Goal: Feedback & Contribution: Contribute content

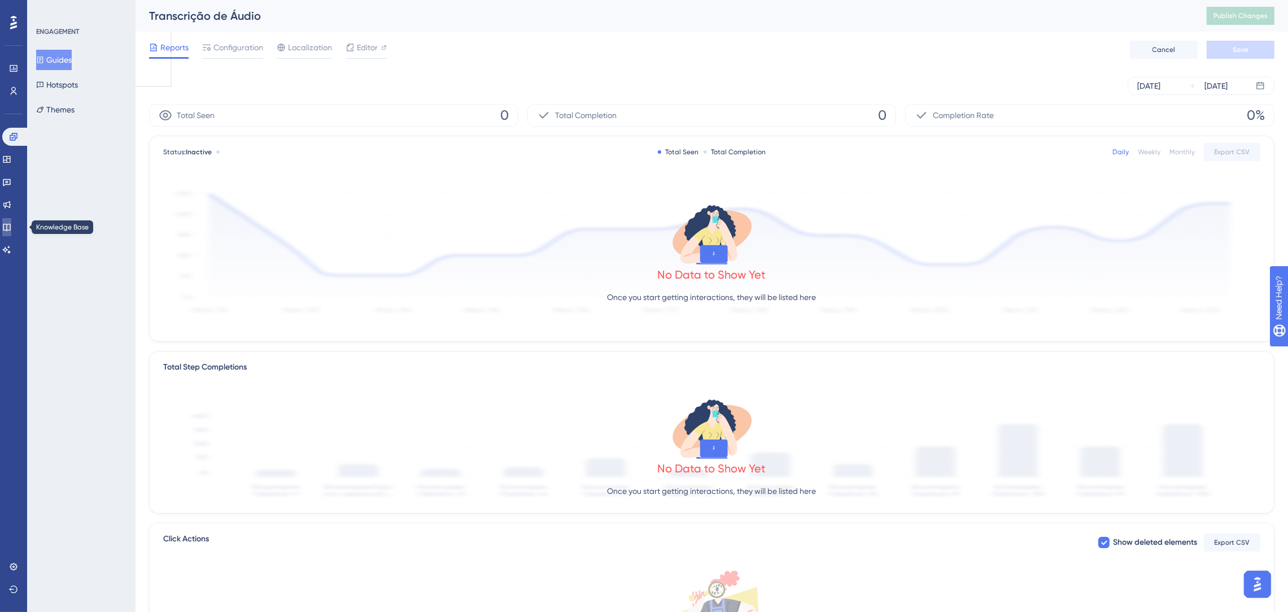
click at [8, 227] on link at bounding box center [6, 227] width 9 height 18
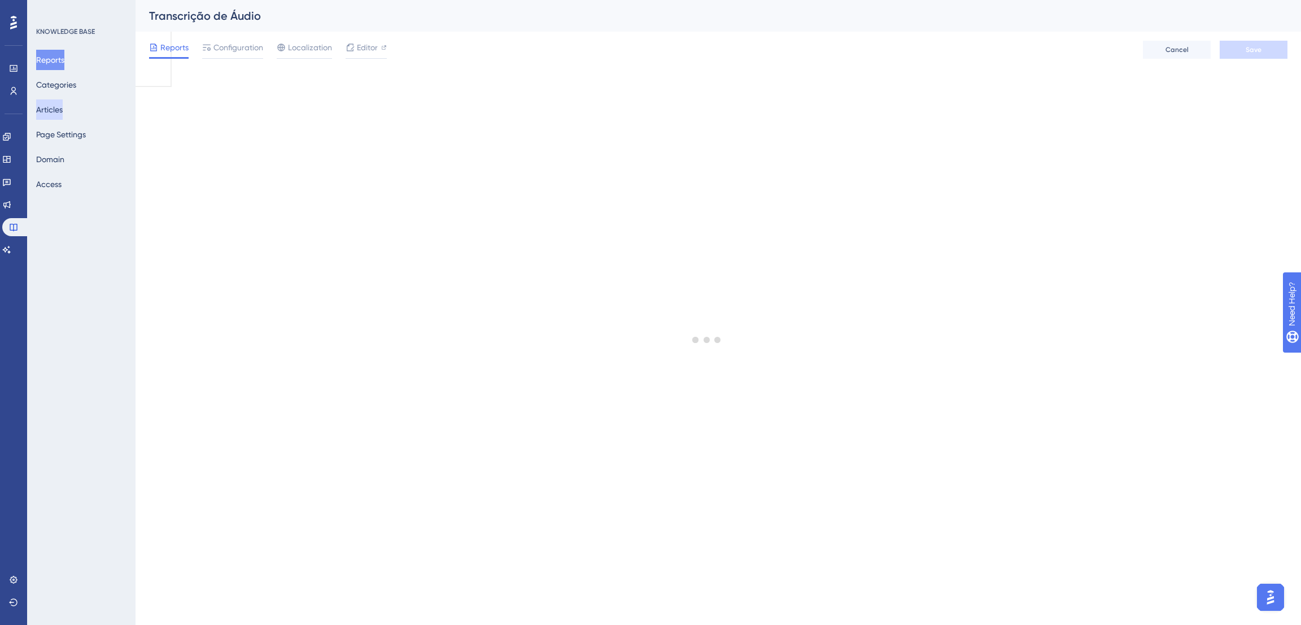
click at [62, 110] on button "Articles" at bounding box center [49, 109] width 27 height 20
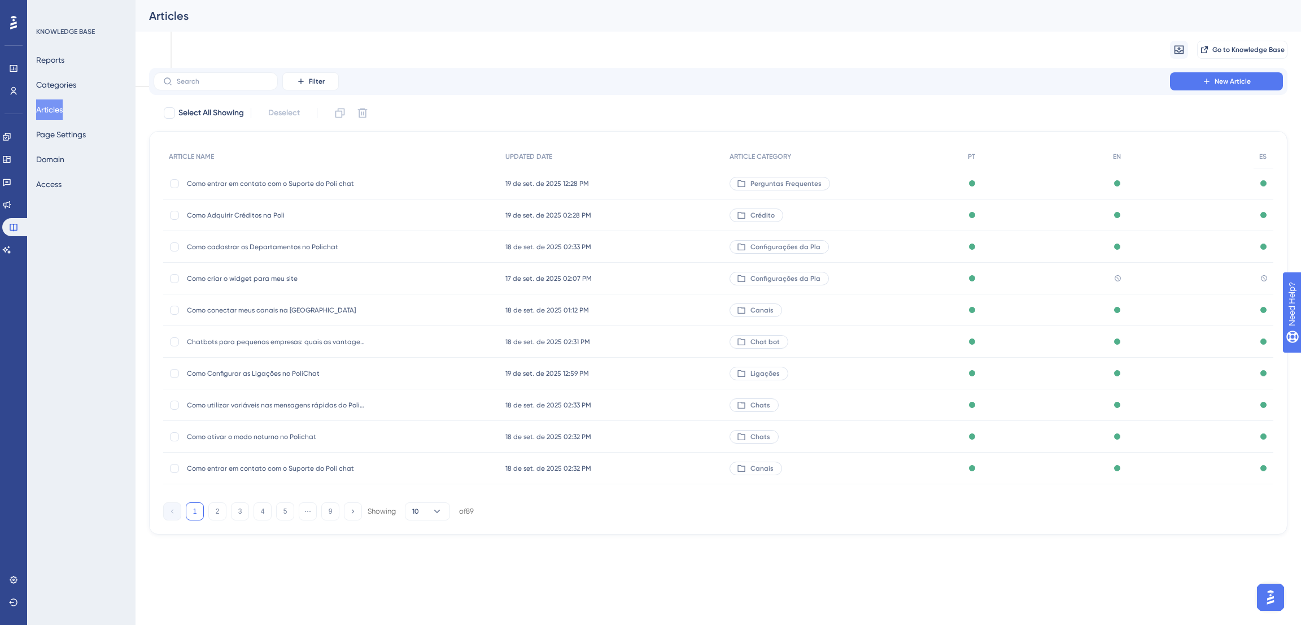
click at [226, 277] on span "Como criar o widget para meu site" at bounding box center [277, 278] width 181 height 9
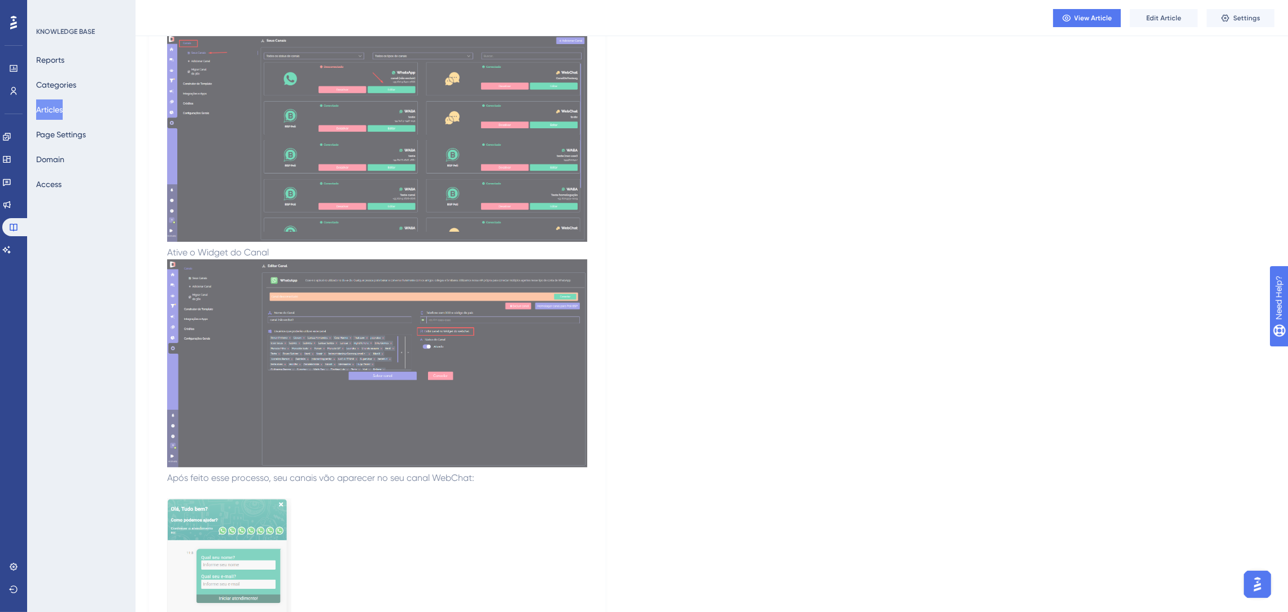
scroll to position [444, 0]
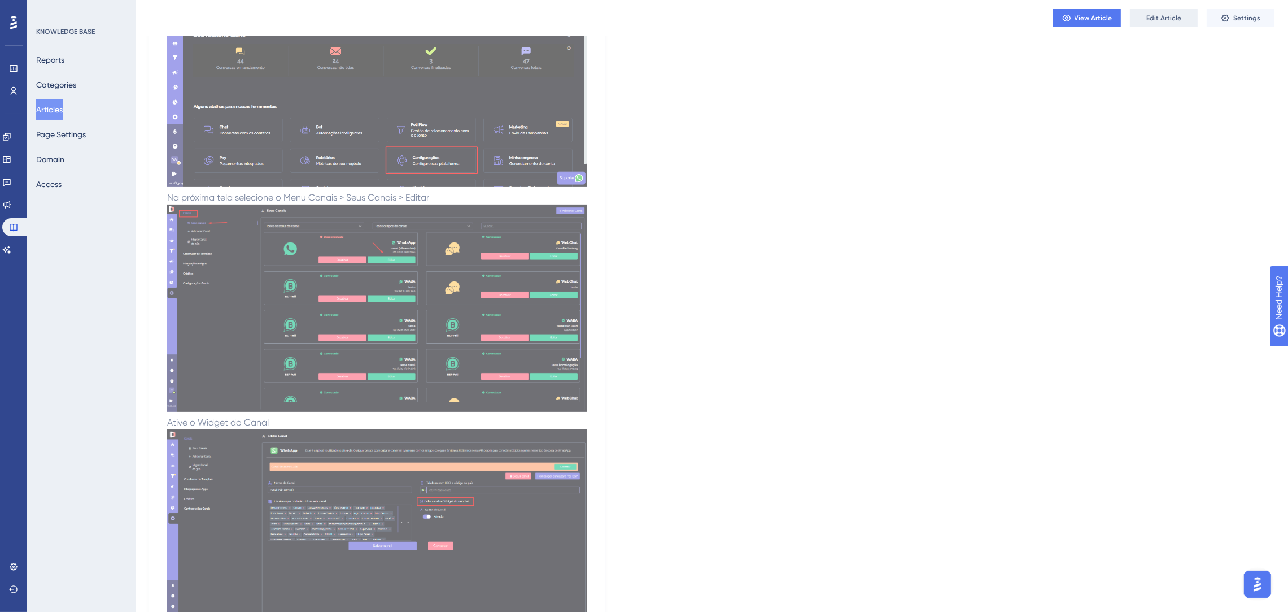
click at [1176, 20] on span "Edit Article" at bounding box center [1163, 18] width 35 height 9
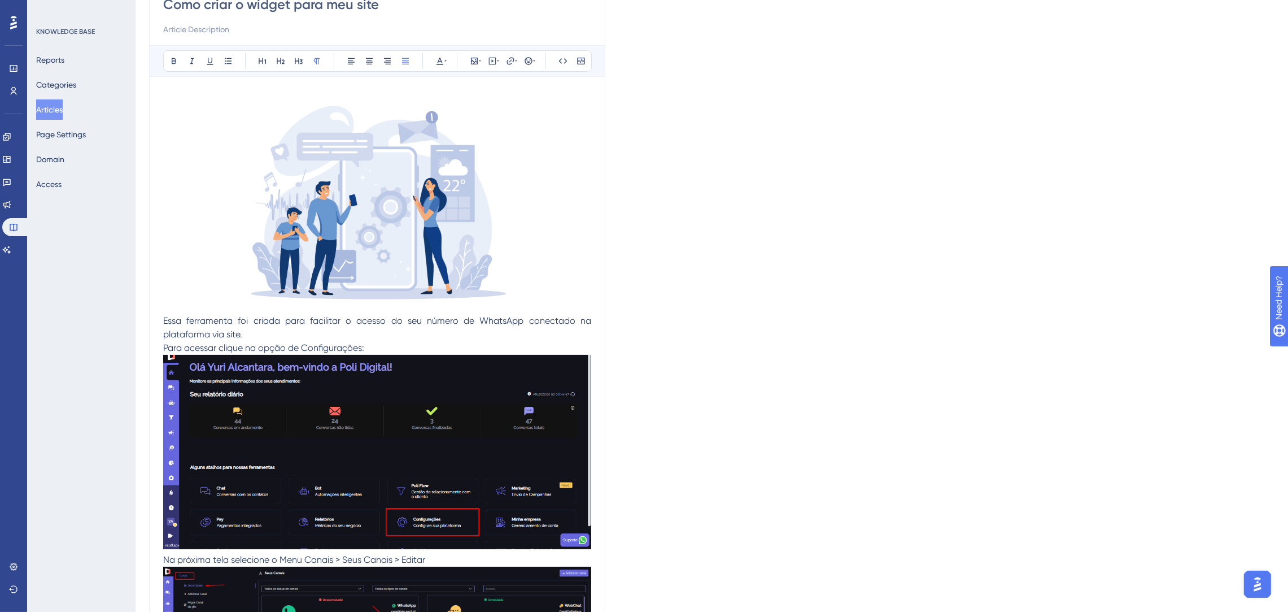
scroll to position [0, 0]
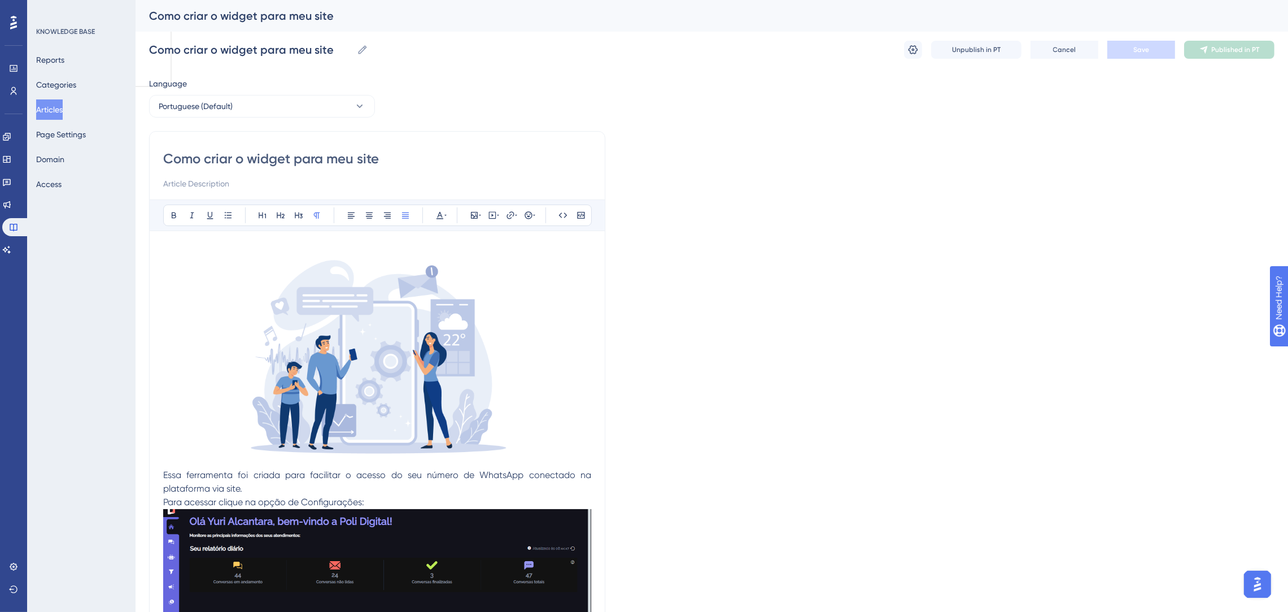
click at [40, 103] on button "Articles" at bounding box center [49, 109] width 27 height 20
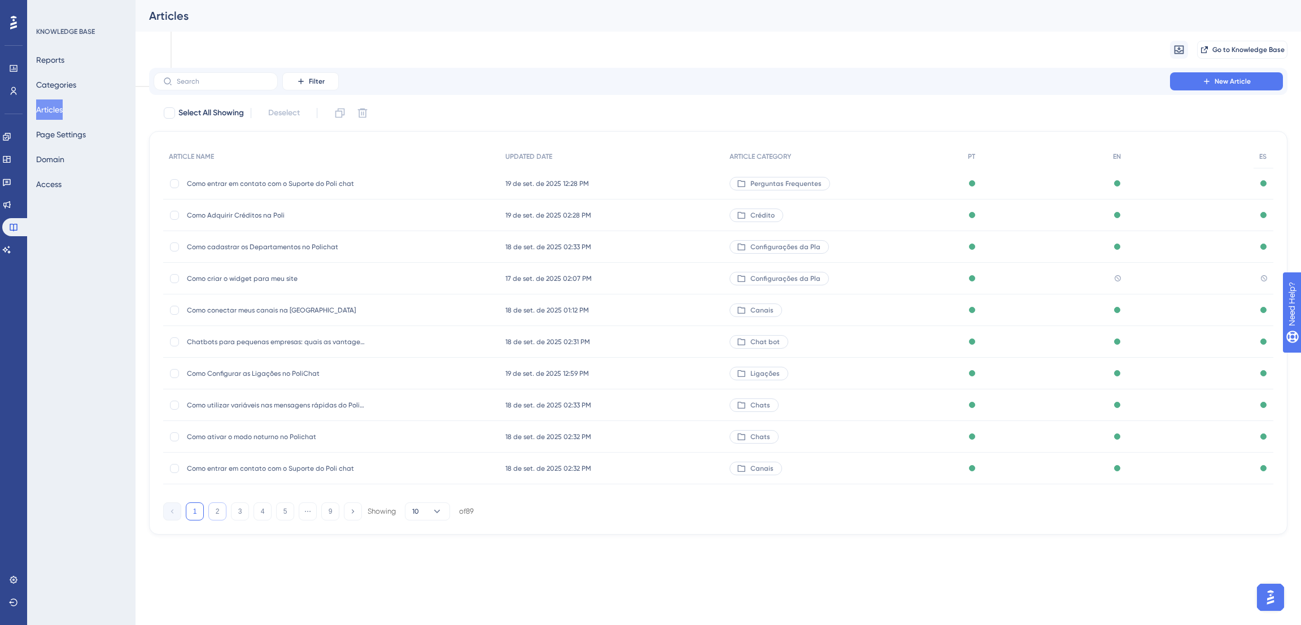
click at [209, 520] on button "2" at bounding box center [217, 511] width 18 height 18
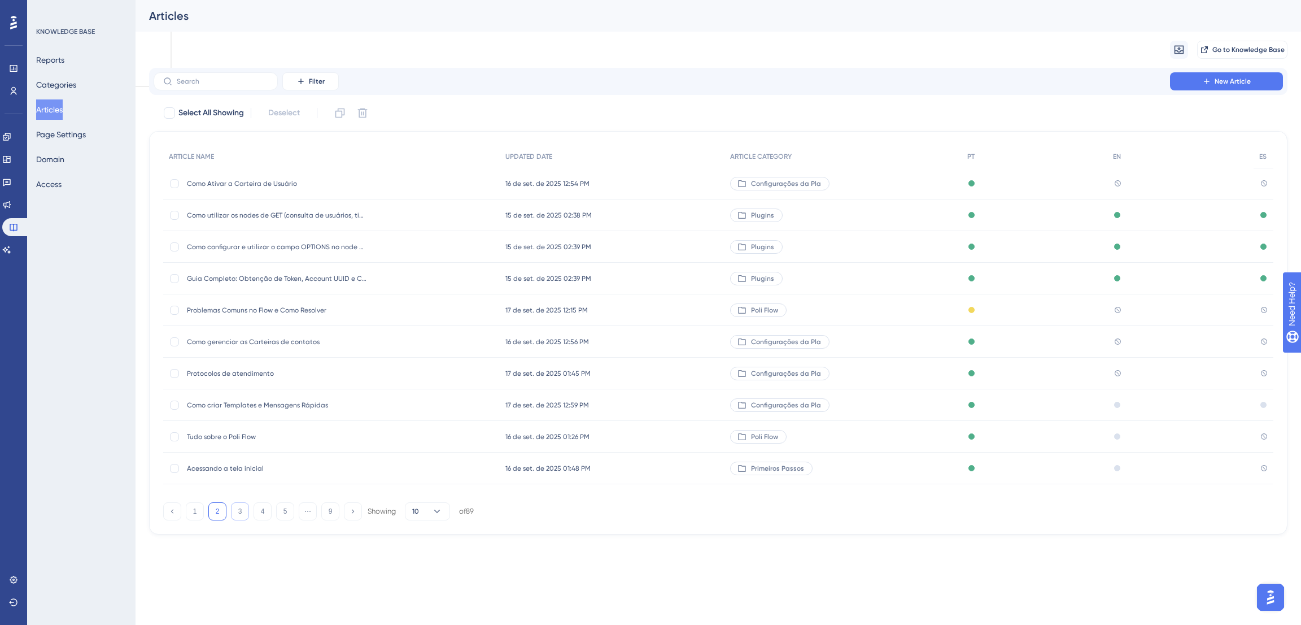
click at [238, 510] on button "3" at bounding box center [240, 511] width 18 height 18
click at [257, 510] on button "4" at bounding box center [263, 511] width 18 height 18
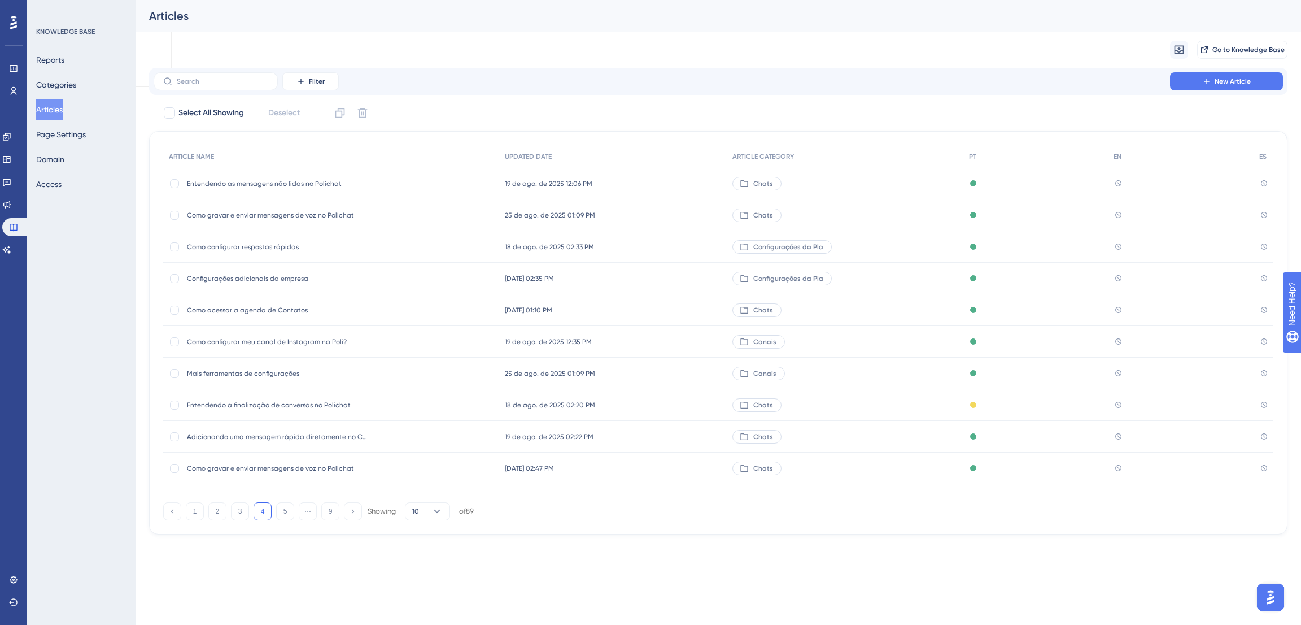
click at [311, 469] on span "Como gravar e enviar mensagens de voz no Polichat" at bounding box center [277, 468] width 181 height 9
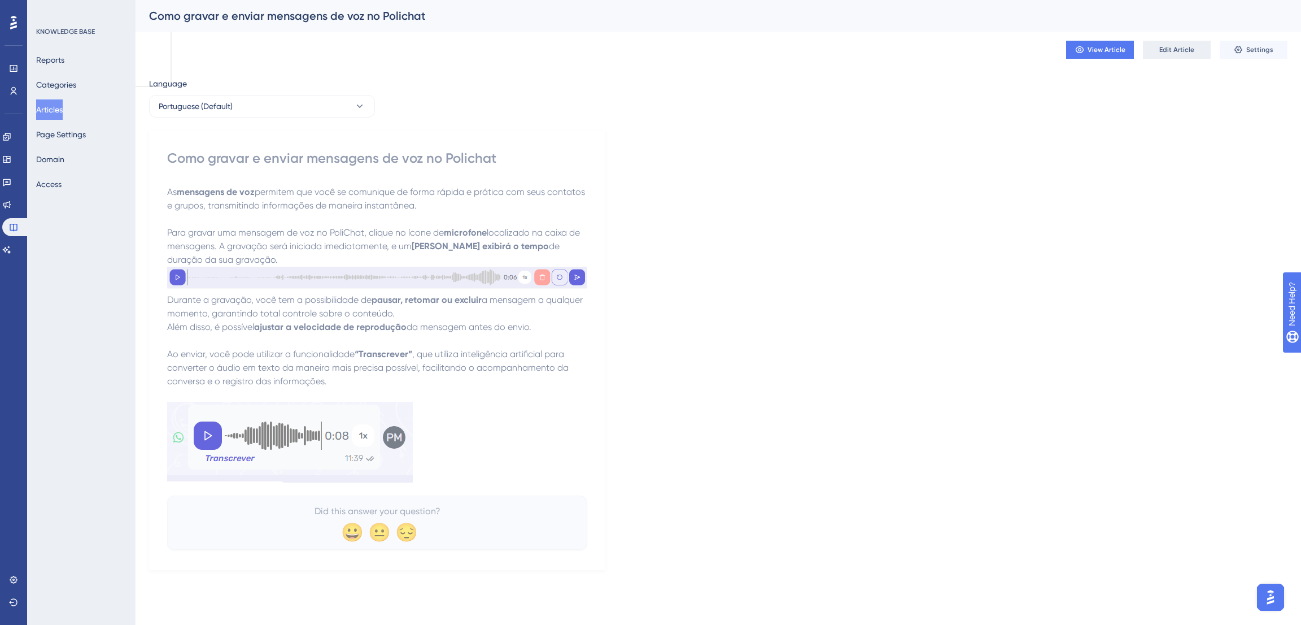
click at [1184, 47] on span "Edit Article" at bounding box center [1176, 49] width 35 height 9
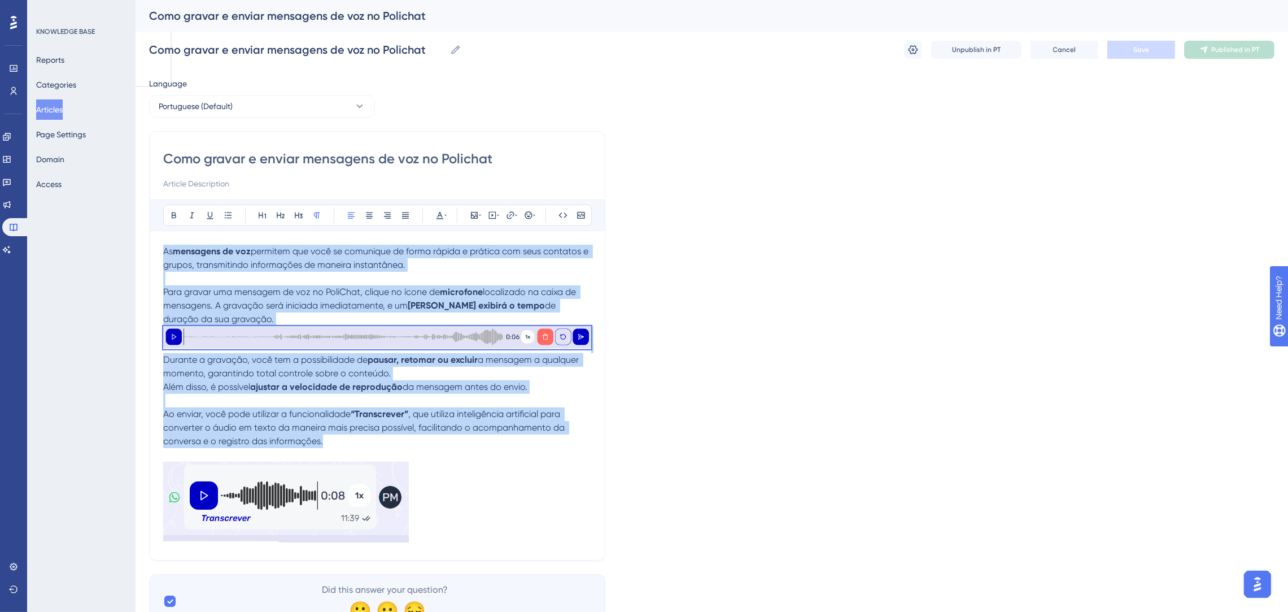
drag, startPoint x: 377, startPoint y: 440, endPoint x: 137, endPoint y: 251, distance: 305.9
click at [137, 251] on div "Performance Users Engagement Widgets Feedback Product Updates Knowledge Base AI…" at bounding box center [712, 323] width 1152 height 646
click at [246, 106] on button "Portuguese (Default)" at bounding box center [262, 106] width 226 height 23
click at [232, 159] on button "English English No translation" at bounding box center [261, 163] width 211 height 23
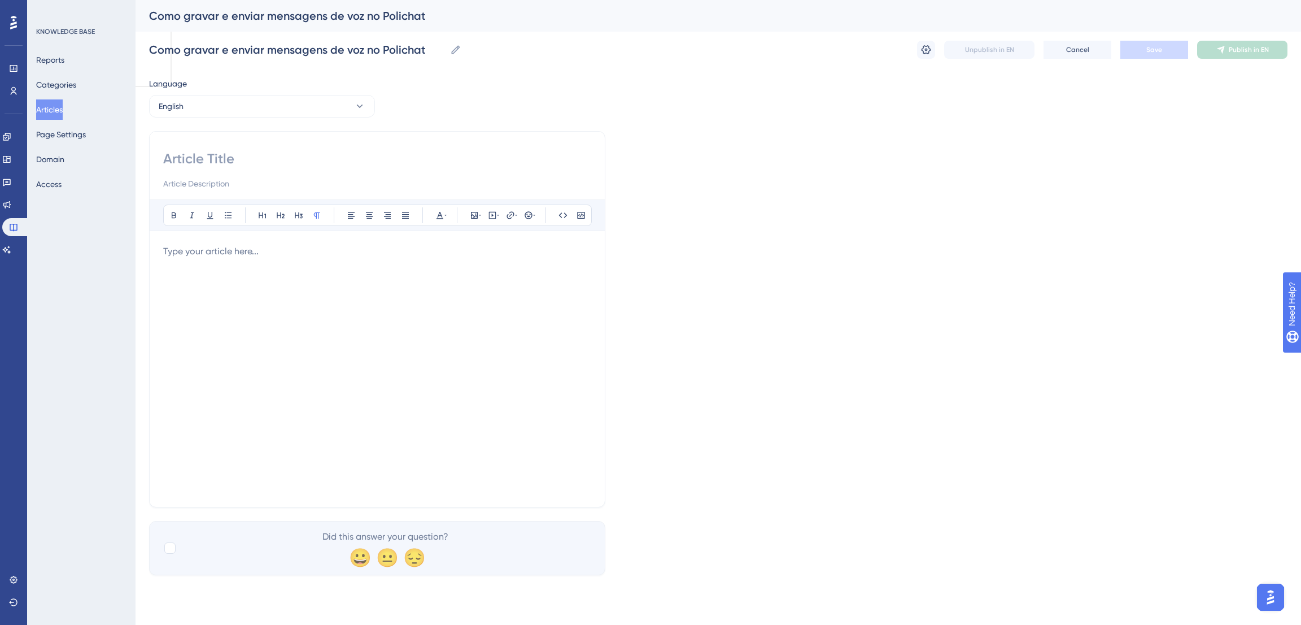
click at [327, 250] on p at bounding box center [377, 251] width 428 height 14
click at [222, 262] on div at bounding box center [377, 368] width 428 height 248
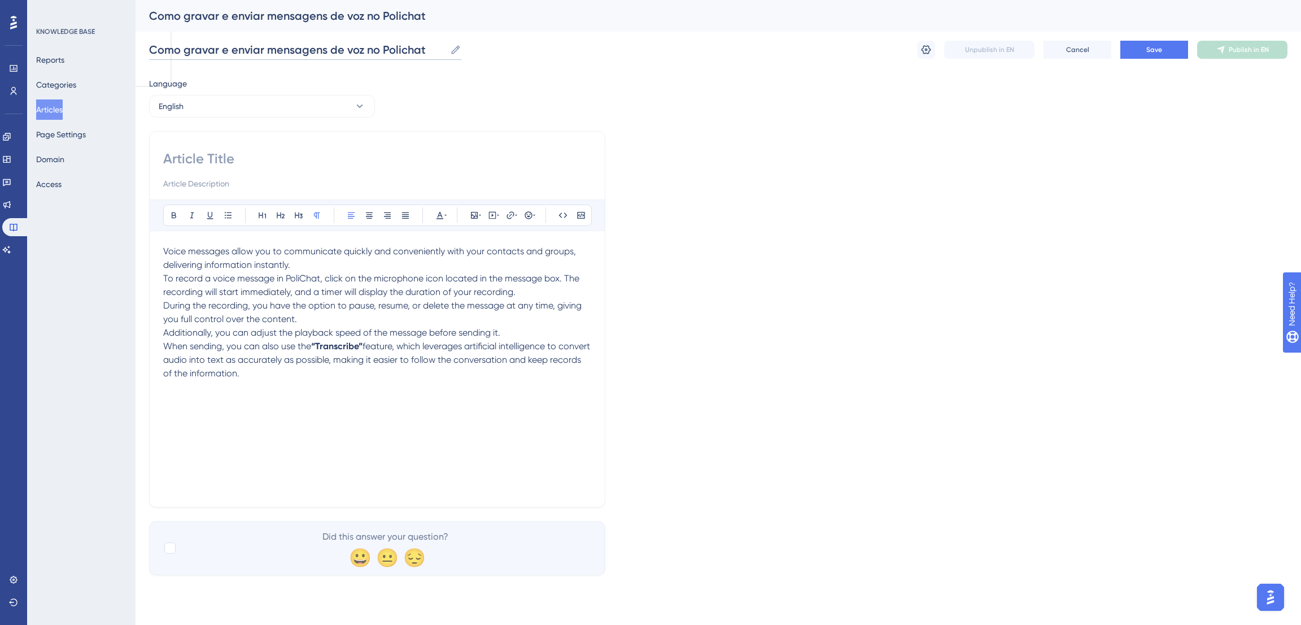
click at [312, 55] on input "Como gravar e enviar mensagens de voz no Polichat" at bounding box center [297, 50] width 296 height 16
click at [247, 156] on input at bounding box center [377, 159] width 428 height 18
paste input "How to Record and Send Voice Messages in PoliChat"
type input "How to Record and Send Voice Messages in PoliChat"
drag, startPoint x: 852, startPoint y: 145, endPoint x: 1155, endPoint y: 50, distance: 317.7
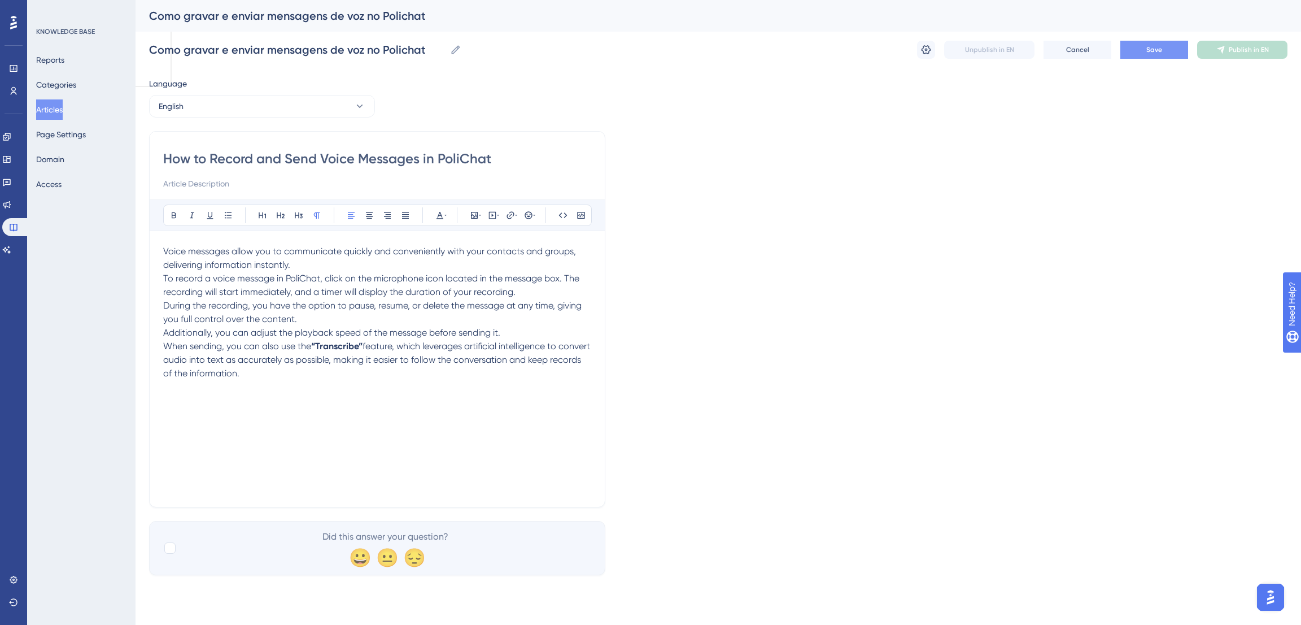
click at [857, 145] on div "Language English How to Record and Send Voice Messages in PoliChat Bold Italic …" at bounding box center [718, 326] width 1138 height 498
click at [1170, 49] on button "Save" at bounding box center [1154, 50] width 68 height 18
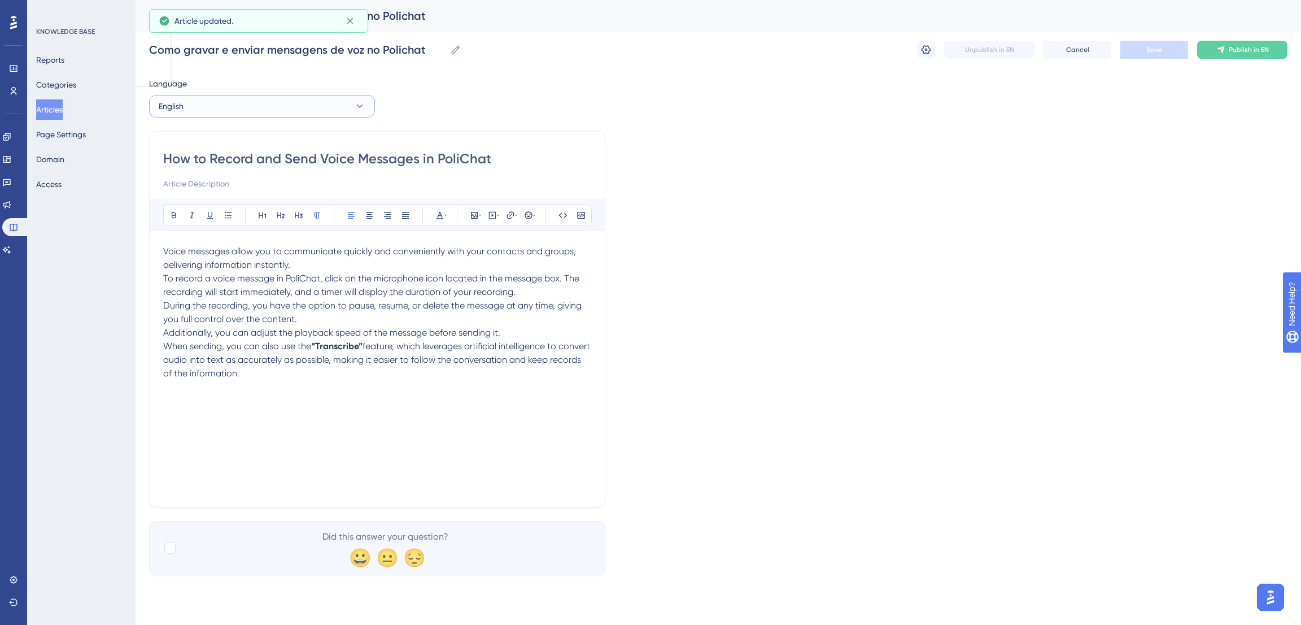
click at [308, 112] on button "English" at bounding box center [262, 106] width 226 height 23
click at [222, 187] on button "Spanish Spanish No translation" at bounding box center [261, 185] width 211 height 23
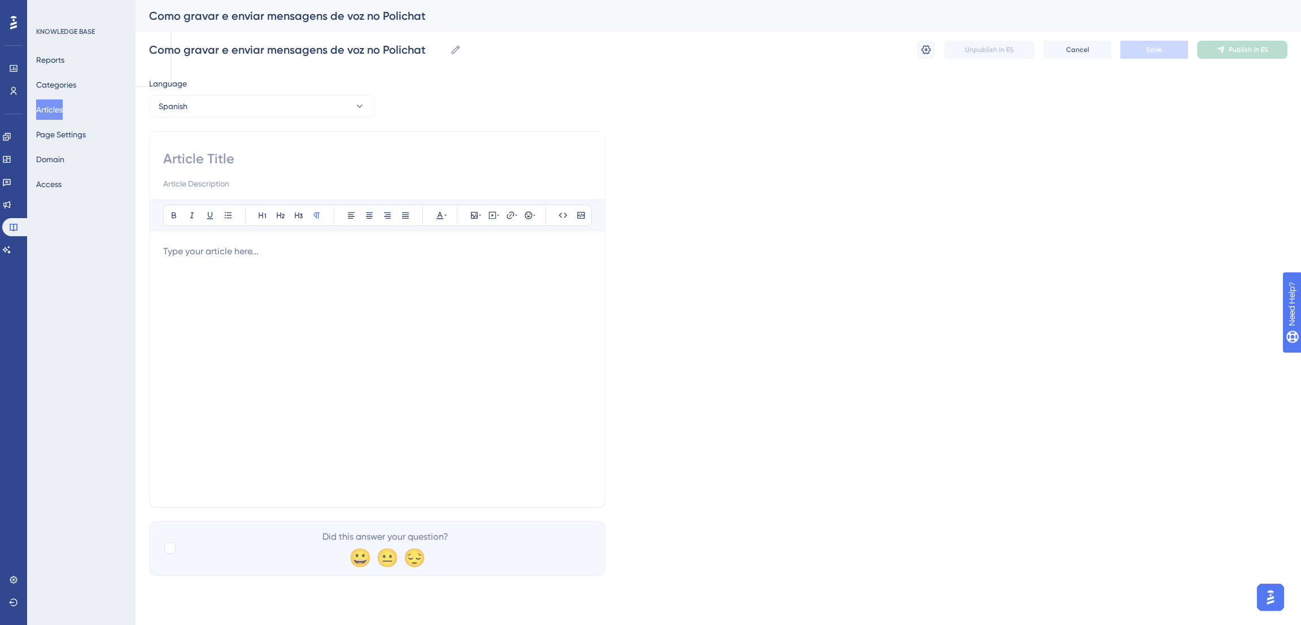
click at [263, 158] on input at bounding box center [377, 159] width 428 height 18
paste input "Cómo Grabar y Enviar Mensajes de Voz en PoliChat"
type input "Cómo Grabar y Enviar Mensajes de Voz en PoliChat"
click at [1021, 207] on div "Language Spanish Cómo Grabar y Enviar Mensajes de Voz en PoliChat Bold Italic U…" at bounding box center [718, 326] width 1138 height 498
click at [328, 255] on p at bounding box center [377, 251] width 428 height 14
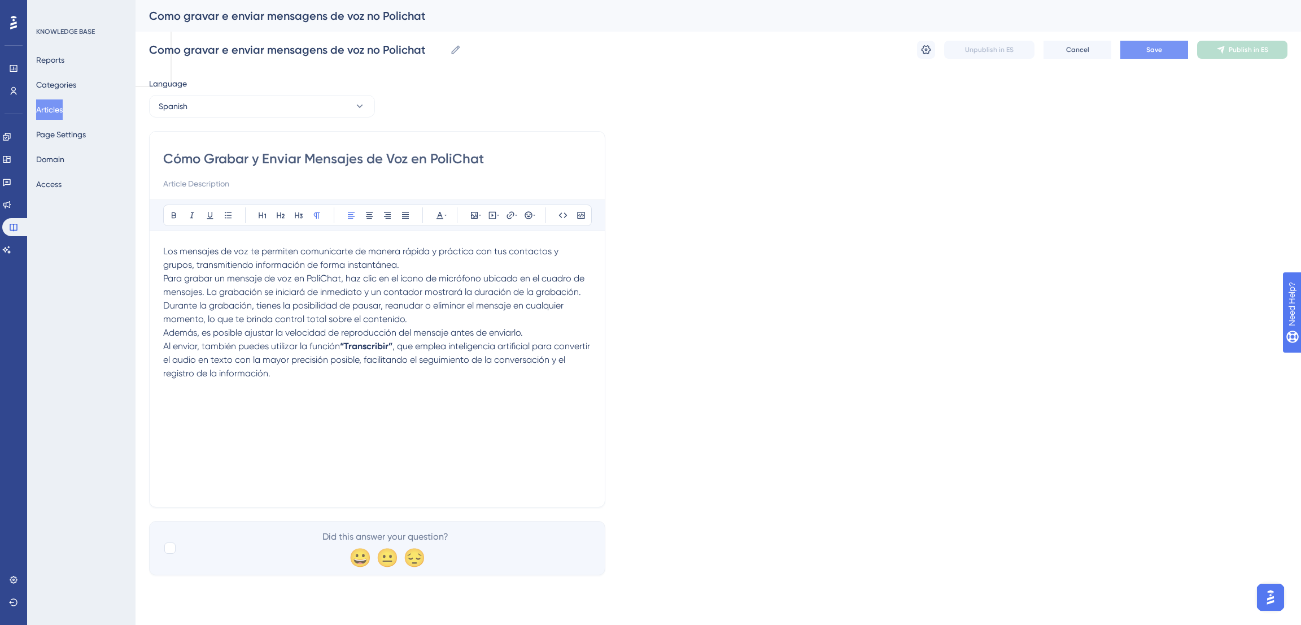
click at [1162, 44] on button "Save" at bounding box center [1154, 50] width 68 height 18
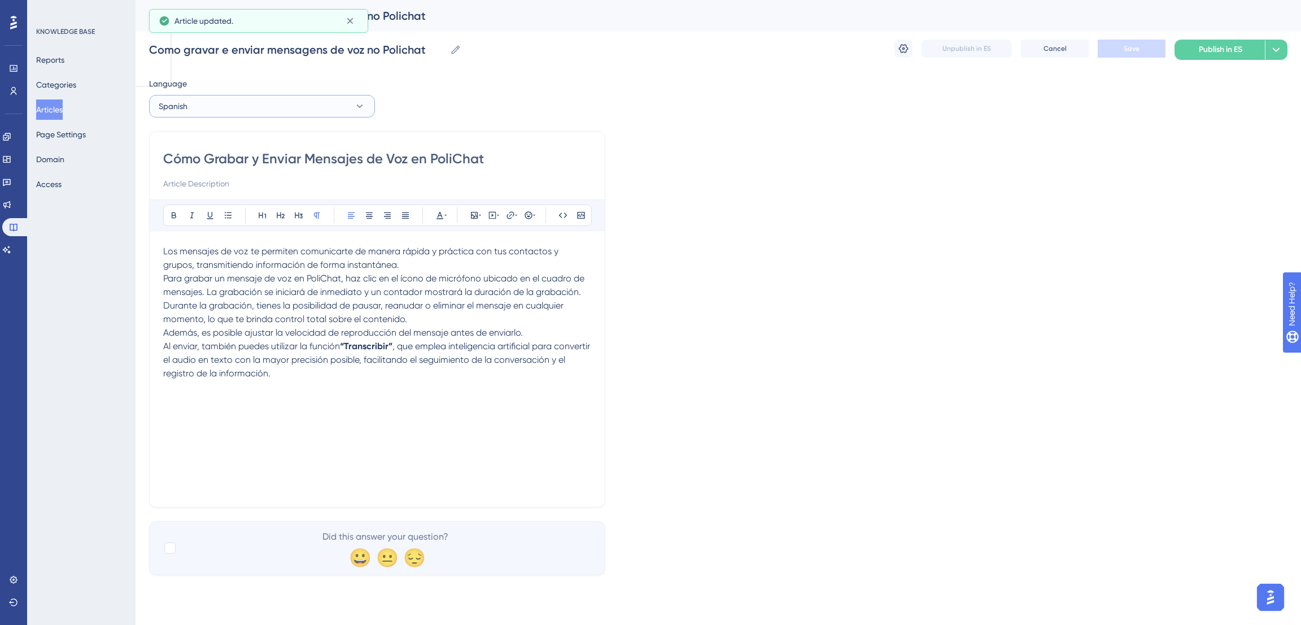
click at [287, 101] on button "Spanish" at bounding box center [262, 106] width 226 height 23
click at [221, 151] on button "Portuguese (Default) Portuguese (Default) Published" at bounding box center [261, 140] width 211 height 23
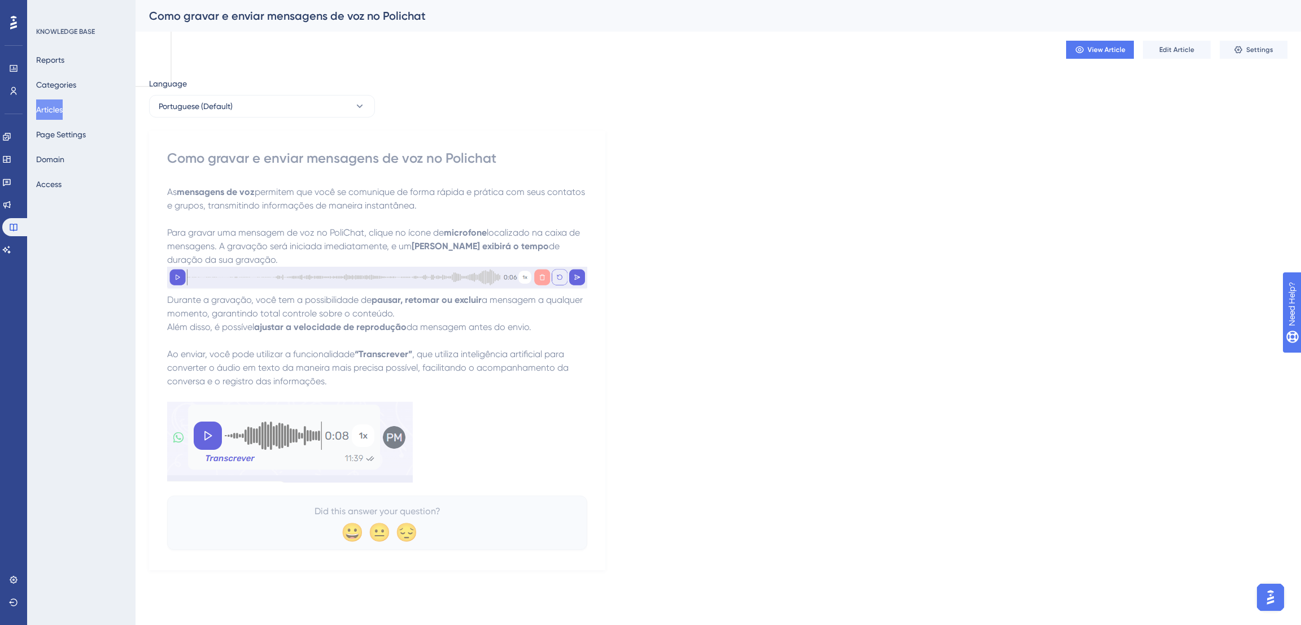
click at [456, 269] on img at bounding box center [377, 278] width 420 height 23
click at [1168, 41] on button "Edit Article" at bounding box center [1177, 50] width 68 height 18
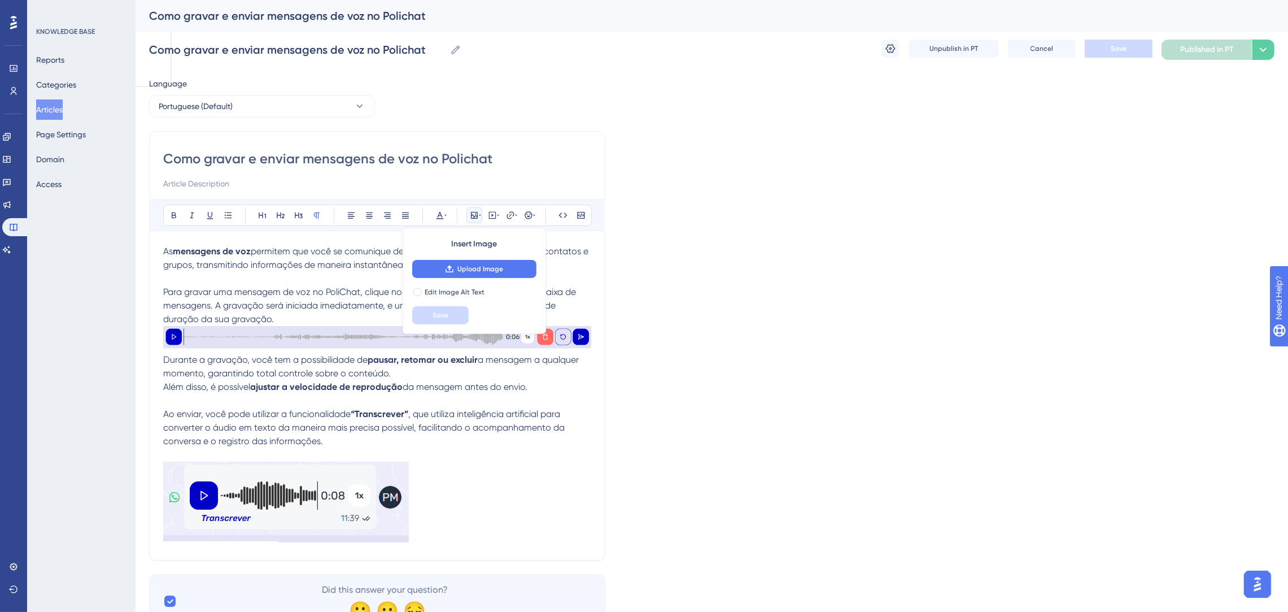
click at [154, 327] on div "Como gravar e enviar mensagens de voz no Polichat Bold Italic Underline Bullet …" at bounding box center [377, 345] width 456 height 429
drag, startPoint x: 161, startPoint y: 325, endPoint x: 552, endPoint y: 362, distance: 392.5
click at [552, 362] on div "Como gravar e enviar mensagens de voz no Polichat Bold Italic Underline Bullet …" at bounding box center [377, 345] width 456 height 429
click at [160, 357] on div "Como gravar e enviar mensagens de voz no Polichat Bold Italic Underline Bullet …" at bounding box center [377, 345] width 456 height 429
click at [162, 357] on div "Como gravar e enviar mensagens de voz no Polichat Bold Italic Underline Bullet …" at bounding box center [377, 345] width 456 height 429
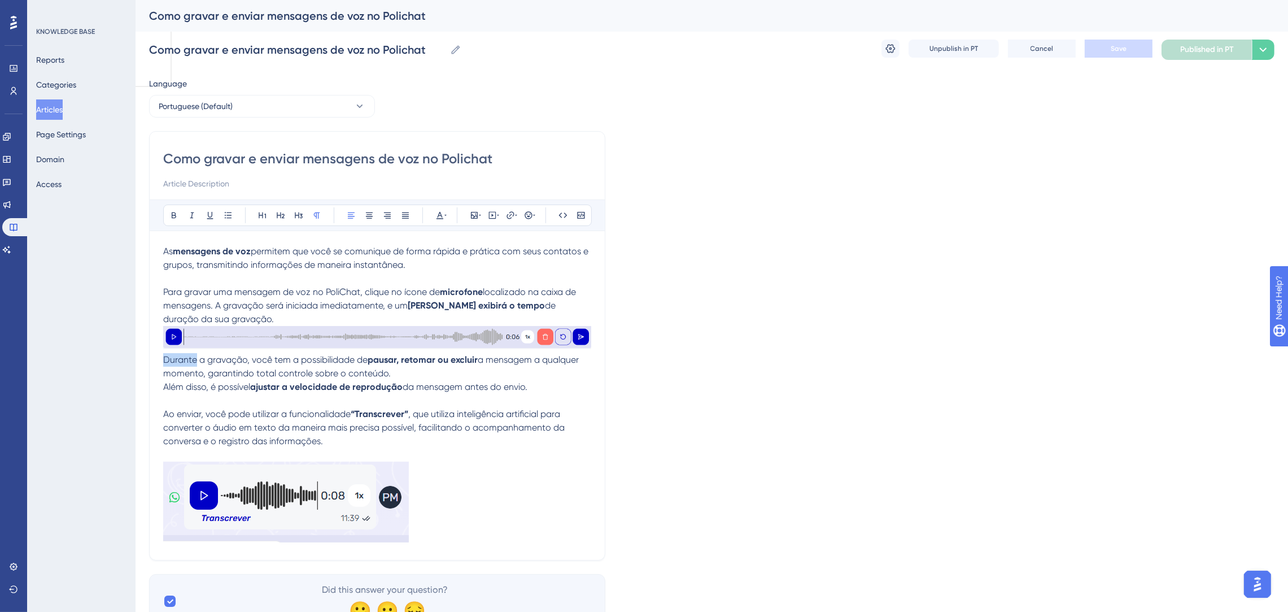
click at [161, 353] on div "Como gravar e enviar mensagens de voz no Polichat Bold Italic Underline Bullet …" at bounding box center [377, 345] width 456 height 429
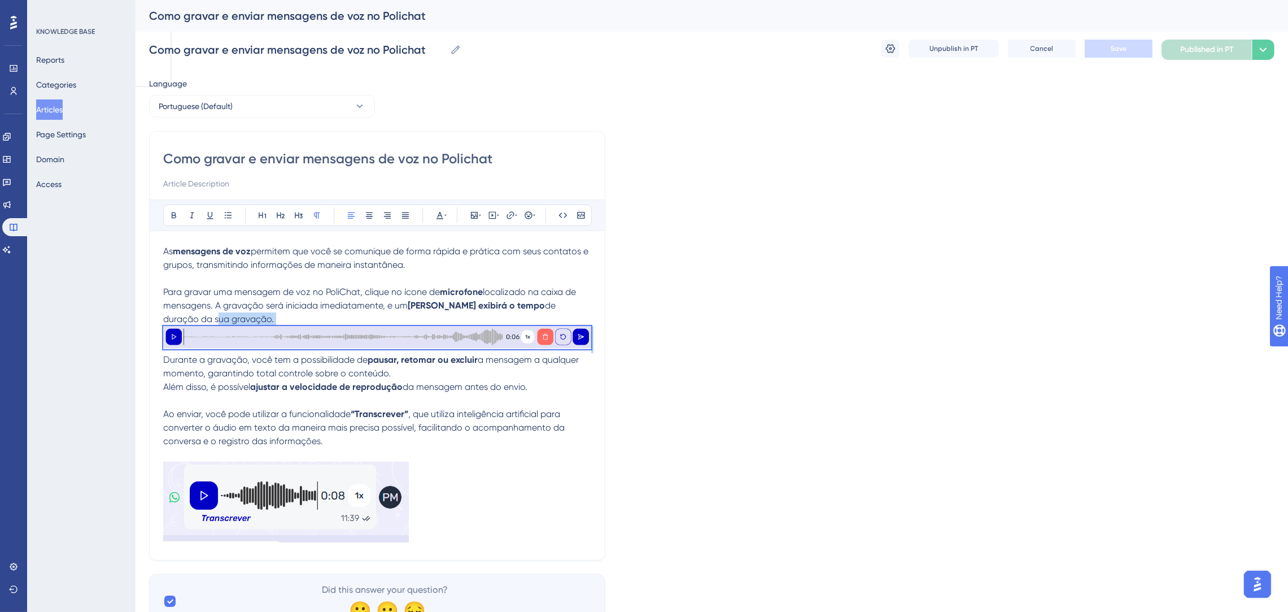
drag, startPoint x: 163, startPoint y: 320, endPoint x: 157, endPoint y: 357, distance: 37.2
click at [157, 357] on div "Como gravar e enviar mensagens de voz no Polichat Bold Italic Underline Bullet …" at bounding box center [377, 345] width 456 height 429
copy div "sua gravação."
drag, startPoint x: 304, startPoint y: 126, endPoint x: 299, endPoint y: 111, distance: 16.1
click at [303, 124] on div "Language Portuguese (Default) Como gravar e enviar mensagens de voz no Polichat…" at bounding box center [711, 352] width 1125 height 551
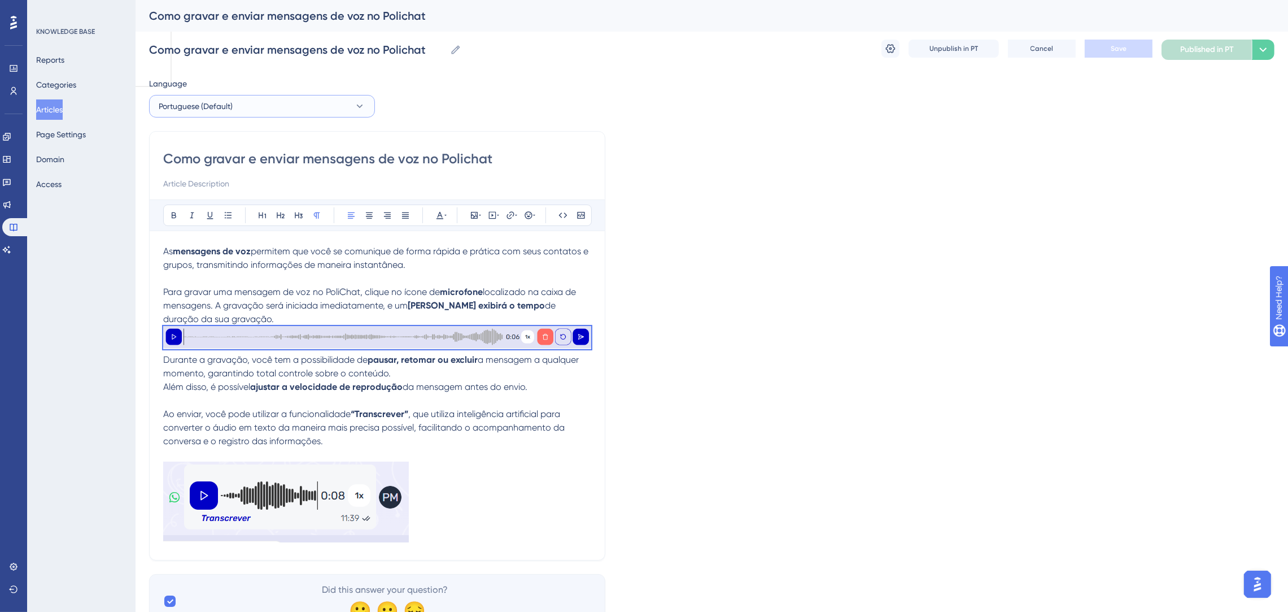
click at [299, 111] on button "Portuguese (Default)" at bounding box center [262, 106] width 226 height 23
click at [248, 162] on button "English English Draft" at bounding box center [261, 163] width 211 height 23
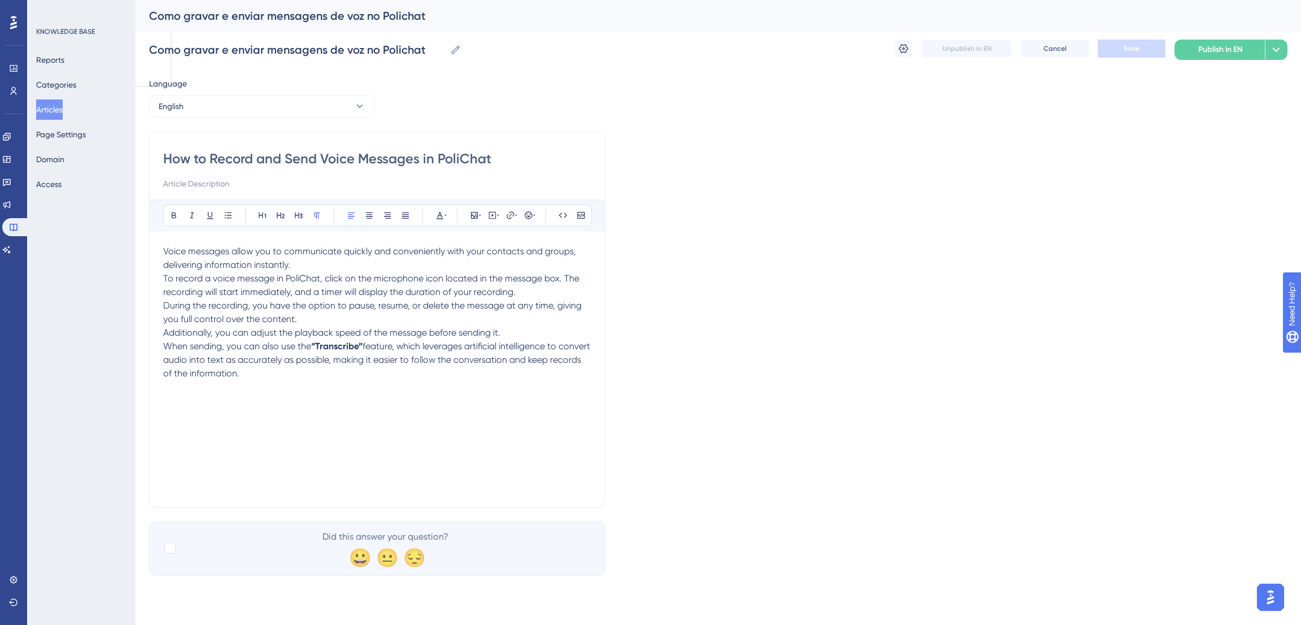
click at [523, 292] on p "To record a voice message in PoliChat, click on the microphone icon located in …" at bounding box center [377, 285] width 428 height 27
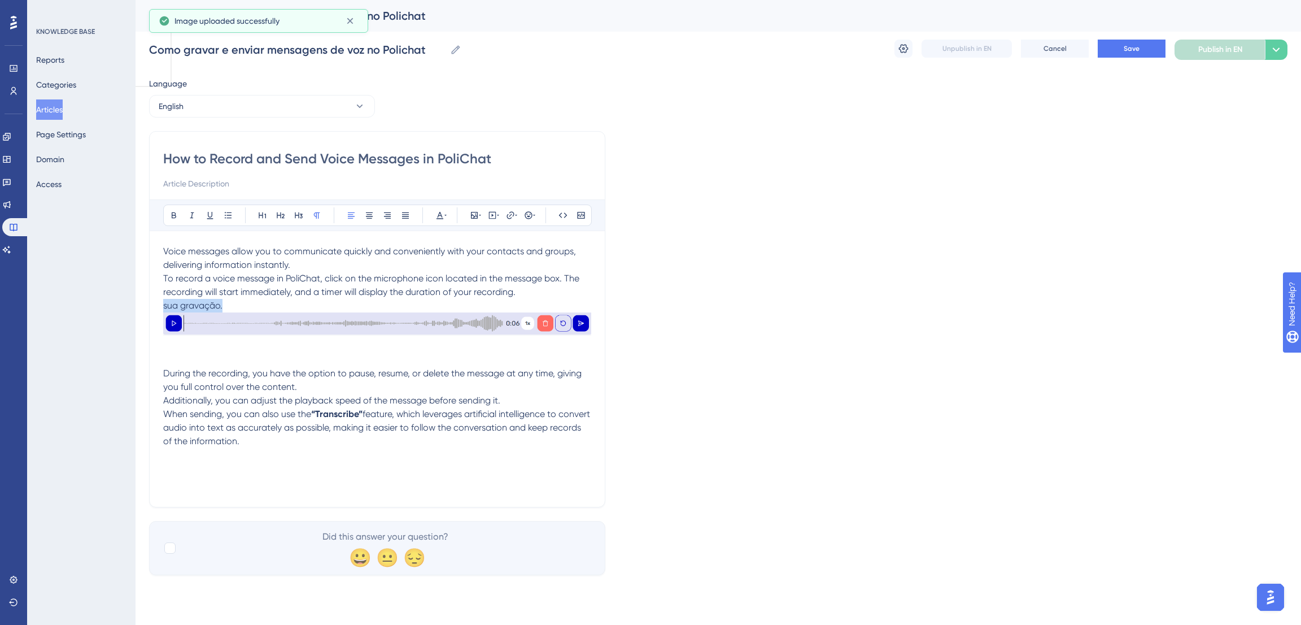
drag, startPoint x: 225, startPoint y: 303, endPoint x: 150, endPoint y: 305, distance: 75.1
click at [150, 305] on div "How to Record and Send Voice Messages in PoliChat Bold Italic Underline Bullet …" at bounding box center [377, 319] width 456 height 376
click at [239, 351] on p at bounding box center [377, 346] width 428 height 14
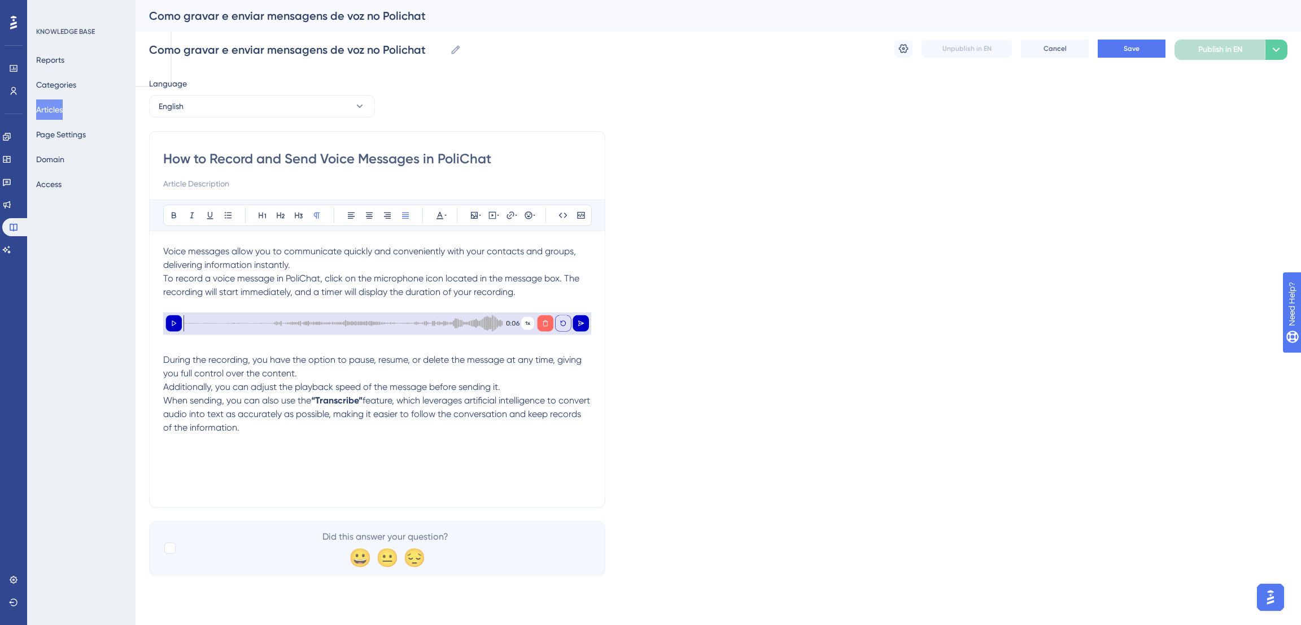
drag, startPoint x: 158, startPoint y: 348, endPoint x: 165, endPoint y: 348, distance: 7.3
click at [158, 348] on div "How to Record and Send Voice Messages in PoliChat Bold Italic Underline Bullet …" at bounding box center [377, 319] width 456 height 376
click at [161, 357] on div "How to Record and Send Voice Messages in PoliChat Bold Italic Underline Bullet …" at bounding box center [377, 319] width 456 height 376
click at [164, 360] on span "During the recording, you have the option to pause, resume, or delete the messa…" at bounding box center [373, 366] width 421 height 24
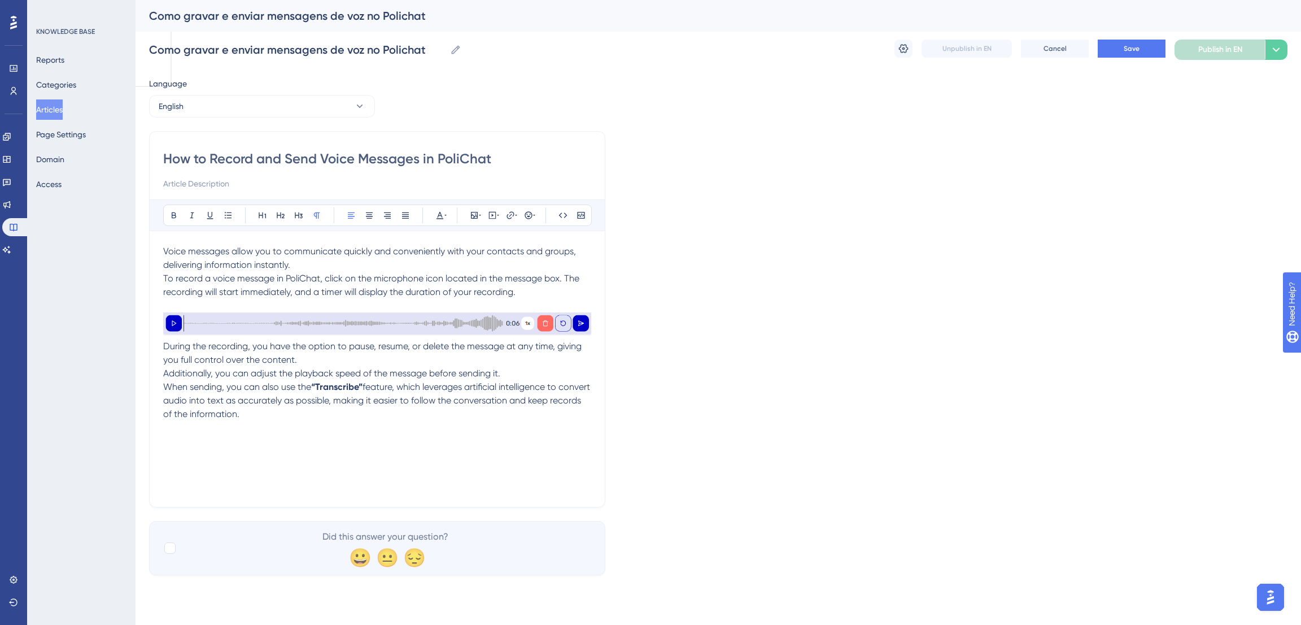
click at [181, 308] on p at bounding box center [377, 306] width 428 height 14
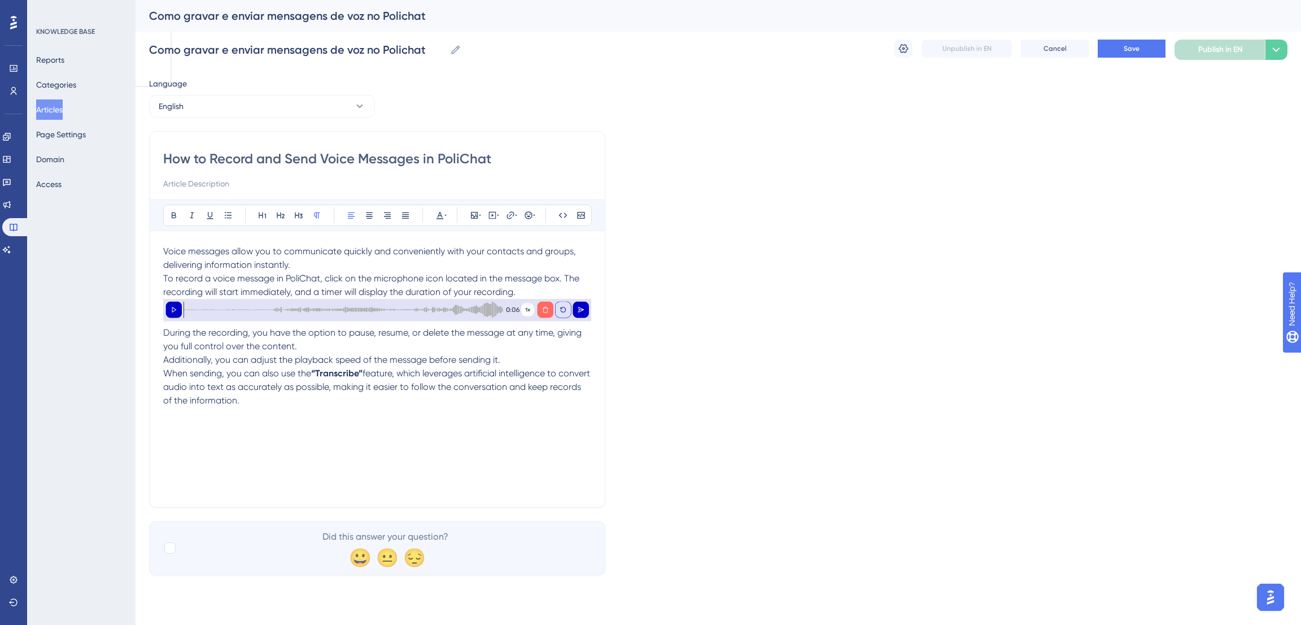
click at [502, 355] on p "During the recording, you have the option to pause, resume, or delete the messa…" at bounding box center [377, 346] width 428 height 41
click at [164, 331] on span "During the recording, you have the option to pause, resume, or delete the messa…" at bounding box center [373, 339] width 421 height 24
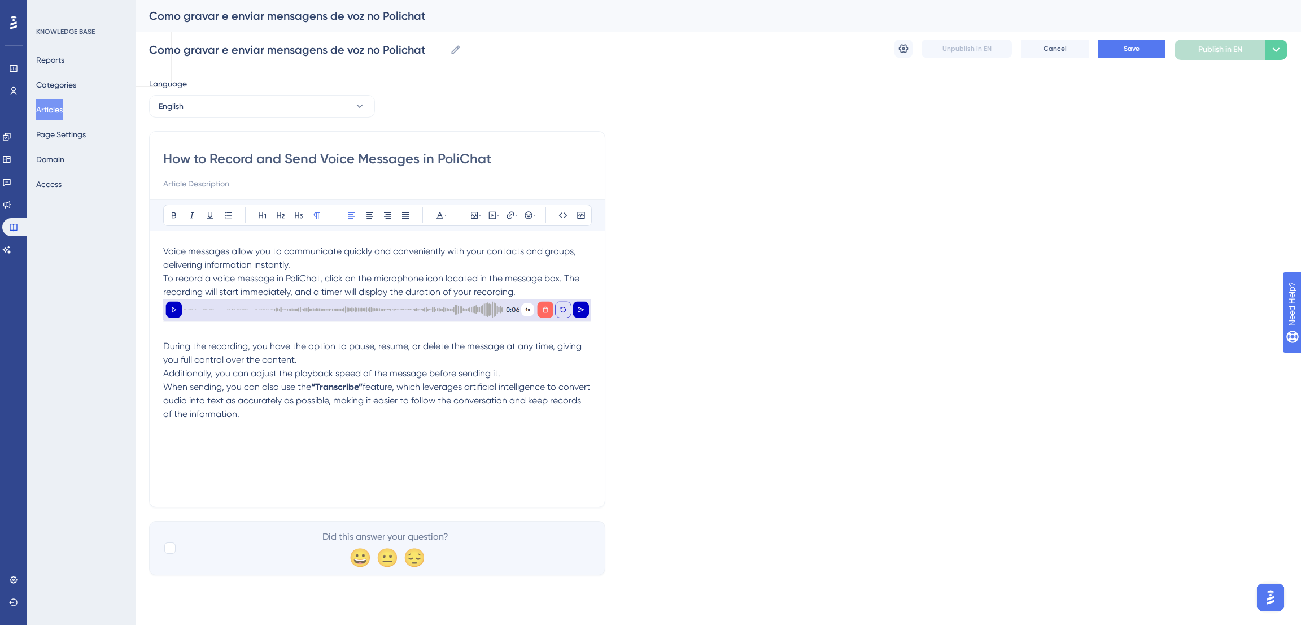
click at [364, 369] on span "Additionally, you can adjust the playback speed of the message before sending i…" at bounding box center [331, 373] width 337 height 11
click at [1141, 42] on button "Save" at bounding box center [1132, 49] width 68 height 18
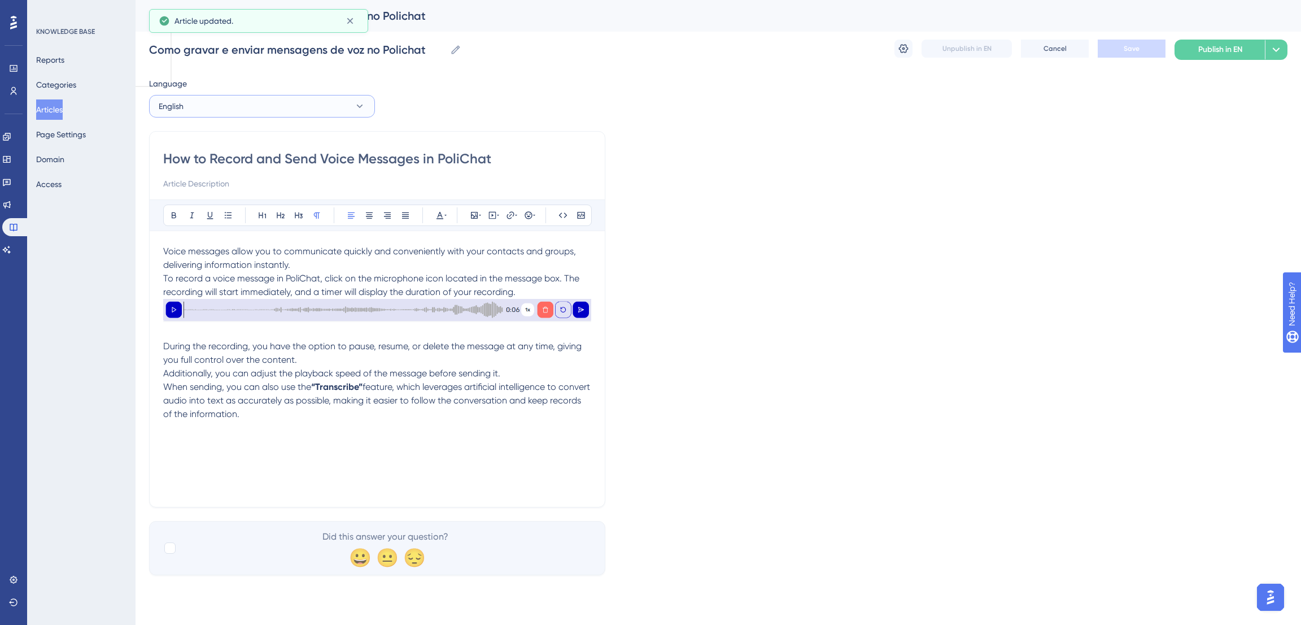
click at [307, 105] on button "English" at bounding box center [262, 106] width 226 height 23
click at [272, 143] on button "Portuguese (Default) Portuguese (Default) Published" at bounding box center [261, 140] width 211 height 23
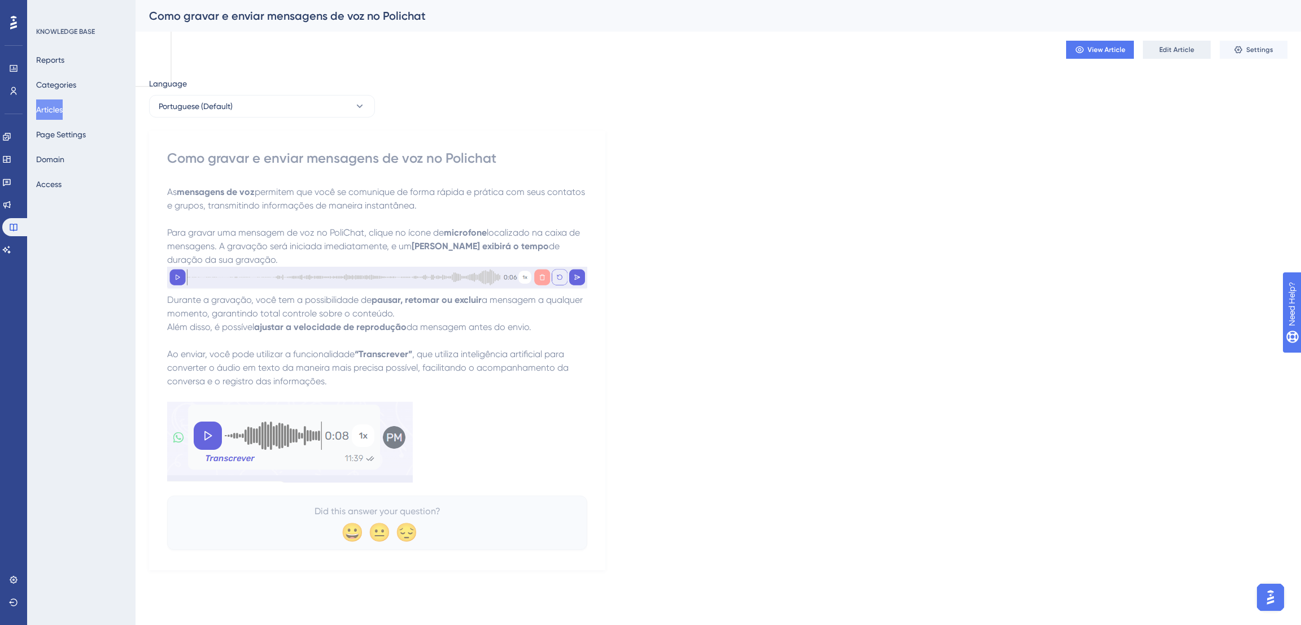
click at [1173, 45] on span "Edit Article" at bounding box center [1176, 49] width 35 height 9
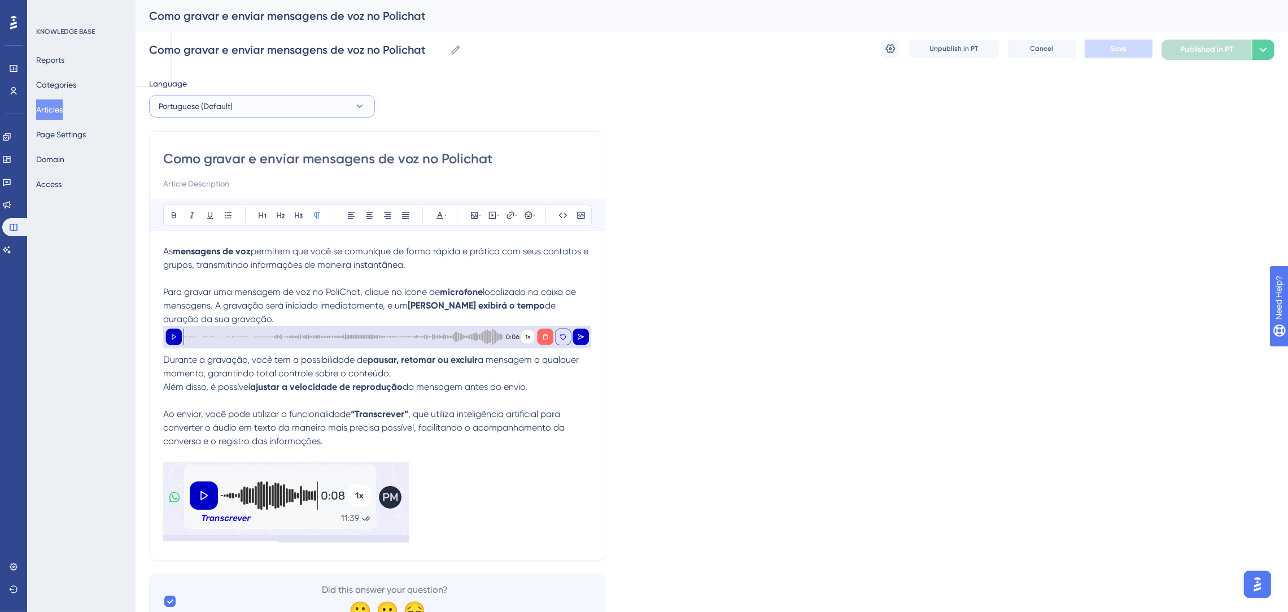
click at [257, 116] on button "Portuguese (Default)" at bounding box center [262, 106] width 226 height 23
click at [215, 169] on button "English English Draft" at bounding box center [261, 163] width 211 height 23
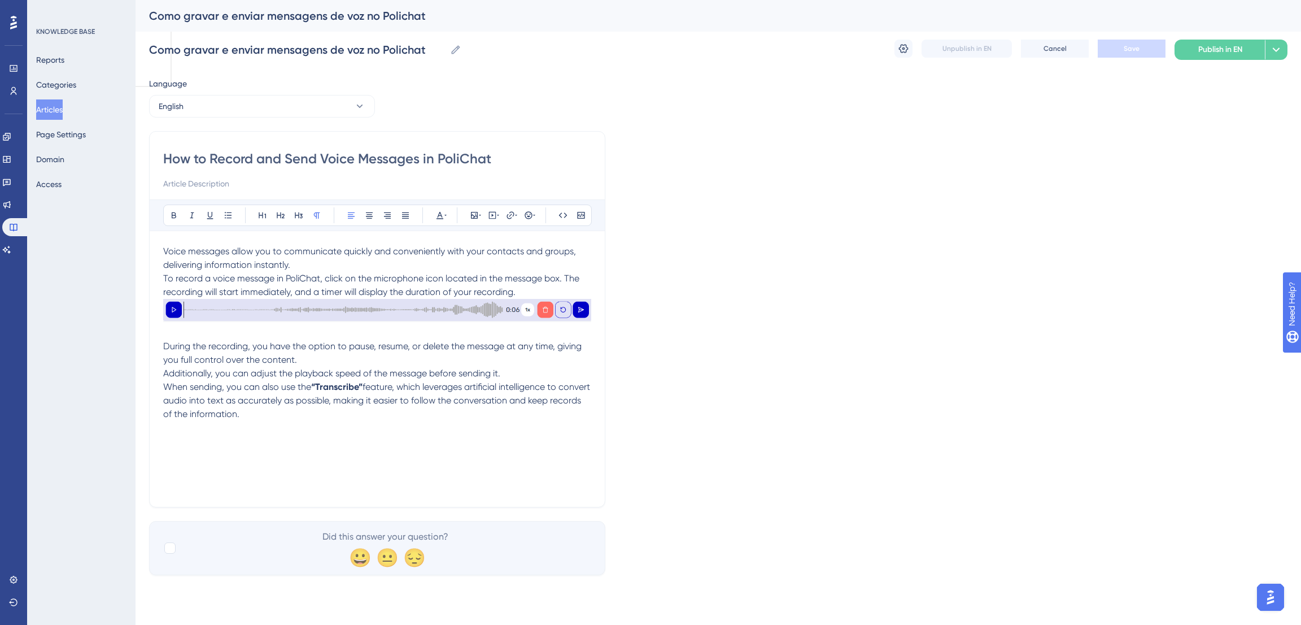
click at [254, 93] on div "Language" at bounding box center [262, 86] width 226 height 18
click at [253, 102] on button "English" at bounding box center [262, 106] width 226 height 23
click at [239, 144] on span "Portuguese (Default)" at bounding box center [202, 141] width 74 height 14
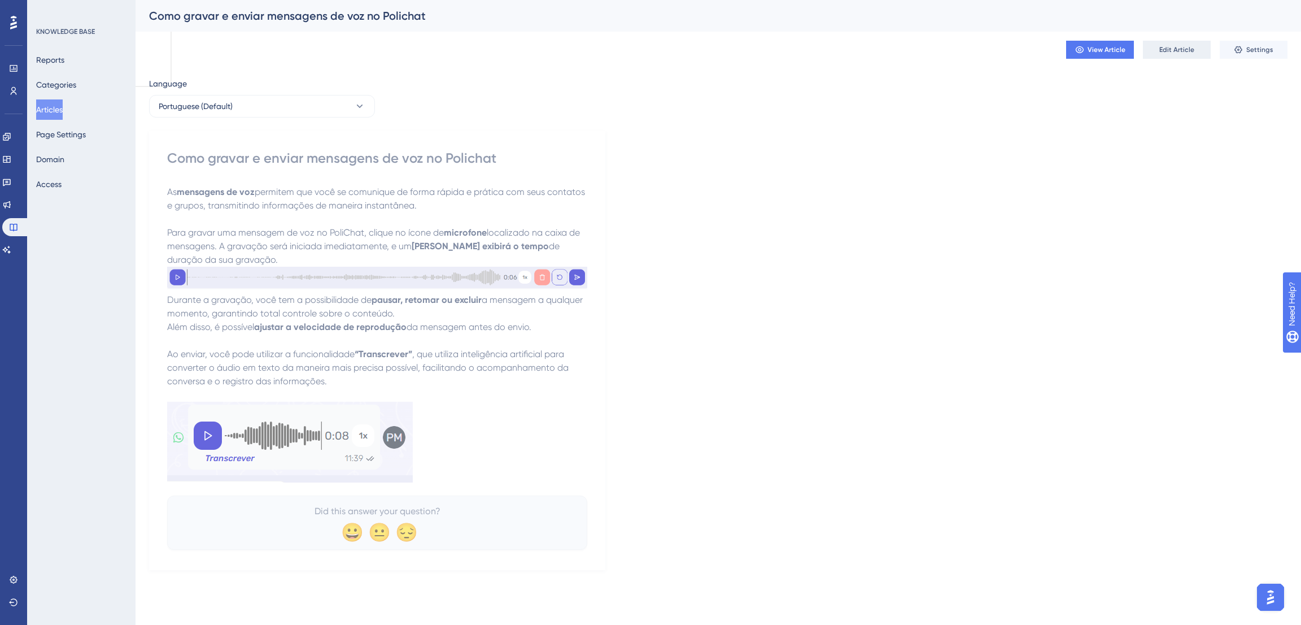
click at [1183, 51] on span "Edit Article" at bounding box center [1176, 49] width 35 height 9
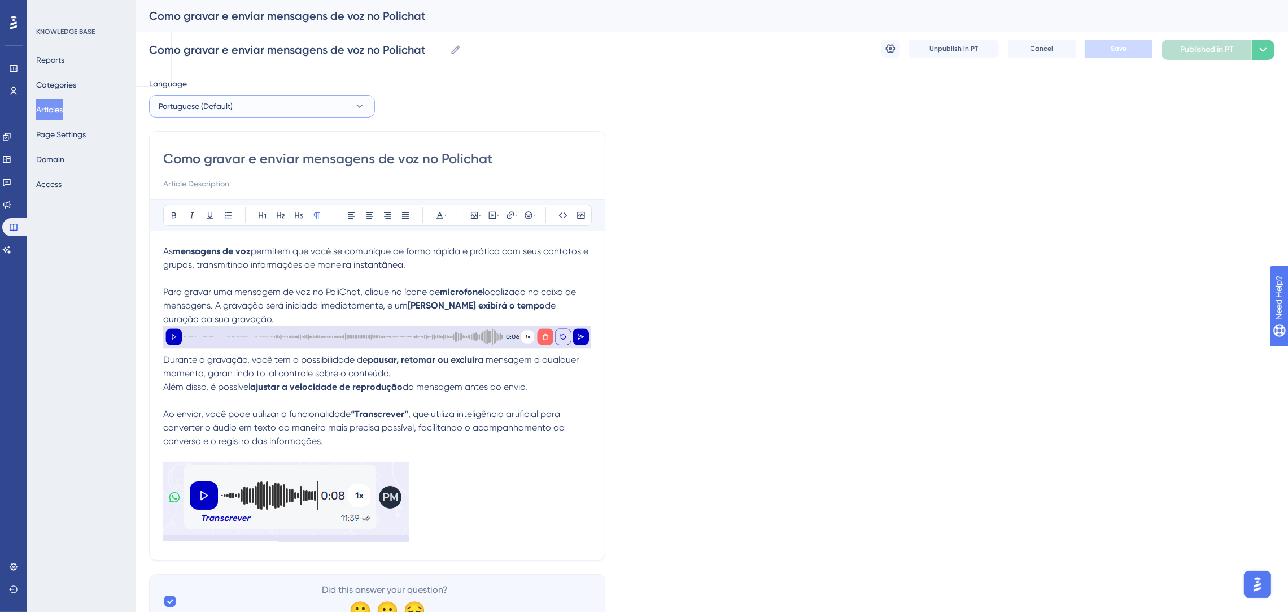
click at [296, 103] on button "Portuguese (Default)" at bounding box center [262, 106] width 226 height 23
click at [235, 165] on button "English English Draft" at bounding box center [261, 163] width 211 height 23
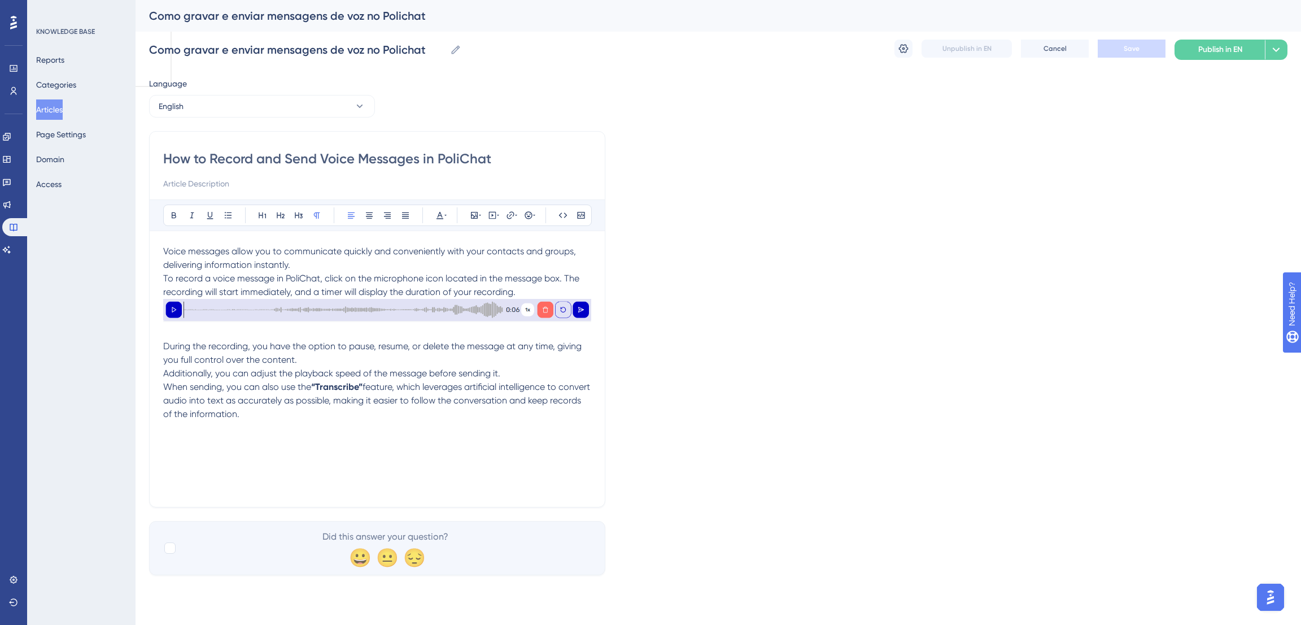
click at [377, 425] on div "Voice messages allow you to communicate quickly and conveniently with your cont…" at bounding box center [377, 368] width 428 height 248
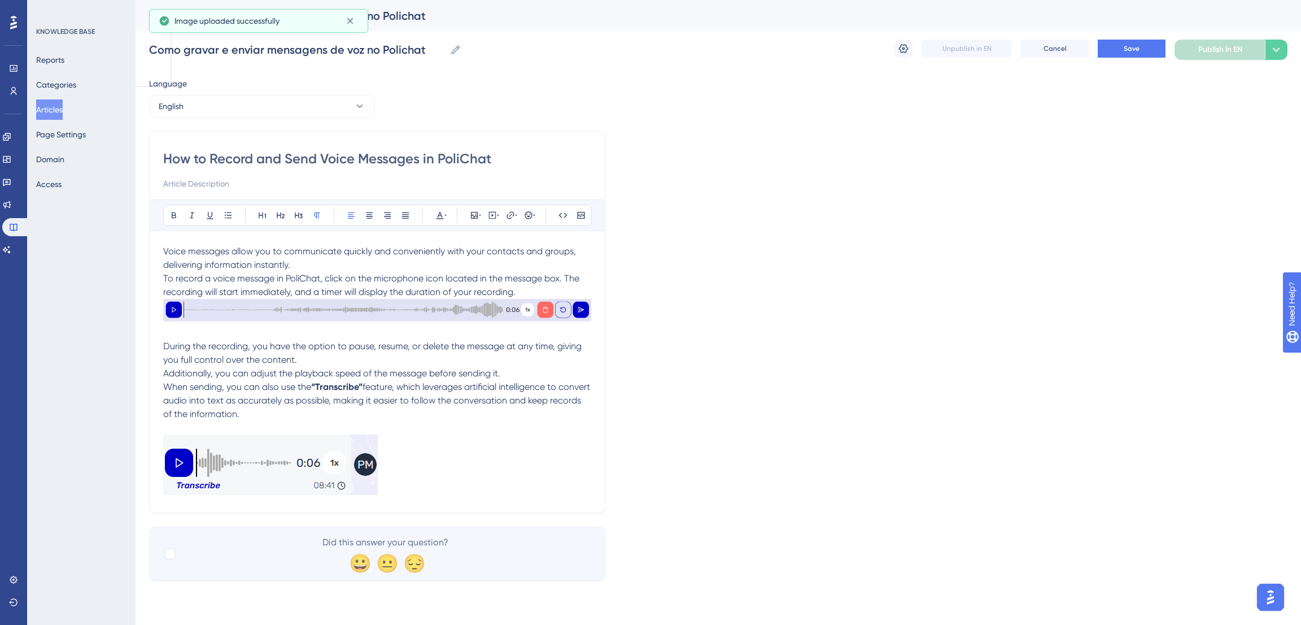
click at [214, 420] on p "When sending, you can also use the “Transcribe” feature, which leverages artifi…" at bounding box center [377, 400] width 428 height 41
click at [174, 434] on p at bounding box center [377, 428] width 428 height 14
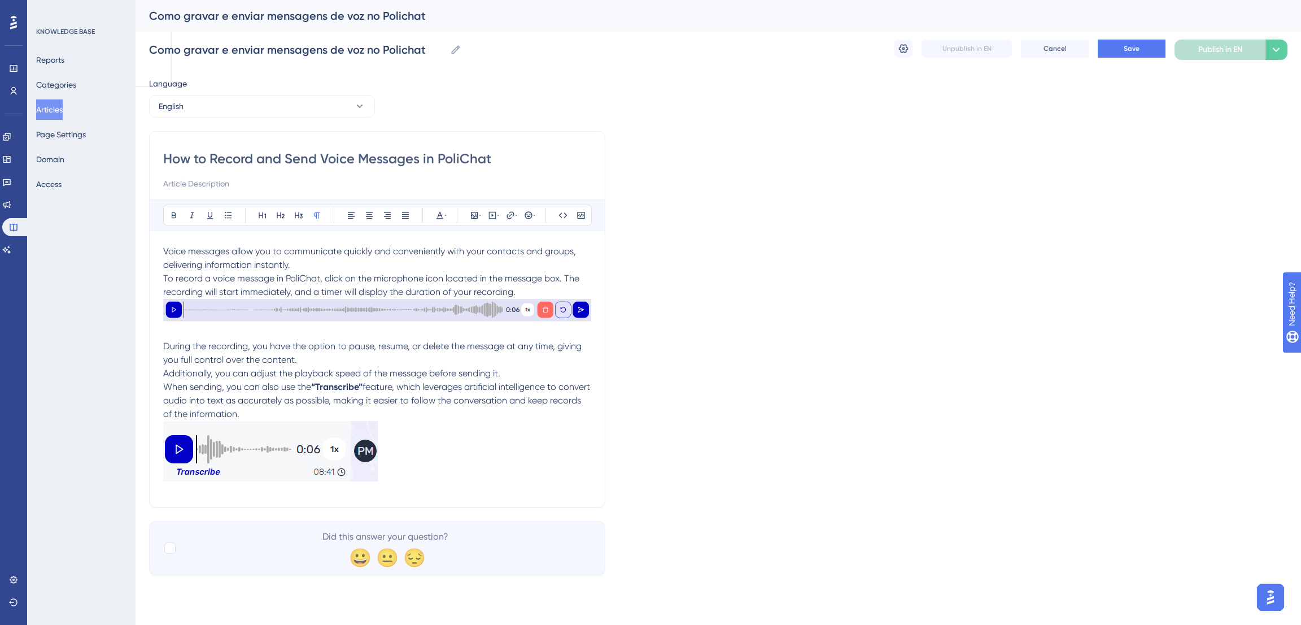
click at [261, 337] on p at bounding box center [377, 333] width 428 height 14
click at [530, 291] on p "To record a voice message in PoliChat, click on the microphone icon located in …" at bounding box center [377, 285] width 428 height 27
click at [1117, 47] on button "Save" at bounding box center [1132, 49] width 68 height 18
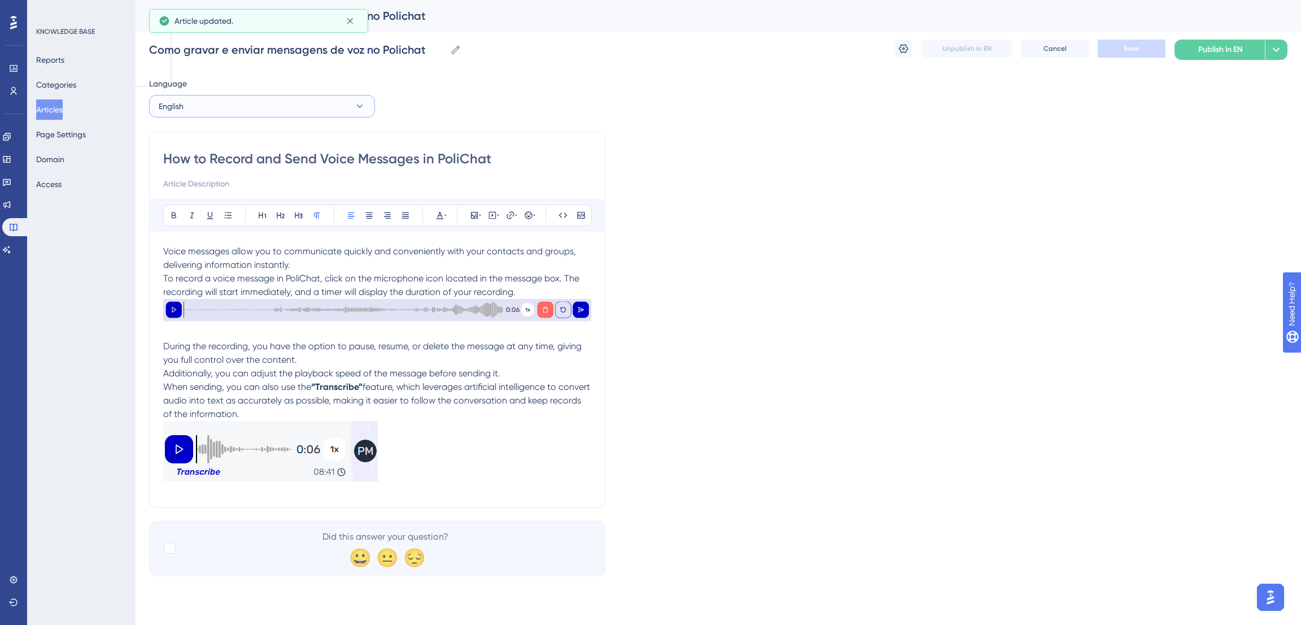
click at [284, 112] on button "English" at bounding box center [262, 106] width 226 height 23
click at [253, 141] on button "Portuguese (Default) Portuguese (Default) Published" at bounding box center [261, 140] width 211 height 23
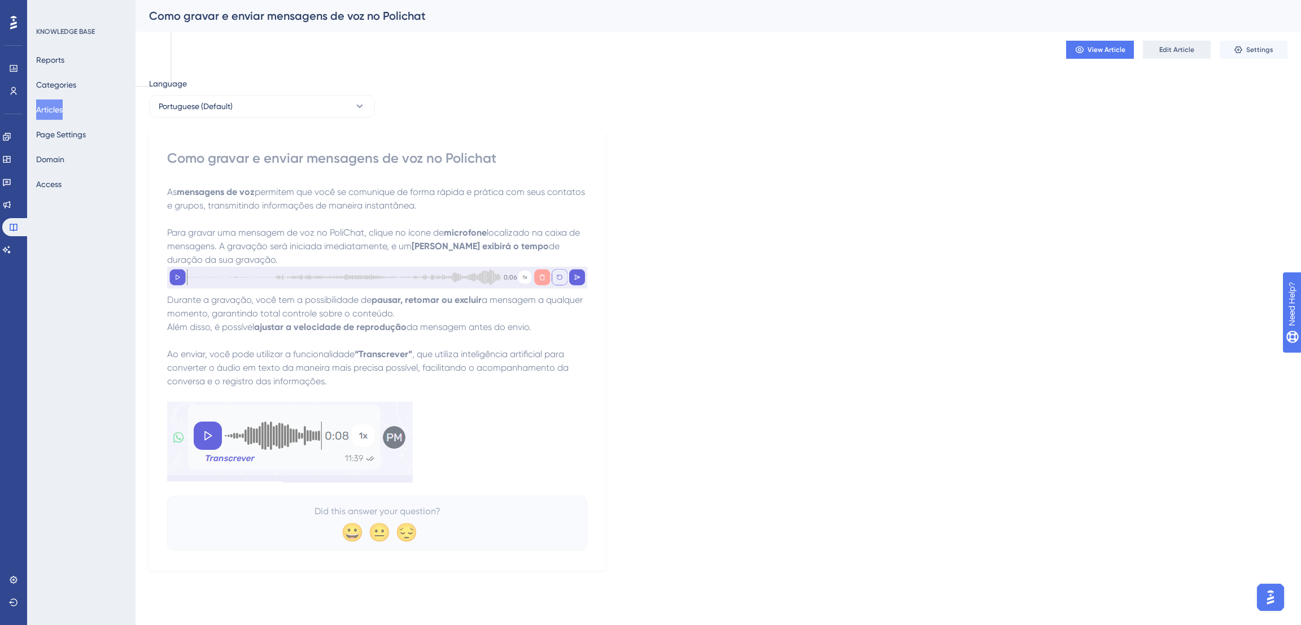
click at [1174, 50] on span "Edit Article" at bounding box center [1176, 49] width 35 height 9
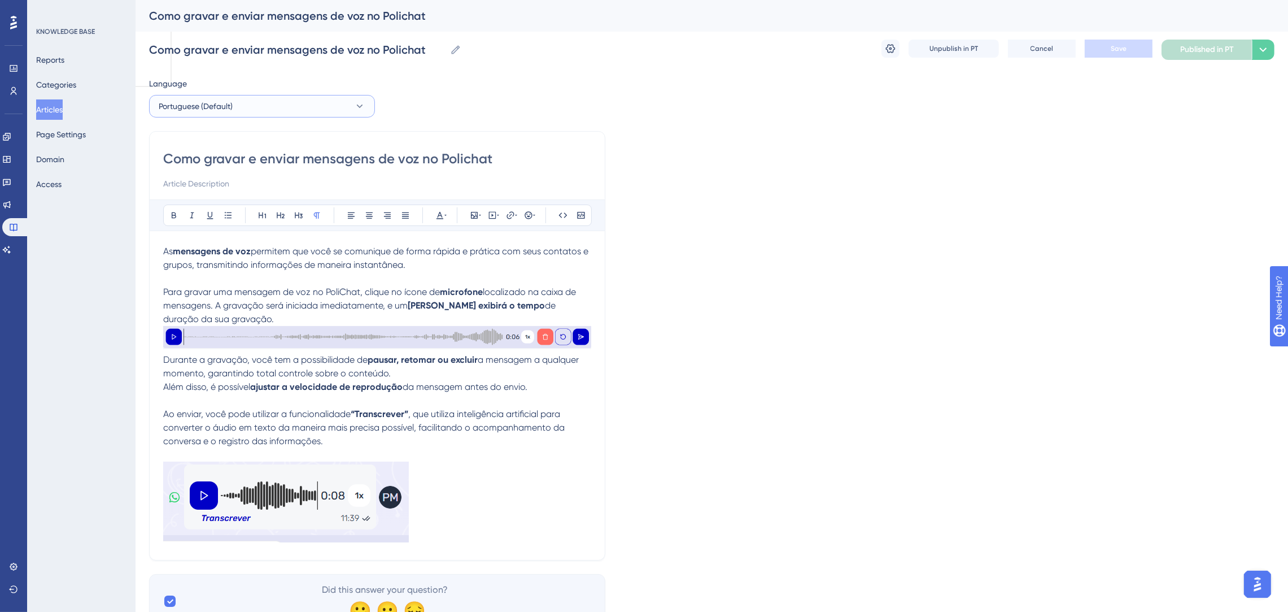
click at [248, 101] on button "Portuguese (Default)" at bounding box center [262, 106] width 226 height 23
click at [211, 168] on button "English English Draft" at bounding box center [261, 163] width 211 height 23
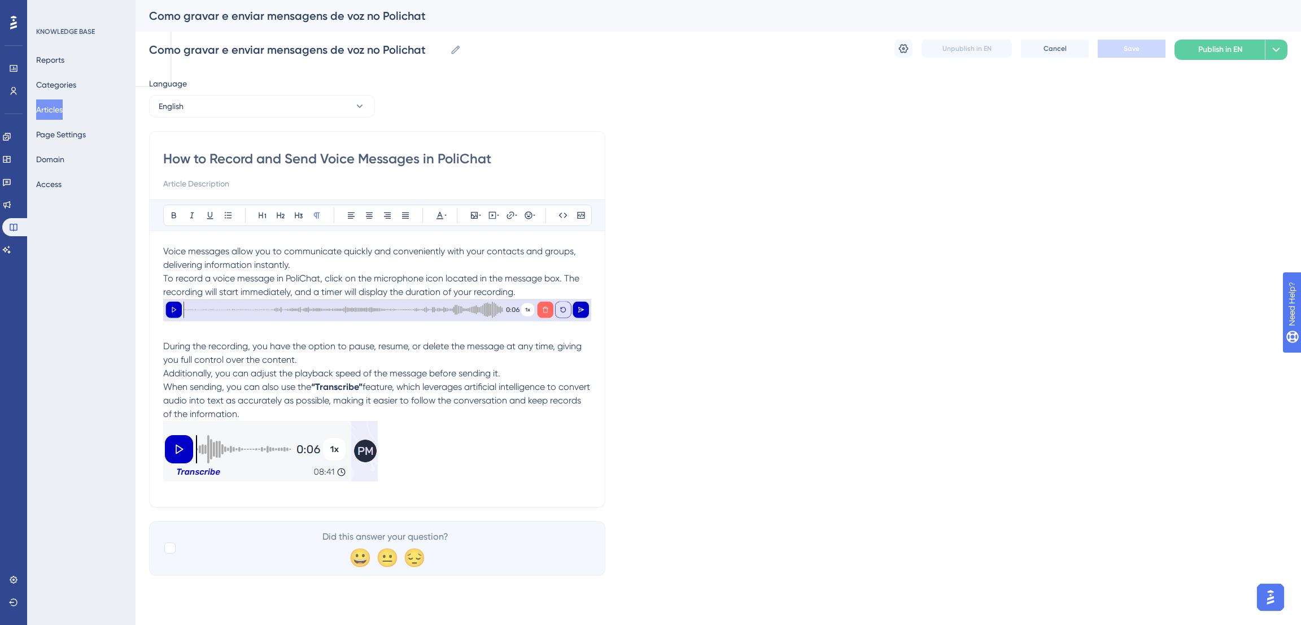
click at [165, 387] on span "When sending, you can also use the" at bounding box center [237, 386] width 148 height 11
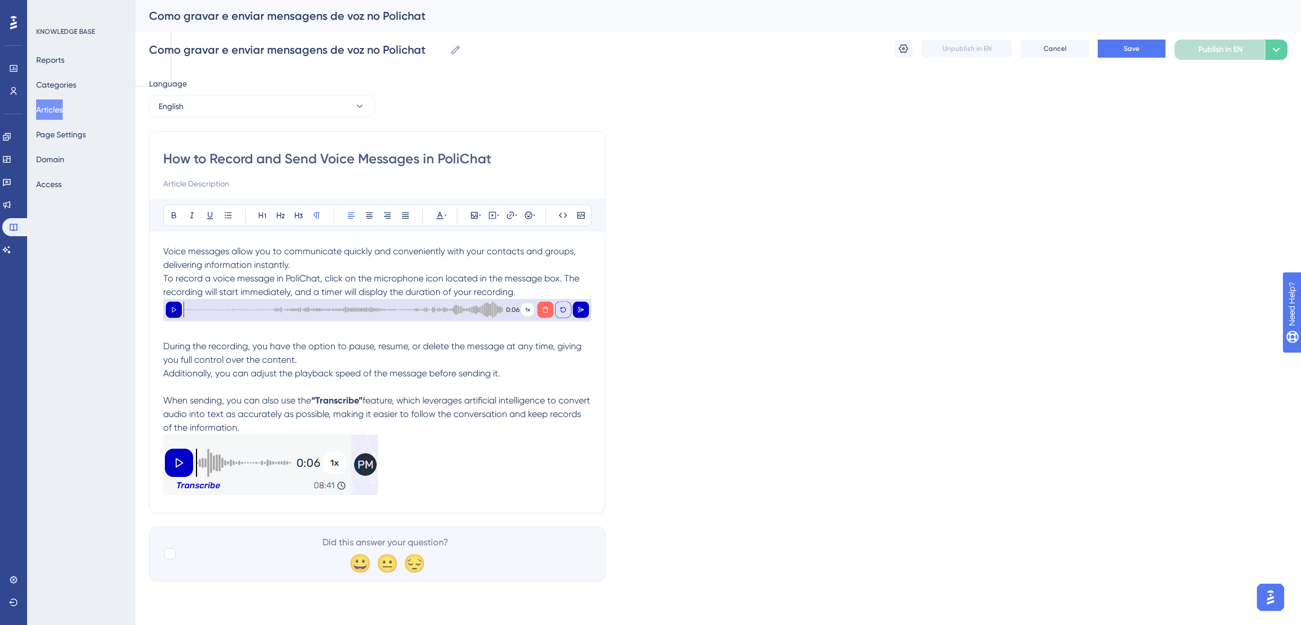
click at [340, 366] on p "During the recording, you have the option to pause, resume, or delete the messa…" at bounding box center [377, 359] width 428 height 41
click at [252, 335] on p at bounding box center [377, 333] width 428 height 14
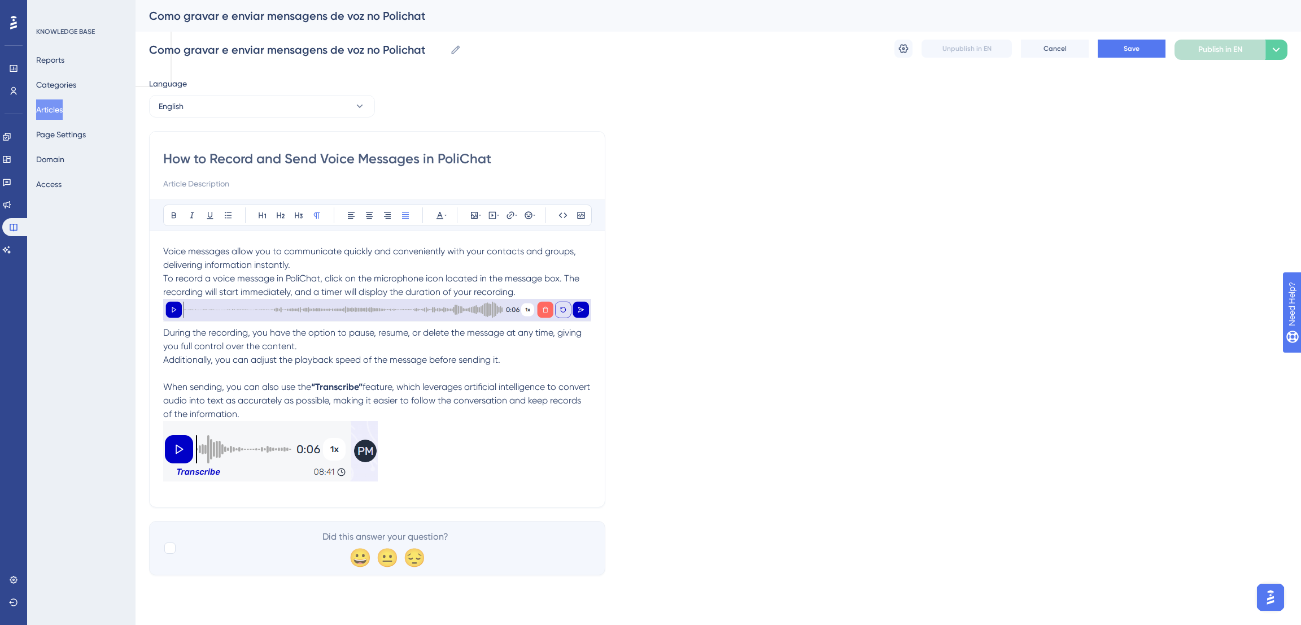
click at [304, 366] on p "During the recording, you have the option to pause, resume, or delete the messa…" at bounding box center [377, 346] width 428 height 41
click at [1120, 55] on button "Save" at bounding box center [1132, 49] width 68 height 18
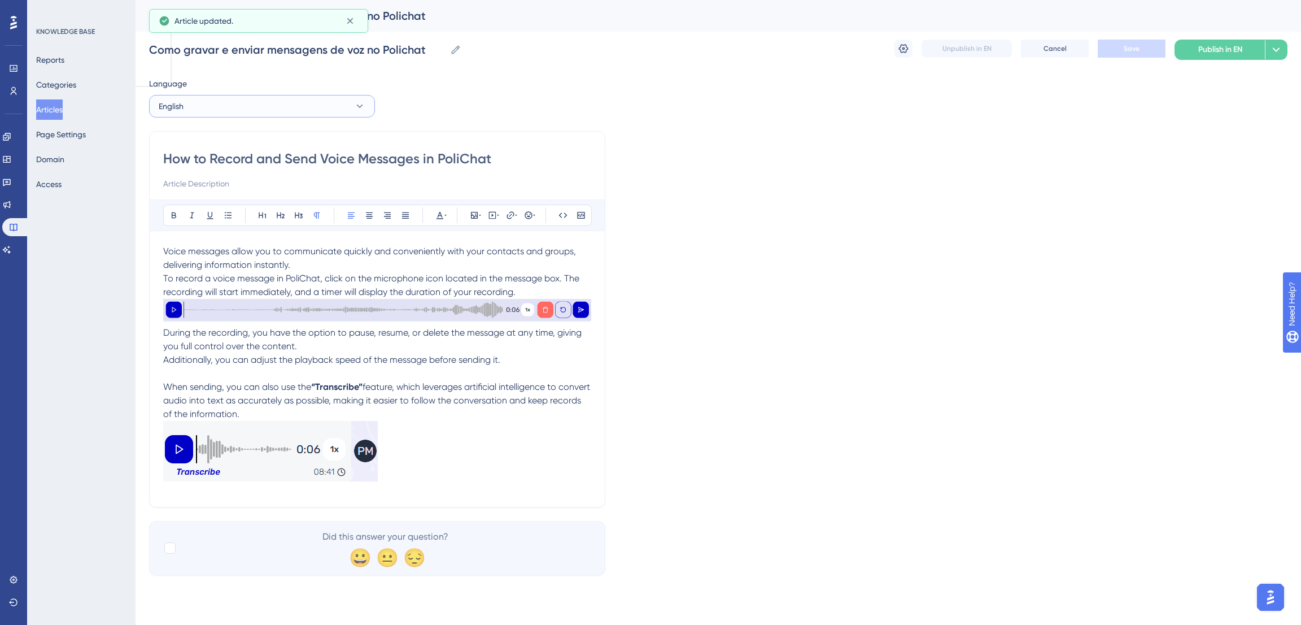
click at [286, 110] on button "English" at bounding box center [262, 106] width 226 height 23
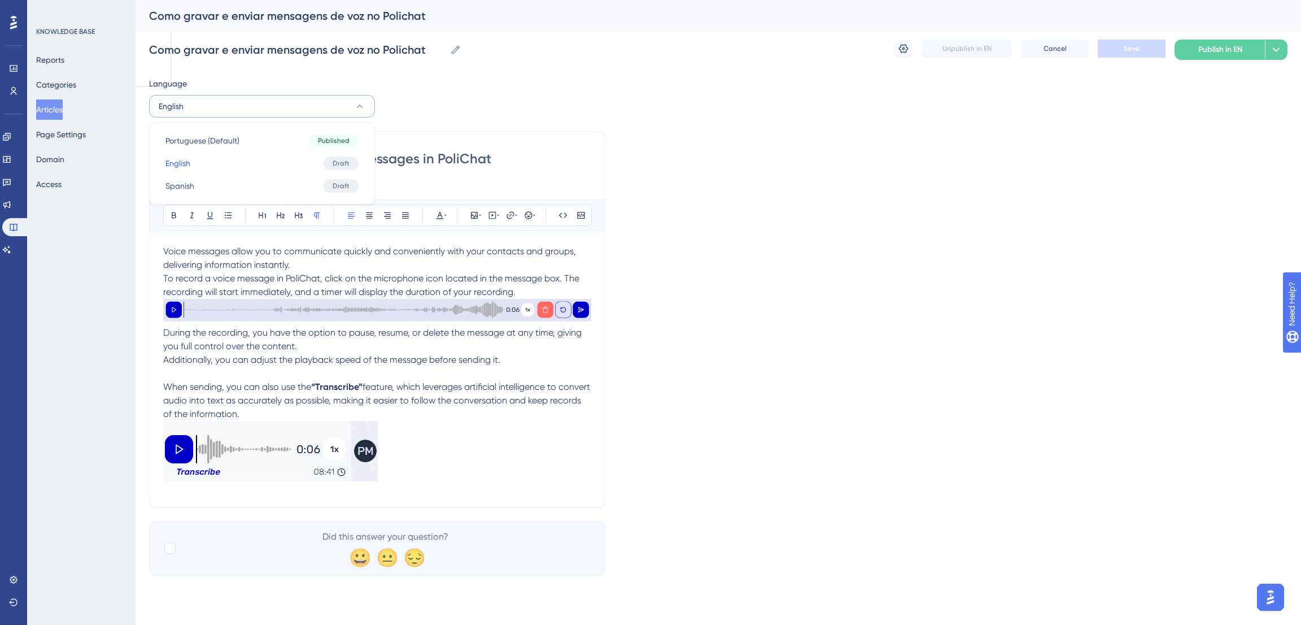
click at [808, 120] on div "Language English Portuguese (Default) Portuguese (Default) Published English En…" at bounding box center [718, 326] width 1138 height 498
click at [252, 99] on button "English" at bounding box center [262, 106] width 226 height 23
click at [221, 187] on button "Spanish Spanish Draft" at bounding box center [261, 185] width 211 height 23
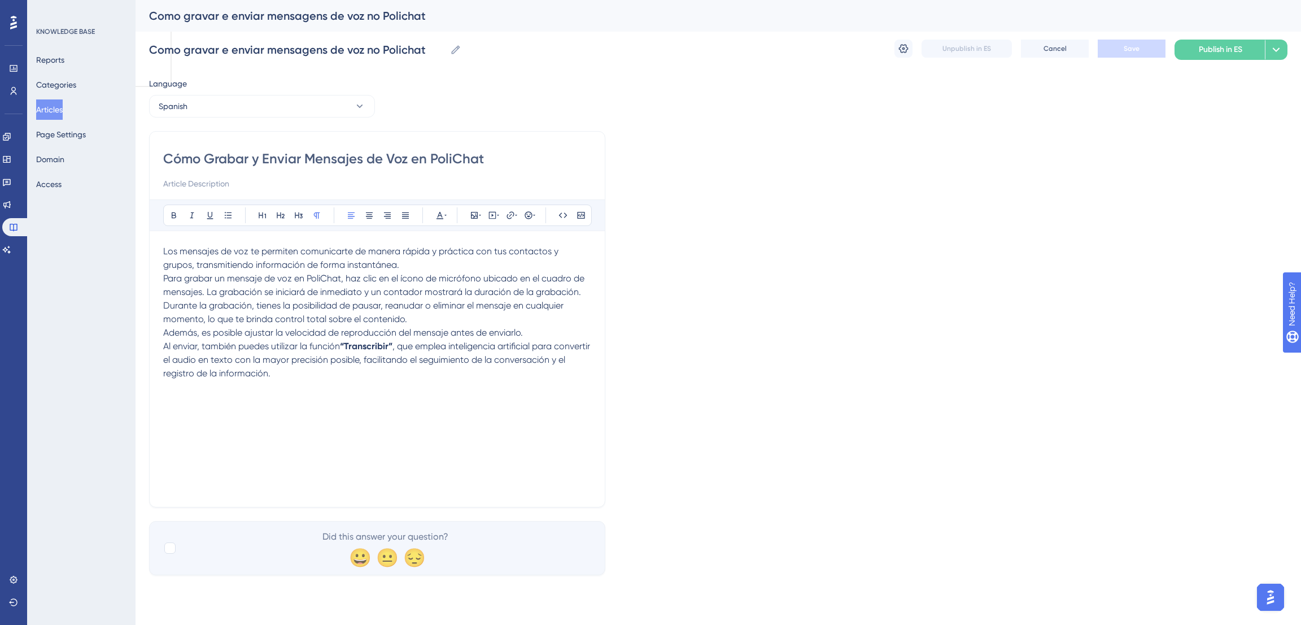
click at [315, 379] on p "Al enviar, también puedes utilizar la función “Transcribir” , que emplea inteli…" at bounding box center [377, 359] width 428 height 41
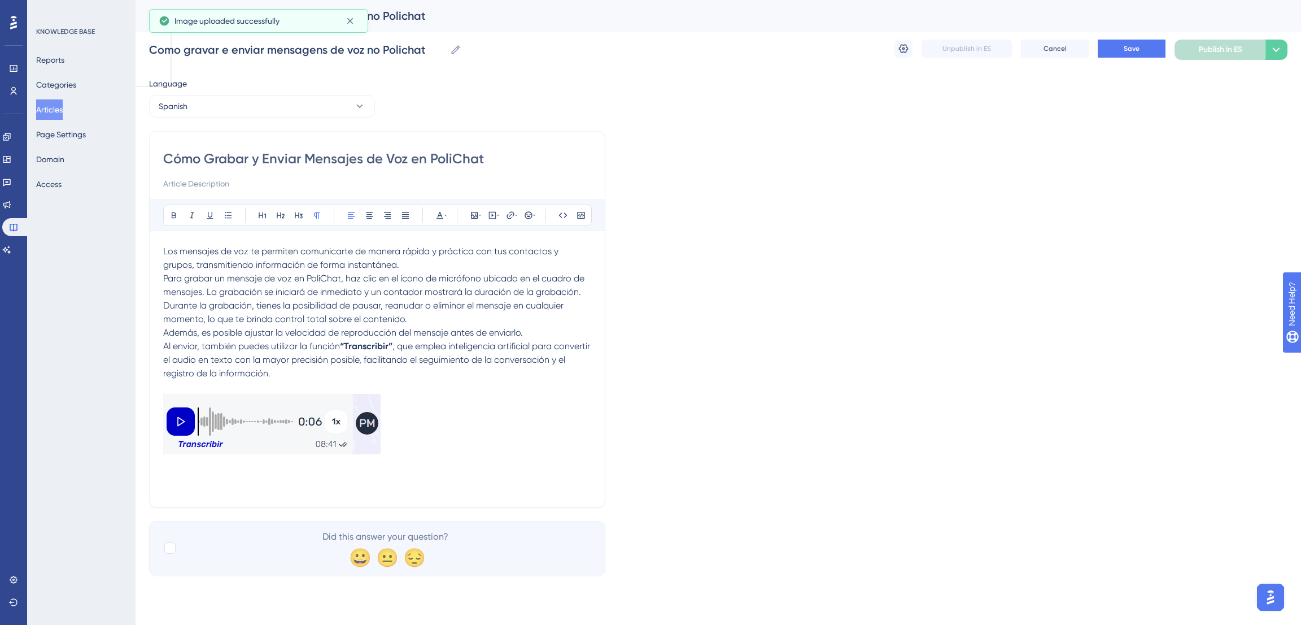
click at [413, 315] on p "Durante la grabación, tienes la posibilidad de pausar, reanudar o eliminar el m…" at bounding box center [377, 319] width 428 height 41
click at [165, 346] on div "Cómo Grabar y Enviar Mensajes de Voz en PoliChat Bold Italic Underline Bullet P…" at bounding box center [377, 319] width 456 height 376
click at [165, 347] on span "Al enviar, también puedes utilizar la función" at bounding box center [251, 345] width 177 height 11
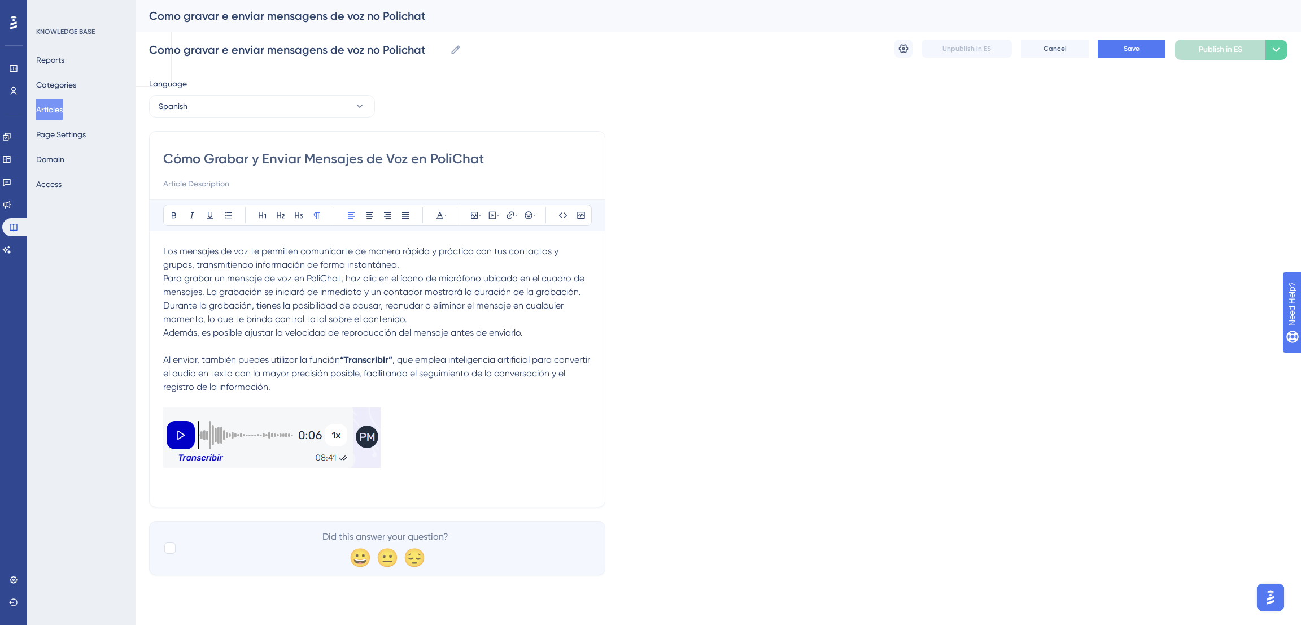
click at [164, 303] on span "Durante la grabación, tienes la posibilidad de pausar, reanudar o eliminar el m…" at bounding box center [364, 312] width 403 height 24
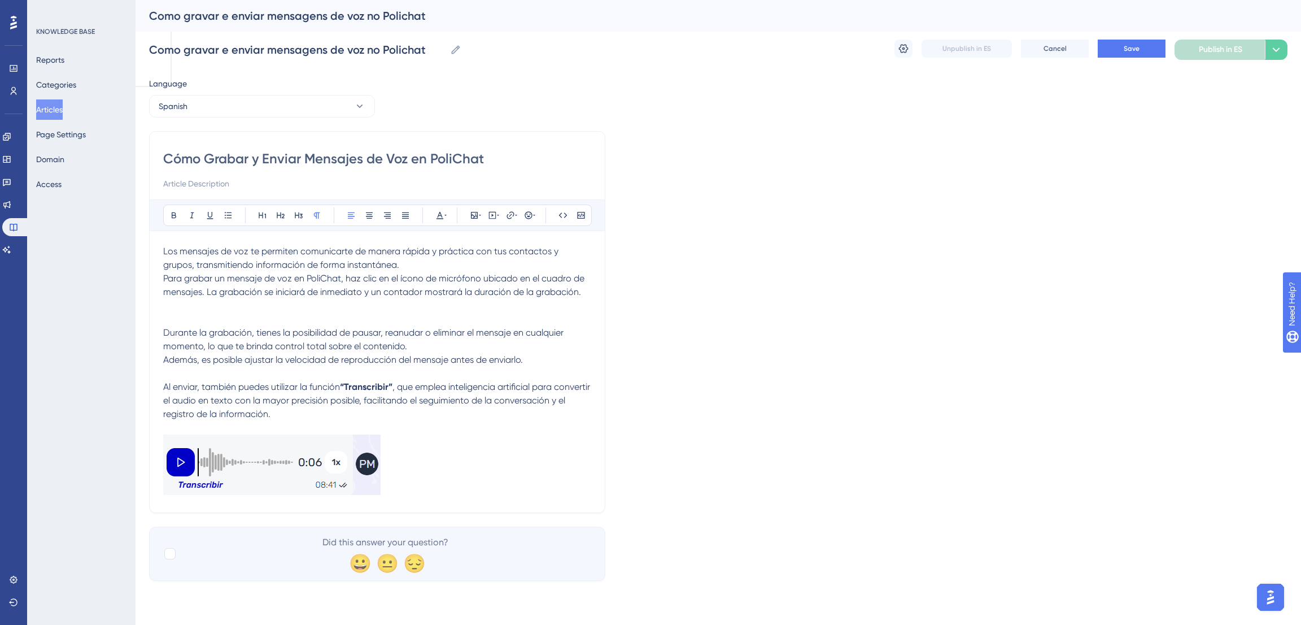
click at [168, 312] on p at bounding box center [377, 319] width 428 height 14
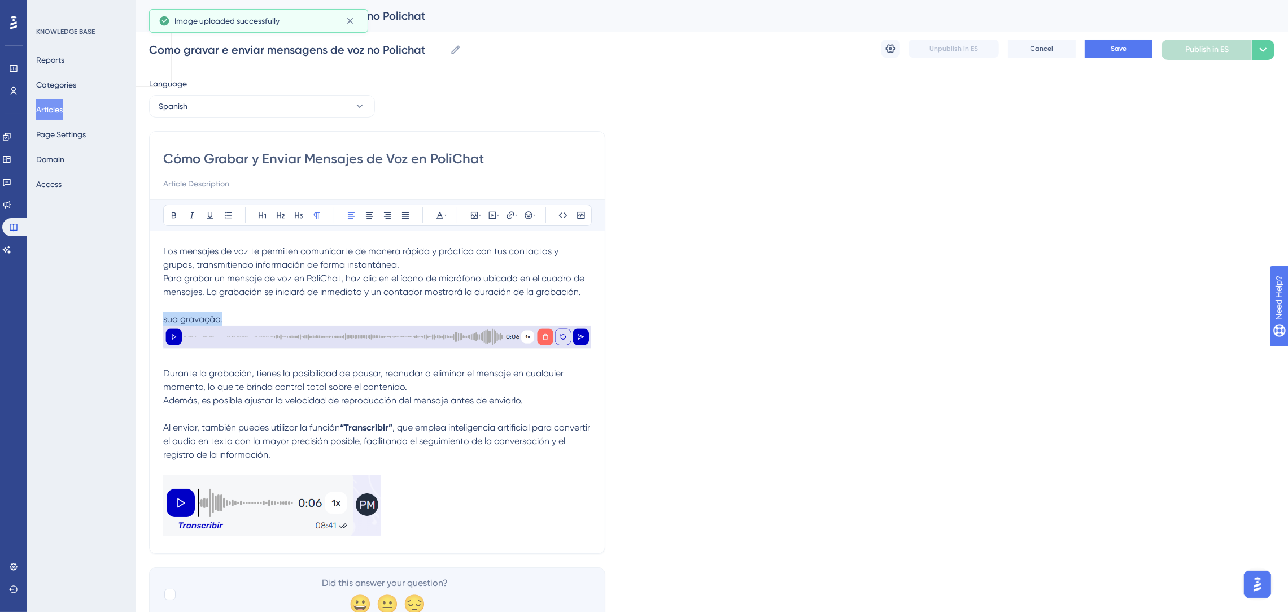
drag, startPoint x: 233, startPoint y: 317, endPoint x: 145, endPoint y: 315, distance: 87.6
click at [145, 315] on div "Performance Users Engagement Widgets Feedback Product Updates Knowledge Base AI…" at bounding box center [712, 319] width 1152 height 639
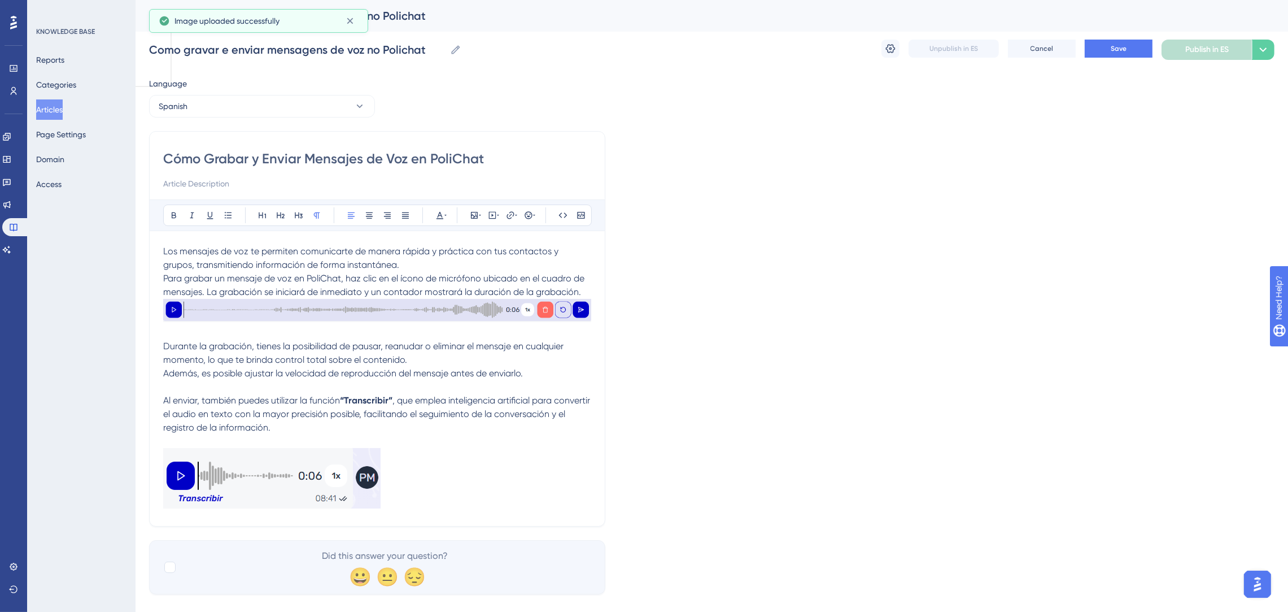
click at [240, 333] on p at bounding box center [377, 333] width 428 height 14
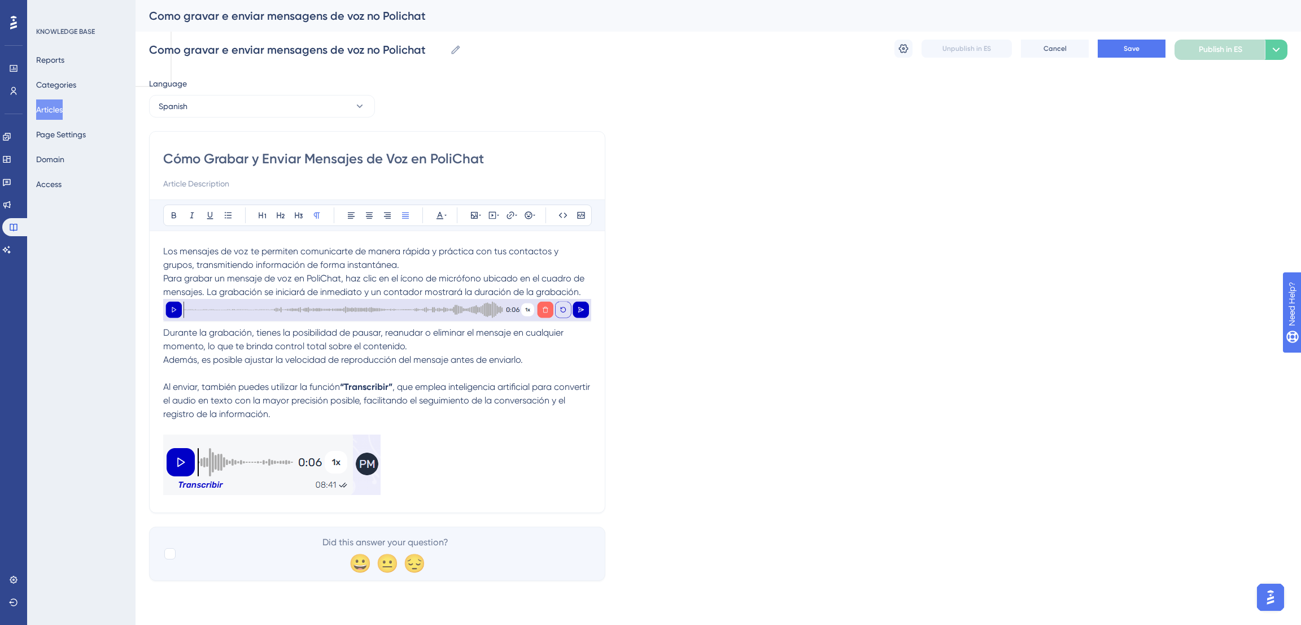
click at [509, 343] on p "Durante la grabación, tienes la posibilidad de pausar, reanudar o eliminar el m…" at bounding box center [377, 346] width 428 height 41
click at [1114, 52] on button "Save" at bounding box center [1132, 49] width 68 height 18
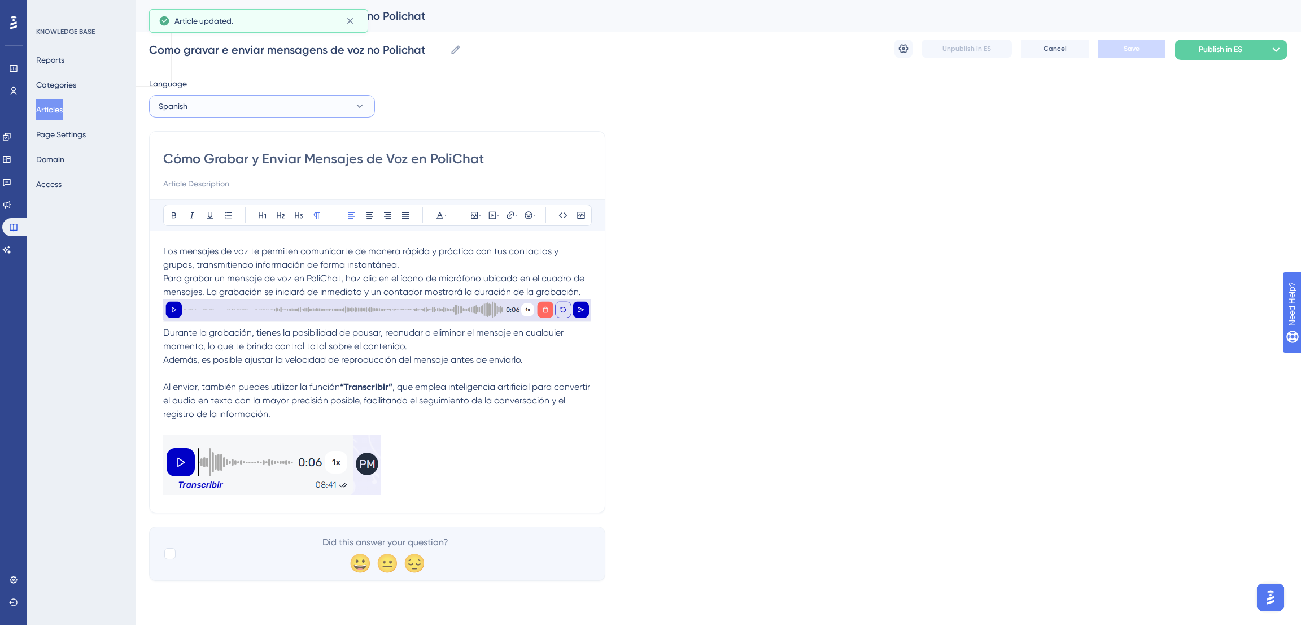
click at [319, 110] on button "Spanish" at bounding box center [262, 106] width 226 height 23
click at [263, 142] on button "Portuguese (Default) Portuguese (Default) Published" at bounding box center [261, 140] width 211 height 23
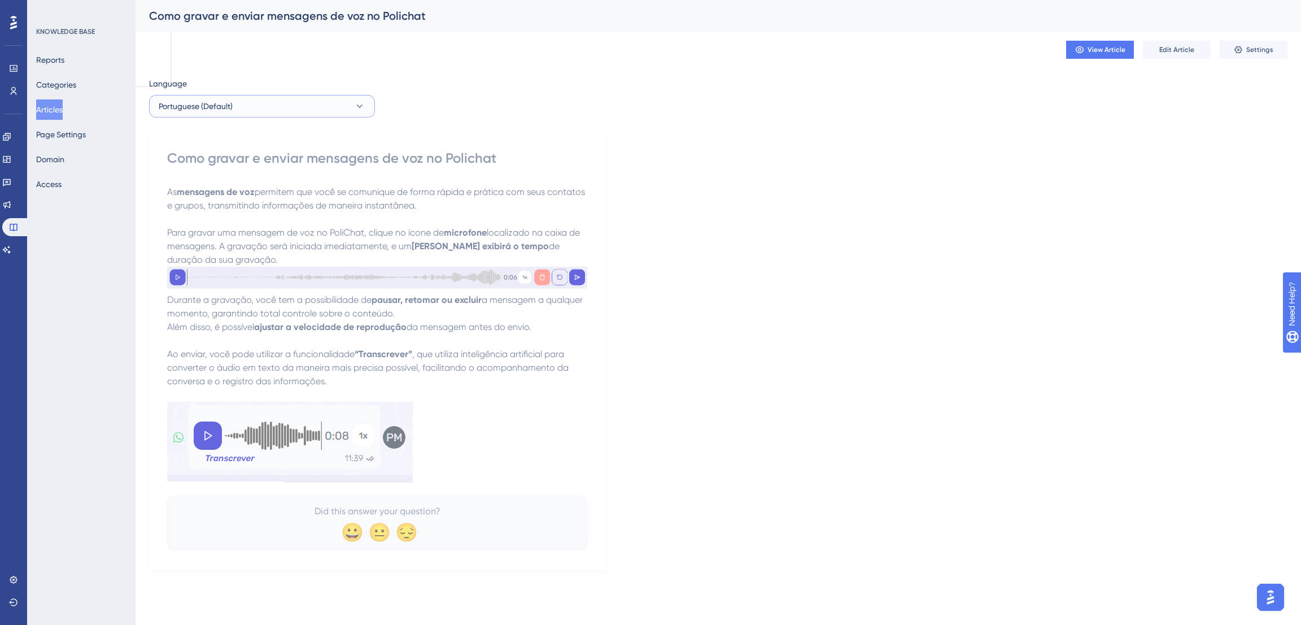
click at [318, 99] on button "Portuguese (Default)" at bounding box center [262, 106] width 226 height 23
click at [233, 168] on button "English English Draft" at bounding box center [261, 163] width 211 height 23
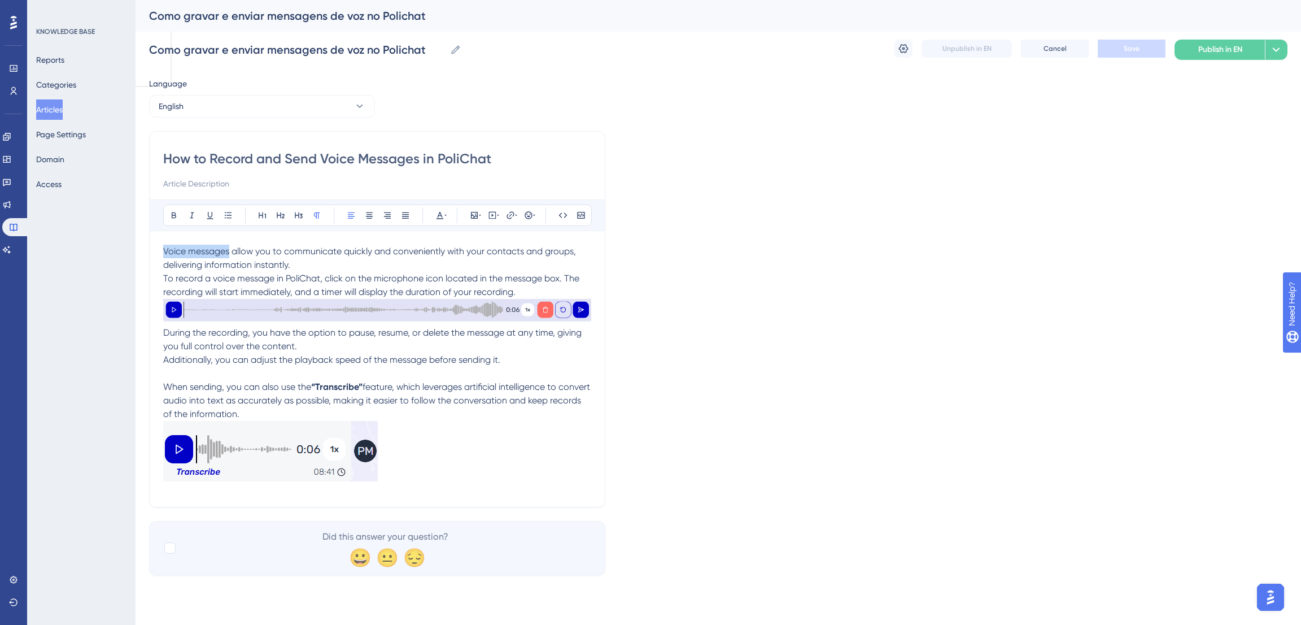
drag, startPoint x: 228, startPoint y: 251, endPoint x: 164, endPoint y: 244, distance: 64.7
click at [164, 244] on div "Bold Italic Underline Bullet Point Heading 1 Heading 2 Heading 3 Normal Align L…" at bounding box center [377, 346] width 428 height 294
click at [175, 214] on icon at bounding box center [174, 215] width 5 height 6
click at [351, 295] on span "To record a voice message in PoliChat, click on the microphone icon located in …" at bounding box center [372, 285] width 418 height 24
drag, startPoint x: 374, startPoint y: 278, endPoint x: 441, endPoint y: 278, distance: 67.2
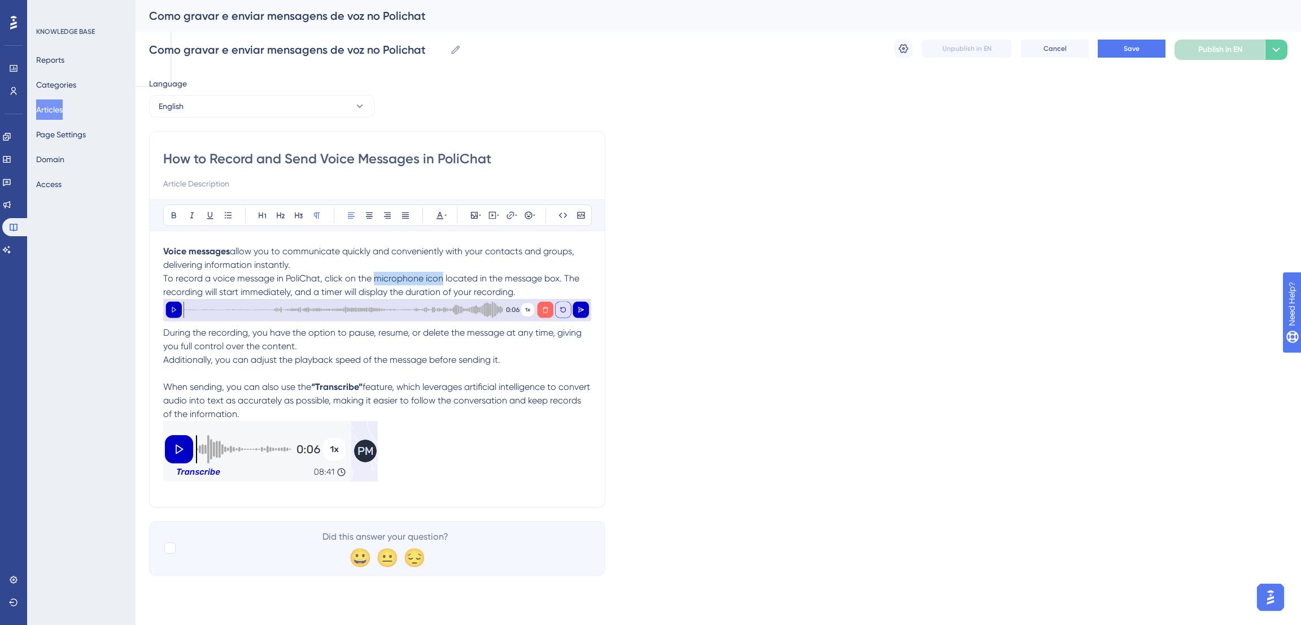
click at [441, 278] on span "To record a voice message in PoliChat, click on the microphone icon located in …" at bounding box center [372, 285] width 418 height 24
click at [174, 210] on button at bounding box center [174, 215] width 16 height 16
click at [483, 322] on img at bounding box center [377, 310] width 428 height 23
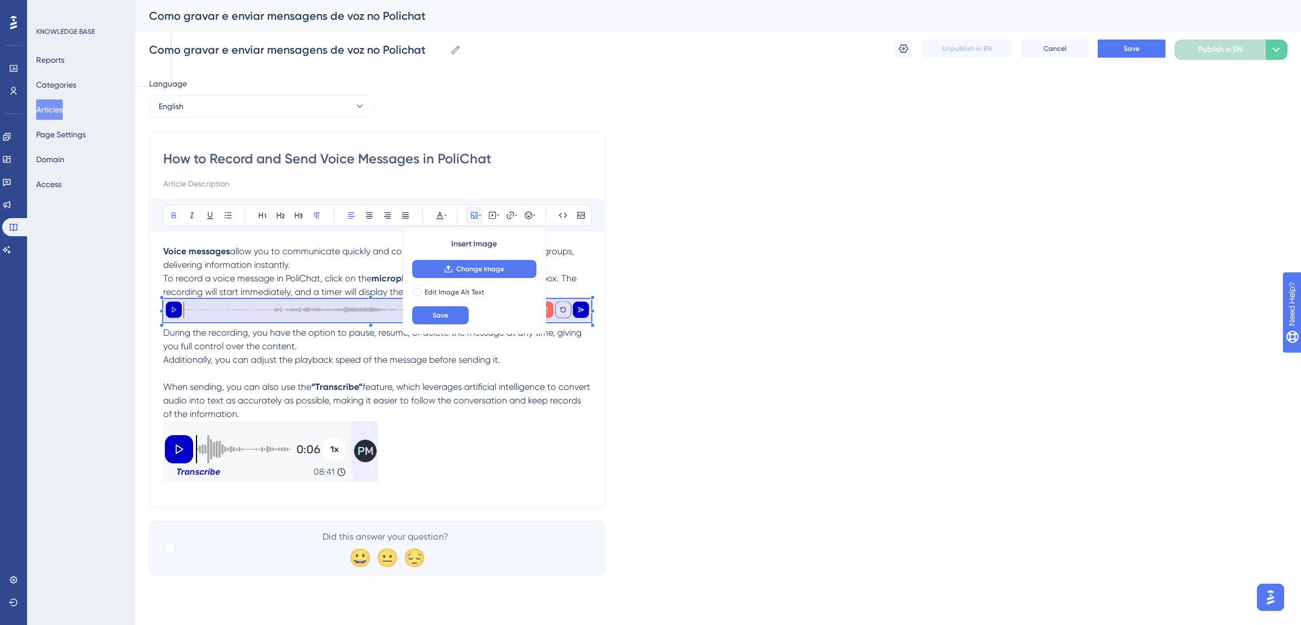
click at [710, 238] on div "Language English How to Record and Send Voice Messages in PoliChat Bold Italic …" at bounding box center [718, 326] width 1138 height 498
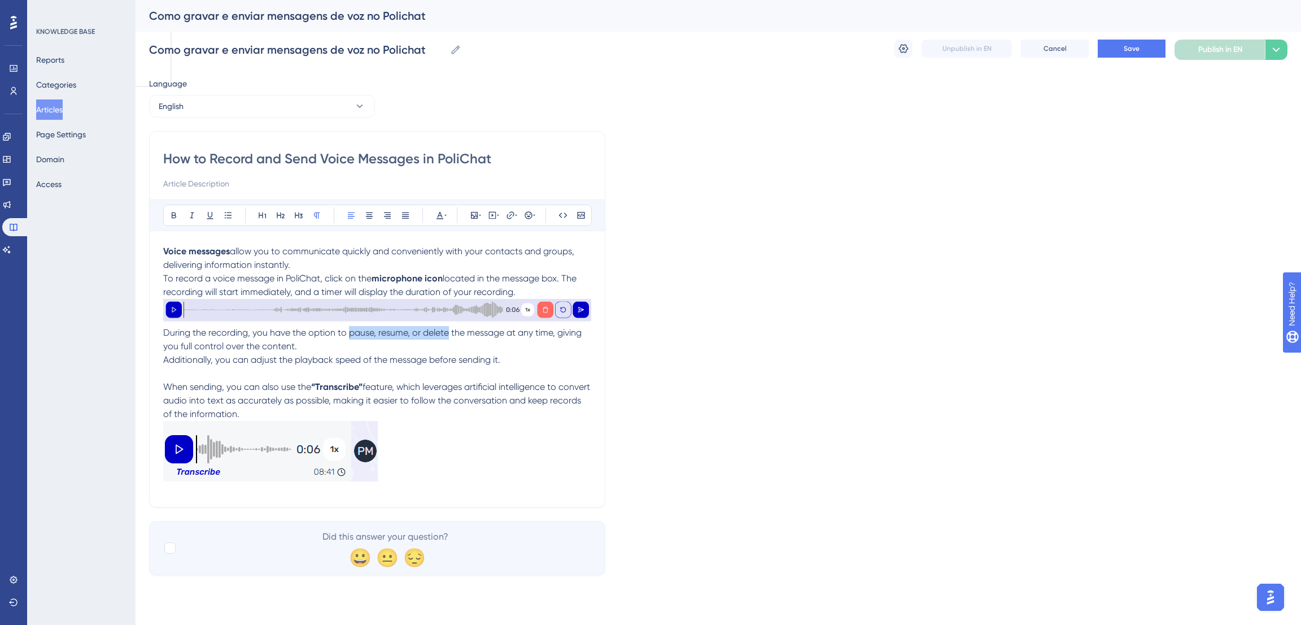
drag, startPoint x: 348, startPoint y: 333, endPoint x: 446, endPoint y: 326, distance: 98.5
click at [446, 327] on span "During the recording, you have the option to pause, resume, or delete the messa…" at bounding box center [373, 339] width 421 height 24
click at [167, 213] on button at bounding box center [174, 215] width 16 height 16
click at [832, 407] on div "Language English How to Record and Send Voice Messages in PoliChat Bold Italic …" at bounding box center [718, 326] width 1138 height 498
click at [1151, 49] on button "Save" at bounding box center [1132, 49] width 68 height 18
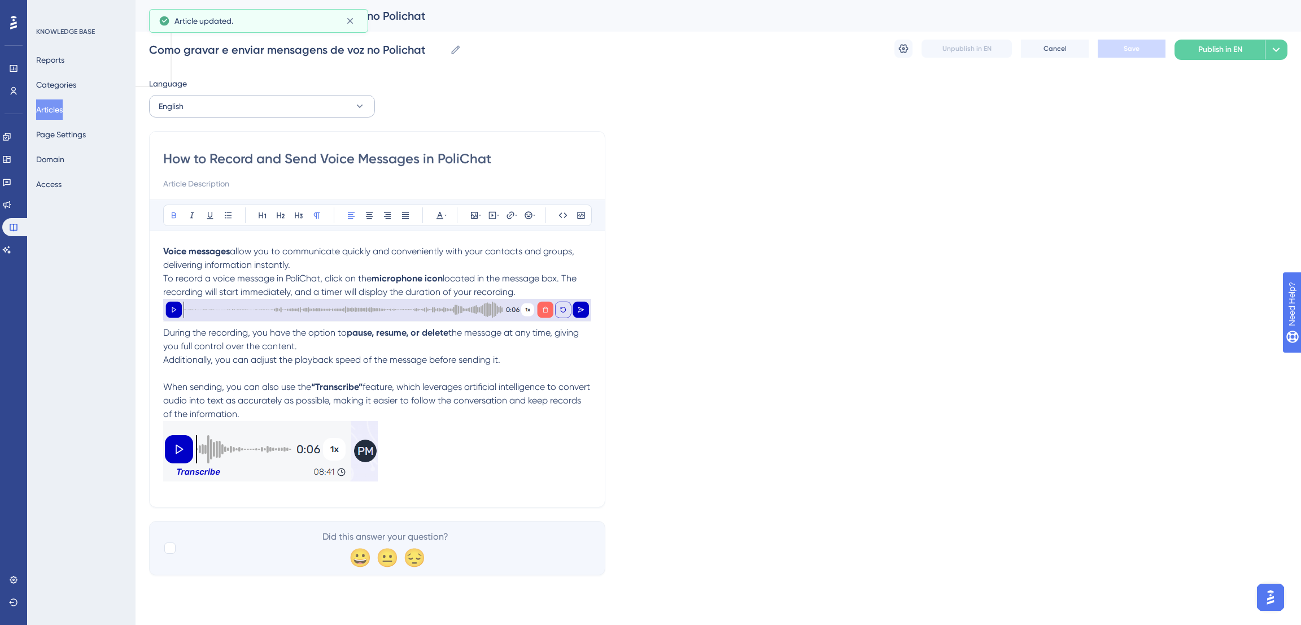
drag, startPoint x: 217, startPoint y: 125, endPoint x: 217, endPoint y: 113, distance: 11.9
click at [217, 124] on div "Language English How to Record and Send Voice Messages in PoliChat Bold Italic …" at bounding box center [718, 326] width 1138 height 498
click at [217, 113] on button "English" at bounding box center [262, 106] width 226 height 23
click at [211, 187] on button "Spanish Spanish Draft" at bounding box center [261, 185] width 211 height 23
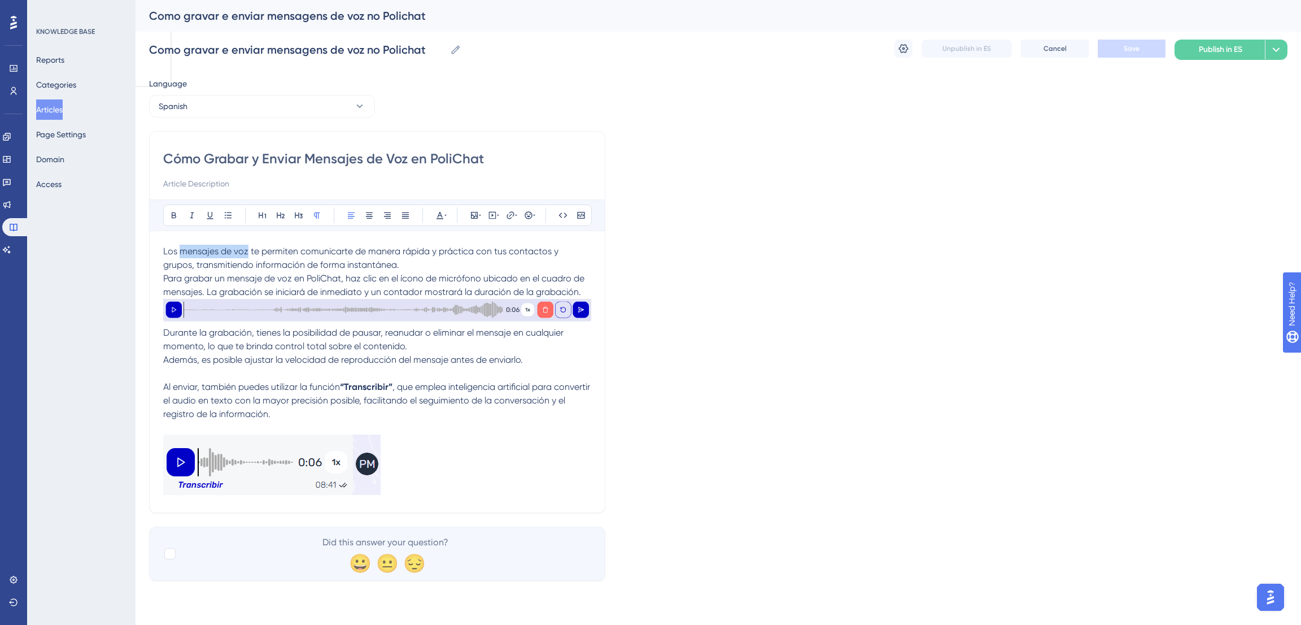
drag, startPoint x: 247, startPoint y: 249, endPoint x: 179, endPoint y: 256, distance: 68.1
click at [179, 256] on span "Los mensajes de voz te permiten comunicarte de manera rápida y práctica con tus…" at bounding box center [362, 258] width 398 height 24
click at [168, 215] on button at bounding box center [174, 215] width 16 height 16
click at [426, 274] on span "Para grabar un mensaje de voz en PoliChat, haz clic en el ícono de micrófono ub…" at bounding box center [374, 285] width 423 height 24
drag, startPoint x: 399, startPoint y: 278, endPoint x: 482, endPoint y: 275, distance: 82.5
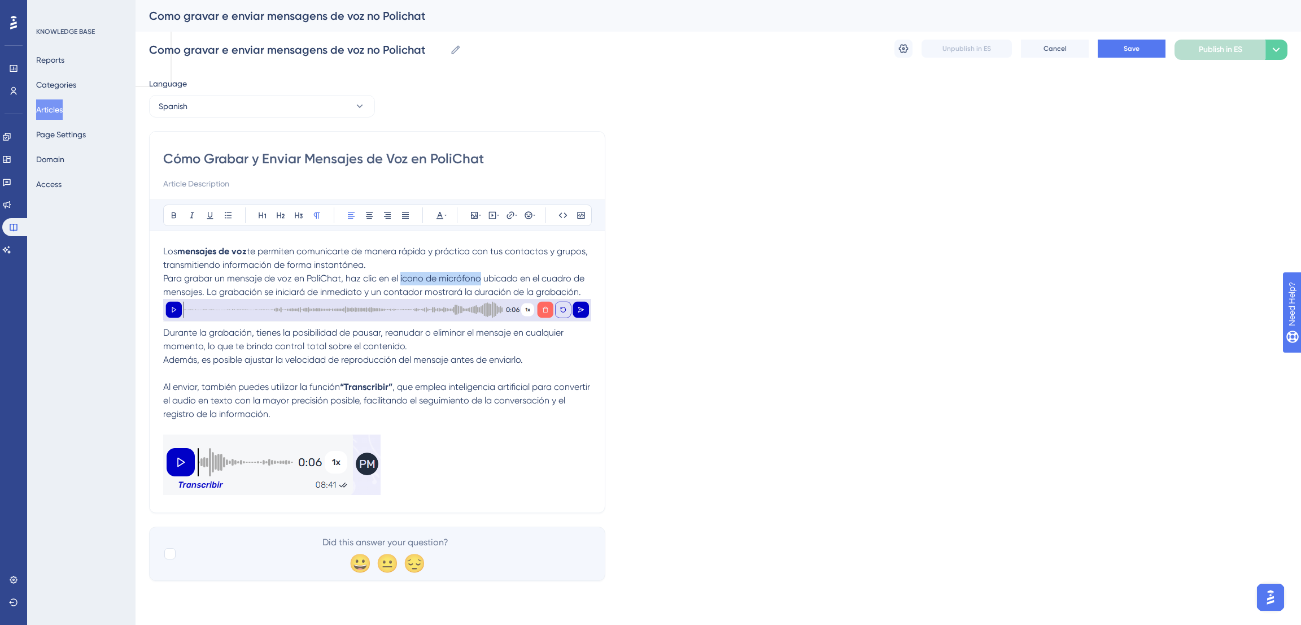
click at [482, 275] on span "Para grabar un mensaje de voz en PoliChat, haz clic en el ícono de micrófono ub…" at bounding box center [374, 285] width 423 height 24
click at [174, 215] on icon at bounding box center [174, 215] width 5 height 6
click at [631, 336] on div "Language Spanish Cómo Grabar y Enviar Mensajes de Voz en PoliChat Bold Italic U…" at bounding box center [718, 329] width 1138 height 504
drag, startPoint x: 353, startPoint y: 330, endPoint x: 466, endPoint y: 329, distance: 113.5
click at [466, 329] on span "Durante la grabación, tienes la posibilidad de pausar, reanudar o eliminar el m…" at bounding box center [364, 339] width 403 height 24
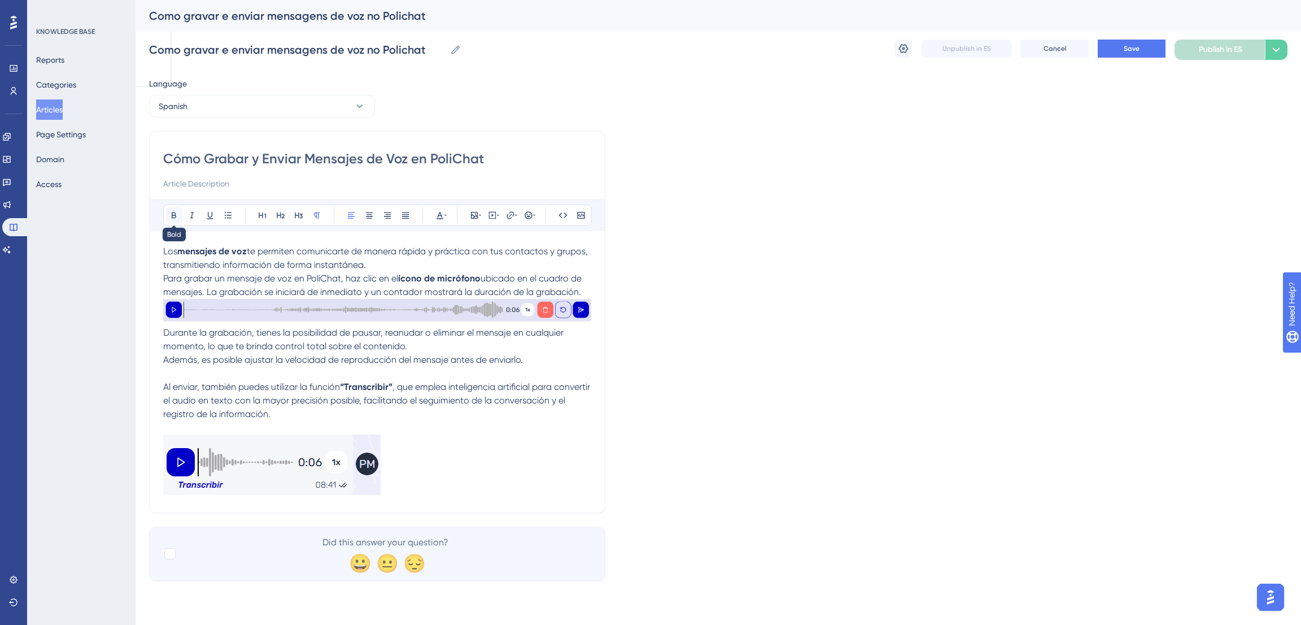
click at [176, 214] on icon at bounding box center [173, 215] width 9 height 9
click at [682, 363] on div "Language Spanish Cómo Grabar y Enviar Mensajes de Voz en PoliChat Bold Italic U…" at bounding box center [718, 329] width 1138 height 504
click at [1123, 48] on button "Save" at bounding box center [1132, 49] width 68 height 18
click at [265, 111] on button "Spanish" at bounding box center [262, 106] width 226 height 23
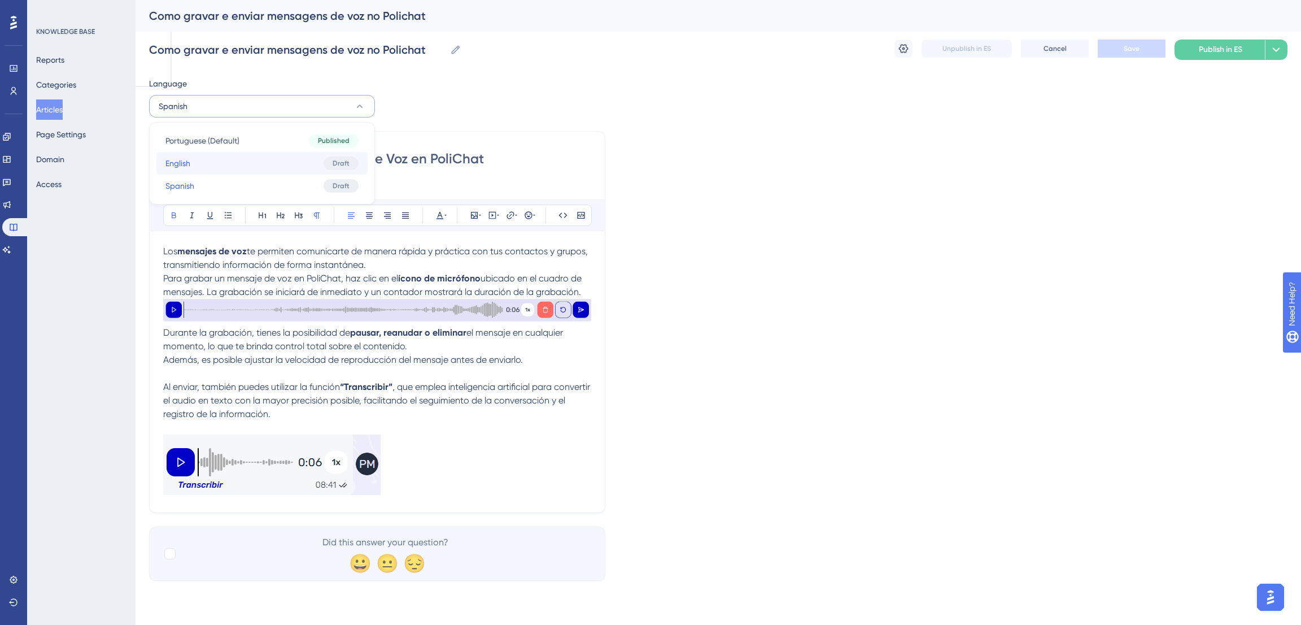
click at [212, 169] on button "English English Draft" at bounding box center [261, 163] width 211 height 23
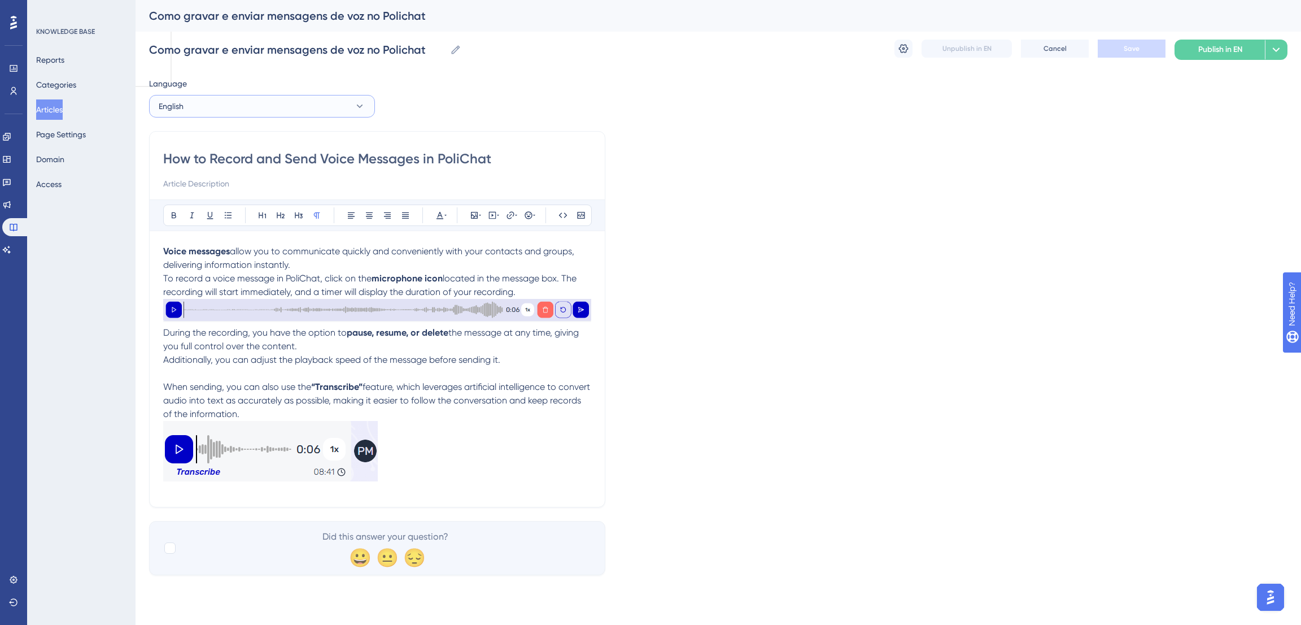
click at [255, 113] on button "English" at bounding box center [262, 106] width 226 height 23
click at [249, 188] on button "Spanish Spanish Draft" at bounding box center [261, 185] width 211 height 23
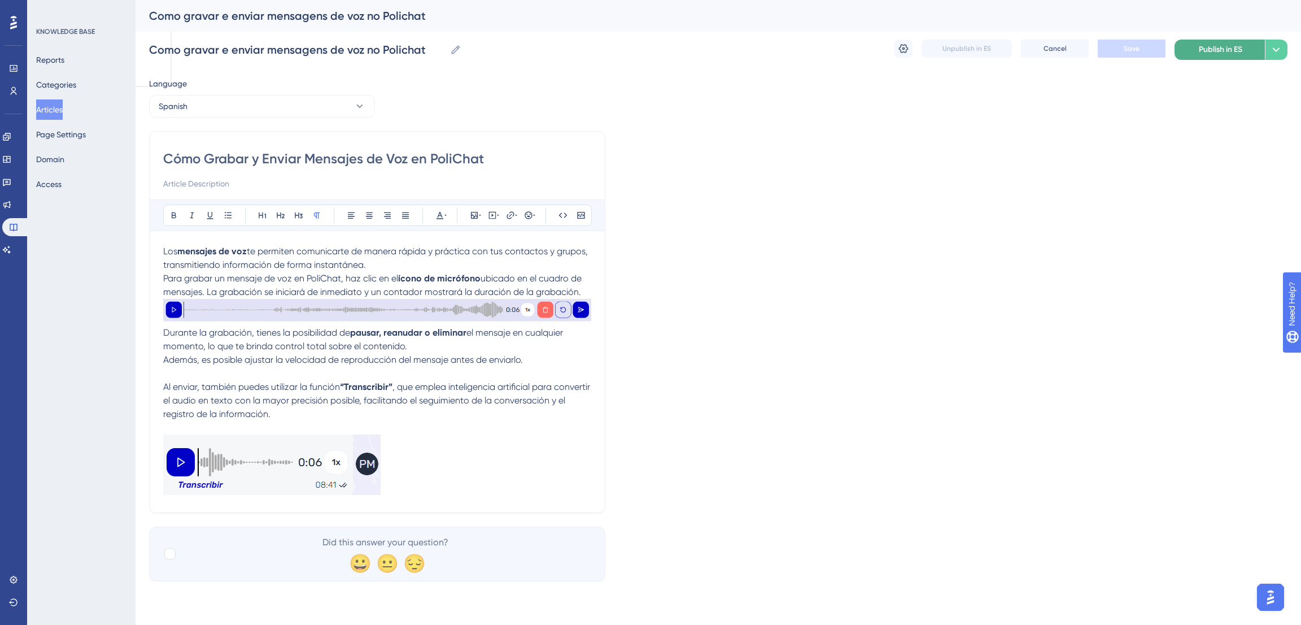
click at [1193, 45] on button "Publish in ES" at bounding box center [1220, 50] width 90 height 20
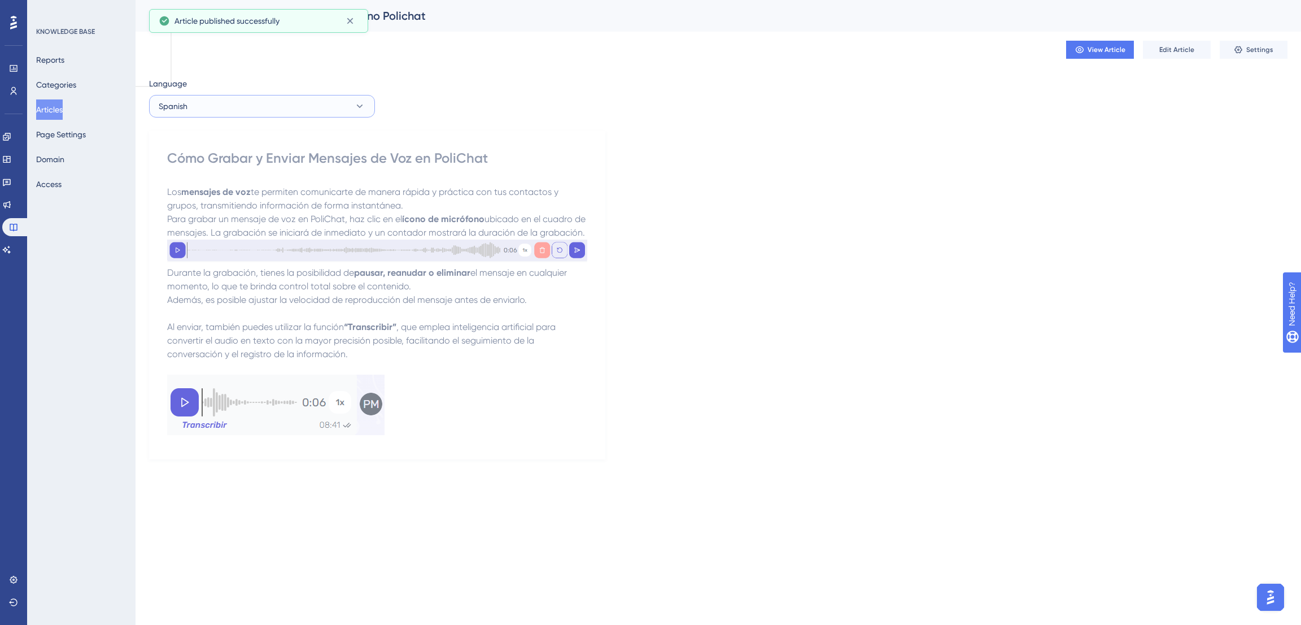
click at [298, 111] on button "Spanish" at bounding box center [262, 106] width 226 height 23
click at [290, 167] on button "English English Draft" at bounding box center [261, 163] width 211 height 23
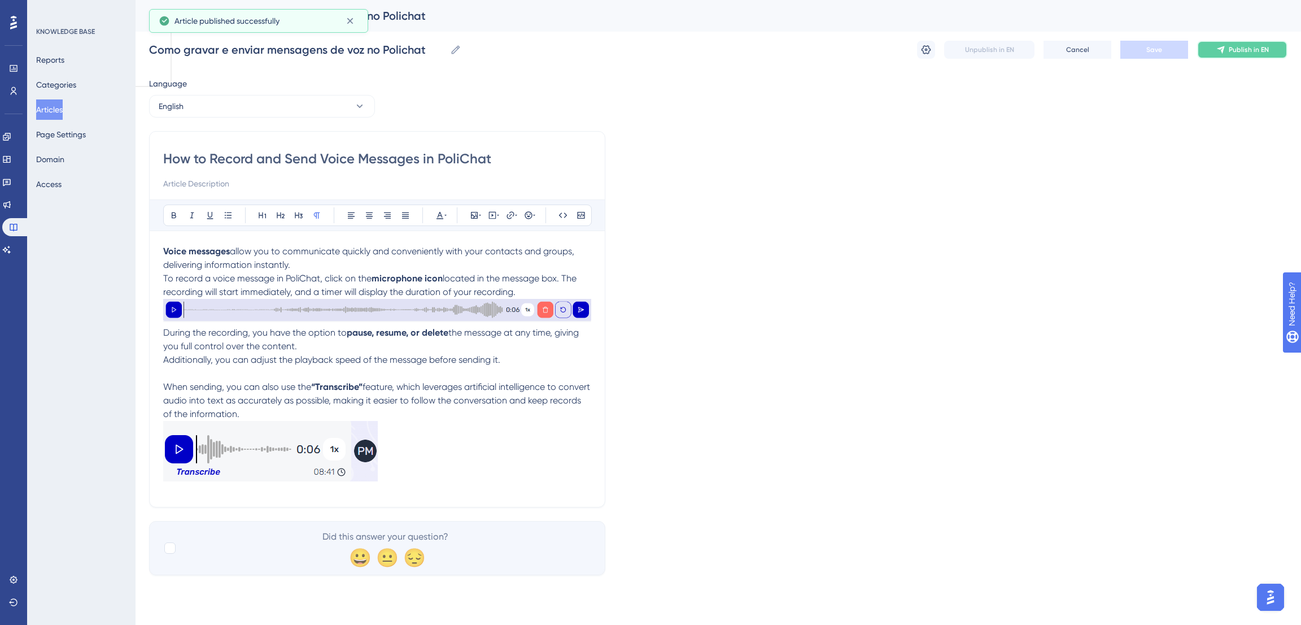
click at [1250, 41] on button "Publish in EN" at bounding box center [1242, 50] width 90 height 18
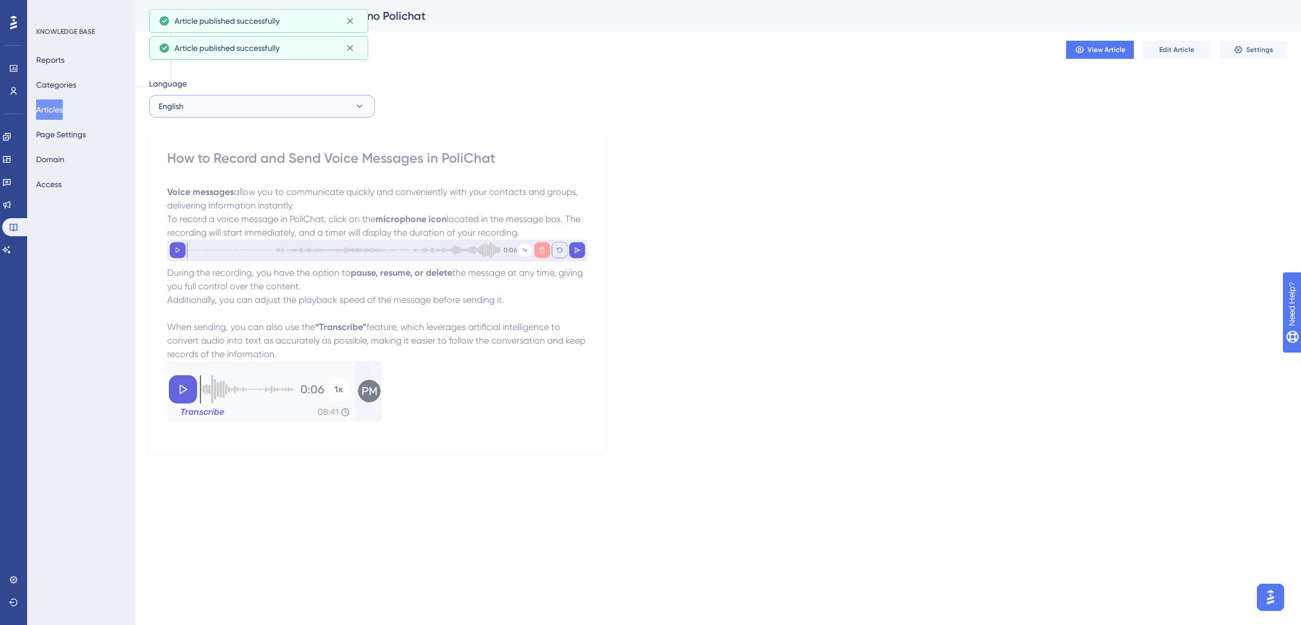
click at [270, 99] on button "English" at bounding box center [262, 106] width 226 height 23
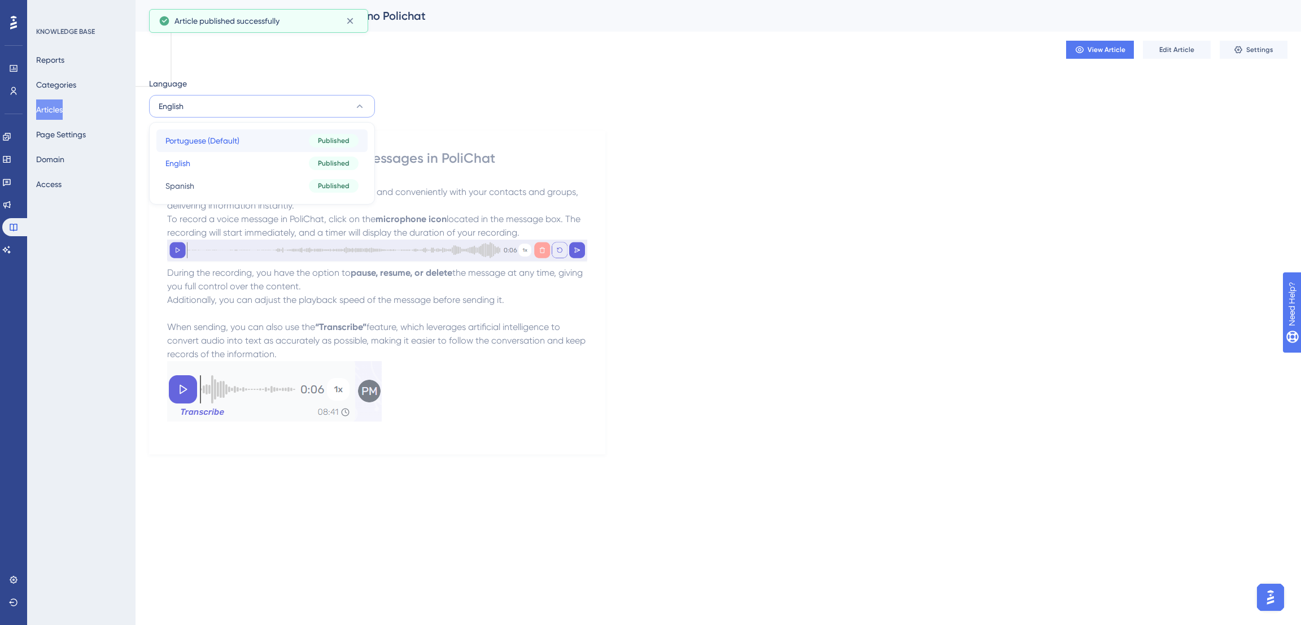
click at [267, 133] on button "Portuguese (Default) Portuguese (Default) Published" at bounding box center [261, 140] width 211 height 23
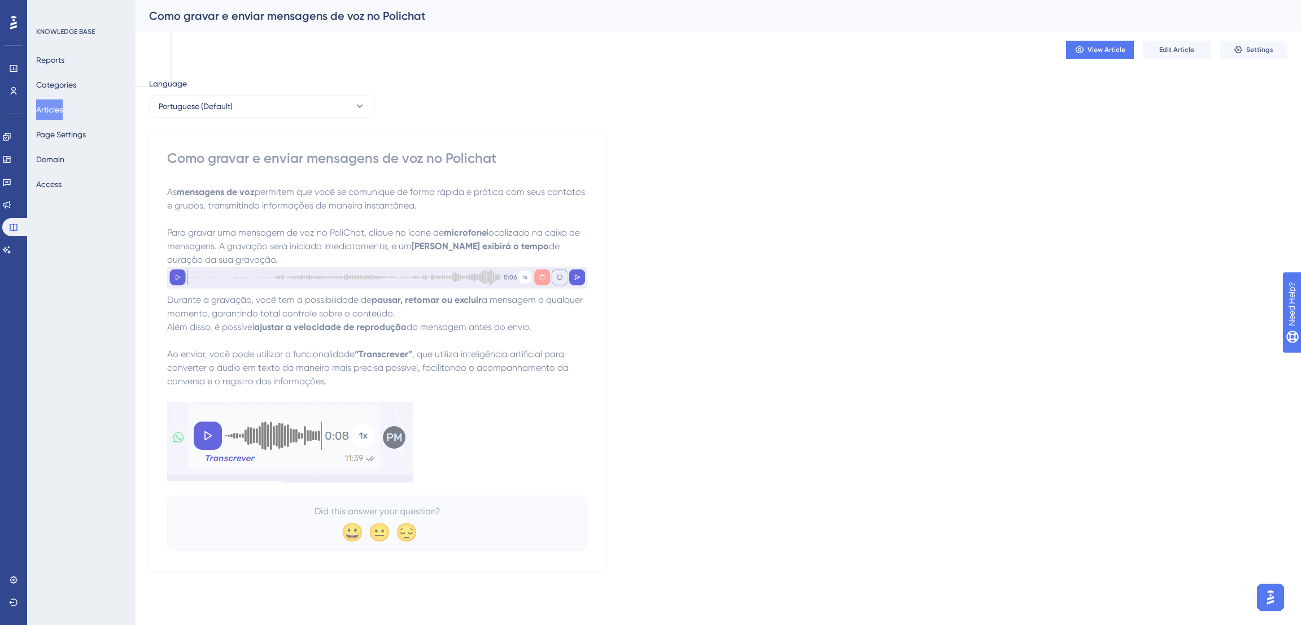
click at [40, 106] on button "Articles" at bounding box center [49, 109] width 27 height 20
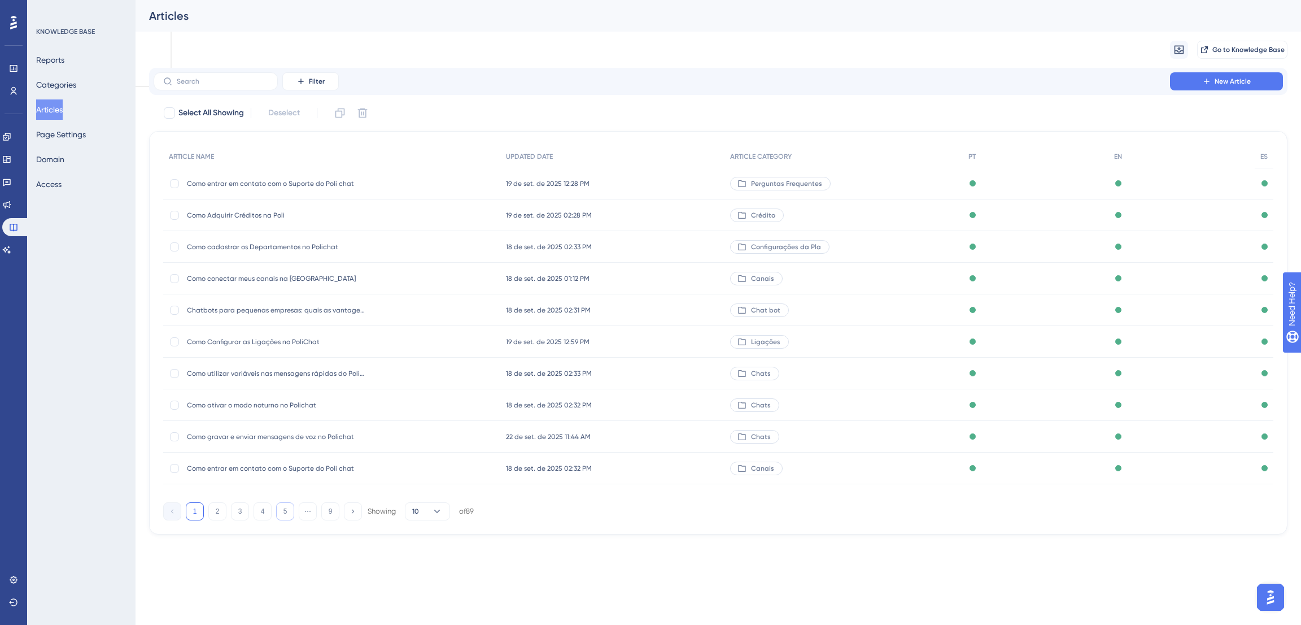
click at [283, 513] on button "5" at bounding box center [285, 511] width 18 height 18
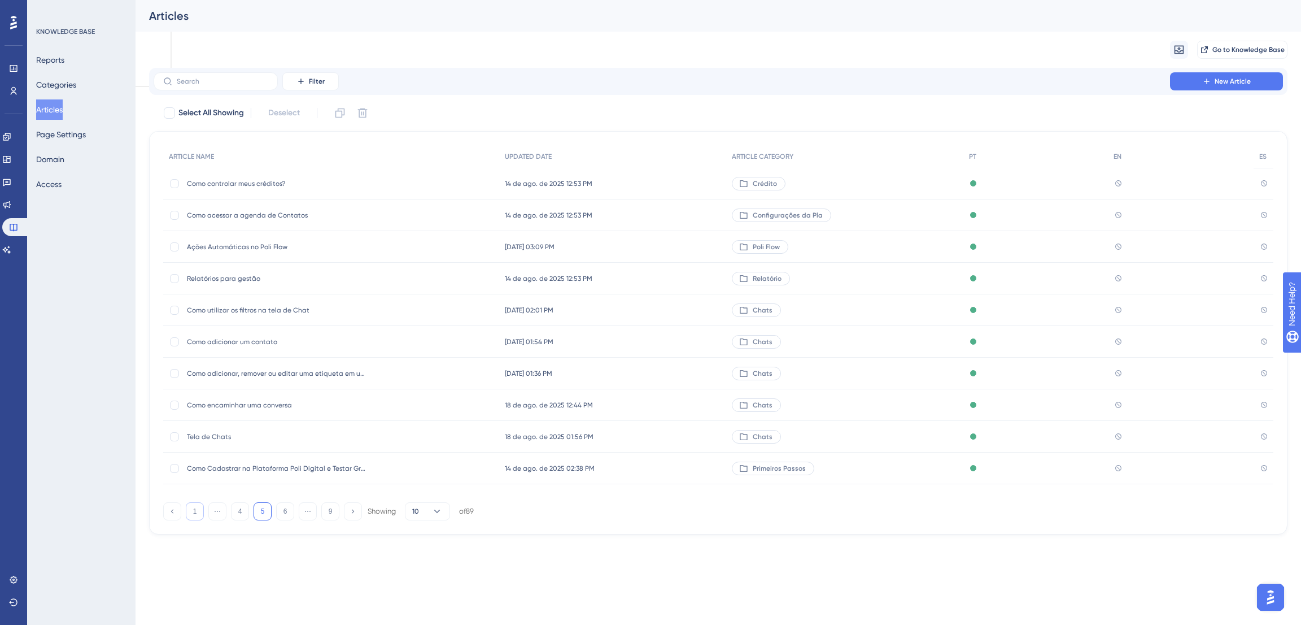
click at [194, 514] on button "1" at bounding box center [195, 511] width 18 height 18
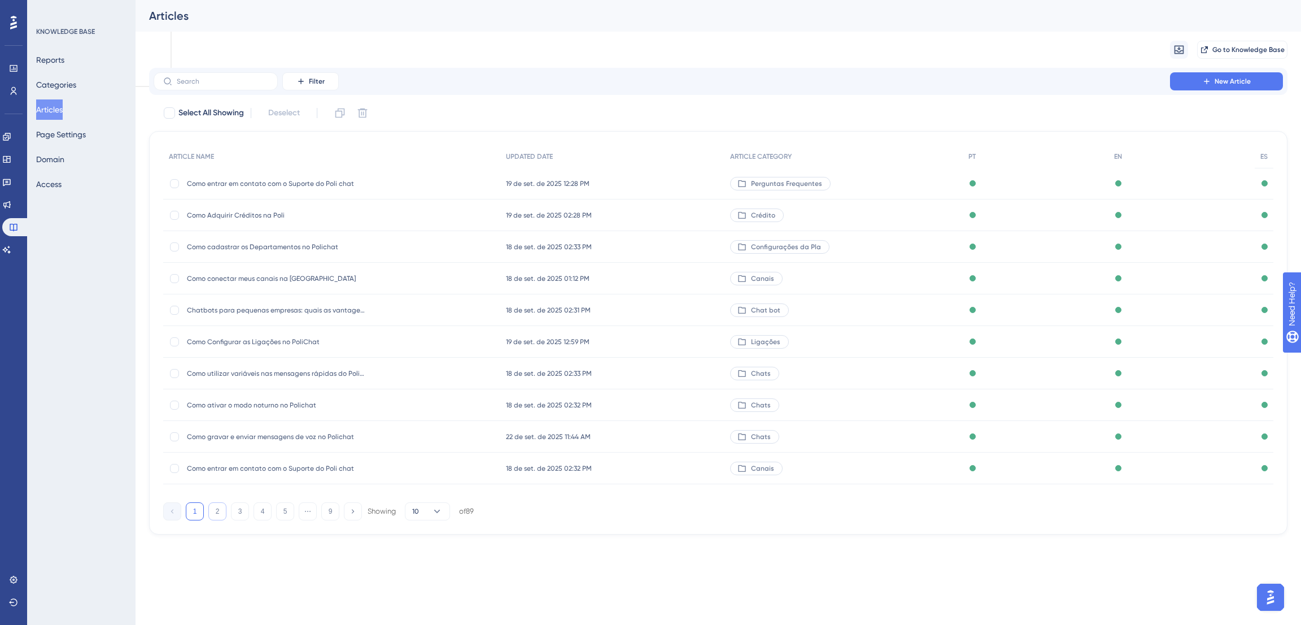
click at [219, 518] on button "2" at bounding box center [217, 511] width 18 height 18
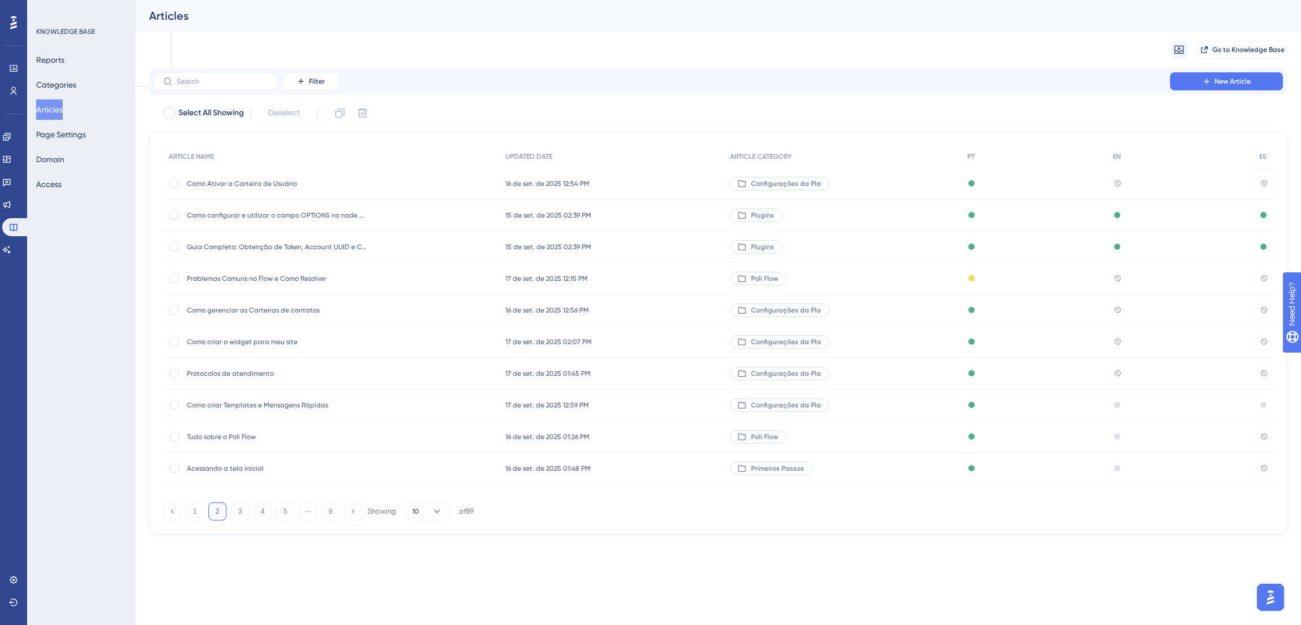
click at [255, 407] on span "Como criar Templates e Mensagens Rápidas" at bounding box center [277, 404] width 181 height 9
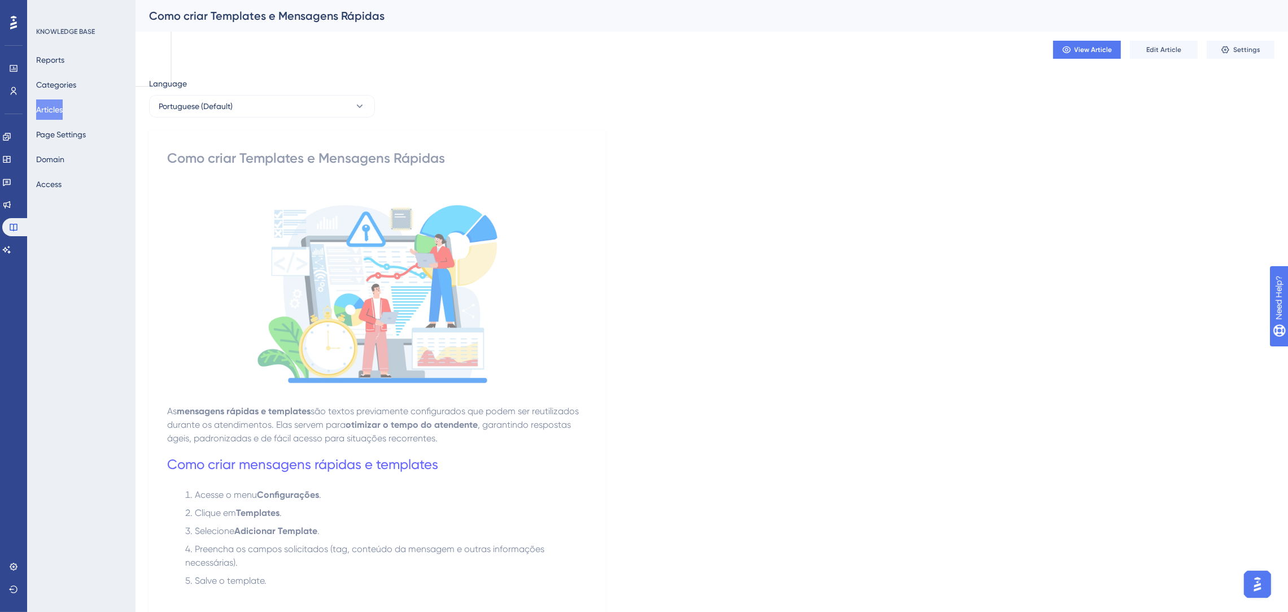
click at [220, 93] on div "Language" at bounding box center [262, 86] width 226 height 18
click at [220, 96] on button "Portuguese (Default)" at bounding box center [262, 106] width 226 height 23
click at [220, 162] on button "English English Draft" at bounding box center [261, 163] width 211 height 23
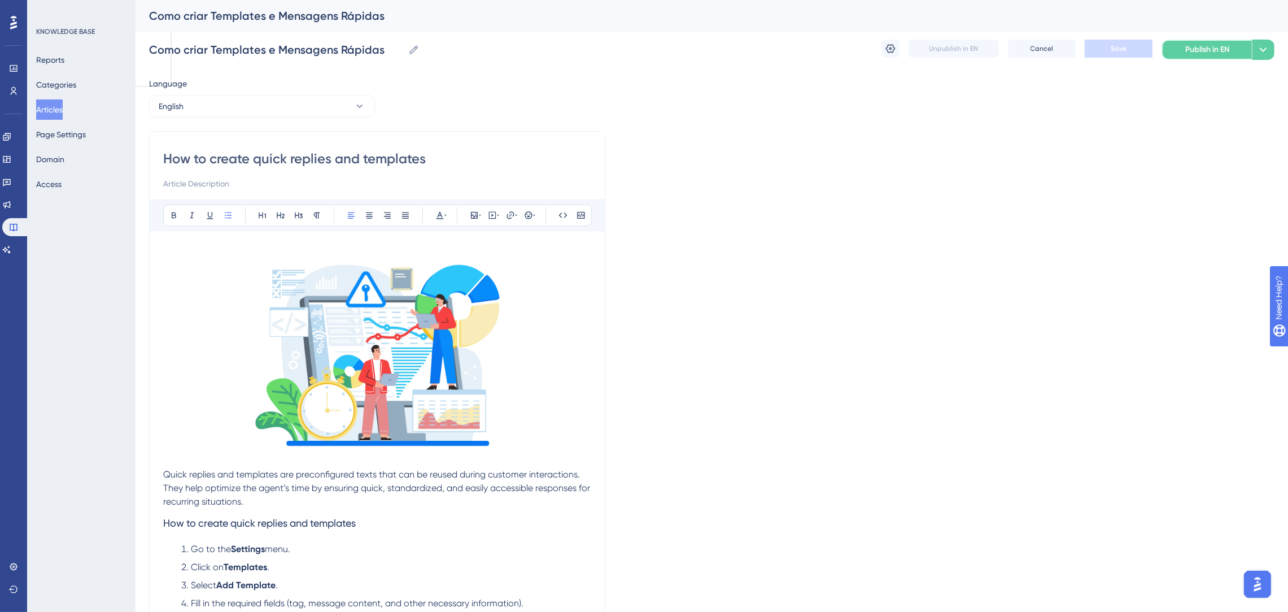
click at [1211, 58] on button "Publish in EN" at bounding box center [1207, 50] width 90 height 20
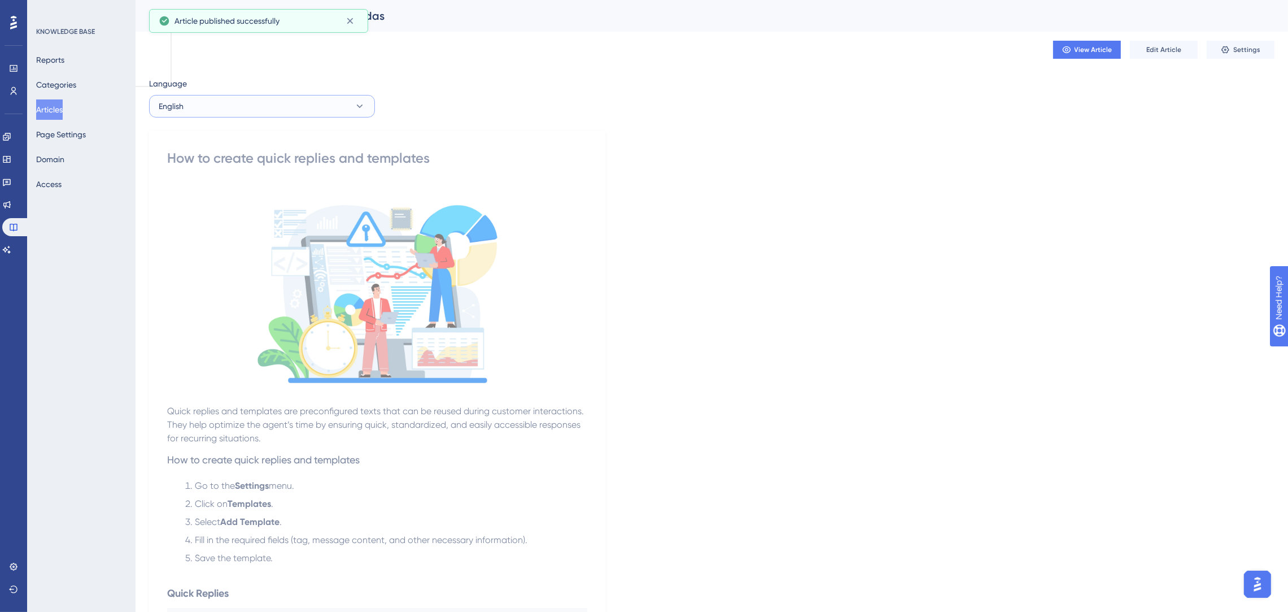
click at [330, 112] on button "English" at bounding box center [262, 106] width 226 height 23
click at [265, 184] on button "Spanish Spanish Draft" at bounding box center [261, 185] width 211 height 23
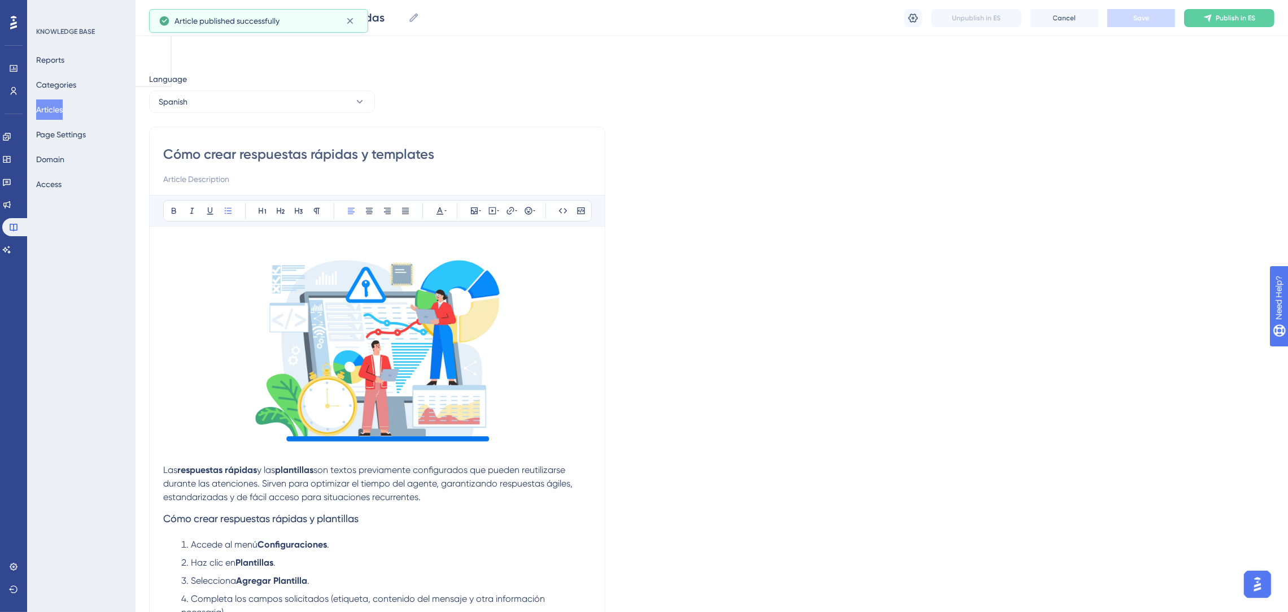
scroll to position [726, 0]
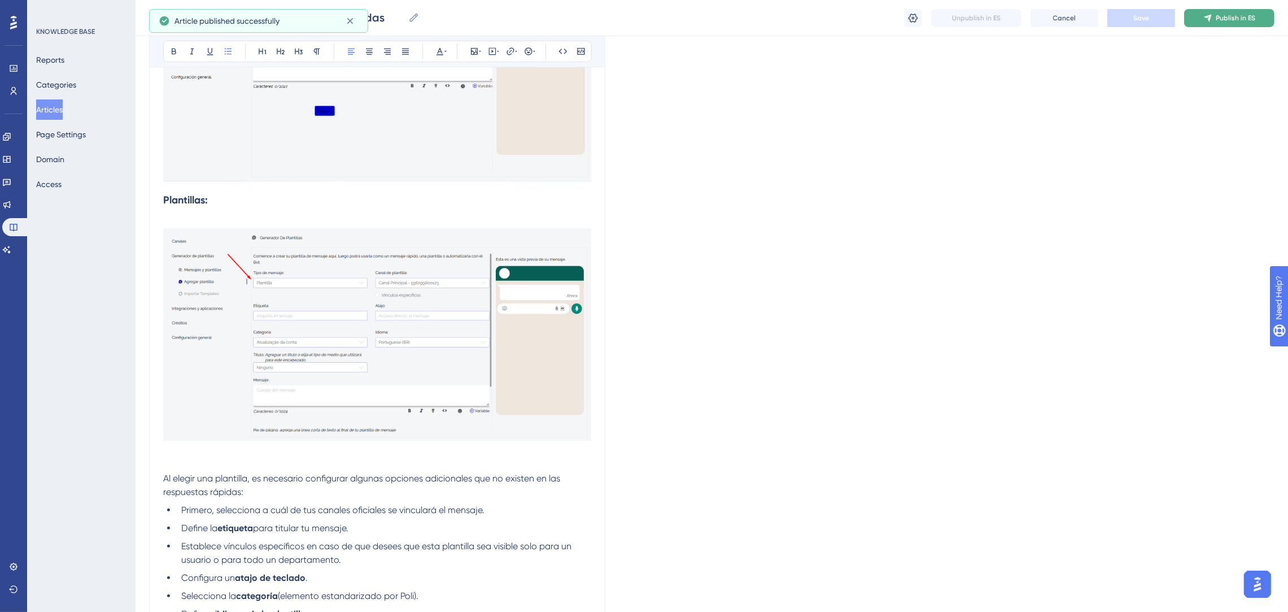
click at [1251, 17] on span "Publish in ES" at bounding box center [1236, 18] width 40 height 9
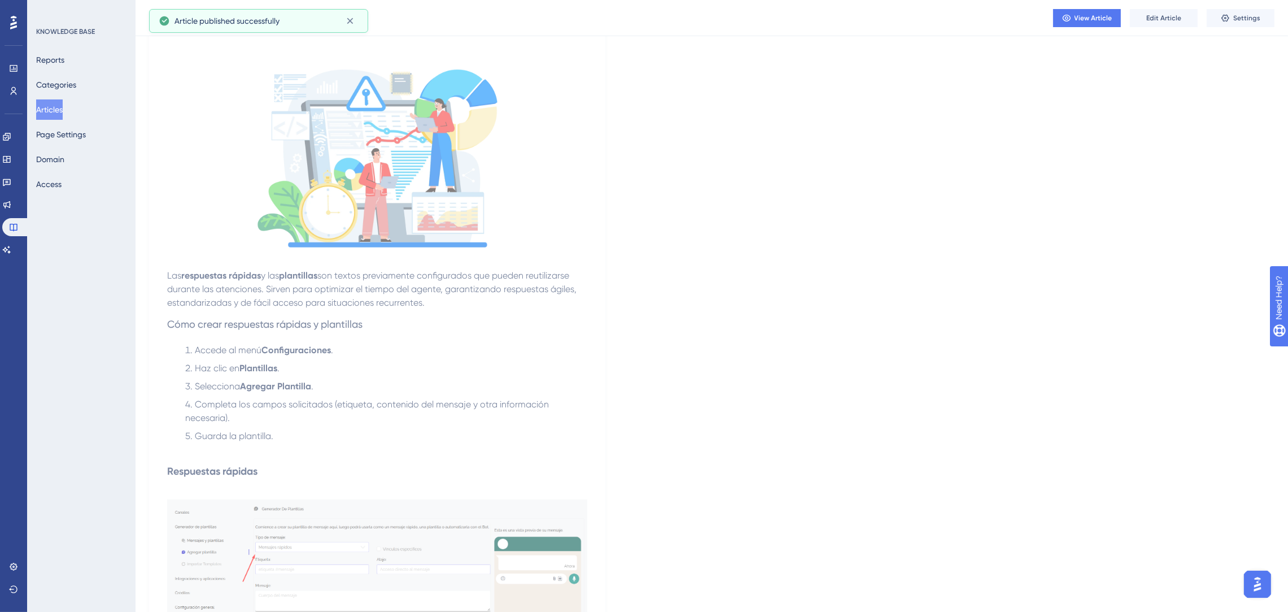
scroll to position [0, 0]
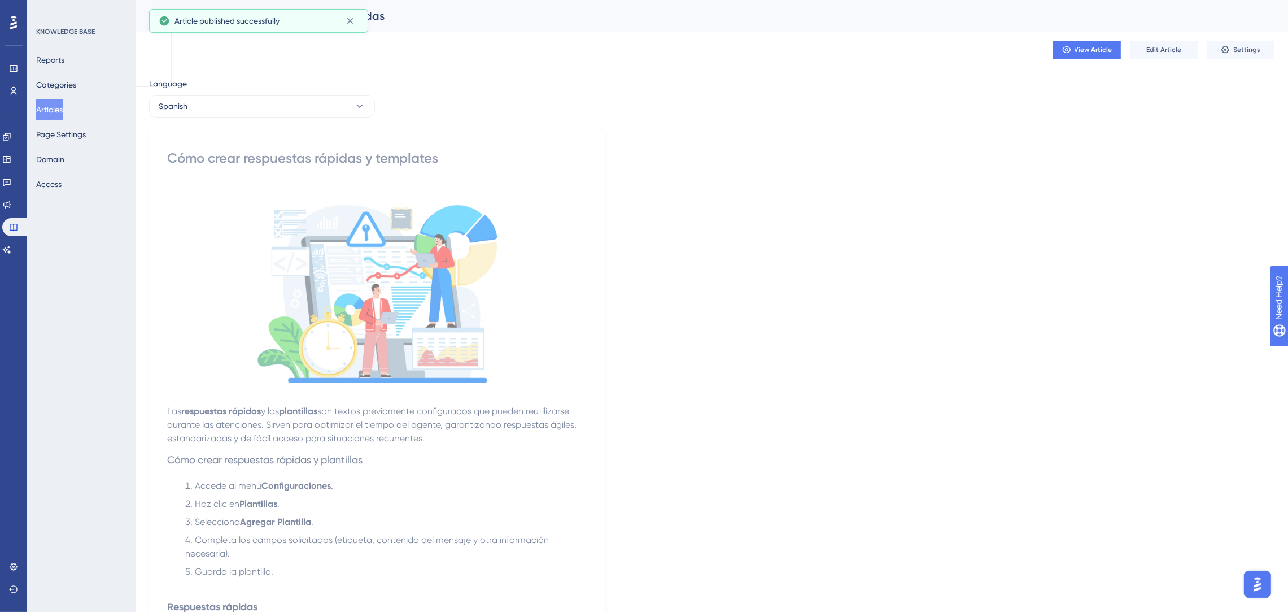
click at [59, 108] on button "Articles" at bounding box center [49, 109] width 27 height 20
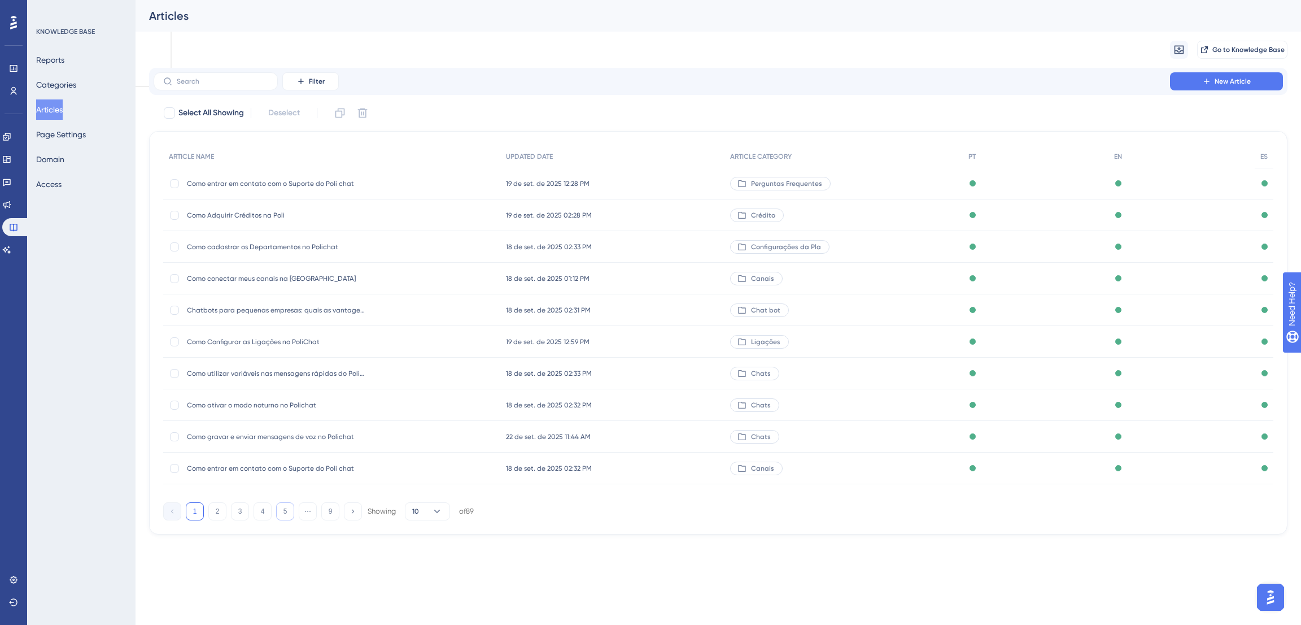
click at [281, 519] on button "5" at bounding box center [285, 511] width 18 height 18
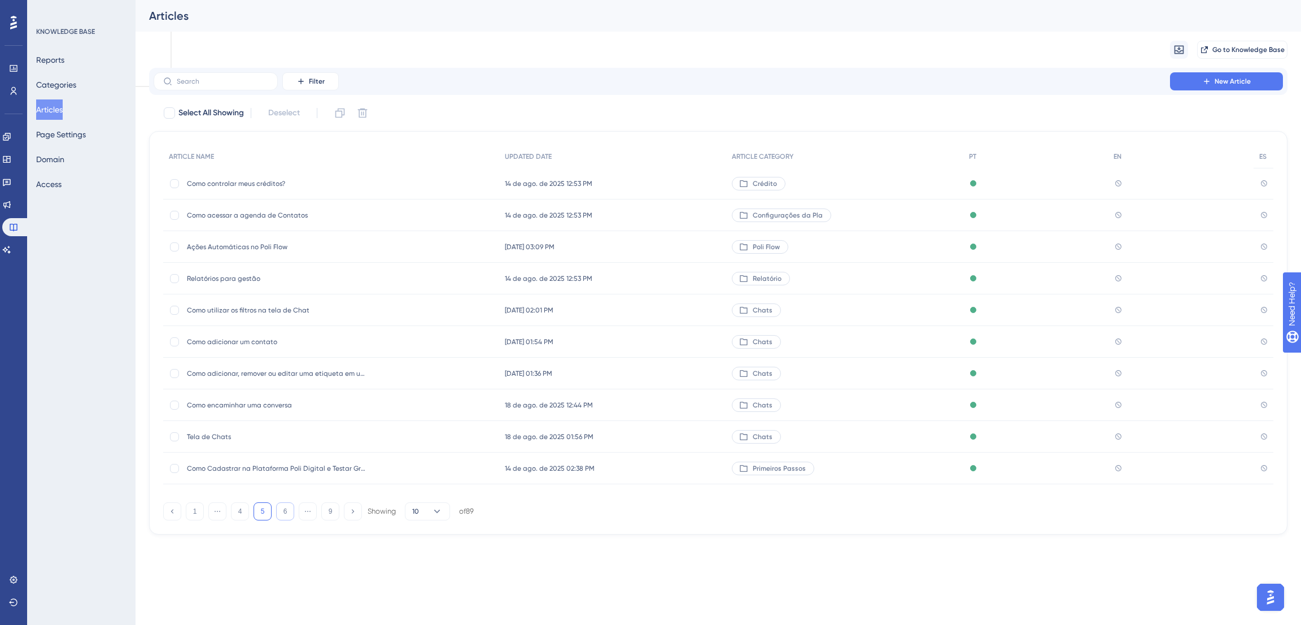
click at [289, 511] on button "6" at bounding box center [285, 511] width 18 height 18
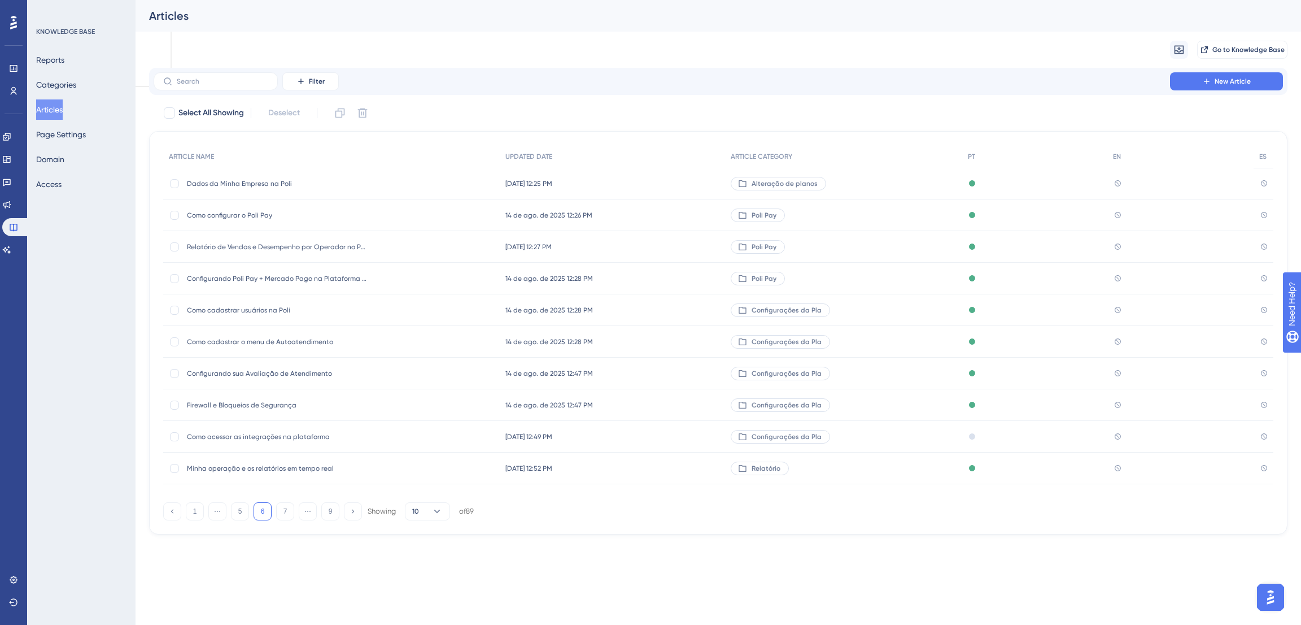
click at [256, 181] on span "Dados da Minha Empresa na Poli" at bounding box center [277, 183] width 181 height 9
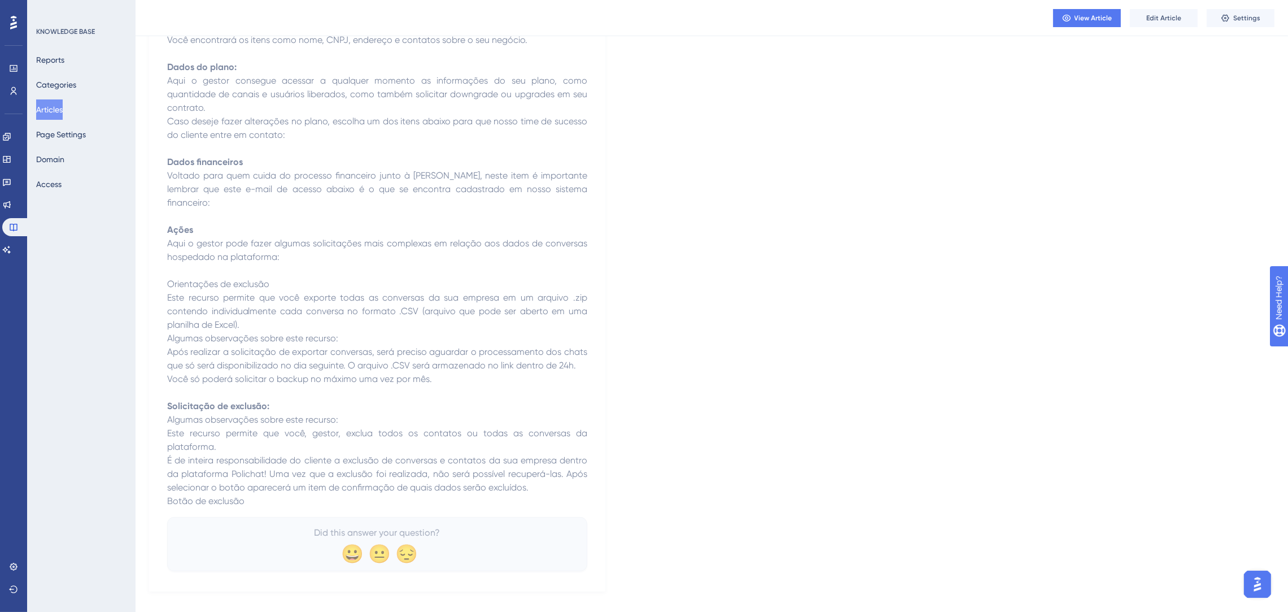
scroll to position [422, 0]
click at [51, 112] on button "Articles" at bounding box center [49, 109] width 27 height 20
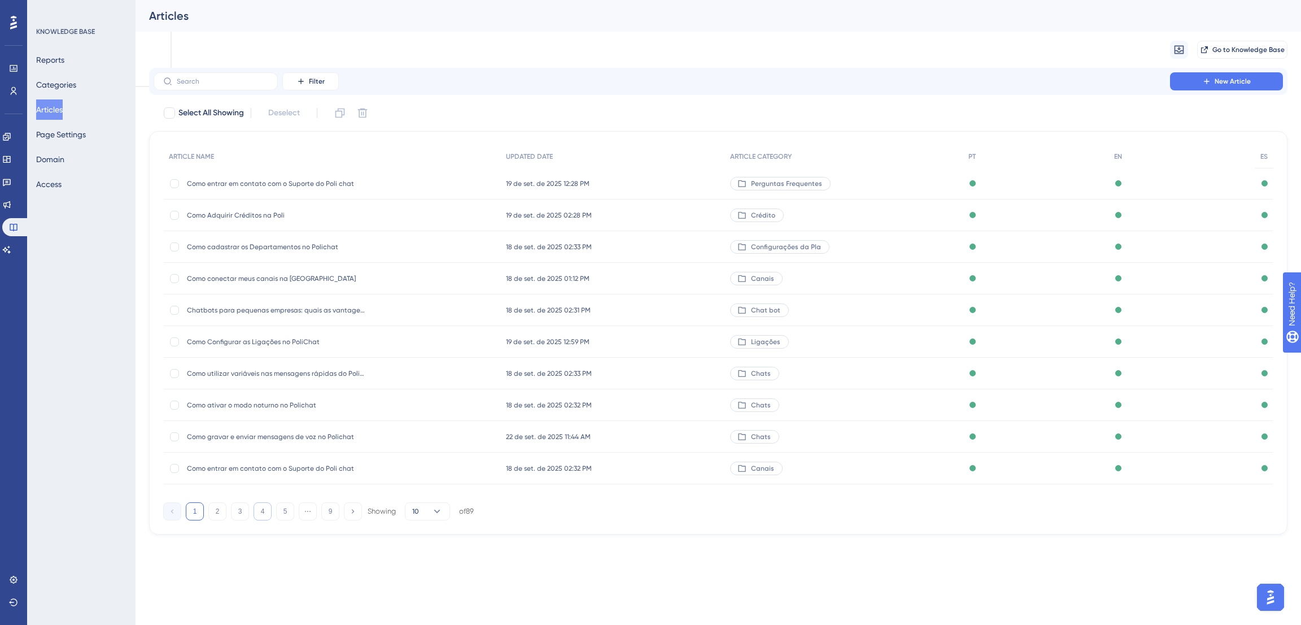
click at [259, 520] on button "4" at bounding box center [263, 511] width 18 height 18
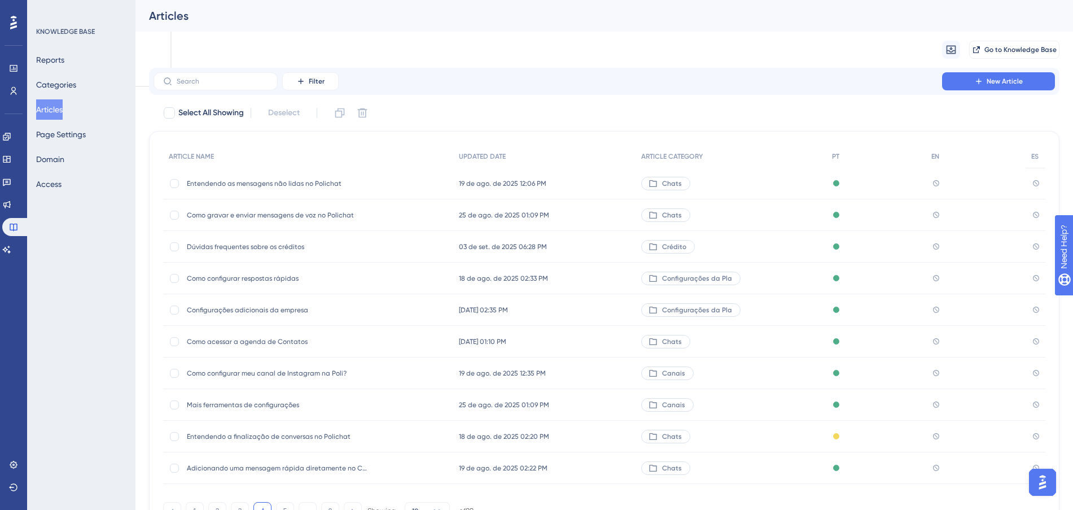
drag, startPoint x: 245, startPoint y: 311, endPoint x: 244, endPoint y: 346, distance: 35.0
click at [244, 346] on div "Como acessar a agenda de Contatos Como acessar a agenda de Contatos" at bounding box center [277, 342] width 181 height 32
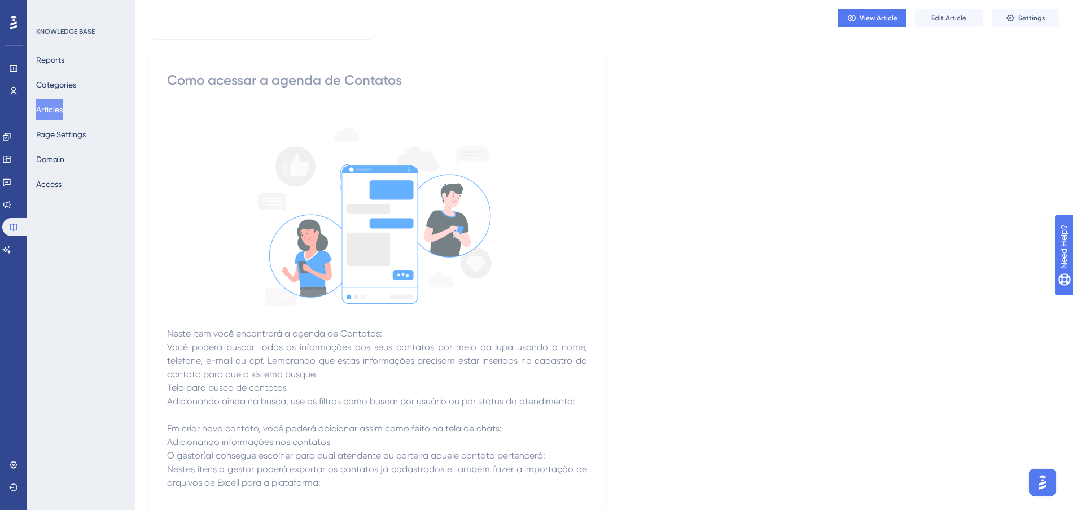
scroll to position [141, 0]
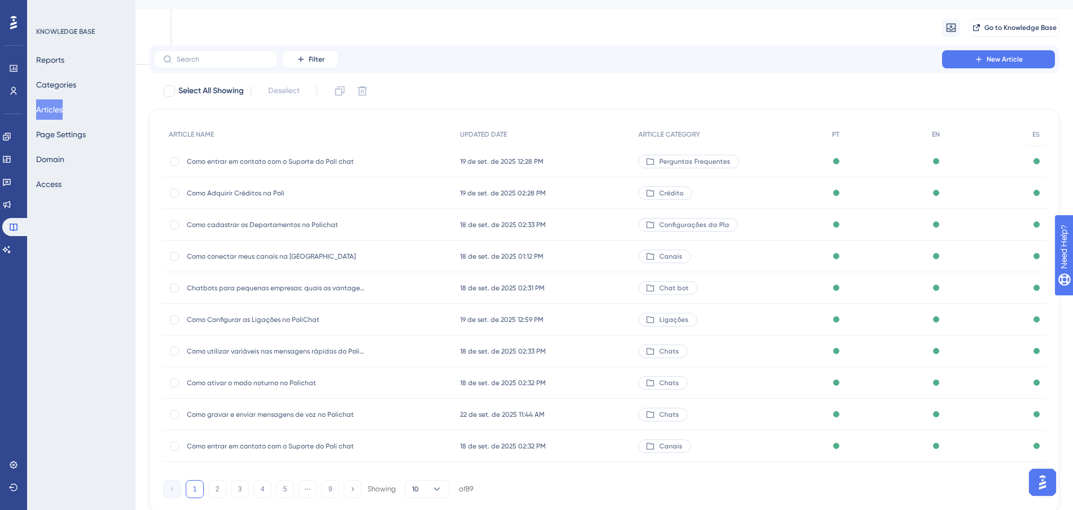
scroll to position [60, 0]
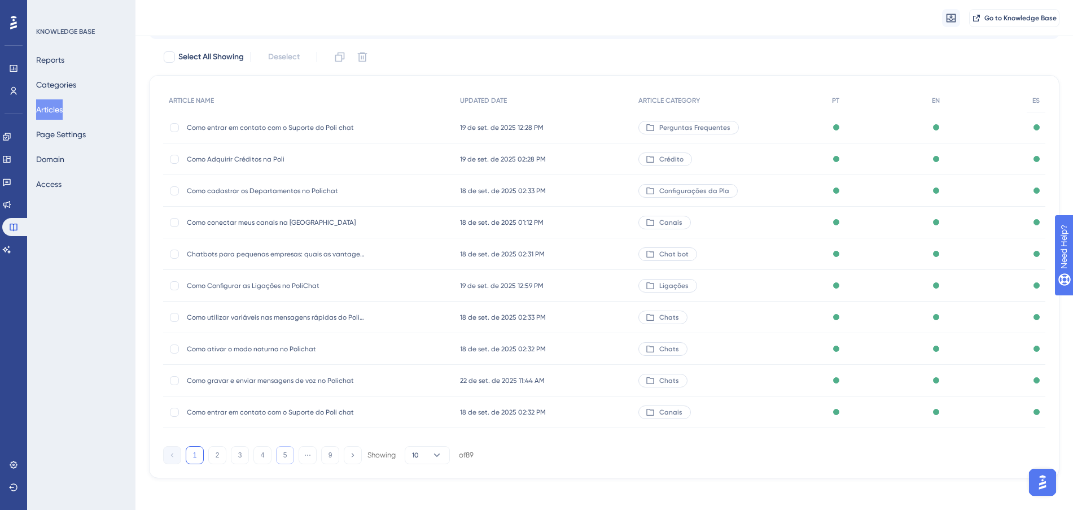
click at [287, 452] on button "5" at bounding box center [285, 455] width 18 height 18
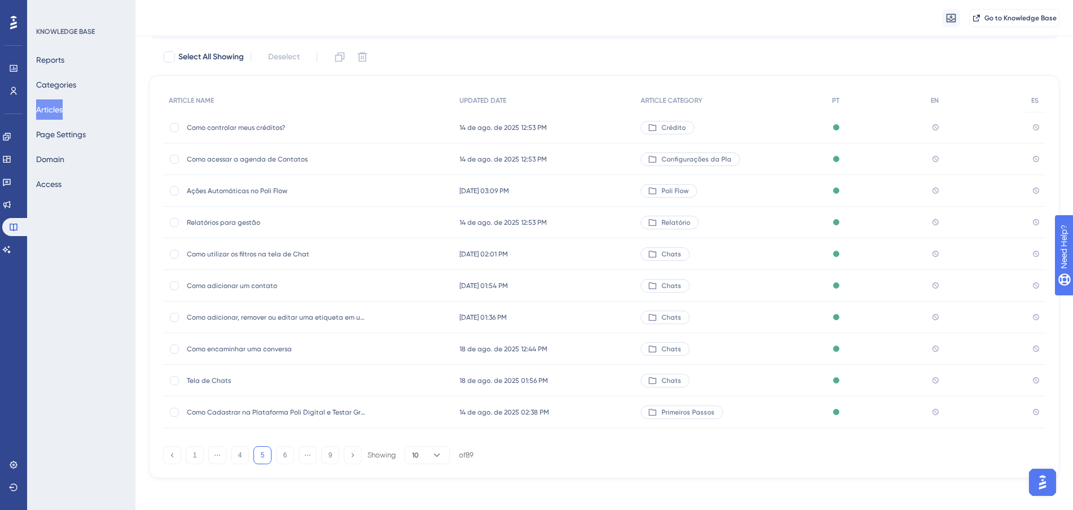
click at [237, 286] on span "Como adicionar um contato" at bounding box center [277, 285] width 181 height 9
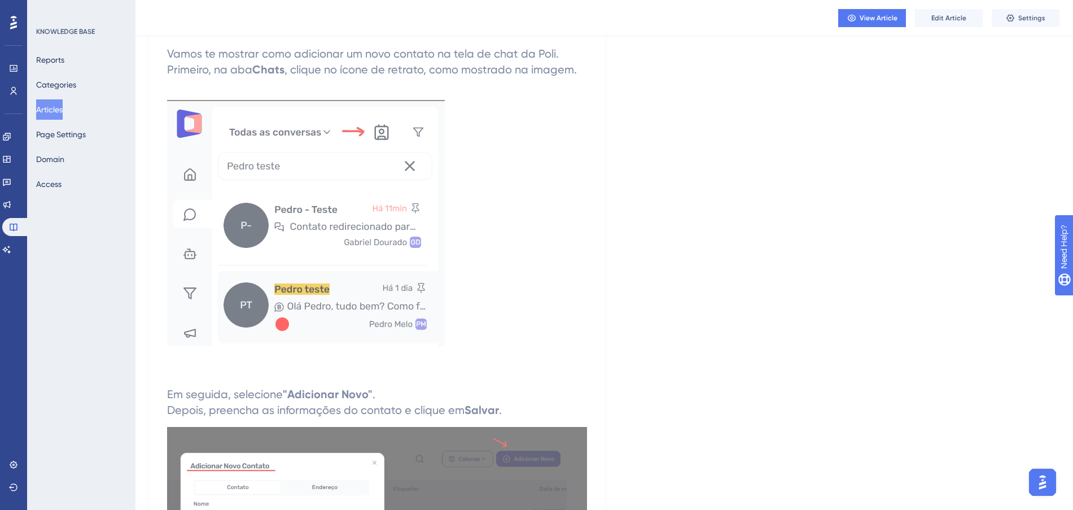
scroll to position [30, 0]
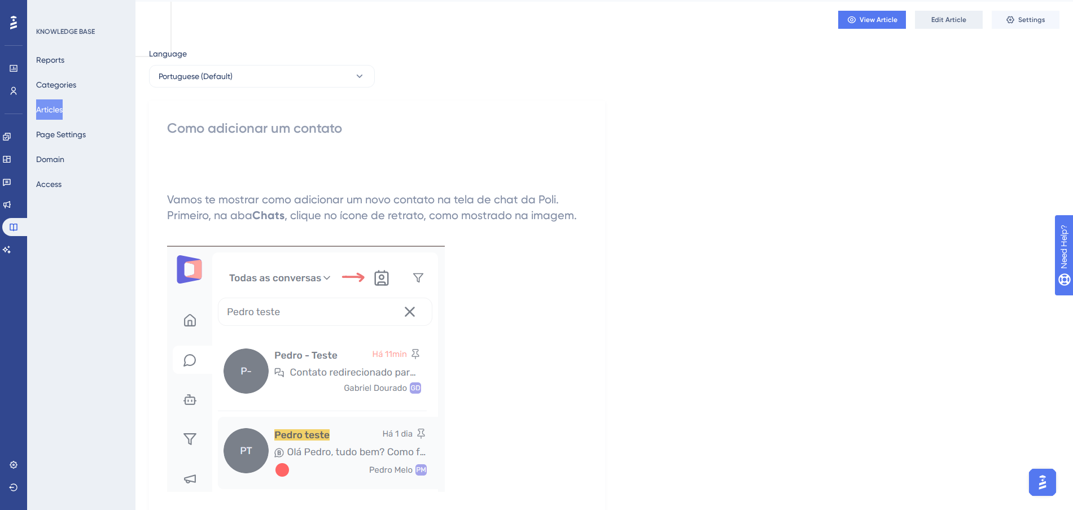
click at [937, 19] on span "Edit Article" at bounding box center [949, 19] width 35 height 9
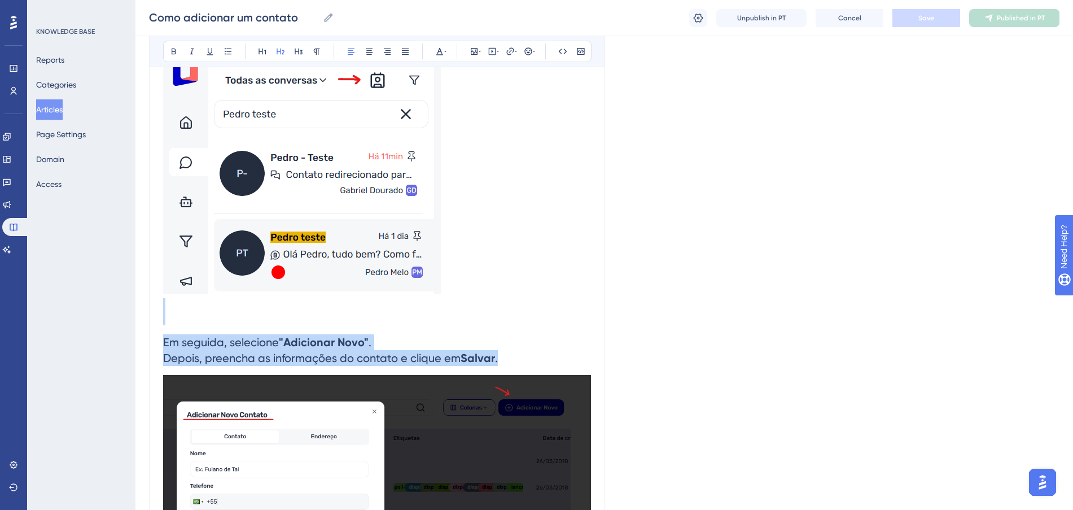
scroll to position [71, 0]
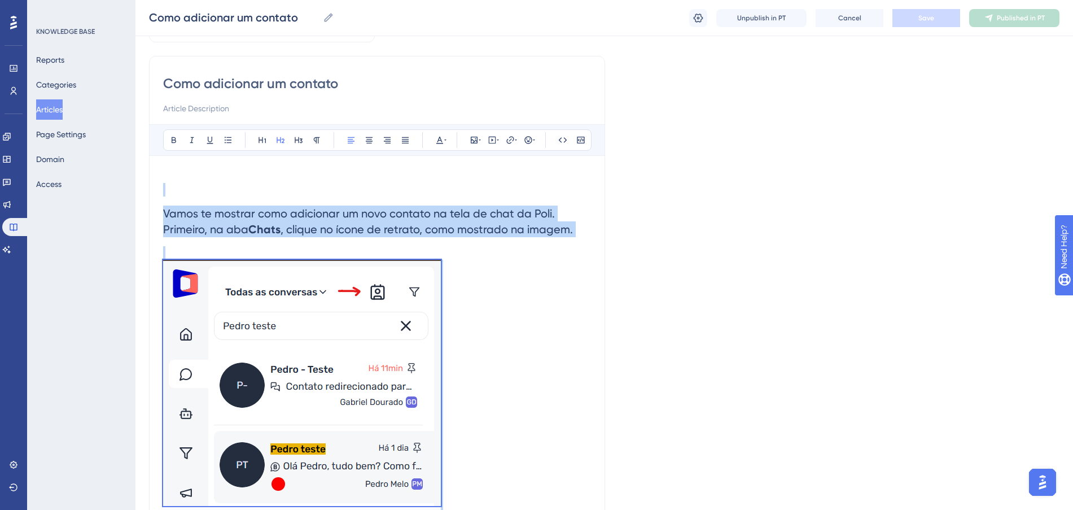
drag, startPoint x: 423, startPoint y: 281, endPoint x: 157, endPoint y: 194, distance: 279.6
click at [157, 194] on div "Como adicionar um contato Bold Italic Underline Bullet Point Heading 1 Heading …" at bounding box center [377, 489] width 456 height 867
copy div "Vamos te mostrar como adicionar um novo contato na tela de chat da Poli. Primei…"
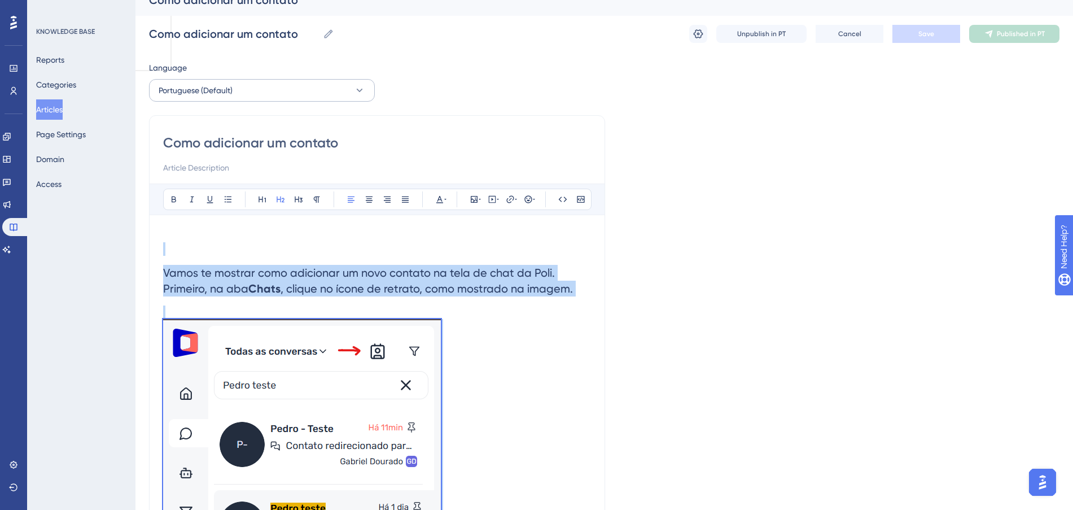
scroll to position [0, 0]
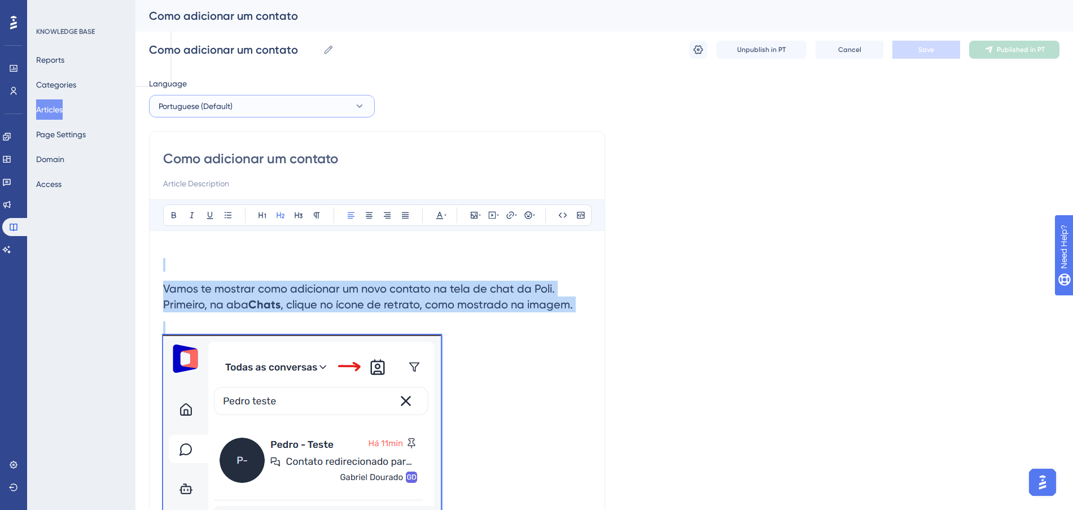
click at [243, 103] on button "Portuguese (Default)" at bounding box center [262, 106] width 226 height 23
click at [244, 187] on button "Spanish Spanish No translation" at bounding box center [261, 185] width 211 height 23
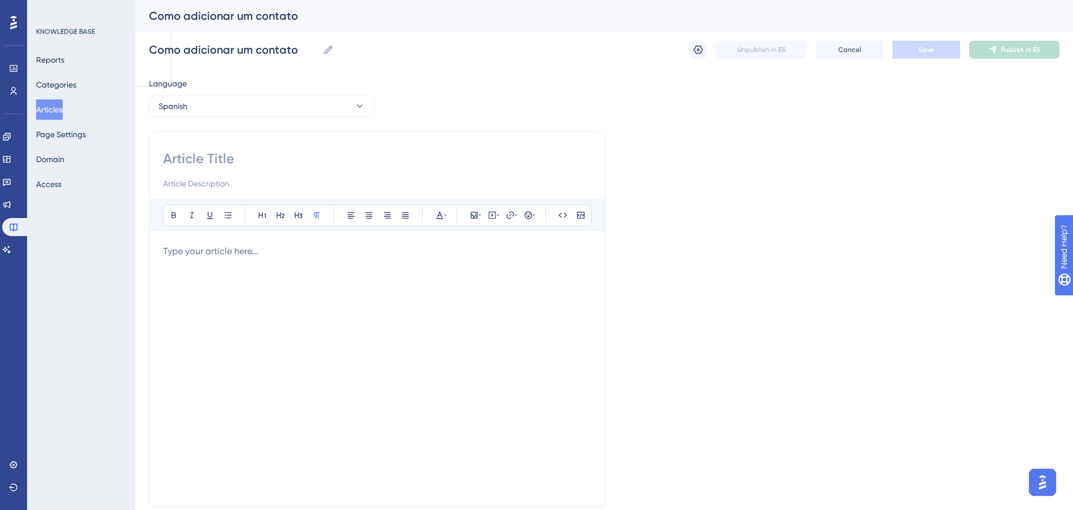
click at [296, 255] on p at bounding box center [377, 251] width 428 height 14
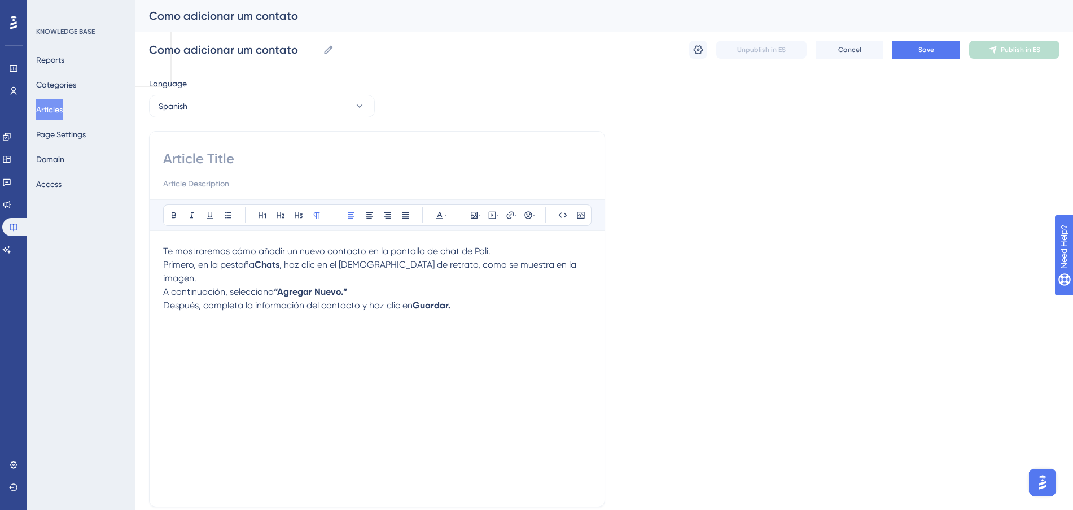
click at [357, 285] on p "A continuación, selecciona “Agregar Nuevo.” Después, completa la información de…" at bounding box center [377, 298] width 428 height 27
click at [163, 276] on div "Bold Italic Underline Bullet Point Heading 1 Heading 2 Heading 3 Normal Align L…" at bounding box center [377, 319] width 456 height 376
click at [165, 286] on span "A continuación, selecciona" at bounding box center [218, 291] width 111 height 11
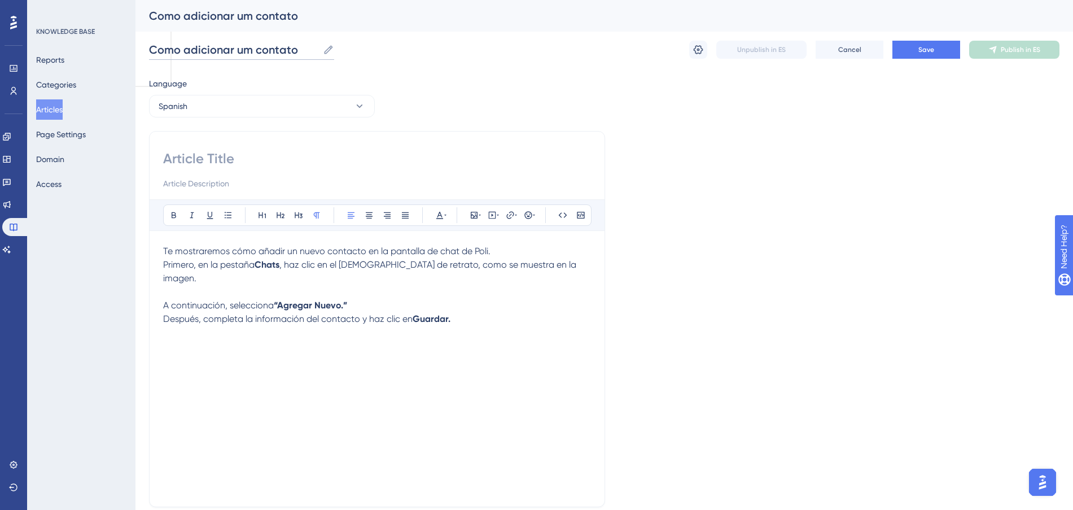
drag, startPoint x: 297, startPoint y: 45, endPoint x: 86, endPoint y: 52, distance: 210.7
click at [136, 52] on div "Performance Users Engagement Widgets Feedback Product Updates Knowledge Base AI…" at bounding box center [605, 296] width 938 height 593
click at [264, 146] on div "Bold Italic Underline Bullet Point Heading 1 Heading 2 Heading 3 Normal Align L…" at bounding box center [377, 319] width 456 height 376
click at [259, 153] on input at bounding box center [377, 159] width 428 height 18
paste input "Cómo Agregar un Contacto"
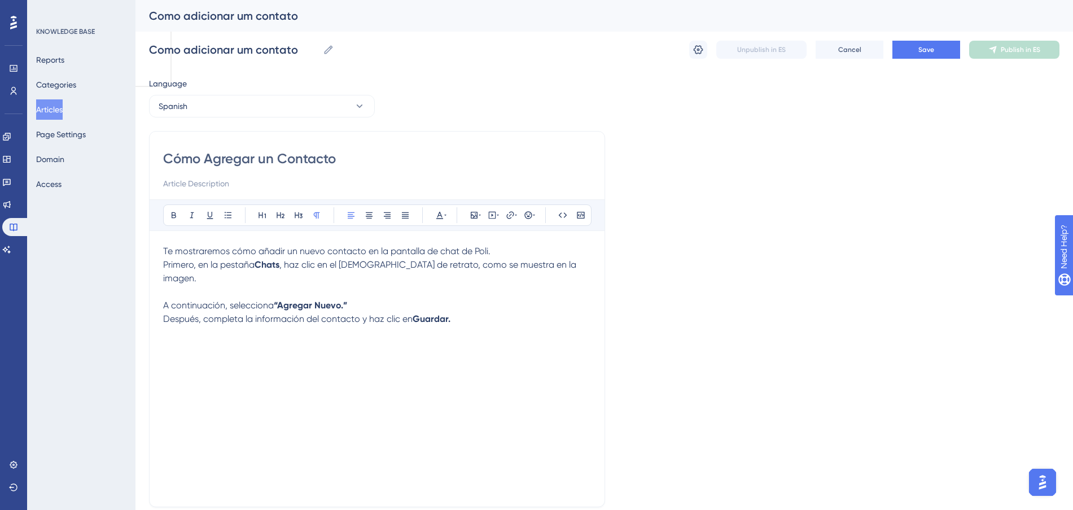
type input "Cómo Agregar un Contacto"
click at [698, 199] on div "Language Spanish Cómo Agregar un Contacto Bold Italic Underline Bullet Point He…" at bounding box center [604, 326] width 911 height 498
click at [417, 285] on p at bounding box center [377, 292] width 428 height 14
click at [313, 102] on button "Spanish" at bounding box center [262, 106] width 226 height 23
click at [943, 40] on div "Como adicionar um contato Como adicionar um contato Unpublish in ES Cancel Save…" at bounding box center [604, 50] width 911 height 36
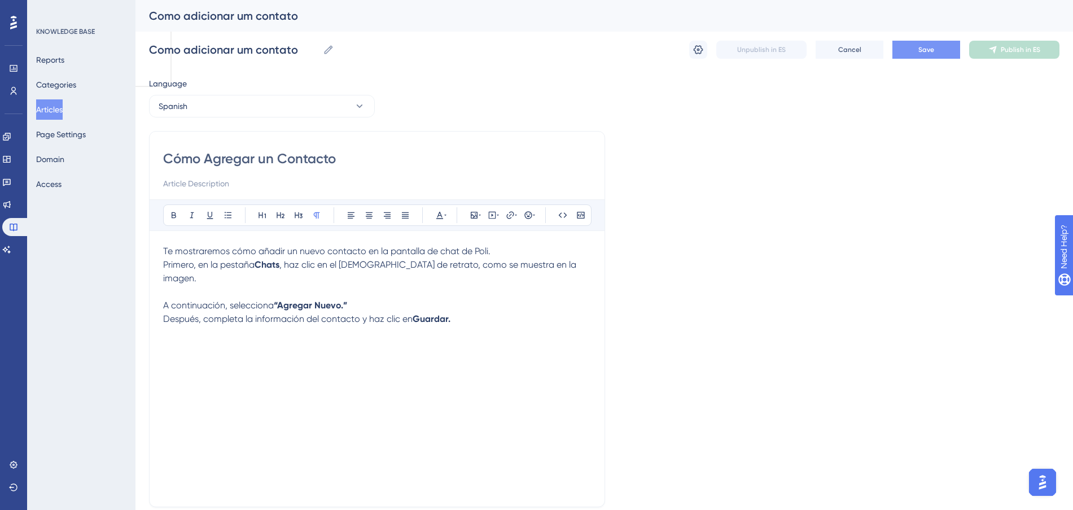
click at [940, 45] on button "Save" at bounding box center [927, 50] width 68 height 18
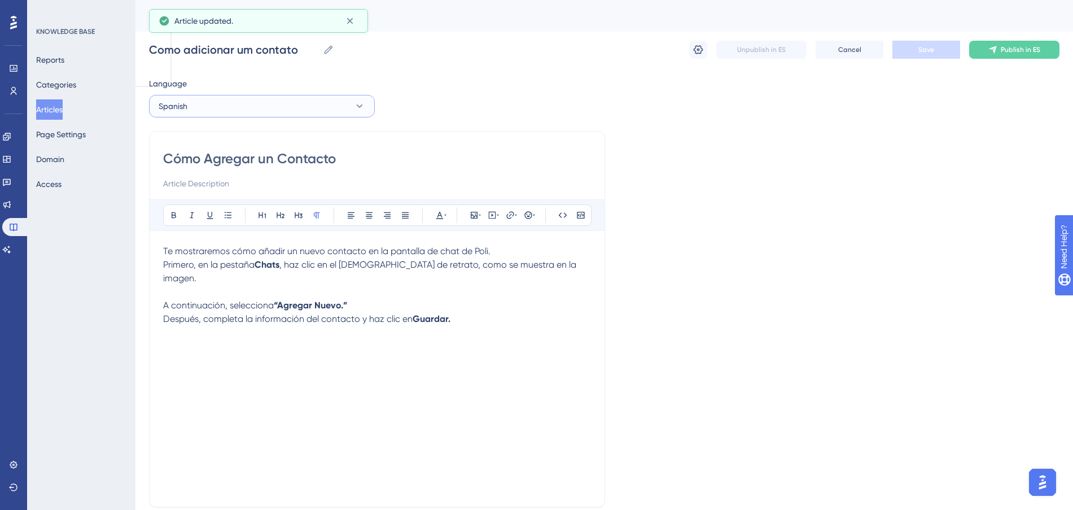
click at [315, 112] on button "Spanish" at bounding box center [262, 106] width 226 height 23
click at [261, 141] on button "Portuguese (Default) Portuguese (Default) Published" at bounding box center [261, 140] width 211 height 23
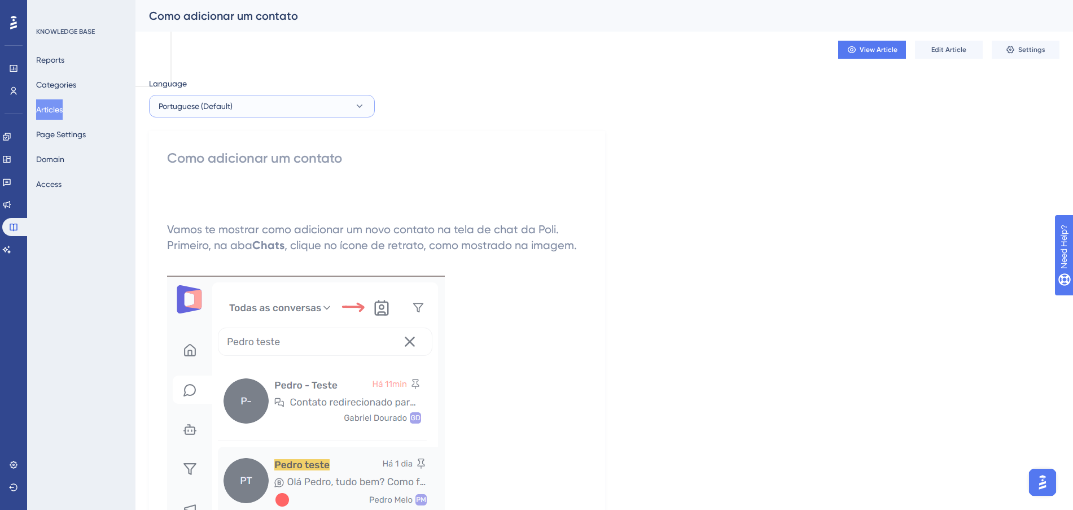
click at [261, 115] on button "Portuguese (Default)" at bounding box center [262, 106] width 226 height 23
click at [247, 180] on button "Spanish Spanish Draft" at bounding box center [261, 185] width 211 height 23
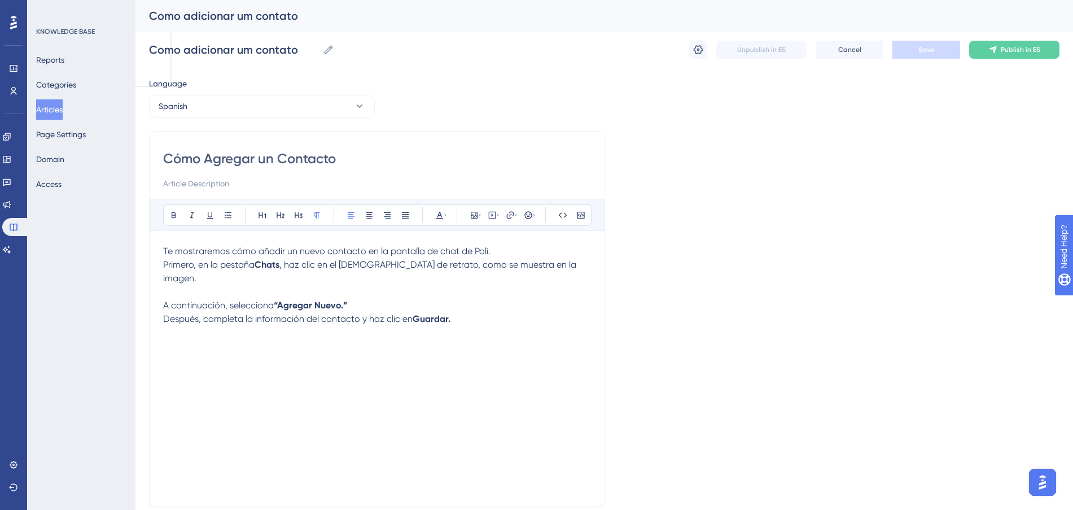
click at [491, 303] on p "A continuación, selecciona “Agregar Nuevo.” Después, completa la información de…" at bounding box center [377, 312] width 428 height 27
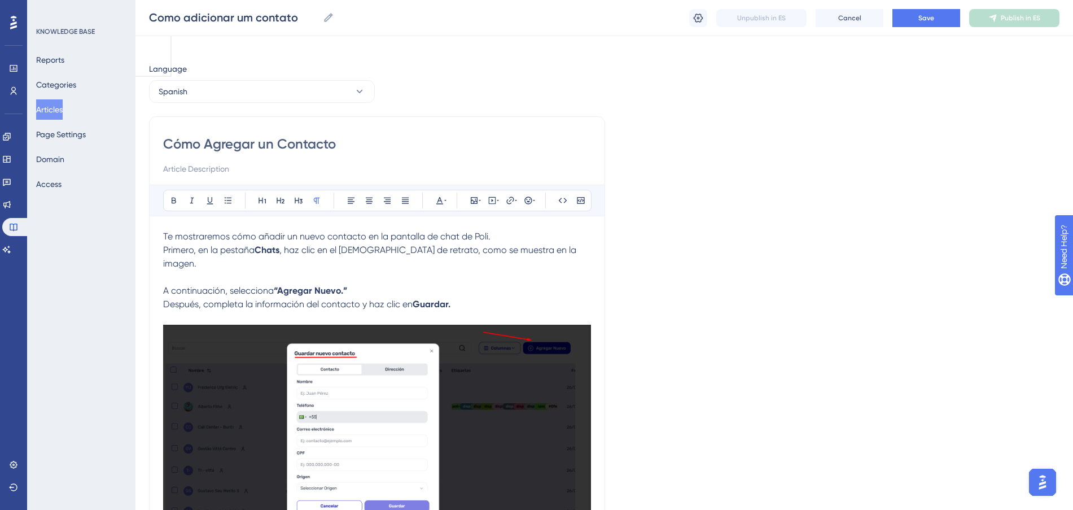
scroll to position [9, 0]
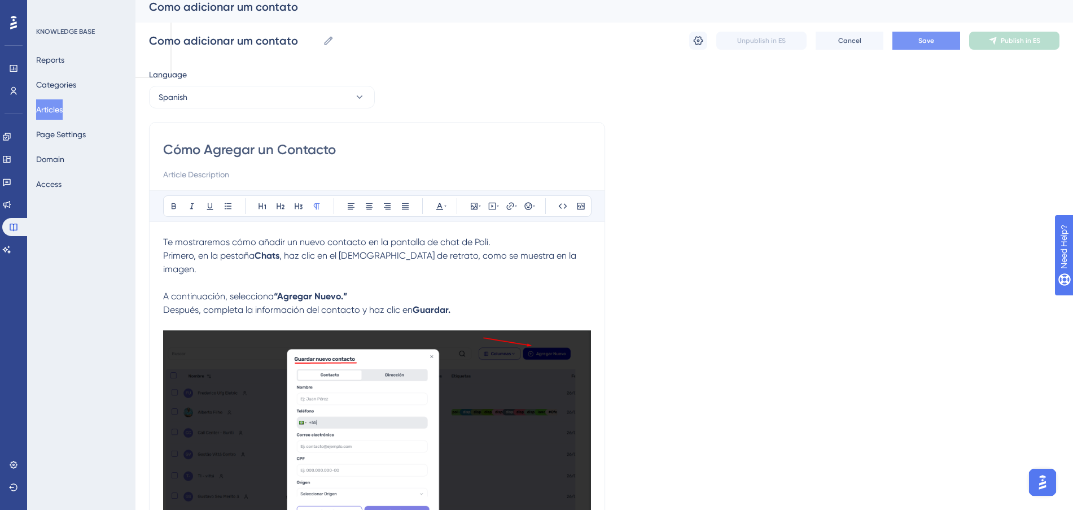
click at [953, 42] on button "Save" at bounding box center [927, 41] width 68 height 18
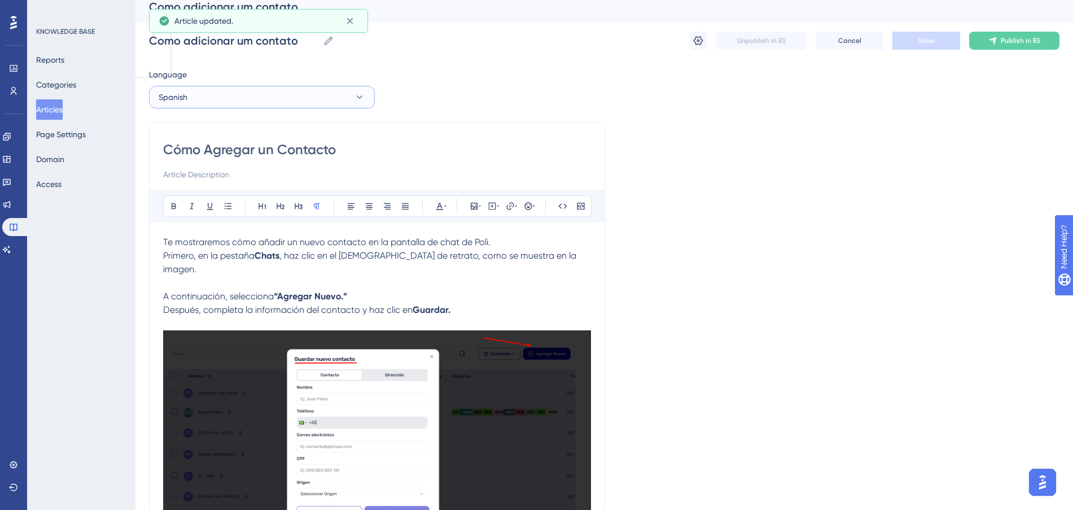
click at [280, 89] on button "Spanish" at bounding box center [262, 97] width 226 height 23
click at [251, 136] on button "Portuguese (Default) Portuguese (Default) Published" at bounding box center [261, 131] width 211 height 23
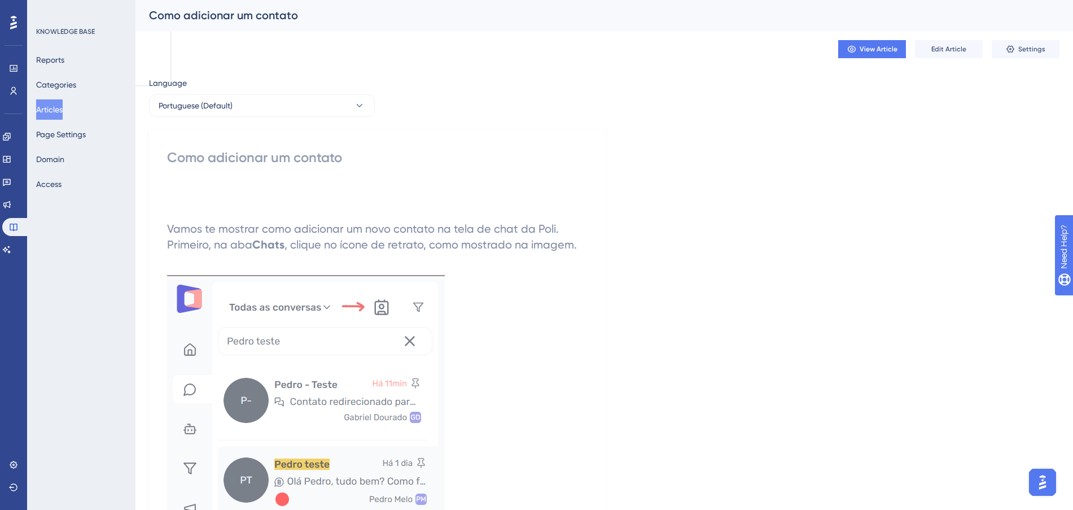
scroll to position [0, 0]
click at [937, 52] on span "Edit Article" at bounding box center [949, 49] width 35 height 9
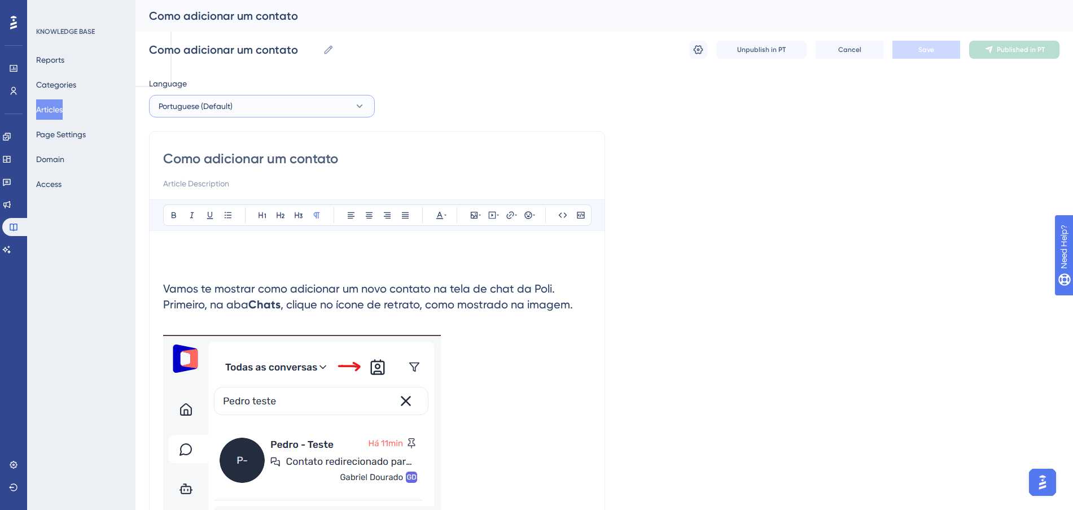
click at [287, 110] on button "Portuguese (Default)" at bounding box center [262, 106] width 226 height 23
click at [267, 190] on button "Spanish Spanish Draft" at bounding box center [261, 185] width 211 height 23
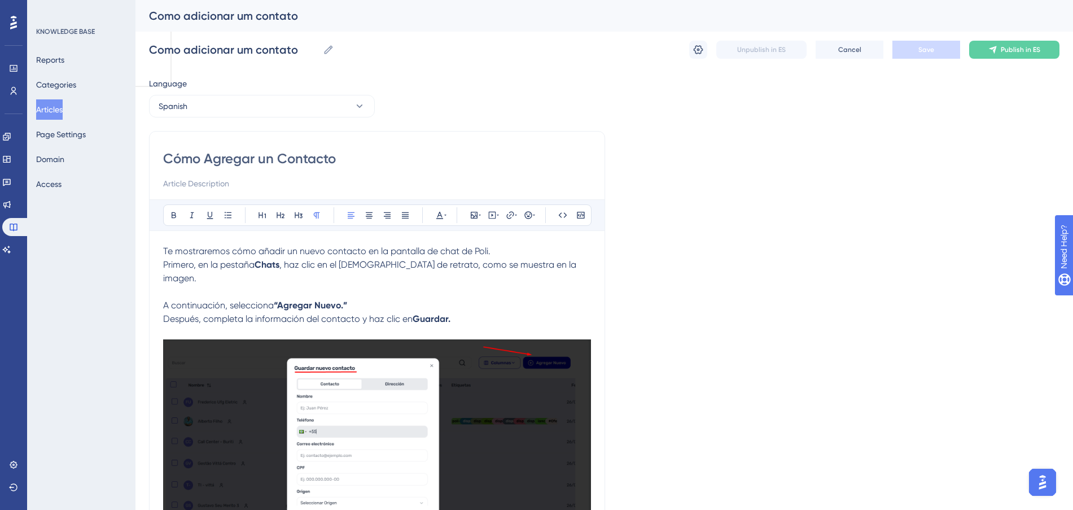
click at [565, 268] on p "Te mostraremos cómo añadir un nuevo contacto en la pantalla de chat de Poli. Pr…" at bounding box center [377, 264] width 428 height 41
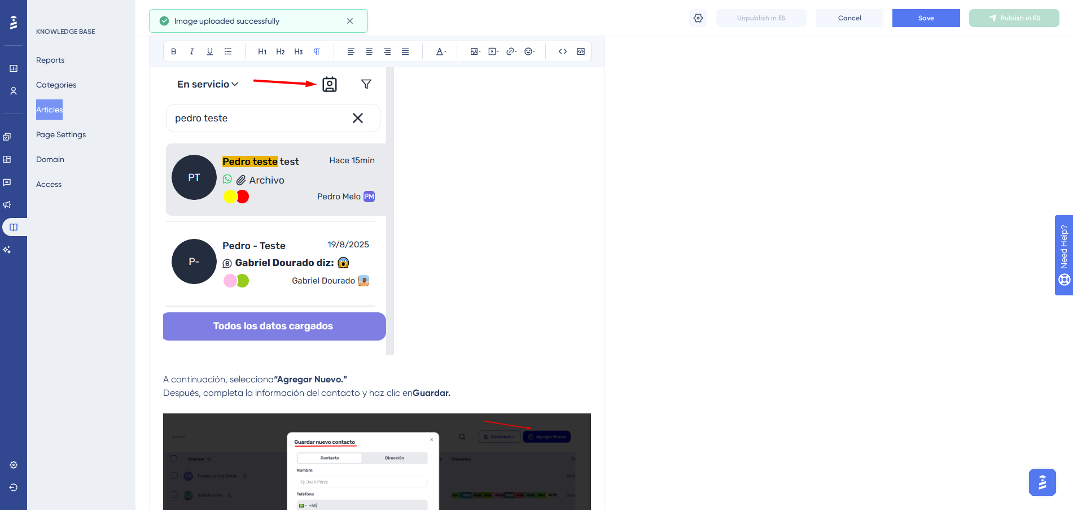
scroll to position [282, 0]
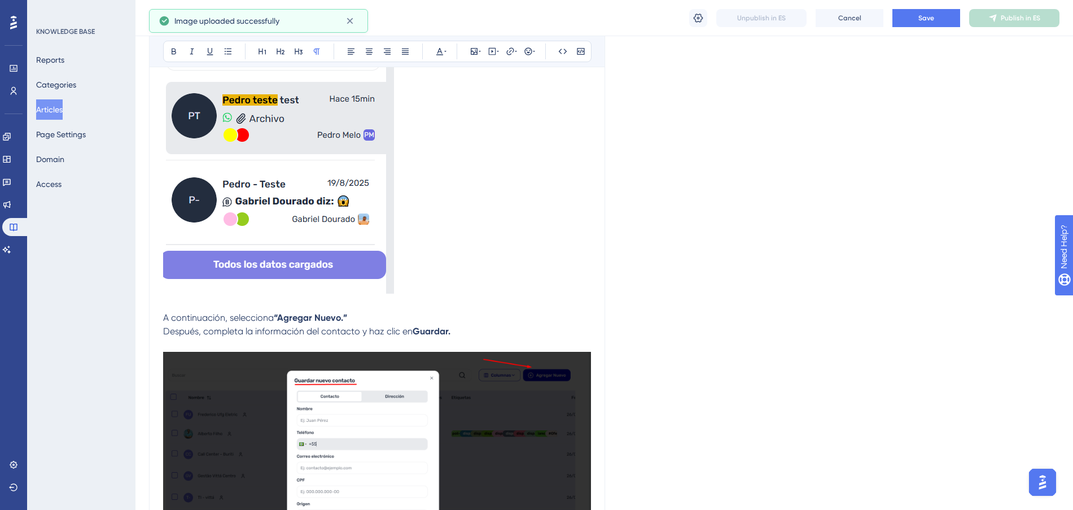
click at [191, 277] on img at bounding box center [278, 145] width 231 height 295
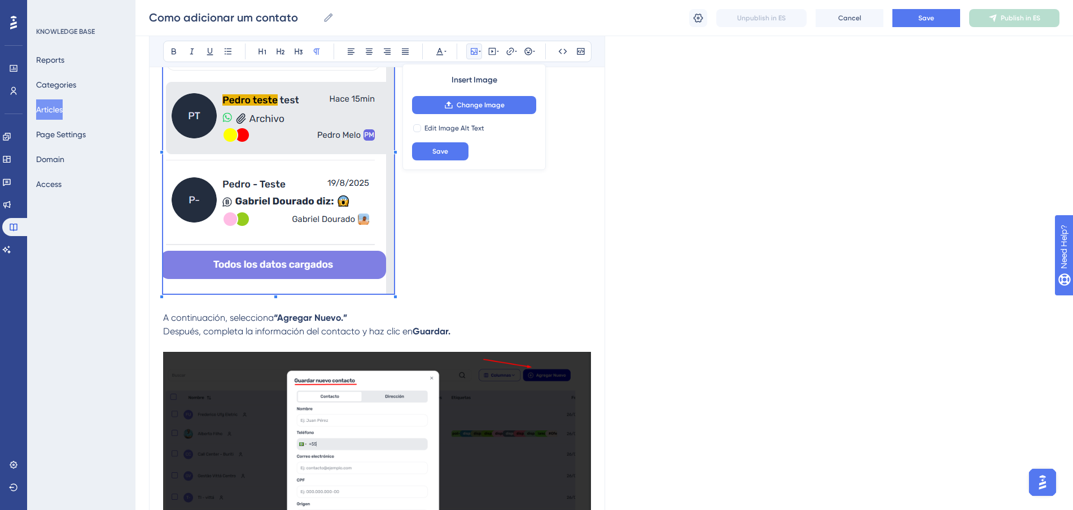
click at [167, 298] on p at bounding box center [377, 305] width 428 height 14
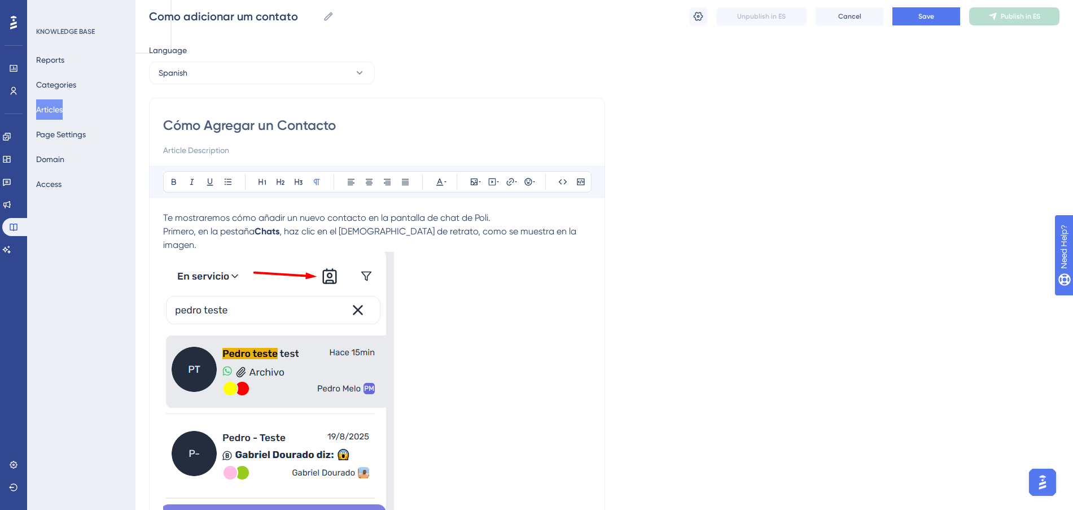
scroll to position [0, 0]
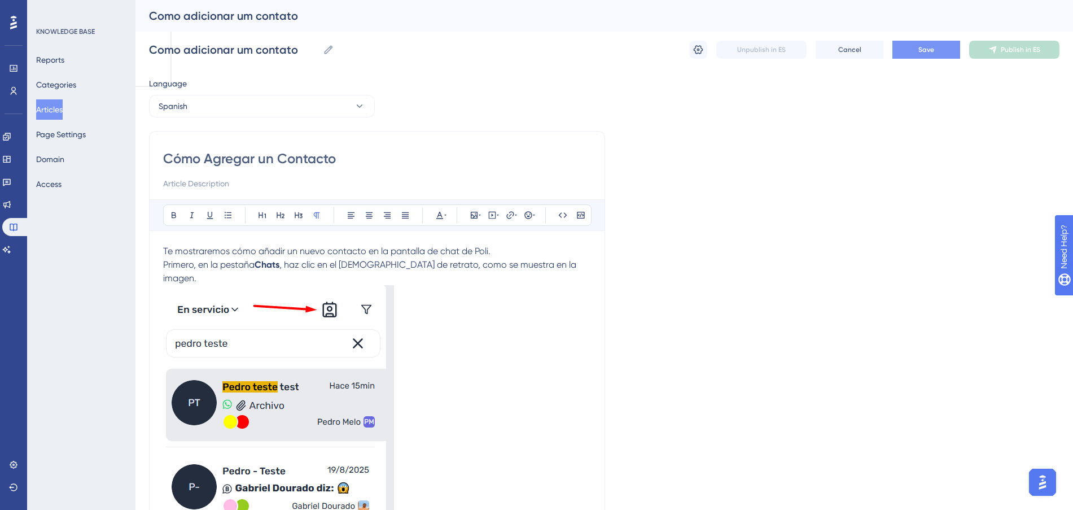
click at [940, 44] on button "Save" at bounding box center [927, 50] width 68 height 18
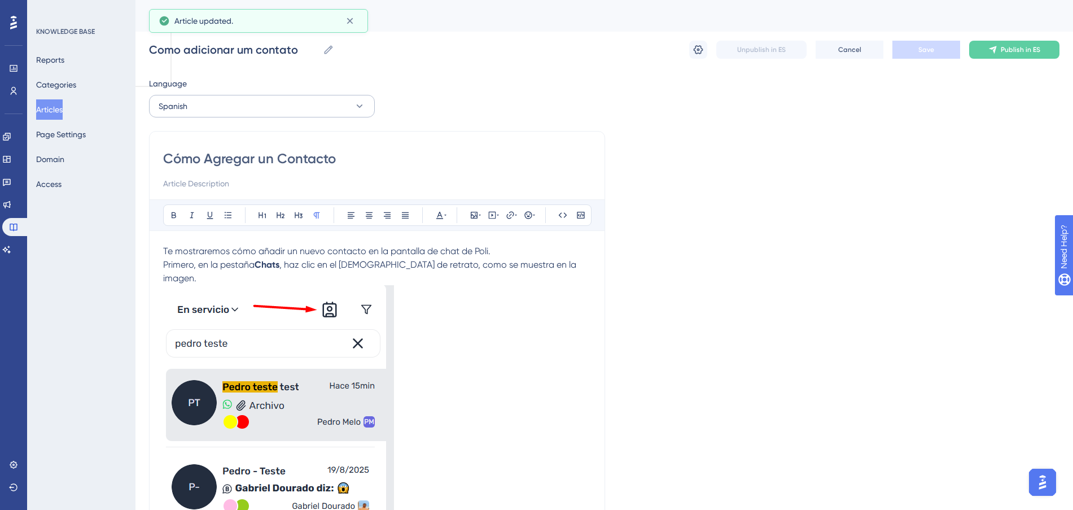
click at [302, 118] on div "Language Spanish Cómo Agregar un Contacto Bold Italic Underline Bullet Point He…" at bounding box center [604, 509] width 911 height 865
click at [301, 116] on button "Spanish" at bounding box center [262, 106] width 226 height 23
click at [242, 156] on button "English English No translation" at bounding box center [261, 163] width 211 height 23
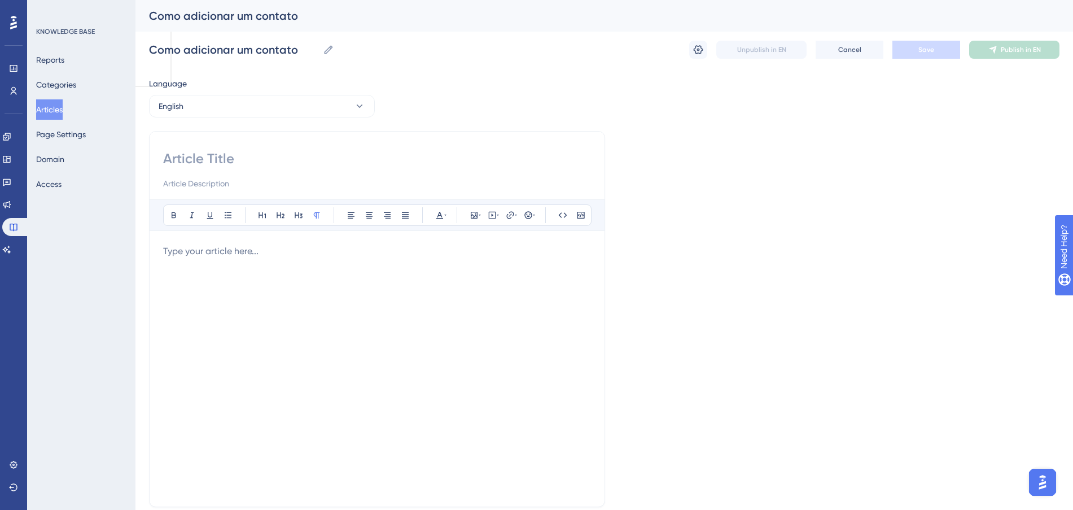
drag, startPoint x: 226, startPoint y: 260, endPoint x: 223, endPoint y: 252, distance: 8.6
click at [224, 260] on div at bounding box center [377, 368] width 428 height 248
click at [223, 251] on p at bounding box center [377, 251] width 428 height 14
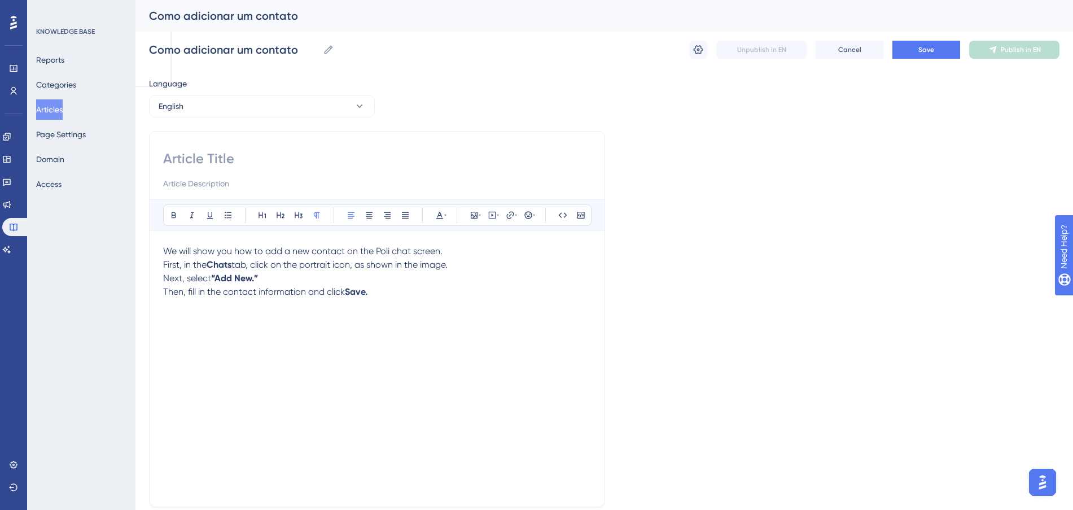
click at [494, 262] on p "We will show you how to add a new contact on the Poli chat screen. First, in th…" at bounding box center [377, 257] width 428 height 27
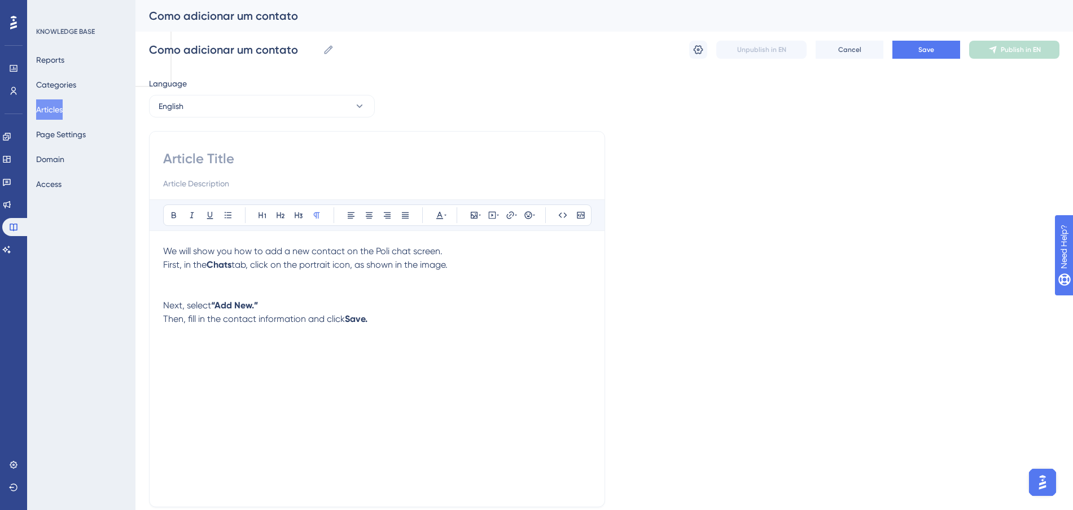
click at [453, 299] on p "Next, select “Add New.” Then, fill in the contact information and click Save." at bounding box center [377, 312] width 428 height 27
click at [942, 39] on div "Como adicionar um contato Como adicionar um contato Unpublish in EN Cancel Save…" at bounding box center [604, 50] width 911 height 36
click at [233, 150] on input at bounding box center [377, 159] width 428 height 18
paste input "How to Add a Contact"
type input "How to Add a Contact"
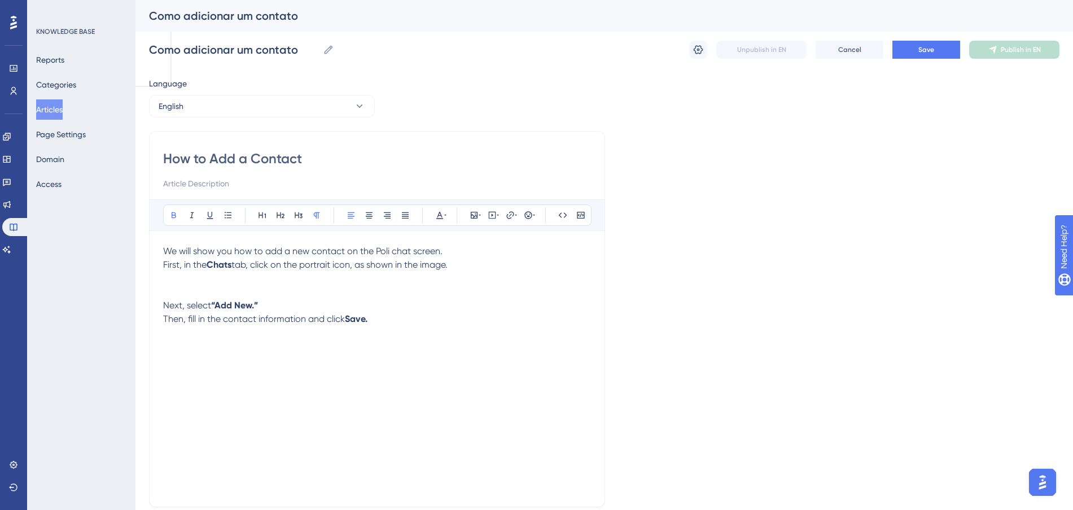
click at [798, 160] on div "Language English How to Add a Contact Bold Italic Underline Bullet Point Headin…" at bounding box center [604, 326] width 911 height 498
click at [899, 54] on button "Save" at bounding box center [927, 50] width 68 height 18
click at [373, 280] on p at bounding box center [377, 279] width 428 height 14
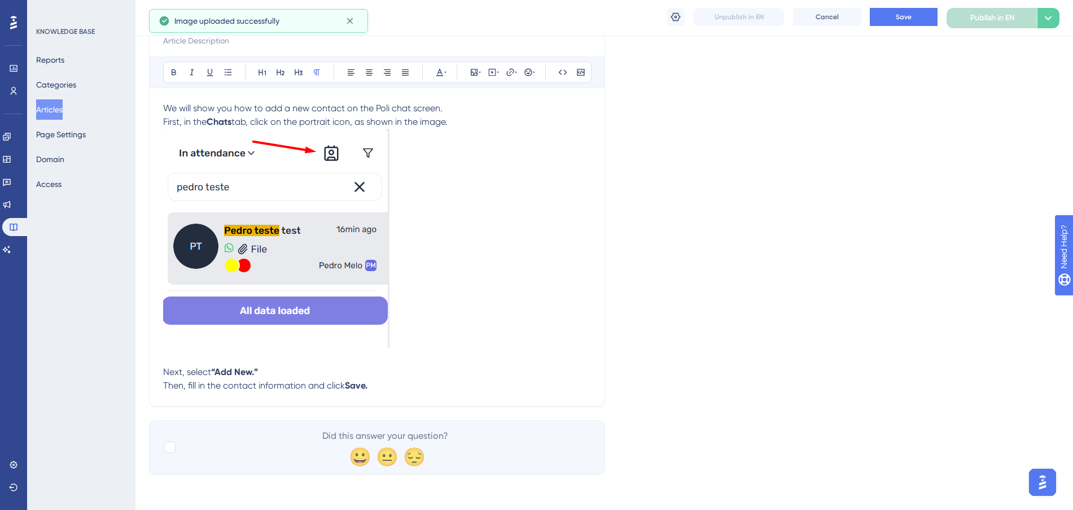
scroll to position [139, 0]
click at [465, 121] on p "We will show you how to add a new contact on the Poli chat screen. First, in th…" at bounding box center [377, 114] width 428 height 27
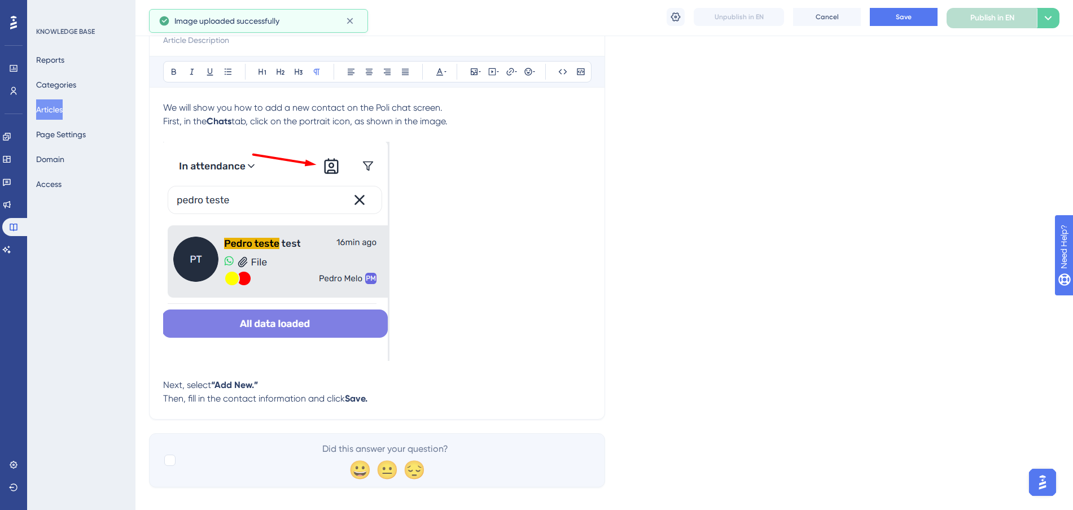
click at [257, 360] on img at bounding box center [276, 251] width 226 height 219
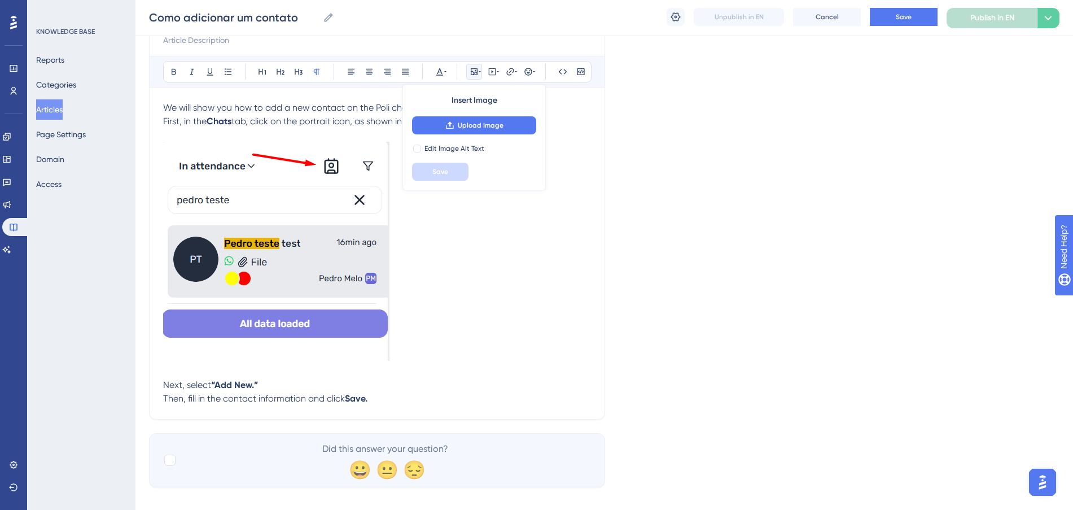
click at [194, 376] on p at bounding box center [377, 372] width 428 height 14
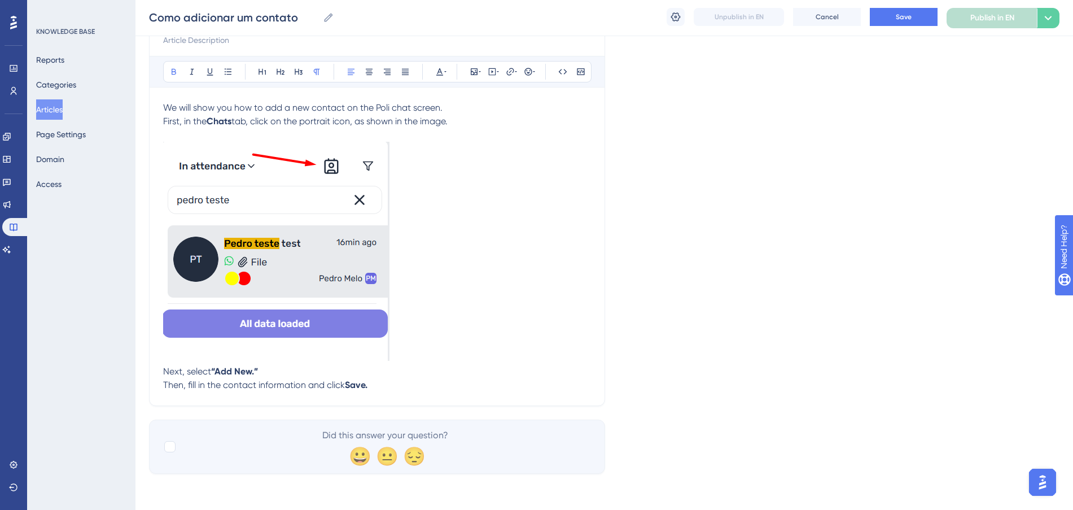
click at [407, 381] on p "Next, select “Add New.” Then, fill in the contact information and click Save." at bounding box center [377, 378] width 428 height 27
click at [395, 392] on div "How to Add a Contact Bold Italic Underline Bullet Point Heading 1 Heading 2 Hea…" at bounding box center [377, 197] width 456 height 418
click at [391, 387] on p "Next, select “Add New.” Then, fill in the contact information and click Save." at bounding box center [377, 378] width 428 height 27
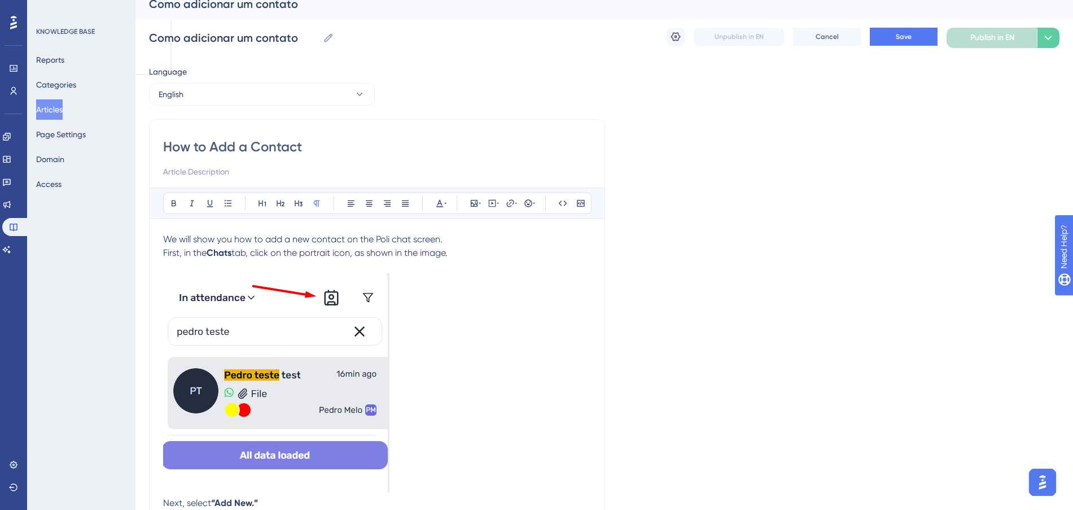
scroll to position [4, 0]
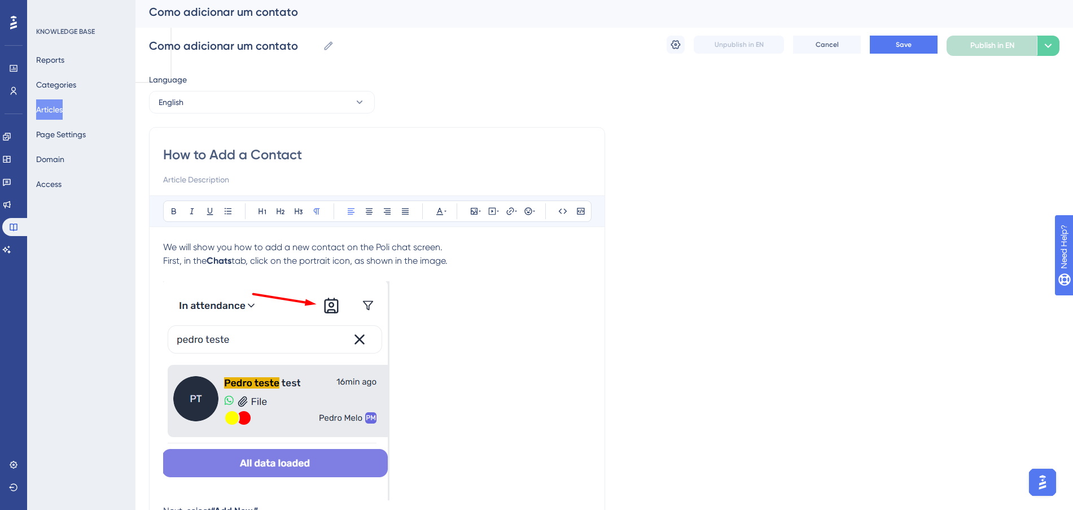
click at [474, 258] on p "We will show you how to add a new contact on the Poli chat screen. First, in th…" at bounding box center [377, 254] width 428 height 27
click at [899, 55] on div "Unpublish in EN Cancel Save Publish in EN Options" at bounding box center [863, 46] width 393 height 20
click at [907, 40] on span "Save" at bounding box center [904, 44] width 16 height 9
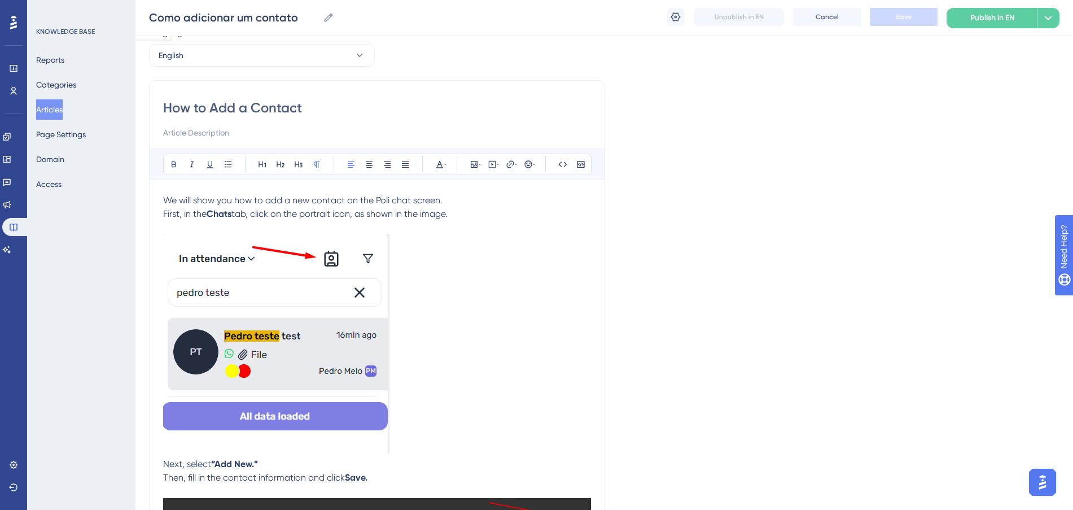
scroll to position [0, 0]
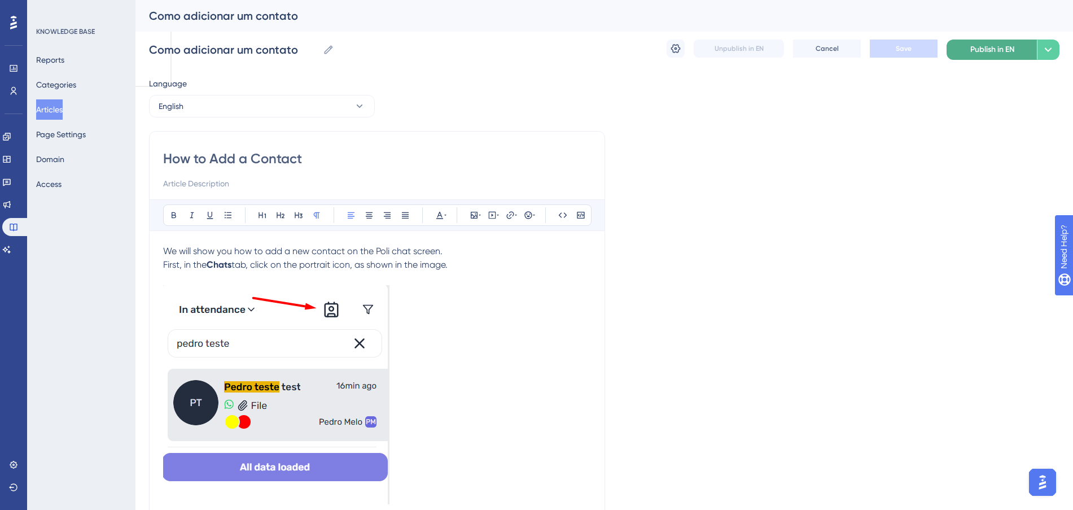
click at [1008, 46] on span "Publish in EN" at bounding box center [993, 50] width 44 height 14
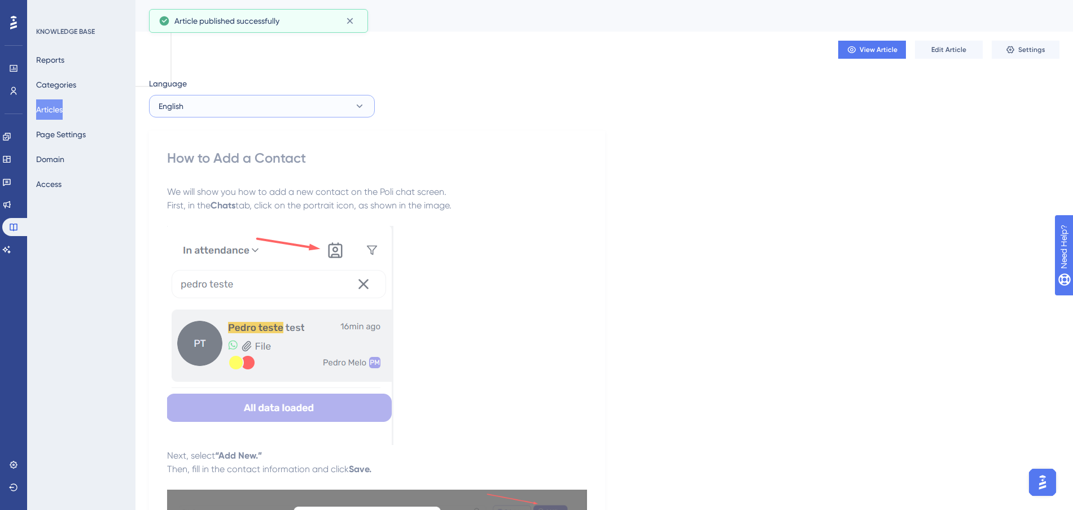
click at [335, 110] on button "English" at bounding box center [262, 106] width 226 height 23
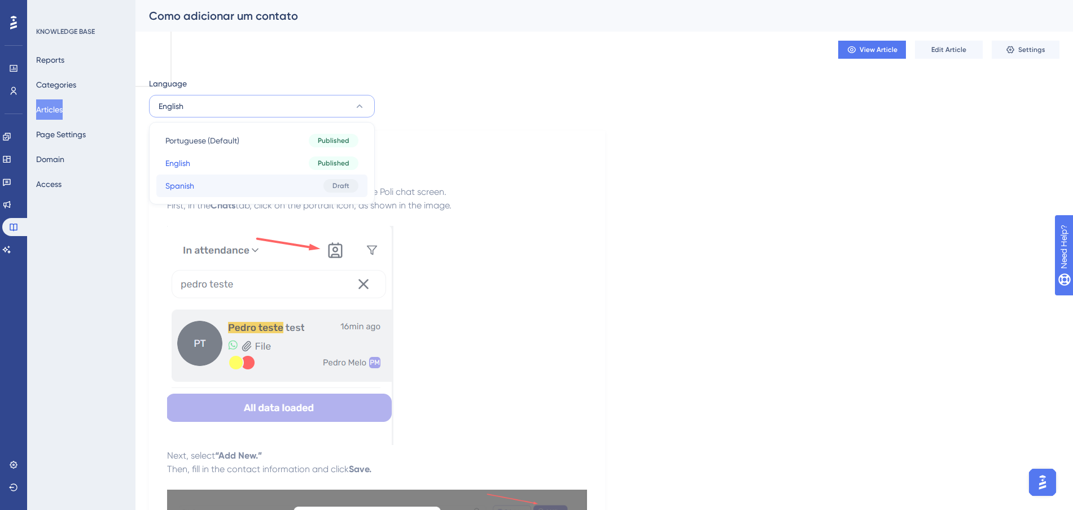
click at [295, 180] on button "Spanish Spanish Draft" at bounding box center [261, 185] width 211 height 23
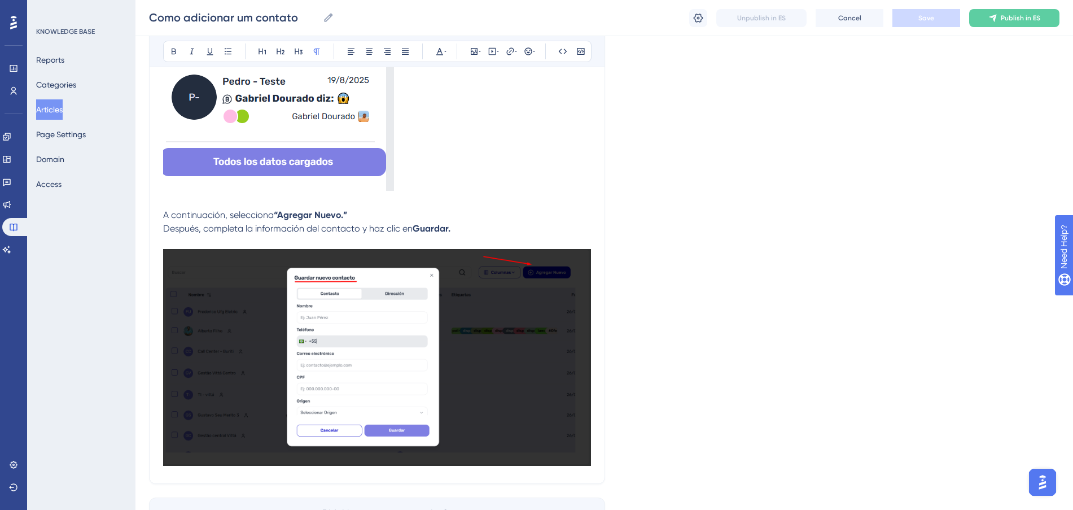
scroll to position [449, 0]
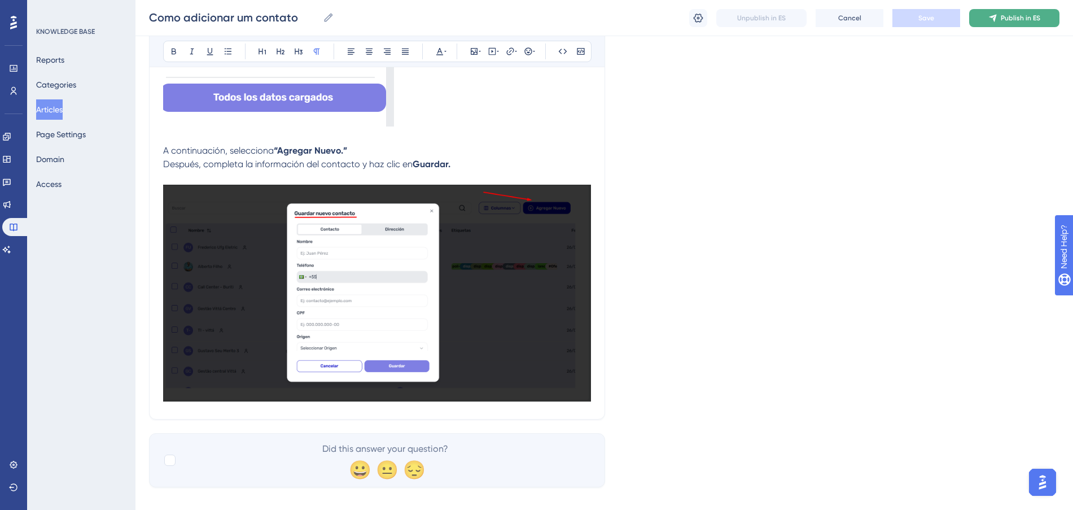
click at [997, 15] on icon at bounding box center [992, 17] width 7 height 7
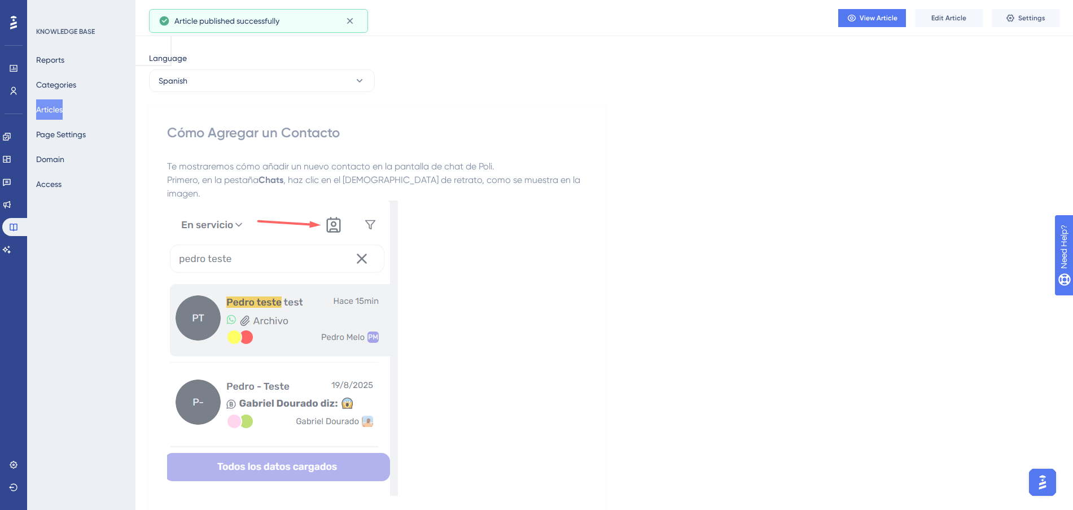
scroll to position [0, 0]
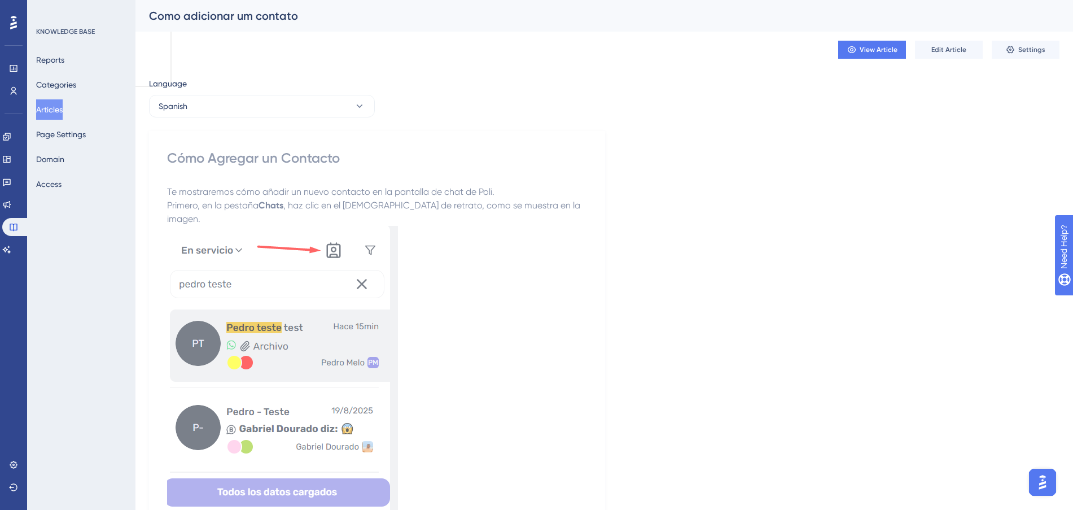
click at [428, 113] on div "Language Spanish Cómo Agregar un Contacto Te mostraremos cómo añadir un nuevo c…" at bounding box center [604, 447] width 911 height 740
click at [305, 95] on button "Spanish" at bounding box center [262, 106] width 226 height 23
click at [262, 133] on button "Portuguese (Default) Portuguese (Default) Published" at bounding box center [261, 140] width 211 height 23
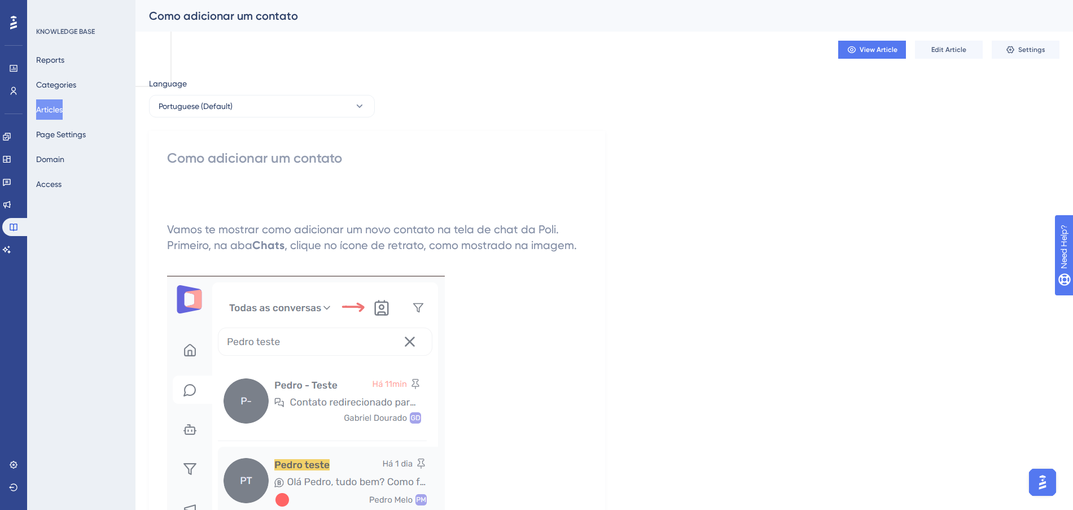
click at [45, 107] on button "Articles" at bounding box center [49, 109] width 27 height 20
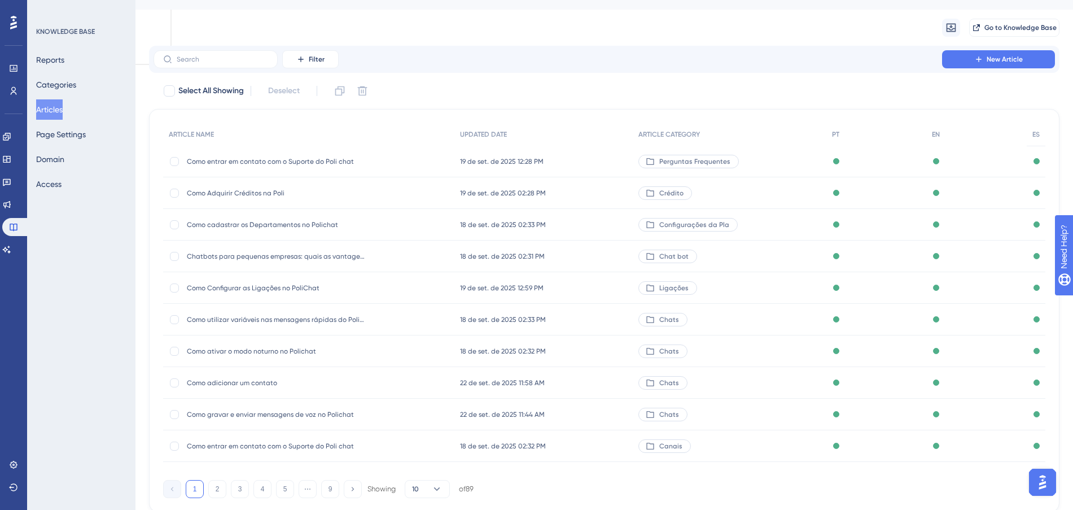
scroll to position [60, 0]
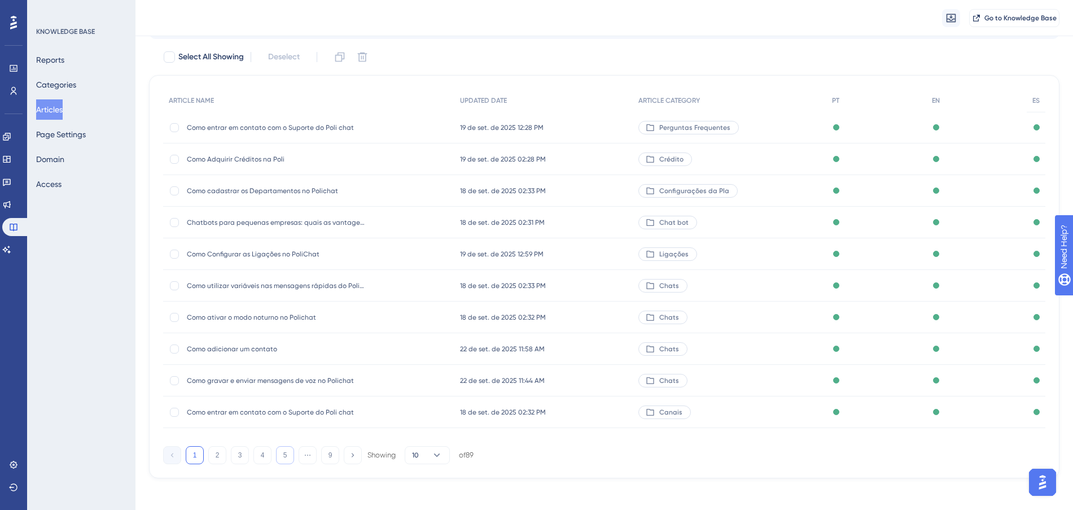
click at [281, 458] on button "5" at bounding box center [285, 455] width 18 height 18
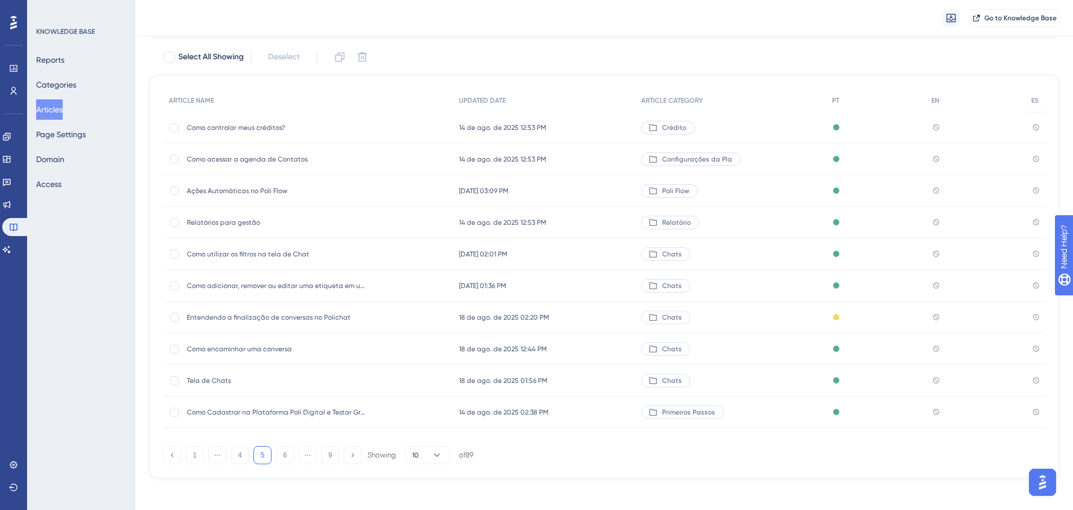
click at [310, 252] on span "Como utilizar os filtros na tela de Chat" at bounding box center [277, 254] width 181 height 9
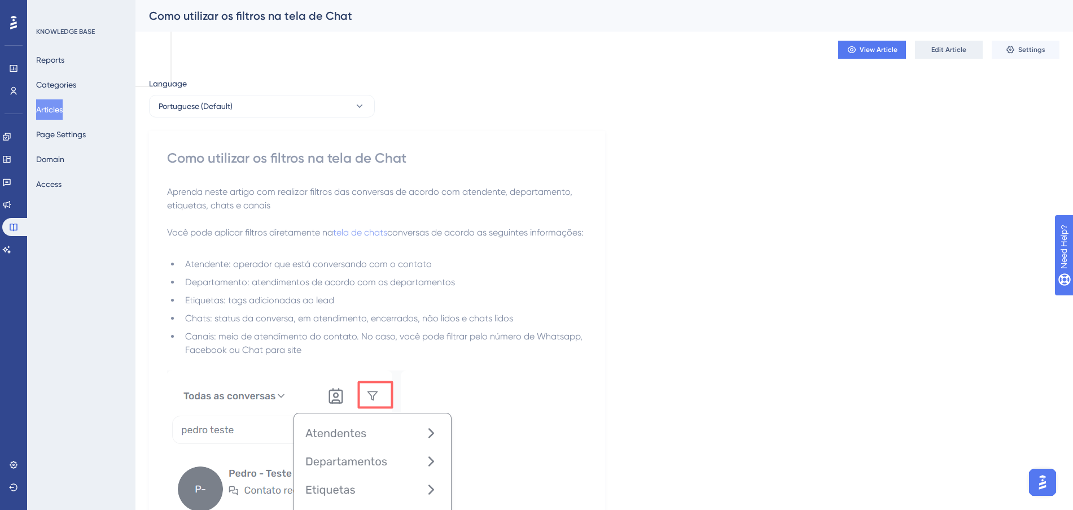
click at [964, 52] on span "Edit Article" at bounding box center [949, 49] width 35 height 9
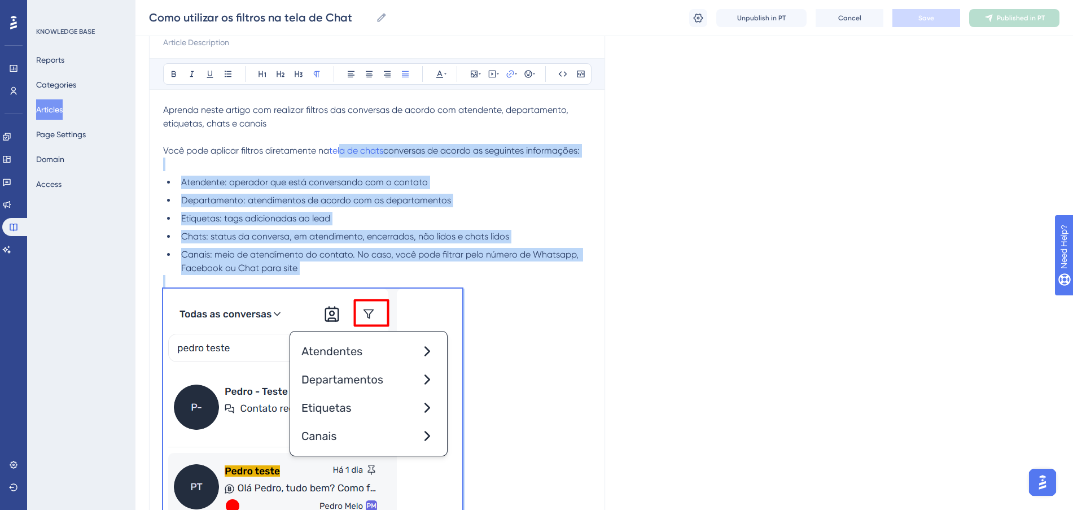
scroll to position [95, 0]
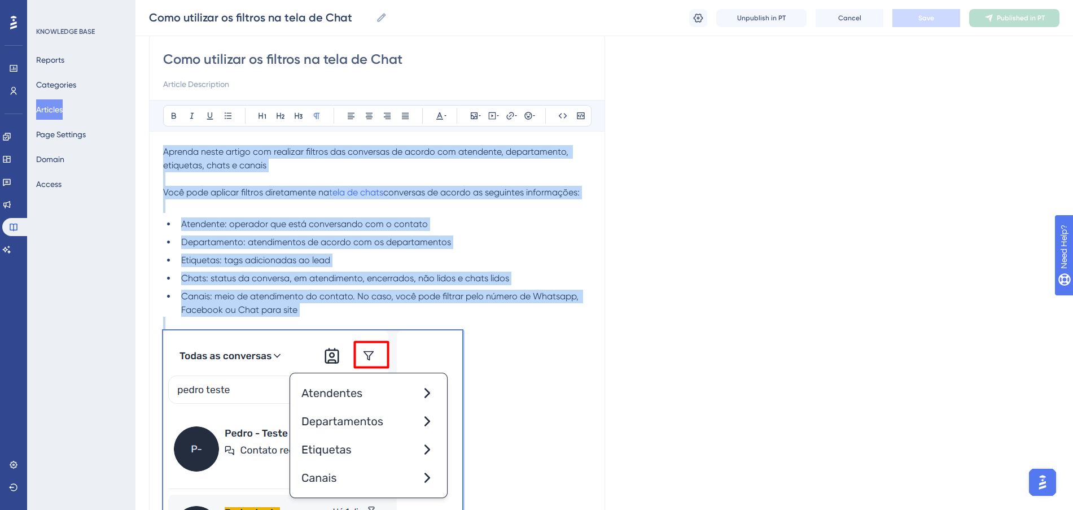
drag, startPoint x: 453, startPoint y: 363, endPoint x: 100, endPoint y: 147, distance: 414.1
click at [136, 147] on div "Performance Users Engagement Widgets Feedback Product Updates Knowledge Base AI…" at bounding box center [605, 339] width 938 height 869
click at [507, 256] on li "Etiquetas: tags adicionadas ao lead" at bounding box center [384, 261] width 414 height 14
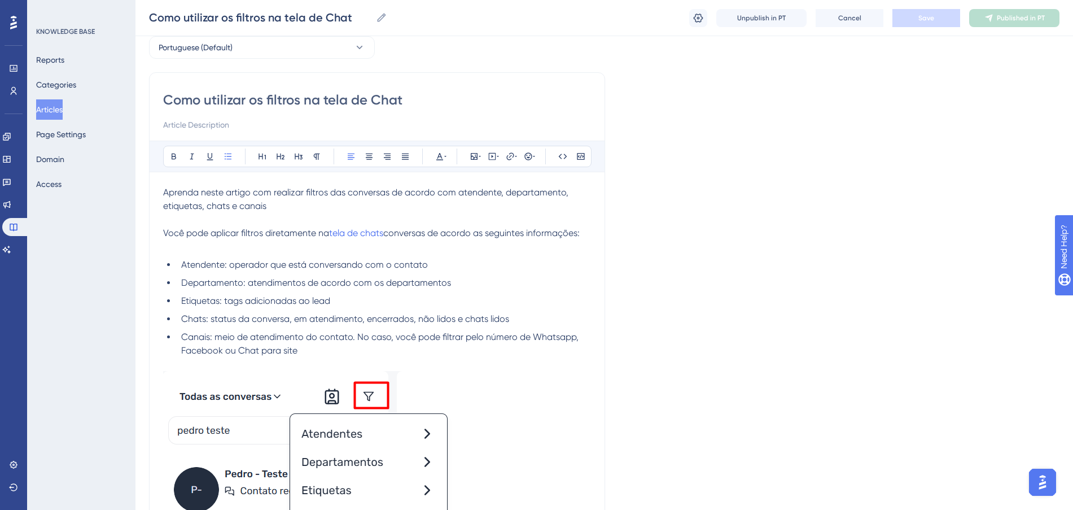
scroll to position [0, 0]
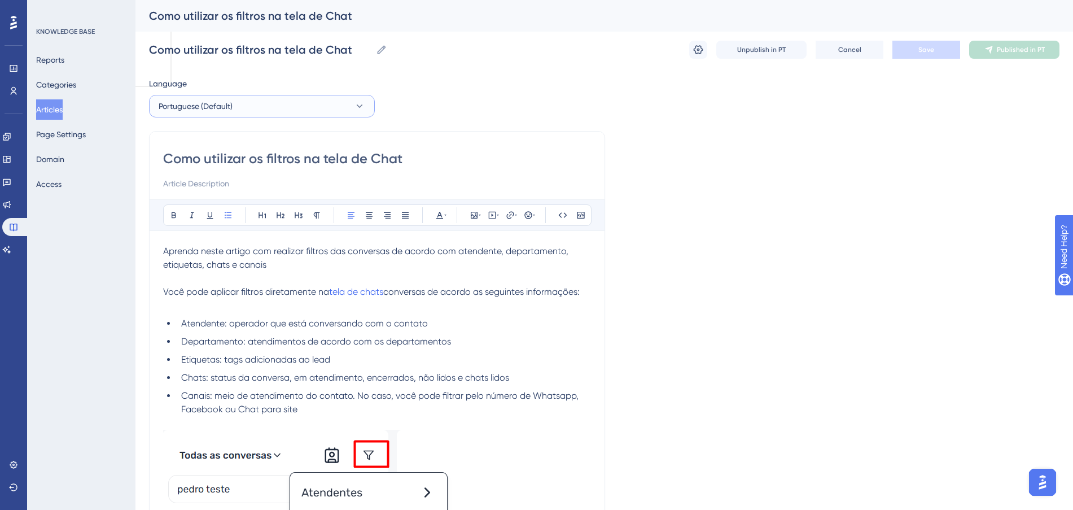
click at [246, 101] on button "Portuguese (Default)" at bounding box center [262, 106] width 226 height 23
click at [231, 156] on button "English English No translation" at bounding box center [261, 163] width 211 height 23
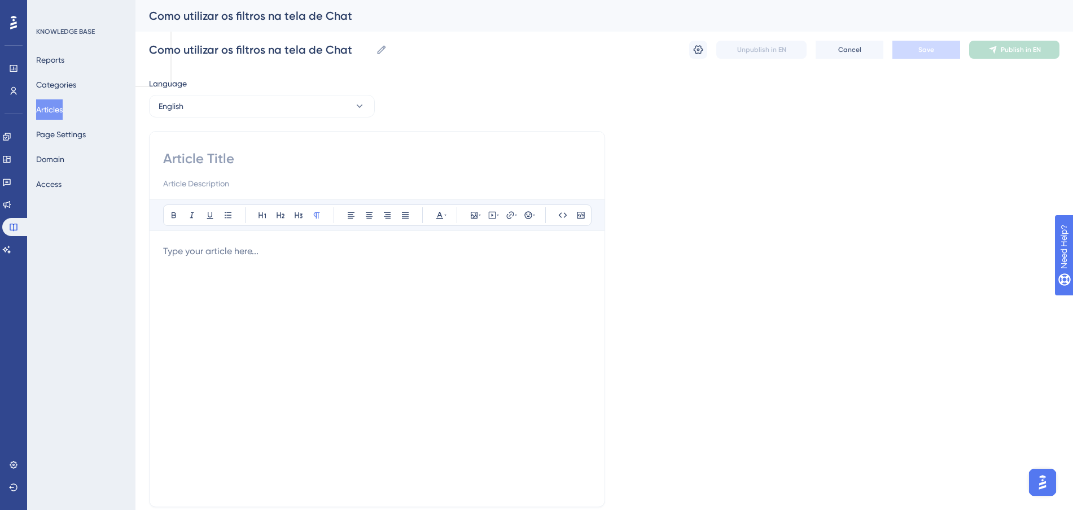
click at [320, 256] on p at bounding box center [377, 251] width 428 height 14
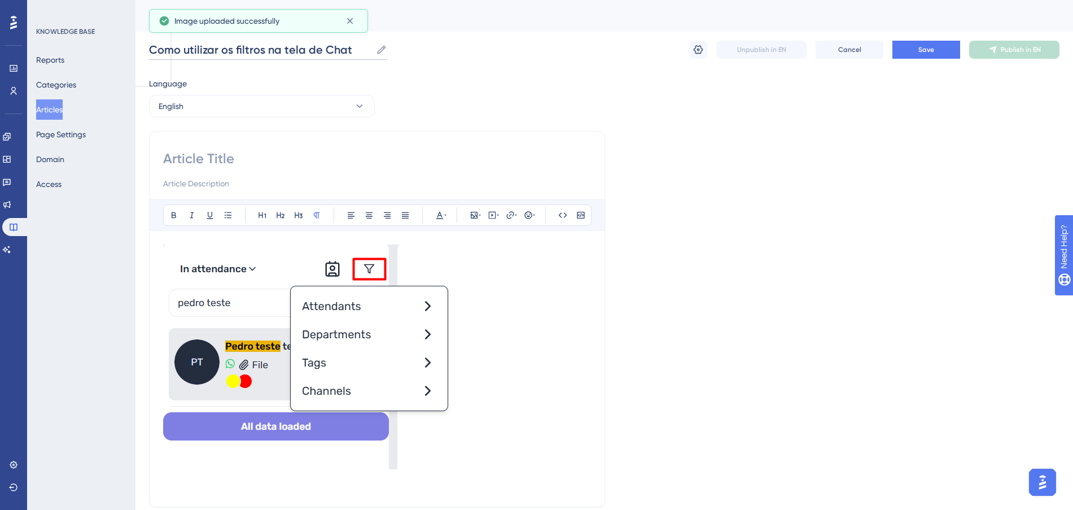
click at [299, 52] on input "Como utilizar os filtros na tela de Chat" at bounding box center [260, 50] width 222 height 16
click at [453, 436] on p at bounding box center [377, 358] width 428 height 229
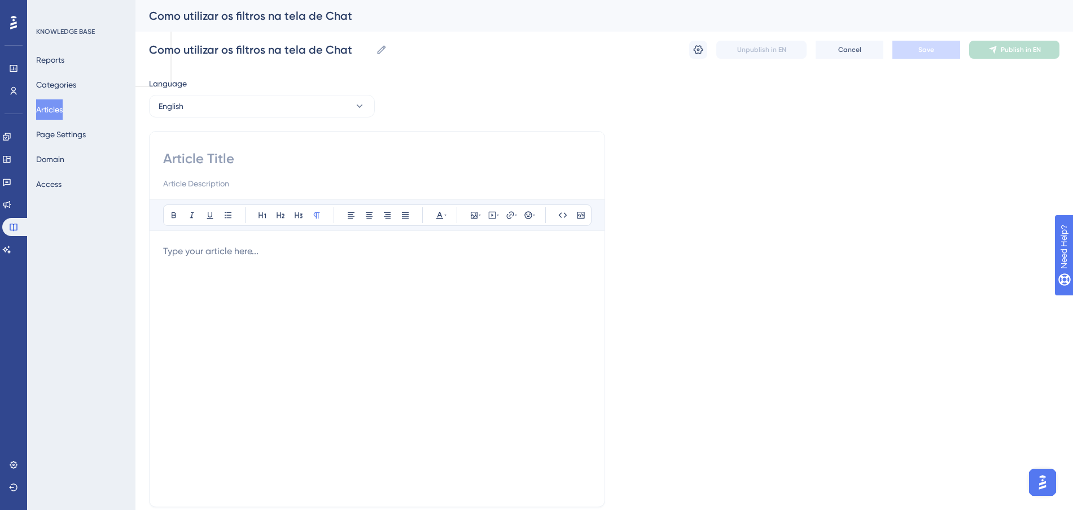
click at [232, 258] on div at bounding box center [377, 368] width 428 height 248
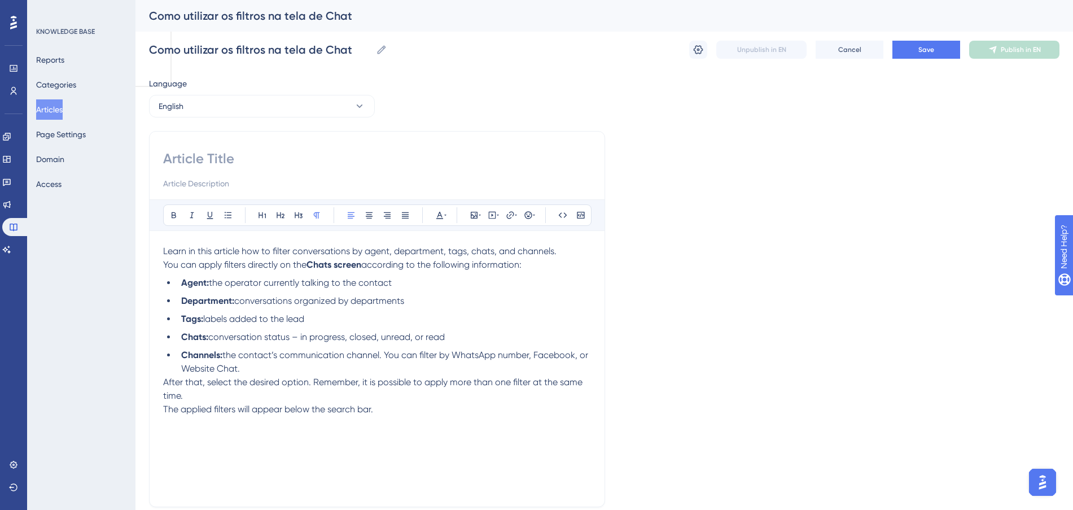
click at [293, 148] on div "Bold Italic Underline Bullet Point Heading 1 Heading 2 Heading 3 Normal Align L…" at bounding box center [377, 319] width 456 height 376
click at [278, 151] on input at bounding box center [377, 159] width 428 height 18
paste input "How to Use Filters on the Chat Screen"
type input "How to Use Filters on the Chat Screen"
click at [781, 209] on div "Language English How to Use Filters on the Chat Screen Bold Italic Underline Bu…" at bounding box center [604, 326] width 911 height 498
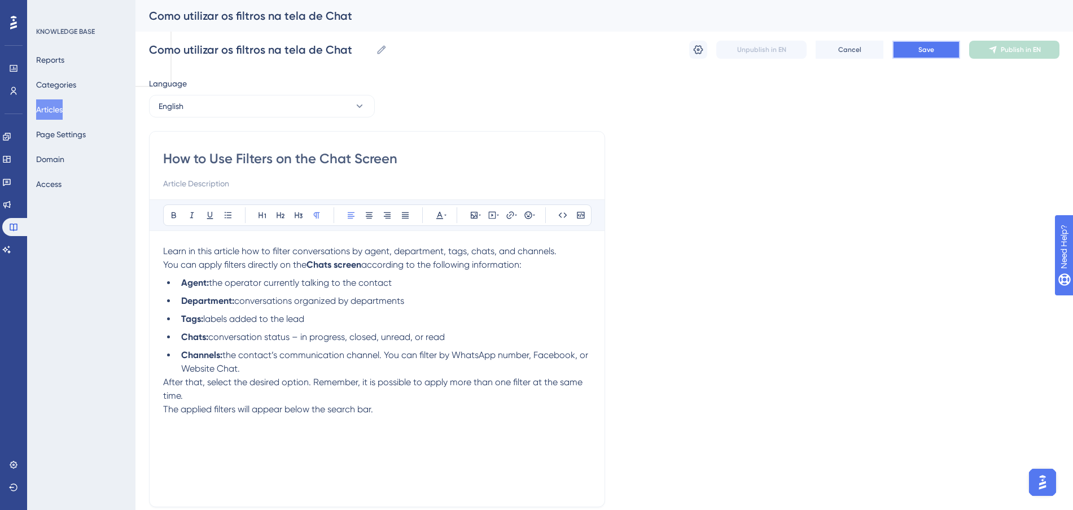
click at [927, 55] on button "Save" at bounding box center [927, 50] width 68 height 18
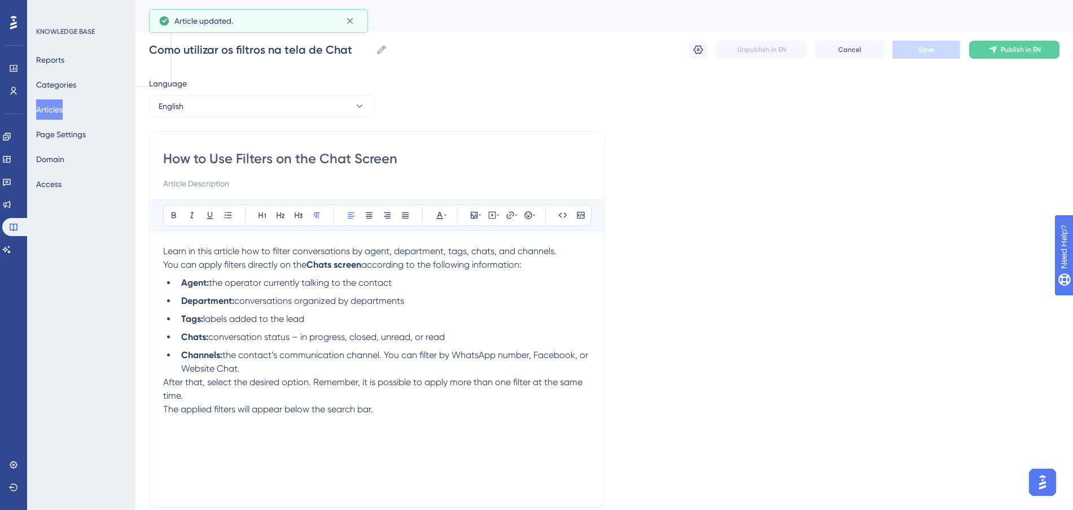
click at [289, 369] on li "Channels: the contact’s communication channel. You can filter by WhatsApp numbe…" at bounding box center [384, 361] width 414 height 27
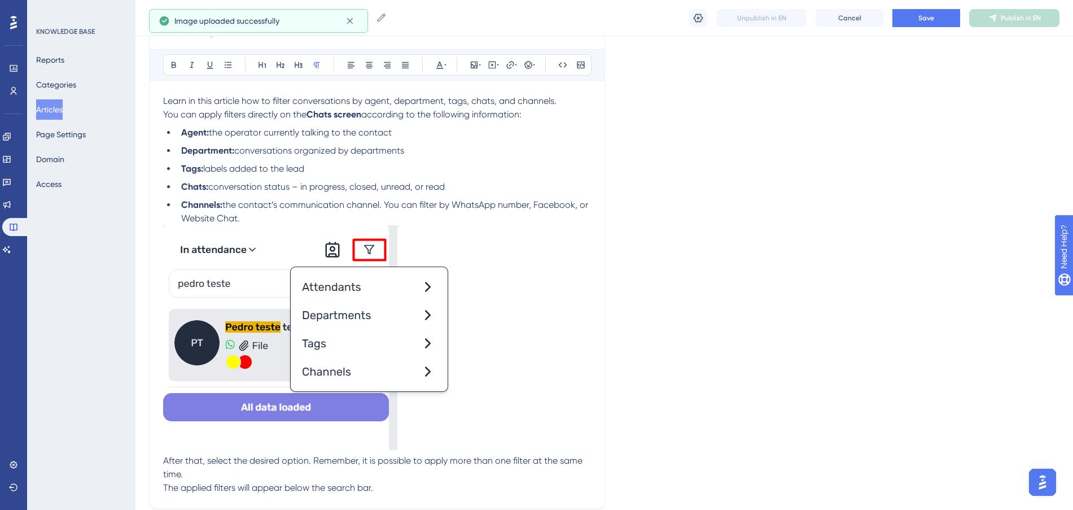
scroll to position [37, 0]
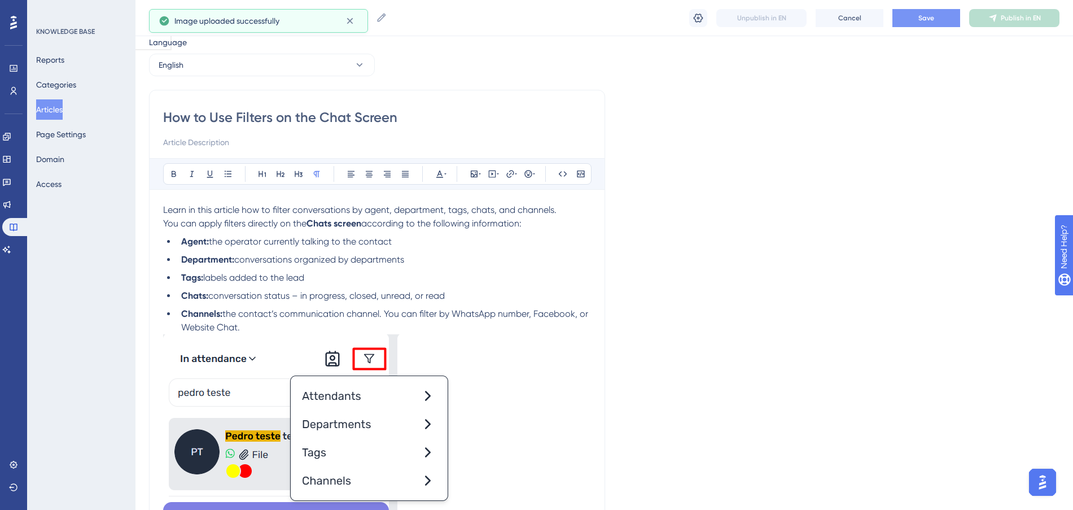
click at [923, 16] on span "Save" at bounding box center [927, 18] width 16 height 9
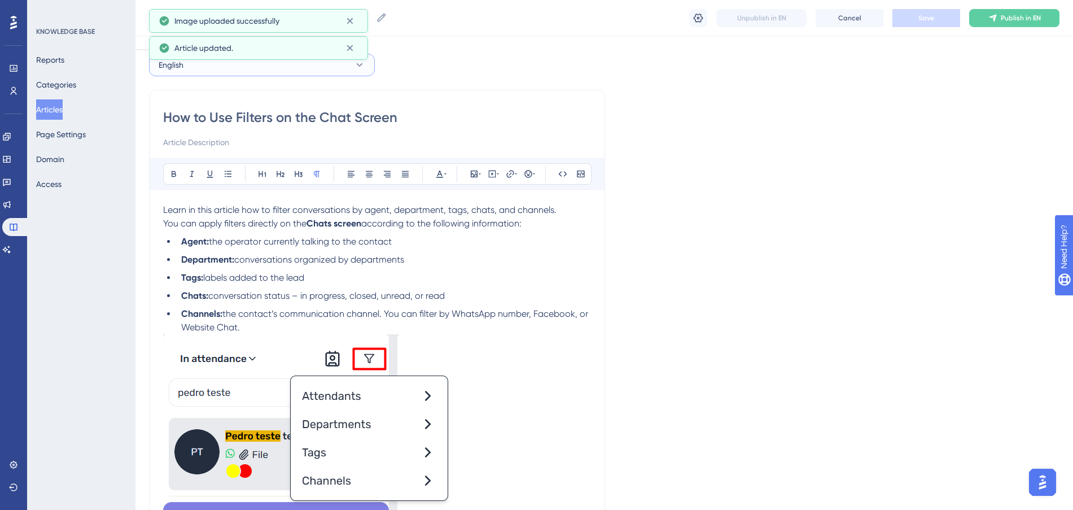
click at [287, 76] on button "English" at bounding box center [262, 65] width 226 height 23
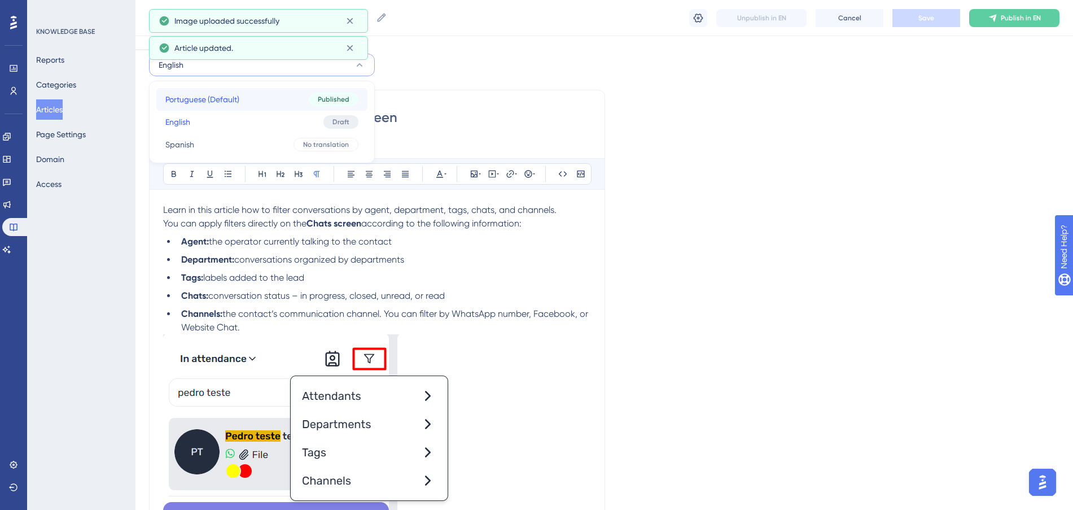
click at [228, 101] on span "Portuguese (Default)" at bounding box center [202, 100] width 74 height 14
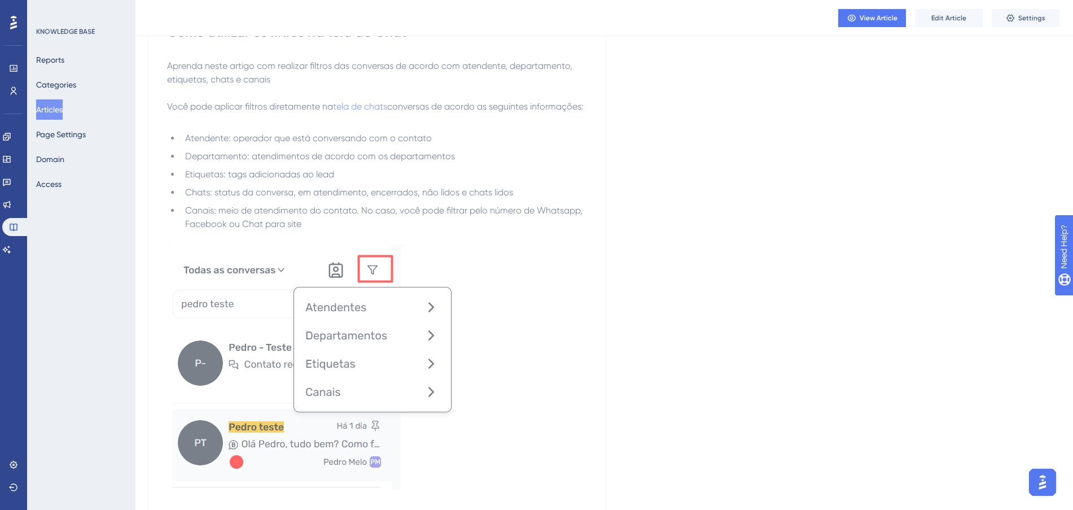
scroll to position [0, 0]
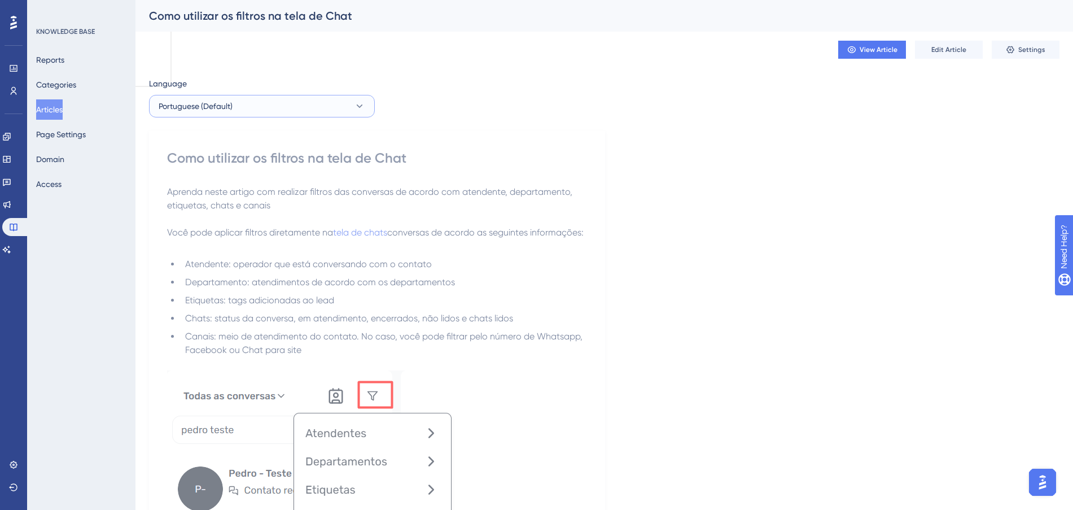
click at [200, 98] on button "Portuguese (Default)" at bounding box center [262, 106] width 226 height 23
click at [198, 169] on button "English English Draft" at bounding box center [261, 163] width 211 height 23
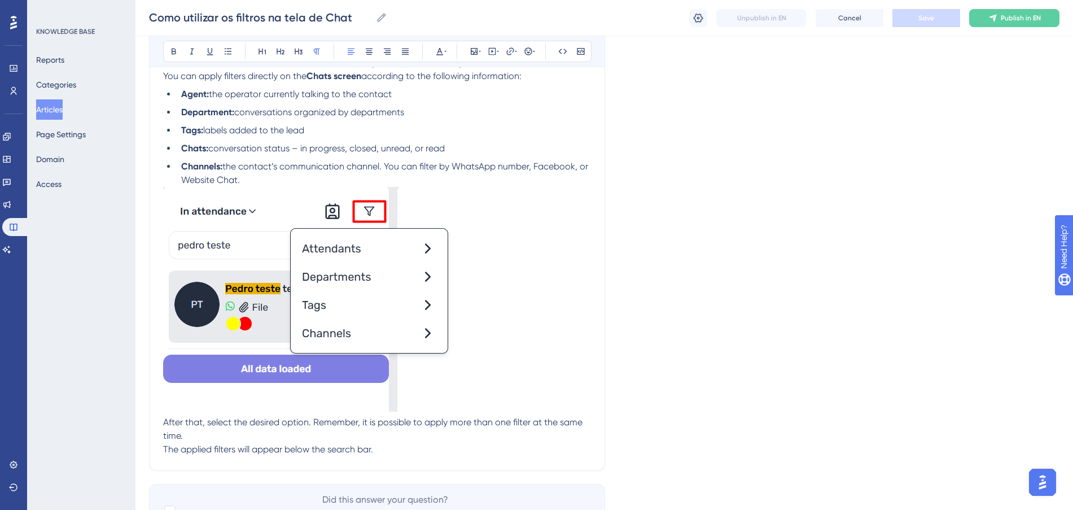
scroll to position [212, 0]
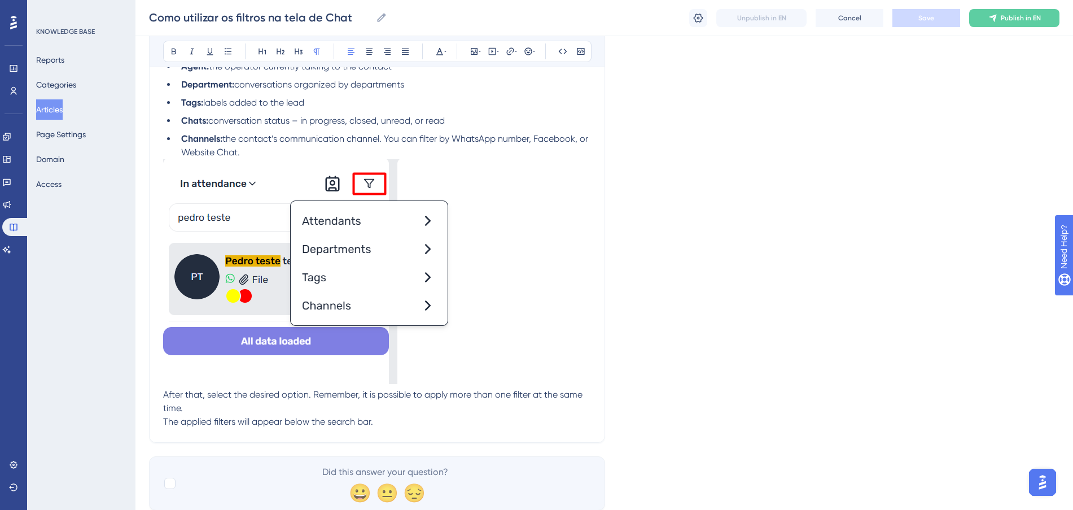
click at [277, 420] on span "The applied filters will appear below the search bar." at bounding box center [268, 421] width 210 height 11
click at [269, 413] on p "After that, select the desired option. Remember, it is possible to apply more t…" at bounding box center [377, 401] width 428 height 27
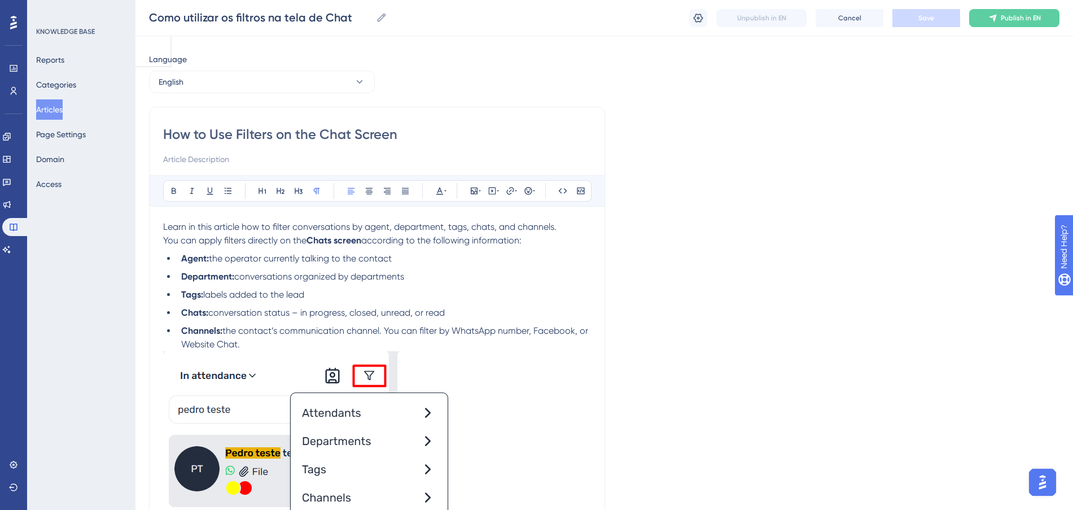
scroll to position [0, 0]
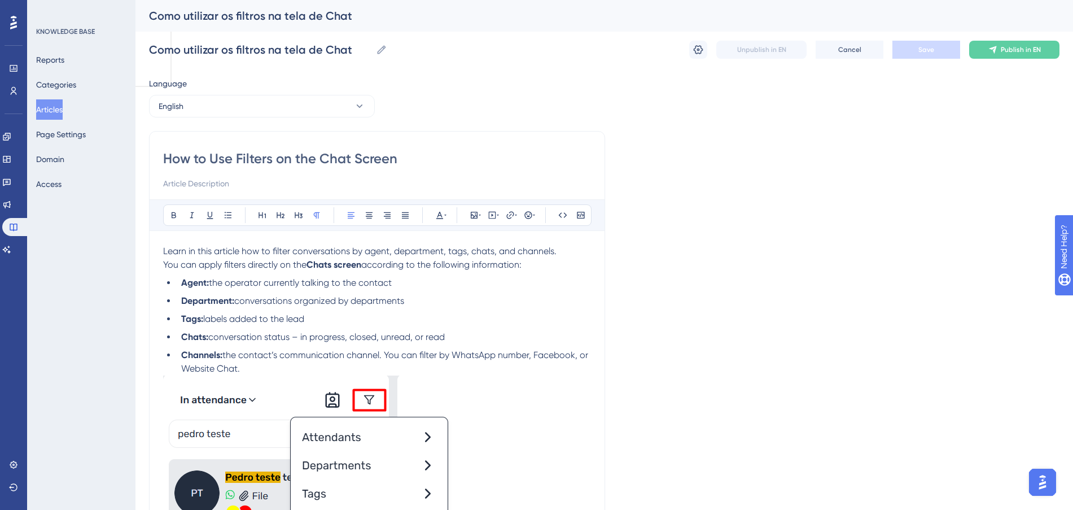
click at [209, 391] on img at bounding box center [307, 488] width 289 height 225
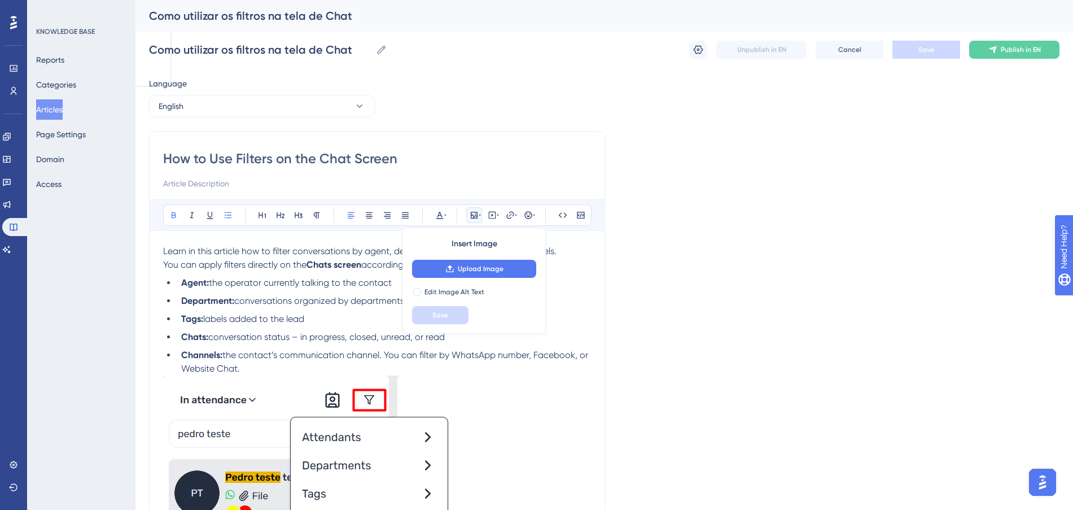
click at [199, 338] on strong "Chats:" at bounding box center [194, 336] width 27 height 11
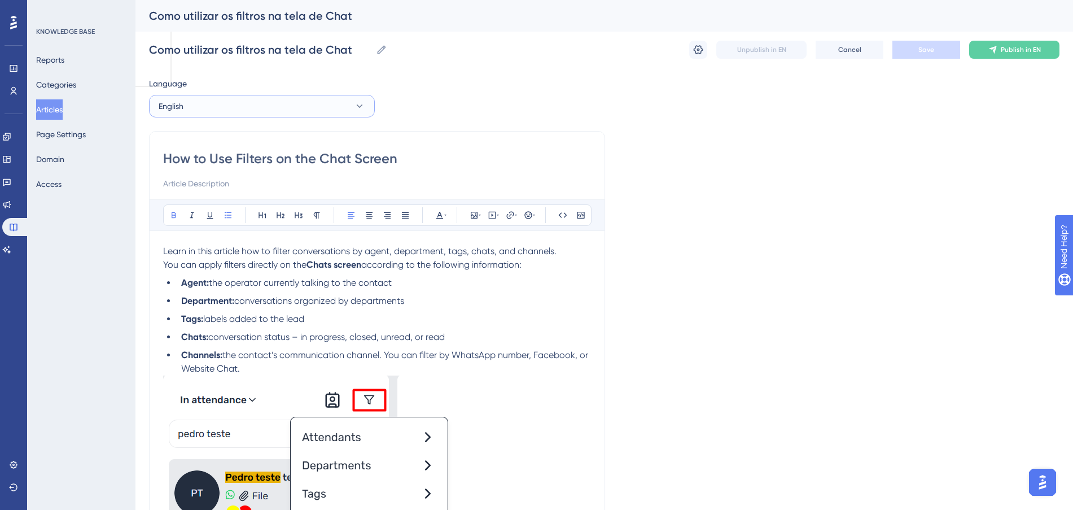
click at [219, 110] on button "English" at bounding box center [262, 106] width 226 height 23
click at [226, 178] on button "Spanish Spanish No translation" at bounding box center [261, 185] width 211 height 23
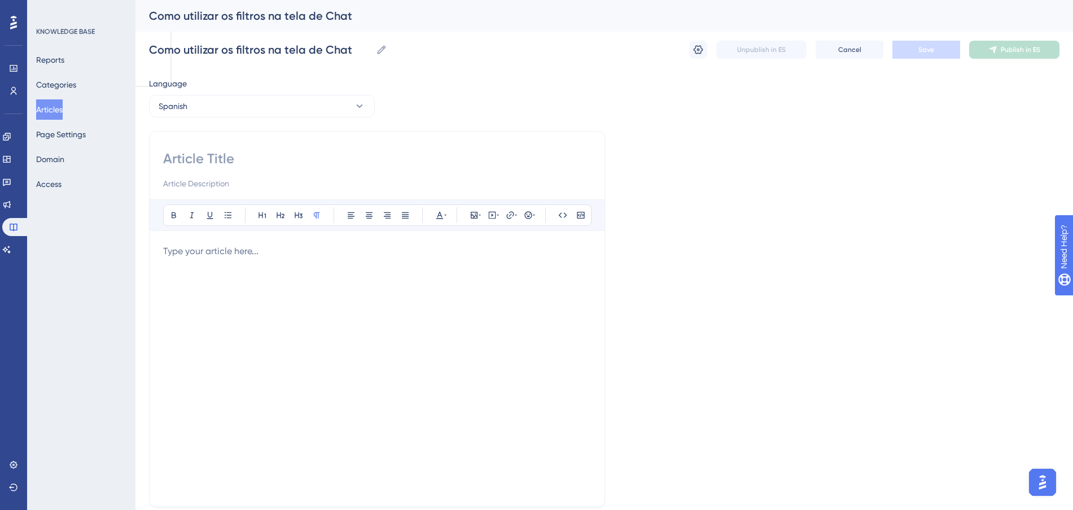
click at [232, 160] on input at bounding box center [377, 159] width 428 height 18
paste input "Cómo Utilizar los Filtros en la Pantalla de Chat"
type input "Cómo Utilizar los Filtros en la Pantalla de Chat"
click at [238, 255] on p at bounding box center [377, 251] width 428 height 14
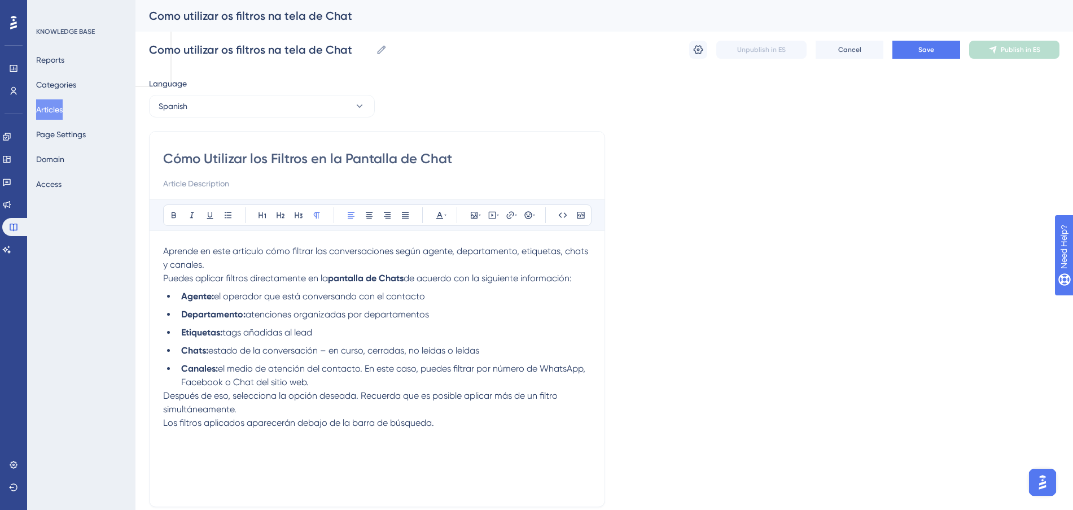
click at [407, 381] on li "Canales: el medio de atención del contacto. En este caso, puedes filtrar por nú…" at bounding box center [384, 375] width 414 height 27
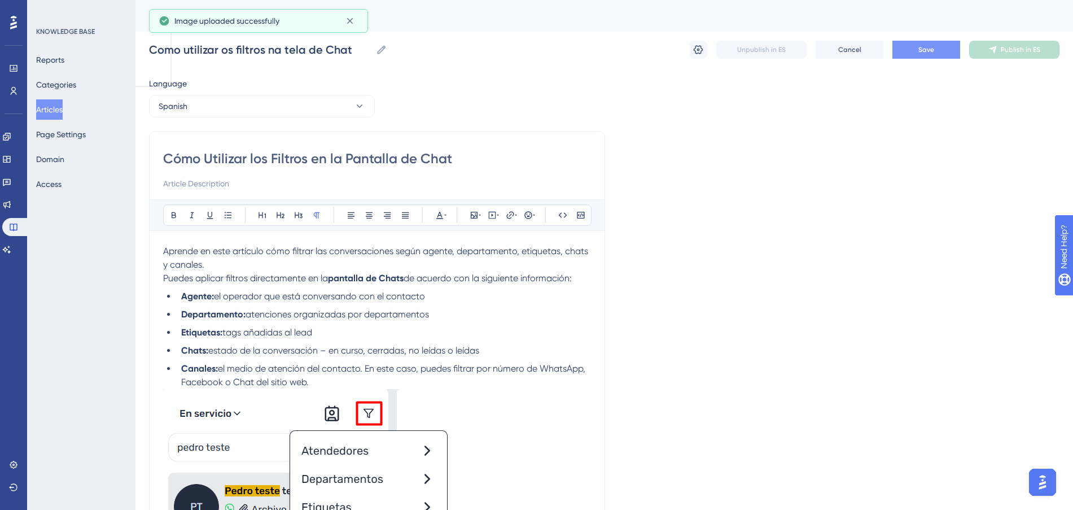
click at [915, 46] on button "Save" at bounding box center [927, 50] width 68 height 18
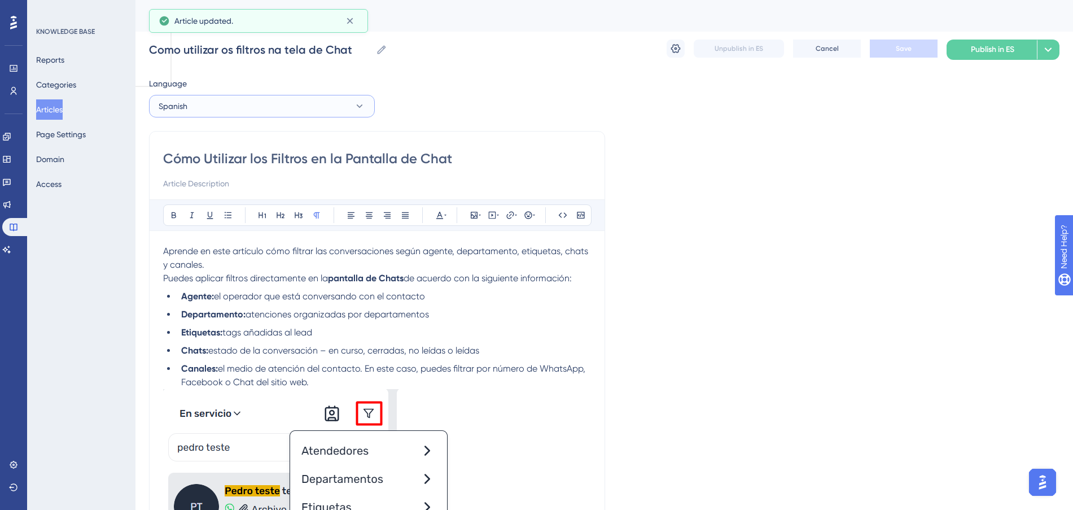
click at [303, 105] on button "Spanish" at bounding box center [262, 106] width 226 height 23
click at [260, 141] on button "Portuguese (Default) Portuguese (Default) Published" at bounding box center [261, 140] width 211 height 23
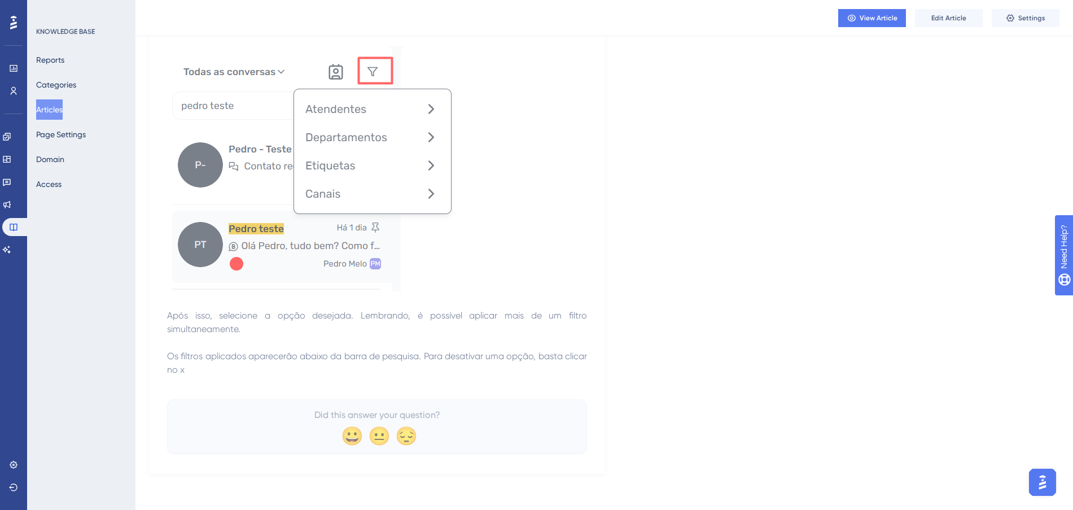
scroll to position [51, 0]
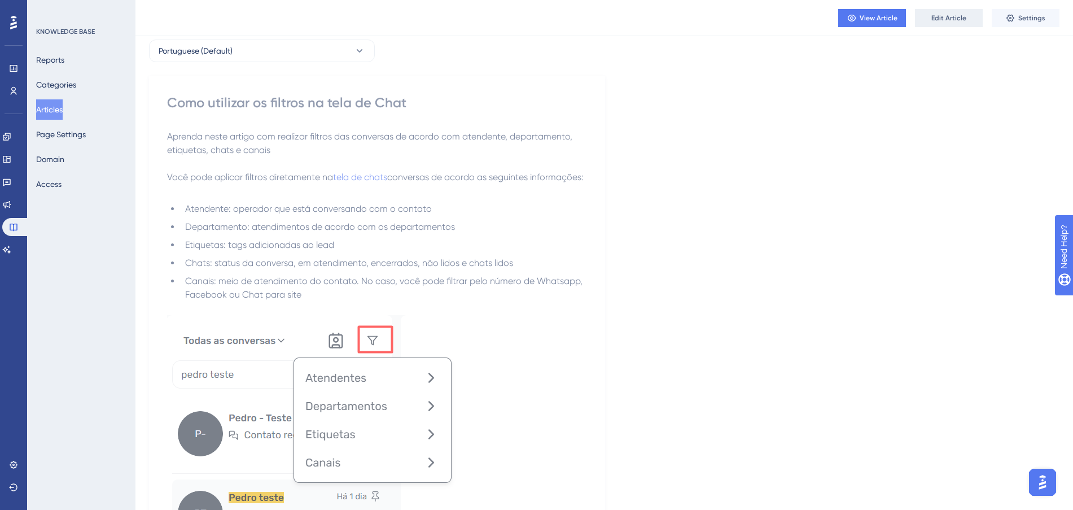
click at [925, 21] on button "Edit Article" at bounding box center [949, 18] width 68 height 18
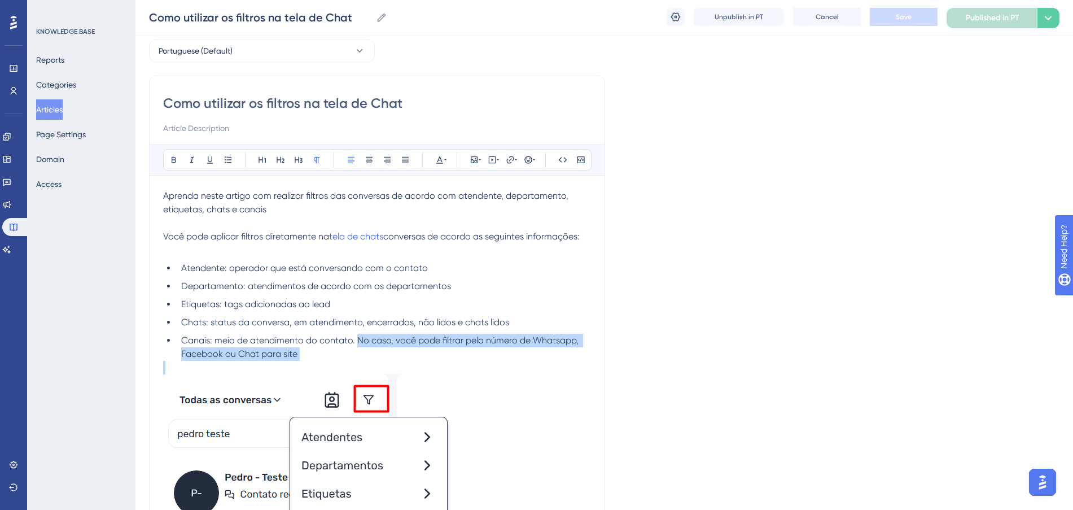
drag, startPoint x: 395, startPoint y: 364, endPoint x: 357, endPoint y: 345, distance: 42.2
click at [357, 345] on div "Aprenda neste artigo com realizar filtros das conversas de acordo com atendente…" at bounding box center [377, 453] width 428 height 529
click at [643, 255] on div "Language Portuguese (Default) Como utilizar os filtros na tela de Chat Bold Ita…" at bounding box center [604, 410] width 911 height 779
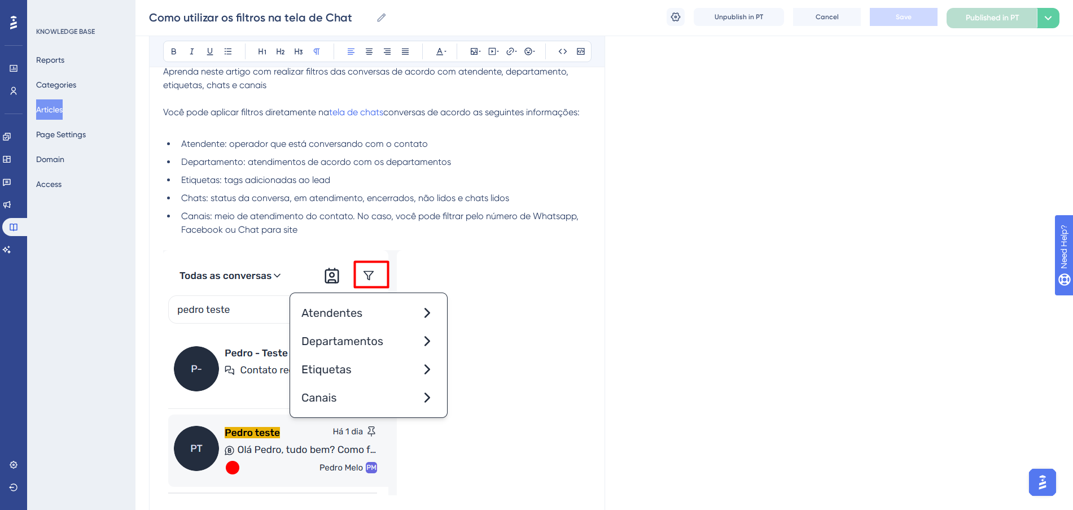
scroll to position [141, 0]
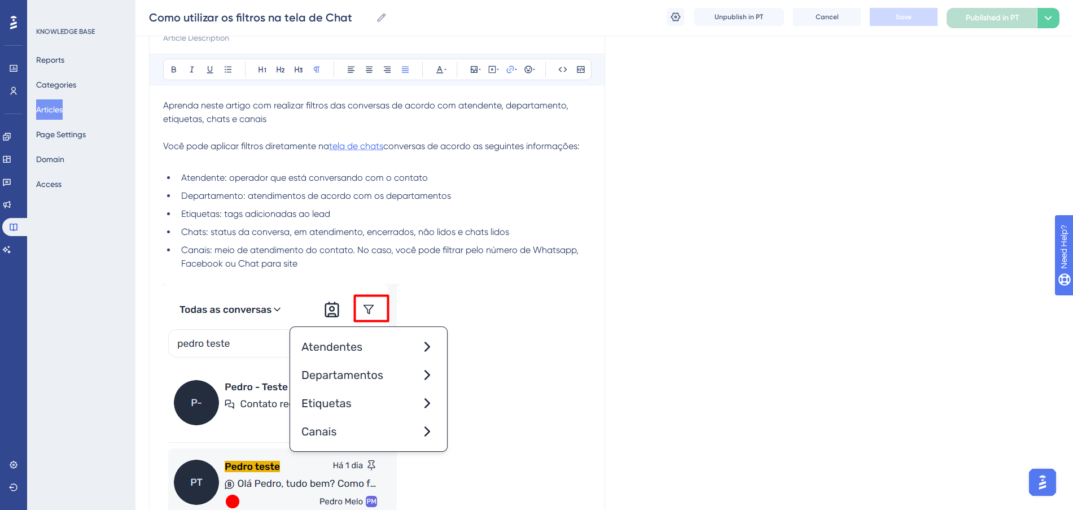
drag, startPoint x: 388, startPoint y: 145, endPoint x: 339, endPoint y: 145, distance: 49.1
click at [339, 145] on p "Você pode aplicar filtros diretamente na tela de chats conversas de acordo as s…" at bounding box center [377, 146] width 428 height 14
drag, startPoint x: 567, startPoint y: 139, endPoint x: 478, endPoint y: 140, distance: 89.8
click at [478, 140] on label "https://spa.poli.digital/chat" at bounding box center [510, 143] width 124 height 23
click at [478, 140] on input "https://spa.poli.digital/chat" at bounding box center [510, 143] width 105 height 12
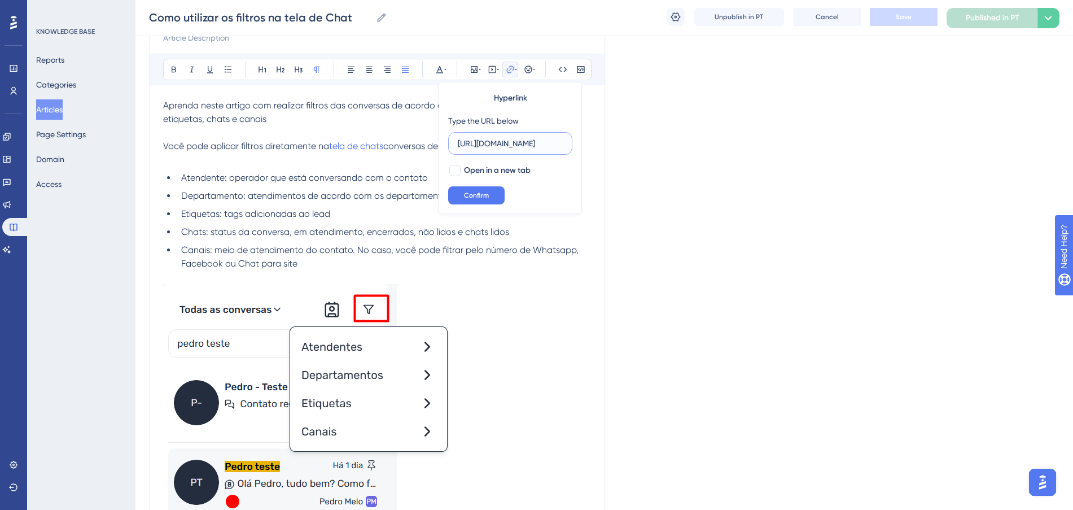
click at [478, 140] on input "https://spa.poli.digital/chat" at bounding box center [510, 143] width 105 height 12
click at [490, 198] on button "Confirm" at bounding box center [476, 195] width 56 height 18
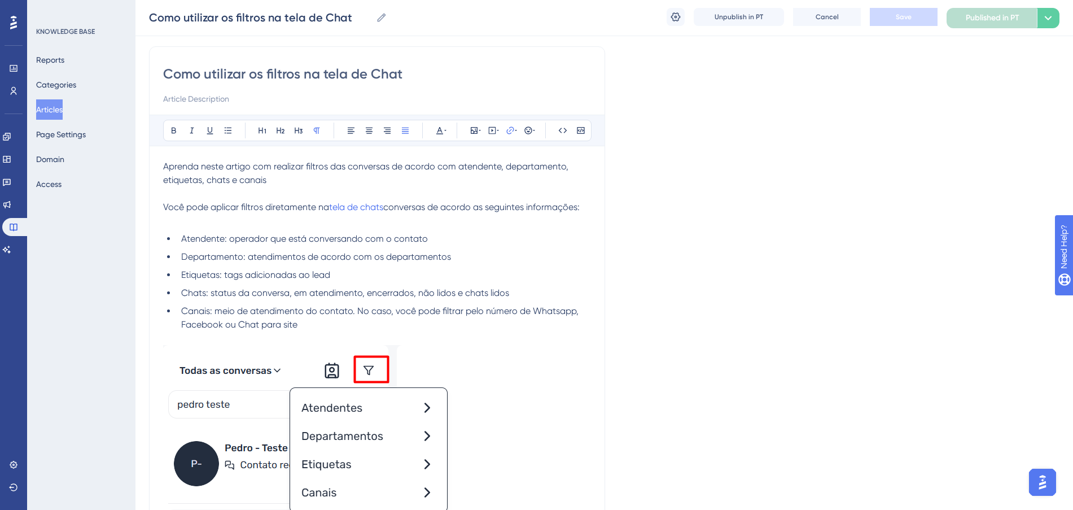
scroll to position [0, 0]
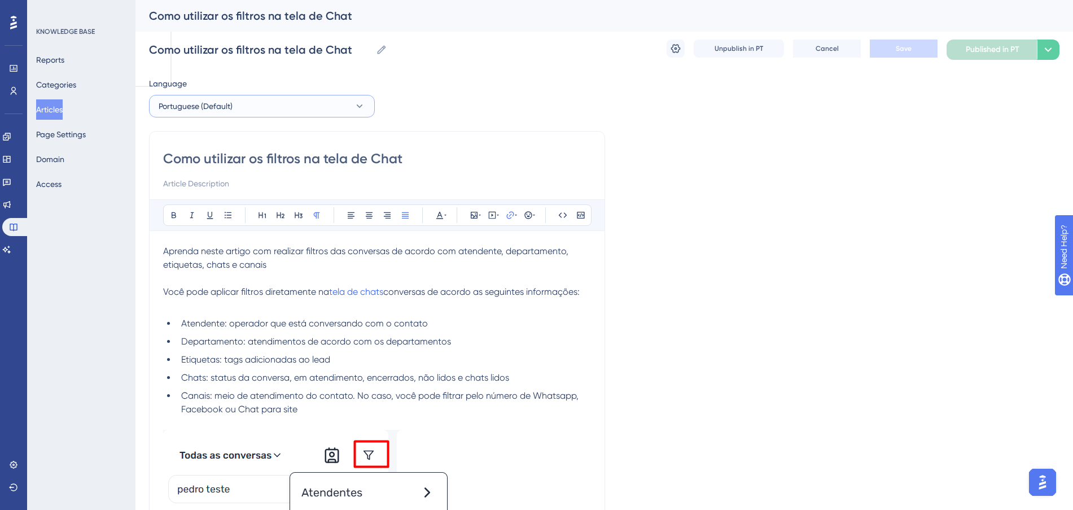
click at [266, 106] on button "Portuguese (Default)" at bounding box center [262, 106] width 226 height 23
click at [232, 157] on button "English English Draft" at bounding box center [261, 163] width 211 height 23
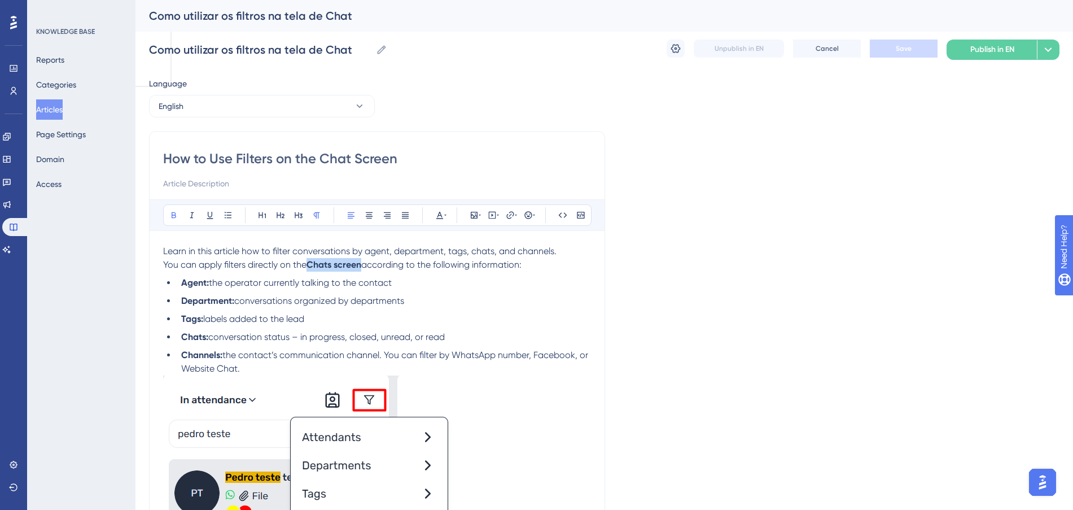
drag, startPoint x: 364, startPoint y: 265, endPoint x: 312, endPoint y: 262, distance: 52.1
click at [312, 262] on strong "Chats screen" at bounding box center [334, 264] width 55 height 11
click at [440, 211] on icon at bounding box center [439, 215] width 9 height 9
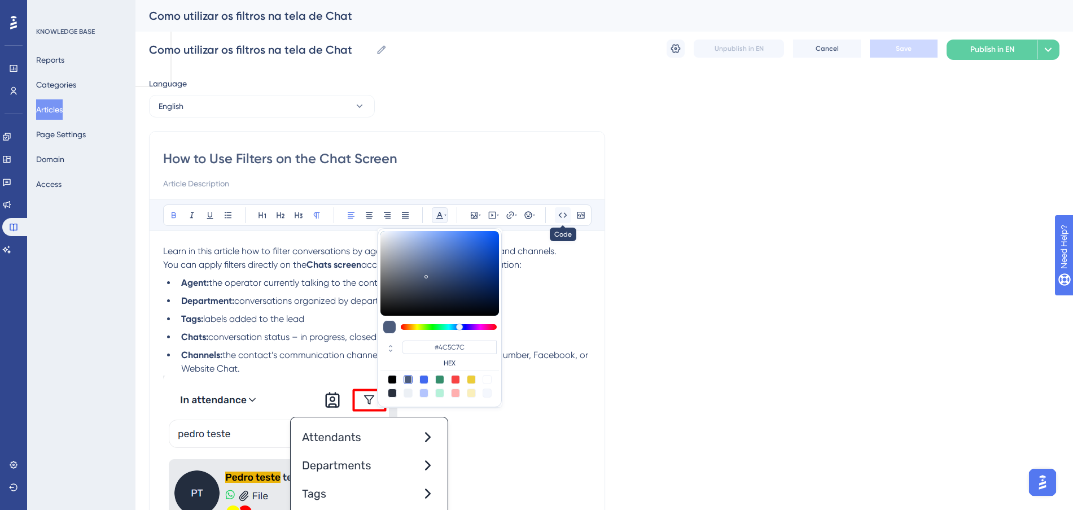
click at [558, 215] on button at bounding box center [563, 215] width 16 height 16
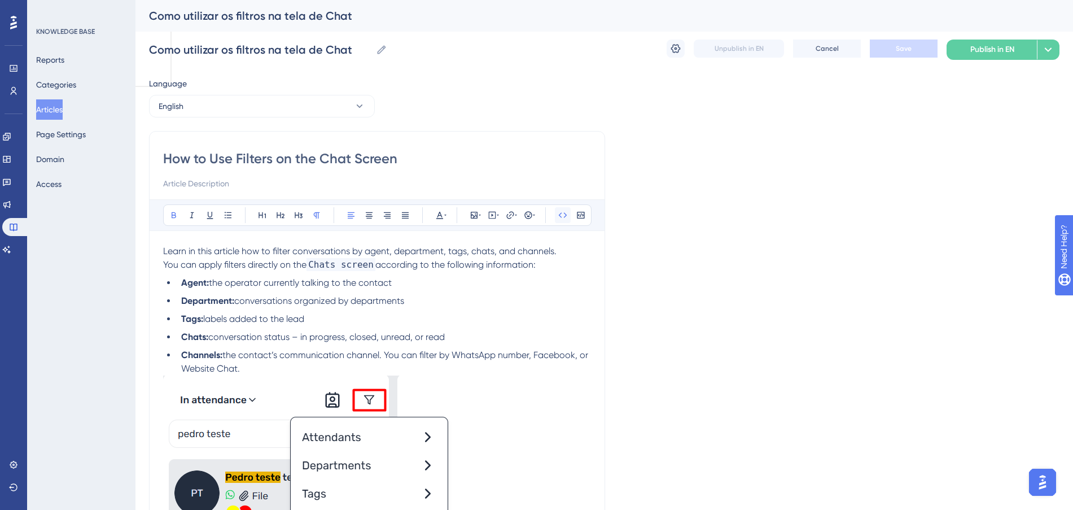
click at [558, 216] on button at bounding box center [563, 215] width 16 height 16
click at [512, 216] on icon at bounding box center [510, 215] width 9 height 9
drag, startPoint x: 521, startPoint y: 285, endPoint x: 461, endPoint y: 288, distance: 59.9
click at [461, 288] on input "https://" at bounding box center [510, 289] width 105 height 12
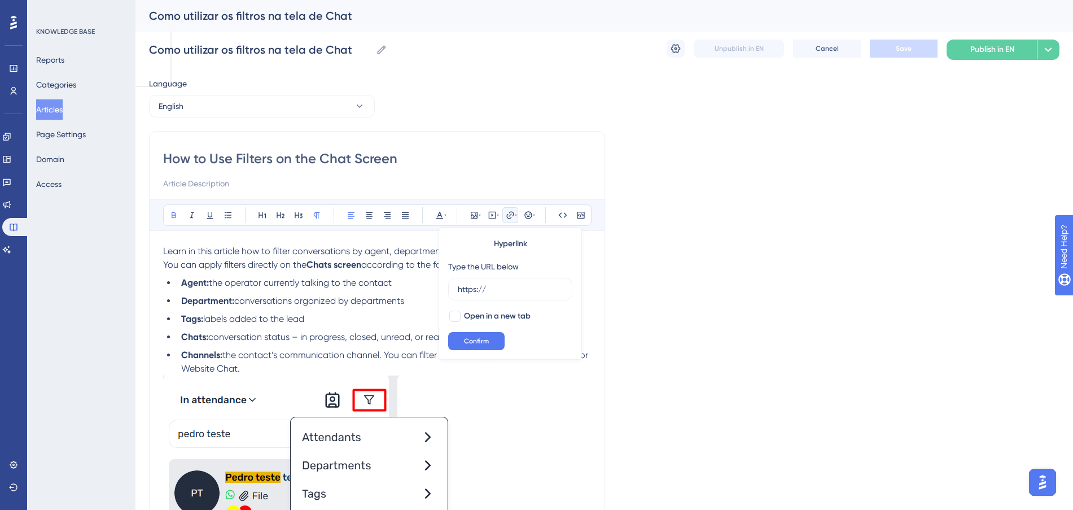
drag, startPoint x: 499, startPoint y: 288, endPoint x: 442, endPoint y: 285, distance: 56.6
click at [442, 285] on div "Hyperlink Type the URL below https:// Open in a new tab Confirm" at bounding box center [510, 294] width 143 height 132
type input "https://spa.poli.digital/chat"
click at [484, 339] on span "Confirm" at bounding box center [476, 341] width 25 height 9
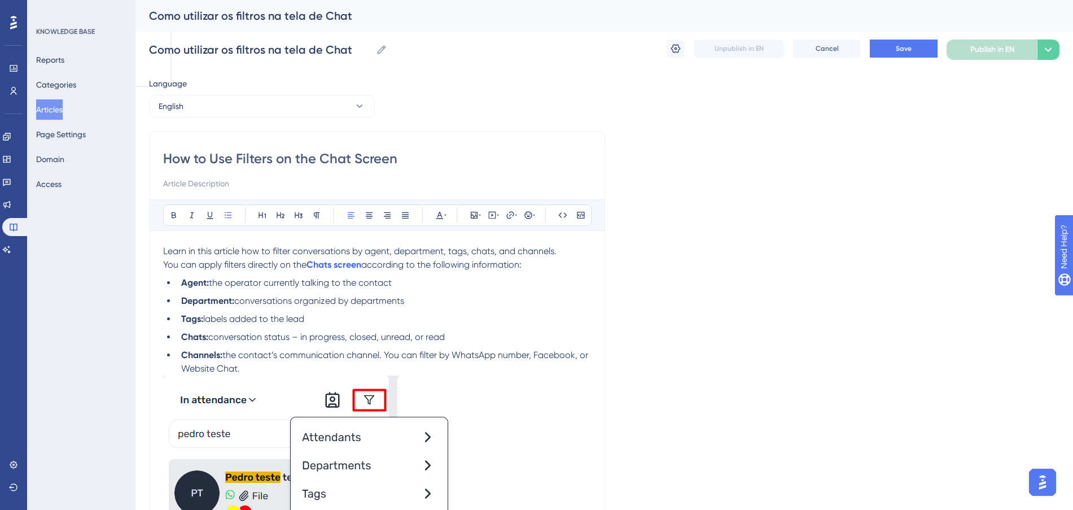
click at [478, 302] on li "Department: conversations organized by departments" at bounding box center [384, 301] width 414 height 14
click at [922, 50] on button "Save" at bounding box center [904, 49] width 68 height 18
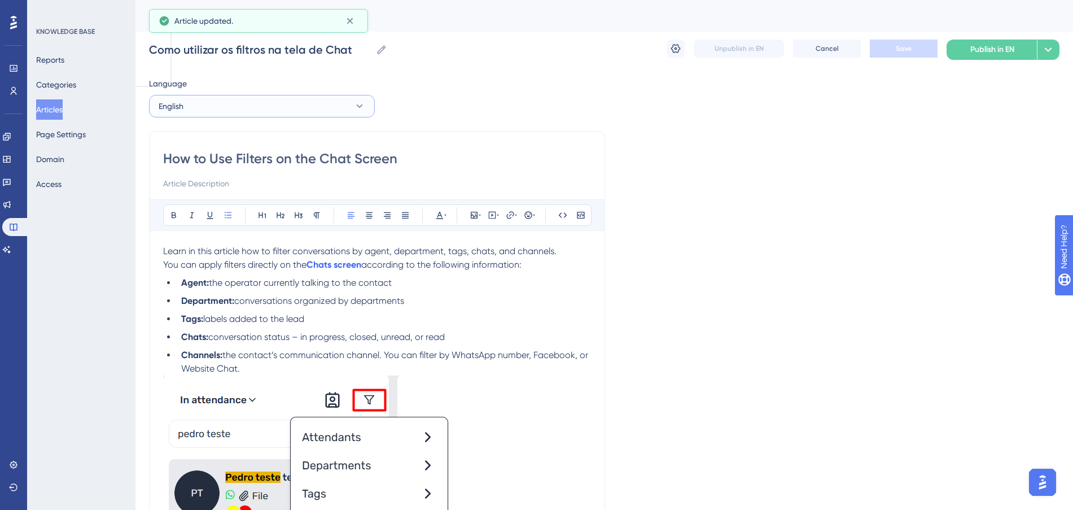
click at [278, 103] on button "English" at bounding box center [262, 106] width 226 height 23
click at [287, 186] on button "Spanish Spanish Draft" at bounding box center [261, 185] width 211 height 23
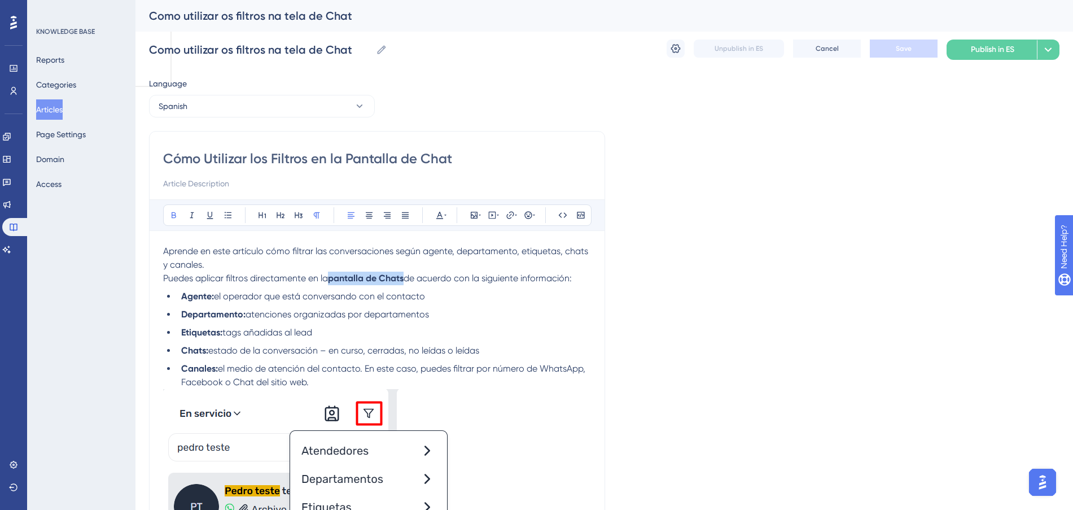
drag, startPoint x: 406, startPoint y: 277, endPoint x: 331, endPoint y: 282, distance: 74.7
click at [331, 282] on strong "pantalla de Chats" at bounding box center [366, 278] width 76 height 11
click at [505, 215] on button at bounding box center [511, 215] width 16 height 16
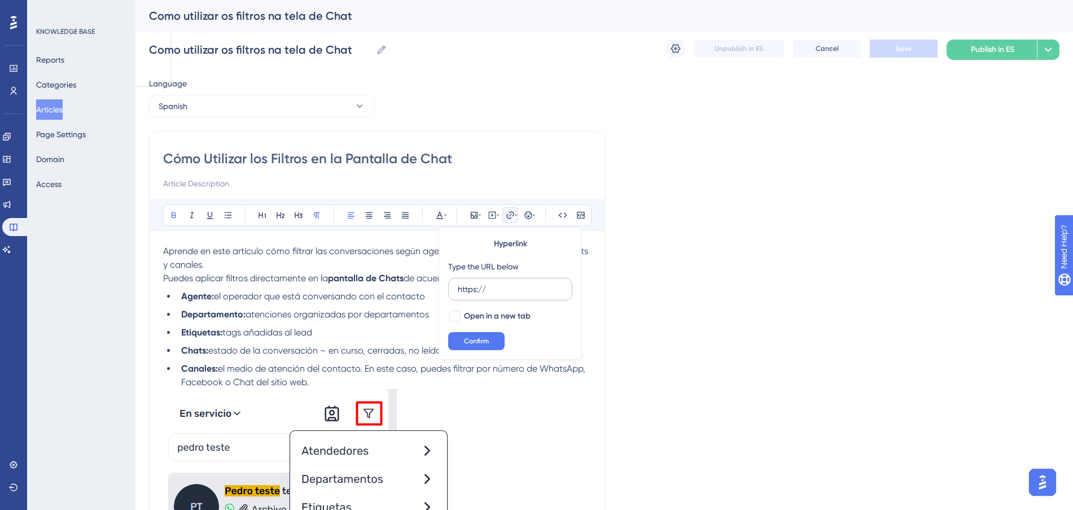
drag, startPoint x: 502, startPoint y: 295, endPoint x: 456, endPoint y: 291, distance: 45.9
click at [456, 291] on label "https://" at bounding box center [510, 289] width 124 height 23
click at [458, 291] on input "https://" at bounding box center [510, 289] width 105 height 12
type input "https://spa.poli.digital/chat"
click at [482, 344] on span "Confirm" at bounding box center [476, 341] width 25 height 9
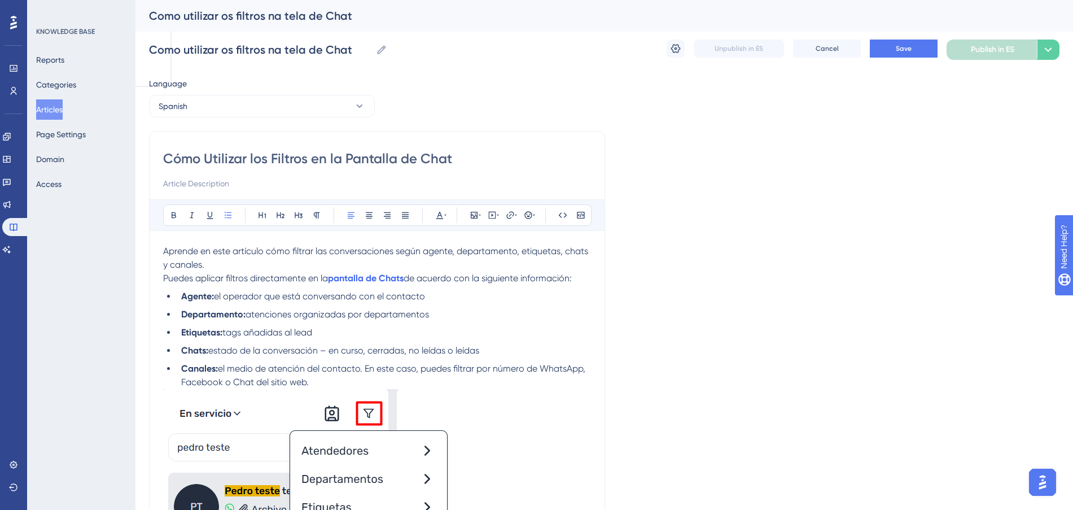
click at [591, 291] on li "Agente: el operador que está conversando con el contacto" at bounding box center [384, 297] width 414 height 14
click at [889, 44] on button "Save" at bounding box center [904, 49] width 68 height 18
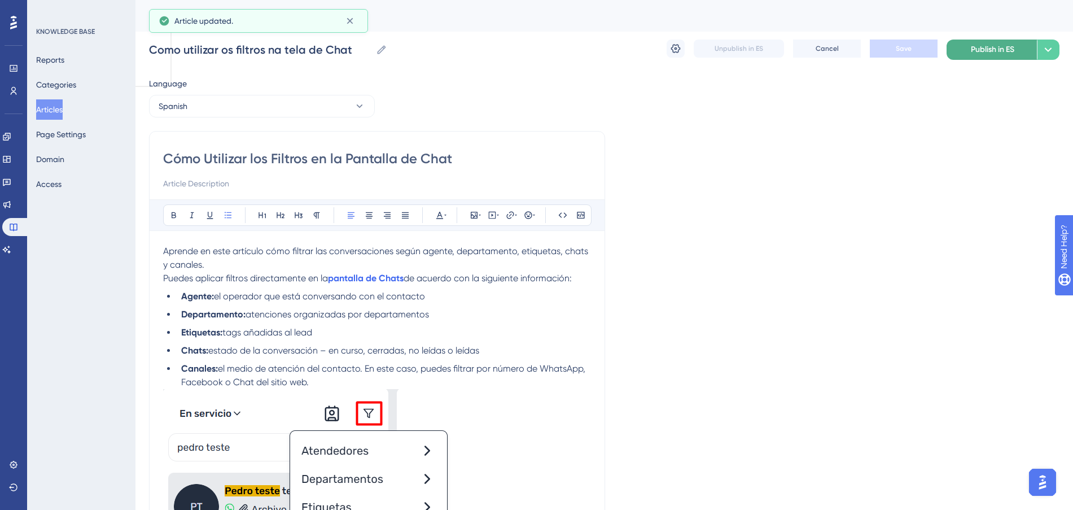
click at [1002, 52] on span "Publish in ES" at bounding box center [992, 50] width 43 height 14
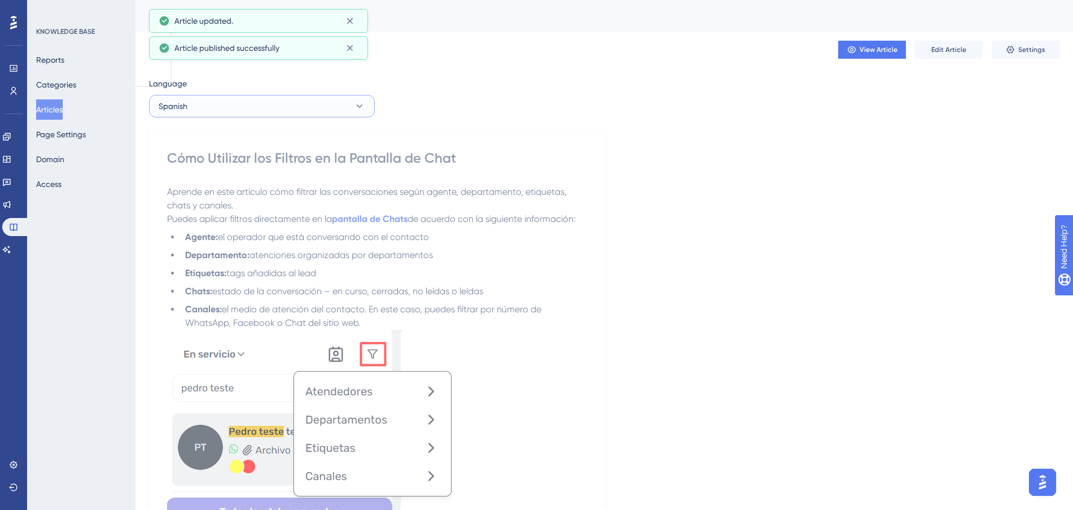
click at [277, 112] on button "Spanish" at bounding box center [262, 106] width 226 height 23
click at [247, 165] on button "English English Draft" at bounding box center [261, 163] width 211 height 23
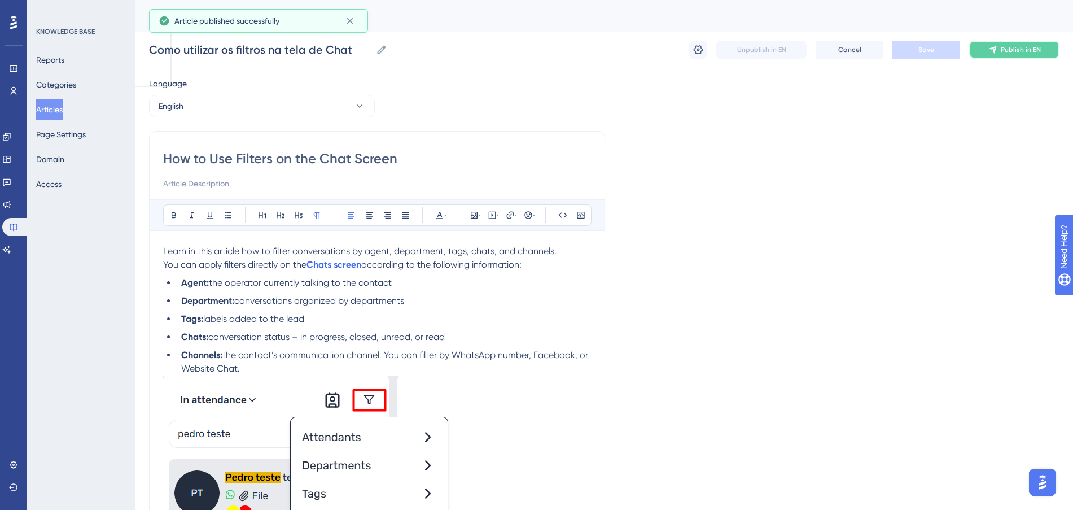
click at [1011, 43] on button "Publish in EN" at bounding box center [1015, 50] width 90 height 18
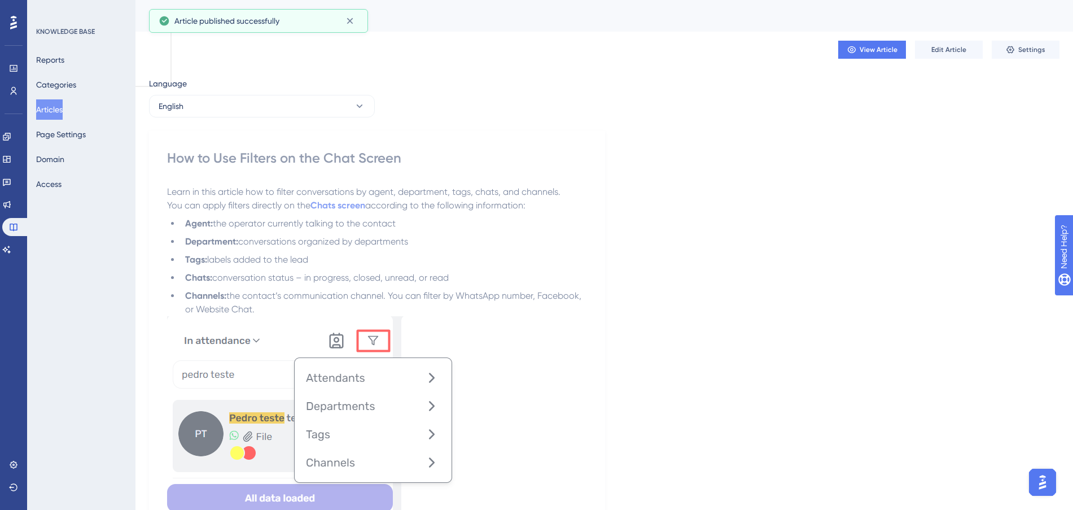
click at [45, 111] on button "Articles" at bounding box center [49, 109] width 27 height 20
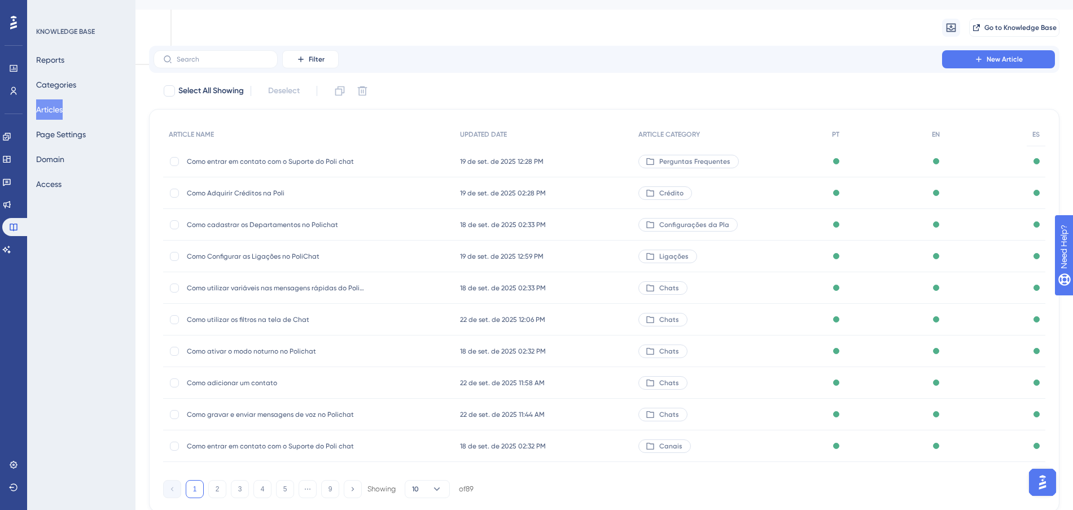
scroll to position [60, 0]
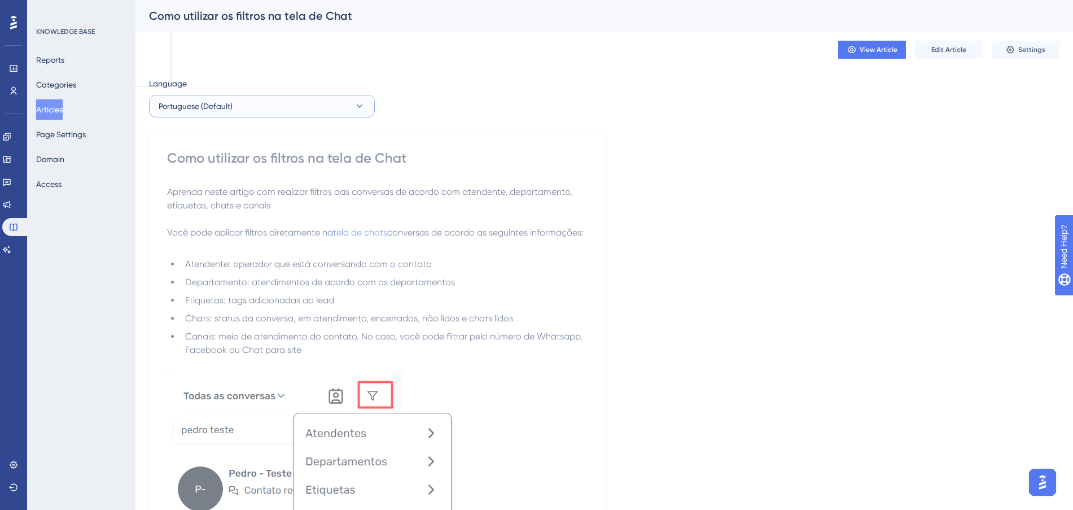
click at [356, 103] on icon at bounding box center [359, 106] width 11 height 11
drag, startPoint x: 525, startPoint y: 58, endPoint x: 518, endPoint y: 58, distance: 6.8
click at [524, 57] on div "View Article Edit Article Settings" at bounding box center [604, 50] width 911 height 36
click at [53, 111] on button "Articles" at bounding box center [49, 109] width 27 height 20
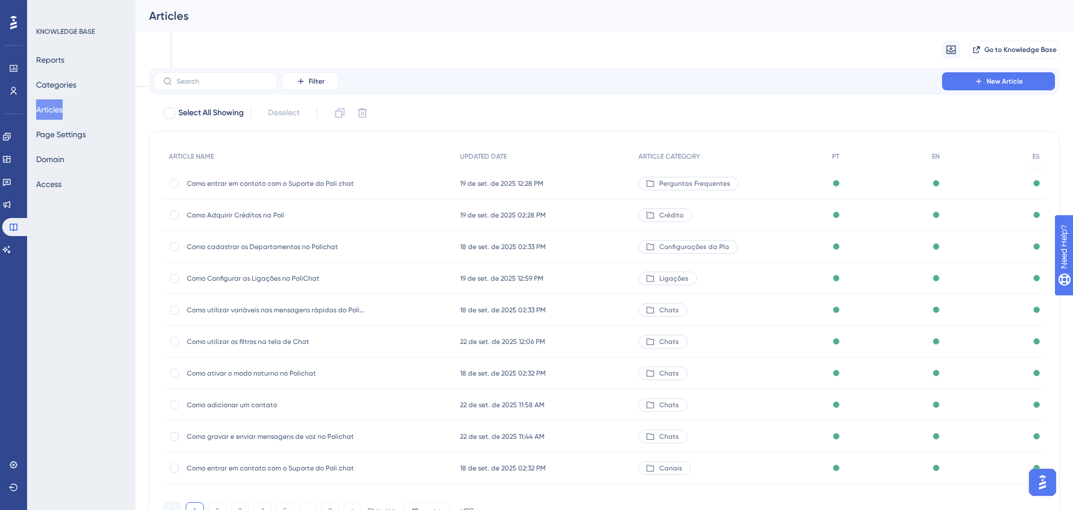
scroll to position [60, 0]
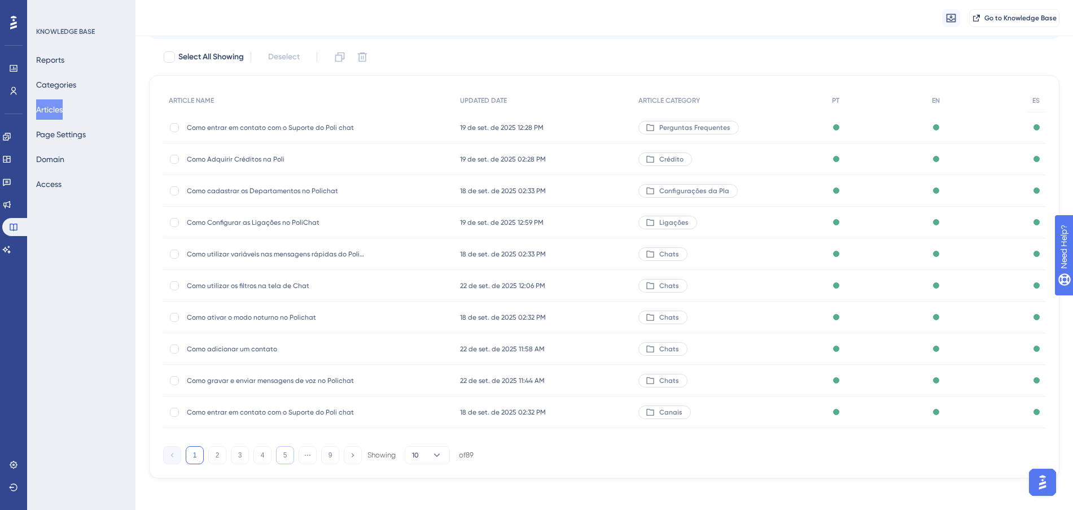
click at [283, 453] on button "5" at bounding box center [285, 455] width 18 height 18
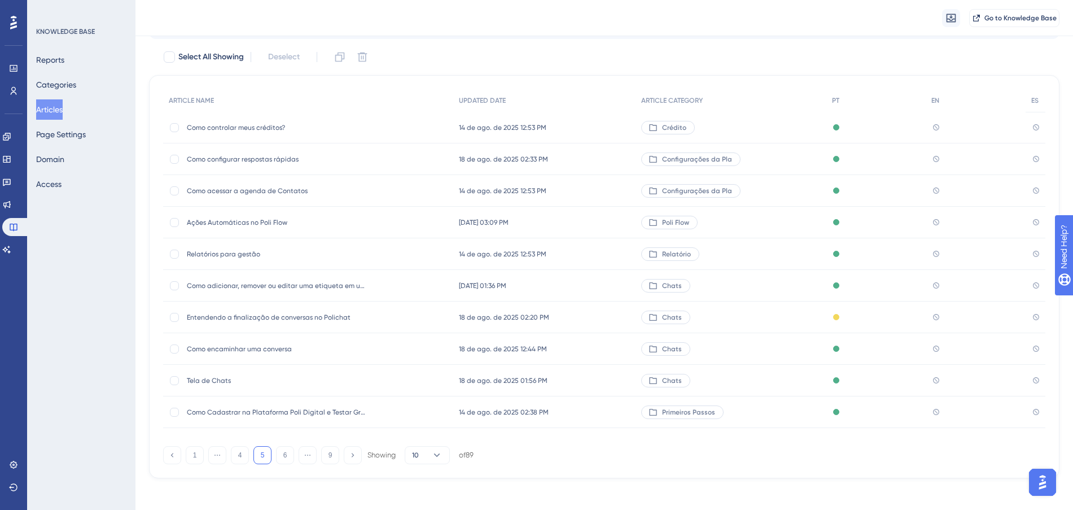
click at [348, 348] on span "Como encaminhar uma conversa" at bounding box center [277, 348] width 181 height 9
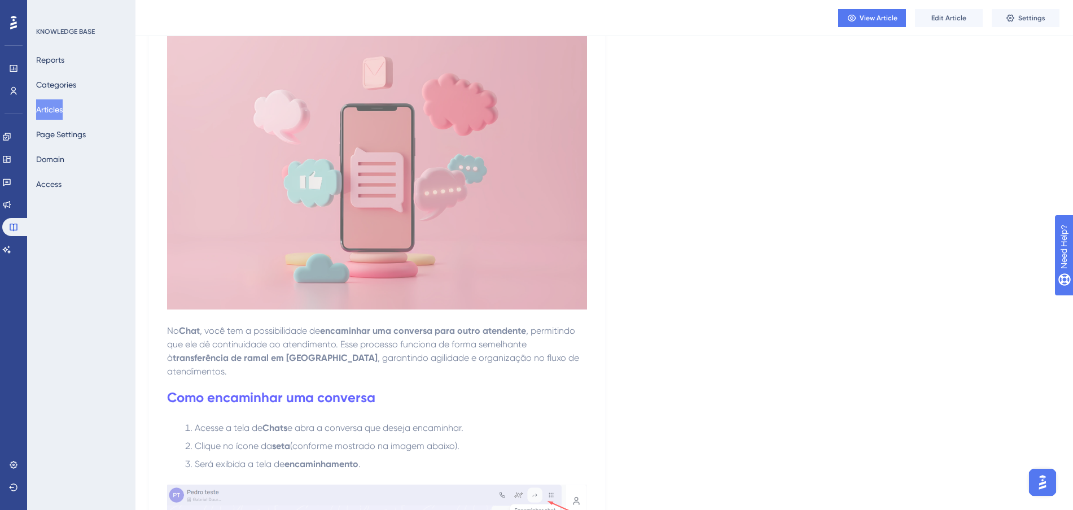
scroll to position [353, 0]
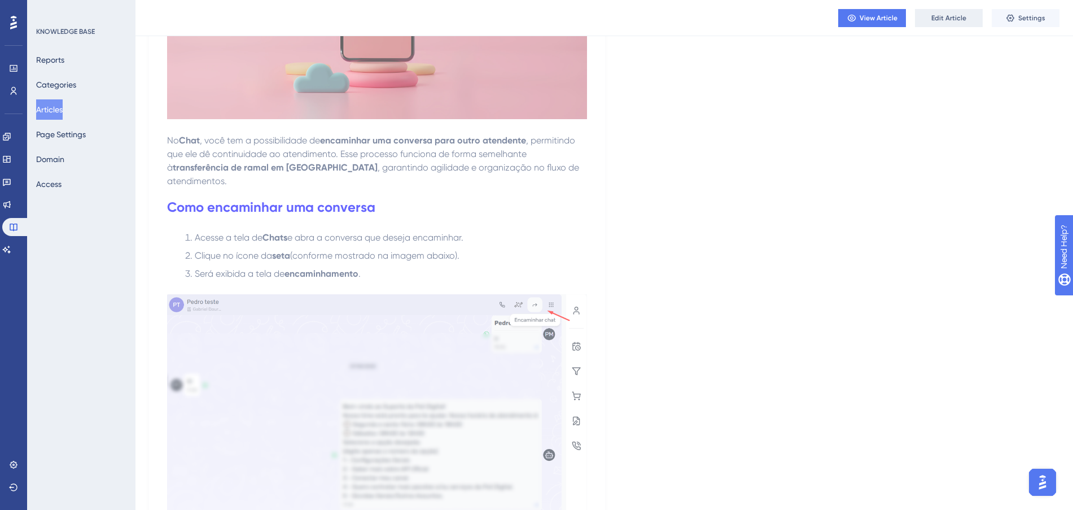
click at [963, 21] on span "Edit Article" at bounding box center [949, 18] width 35 height 9
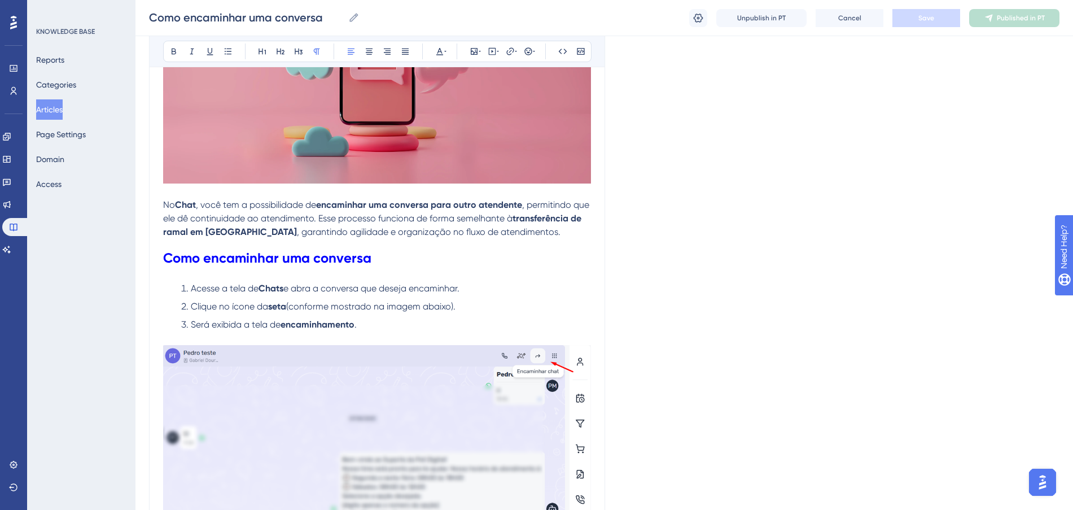
scroll to position [210, 0]
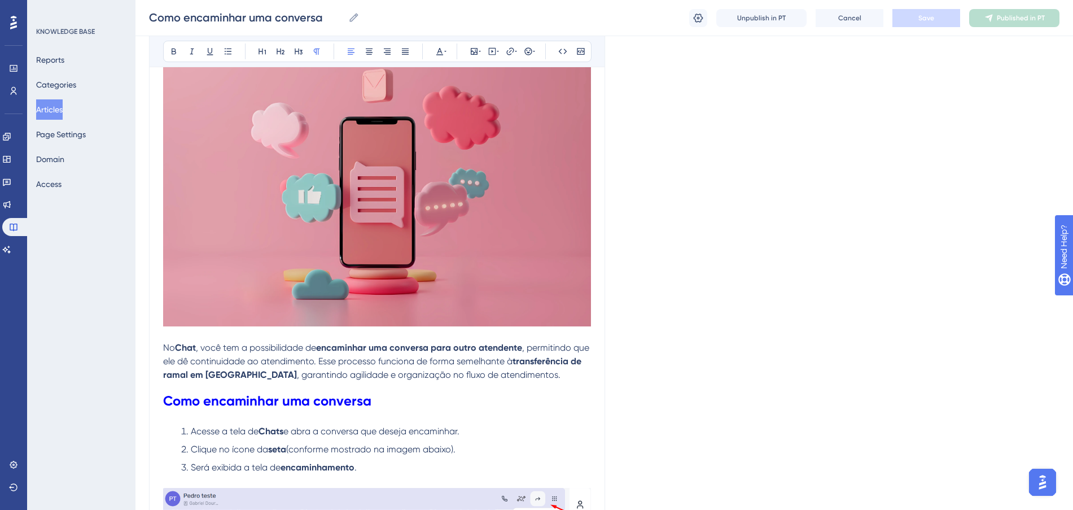
click at [372, 407] on h1 "Como encaminhar uma conversa" at bounding box center [377, 401] width 428 height 38
click at [378, 403] on h1 "Como encaminhar uma conversa" at bounding box center [377, 401] width 428 height 38
drag, startPoint x: 378, startPoint y: 403, endPoint x: 124, endPoint y: 399, distance: 254.7
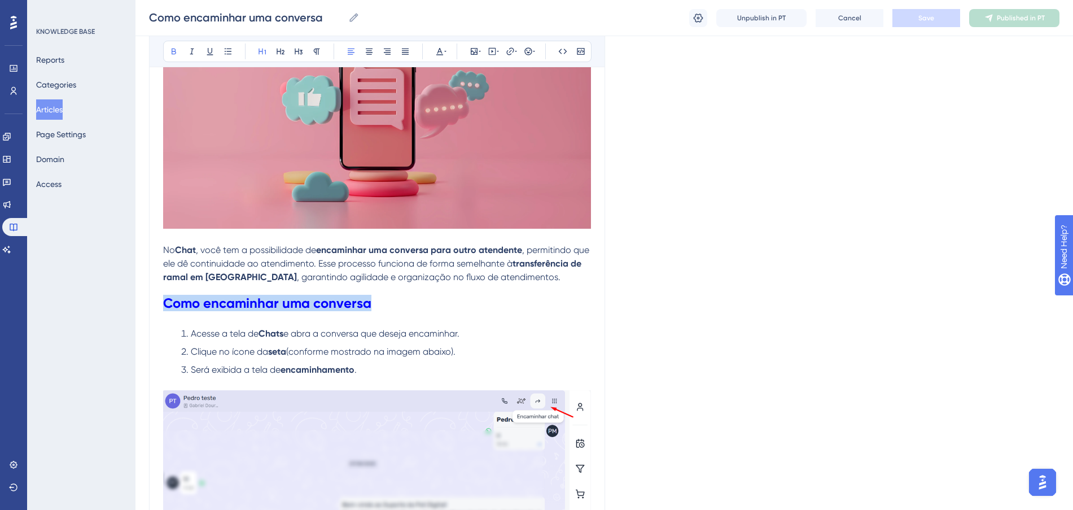
scroll to position [353, 0]
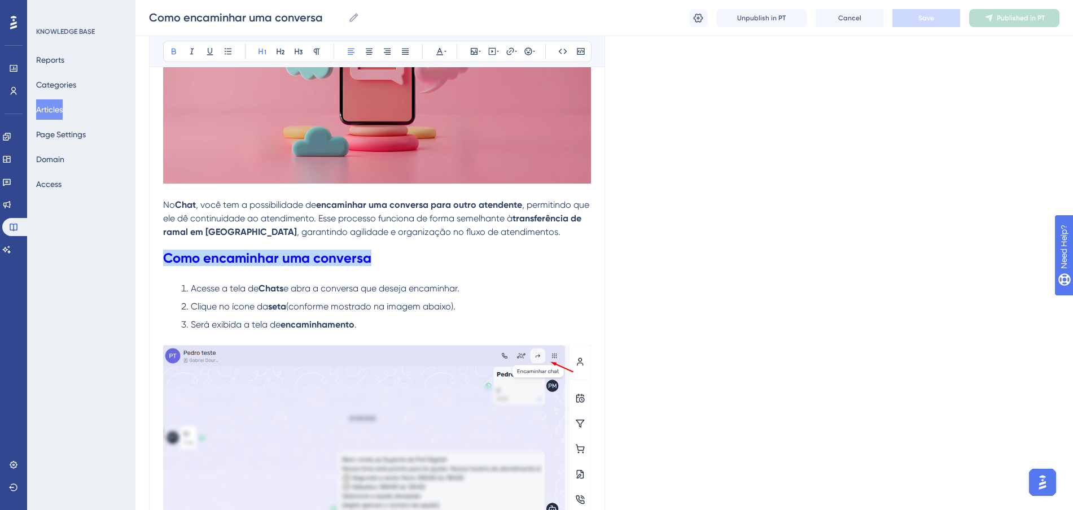
copy strong "Como encaminhar uma conversa"
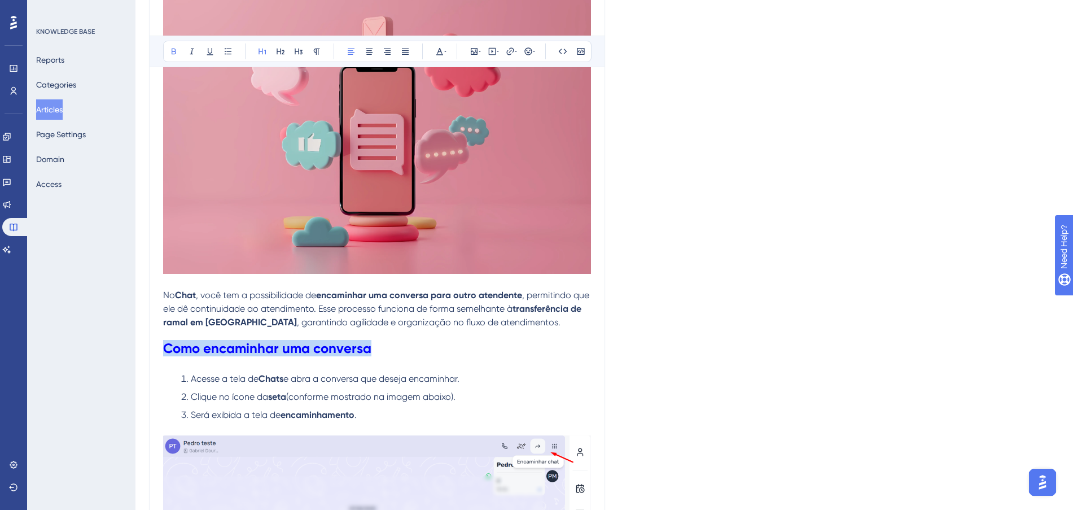
scroll to position [423, 0]
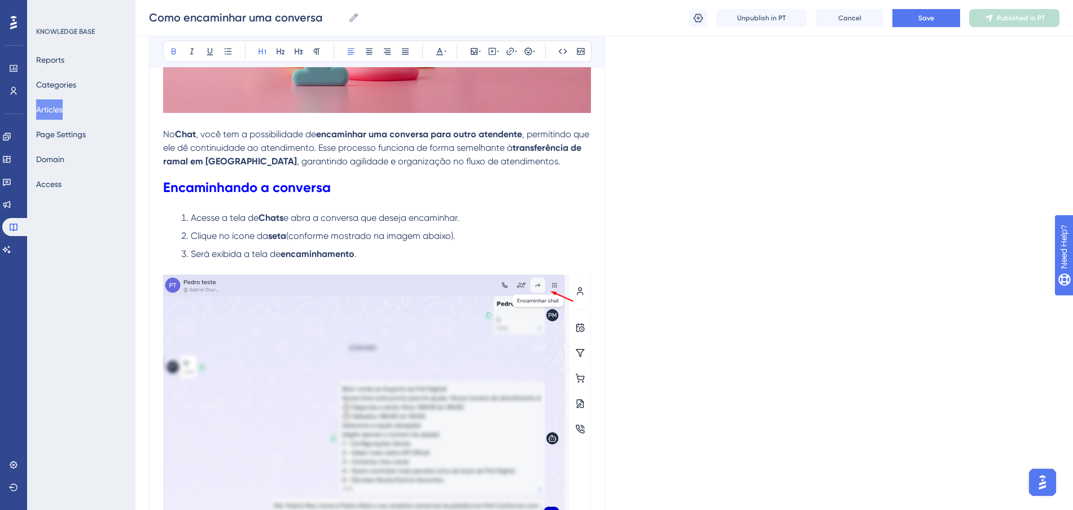
click at [457, 187] on h1 "Encaminhando a conversa" at bounding box center [377, 187] width 428 height 38
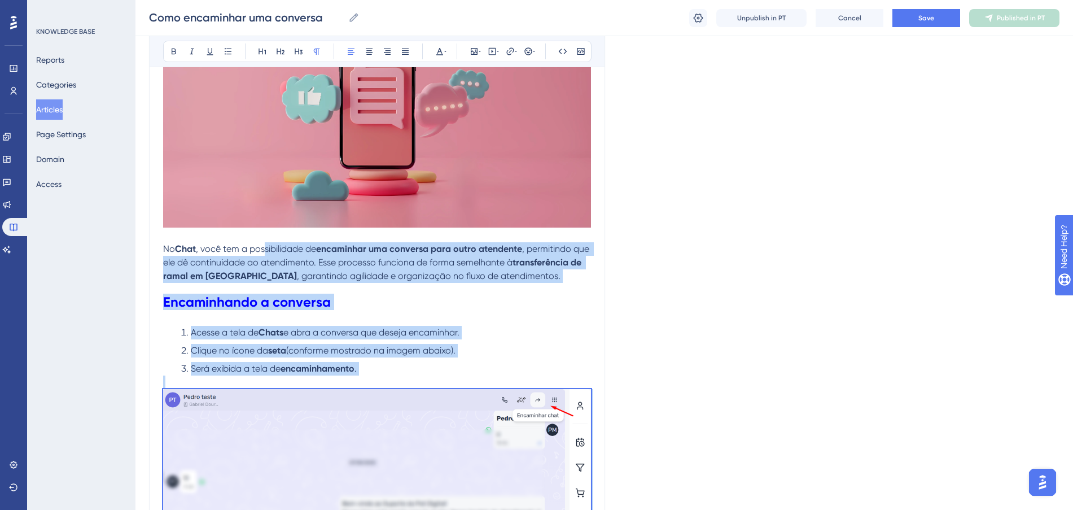
scroll to position [177, 0]
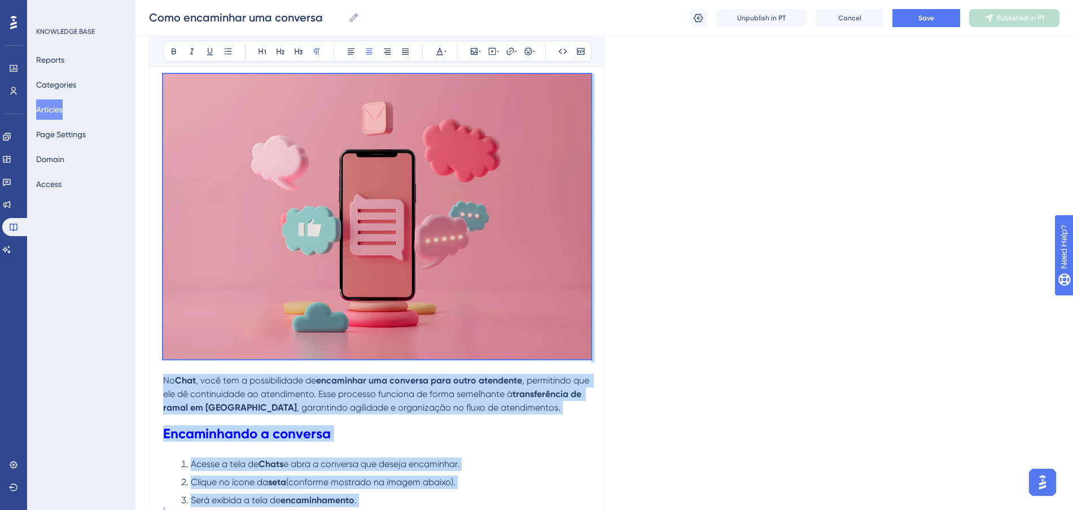
drag, startPoint x: 485, startPoint y: 383, endPoint x: 123, endPoint y: 321, distance: 367.8
copy div "No Chat , você tem a possibilidade de encaminhar uma conversa para outro atende…"
click at [500, 420] on h1 "Encaminhando a conversa" at bounding box center [377, 433] width 428 height 38
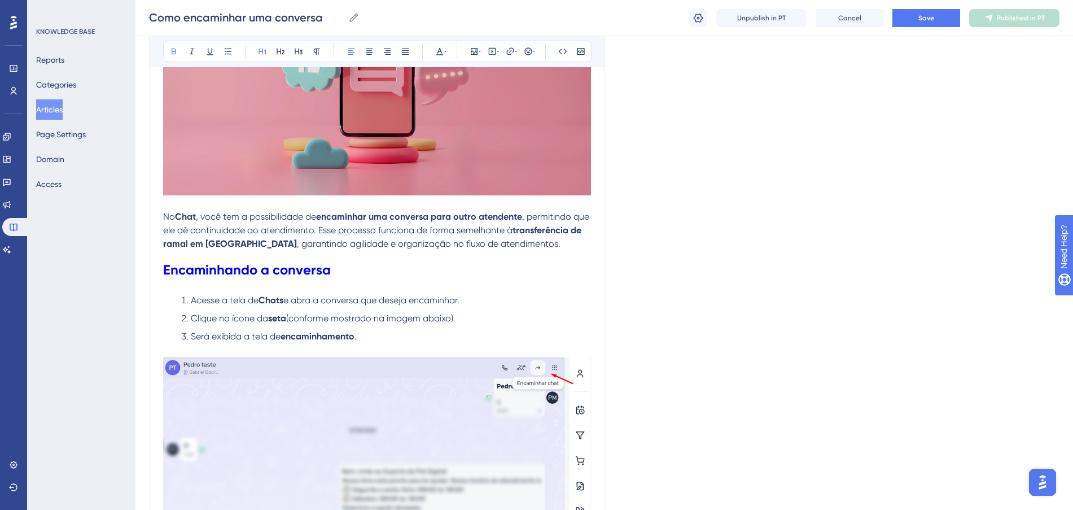
scroll to position [248, 0]
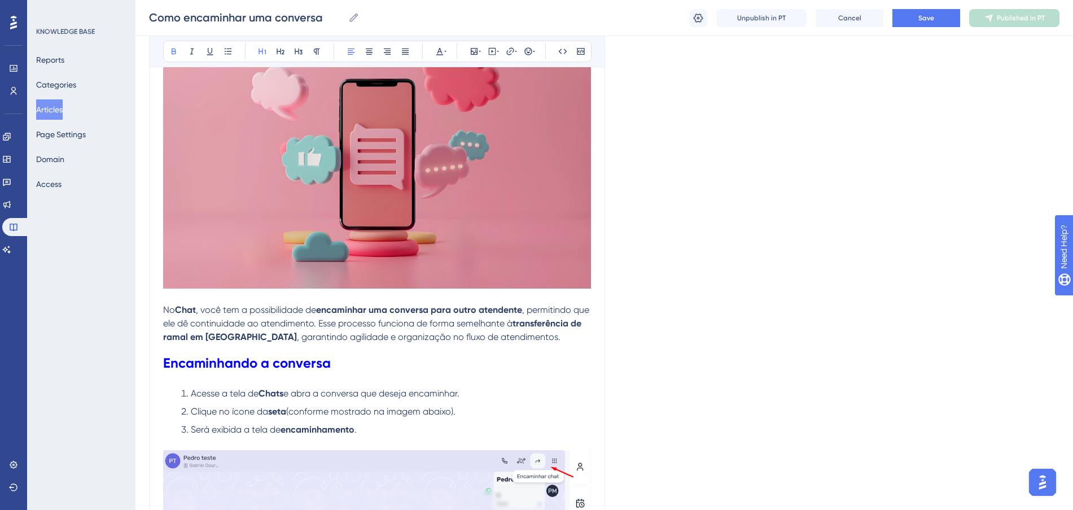
click at [316, 390] on span "e abra a conversa que deseja encaminhar." at bounding box center [371, 393] width 176 height 11
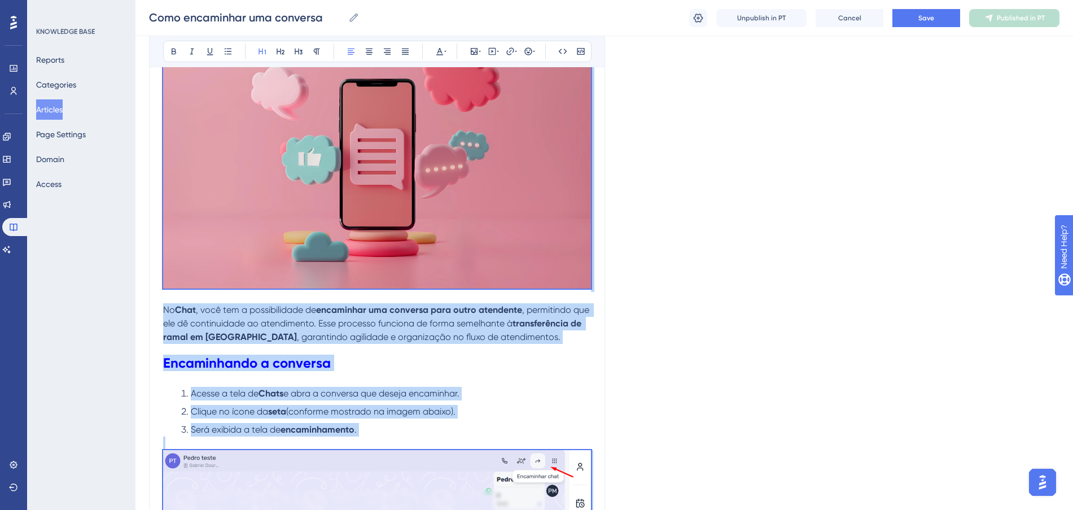
copy div "No Chat , você tem a possibilidade de encaminhar uma conversa para outro atende…"
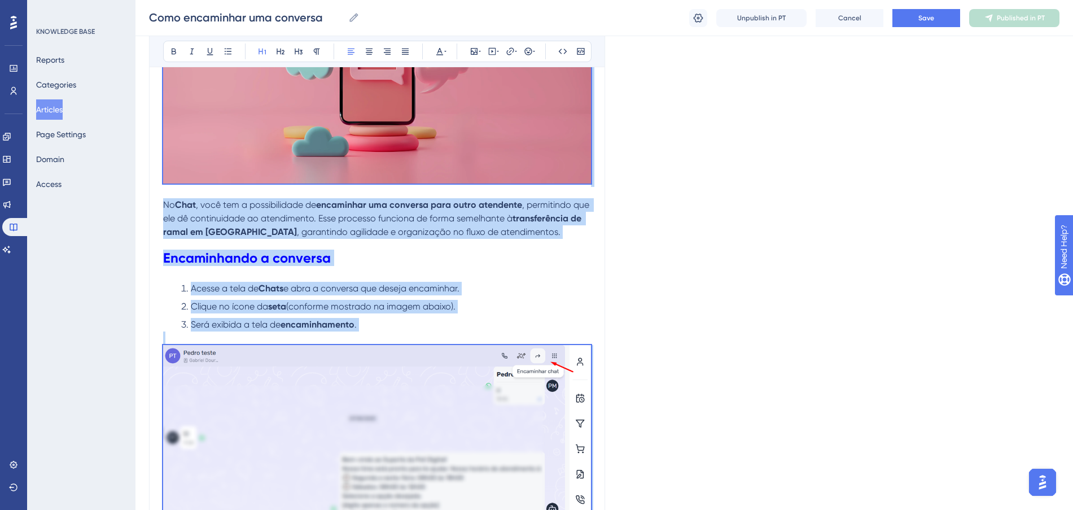
scroll to position [460, 0]
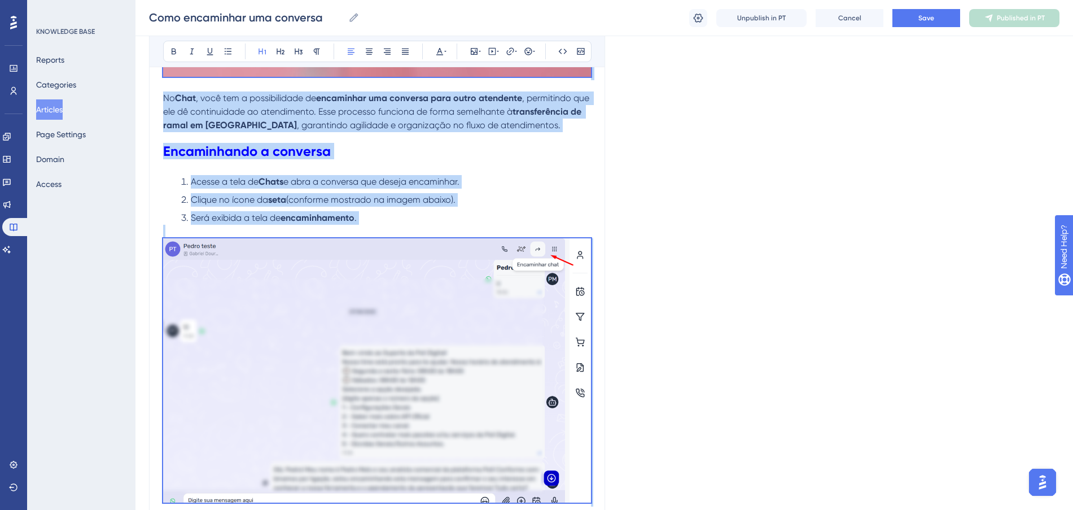
click at [538, 161] on h1 "Encaminhando a conversa" at bounding box center [377, 151] width 428 height 38
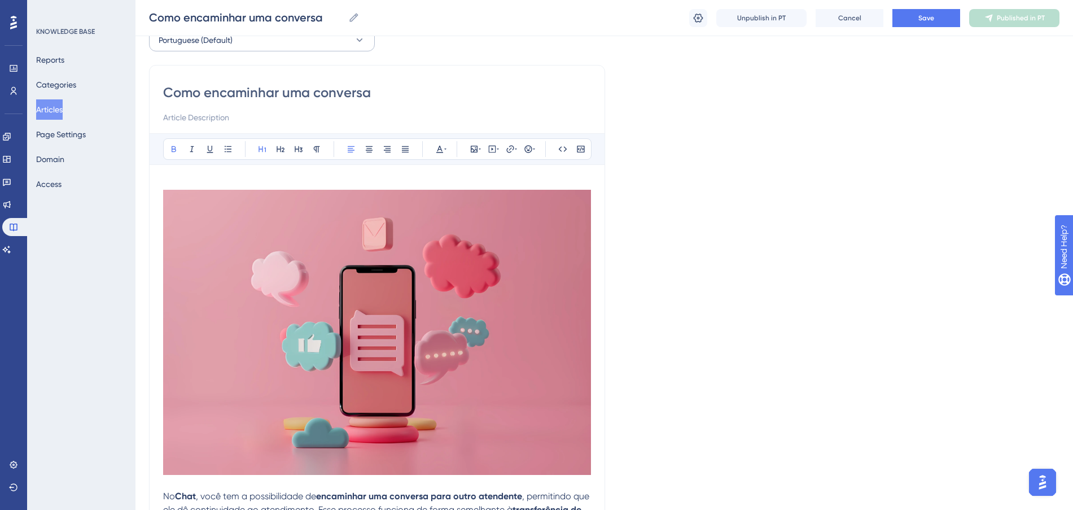
scroll to position [0, 0]
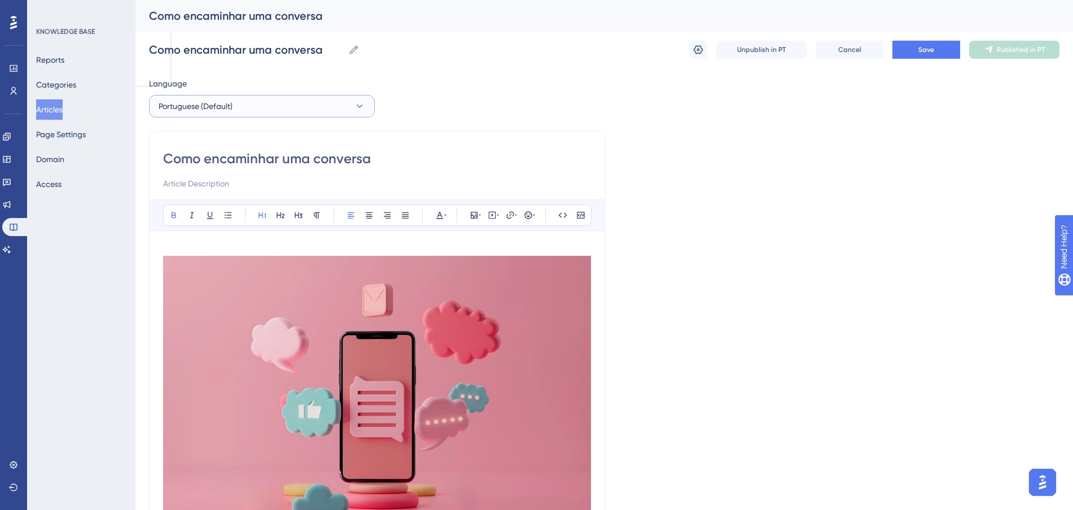
click at [248, 111] on button "Portuguese (Default)" at bounding box center [262, 106] width 226 height 23
click at [208, 155] on button "English English No translation" at bounding box center [261, 163] width 211 height 23
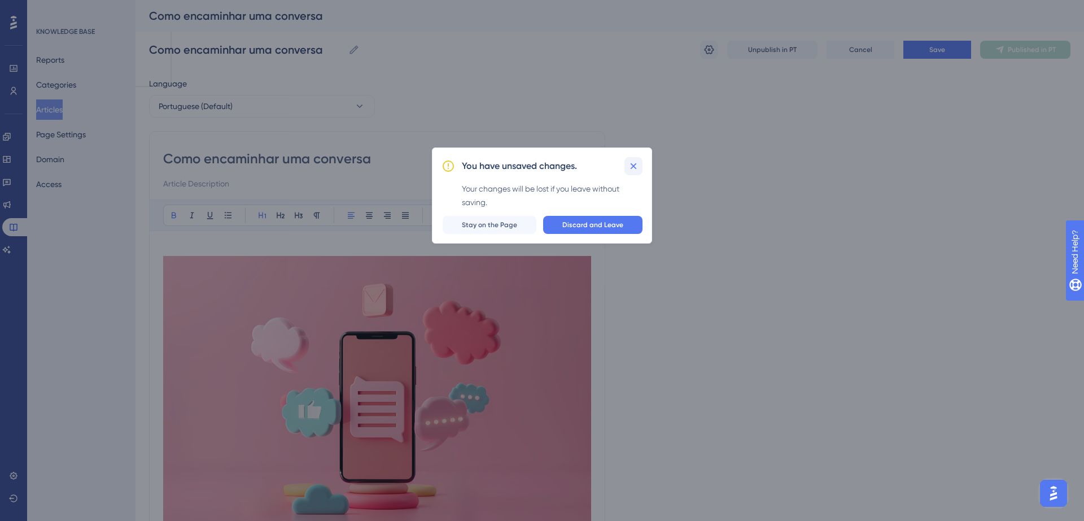
click at [639, 164] on icon at bounding box center [633, 165] width 11 height 11
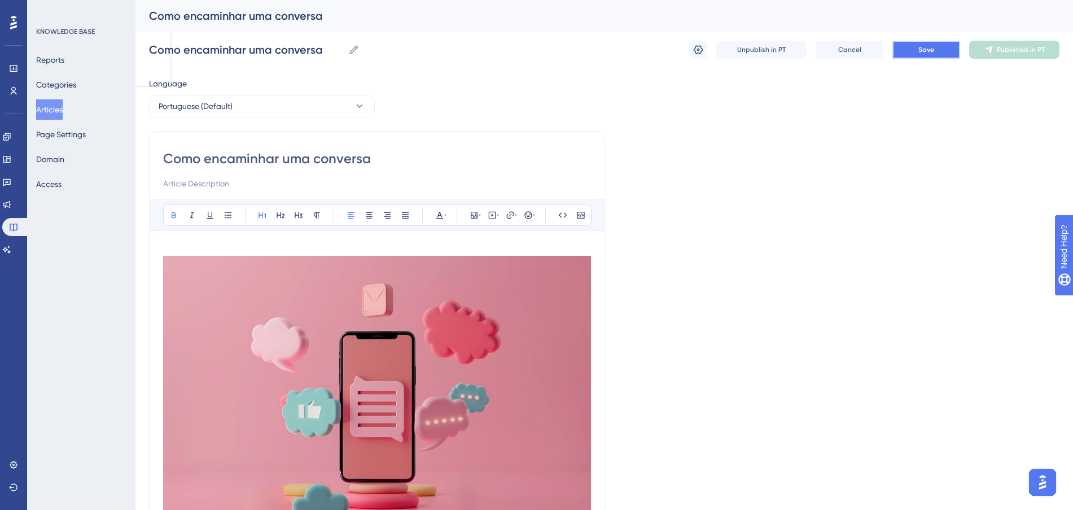
click at [920, 50] on span "Save" at bounding box center [927, 49] width 16 height 9
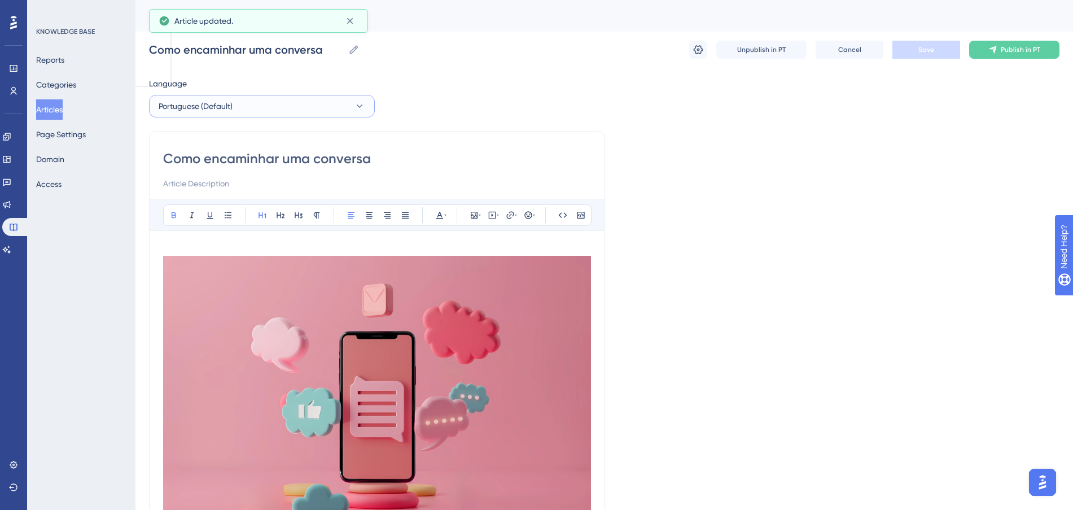
drag, startPoint x: 286, startPoint y: 108, endPoint x: 280, endPoint y: 113, distance: 7.6
click at [286, 109] on button "Portuguese (Default)" at bounding box center [262, 106] width 226 height 23
click at [232, 167] on button "English English No translation" at bounding box center [261, 163] width 211 height 23
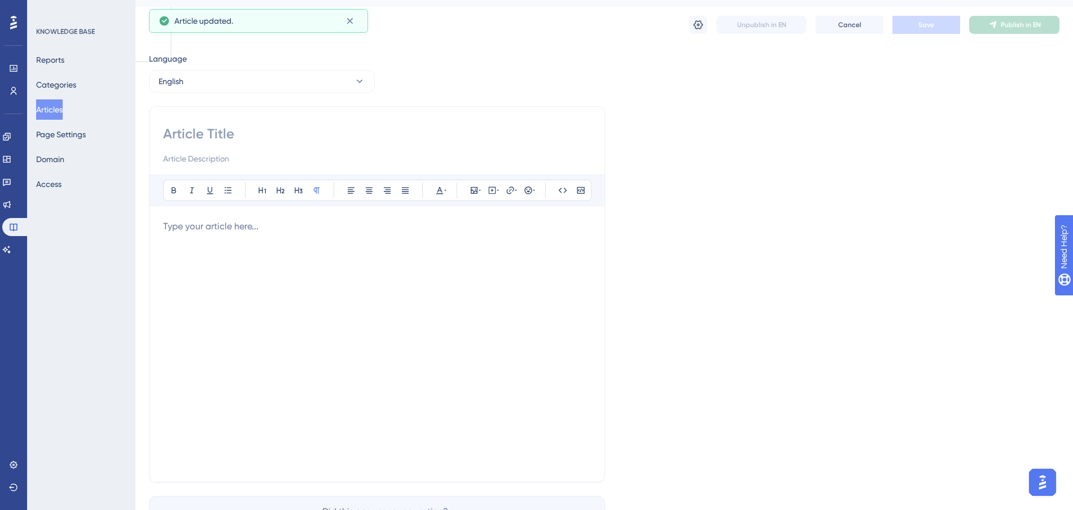
scroll to position [97, 0]
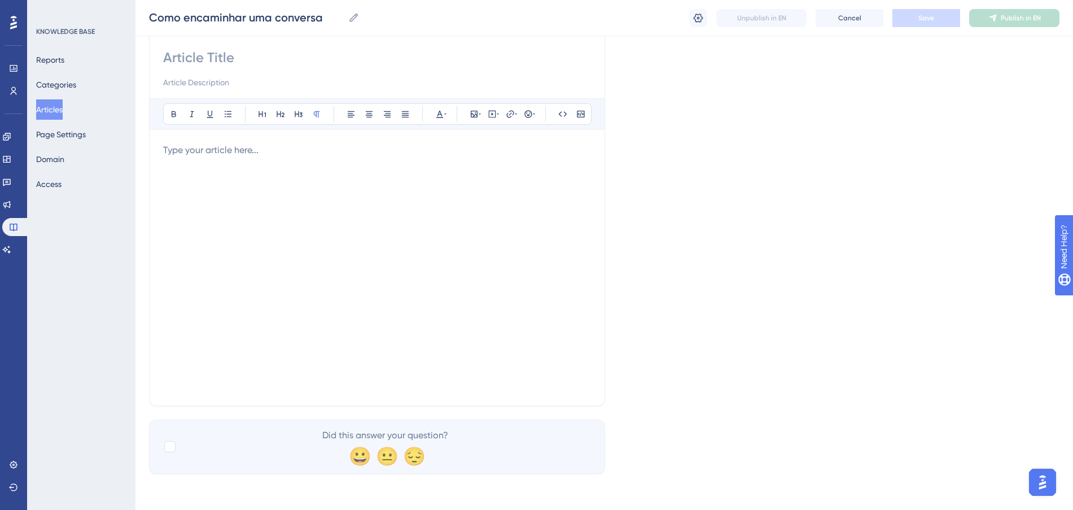
click at [255, 157] on div at bounding box center [377, 267] width 428 height 248
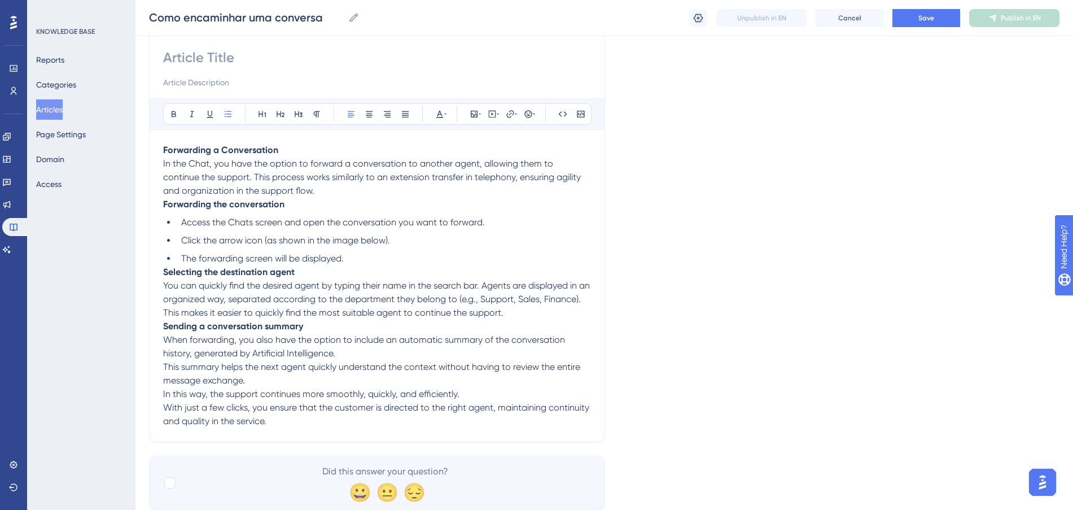
click at [177, 225] on ul "Access the Chats screen and open the conversation you want to forward. Click th…" at bounding box center [377, 241] width 428 height 50
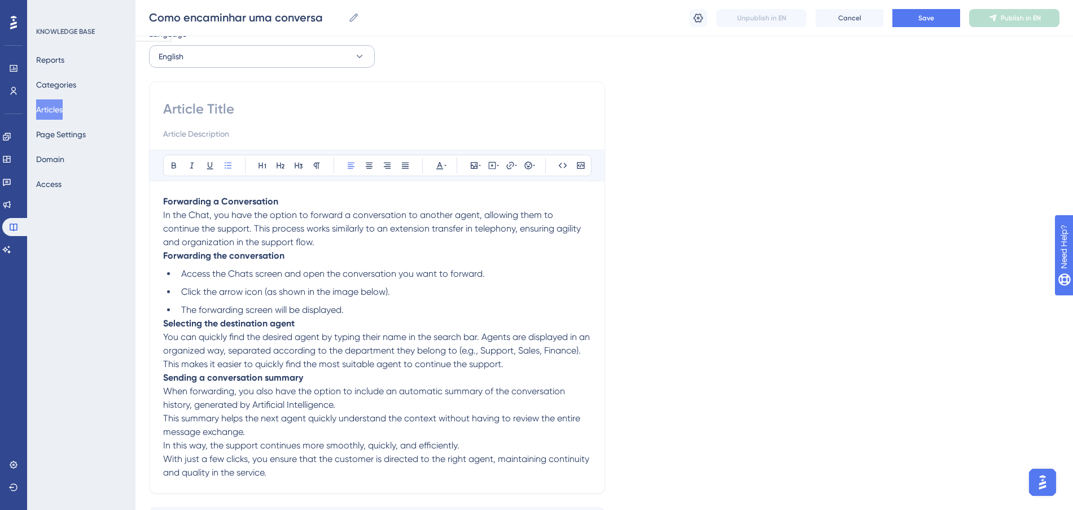
scroll to position [0, 0]
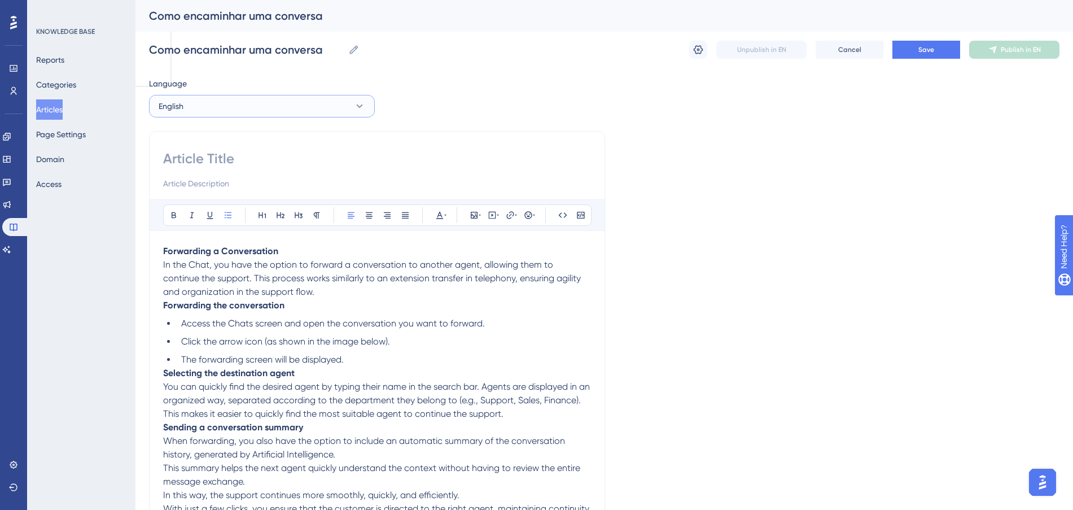
click at [250, 108] on button "English" at bounding box center [262, 106] width 226 height 23
click at [229, 144] on span "Portuguese (Default)" at bounding box center [202, 141] width 74 height 14
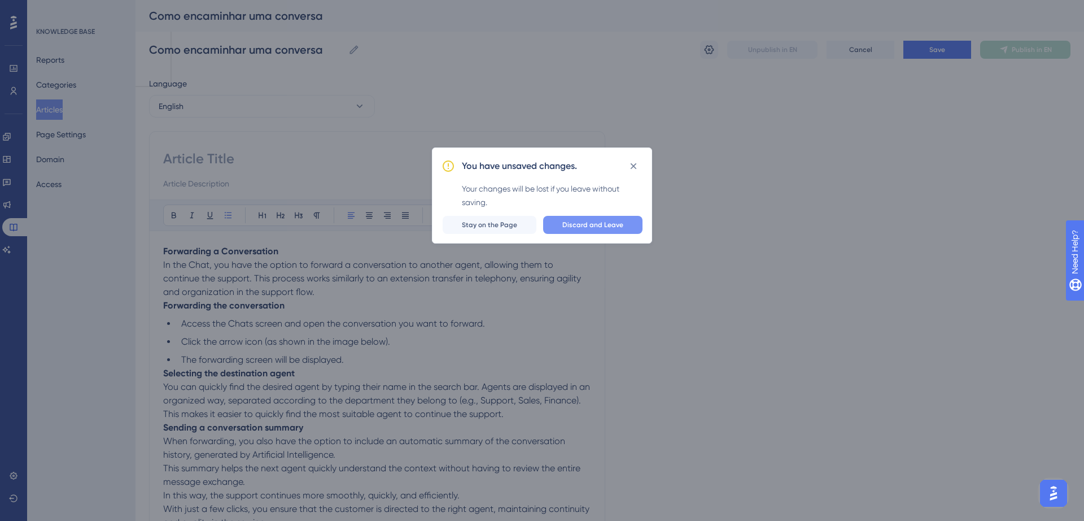
click at [601, 230] on button "Discard and Leave" at bounding box center [592, 225] width 99 height 18
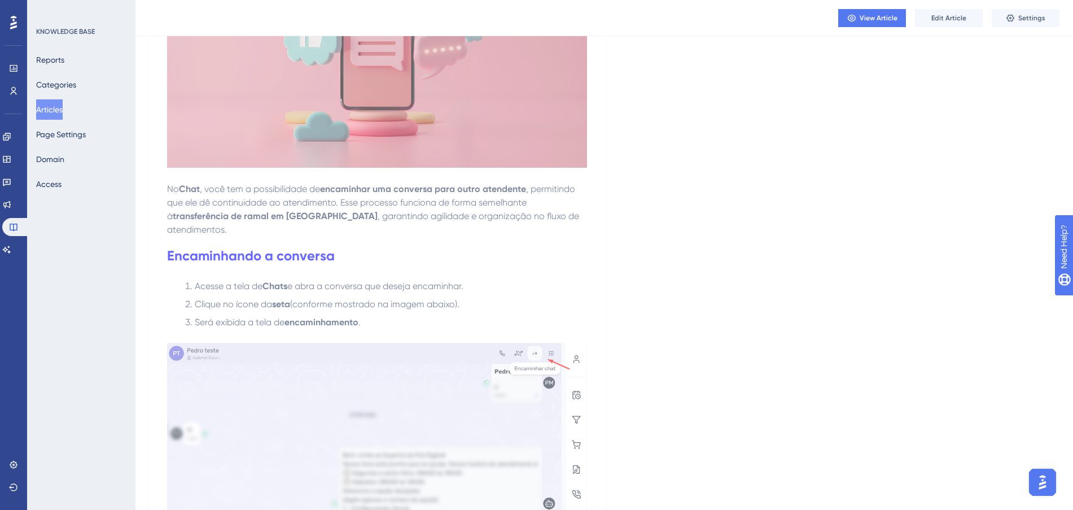
scroll to position [353, 11]
click at [943, 9] on button "Edit Article" at bounding box center [949, 18] width 68 height 18
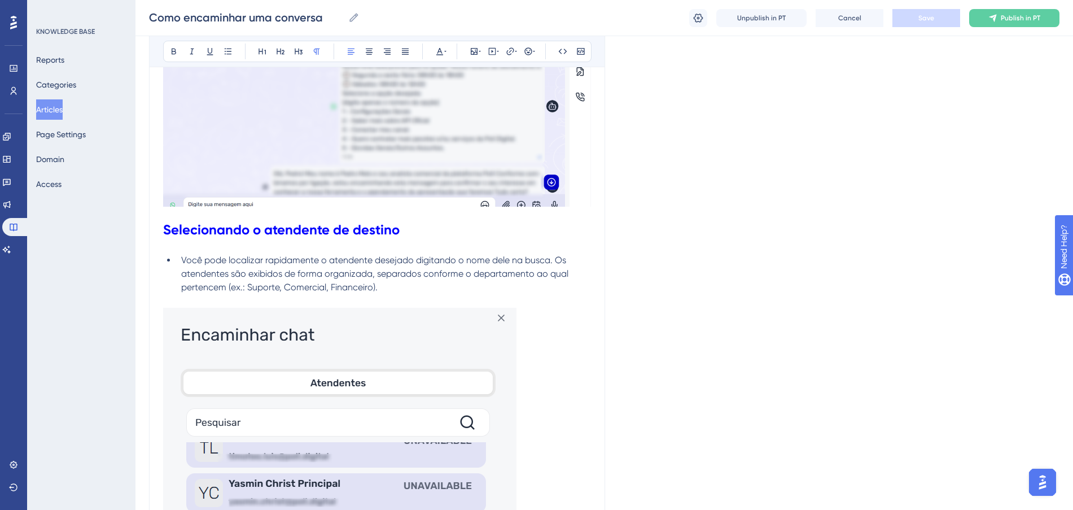
scroll to position [634, 11]
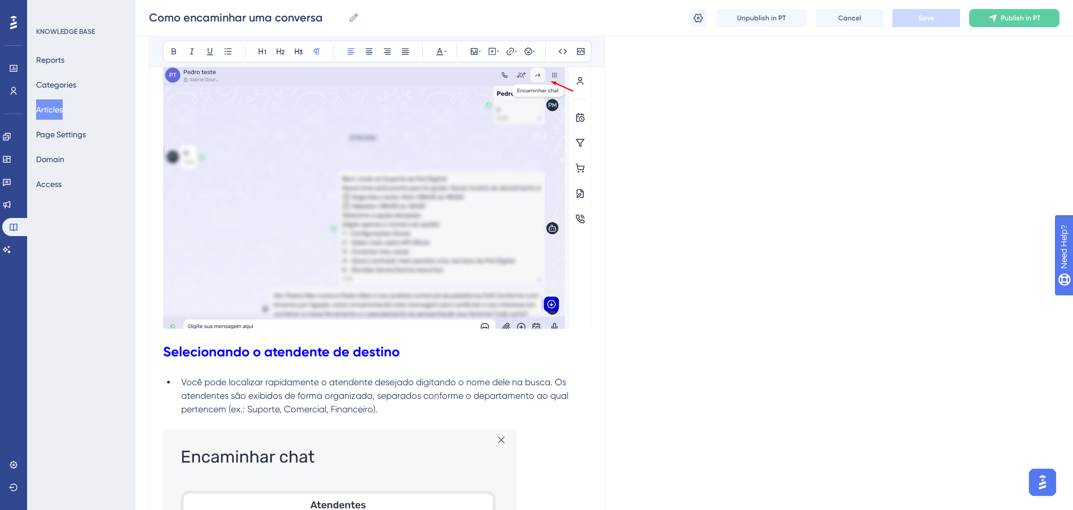
click at [789, 107] on div "Language Portuguese (Default) Como encaminhar uma conversa Bold Italic Underlin…" at bounding box center [604, 293] width 911 height 1708
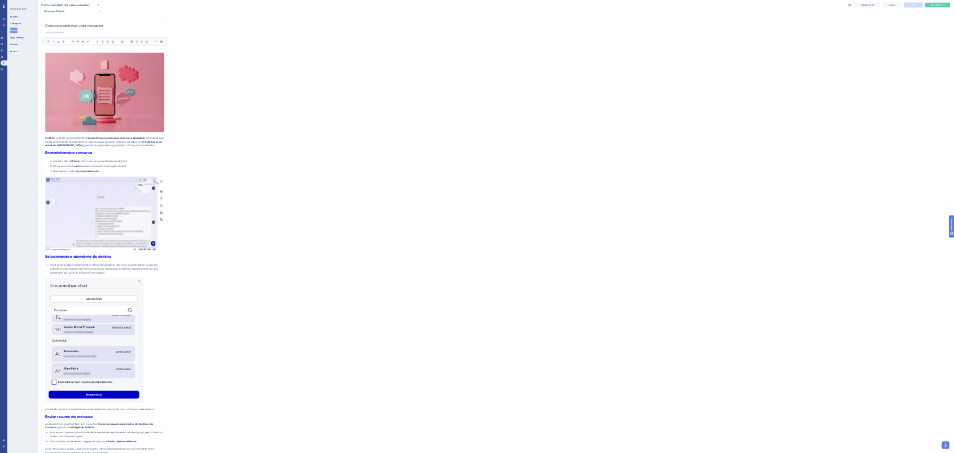
scroll to position [0, 0]
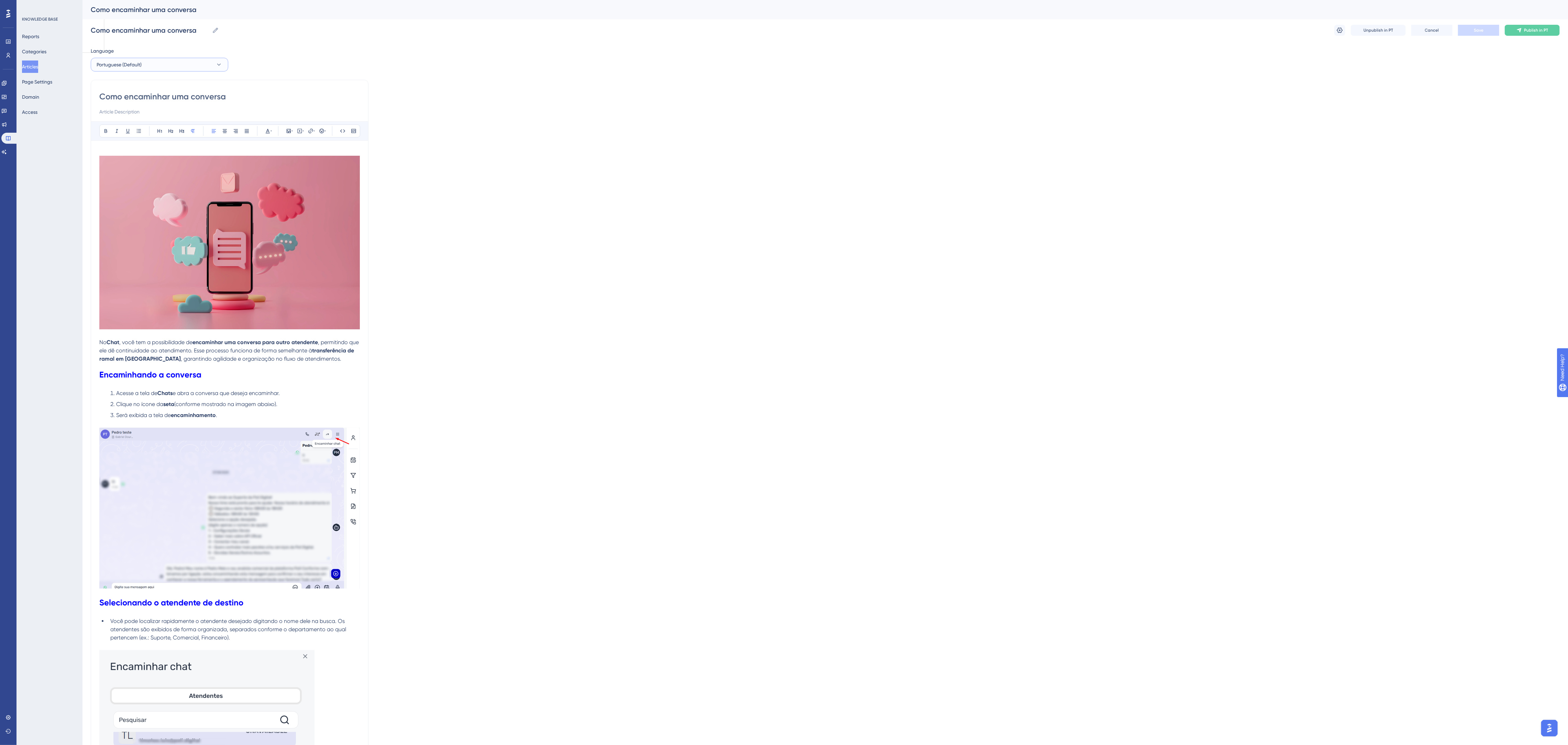
click at [193, 68] on button "Portuguese (Default)" at bounding box center [159, 65] width 138 height 14
click at [142, 95] on button "English English No translation" at bounding box center [159, 99] width 128 height 14
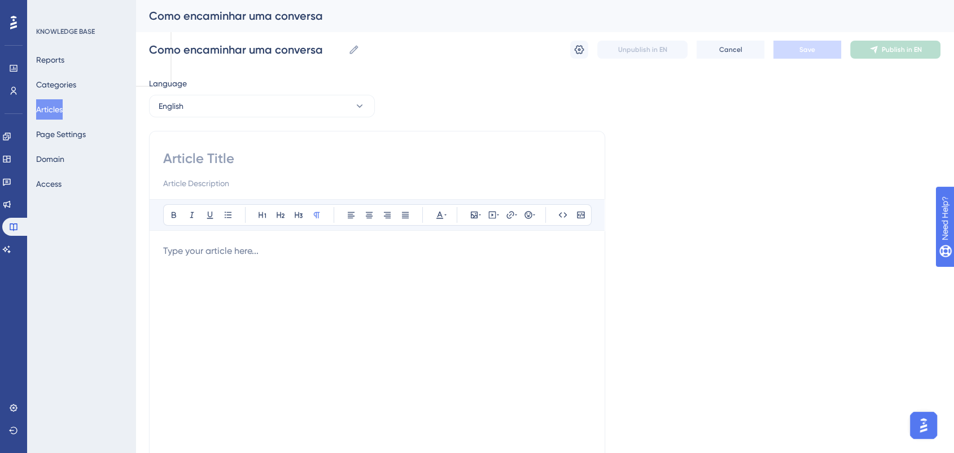
click at [232, 253] on p at bounding box center [377, 251] width 428 height 14
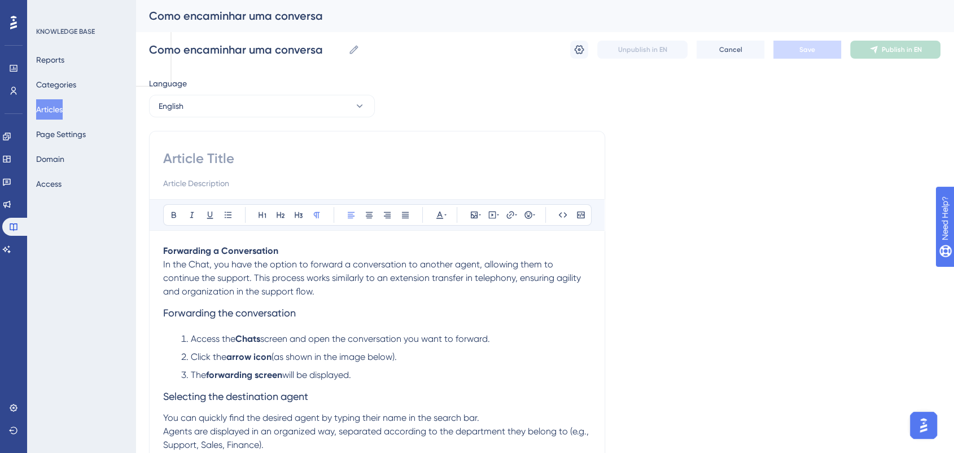
scroll to position [113, 0]
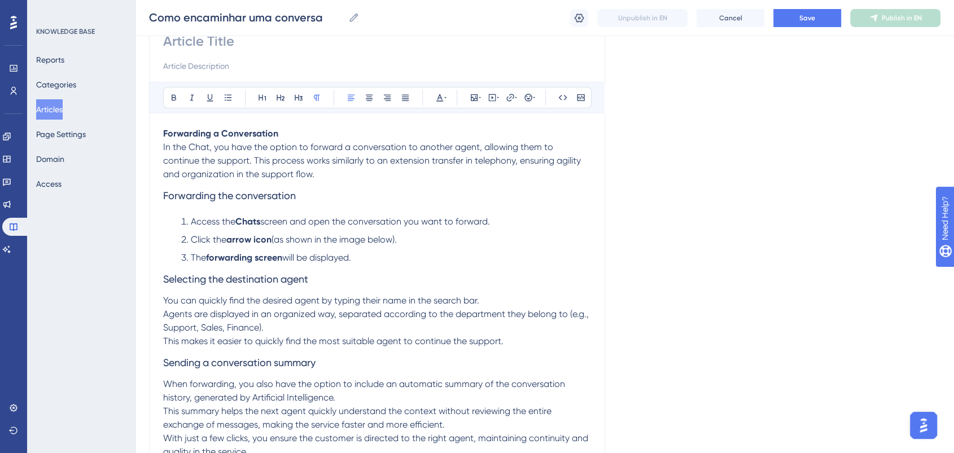
click at [385, 261] on li "The forwarding screen will be displayed." at bounding box center [384, 258] width 414 height 14
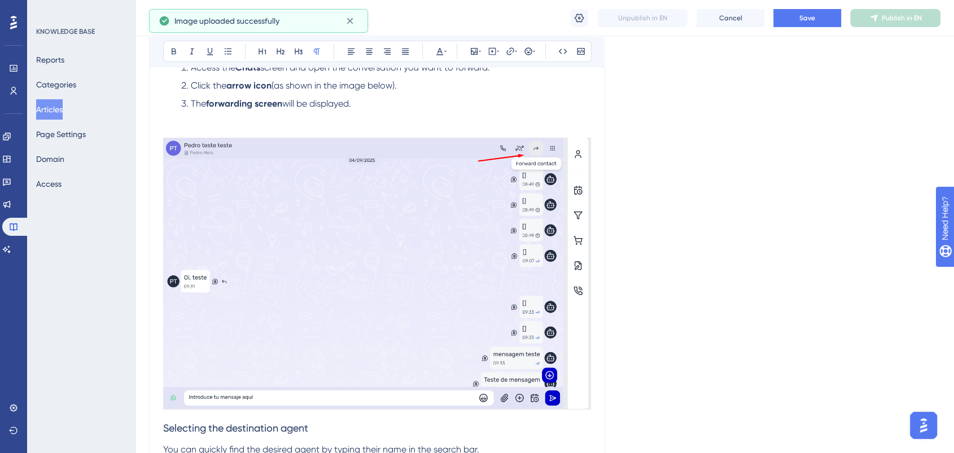
scroll to position [239, 0]
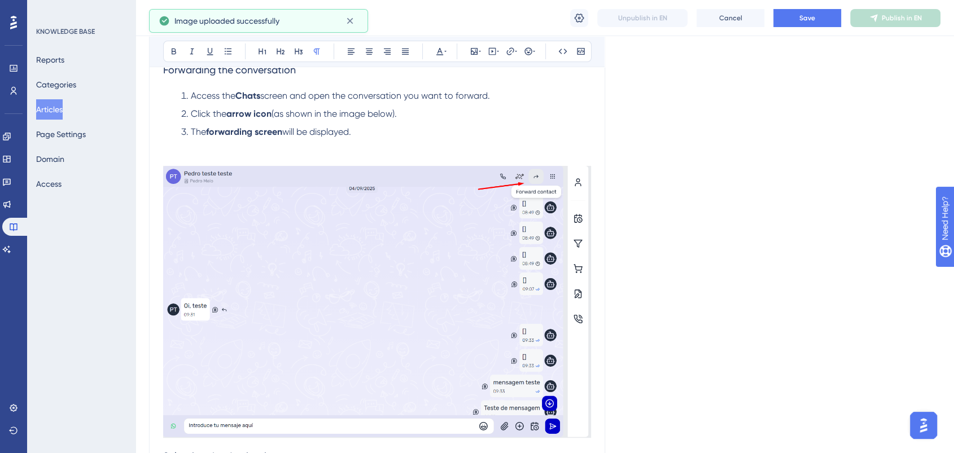
click at [220, 165] on p at bounding box center [377, 159] width 428 height 14
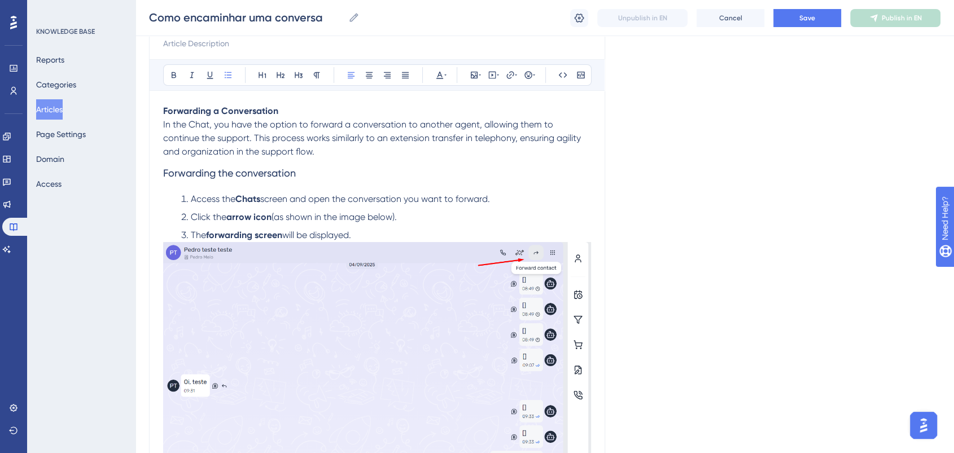
scroll to position [113, 0]
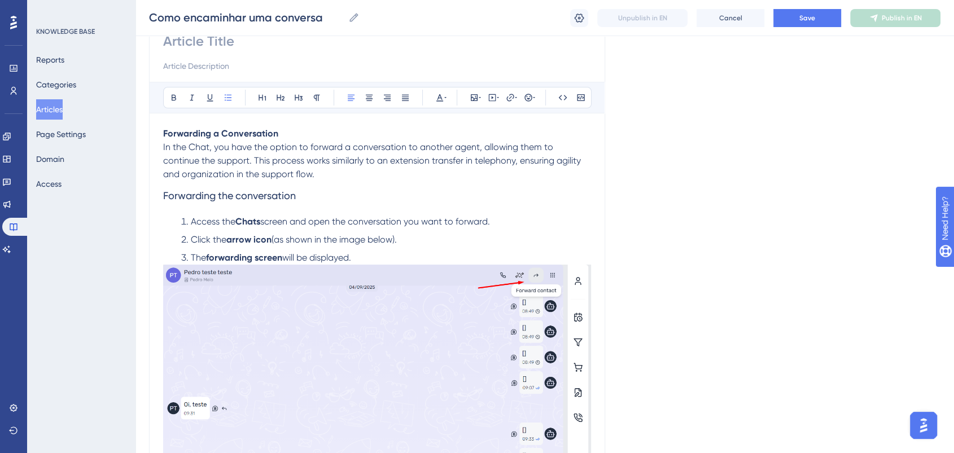
click at [393, 257] on li "The forwarding screen will be displayed." at bounding box center [384, 258] width 414 height 14
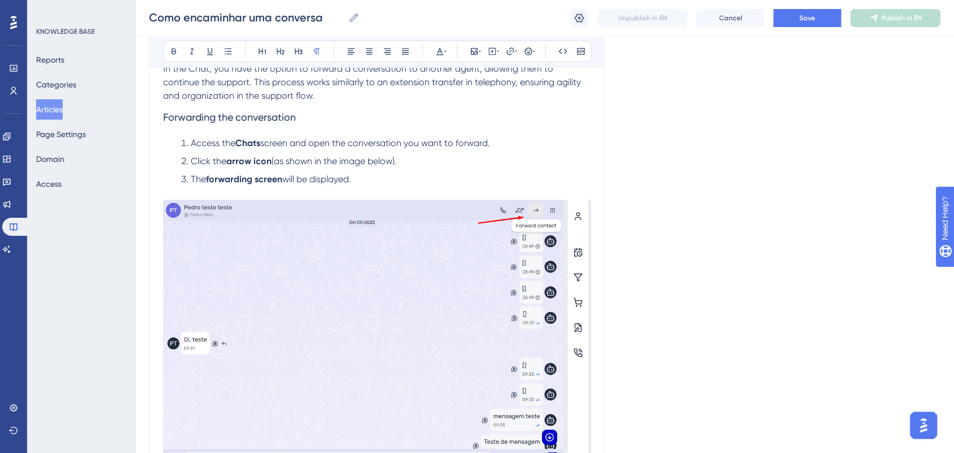
scroll to position [302, 0]
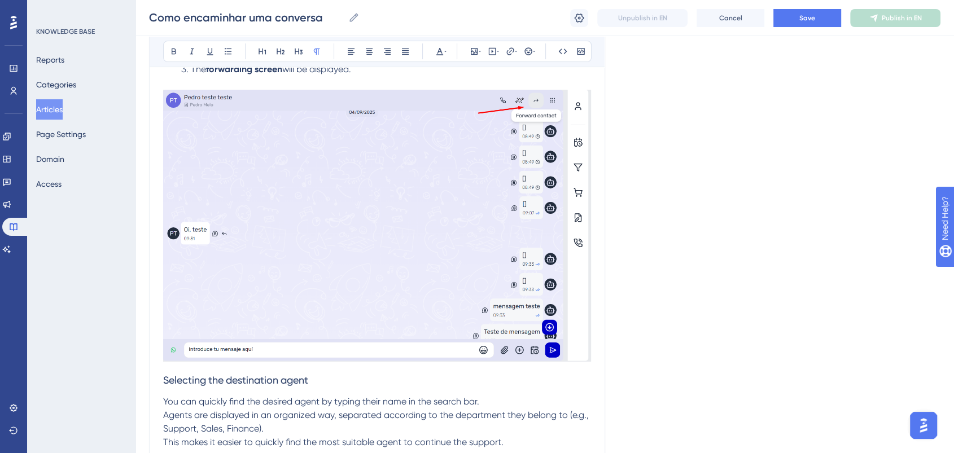
click at [267, 376] on span "Selecting the destination agent" at bounding box center [235, 380] width 145 height 12
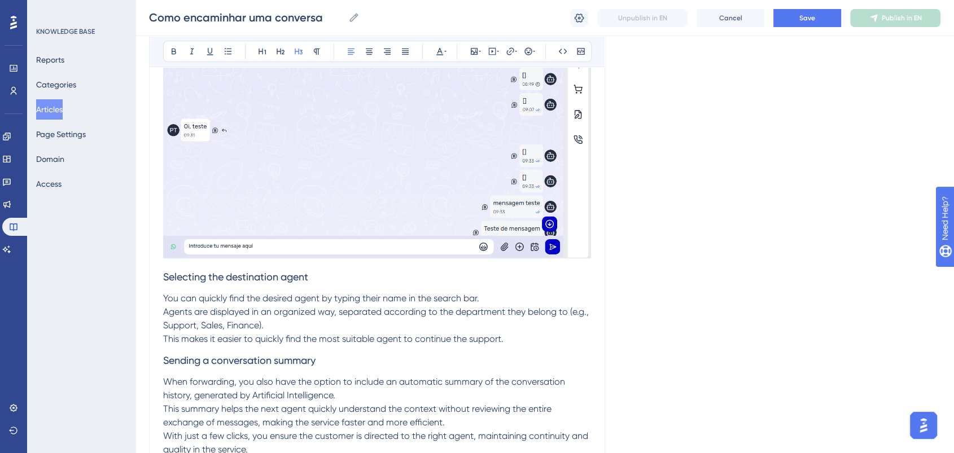
scroll to position [427, 0]
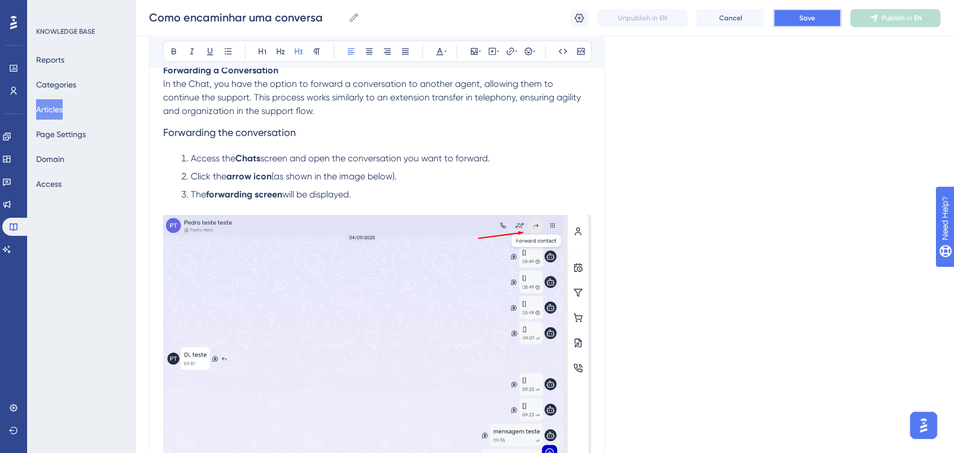
click at [802, 14] on span "Save" at bounding box center [808, 18] width 16 height 9
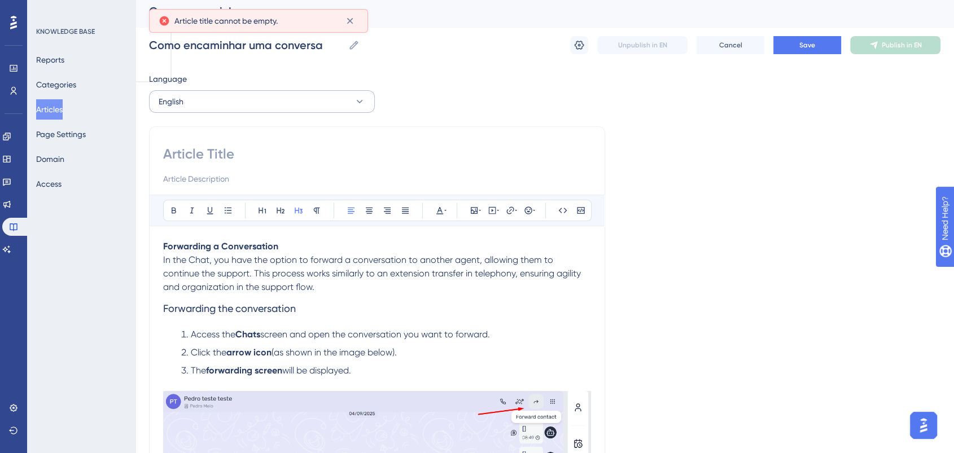
scroll to position [0, 0]
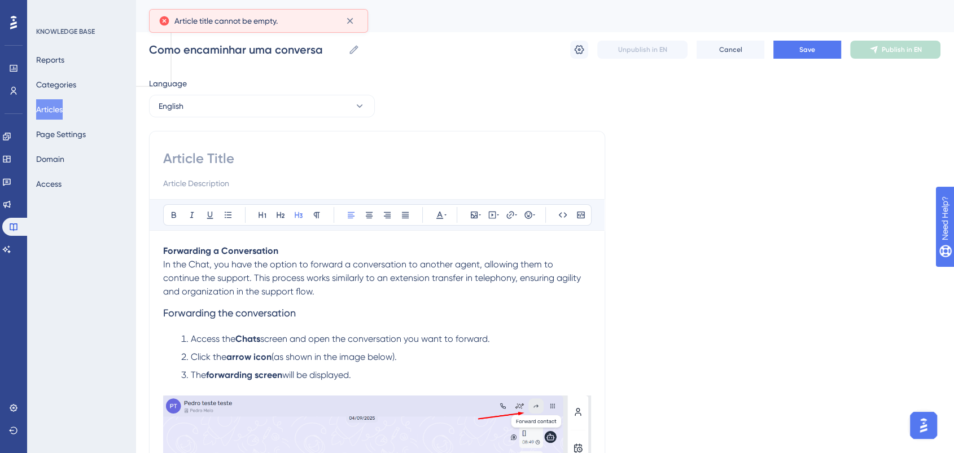
click at [303, 160] on input at bounding box center [377, 159] width 428 height 18
click at [245, 153] on input at bounding box center [377, 159] width 428 height 18
type input "h"
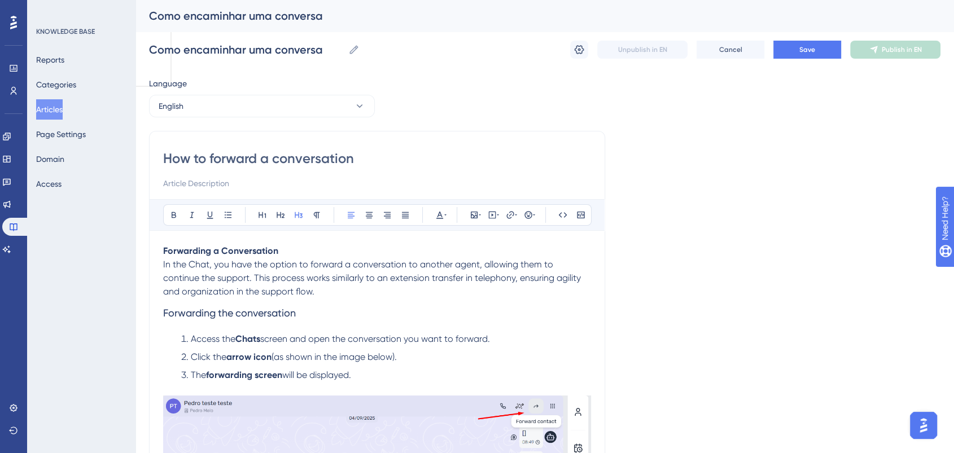
type input "How to forward a conversation"
click at [795, 46] on button "Save" at bounding box center [808, 50] width 68 height 18
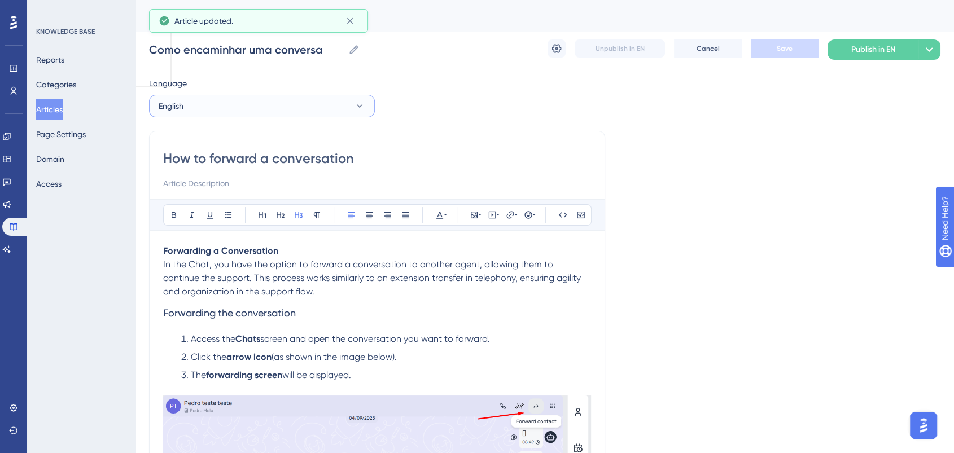
click at [339, 112] on button "English" at bounding box center [262, 106] width 226 height 23
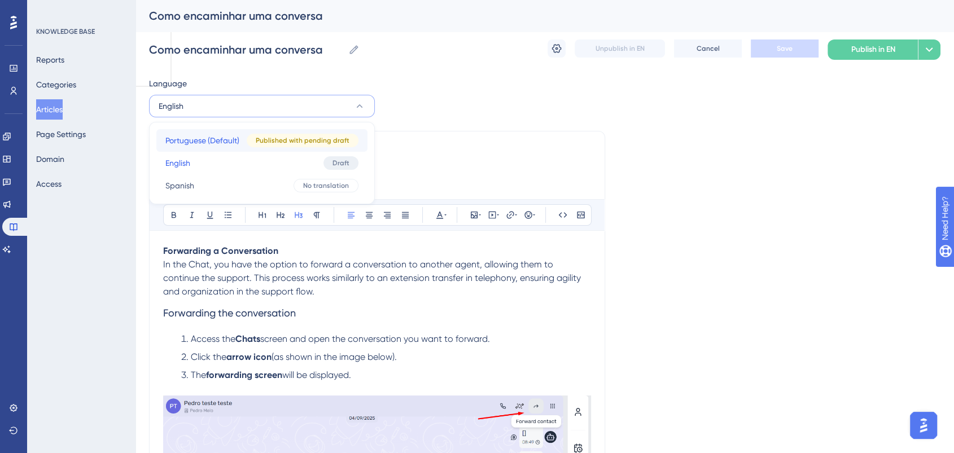
click at [231, 140] on span "Portuguese (Default)" at bounding box center [202, 141] width 74 height 14
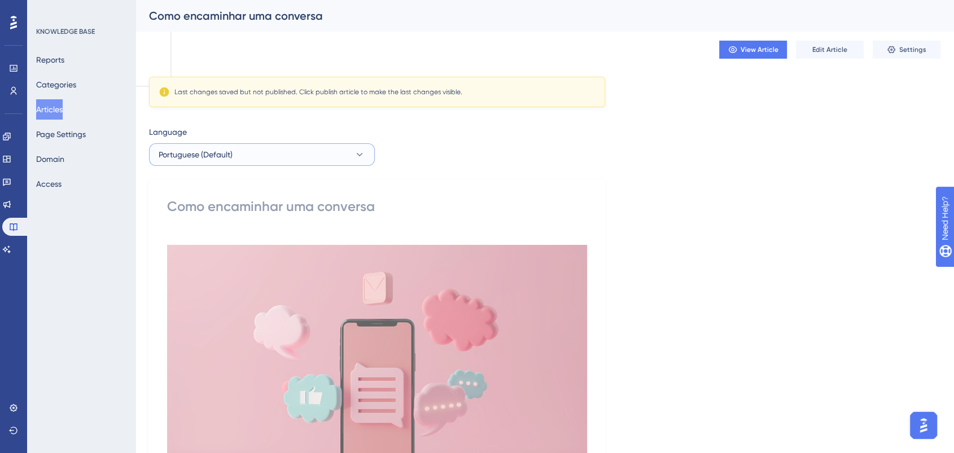
click at [283, 160] on button "Portuguese (Default)" at bounding box center [262, 154] width 226 height 23
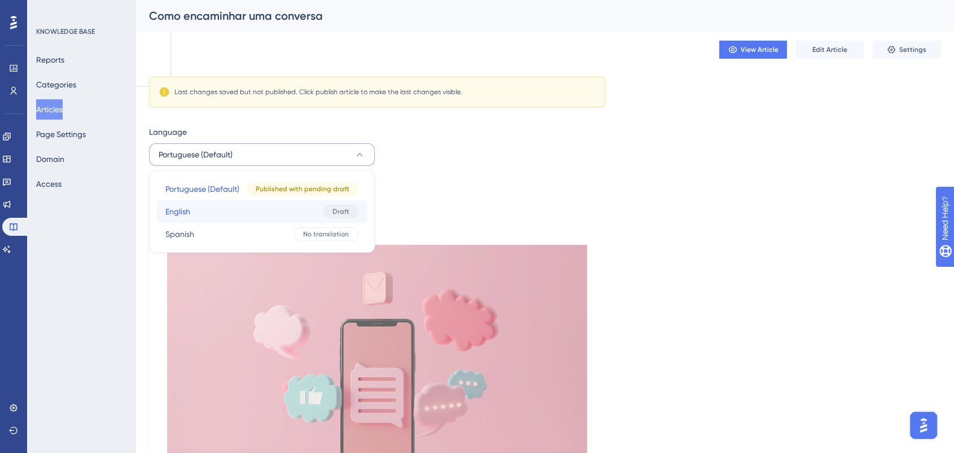
click at [235, 206] on button "English English Draft" at bounding box center [261, 211] width 211 height 23
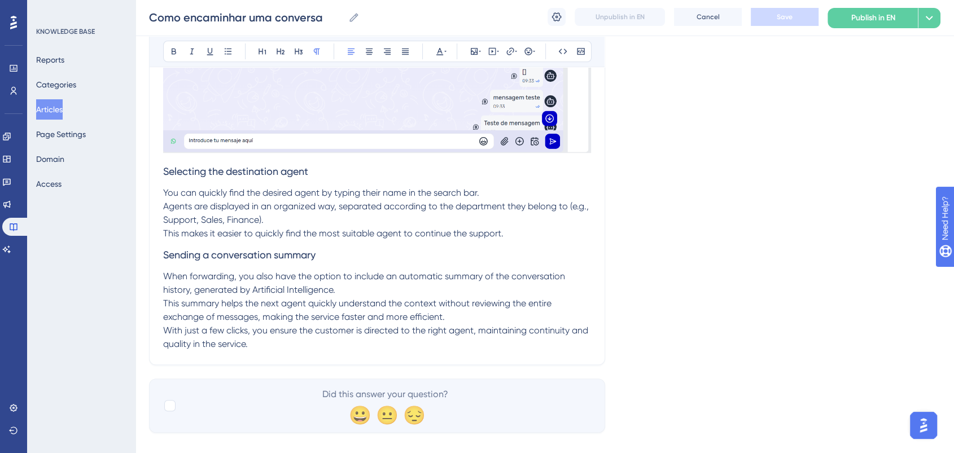
scroll to position [517, 0]
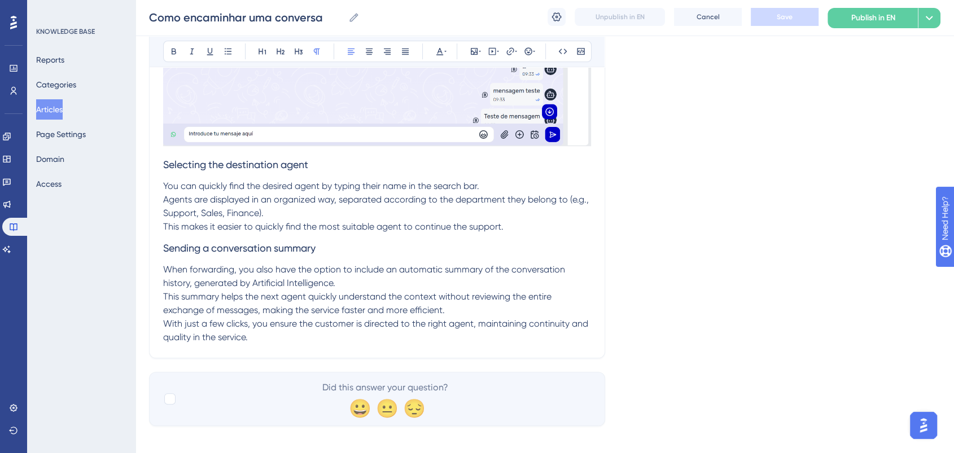
click at [508, 225] on p "This makes it easier to quickly find the most suitable agent to continue the su…" at bounding box center [377, 227] width 428 height 14
click at [407, 207] on p "You can quickly find the desired agent by typing their name in the search bar. …" at bounding box center [377, 200] width 428 height 41
click at [286, 213] on p "You can quickly find the desired agent by typing their name in the search bar. …" at bounding box center [377, 200] width 428 height 41
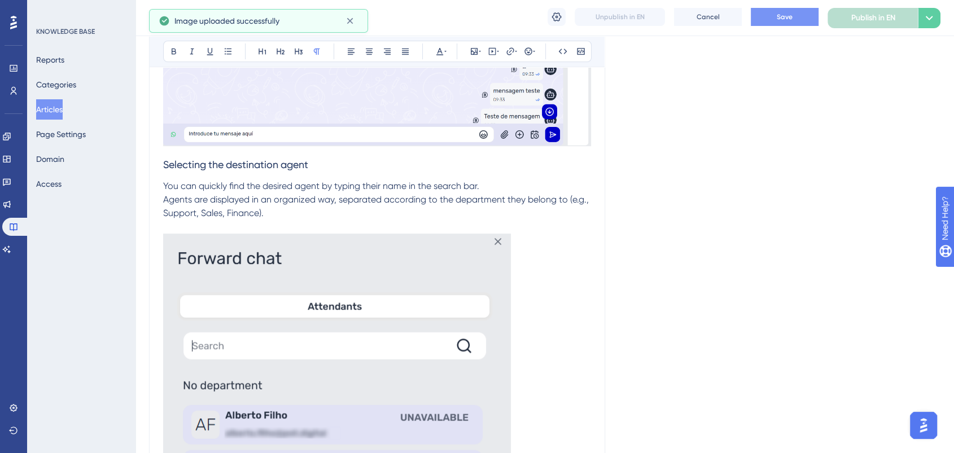
click at [793, 19] on button "Save" at bounding box center [785, 17] width 68 height 18
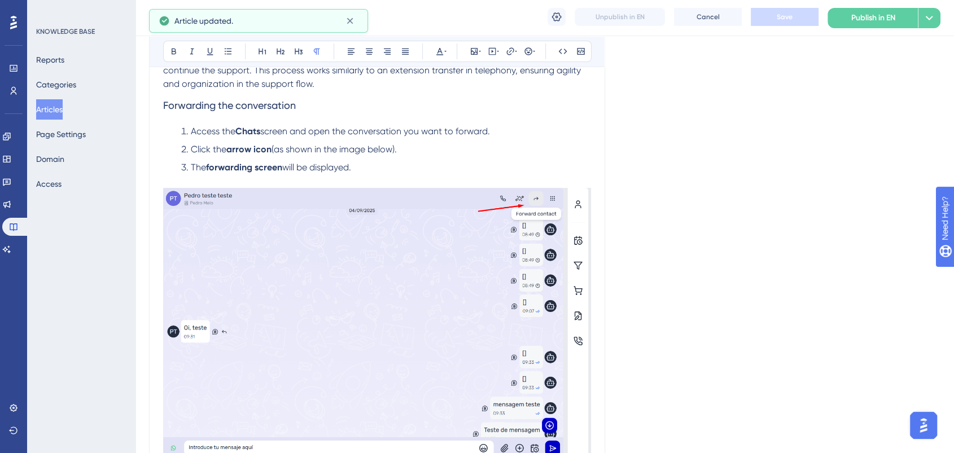
scroll to position [0, 0]
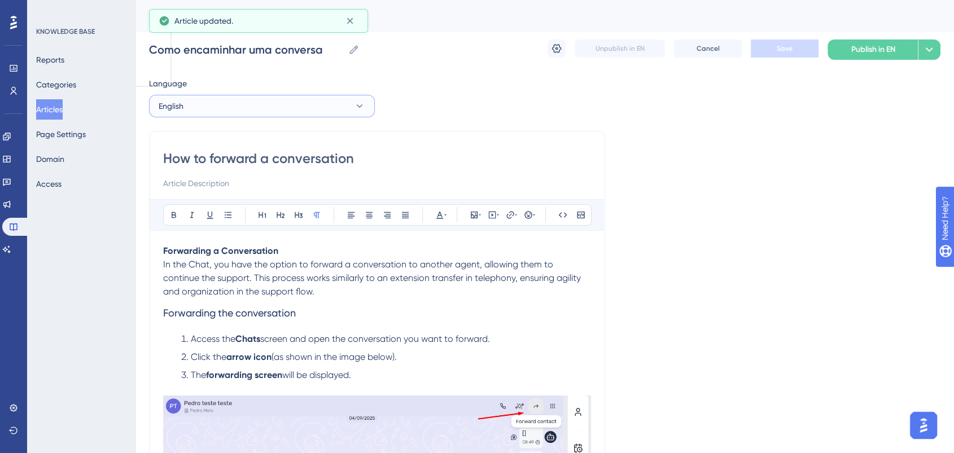
click at [243, 104] on button "English" at bounding box center [262, 106] width 226 height 23
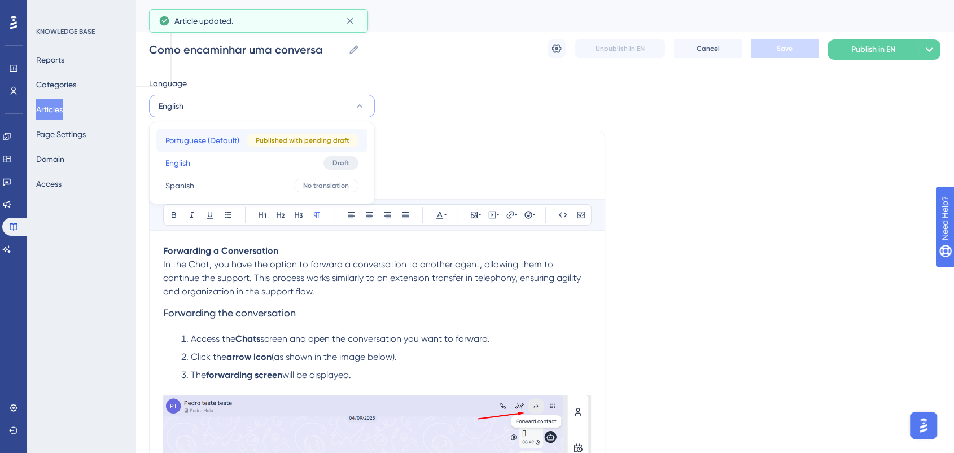
click at [206, 141] on span "Portuguese (Default)" at bounding box center [202, 141] width 74 height 14
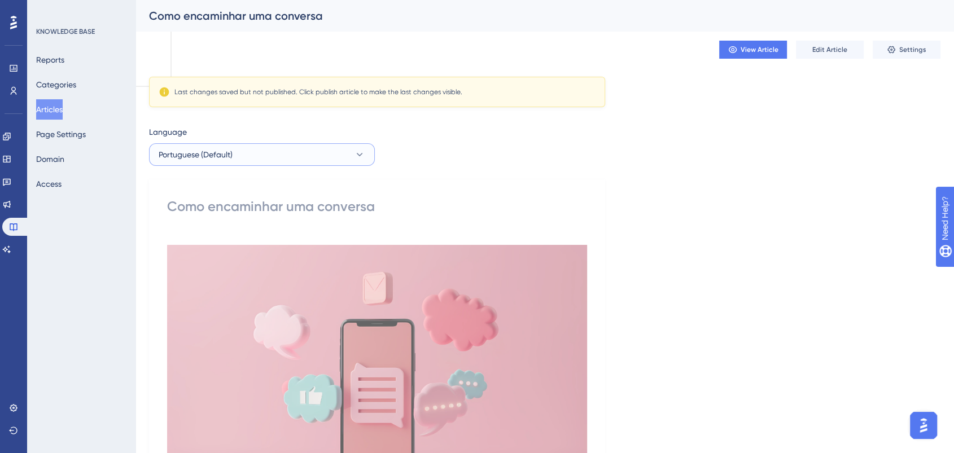
click at [259, 155] on button "Portuguese (Default)" at bounding box center [262, 154] width 226 height 23
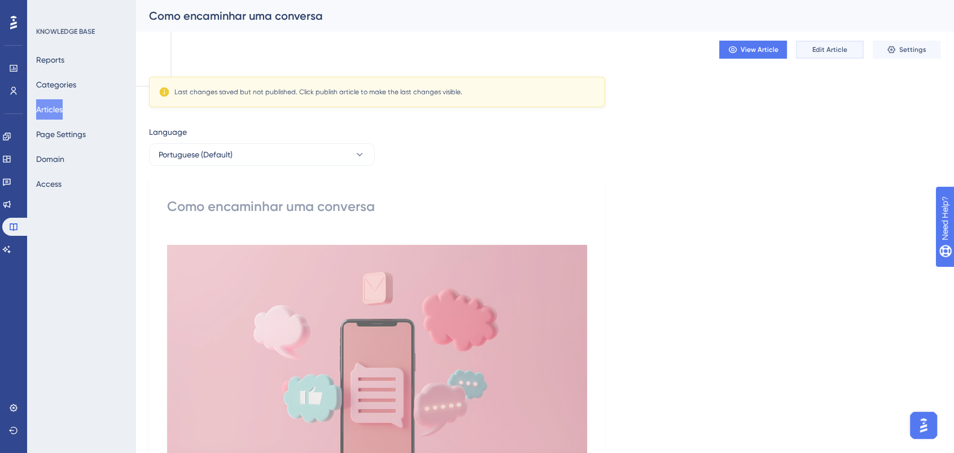
click at [839, 51] on span "Edit Article" at bounding box center [830, 49] width 35 height 9
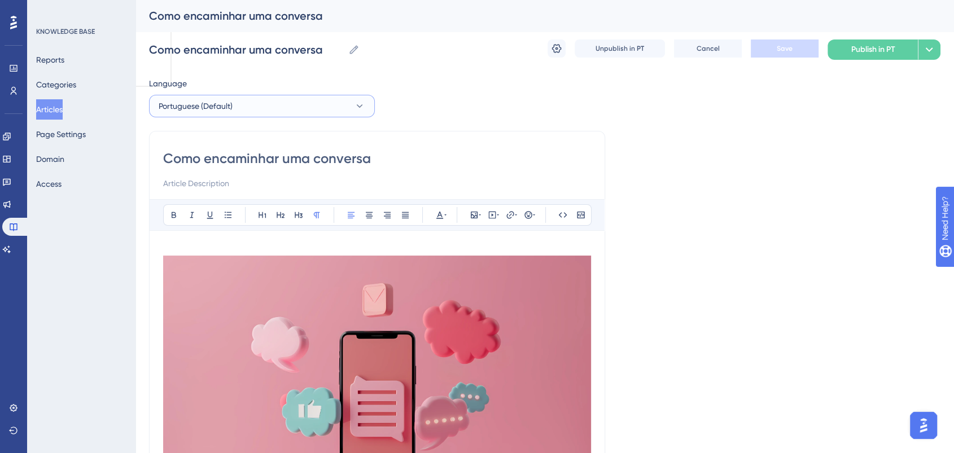
click at [282, 110] on button "Portuguese (Default)" at bounding box center [262, 106] width 226 height 23
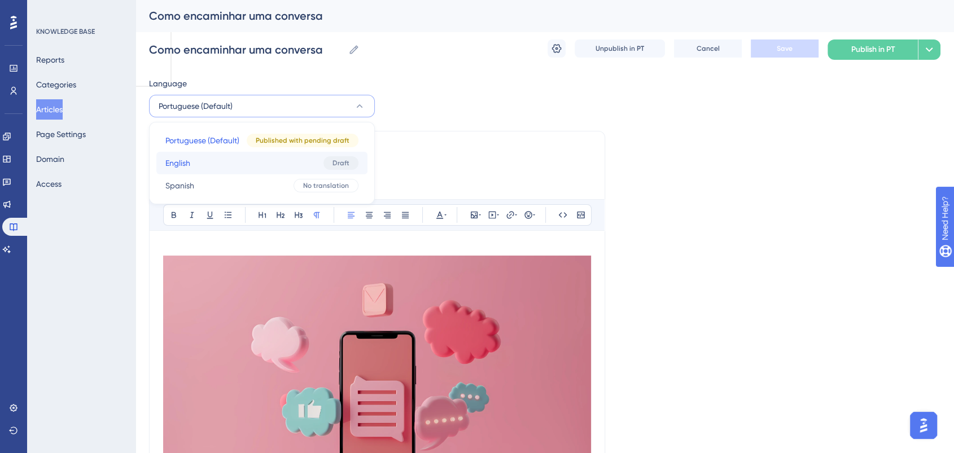
click at [204, 170] on button "English English Draft" at bounding box center [261, 163] width 211 height 23
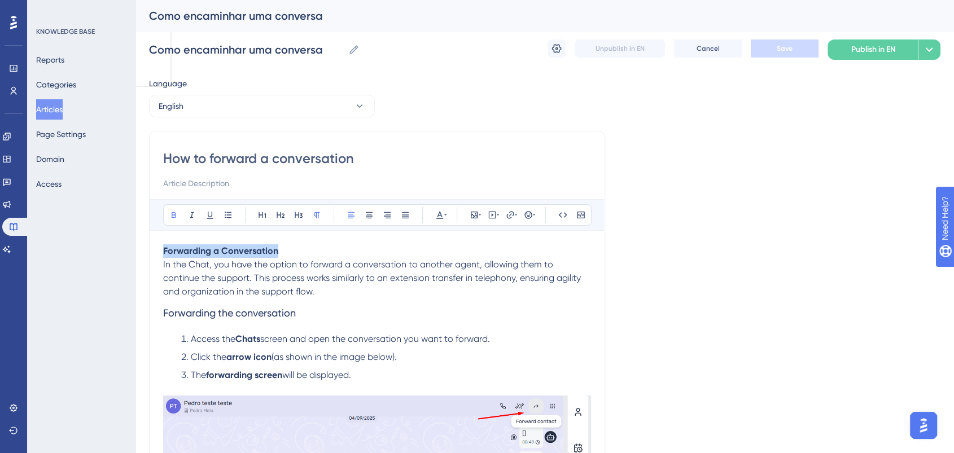
drag, startPoint x: 280, startPoint y: 254, endPoint x: 153, endPoint y: 255, distance: 126.5
copy strong "Forwarding a Conversation"
click at [300, 291] on p "Forwarding a Conversation In the Chat, you have the option to forward a convers…" at bounding box center [377, 271] width 428 height 54
drag, startPoint x: 295, startPoint y: 252, endPoint x: 140, endPoint y: 241, distance: 155.7
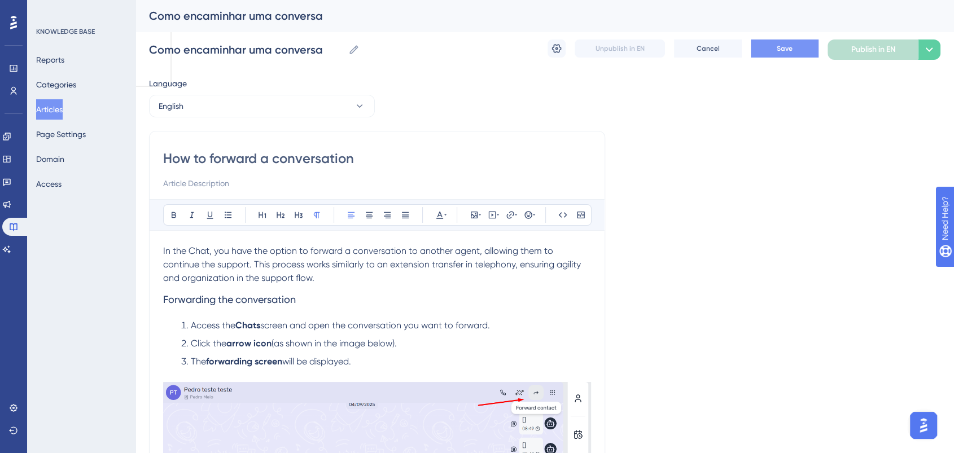
click at [809, 51] on button "Save" at bounding box center [785, 49] width 68 height 18
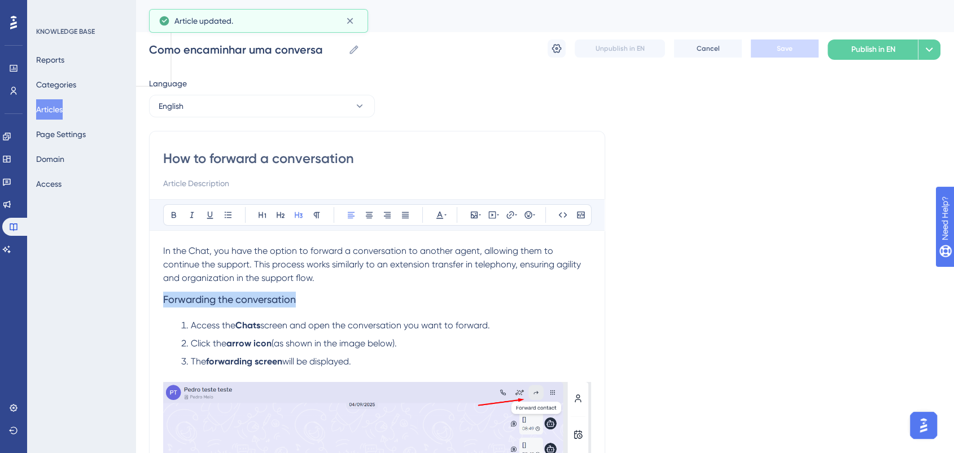
drag, startPoint x: 304, startPoint y: 296, endPoint x: 161, endPoint y: 312, distance: 144.2
click at [259, 212] on icon at bounding box center [262, 215] width 9 height 9
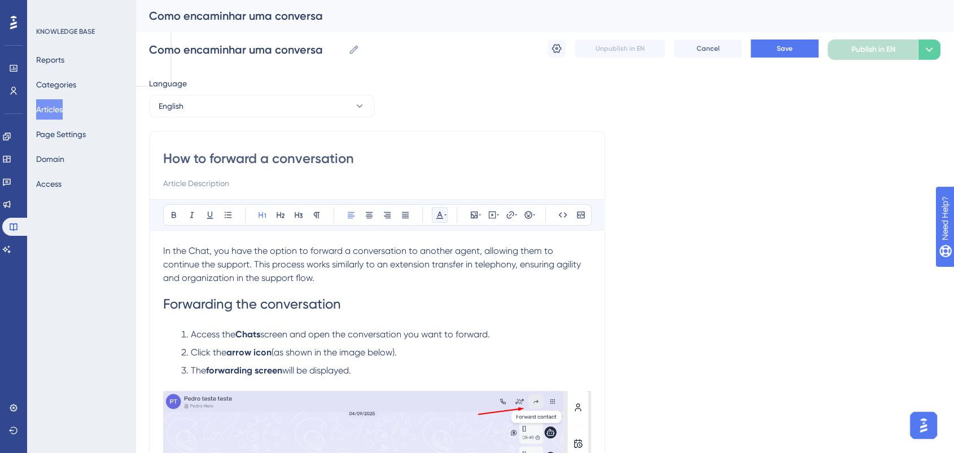
click at [443, 209] on button at bounding box center [440, 215] width 16 height 16
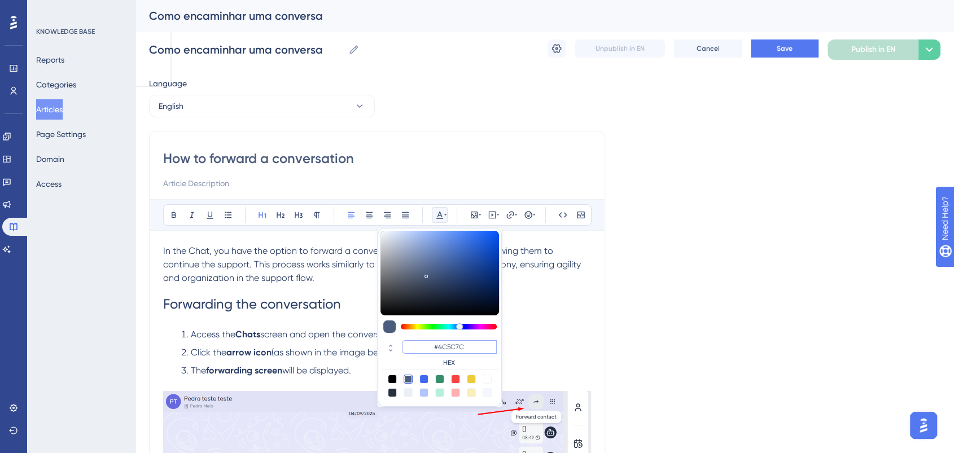
drag, startPoint x: 477, startPoint y: 346, endPoint x: 418, endPoint y: 350, distance: 58.9
click at [418, 350] on input "#4C5C7C" at bounding box center [449, 347] width 95 height 14
type input "#0000FF"
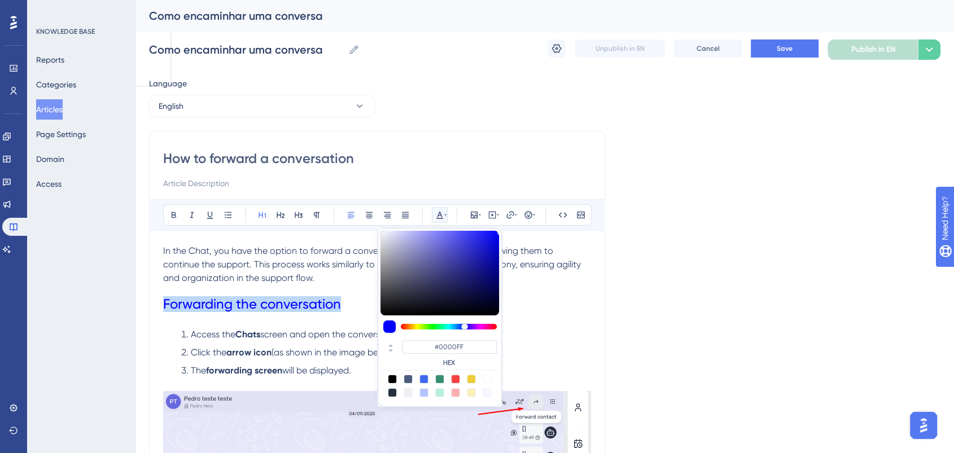
drag, startPoint x: 347, startPoint y: 303, endPoint x: 165, endPoint y: 226, distance: 197.4
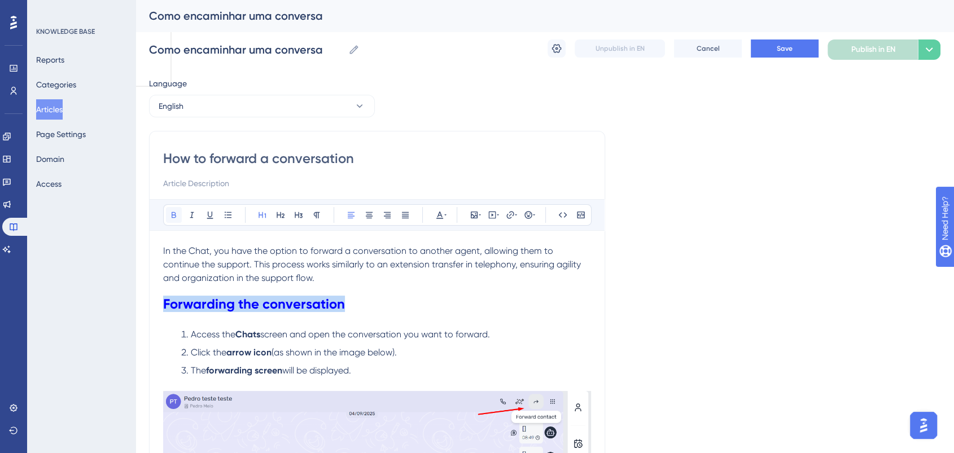
click at [171, 213] on icon at bounding box center [173, 215] width 9 height 9
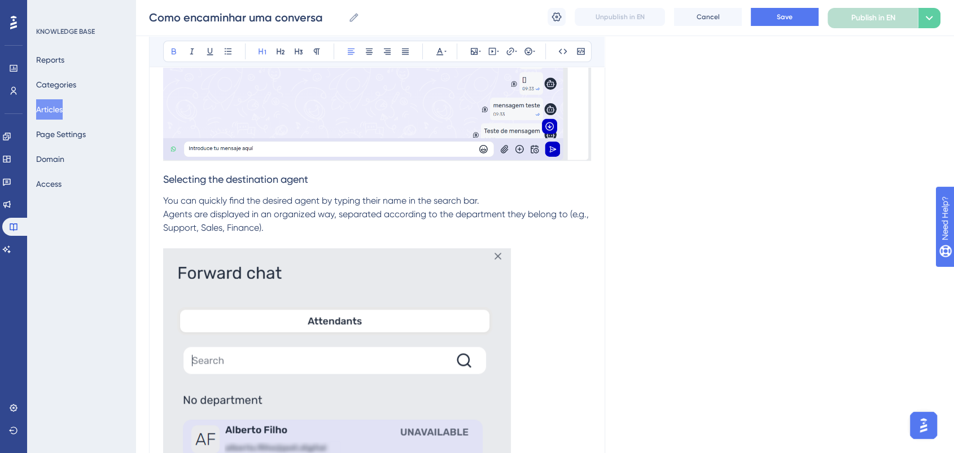
scroll to position [501, 0]
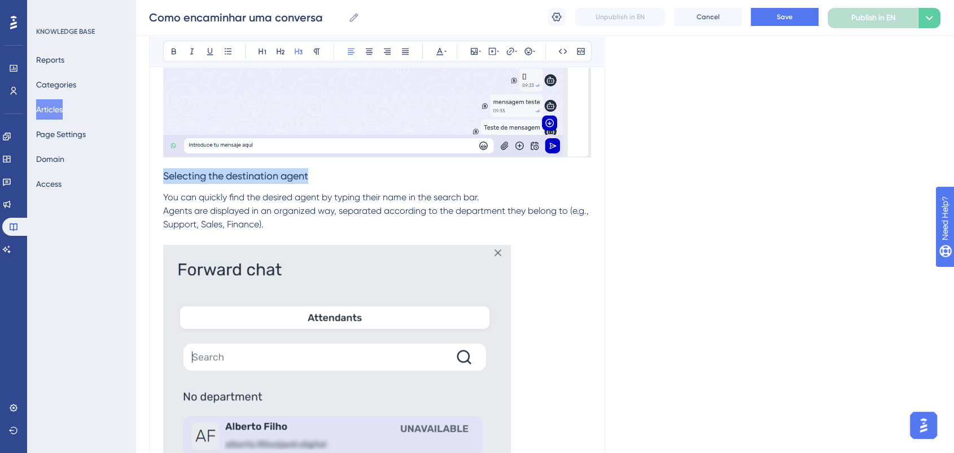
drag, startPoint x: 318, startPoint y: 177, endPoint x: 161, endPoint y: 173, distance: 157.0
click at [159, 174] on div "How to forward a conversation Bold Italic Underline Bullet Point Heading 1 Head…" at bounding box center [377, 229] width 456 height 1209
click at [261, 50] on icon at bounding box center [262, 51] width 9 height 9
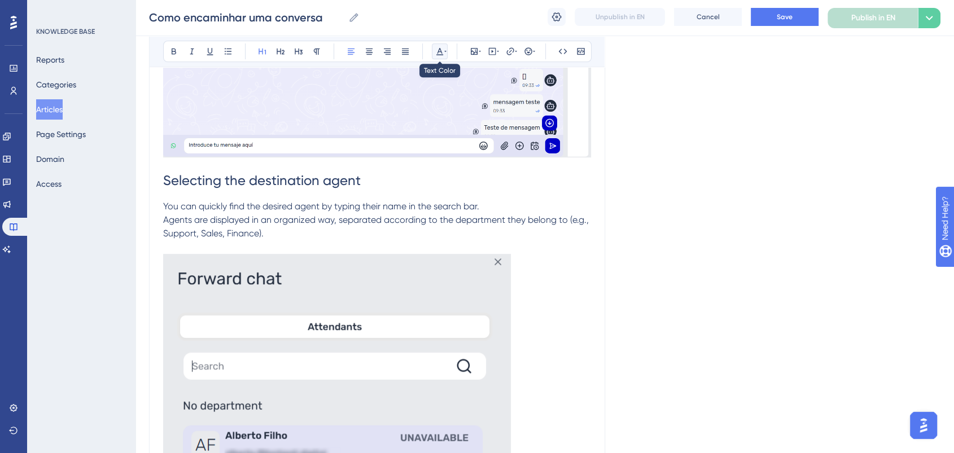
click at [440, 51] on icon at bounding box center [439, 51] width 7 height 7
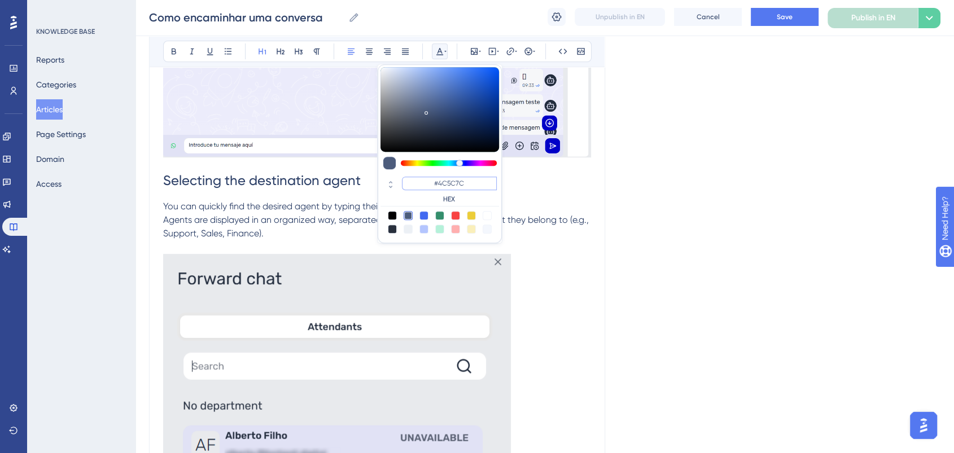
drag, startPoint x: 466, startPoint y: 182, endPoint x: 425, endPoint y: 177, distance: 41.5
click at [425, 177] on input "#4C5C7C" at bounding box center [449, 184] width 95 height 14
paste input "0000FF"
type input "#0000FF"
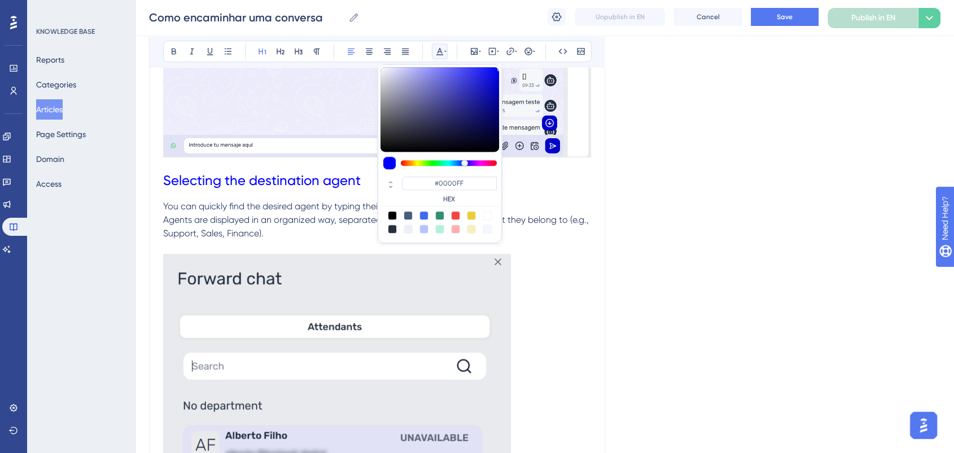
click at [810, 79] on div "Language English How to forward a conversation Bold Italic Underline Bullet Poi…" at bounding box center [545, 241] width 792 height 1340
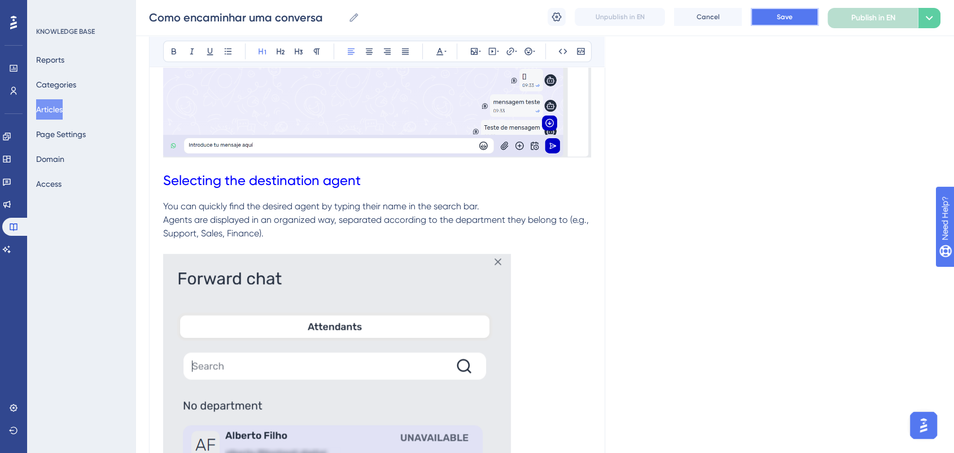
click at [804, 8] on button "Save" at bounding box center [785, 17] width 68 height 18
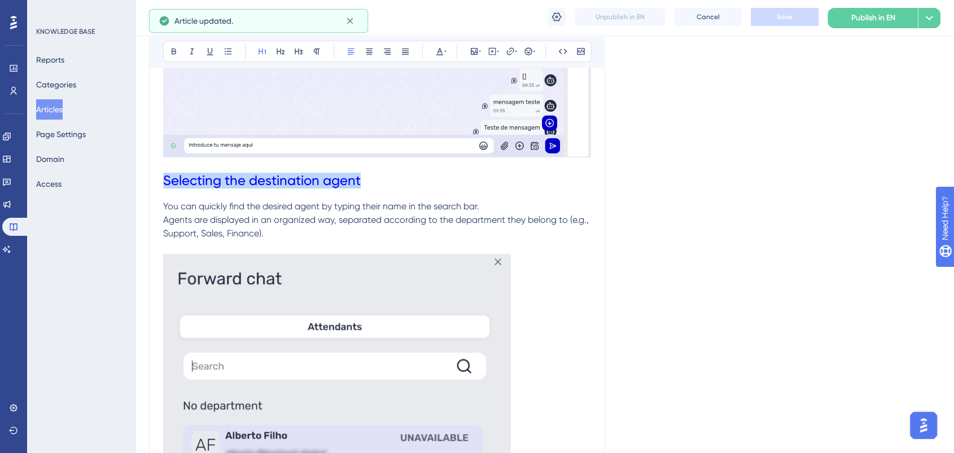
drag, startPoint x: 380, startPoint y: 182, endPoint x: 156, endPoint y: 88, distance: 242.9
click at [136, 167] on div "Performance Users Engagement Widgets Feedback Product Updates Knowledge Base AI…" at bounding box center [545, 214] width 819 height 1430
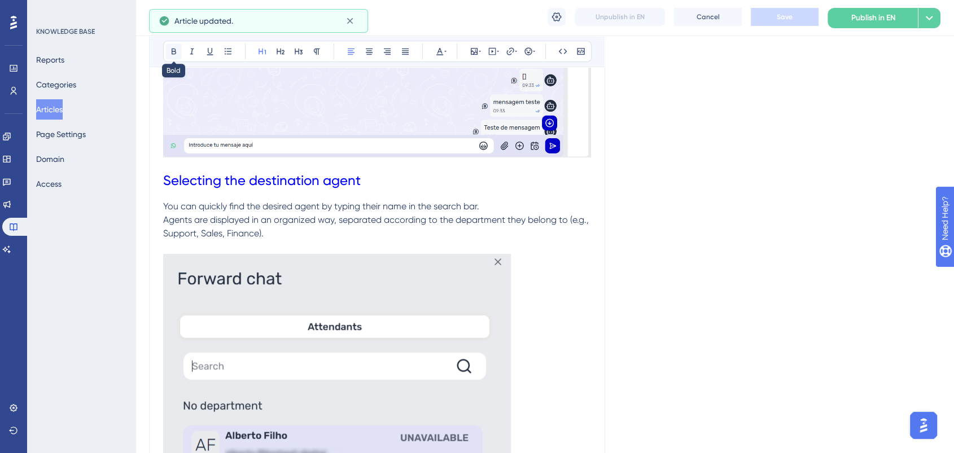
click at [172, 51] on icon at bounding box center [174, 52] width 5 height 6
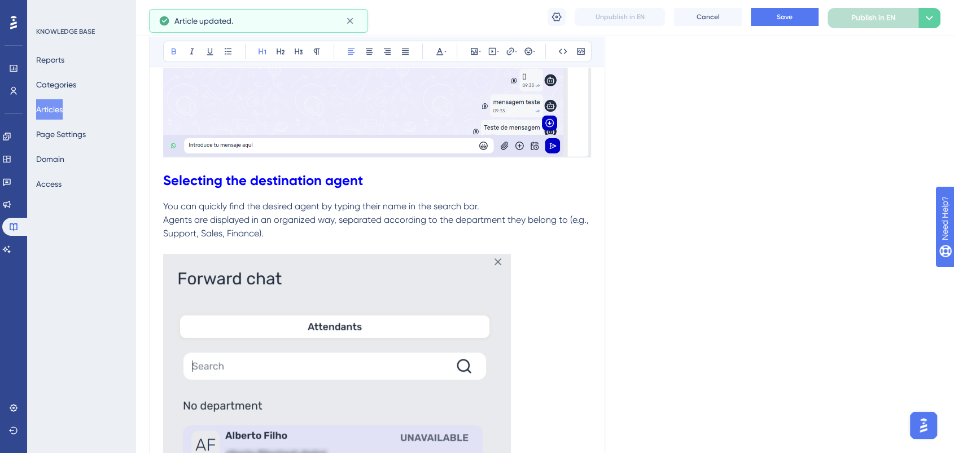
click at [339, 172] on h1 "Selecting the destination agent" at bounding box center [377, 180] width 428 height 38
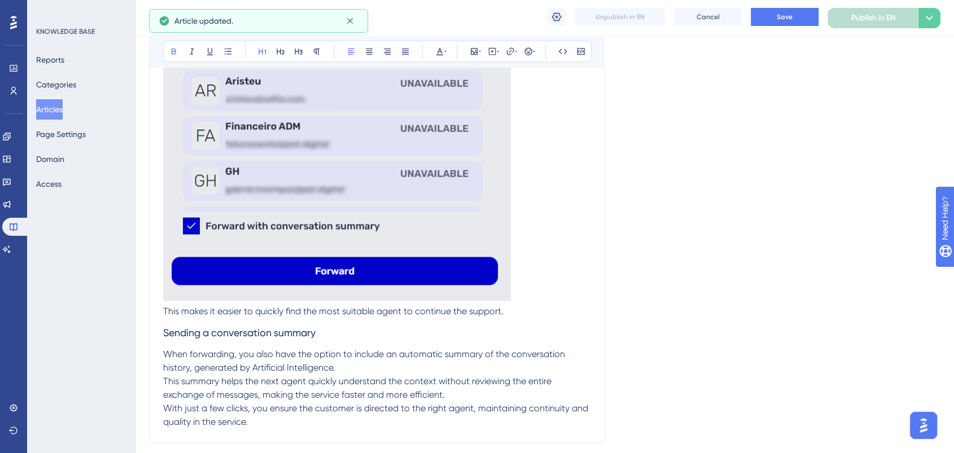
scroll to position [996, 0]
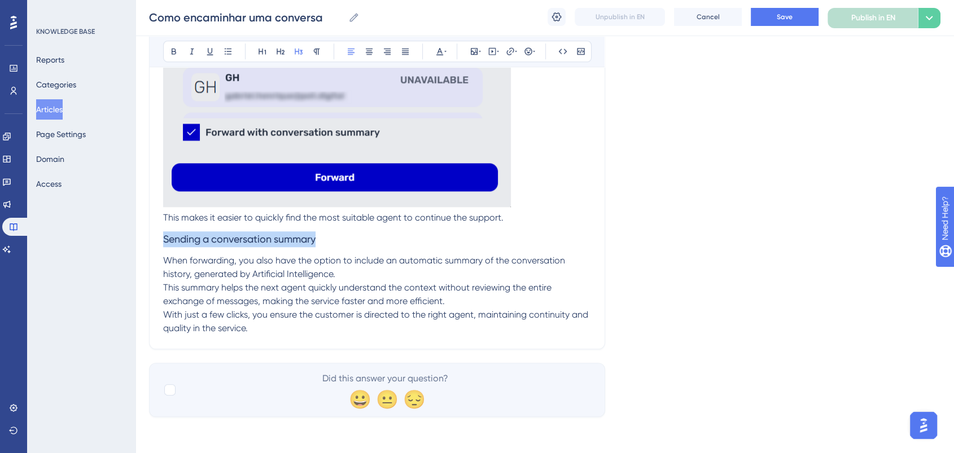
drag, startPoint x: 337, startPoint y: 235, endPoint x: 163, endPoint y: 235, distance: 173.9
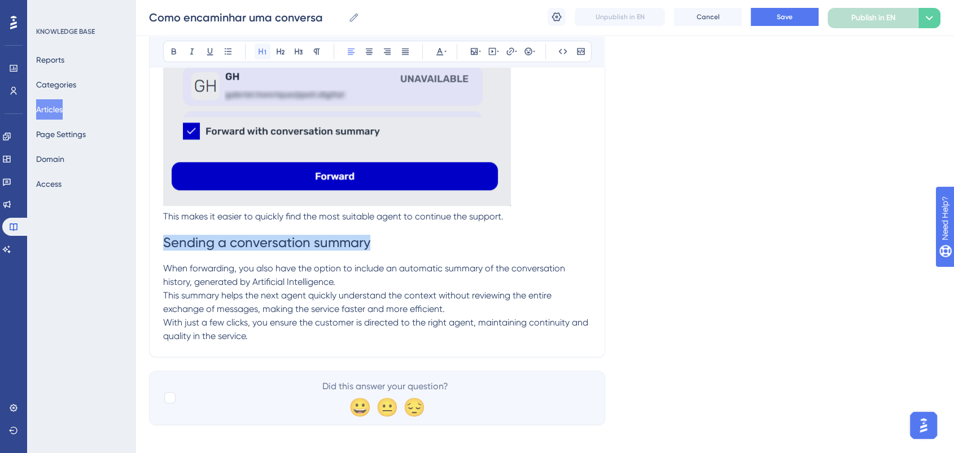
click at [264, 49] on icon at bounding box center [262, 51] width 9 height 9
click at [439, 49] on icon at bounding box center [439, 51] width 7 height 7
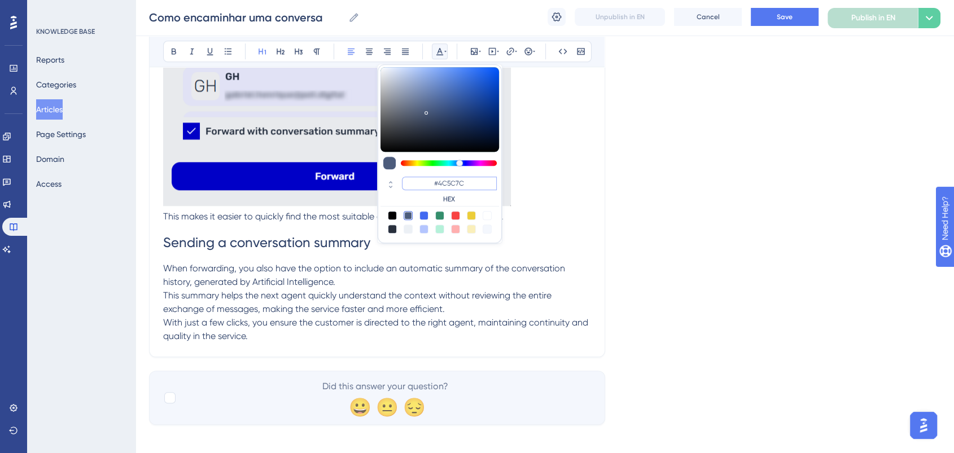
drag, startPoint x: 477, startPoint y: 185, endPoint x: 430, endPoint y: 182, distance: 46.4
click at [430, 182] on input "#4C5C7C" at bounding box center [449, 184] width 95 height 14
paste input "0000FF"
type input "#0000FF"
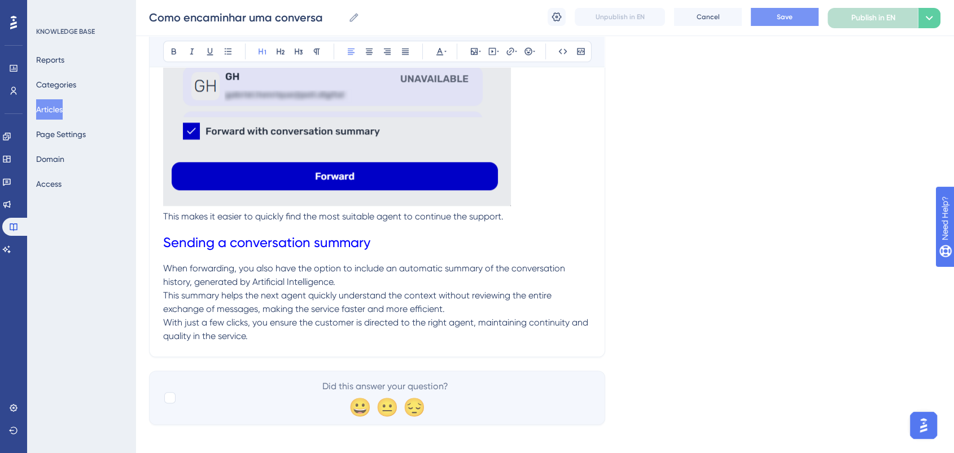
click at [785, 12] on span "Save" at bounding box center [785, 16] width 16 height 9
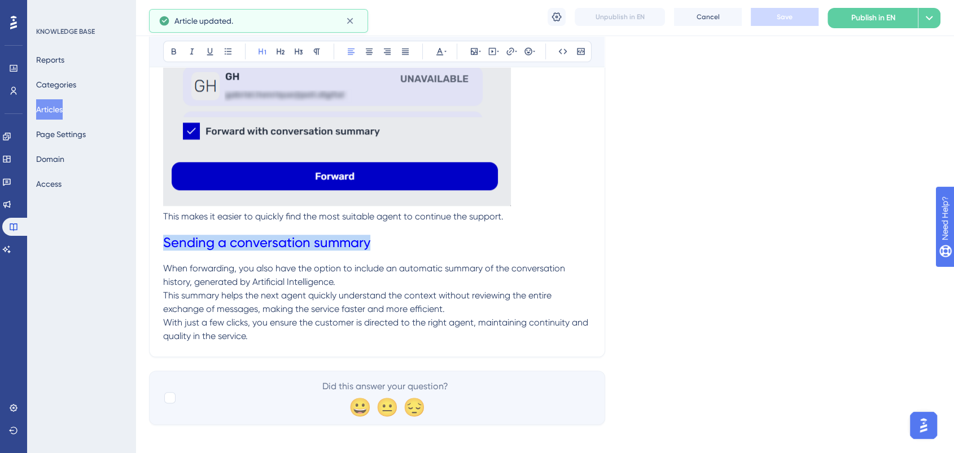
drag, startPoint x: 379, startPoint y: 243, endPoint x: 163, endPoint y: 239, distance: 216.9
click at [163, 239] on h1 "Sending a conversation summary" at bounding box center [377, 243] width 428 height 38
click at [168, 55] on button at bounding box center [174, 51] width 16 height 16
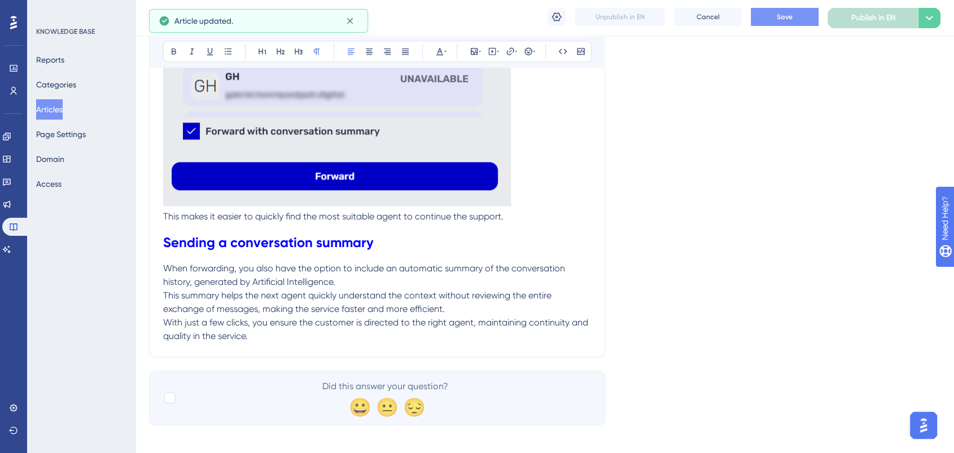
click at [369, 211] on p "This makes it easier to quickly find the most suitable agent to continue the su…" at bounding box center [377, 217] width 428 height 14
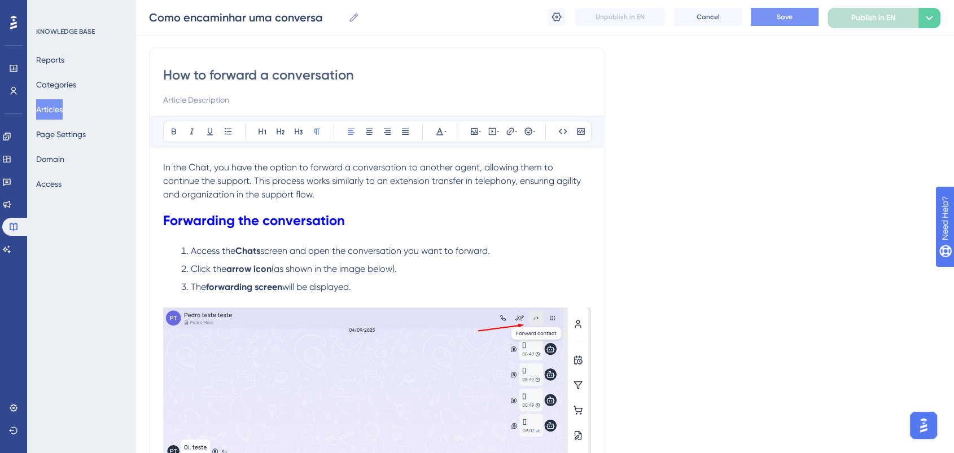
scroll to position [0, 0]
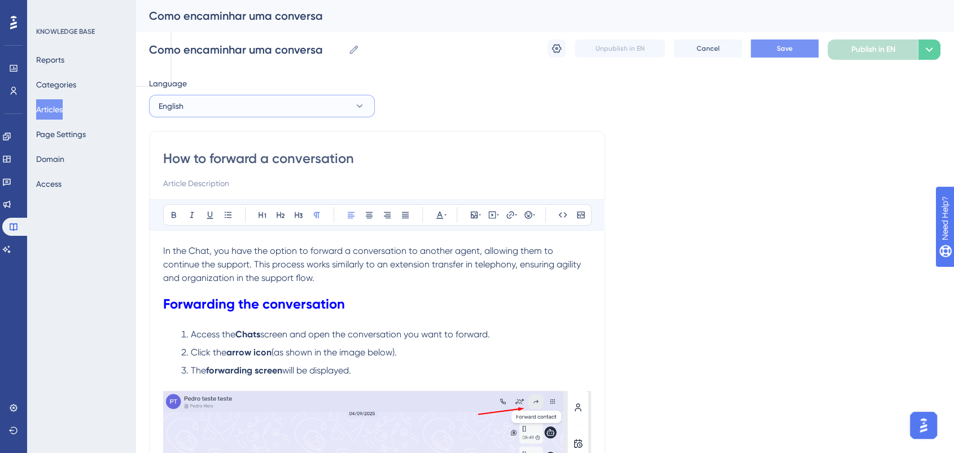
click at [354, 110] on icon at bounding box center [359, 106] width 11 height 11
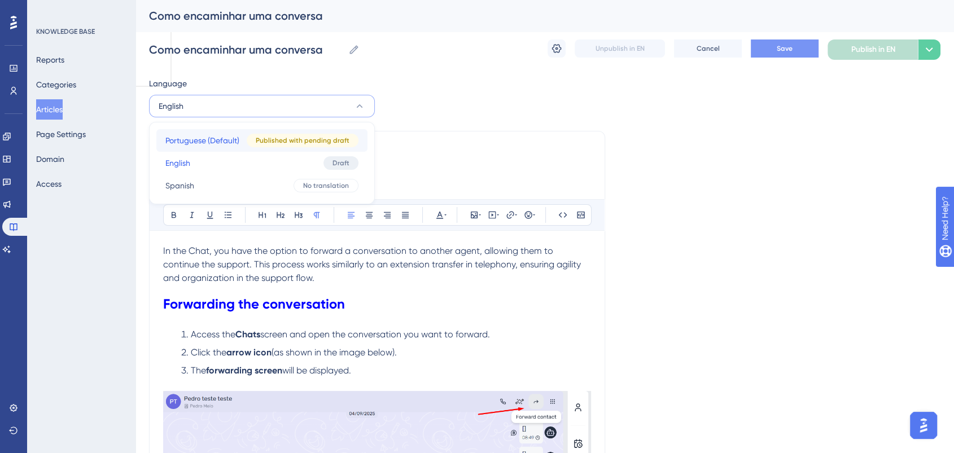
click at [200, 144] on span "Portuguese (Default)" at bounding box center [202, 141] width 74 height 14
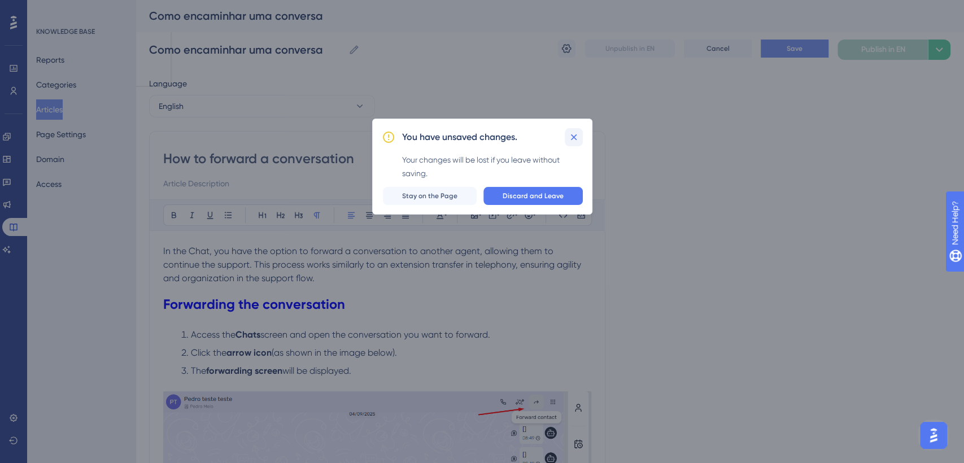
click at [578, 132] on icon at bounding box center [573, 137] width 11 height 11
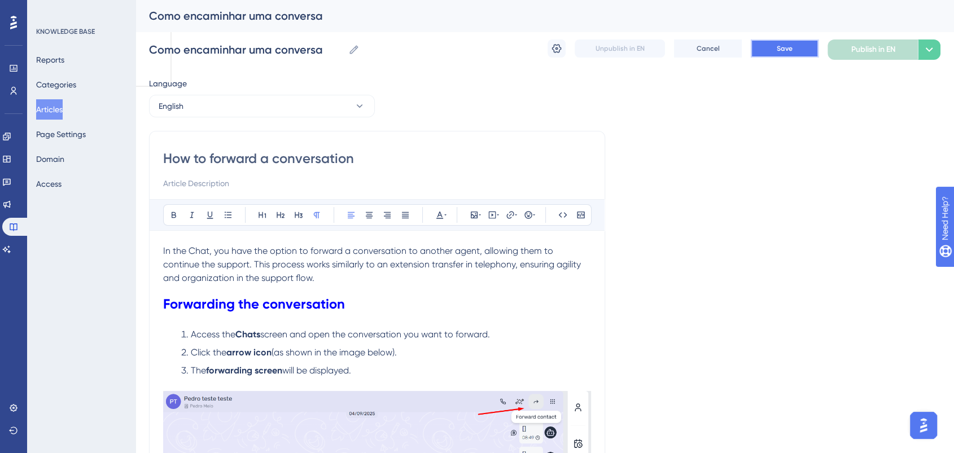
click at [776, 47] on button "Save" at bounding box center [785, 49] width 68 height 18
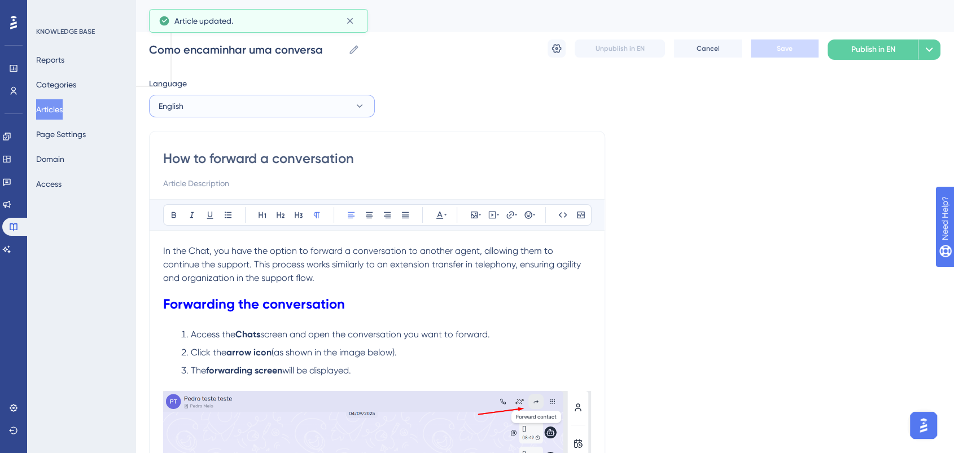
click at [249, 103] on button "English" at bounding box center [262, 106] width 226 height 23
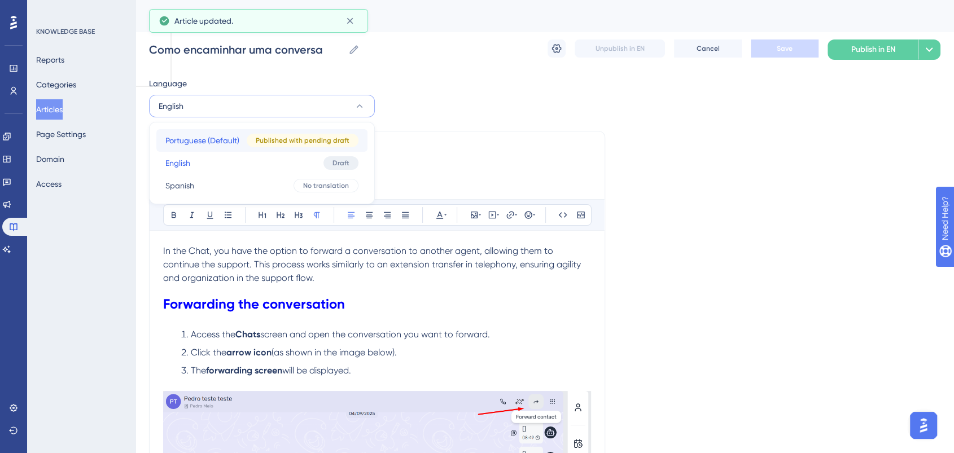
click at [226, 136] on span "Portuguese (Default)" at bounding box center [202, 141] width 74 height 14
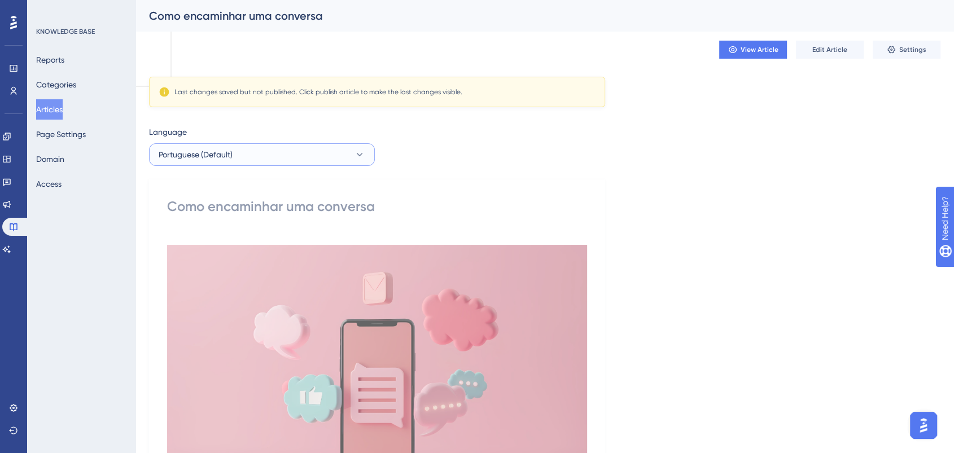
click at [333, 147] on button "Portuguese (Default)" at bounding box center [262, 154] width 226 height 23
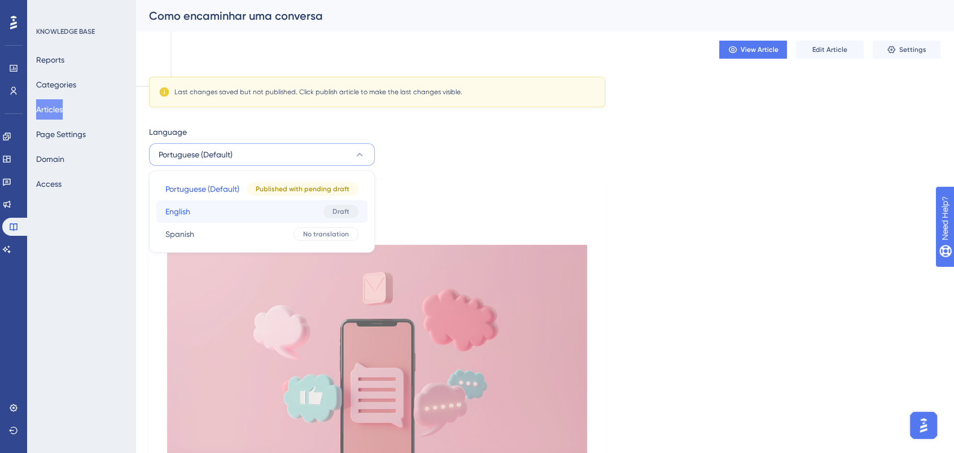
click at [285, 216] on button "English English Draft" at bounding box center [261, 211] width 211 height 23
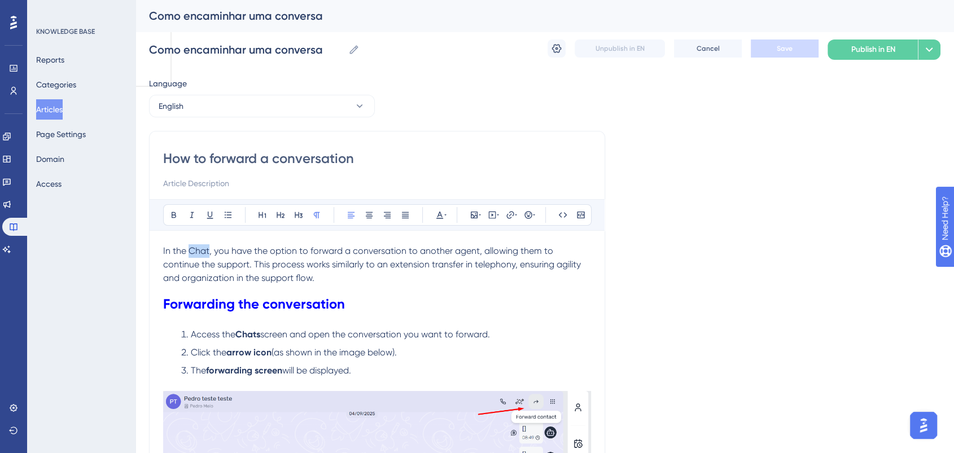
drag, startPoint x: 191, startPoint y: 250, endPoint x: 208, endPoint y: 249, distance: 17.5
click at [208, 249] on span "In the Chat, you have the option to forward a conversation to another agent, al…" at bounding box center [373, 265] width 420 height 38
click at [177, 219] on icon at bounding box center [173, 215] width 9 height 9
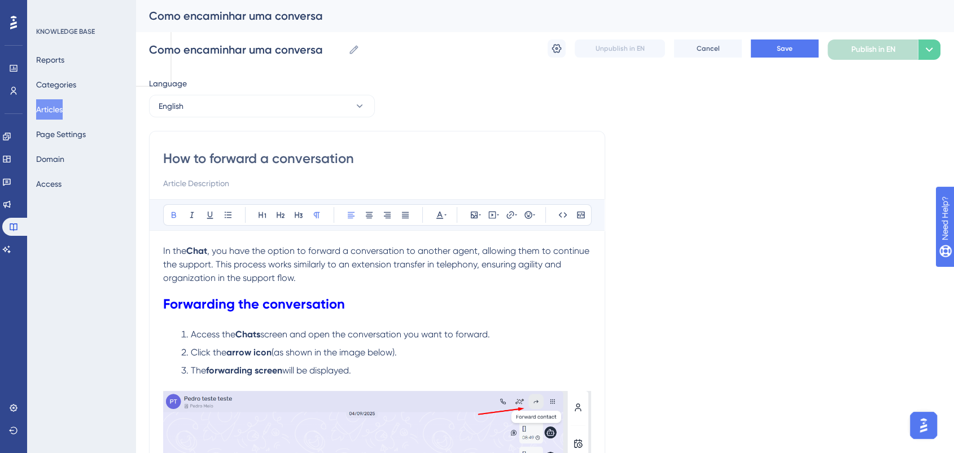
click at [325, 266] on span ", you have the option to forward a conversation to another agent, allowing them…" at bounding box center [377, 265] width 429 height 38
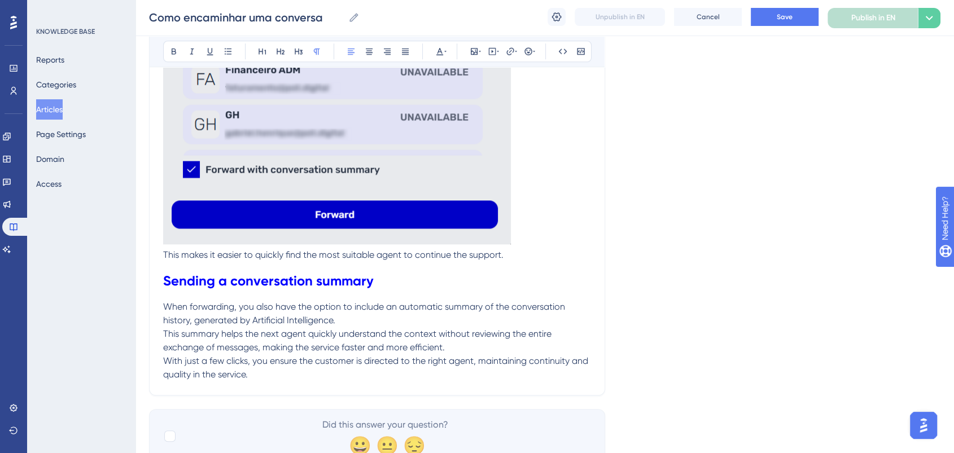
scroll to position [1006, 0]
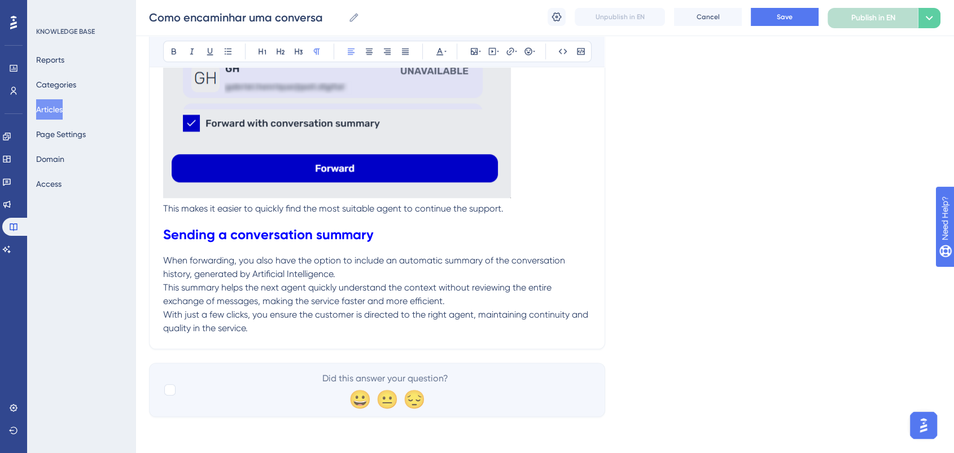
click at [339, 277] on p "When forwarding, you also have the option to include an automatic summary of th…" at bounding box center [377, 267] width 428 height 27
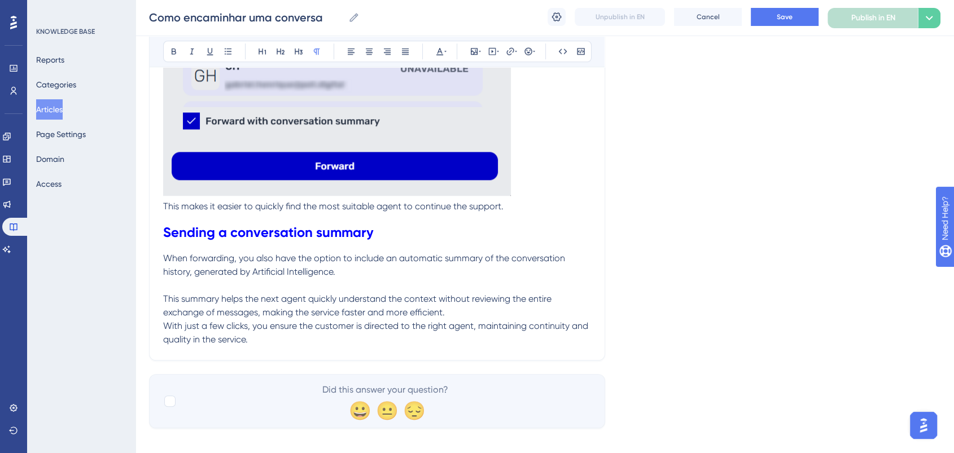
click at [350, 271] on p "When forwarding, you also have the option to include an automatic summary of th…" at bounding box center [377, 265] width 428 height 27
drag, startPoint x: 252, startPoint y: 273, endPoint x: 337, endPoint y: 277, distance: 84.8
click at [337, 277] on p "When forwarding, you also have the option to include an automatic summary of th…" at bounding box center [377, 265] width 428 height 27
click at [174, 47] on icon at bounding box center [173, 51] width 9 height 9
click at [418, 279] on p "When forwarding, you also have the option to include an automatic summary of th…" at bounding box center [377, 265] width 428 height 27
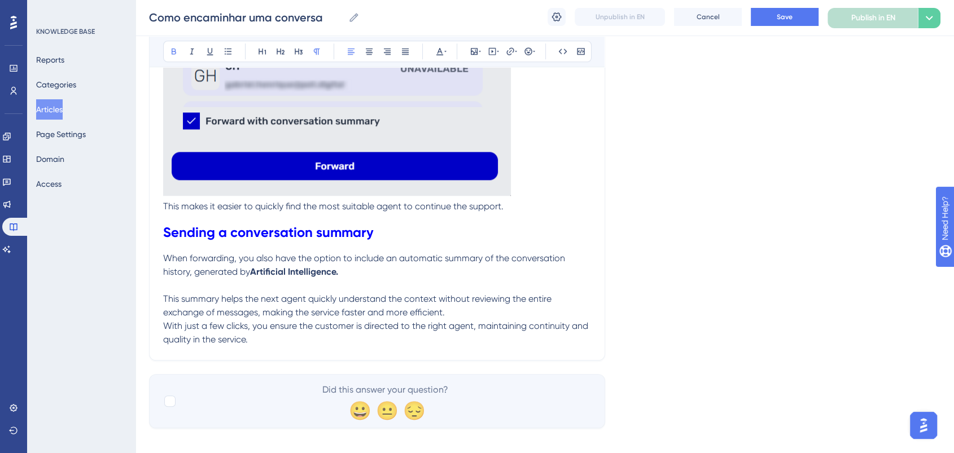
click at [439, 279] on p "When forwarding, you also have the option to include an automatic summary of th…" at bounding box center [377, 265] width 428 height 27
click at [453, 313] on p "This summary helps the next agent quickly understand the context without review…" at bounding box center [377, 305] width 428 height 27
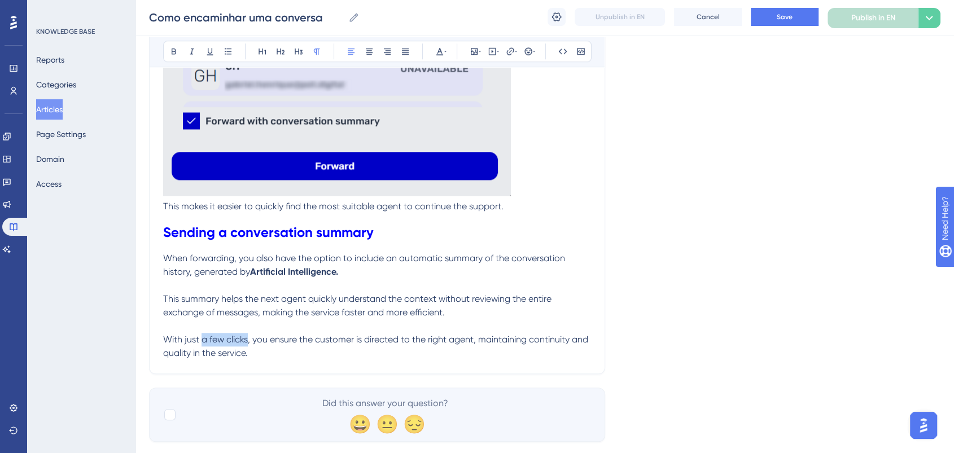
drag, startPoint x: 202, startPoint y: 341, endPoint x: 247, endPoint y: 346, distance: 46.0
click at [247, 346] on span "With just a few clicks, you ensure the customer is directed to the right agent,…" at bounding box center [376, 346] width 427 height 24
click at [173, 49] on icon at bounding box center [174, 52] width 5 height 6
click at [482, 339] on span ", you ensure the customer is directed to the right agent, maintaining continuit…" at bounding box center [376, 346] width 426 height 24
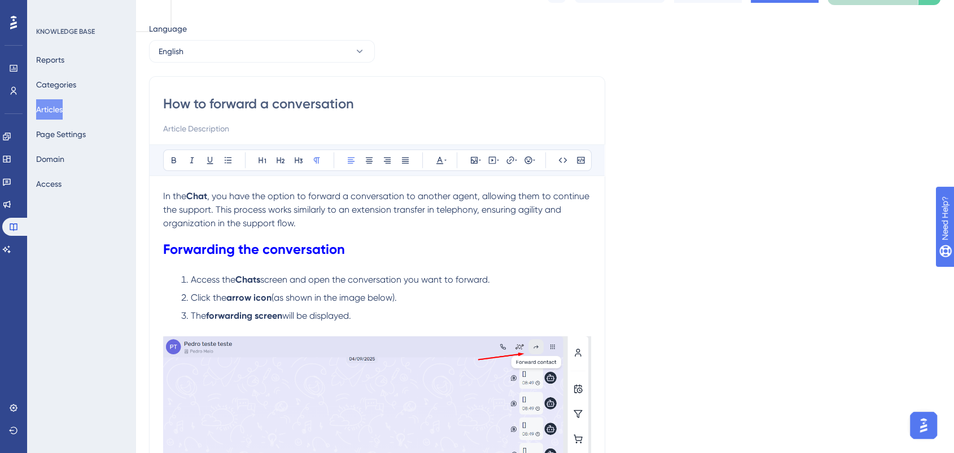
scroll to position [2, 0]
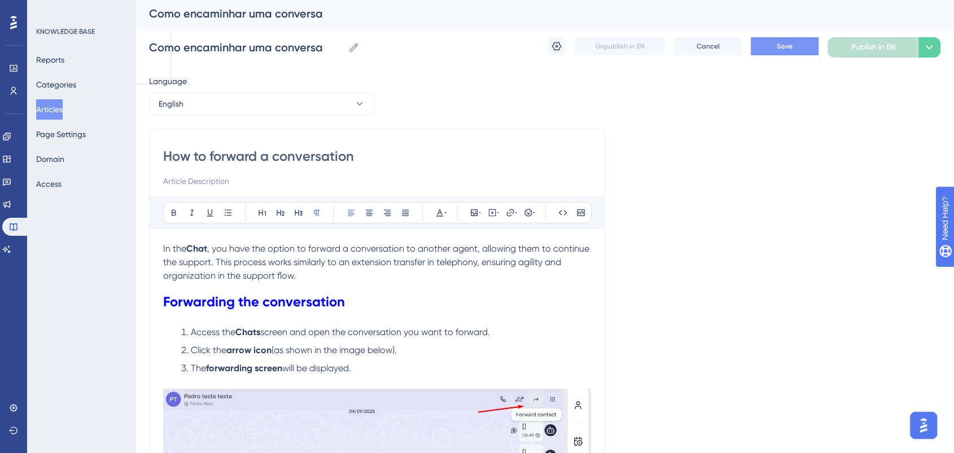
click at [771, 43] on button "Save" at bounding box center [785, 46] width 68 height 18
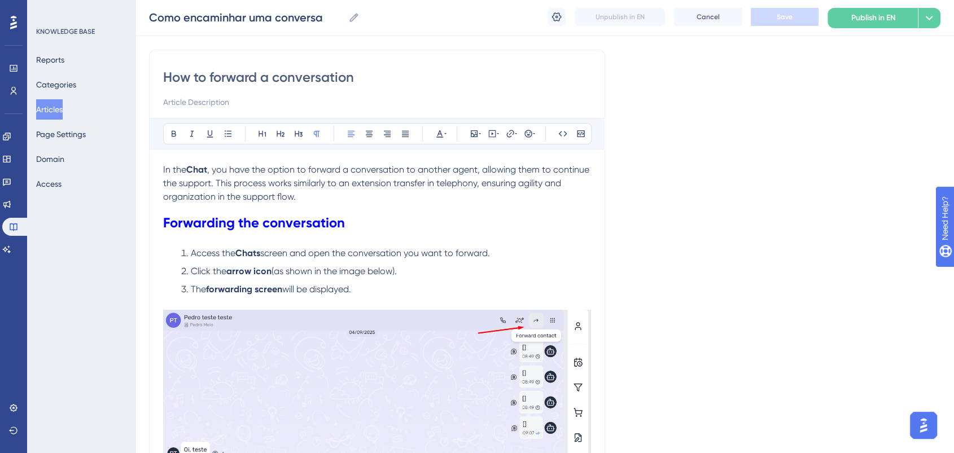
scroll to position [0, 0]
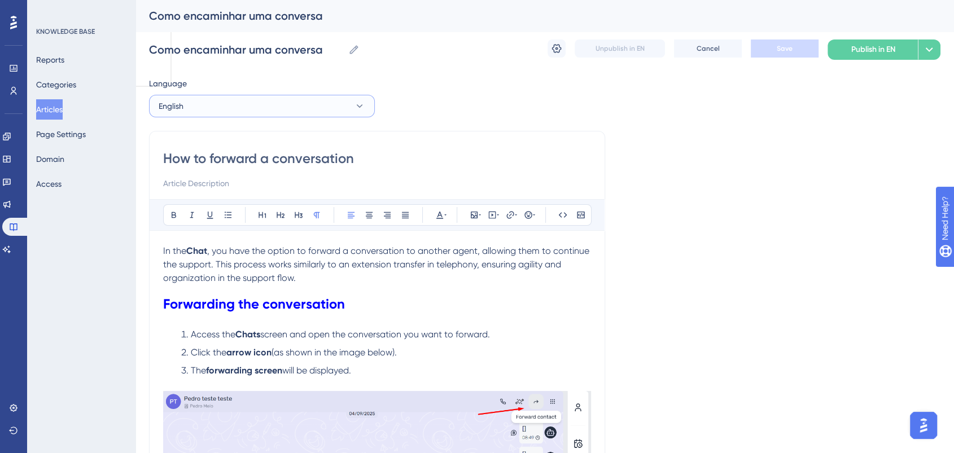
click at [238, 95] on button "English" at bounding box center [262, 106] width 226 height 23
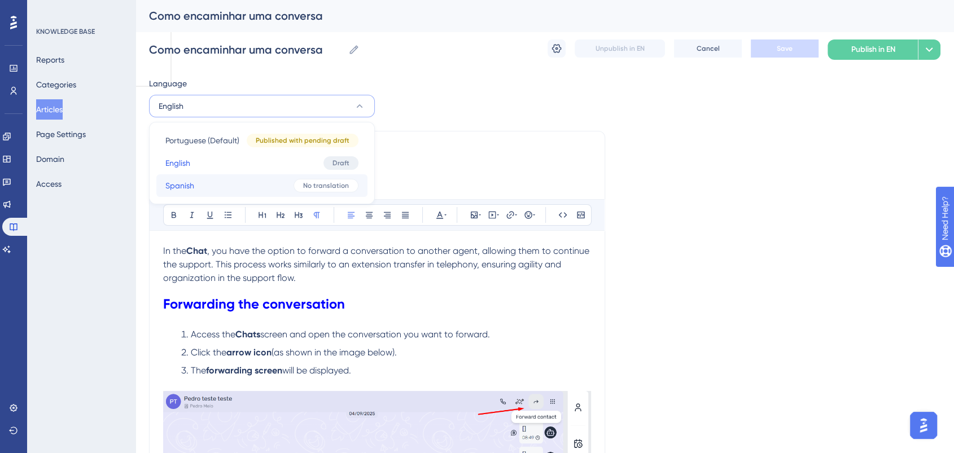
click at [237, 187] on button "Spanish Spanish No translation" at bounding box center [261, 185] width 211 height 23
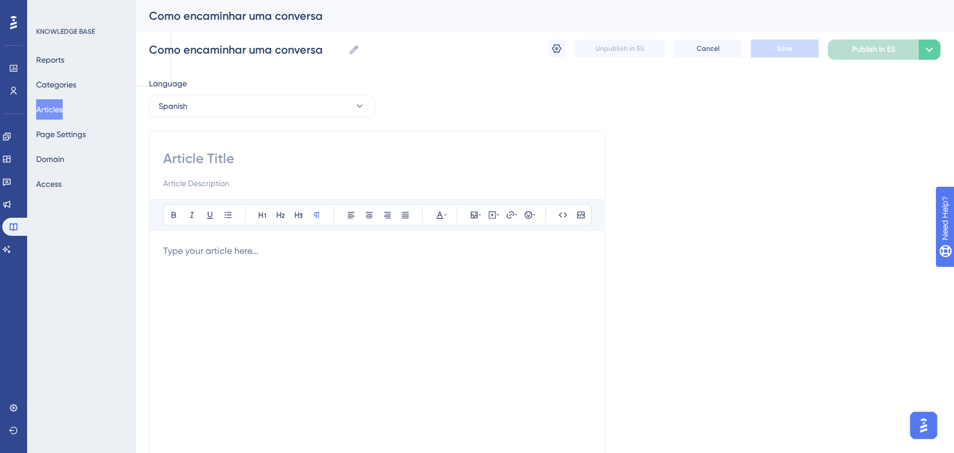
click at [183, 258] on div at bounding box center [377, 368] width 428 height 248
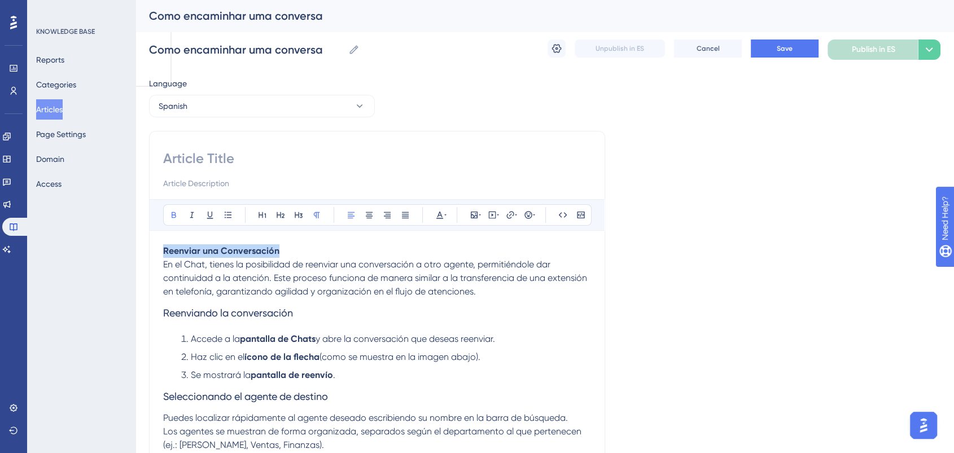
drag, startPoint x: 298, startPoint y: 257, endPoint x: 164, endPoint y: 256, distance: 133.8
click at [164, 256] on p "Reenviar una Conversación En el Chat, tienes la posibilidad de reenviar una con…" at bounding box center [377, 271] width 428 height 54
copy strong "Reenviar una Conversación"
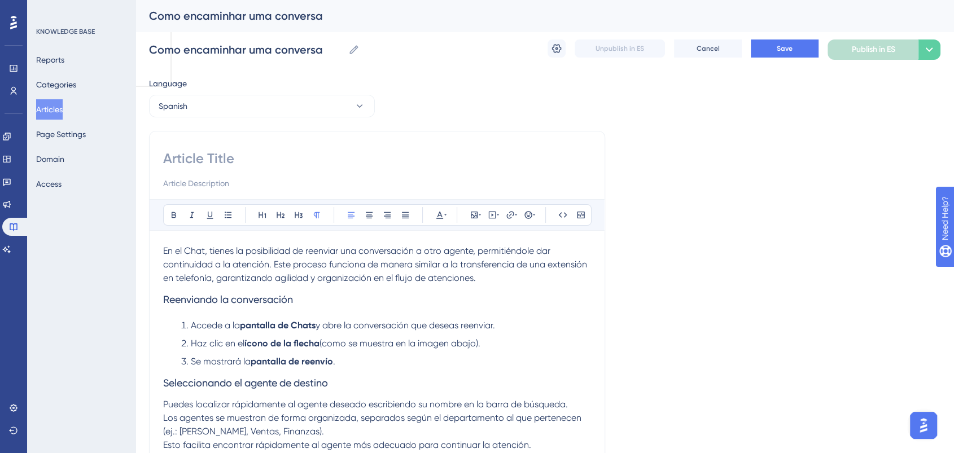
click at [211, 159] on input at bounding box center [377, 159] width 428 height 18
paste input "Reenviar una Conversación"
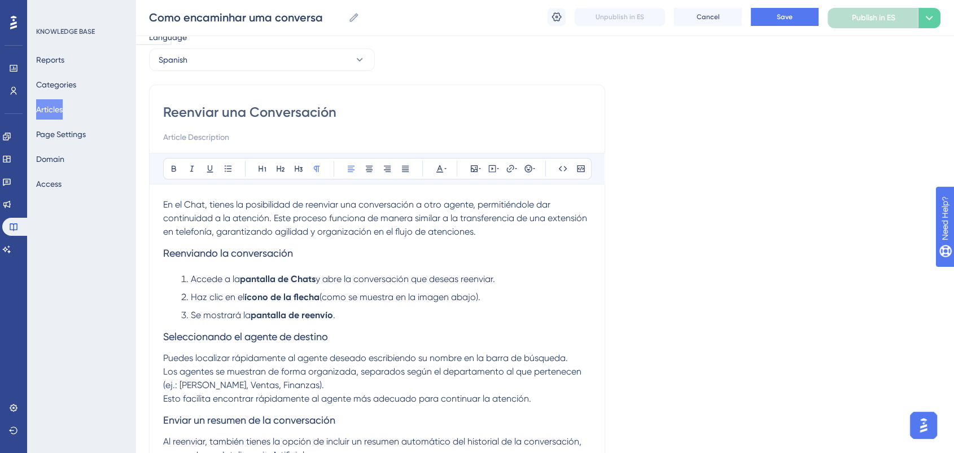
scroll to position [63, 0]
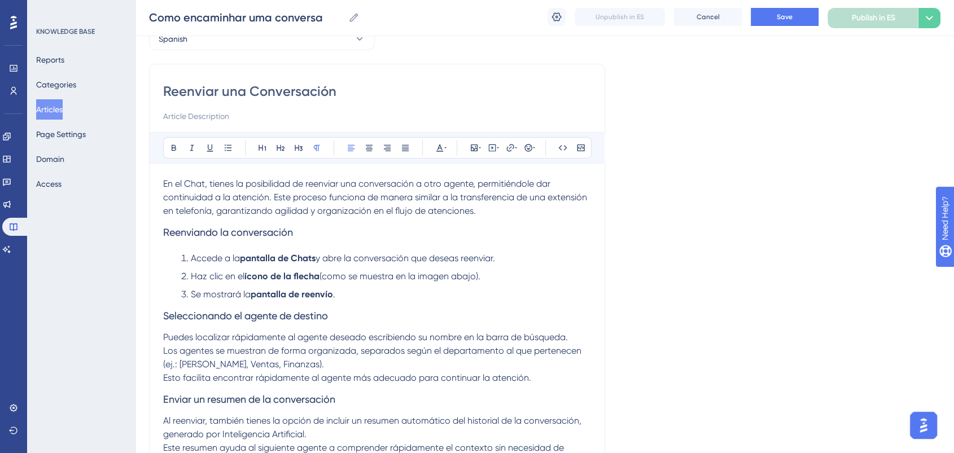
type input "Reenviar una Conversación"
click at [363, 300] on li "Se mostrará la pantalla de reenvío ." at bounding box center [384, 295] width 414 height 14
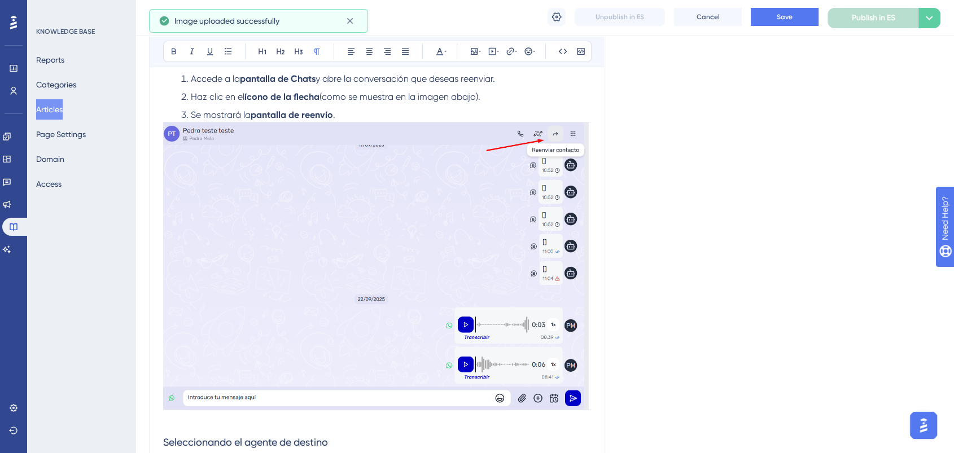
scroll to position [188, 0]
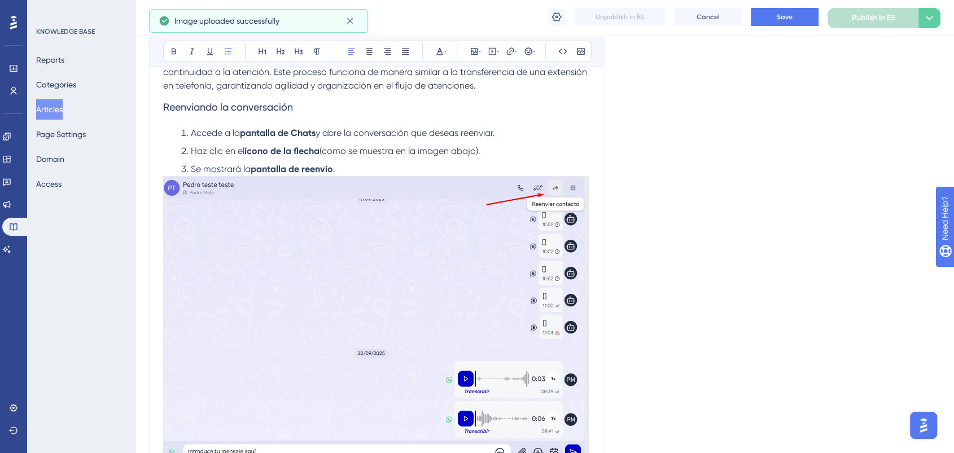
click at [340, 167] on li "Se mostrará la pantalla de reenvío ." at bounding box center [384, 170] width 414 height 14
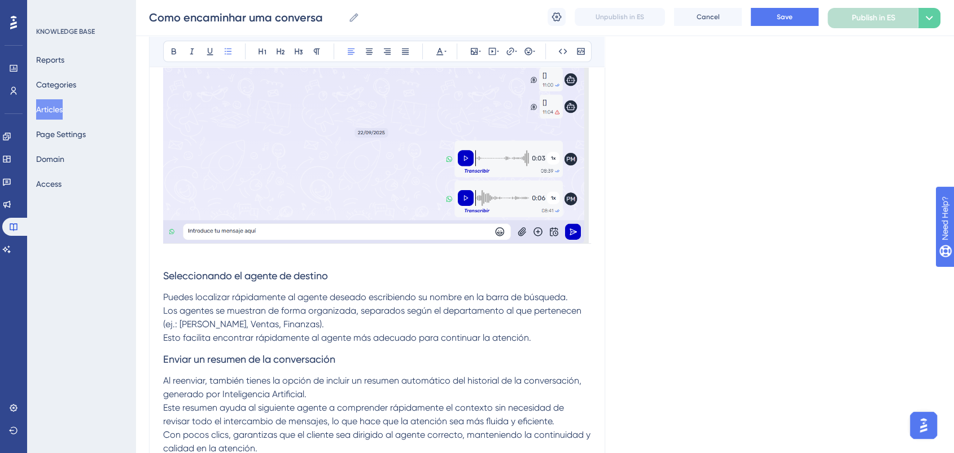
scroll to position [439, 0]
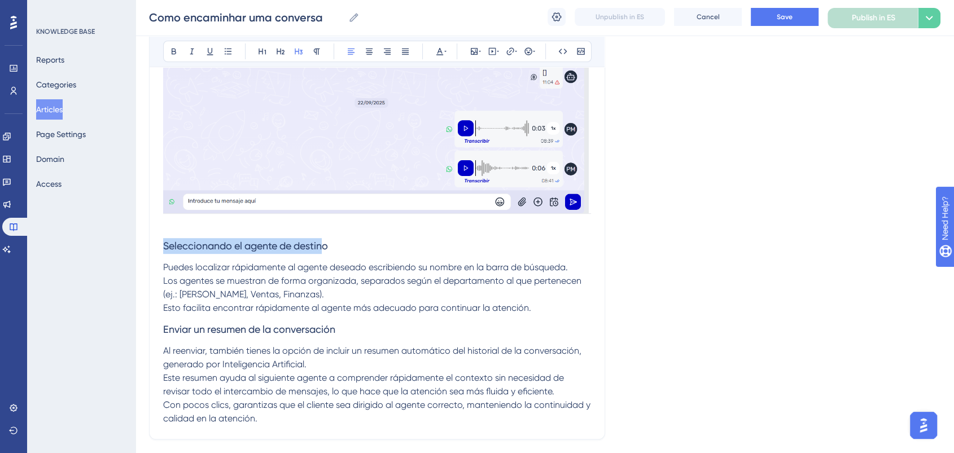
drag, startPoint x: 318, startPoint y: 250, endPoint x: 159, endPoint y: 240, distance: 159.6
click at [159, 240] on div "Reenviar una Conversación Bold Italic Underline Bullet Point Heading 1 Heading …" at bounding box center [377, 64] width 456 height 752
drag, startPoint x: 348, startPoint y: 253, endPoint x: 163, endPoint y: 250, distance: 185.2
click at [163, 250] on div "Reenviar una Conversación Bold Italic Underline Bullet Point Heading 1 Heading …" at bounding box center [377, 64] width 456 height 752
click at [174, 52] on icon at bounding box center [173, 51] width 9 height 9
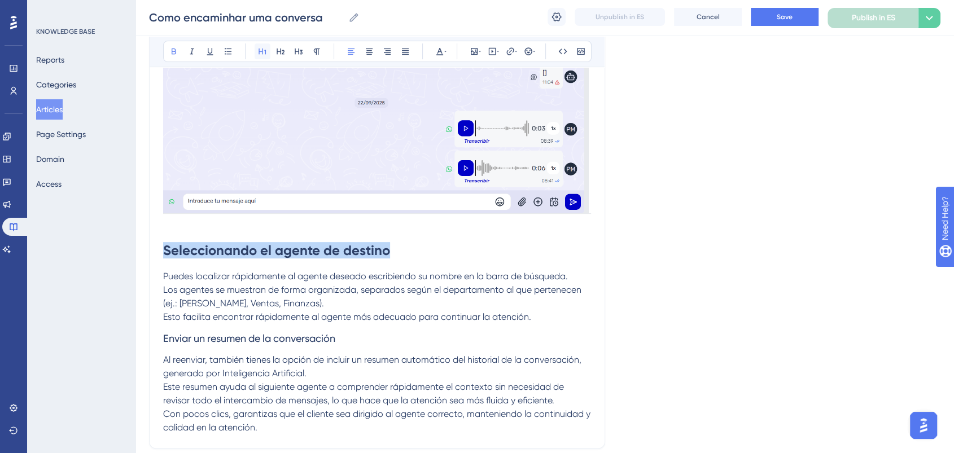
click at [258, 53] on icon at bounding box center [262, 51] width 9 height 9
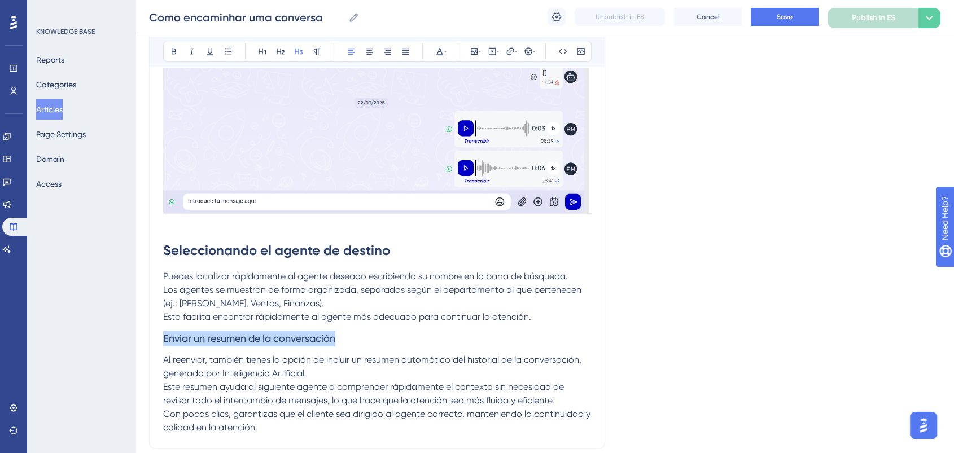
drag, startPoint x: 311, startPoint y: 342, endPoint x: 168, endPoint y: 263, distance: 163.8
click at [136, 331] on div "Performance Users Engagement Widgets Feedback Product Updates Knowledge Base AI…" at bounding box center [545, 47] width 819 height 973
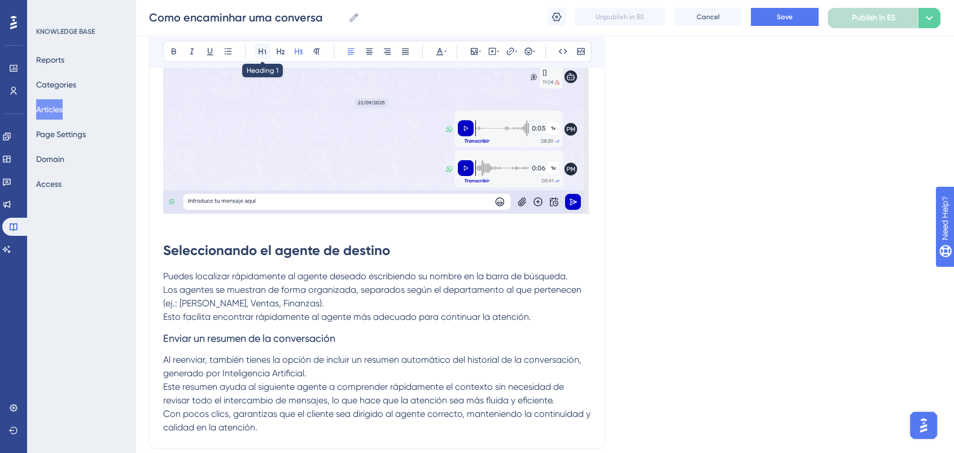
click at [265, 52] on icon at bounding box center [262, 51] width 9 height 9
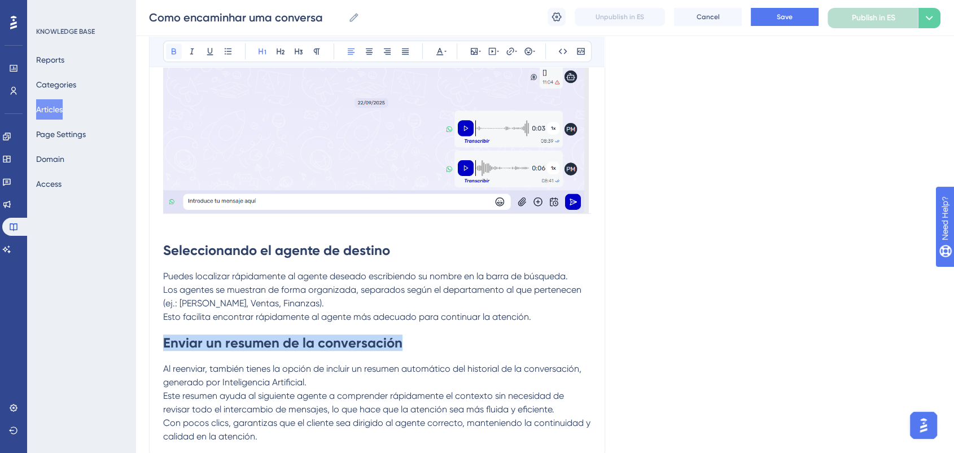
click at [169, 55] on button at bounding box center [174, 51] width 16 height 16
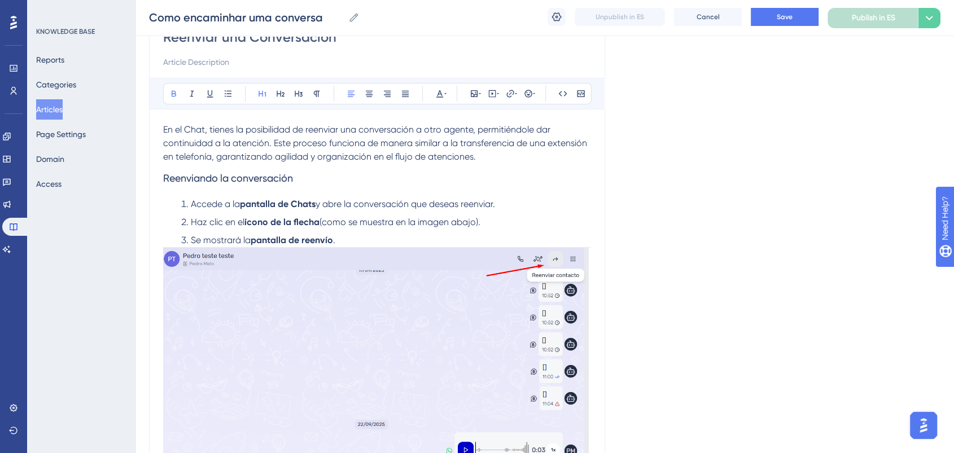
scroll to position [63, 0]
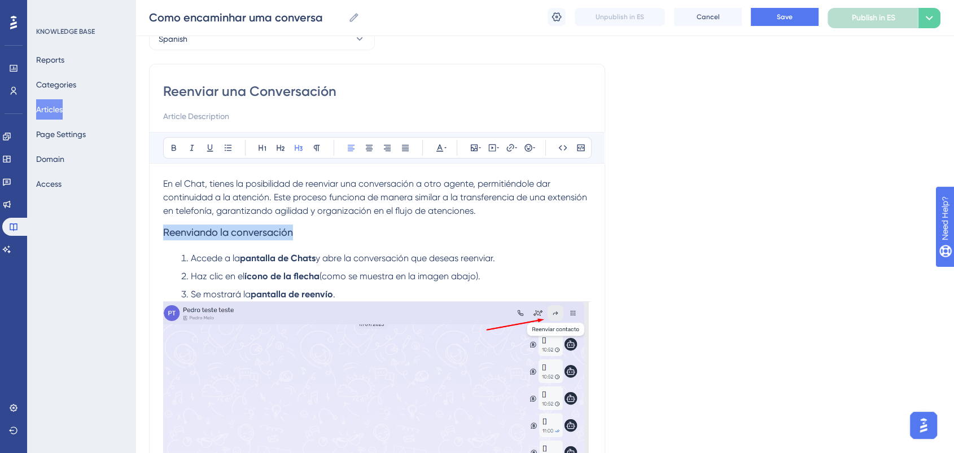
drag, startPoint x: 303, startPoint y: 234, endPoint x: 158, endPoint y: 232, distance: 145.1
click at [158, 232] on div "Reenviar una Conversación Bold Italic Underline Bullet Point Heading 1 Heading …" at bounding box center [377, 449] width 456 height 770
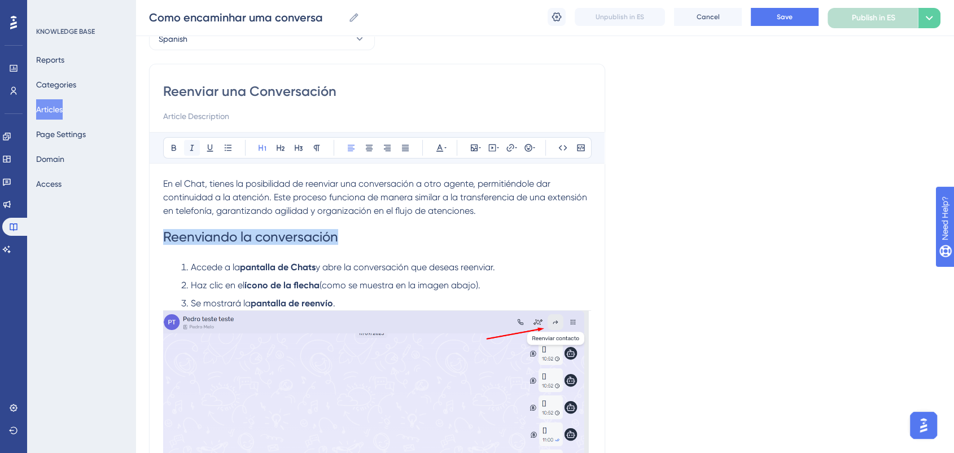
drag, startPoint x: 264, startPoint y: 146, endPoint x: 189, endPoint y: 150, distance: 75.2
click at [261, 147] on icon at bounding box center [262, 147] width 9 height 9
click at [174, 147] on icon at bounding box center [174, 148] width 5 height 6
click at [787, 20] on span "Save" at bounding box center [785, 16] width 16 height 9
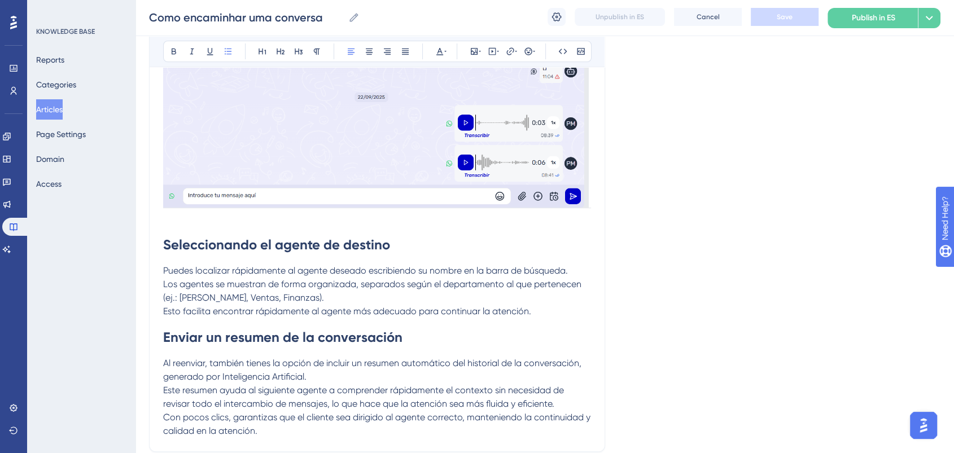
scroll to position [558, 0]
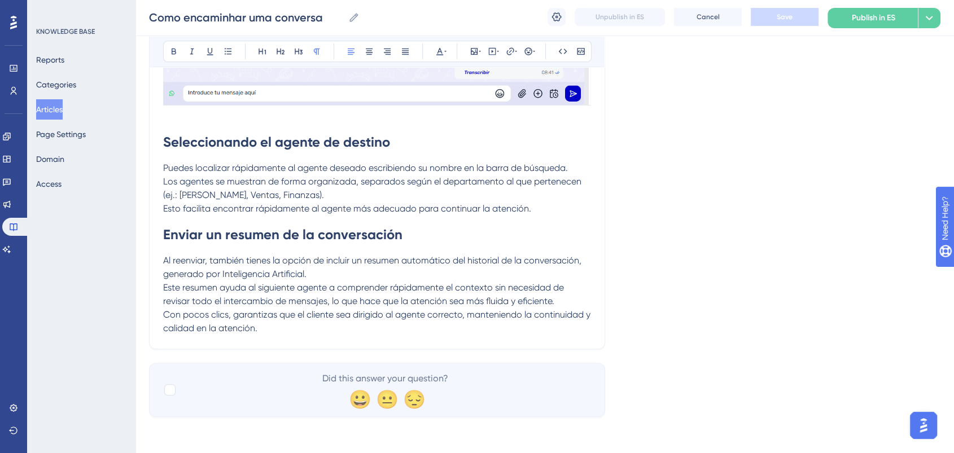
click at [267, 333] on p "Con pocos clics, garantizas que el cliente sea dirigido al agente correcto, man…" at bounding box center [377, 321] width 428 height 27
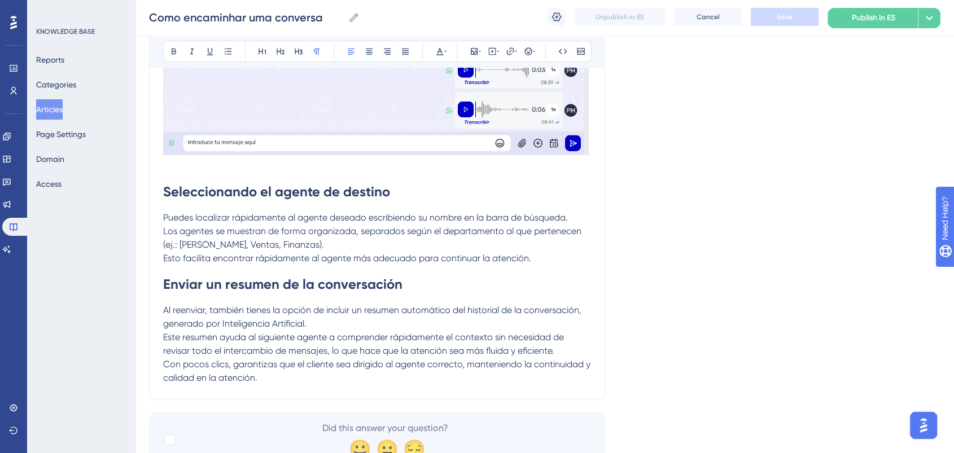
scroll to position [433, 0]
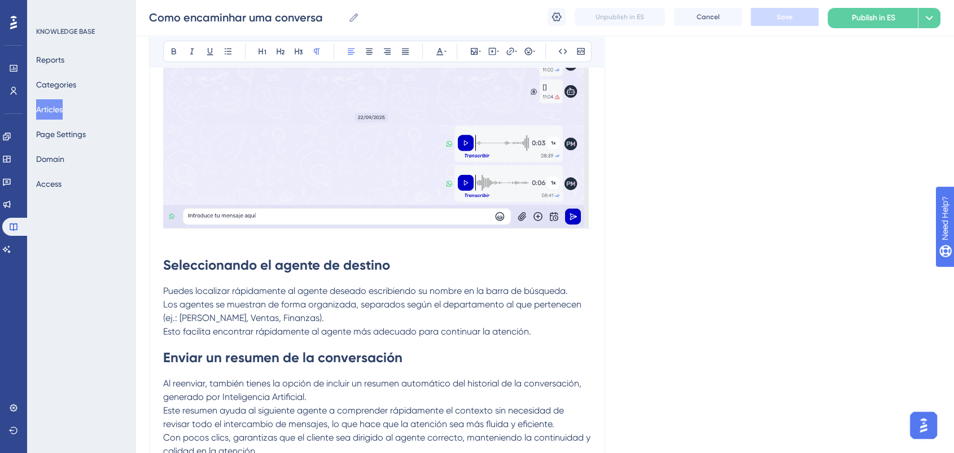
click at [321, 323] on p "Puedes localizar rápidamente al agente deseado escribiendo su nombre en la barr…" at bounding box center [377, 305] width 428 height 41
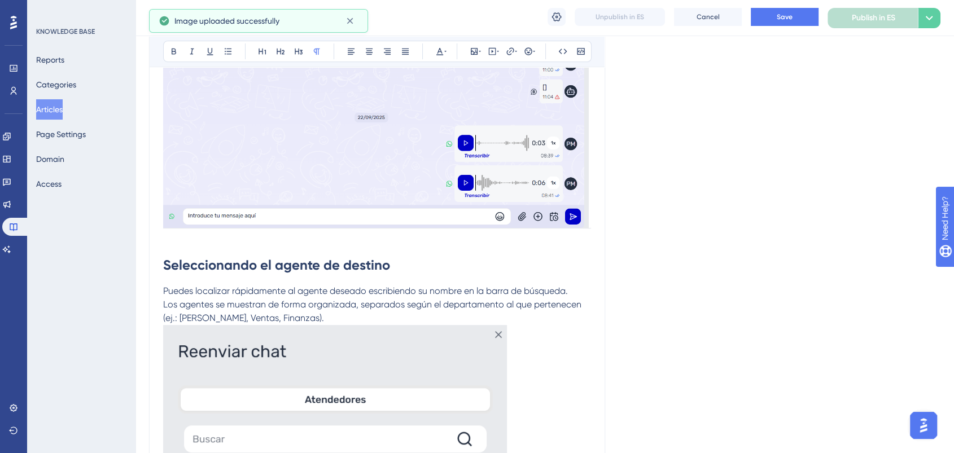
click at [322, 322] on p "Puedes localizar rápidamente al agente deseado escribiendo su nombre en la barr…" at bounding box center [377, 305] width 428 height 41
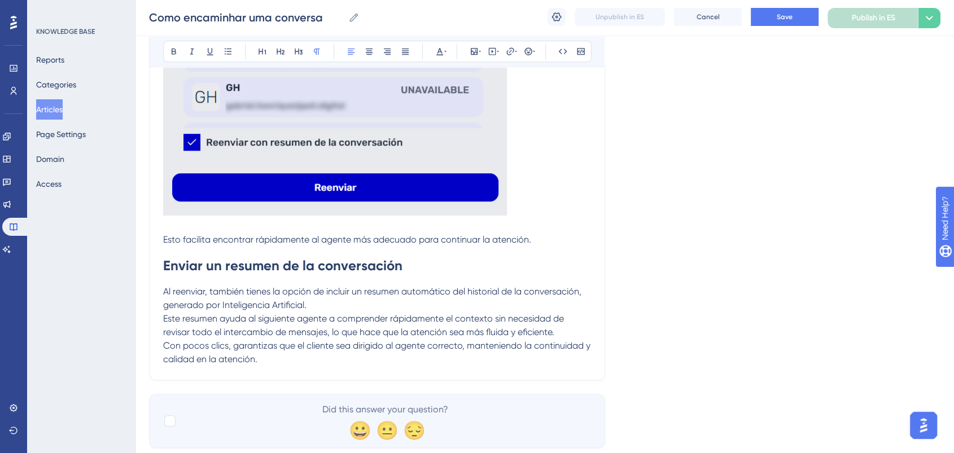
scroll to position [998, 0]
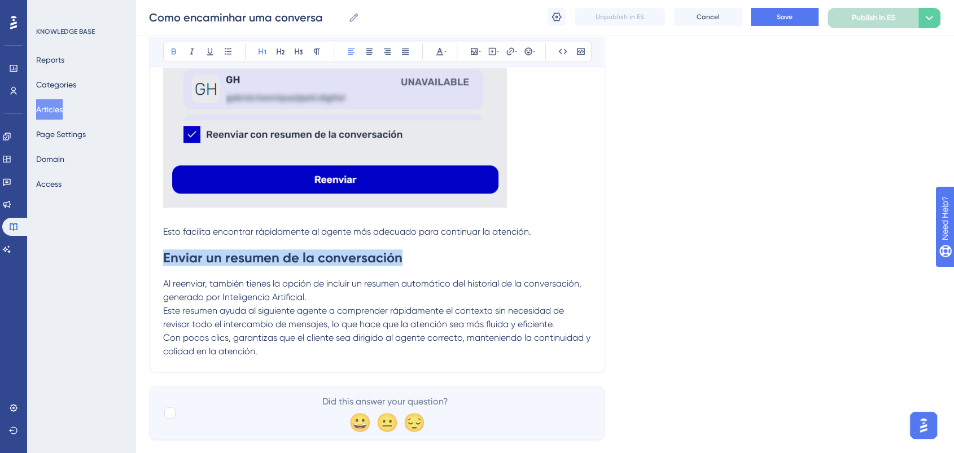
drag, startPoint x: 407, startPoint y: 254, endPoint x: 106, endPoint y: 261, distance: 301.6
click at [443, 51] on icon at bounding box center [439, 51] width 9 height 9
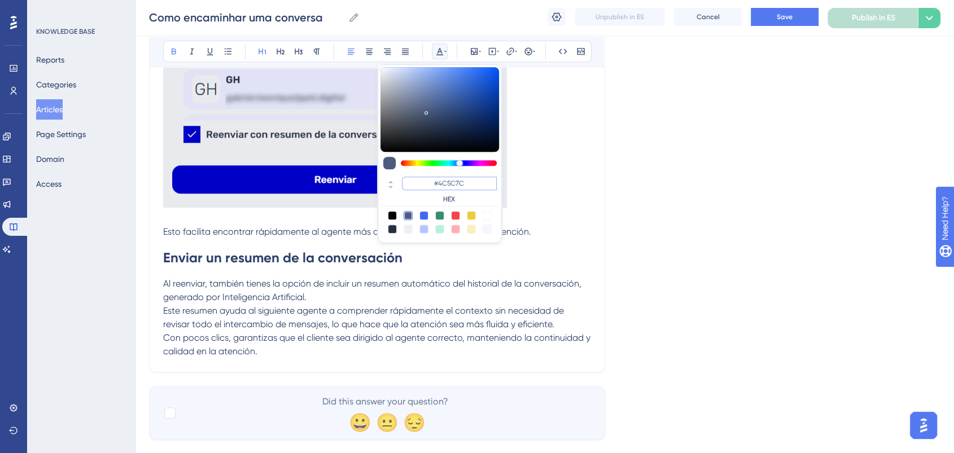
drag, startPoint x: 477, startPoint y: 188, endPoint x: 418, endPoint y: 186, distance: 58.2
click at [419, 186] on input "#4C5C7C" at bounding box center [449, 184] width 95 height 14
type input "#0000FF"
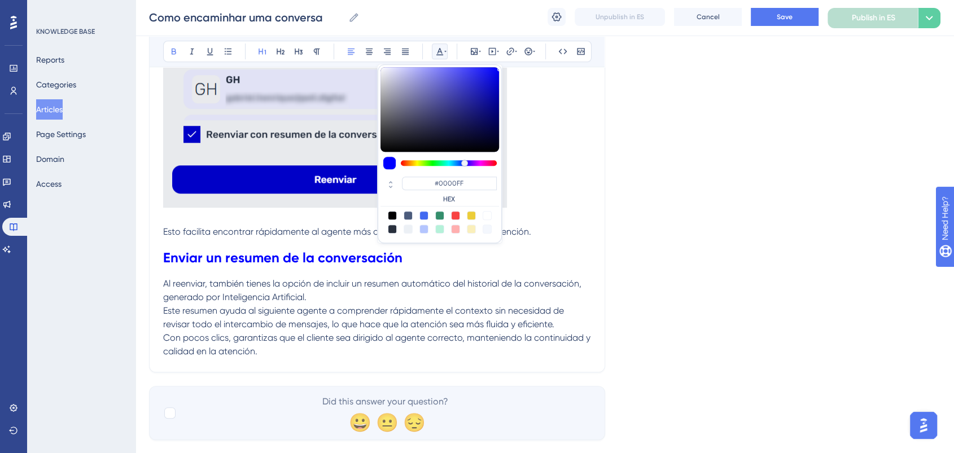
click at [477, 274] on h1 "Enviar un resumen de la conversación" at bounding box center [377, 258] width 428 height 38
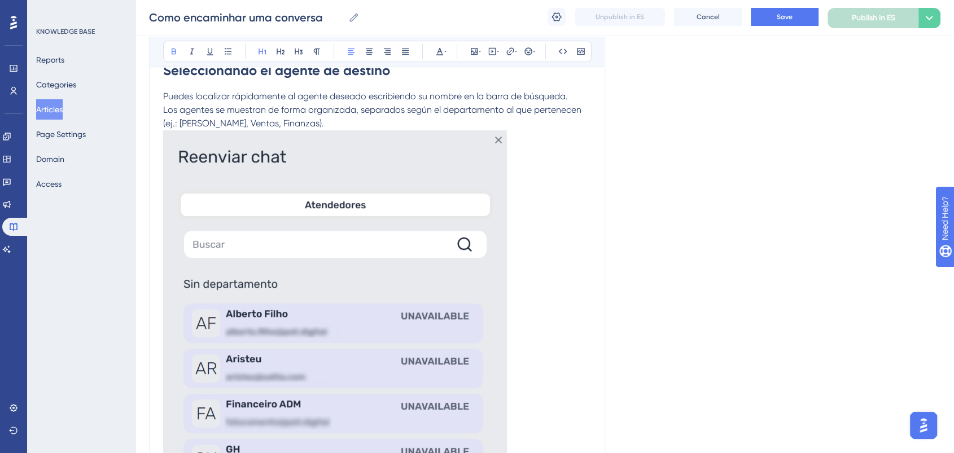
scroll to position [433, 0]
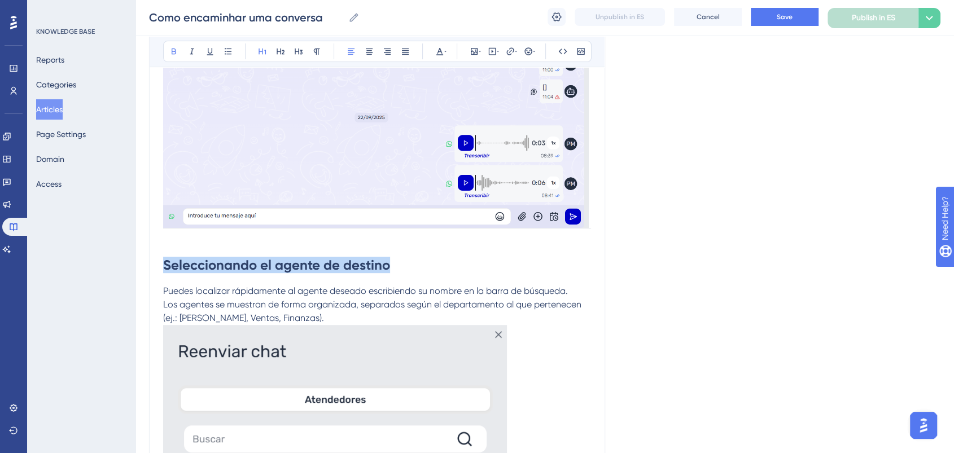
drag, startPoint x: 394, startPoint y: 270, endPoint x: 54, endPoint y: 260, distance: 340.1
click at [136, 260] on div "Performance Users Engagement Widgets Feedback Product Updates Knowledge Base AI…" at bounding box center [545, 295] width 819 height 1456
click at [440, 53] on icon at bounding box center [439, 51] width 9 height 9
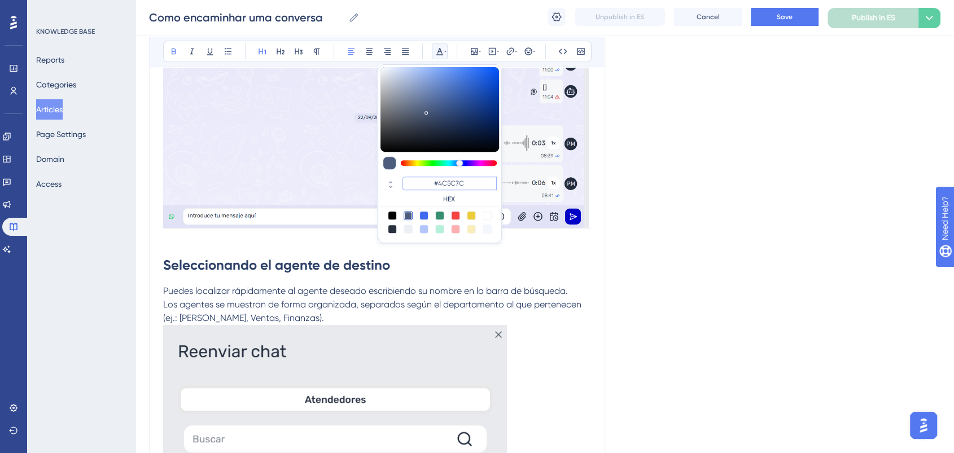
drag, startPoint x: 454, startPoint y: 185, endPoint x: 433, endPoint y: 184, distance: 21.5
click at [433, 184] on input "#4C5C7C" at bounding box center [449, 184] width 95 height 14
paste input "0000FF"
type input "#0000FF"
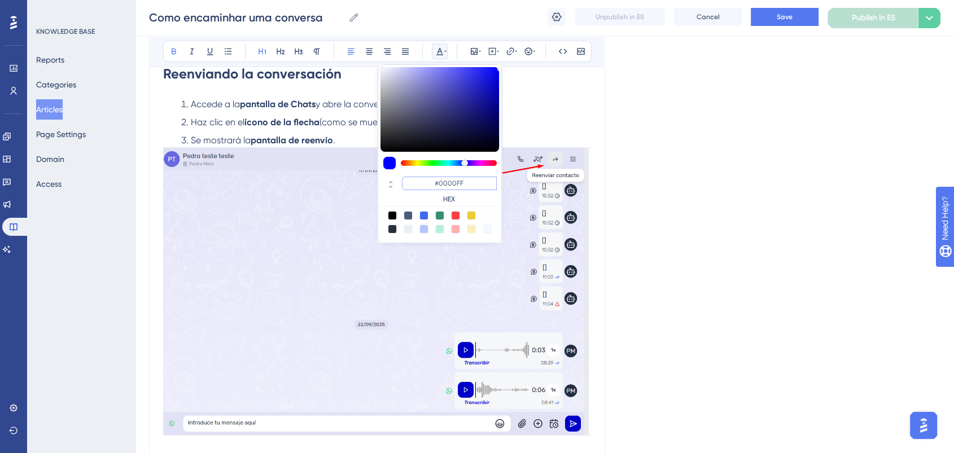
scroll to position [119, 0]
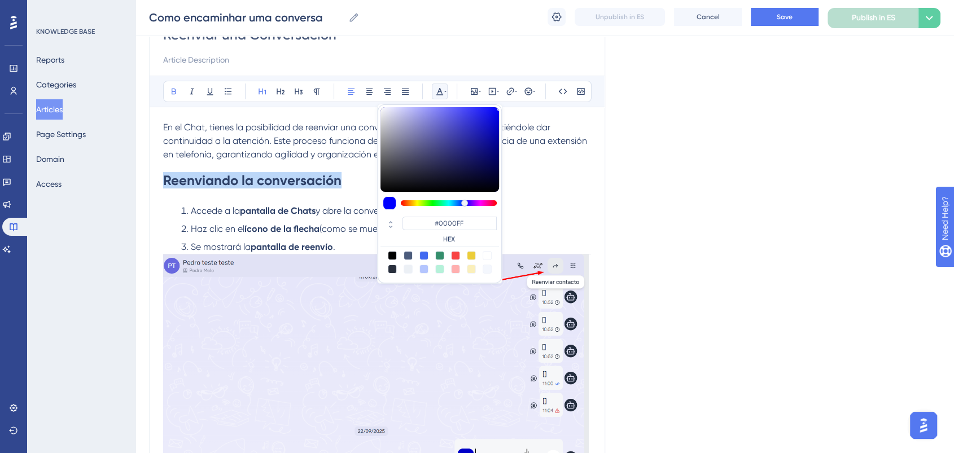
drag, startPoint x: 348, startPoint y: 178, endPoint x: 106, endPoint y: 177, distance: 242.2
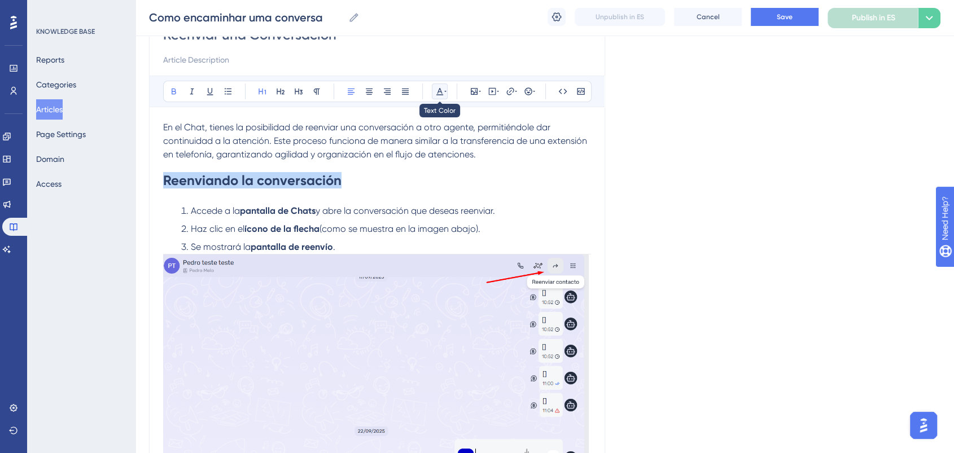
click at [436, 91] on icon at bounding box center [439, 91] width 9 height 9
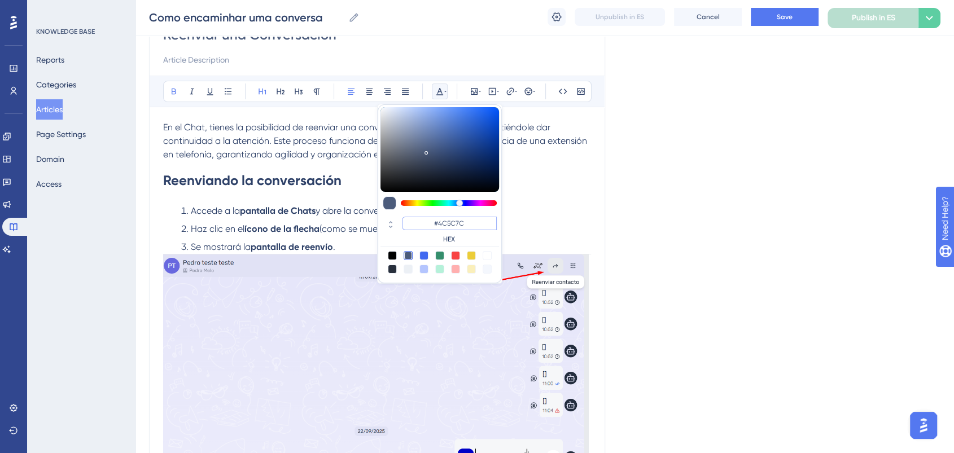
drag, startPoint x: 476, startPoint y: 221, endPoint x: 406, endPoint y: 222, distance: 70.0
click at [406, 222] on input "#4C5C7C" at bounding box center [449, 224] width 95 height 14
paste input "0000FF"
type input "#0000FF"
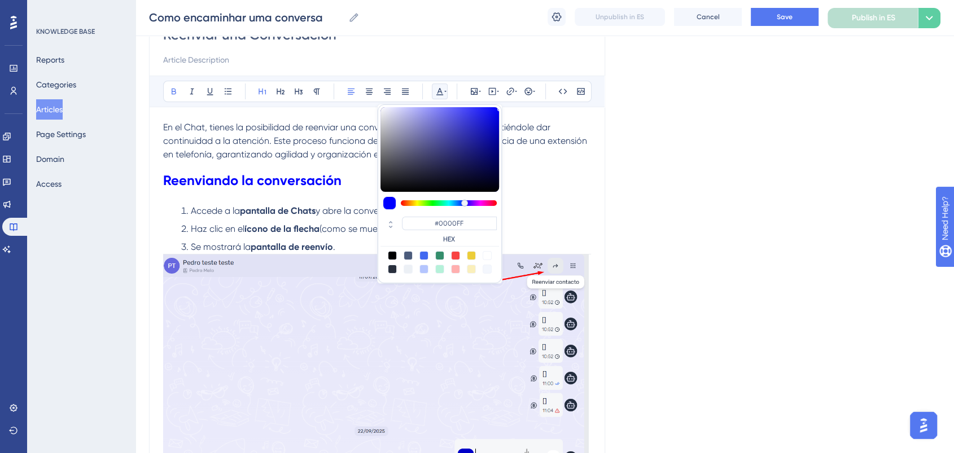
click at [544, 206] on li "Accede a la pantalla de Chats y abre la conversación que deseas reenviar." at bounding box center [384, 211] width 414 height 14
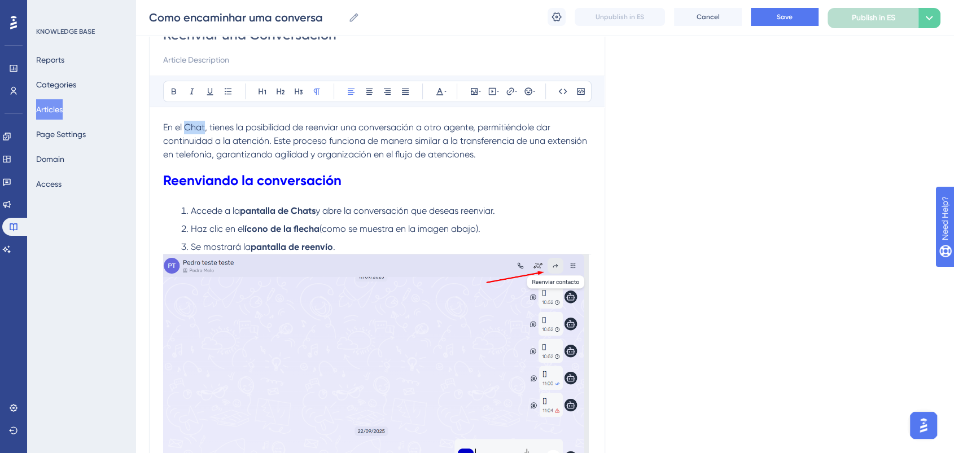
drag, startPoint x: 186, startPoint y: 126, endPoint x: 205, endPoint y: 126, distance: 18.6
click at [205, 126] on span "En el Chat, tienes la posibilidad de reenviar una conversación a otro agente, p…" at bounding box center [376, 141] width 426 height 38
click at [172, 89] on icon at bounding box center [174, 92] width 5 height 6
click at [510, 153] on p "En el Chat , tienes la posibilidad de reenviar una conversación a otro agente, …" at bounding box center [377, 141] width 428 height 41
click at [798, 11] on button "Save" at bounding box center [785, 17] width 68 height 18
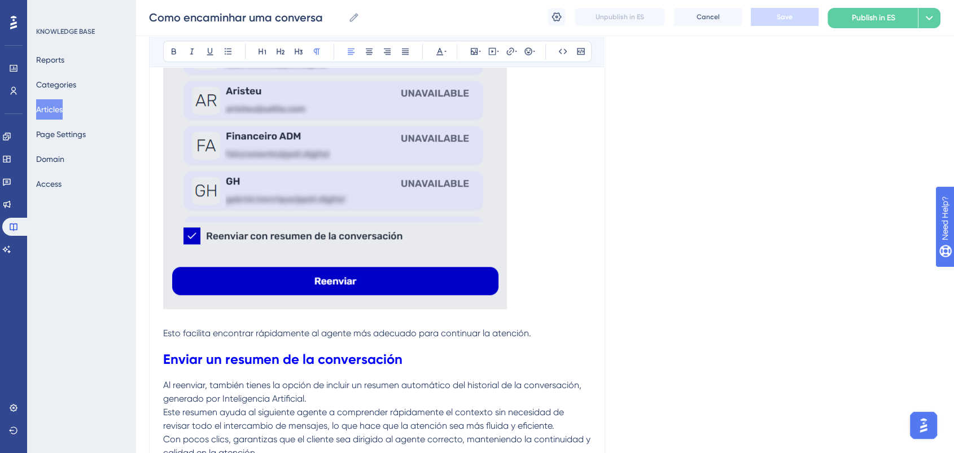
scroll to position [1023, 0]
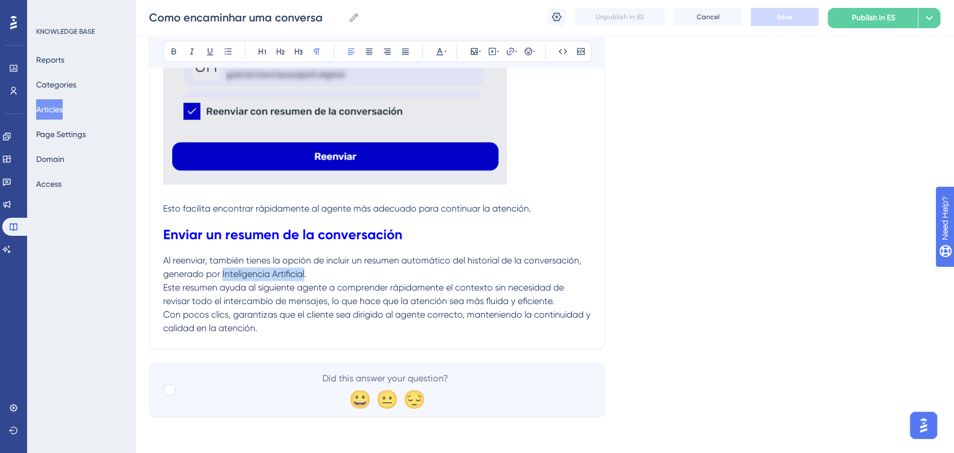
drag, startPoint x: 222, startPoint y: 274, endPoint x: 306, endPoint y: 273, distance: 84.2
click at [306, 273] on span "Al reenviar, también tienes la opción de incluir un resumen automático del hist…" at bounding box center [373, 267] width 421 height 24
click at [173, 52] on icon at bounding box center [173, 51] width 9 height 9
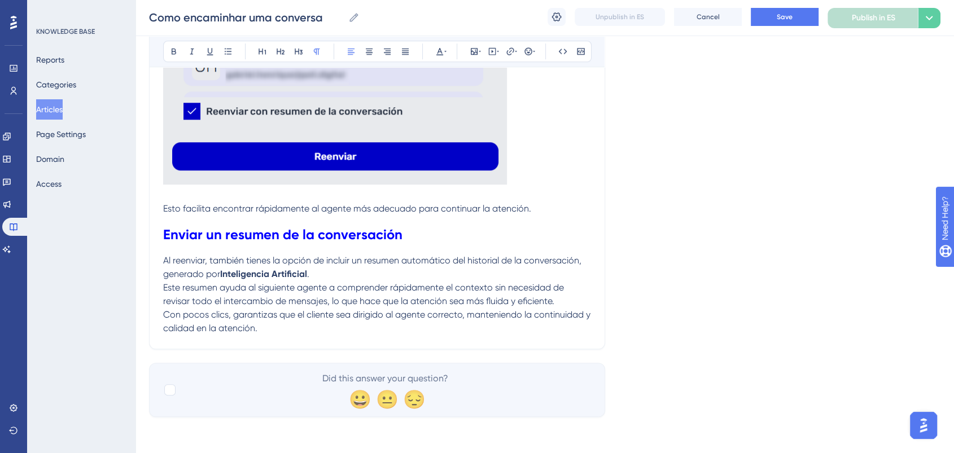
click at [476, 307] on span "Este resumen ayuda al siguiente agente a comprender rápidamente el contexto sin…" at bounding box center [364, 294] width 403 height 24
click at [564, 305] on p "Este resumen ayuda al siguiente agente a comprender rápidamente el contexto sin…" at bounding box center [377, 294] width 428 height 27
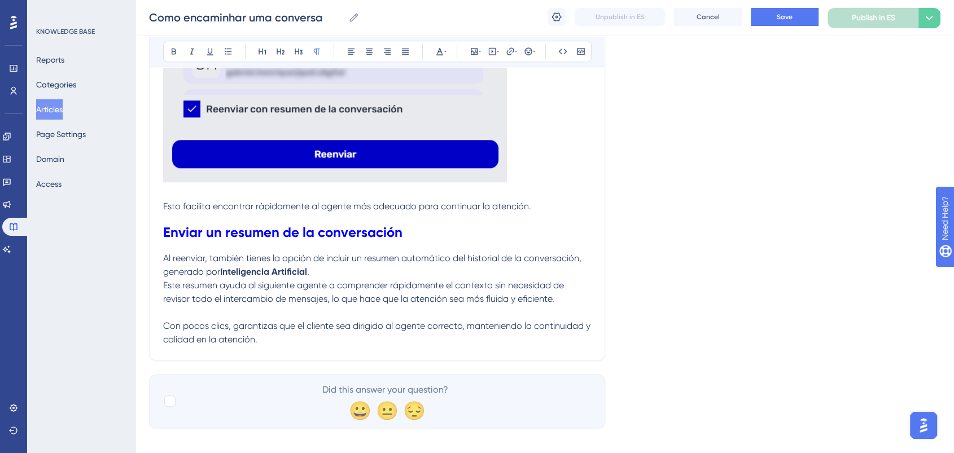
click at [376, 272] on p "Al reenviar, también tienes la opción de incluir un resumen automático del hist…" at bounding box center [377, 265] width 428 height 27
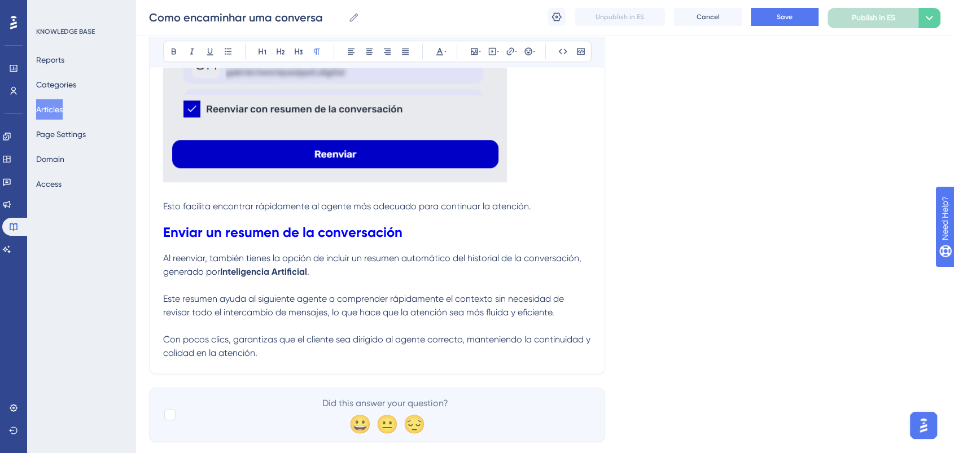
click at [577, 292] on p at bounding box center [377, 286] width 428 height 14
drag, startPoint x: 184, startPoint y: 340, endPoint x: 226, endPoint y: 340, distance: 42.9
click at [226, 340] on span "Con pocos clics, garantizas que el cliente sea dirigido al agente correcto, man…" at bounding box center [378, 346] width 430 height 24
click at [178, 53] on button at bounding box center [174, 51] width 16 height 16
click at [484, 348] on p "Con pocos clics , garantizas que el cliente sea dirigido al agente correcto, ma…" at bounding box center [377, 346] width 428 height 27
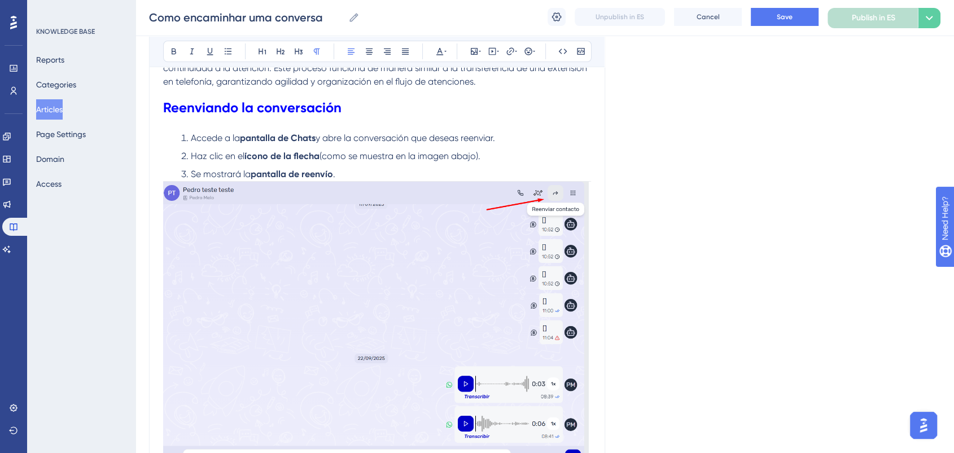
scroll to position [82, 0]
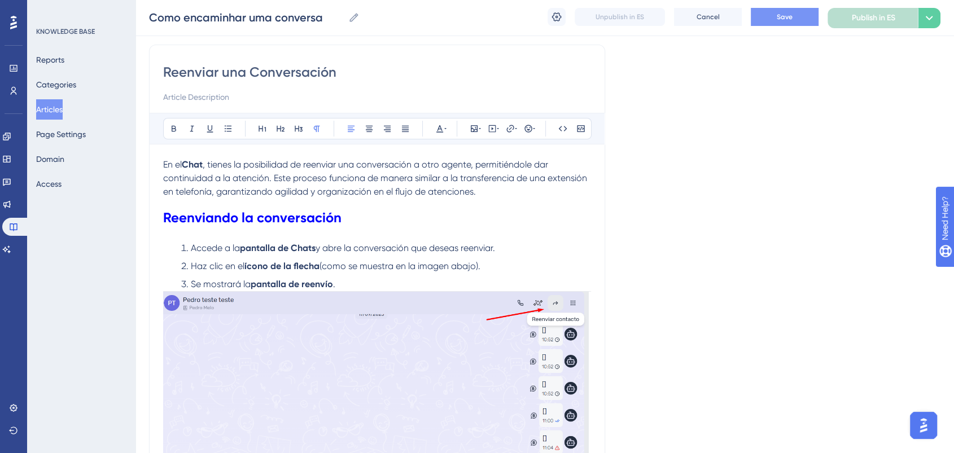
click at [770, 10] on button "Save" at bounding box center [785, 17] width 68 height 18
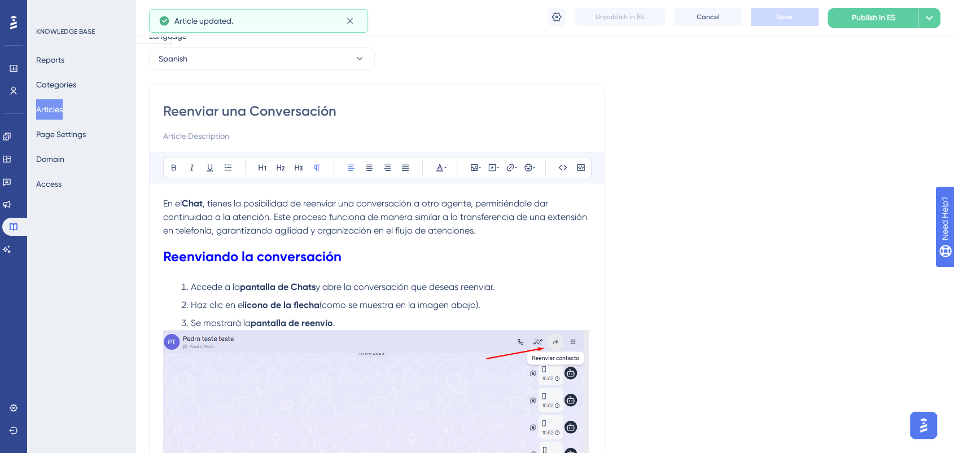
scroll to position [0, 0]
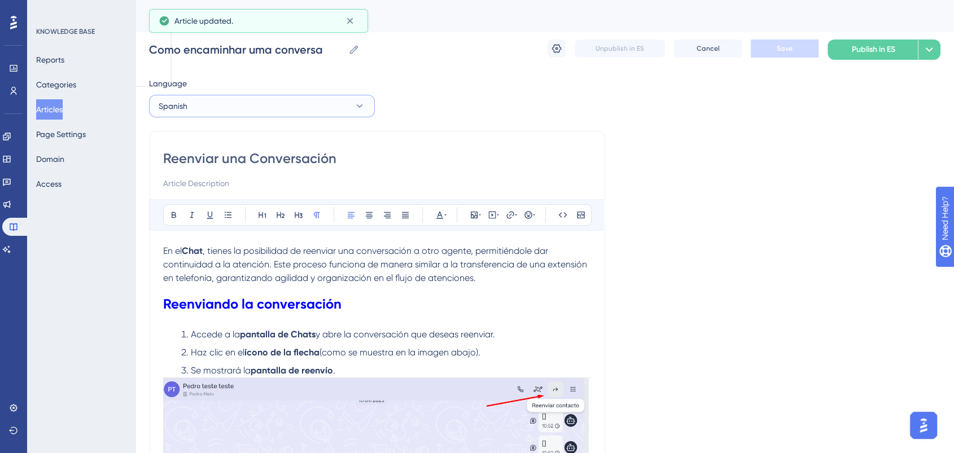
click at [216, 106] on button "Spanish" at bounding box center [262, 106] width 226 height 23
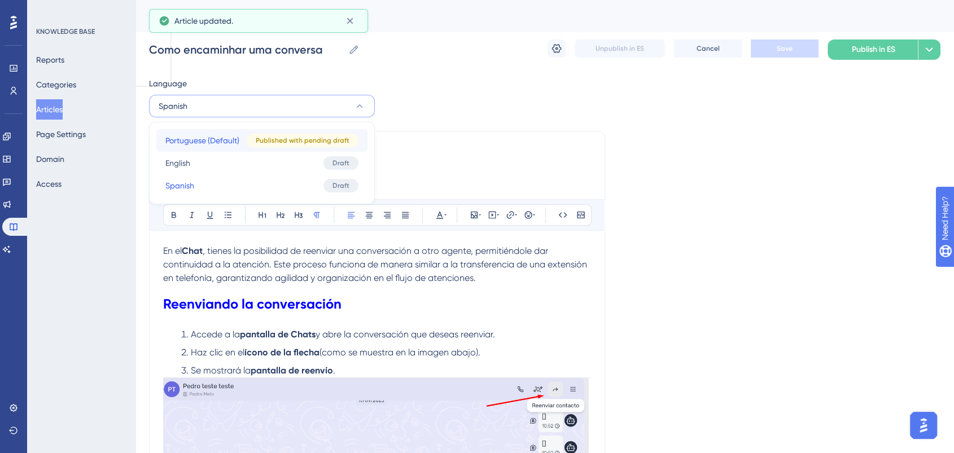
click at [203, 141] on span "Portuguese (Default)" at bounding box center [202, 141] width 74 height 14
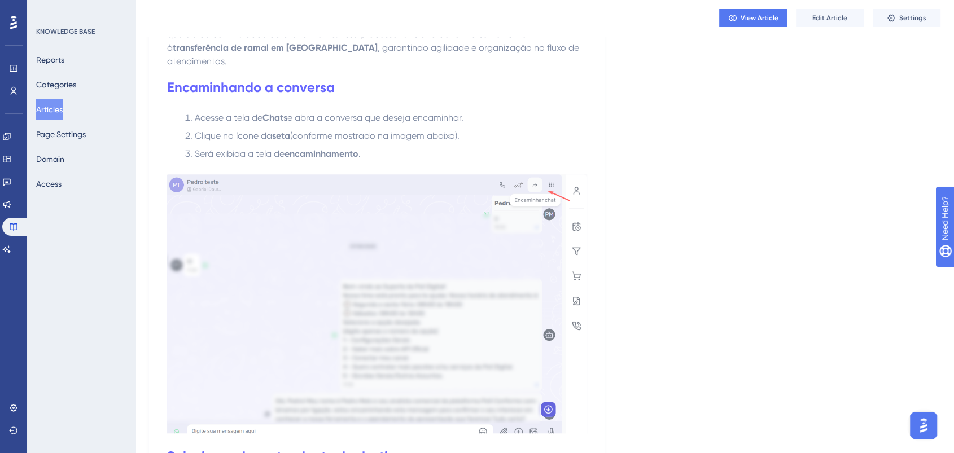
scroll to position [565, 0]
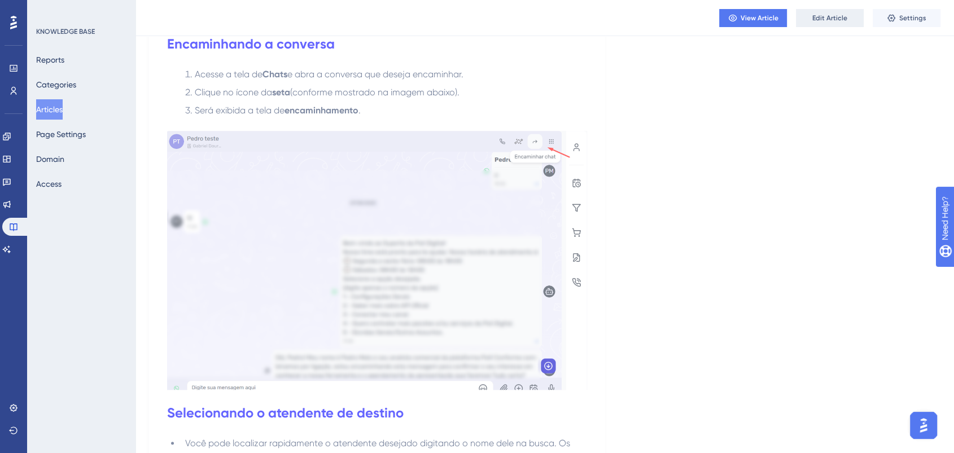
click at [804, 17] on button "Edit Article" at bounding box center [830, 18] width 68 height 18
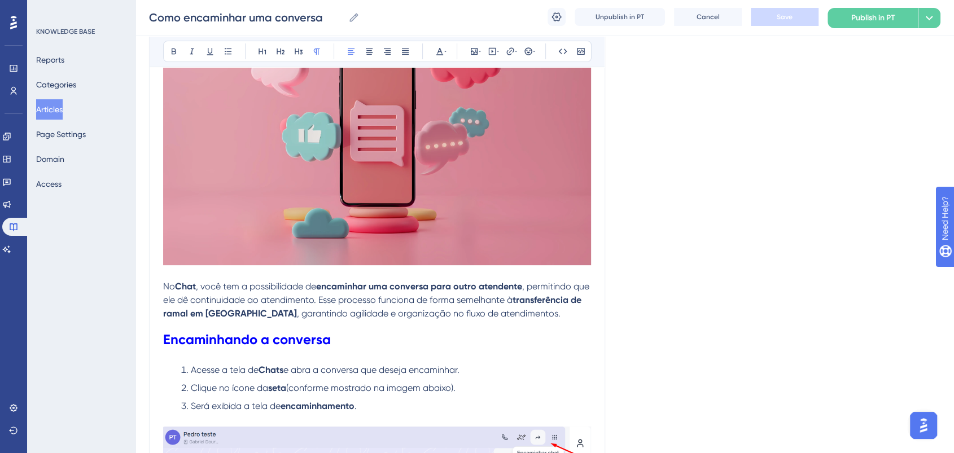
scroll to position [273, 0]
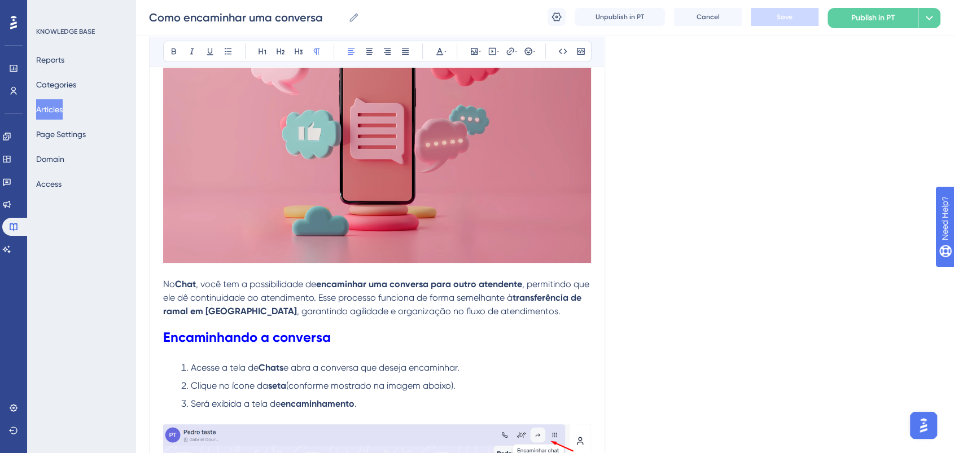
click at [164, 287] on span "No" at bounding box center [169, 284] width 12 height 11
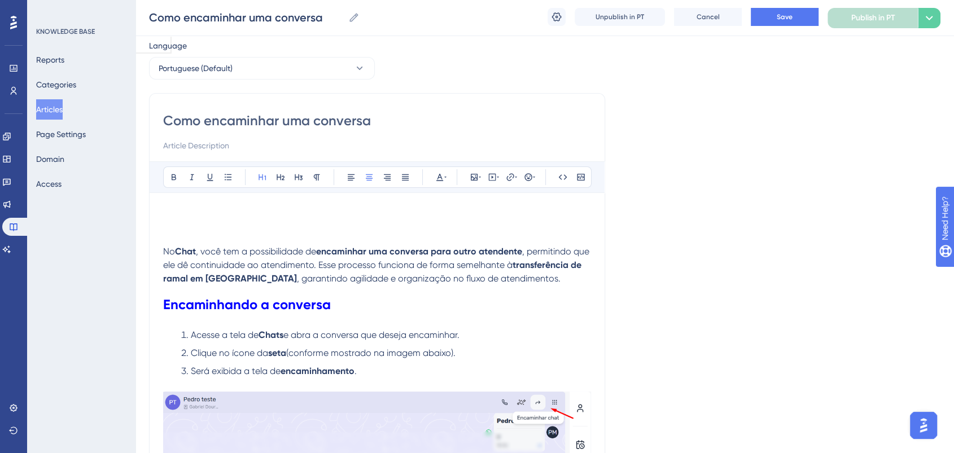
scroll to position [0, 0]
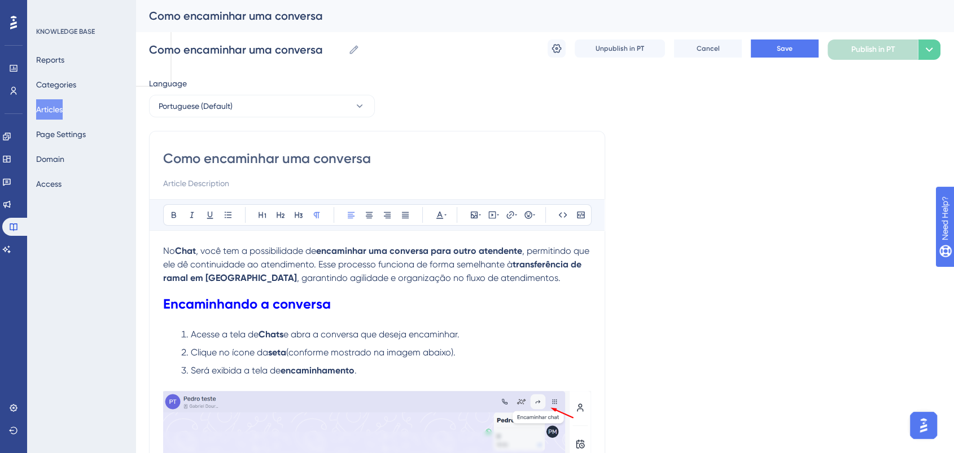
click at [325, 273] on span ", garantindo agilidade e organização no fluxo de atendimentos." at bounding box center [429, 278] width 264 height 11
drag, startPoint x: 345, startPoint y: 277, endPoint x: 444, endPoint y: 278, distance: 99.4
click at [444, 278] on span ", garantindo agilidade e organização no fluxo de atendimentos." at bounding box center [429, 278] width 264 height 11
click at [476, 289] on h1 "Encaminhando a conversa" at bounding box center [377, 304] width 428 height 38
drag, startPoint x: 386, startPoint y: 157, endPoint x: 158, endPoint y: 164, distance: 227.7
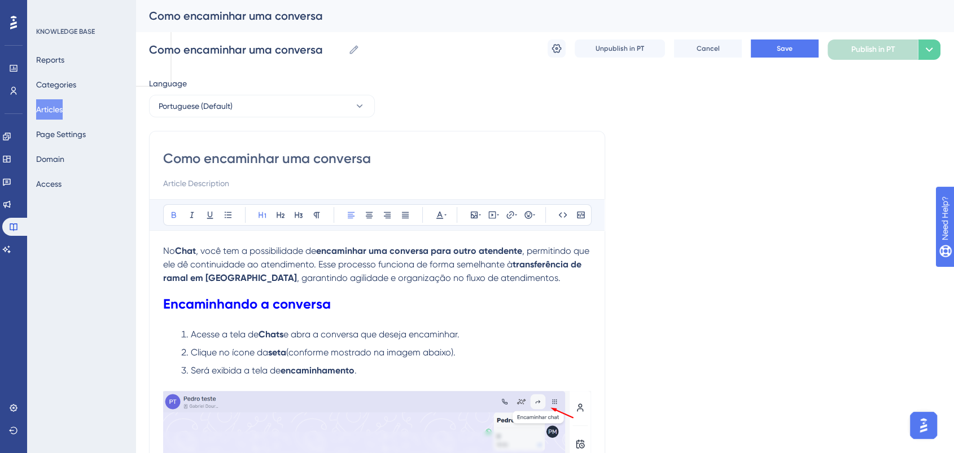
click at [235, 103] on button "Portuguese (Default)" at bounding box center [262, 106] width 226 height 23
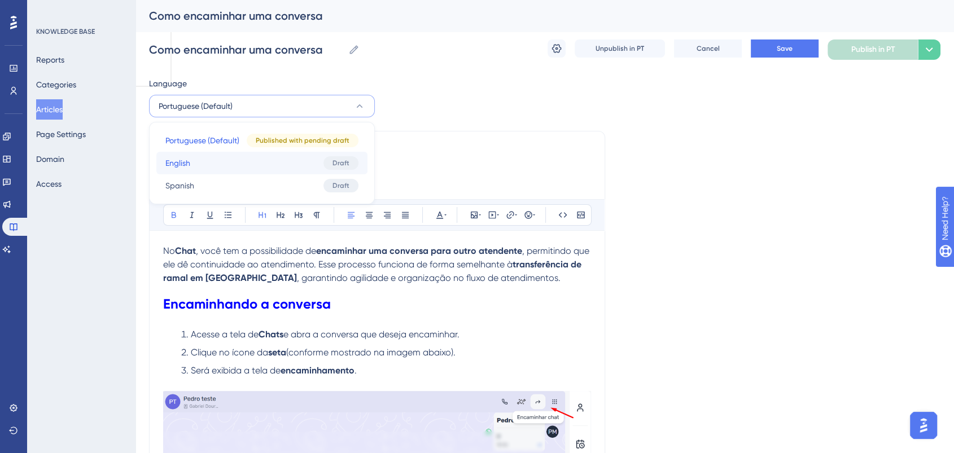
click at [209, 164] on button "English English Draft" at bounding box center [261, 163] width 211 height 23
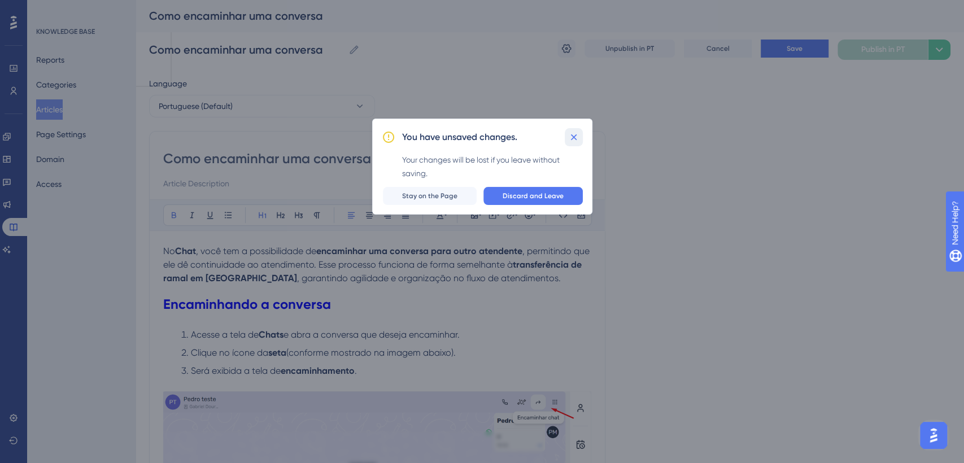
drag, startPoint x: 576, startPoint y: 139, endPoint x: 794, endPoint y: 62, distance: 232.0
click at [578, 136] on icon at bounding box center [573, 137] width 11 height 11
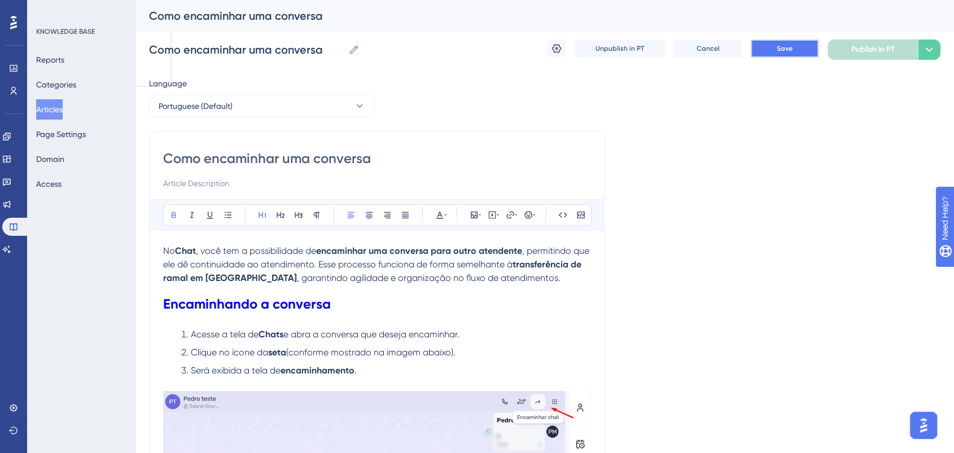
click at [780, 56] on button "Save" at bounding box center [785, 49] width 68 height 18
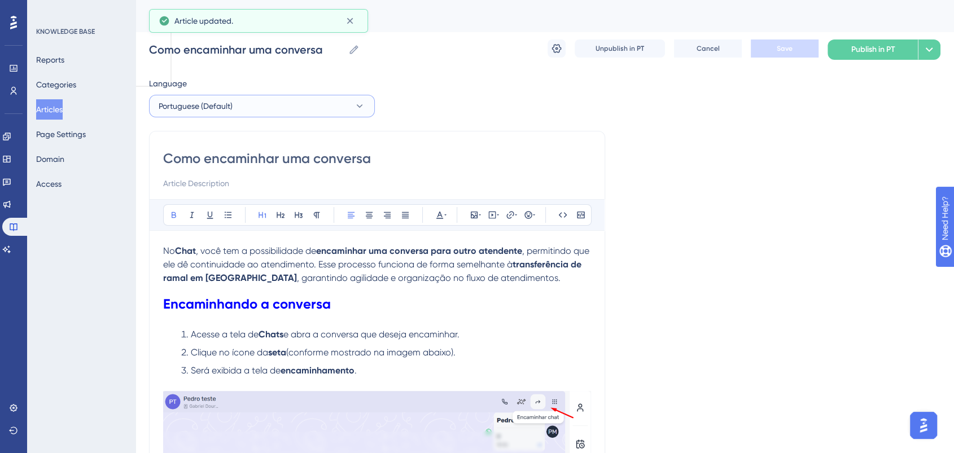
click at [292, 103] on button "Portuguese (Default)" at bounding box center [262, 106] width 226 height 23
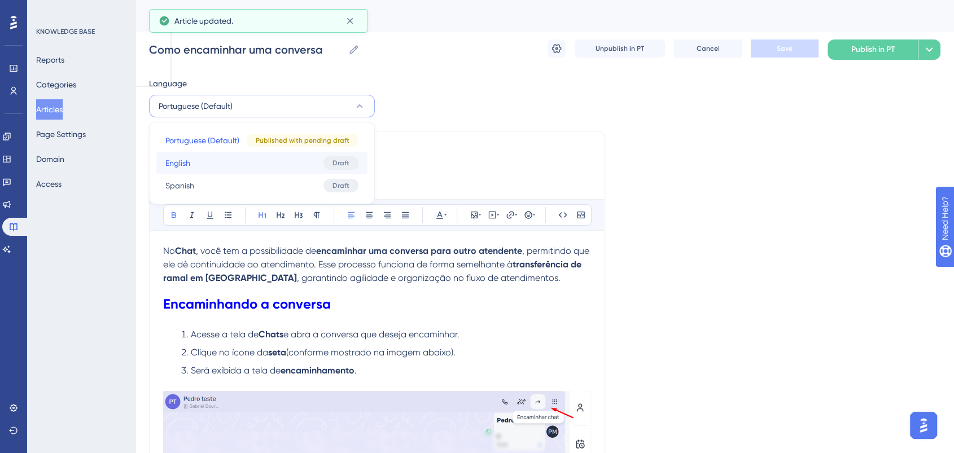
click at [254, 171] on button "English English Draft" at bounding box center [261, 163] width 211 height 23
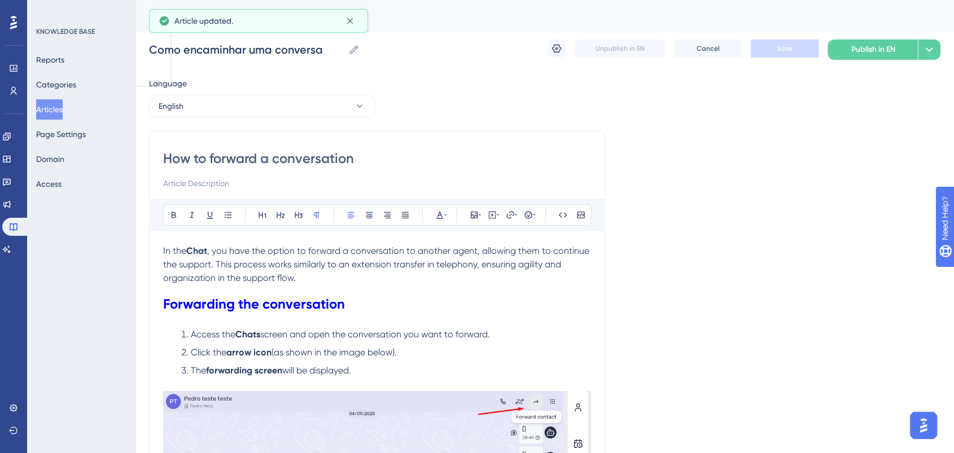
drag, startPoint x: 398, startPoint y: 156, endPoint x: 134, endPoint y: 156, distance: 263.7
click at [379, 150] on input "How to forward a conversation" at bounding box center [377, 159] width 428 height 18
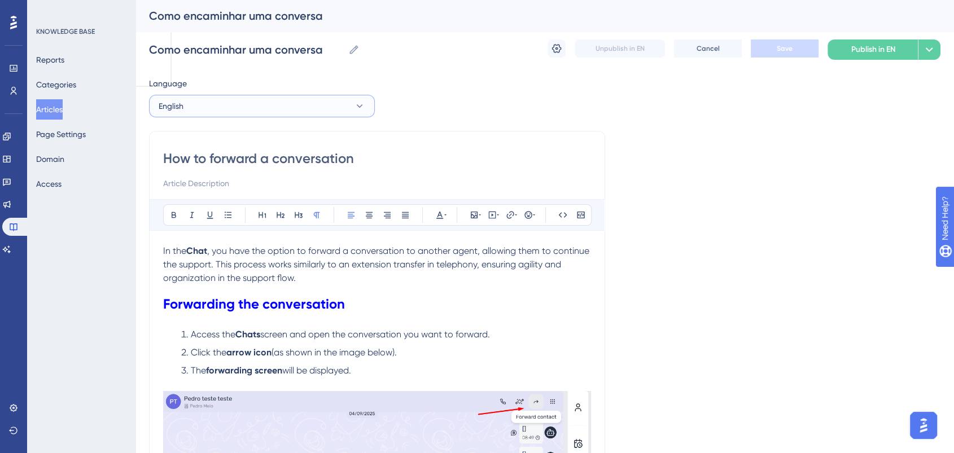
click at [345, 104] on button "English" at bounding box center [262, 106] width 226 height 23
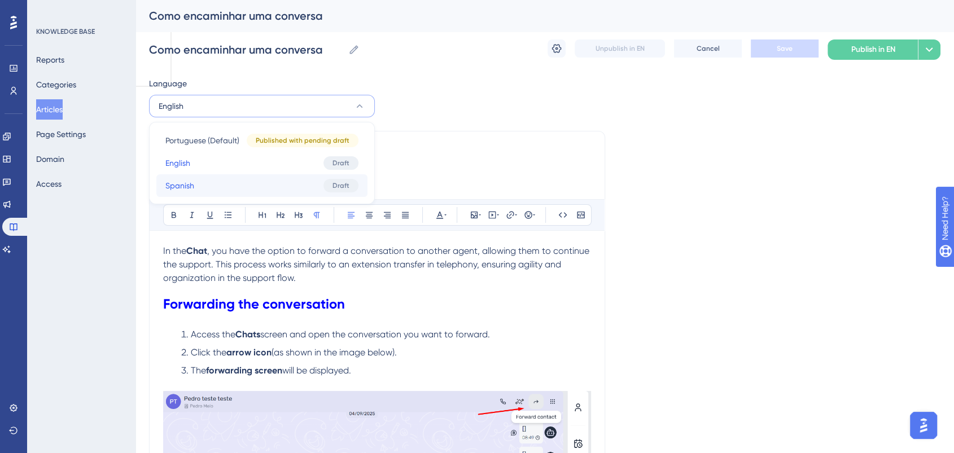
click at [282, 177] on button "Spanish Spanish Draft" at bounding box center [261, 185] width 211 height 23
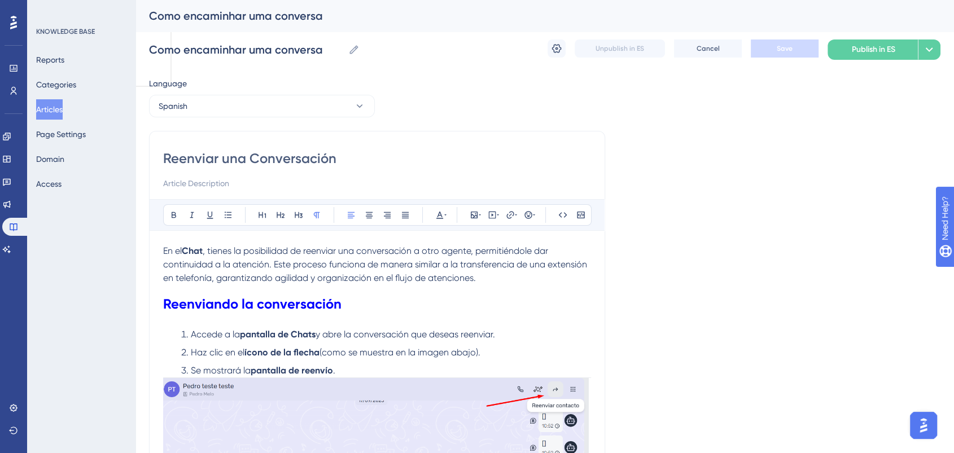
drag, startPoint x: 343, startPoint y: 162, endPoint x: 164, endPoint y: 156, distance: 179.1
click at [164, 156] on input "Reenviar una Conversación" at bounding box center [377, 159] width 428 height 18
paste input "Cómo reenviar una c"
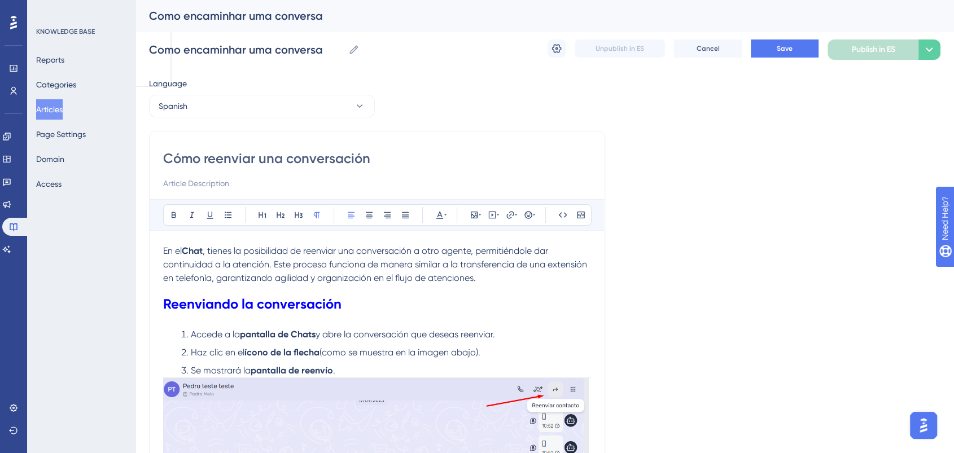
type input "Cómo reenviar una conversación"
click at [783, 46] on span "Save" at bounding box center [785, 48] width 16 height 9
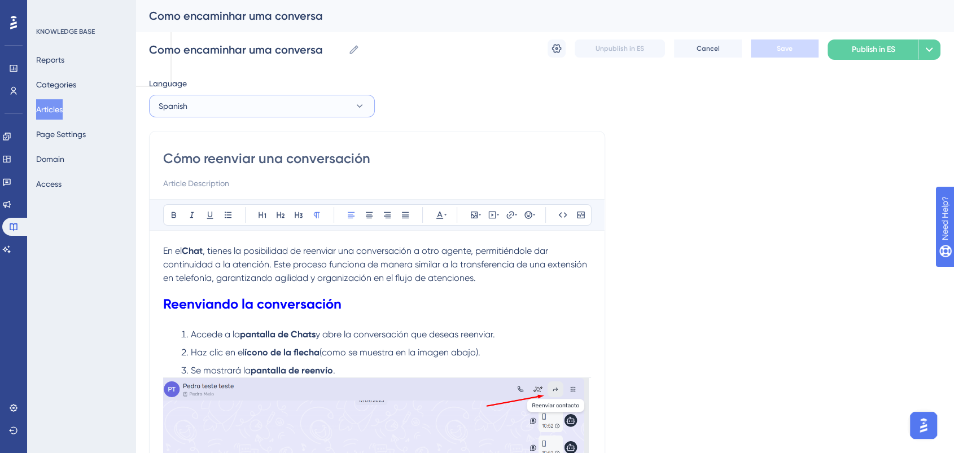
click at [304, 103] on button "Spanish" at bounding box center [262, 106] width 226 height 23
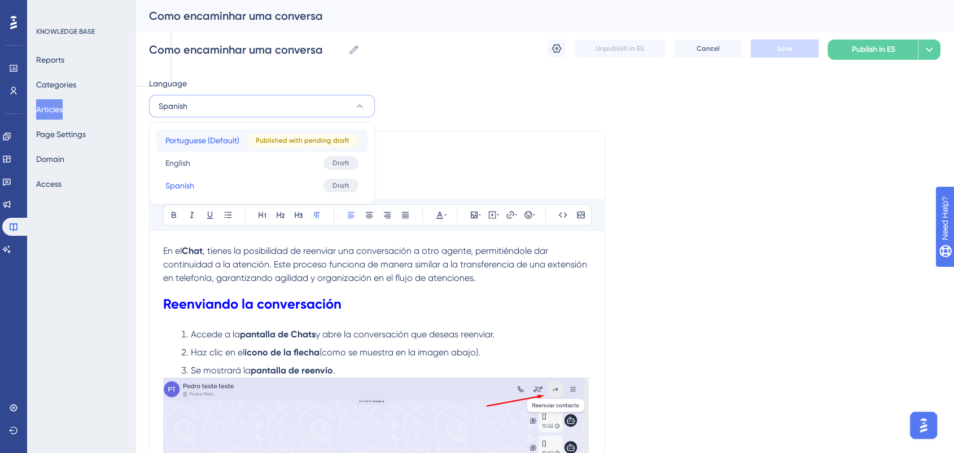
click at [233, 142] on span "Portuguese (Default)" at bounding box center [202, 141] width 74 height 14
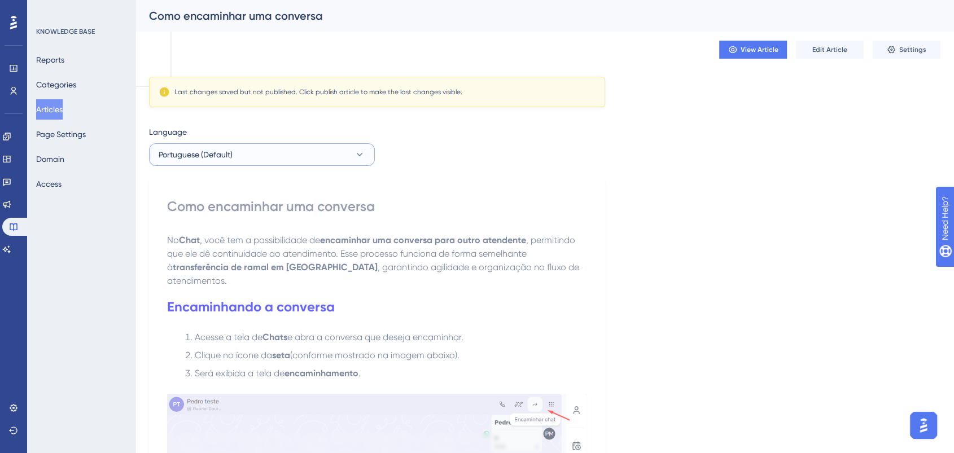
click at [248, 151] on button "Portuguese (Default)" at bounding box center [262, 154] width 226 height 23
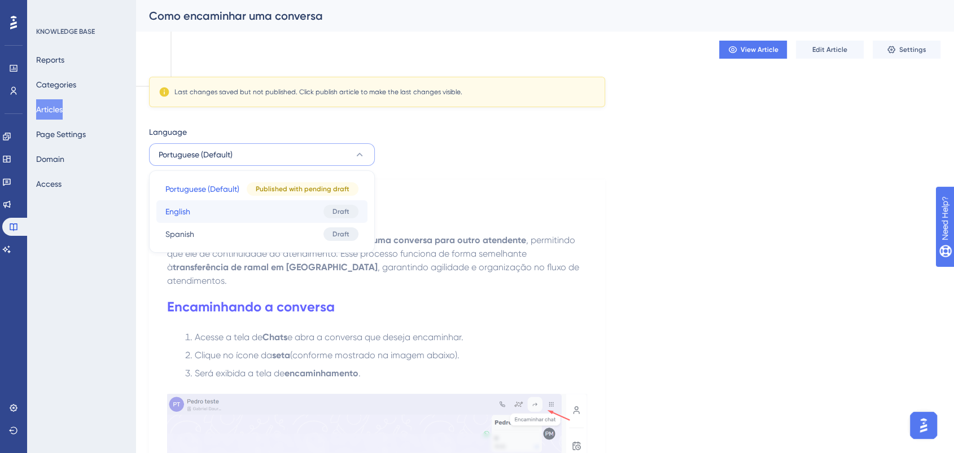
click at [236, 203] on button "English English Draft" at bounding box center [261, 211] width 211 height 23
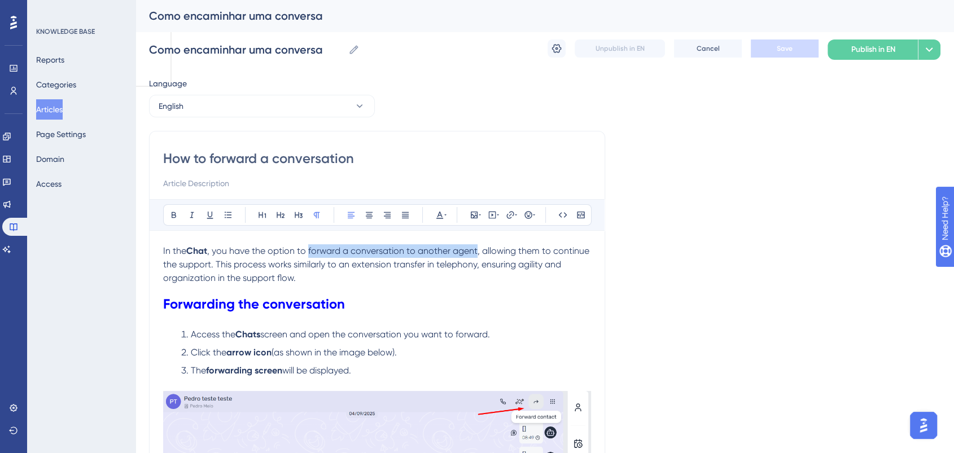
drag, startPoint x: 308, startPoint y: 247, endPoint x: 478, endPoint y: 252, distance: 170.1
click at [478, 252] on span ", you have the option to forward a conversation to another agent, allowing them…" at bounding box center [377, 265] width 429 height 38
click at [173, 207] on button at bounding box center [174, 215] width 16 height 16
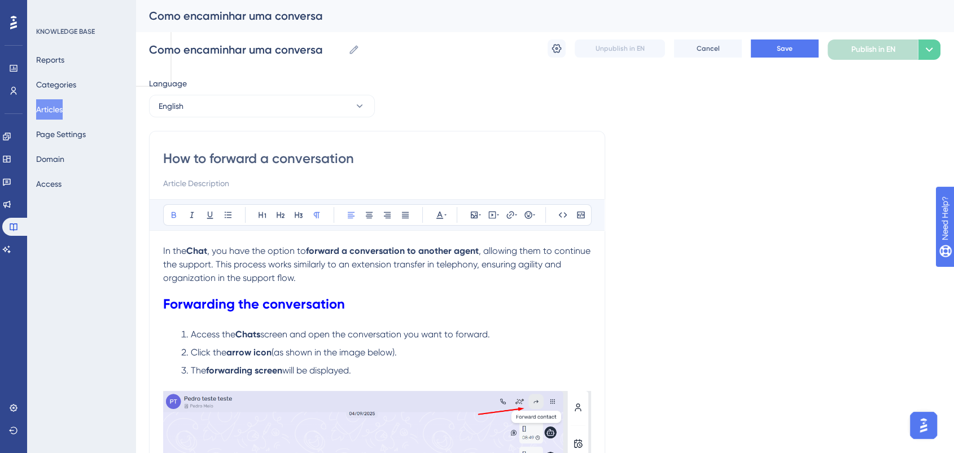
click at [774, 46] on button "Save" at bounding box center [785, 49] width 68 height 18
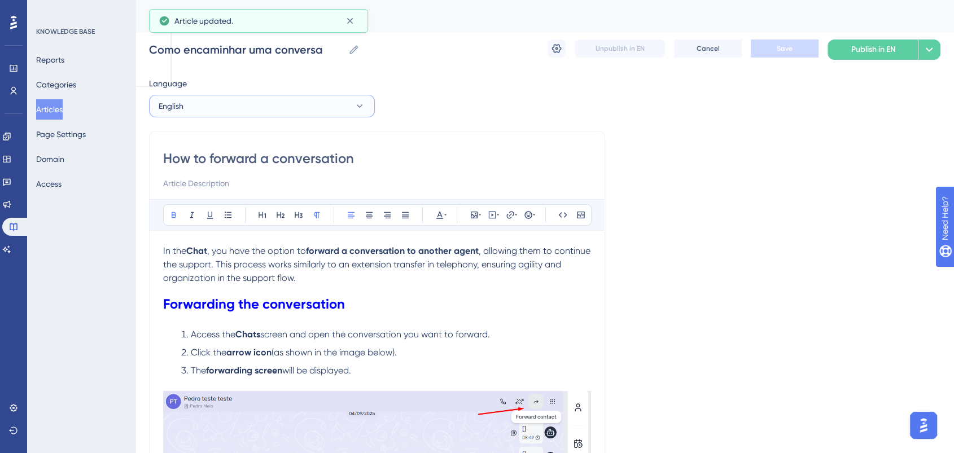
click at [259, 106] on button "English" at bounding box center [262, 106] width 226 height 23
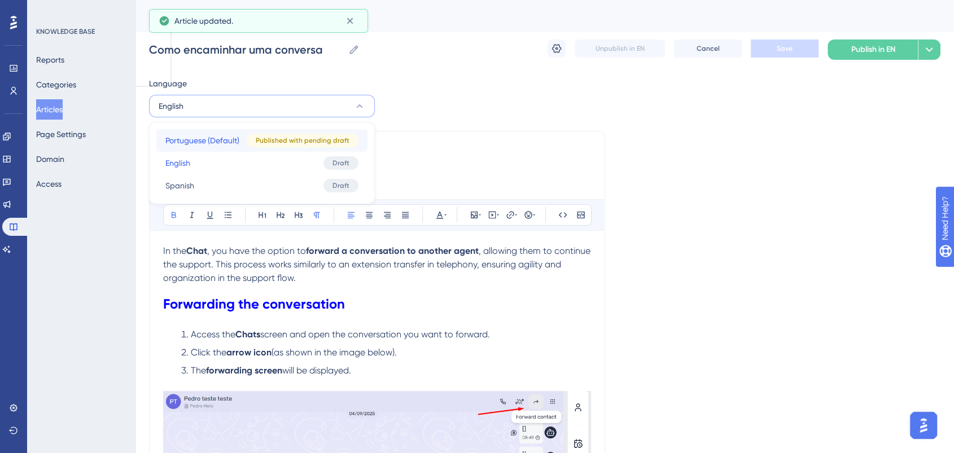
click at [230, 144] on span "Portuguese (Default)" at bounding box center [202, 141] width 74 height 14
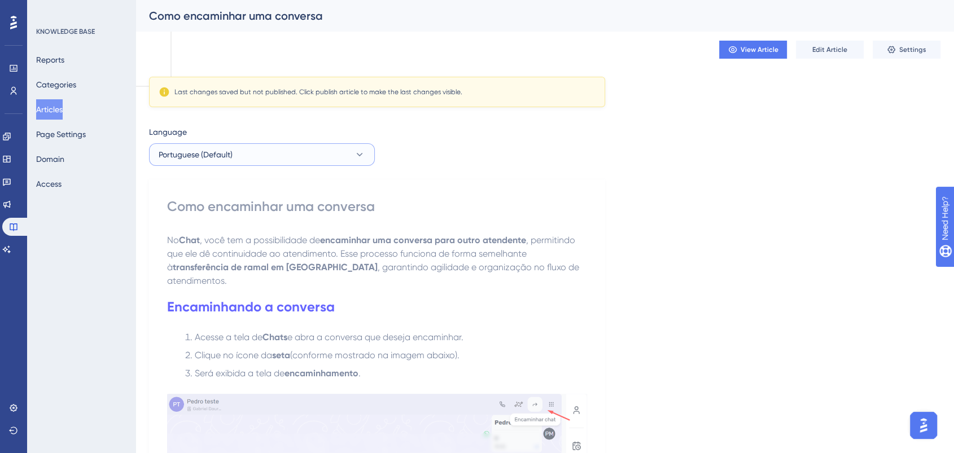
click at [282, 143] on button "Portuguese (Default)" at bounding box center [262, 154] width 226 height 23
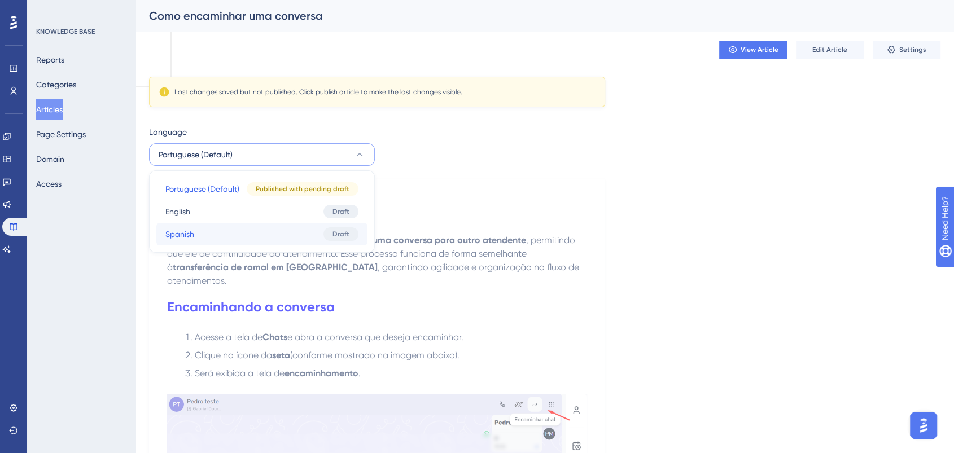
click at [257, 229] on button "Spanish Spanish Draft" at bounding box center [261, 234] width 211 height 23
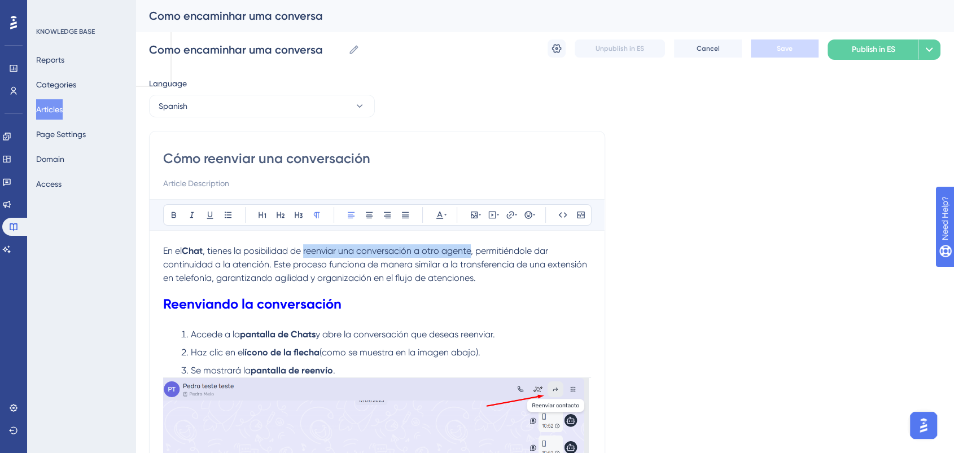
drag, startPoint x: 307, startPoint y: 249, endPoint x: 475, endPoint y: 244, distance: 167.8
click at [475, 244] on p "En el Chat , tienes la posibilidad de reenviar una conversación a otro agente, …" at bounding box center [377, 264] width 428 height 41
click at [168, 213] on button at bounding box center [174, 215] width 16 height 16
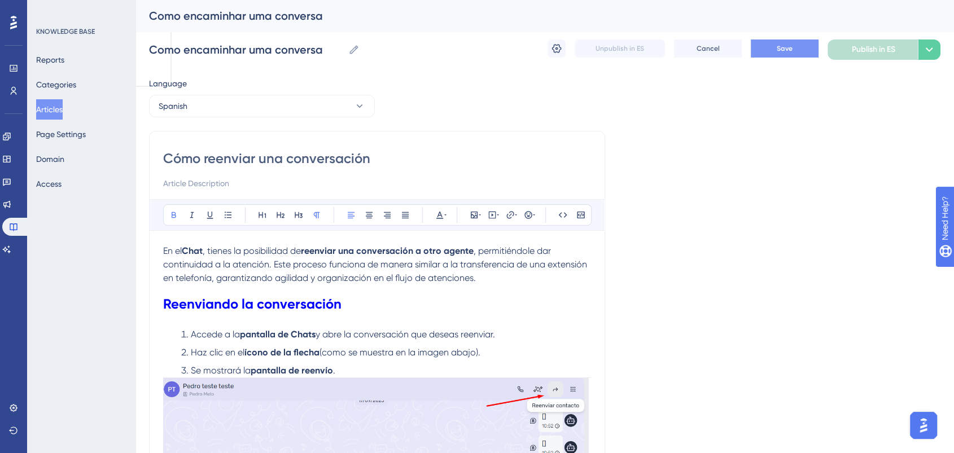
click at [777, 48] on span "Save" at bounding box center [785, 48] width 16 height 9
drag, startPoint x: 239, startPoint y: 98, endPoint x: 229, endPoint y: 115, distance: 20.2
click at [238, 98] on button "Spanish" at bounding box center [262, 106] width 226 height 23
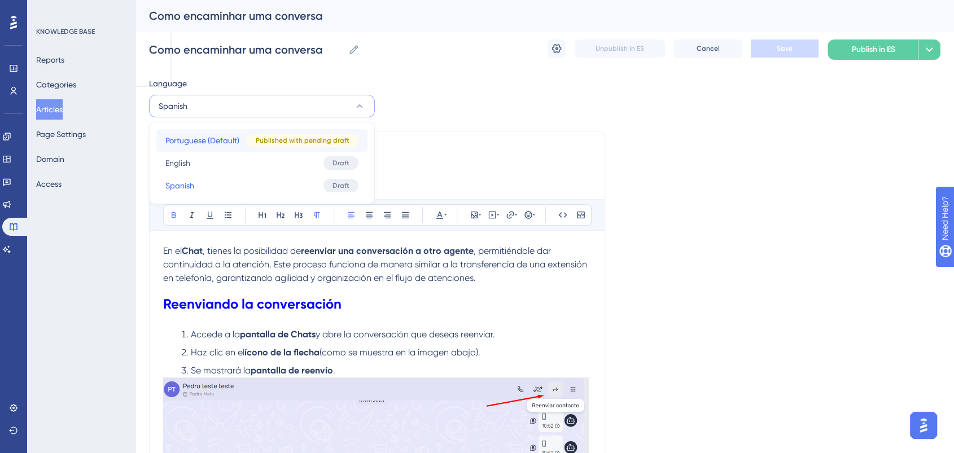
click at [214, 135] on span "Portuguese (Default)" at bounding box center [202, 141] width 74 height 14
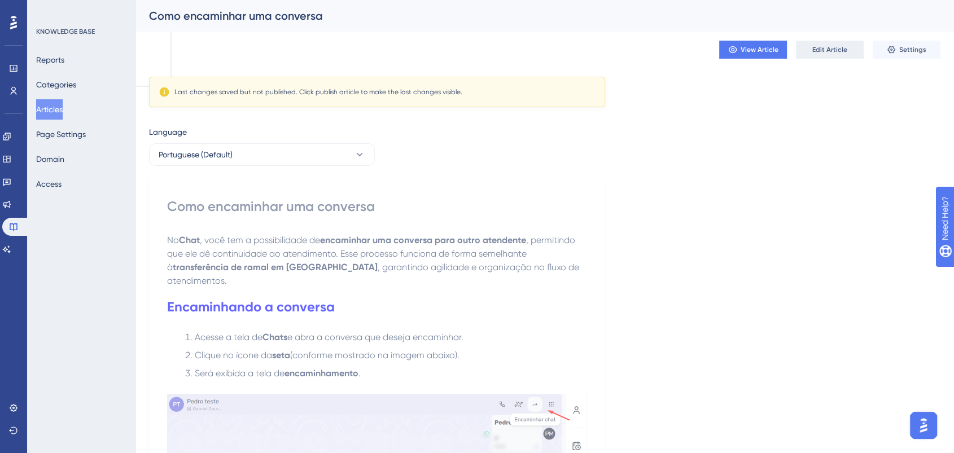
click at [835, 54] on button "Edit Article" at bounding box center [830, 50] width 68 height 18
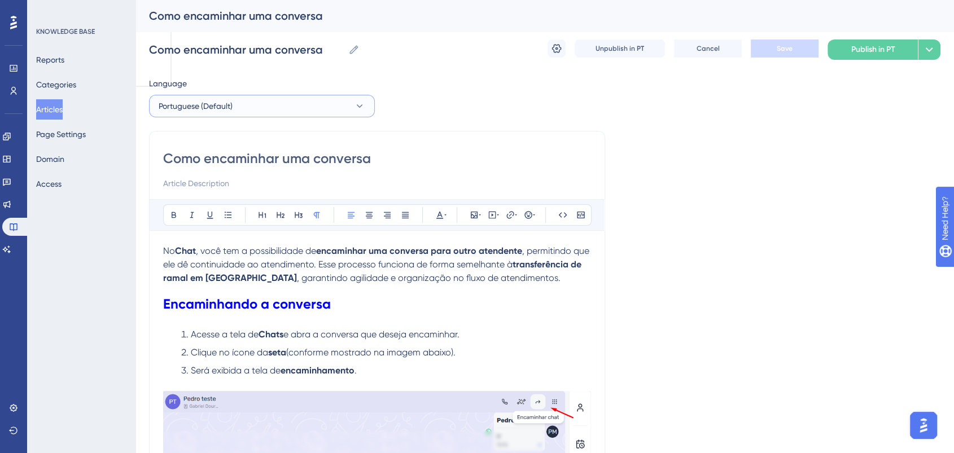
click at [313, 96] on button "Portuguese (Default)" at bounding box center [262, 106] width 226 height 23
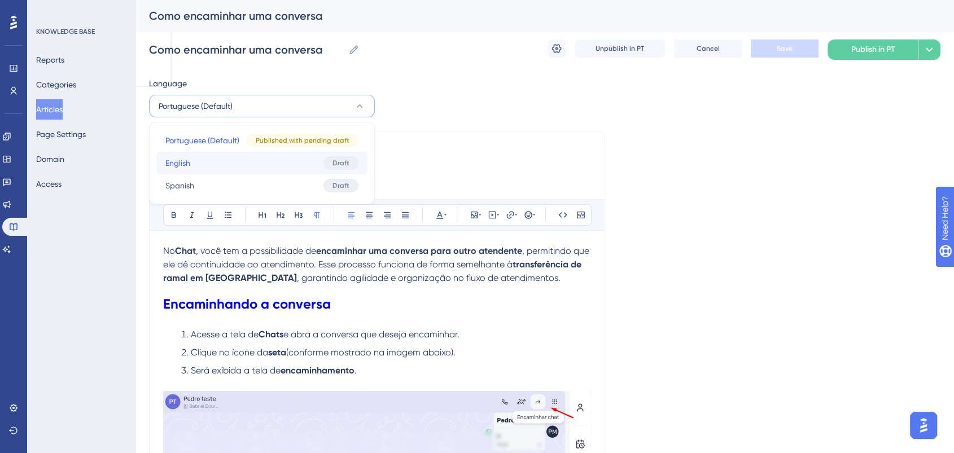
click at [241, 165] on button "English English Draft" at bounding box center [261, 163] width 211 height 23
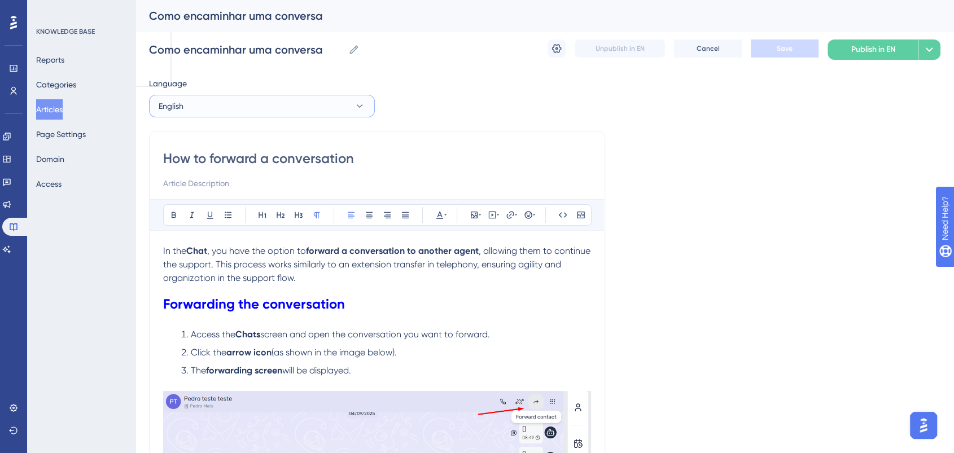
click at [221, 111] on button "English" at bounding box center [262, 106] width 226 height 23
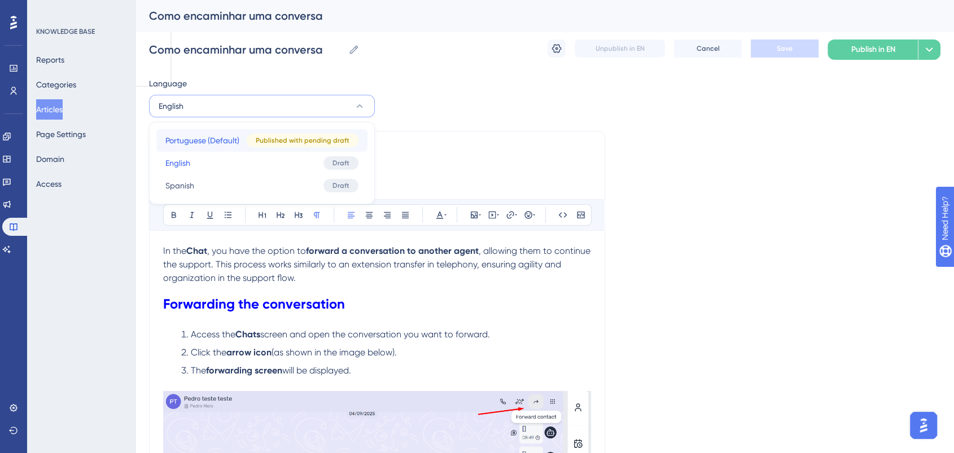
click at [198, 141] on span "Portuguese (Default)" at bounding box center [202, 141] width 74 height 14
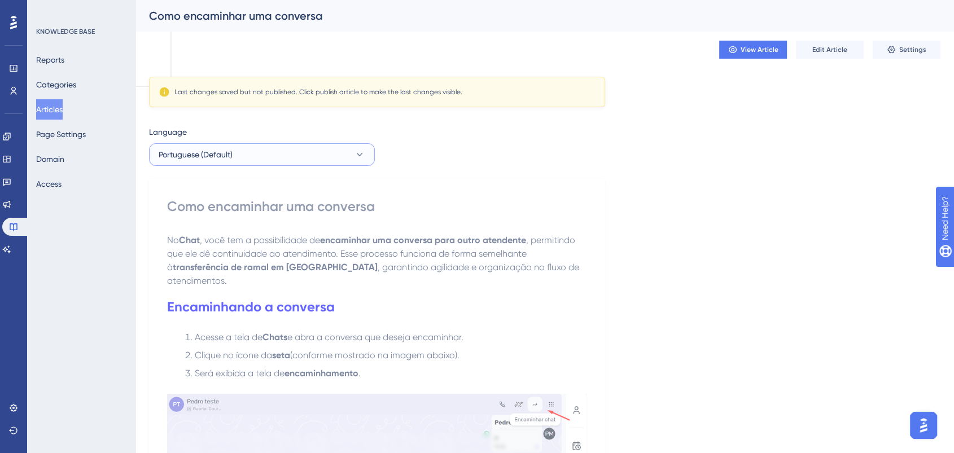
click at [337, 159] on button "Portuguese (Default)" at bounding box center [262, 154] width 226 height 23
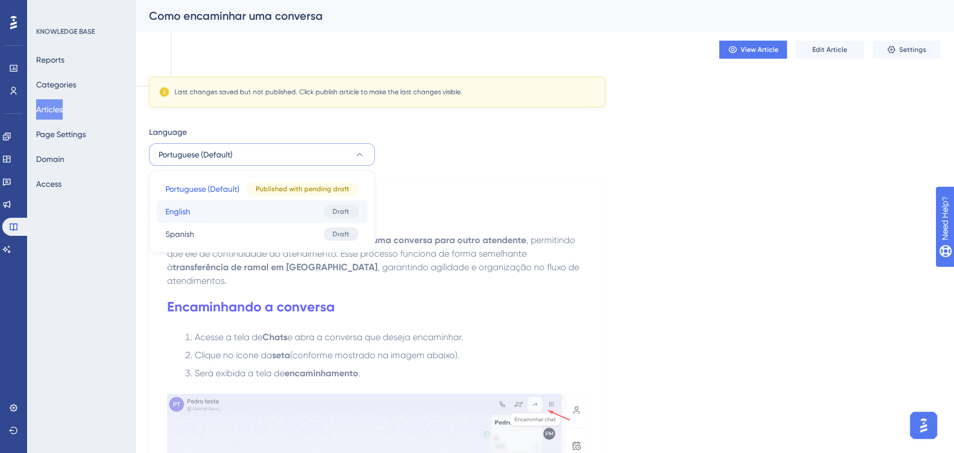
click at [208, 215] on button "English English Draft" at bounding box center [261, 211] width 211 height 23
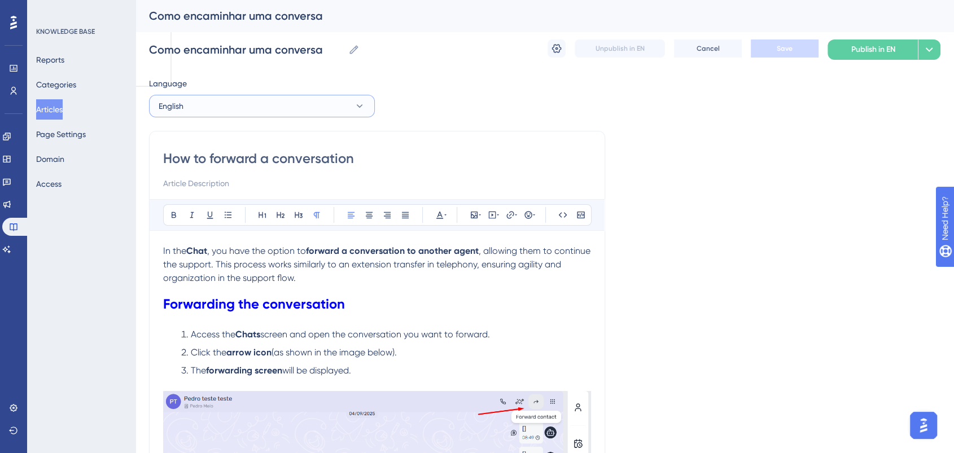
click at [280, 111] on button "English" at bounding box center [262, 106] width 226 height 23
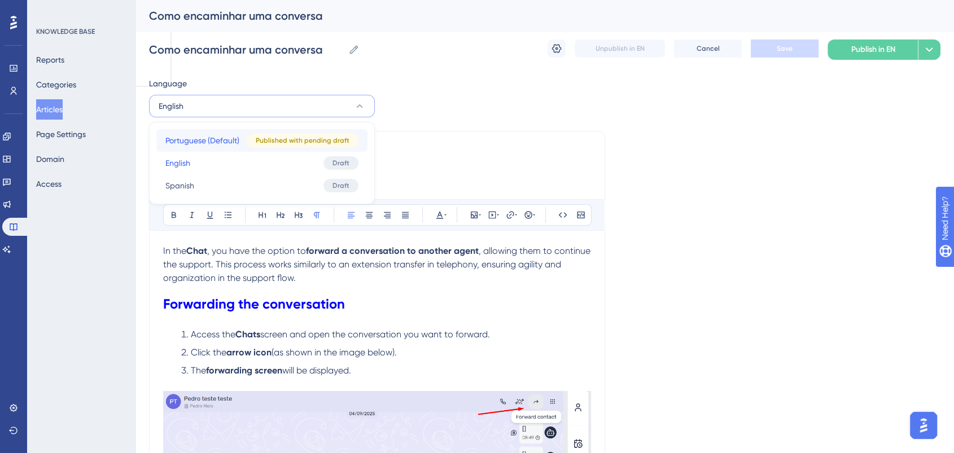
click at [215, 139] on span "Portuguese (Default)" at bounding box center [202, 141] width 74 height 14
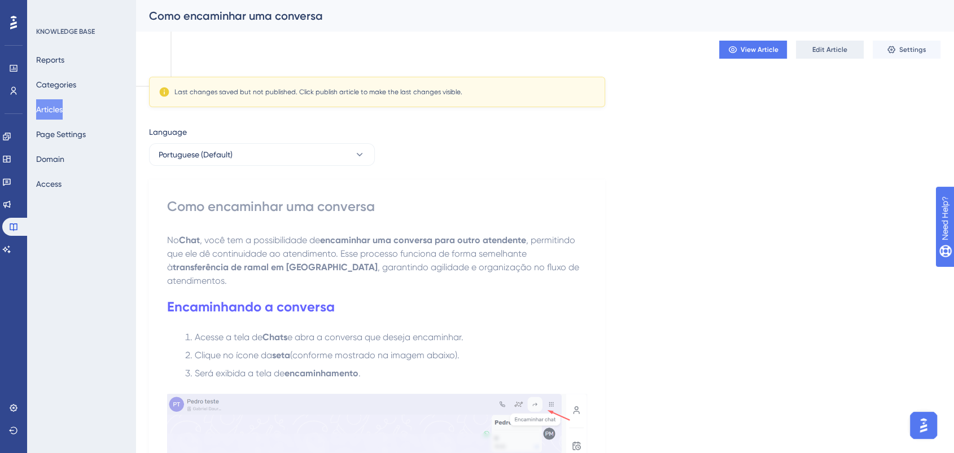
click at [836, 52] on span "Edit Article" at bounding box center [830, 49] width 35 height 9
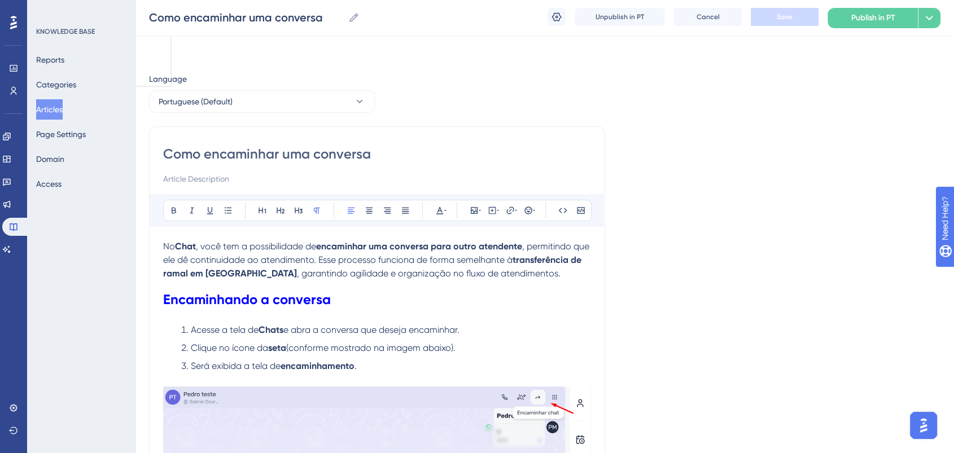
scroll to position [239, 0]
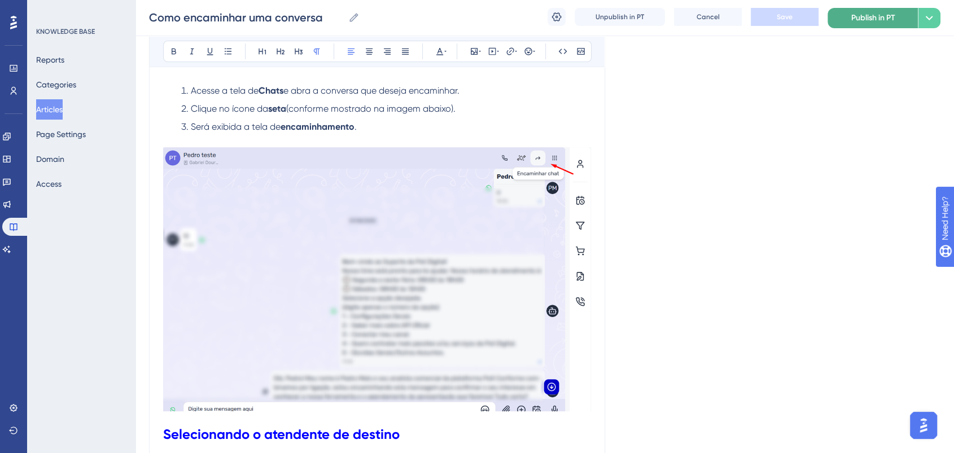
click at [857, 14] on span "Publish in PT" at bounding box center [874, 18] width 44 height 14
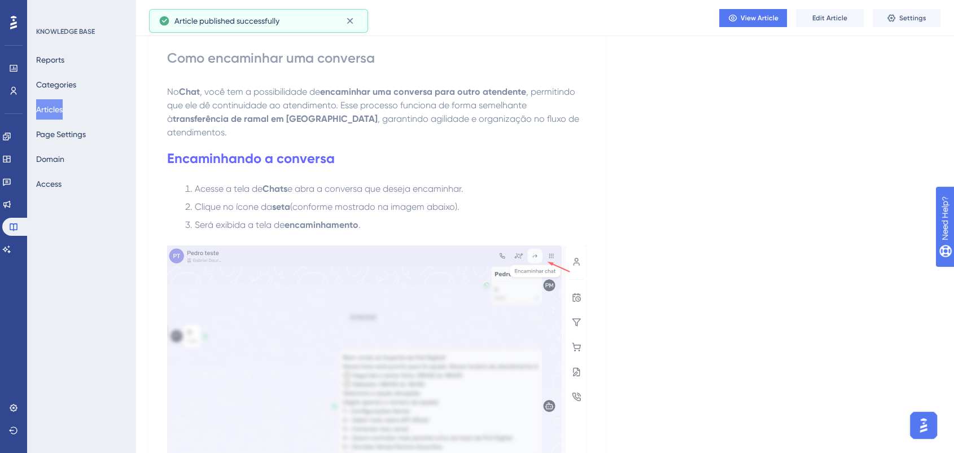
scroll to position [0, 0]
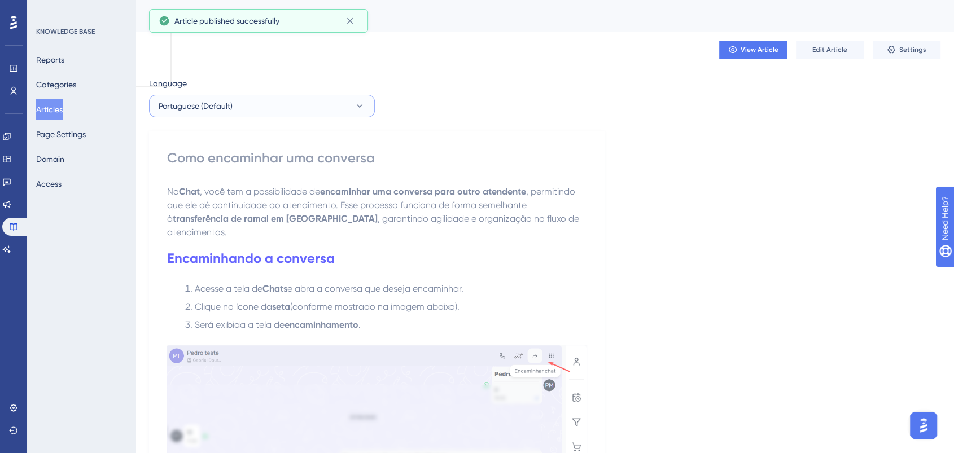
click at [234, 97] on button "Portuguese (Default)" at bounding box center [262, 106] width 226 height 23
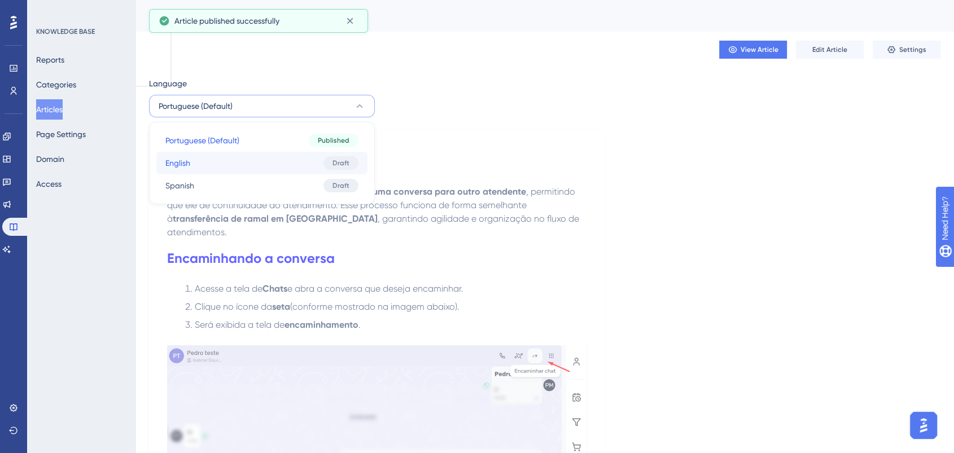
click at [198, 167] on button "English English Draft" at bounding box center [261, 163] width 211 height 23
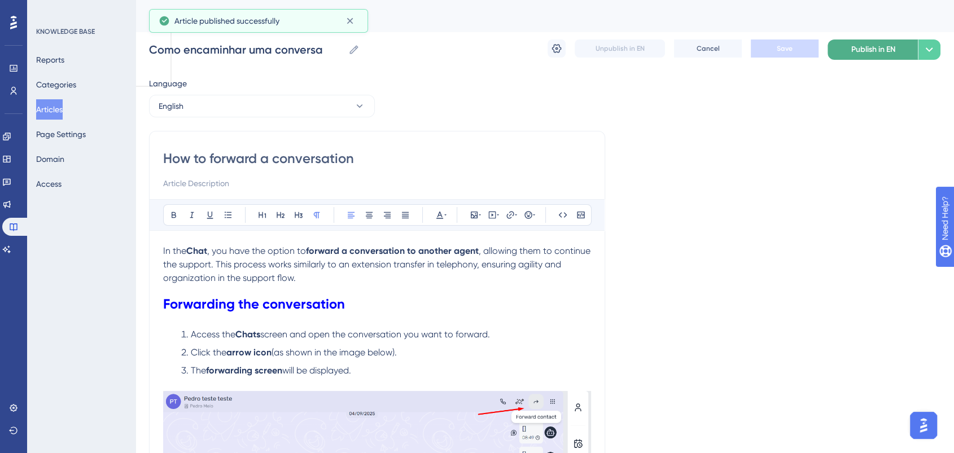
scroll to position [211, 0]
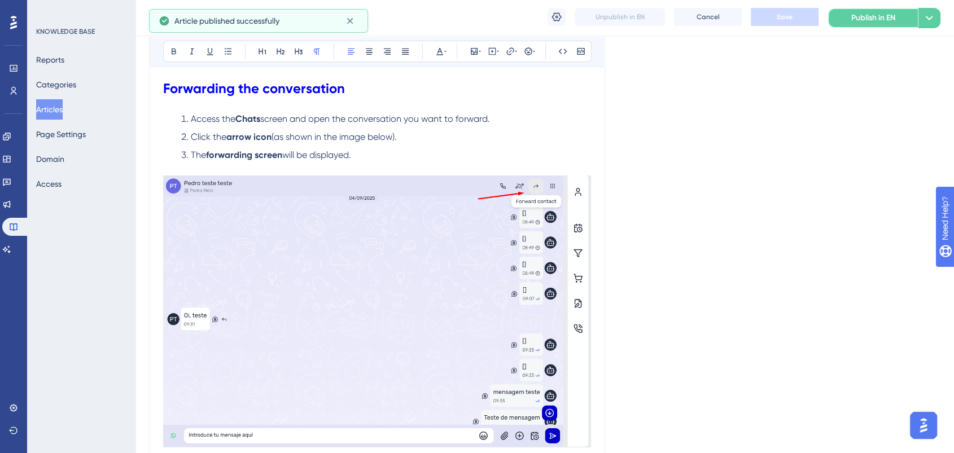
click at [885, 15] on span "Publish in EN" at bounding box center [874, 18] width 44 height 14
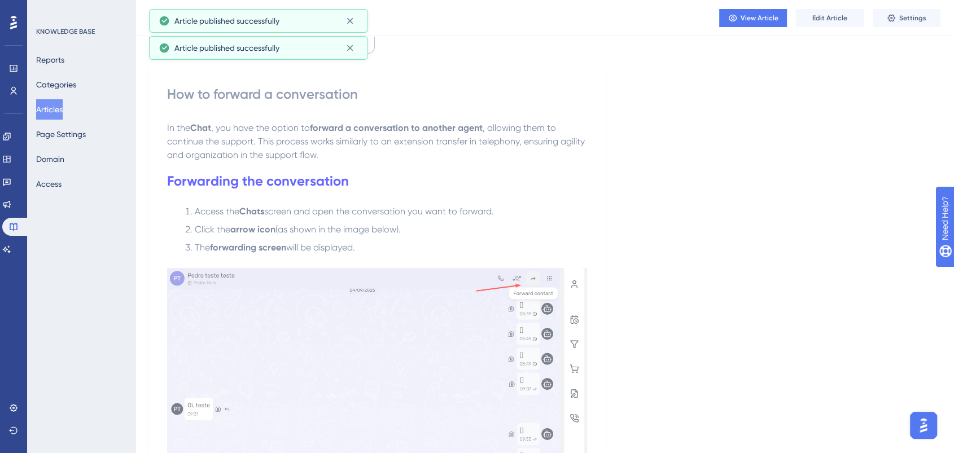
scroll to position [0, 0]
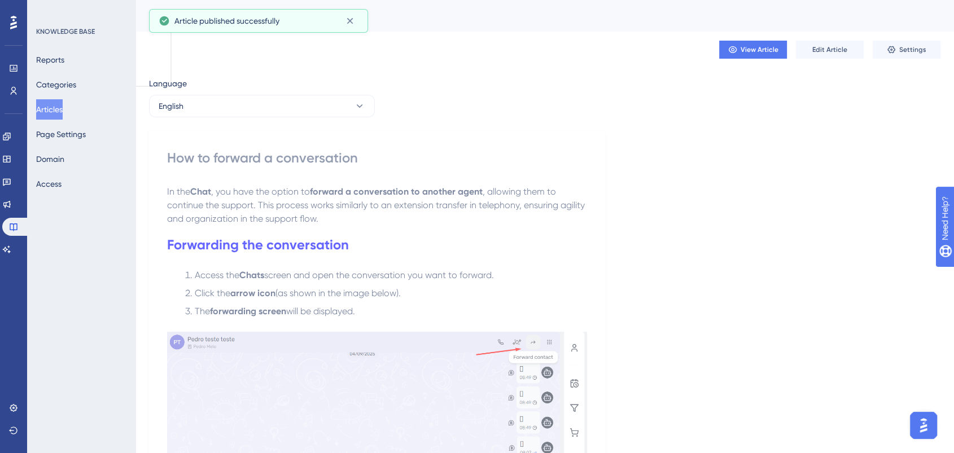
click at [228, 107] on button "English" at bounding box center [262, 106] width 226 height 23
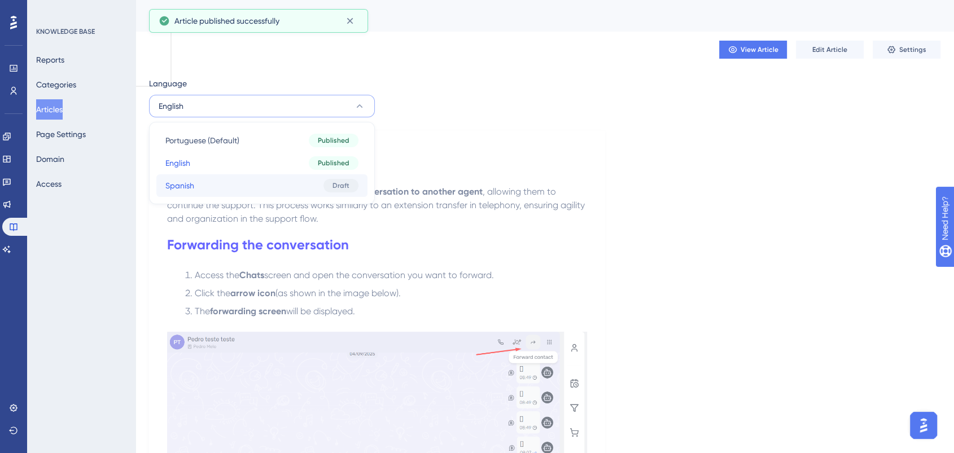
click at [219, 186] on button "Spanish Spanish Draft" at bounding box center [261, 185] width 211 height 23
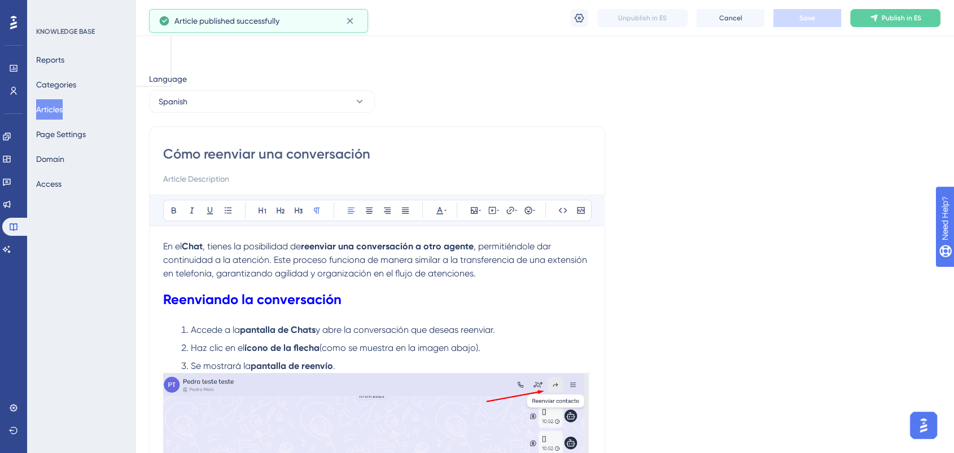
scroll to position [211, 0]
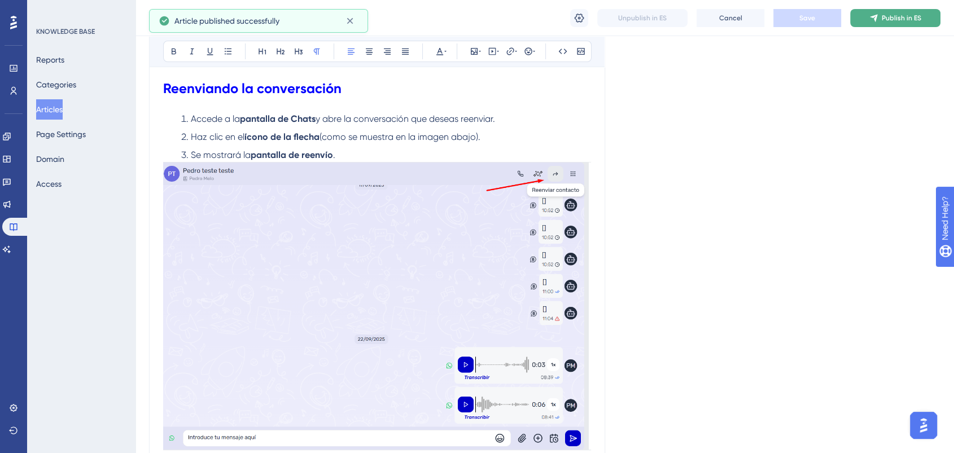
click at [916, 12] on button "Publish in ES" at bounding box center [895, 18] width 90 height 18
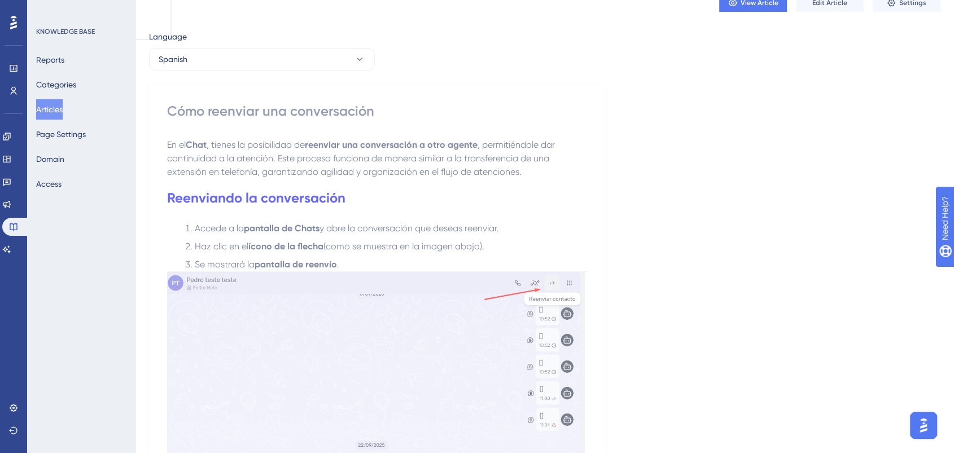
scroll to position [0, 0]
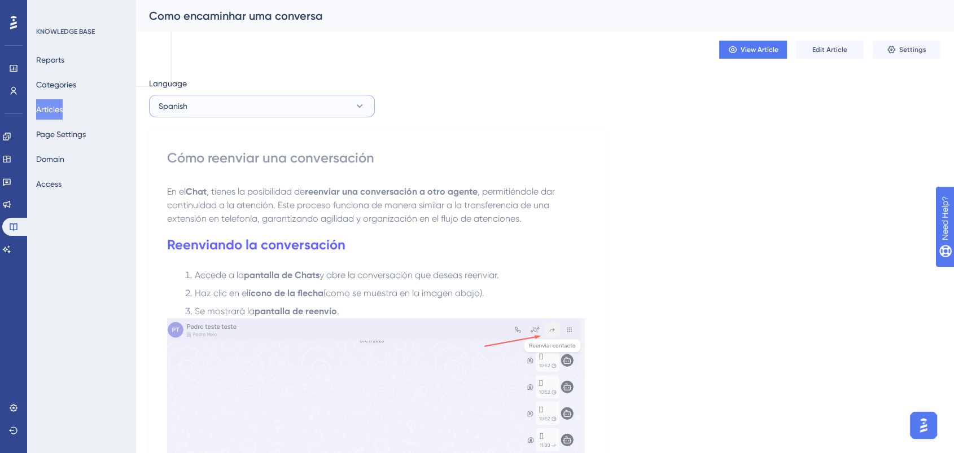
click at [342, 116] on button "Spanish" at bounding box center [262, 106] width 226 height 23
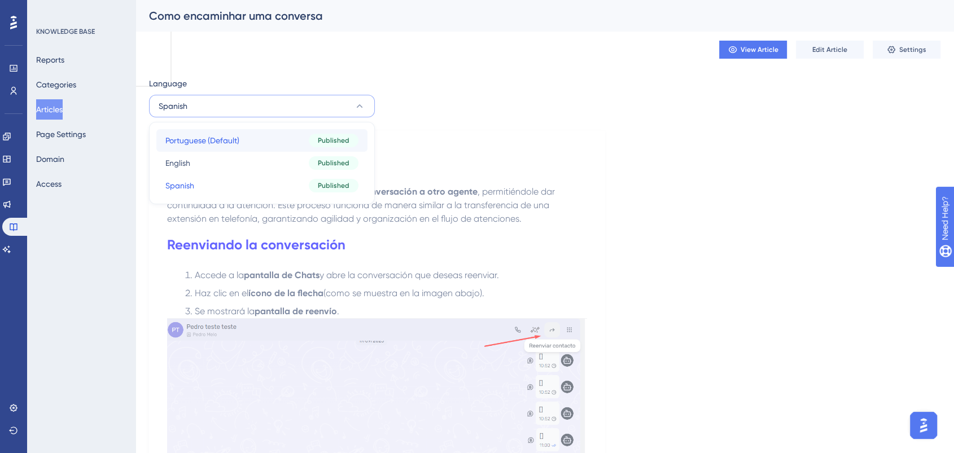
click at [254, 138] on button "Portuguese (Default) Portuguese (Default) Published" at bounding box center [261, 140] width 211 height 23
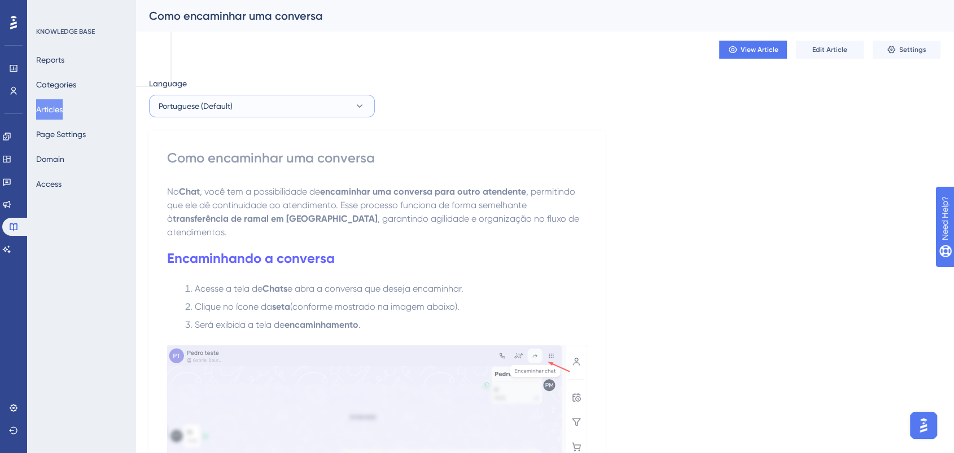
click at [281, 113] on button "Portuguese (Default)" at bounding box center [262, 106] width 226 height 23
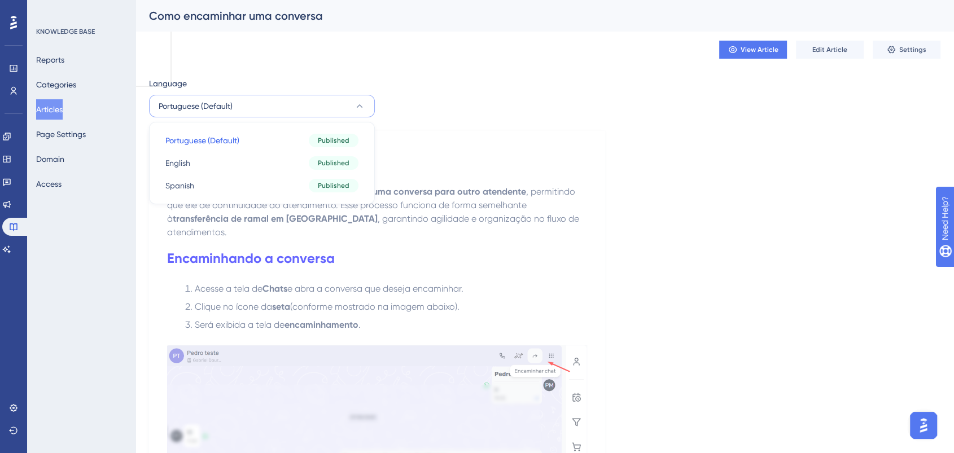
click at [263, 108] on button "Portuguese (Default)" at bounding box center [262, 106] width 226 height 23
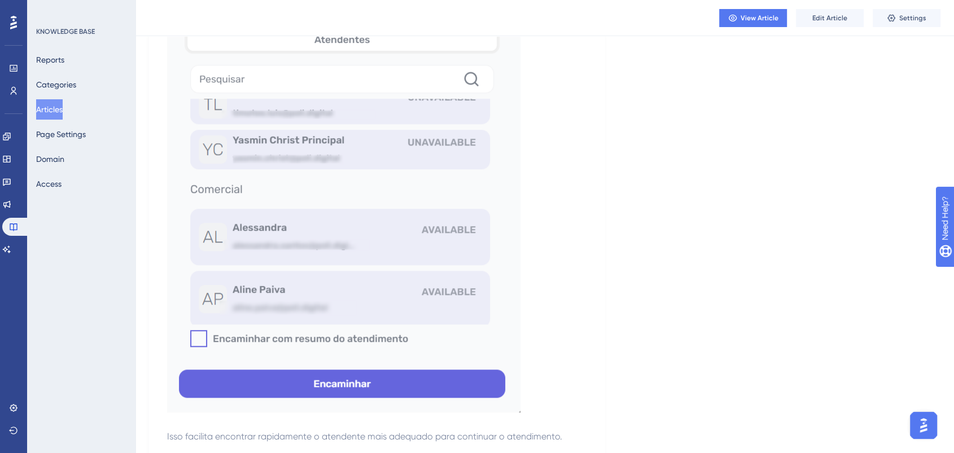
scroll to position [815, 0]
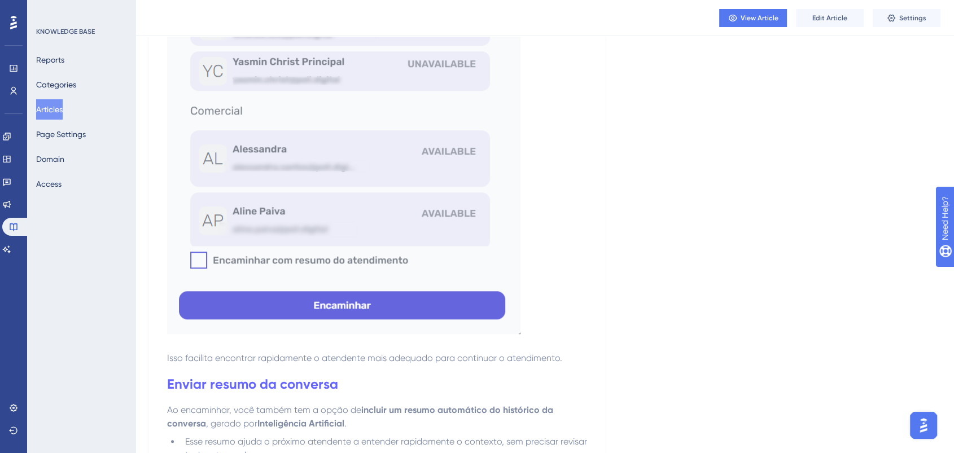
click at [50, 114] on button "Articles" at bounding box center [49, 109] width 27 height 20
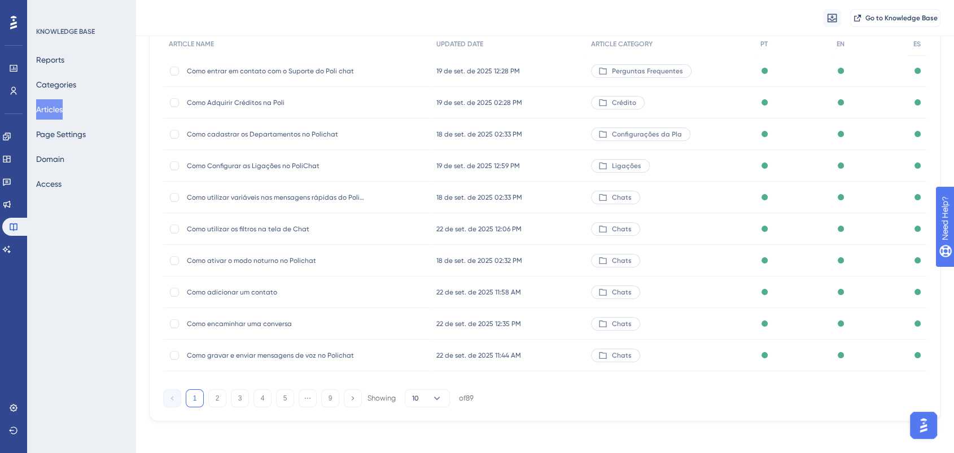
scroll to position [121, 0]
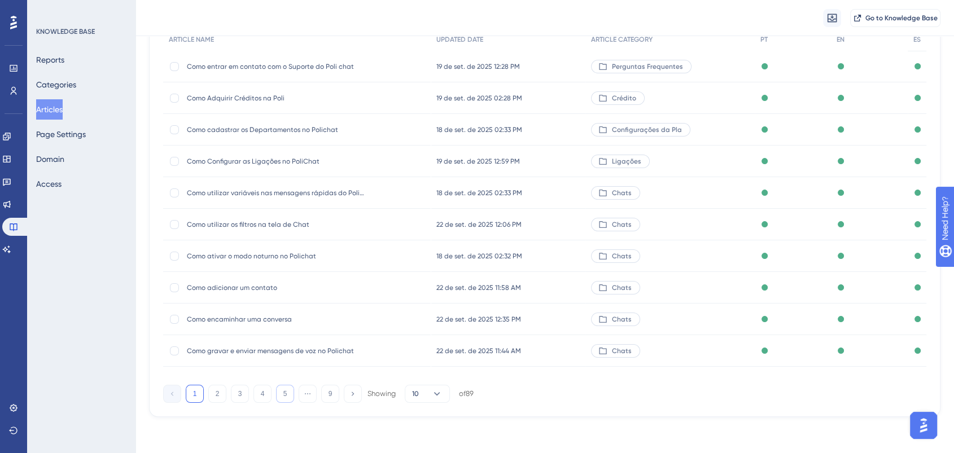
click at [283, 389] on button "5" at bounding box center [285, 394] width 18 height 18
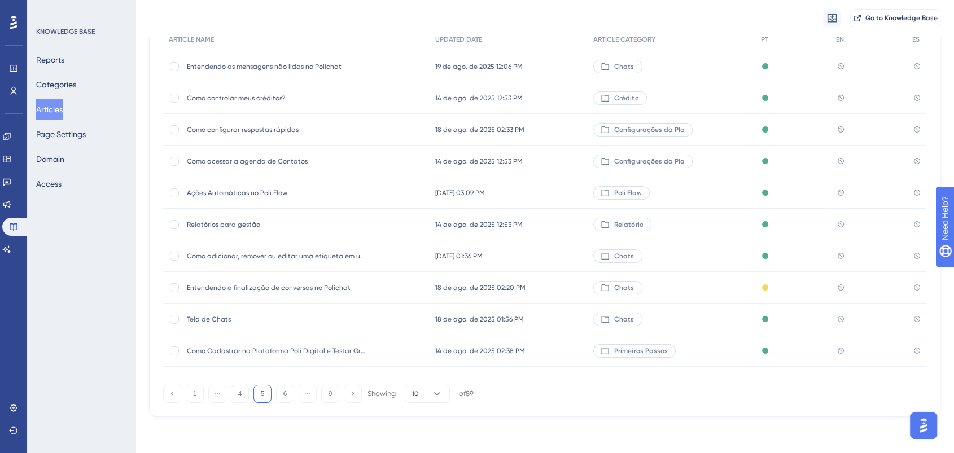
click at [307, 358] on div "Como Cadastrar na Plataforma Poli Digital e Testar Grátis Agora Como Cadastrar …" at bounding box center [277, 351] width 181 height 32
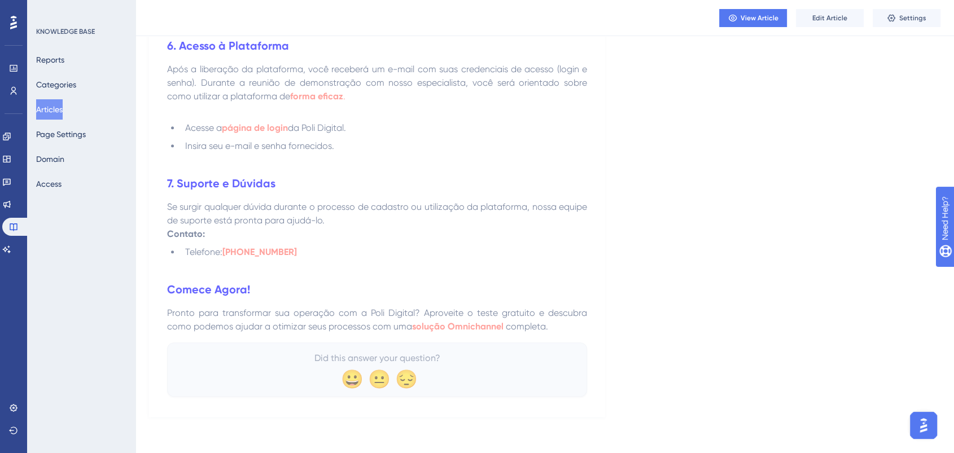
scroll to position [1061, 0]
click at [61, 110] on button "Articles" at bounding box center [49, 109] width 27 height 20
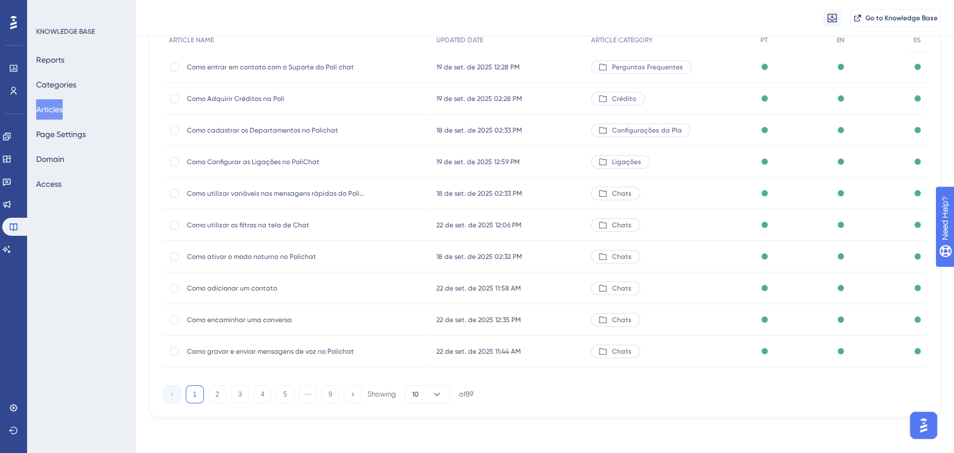
scroll to position [121, 0]
click at [280, 395] on button "5" at bounding box center [285, 394] width 18 height 18
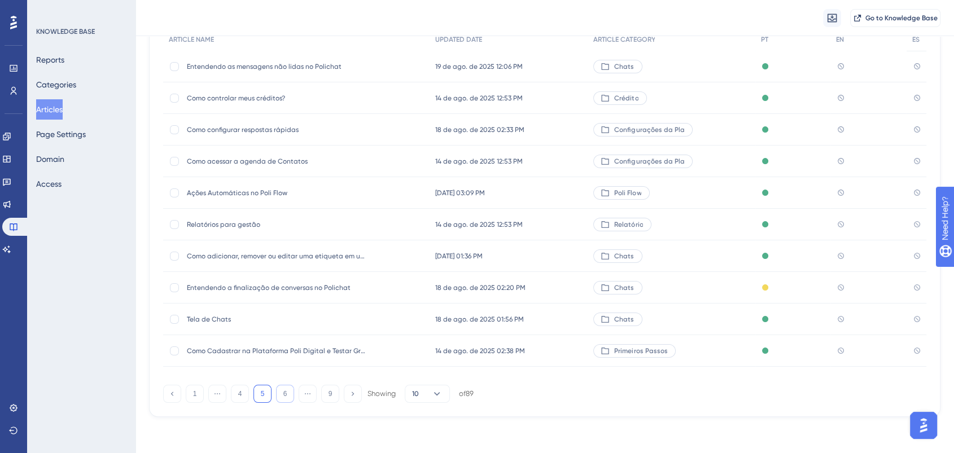
click at [282, 397] on button "6" at bounding box center [285, 394] width 18 height 18
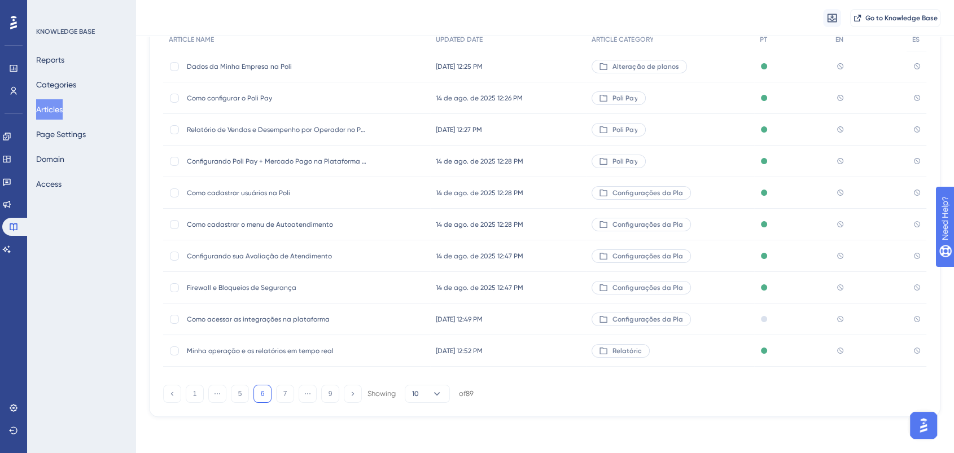
click at [316, 260] on span "Configurando sua Avaliação de Atendimento" at bounding box center [277, 256] width 181 height 9
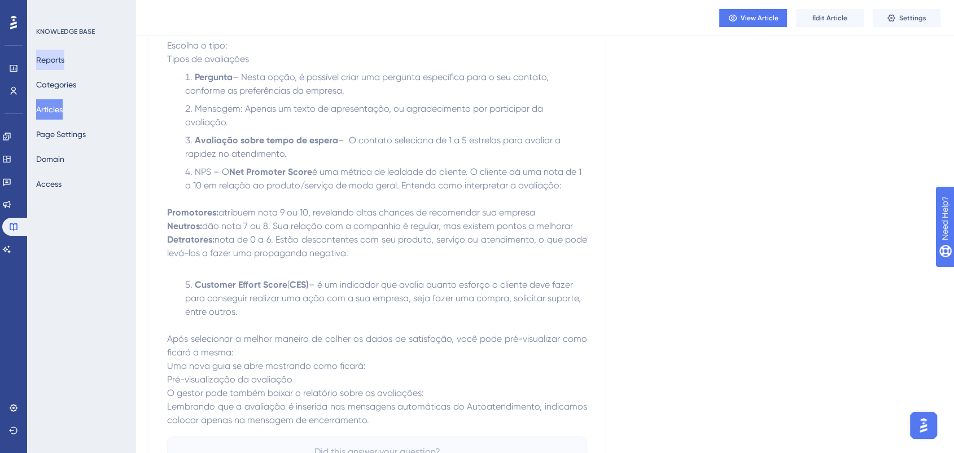
scroll to position [100, 0]
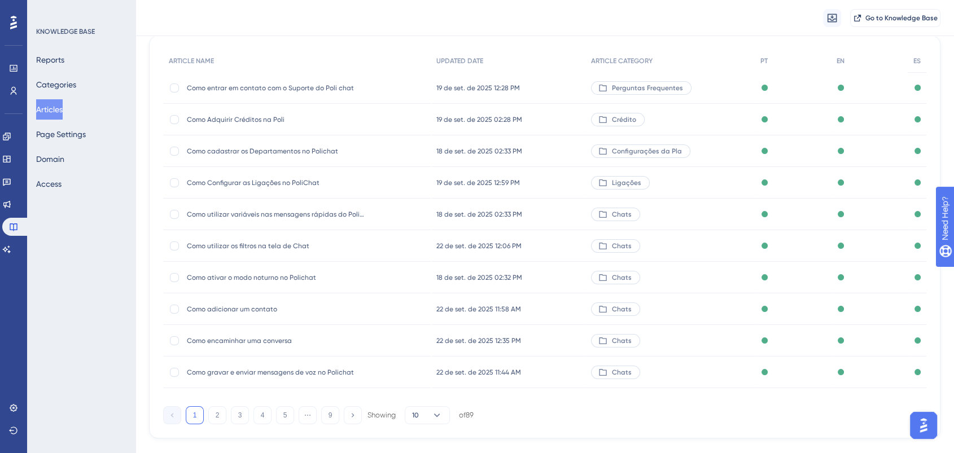
scroll to position [121, 0]
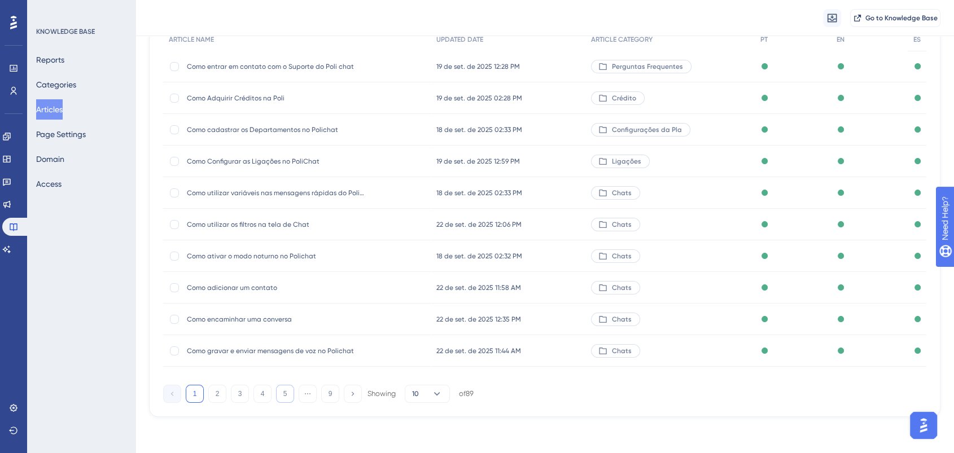
click at [294, 394] on button "5" at bounding box center [285, 394] width 18 height 18
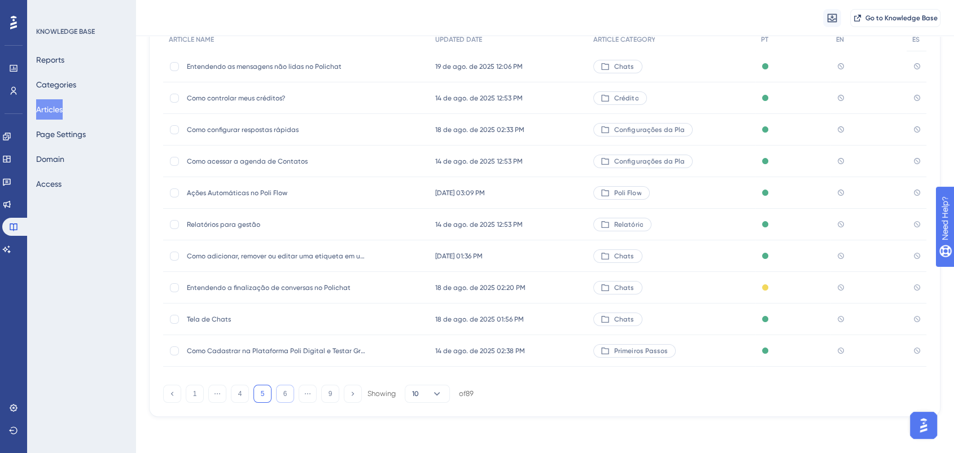
click at [289, 394] on button "6" at bounding box center [285, 394] width 18 height 18
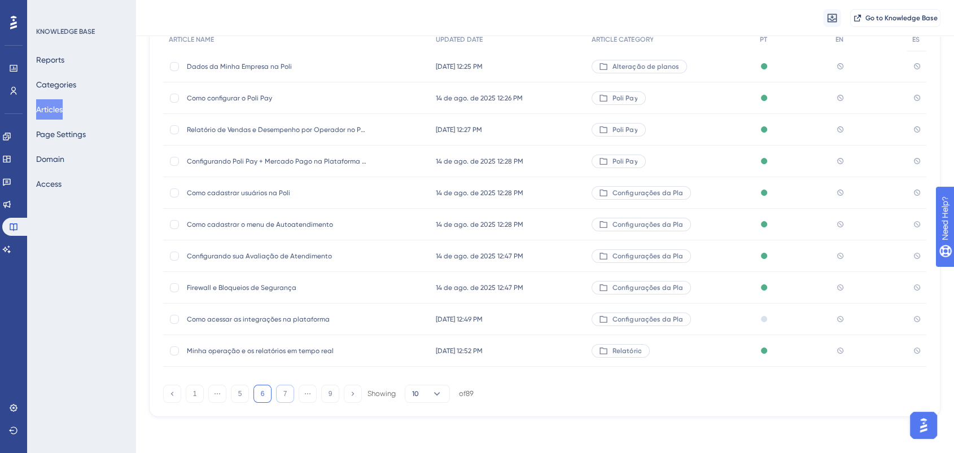
click at [282, 395] on button "7" at bounding box center [285, 394] width 18 height 18
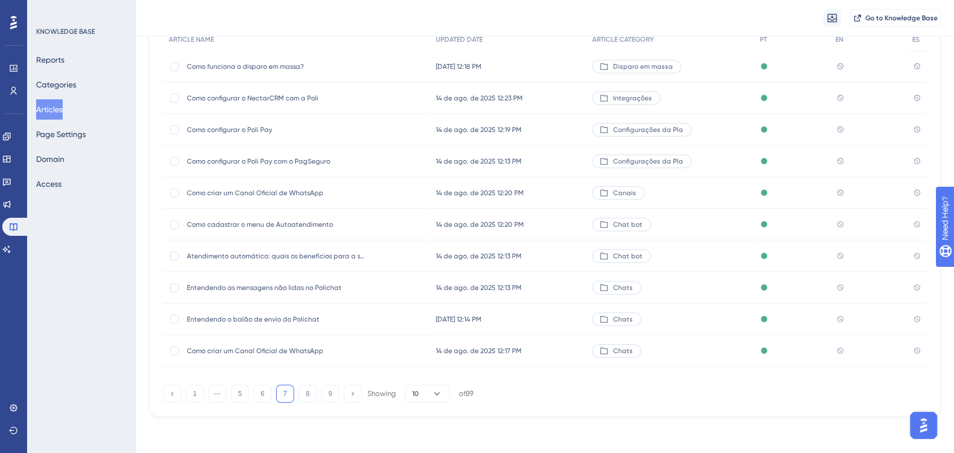
click at [318, 316] on span "Entendendo o balão de envio do Polichat" at bounding box center [277, 319] width 181 height 9
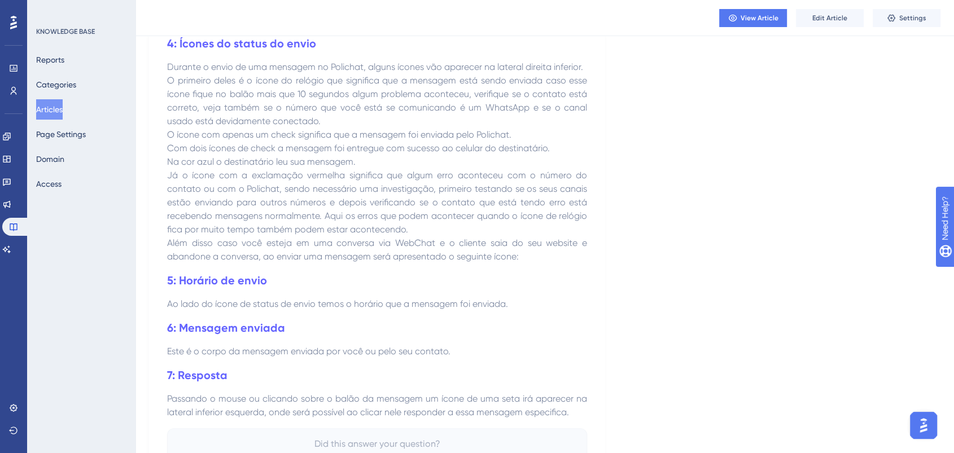
scroll to position [702, 0]
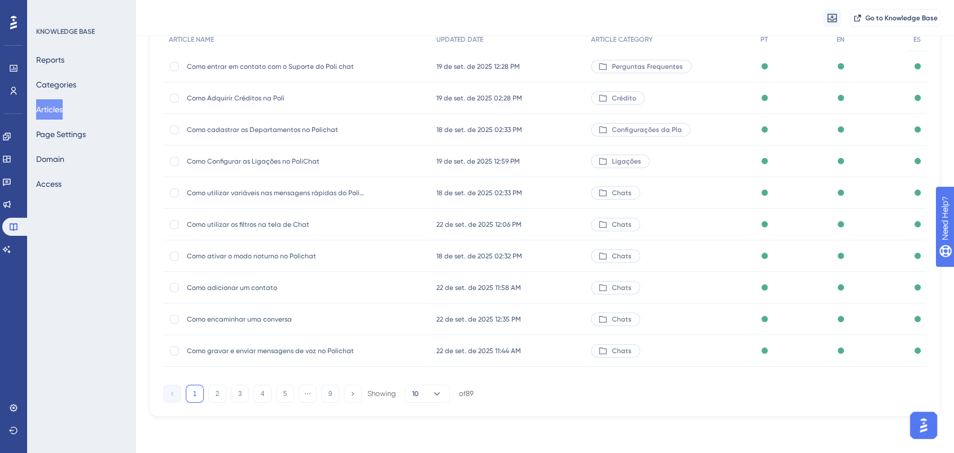
scroll to position [121, 0]
click at [289, 395] on button "5" at bounding box center [285, 394] width 18 height 18
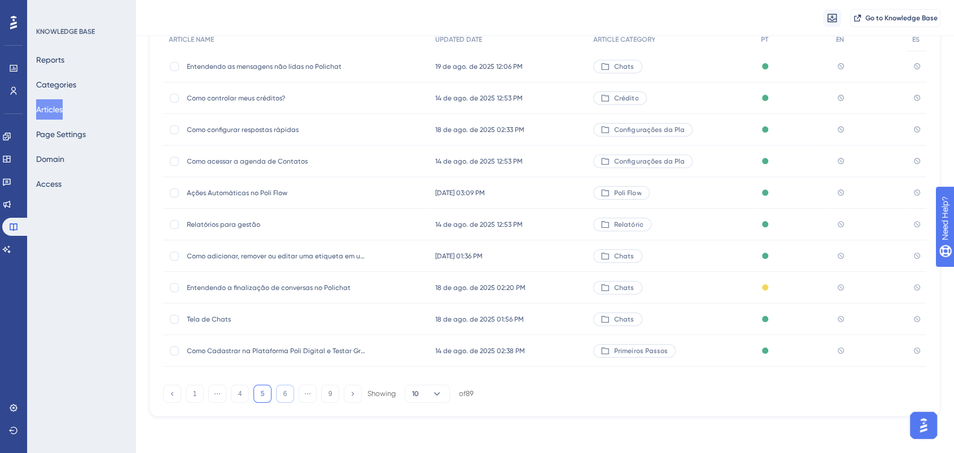
click at [289, 395] on button "6" at bounding box center [285, 394] width 18 height 18
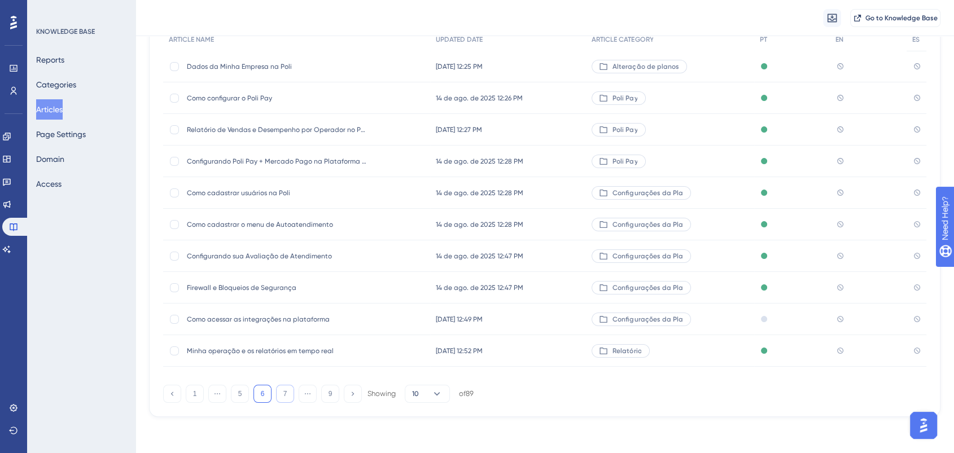
click at [289, 395] on button "7" at bounding box center [285, 394] width 18 height 18
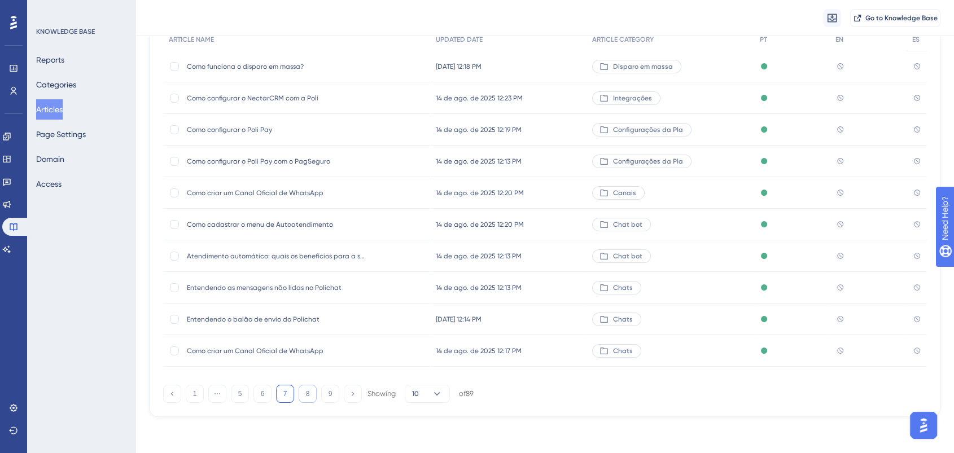
click at [311, 394] on button "8" at bounding box center [308, 394] width 18 height 18
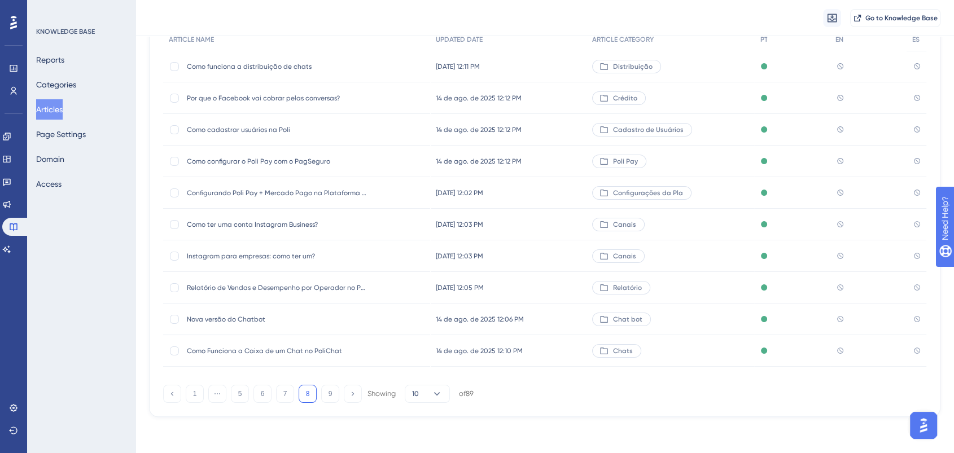
scroll to position [59, 0]
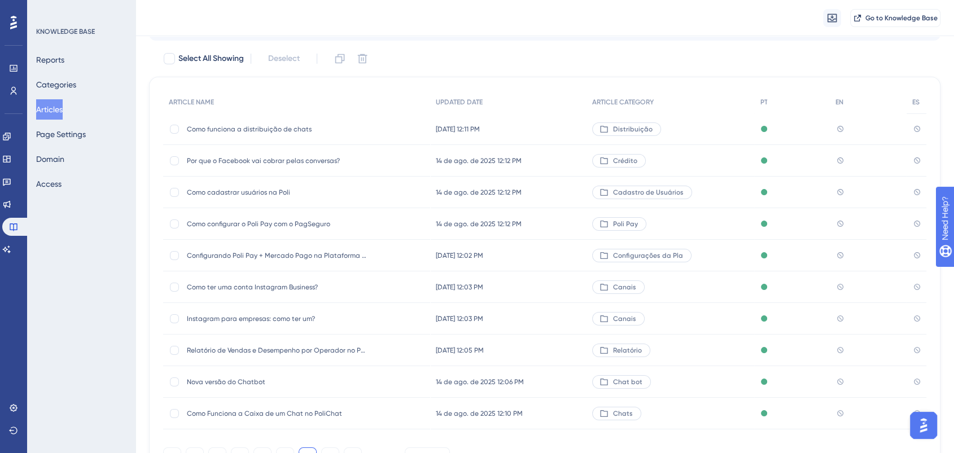
click at [311, 194] on span "Como cadastrar usuários na Poli" at bounding box center [277, 192] width 181 height 9
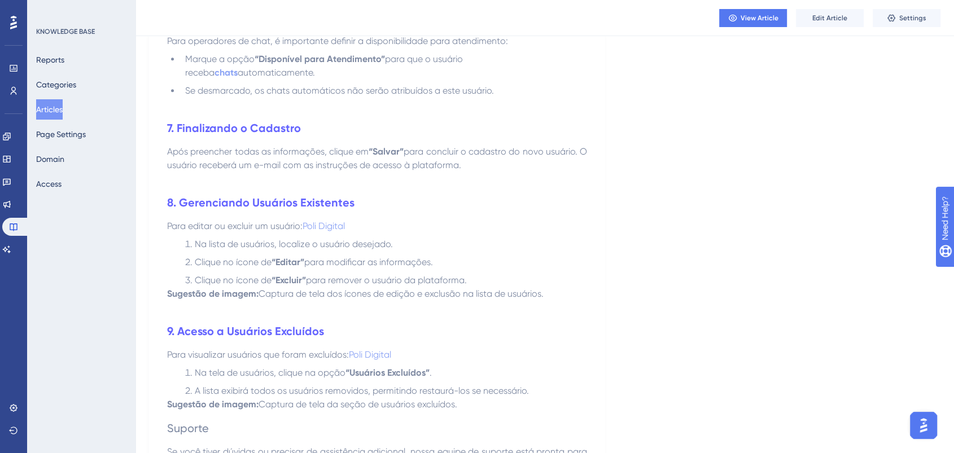
scroll to position [1374, 0]
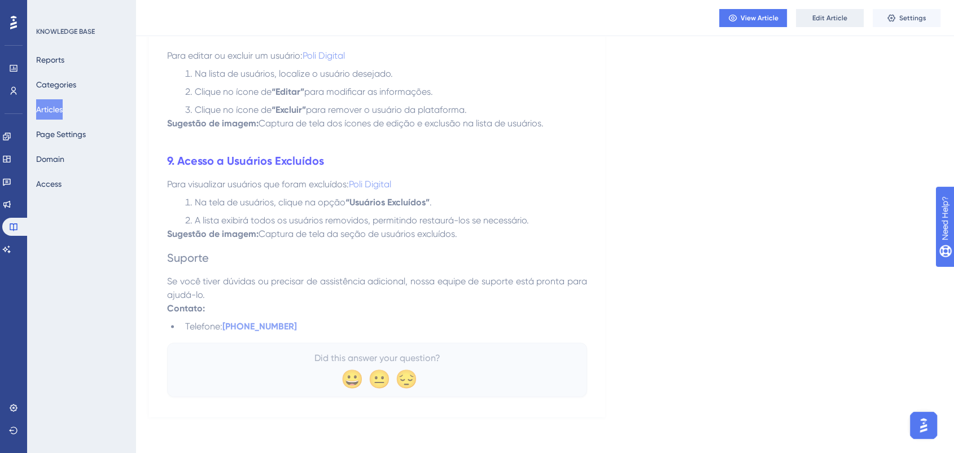
click at [833, 10] on button "Edit Article" at bounding box center [830, 18] width 68 height 18
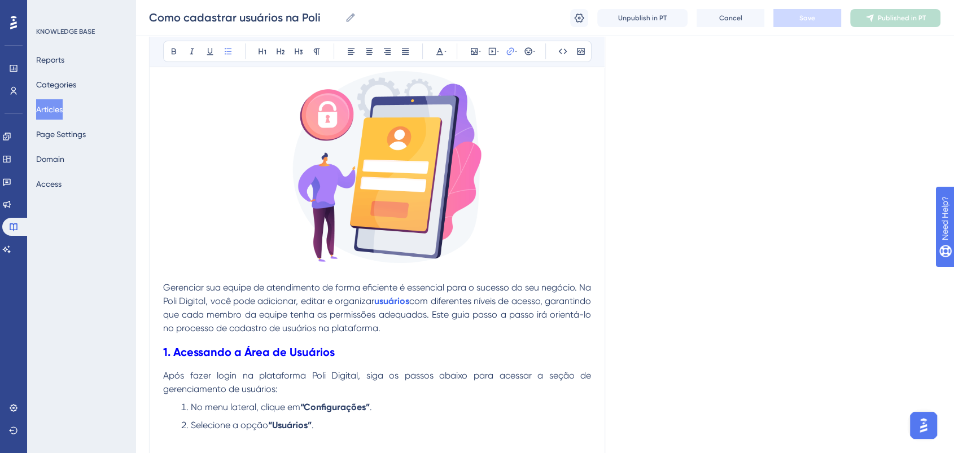
scroll to position [251, 0]
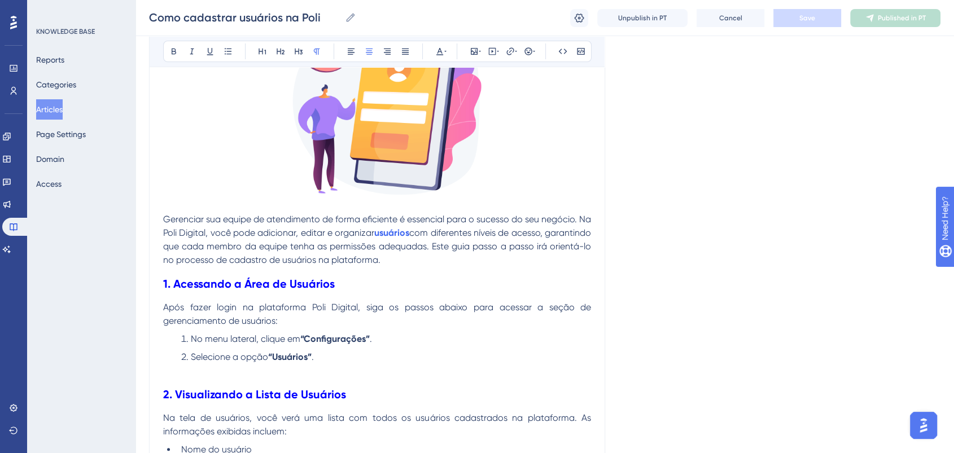
click at [346, 367] on p at bounding box center [377, 371] width 428 height 14
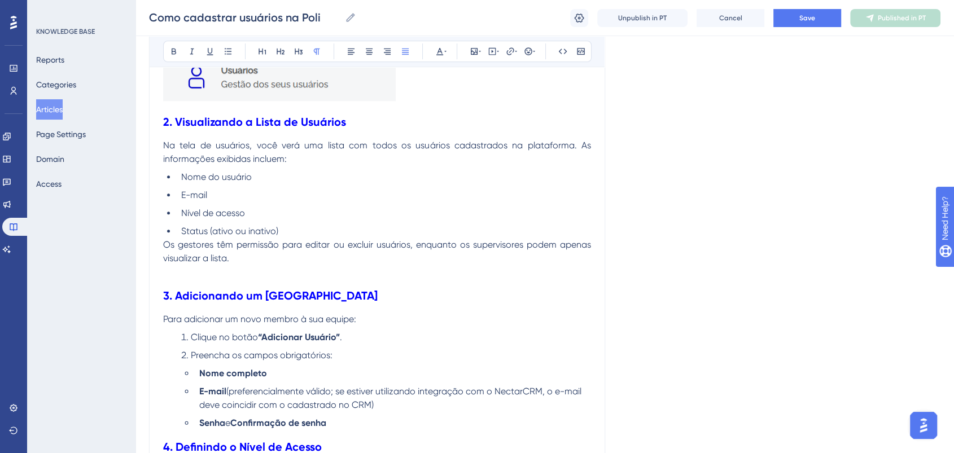
scroll to position [627, 0]
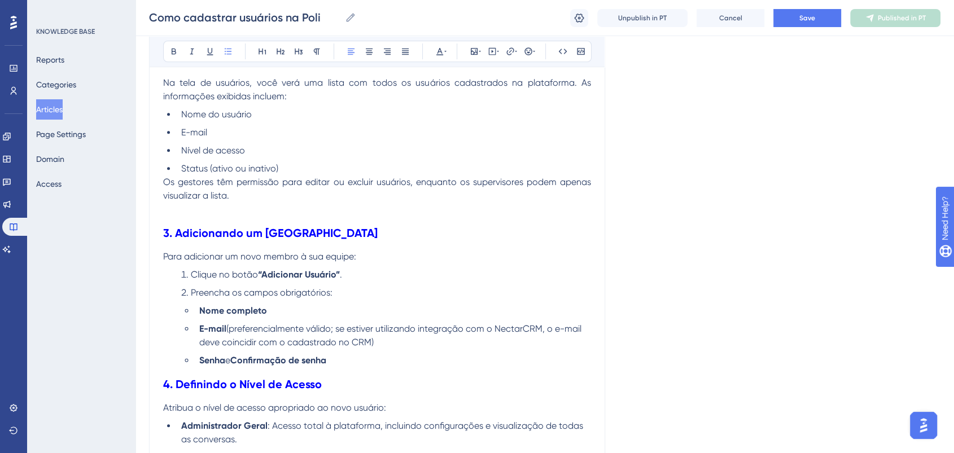
click at [346, 276] on li "Clique no botão “Adicionar Usuário” ." at bounding box center [384, 275] width 414 height 14
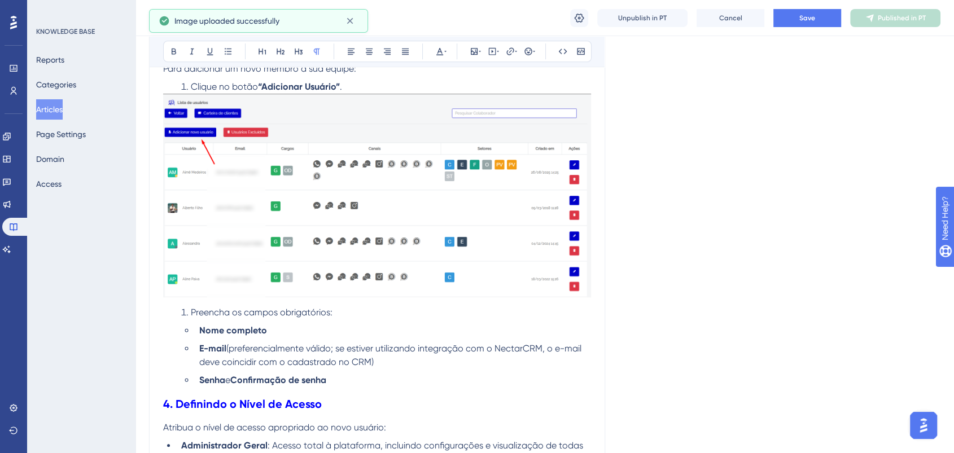
scroll to position [753, 0]
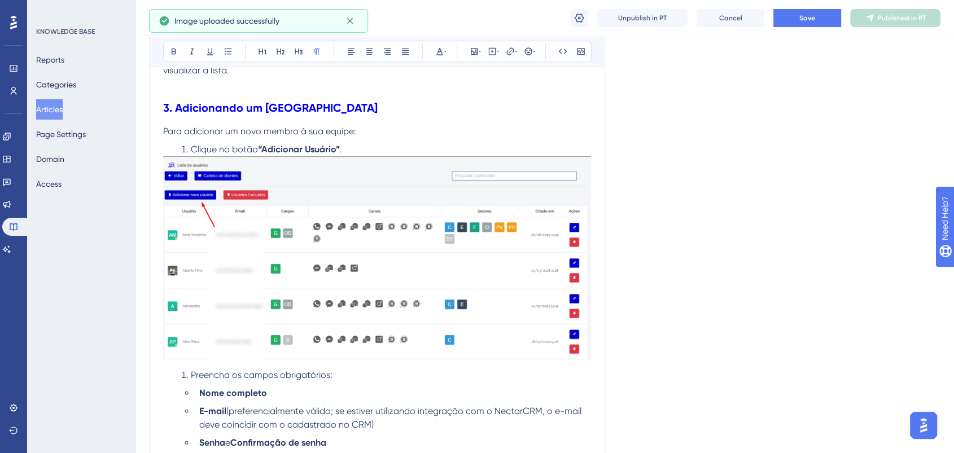
click at [373, 146] on li "Clique no botão “Adicionar Usuário” ." at bounding box center [384, 150] width 414 height 14
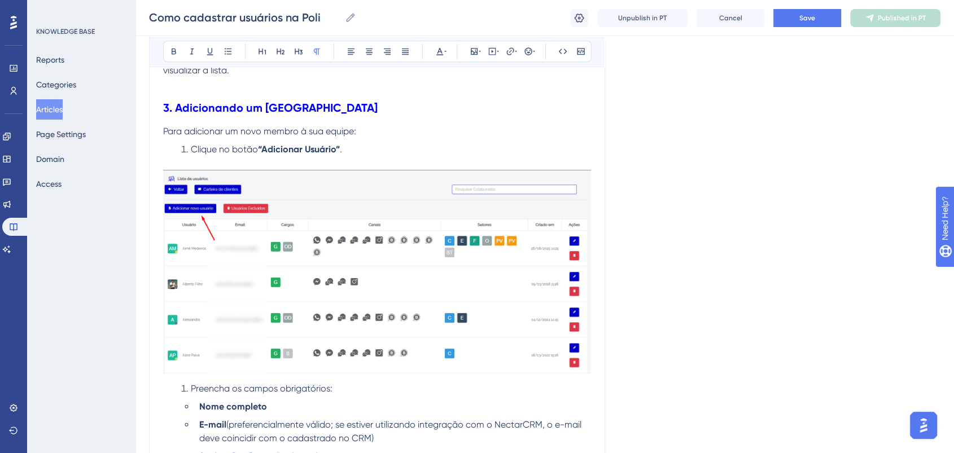
click at [186, 390] on li "Preencha os campos obrigatórios:" at bounding box center [384, 389] width 414 height 14
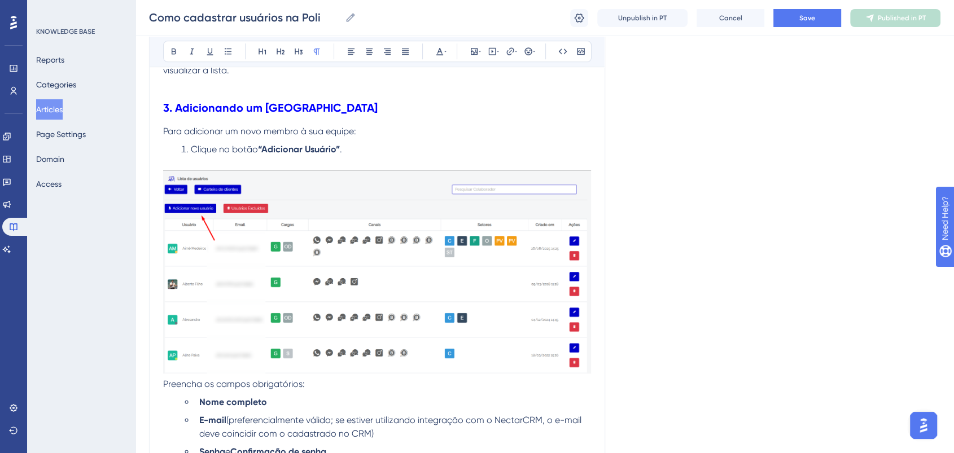
click at [325, 164] on p at bounding box center [377, 163] width 428 height 14
click at [193, 147] on span "Clique no botão" at bounding box center [224, 149] width 67 height 11
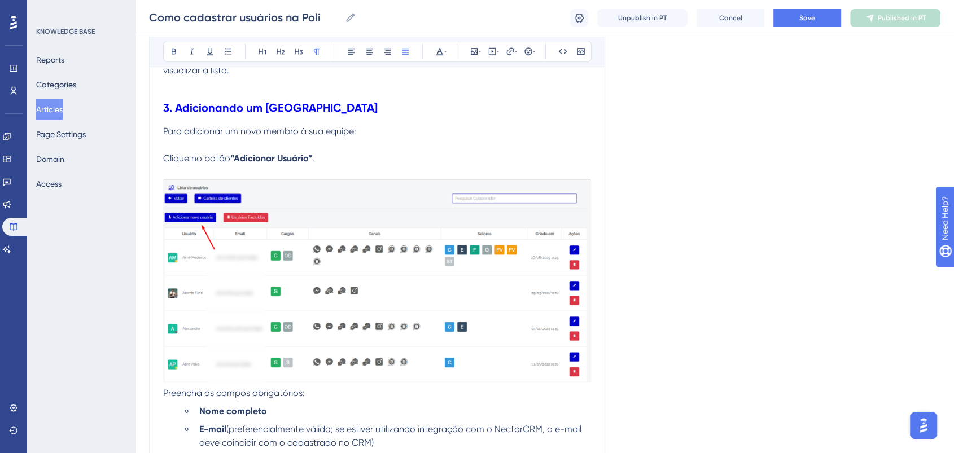
click at [260, 145] on p "Para adicionar um novo membro à sua equipe: Clique no botão “Adicionar Usuário”…" at bounding box center [377, 145] width 428 height 41
click at [217, 172] on p at bounding box center [377, 172] width 428 height 14
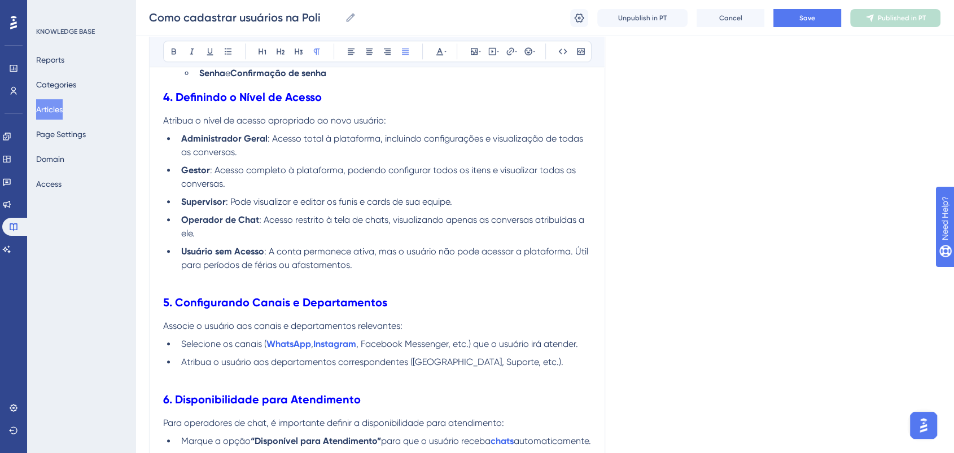
scroll to position [1129, 0]
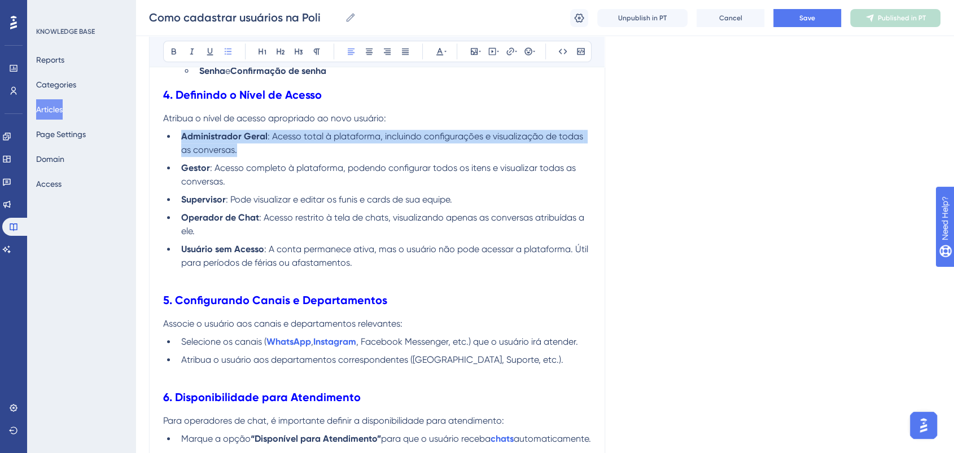
drag, startPoint x: 395, startPoint y: 155, endPoint x: 175, endPoint y: 136, distance: 221.0
click at [175, 136] on ul "Administrador Geral : Acesso total à plataforma, incluindo configurações e visu…" at bounding box center [377, 200] width 428 height 140
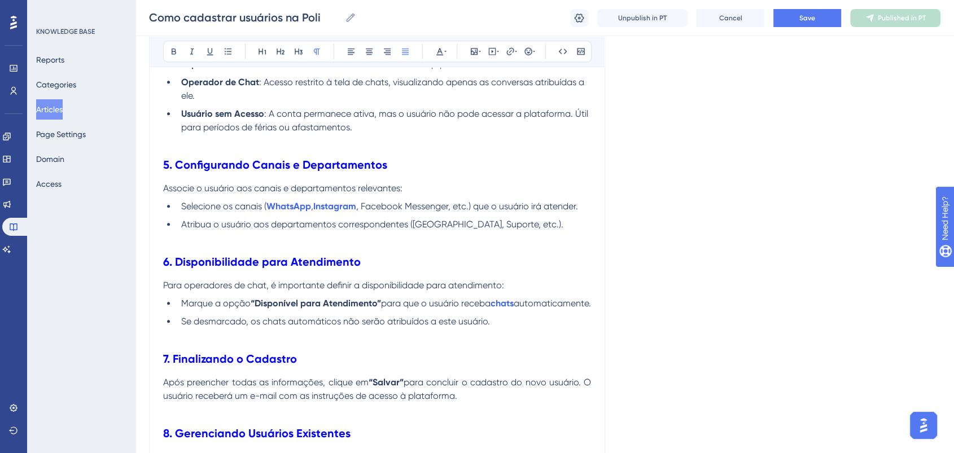
scroll to position [1255, 0]
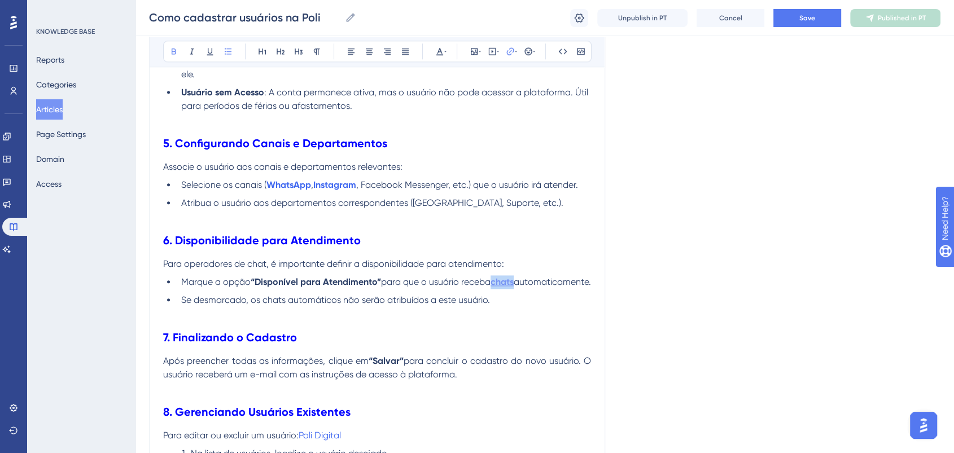
drag, startPoint x: 237, startPoint y: 301, endPoint x: 214, endPoint y: 297, distance: 22.9
click at [214, 289] on li "Marque a opção “Disponível para Atendimento” para que o usuário receba chats au…" at bounding box center [384, 283] width 414 height 14
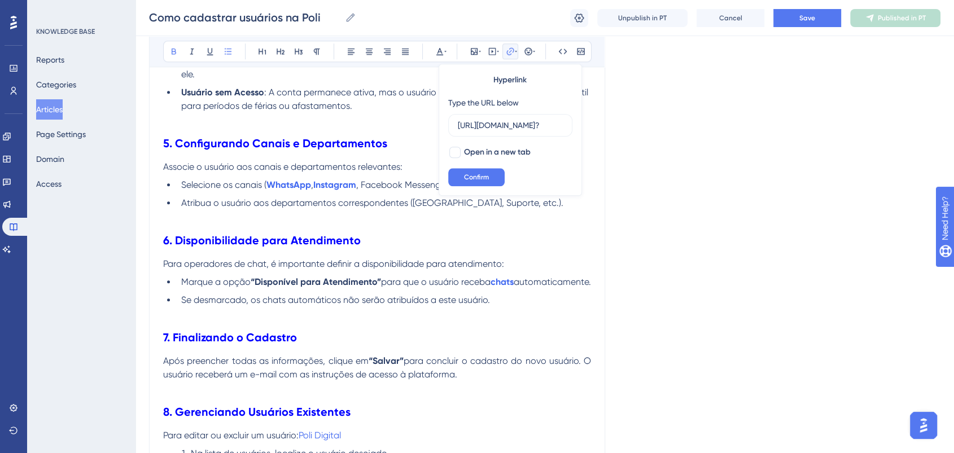
scroll to position [0, 193]
click at [494, 126] on input "https://poli.digital/central-de-ajuda/como-funciona-a-distribuicao-de-chats/?" at bounding box center [510, 125] width 105 height 12
click at [456, 287] on span "para que o usuário receba" at bounding box center [436, 282] width 110 height 11
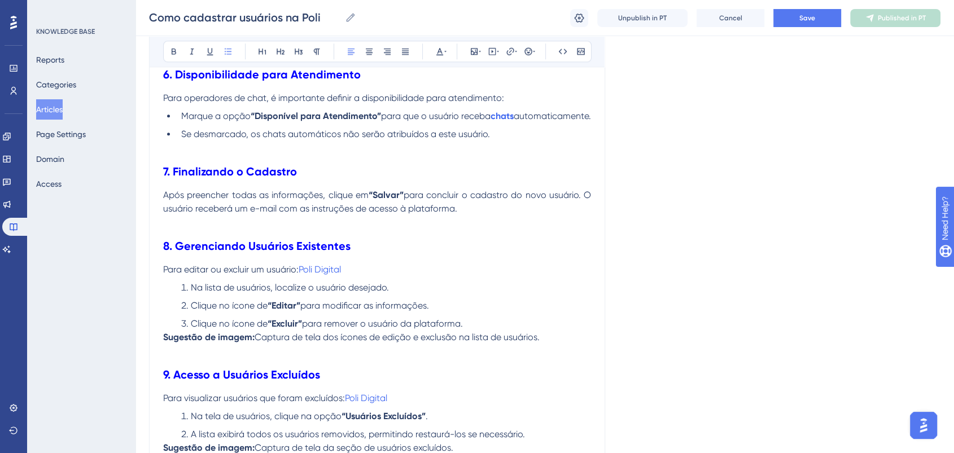
scroll to position [1443, 0]
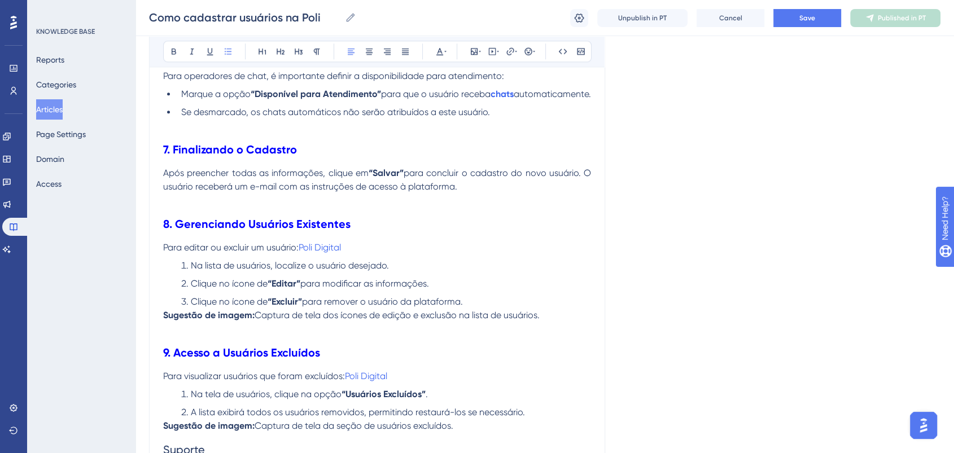
click at [551, 322] on p "Sugestão de imagem: Captura de tela dos ícones de edição e exclusão na lista de…" at bounding box center [377, 316] width 428 height 14
click at [539, 309] on li "Clique no ícone de “Excluir” para remover o usuário da plataforma.​" at bounding box center [384, 302] width 414 height 14
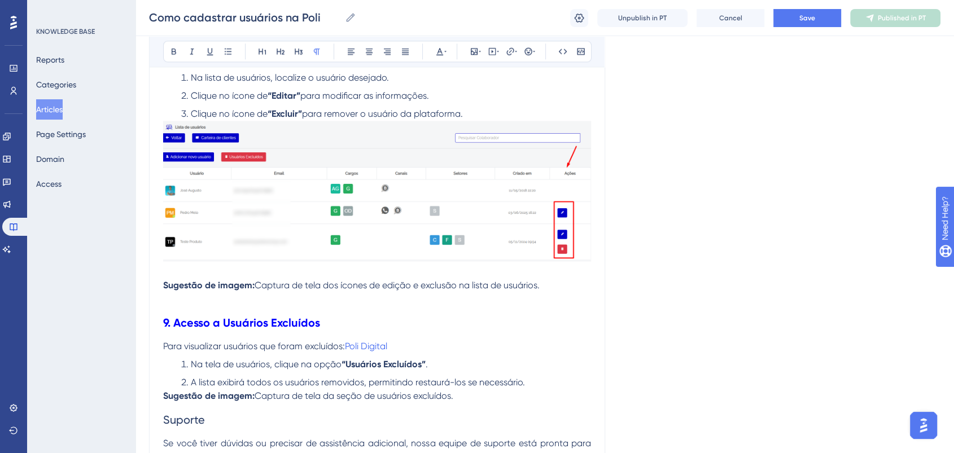
scroll to position [1505, 0]
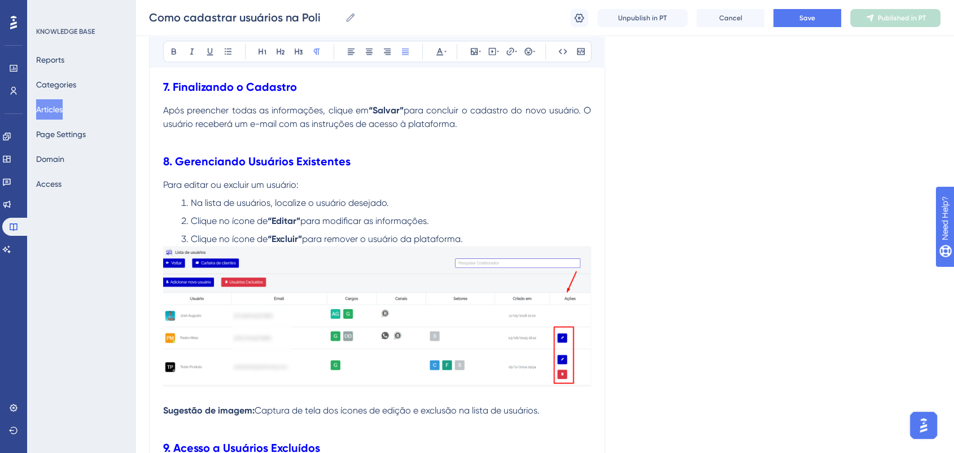
drag, startPoint x: 365, startPoint y: 201, endPoint x: 300, endPoint y: 201, distance: 64.9
click at [300, 192] on p "Para editar ou excluir um usuário:​" at bounding box center [377, 185] width 428 height 14
click at [376, 229] on ol "Na lista de usuários, localize o usuário desejado. Clique no ícone de “Editar” …" at bounding box center [377, 222] width 428 height 50
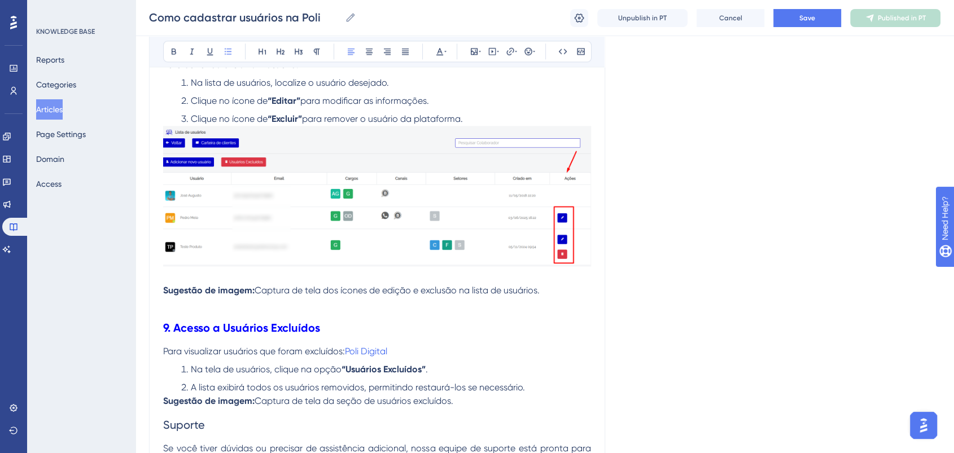
scroll to position [1631, 0]
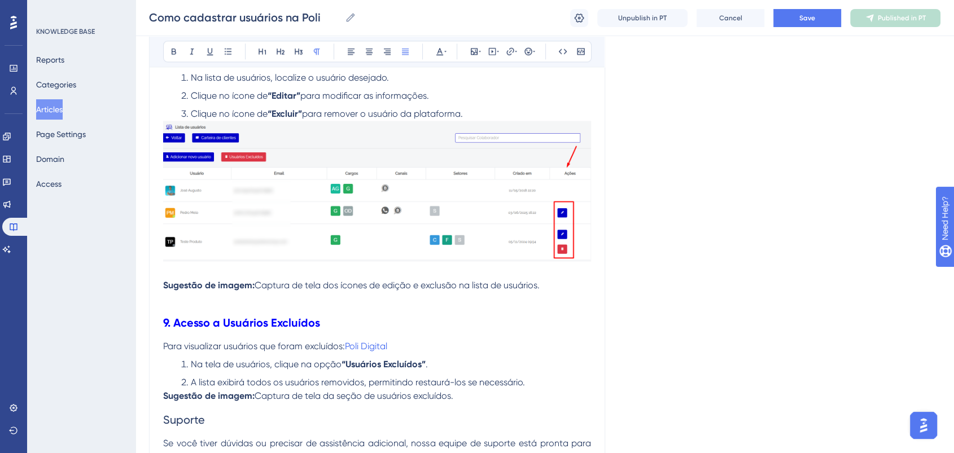
drag, startPoint x: 559, startPoint y: 304, endPoint x: 158, endPoint y: 304, distance: 401.5
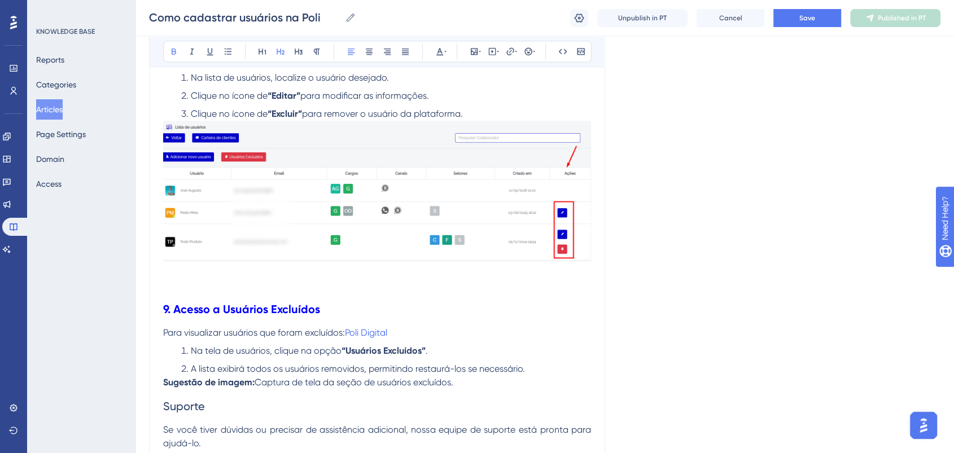
click at [373, 318] on h2 "9. Acesso a Usuários Excluídos" at bounding box center [377, 309] width 428 height 34
click at [369, 292] on p at bounding box center [377, 286] width 428 height 14
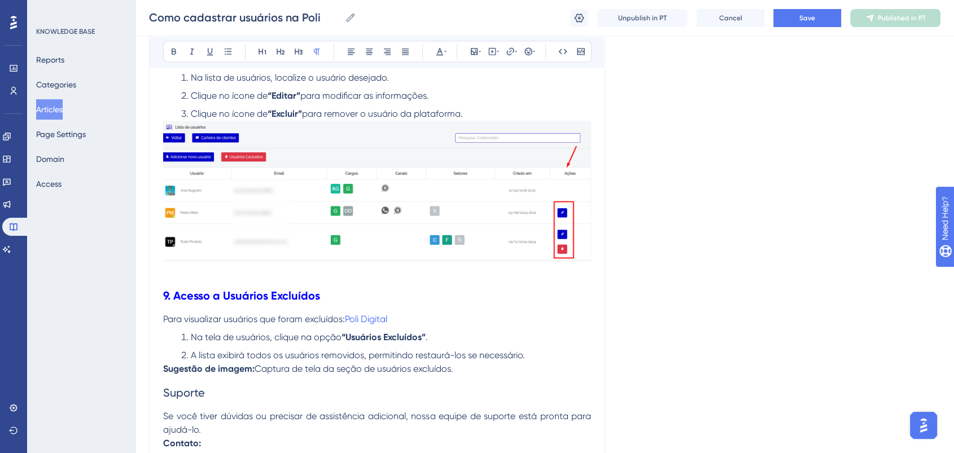
click at [369, 304] on h2 "9. Acesso a Usuários Excluídos" at bounding box center [377, 296] width 428 height 34
click at [794, 21] on button "Save" at bounding box center [808, 18] width 68 height 18
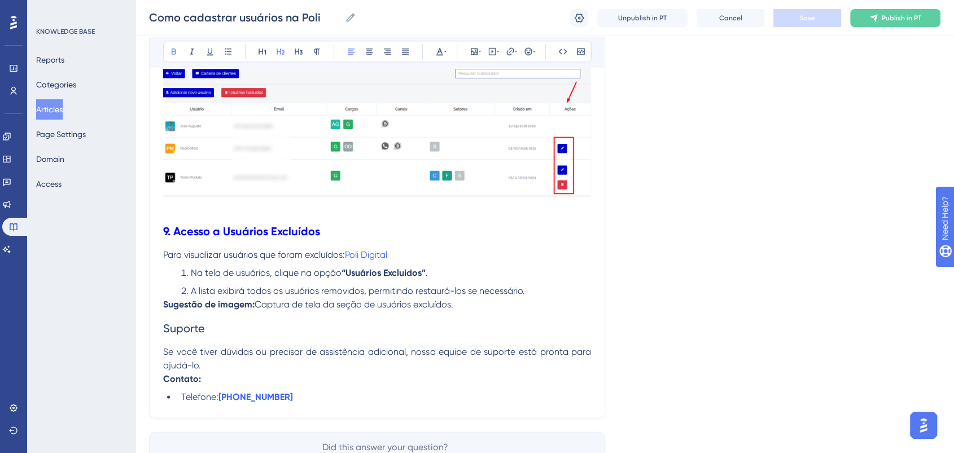
scroll to position [1723, 0]
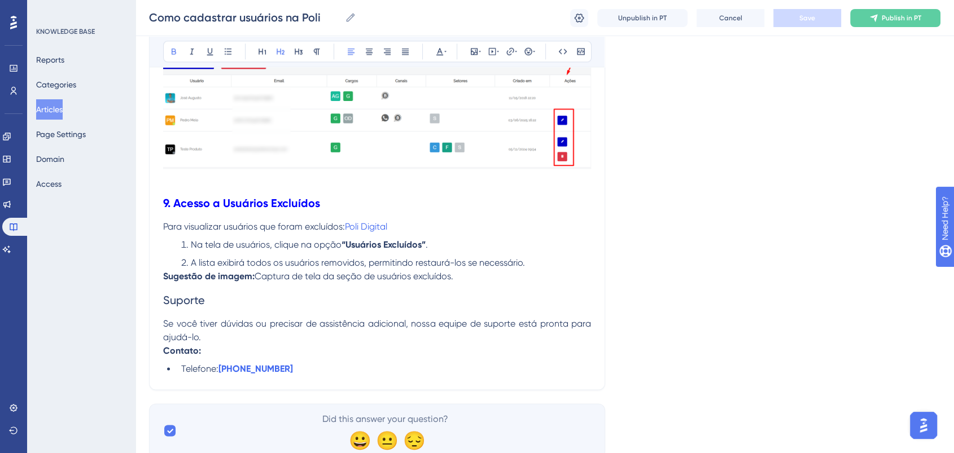
click at [460, 283] on p "Sugestão de imagem: Captura de tela da seção de usuários excluídos.​" at bounding box center [377, 277] width 428 height 14
drag, startPoint x: 466, startPoint y: 296, endPoint x: 163, endPoint y: 304, distance: 303.3
click at [163, 283] on p "Sugestão de imagem: Captura de tela da seção de usuários excluídos.​" at bounding box center [377, 277] width 428 height 14
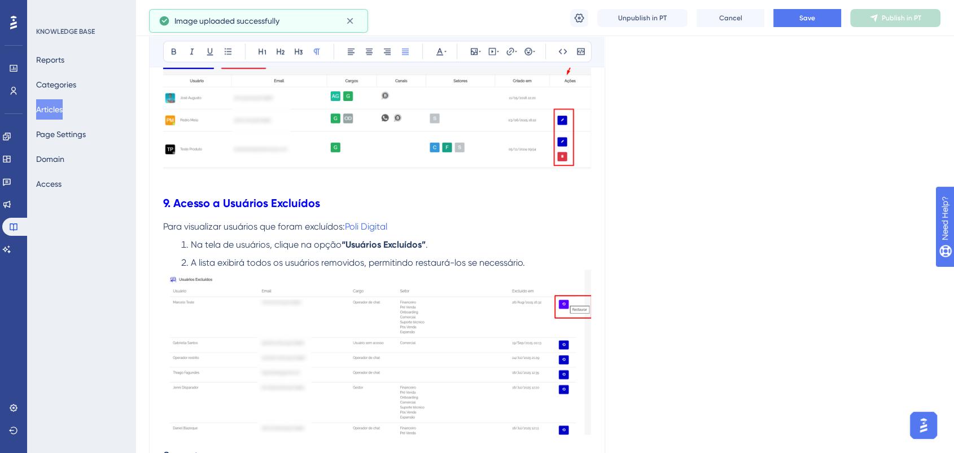
click at [553, 270] on li "A lista exibirá todos os usuários removidos, permitindo restaurá-los se necessá…" at bounding box center [384, 263] width 414 height 14
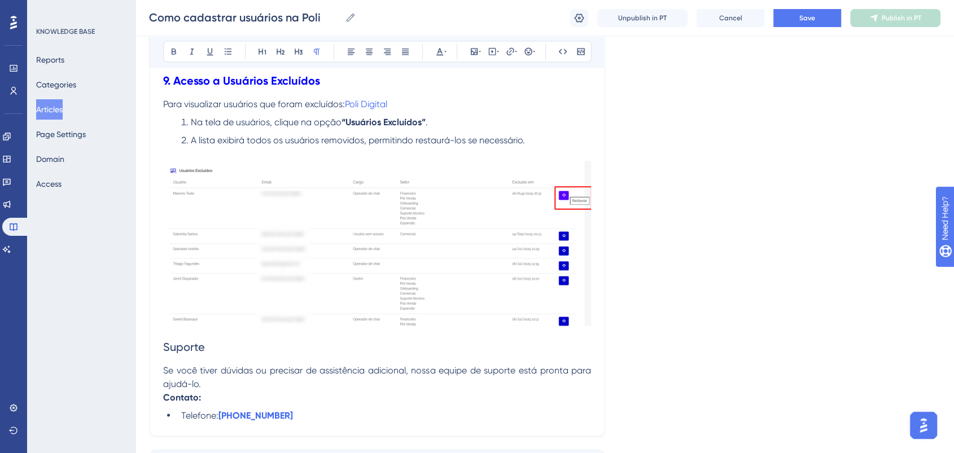
scroll to position [1849, 0]
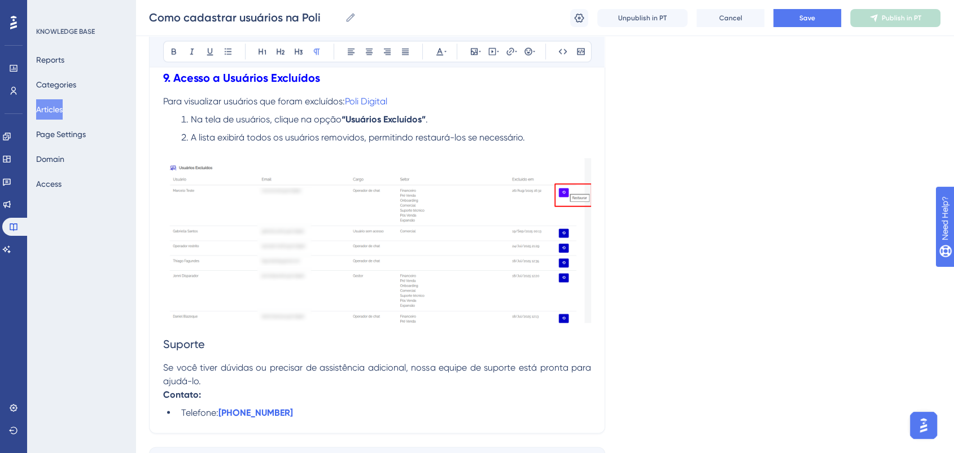
click at [191, 356] on h2 "Suporte" at bounding box center [377, 344] width 428 height 34
click at [217, 361] on h2 "Suporte" at bounding box center [377, 344] width 428 height 34
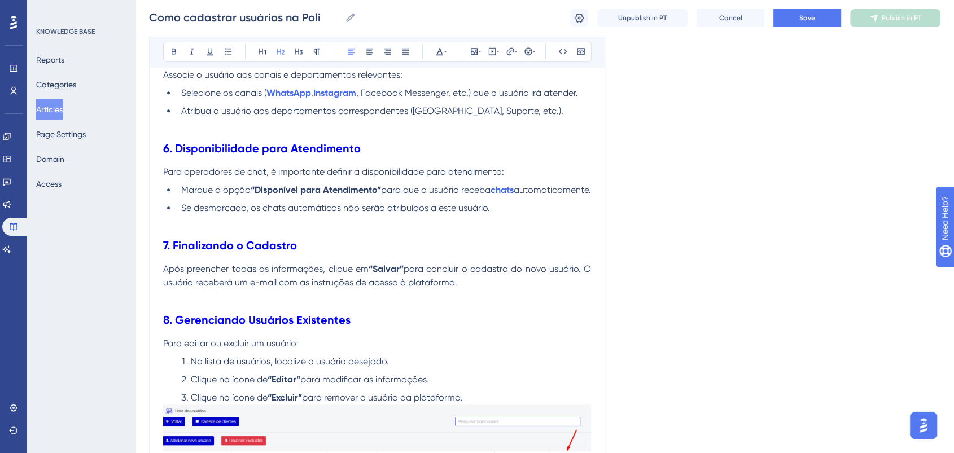
scroll to position [1661, 0]
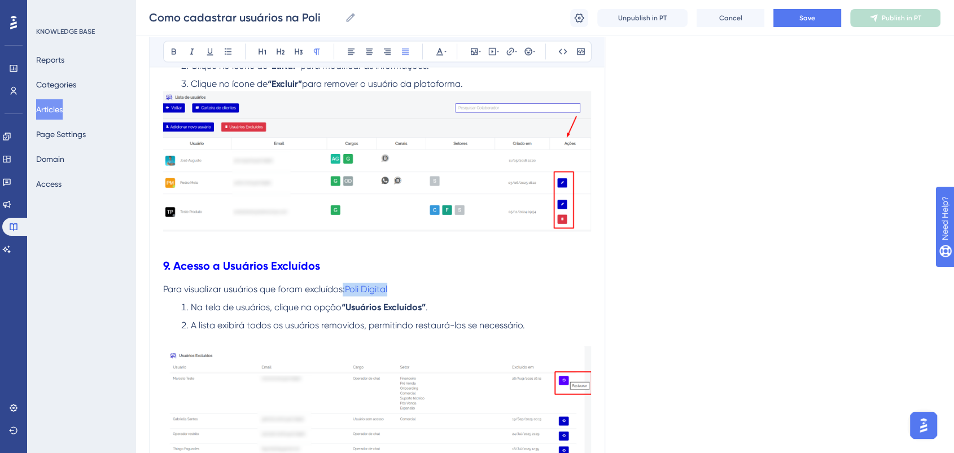
drag, startPoint x: 431, startPoint y: 308, endPoint x: 344, endPoint y: 307, distance: 87.0
click at [344, 296] on p "Para visualizar usuários que foram excluídos:​ Poli Digital" at bounding box center [377, 290] width 428 height 14
click at [439, 296] on p "Para visualizar usuários que foram excluídos" at bounding box center [377, 290] width 428 height 14
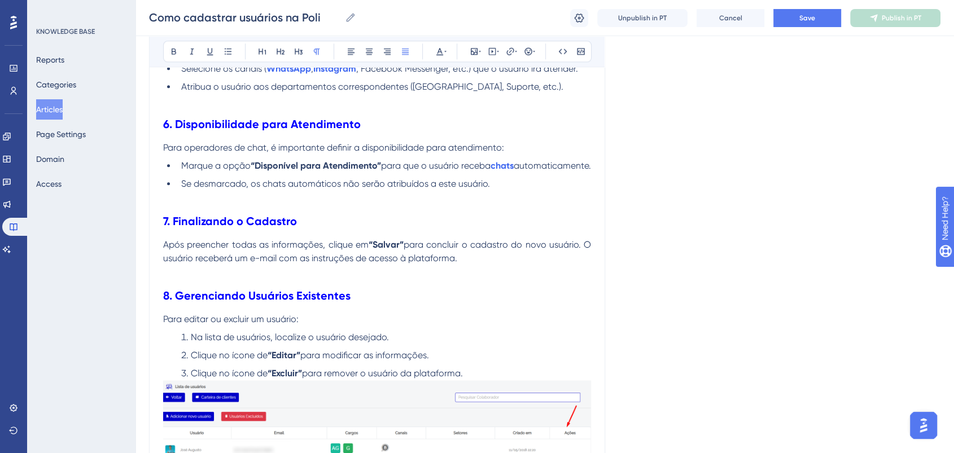
scroll to position [1264, 0]
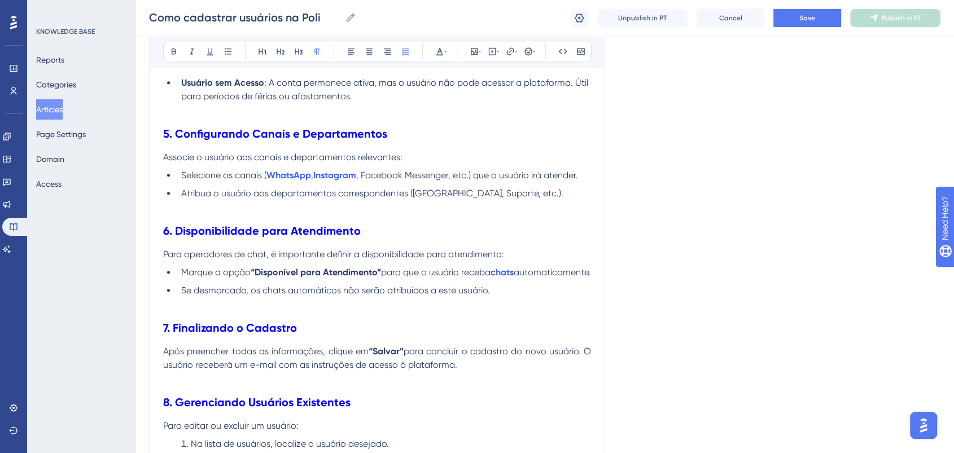
drag, startPoint x: 817, startPoint y: 5, endPoint x: 817, endPoint y: 16, distance: 11.3
click at [818, 7] on div "Como cadastrar usuários na Poli Como cadastrar usuários na Poli Unpublish in PT…" at bounding box center [545, 18] width 819 height 36
click at [817, 16] on button "Save" at bounding box center [808, 18] width 68 height 18
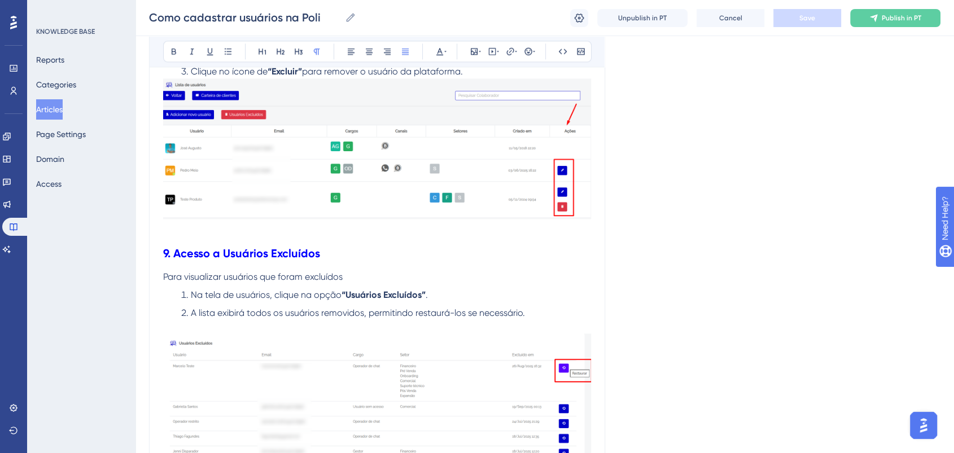
scroll to position [1829, 0]
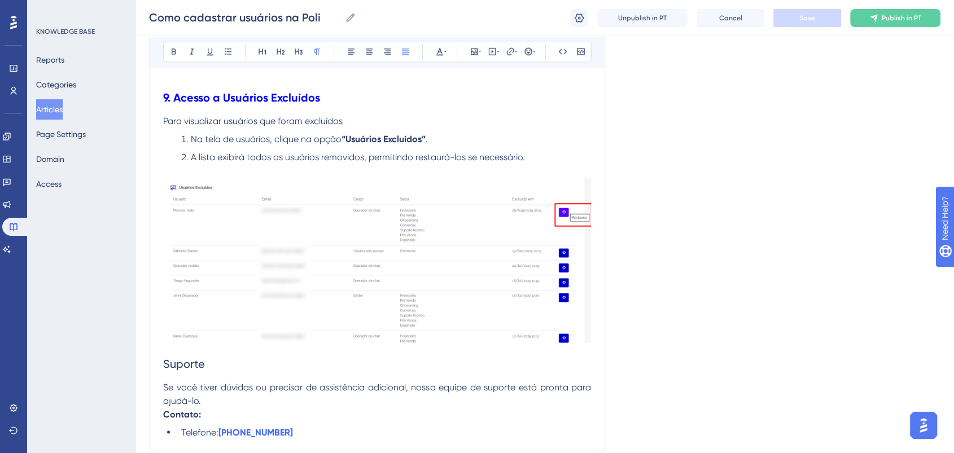
click at [434, 146] on li "Na tela de usuários, clique na opção “Usuários Excluídos” ." at bounding box center [384, 140] width 414 height 14
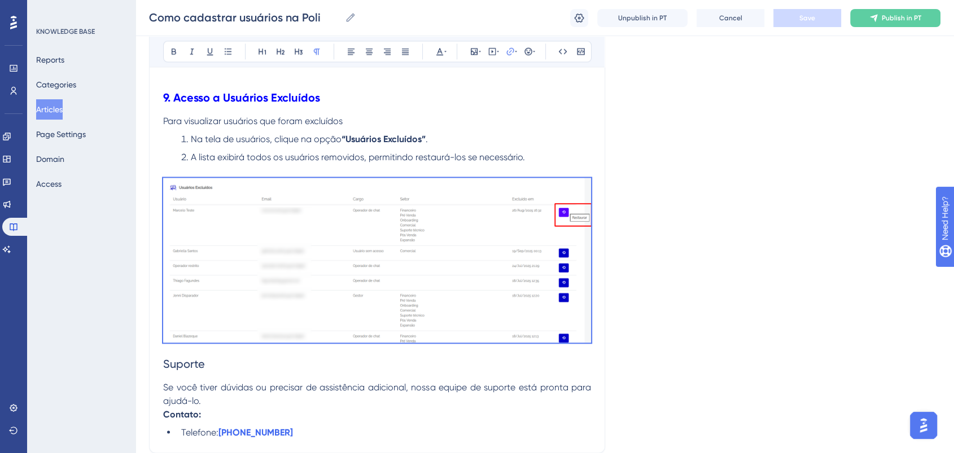
copy div "Gerenciar sua equipe de atendimento de forma eficiente é essencial para o suces…"
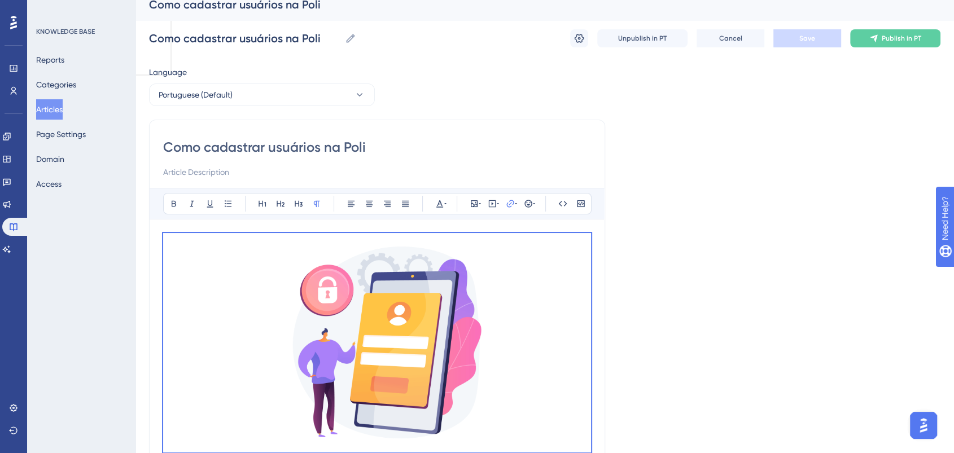
scroll to position [0, 0]
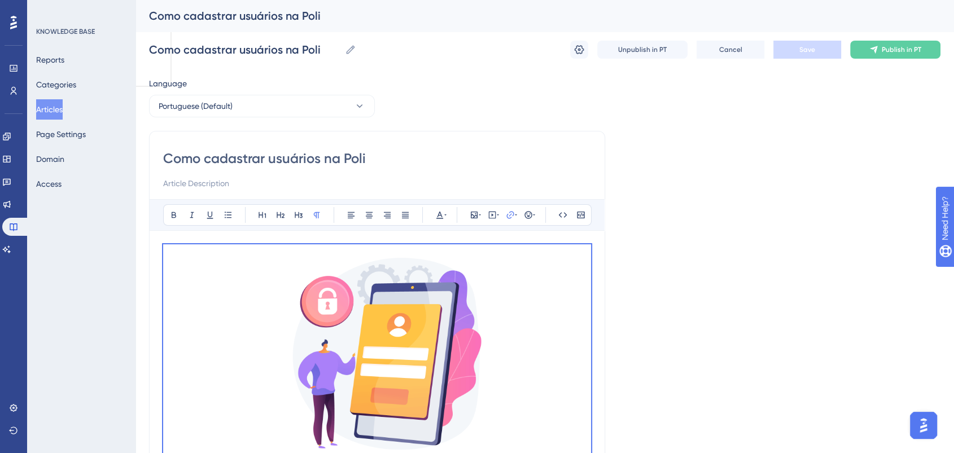
click at [399, 154] on input "Como cadastrar usuários na Poli" at bounding box center [377, 159] width 428 height 18
click at [309, 108] on button "Portuguese (Default)" at bounding box center [262, 106] width 226 height 23
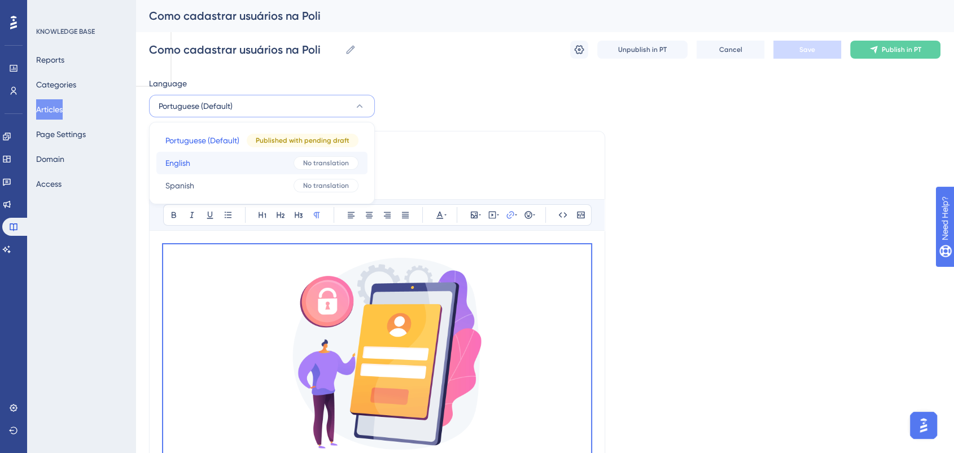
click at [214, 165] on button "English English No translation" at bounding box center [261, 163] width 211 height 23
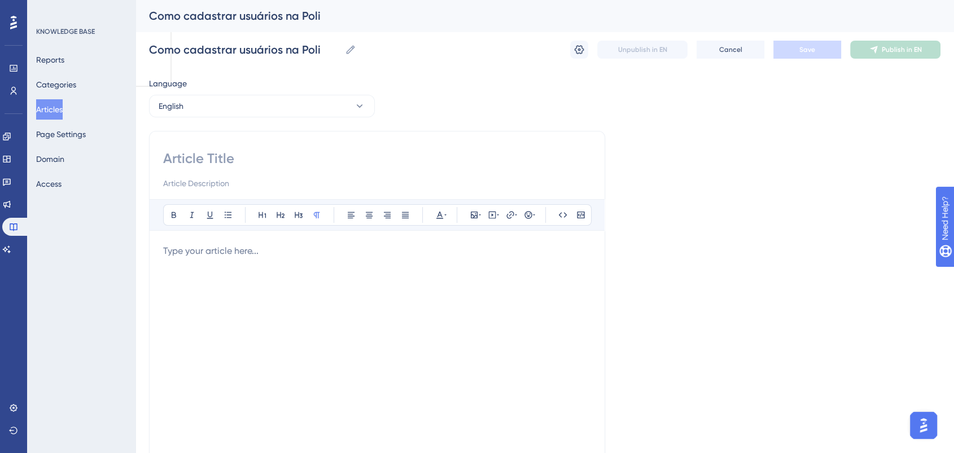
click at [253, 264] on div at bounding box center [377, 368] width 428 height 248
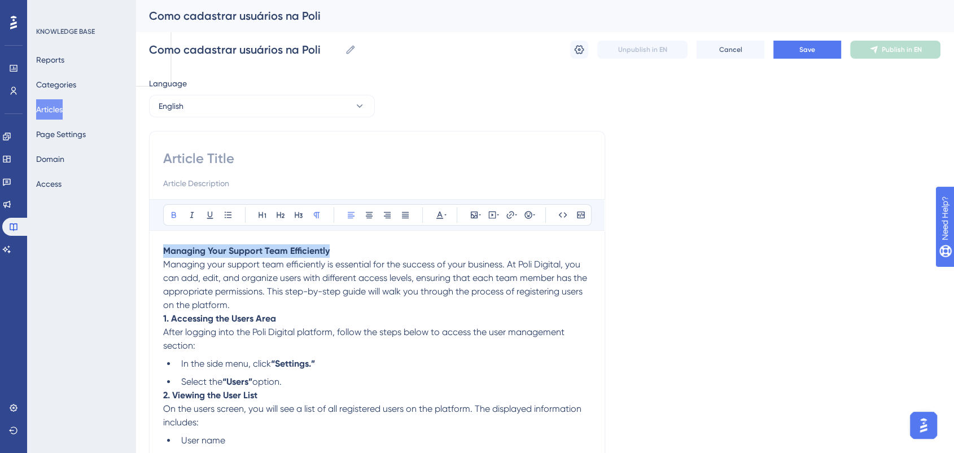
drag, startPoint x: 345, startPoint y: 250, endPoint x: 125, endPoint y: 250, distance: 220.2
copy strong "Managing Your Support Team Efficiently"
click at [235, 163] on input at bounding box center [377, 159] width 428 height 18
paste input "Managing Your Support Team Efficiently"
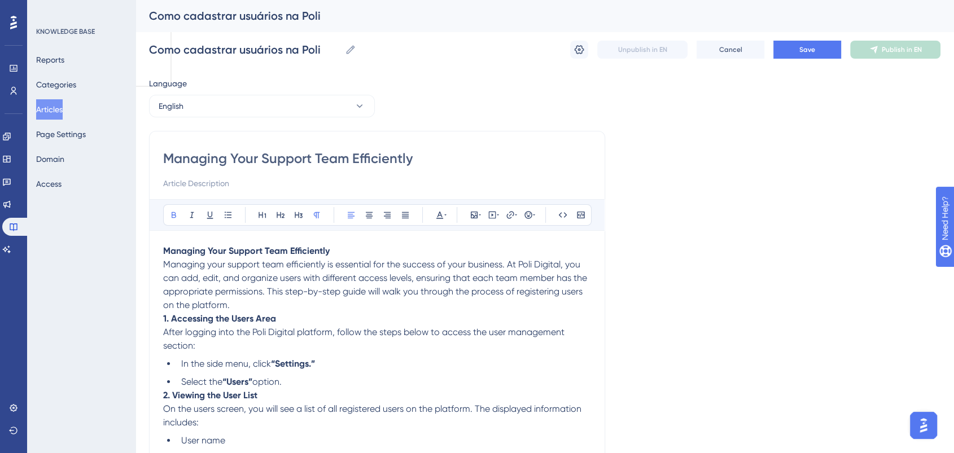
type input "Managing Your Support Team Efficiently"
click at [820, 49] on button "Save" at bounding box center [808, 50] width 68 height 18
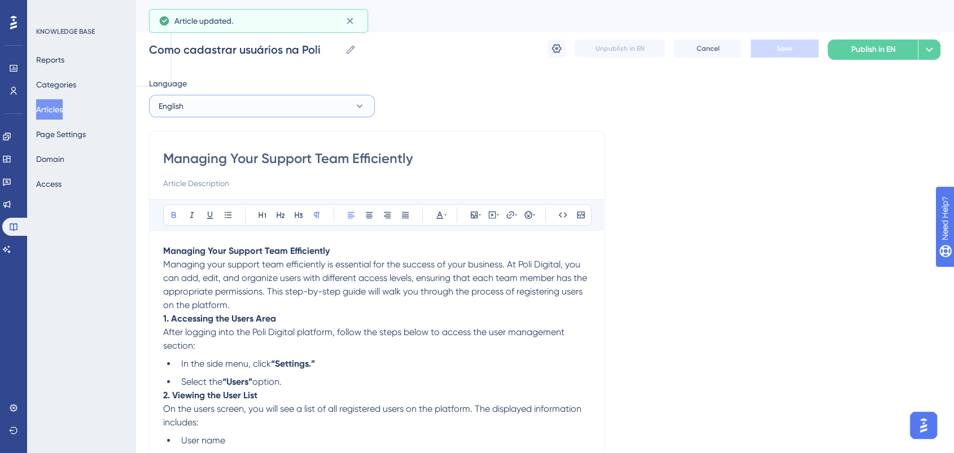
click at [289, 103] on button "English" at bounding box center [262, 106] width 226 height 23
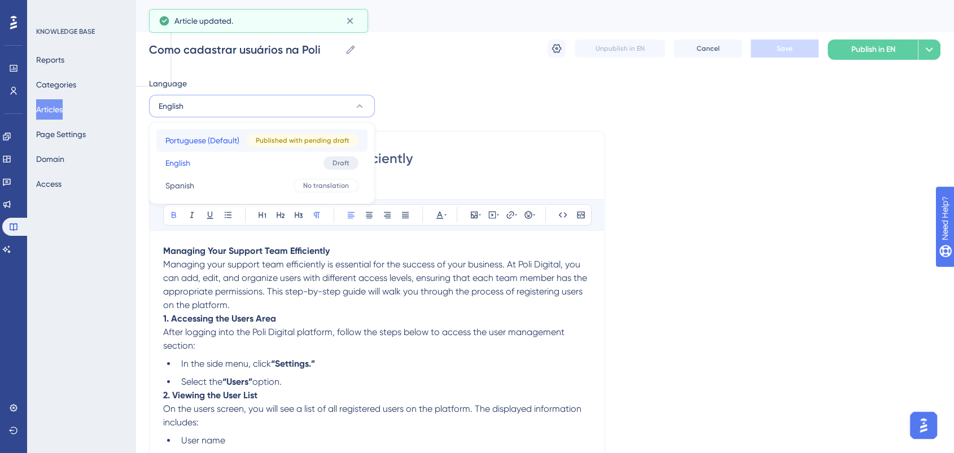
click at [211, 137] on span "Portuguese (Default)" at bounding box center [202, 141] width 74 height 14
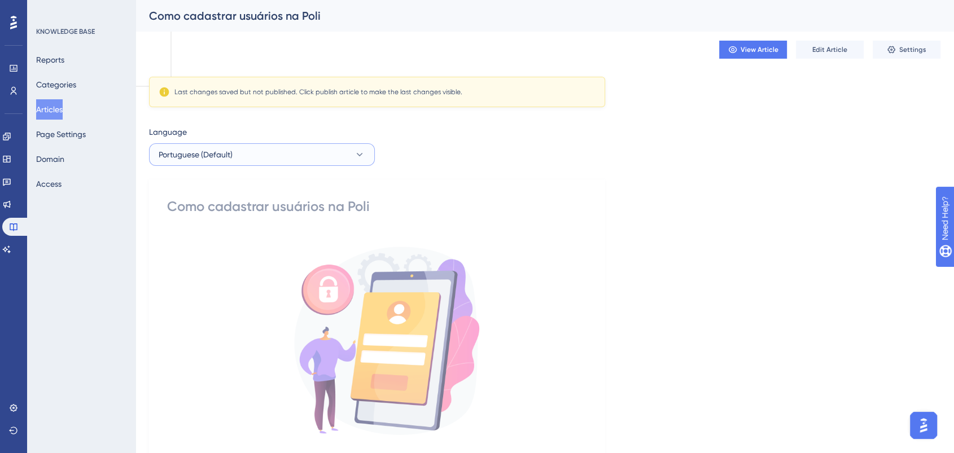
click at [289, 143] on button "Portuguese (Default)" at bounding box center [262, 154] width 226 height 23
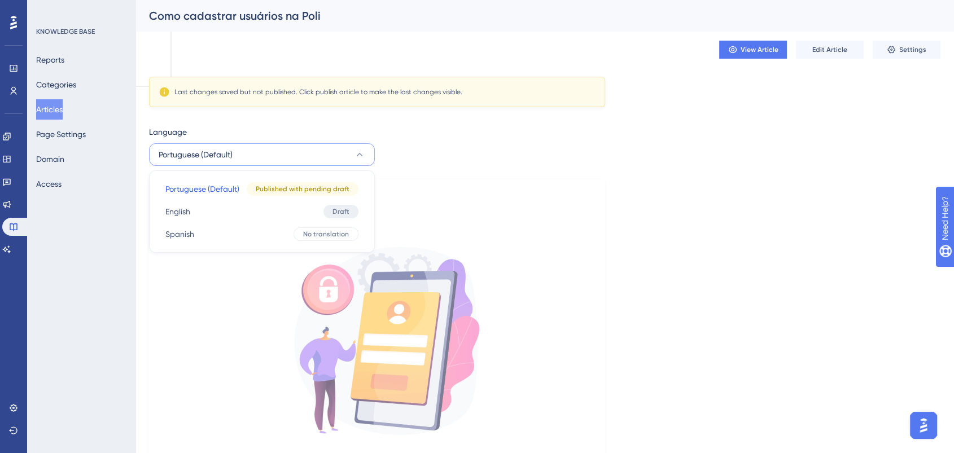
click at [292, 155] on button "Portuguese (Default)" at bounding box center [262, 154] width 226 height 23
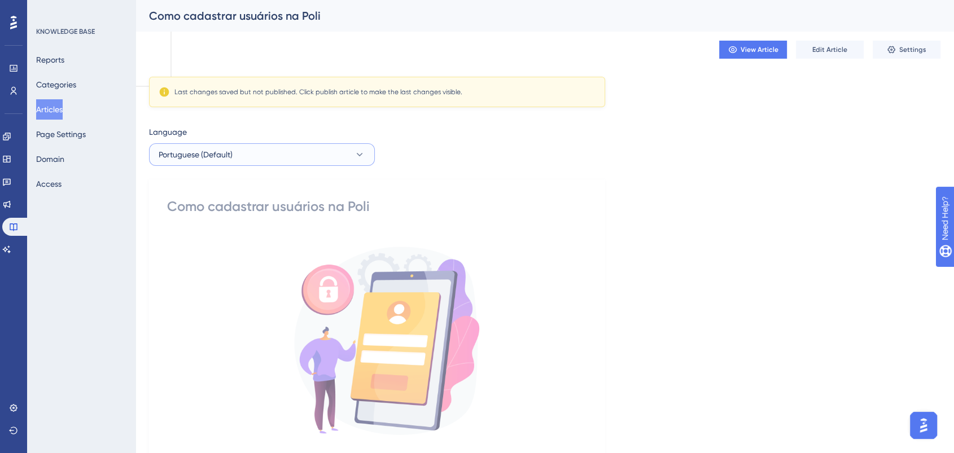
click at [292, 155] on button "Portuguese (Default)" at bounding box center [262, 154] width 226 height 23
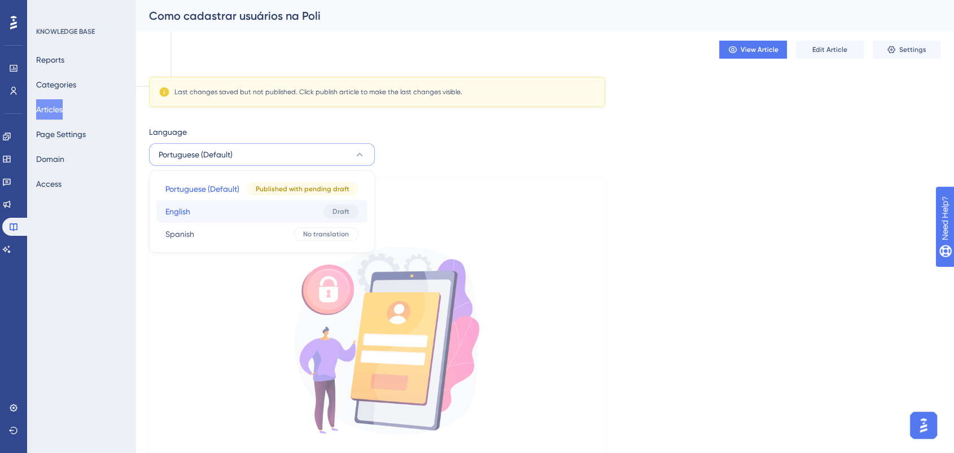
click at [227, 216] on button "English English Draft" at bounding box center [261, 211] width 211 height 23
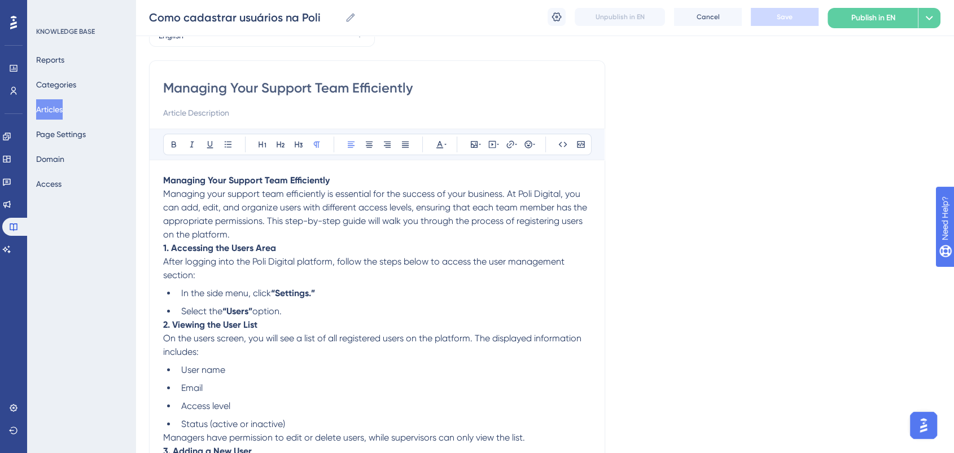
scroll to position [59, 0]
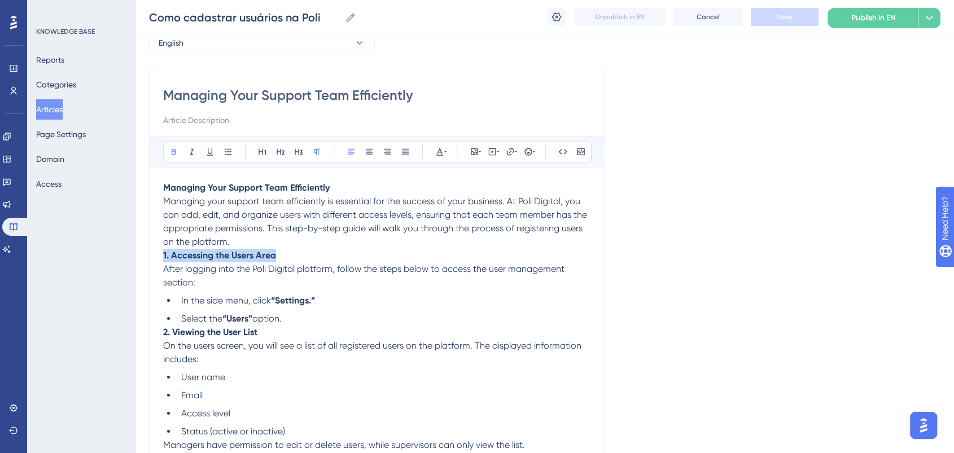
drag, startPoint x: 275, startPoint y: 261, endPoint x: 163, endPoint y: 259, distance: 111.8
click at [163, 259] on p "1. Accessing the Users Area After logging into the Poli Digital platform, follo…" at bounding box center [377, 269] width 428 height 41
click at [263, 150] on icon at bounding box center [262, 151] width 9 height 9
click at [309, 248] on p "Managing your support team efficiently is essential for the success of your bus…" at bounding box center [377, 222] width 428 height 54
click at [310, 255] on p "1. Accessing the Users Area After logging into the Poli Digital platform, follo…" at bounding box center [377, 269] width 428 height 41
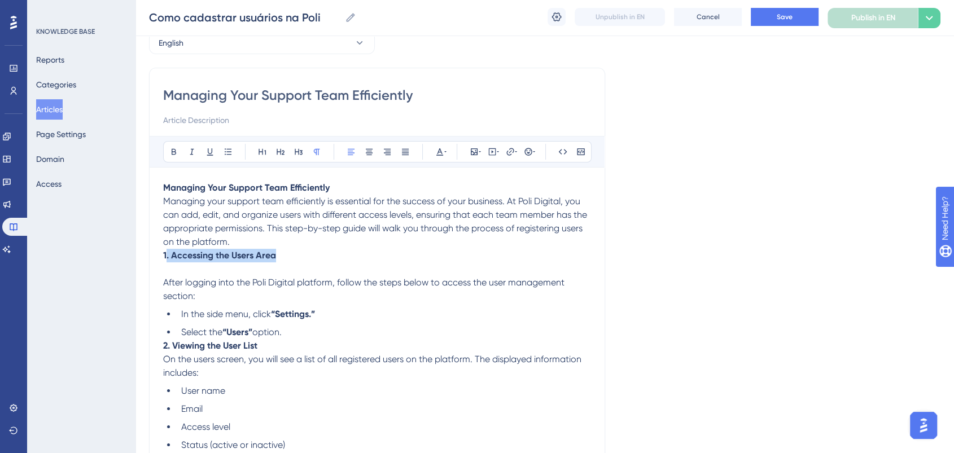
drag, startPoint x: 244, startPoint y: 260, endPoint x: 177, endPoint y: 256, distance: 67.8
click at [168, 261] on p "1. Accessing the Users Area" at bounding box center [377, 256] width 428 height 14
click at [262, 235] on p "Managing your support team efficiently is essential for the success of your bus…" at bounding box center [377, 222] width 428 height 54
click at [261, 244] on p "Managing your support team efficiently is essential for the success of your bus…" at bounding box center [377, 222] width 428 height 54
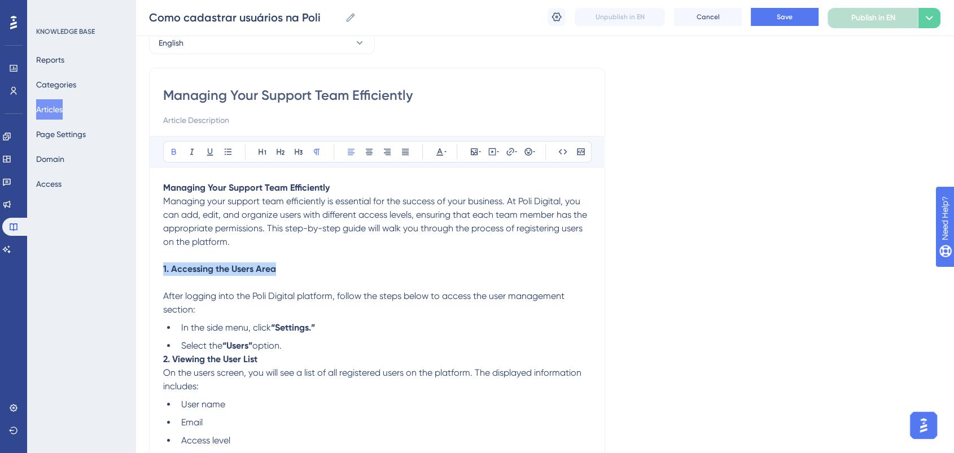
drag, startPoint x: 281, startPoint y: 268, endPoint x: 162, endPoint y: 268, distance: 118.6
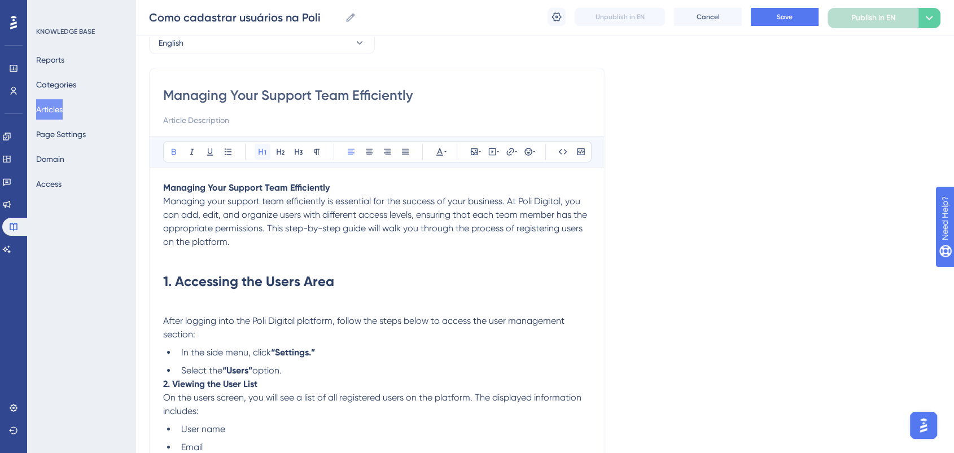
click at [263, 154] on icon at bounding box center [262, 151] width 9 height 9
click at [371, 233] on span "Managing your support team efficiently is essential for the success of your bus…" at bounding box center [376, 221] width 426 height 51
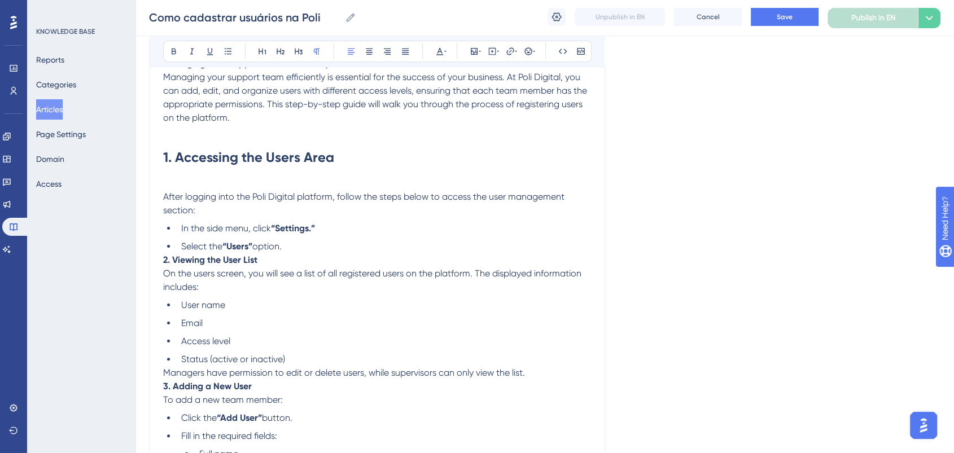
scroll to position [184, 0]
drag, startPoint x: 275, startPoint y: 254, endPoint x: 137, endPoint y: 255, distance: 137.8
click at [137, 255] on div "Performance Users Engagement Widgets Feedback Product Updates Knowledge Base AI…" at bounding box center [545, 459] width 819 height 1286
click at [273, 263] on p "2. Viewing the User List On the users screen, you will see a list of all regist…" at bounding box center [377, 272] width 428 height 41
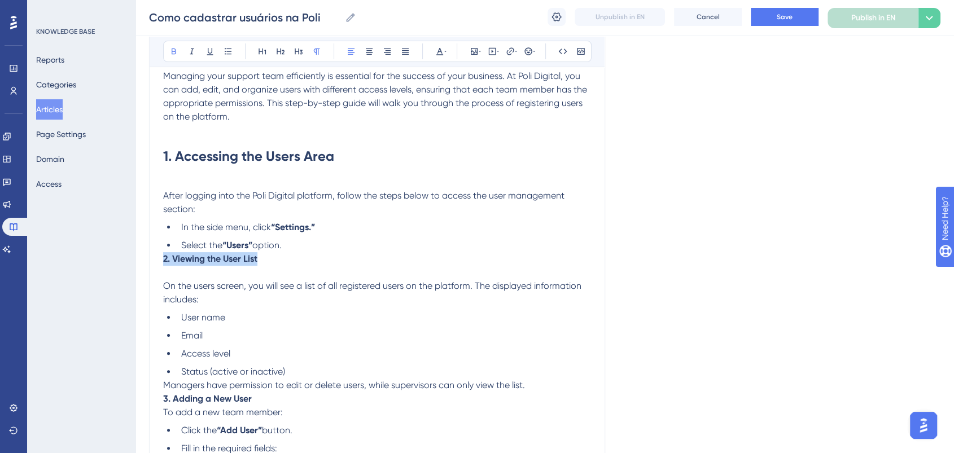
drag, startPoint x: 272, startPoint y: 262, endPoint x: 149, endPoint y: 260, distance: 122.6
click at [267, 50] on icon at bounding box center [262, 51] width 9 height 9
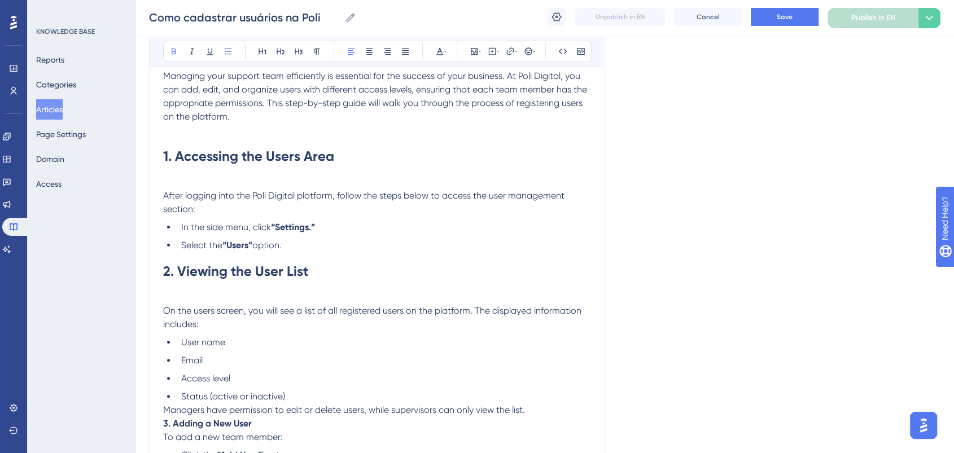
drag, startPoint x: 404, startPoint y: 226, endPoint x: 386, endPoint y: 233, distance: 19.3
click at [402, 226] on li "In the side menu, click “Settings.”" at bounding box center [384, 228] width 414 height 14
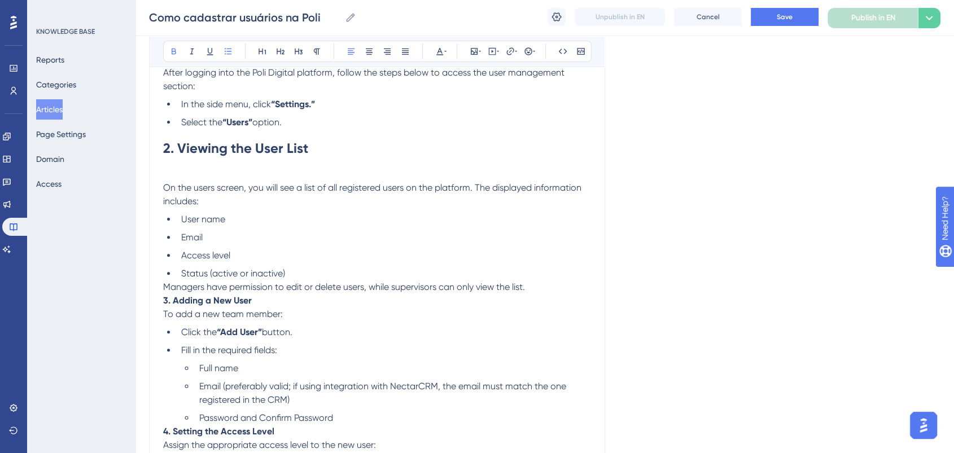
scroll to position [309, 0]
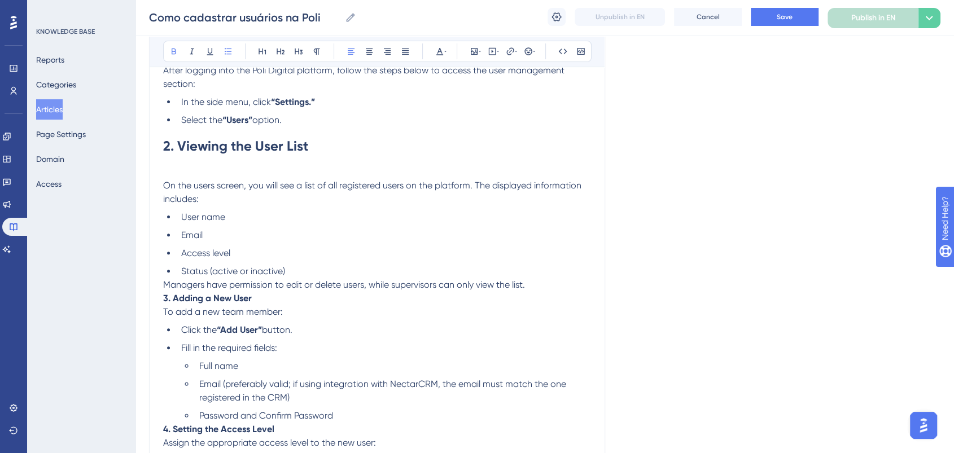
click at [267, 299] on p "3. Adding a New User To add a new team member:" at bounding box center [377, 305] width 428 height 27
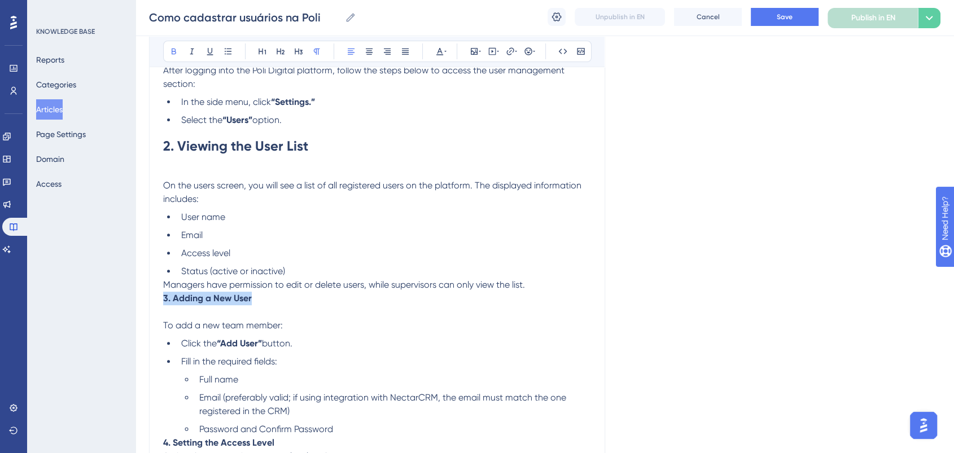
drag, startPoint x: 262, startPoint y: 301, endPoint x: 156, endPoint y: 303, distance: 105.6
click at [156, 303] on div "Managing Your Support Team Efficiently Bold Italic Underline Bullet Point Headi…" at bounding box center [377, 380] width 456 height 1126
click at [265, 49] on icon at bounding box center [262, 51] width 9 height 9
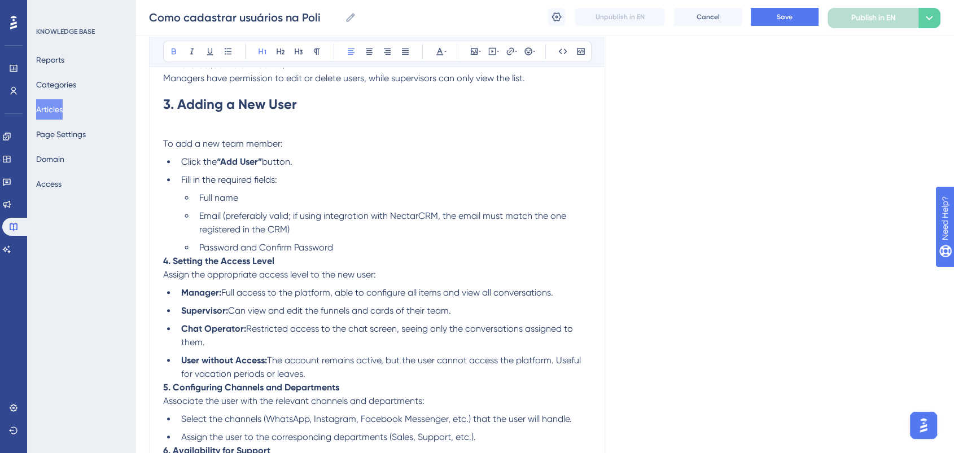
scroll to position [497, 0]
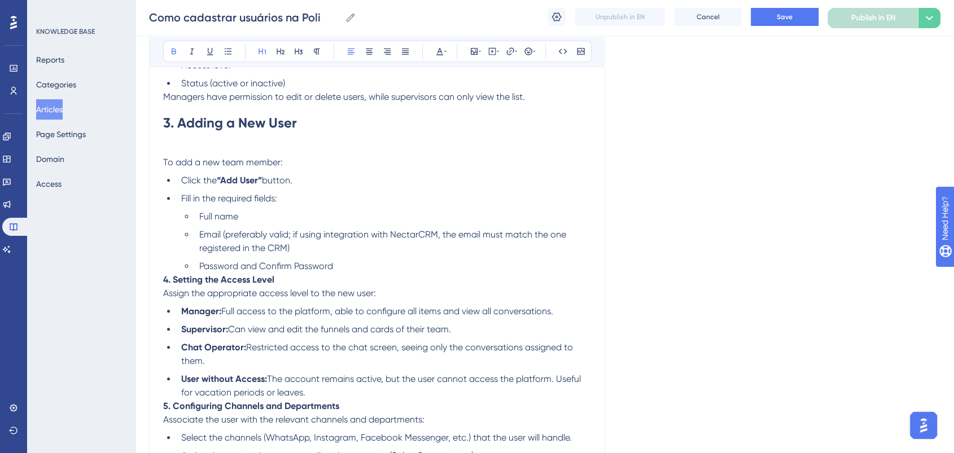
click at [308, 285] on p "4. Setting the Access Level Assign the appropriate access level to the new user:" at bounding box center [377, 286] width 428 height 27
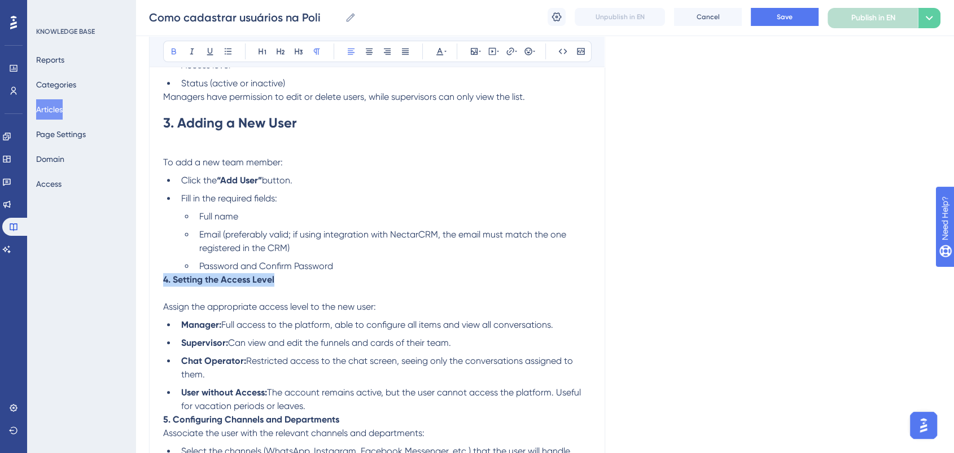
drag, startPoint x: 285, startPoint y: 285, endPoint x: 134, endPoint y: 285, distance: 150.8
click at [136, 285] on div "Performance Users Engagement Widgets Feedback Product Updates Knowledge Base AI…" at bounding box center [545, 191] width 819 height 1377
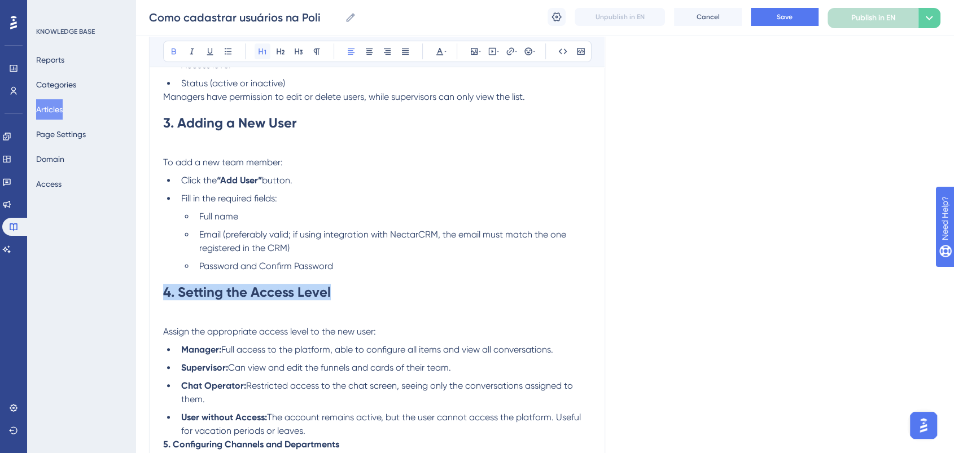
click at [267, 50] on button at bounding box center [263, 51] width 16 height 16
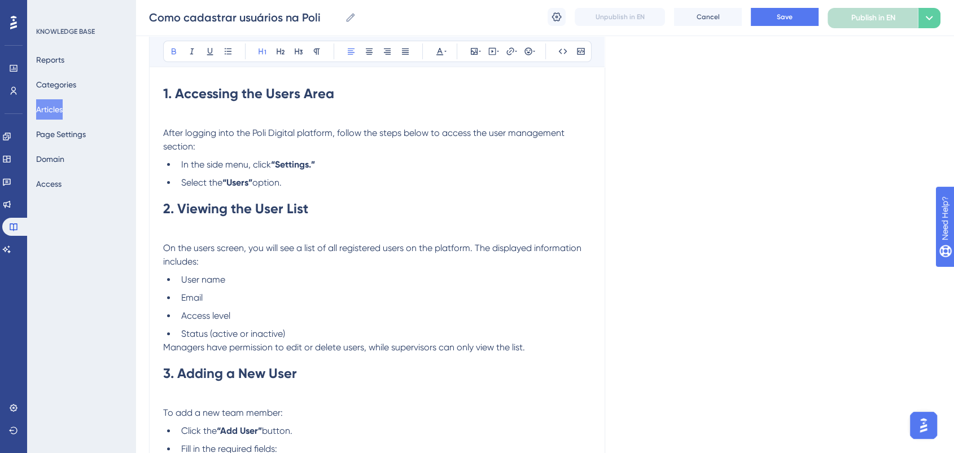
scroll to position [59, 0]
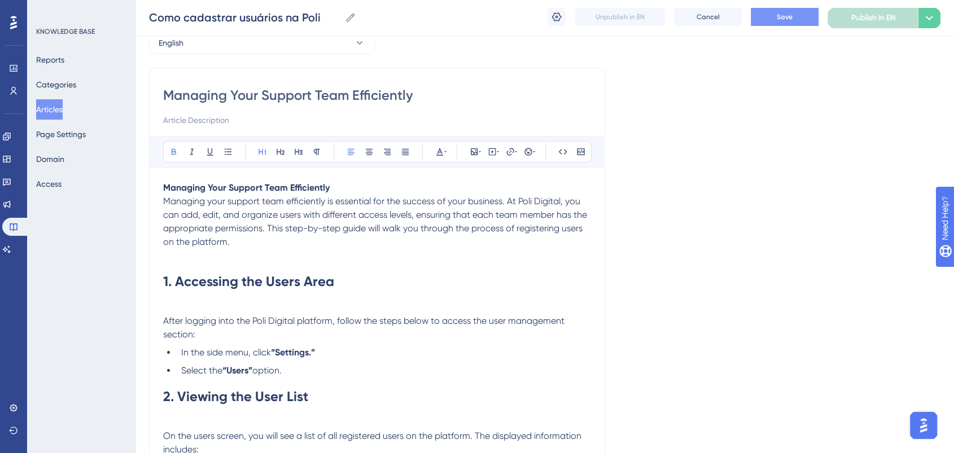
click at [796, 15] on button "Save" at bounding box center [785, 17] width 68 height 18
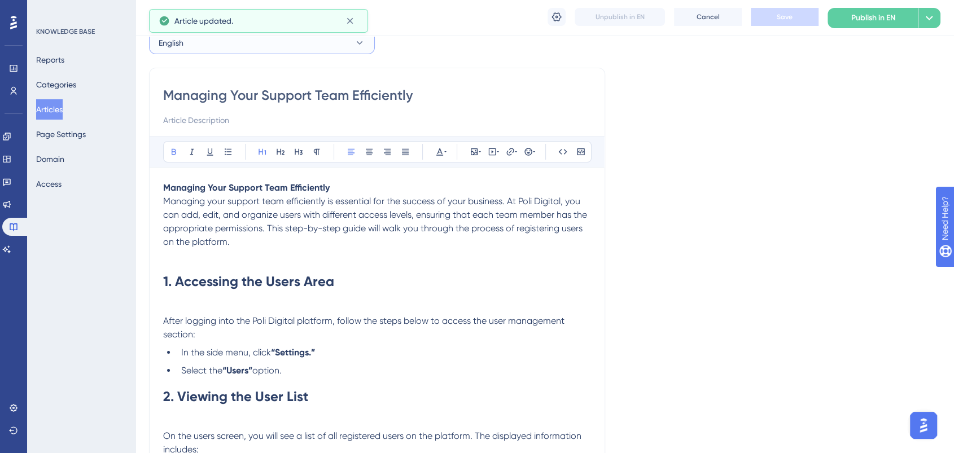
click at [215, 42] on button "English" at bounding box center [262, 43] width 226 height 23
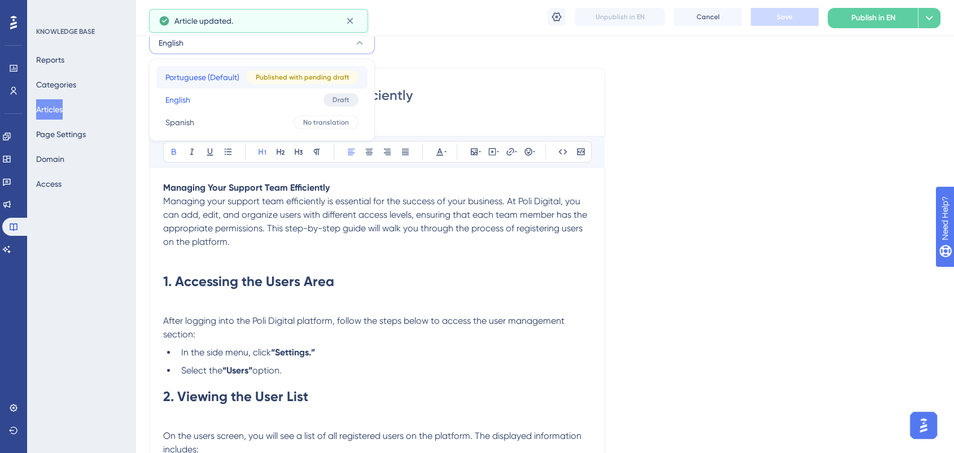
click at [207, 75] on span "Portuguese (Default)" at bounding box center [202, 78] width 74 height 14
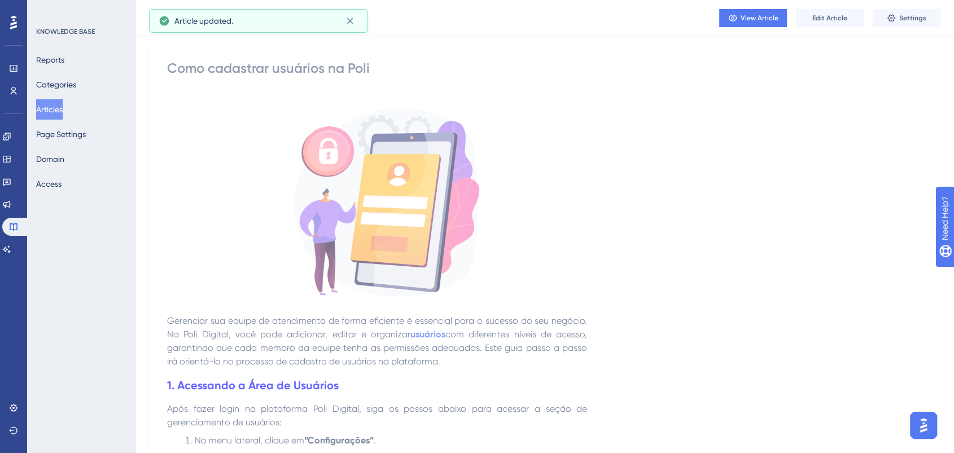
scroll to position [309, 0]
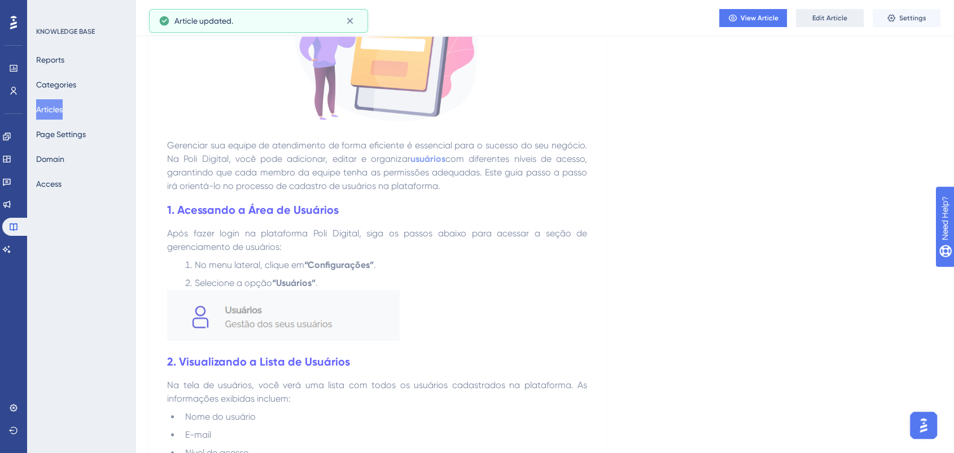
click at [813, 18] on span "Edit Article" at bounding box center [830, 18] width 35 height 9
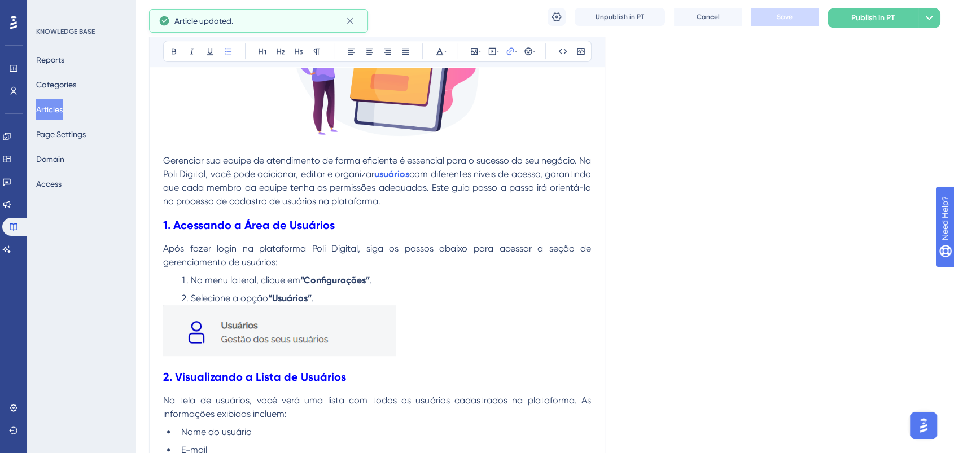
scroll to position [1539, 0]
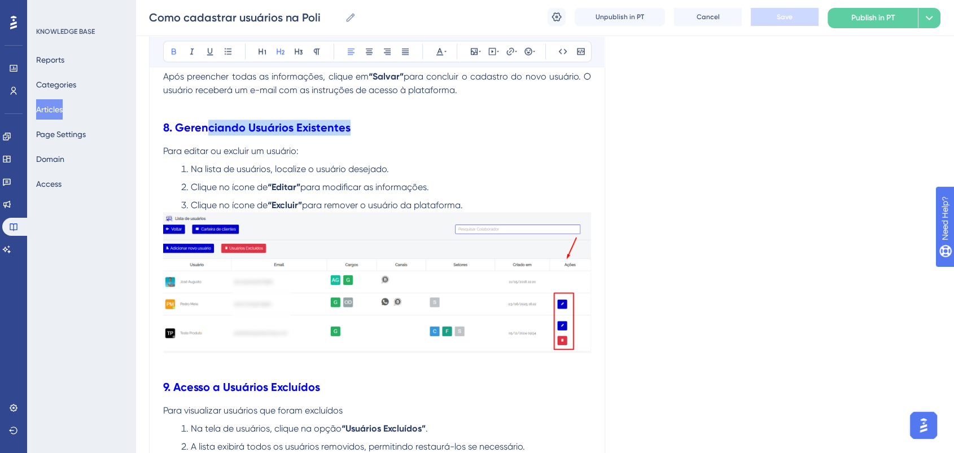
drag, startPoint x: 357, startPoint y: 143, endPoint x: 206, endPoint y: 150, distance: 151.5
click at [208, 145] on h2 "8. Gerenciando Usuários Existentes" at bounding box center [377, 128] width 428 height 34
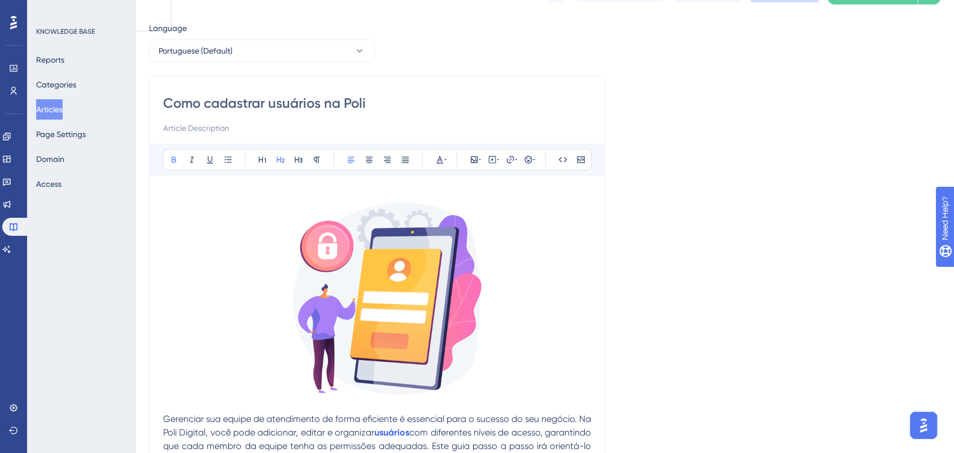
scroll to position [0, 0]
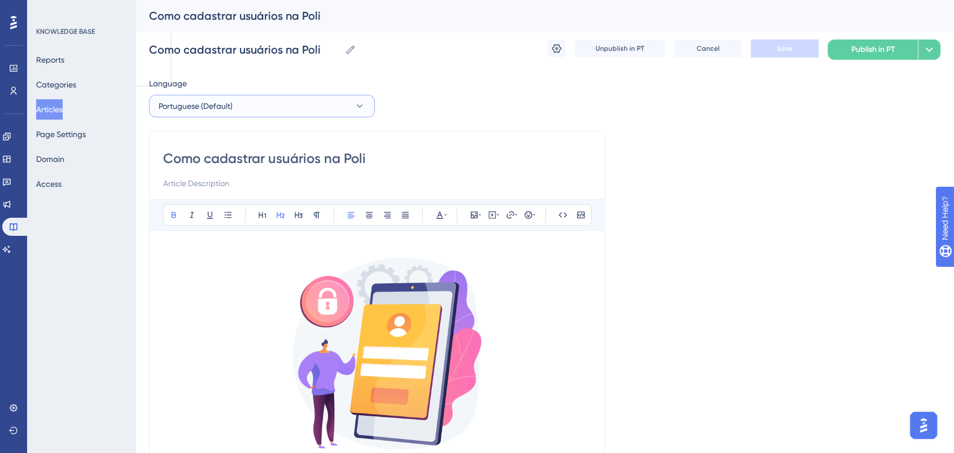
click at [285, 108] on button "Portuguese (Default)" at bounding box center [262, 106] width 226 height 23
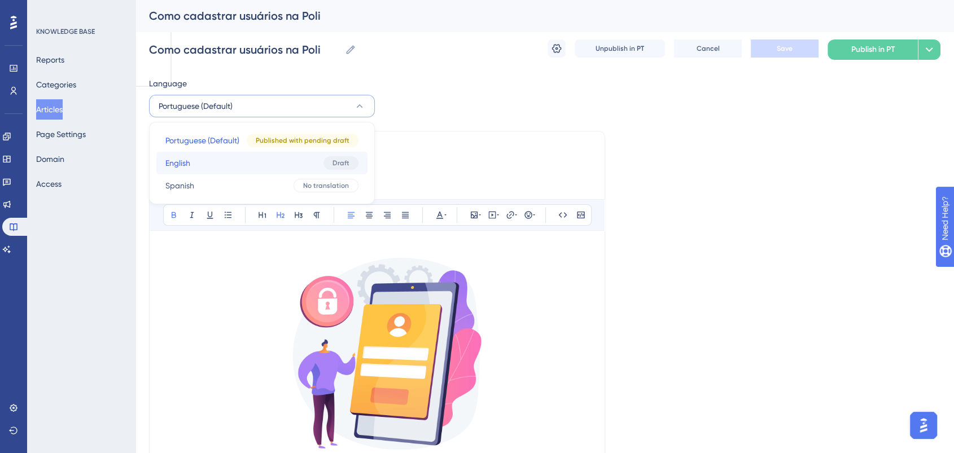
click at [217, 164] on button "English English Draft" at bounding box center [261, 163] width 211 height 23
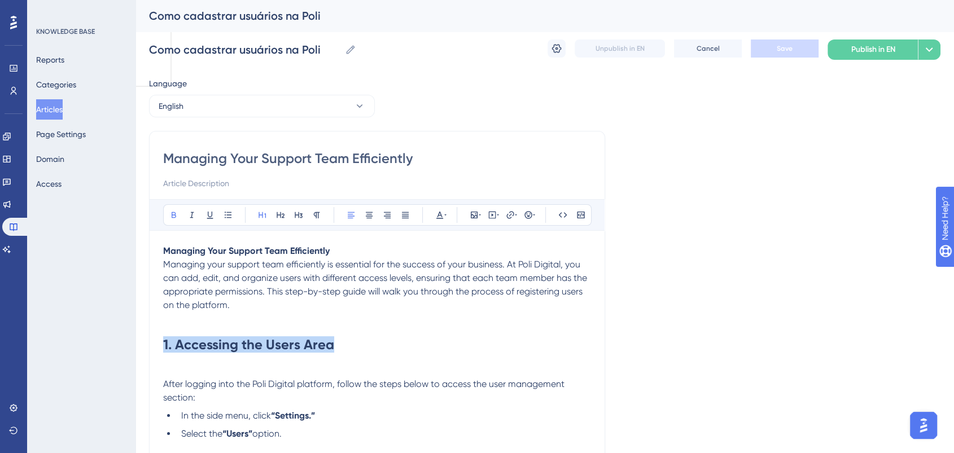
drag, startPoint x: 121, startPoint y: 324, endPoint x: 95, endPoint y: 327, distance: 26.7
click at [278, 212] on icon at bounding box center [280, 215] width 9 height 9
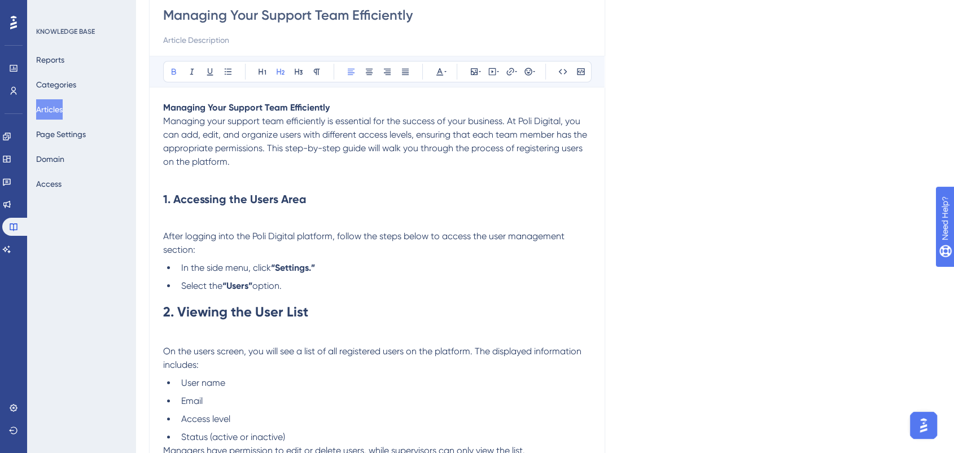
scroll to position [251, 0]
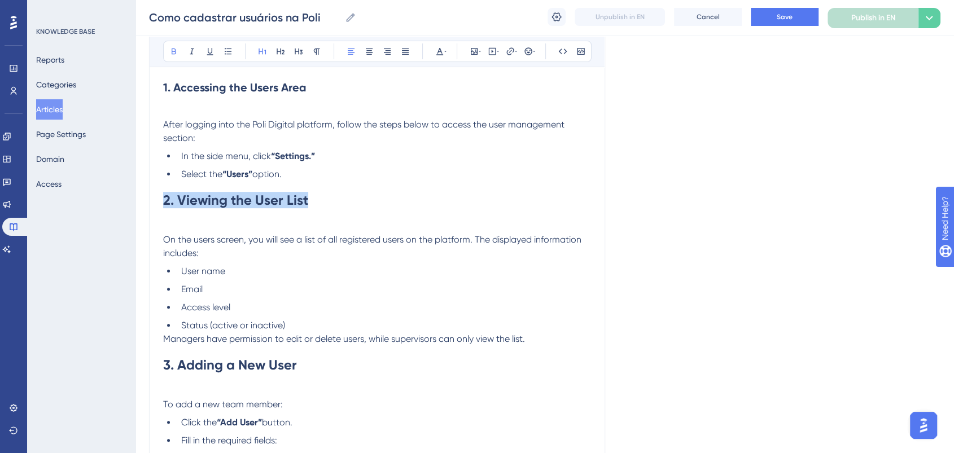
drag, startPoint x: 159, startPoint y: 205, endPoint x: 125, endPoint y: 205, distance: 34.4
click at [136, 205] on div "Performance Users Engagement Widgets Feedback Product Updates Knowledge Base AI…" at bounding box center [545, 447] width 819 height 1397
click at [278, 52] on icon at bounding box center [280, 51] width 9 height 9
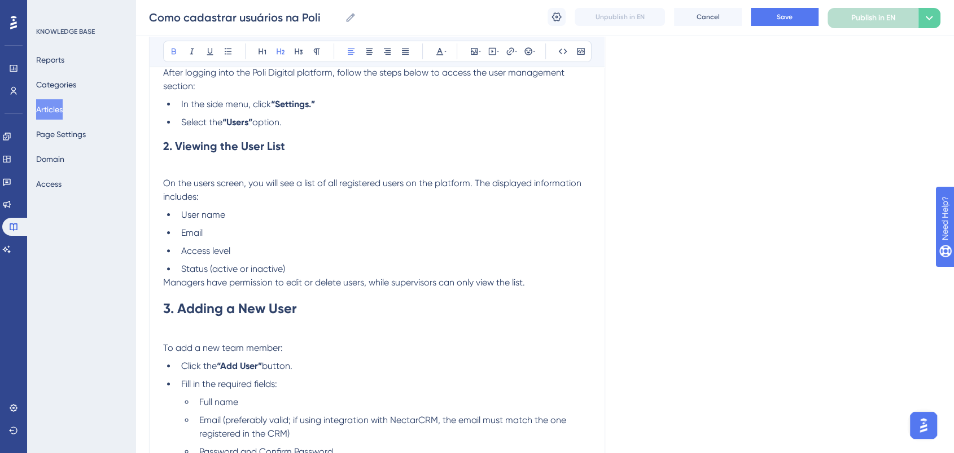
scroll to position [313, 0]
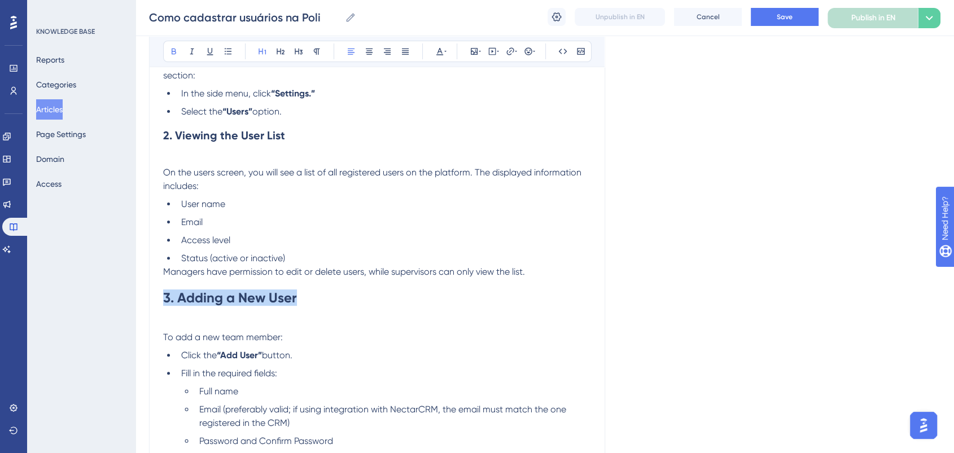
drag, startPoint x: 135, startPoint y: 298, endPoint x: 126, endPoint y: 298, distance: 8.5
click at [136, 298] on div "Performance Users Engagement Widgets Feedback Product Updates Knowledge Base AI…" at bounding box center [545, 383] width 819 height 1392
click at [282, 53] on icon at bounding box center [280, 51] width 9 height 9
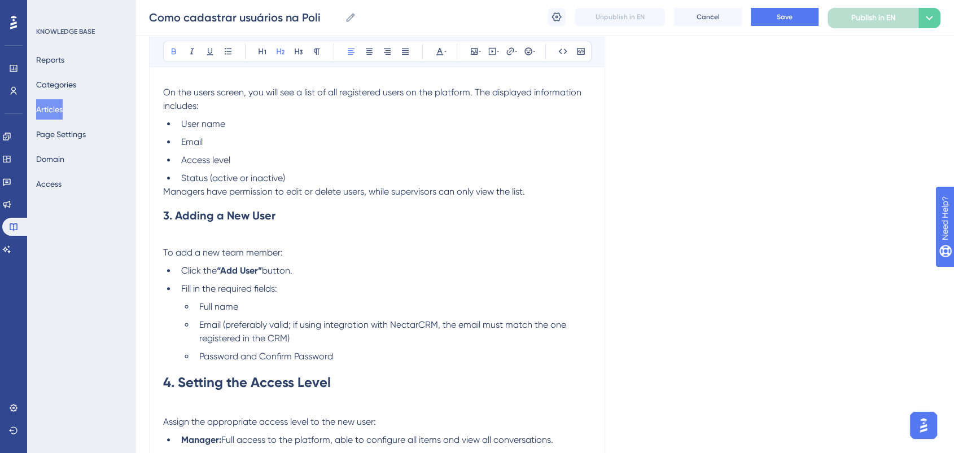
scroll to position [439, 0]
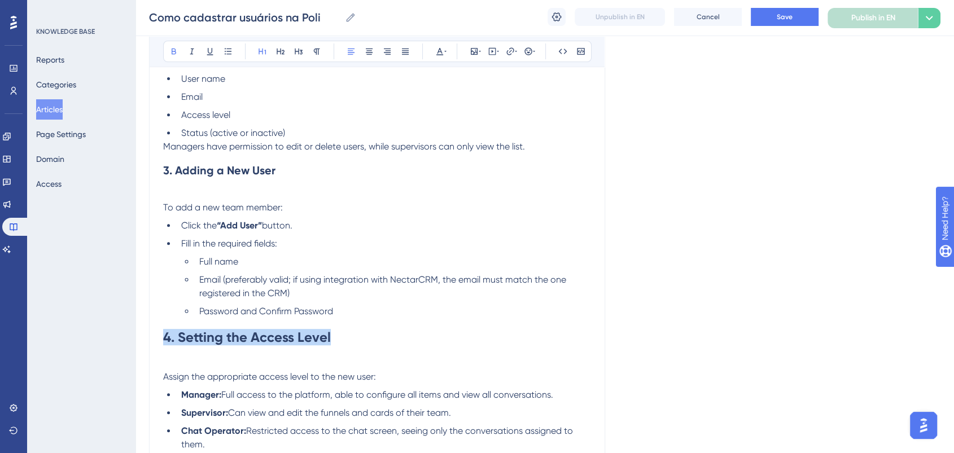
drag, startPoint x: 339, startPoint y: 337, endPoint x: 165, endPoint y: 341, distance: 174.0
click at [165, 341] on h1 "4. Setting the Access Level" at bounding box center [377, 337] width 428 height 38
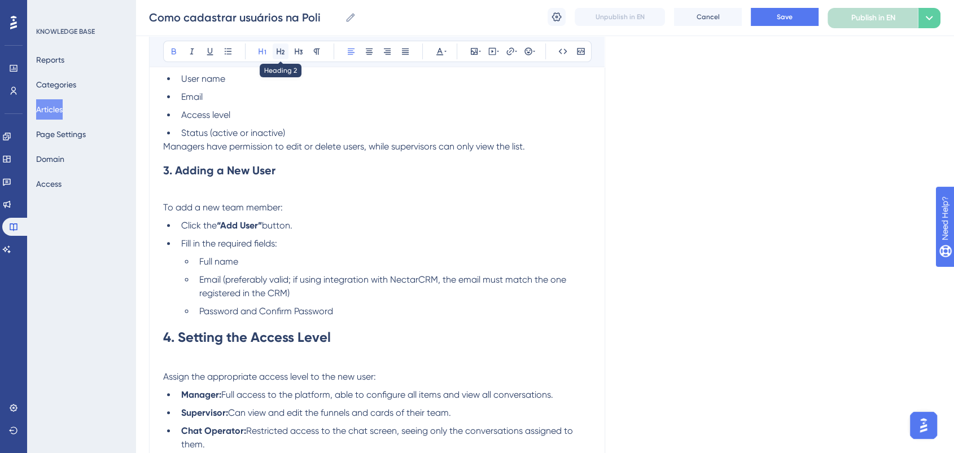
click at [280, 51] on icon at bounding box center [280, 51] width 9 height 9
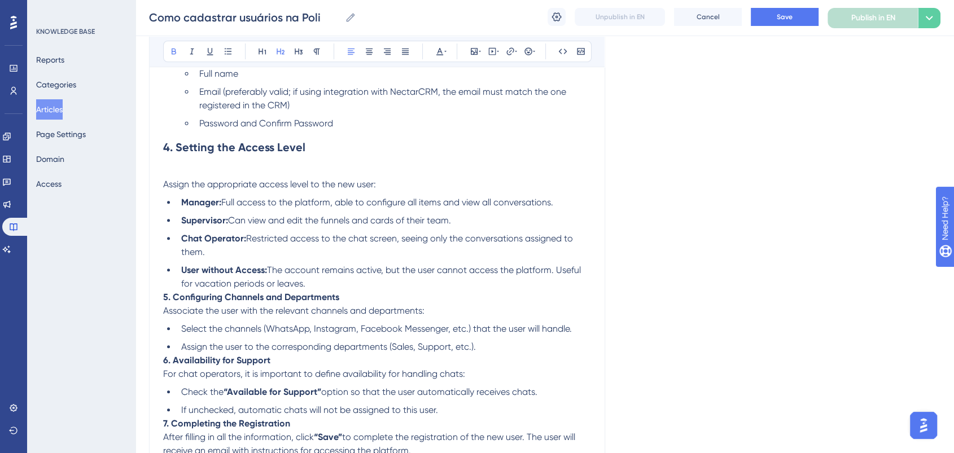
scroll to position [627, 0]
click at [344, 285] on li "User without Access: The account remains active, but the user cannot access the…" at bounding box center [384, 276] width 414 height 27
click at [361, 295] on p "5. Configuring Channels and Departments Associate the user with the relevant ch…" at bounding box center [377, 303] width 428 height 27
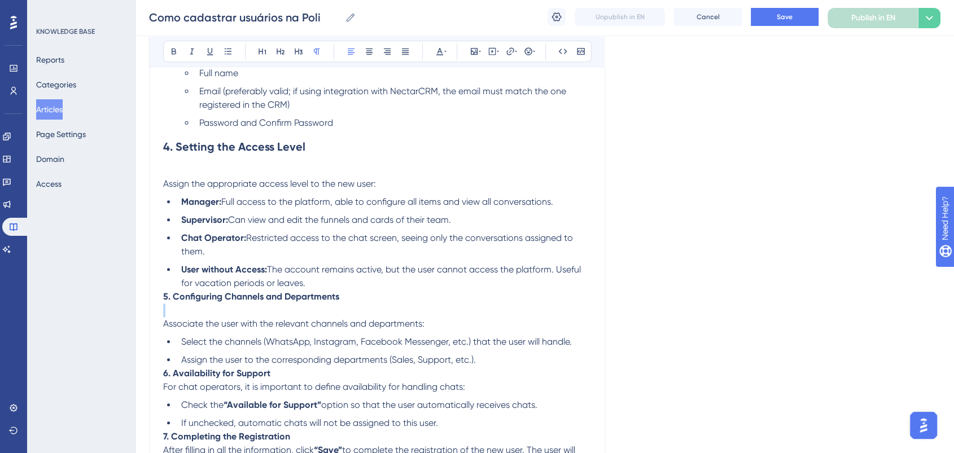
drag, startPoint x: 344, startPoint y: 301, endPoint x: 154, endPoint y: 309, distance: 190.5
click at [154, 309] on div "Managing Your Support Team Efficiently Bold Italic Underline Bullet Point Headi…" at bounding box center [377, 91] width 456 height 1185
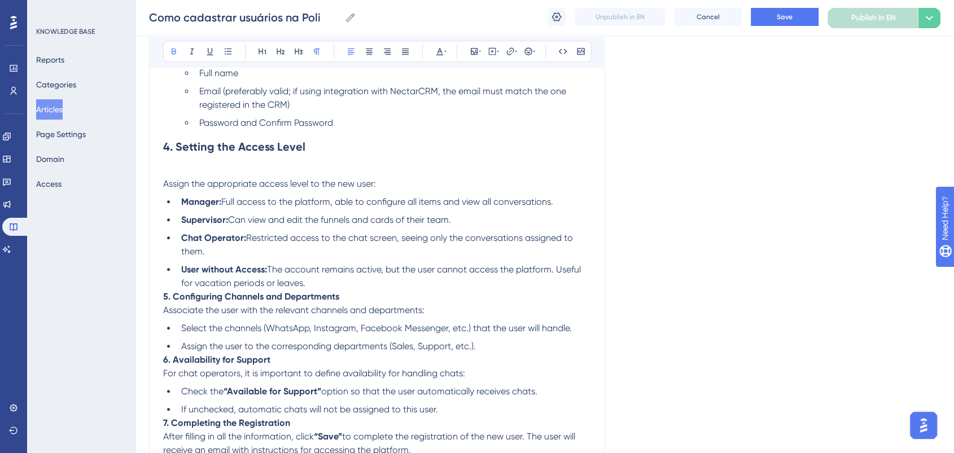
click at [343, 298] on p "5. Configuring Channels and Departments Associate the user with the relevant ch…" at bounding box center [377, 303] width 428 height 27
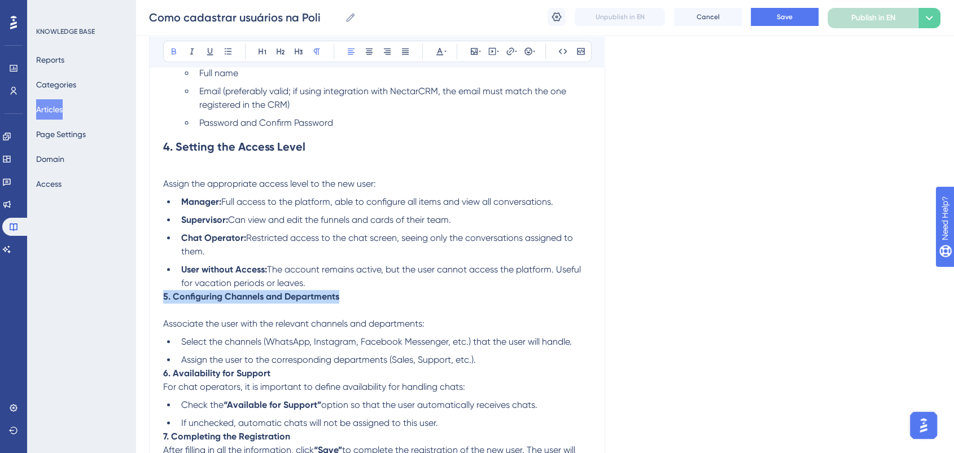
drag, startPoint x: 346, startPoint y: 303, endPoint x: 151, endPoint y: 306, distance: 194.8
click at [151, 306] on div "Managing Your Support Team Efficiently Bold Italic Underline Bullet Point Headi…" at bounding box center [377, 91] width 456 height 1185
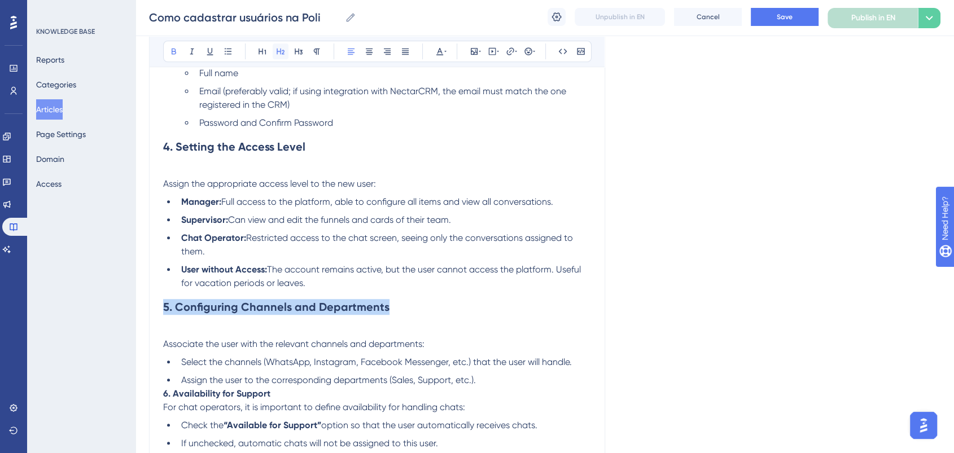
click at [281, 54] on icon at bounding box center [280, 51] width 9 height 9
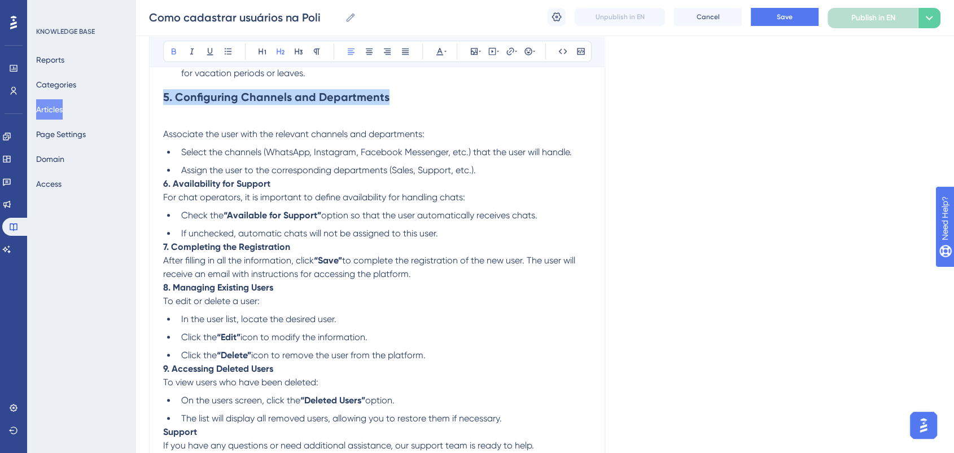
scroll to position [815, 0]
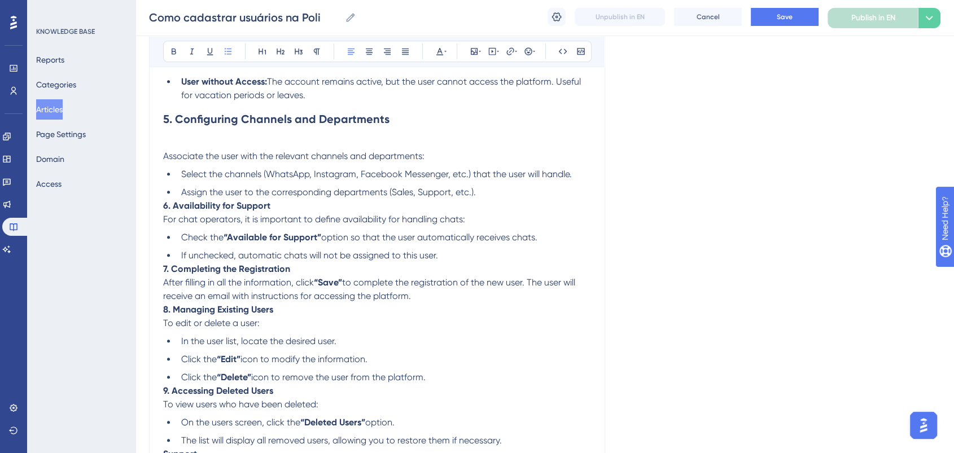
click at [501, 195] on li "Assign the user to the corresponding departments (Sales, Support, etc.)." at bounding box center [384, 193] width 414 height 14
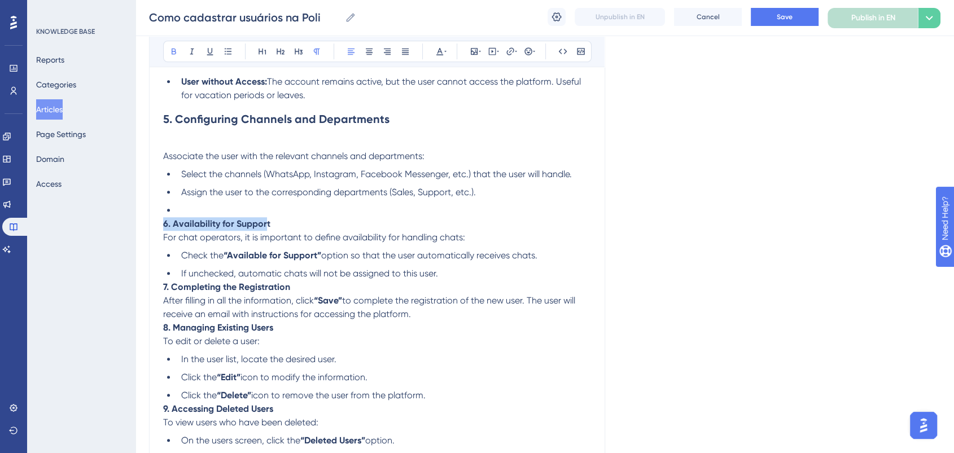
drag, startPoint x: 217, startPoint y: 227, endPoint x: 280, endPoint y: 236, distance: 62.8
click at [164, 229] on strong "6. Availability for Support" at bounding box center [216, 224] width 107 height 11
drag, startPoint x: 287, startPoint y: 232, endPoint x: 152, endPoint y: 231, distance: 135.0
click at [279, 51] on icon at bounding box center [281, 52] width 8 height 6
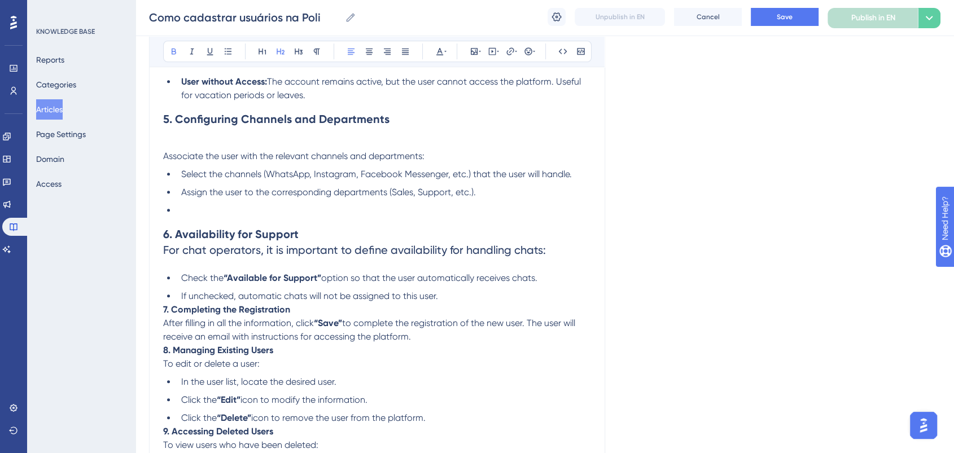
scroll to position [878, 0]
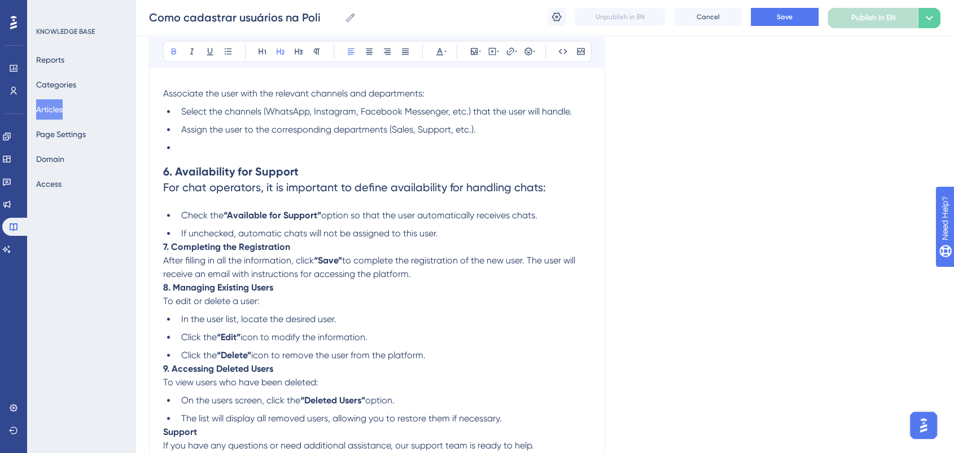
click at [325, 174] on h2 "6. Availability for Support For chat operators, it is important to define avail…" at bounding box center [377, 180] width 428 height 50
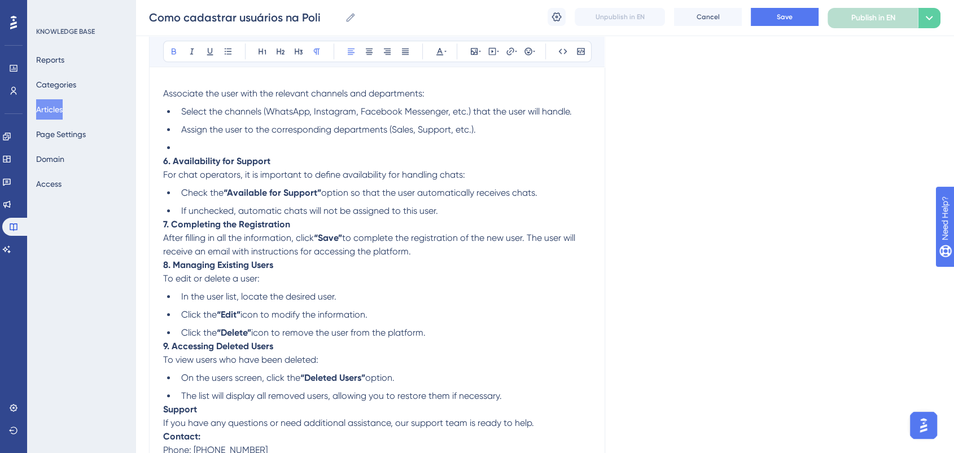
click at [325, 168] on p "6. Availability for Support For chat operators, it is important to define avail…" at bounding box center [377, 168] width 428 height 27
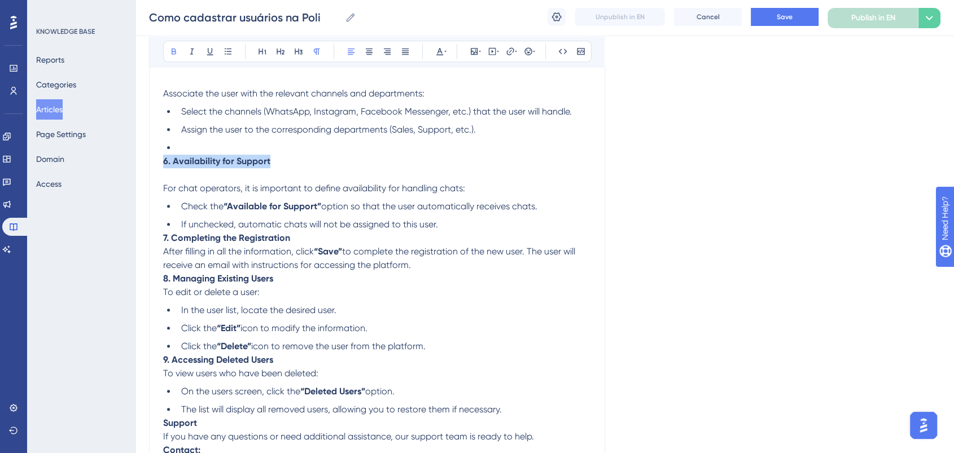
drag, startPoint x: 283, startPoint y: 167, endPoint x: 152, endPoint y: 167, distance: 130.4
click at [280, 49] on icon at bounding box center [280, 51] width 9 height 9
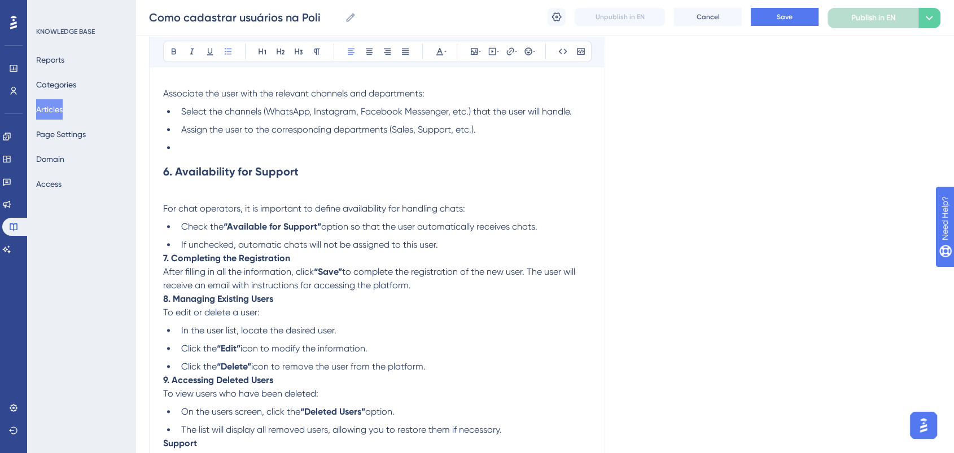
click at [333, 225] on span "option so that the user automatically receives chats." at bounding box center [429, 226] width 216 height 11
click at [462, 252] on li "If unchecked, automatic chats will not be assigned to this user." at bounding box center [384, 245] width 414 height 14
click at [339, 258] on p "7. Completing the Registration After filling in all the information, click “Sav…" at bounding box center [377, 272] width 428 height 41
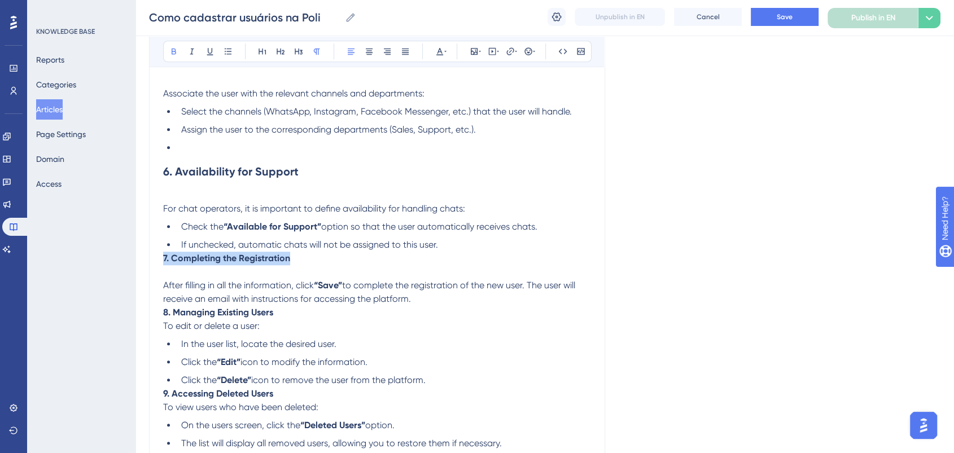
drag, startPoint x: 299, startPoint y: 263, endPoint x: 155, endPoint y: 268, distance: 143.5
click at [279, 51] on icon at bounding box center [281, 52] width 8 height 6
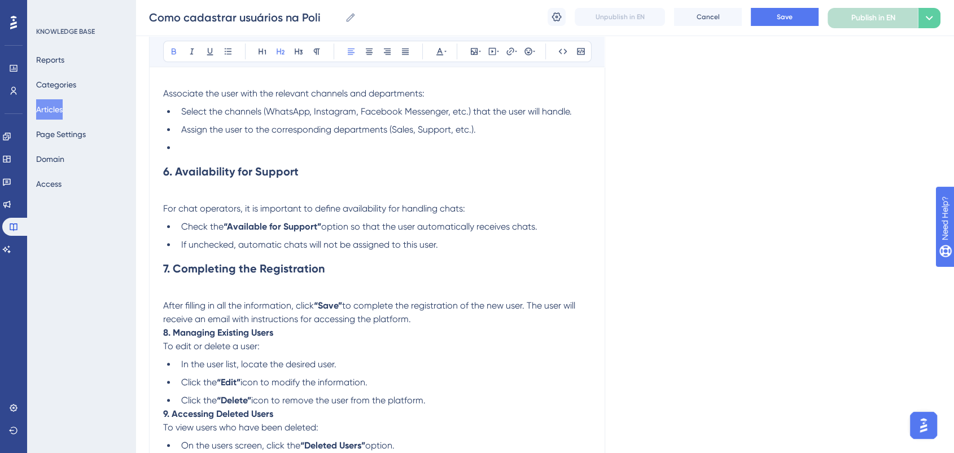
scroll to position [941, 0]
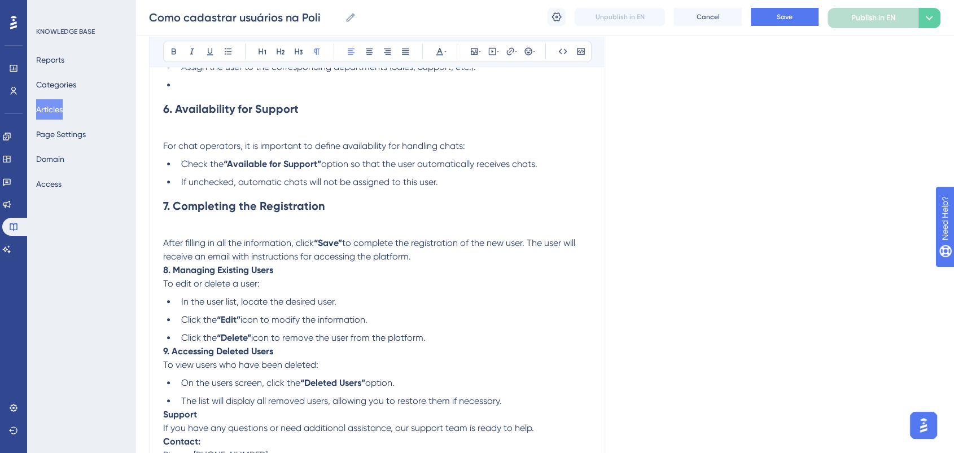
click at [470, 263] on p "After filling in all the information, click “Save” to complete the registration…" at bounding box center [377, 243] width 428 height 41
click at [312, 276] on p "8. Managing Existing Users To edit or delete a user:" at bounding box center [377, 277] width 428 height 27
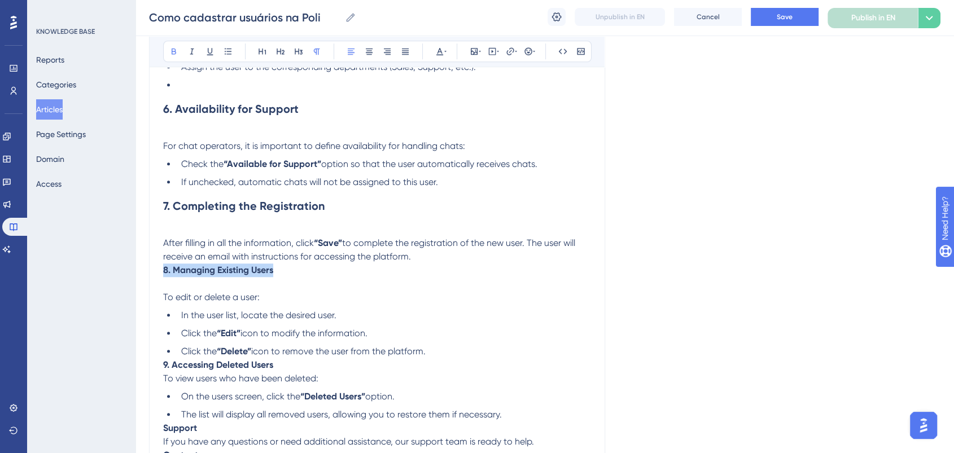
click at [281, 51] on icon at bounding box center [280, 51] width 9 height 9
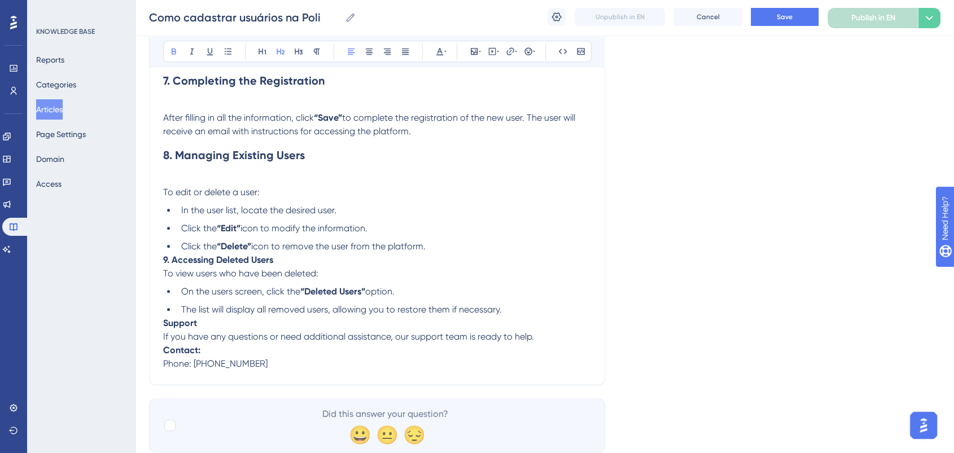
scroll to position [1066, 0]
click at [387, 252] on span "icon to remove the user from the platform." at bounding box center [338, 246] width 174 height 11
click at [463, 248] on li "Click the “Delete” icon to remove the user from the platform." at bounding box center [384, 247] width 414 height 14
click at [287, 266] on p "9. Accessing Deleted Users To view users who have been deleted:" at bounding box center [377, 267] width 428 height 27
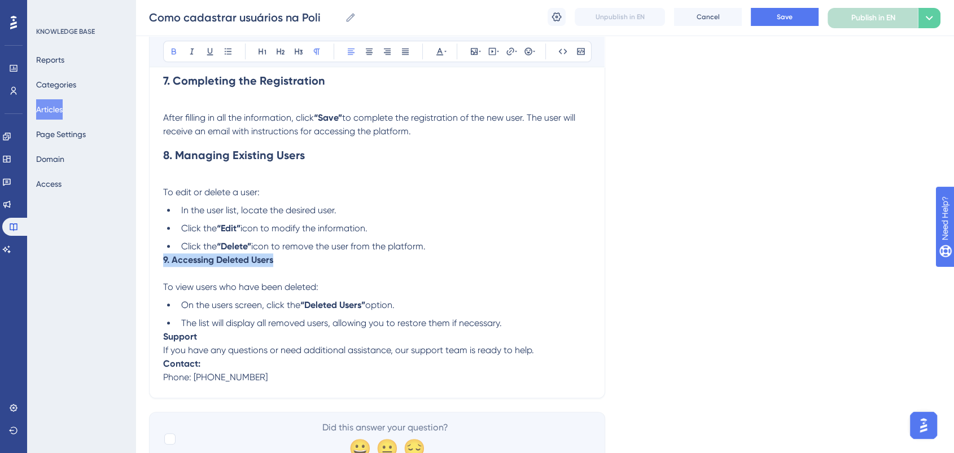
drag, startPoint x: 285, startPoint y: 266, endPoint x: 160, endPoint y: 269, distance: 124.8
click at [276, 52] on icon at bounding box center [280, 51] width 9 height 9
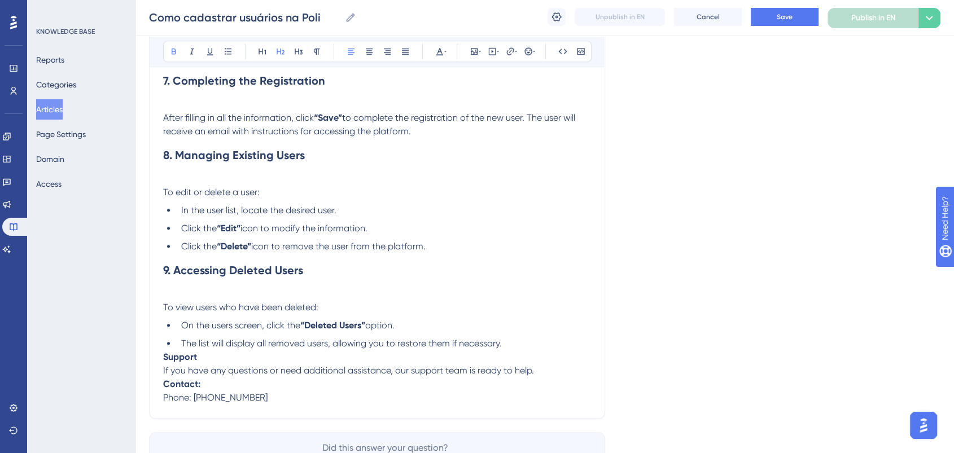
click at [460, 267] on h2 "9. Accessing Deleted Users" at bounding box center [377, 271] width 428 height 34
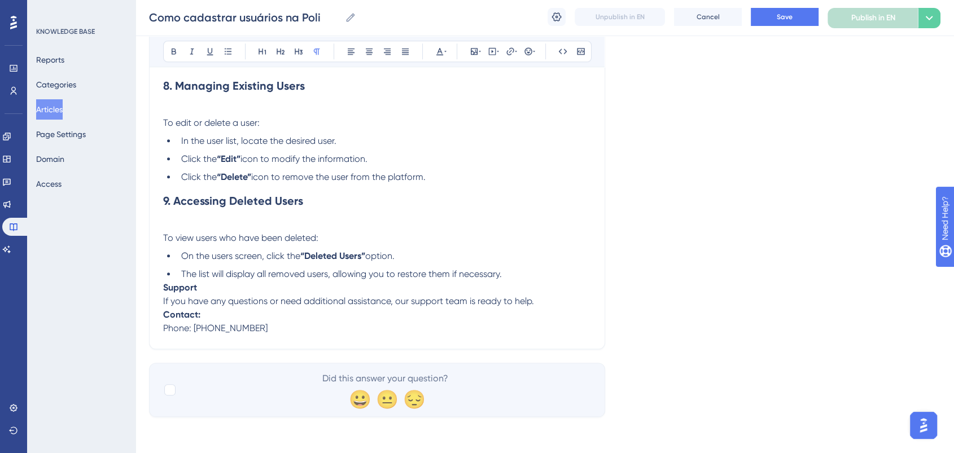
click at [276, 227] on p "To view users who have been deleted:" at bounding box center [377, 231] width 428 height 27
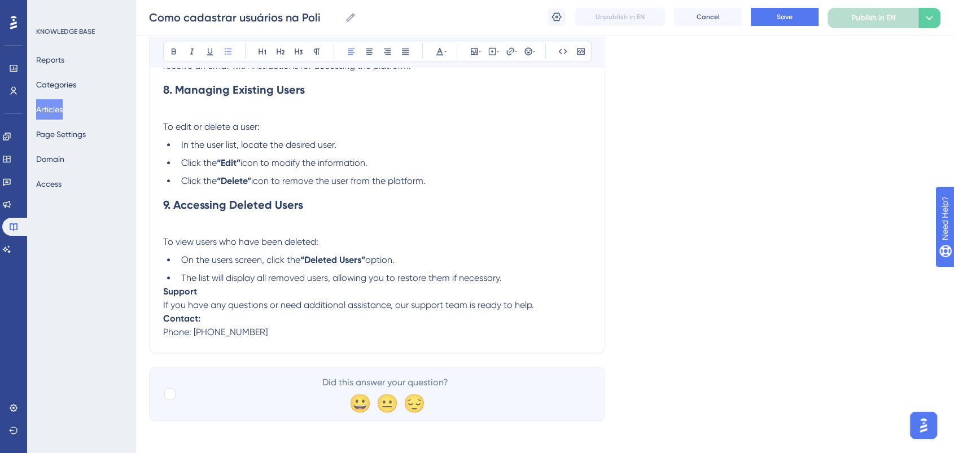
click at [513, 188] on li "Click the “Delete” icon to remove the user from the platform." at bounding box center [384, 181] width 414 height 14
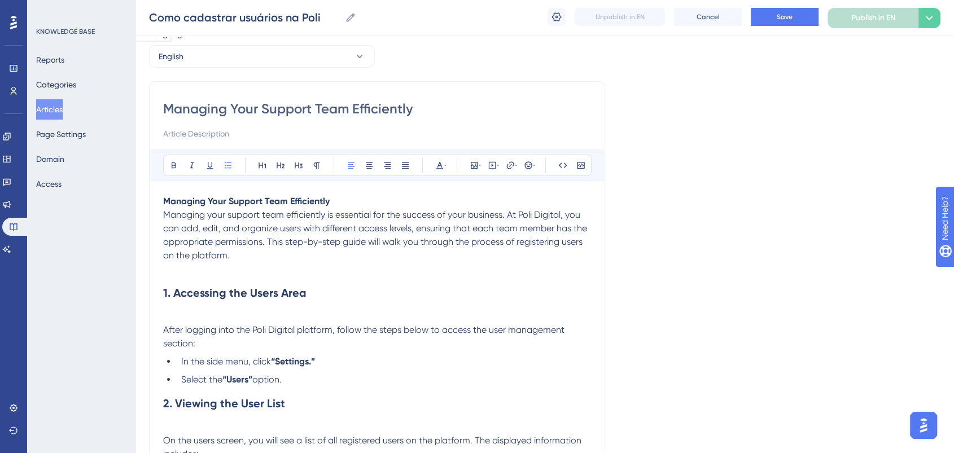
scroll to position [2, 0]
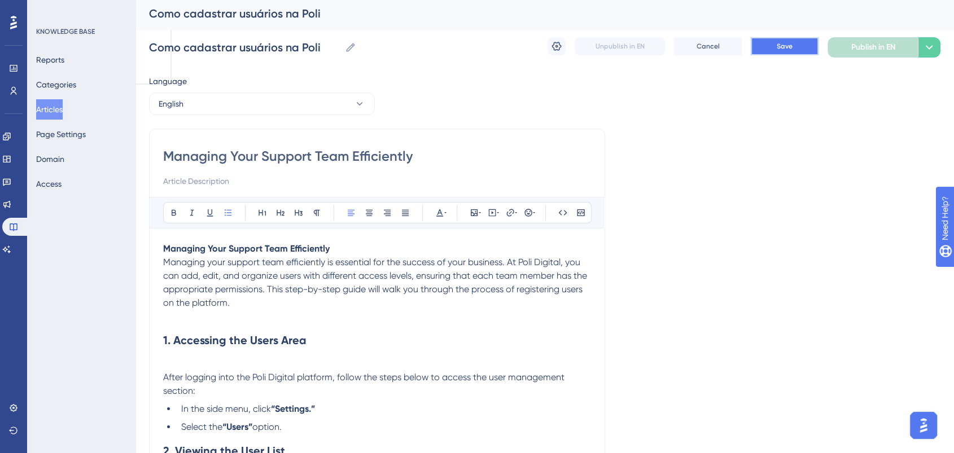
click at [790, 50] on span "Save" at bounding box center [785, 46] width 16 height 9
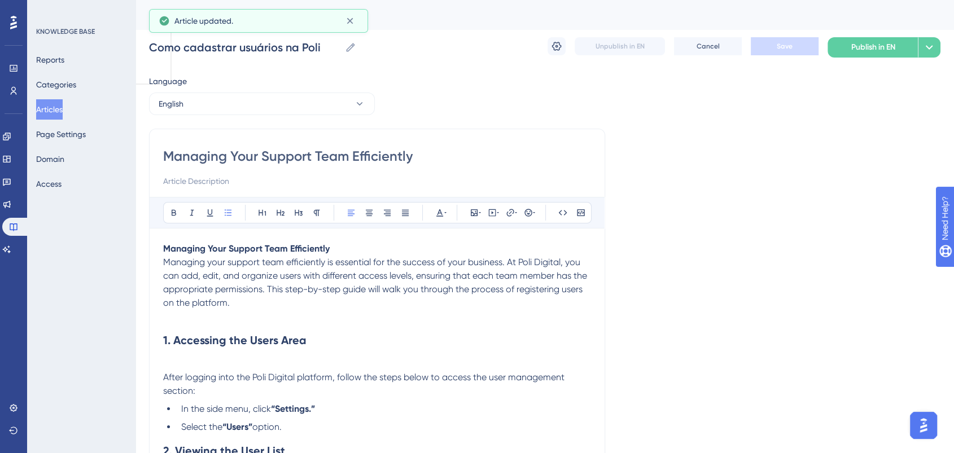
scroll to position [0, 0]
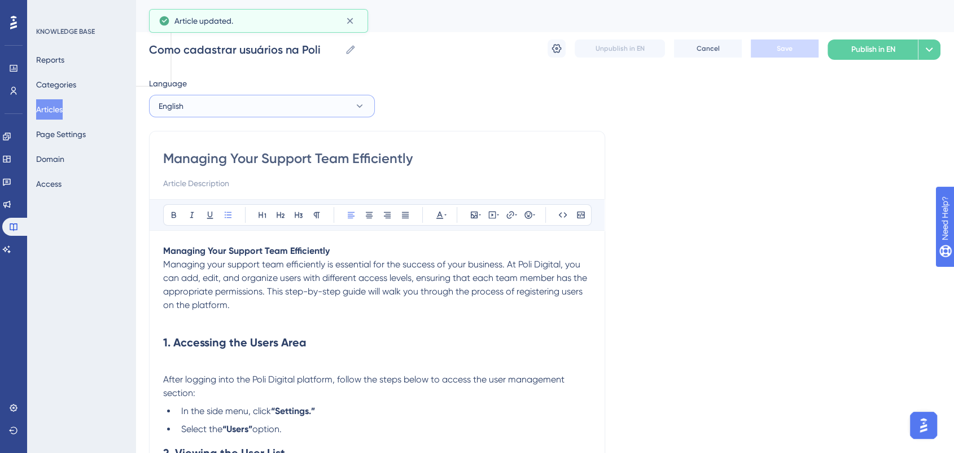
click at [261, 102] on button "English" at bounding box center [262, 106] width 226 height 23
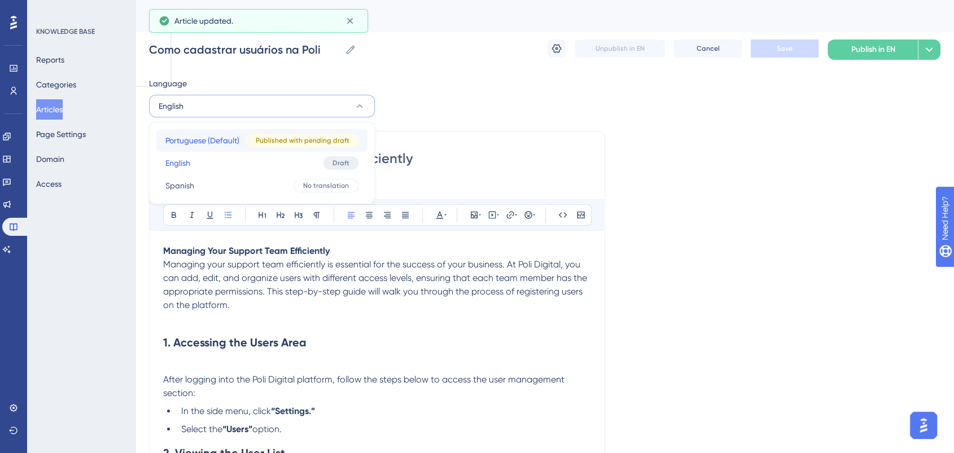
click at [226, 142] on span "Portuguese (Default)" at bounding box center [202, 141] width 74 height 14
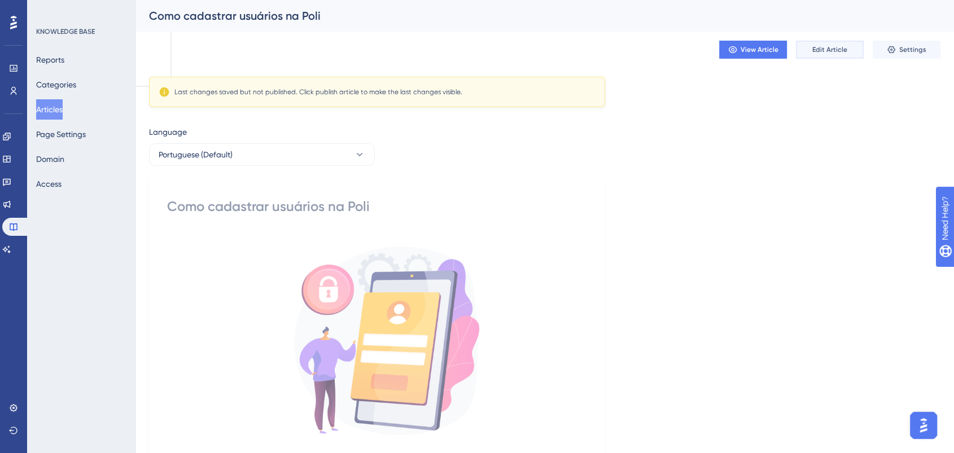
click at [824, 51] on span "Edit Article" at bounding box center [830, 49] width 35 height 9
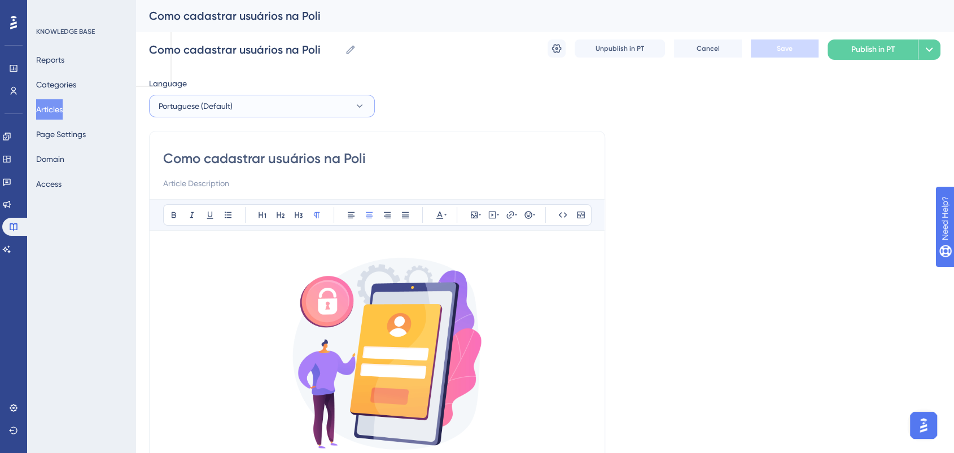
click at [228, 105] on span "Portuguese (Default)" at bounding box center [196, 106] width 74 height 14
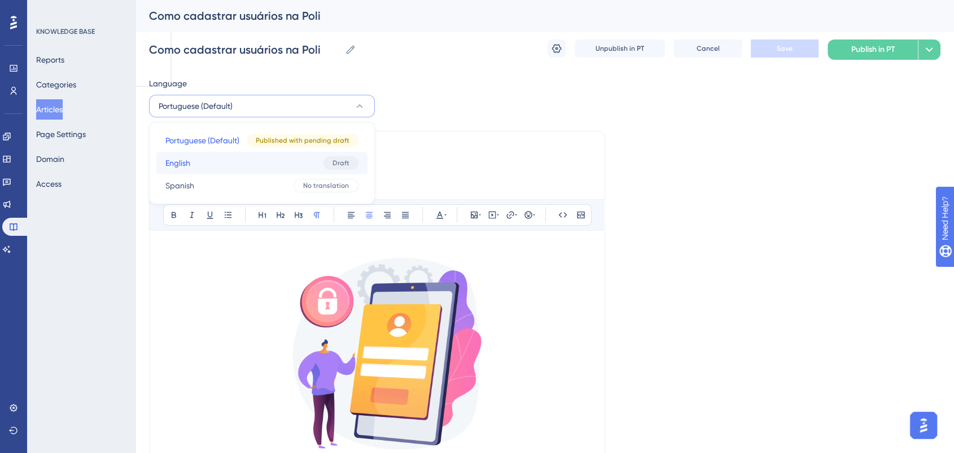
click at [207, 161] on button "English English Draft" at bounding box center [261, 163] width 211 height 23
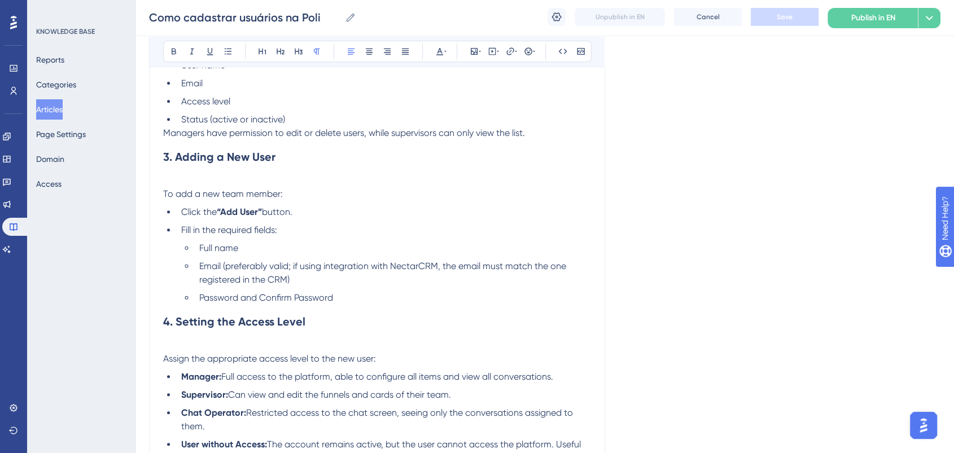
scroll to position [390, 0]
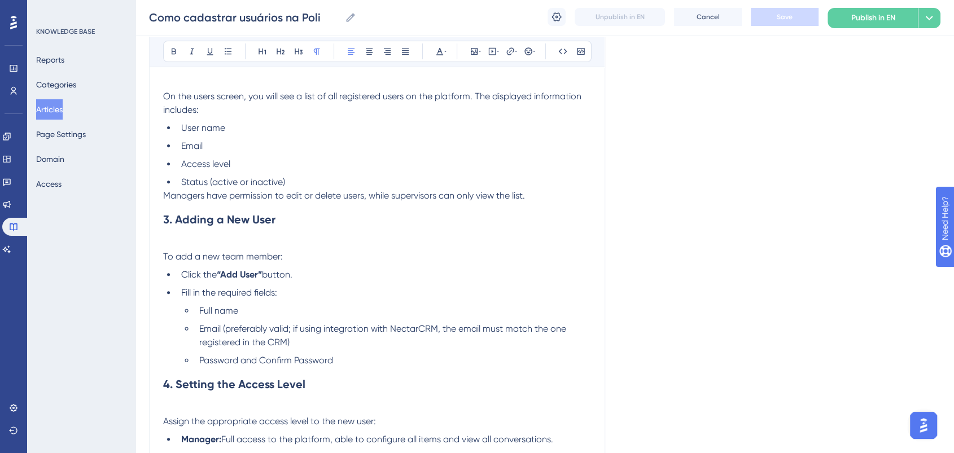
click at [309, 275] on li "Click the “Add User” button." at bounding box center [384, 275] width 414 height 14
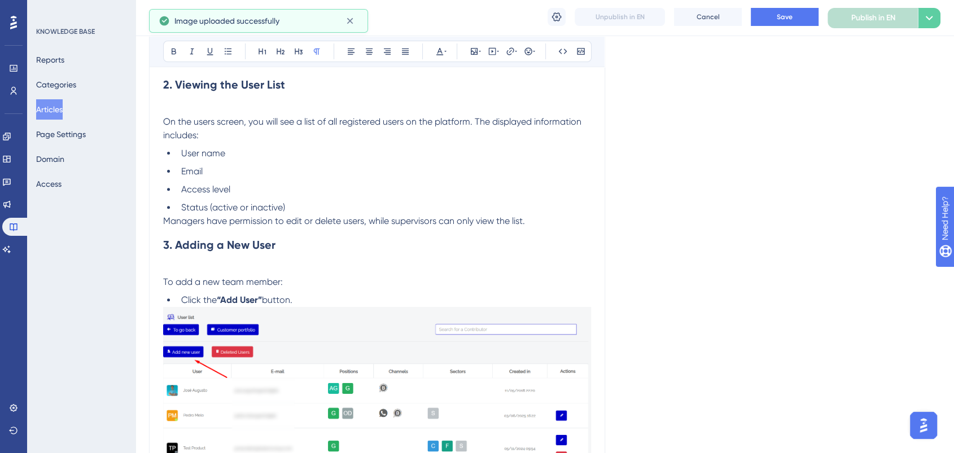
scroll to position [139, 0]
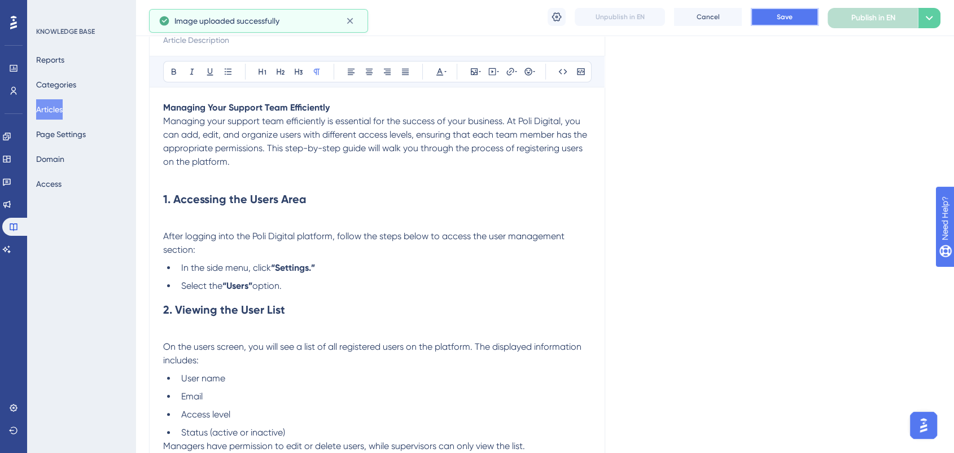
click at [774, 18] on button "Save" at bounding box center [785, 17] width 68 height 18
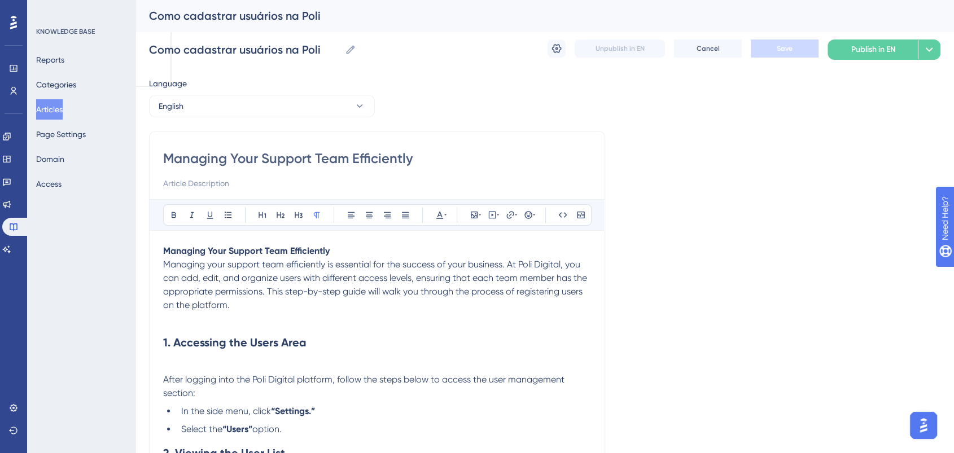
scroll to position [188, 0]
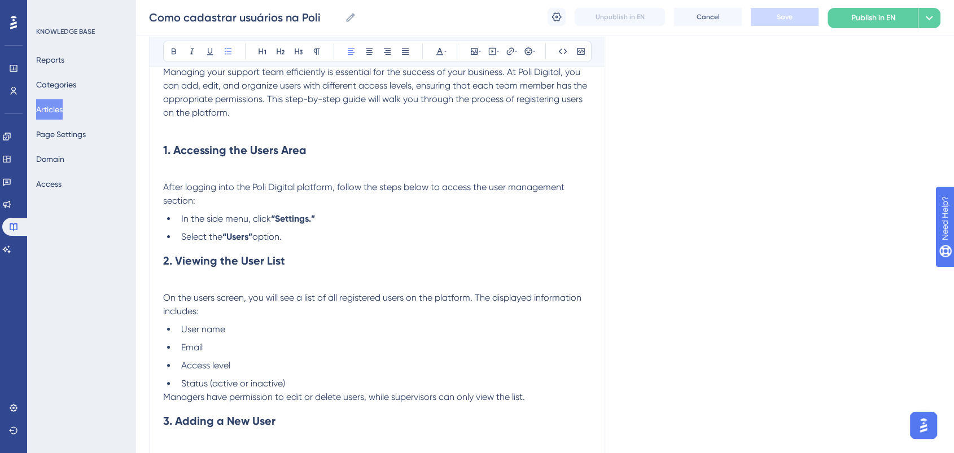
click at [294, 241] on li "Select the “Users” option." at bounding box center [384, 237] width 414 height 14
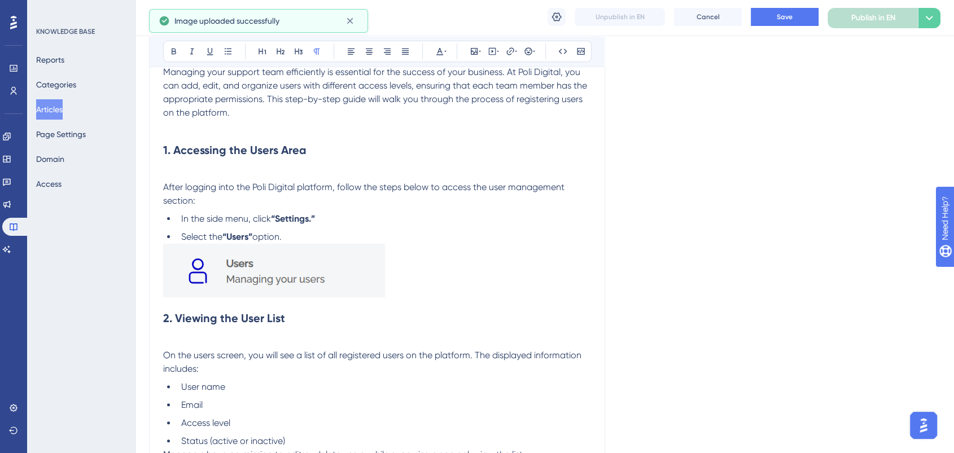
click at [347, 232] on li "Select the “Users” option." at bounding box center [384, 237] width 414 height 14
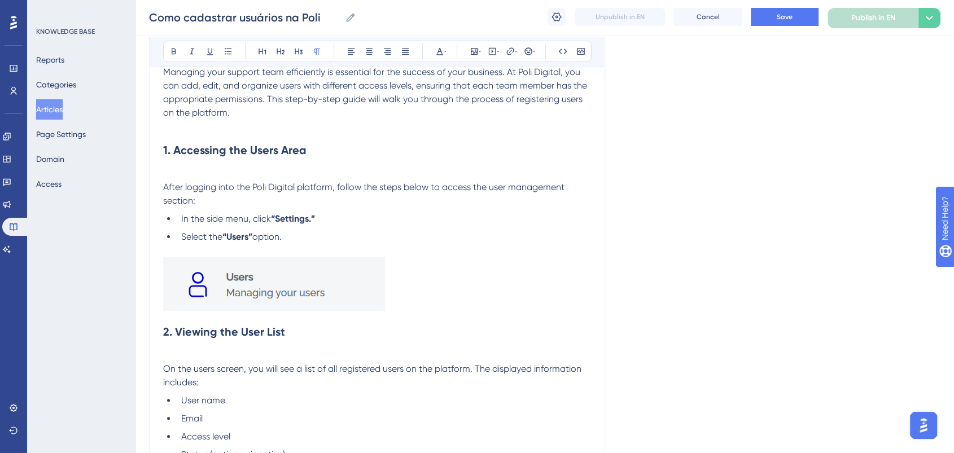
click at [763, 15] on button "Save" at bounding box center [785, 17] width 68 height 18
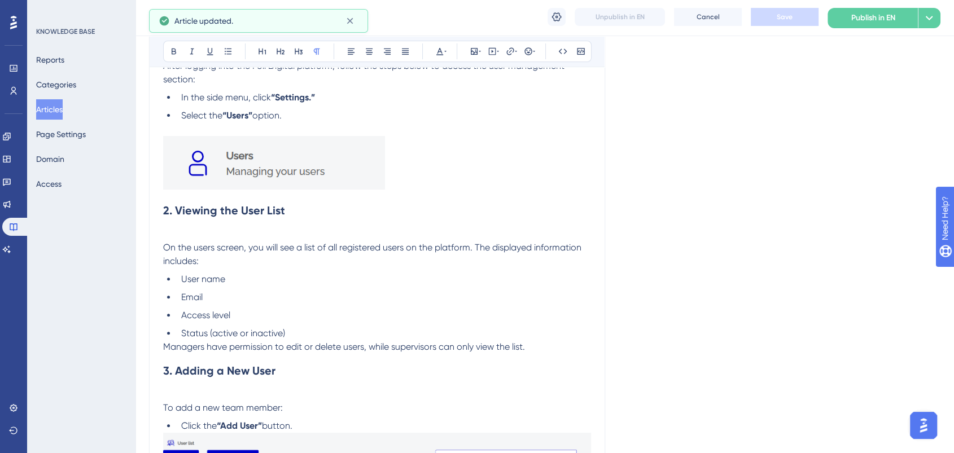
scroll to position [251, 0]
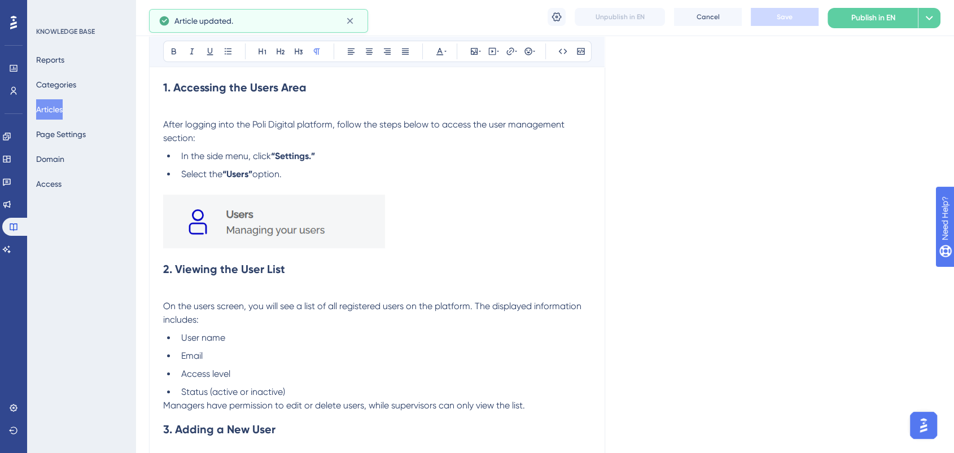
click at [346, 204] on img at bounding box center [274, 222] width 222 height 54
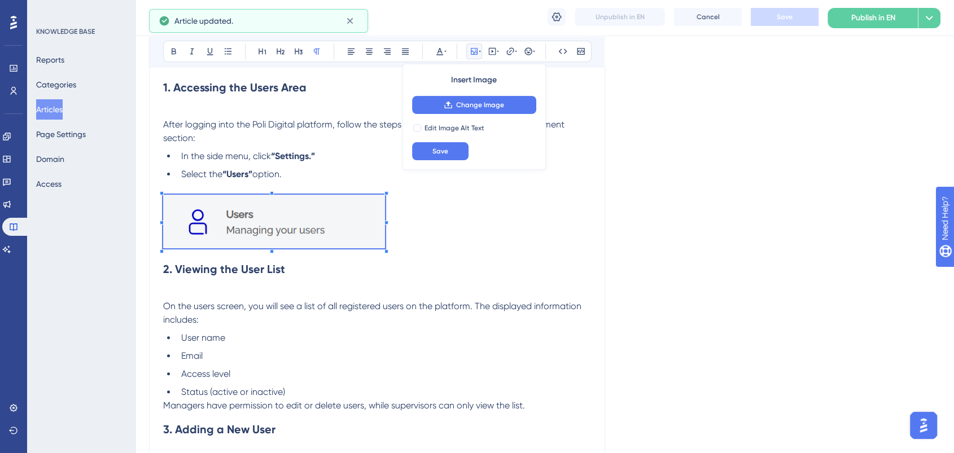
click at [383, 249] on div at bounding box center [274, 224] width 222 height 58
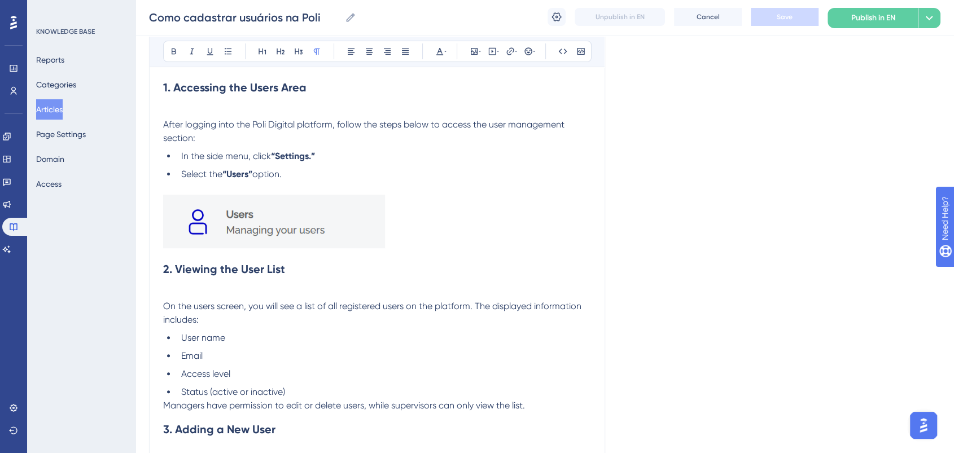
click at [372, 227] on img at bounding box center [274, 222] width 222 height 54
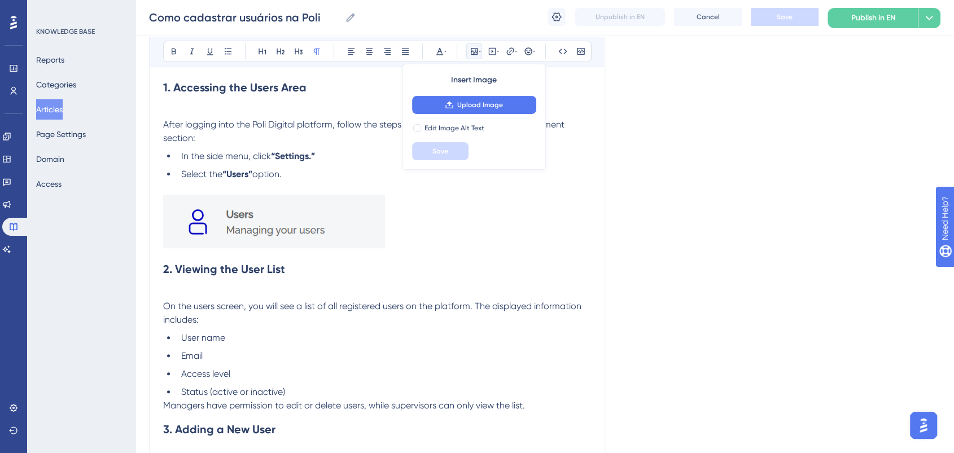
click at [385, 250] on p at bounding box center [377, 224] width 428 height 58
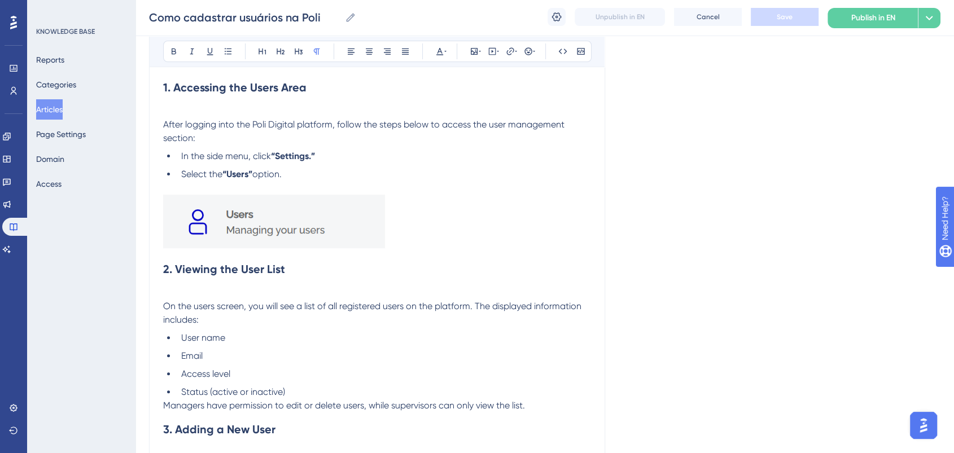
click at [377, 232] on img at bounding box center [274, 222] width 222 height 54
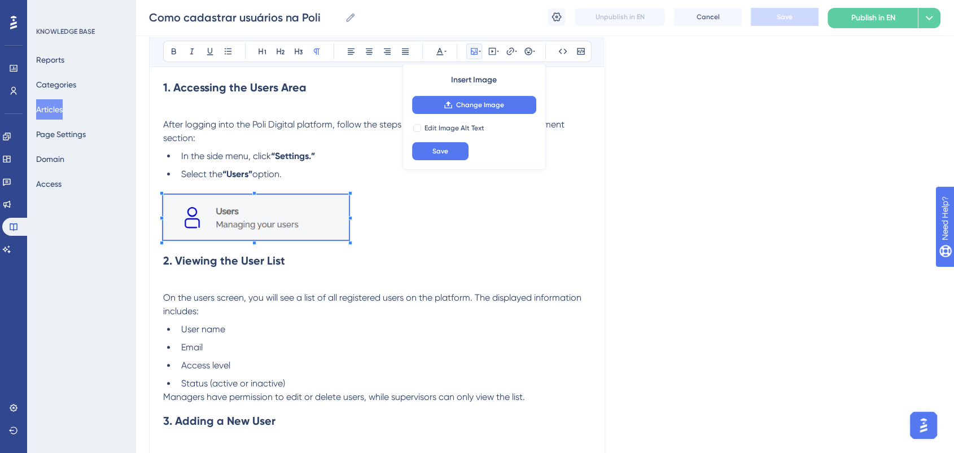
click at [351, 231] on p at bounding box center [377, 219] width 428 height 49
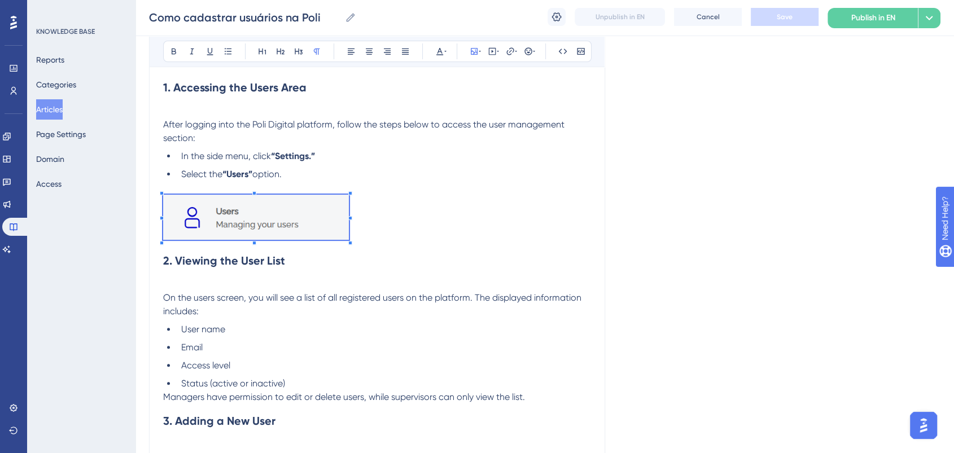
click at [482, 216] on p at bounding box center [377, 219] width 428 height 49
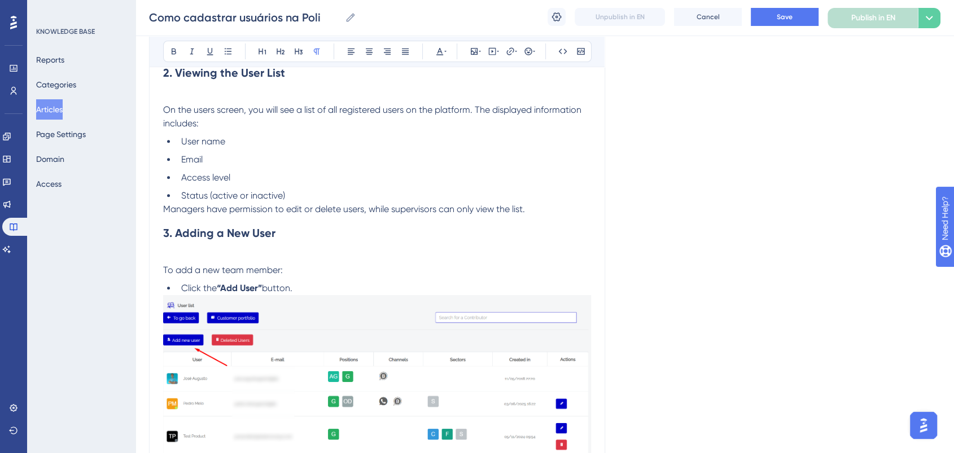
scroll to position [376, 0]
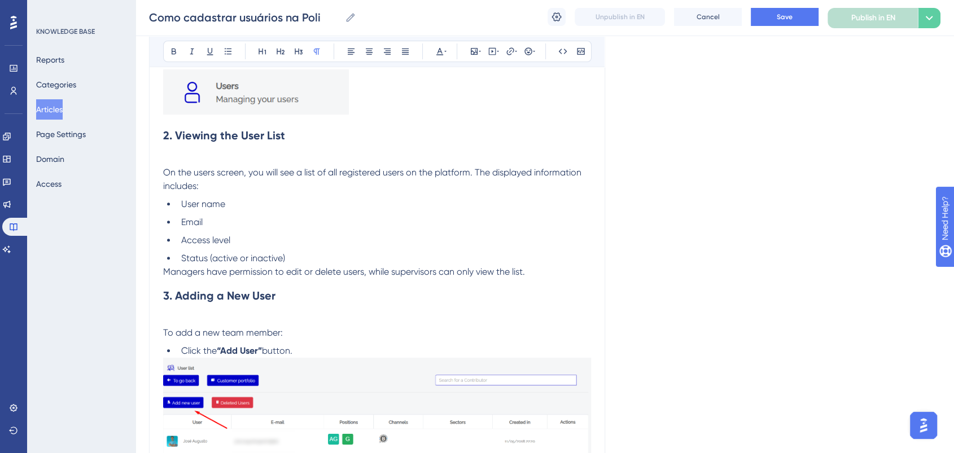
click at [351, 255] on li "Status (active or inactive)" at bounding box center [384, 259] width 414 height 14
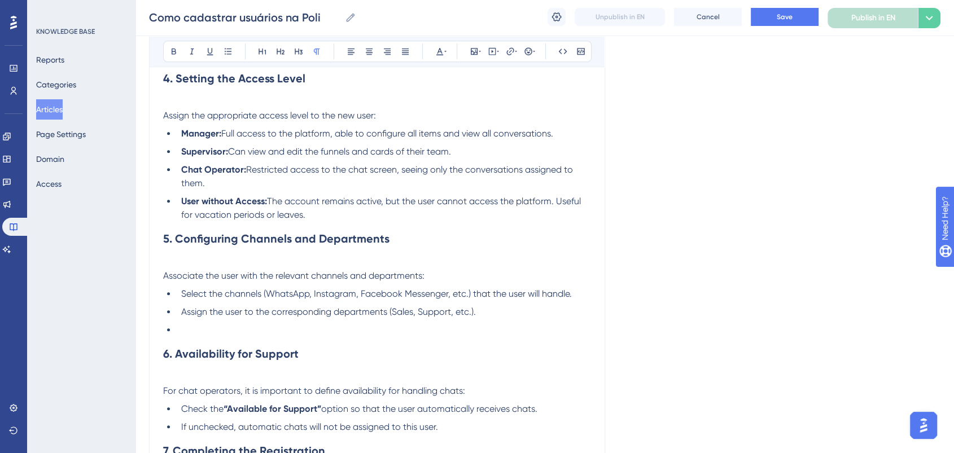
scroll to position [1003, 0]
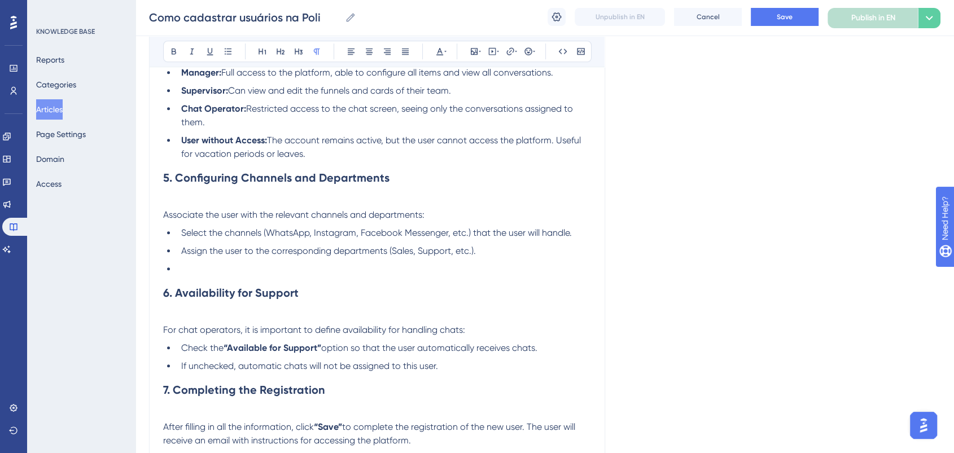
click at [207, 275] on li at bounding box center [384, 270] width 414 height 14
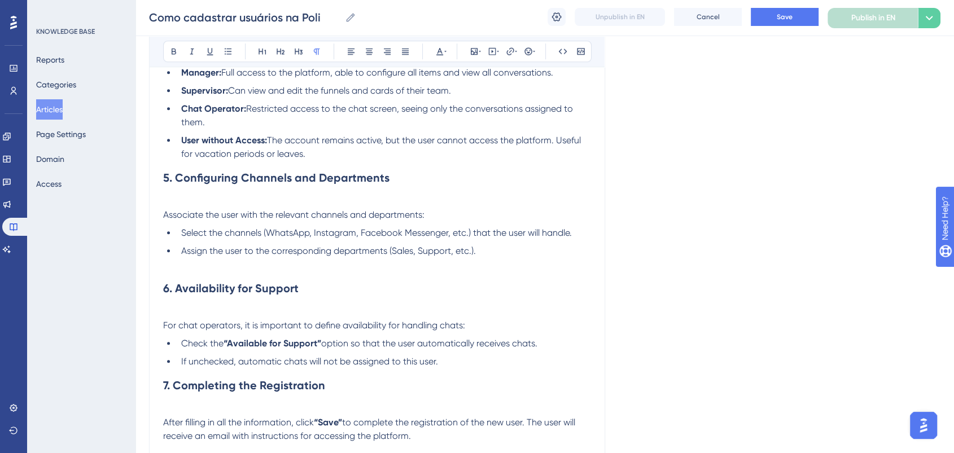
click at [303, 263] on p at bounding box center [377, 265] width 428 height 14
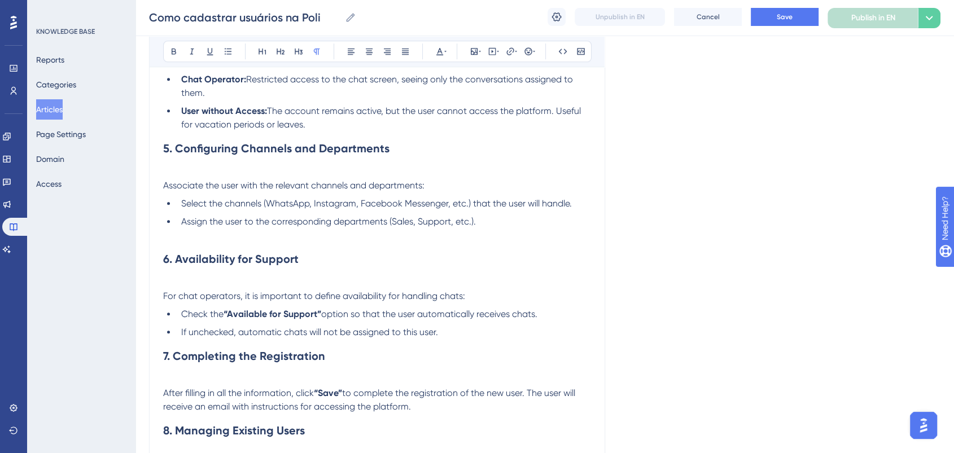
scroll to position [1129, 0]
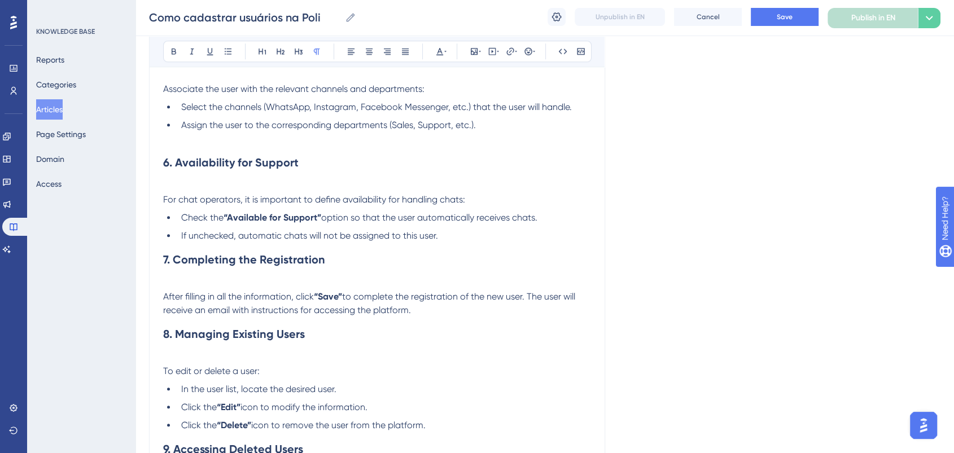
click at [164, 203] on span "For chat operators, it is important to define availability for handling chats:" at bounding box center [314, 199] width 302 height 11
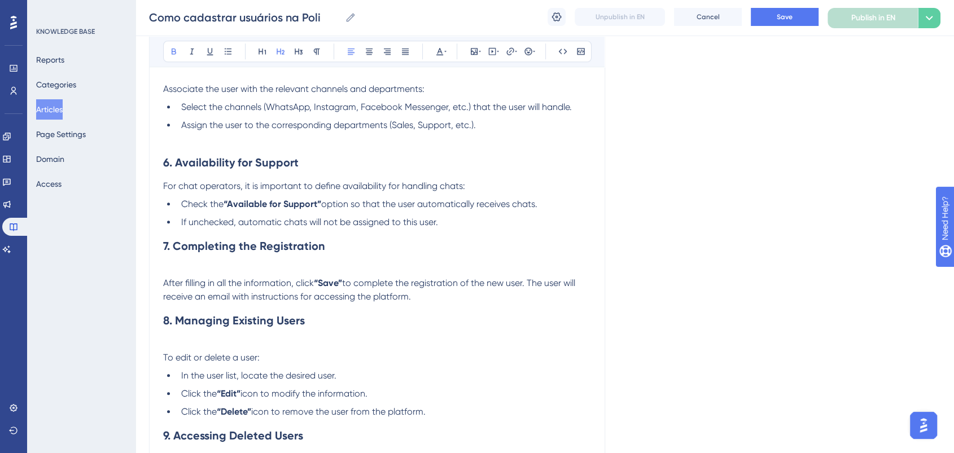
click at [337, 248] on h2 "7. Completing the Registration" at bounding box center [377, 246] width 428 height 34
click at [470, 223] on li "If unchecked, automatic chats will not be assigned to this user." at bounding box center [384, 223] width 414 height 14
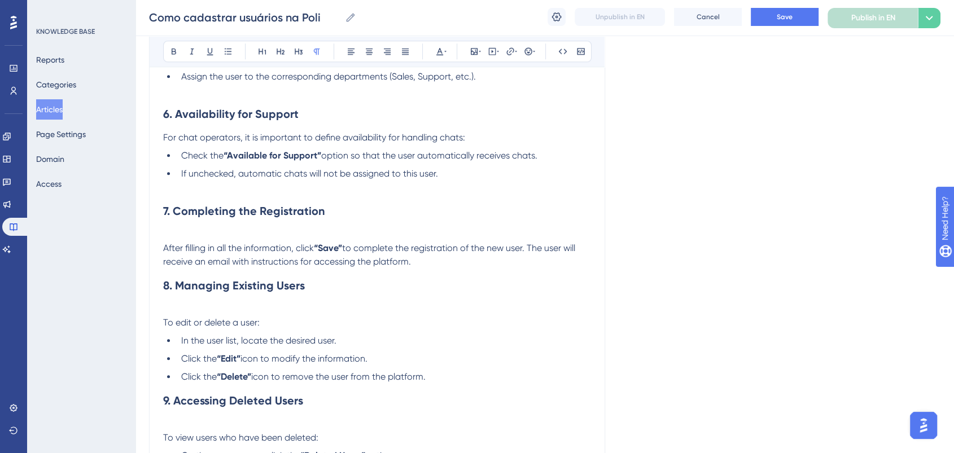
scroll to position [1192, 0]
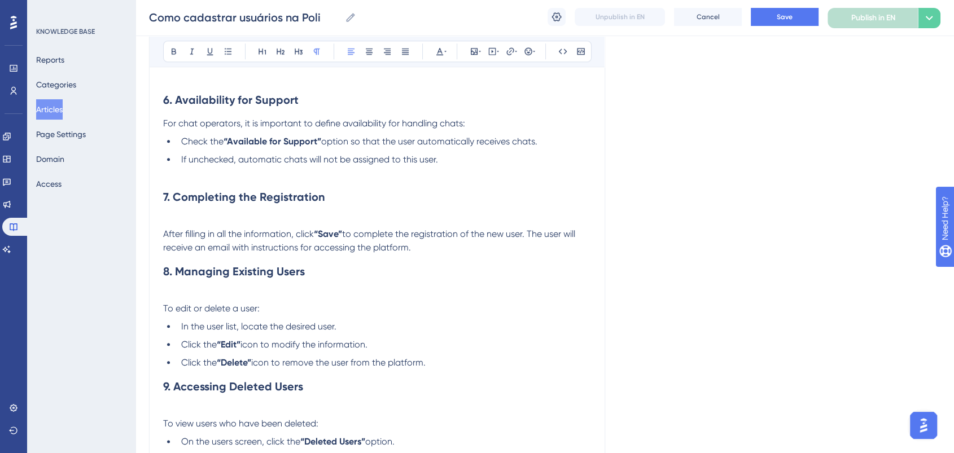
click at [383, 250] on span "to complete the registration of the new user. The user will receive an email wi…" at bounding box center [370, 241] width 414 height 24
click at [420, 252] on p "After filling in all the information, click “Save” to complete the registration…" at bounding box center [377, 234] width 428 height 41
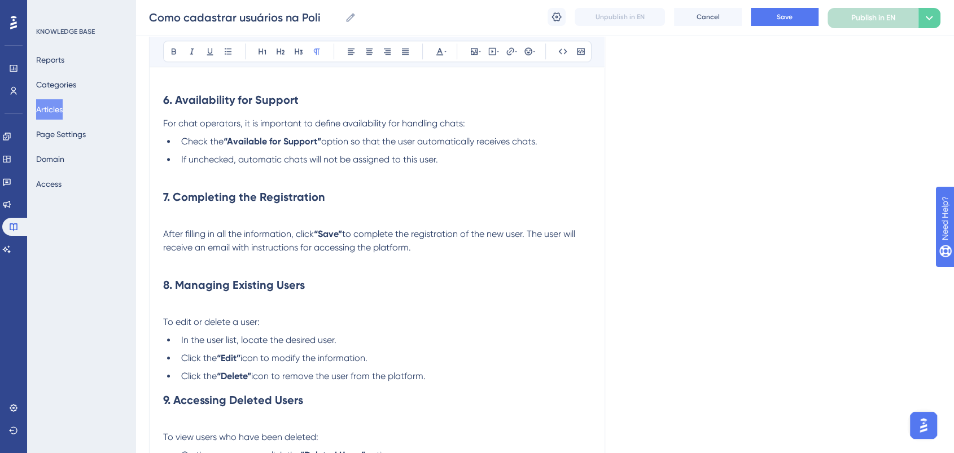
click at [355, 224] on p "After filling in all the information, click “Save” to complete the registration…" at bounding box center [377, 234] width 428 height 41
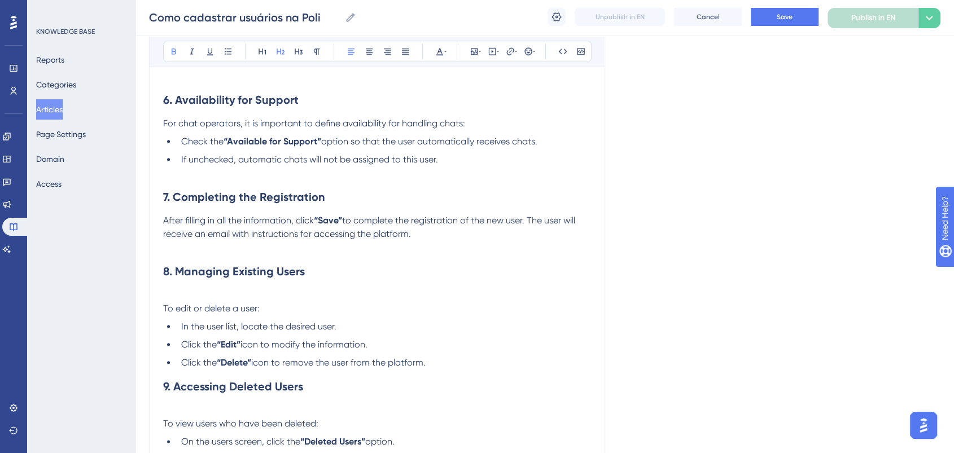
click at [361, 260] on h2 "8. Managing Existing Users" at bounding box center [377, 272] width 428 height 34
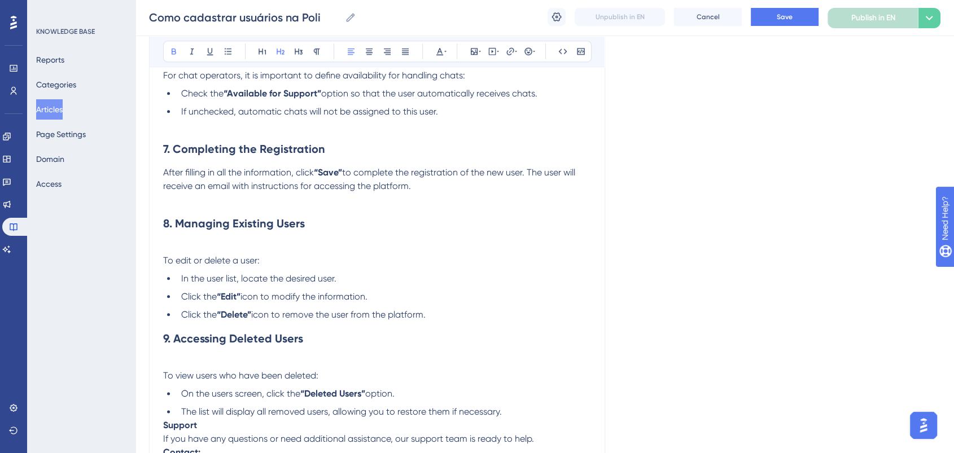
scroll to position [1317, 0]
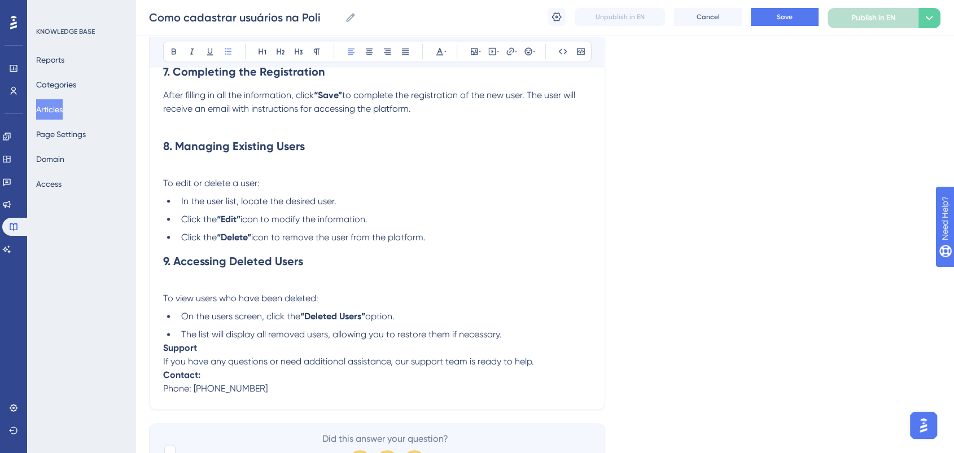
click at [442, 239] on li "Click the “Delete” icon to remove the user from the platform." at bounding box center [384, 238] width 414 height 14
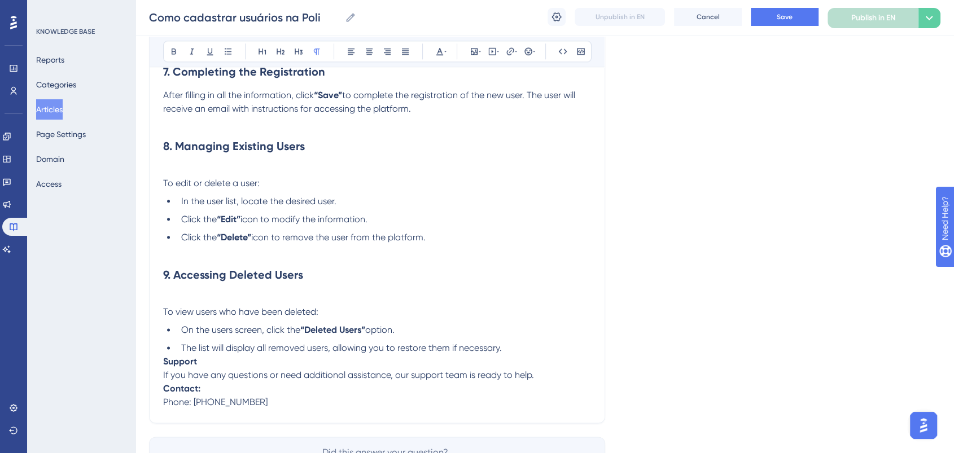
click at [165, 186] on span "To edit or delete a user:" at bounding box center [211, 183] width 97 height 11
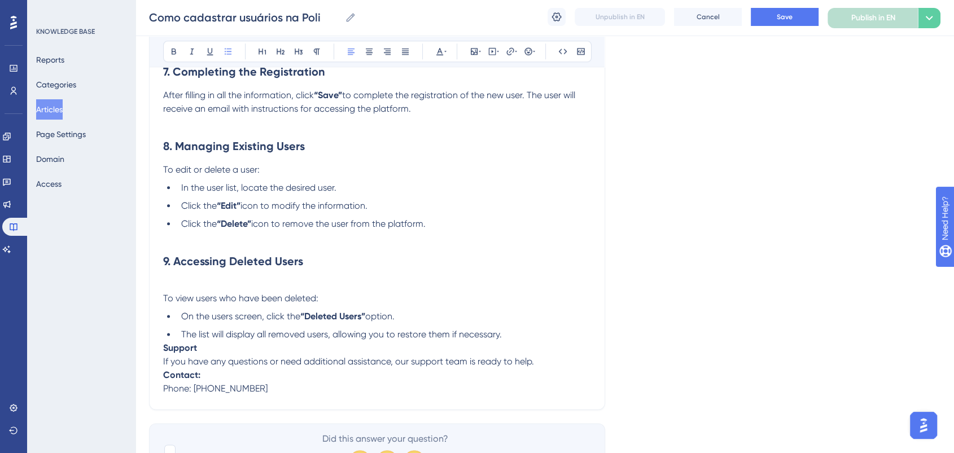
click at [494, 225] on li "Click the “Delete” icon to remove the user from the platform." at bounding box center [384, 224] width 414 height 14
click at [785, 20] on span "Save" at bounding box center [785, 16] width 16 height 9
click at [449, 237] on p at bounding box center [377, 238] width 428 height 14
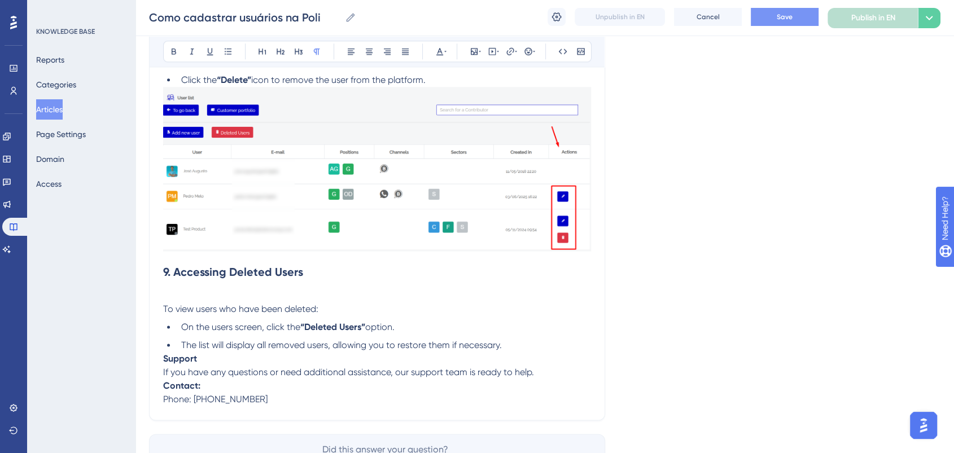
scroll to position [1505, 0]
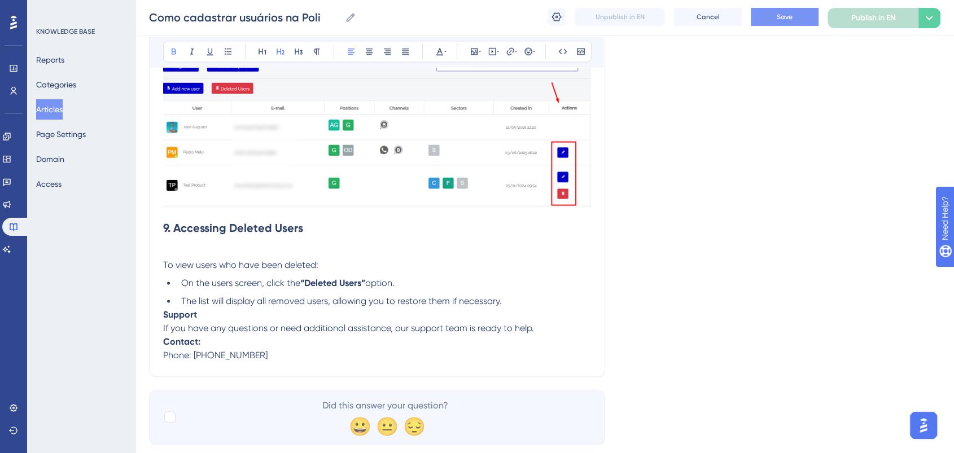
click at [179, 221] on h2 "9. Accessing Deleted Users" at bounding box center [377, 228] width 428 height 34
click at [446, 218] on h2 "9. Accessing Deleted Users" at bounding box center [377, 228] width 428 height 34
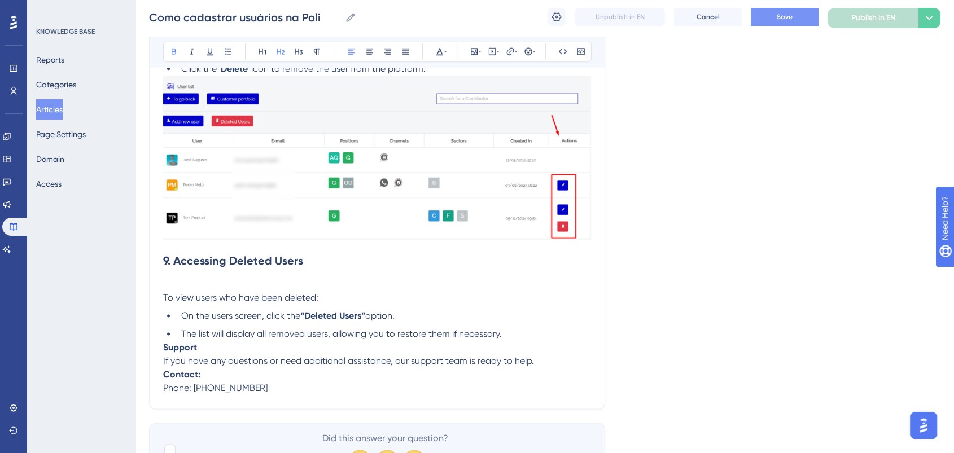
scroll to position [1538, 0]
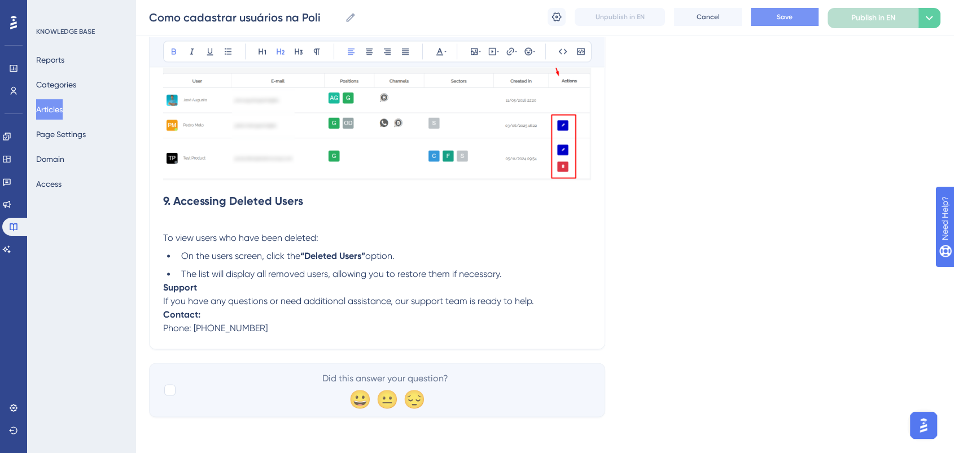
click at [784, 14] on span "Save" at bounding box center [785, 16] width 16 height 9
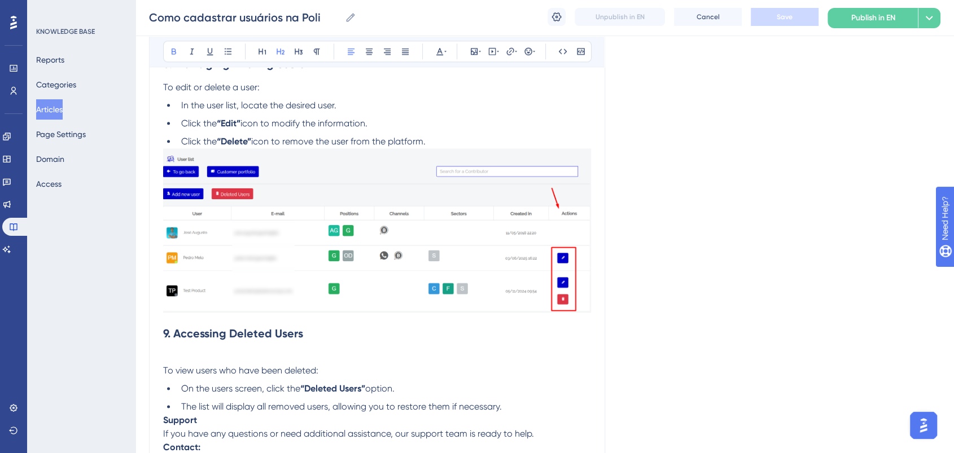
scroll to position [1475, 0]
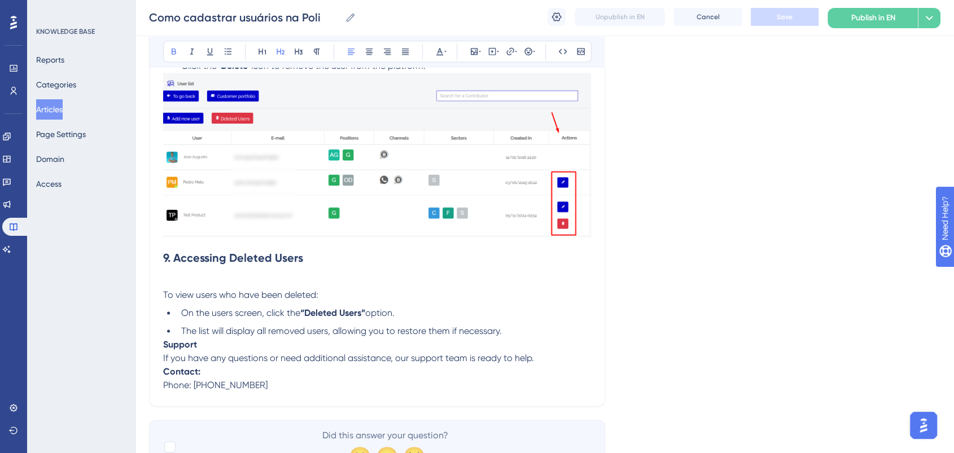
click at [513, 337] on li "The list will display all removed users, allowing you to restore them if necess…" at bounding box center [384, 332] width 414 height 14
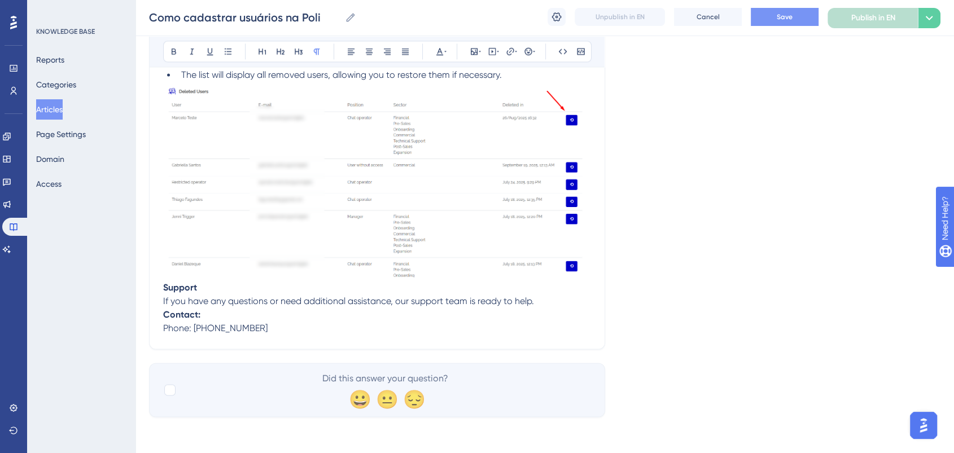
scroll to position [1737, 0]
click at [164, 286] on strong "Support" at bounding box center [180, 287] width 34 height 11
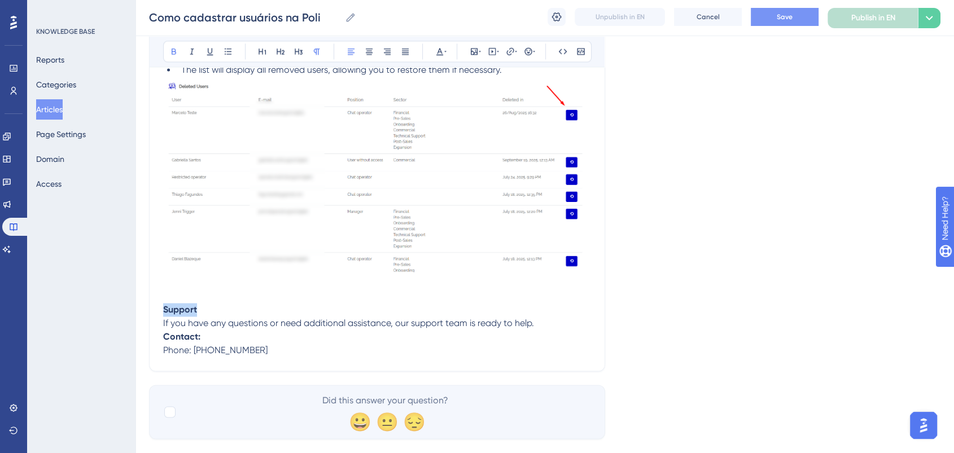
drag, startPoint x: 208, startPoint y: 315, endPoint x: 163, endPoint y: 314, distance: 44.6
click at [163, 314] on p "Support If you have any questions or need additional assistance, our support te…" at bounding box center [377, 316] width 428 height 27
click at [281, 49] on icon at bounding box center [280, 51] width 9 height 9
click at [226, 311] on p "Support If you have any questions or need additional assistance, our support te…" at bounding box center [377, 316] width 428 height 27
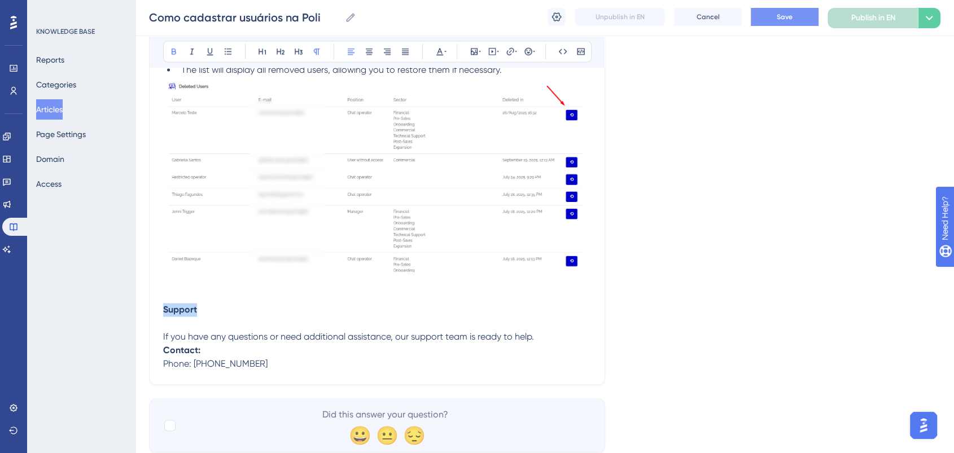
drag, startPoint x: 199, startPoint y: 313, endPoint x: 165, endPoint y: 313, distance: 33.9
click at [165, 313] on p "Support" at bounding box center [377, 310] width 428 height 14
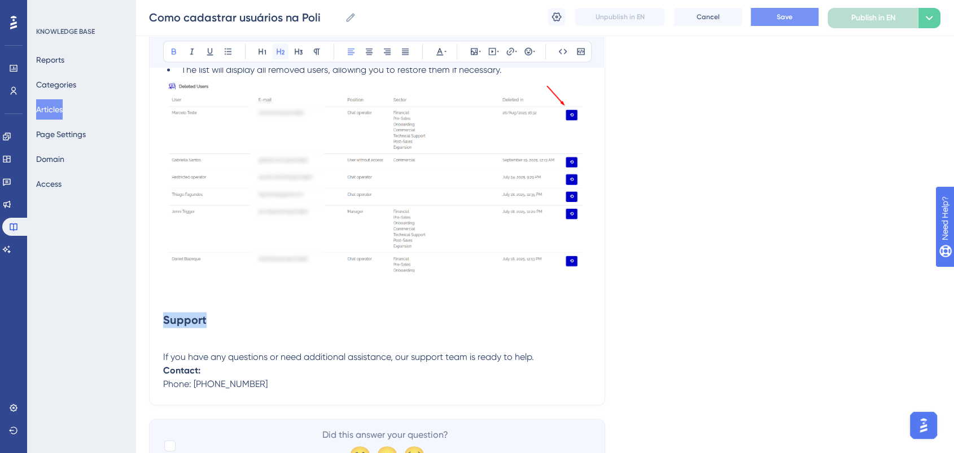
click at [283, 51] on icon at bounding box center [280, 51] width 9 height 9
drag, startPoint x: 275, startPoint y: 348, endPoint x: 205, endPoint y: 347, distance: 70.0
click at [274, 348] on p "If you have any questions or need additional assistance, our support team is re…" at bounding box center [377, 350] width 428 height 27
click at [164, 359] on span "If you have any questions or need additional assistance, our support team is re…" at bounding box center [348, 357] width 371 height 11
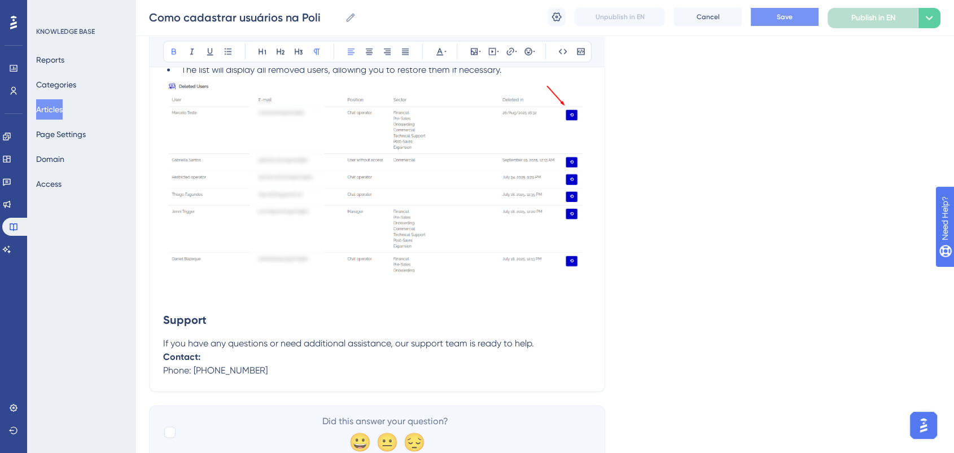
click at [537, 354] on p "Contact: Phone: +55 (62) 3626-6660" at bounding box center [377, 364] width 428 height 27
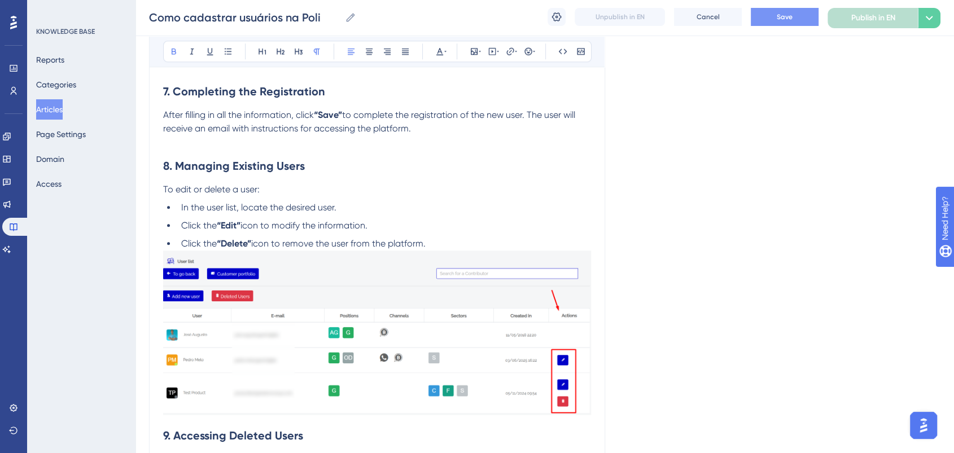
scroll to position [1172, 0]
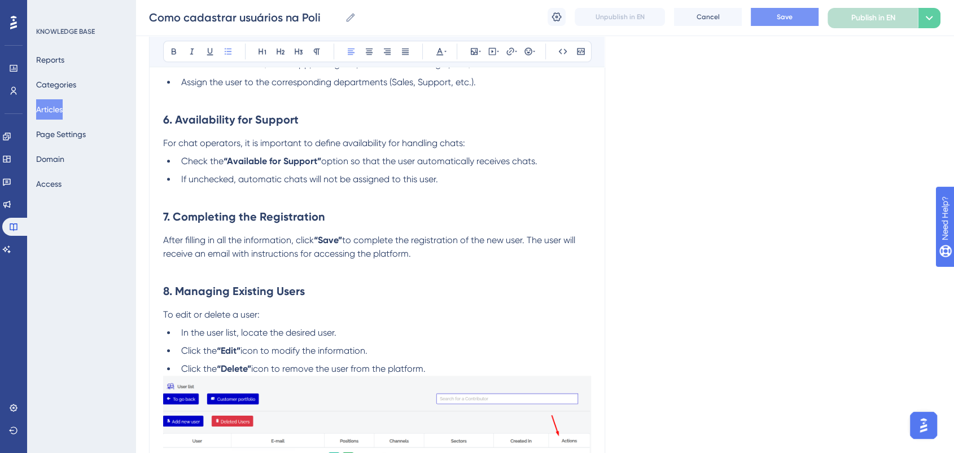
click at [457, 367] on li "Click the “Delete” icon to remove the user from the platform." at bounding box center [384, 370] width 414 height 14
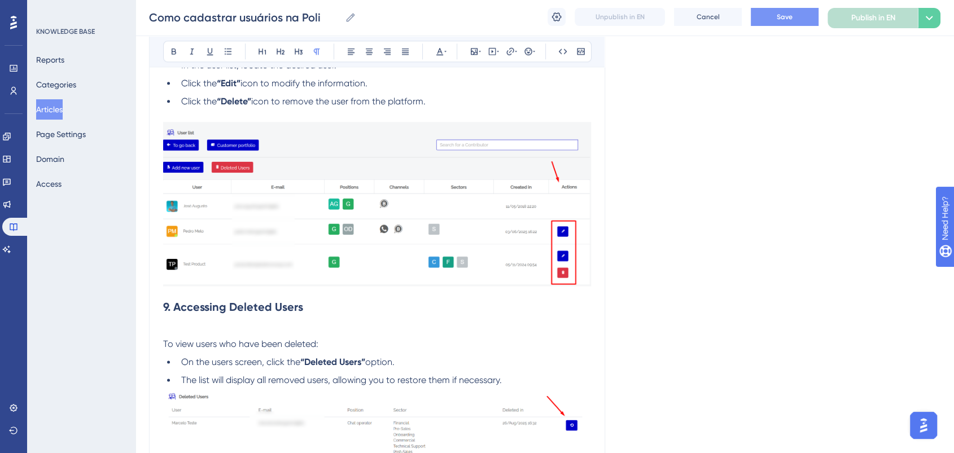
scroll to position [1423, 0]
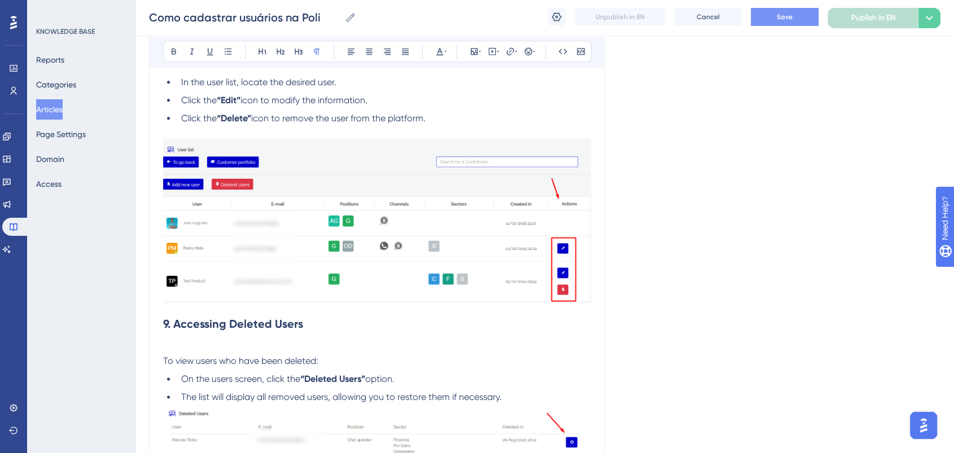
click at [376, 347] on p "To view users who have been deleted:" at bounding box center [377, 354] width 428 height 27
click at [381, 334] on h2 "9. Accessing Deleted Users" at bounding box center [377, 324] width 428 height 34
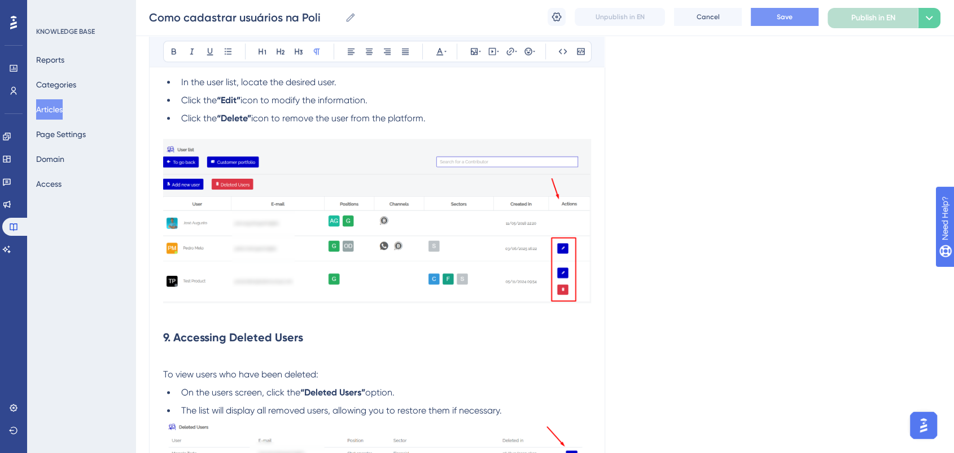
click at [465, 193] on img at bounding box center [377, 221] width 428 height 164
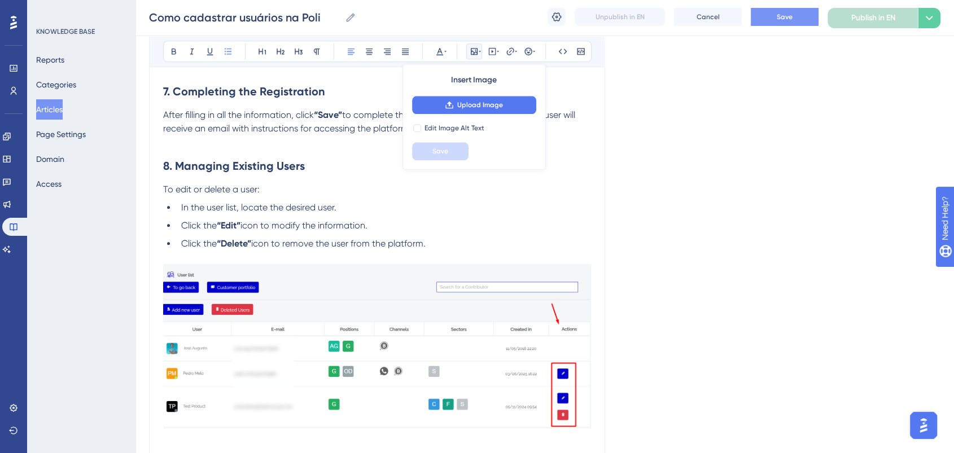
drag, startPoint x: 557, startPoint y: 241, endPoint x: 547, endPoint y: 241, distance: 10.2
click at [551, 241] on li "Click the “Delete” icon to remove the user from the platform." at bounding box center [384, 244] width 414 height 14
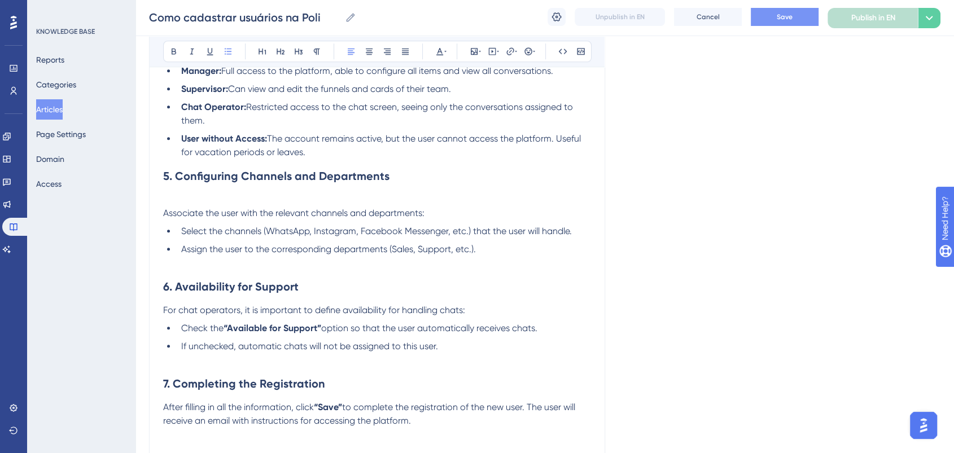
scroll to position [984, 0]
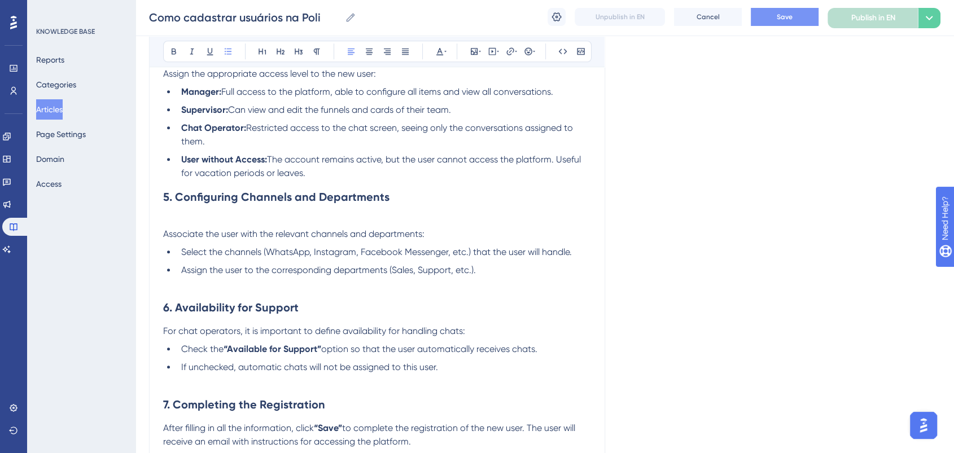
click at [165, 239] on span "Associate the user with the relevant channels and departments:" at bounding box center [293, 234] width 261 height 11
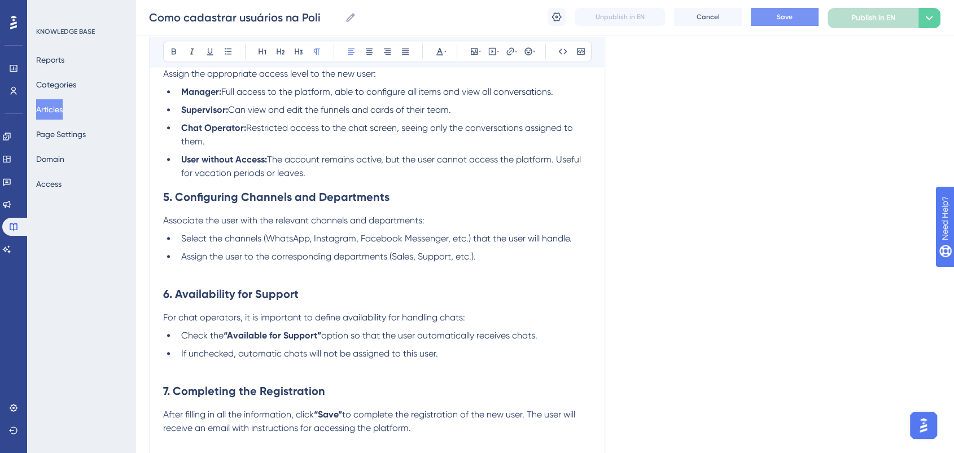
click at [396, 176] on li "User without Access: The account remains active, but the user cannot access the…" at bounding box center [384, 166] width 414 height 27
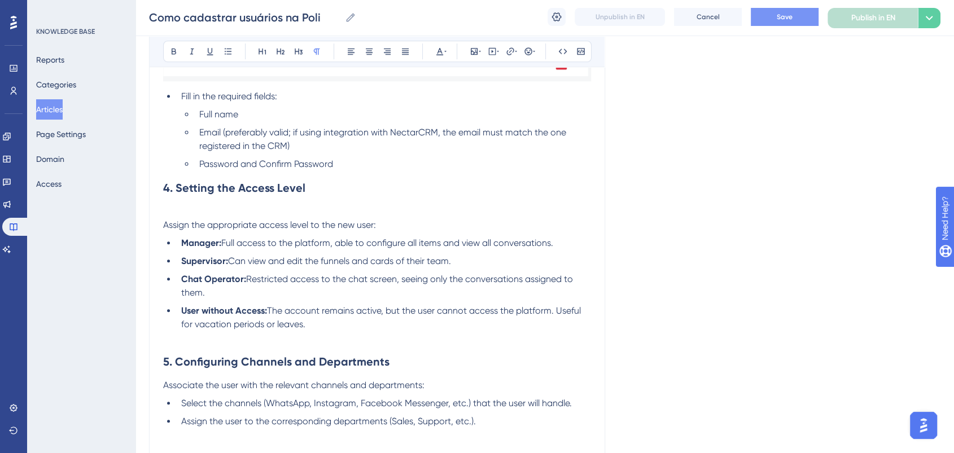
scroll to position [796, 0]
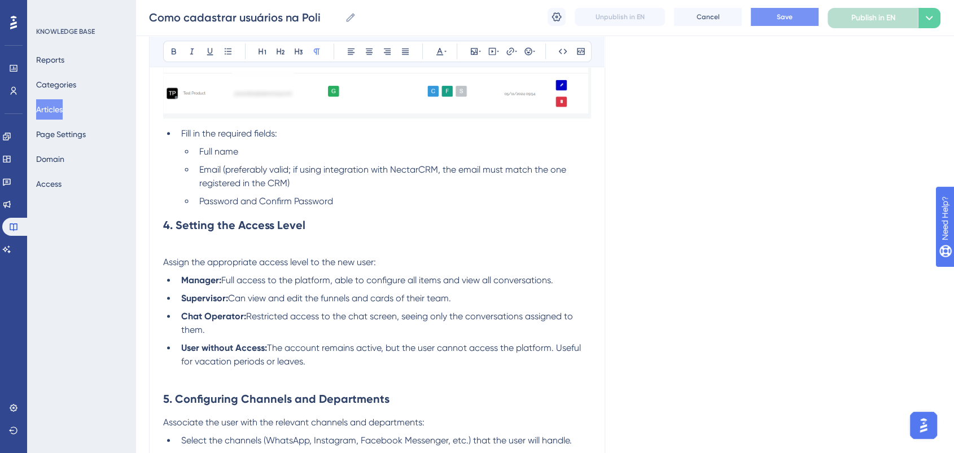
click at [350, 204] on li "Password and Confirm Password" at bounding box center [393, 202] width 396 height 14
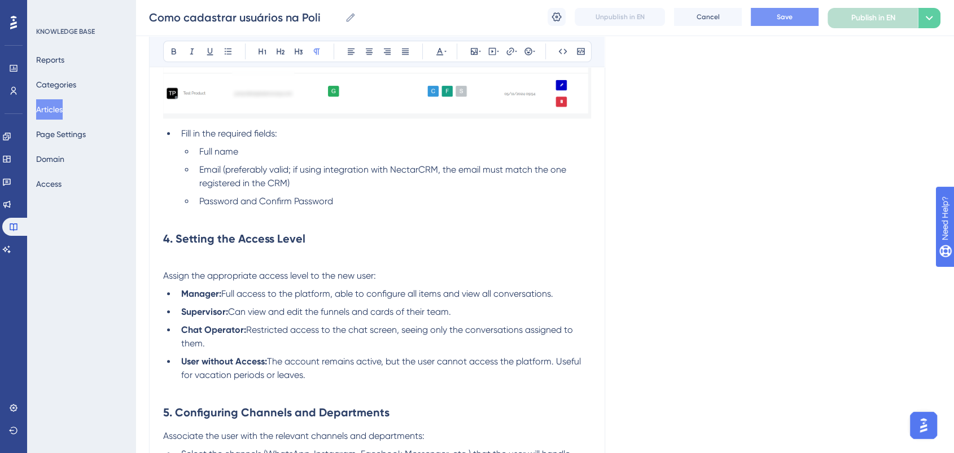
click at [166, 278] on span "Assign the appropriate access level to the new user:" at bounding box center [269, 275] width 213 height 11
click at [164, 278] on span "Assign the appropriate access level to the new user:" at bounding box center [269, 275] width 213 height 11
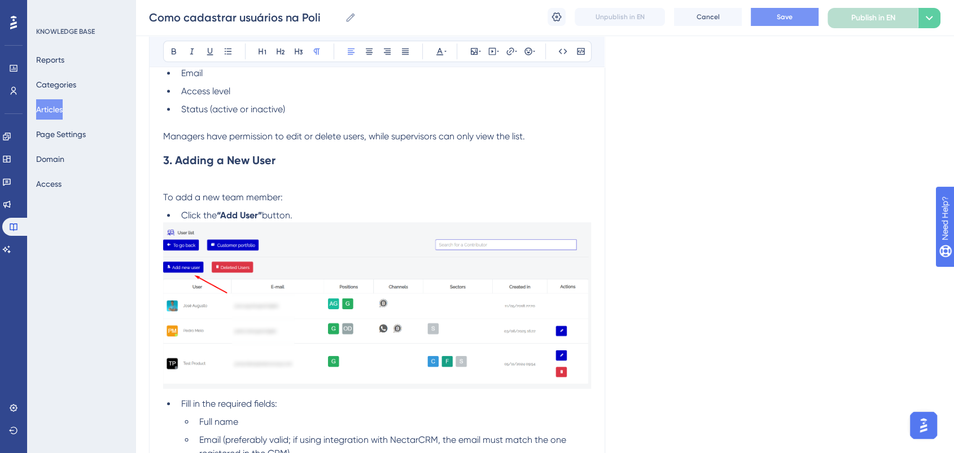
scroll to position [482, 0]
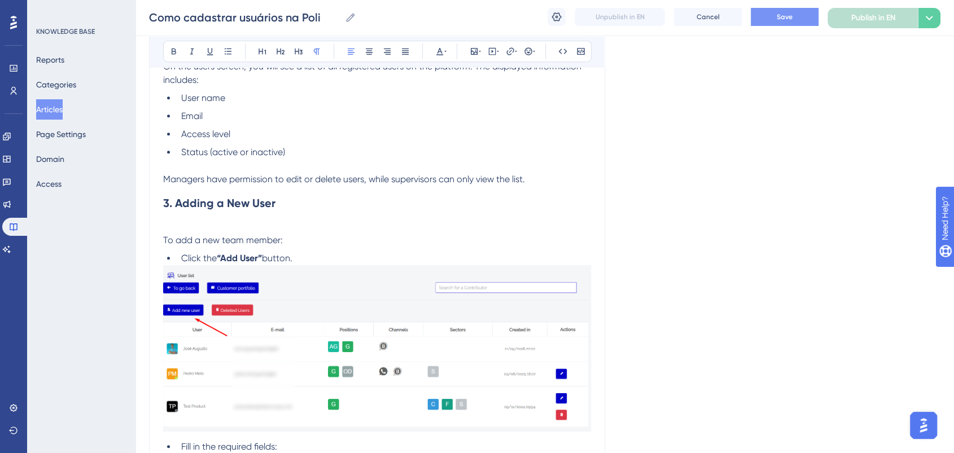
click at [164, 241] on span "To add a new team member:" at bounding box center [223, 240] width 120 height 11
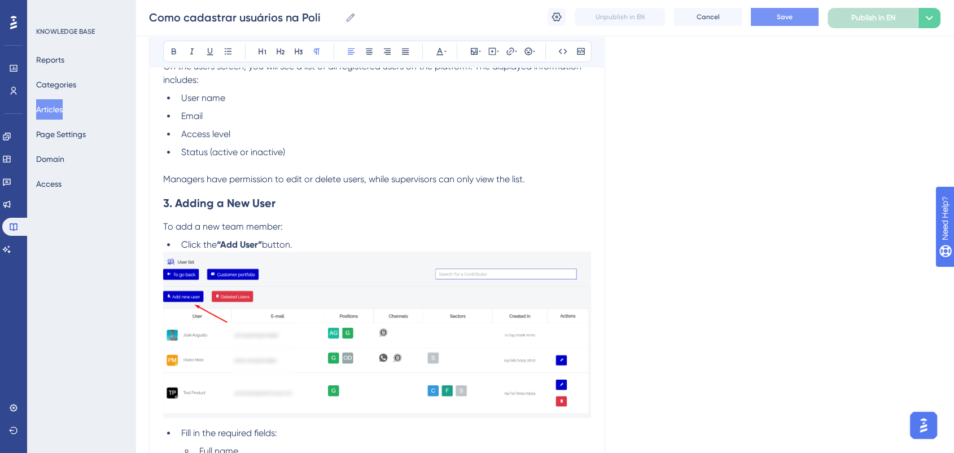
click at [312, 246] on li "Click the “Add User” button." at bounding box center [384, 245] width 414 height 14
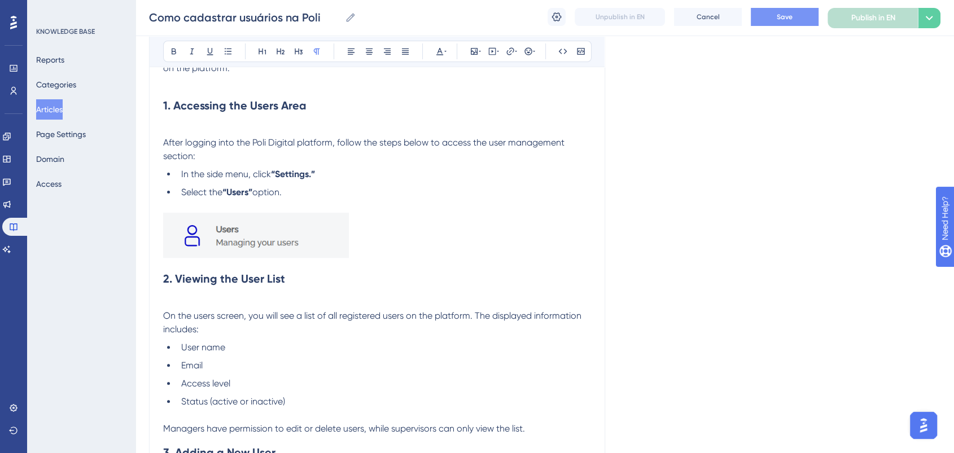
scroll to position [231, 0]
click at [164, 318] on span "On the users screen, you will see a list of all registered users on the platfor…" at bounding box center [373, 324] width 421 height 24
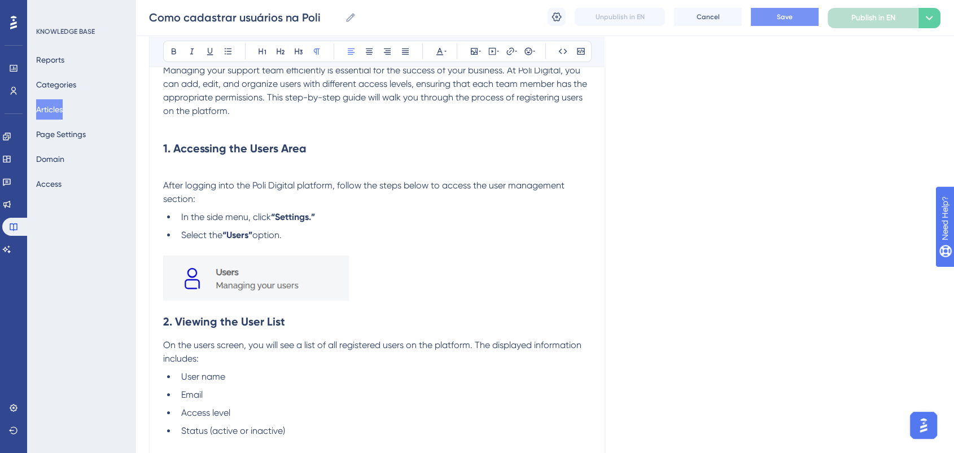
scroll to position [168, 0]
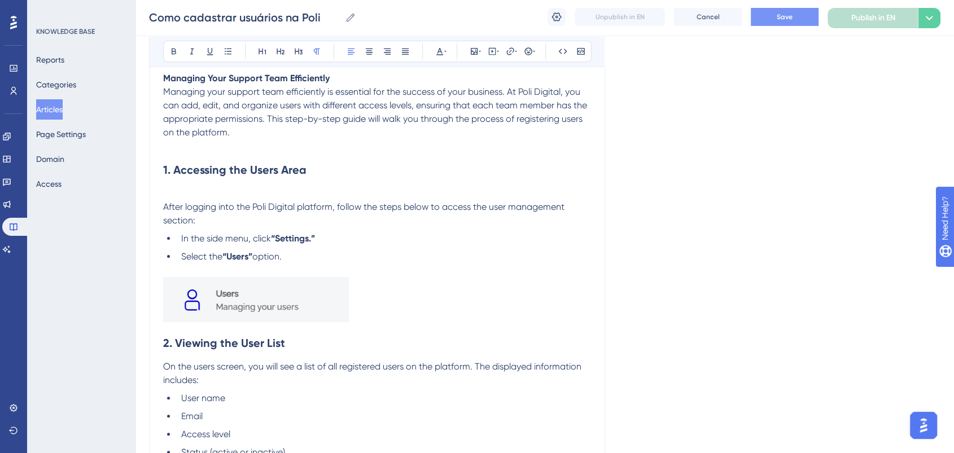
click at [163, 212] on span "After logging into the Poli Digital platform, follow the steps below to access …" at bounding box center [365, 214] width 404 height 24
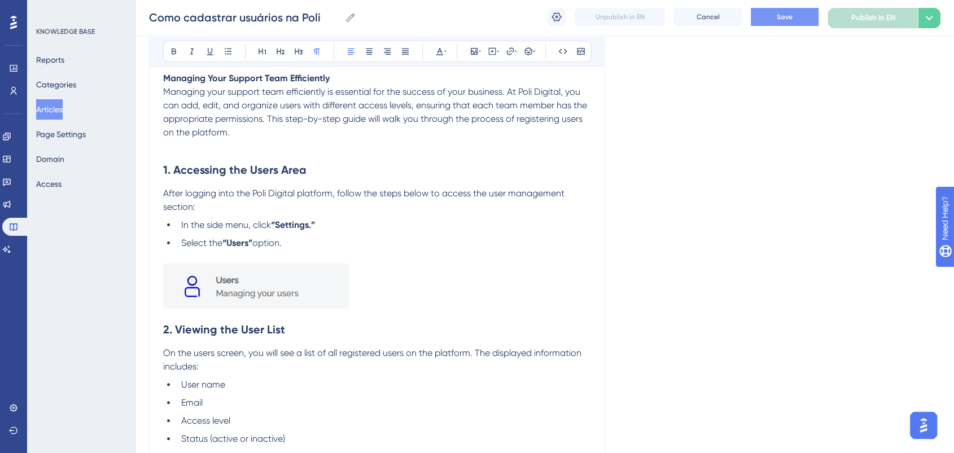
scroll to position [106, 0]
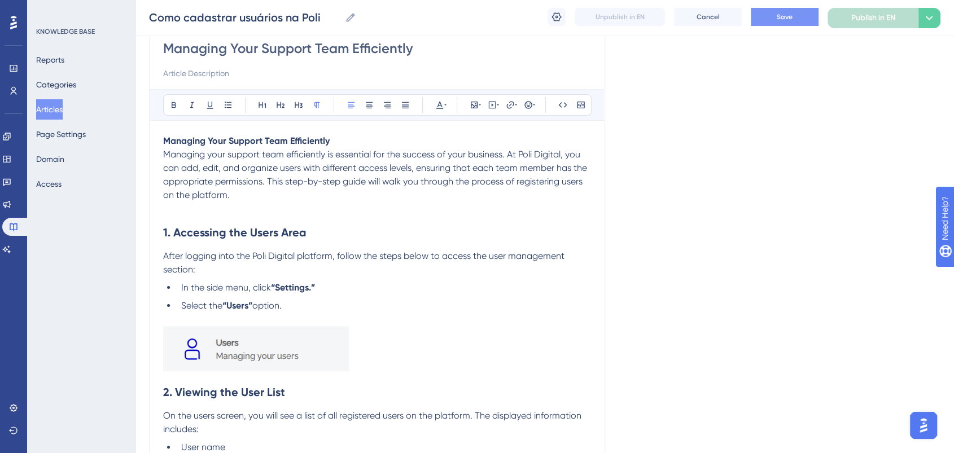
click at [173, 216] on h2 "1. Accessing the Users Area" at bounding box center [377, 233] width 428 height 34
click at [173, 210] on p at bounding box center [377, 209] width 428 height 14
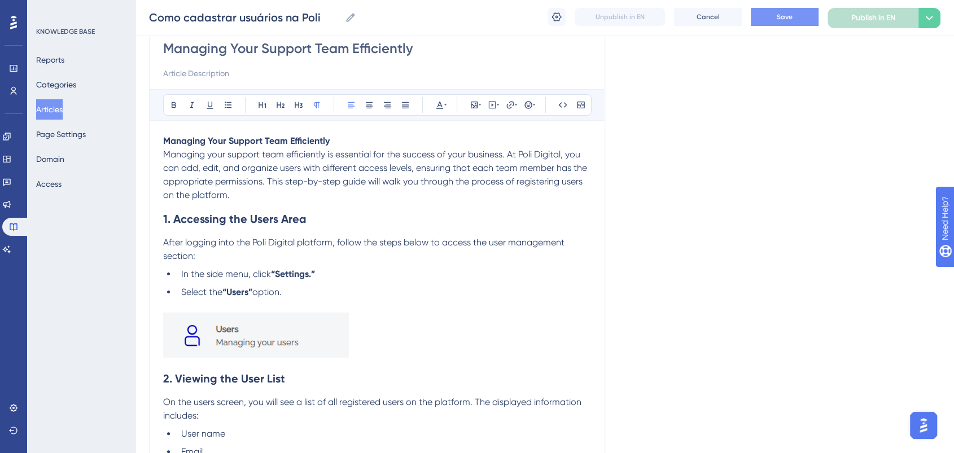
click at [783, 19] on span "Save" at bounding box center [785, 16] width 16 height 9
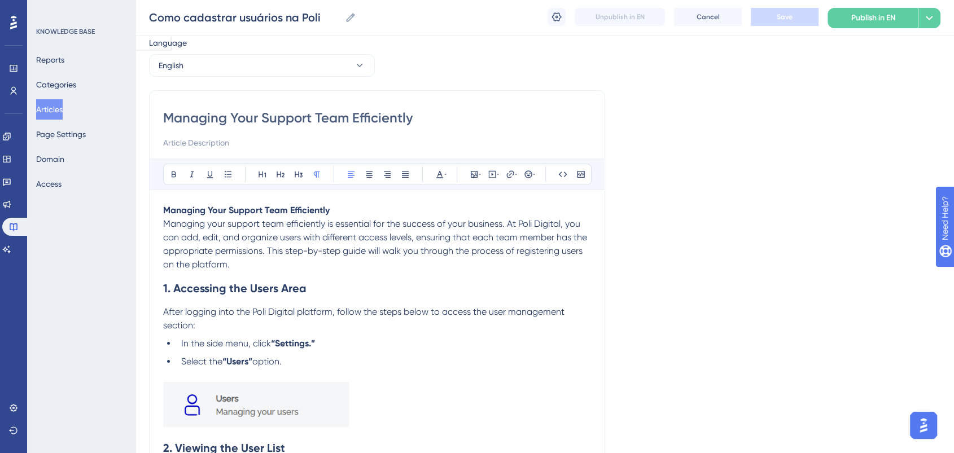
scroll to position [0, 0]
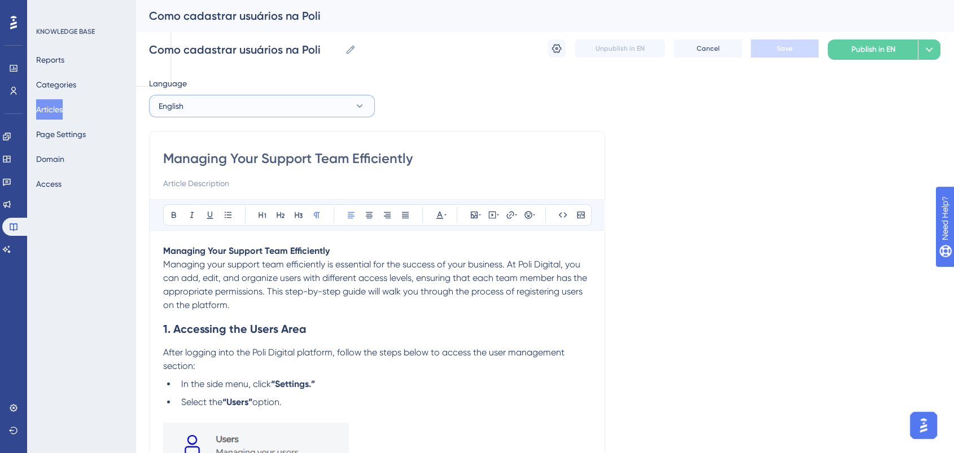
click at [216, 106] on button "English" at bounding box center [262, 106] width 226 height 23
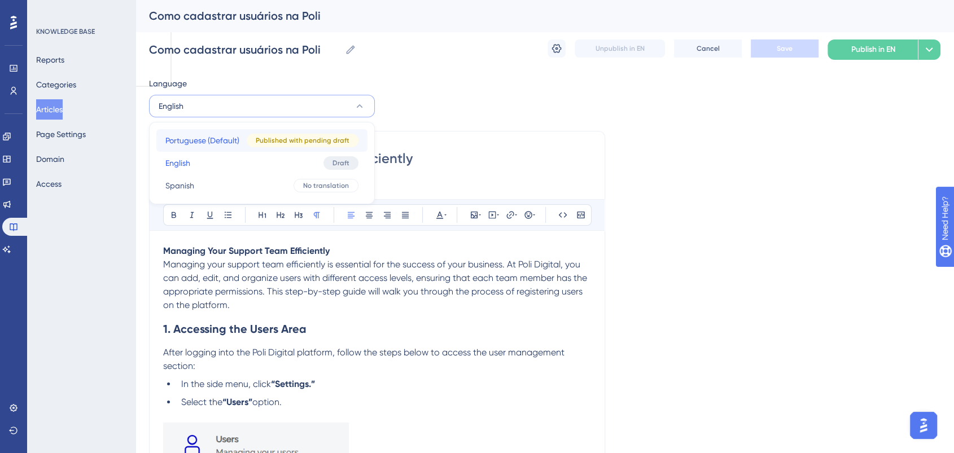
click at [218, 137] on span "Portuguese (Default)" at bounding box center [202, 141] width 74 height 14
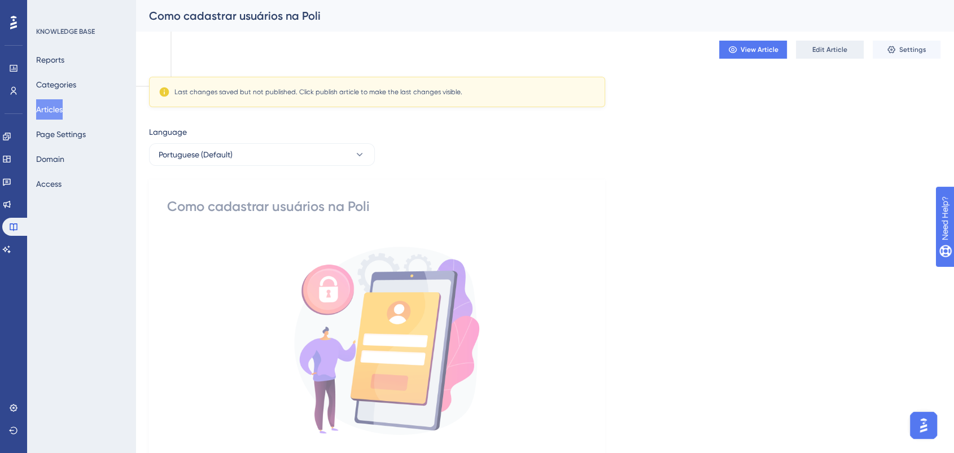
click at [837, 49] on span "Edit Article" at bounding box center [830, 49] width 35 height 9
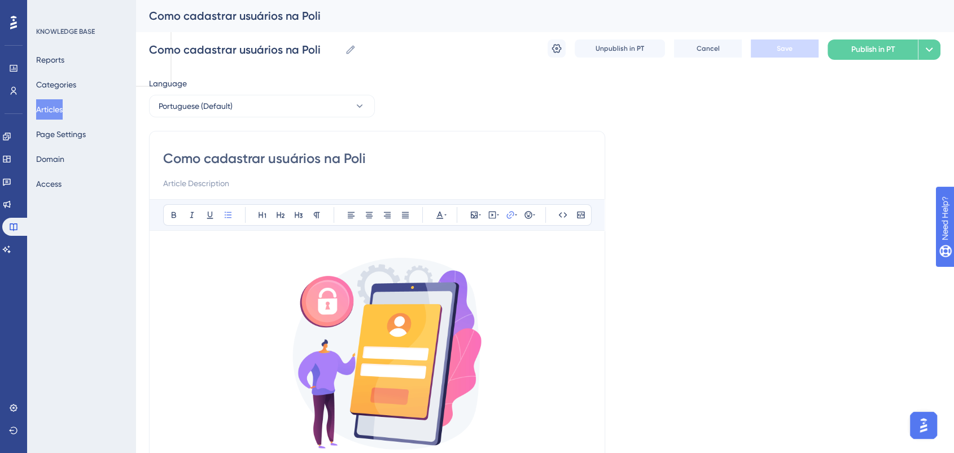
scroll to position [125, 0]
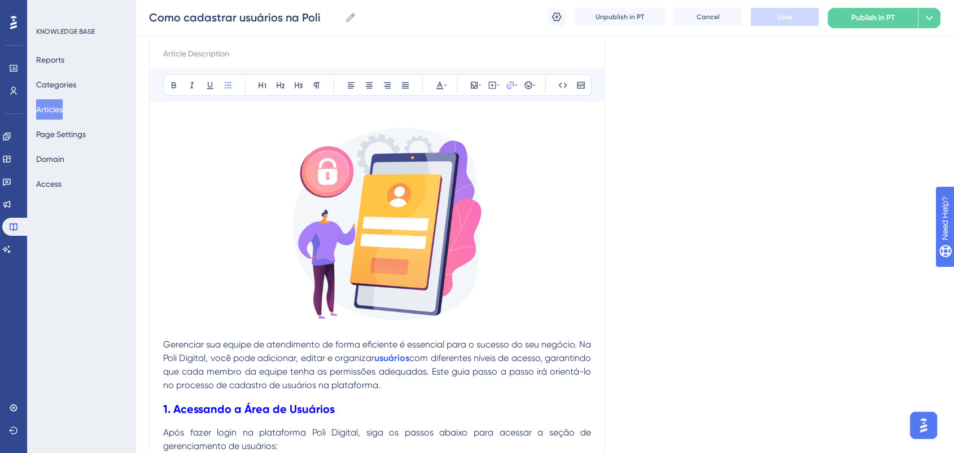
click at [165, 340] on span "Gerenciar sua equipe de atendimento de forma eficiente é essencial para o suces…" at bounding box center [378, 351] width 430 height 24
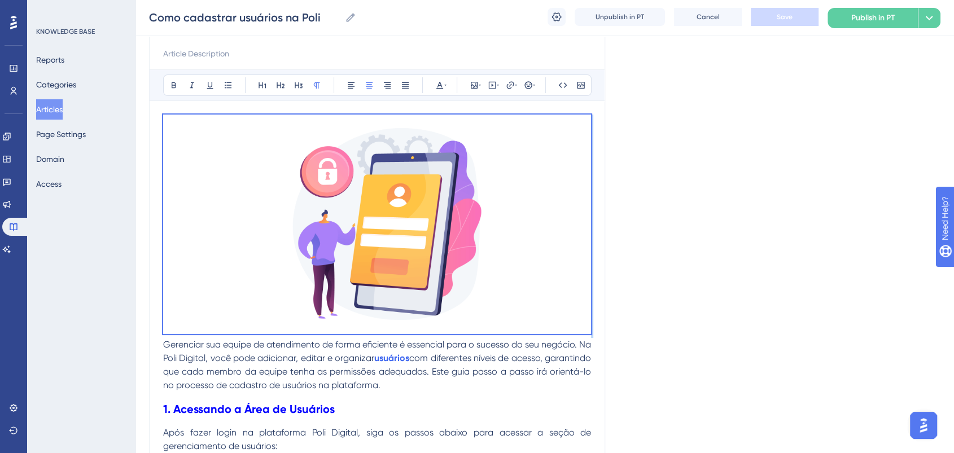
drag, startPoint x: 164, startPoint y: 343, endPoint x: 152, endPoint y: 53, distance: 289.9
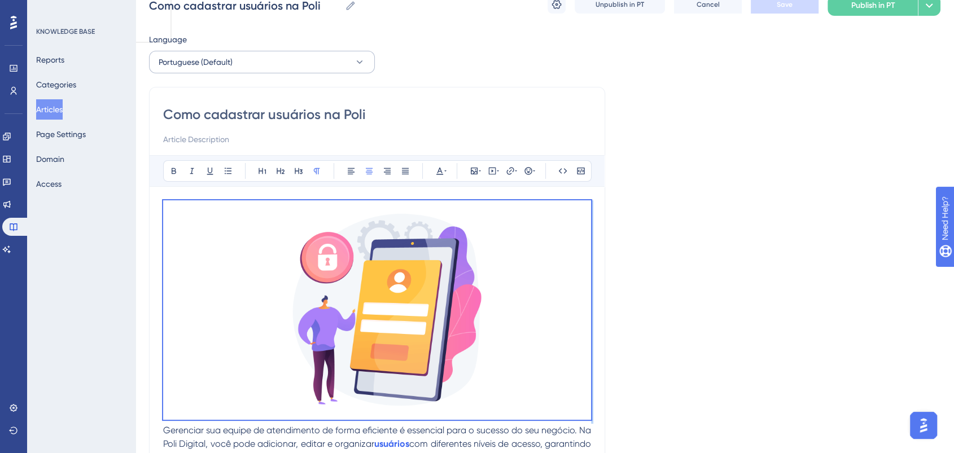
scroll to position [0, 0]
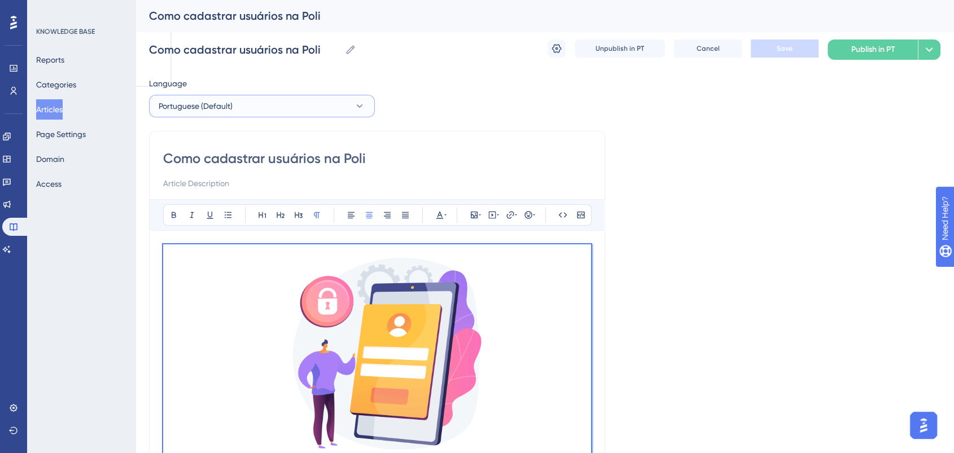
click at [269, 101] on button "Portuguese (Default)" at bounding box center [262, 106] width 226 height 23
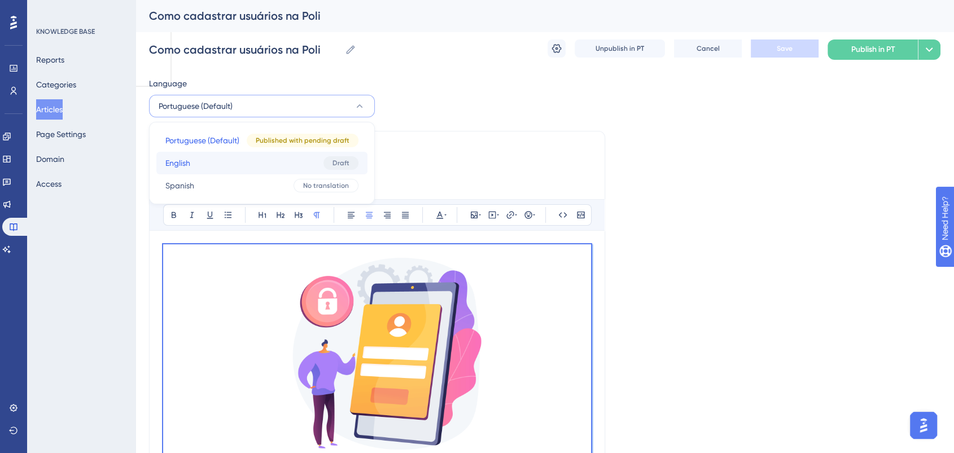
click at [208, 164] on button "English English Draft" at bounding box center [261, 163] width 211 height 23
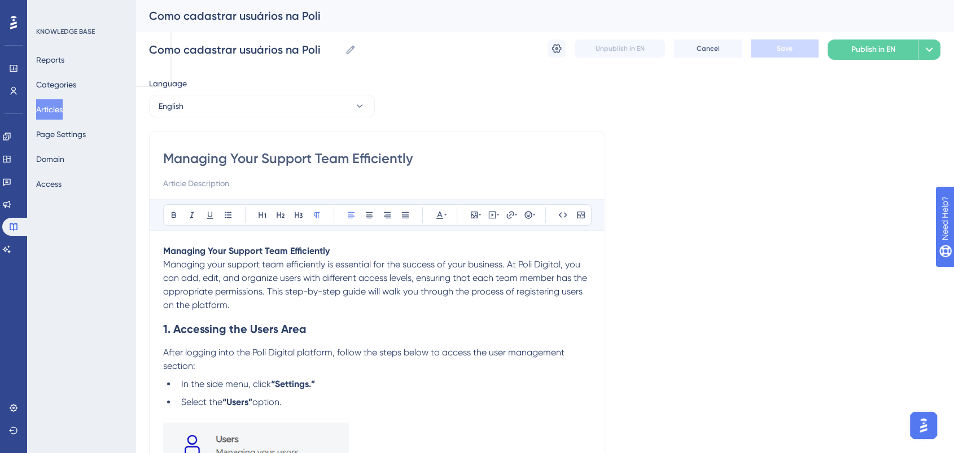
click at [347, 250] on p "Managing Your Support Team Efficiently" at bounding box center [377, 251] width 428 height 14
drag, startPoint x: 347, startPoint y: 250, endPoint x: 118, endPoint y: 250, distance: 229.3
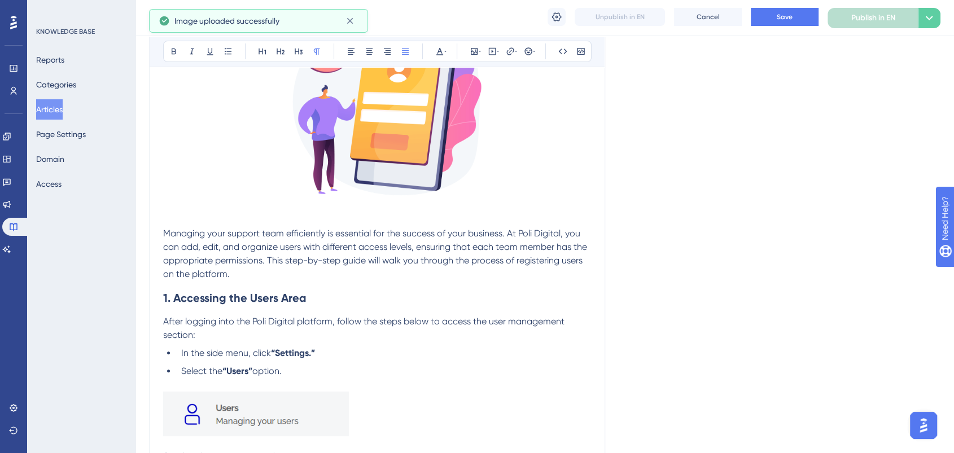
scroll to position [251, 0]
click at [163, 235] on span "Managing your support team efficiently is essential for the success of your bus…" at bounding box center [376, 253] width 426 height 51
click at [443, 285] on h2 "1. Accessing the Users Area" at bounding box center [377, 298] width 428 height 34
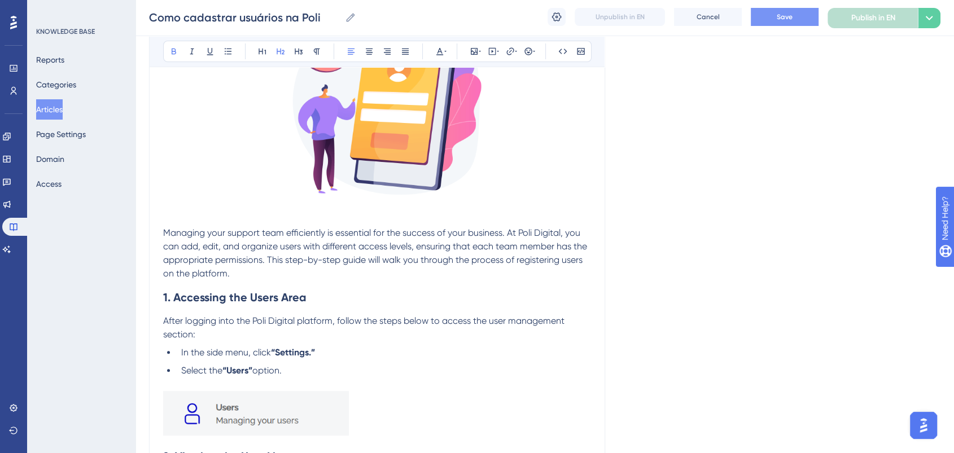
click at [792, 11] on button "Save" at bounding box center [785, 17] width 68 height 18
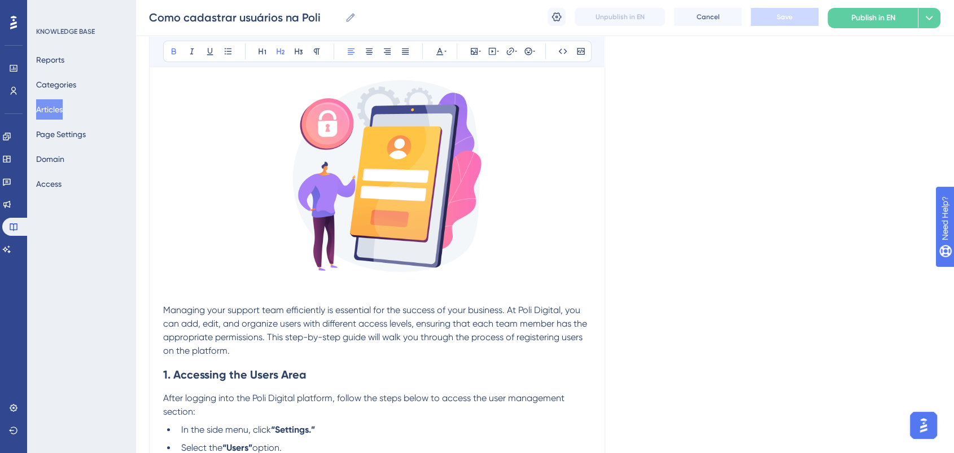
scroll to position [0, 0]
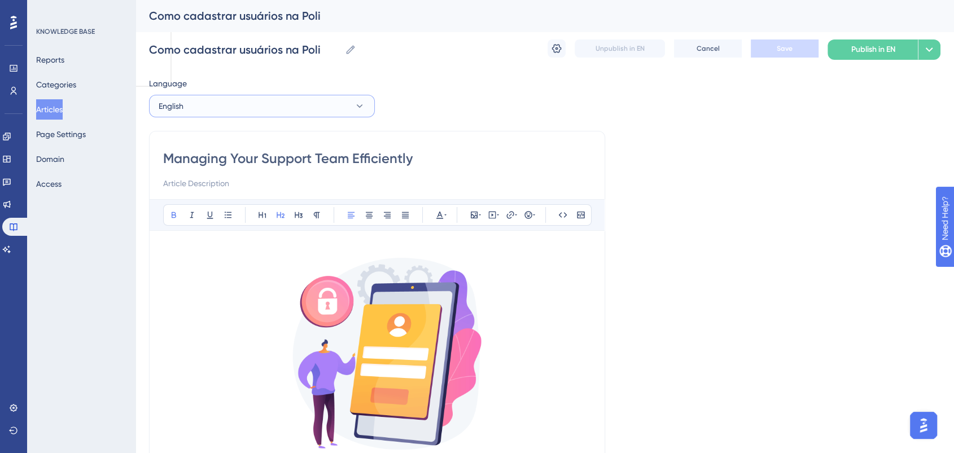
click at [296, 106] on button "English" at bounding box center [262, 106] width 226 height 23
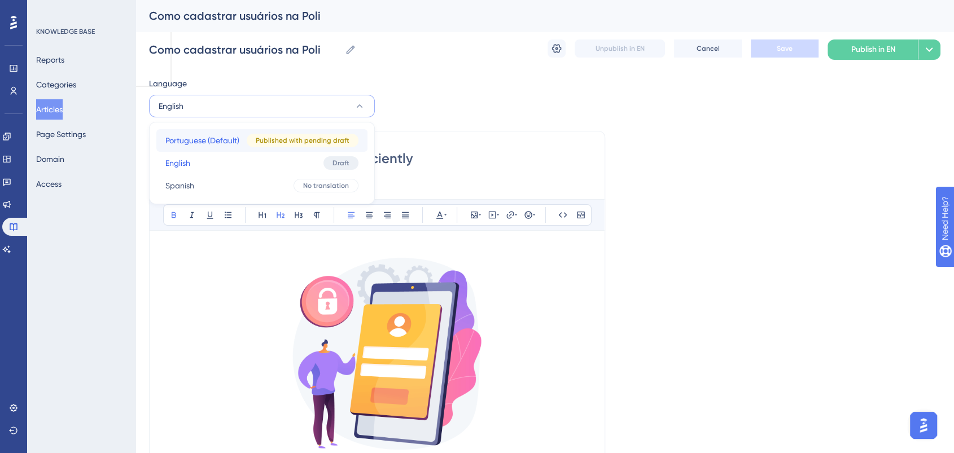
drag, startPoint x: 277, startPoint y: 113, endPoint x: 244, endPoint y: 139, distance: 41.8
click at [244, 139] on button "Portuguese (Default) Portuguese (Default) Published with pending draft" at bounding box center [261, 140] width 211 height 23
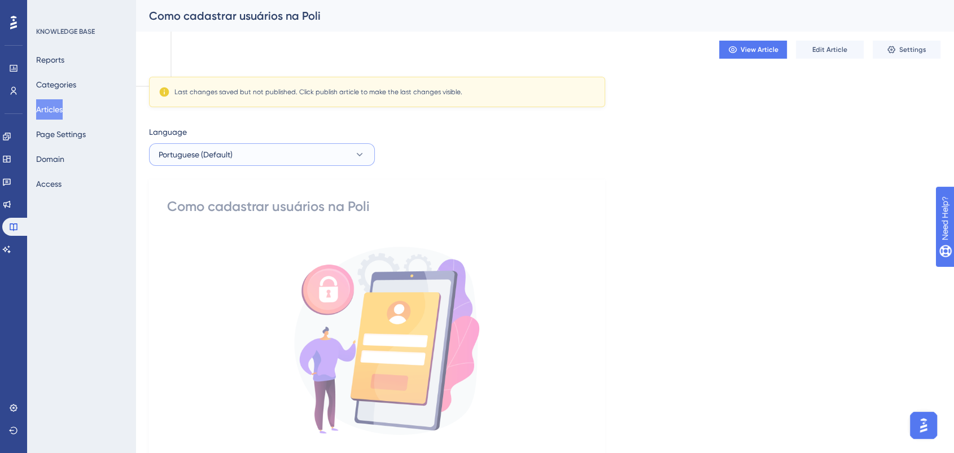
click at [248, 149] on button "Portuguese (Default)" at bounding box center [262, 154] width 226 height 23
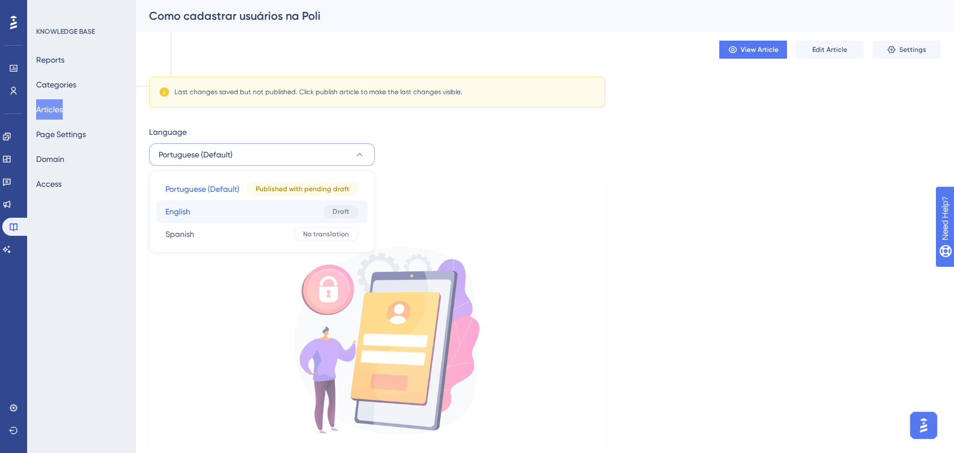
click at [238, 213] on button "English English Draft" at bounding box center [261, 211] width 211 height 23
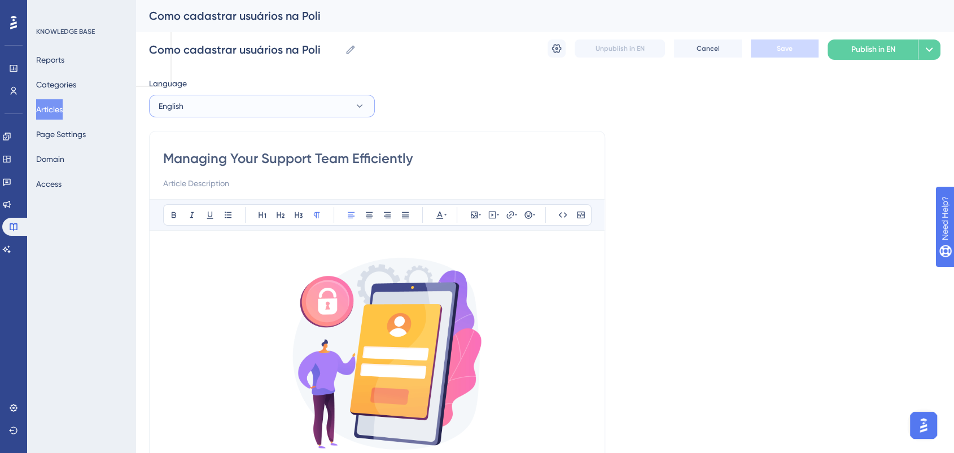
click at [212, 103] on button "English" at bounding box center [262, 106] width 226 height 23
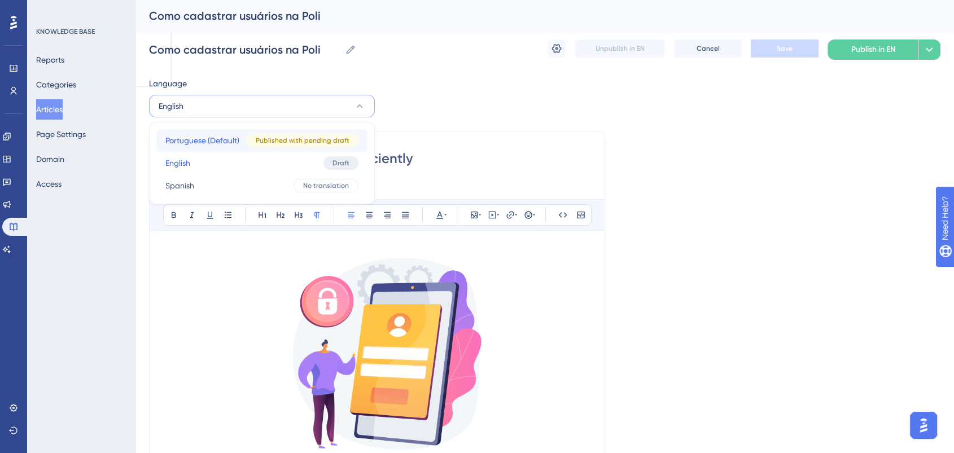
click at [203, 145] on span "Portuguese (Default)" at bounding box center [202, 141] width 74 height 14
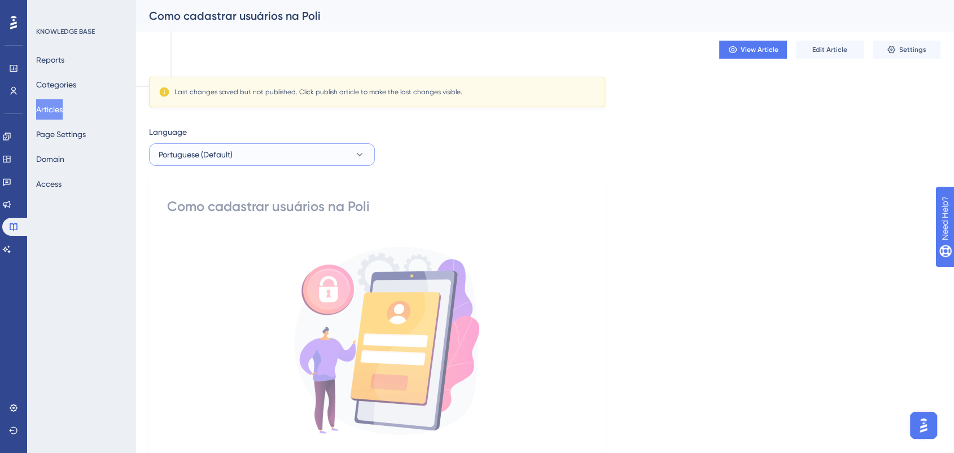
click at [344, 155] on button "Portuguese (Default)" at bounding box center [262, 154] width 226 height 23
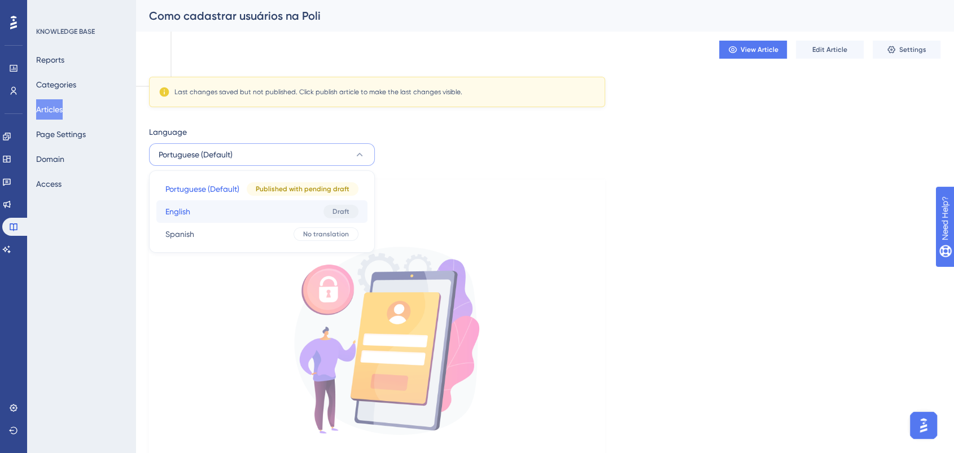
click at [246, 217] on button "English English Draft" at bounding box center [261, 211] width 211 height 23
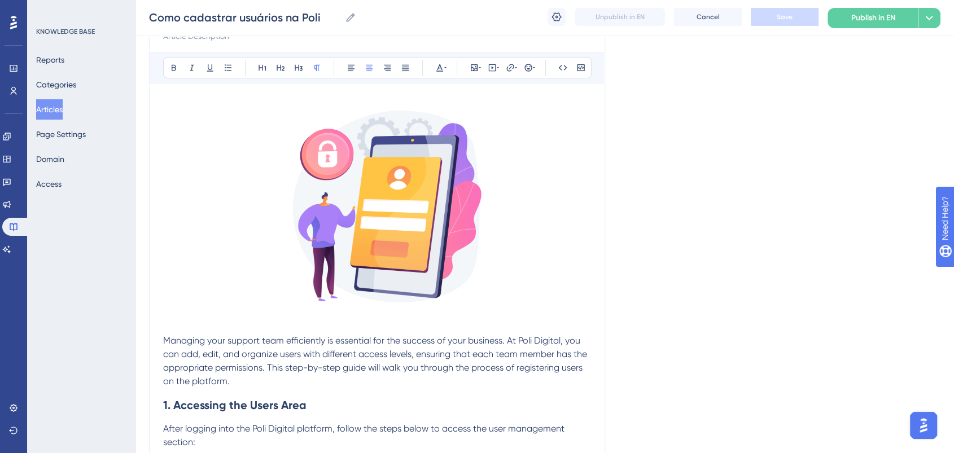
scroll to position [188, 0]
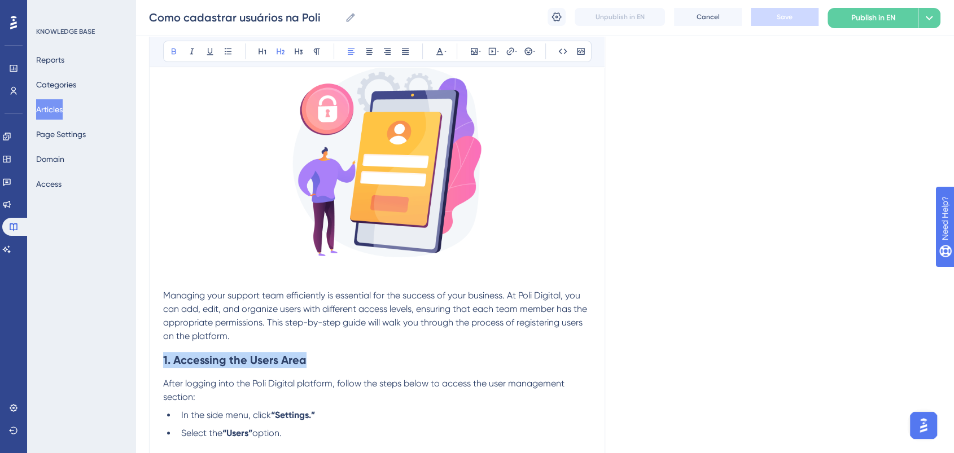
drag, startPoint x: 335, startPoint y: 356, endPoint x: 351, endPoint y: 103, distance: 254.0
click at [443, 49] on icon at bounding box center [439, 51] width 9 height 9
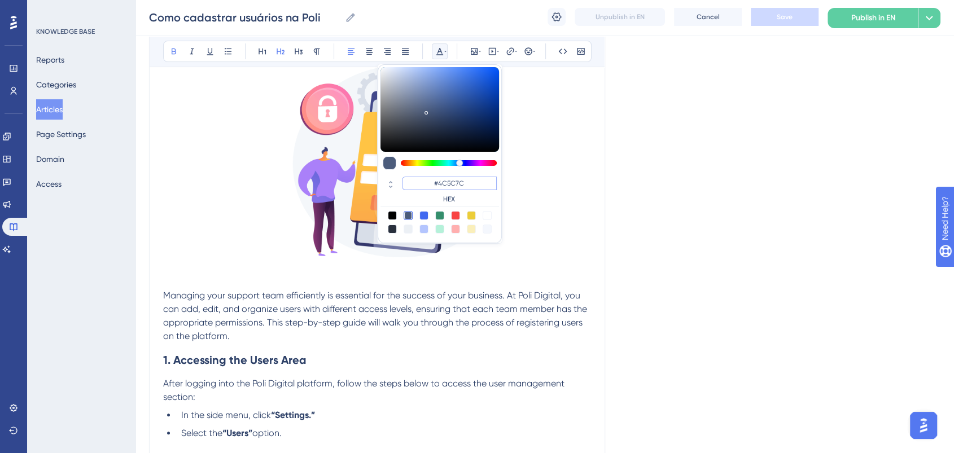
drag, startPoint x: 479, startPoint y: 184, endPoint x: 424, endPoint y: 178, distance: 55.6
click at [424, 178] on input "#4C5C7C" at bounding box center [449, 184] width 95 height 14
type input "#0000FF"
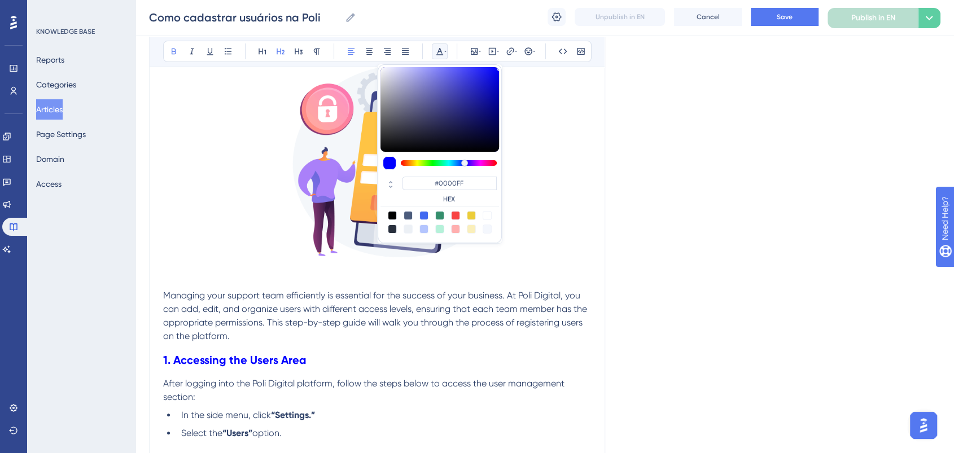
click at [471, 343] on h2 "1. Accessing the Users Area" at bounding box center [377, 360] width 428 height 34
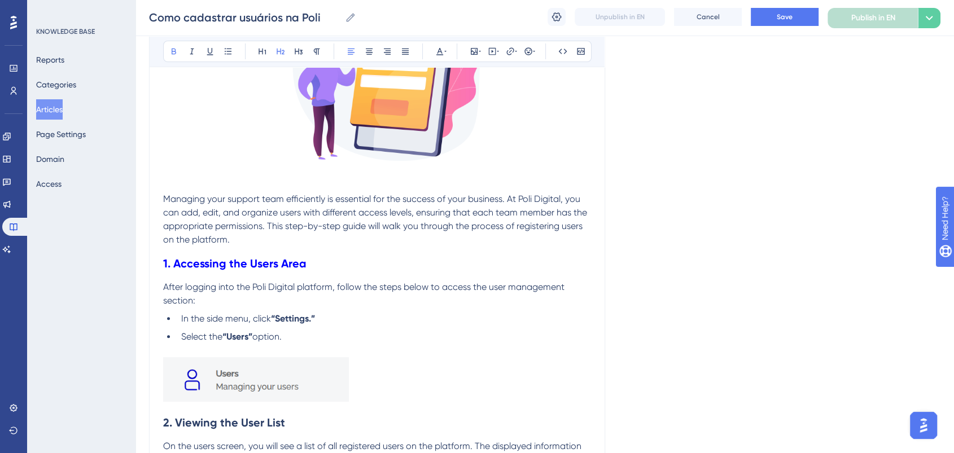
scroll to position [376, 0]
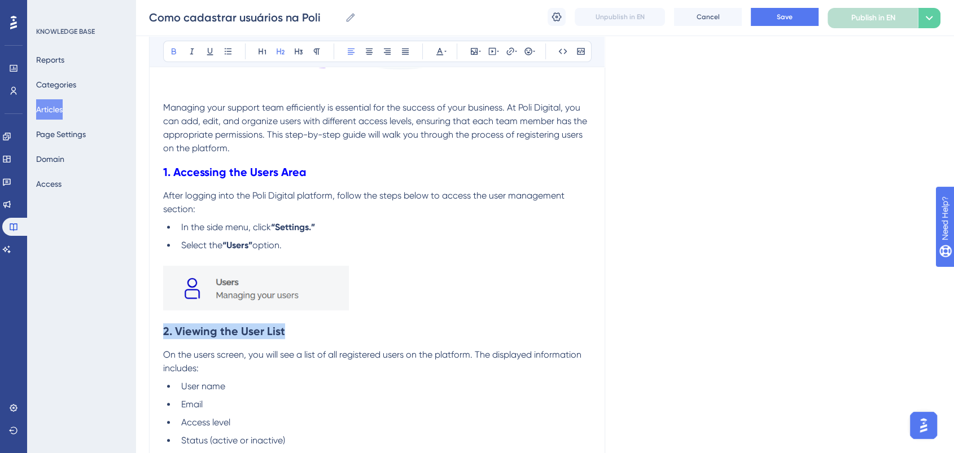
drag, startPoint x: 305, startPoint y: 333, endPoint x: 157, endPoint y: 333, distance: 148.5
click at [447, 52] on button at bounding box center [440, 51] width 16 height 16
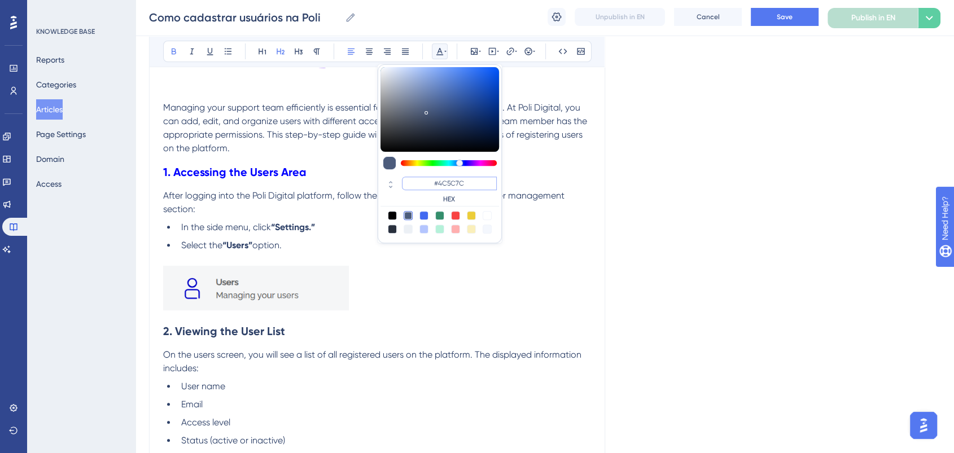
drag, startPoint x: 483, startPoint y: 184, endPoint x: 425, endPoint y: 184, distance: 58.2
click at [425, 184] on input "#4C5C7C" at bounding box center [449, 184] width 95 height 14
paste input "0000FF"
type input "#0000FF"
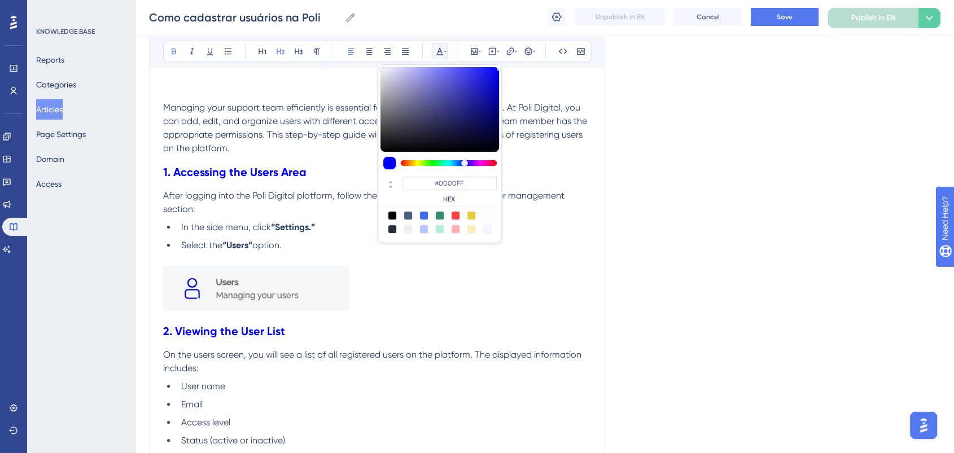
click at [416, 294] on p at bounding box center [377, 290] width 428 height 49
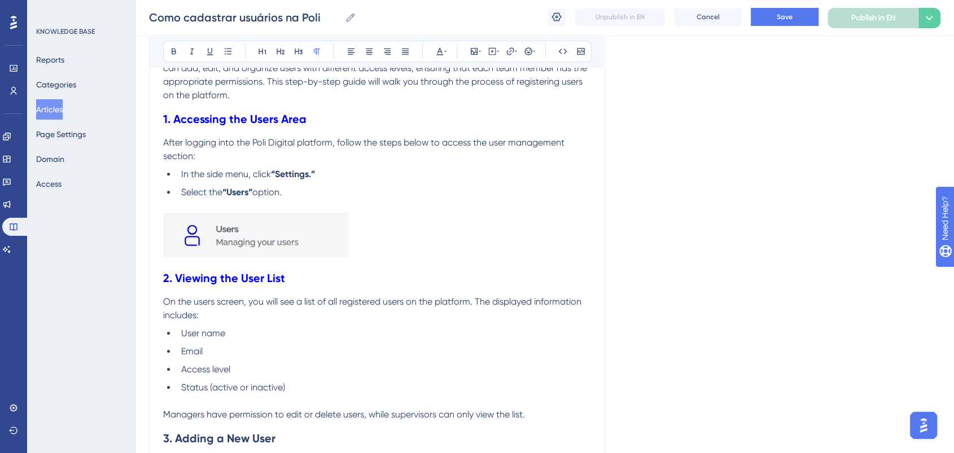
scroll to position [565, 0]
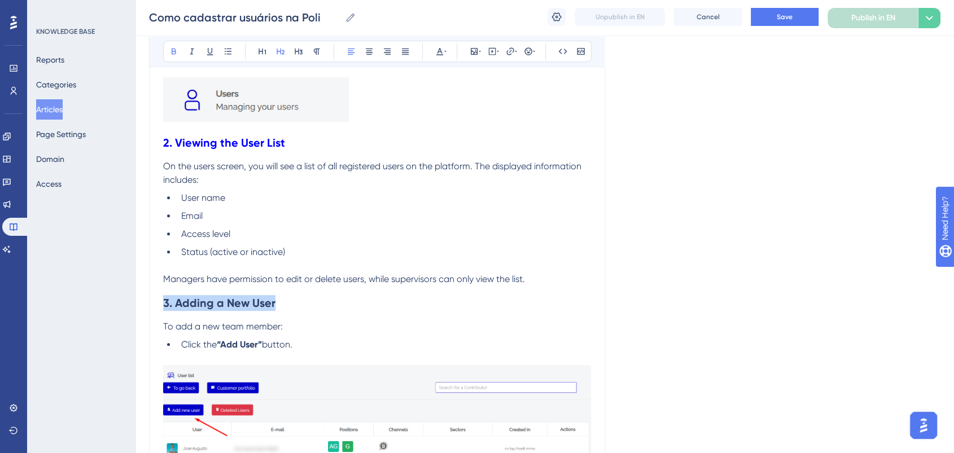
drag, startPoint x: 195, startPoint y: 307, endPoint x: 160, endPoint y: 307, distance: 34.4
click at [439, 50] on icon at bounding box center [439, 51] width 7 height 7
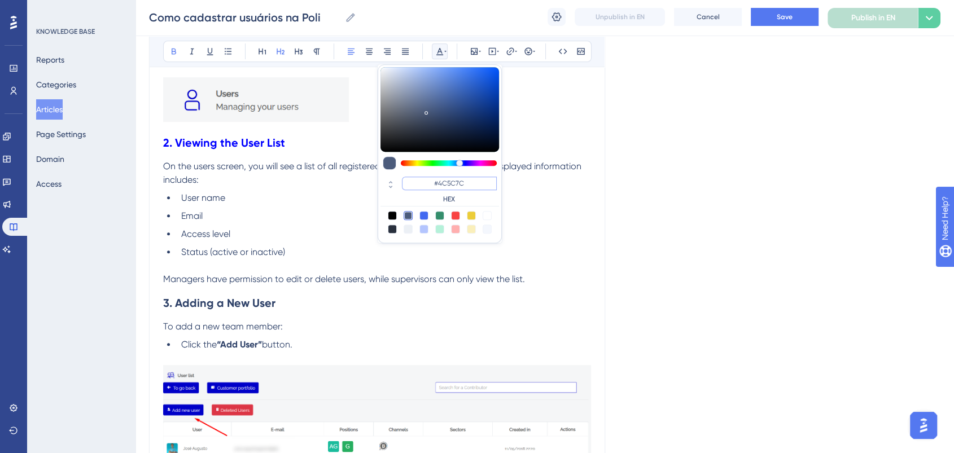
drag, startPoint x: 478, startPoint y: 184, endPoint x: 400, endPoint y: 180, distance: 78.0
click at [400, 180] on div "#4C5C7C HEX" at bounding box center [440, 190] width 119 height 32
paste input "0000FF"
type input "#0000FF"
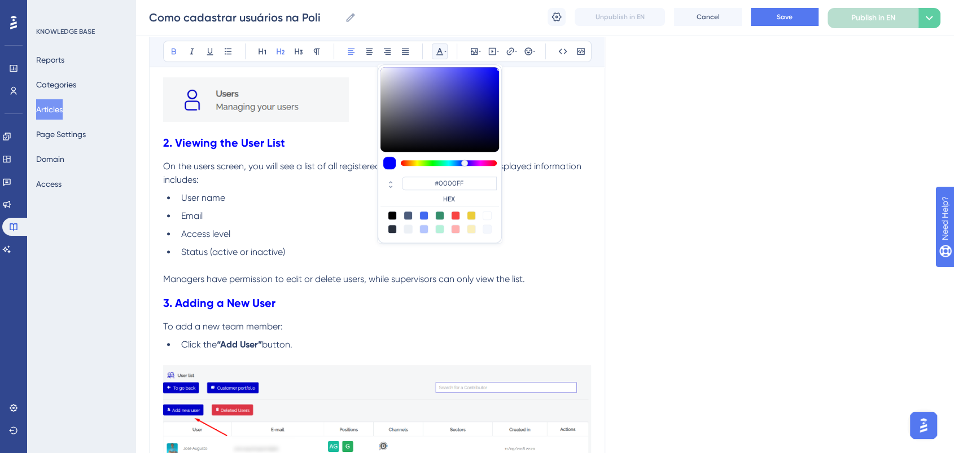
click at [399, 283] on span "Managers have permission to edit or delete users, while supervisors can only vi…" at bounding box center [344, 279] width 362 height 11
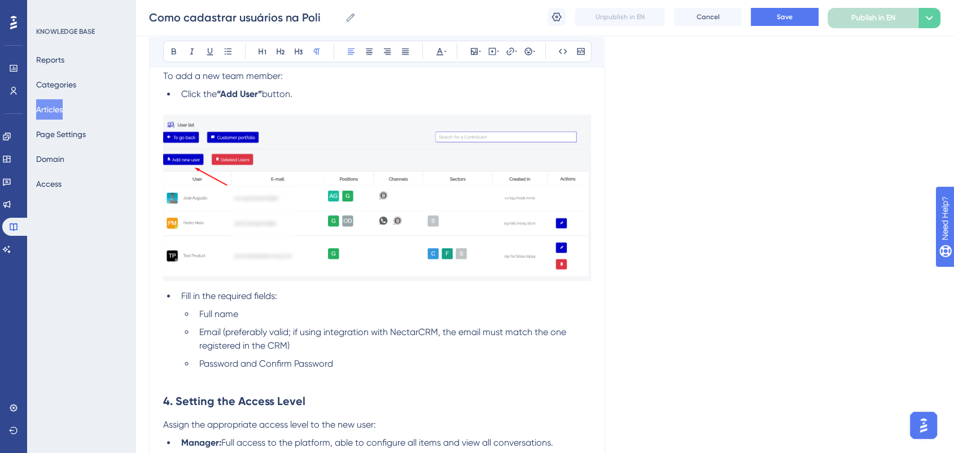
scroll to position [878, 0]
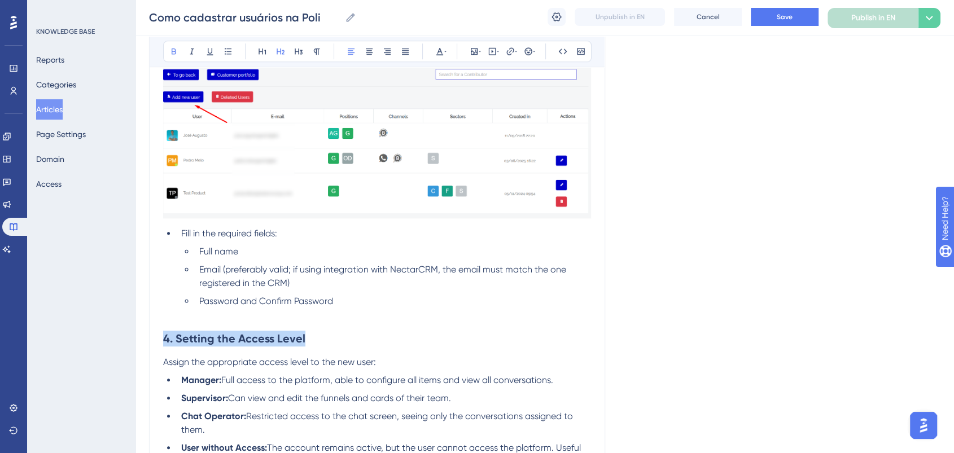
drag, startPoint x: 315, startPoint y: 338, endPoint x: 95, endPoint y: 339, distance: 220.2
click at [136, 339] on div "Performance Users Engagement Widgets Feedback Product Updates Knowledge Base AI…" at bounding box center [545, 334] width 819 height 2424
click at [443, 45] on button at bounding box center [440, 51] width 16 height 16
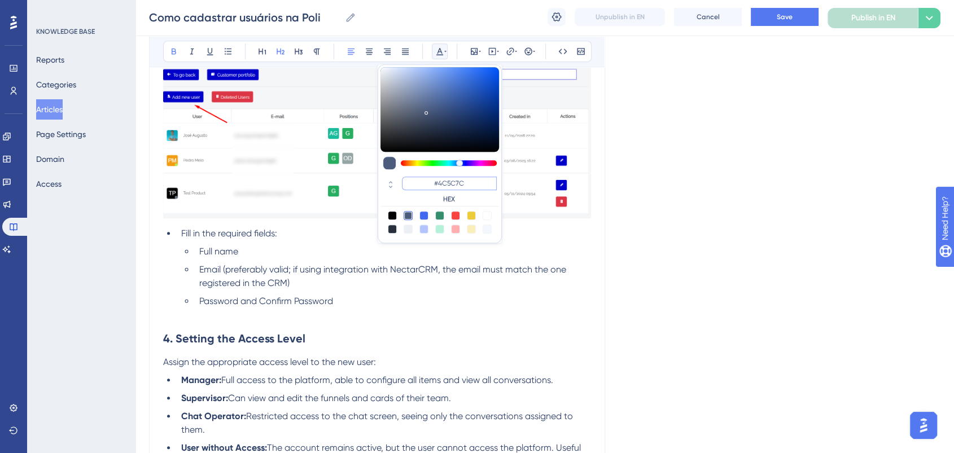
drag, startPoint x: 471, startPoint y: 189, endPoint x: 416, endPoint y: 181, distance: 55.3
click at [416, 181] on input "#4C5C7C" at bounding box center [449, 184] width 95 height 14
paste input "0000FF"
type input "#0000FF"
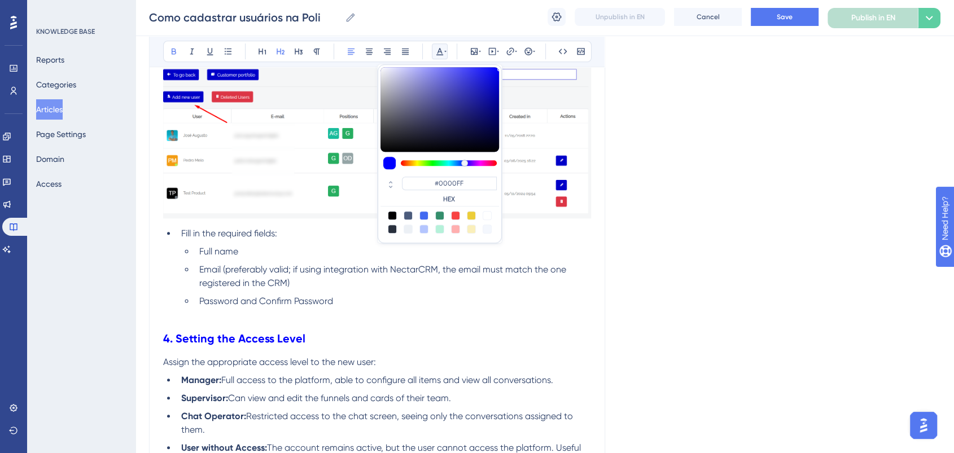
click at [398, 320] on p at bounding box center [377, 315] width 428 height 14
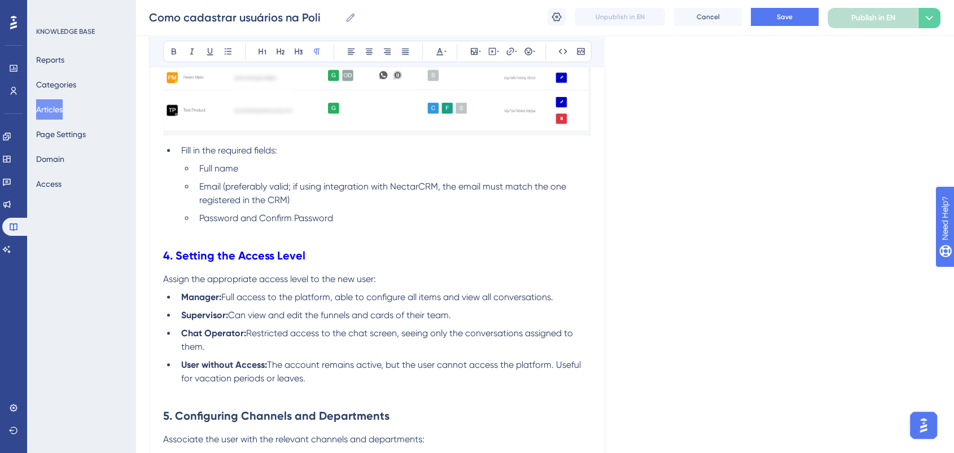
scroll to position [1066, 0]
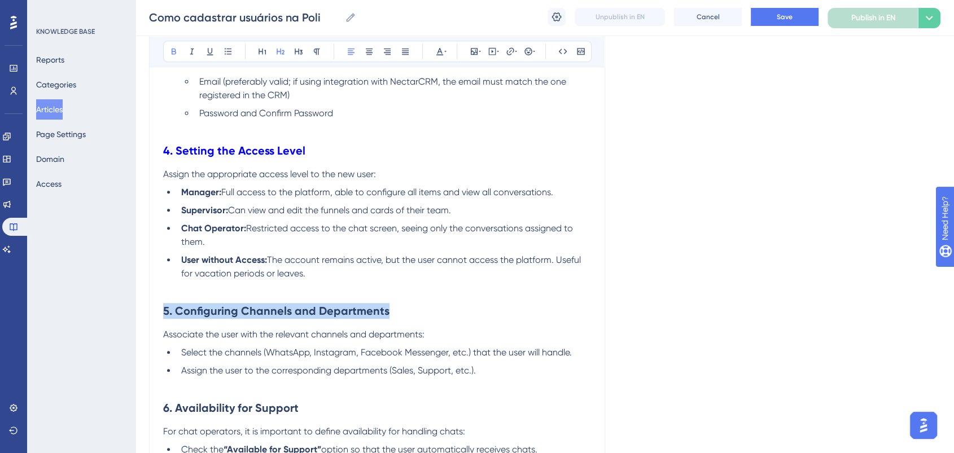
drag, startPoint x: 394, startPoint y: 309, endPoint x: 75, endPoint y: 318, distance: 319.2
click at [136, 318] on div "Performance Users Engagement Widgets Feedback Product Updates Knowledge Base AI…" at bounding box center [545, 146] width 819 height 2424
click at [434, 52] on button at bounding box center [440, 51] width 16 height 16
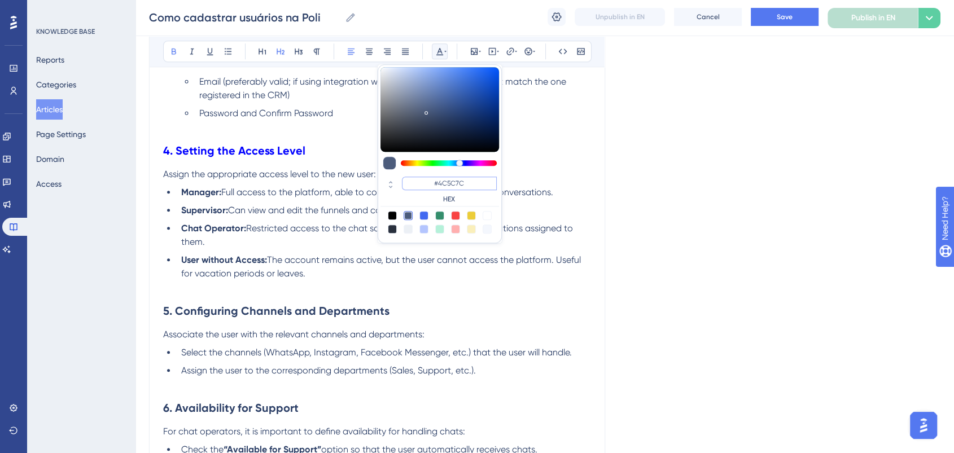
drag, startPoint x: 482, startPoint y: 181, endPoint x: 355, endPoint y: 175, distance: 127.2
click at [355, 175] on div "Bold Italic Underline Bullet Point Heading 1 Heading 2 Heading 3 Normal Align L…" at bounding box center [377, 193] width 428 height 2129
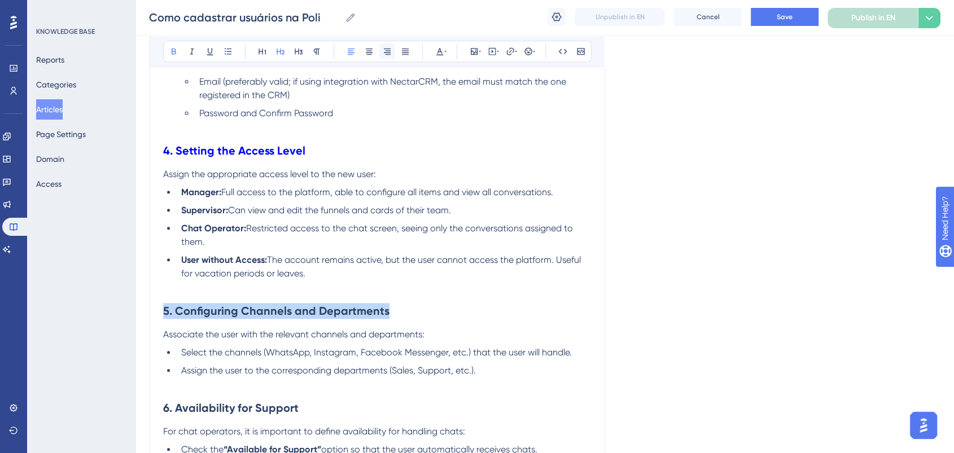
drag, startPoint x: 420, startPoint y: 313, endPoint x: 388, endPoint y: 51, distance: 264.5
click at [136, 319] on div "Performance Users Engagement Widgets Feedback Product Updates Knowledge Base AI…" at bounding box center [545, 146] width 819 height 2424
click at [442, 49] on icon at bounding box center [439, 51] width 9 height 9
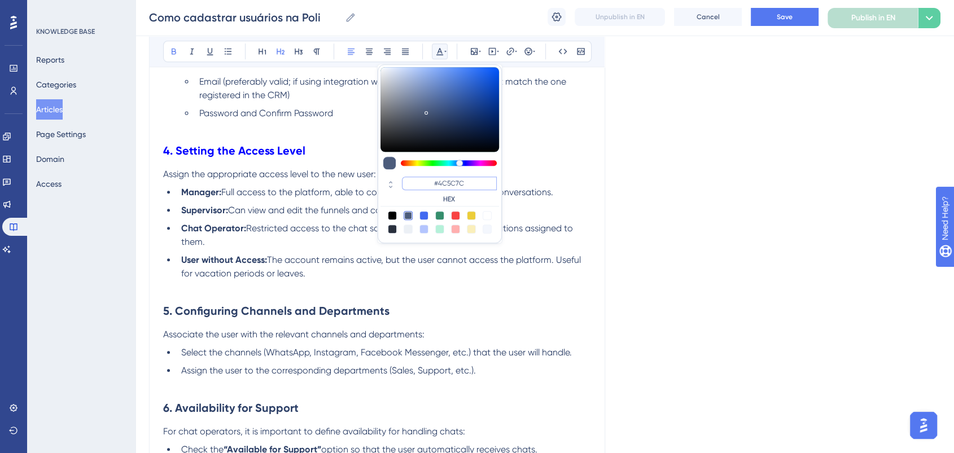
drag, startPoint x: 418, startPoint y: 176, endPoint x: 405, endPoint y: 174, distance: 13.2
click at [405, 174] on div "#4C5C7C HEX" at bounding box center [440, 190] width 119 height 32
paste input "0000FF"
type input "#0000FF"
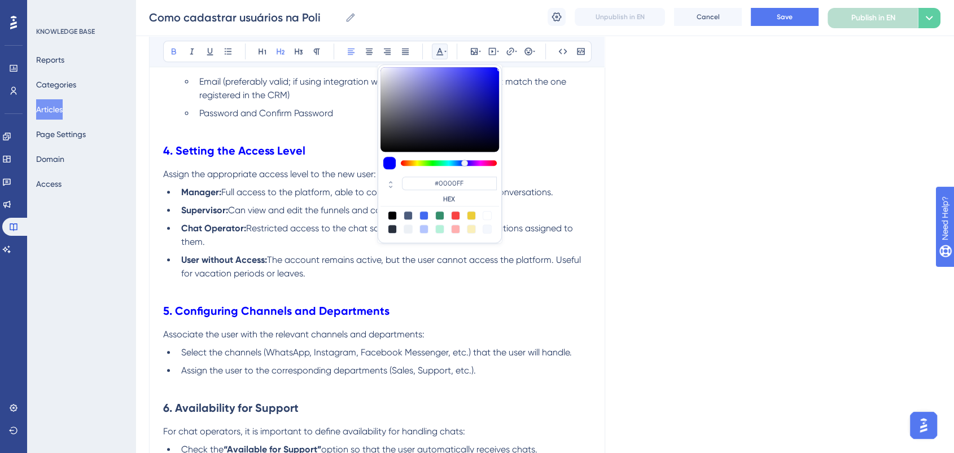
click at [383, 299] on h2 "5. Configuring Channels and Departments" at bounding box center [377, 311] width 428 height 34
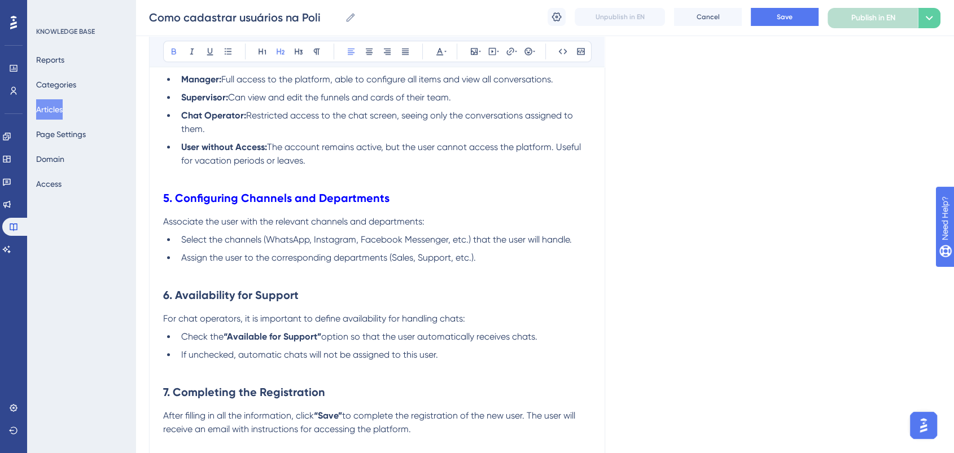
scroll to position [1192, 0]
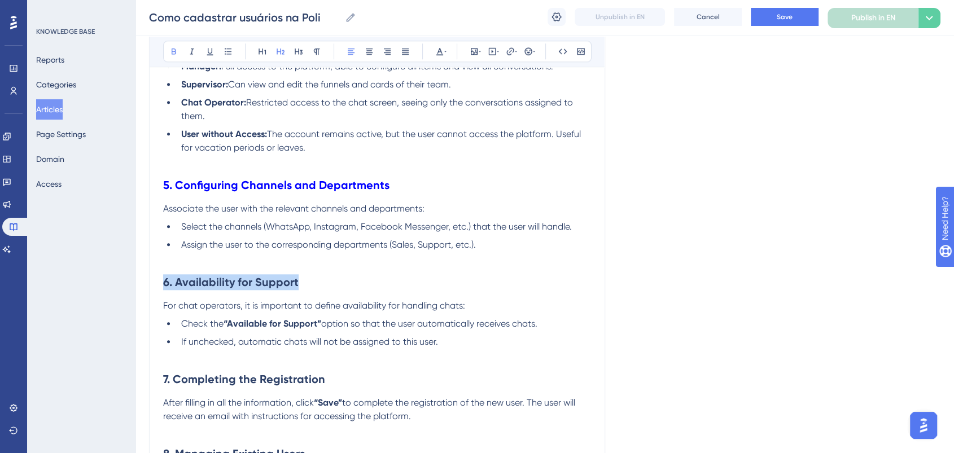
drag, startPoint x: 300, startPoint y: 280, endPoint x: 157, endPoint y: 283, distance: 143.5
click at [157, 283] on div "Managing Your Support Team Efficiently Bold Italic Underline Bullet Point Headi…" at bounding box center [377, 40] width 456 height 2212
click at [439, 50] on icon at bounding box center [439, 51] width 7 height 7
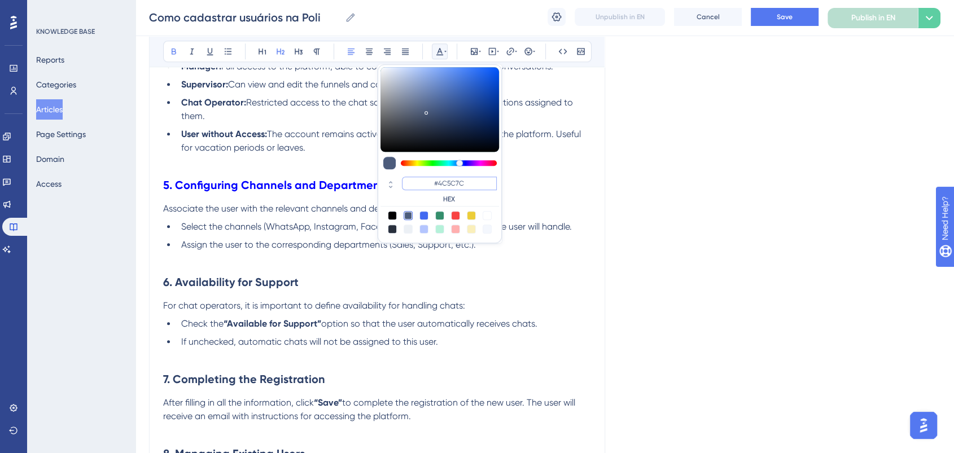
drag, startPoint x: 422, startPoint y: 184, endPoint x: 402, endPoint y: 184, distance: 20.3
click at [402, 184] on input "#4C5C7C" at bounding box center [449, 184] width 95 height 14
paste input "0000FF"
type input "#0000FF"
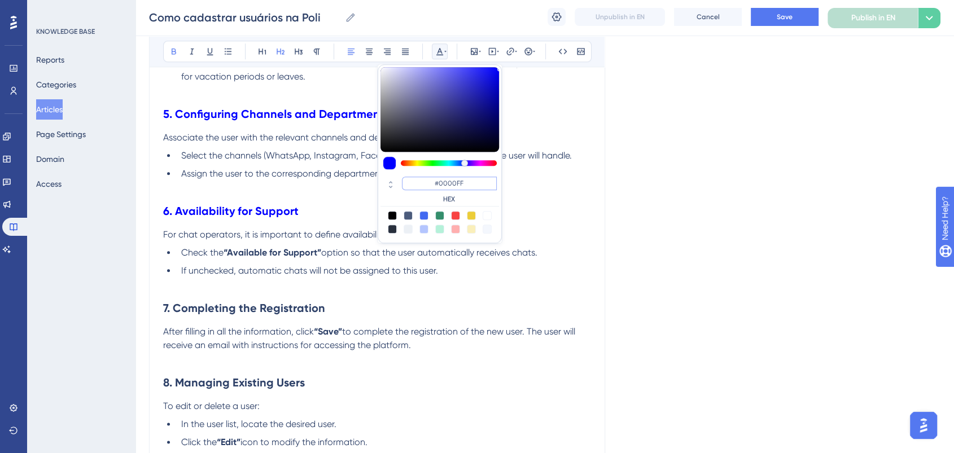
scroll to position [1317, 0]
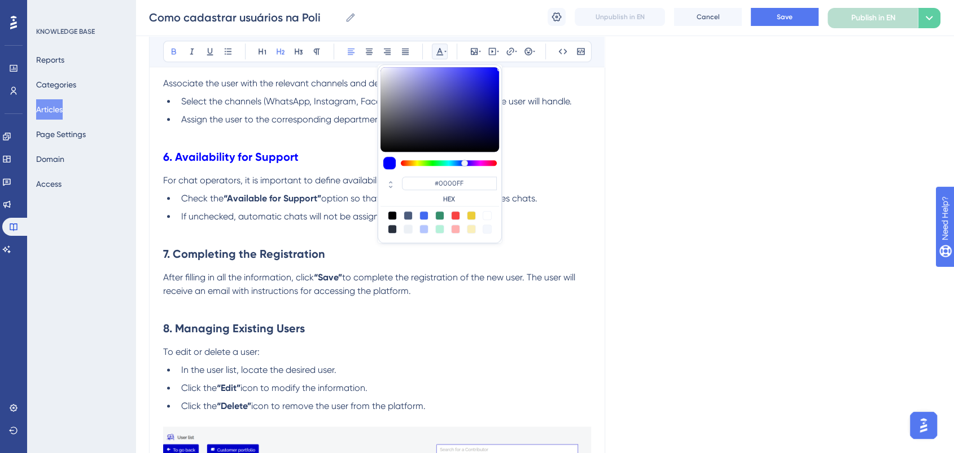
drag, startPoint x: 329, startPoint y: 244, endPoint x: 329, endPoint y: 250, distance: 5.7
click at [329, 247] on h2 "7. Completing the Registration" at bounding box center [377, 254] width 428 height 34
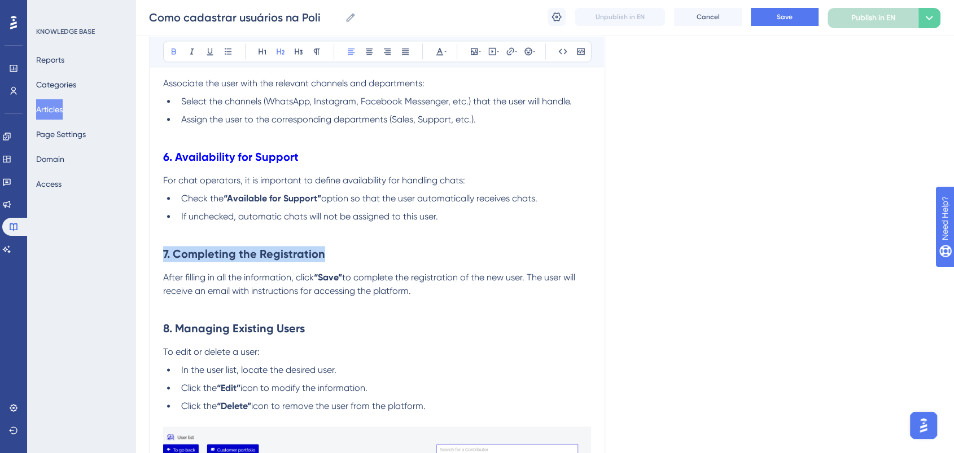
drag, startPoint x: 331, startPoint y: 254, endPoint x: 198, endPoint y: 217, distance: 137.7
click at [445, 47] on icon at bounding box center [445, 51] width 2 height 9
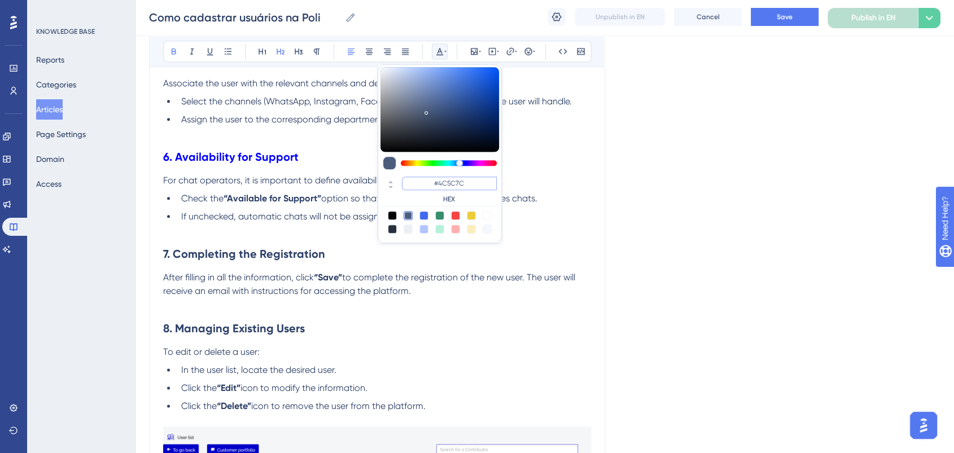
drag, startPoint x: 477, startPoint y: 182, endPoint x: 423, endPoint y: 182, distance: 53.6
click at [423, 182] on input "#4C5C7C" at bounding box center [449, 184] width 95 height 14
paste input "0000FF"
type input "#0000FF"
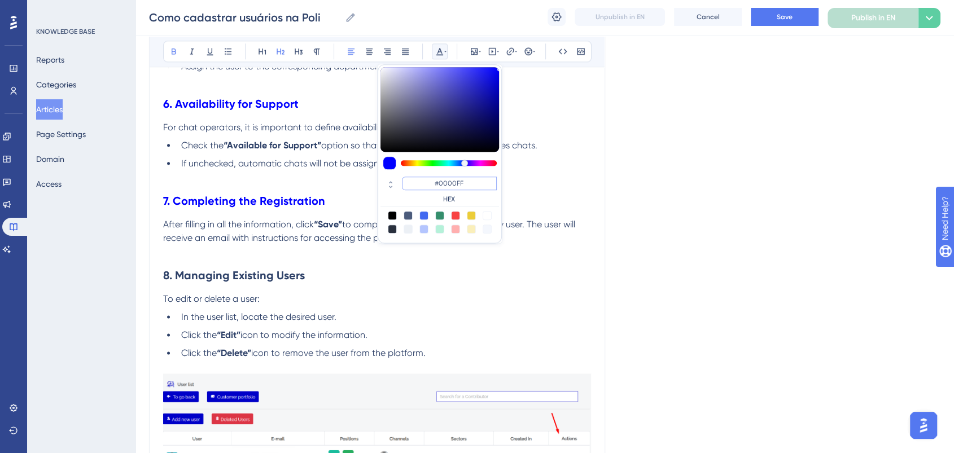
scroll to position [1443, 0]
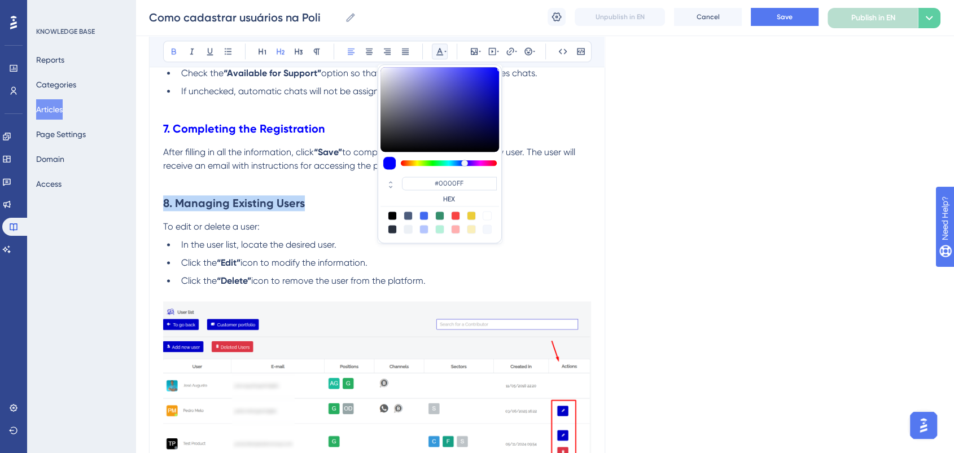
drag, startPoint x: 315, startPoint y: 208, endPoint x: 63, endPoint y: 195, distance: 252.7
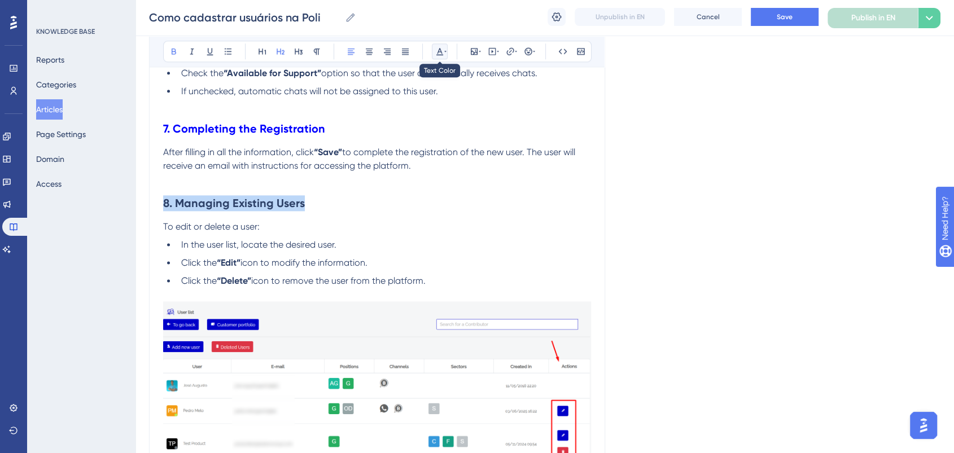
click at [432, 47] on button at bounding box center [440, 51] width 16 height 16
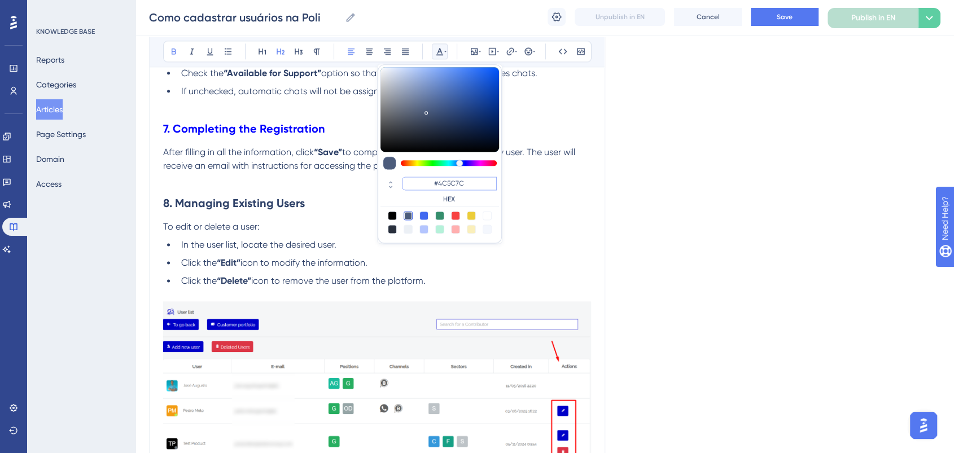
drag, startPoint x: 474, startPoint y: 185, endPoint x: 430, endPoint y: 185, distance: 44.0
click at [430, 185] on input "#4C5C7C" at bounding box center [449, 184] width 95 height 14
paste input "0000FF"
type input "#0000FF"
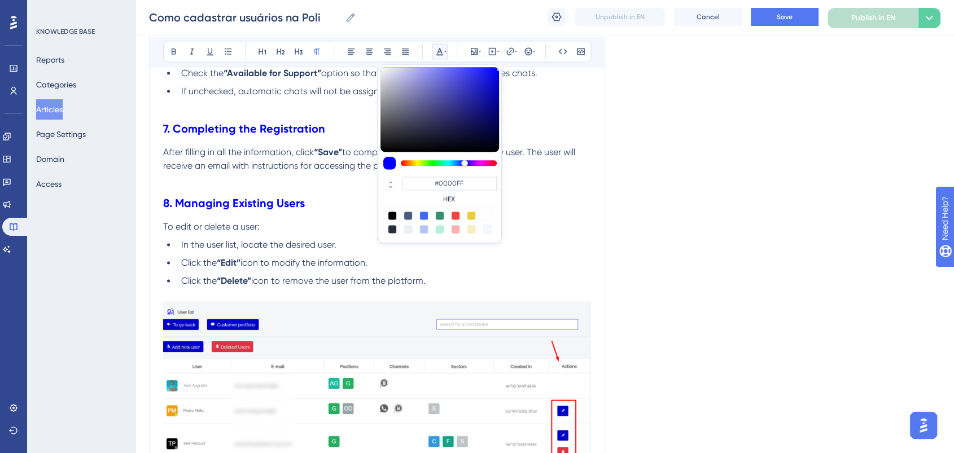
click at [303, 181] on p at bounding box center [377, 180] width 428 height 14
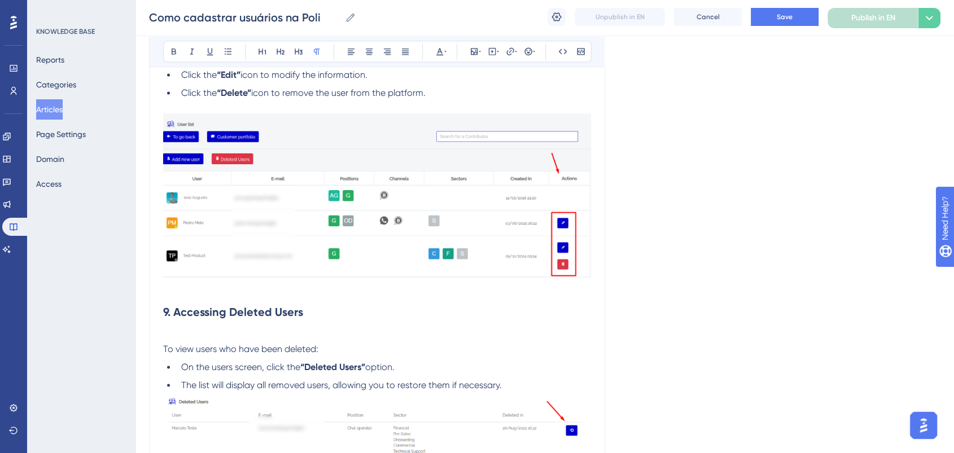
scroll to position [1757, 0]
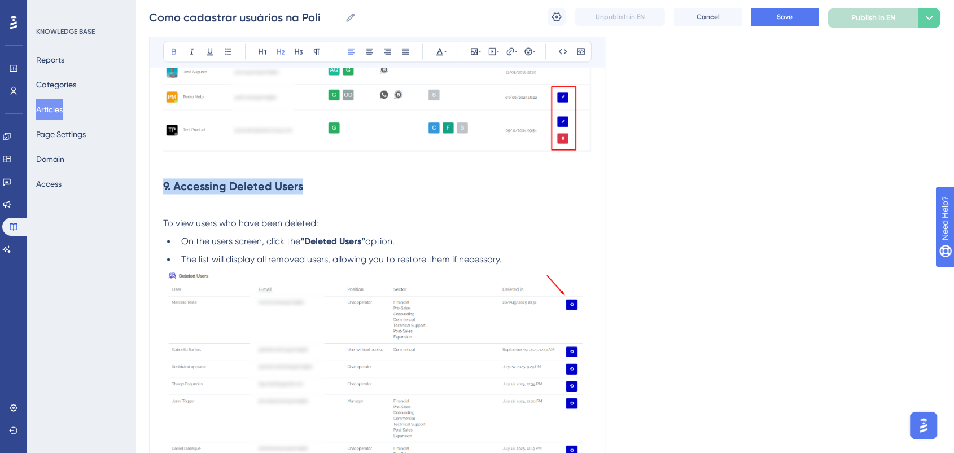
drag, startPoint x: 316, startPoint y: 185, endPoint x: 148, endPoint y: 176, distance: 167.9
click at [438, 44] on button at bounding box center [440, 51] width 16 height 16
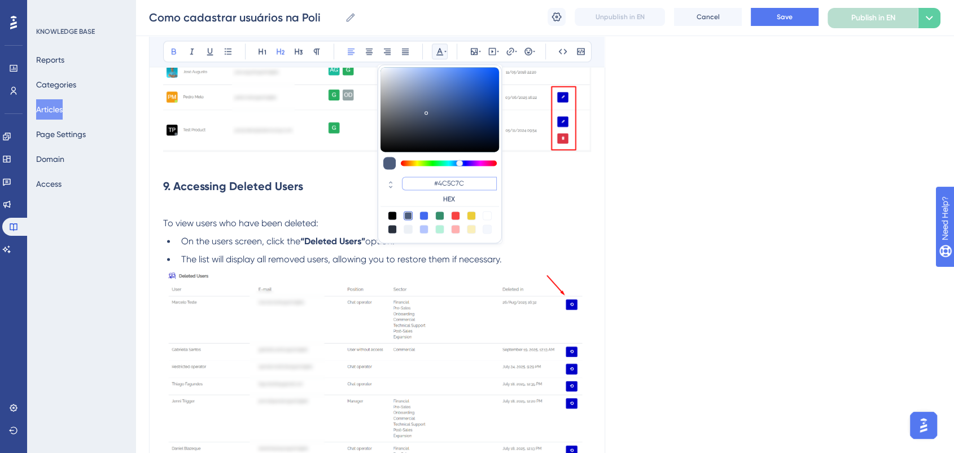
drag, startPoint x: 477, startPoint y: 180, endPoint x: 405, endPoint y: 180, distance: 71.1
click at [405, 180] on input "#4C5C7C" at bounding box center [449, 184] width 95 height 14
paste input "0000FF"
type input "#0000FF"
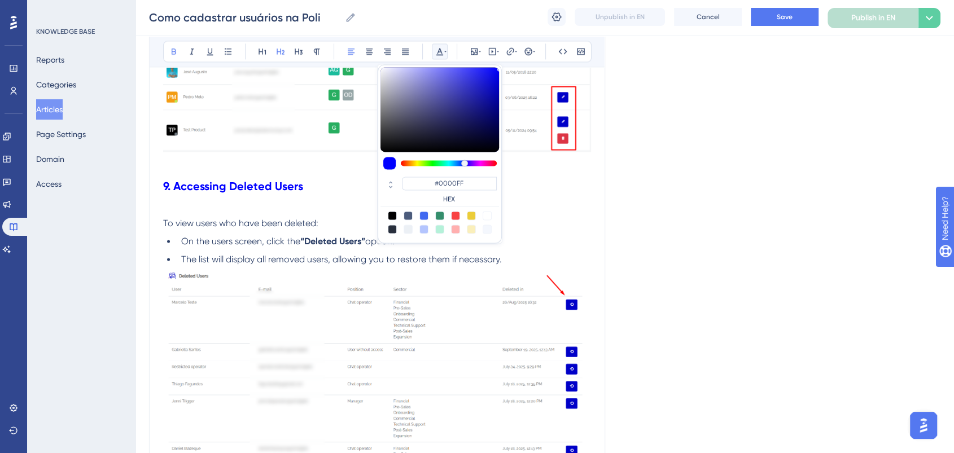
click at [318, 203] on h2 "9. Accessing Deleted Users" at bounding box center [377, 186] width 428 height 34
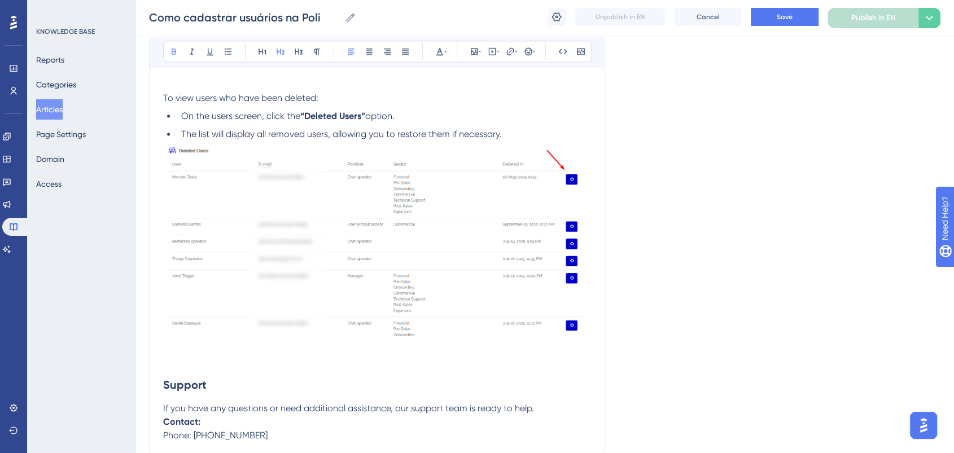
scroll to position [1993, 0]
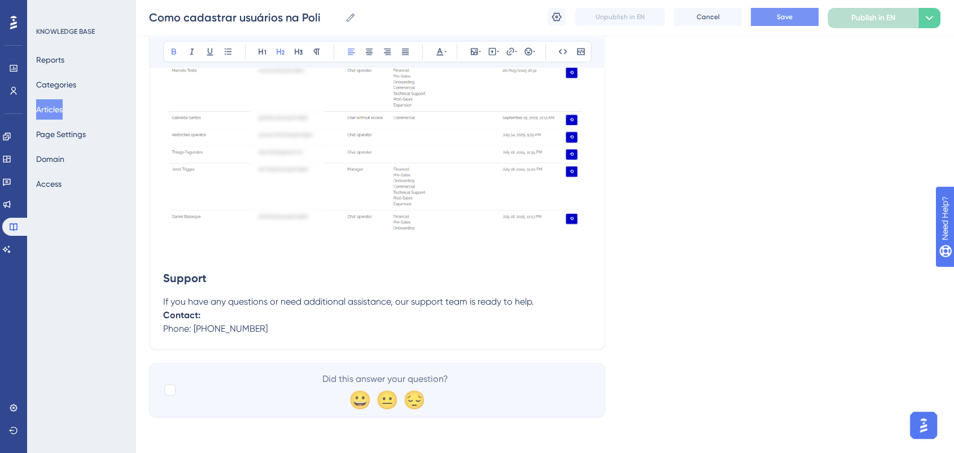
click at [800, 19] on button "Save" at bounding box center [785, 17] width 68 height 18
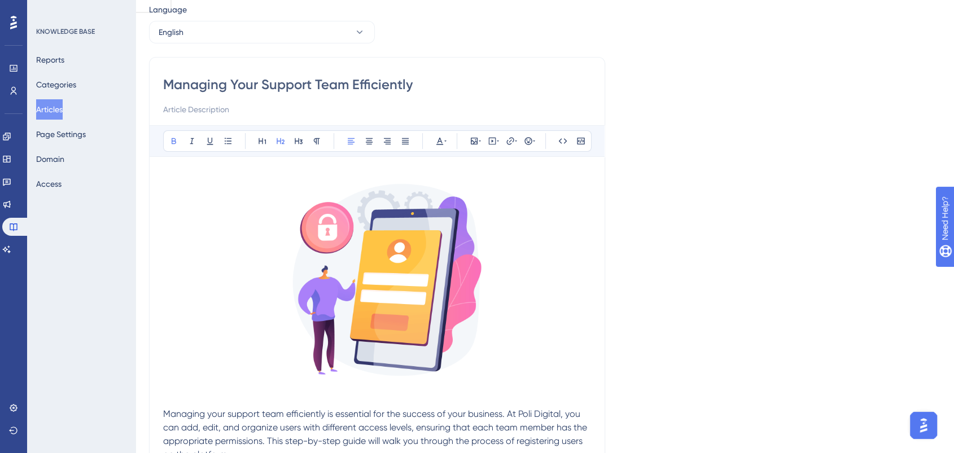
scroll to position [0, 0]
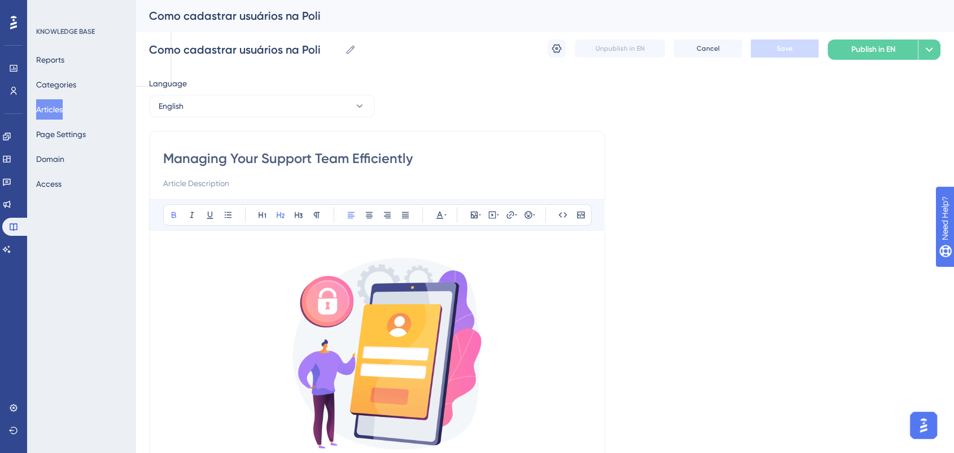
click at [398, 156] on input "Managing Your Support Team Efficiently" at bounding box center [377, 159] width 428 height 18
drag, startPoint x: 427, startPoint y: 156, endPoint x: 73, endPoint y: 156, distance: 354.6
paste input "Complete Guide to Adding, Editing, Deleting, and Restoring Users on Poli Digita…"
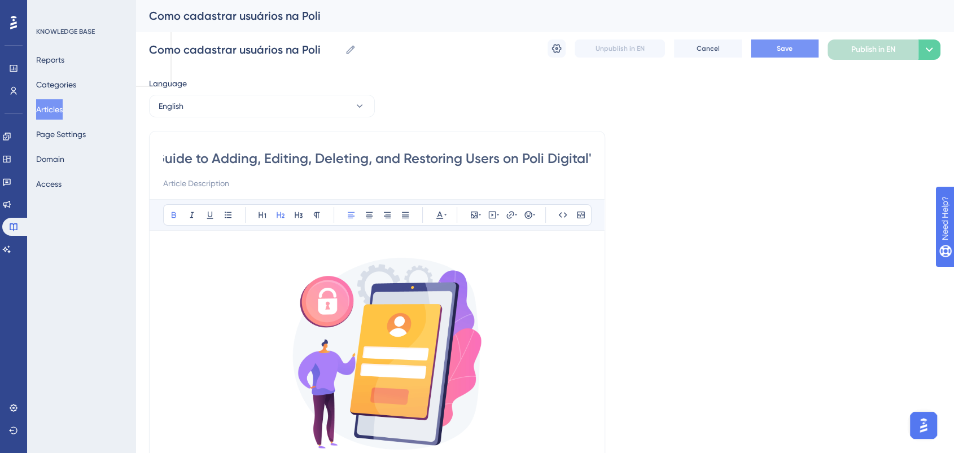
type input "Complete Guide to Adding, Editing, Deleting, and Restoring Users on Poli Digita…"
click at [806, 49] on button "Save" at bounding box center [785, 49] width 68 height 18
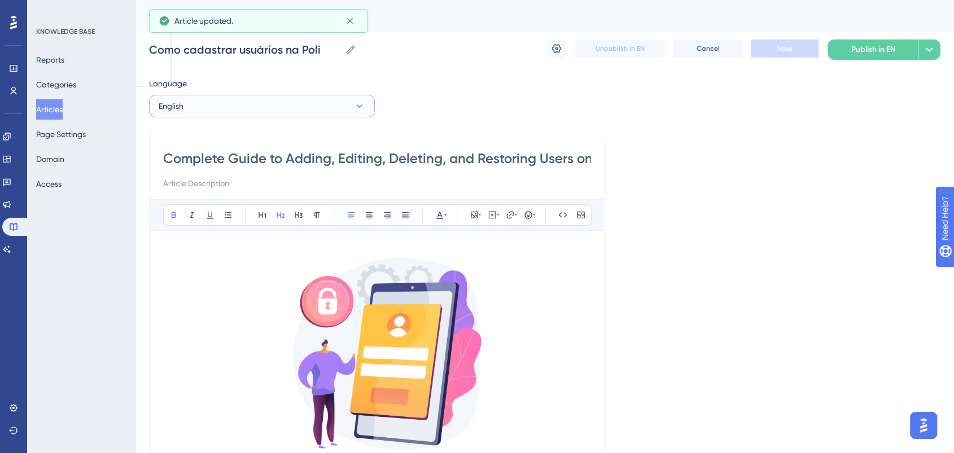
click at [265, 113] on button "English" at bounding box center [262, 106] width 226 height 23
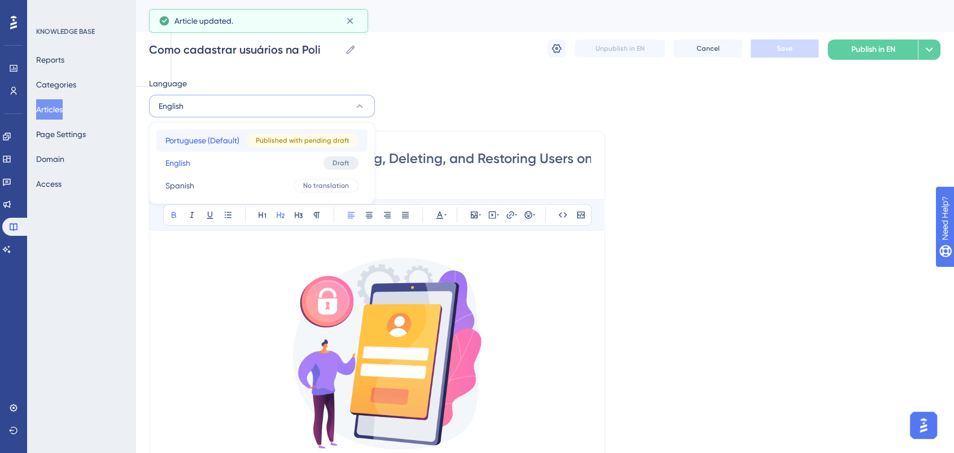
click at [211, 143] on span "Portuguese (Default)" at bounding box center [202, 141] width 74 height 14
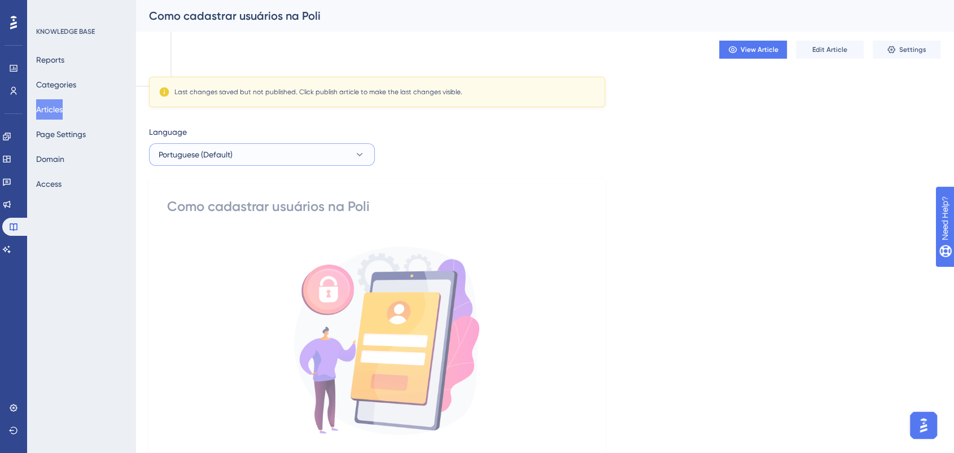
click at [241, 149] on button "Portuguese (Default)" at bounding box center [262, 154] width 226 height 23
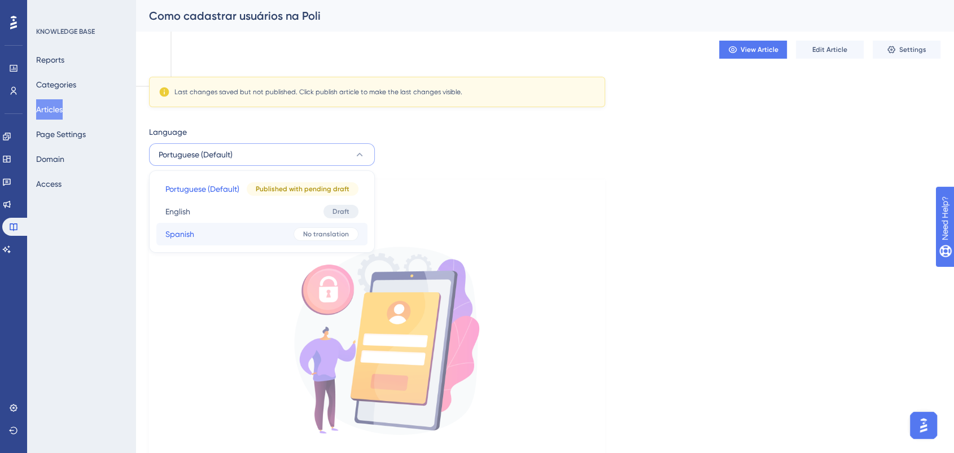
click at [221, 232] on button "Spanish Spanish No translation" at bounding box center [261, 234] width 211 height 23
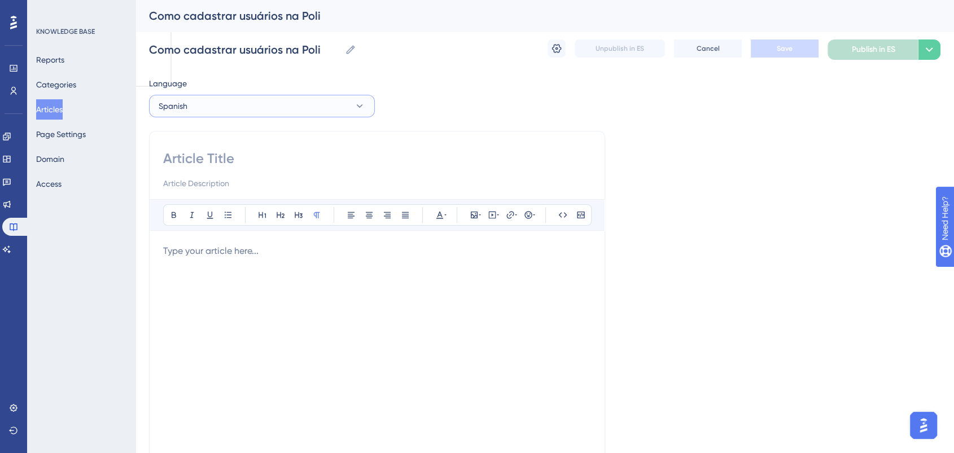
click at [244, 106] on button "Spanish" at bounding box center [262, 106] width 226 height 23
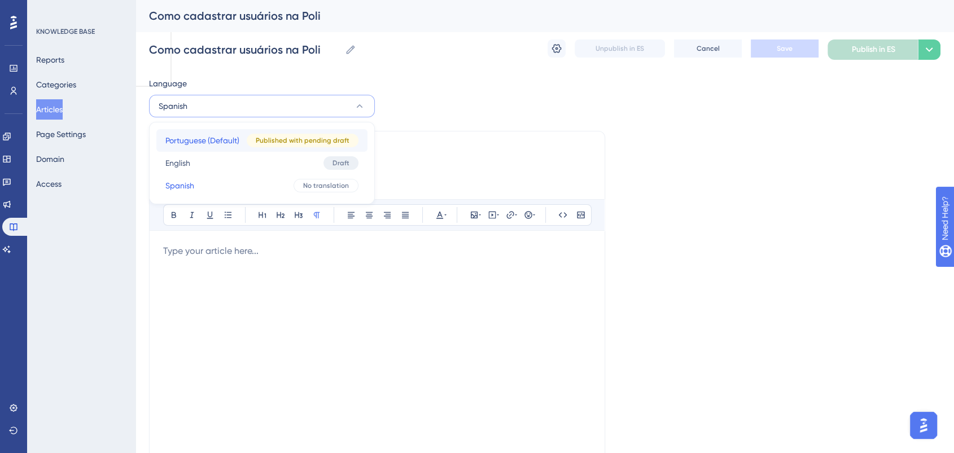
click at [216, 139] on span "Portuguese (Default)" at bounding box center [202, 141] width 74 height 14
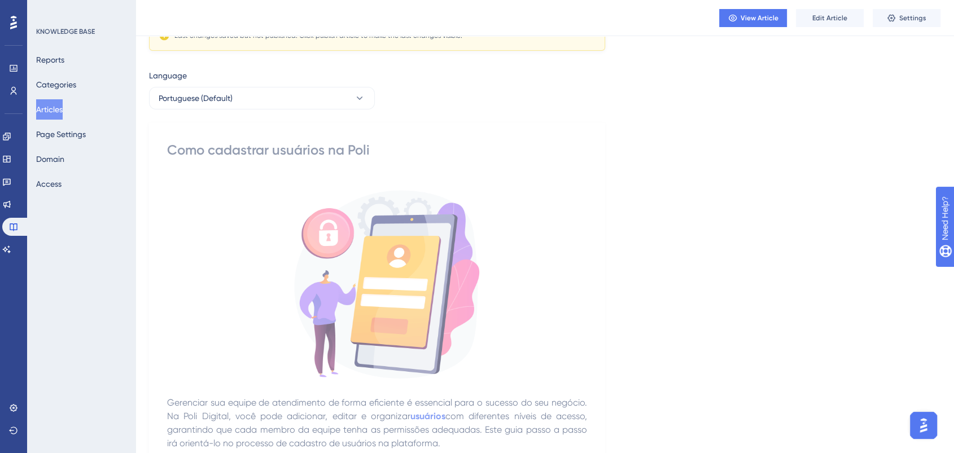
scroll to position [125, 0]
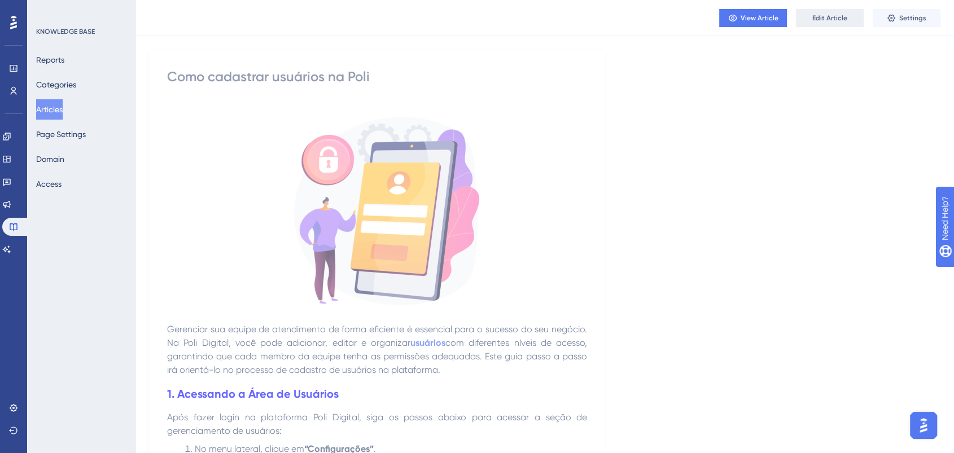
click at [823, 18] on span "Edit Article" at bounding box center [830, 18] width 35 height 9
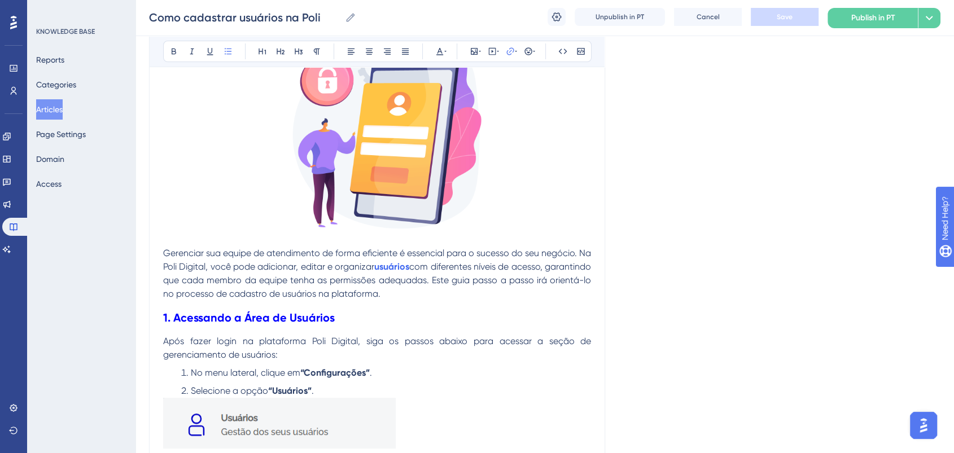
scroll to position [0, 0]
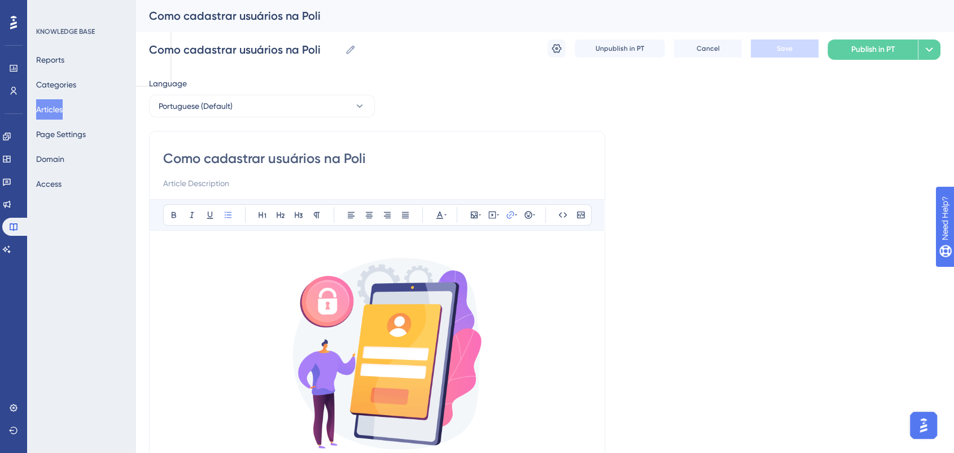
click at [384, 152] on input "Como cadastrar usuários na Poli" at bounding box center [377, 159] width 428 height 18
drag, startPoint x: 383, startPoint y: 155, endPoint x: 64, endPoint y: 132, distance: 319.3
paste input "Guia Completo para Cadastrar, Editar, Excluir e Restaurar Usuários na Poli Digi…"
type input "Guia Completo para Cadastrar, Editar, Excluir e Restaurar Usuários na Poli Digi…"
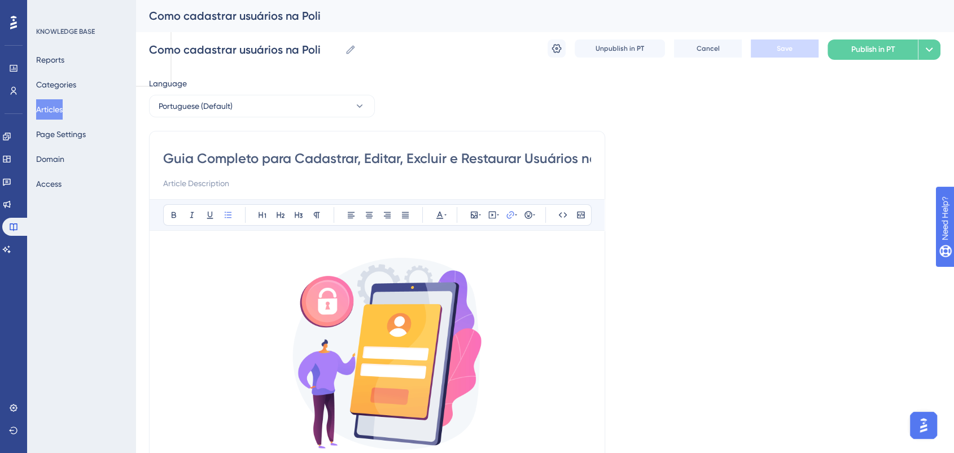
scroll to position [0, 77]
type input "Guia Completo para Cadastrar, Editar, Excluir e Restaurar Usuários na Poli Digi…"
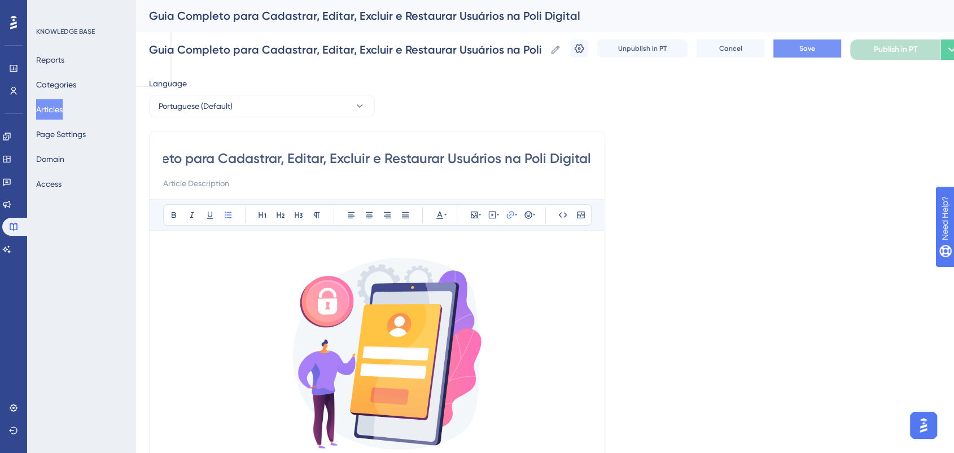
type input "Guia Completo para Cadastrar, Editar, Excluir e Restaurar Usuários na Poli Digi…"
click at [834, 46] on button "Save" at bounding box center [808, 49] width 68 height 18
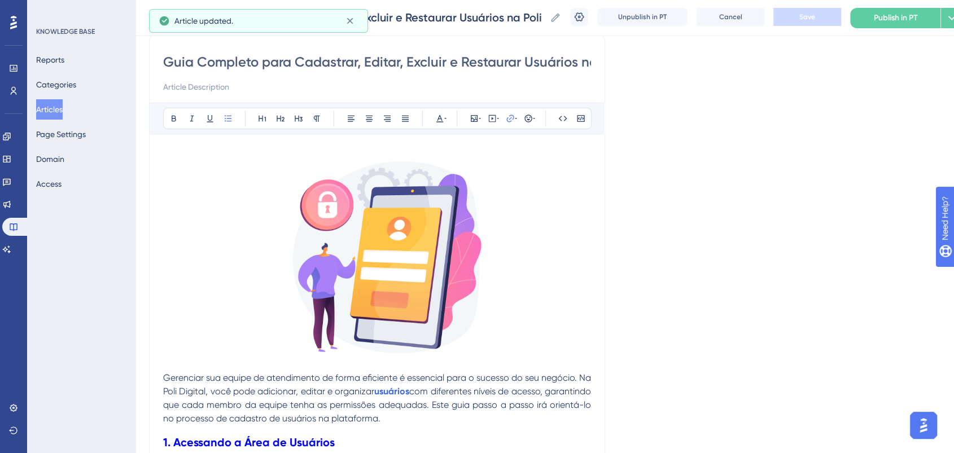
scroll to position [188, 0]
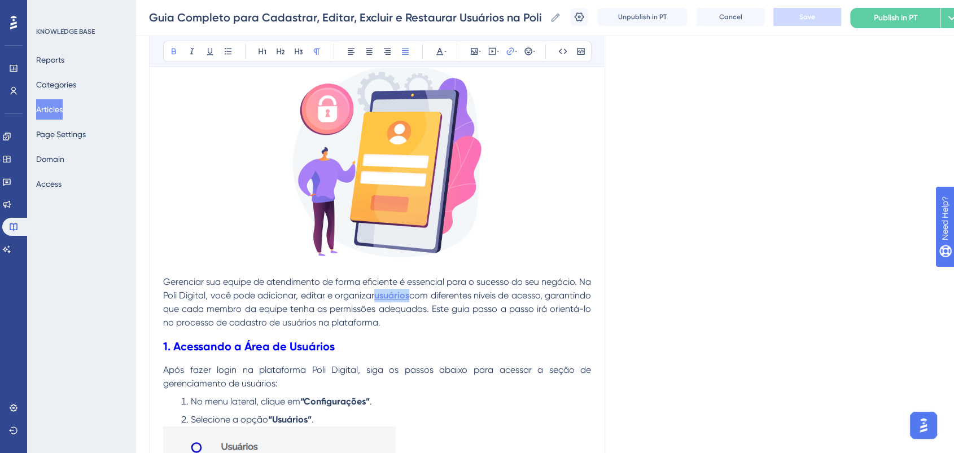
drag, startPoint x: 447, startPoint y: 297, endPoint x: 412, endPoint y: 300, distance: 35.1
click at [412, 300] on p "Gerenciar sua equipe de atendimento de forma eficiente é essencial para o suces…" at bounding box center [377, 303] width 428 height 54
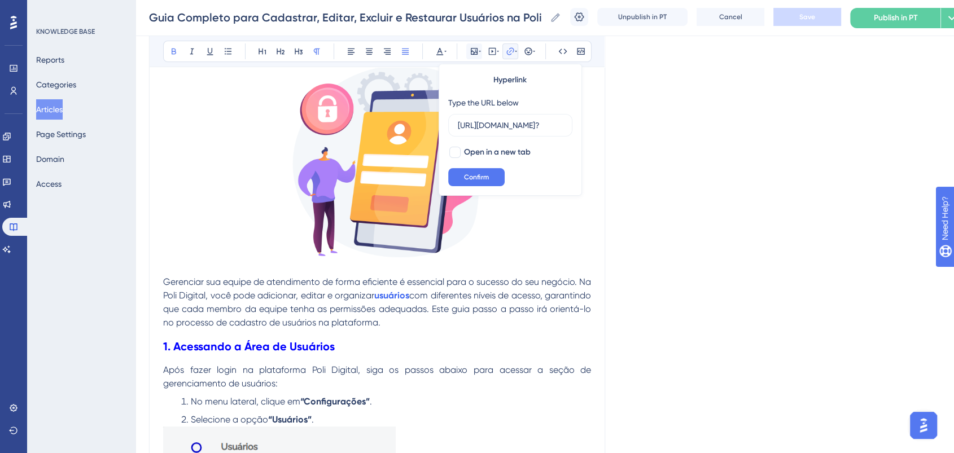
scroll to position [0, 122]
click at [534, 131] on input "https://poli.digital/blog/whatsapp-com-multiplos-usuarios/?" at bounding box center [510, 125] width 105 height 12
click at [466, 124] on input "https://poli.digital/blog/whatsapp-com-multiplos-usuarios/?" at bounding box center [510, 125] width 105 height 12
click at [551, 277] on span "Gerenciar sua equipe de atendimento de forma eficiente é essencial para o suces…" at bounding box center [378, 289] width 430 height 24
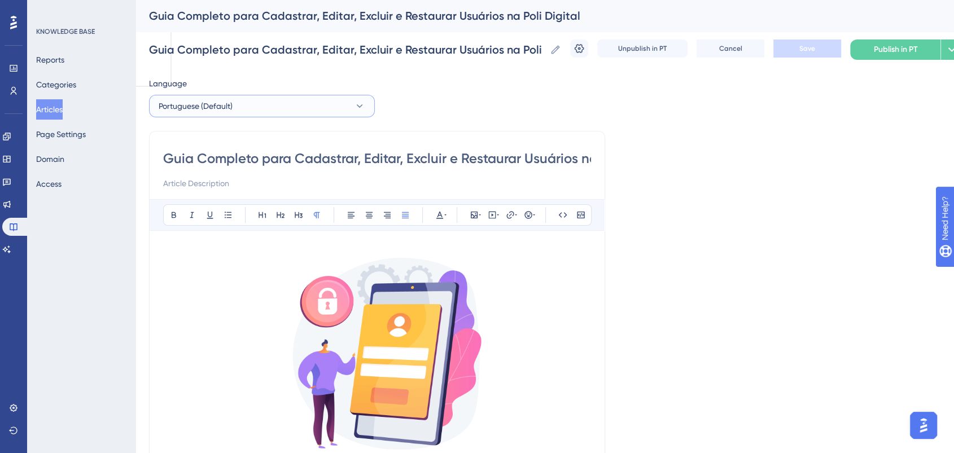
click at [318, 103] on button "Portuguese (Default)" at bounding box center [262, 106] width 226 height 23
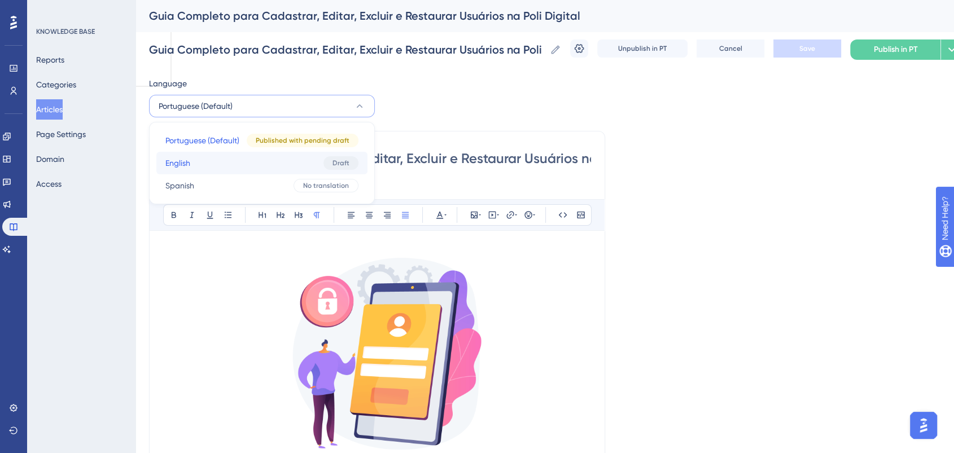
click at [200, 168] on button "English English Draft" at bounding box center [261, 163] width 211 height 23
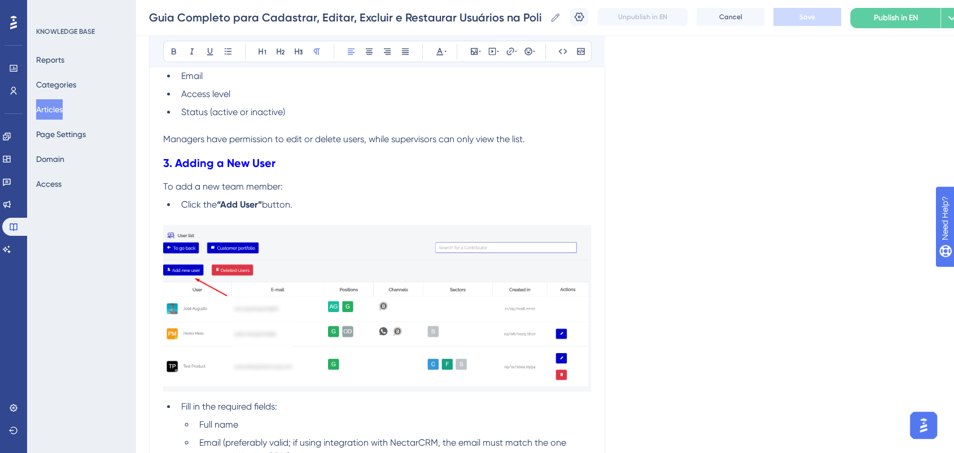
scroll to position [876, 0]
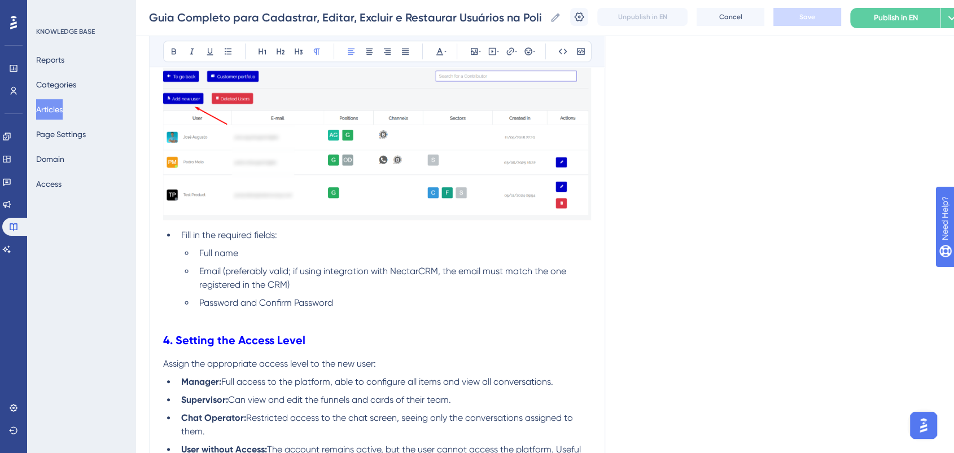
click at [180, 234] on li "Fill in the required fields:" at bounding box center [384, 236] width 414 height 14
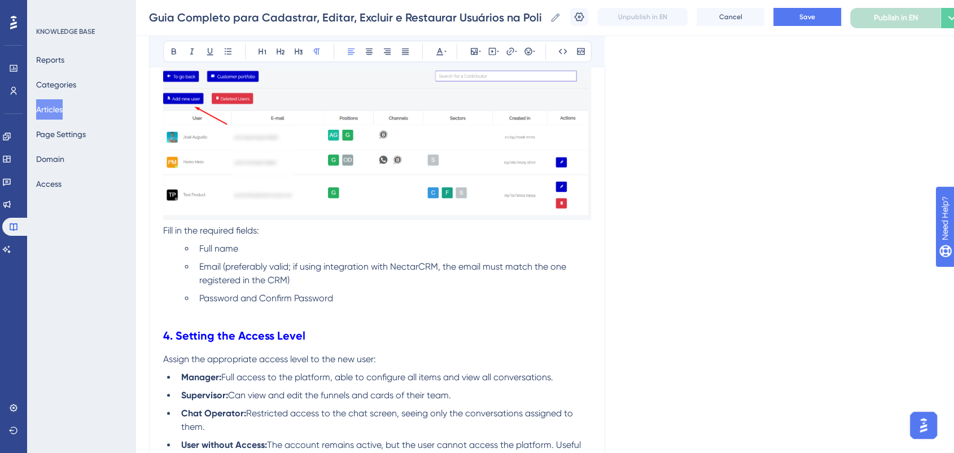
click at [200, 250] on span "Full name" at bounding box center [218, 248] width 39 height 11
click at [197, 271] on li "Email (preferably valid; if using integration with NectarCRM, the email must ma…" at bounding box center [393, 273] width 396 height 27
click at [199, 299] on li "Password and Confirm Password" at bounding box center [393, 299] width 396 height 14
click at [366, 248] on li "Full name" at bounding box center [384, 249] width 414 height 14
click at [331, 226] on p "Fill in the required fields:" at bounding box center [377, 146] width 428 height 184
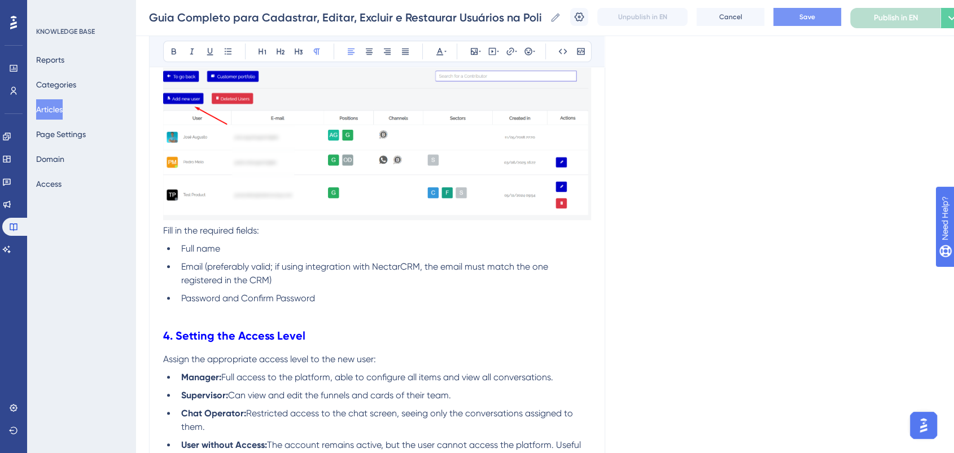
click at [827, 19] on button "Save" at bounding box center [808, 17] width 68 height 18
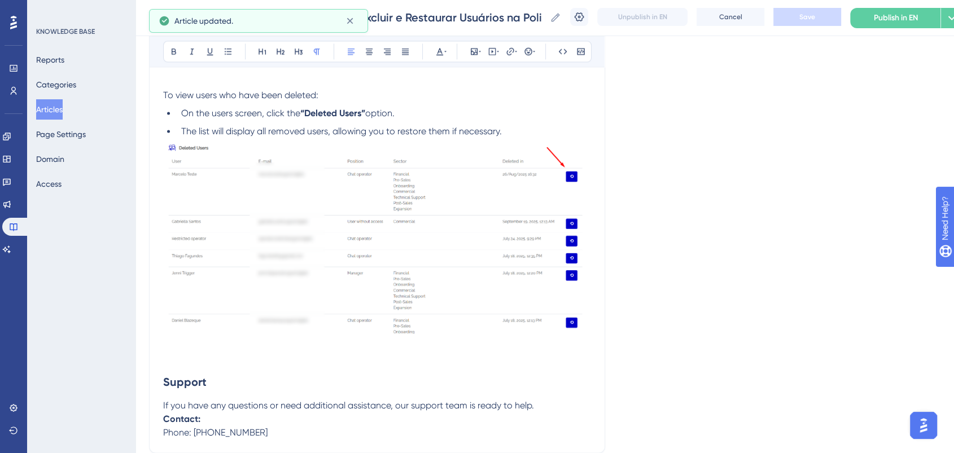
scroll to position [1988, 0]
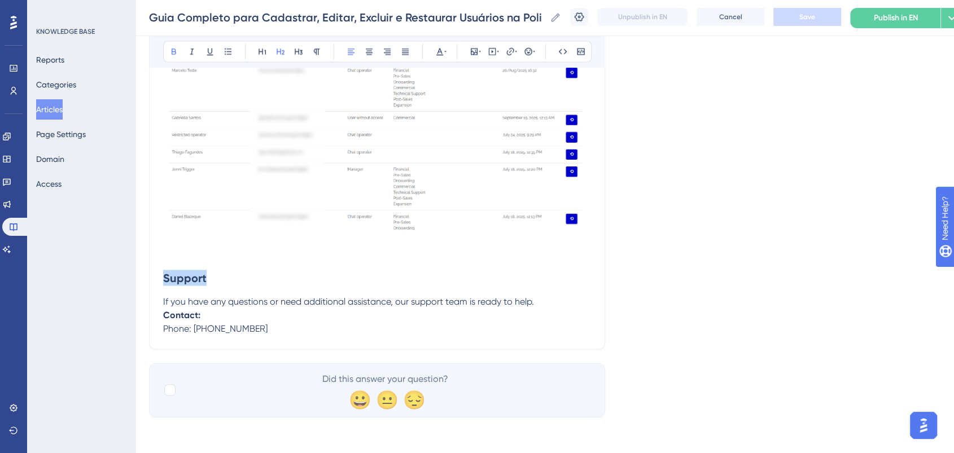
drag, startPoint x: 216, startPoint y: 272, endPoint x: 149, endPoint y: 273, distance: 67.2
click at [436, 50] on icon at bounding box center [439, 51] width 9 height 9
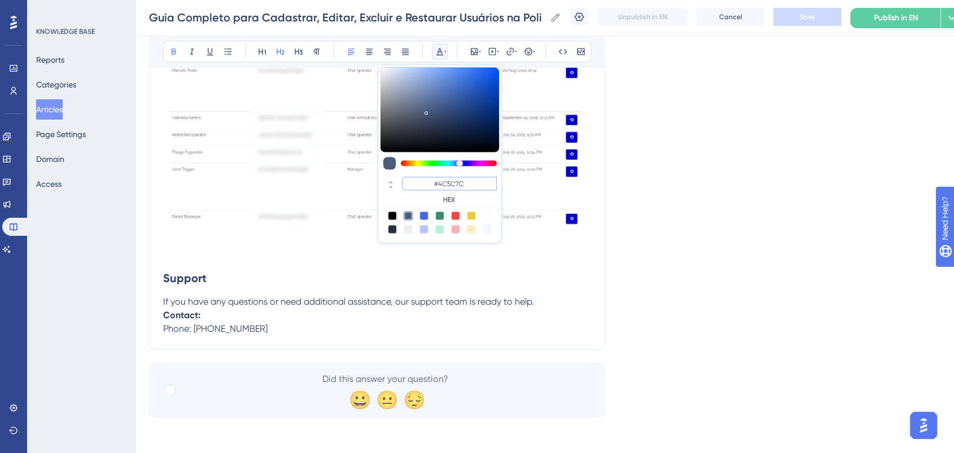
drag, startPoint x: 470, startPoint y: 183, endPoint x: 420, endPoint y: 180, distance: 50.3
click at [420, 180] on input "#4C5C7C" at bounding box center [449, 184] width 95 height 14
paste input "0000FF"
type input "#0000FF"
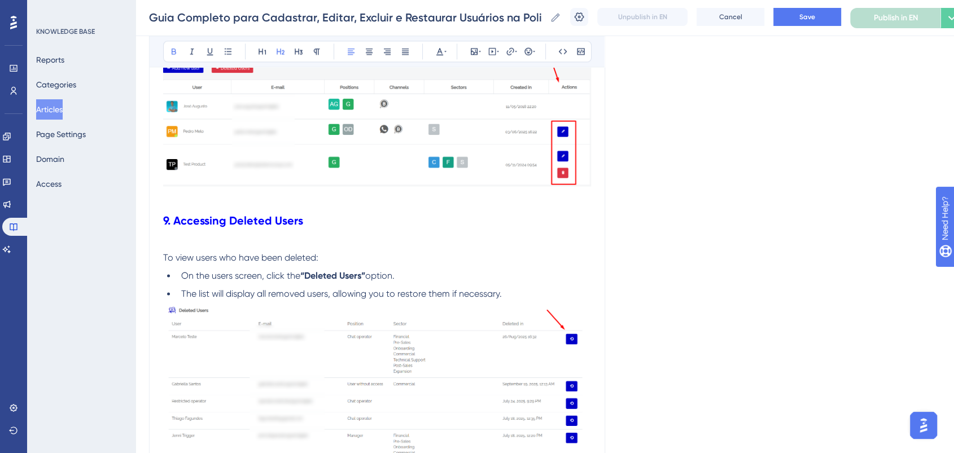
scroll to position [1675, 0]
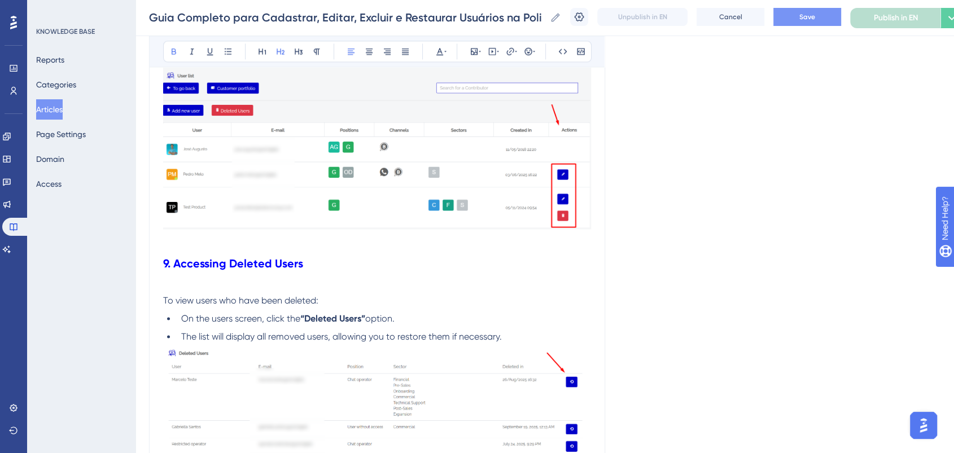
click at [815, 12] on span "Save" at bounding box center [808, 16] width 16 height 9
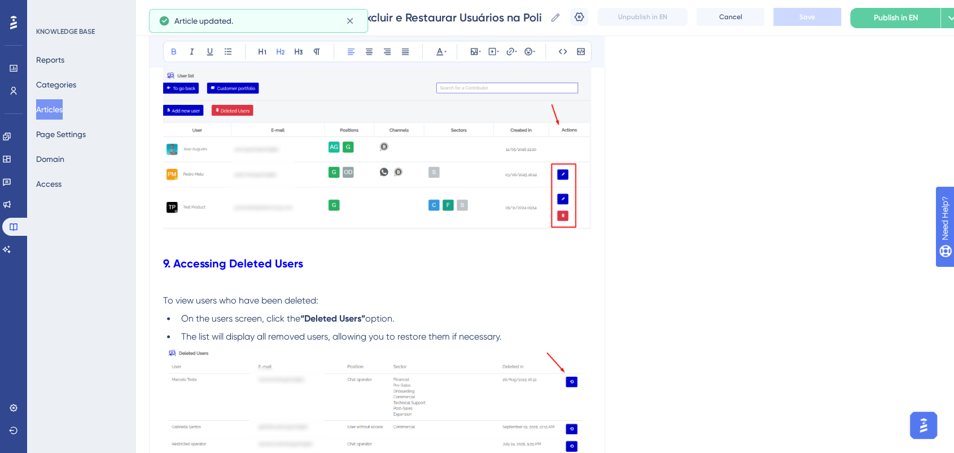
click at [165, 304] on span "To view users who have been deleted:" at bounding box center [240, 300] width 155 height 11
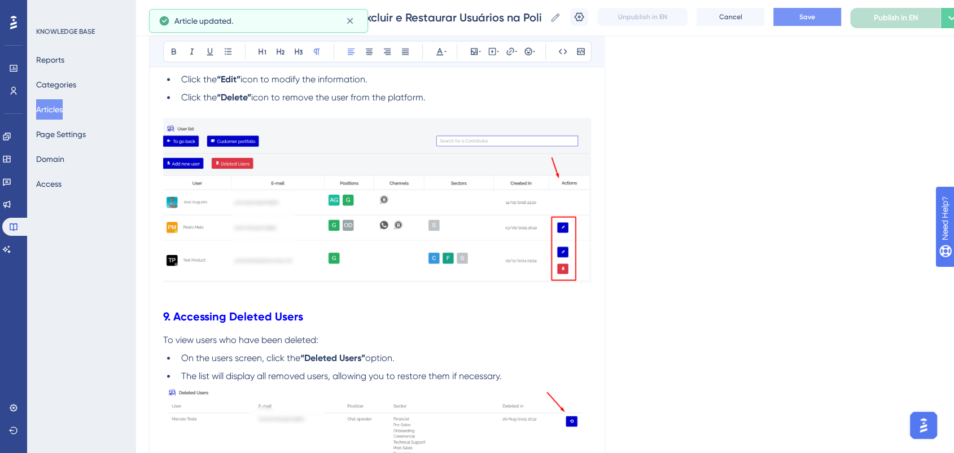
scroll to position [1486, 0]
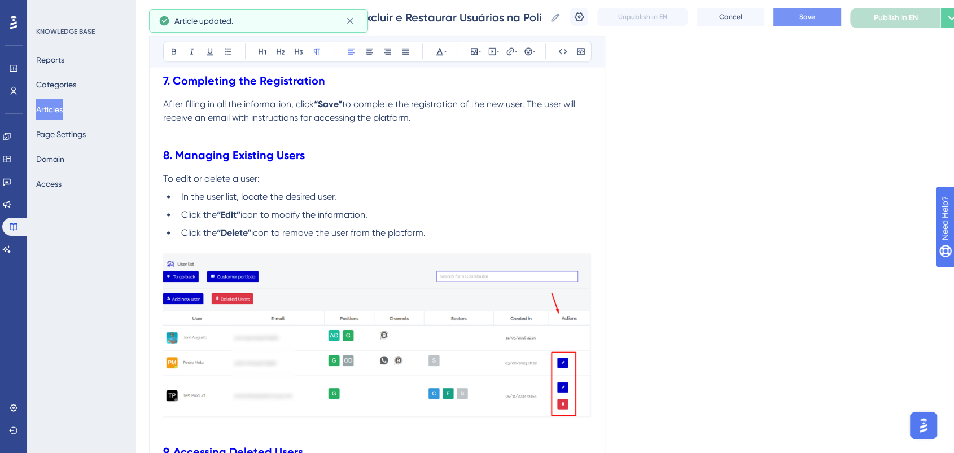
click at [793, 15] on button "Save" at bounding box center [808, 17] width 68 height 18
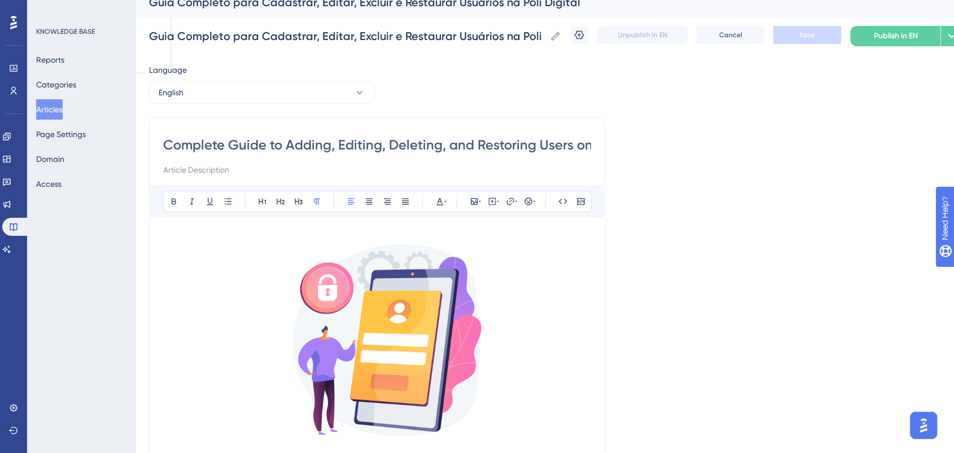
scroll to position [0, 0]
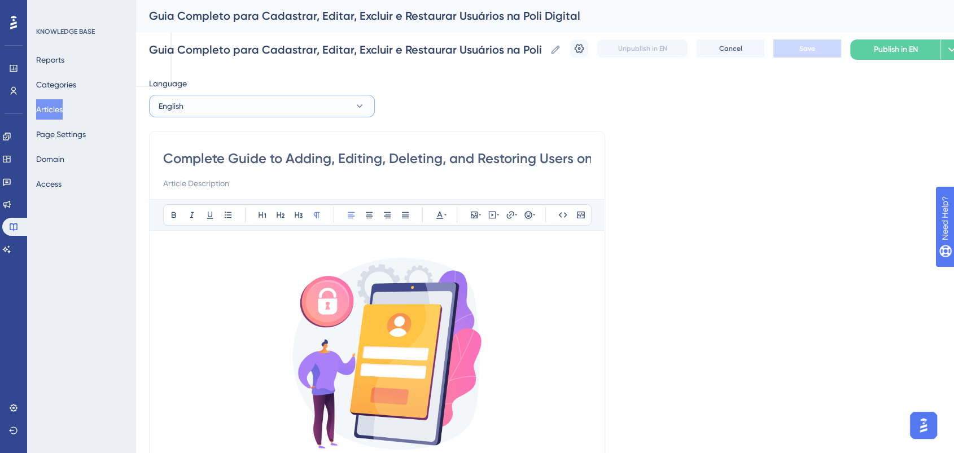
click at [302, 111] on button "English" at bounding box center [262, 106] width 226 height 23
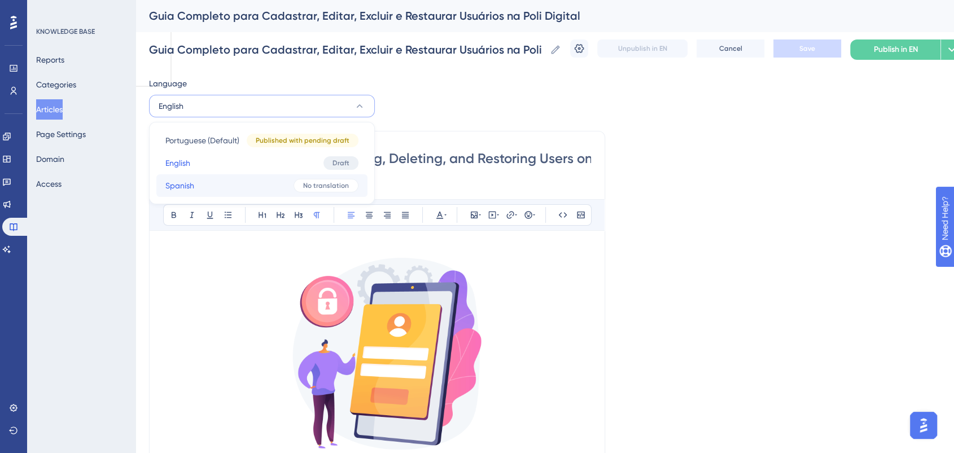
click at [253, 189] on button "Spanish Spanish No translation" at bounding box center [261, 185] width 211 height 23
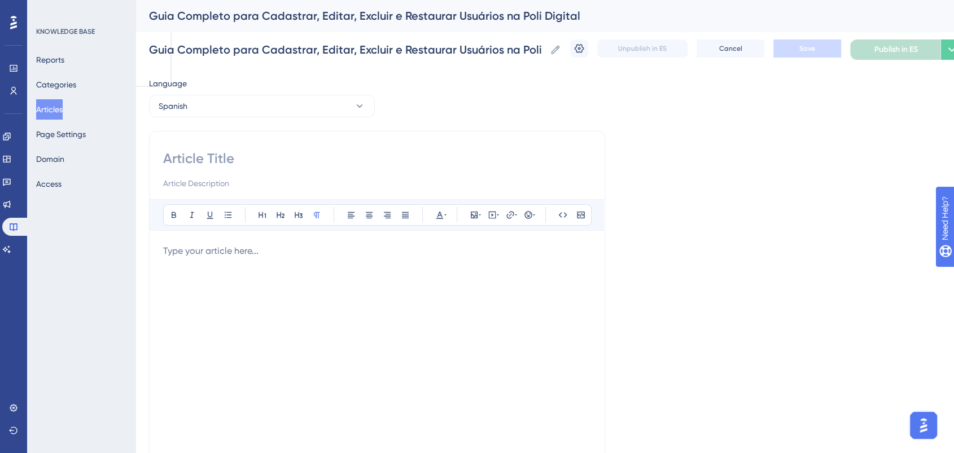
click at [264, 159] on input at bounding box center [377, 159] width 428 height 18
paste input ""Guía Completa para Registrar, Editar, Eliminar y Restaurar Usuarios en Poli Di…"
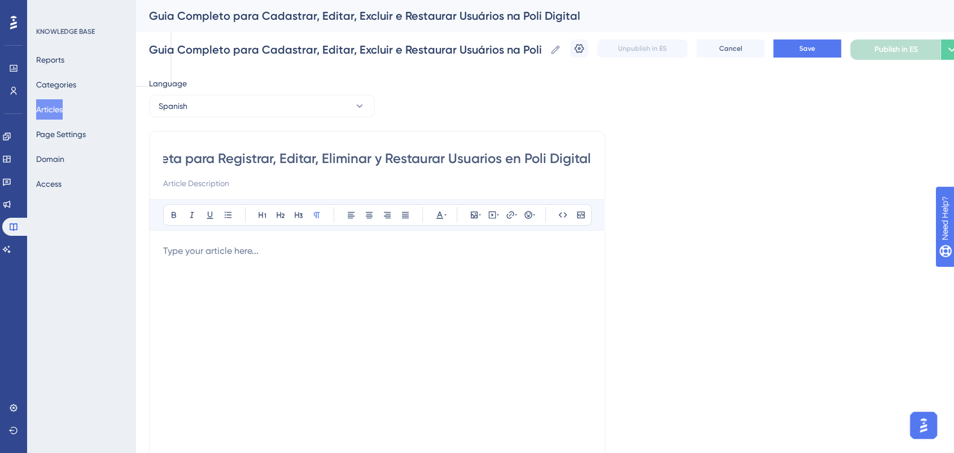
scroll to position [0, 82]
click at [174, 157] on input ""Guía Completa para Registrar, Editar, Eliminar y Restaurar Usuarios en Poli Di…" at bounding box center [377, 159] width 428 height 18
type input "Guía Completa para Registrar, Editar, Eliminar y Restaurar Usuarios en Poli Dig…"
click at [830, 53] on button "Save" at bounding box center [808, 49] width 68 height 18
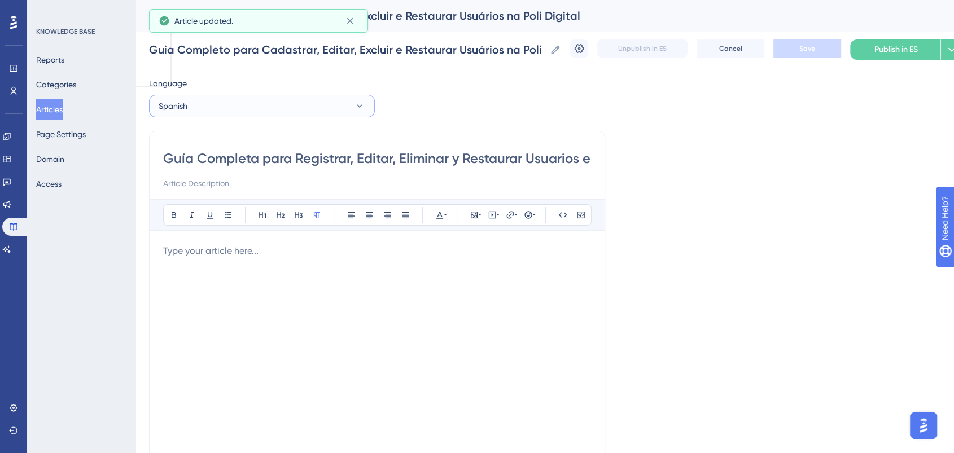
click at [208, 107] on button "Spanish" at bounding box center [262, 106] width 226 height 23
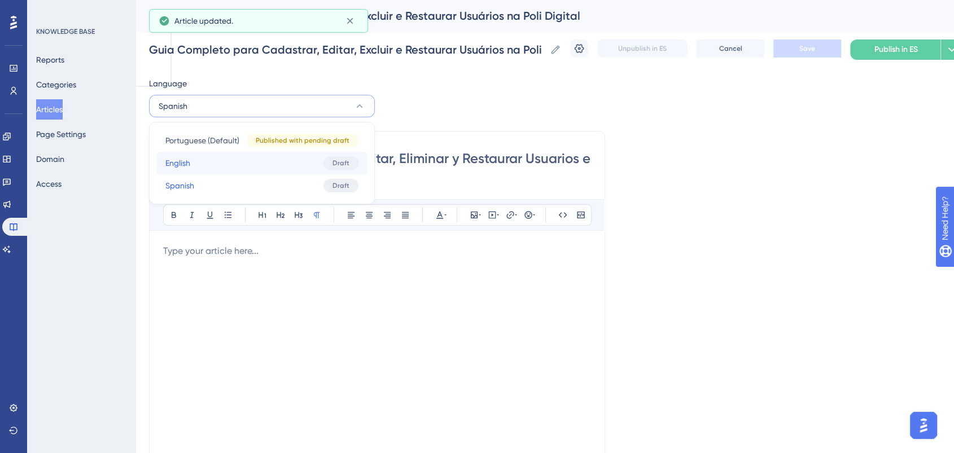
click at [218, 155] on button "English English Draft" at bounding box center [261, 163] width 211 height 23
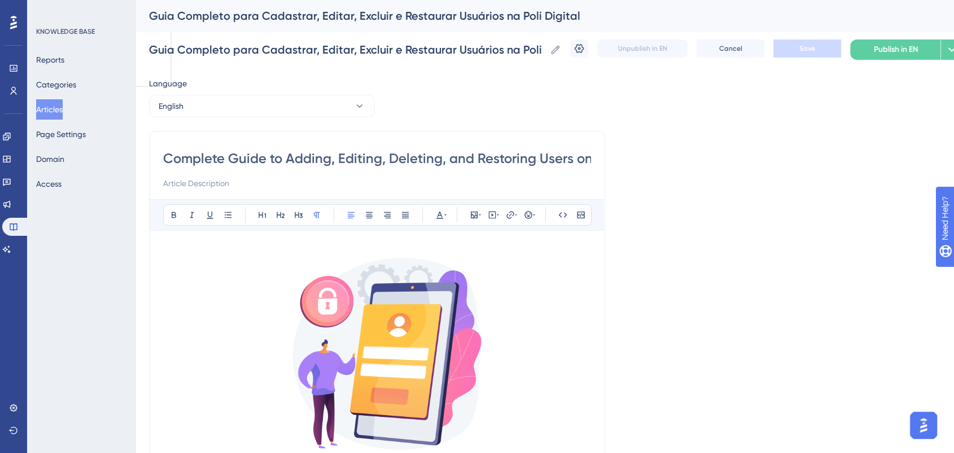
click at [169, 159] on input "Complete Guide to Adding, Editing, Deleting, and Restoring Users on Poli Digita…" at bounding box center [377, 159] width 428 height 18
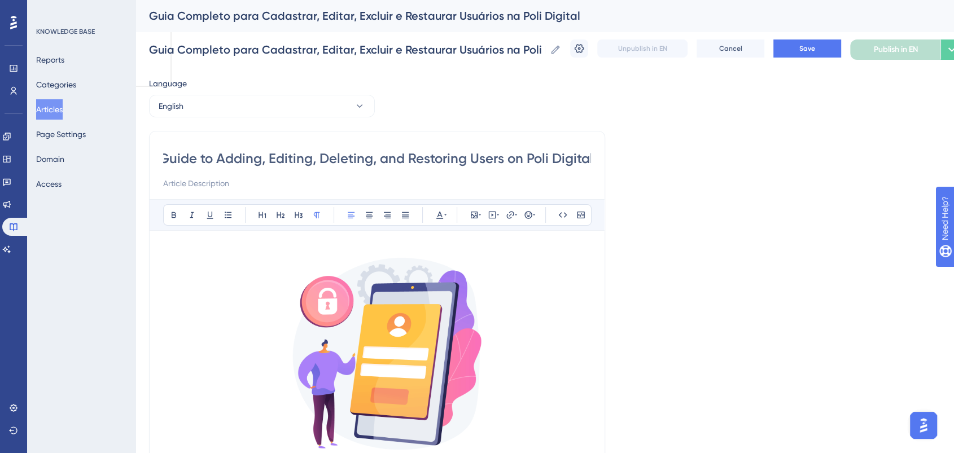
type input "Complete Guide to Adding, Editing, Deleting, and Restoring Users on Poli Digital"
click at [824, 58] on div "Unpublish in EN Cancel Save Publish in EN Options" at bounding box center [766, 50] width 393 height 20
click at [826, 43] on button "Save" at bounding box center [808, 49] width 68 height 18
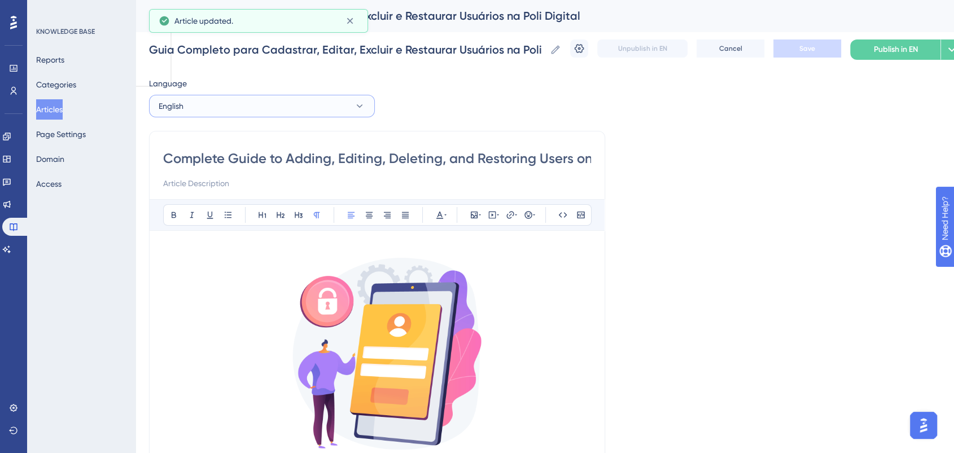
drag, startPoint x: 267, startPoint y: 104, endPoint x: 245, endPoint y: 116, distance: 24.8
click at [263, 103] on button "English" at bounding box center [262, 106] width 226 height 23
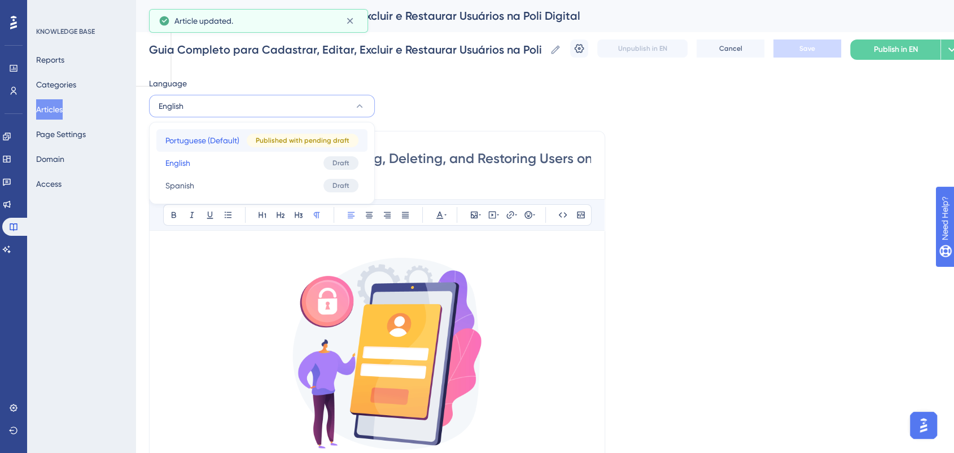
click at [213, 142] on span "Portuguese (Default)" at bounding box center [202, 141] width 74 height 14
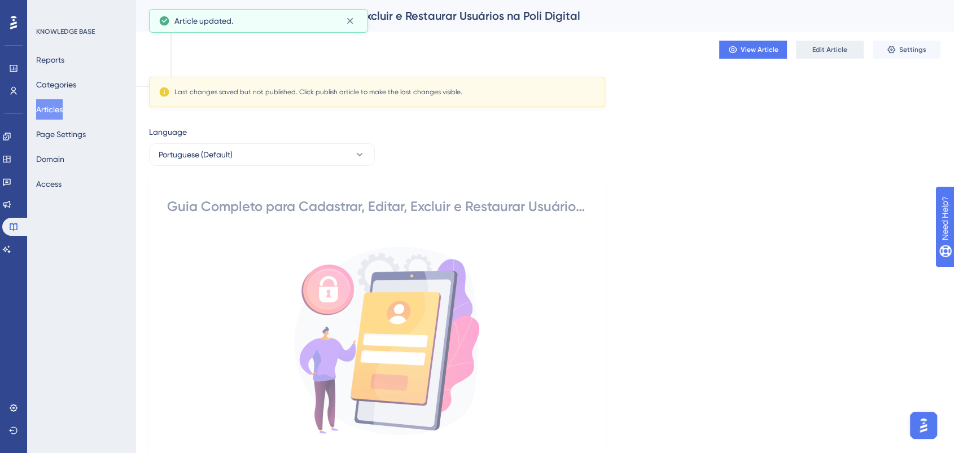
click at [818, 49] on span "Edit Article" at bounding box center [830, 49] width 35 height 9
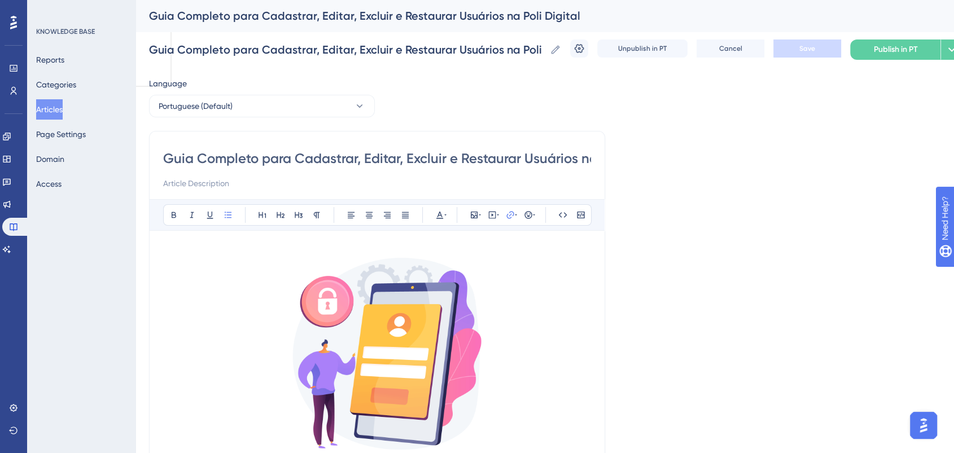
click at [535, 154] on input "Guia Completo para Cadastrar, Editar, Excluir e Restaurar Usuários na Poli Digi…" at bounding box center [377, 159] width 428 height 18
click at [303, 108] on button "Portuguese (Default)" at bounding box center [262, 106] width 226 height 23
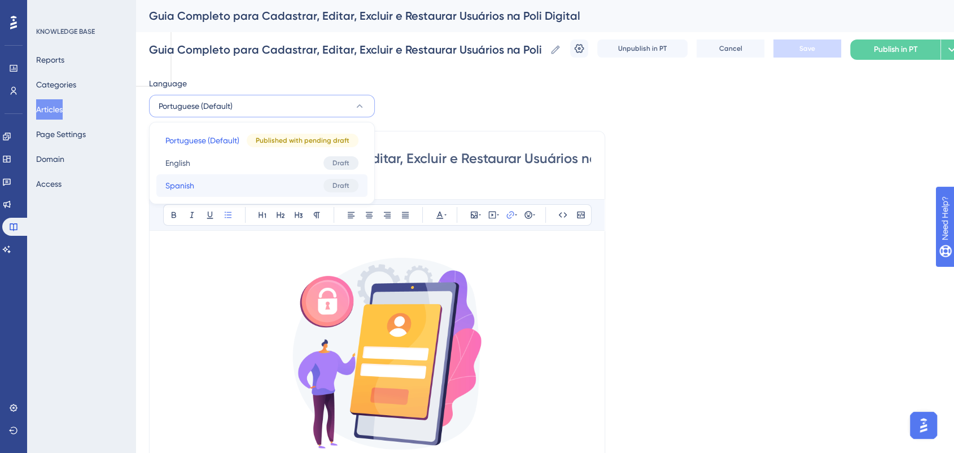
click at [254, 186] on button "Spanish Spanish Draft" at bounding box center [261, 185] width 211 height 23
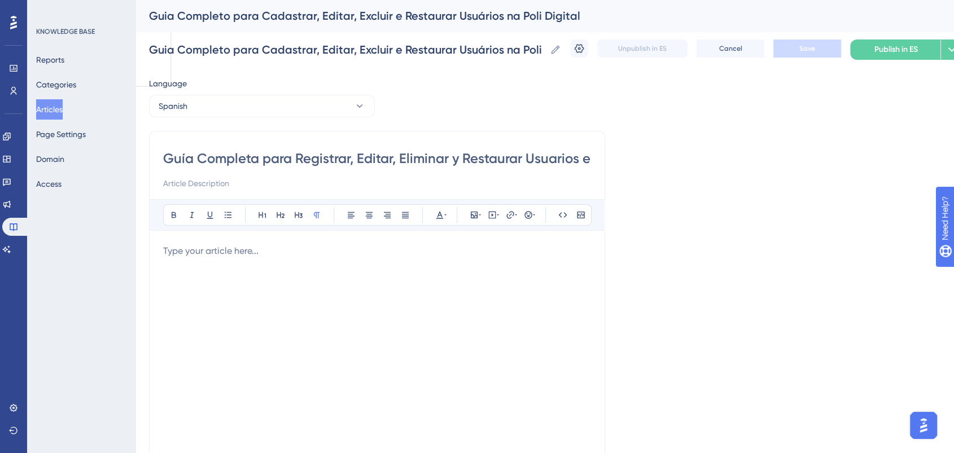
click at [235, 255] on p at bounding box center [377, 251] width 428 height 14
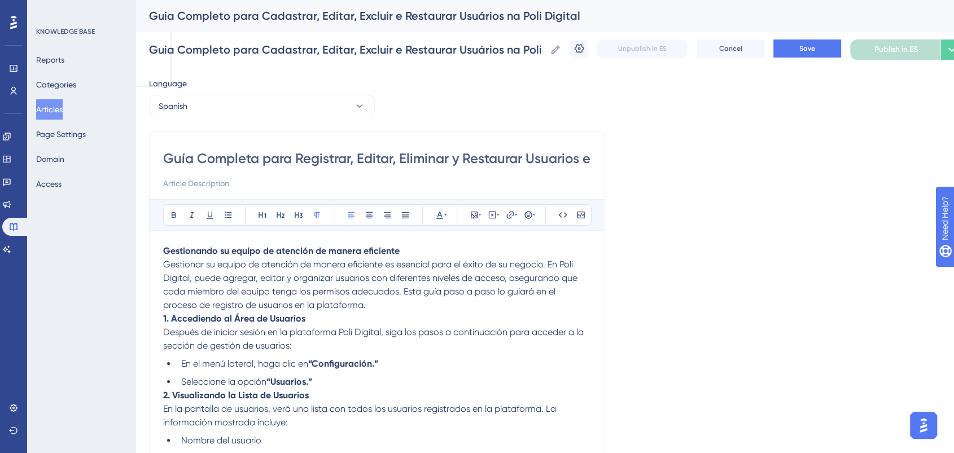
click at [376, 305] on p "Gestionar su equipo de atención de manera eficiente es esencial para el éxito d…" at bounding box center [377, 285] width 428 height 54
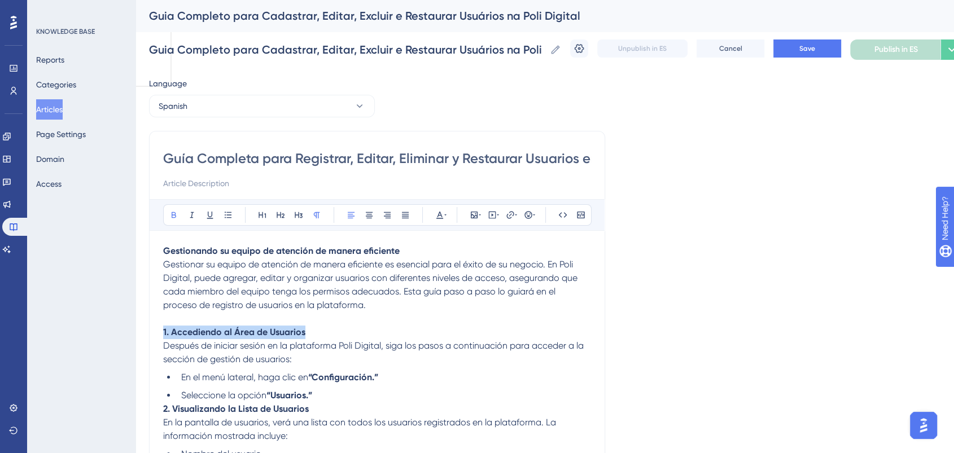
drag, startPoint x: 318, startPoint y: 335, endPoint x: 161, endPoint y: 330, distance: 157.1
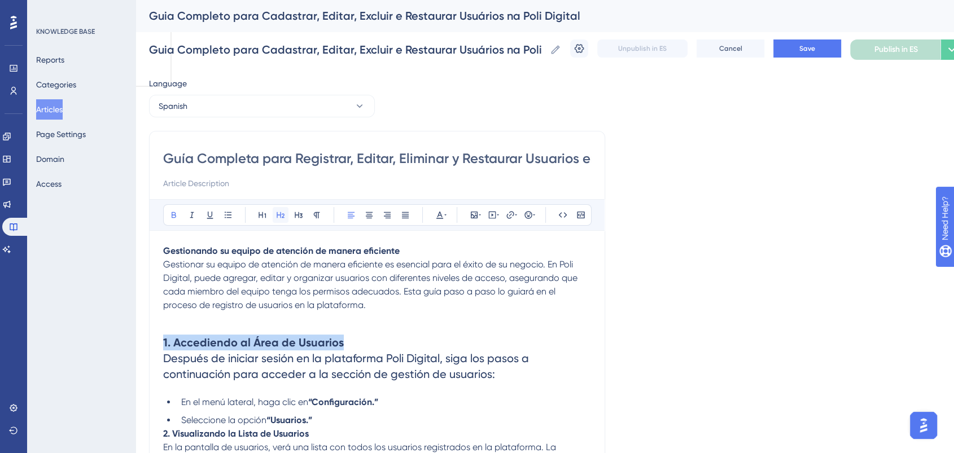
click at [278, 213] on icon at bounding box center [280, 215] width 9 height 9
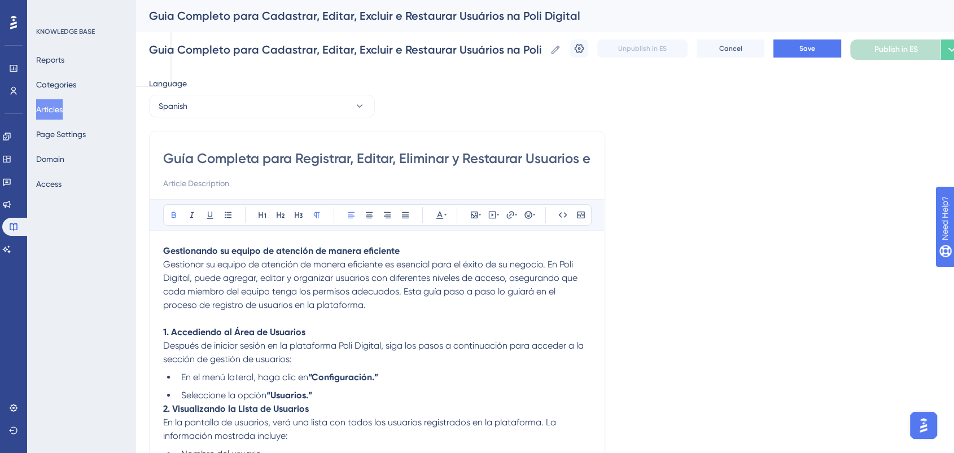
click at [348, 331] on p "1. Accediendo al Área de Usuarios Después de iniciar sesión en la plataforma Po…" at bounding box center [377, 346] width 428 height 41
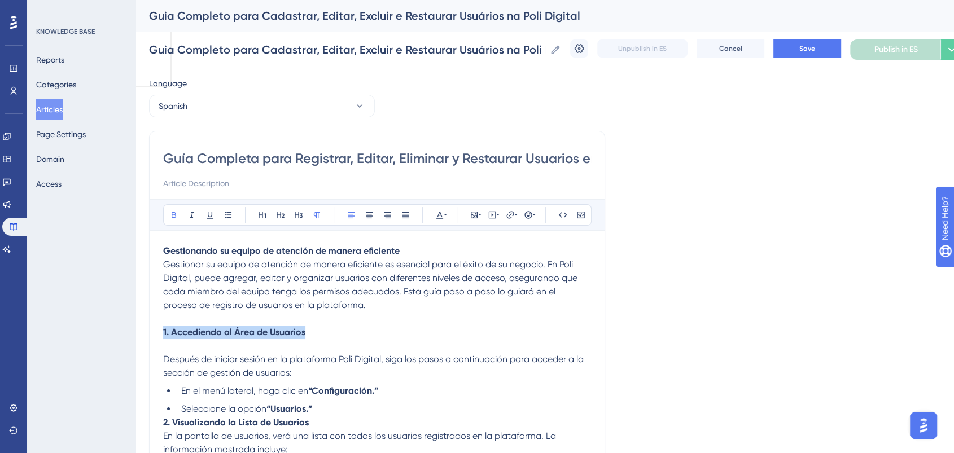
drag, startPoint x: 315, startPoint y: 331, endPoint x: 159, endPoint y: 331, distance: 155.8
click at [283, 217] on icon at bounding box center [280, 215] width 9 height 9
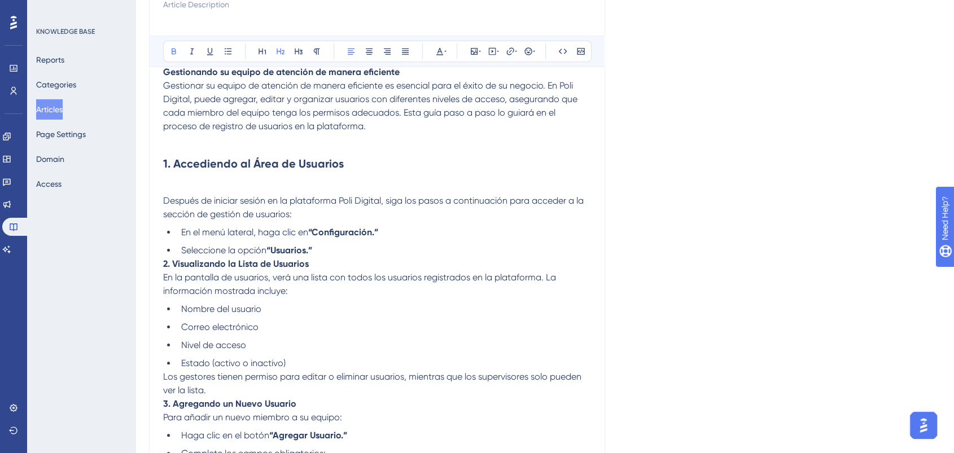
scroll to position [188, 0]
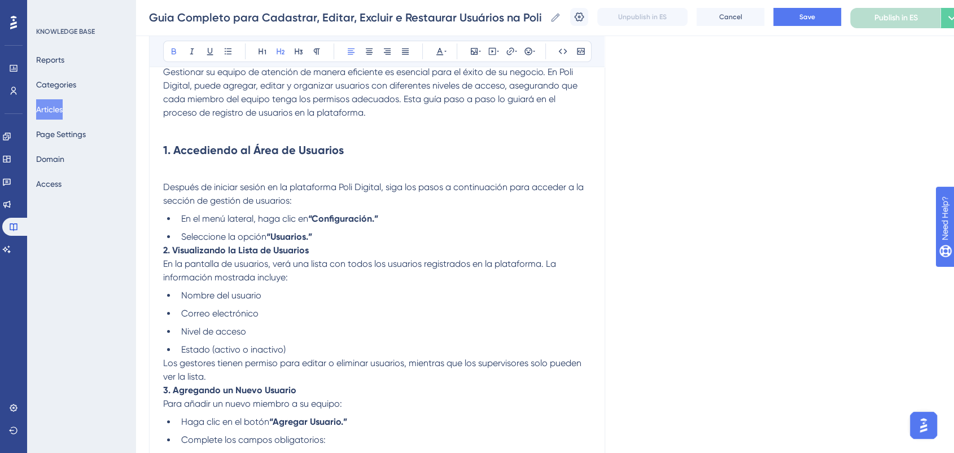
click at [165, 186] on span "Después de iniciar sesión en la plataforma Poli Digital, siga los pasos a conti…" at bounding box center [374, 194] width 423 height 24
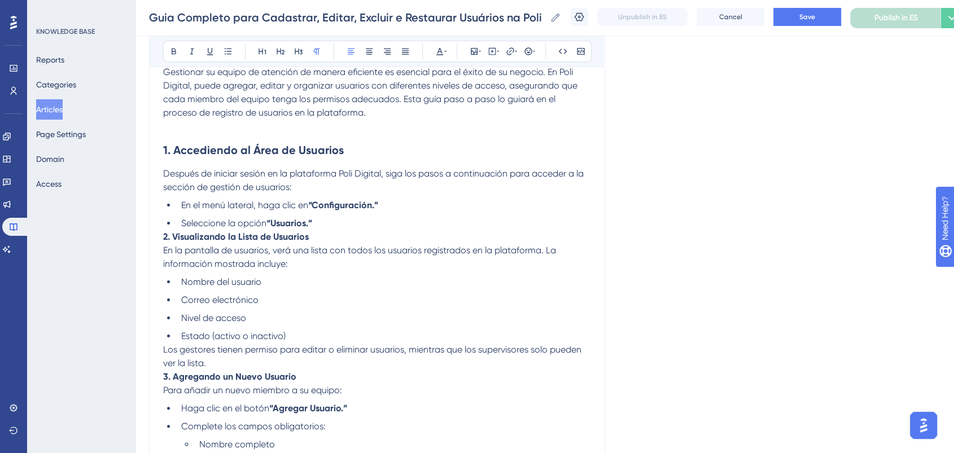
drag, startPoint x: 321, startPoint y: 235, endPoint x: 320, endPoint y: 229, distance: 6.2
click at [320, 232] on p "2. Visualizando la Lista de Usuarios En la pantalla de usuarios, verá una lista…" at bounding box center [377, 250] width 428 height 41
click at [321, 225] on li "Seleccione la opción “Usuarios.”" at bounding box center [384, 224] width 414 height 14
click at [313, 240] on p "2. Visualizando la Lista de Usuarios En la pantalla de usuarios, verá una lista…" at bounding box center [377, 250] width 428 height 41
click at [325, 227] on li "Seleccione la opción “Usuarios.”" at bounding box center [384, 224] width 414 height 14
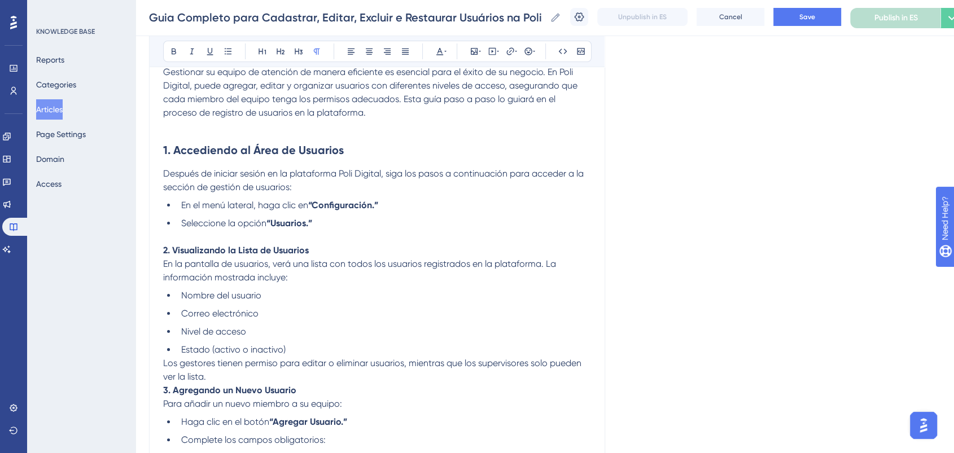
click at [317, 252] on p "2. Visualizando la Lista de Usuarios En la pantalla de usuarios, verá una lista…" at bounding box center [377, 264] width 428 height 41
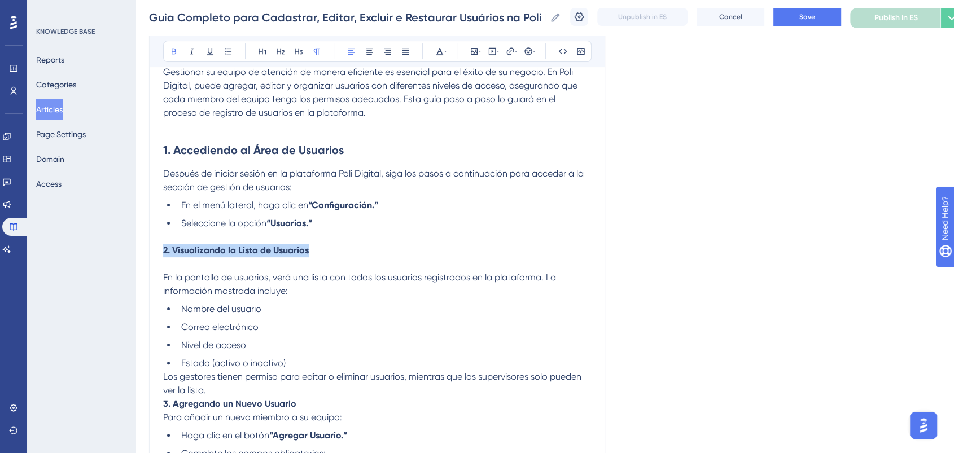
drag, startPoint x: 317, startPoint y: 251, endPoint x: 361, endPoint y: 40, distance: 216.3
click at [281, 52] on icon at bounding box center [280, 51] width 9 height 9
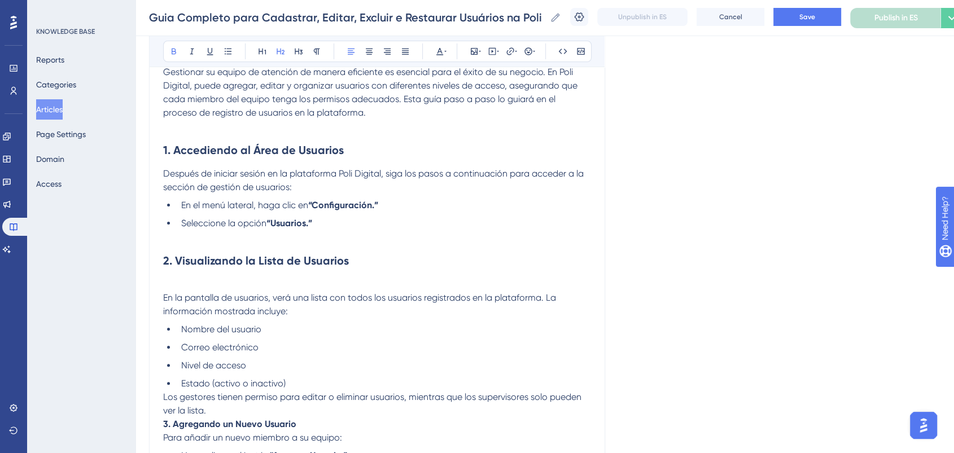
click at [165, 300] on span "En la pantalla de usuarios, verá una lista con todos los usuarios registrados e…" at bounding box center [360, 304] width 395 height 24
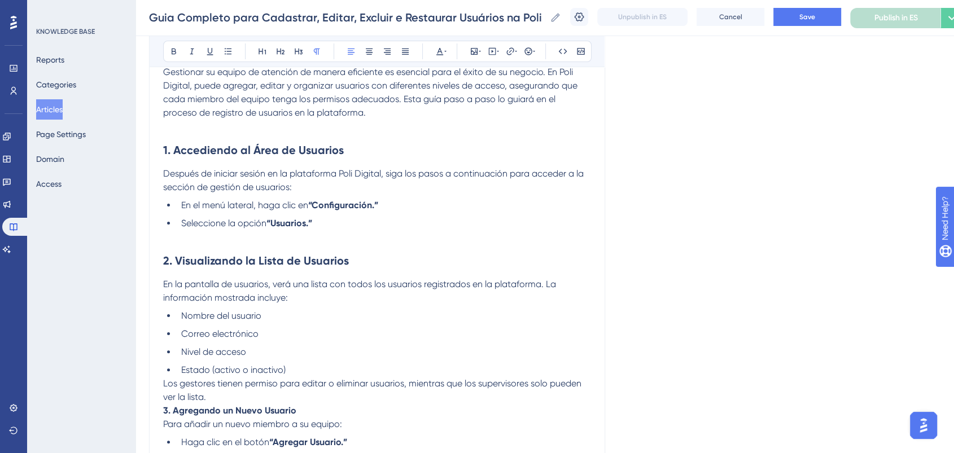
click at [165, 173] on span "Después de iniciar sesión en la plataforma Poli Digital, siga los pasos a conti…" at bounding box center [374, 180] width 423 height 24
click at [442, 168] on p "Después de iniciar sesión en la plataforma Poli Digital, siga los pasos a conti…" at bounding box center [377, 180] width 428 height 27
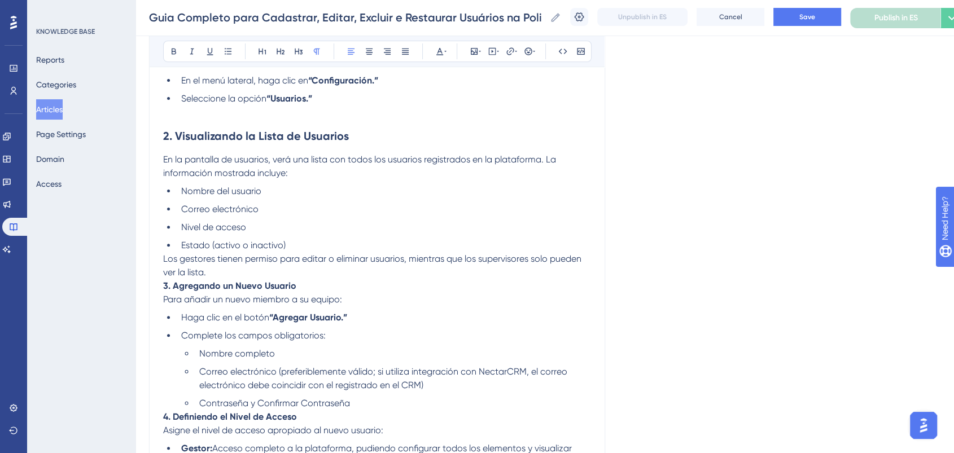
scroll to position [313, 0]
click at [259, 273] on p "Los gestores tienen permiso para editar o eliminar usuarios, mientras que los s…" at bounding box center [377, 265] width 428 height 27
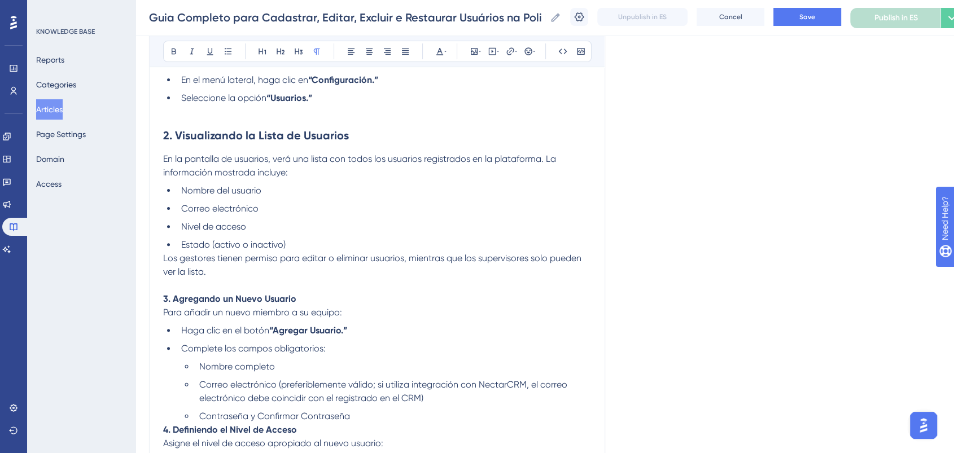
click at [303, 302] on p "3. Agregando un Nuevo Usuario Para añadir un nuevo miembro a su equipo:" at bounding box center [377, 305] width 428 height 27
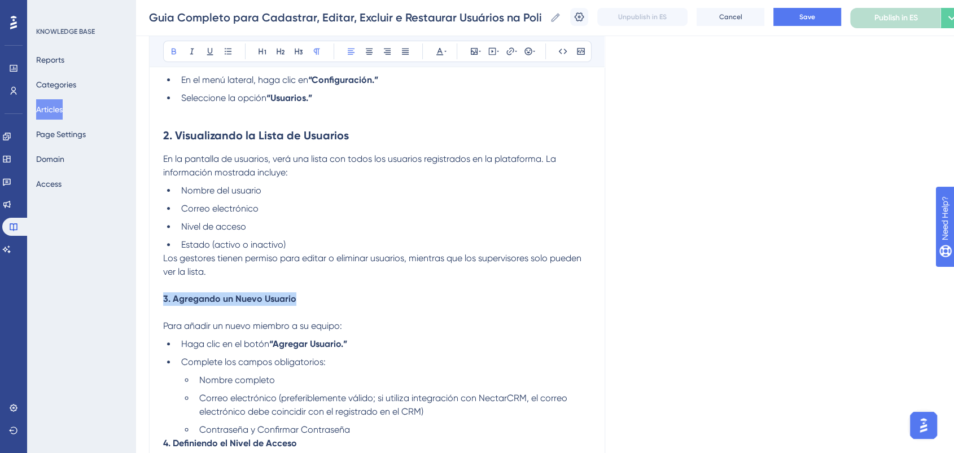
drag, startPoint x: 299, startPoint y: 298, endPoint x: 200, endPoint y: 231, distance: 118.7
click at [163, 296] on p "3. Agregando un Nuevo Usuario" at bounding box center [377, 299] width 428 height 14
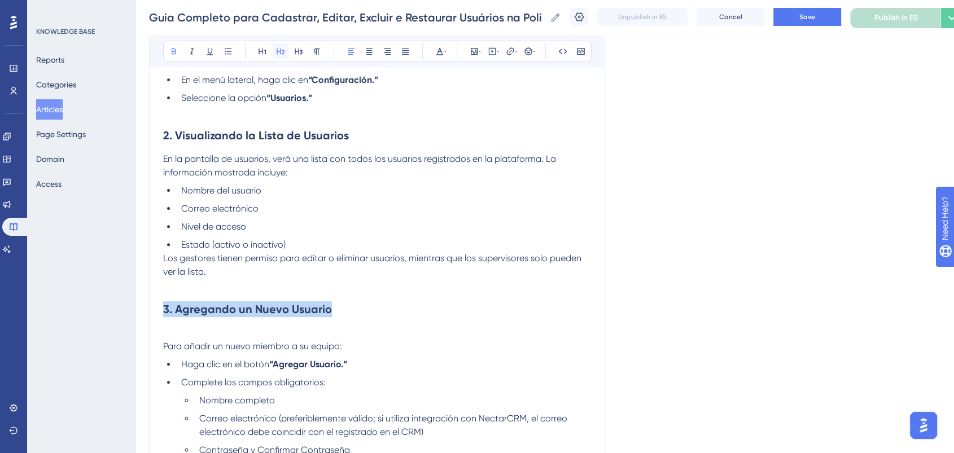
click at [286, 47] on button at bounding box center [281, 51] width 16 height 16
drag, startPoint x: 273, startPoint y: 239, endPoint x: 217, endPoint y: 268, distance: 63.4
click at [262, 248] on ul "Nombre del usuario Correo electrónico Nivel de acceso Estado (activo o inactivo)" at bounding box center [377, 218] width 428 height 68
click at [163, 346] on div "Guía Completa para Registrar, Editar, Eliminar y Restaurar Usuarios en Poli Dig…" at bounding box center [377, 395] width 456 height 1164
click at [166, 349] on span "Para añadir un nuevo miembro a su equipo:" at bounding box center [252, 346] width 179 height 11
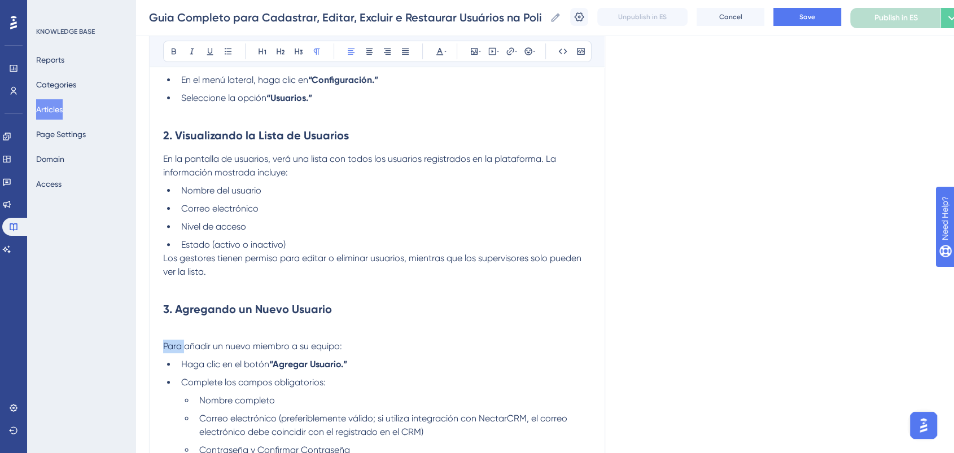
click at [165, 349] on span "Para añadir un nuevo miembro a su equipo:" at bounding box center [252, 346] width 179 height 11
click at [164, 349] on span "Para añadir un nuevo miembro a su equipo:" at bounding box center [252, 346] width 179 height 11
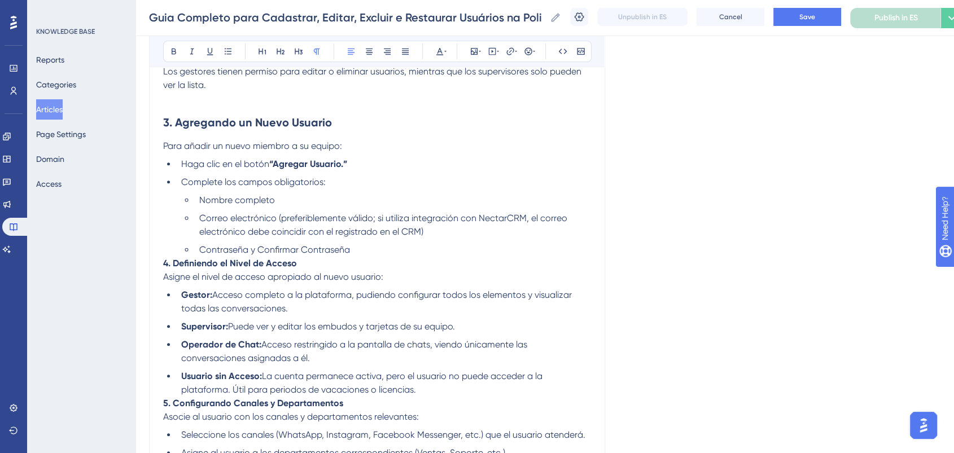
scroll to position [501, 0]
click at [388, 244] on li "Contraseña y Confirmar Contraseña" at bounding box center [393, 249] width 396 height 14
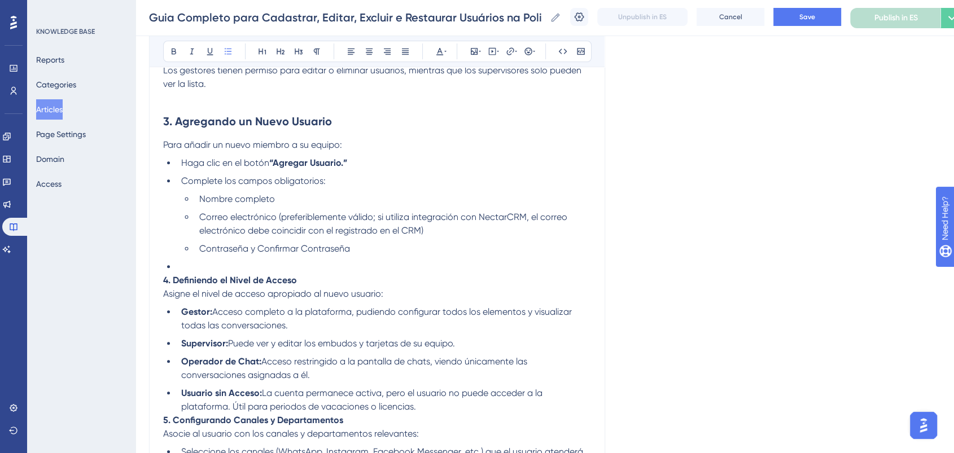
click at [198, 254] on li "Contraseña y Confirmar Contraseña" at bounding box center [393, 249] width 396 height 14
click at [195, 227] on li "Correo electrónico (preferiblemente válido; si utiliza integración con NectarCR…" at bounding box center [393, 224] width 396 height 27
click at [195, 222] on li "Correo electrónico (preferiblemente válido; si utiliza integración con NectarCR…" at bounding box center [393, 224] width 396 height 27
click at [195, 201] on li "Nombre completo" at bounding box center [393, 200] width 396 height 14
click at [179, 183] on li "Complete los campos obligatorios:" at bounding box center [384, 181] width 414 height 14
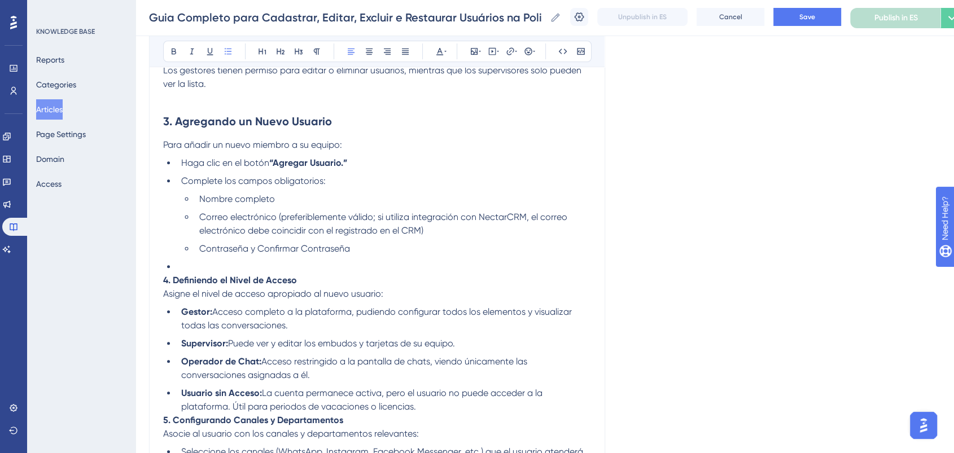
click at [358, 252] on li "Contraseña y Confirmar Contraseña" at bounding box center [393, 249] width 396 height 14
click at [301, 268] on li at bounding box center [384, 267] width 414 height 14
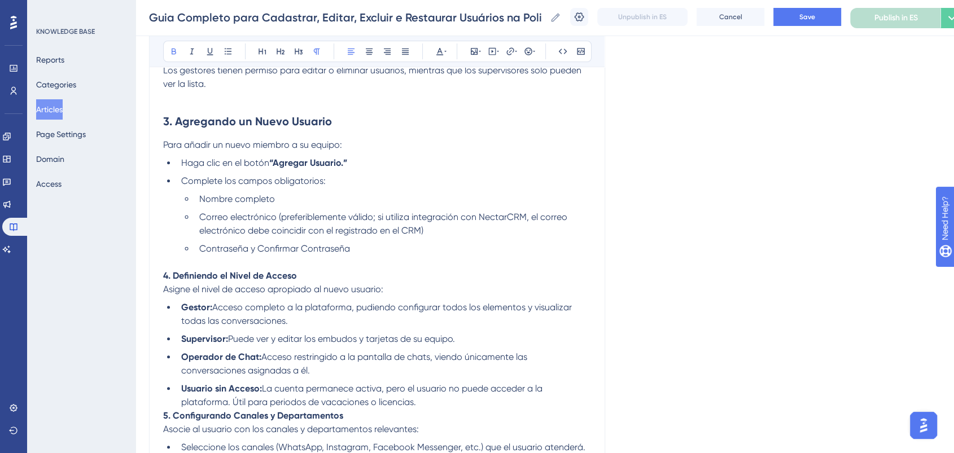
drag, startPoint x: 312, startPoint y: 274, endPoint x: 321, endPoint y: 276, distance: 9.7
click at [321, 276] on p "4. Definiendo el Nivel de Acceso Asigne el nivel de acceso apropiado al nuevo u…" at bounding box center [377, 282] width 428 height 27
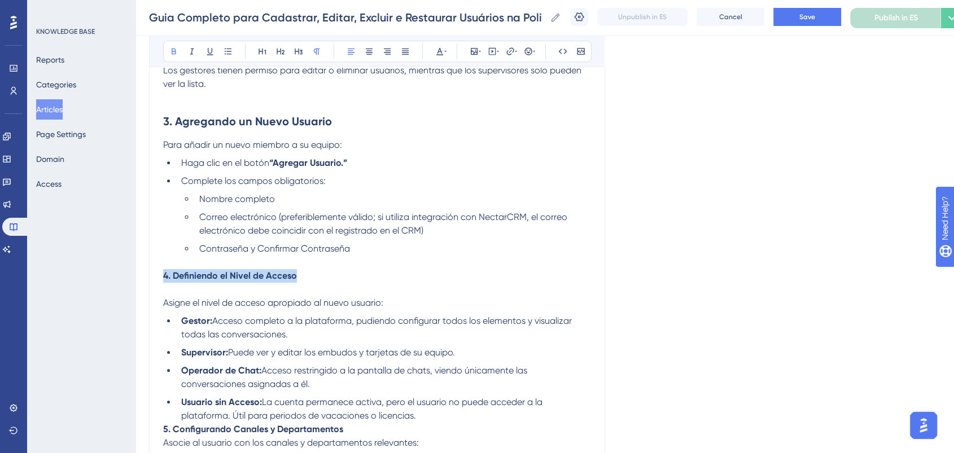
drag, startPoint x: 238, startPoint y: 286, endPoint x: 164, endPoint y: 278, distance: 73.8
click at [164, 278] on p "4. Definiendo el Nivel de Acceso" at bounding box center [377, 276] width 428 height 14
click at [282, 48] on icon at bounding box center [280, 51] width 9 height 9
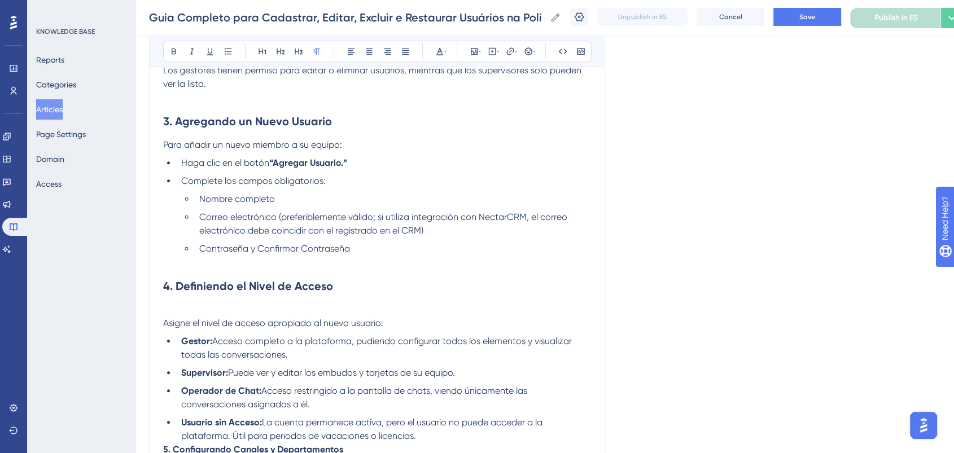
drag, startPoint x: 369, startPoint y: 266, endPoint x: 221, endPoint y: 319, distance: 157.7
click at [365, 268] on p at bounding box center [377, 263] width 428 height 14
click at [167, 327] on span "Asigne el nivel de acceso apropiado al nuevo usuario:" at bounding box center [273, 323] width 220 height 11
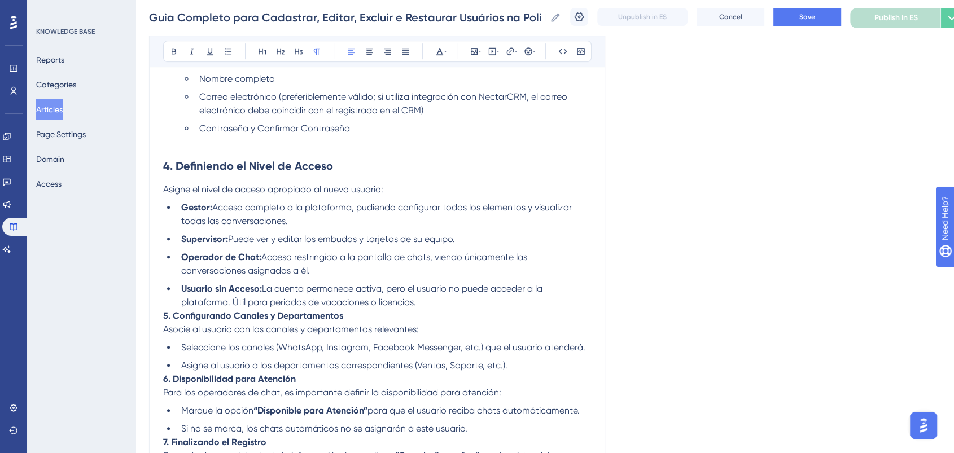
scroll to position [690, 0]
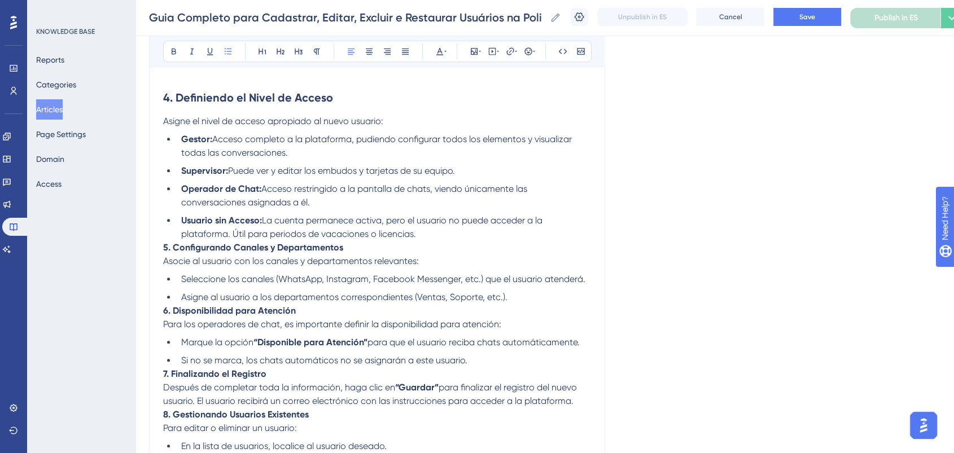
click at [436, 239] on li "Usuario sin Acceso: La cuenta permanece activa, pero el usuario no puede accede…" at bounding box center [384, 227] width 414 height 27
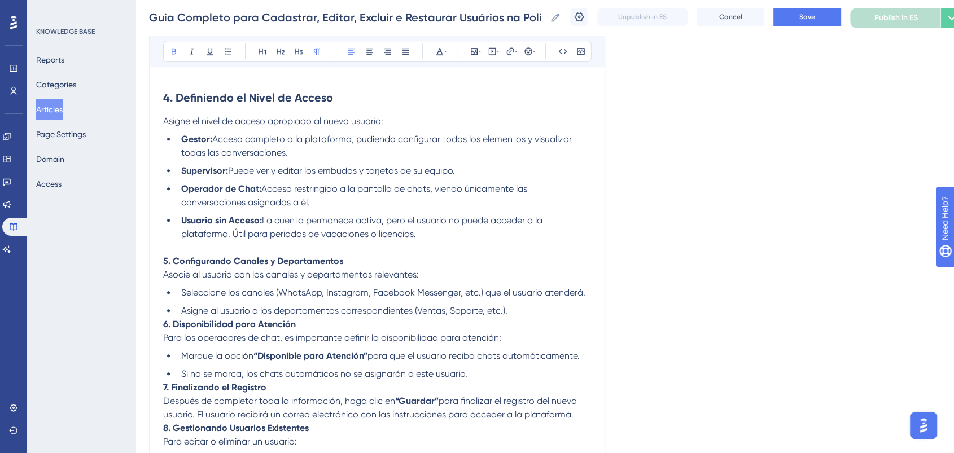
click at [352, 268] on p "5. Configurando Canales y Departamentos Asocie al usuario con los canales y dep…" at bounding box center [377, 268] width 428 height 27
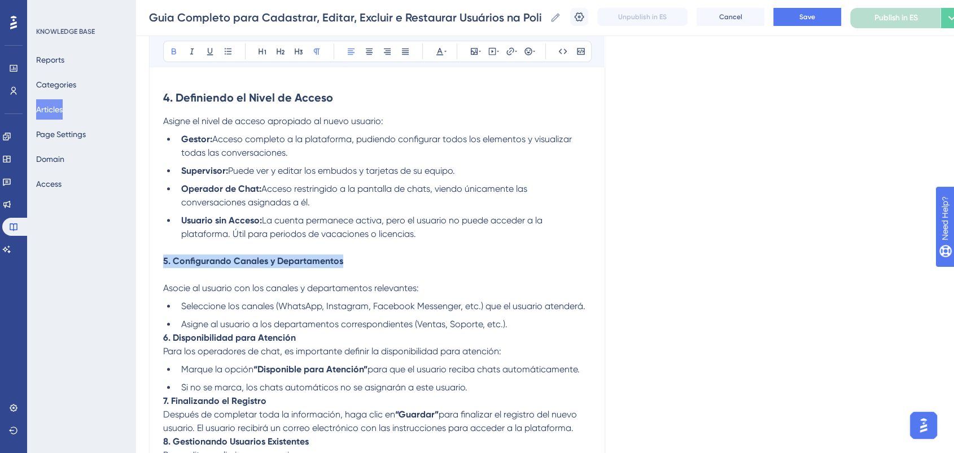
drag, startPoint x: 351, startPoint y: 267, endPoint x: 135, endPoint y: 268, distance: 216.3
click at [136, 268] on div "Performance Users Engagement Widgets Feedback Product Updates Knowledge Base AI…" at bounding box center [545, 22] width 819 height 1424
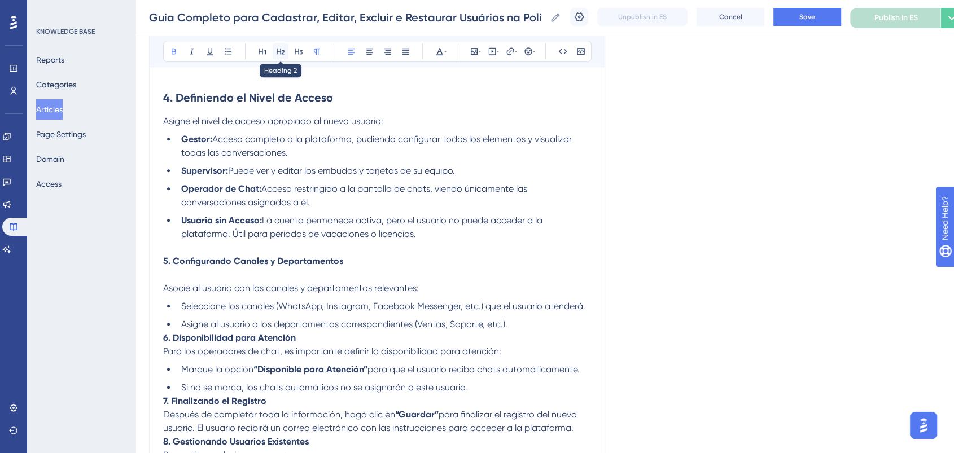
click at [280, 50] on icon at bounding box center [280, 51] width 9 height 9
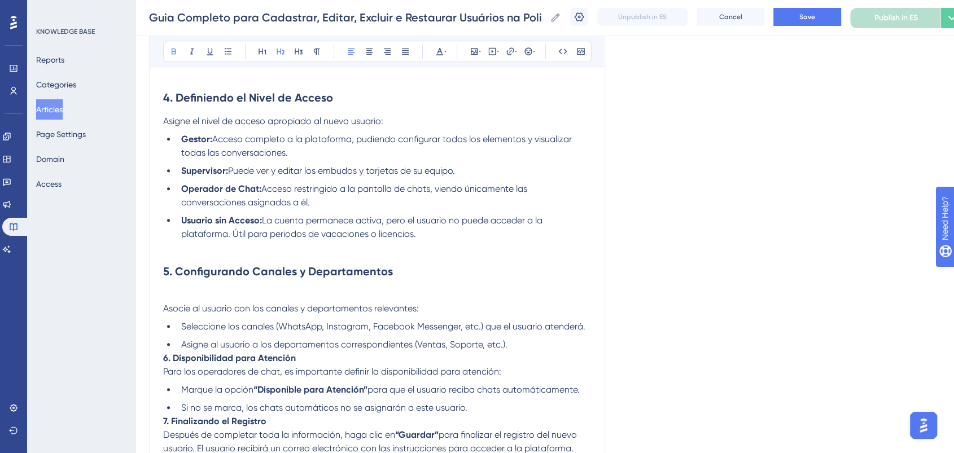
click at [167, 313] on span "Asocie al usuario con los canales y departamentos relevantes:" at bounding box center [291, 308] width 256 height 11
click at [165, 314] on span "Asocie al usuario con los canales y departamentos relevantes:" at bounding box center [291, 308] width 256 height 11
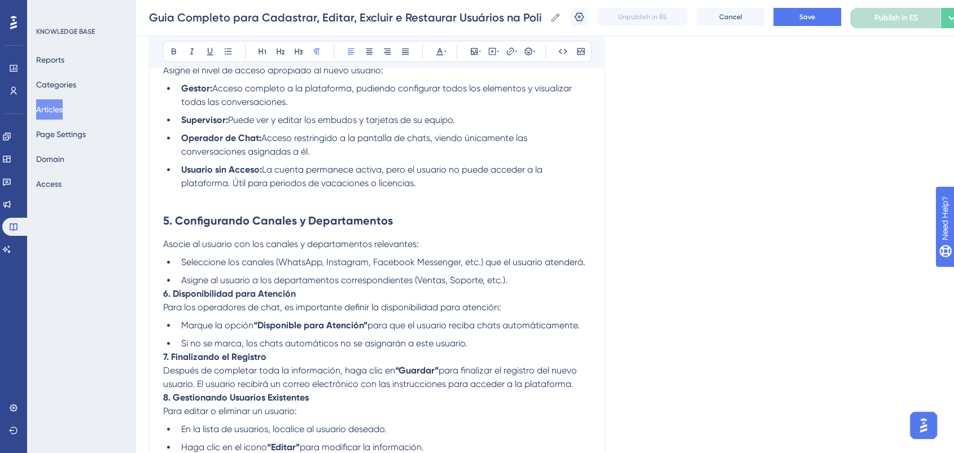
scroll to position [753, 0]
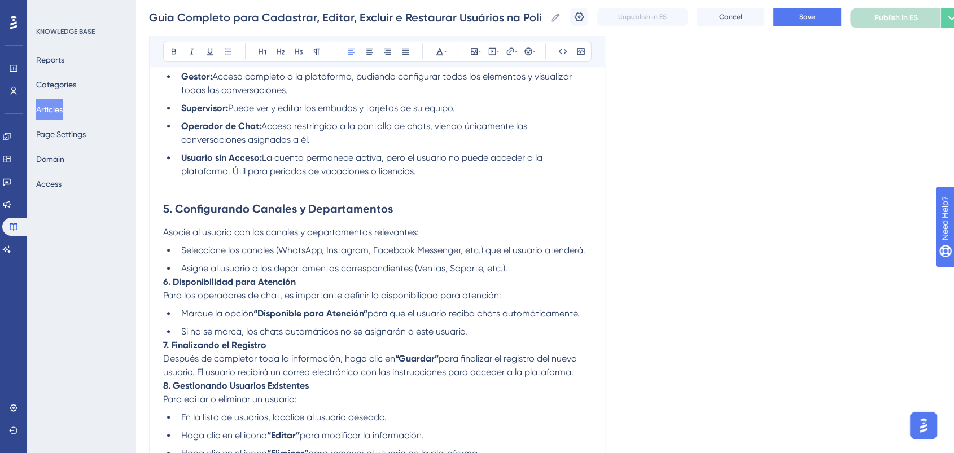
click at [516, 274] on li "Asigne al usuario a los departamentos correspondientes (Ventas, Soporte, etc.)." at bounding box center [384, 269] width 414 height 14
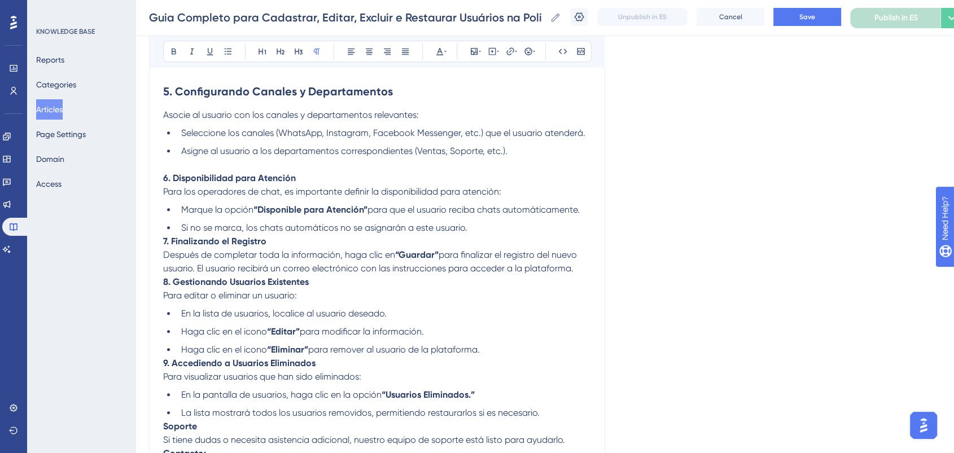
scroll to position [878, 0]
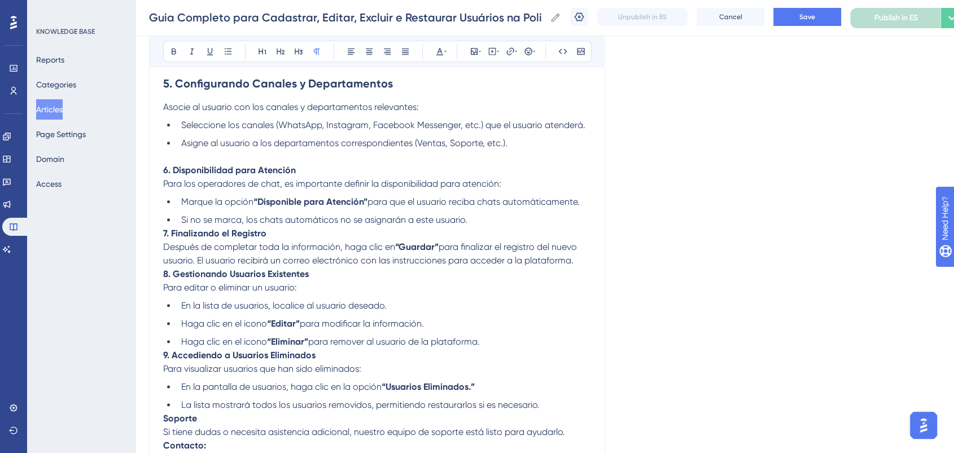
click at [286, 176] on strong "6. Disponibilidad para Atención" at bounding box center [229, 170] width 133 height 11
drag, startPoint x: 303, startPoint y: 174, endPoint x: 330, endPoint y: 172, distance: 26.7
click at [330, 172] on p "6. Disponibilidad para Atención Para los operadores de chat, es importante defi…" at bounding box center [377, 177] width 428 height 27
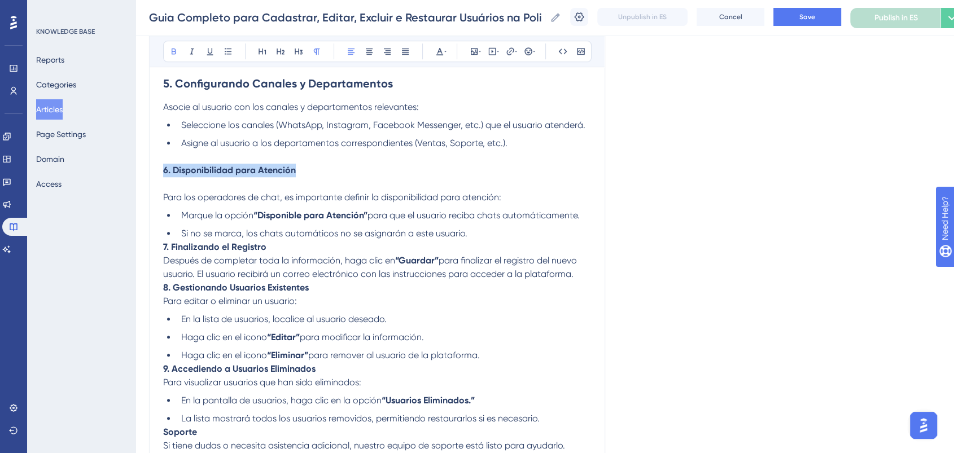
drag, startPoint x: 186, startPoint y: 173, endPoint x: 164, endPoint y: 173, distance: 22.6
click at [164, 173] on p "6. Disponibilidad para Atención" at bounding box center [377, 171] width 428 height 14
click at [283, 50] on icon at bounding box center [281, 52] width 8 height 6
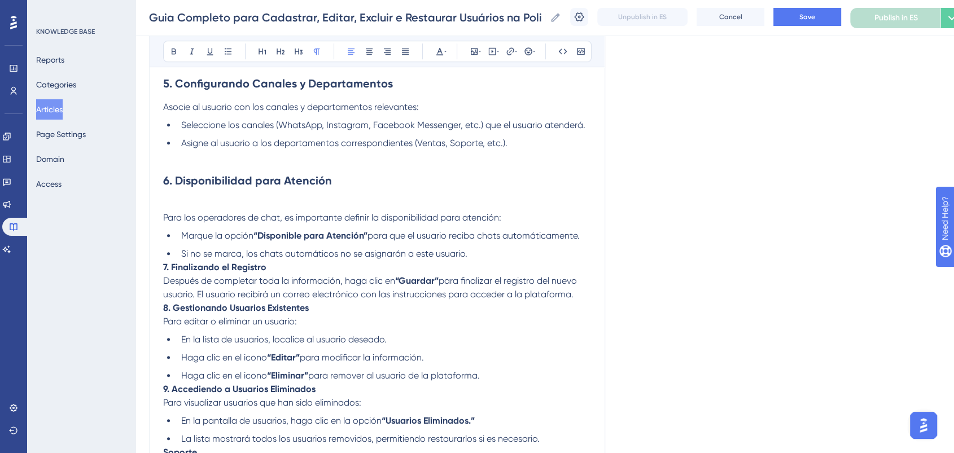
click at [164, 220] on span "Para los operadores de chat, es importante definir la disponibilidad para atenc…" at bounding box center [332, 217] width 338 height 11
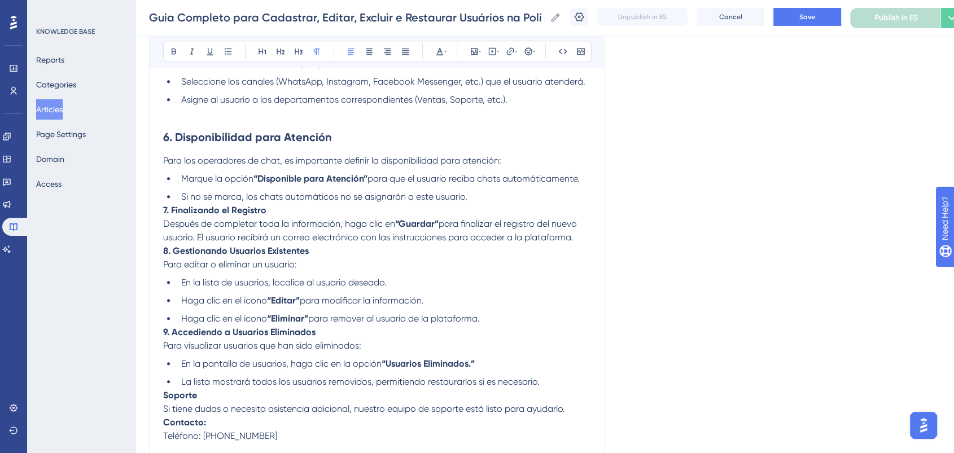
scroll to position [941, 0]
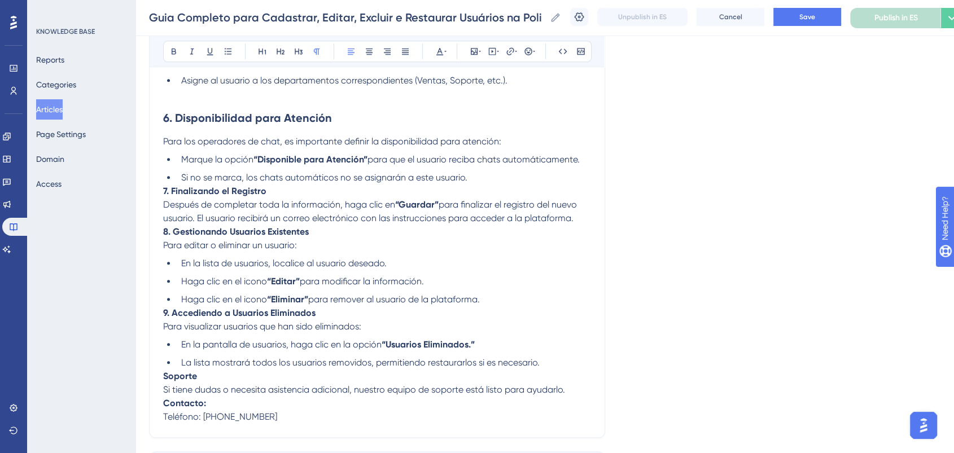
click at [499, 180] on li "Si no se marca, los chats automáticos no se asignarán a este usuario." at bounding box center [384, 178] width 414 height 14
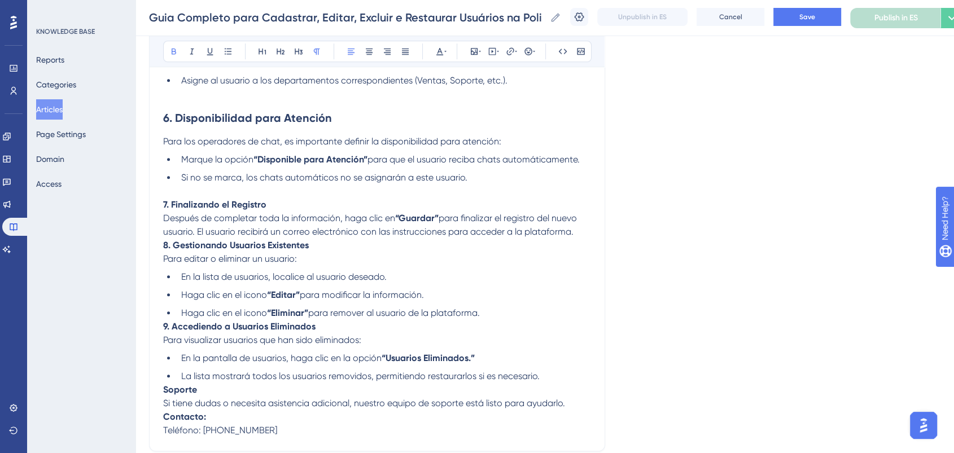
click at [283, 213] on p "7. Finalizando el Registro Después de completar toda la información, haga clic …" at bounding box center [377, 218] width 428 height 41
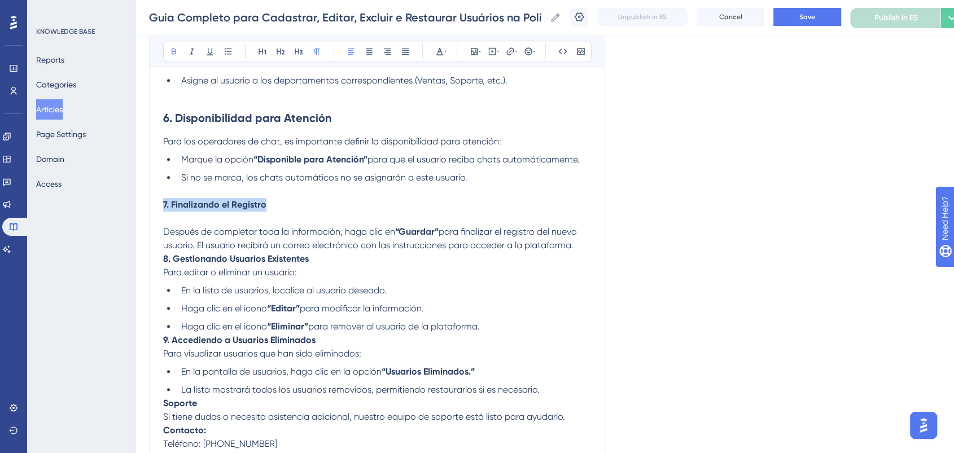
drag, startPoint x: 173, startPoint y: 210, endPoint x: 164, endPoint y: 210, distance: 9.6
click at [164, 210] on p "7. Finalizando el Registro" at bounding box center [377, 205] width 428 height 14
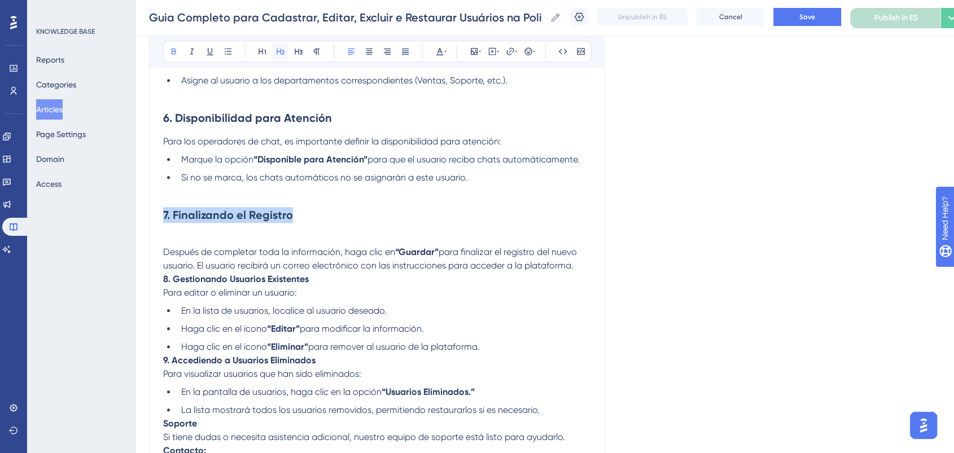
click at [284, 50] on icon at bounding box center [280, 51] width 9 height 9
click at [166, 256] on span "Después de completar toda la información, haga clic en" at bounding box center [279, 252] width 232 height 11
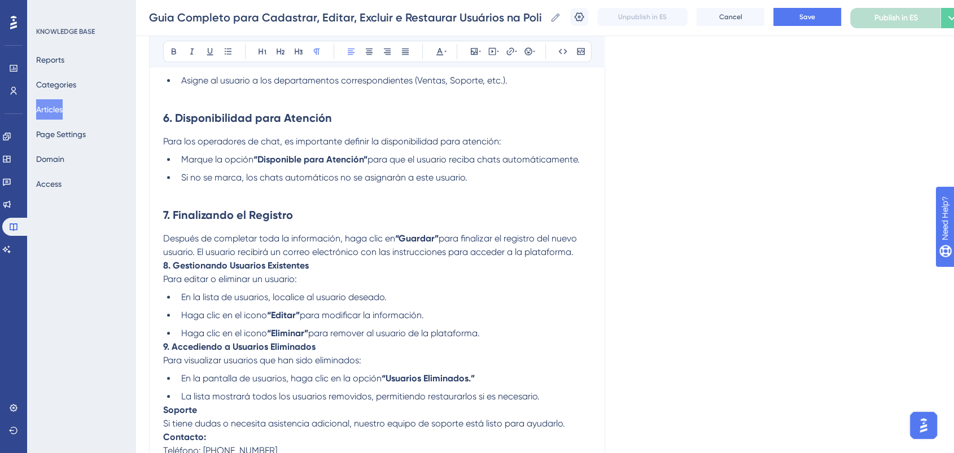
click at [580, 255] on p "Después de completar toda la información, haga clic en “Guardar” para finalizar…" at bounding box center [377, 245] width 428 height 27
click at [577, 258] on p "Después de completar toda la información, haga clic en “Guardar” para finalizar…" at bounding box center [377, 245] width 428 height 27
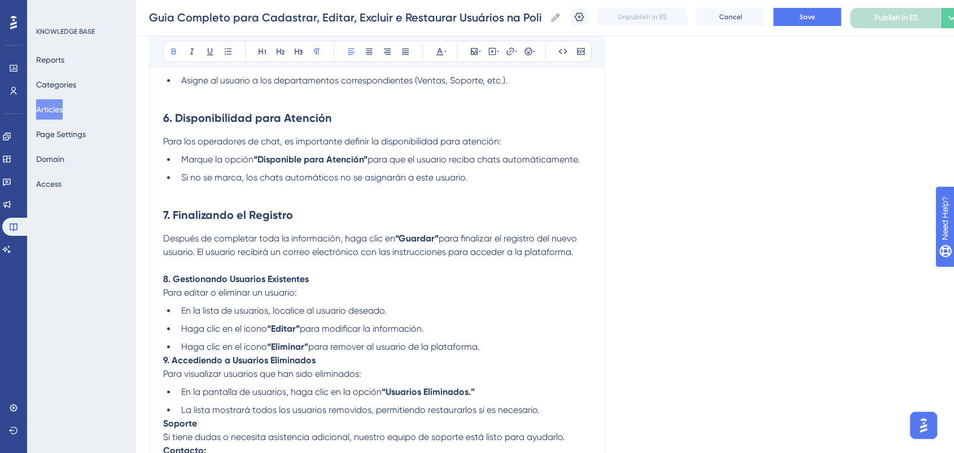
click at [342, 279] on p "8. Gestionando Usuarios Existentes Para editar o eliminar un usuario:" at bounding box center [377, 286] width 428 height 27
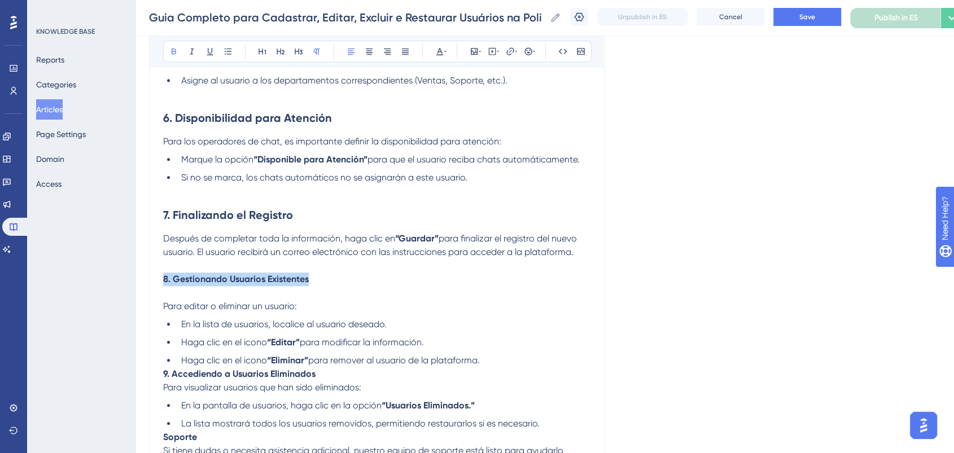
drag, startPoint x: 337, startPoint y: 280, endPoint x: 172, endPoint y: 278, distance: 164.9
click at [165, 284] on p "8. Gestionando Usuarios Existentes" at bounding box center [377, 280] width 428 height 14
click at [281, 52] on icon at bounding box center [280, 51] width 9 height 9
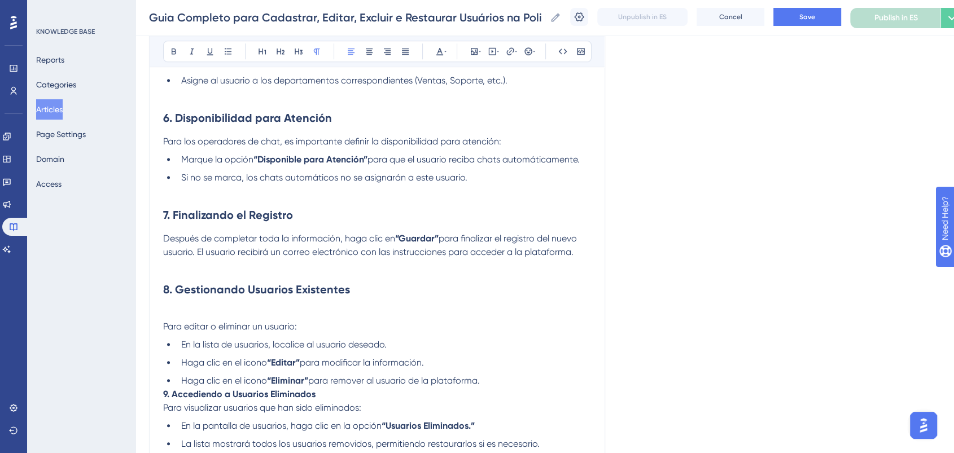
click at [163, 331] on span "Para editar o eliminar un usuario:" at bounding box center [230, 326] width 134 height 11
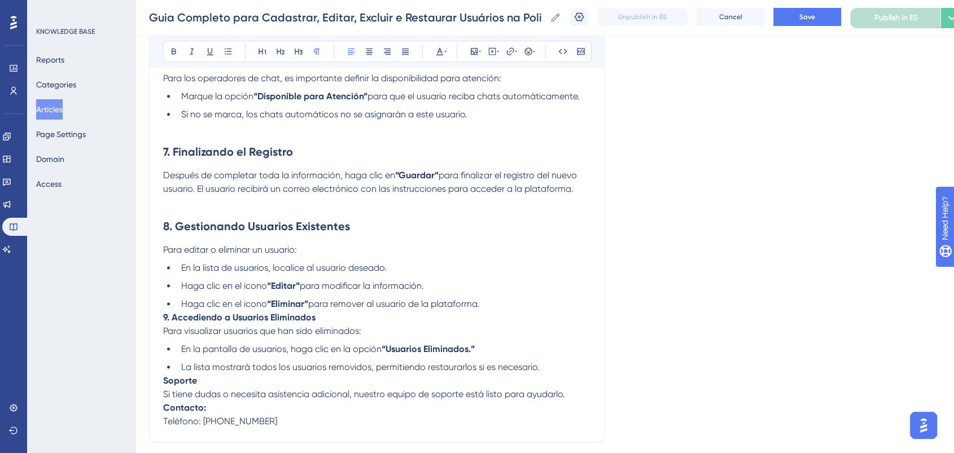
scroll to position [1066, 0]
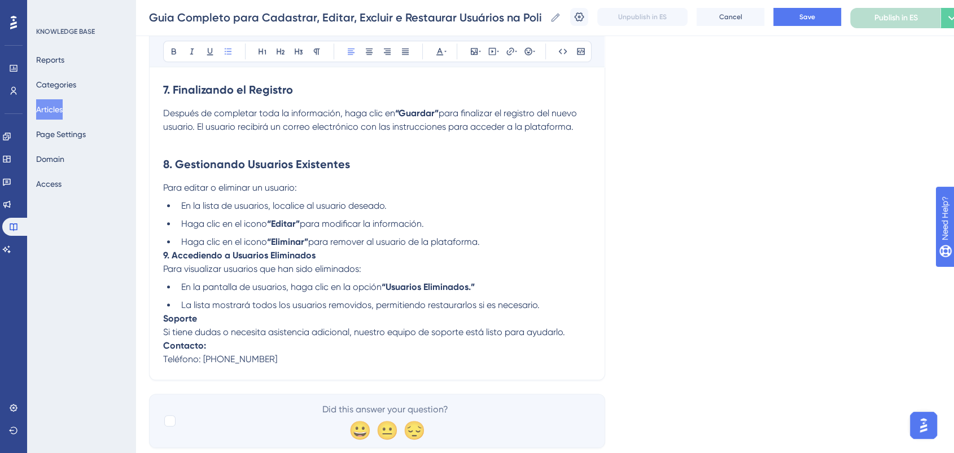
click at [492, 249] on li "Haga clic en el icono “Eliminar” para remover al usuario de la plataforma." at bounding box center [384, 242] width 414 height 14
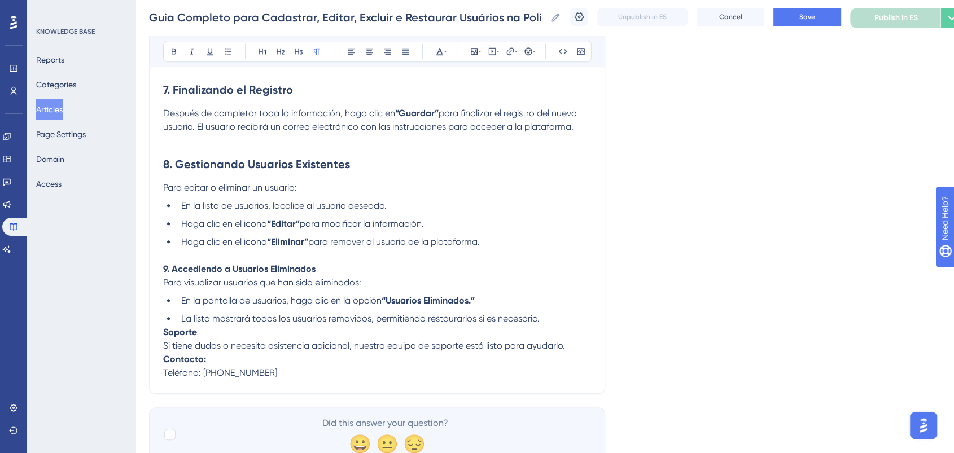
click at [340, 272] on p "9. Accediendo a Usuarios Eliminados Para visualizar usuarios que han sido elimi…" at bounding box center [377, 276] width 428 height 27
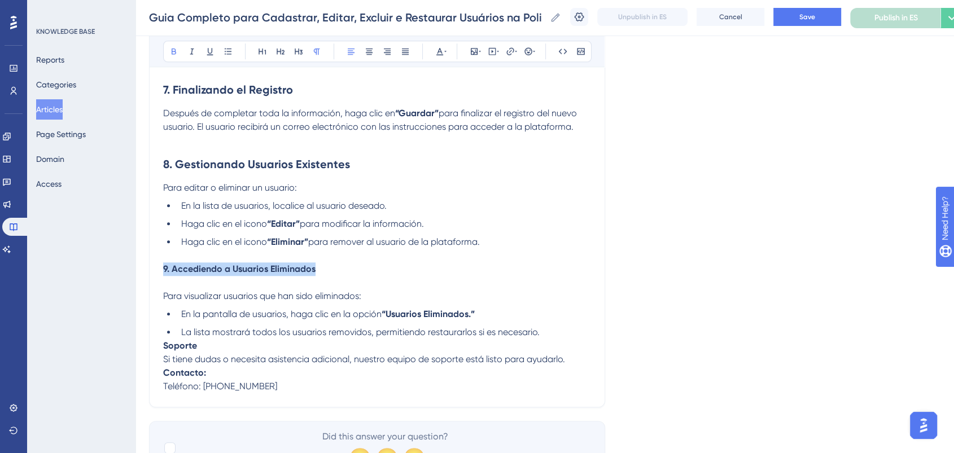
drag, startPoint x: 318, startPoint y: 277, endPoint x: 162, endPoint y: 277, distance: 155.8
click at [279, 51] on icon at bounding box center [281, 52] width 8 height 6
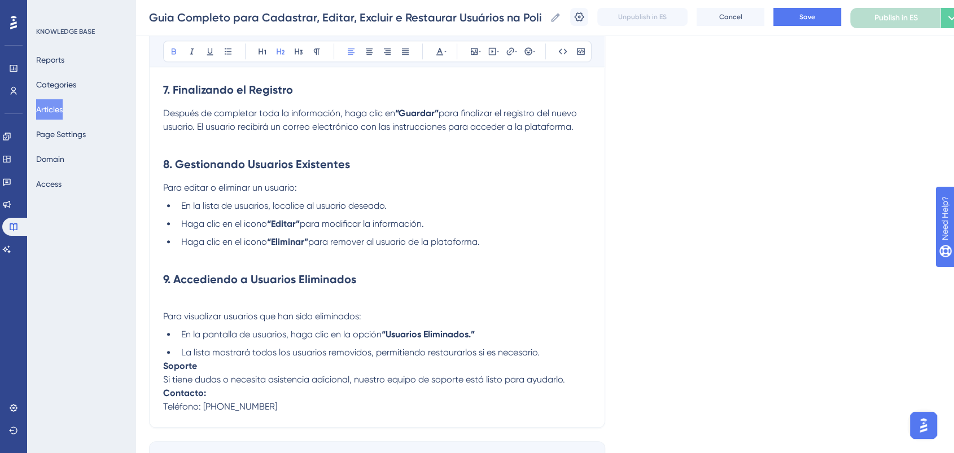
click at [163, 322] on span "Para visualizar usuarios que han sido eliminados:" at bounding box center [262, 316] width 198 height 11
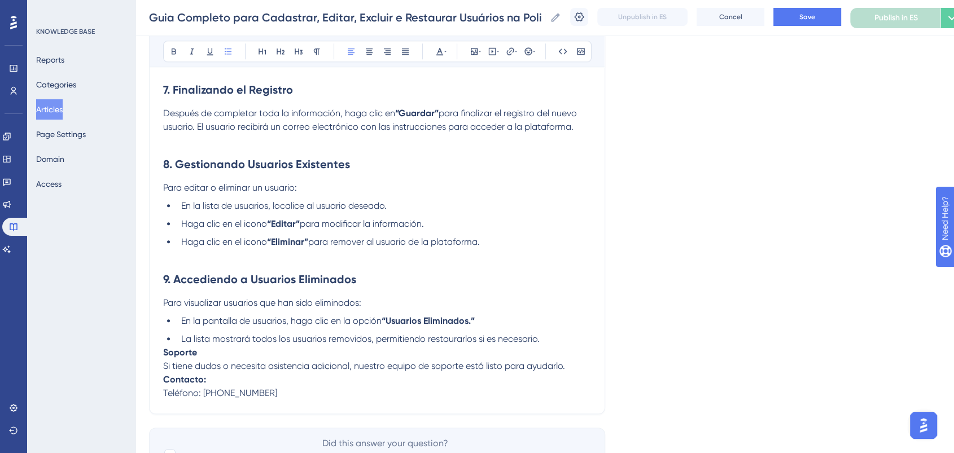
click at [544, 344] on li "La lista mostrará todos los usuarios removidos, permitiendo restaurarlos si es …" at bounding box center [384, 340] width 414 height 14
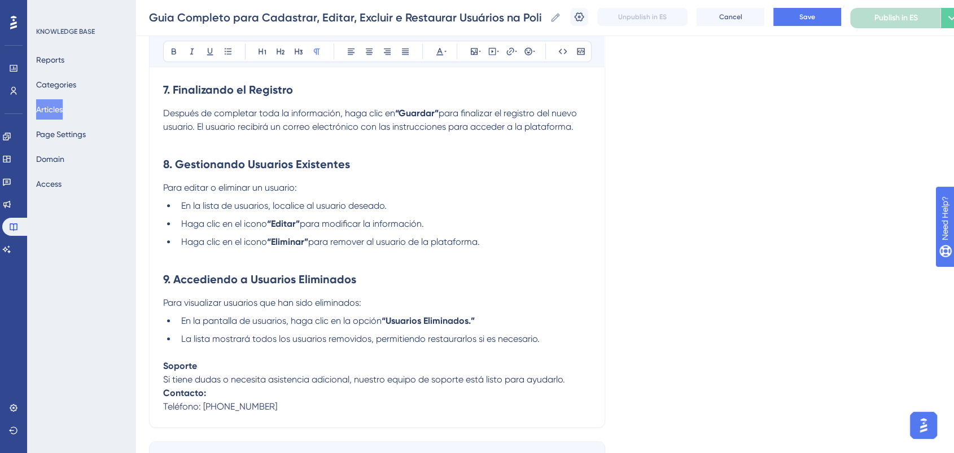
scroll to position [1152, 0]
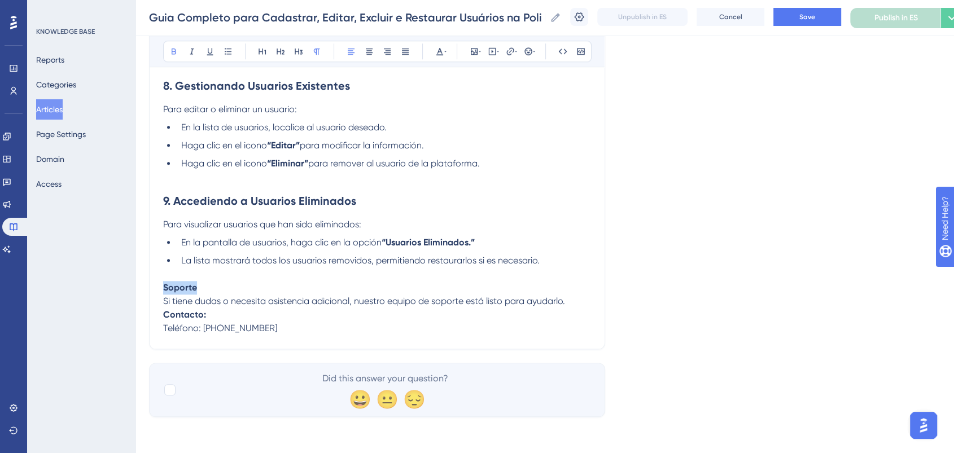
drag, startPoint x: 203, startPoint y: 286, endPoint x: 184, endPoint y: 252, distance: 38.9
click at [280, 51] on icon at bounding box center [280, 51] width 9 height 9
click at [271, 278] on p at bounding box center [377, 275] width 428 height 14
click at [262, 289] on p "Soporte Si tiene dudas o necesita asistencia adicional, nuestro equipo de sopor…" at bounding box center [377, 294] width 428 height 27
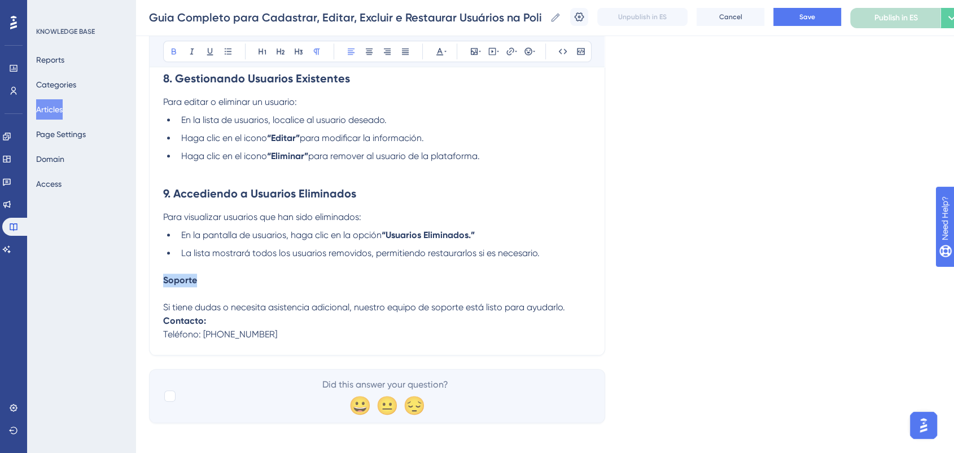
drag, startPoint x: 244, startPoint y: 289, endPoint x: 128, endPoint y: 288, distance: 116.3
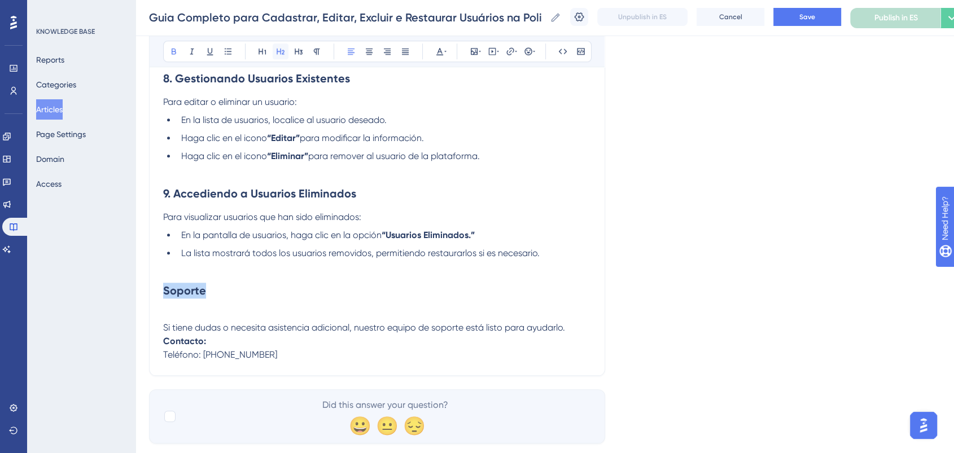
click at [284, 51] on icon at bounding box center [281, 52] width 8 height 6
click at [217, 315] on p "Si tiene dudas o necesita asistencia adicional, nuestro equipo de soporte está …" at bounding box center [377, 321] width 428 height 27
click at [165, 333] on span "Si tiene dudas o necesita asistencia adicional, nuestro equipo de soporte está …" at bounding box center [364, 327] width 402 height 11
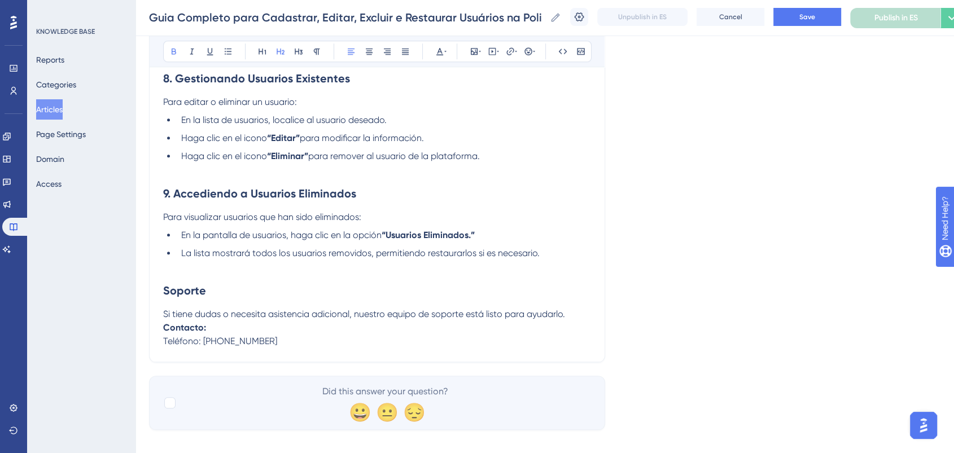
click at [300, 288] on h2 "Soporte" at bounding box center [377, 291] width 428 height 34
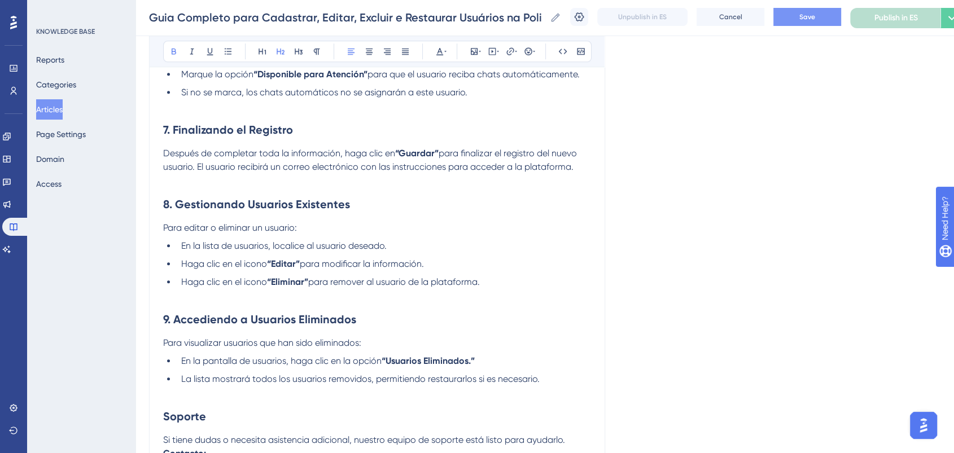
click at [793, 20] on button "Save" at bounding box center [808, 17] width 68 height 18
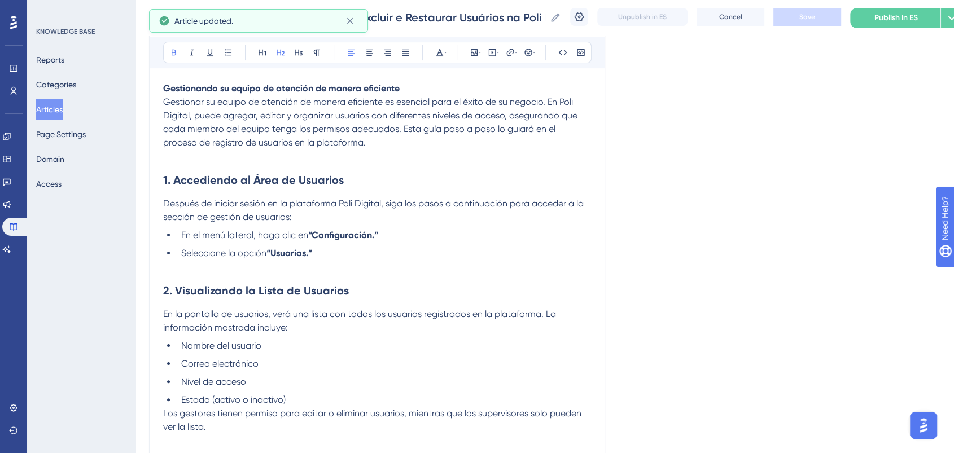
scroll to position [85, 0]
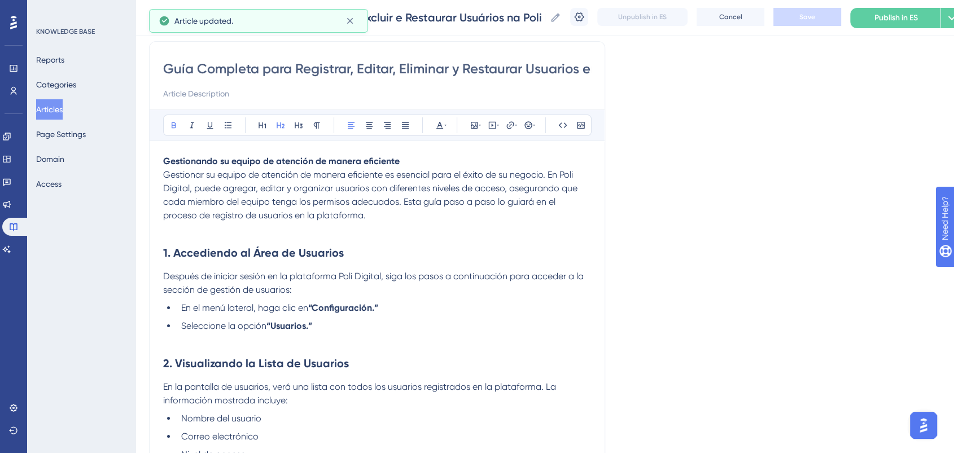
click at [316, 339] on p at bounding box center [377, 340] width 428 height 14
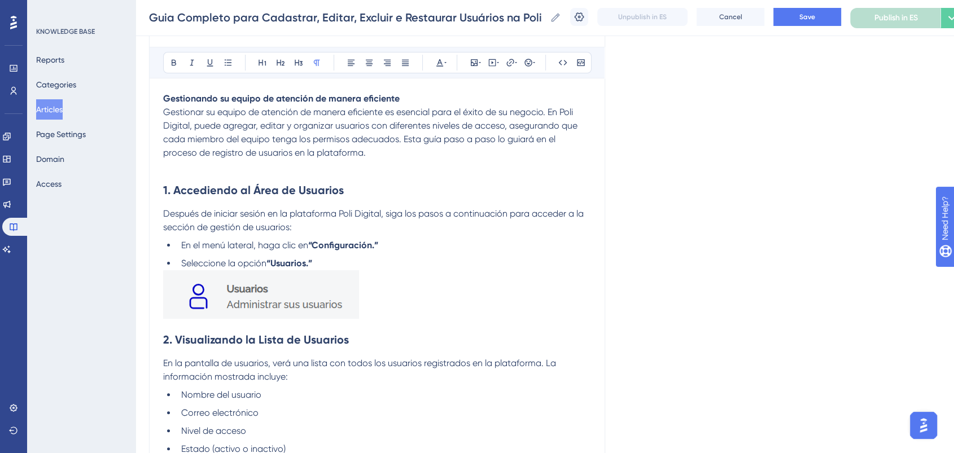
scroll to position [0, 0]
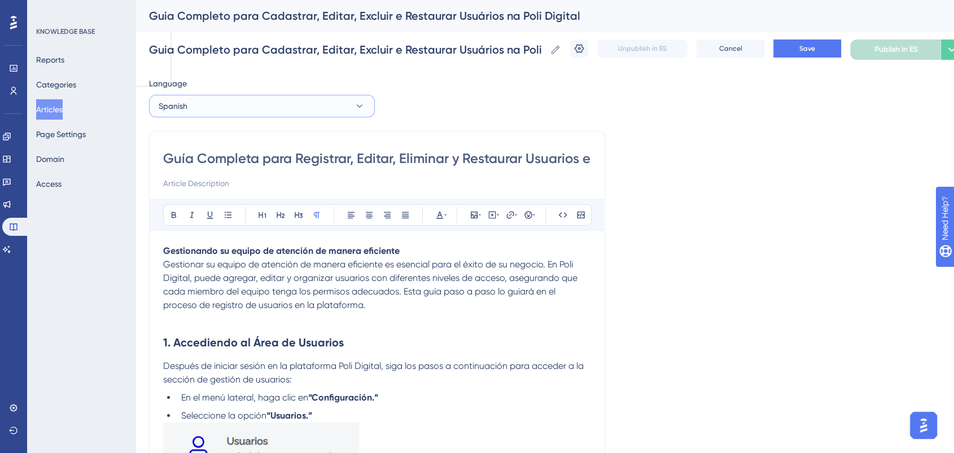
click at [280, 106] on button "Spanish" at bounding box center [262, 106] width 226 height 23
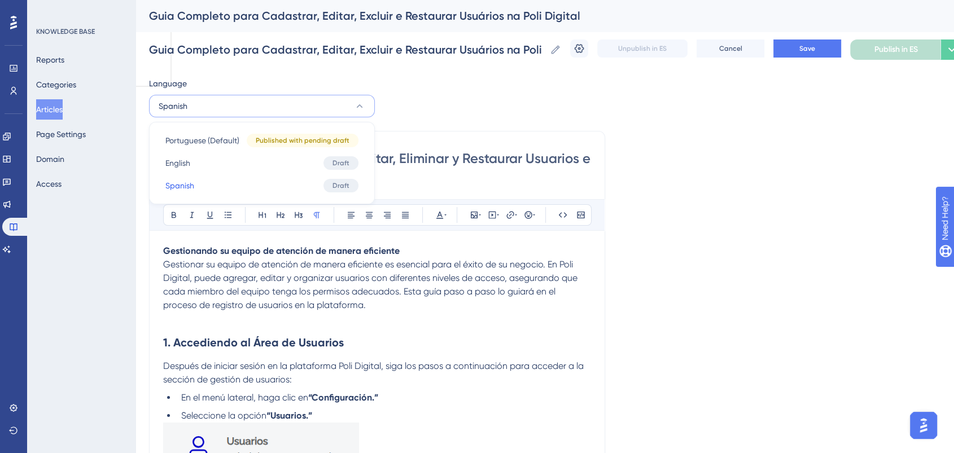
drag, startPoint x: 575, startPoint y: 126, endPoint x: 843, endPoint y: 66, distance: 275.1
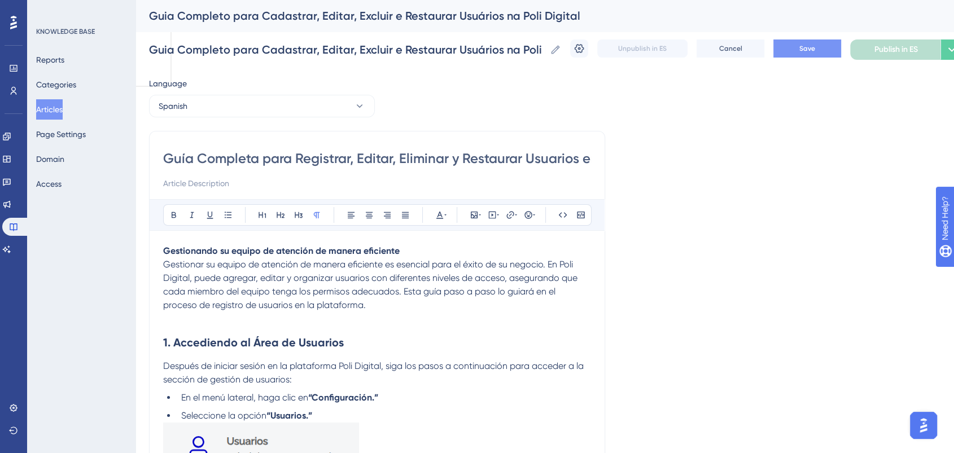
click at [831, 47] on button "Save" at bounding box center [808, 49] width 68 height 18
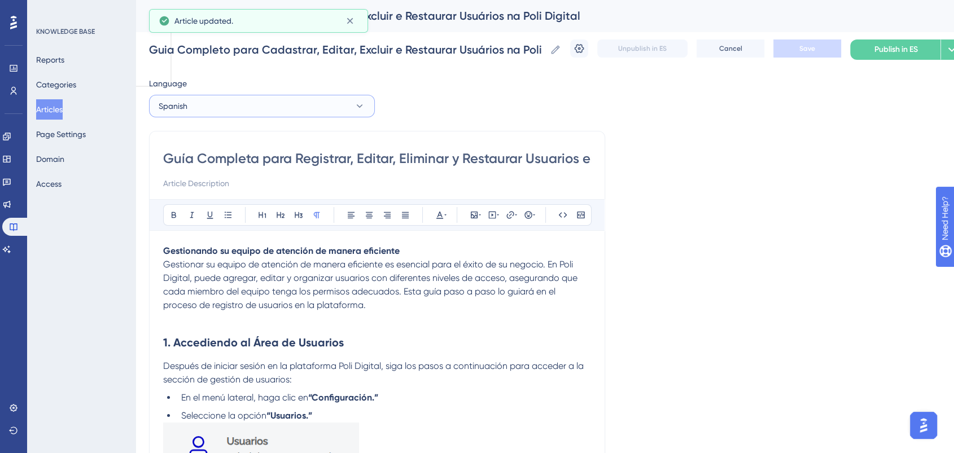
click at [219, 107] on button "Spanish" at bounding box center [262, 106] width 226 height 23
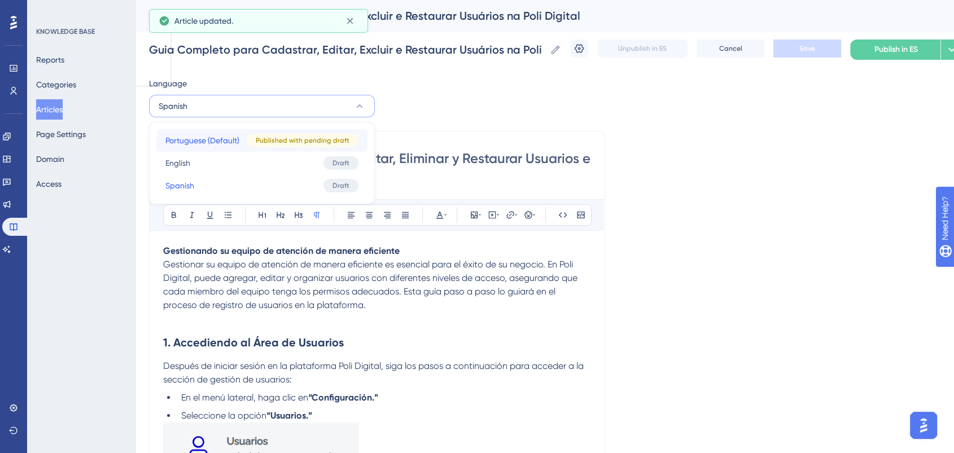
click at [215, 140] on span "Portuguese (Default)" at bounding box center [202, 141] width 74 height 14
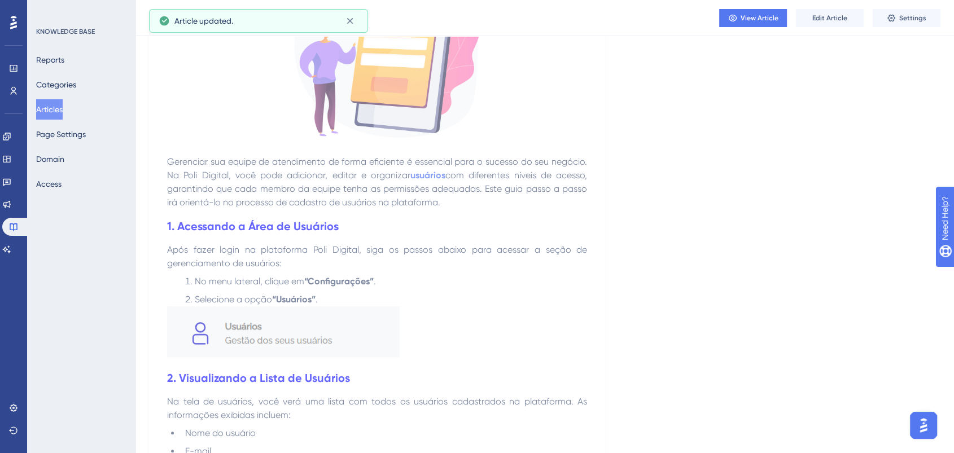
scroll to position [313, 0]
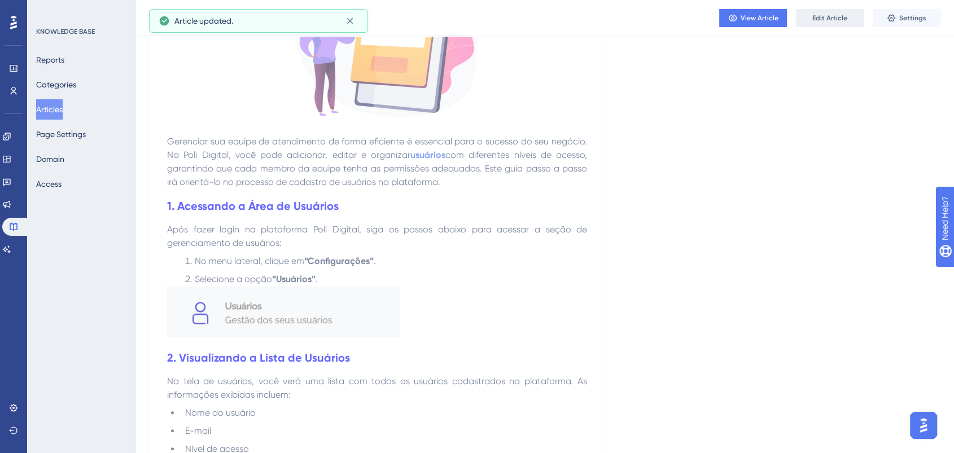
click at [837, 18] on span "Edit Article" at bounding box center [830, 18] width 35 height 9
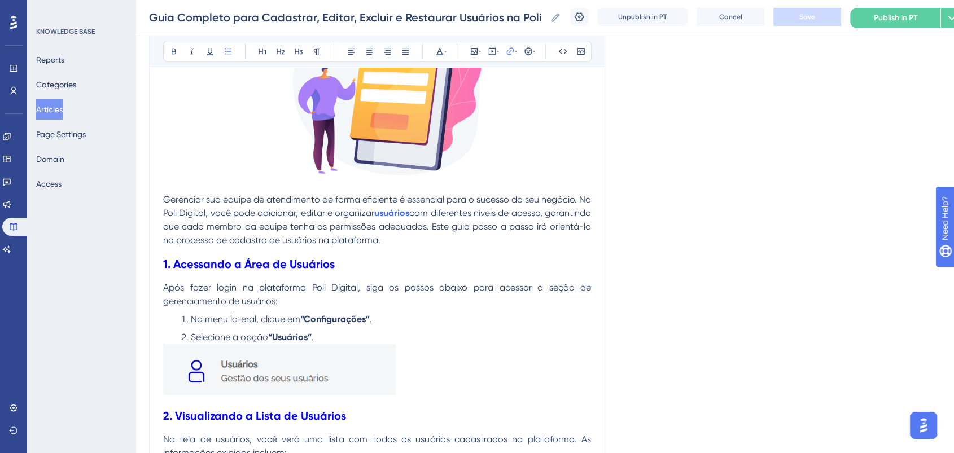
scroll to position [405, 0]
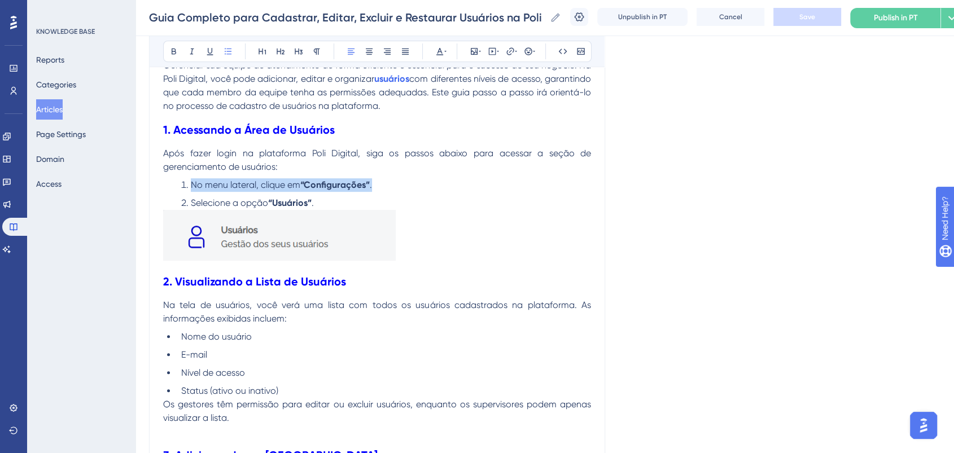
drag, startPoint x: 386, startPoint y: 182, endPoint x: 179, endPoint y: 184, distance: 207.2
click at [179, 184] on li "No menu lateral, clique em “Configurações” ." at bounding box center [384, 185] width 414 height 14
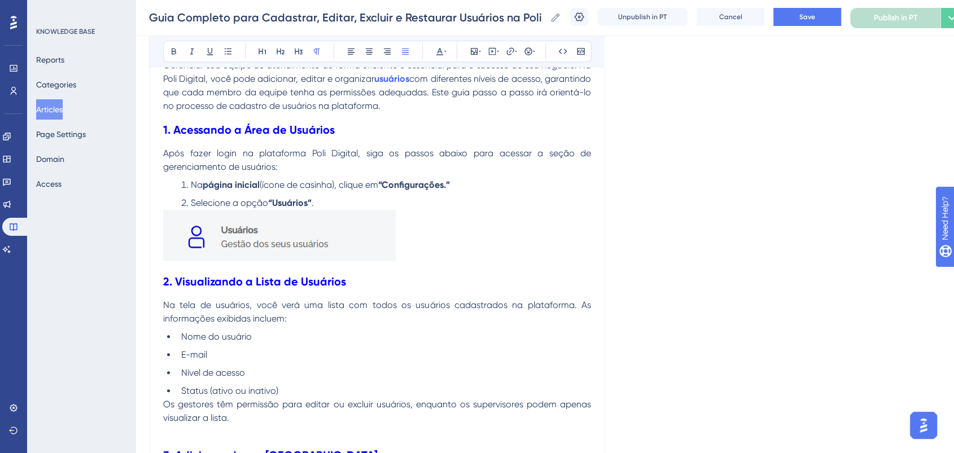
click at [494, 173] on p "Após fazer login na plataforma Poli Digital, siga os passos abaixo para acessar…" at bounding box center [377, 160] width 428 height 27
click at [807, 19] on button "Save" at bounding box center [808, 17] width 68 height 18
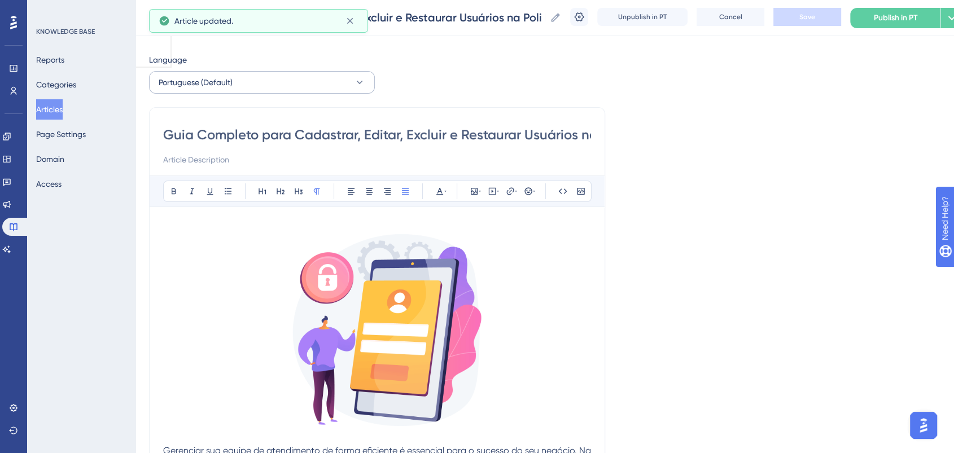
scroll to position [0, 0]
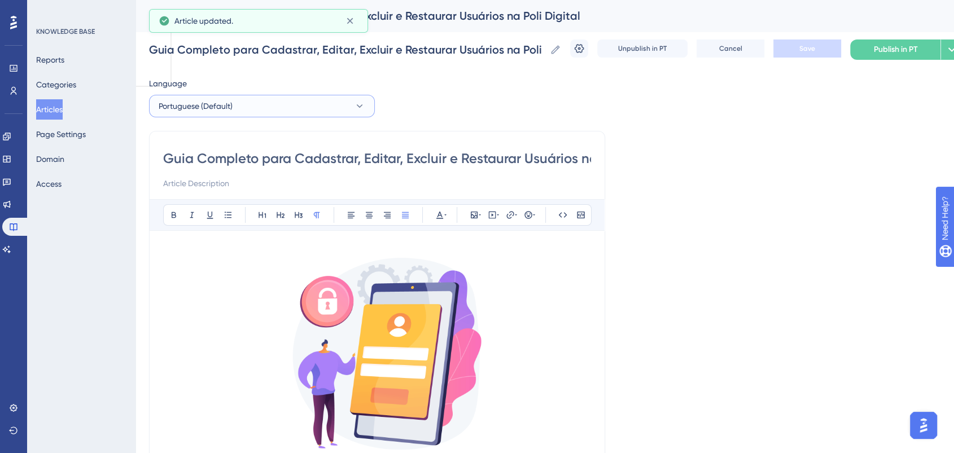
click at [246, 102] on button "Portuguese (Default)" at bounding box center [262, 106] width 226 height 23
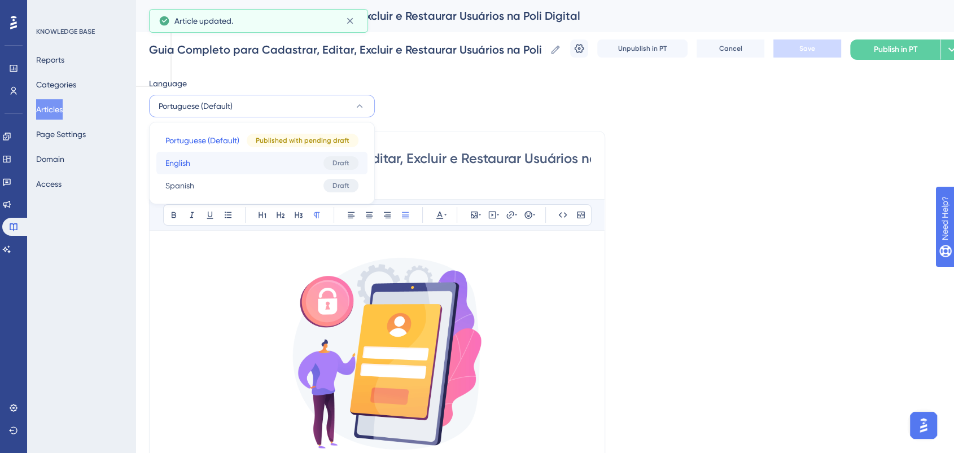
click at [206, 158] on button "English English Draft" at bounding box center [261, 163] width 211 height 23
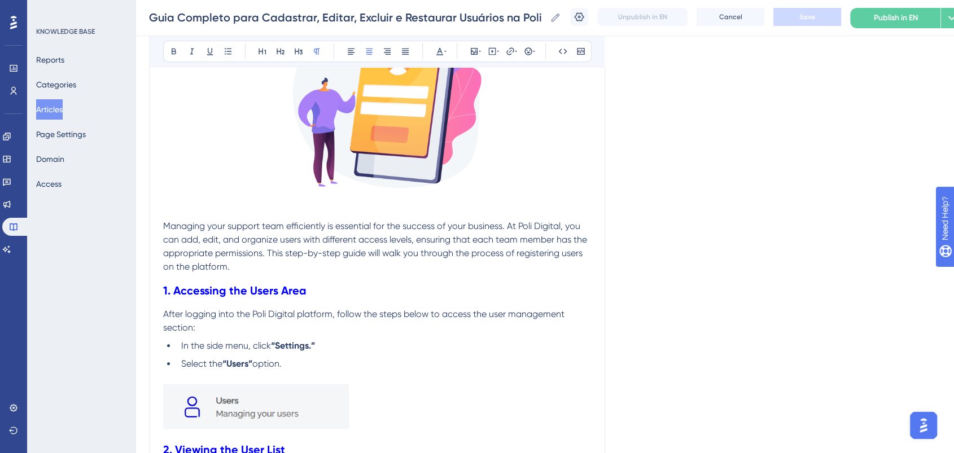
scroll to position [343, 0]
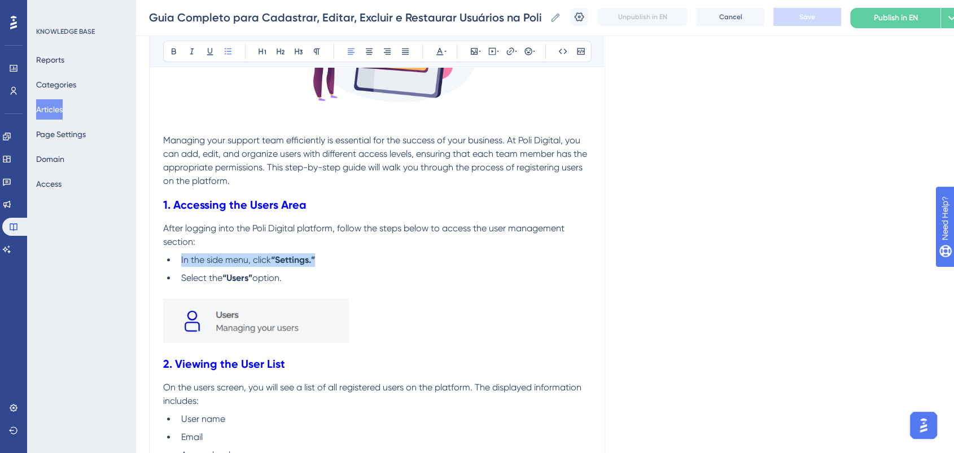
drag, startPoint x: 343, startPoint y: 253, endPoint x: 181, endPoint y: 258, distance: 162.7
click at [181, 258] on li "In the side menu, click “Settings.”" at bounding box center [384, 261] width 414 height 14
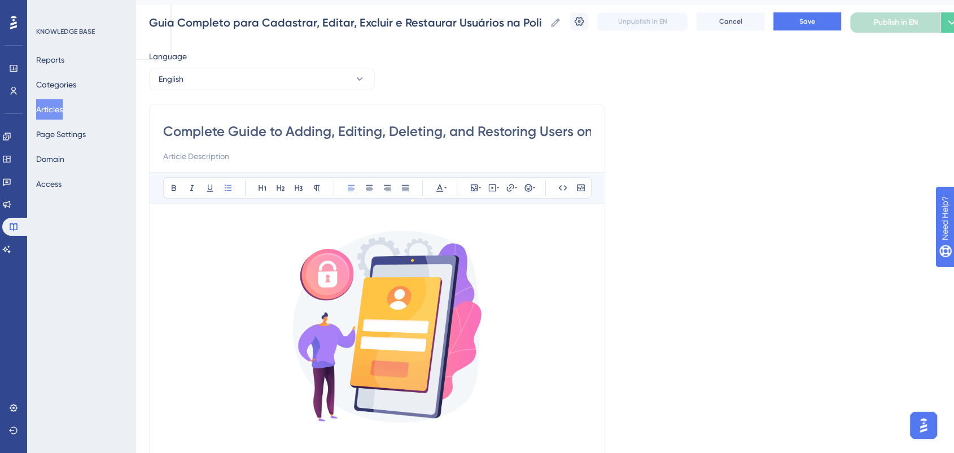
scroll to position [0, 0]
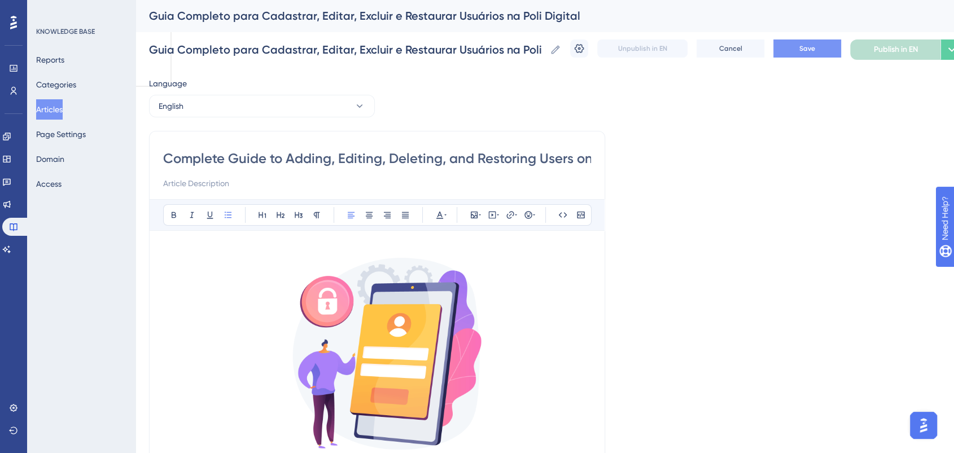
click at [801, 46] on button "Save" at bounding box center [808, 49] width 68 height 18
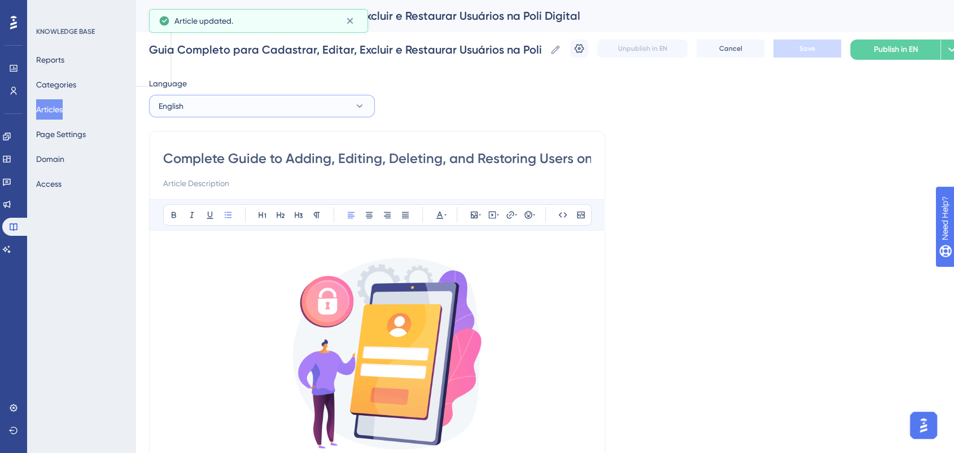
click at [250, 111] on button "English" at bounding box center [262, 106] width 226 height 23
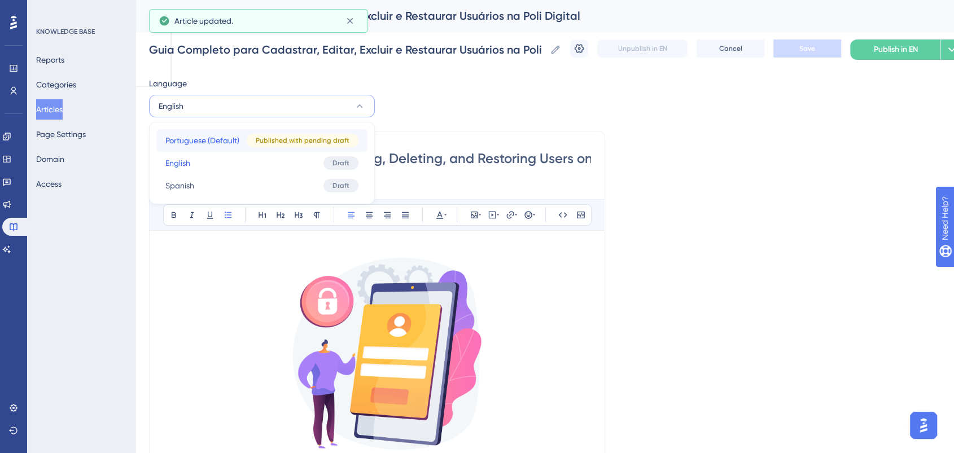
click at [211, 143] on span "Portuguese (Default)" at bounding box center [202, 141] width 74 height 14
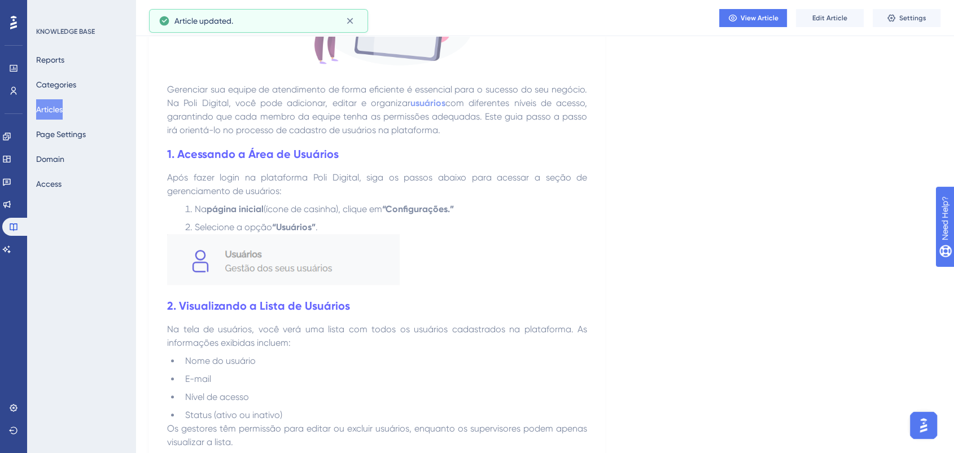
scroll to position [376, 0]
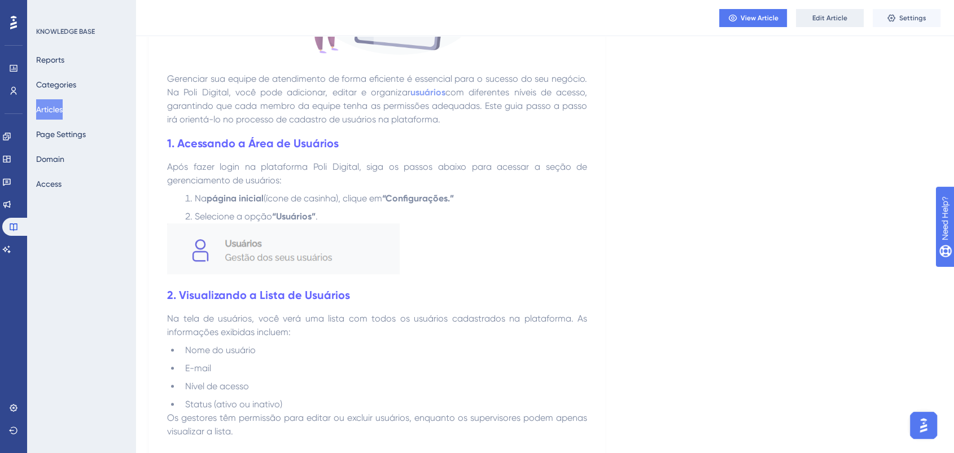
click at [851, 11] on button "Edit Article" at bounding box center [830, 18] width 68 height 18
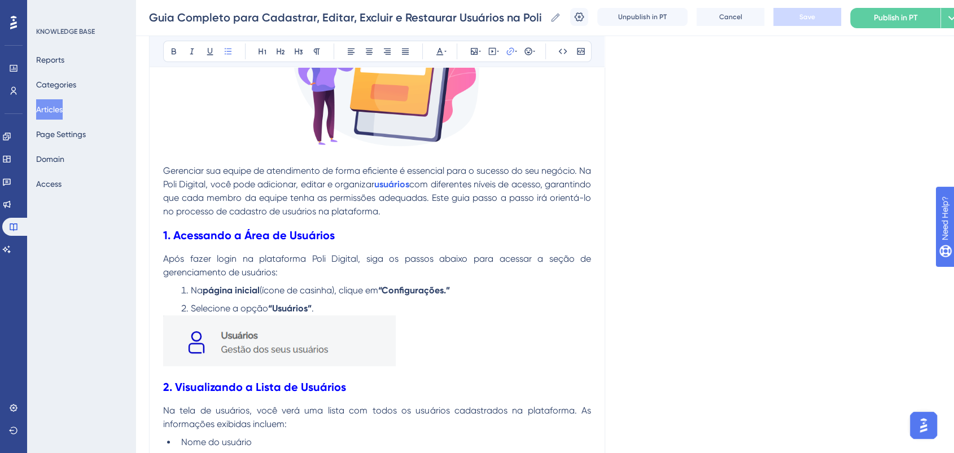
scroll to position [285, 0]
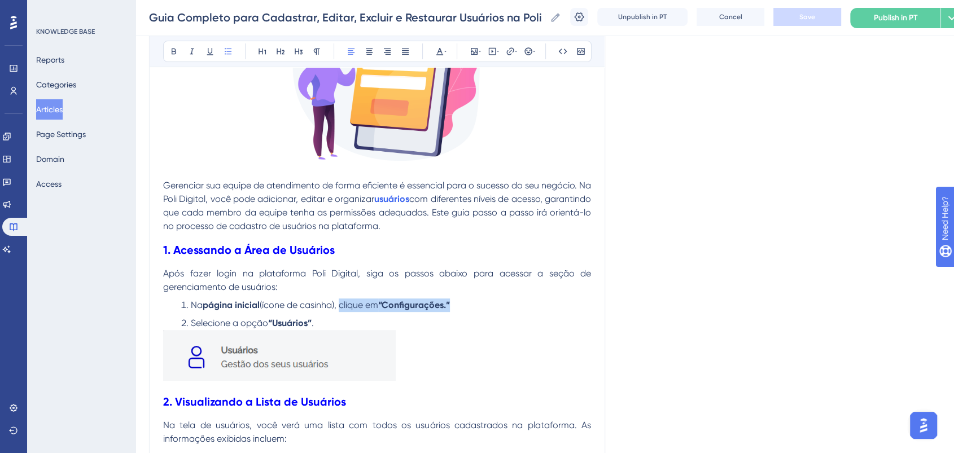
drag, startPoint x: 465, startPoint y: 300, endPoint x: 342, endPoint y: 303, distance: 123.7
click at [342, 303] on li "Na página inicial (ícone de casinha), clique em “Configurações.”" at bounding box center [384, 306] width 414 height 14
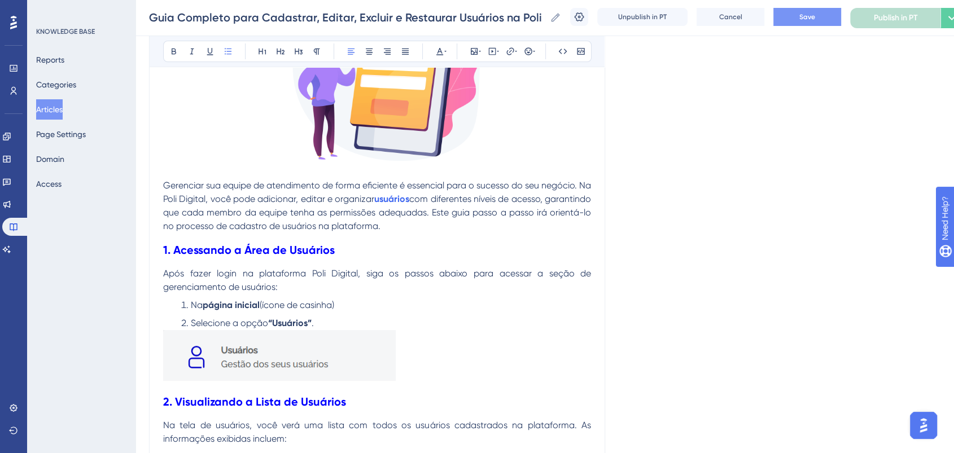
click at [815, 12] on span "Save" at bounding box center [808, 16] width 16 height 9
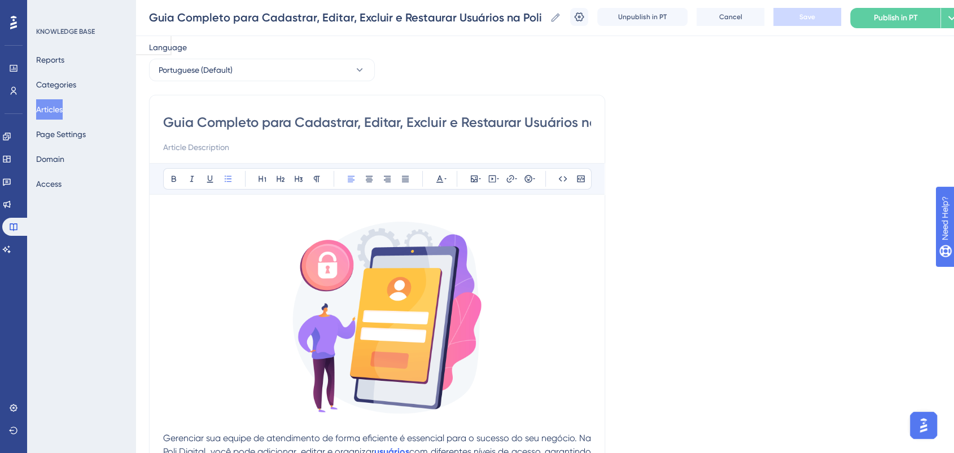
scroll to position [0, 0]
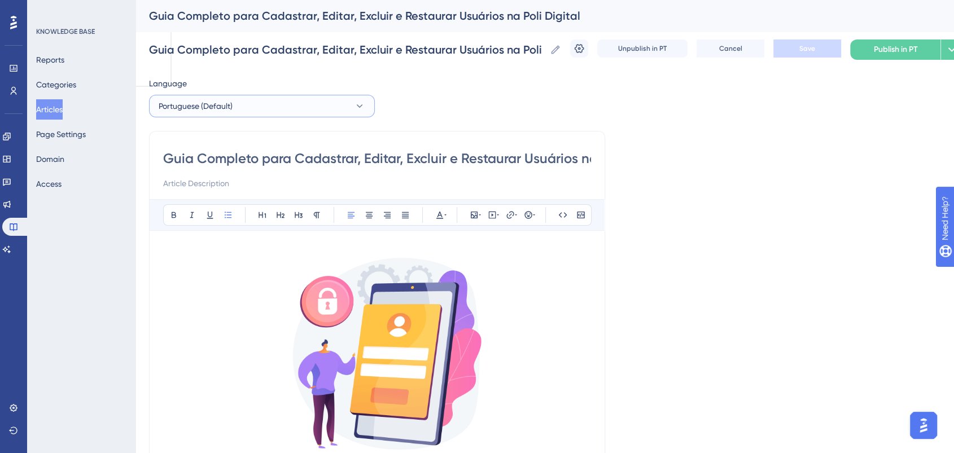
click at [215, 107] on span "Portuguese (Default)" at bounding box center [196, 106] width 74 height 14
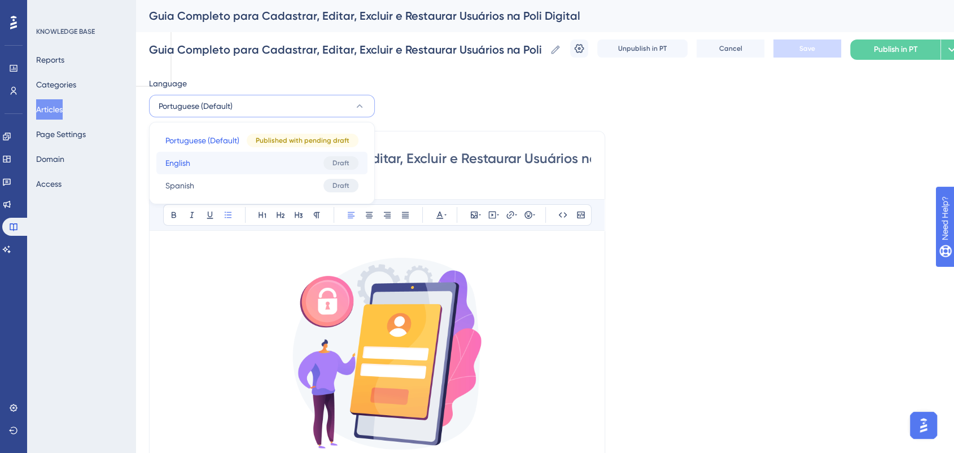
click at [201, 162] on button "English English Draft" at bounding box center [261, 163] width 211 height 23
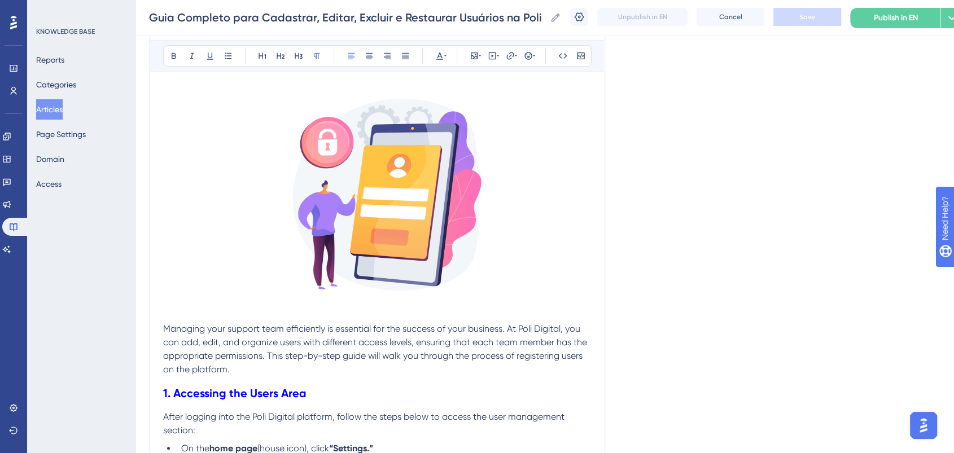
scroll to position [343, 0]
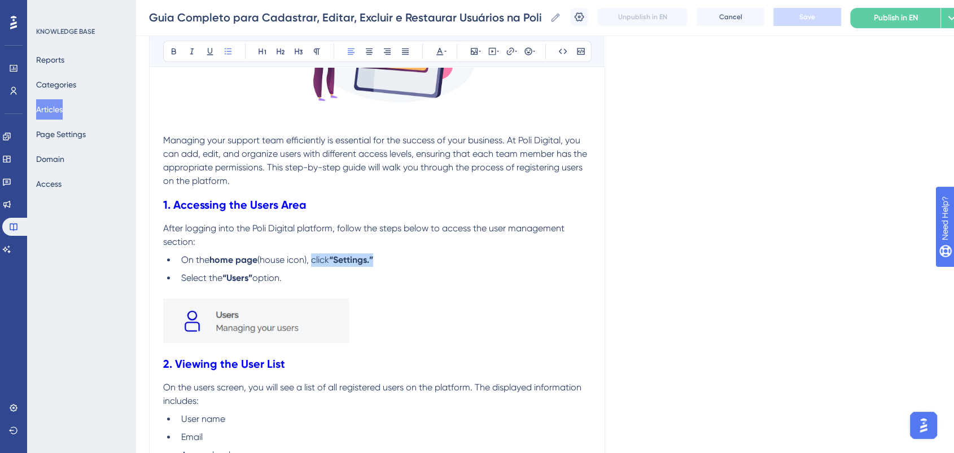
drag, startPoint x: 394, startPoint y: 257, endPoint x: 312, endPoint y: 262, distance: 81.4
click at [312, 262] on li "On the home page (house icon), click “Settings.”" at bounding box center [384, 261] width 414 height 14
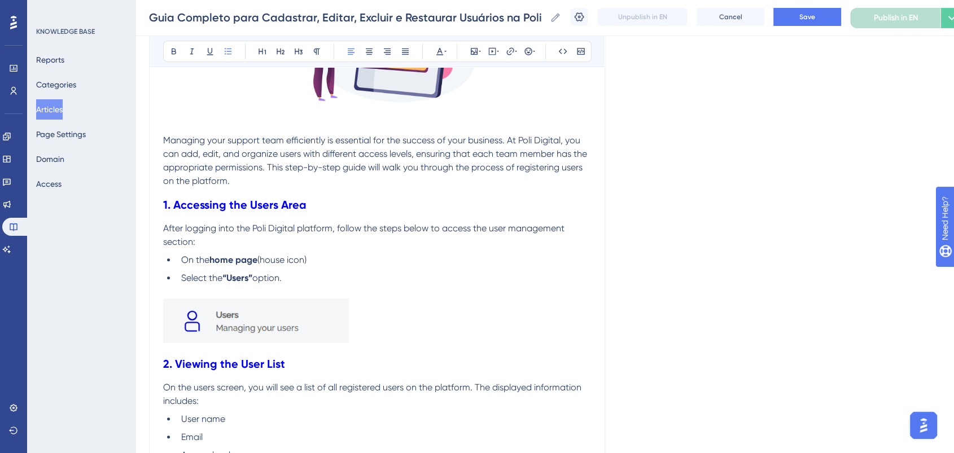
click at [461, 265] on li "On the home page (house icon)" at bounding box center [384, 261] width 414 height 14
click at [815, 19] on span "Save" at bounding box center [808, 16] width 16 height 9
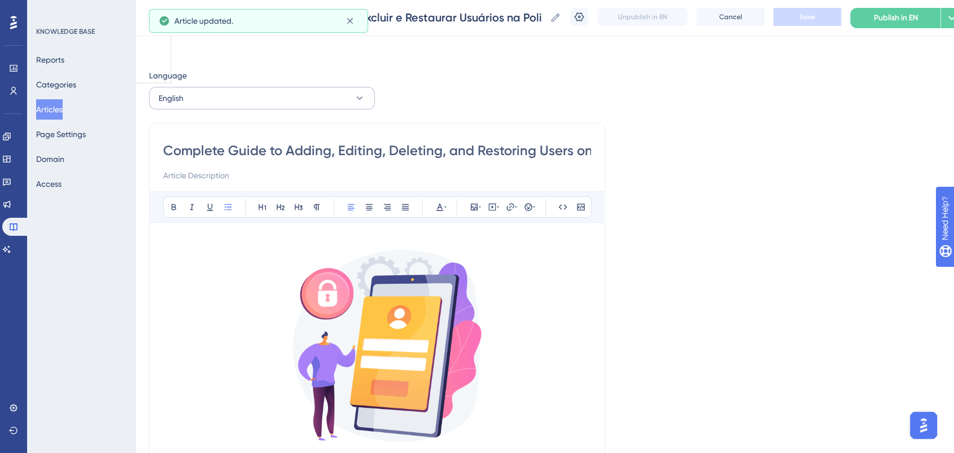
scroll to position [0, 0]
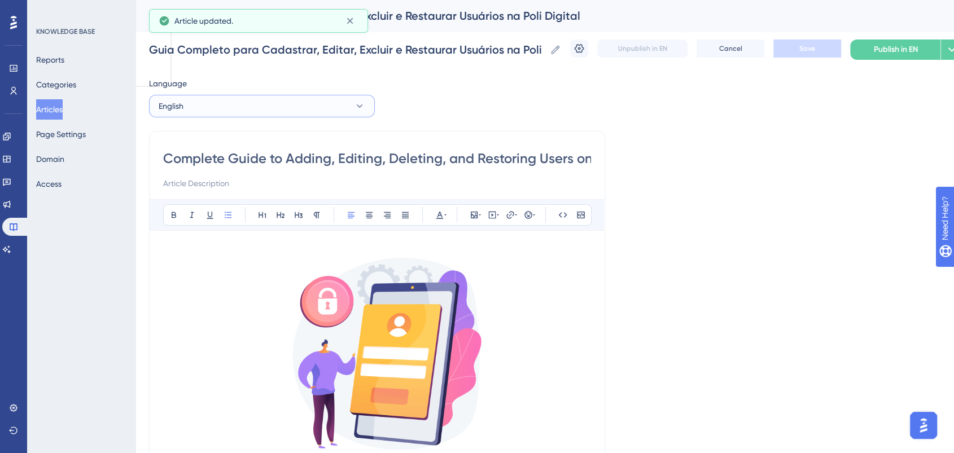
click at [271, 110] on button "English" at bounding box center [262, 106] width 226 height 23
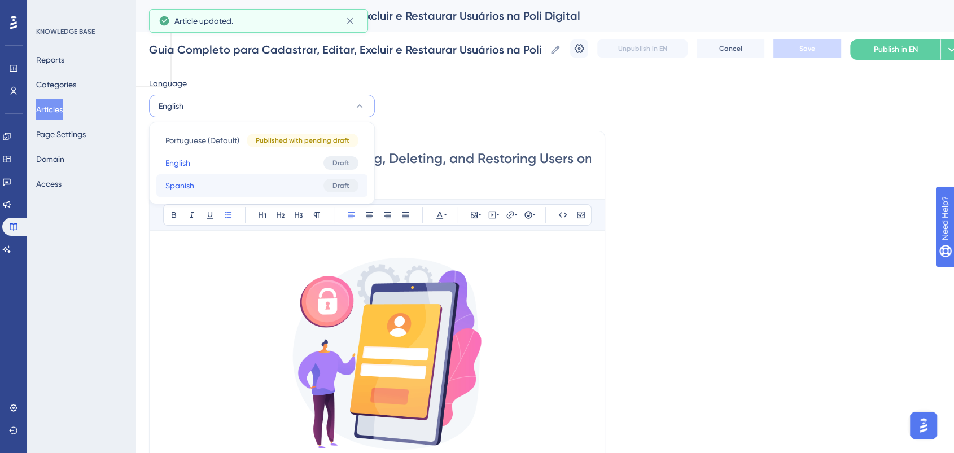
click at [222, 185] on button "Spanish Spanish Draft" at bounding box center [261, 185] width 211 height 23
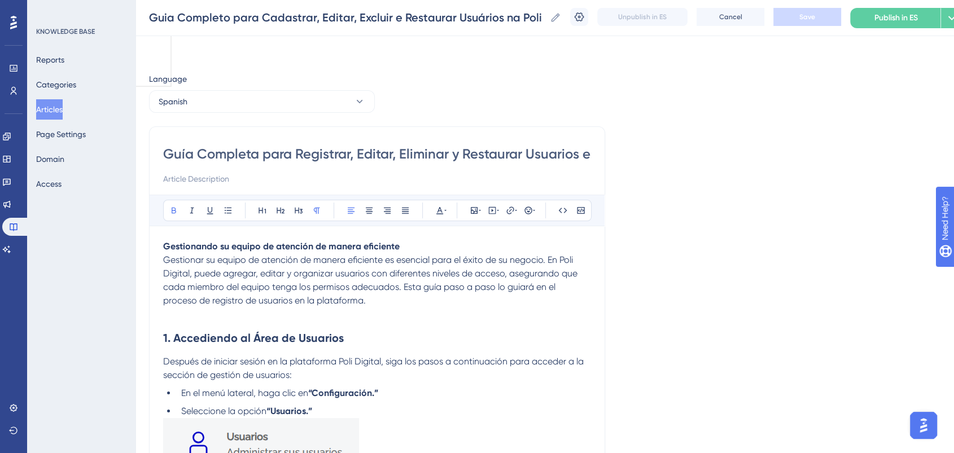
scroll to position [125, 0]
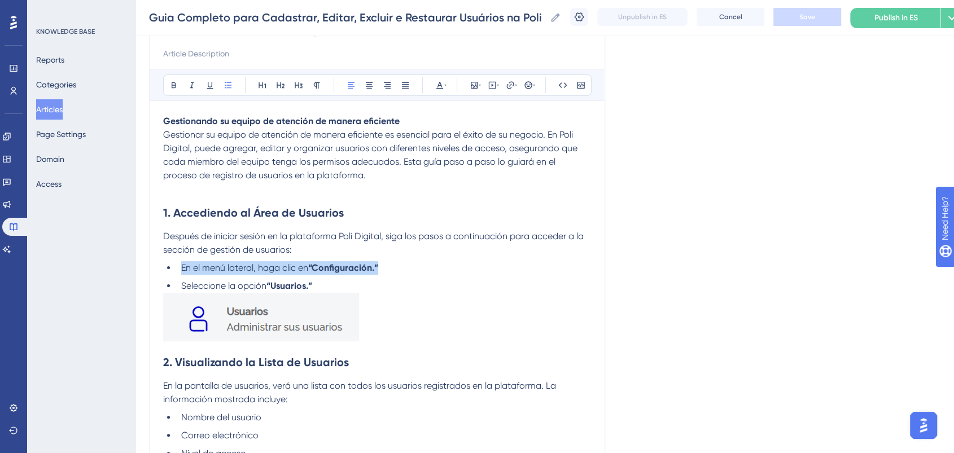
drag, startPoint x: 392, startPoint y: 267, endPoint x: 180, endPoint y: 263, distance: 212.3
click at [180, 263] on li "En el menú lateral, haga clic en “Configuración.”" at bounding box center [384, 268] width 414 height 14
paste div
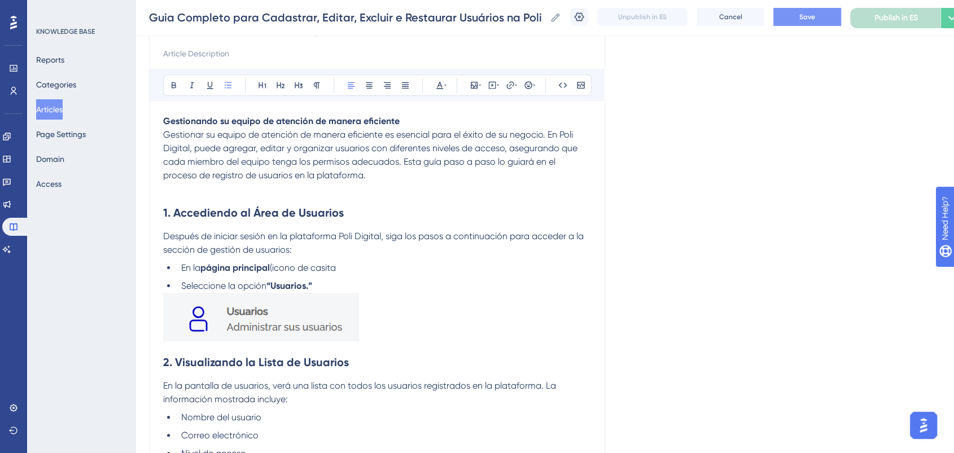
click at [383, 262] on li "En la página principal (icono de casita" at bounding box center [384, 268] width 414 height 14
click at [813, 19] on span "Save" at bounding box center [808, 16] width 16 height 9
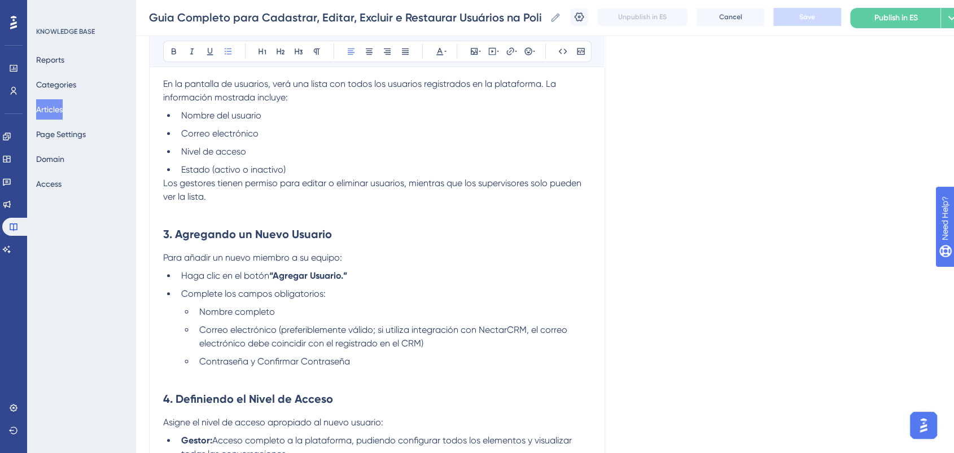
scroll to position [565, 0]
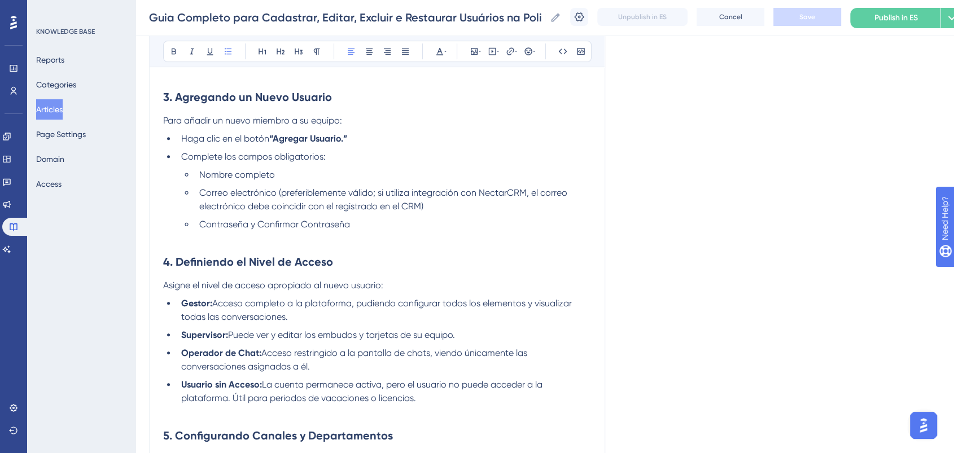
click at [312, 142] on strong "“Agregar Usuario.”" at bounding box center [308, 138] width 78 height 11
click at [321, 143] on strong "“Agregar Nuevo Usuario.”" at bounding box center [322, 138] width 107 height 11
click at [346, 140] on strong "“Agregar nuevo Usuario.”" at bounding box center [322, 138] width 106 height 11
click at [571, 115] on p "Para añadir un nuevo miembro a su equipo:" at bounding box center [377, 121] width 428 height 14
click at [807, 16] on button "Save" at bounding box center [808, 17] width 68 height 18
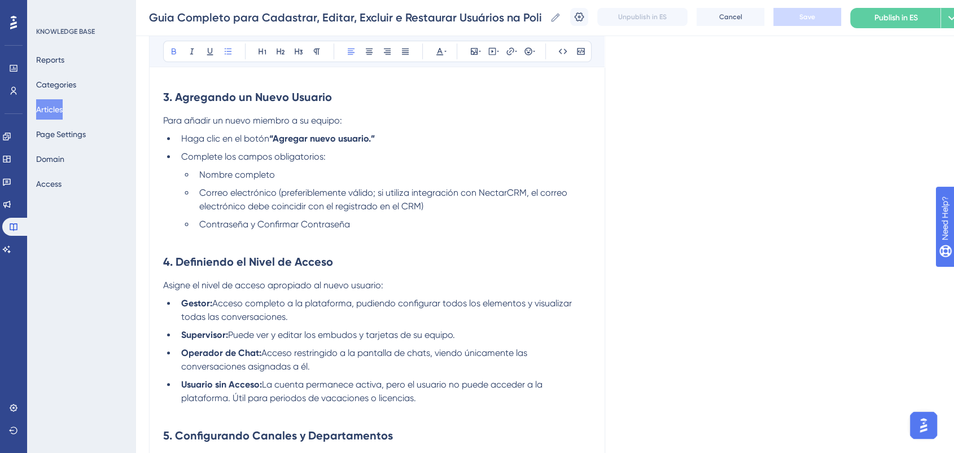
click at [388, 142] on li "Haga clic en el botón “Agregar nuevo usuario.”" at bounding box center [384, 139] width 414 height 14
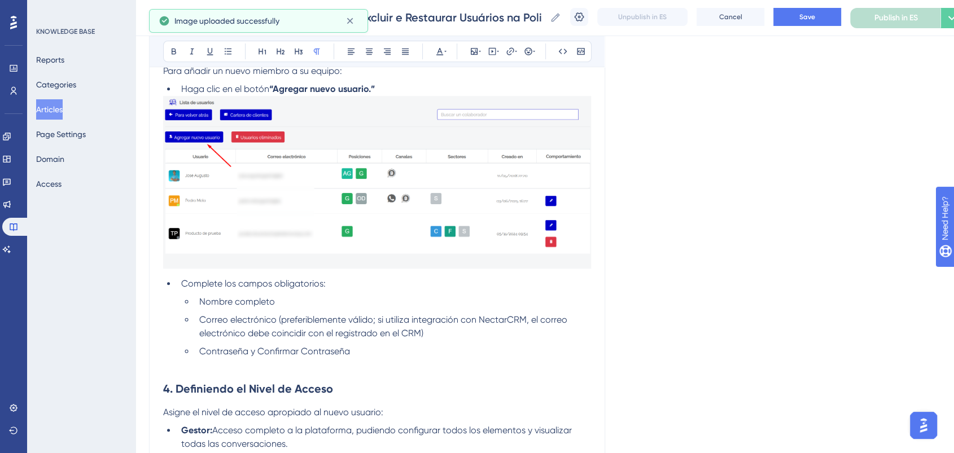
scroll to position [690, 0]
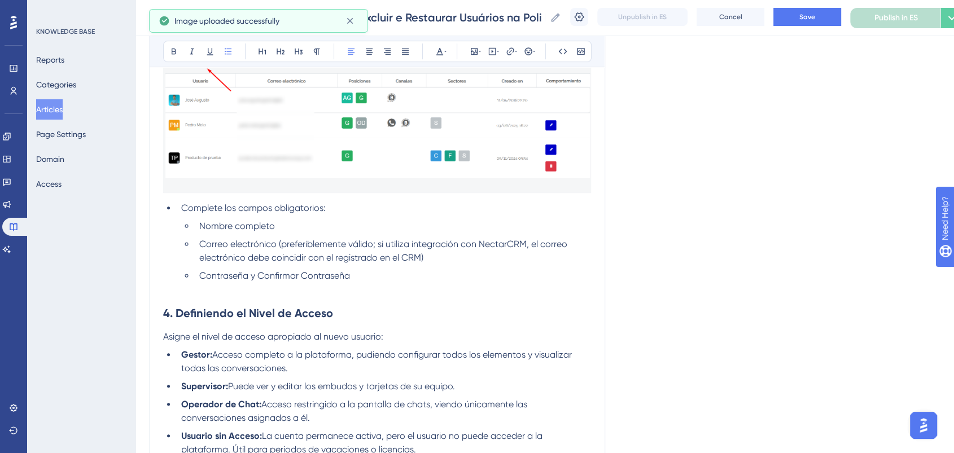
click at [179, 209] on li "Complete los campos obligatorios:" at bounding box center [384, 209] width 414 height 14
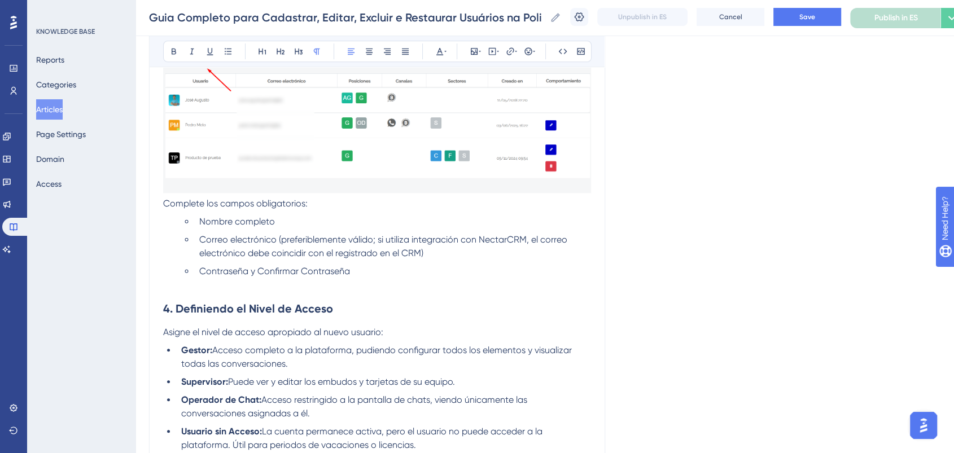
click at [200, 227] on span "Nombre completo" at bounding box center [237, 221] width 76 height 11
click at [198, 244] on li "Correo electrónico (preferiblemente válido; si utiliza integración con NectarCR…" at bounding box center [393, 246] width 396 height 27
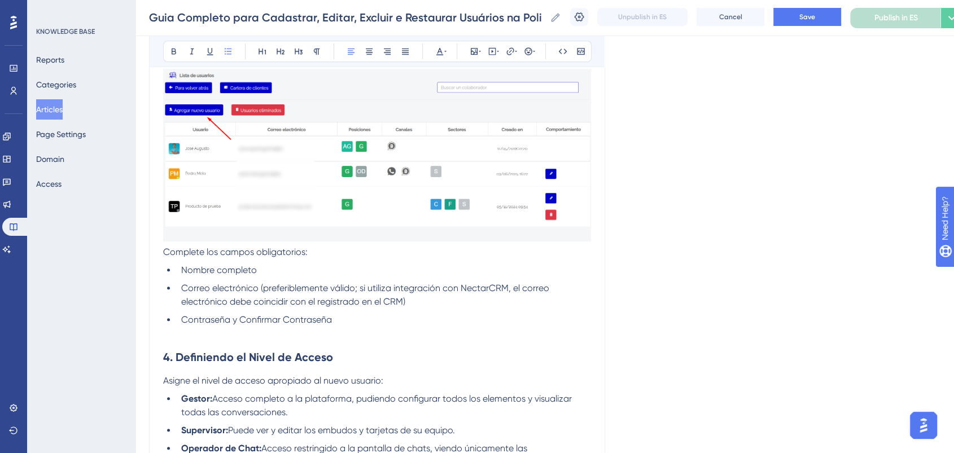
scroll to position [627, 0]
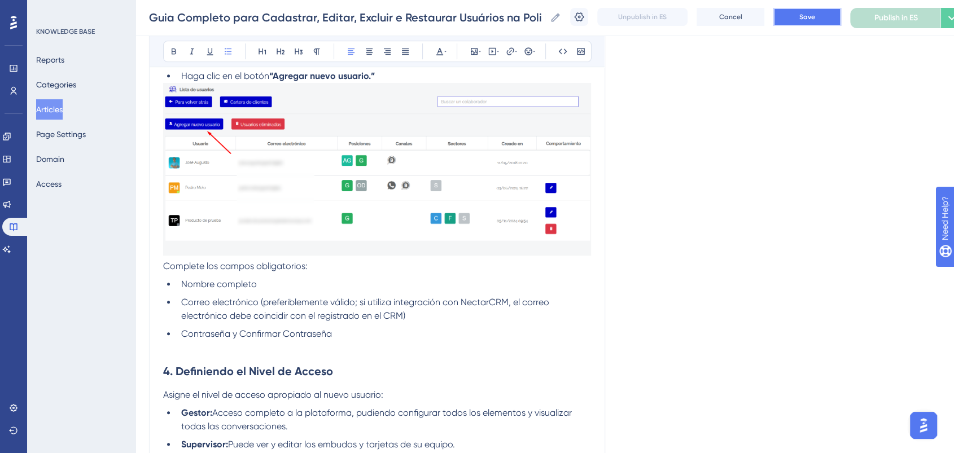
click at [812, 10] on button "Save" at bounding box center [808, 17] width 68 height 18
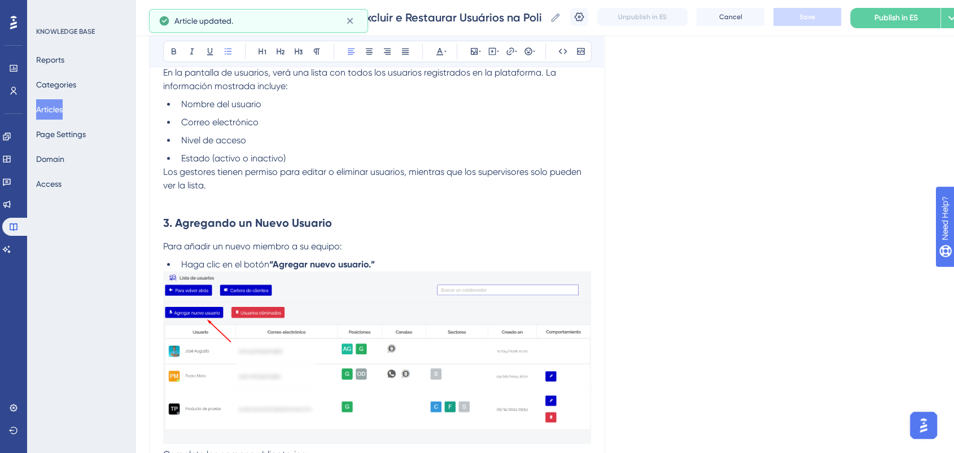
scroll to position [313, 0]
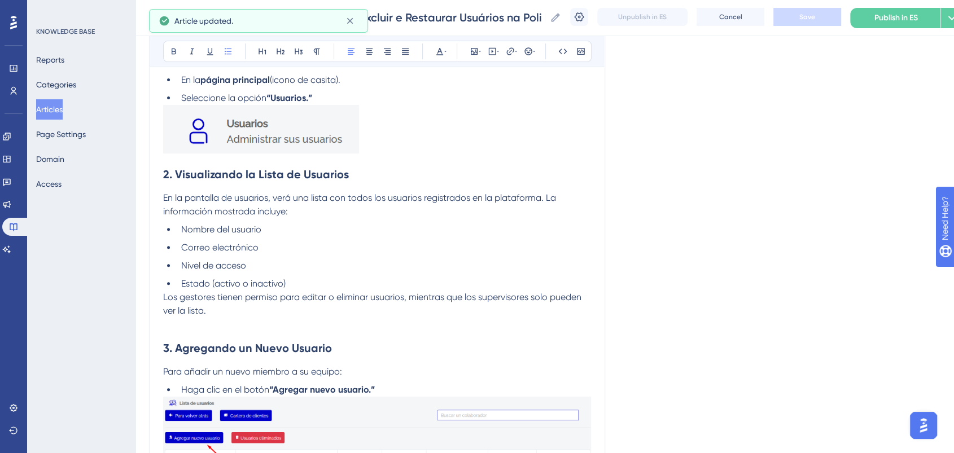
click at [311, 286] on li "Estado (activo o inactivo)" at bounding box center [384, 284] width 414 height 14
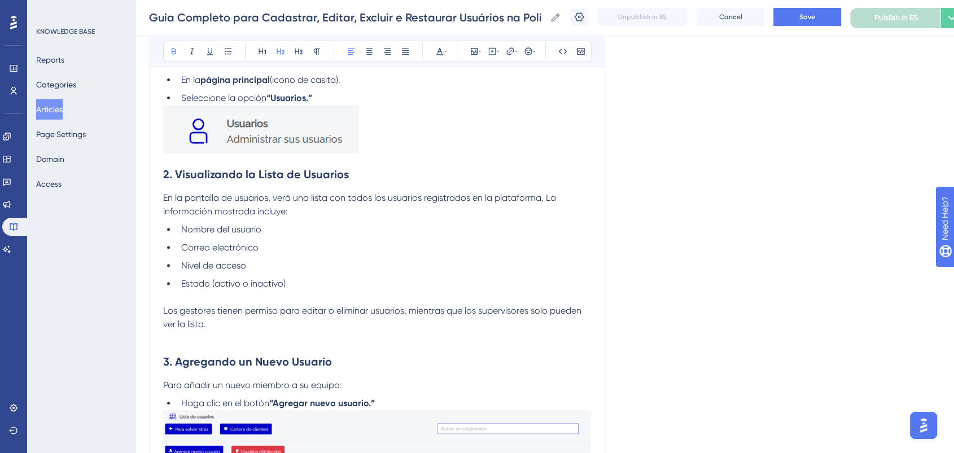
click at [199, 352] on h2 "3. Agregando un Nuevo Usuario" at bounding box center [377, 362] width 428 height 34
click at [190, 347] on h2 "3. Agregando un Nuevo Usuario" at bounding box center [377, 362] width 428 height 34
click at [184, 340] on p at bounding box center [377, 338] width 428 height 14
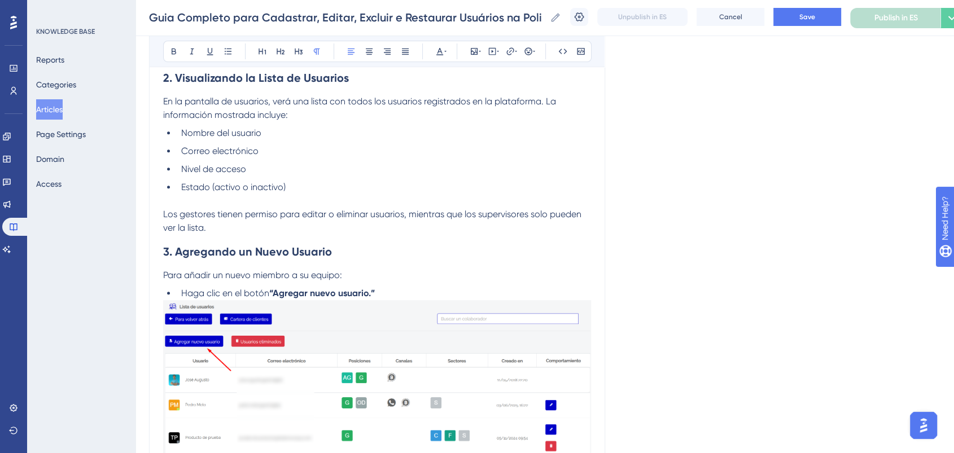
scroll to position [439, 0]
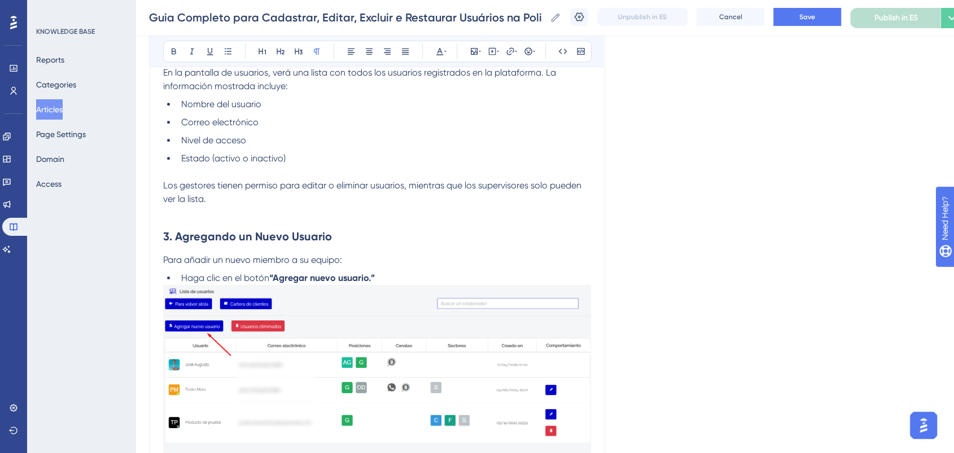
click at [312, 172] on p at bounding box center [377, 172] width 428 height 14
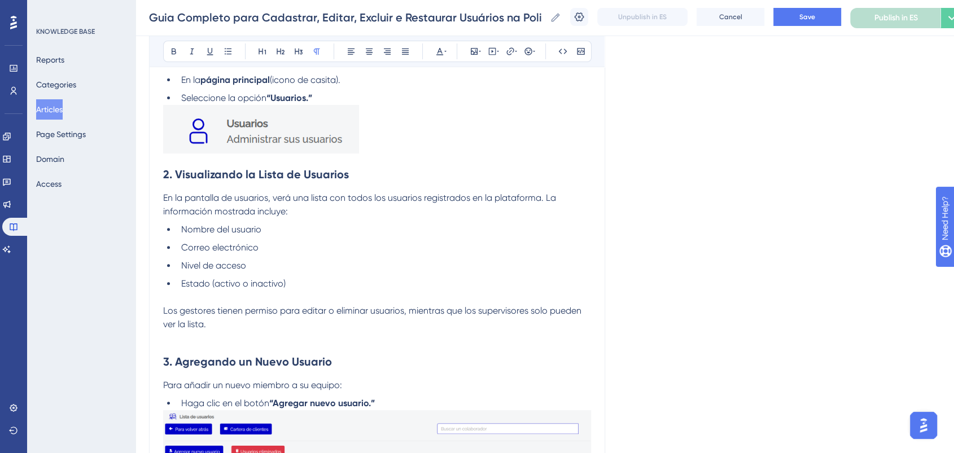
scroll to position [188, 0]
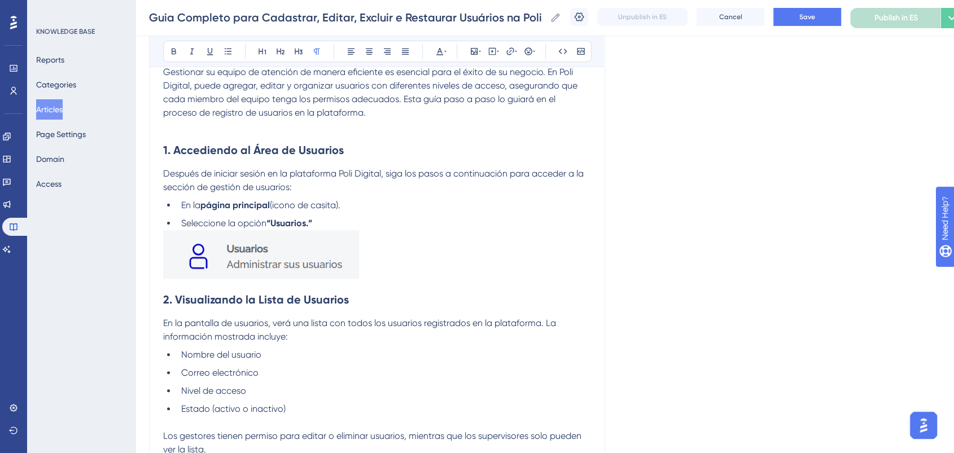
click at [382, 268] on p at bounding box center [377, 256] width 428 height 53
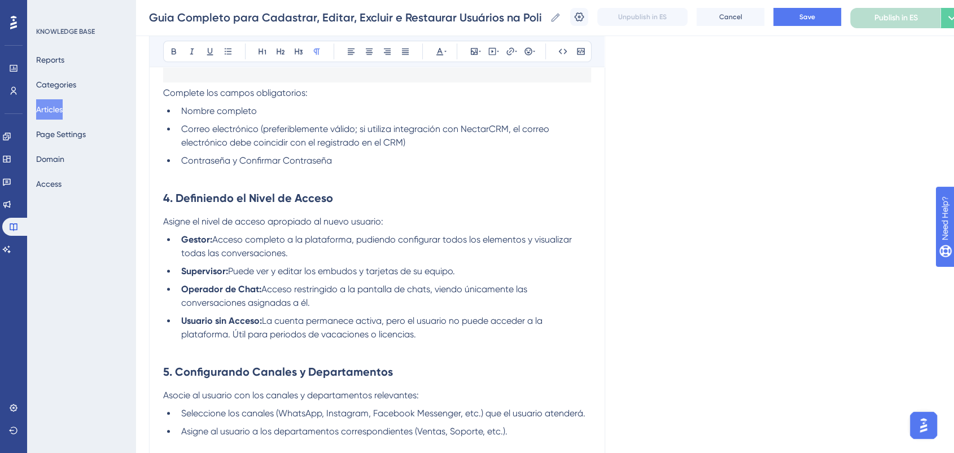
scroll to position [878, 0]
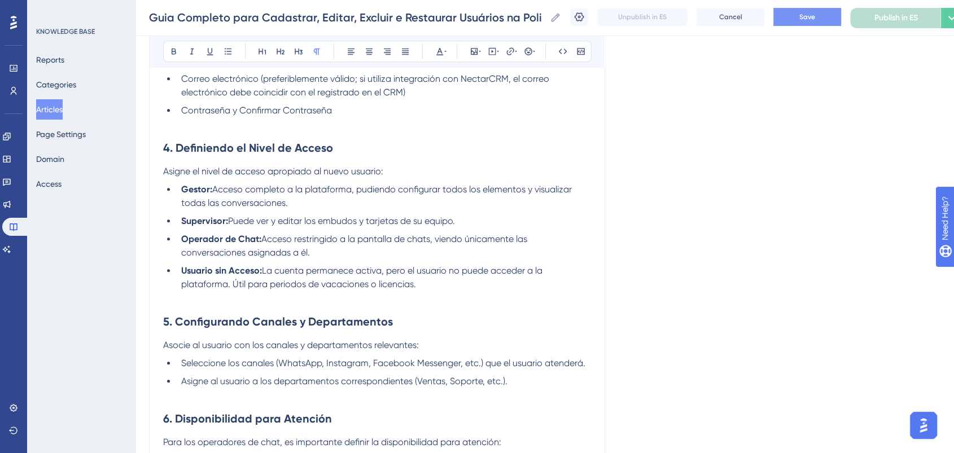
click at [799, 17] on button "Save" at bounding box center [808, 17] width 68 height 18
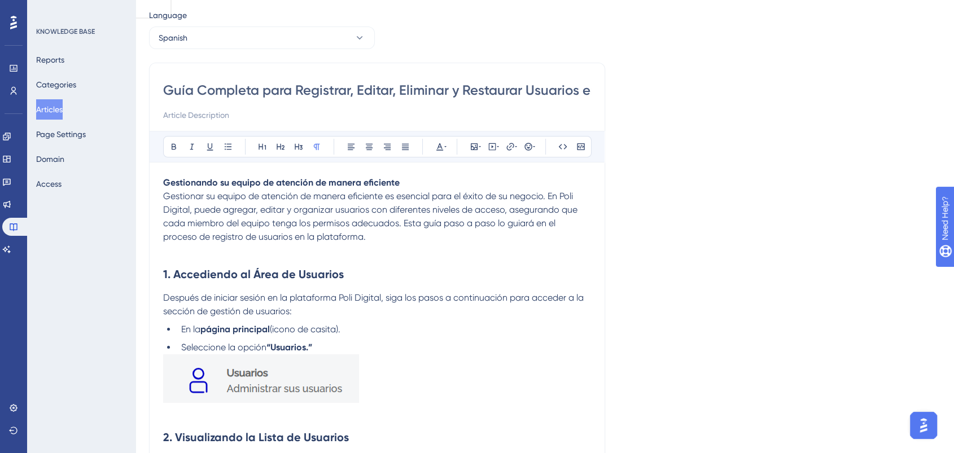
scroll to position [0, 0]
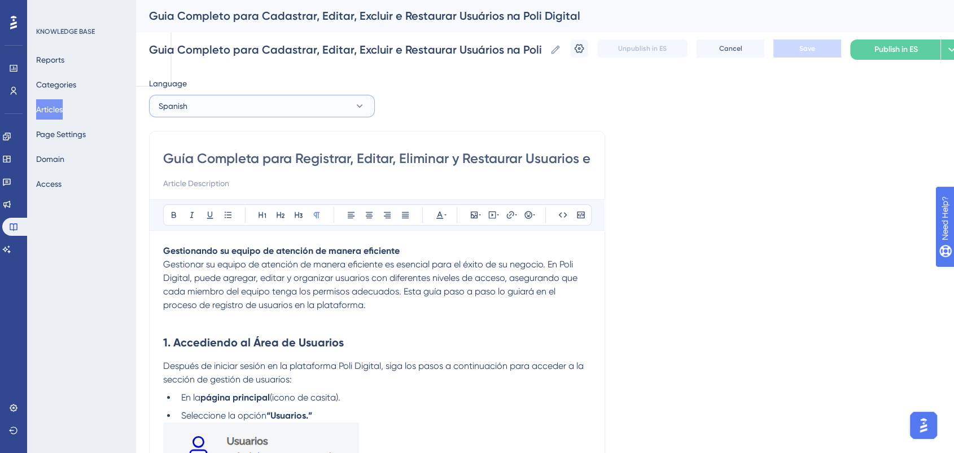
click at [255, 114] on button "Spanish" at bounding box center [262, 106] width 226 height 23
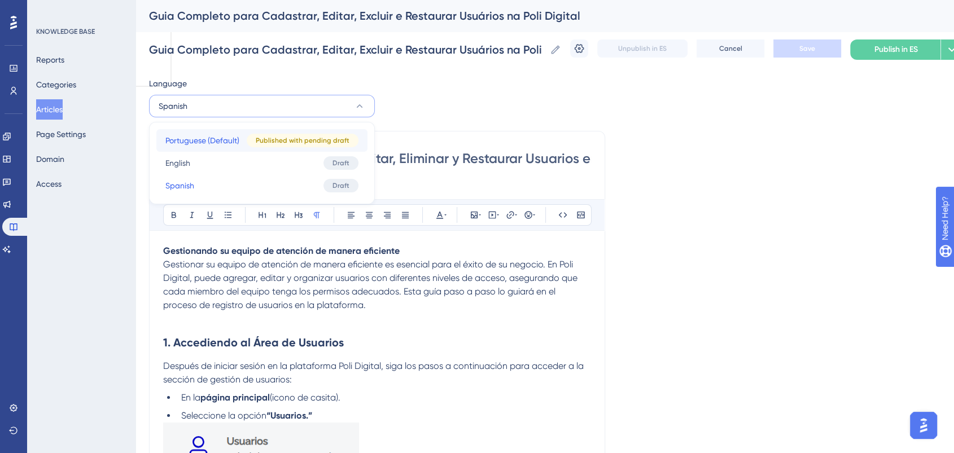
click at [213, 133] on button "Portuguese (Default) Portuguese (Default) Published with pending draft" at bounding box center [261, 140] width 211 height 23
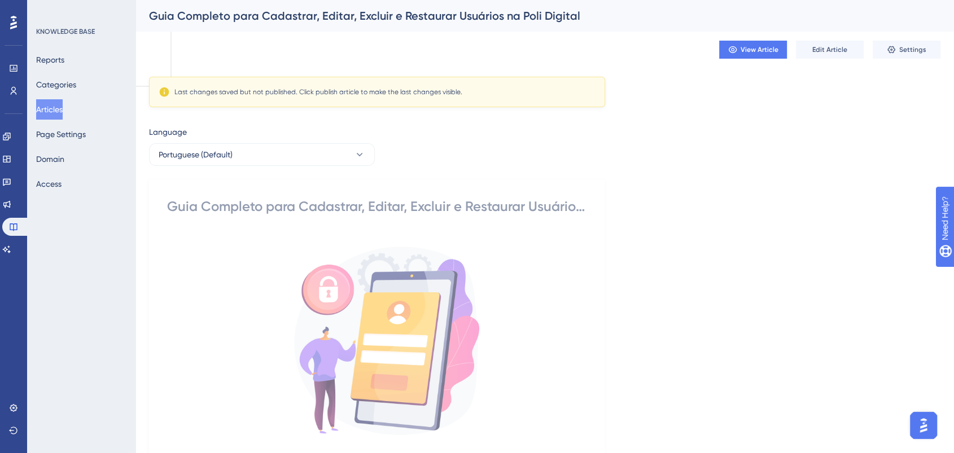
click at [247, 159] on button "Portuguese (Default)" at bounding box center [262, 154] width 226 height 23
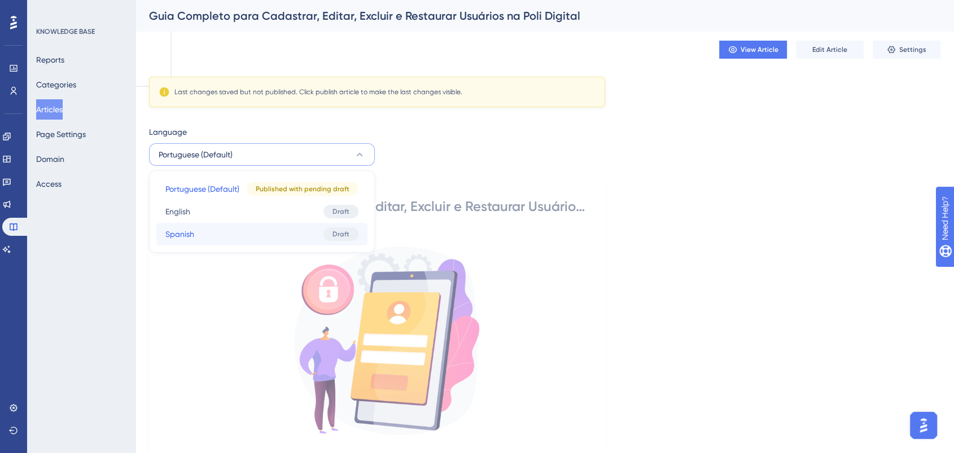
click at [220, 233] on button "Spanish Spanish Draft" at bounding box center [261, 234] width 211 height 23
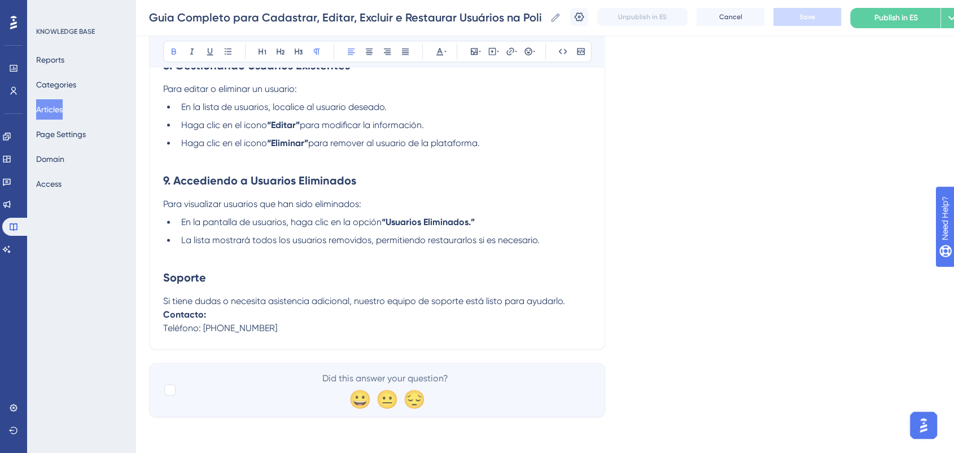
scroll to position [1220, 0]
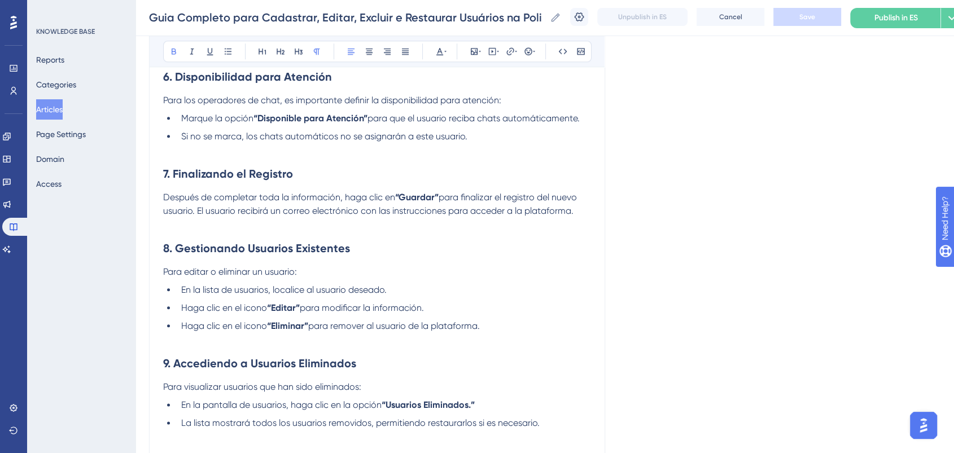
click at [494, 333] on li "Haga clic en el icono “Eliminar” para remover al usuario de la plataforma." at bounding box center [384, 327] width 414 height 14
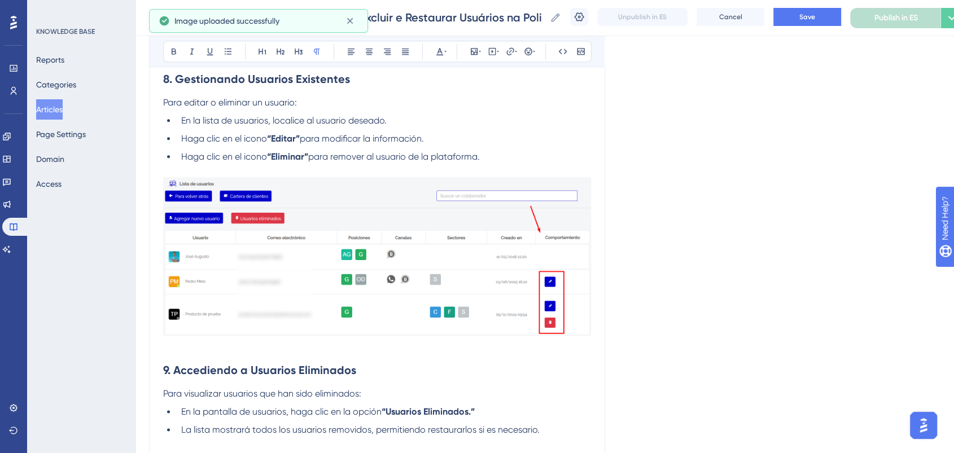
scroll to position [1409, 0]
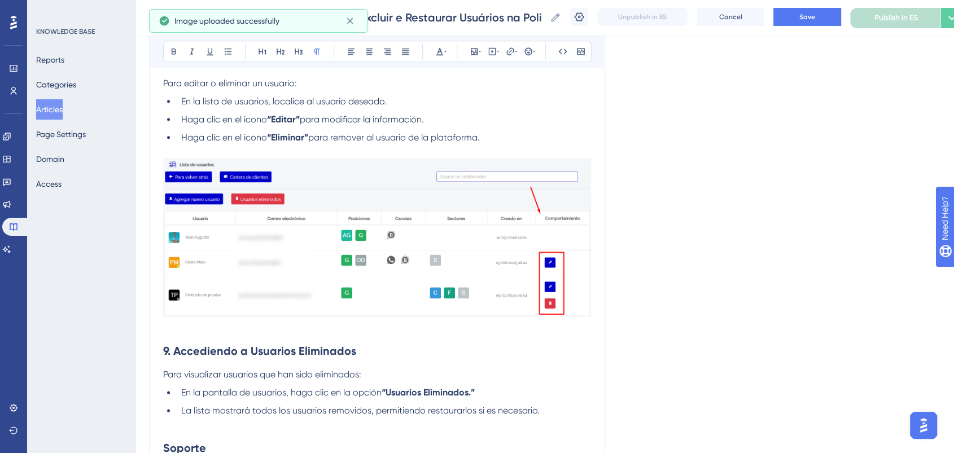
click at [588, 326] on p at bounding box center [377, 328] width 428 height 14
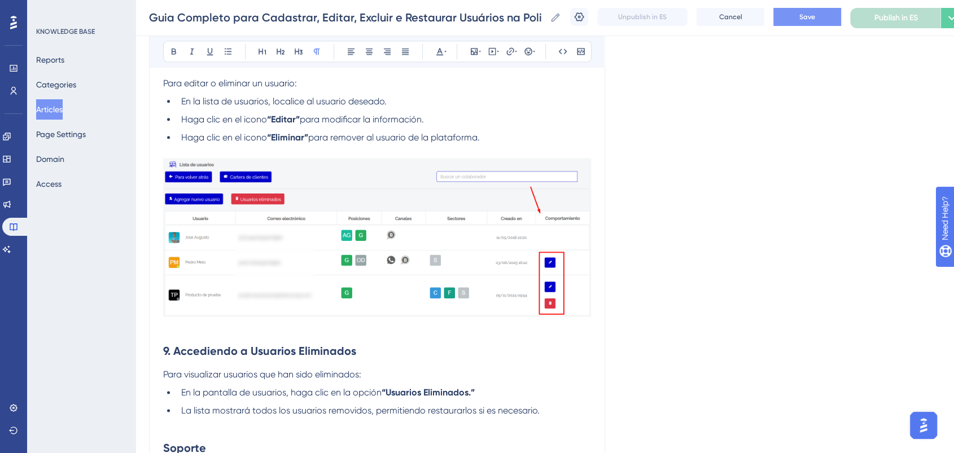
click at [832, 15] on button "Save" at bounding box center [808, 17] width 68 height 18
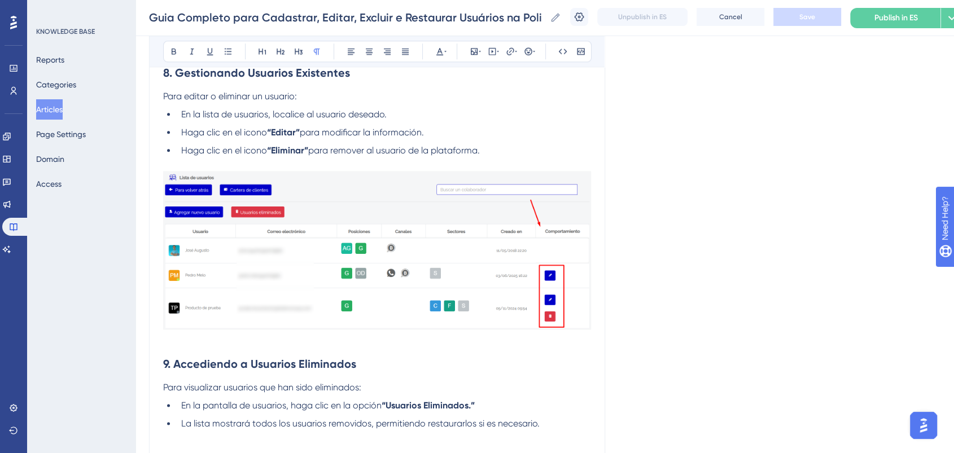
scroll to position [1522, 0]
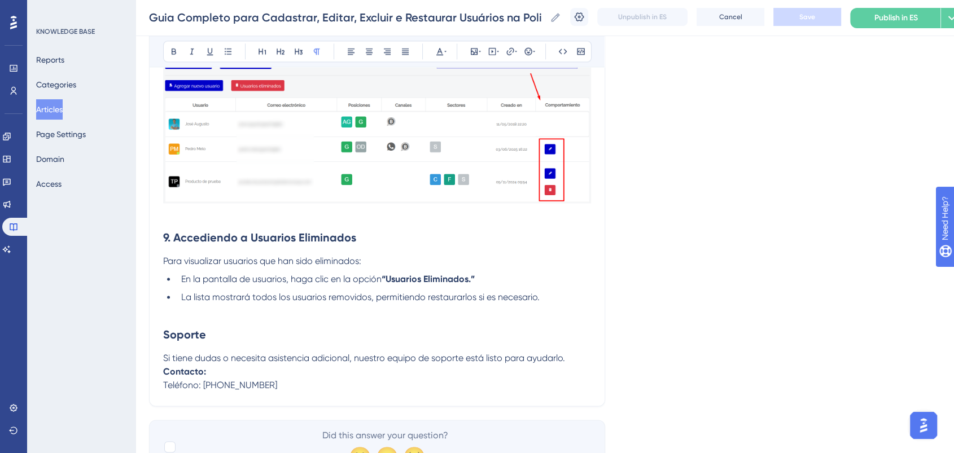
click at [484, 324] on h2 "Soporte" at bounding box center [377, 335] width 428 height 34
click at [550, 304] on li "La lista mostrará todos los usuarios removidos, permitiendo restaurarlos si es …" at bounding box center [384, 298] width 414 height 14
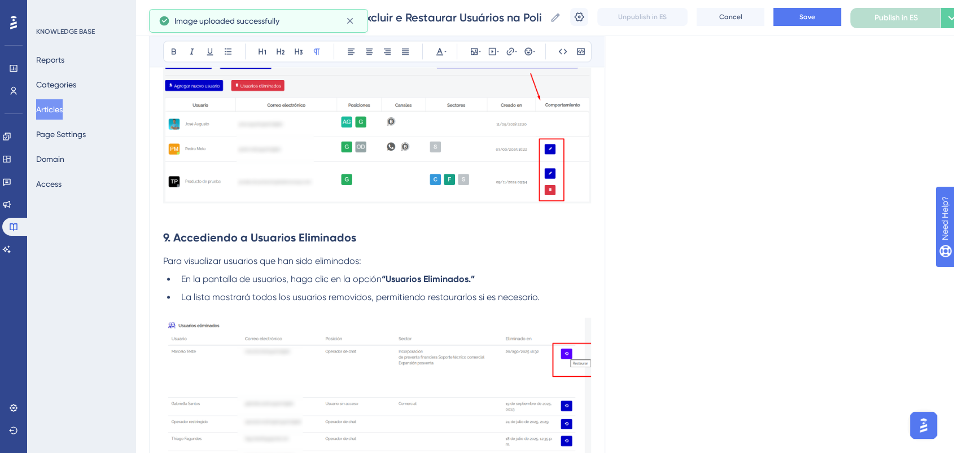
scroll to position [1710, 0]
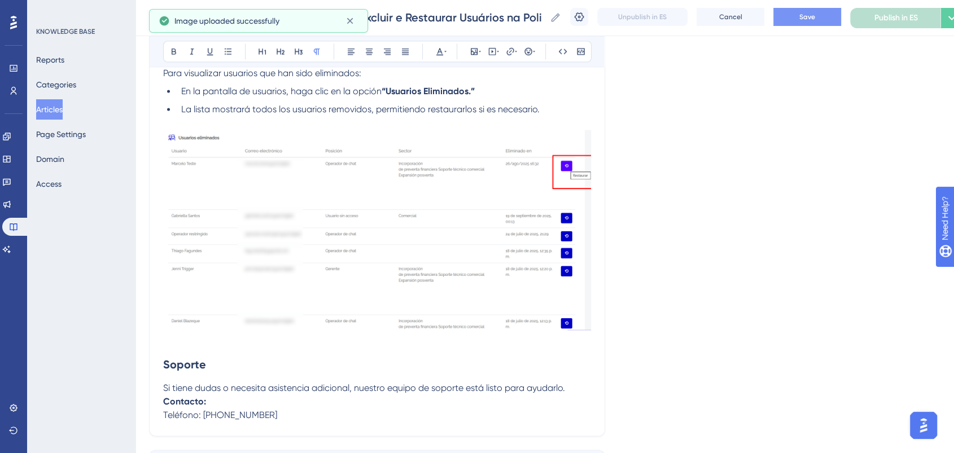
click at [813, 14] on span "Save" at bounding box center [808, 16] width 16 height 9
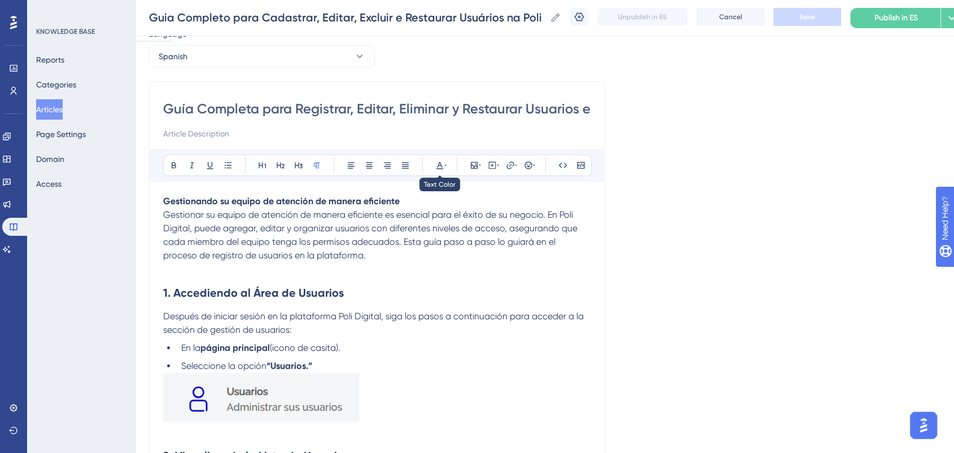
scroll to position [0, 0]
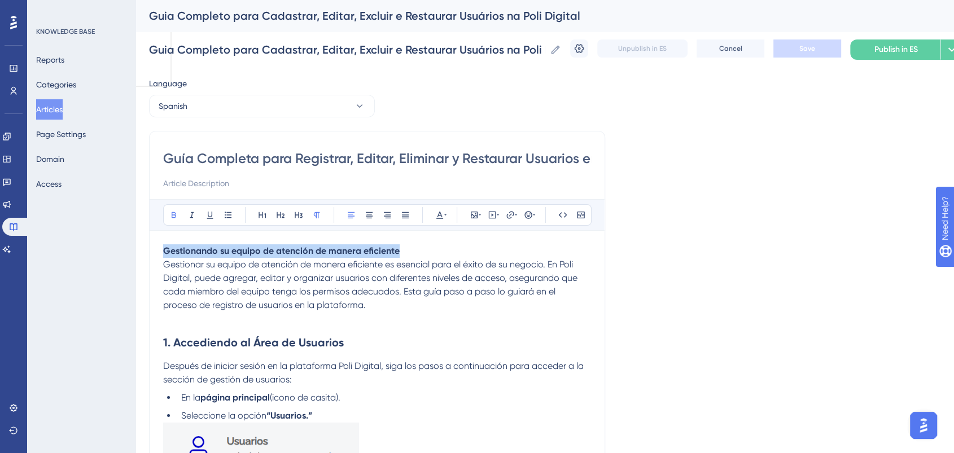
drag, startPoint x: 417, startPoint y: 246, endPoint x: 163, endPoint y: 245, distance: 254.1
click at [163, 245] on p "Gestionando su equipo de atención de manera eficiente" at bounding box center [377, 251] width 428 height 14
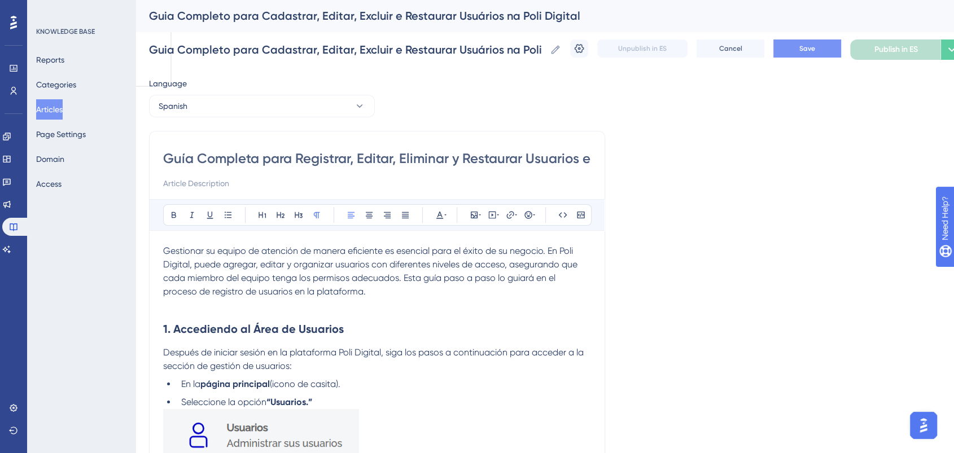
click at [808, 50] on button "Save" at bounding box center [808, 49] width 68 height 18
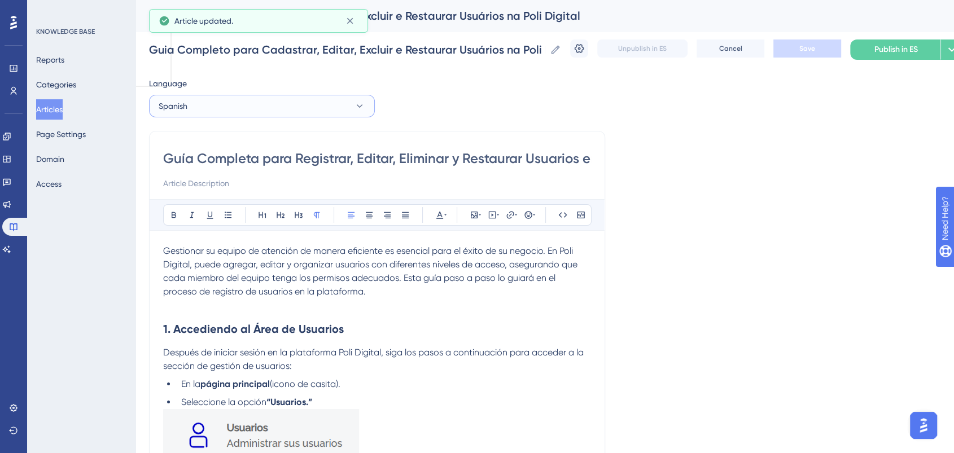
click at [224, 107] on button "Spanish" at bounding box center [262, 106] width 226 height 23
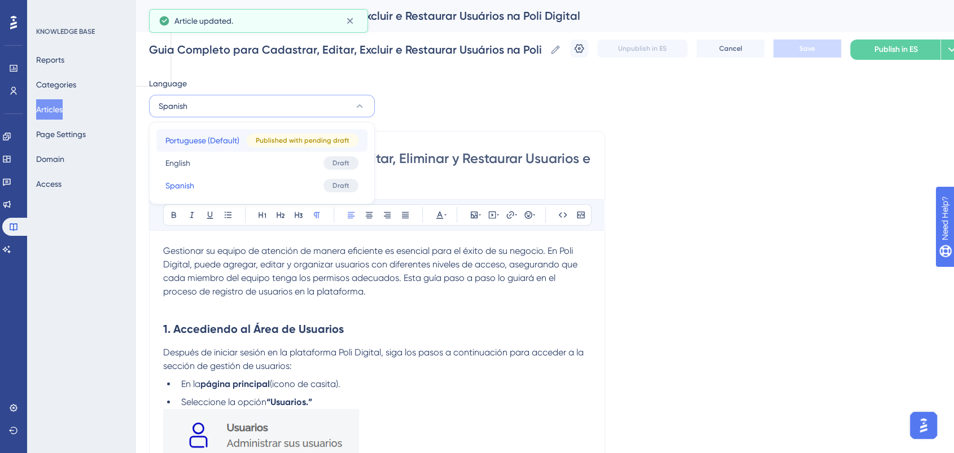
click at [217, 138] on span "Portuguese (Default)" at bounding box center [202, 141] width 74 height 14
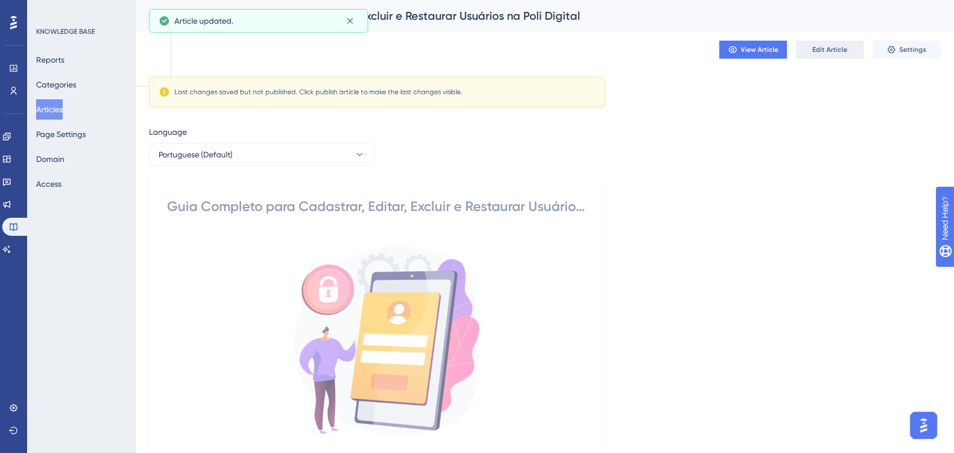
click at [829, 42] on button "Edit Article" at bounding box center [830, 50] width 68 height 18
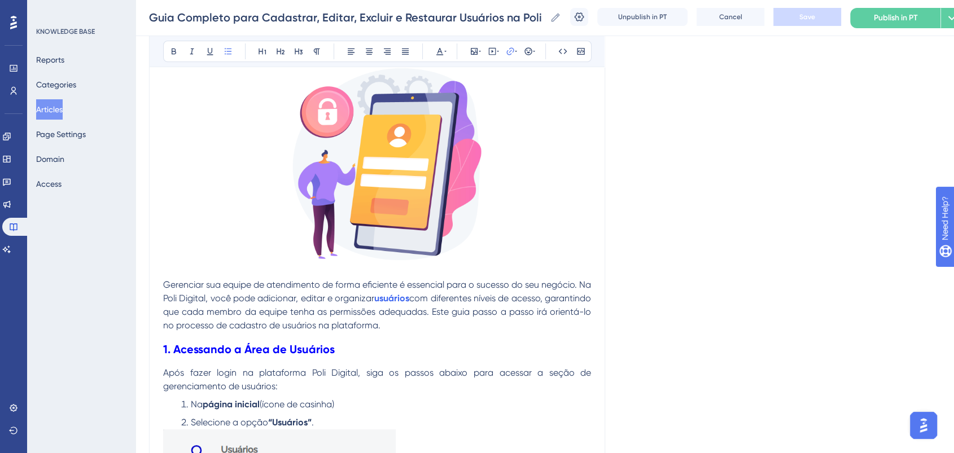
scroll to position [101, 0]
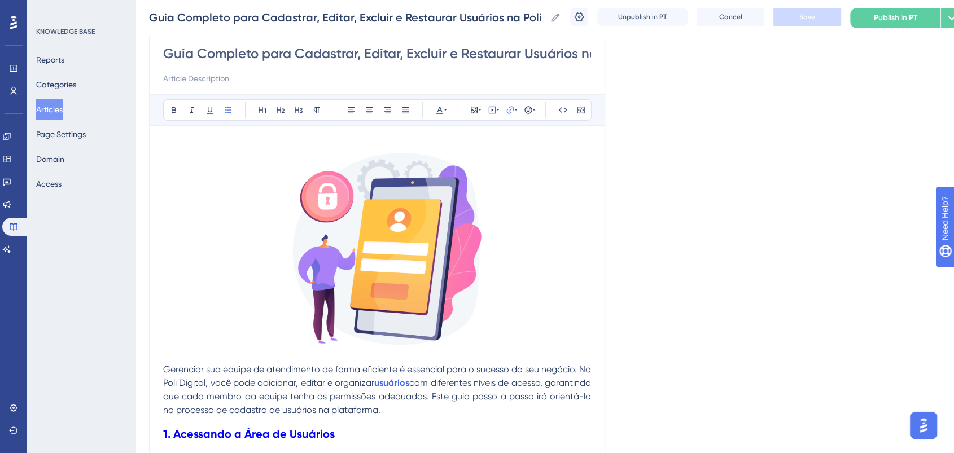
click at [165, 372] on span "Gerenciar sua equipe de atendimento de forma eficiente é essencial para o suces…" at bounding box center [378, 376] width 430 height 24
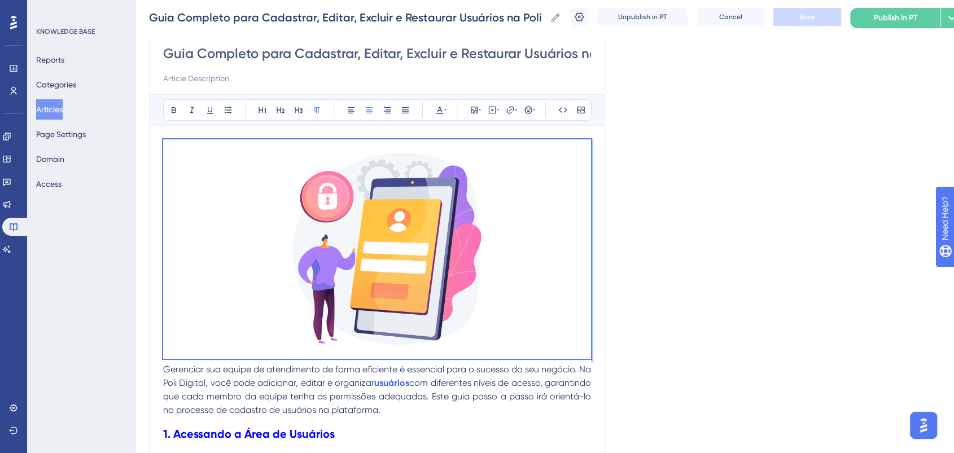
drag, startPoint x: 164, startPoint y: 370, endPoint x: 144, endPoint y: 111, distance: 260.5
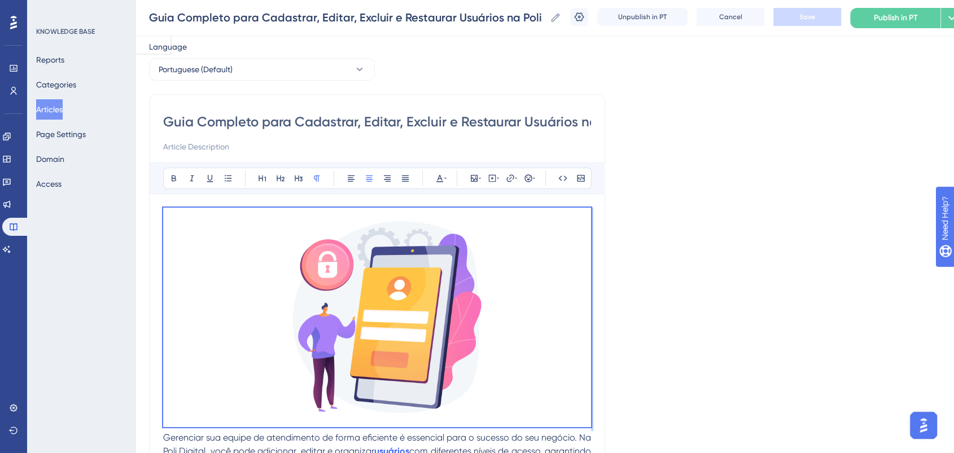
scroll to position [0, 0]
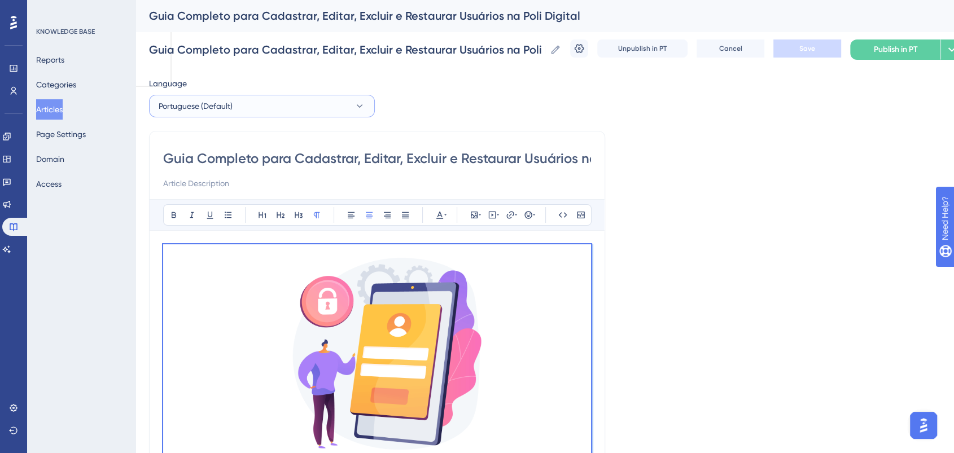
click at [289, 106] on button "Portuguese (Default)" at bounding box center [262, 106] width 226 height 23
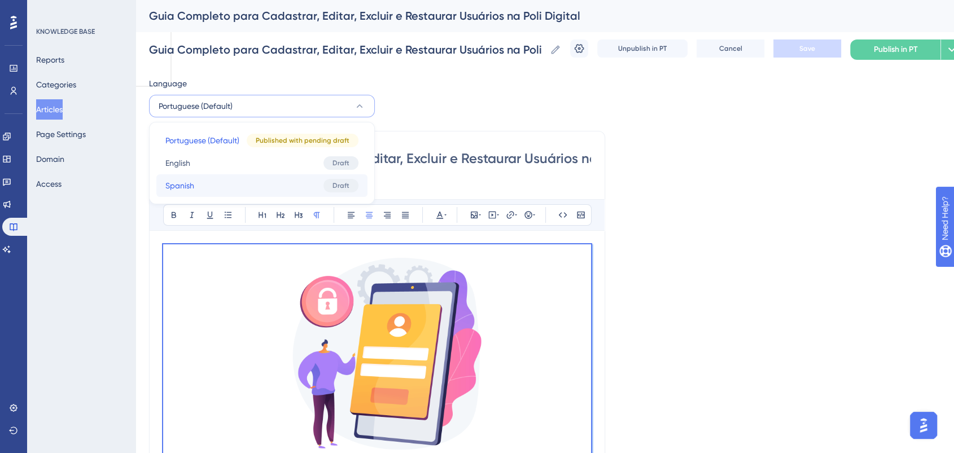
click at [216, 186] on button "Spanish Spanish Draft" at bounding box center [261, 185] width 211 height 23
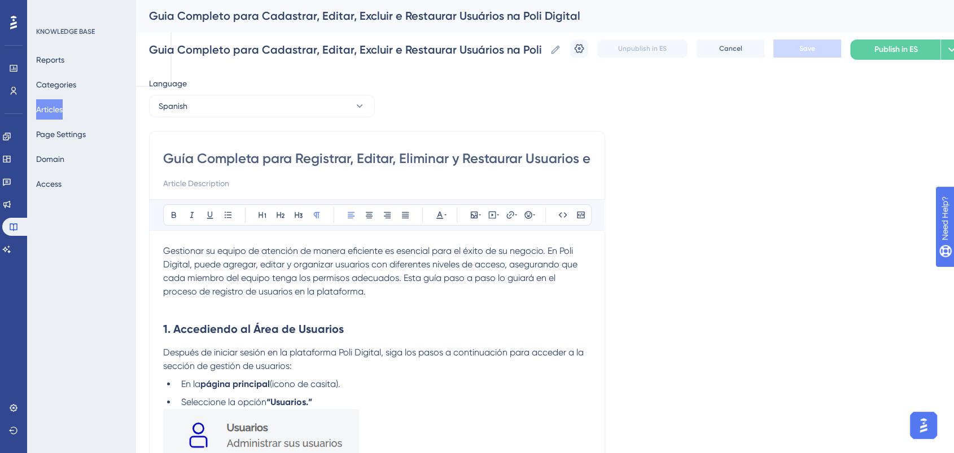
click at [166, 252] on span "Gestionar su equipo de atención de manera eficiente es esencial para el éxito d…" at bounding box center [371, 271] width 417 height 51
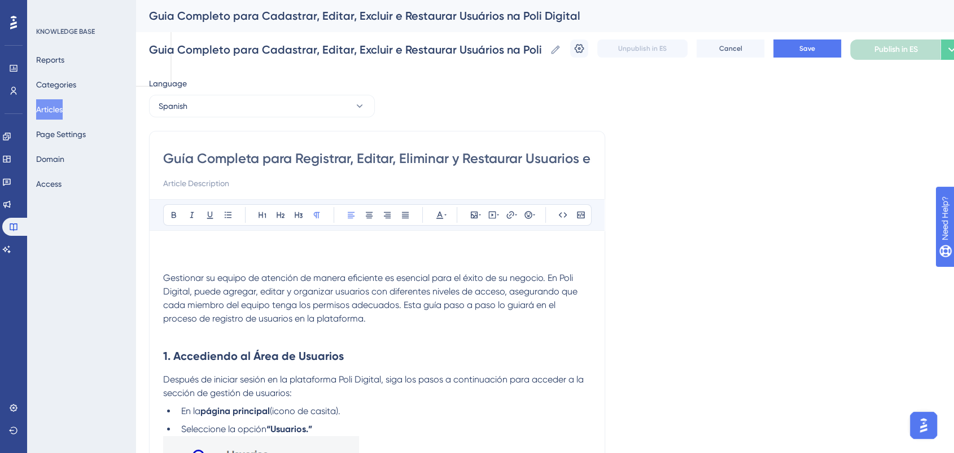
click at [177, 245] on p at bounding box center [377, 251] width 428 height 14
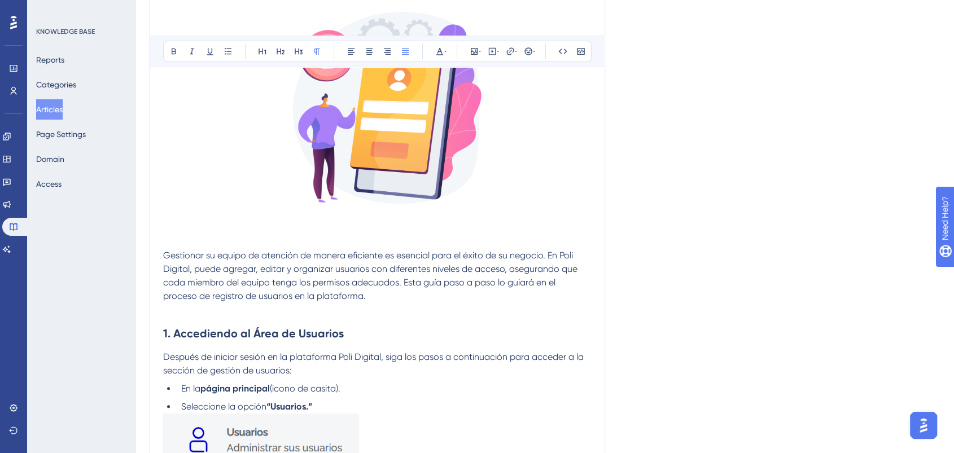
scroll to position [251, 0]
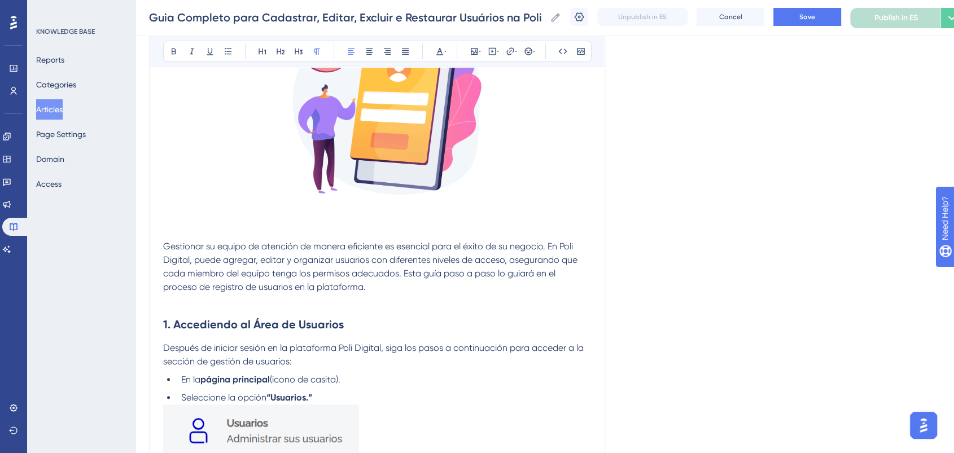
click at [164, 248] on span "Gestionar su equipo de atención de manera eficiente es esencial para el éxito d…" at bounding box center [371, 266] width 417 height 51
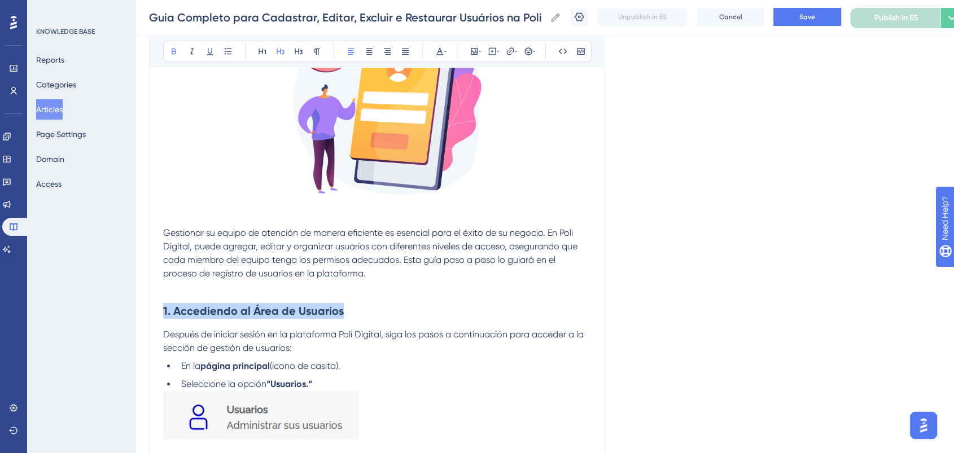
drag, startPoint x: 353, startPoint y: 312, endPoint x: 155, endPoint y: 307, distance: 198.8
click at [435, 51] on icon at bounding box center [439, 51] width 9 height 9
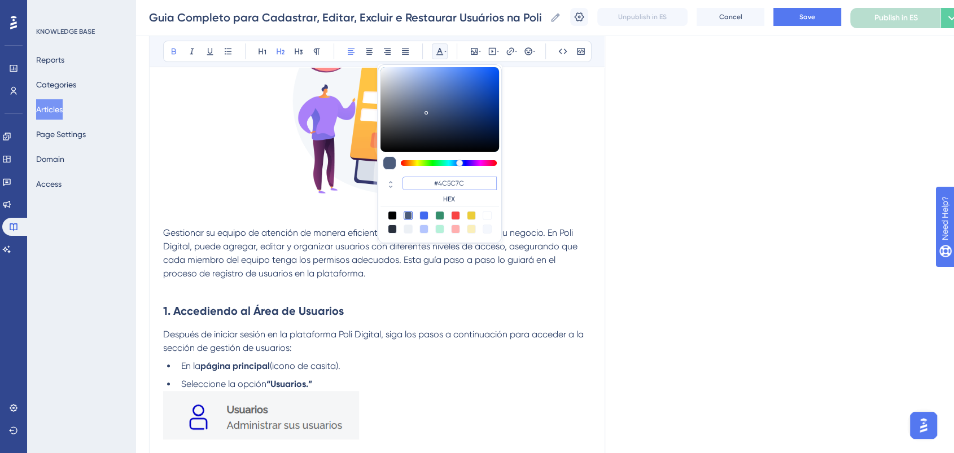
drag, startPoint x: 471, startPoint y: 185, endPoint x: 423, endPoint y: 185, distance: 48.6
click at [423, 185] on input "#4C5C7C" at bounding box center [449, 184] width 95 height 14
type input "#0000FF"
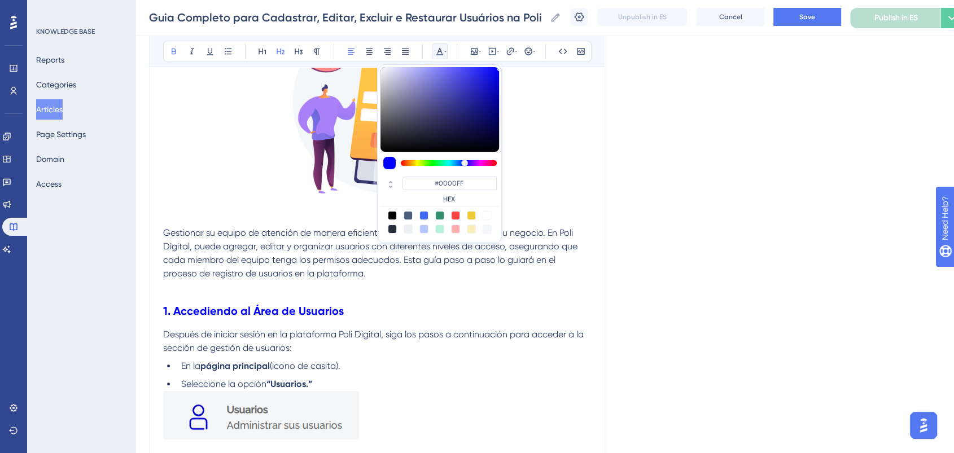
click at [449, 302] on h2 "1. Accediendo al Área de Usuarios" at bounding box center [377, 311] width 428 height 34
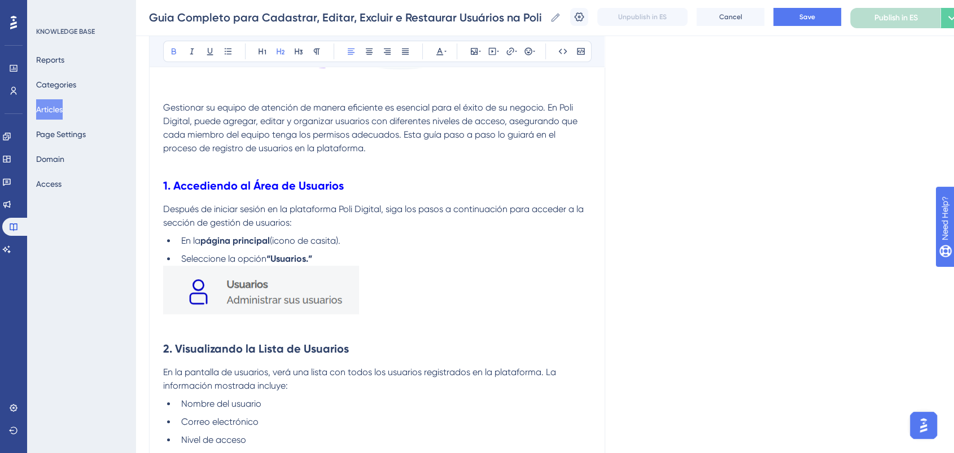
scroll to position [501, 0]
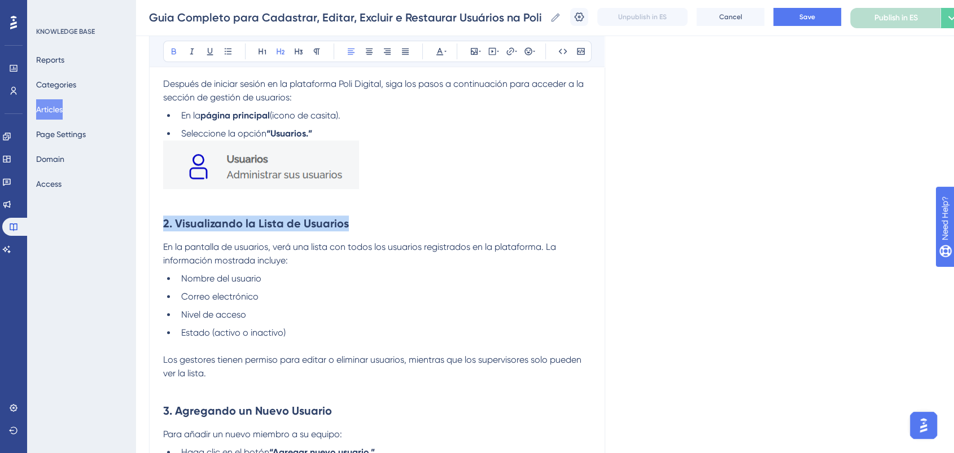
drag, startPoint x: 360, startPoint y: 222, endPoint x: 110, endPoint y: 221, distance: 250.1
click at [440, 50] on icon at bounding box center [439, 51] width 7 height 7
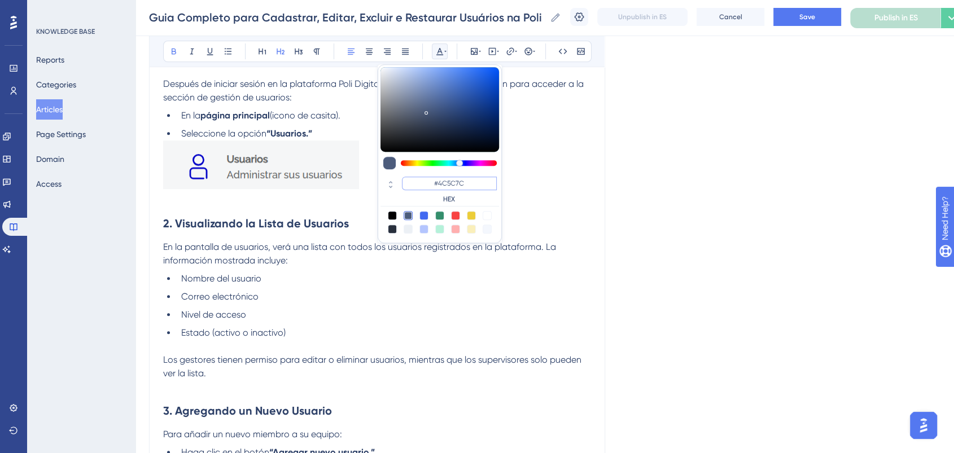
click at [420, 181] on input "#4C5C7C" at bounding box center [449, 184] width 95 height 14
paste input "0000FF"
type input "#0000FF"
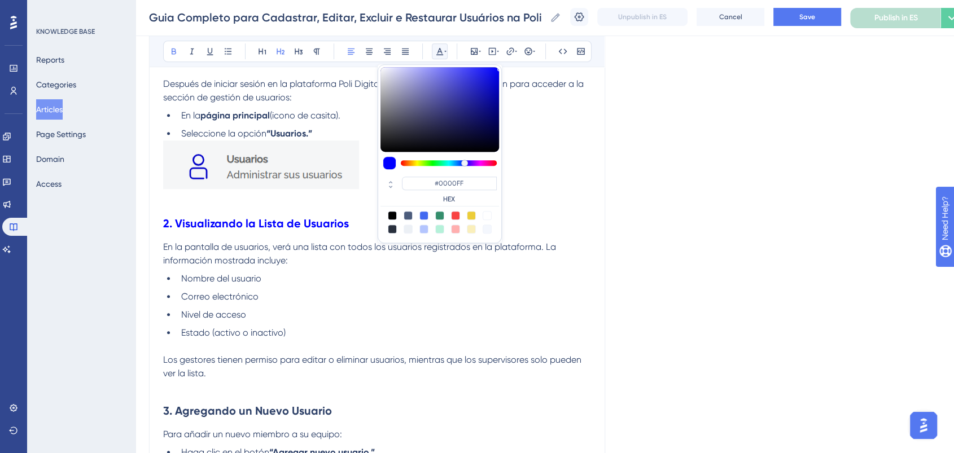
click at [442, 299] on li "Correo electrónico" at bounding box center [384, 297] width 414 height 14
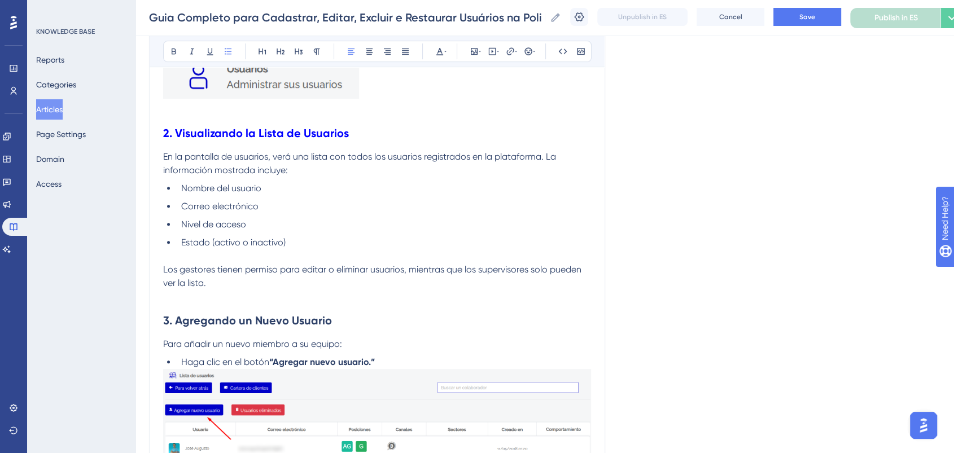
scroll to position [627, 0]
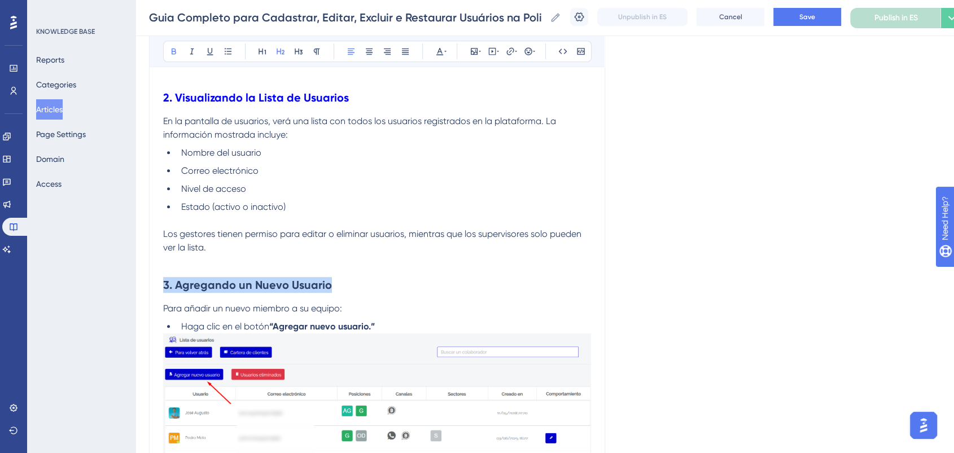
drag, startPoint x: 339, startPoint y: 285, endPoint x: 152, endPoint y: 279, distance: 187.0
click at [439, 51] on icon at bounding box center [439, 51] width 9 height 9
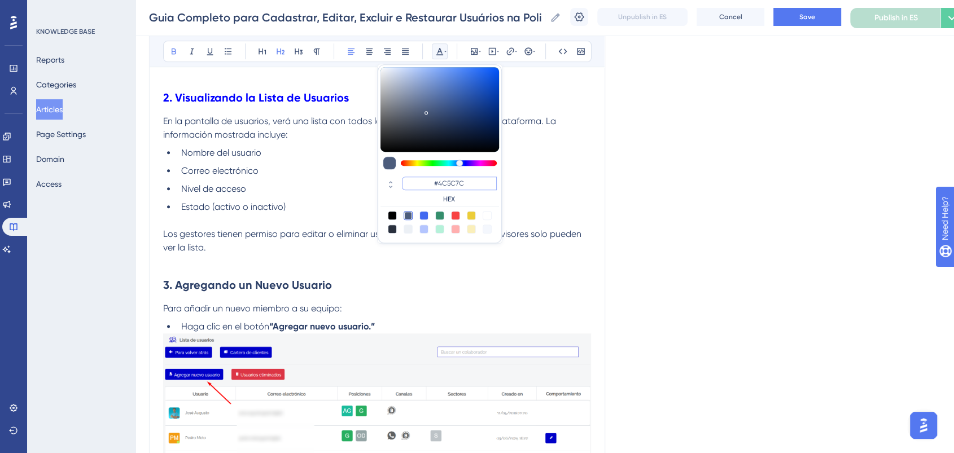
drag, startPoint x: 474, startPoint y: 182, endPoint x: 429, endPoint y: 184, distance: 45.2
click at [429, 184] on input "#4C5C7C" at bounding box center [449, 184] width 95 height 14
paste input "0000FF"
type input "#0000FF"
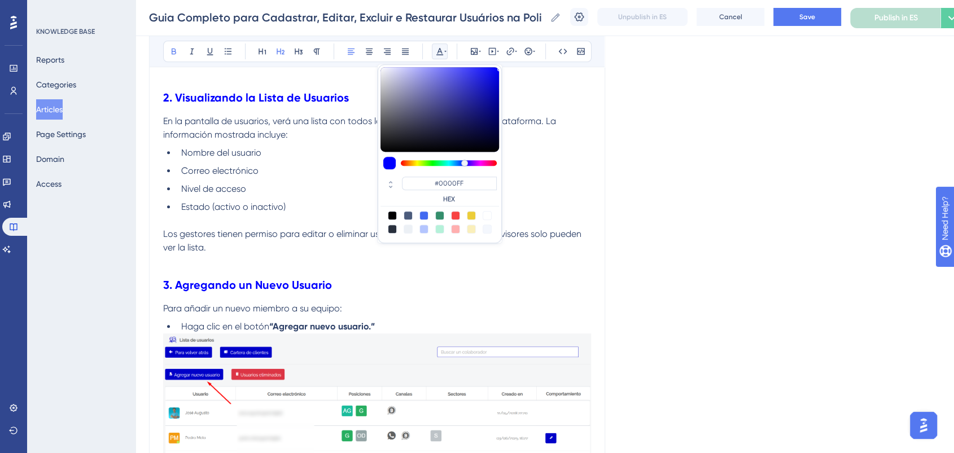
click at [402, 293] on h2 "3. Agregando un Nuevo Usuario" at bounding box center [377, 285] width 428 height 34
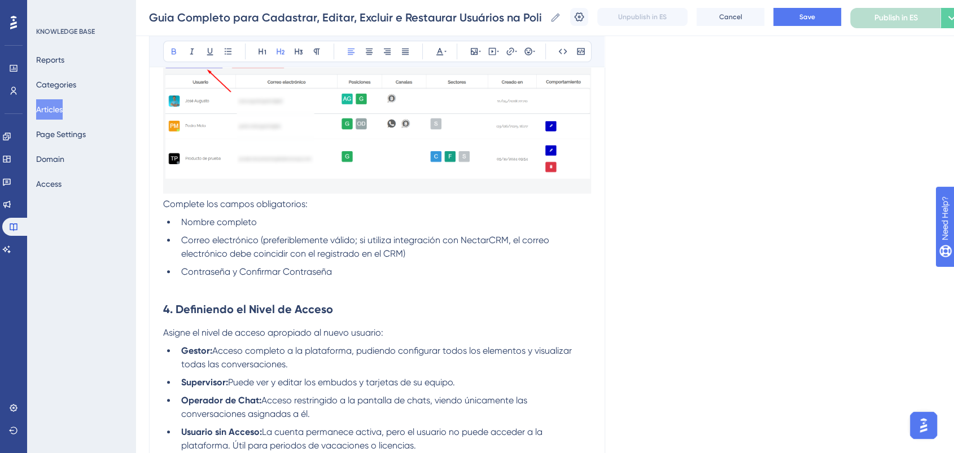
scroll to position [941, 0]
drag, startPoint x: 338, startPoint y: 308, endPoint x: 129, endPoint y: 283, distance: 210.5
click at [136, 283] on div "Performance Users Engagement Widgets Feedback Product Updates Knowledge Base AI…" at bounding box center [545, 287] width 819 height 2456
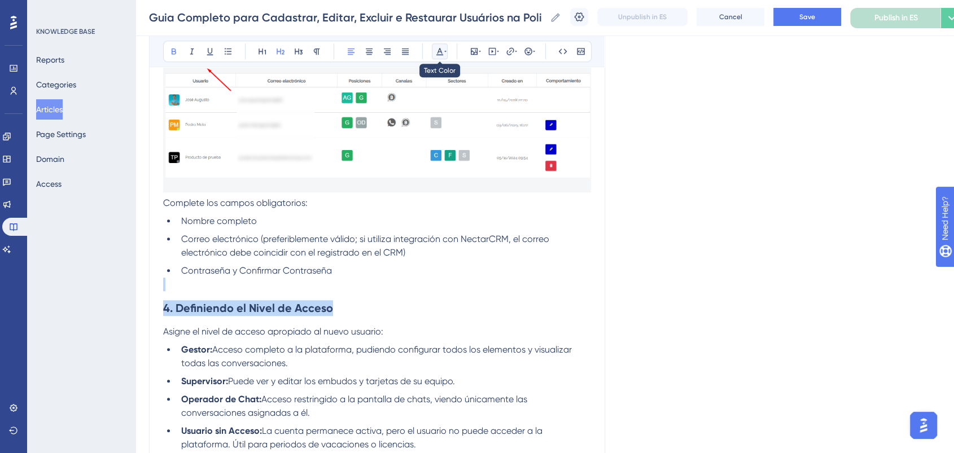
click at [439, 46] on button at bounding box center [440, 51] width 16 height 16
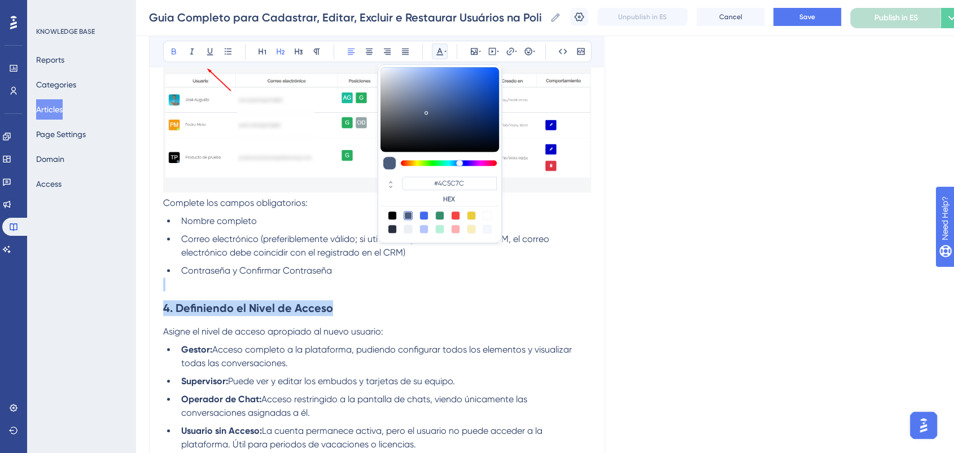
drag, startPoint x: 343, startPoint y: 277, endPoint x: 343, endPoint y: 296, distance: 19.2
click at [343, 278] on p at bounding box center [377, 285] width 428 height 14
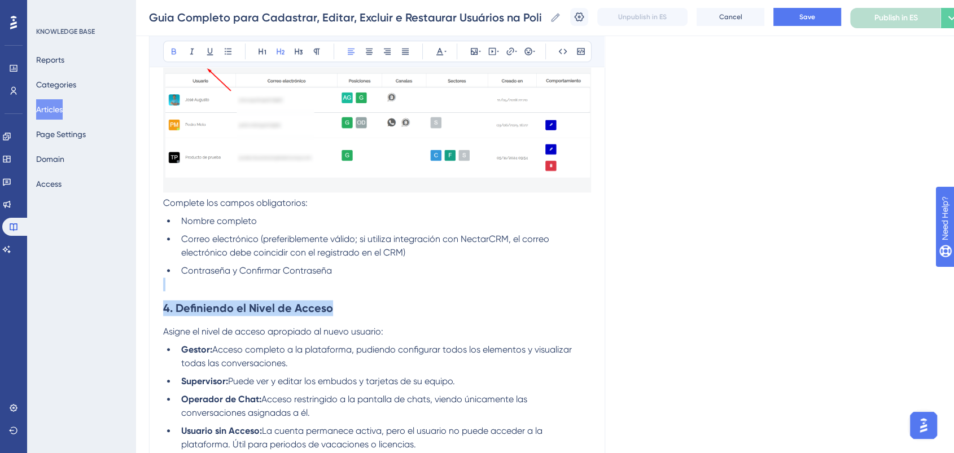
click at [343, 304] on h2 "4. Definiendo el Nivel de Acceso" at bounding box center [377, 308] width 428 height 34
drag, startPoint x: 343, startPoint y: 309, endPoint x: 422, endPoint y: 128, distance: 197.7
click at [159, 305] on div "Guía Completa para Registrar, Editar, Eliminar y Restaurar Usuarios en Poli Dig…" at bounding box center [377, 308] width 456 height 2244
click at [443, 50] on icon at bounding box center [439, 51] width 9 height 9
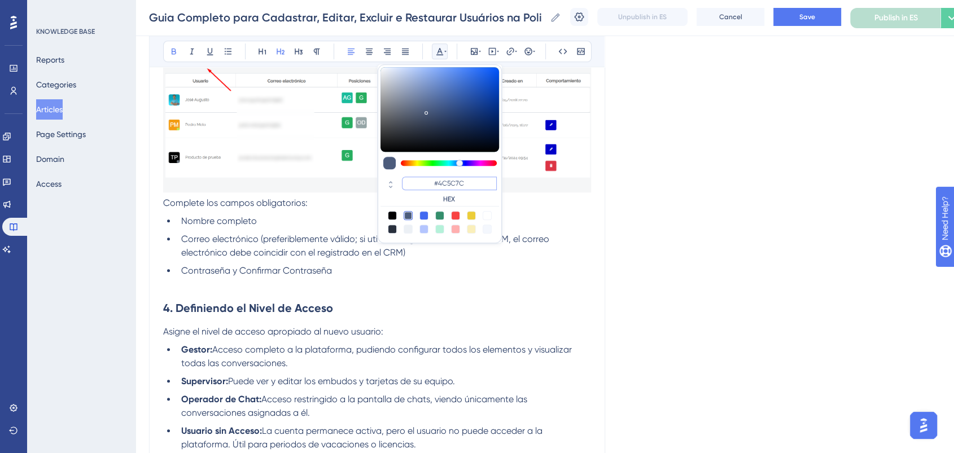
drag, startPoint x: 474, startPoint y: 181, endPoint x: 409, endPoint y: 181, distance: 64.9
click at [409, 181] on input "#4C5C7C" at bounding box center [449, 184] width 95 height 14
paste input "0000FF"
type input "#0000FF"
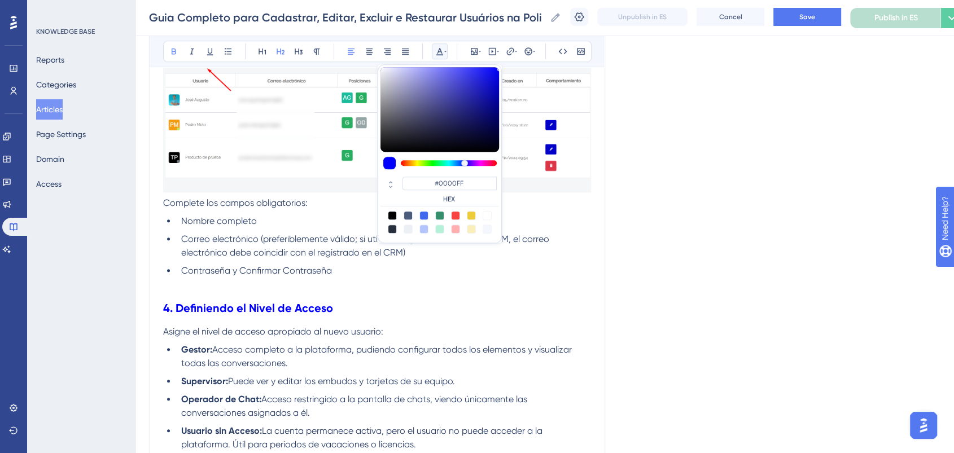
click at [330, 304] on h2 "4. Definiendo el Nivel de Acceso" at bounding box center [377, 308] width 428 height 34
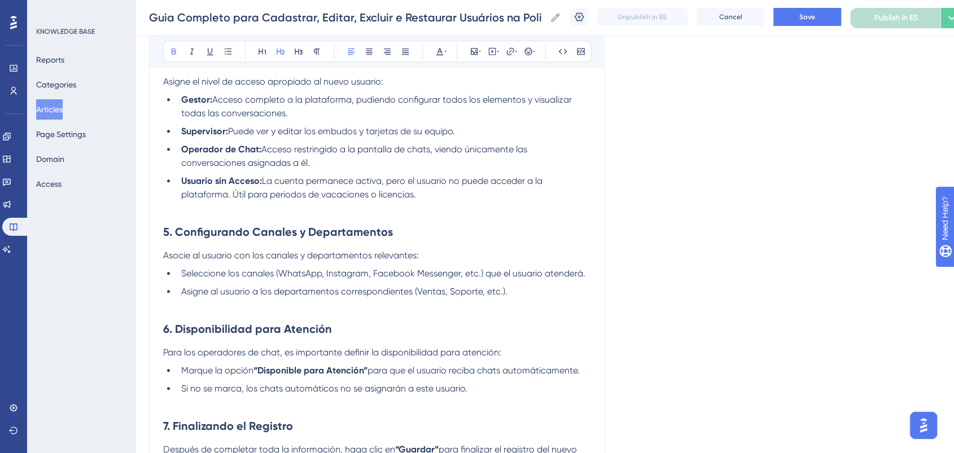
scroll to position [1192, 0]
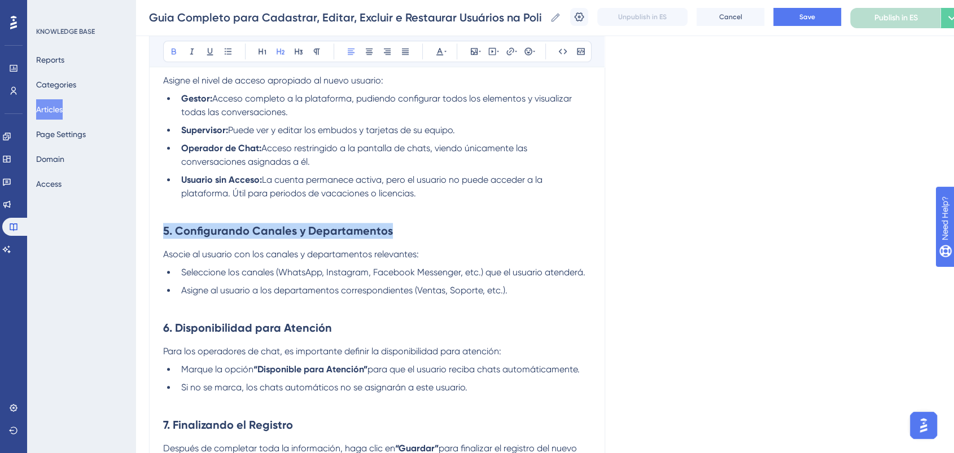
drag, startPoint x: 407, startPoint y: 230, endPoint x: 143, endPoint y: 239, distance: 263.9
click at [143, 239] on div "Performance Users Engagement Widgets Feedback Product Updates Knowledge Base AI…" at bounding box center [545, 36] width 819 height 2456
click at [437, 50] on icon at bounding box center [439, 51] width 9 height 9
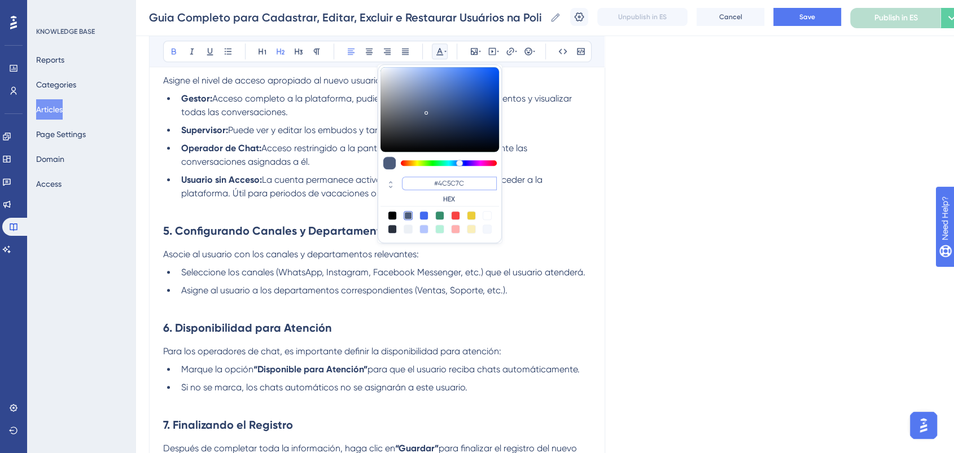
drag, startPoint x: 470, startPoint y: 185, endPoint x: 420, endPoint y: 185, distance: 49.7
click at [420, 185] on input "#4C5C7C" at bounding box center [449, 184] width 95 height 14
paste input "0000FF"
type input "#0000FF"
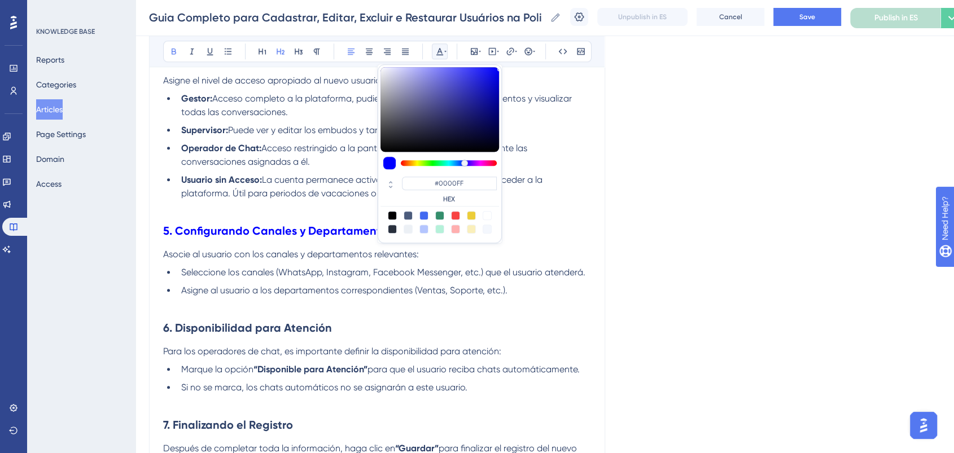
click at [308, 273] on span "Seleccione los canales (WhatsApp, Instagram, Facebook Messenger, etc.) que el u…" at bounding box center [383, 272] width 404 height 11
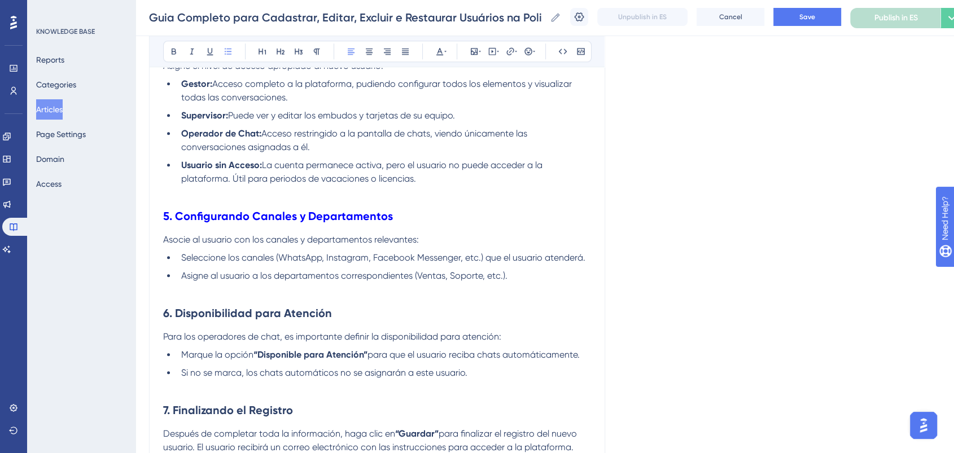
scroll to position [1255, 0]
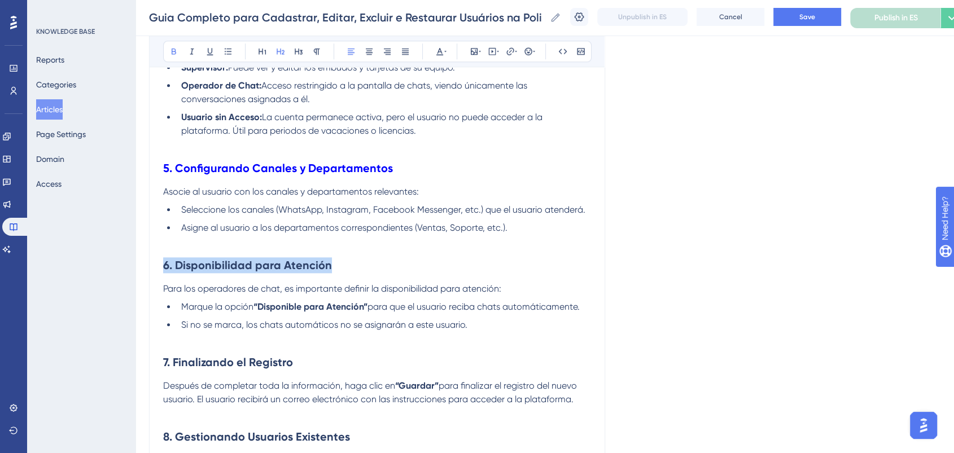
drag, startPoint x: 333, startPoint y: 268, endPoint x: 158, endPoint y: 270, distance: 175.1
click at [441, 53] on icon at bounding box center [439, 51] width 9 height 9
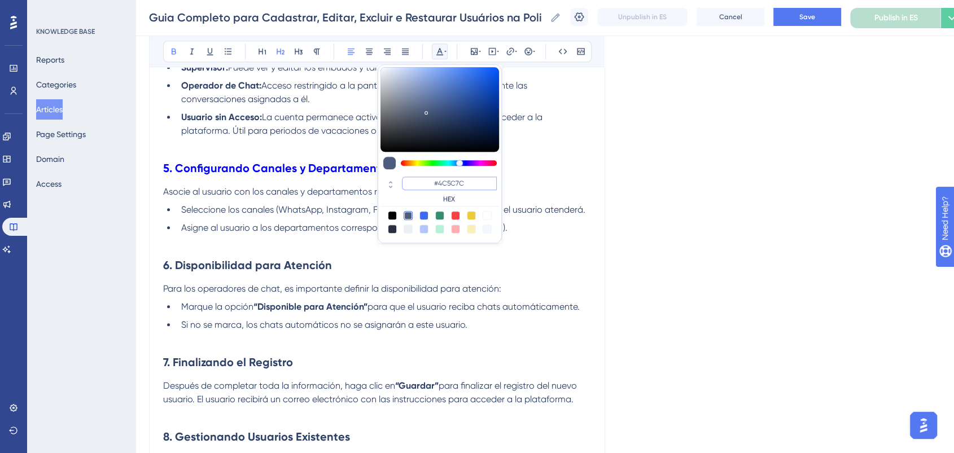
drag, startPoint x: 477, startPoint y: 178, endPoint x: 423, endPoint y: 182, distance: 53.8
click at [423, 182] on input "#4C5C7C" at bounding box center [449, 184] width 95 height 14
paste input "0000FF"
type input "#0000FF"
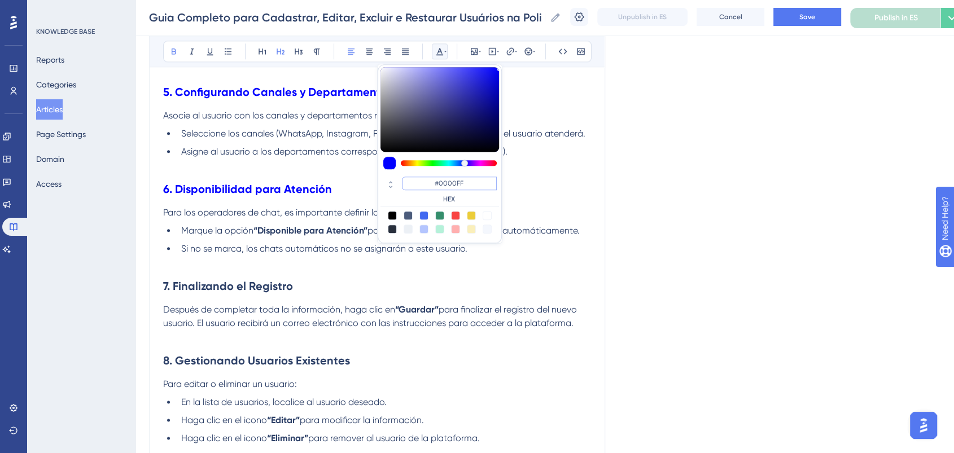
scroll to position [1380, 0]
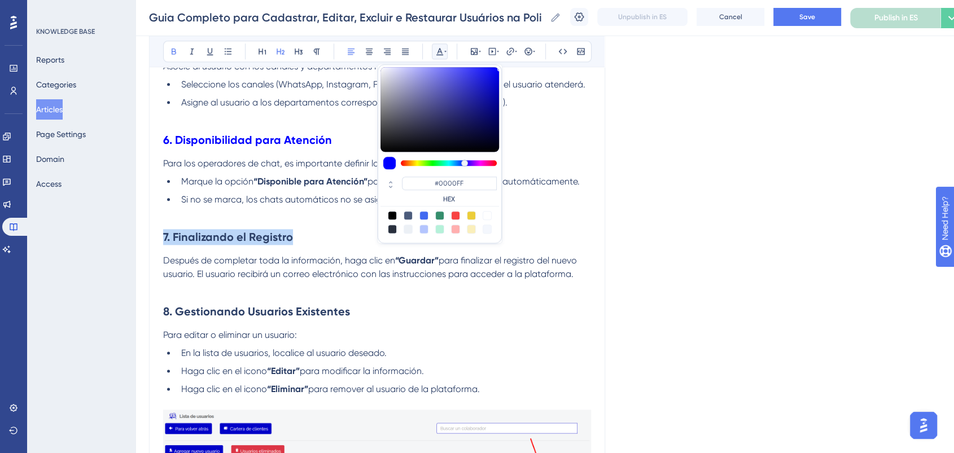
drag, startPoint x: 315, startPoint y: 237, endPoint x: 113, endPoint y: 230, distance: 201.2
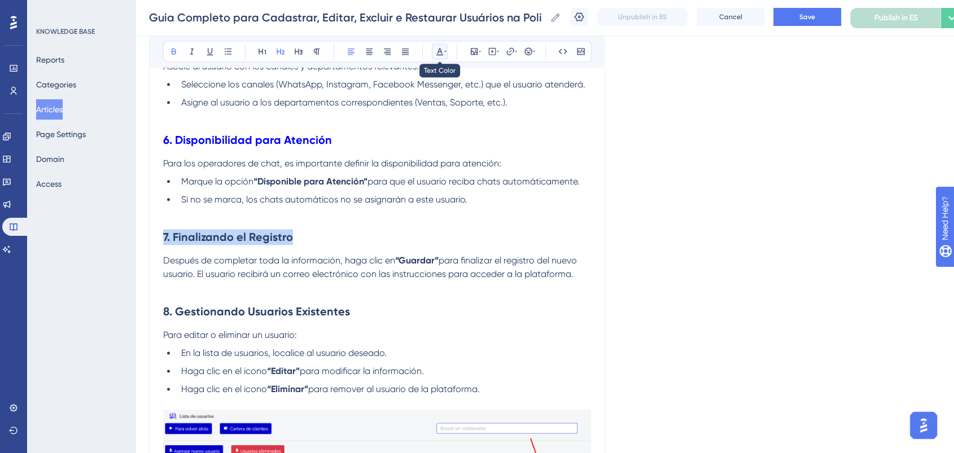
click at [438, 49] on icon at bounding box center [439, 51] width 9 height 9
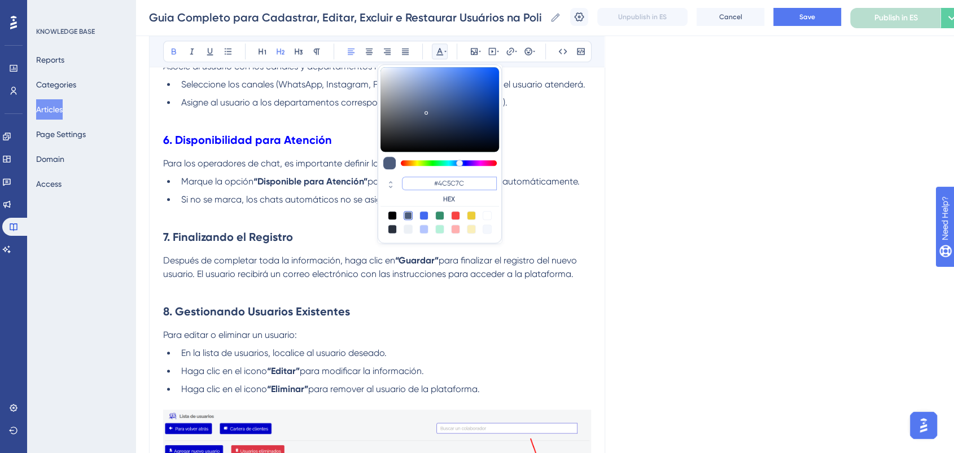
drag, startPoint x: 479, startPoint y: 183, endPoint x: 412, endPoint y: 182, distance: 66.6
click at [412, 182] on input "#4C5C7C" at bounding box center [449, 184] width 95 height 14
paste input "0000FF"
type input "#0000FF"
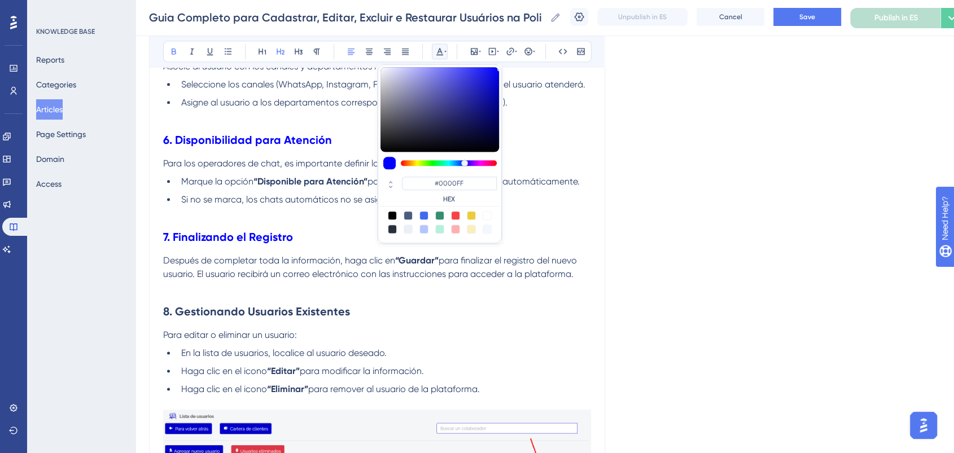
click at [312, 216] on p at bounding box center [377, 214] width 428 height 14
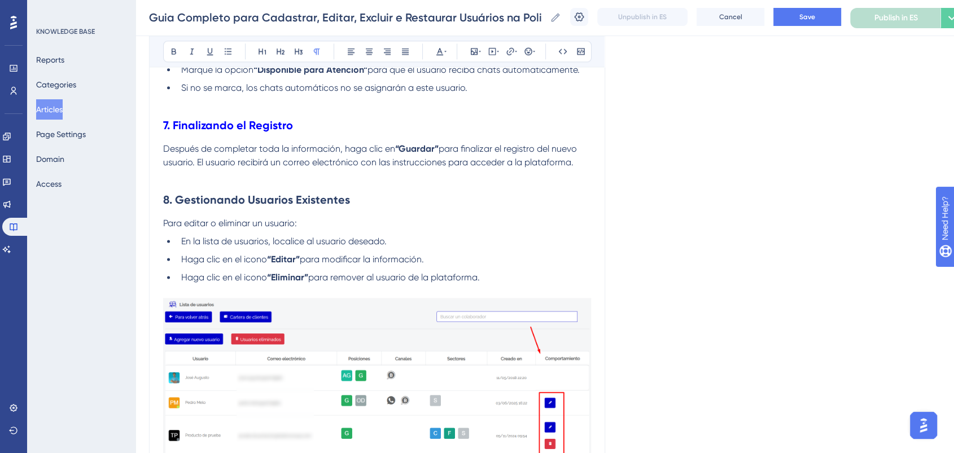
scroll to position [1505, 0]
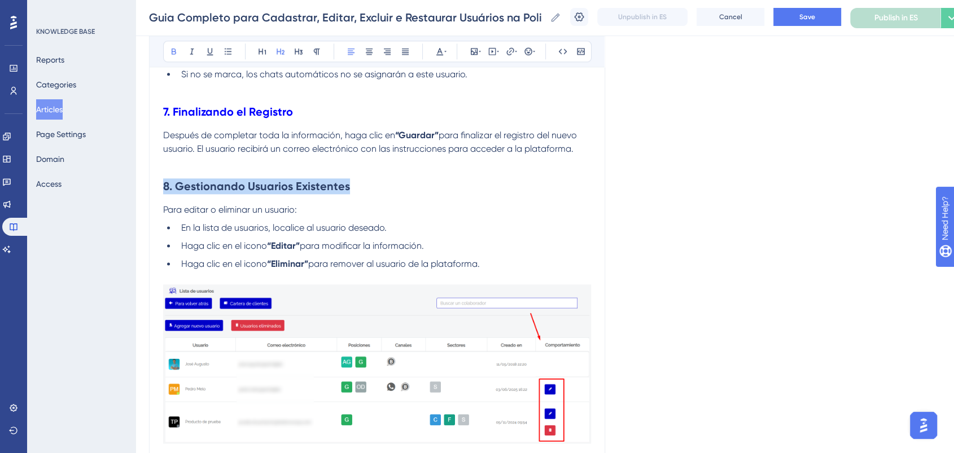
drag, startPoint x: 365, startPoint y: 191, endPoint x: 163, endPoint y: 190, distance: 202.7
click at [163, 190] on h2 "8. Gestionando Usuarios Existentes" at bounding box center [377, 186] width 428 height 34
click at [439, 54] on icon at bounding box center [439, 51] width 7 height 7
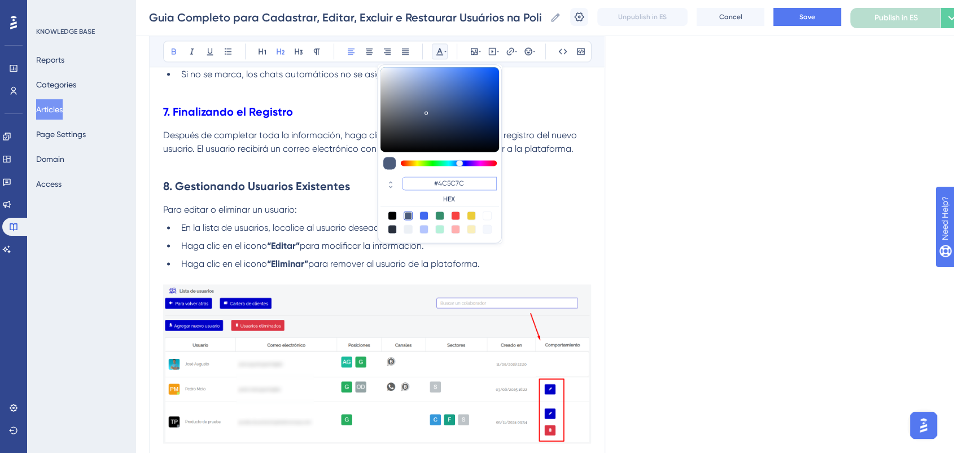
click at [411, 185] on input "#4C5C7C" at bounding box center [449, 184] width 95 height 14
paste input "0000FF"
type input "#0000FF"
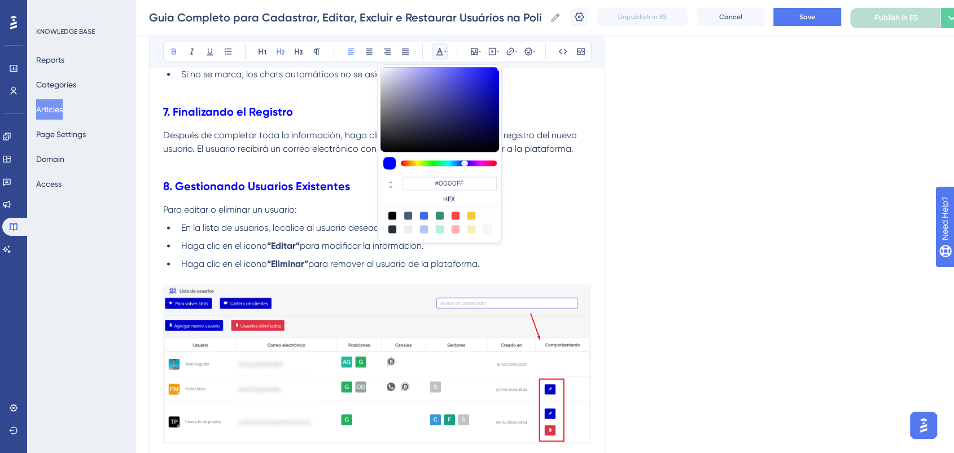
click at [529, 215] on p "Para editar o eliminar un usuario:" at bounding box center [377, 210] width 428 height 14
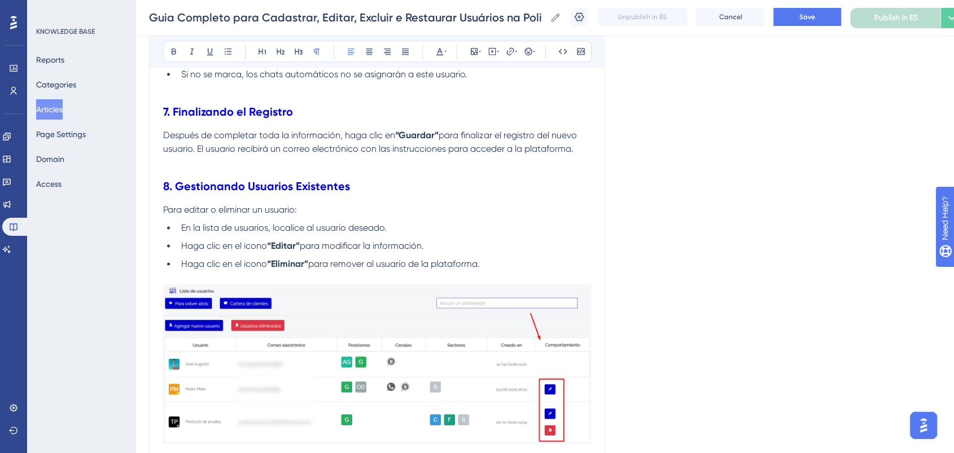
scroll to position [1757, 0]
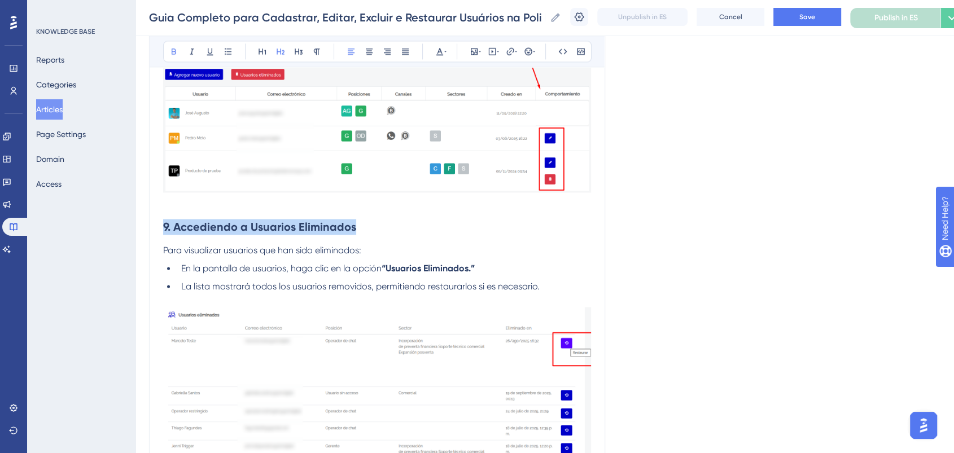
drag, startPoint x: 176, startPoint y: 233, endPoint x: 427, endPoint y: 101, distance: 284.2
click at [163, 232] on h2 "9. Accediendo a Usuarios Eliminados" at bounding box center [377, 227] width 428 height 34
click at [446, 52] on icon at bounding box center [445, 51] width 2 height 9
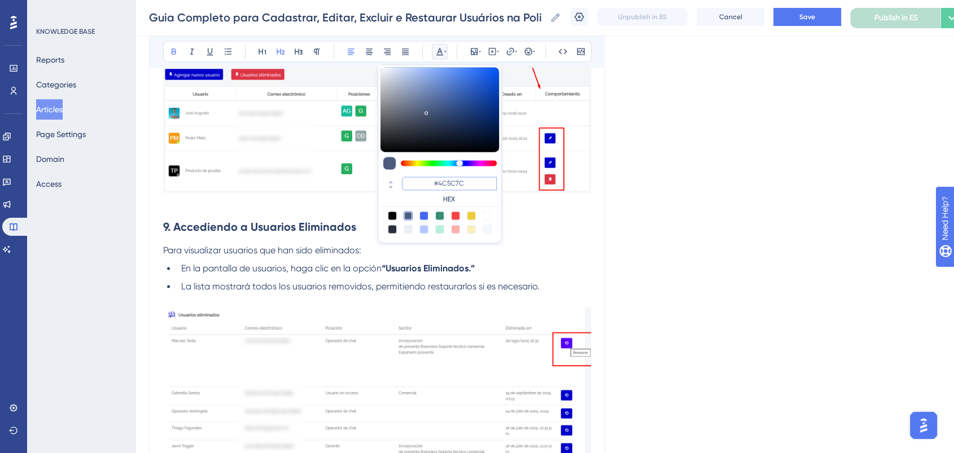
drag, startPoint x: 477, startPoint y: 185, endPoint x: 425, endPoint y: 185, distance: 52.5
click at [425, 185] on input "#4C5C7C" at bounding box center [449, 184] width 95 height 14
paste input "0000FF"
type input "#0000FF"
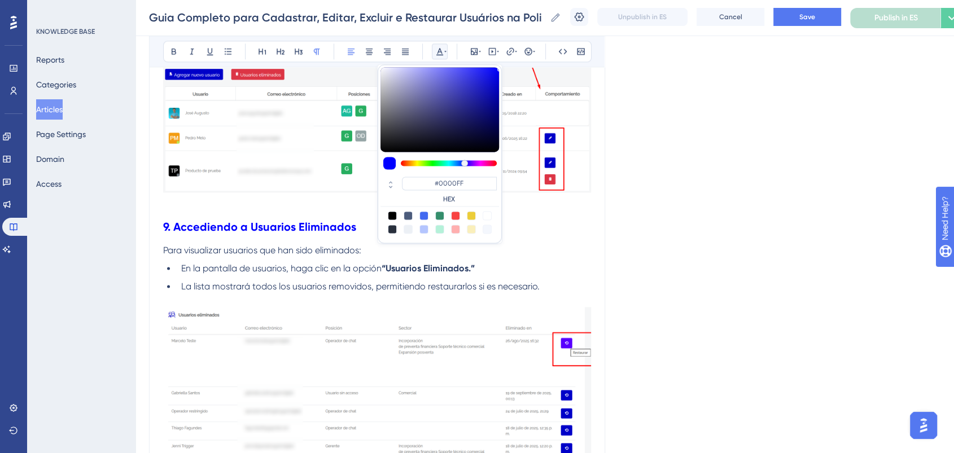
click at [333, 251] on span "Para visualizar usuarios que han sido eliminados:" at bounding box center [262, 250] width 198 height 11
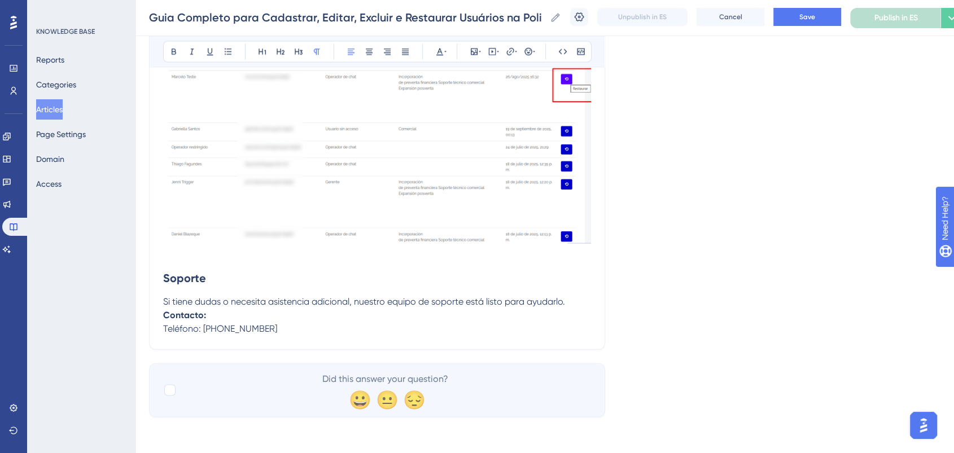
scroll to position [2025, 0]
click at [163, 276] on h2 "Soporte" at bounding box center [377, 278] width 428 height 34
click at [436, 45] on button at bounding box center [440, 51] width 16 height 16
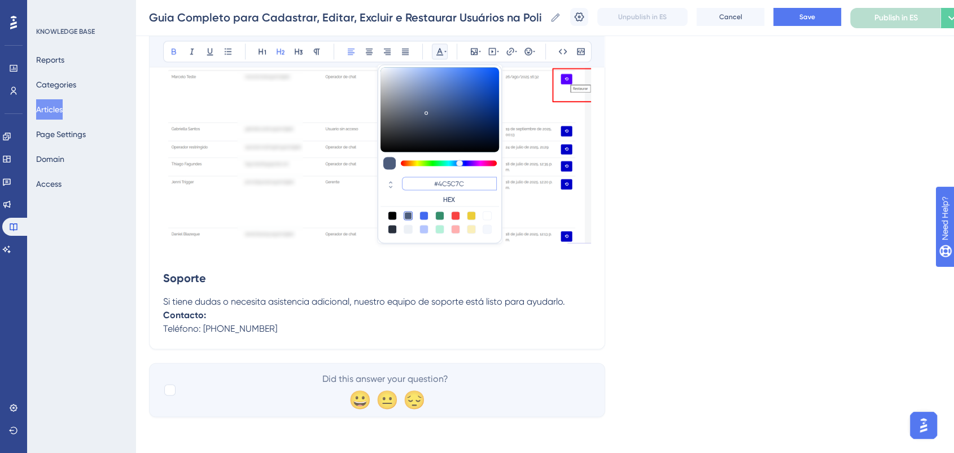
drag, startPoint x: 470, startPoint y: 189, endPoint x: 433, endPoint y: 187, distance: 37.3
click at [433, 187] on input "#4C5C7C" at bounding box center [449, 184] width 95 height 14
paste input "0000FF"
type input "#0000FF"
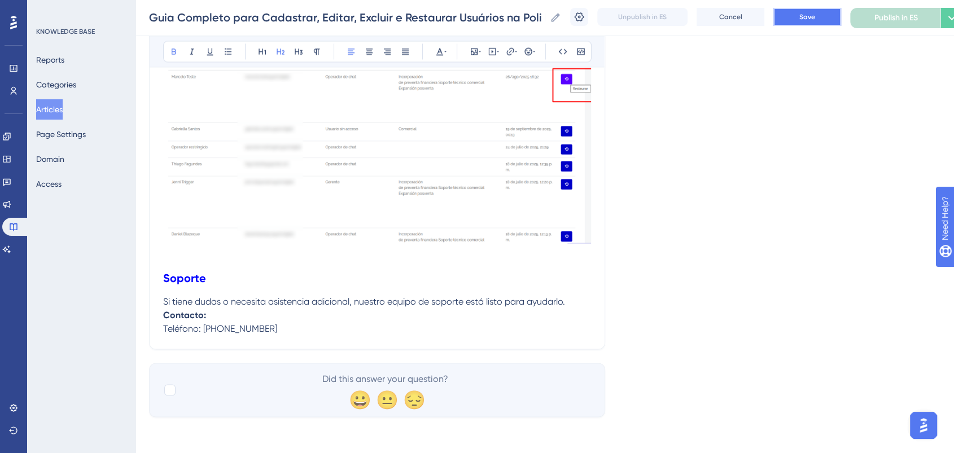
click at [808, 15] on button "Save" at bounding box center [808, 17] width 68 height 18
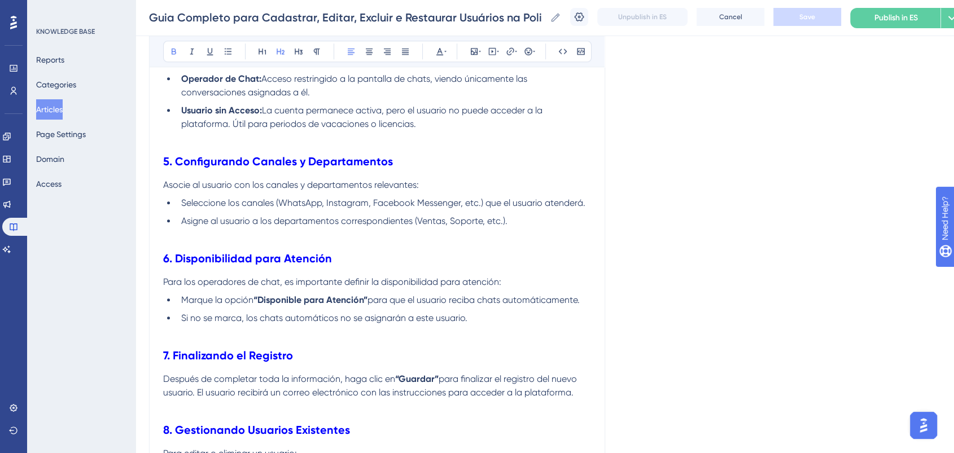
scroll to position [1272, 0]
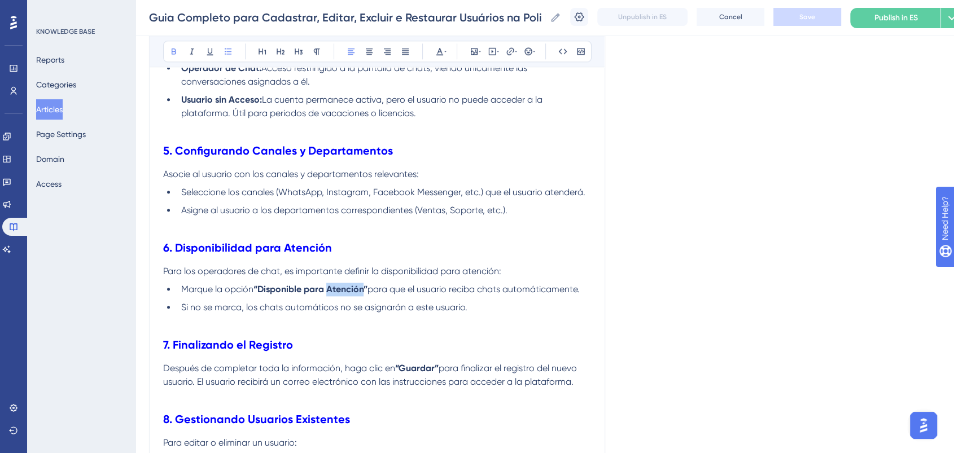
drag, startPoint x: 365, startPoint y: 295, endPoint x: 330, endPoint y: 290, distance: 35.3
click at [330, 290] on strong "“Disponible para Atención”" at bounding box center [311, 289] width 114 height 11
click at [483, 303] on li "Si no se marca, los chats automáticos no se asignarán a este usuario." at bounding box center [384, 308] width 414 height 14
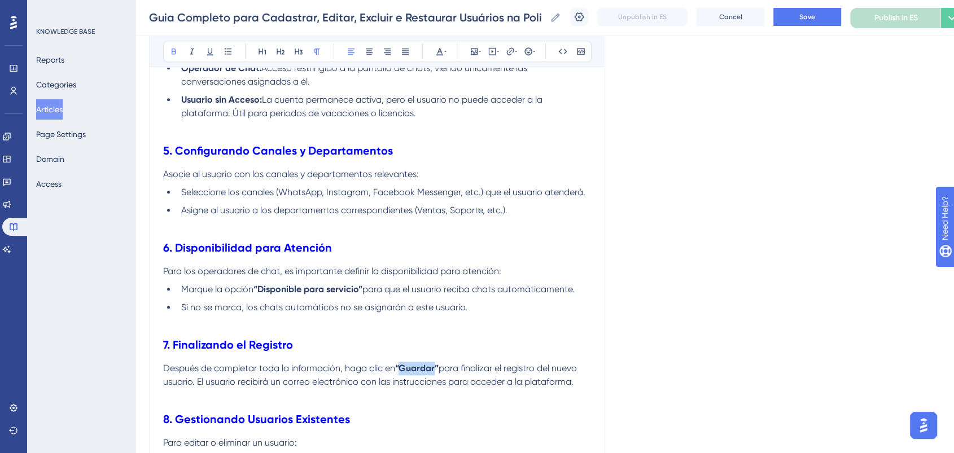
drag, startPoint x: 438, startPoint y: 374, endPoint x: 403, endPoint y: 373, distance: 35.6
click at [403, 373] on strong "“Guardar”" at bounding box center [416, 368] width 43 height 11
click at [485, 299] on ul "Marque la opción “Disponible para servicio” para que el usuario reciba chats au…" at bounding box center [377, 299] width 428 height 32
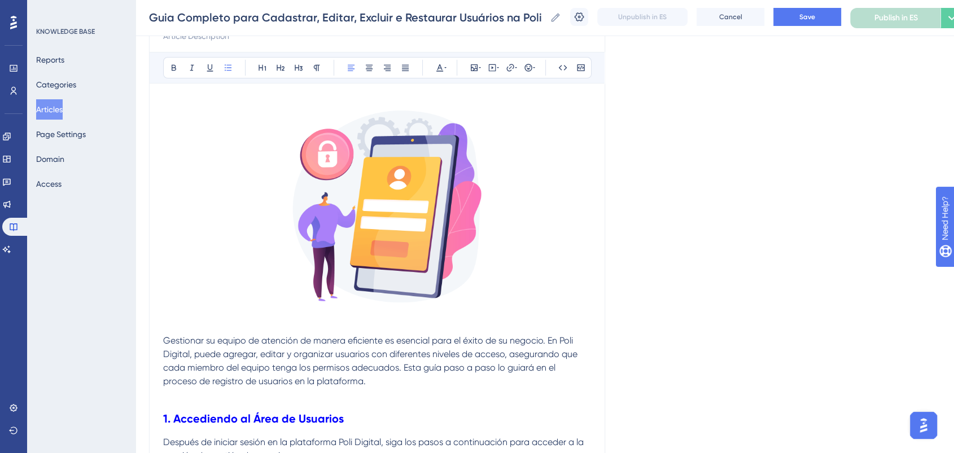
scroll to position [0, 0]
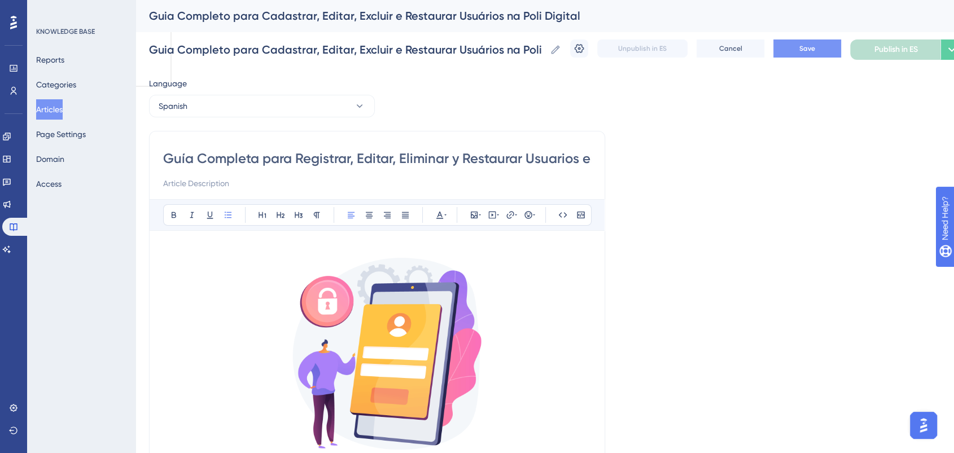
click at [815, 51] on span "Save" at bounding box center [808, 48] width 16 height 9
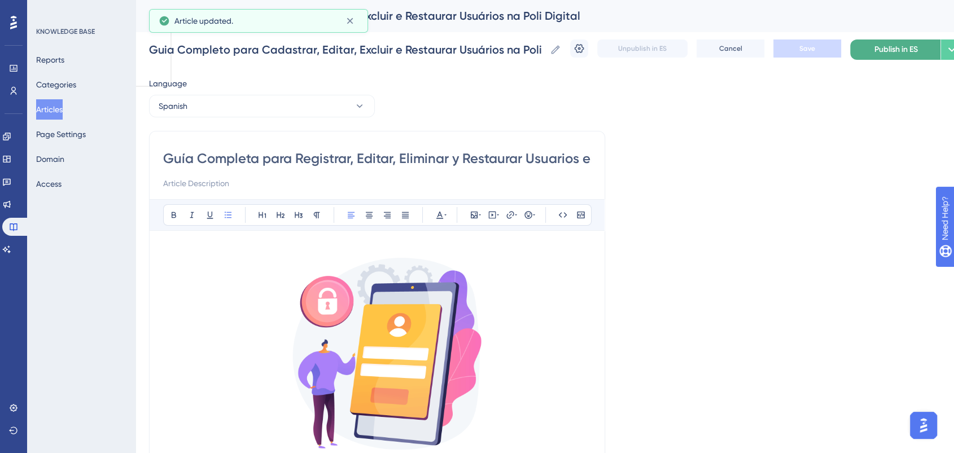
click at [879, 51] on button "Publish in ES" at bounding box center [895, 50] width 90 height 20
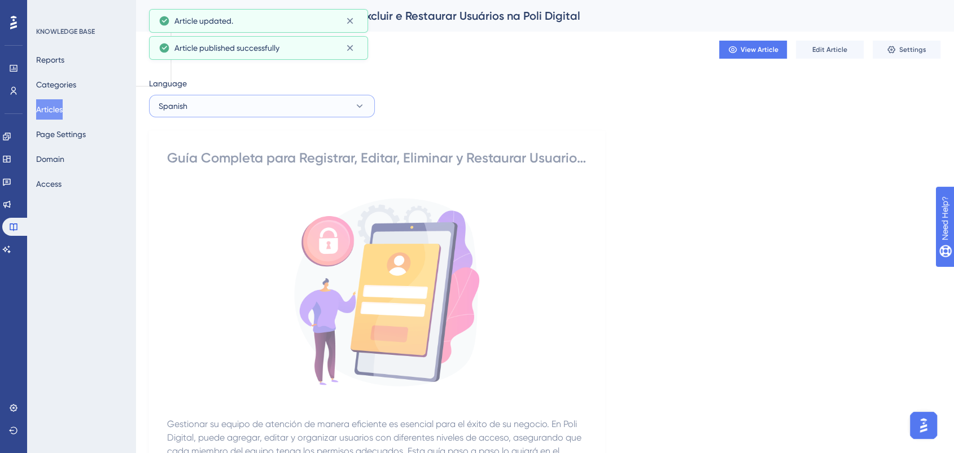
click at [236, 108] on button "Spanish" at bounding box center [262, 106] width 226 height 23
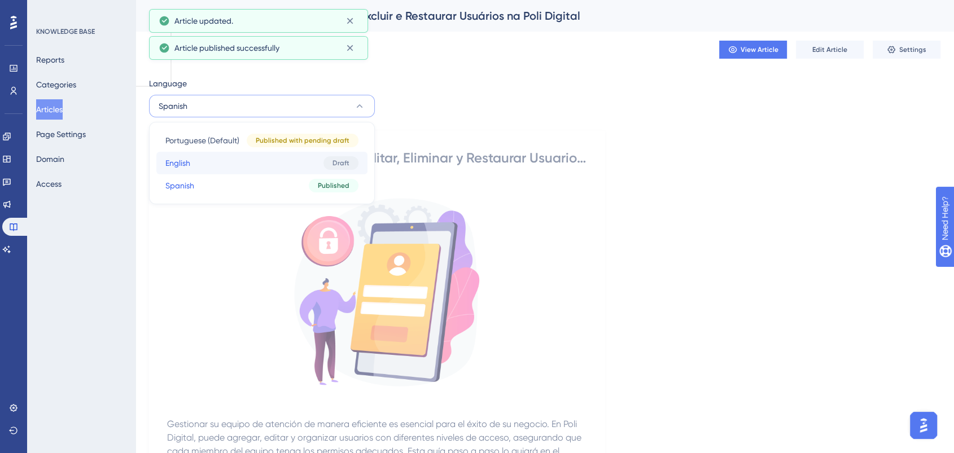
click at [231, 164] on button "English English Draft" at bounding box center [261, 163] width 211 height 23
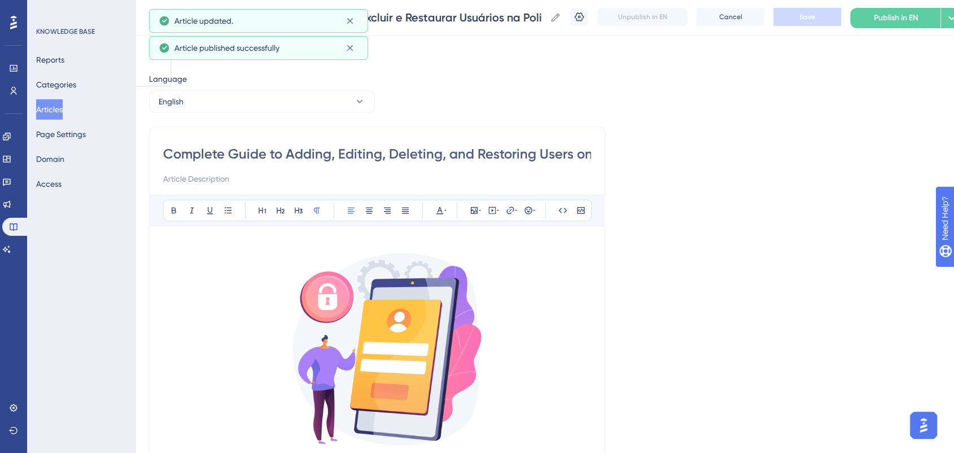
scroll to position [1510, 0]
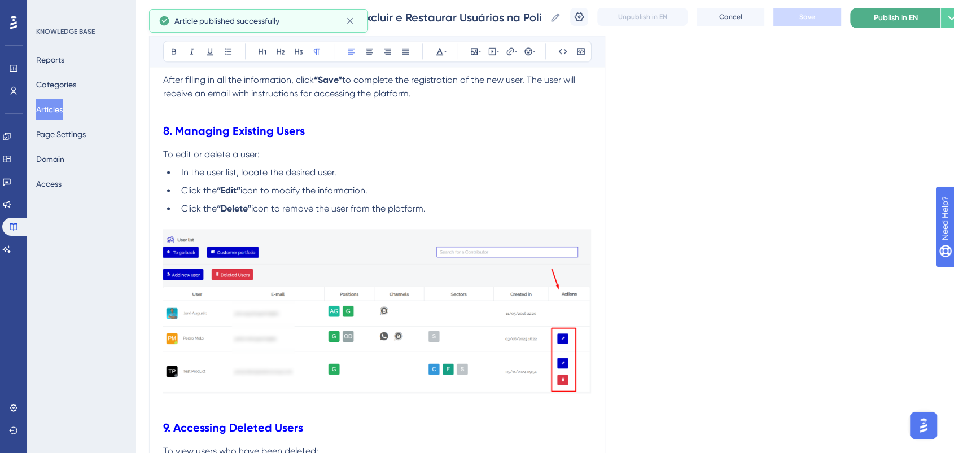
click at [888, 22] on span "Publish in EN" at bounding box center [896, 18] width 44 height 14
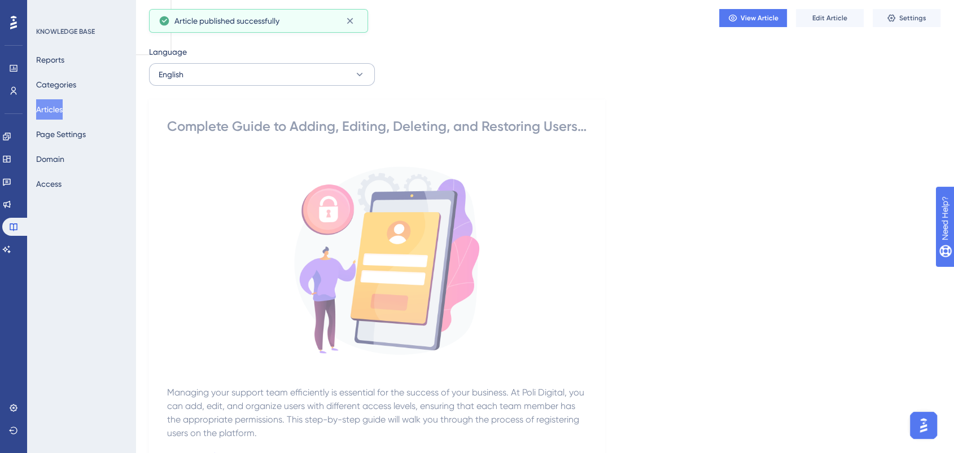
scroll to position [0, 0]
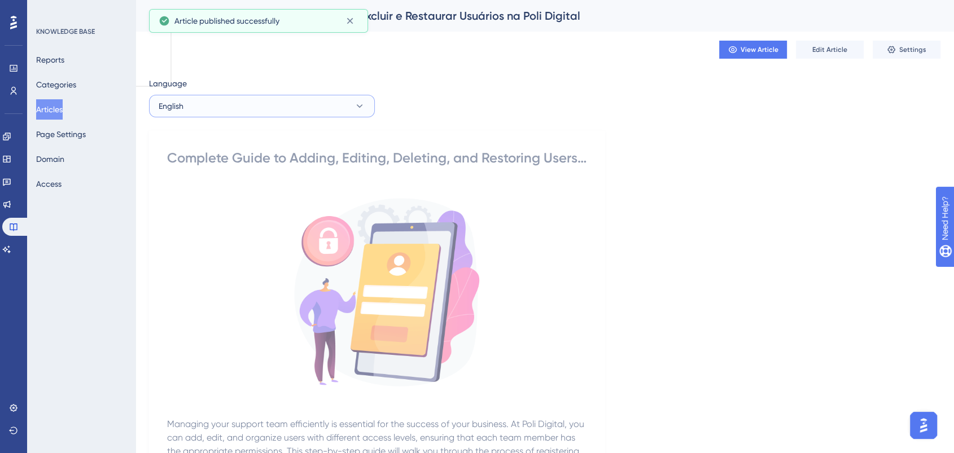
click at [317, 105] on button "English" at bounding box center [262, 106] width 226 height 23
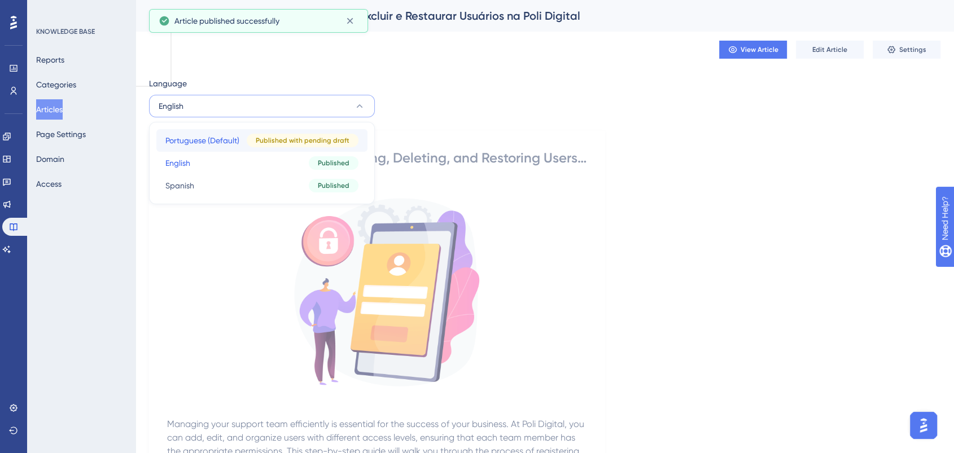
click at [235, 136] on span "Portuguese (Default)" at bounding box center [202, 141] width 74 height 14
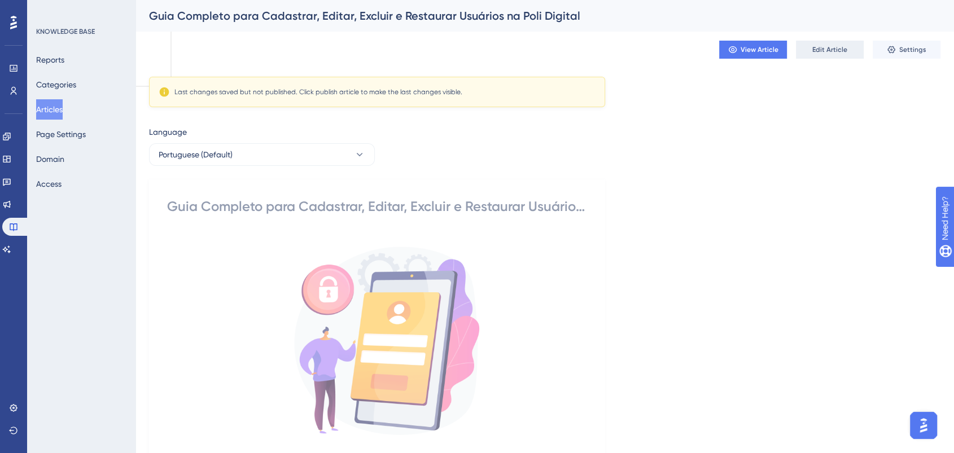
click at [823, 50] on span "Edit Article" at bounding box center [830, 49] width 35 height 9
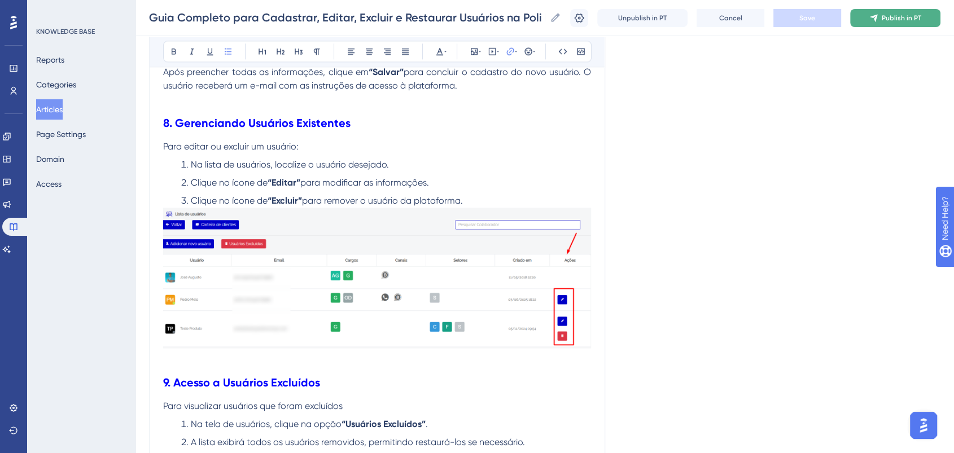
click at [879, 18] on icon at bounding box center [874, 18] width 9 height 9
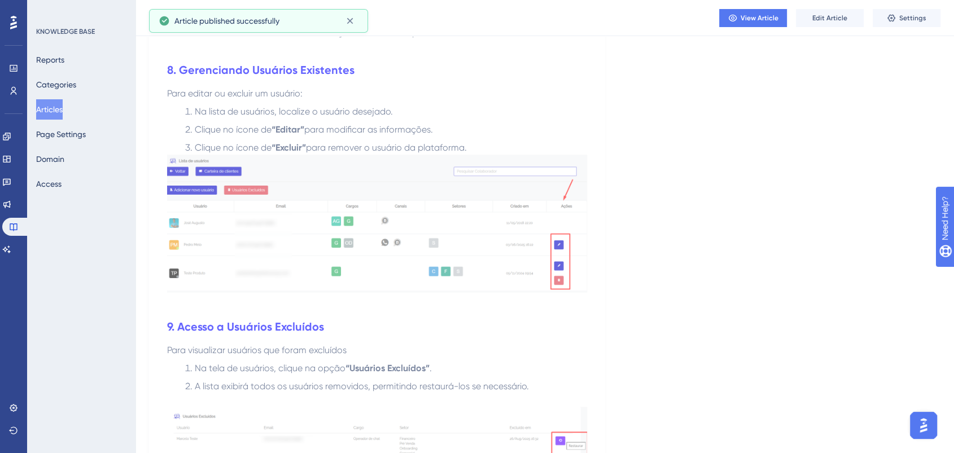
scroll to position [1604, 0]
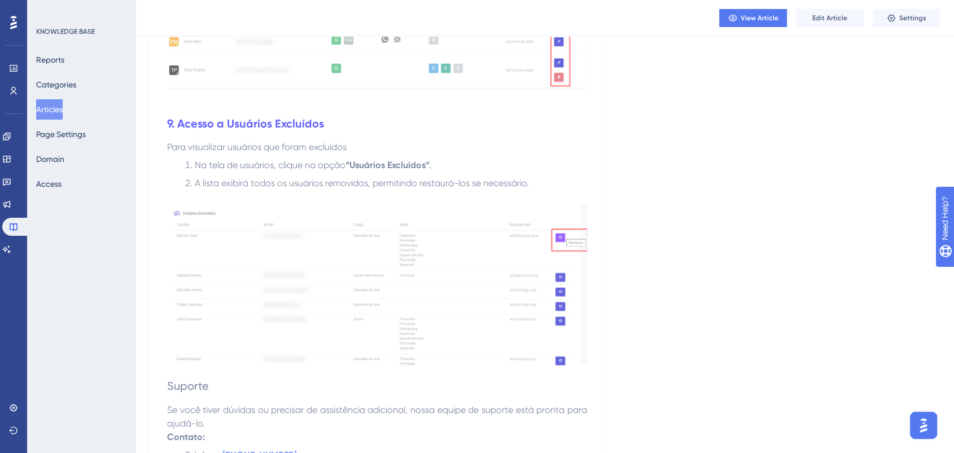
scroll to position [1884, 0]
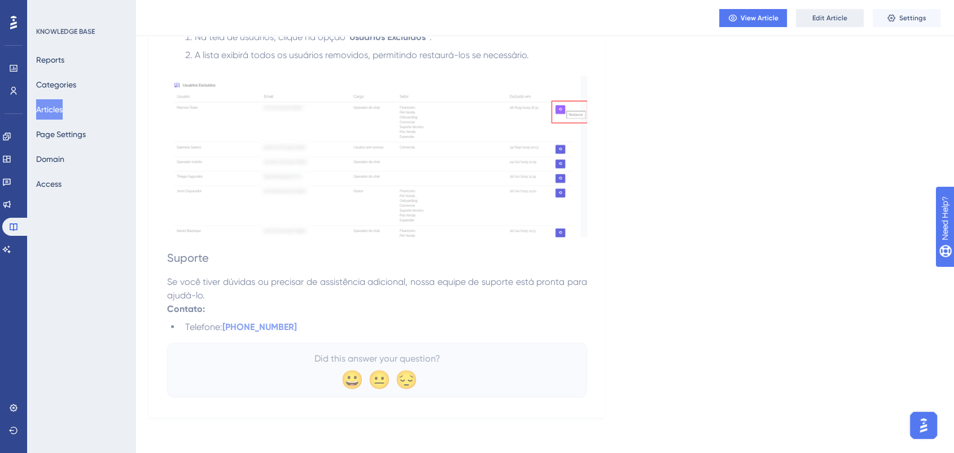
click at [822, 19] on span "Edit Article" at bounding box center [830, 18] width 35 height 9
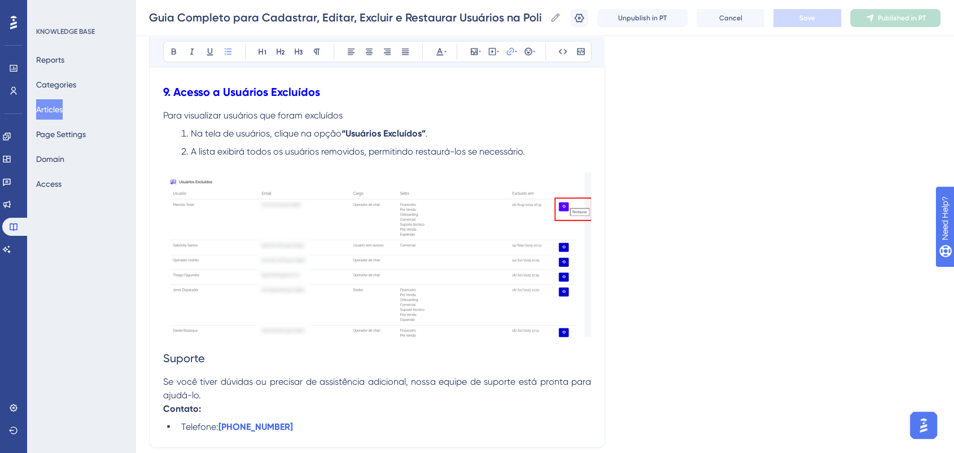
scroll to position [1954, 0]
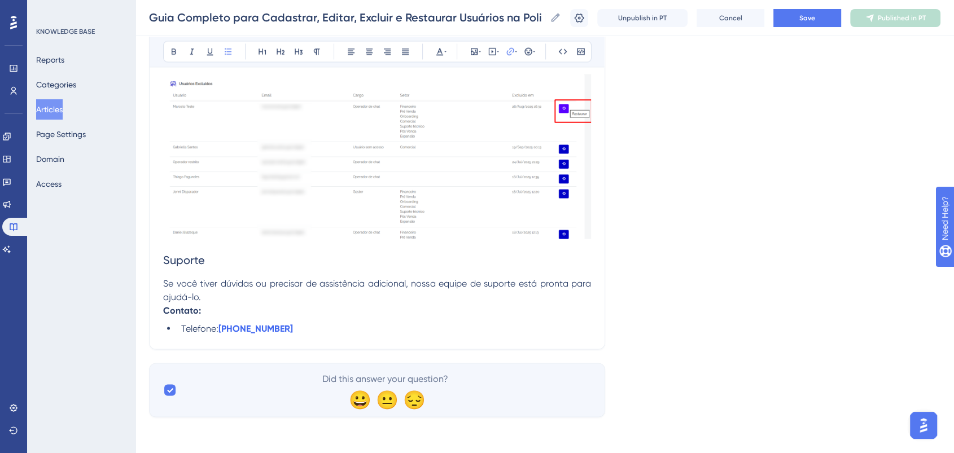
click at [310, 330] on li "Telefone: +55 (62) 3626-6660" at bounding box center [384, 329] width 414 height 14
click at [302, 332] on li "Telefone: +55 (62) 3626-6660" at bounding box center [384, 329] width 414 height 14
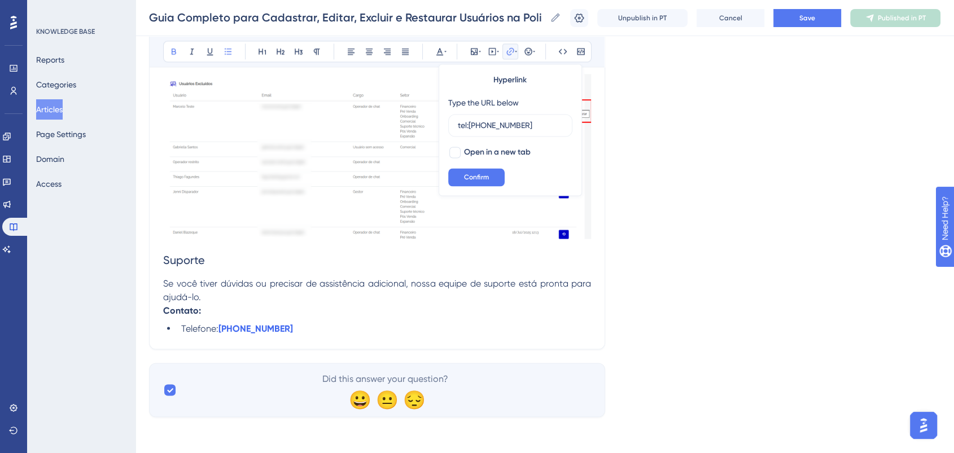
click at [316, 328] on li "Telefone: +55 (62) 3626-6660" at bounding box center [384, 329] width 414 height 14
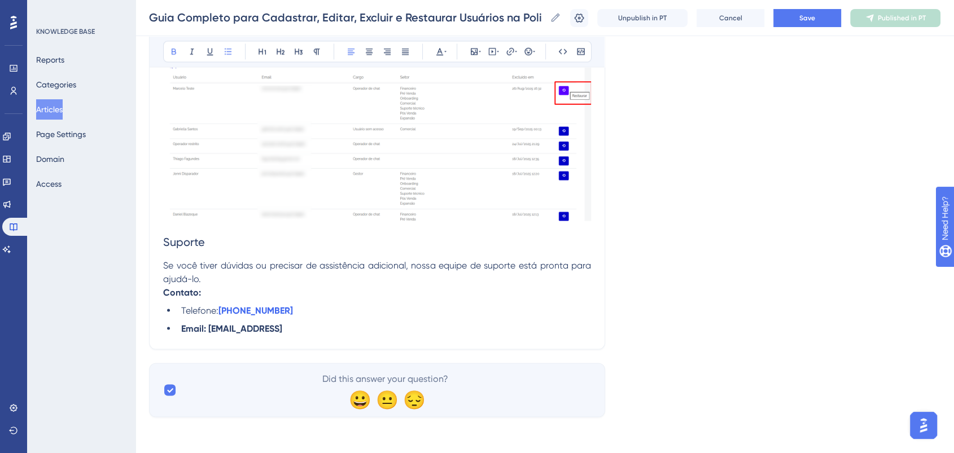
drag, startPoint x: 216, startPoint y: 347, endPoint x: 209, endPoint y: 346, distance: 6.3
click at [209, 335] on li "Email: suporte@poli.digitla" at bounding box center [384, 329] width 414 height 14
click at [173, 47] on icon at bounding box center [173, 51] width 9 height 9
click at [411, 259] on h2 "Suporte" at bounding box center [377, 242] width 428 height 34
click at [298, 335] on li "Email: suporte@poli.digitla" at bounding box center [384, 329] width 414 height 14
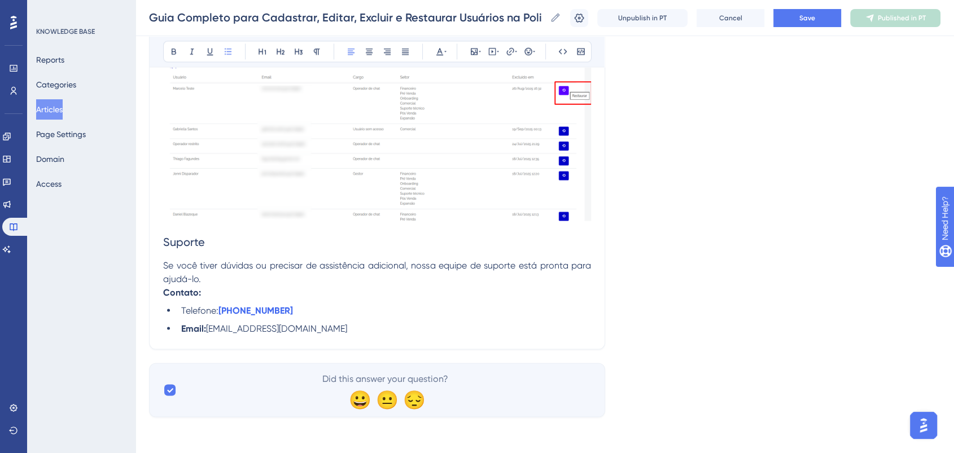
click at [299, 335] on li "Email: suporte@poli.digital" at bounding box center [384, 329] width 414 height 14
drag, startPoint x: 207, startPoint y: 348, endPoint x: 182, endPoint y: 349, distance: 24.3
click at [182, 334] on strong "Email:" at bounding box center [193, 328] width 25 height 11
click at [173, 52] on icon at bounding box center [173, 51] width 9 height 9
click at [465, 286] on p "Se você tiver dúvidas ou precisar de assistência adicional, nossa equipe de sup…" at bounding box center [377, 272] width 428 height 27
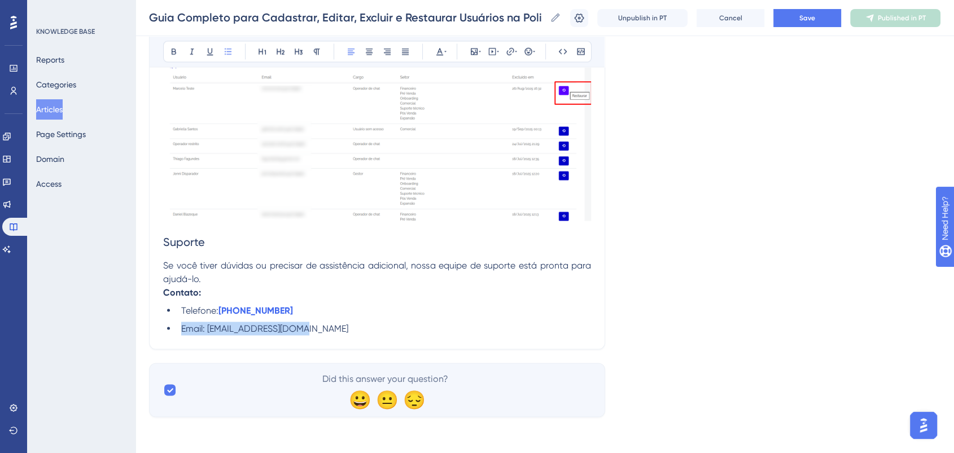
drag, startPoint x: 198, startPoint y: 350, endPoint x: 182, endPoint y: 348, distance: 16.5
click at [182, 335] on li "Email: suporte@poli.digital" at bounding box center [384, 329] width 414 height 14
click at [808, 15] on button "Save" at bounding box center [808, 18] width 68 height 18
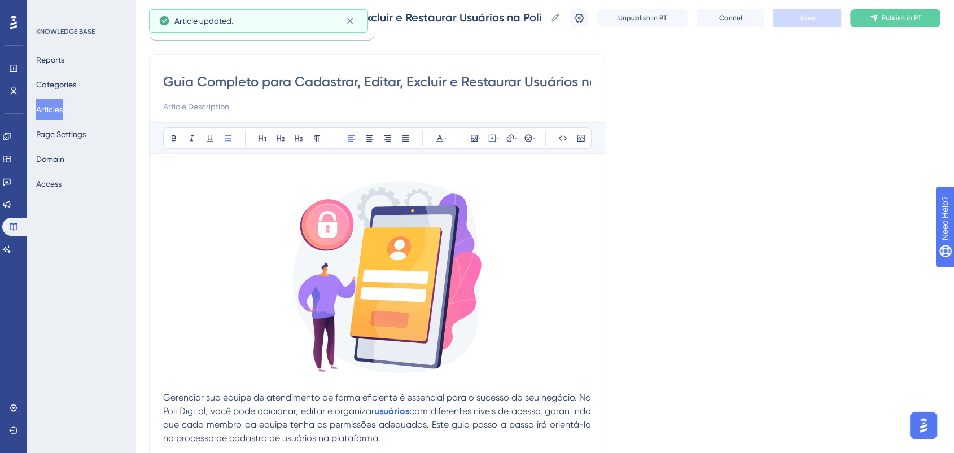
scroll to position [0, 0]
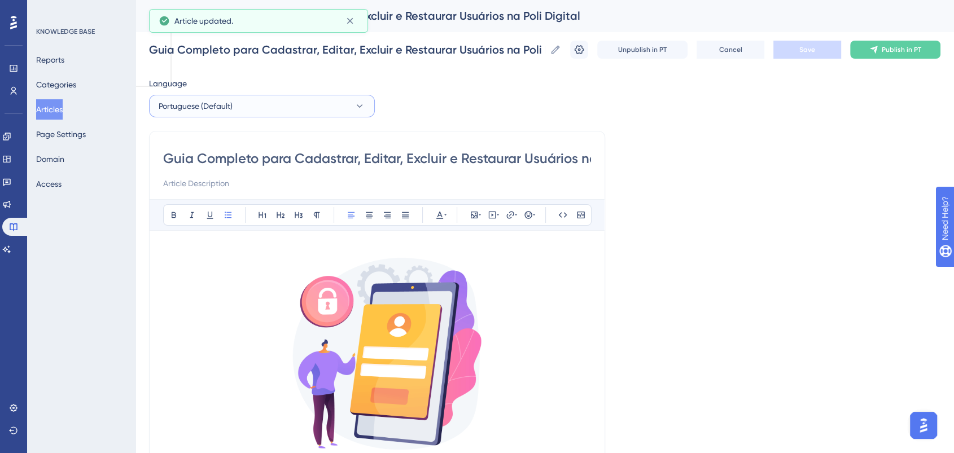
click at [218, 102] on span "Portuguese (Default)" at bounding box center [196, 106] width 74 height 14
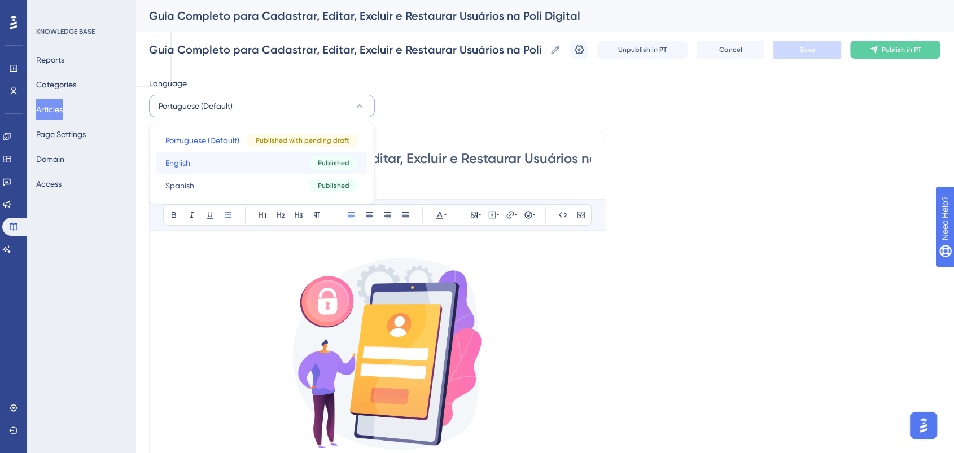
click at [209, 168] on button "English English Published" at bounding box center [261, 163] width 211 height 23
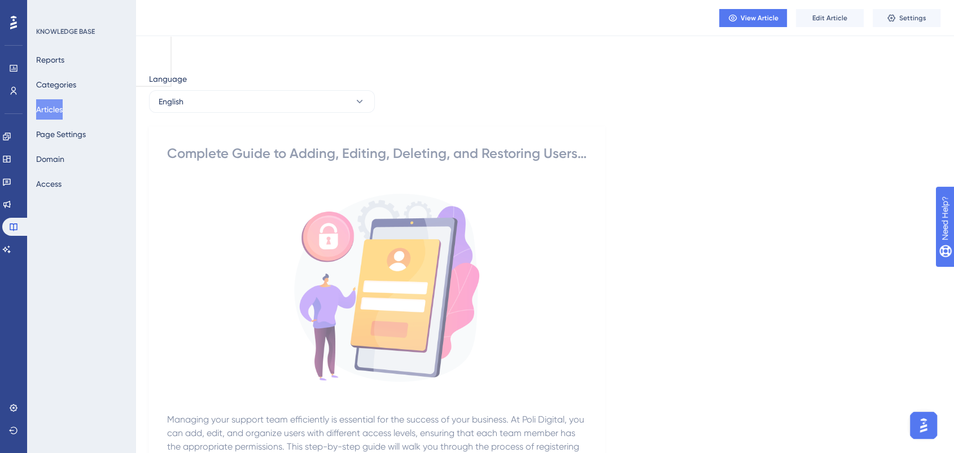
scroll to position [439, 0]
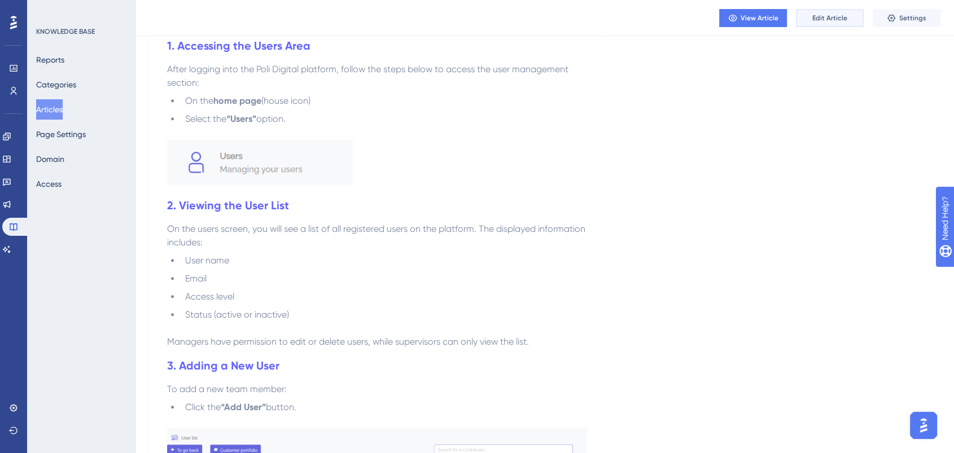
click at [837, 16] on span "Edit Article" at bounding box center [830, 18] width 35 height 9
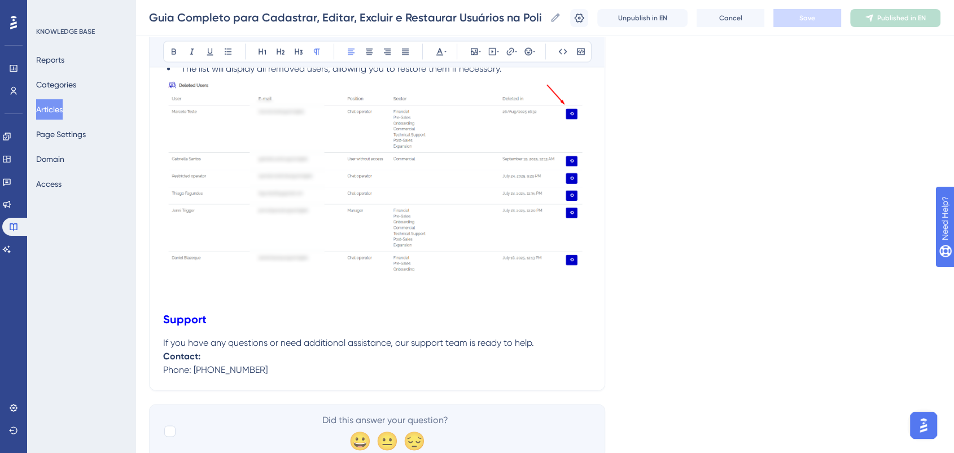
scroll to position [1975, 0]
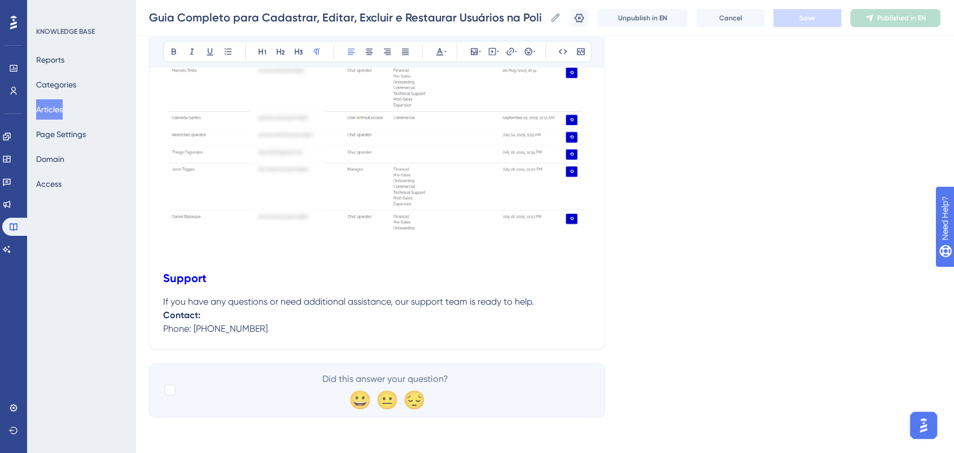
click at [277, 328] on p "Contact: Phone: +55 (62) 3626-6660" at bounding box center [377, 321] width 428 height 27
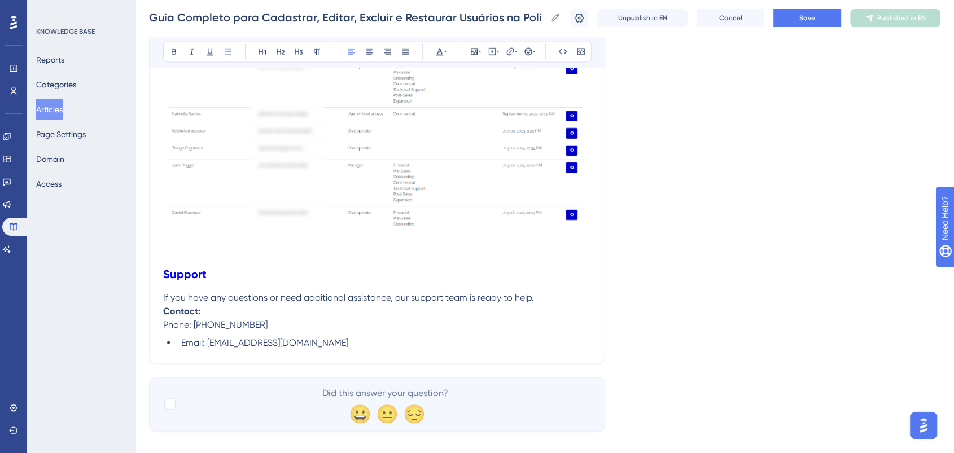
click at [163, 326] on span "Phone: +55 (62) 3626-6660" at bounding box center [215, 324] width 104 height 11
drag, startPoint x: 165, startPoint y: 326, endPoint x: 289, endPoint y: 323, distance: 124.3
click at [289, 323] on p "Contact: Phone: +55 (62) 3626-6660" at bounding box center [377, 317] width 428 height 27
click at [230, 53] on icon at bounding box center [228, 51] width 9 height 9
click at [243, 318] on p "Contact: Phone: +55 (62) 3626-6660" at bounding box center [377, 317] width 428 height 27
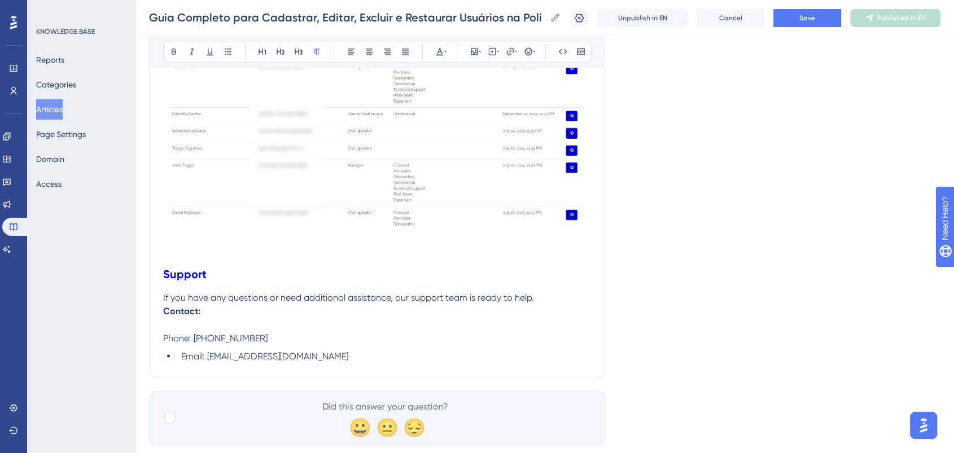
drag, startPoint x: 168, startPoint y: 324, endPoint x: 161, endPoint y: 333, distance: 11.7
click at [331, 345] on p "Phone: +55 (62) 3626-6660" at bounding box center [377, 331] width 428 height 27
drag, startPoint x: 316, startPoint y: 340, endPoint x: 143, endPoint y: 346, distance: 172.9
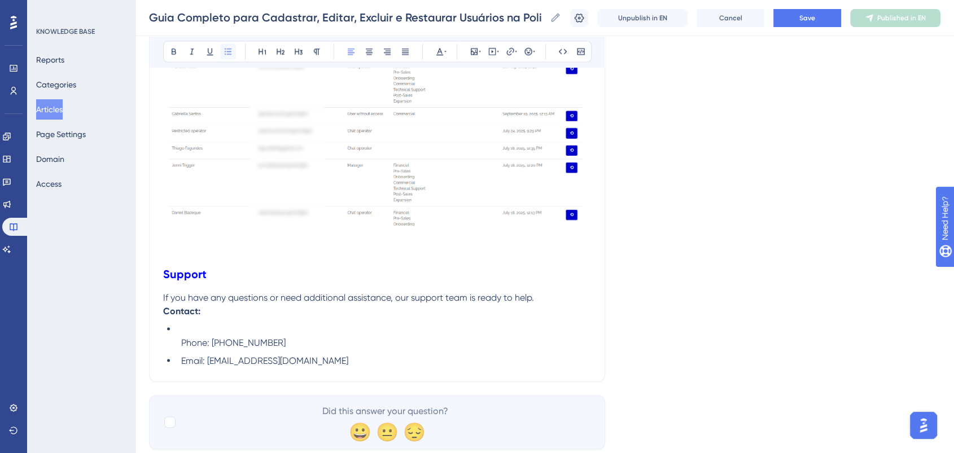
click at [232, 50] on icon at bounding box center [228, 51] width 9 height 9
drag, startPoint x: 368, startPoint y: 298, endPoint x: 345, endPoint y: 307, distance: 24.1
click at [361, 299] on span "If you have any questions or need additional assistance, our support team is re…" at bounding box center [348, 297] width 371 height 11
click at [217, 318] on p "Contact:" at bounding box center [377, 311] width 428 height 14
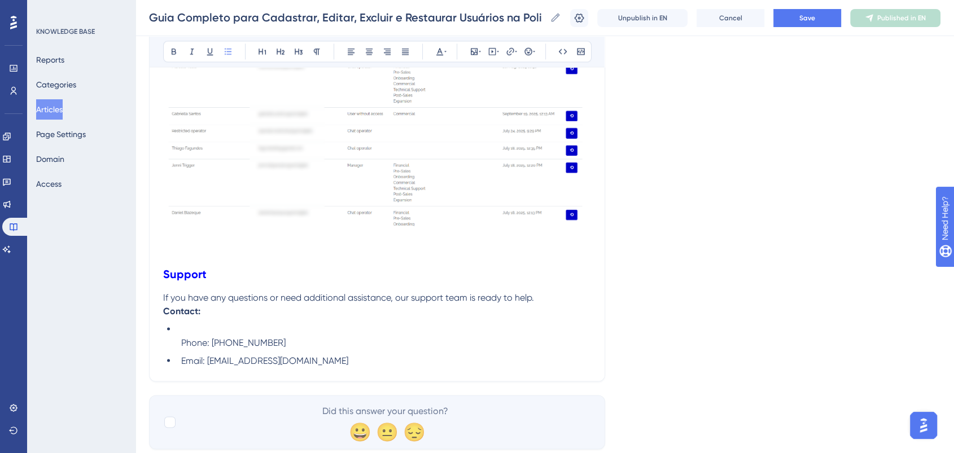
click at [198, 330] on li "Phone: +55 (62) 3626-6660" at bounding box center [384, 335] width 414 height 27
click at [184, 348] on span "Phone: +55 (62) 3626-6660" at bounding box center [233, 342] width 104 height 11
click at [182, 348] on span "Phone: +55 (62) 3626-6660" at bounding box center [233, 342] width 104 height 11
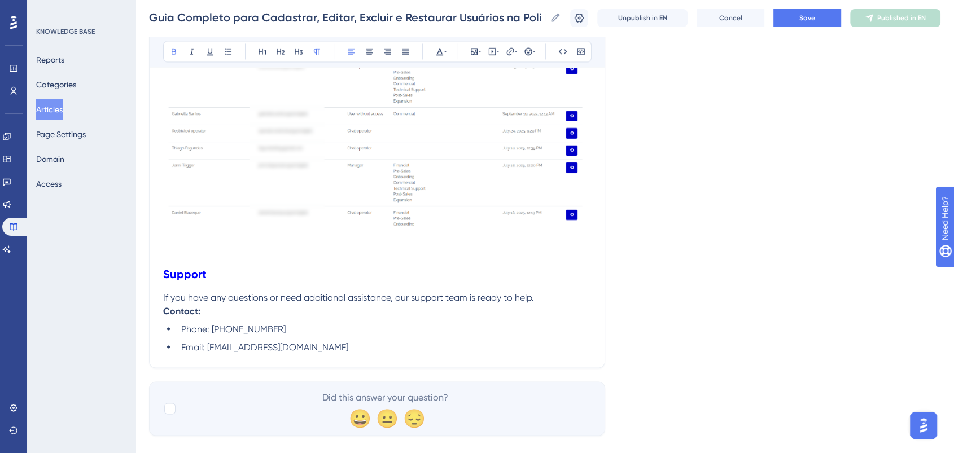
click at [228, 318] on p "Contact:" at bounding box center [377, 311] width 428 height 14
click at [836, 12] on button "Save" at bounding box center [808, 18] width 68 height 18
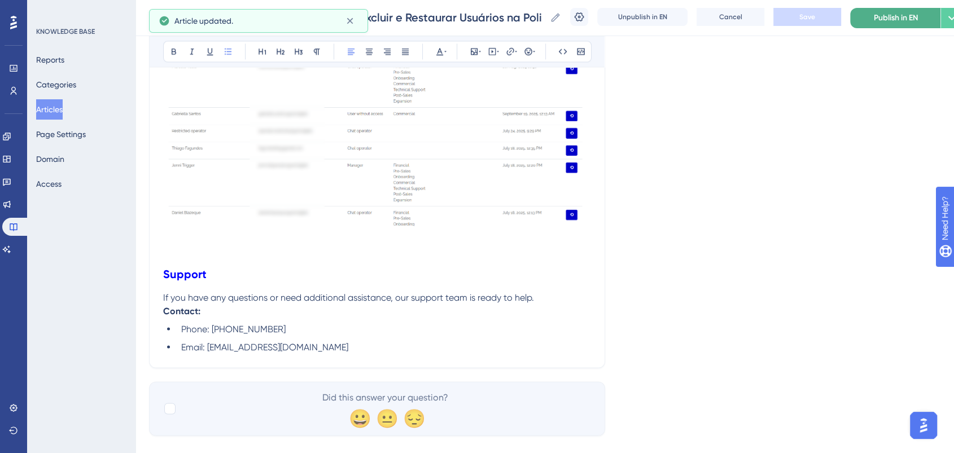
click at [914, 22] on span "Publish in EN" at bounding box center [896, 18] width 44 height 14
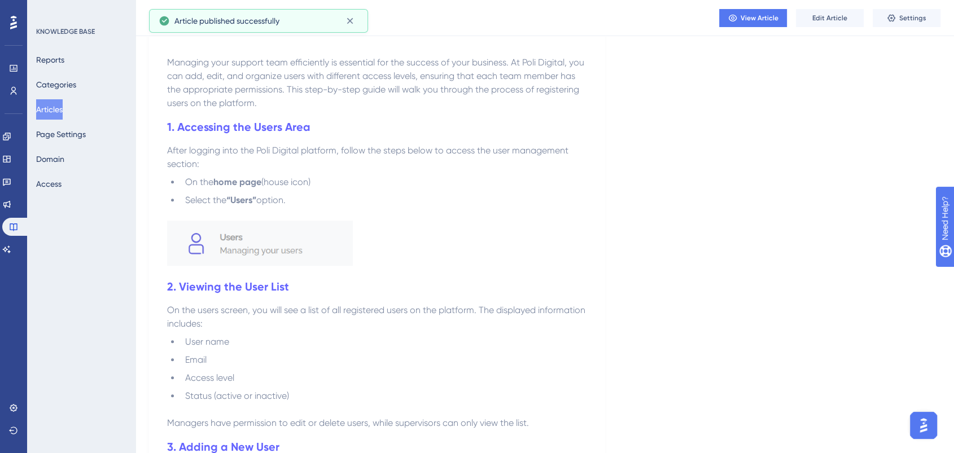
scroll to position [0, 0]
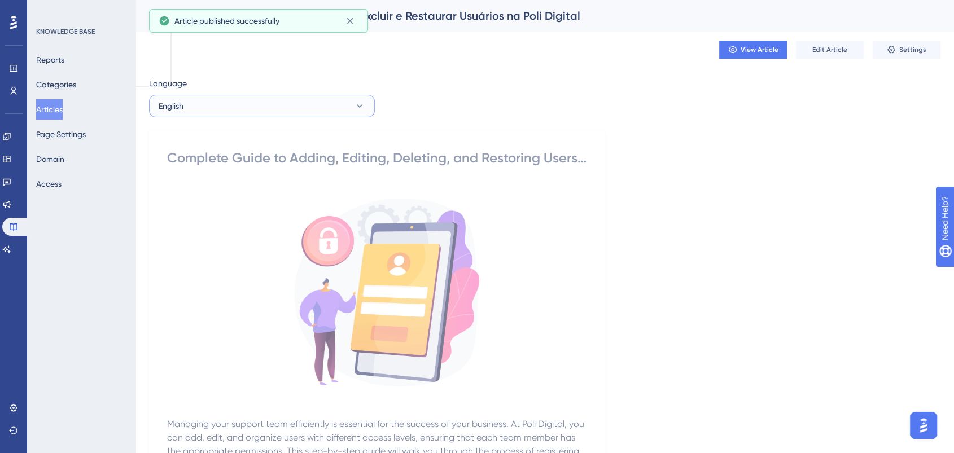
click at [283, 113] on button "English" at bounding box center [262, 106] width 226 height 23
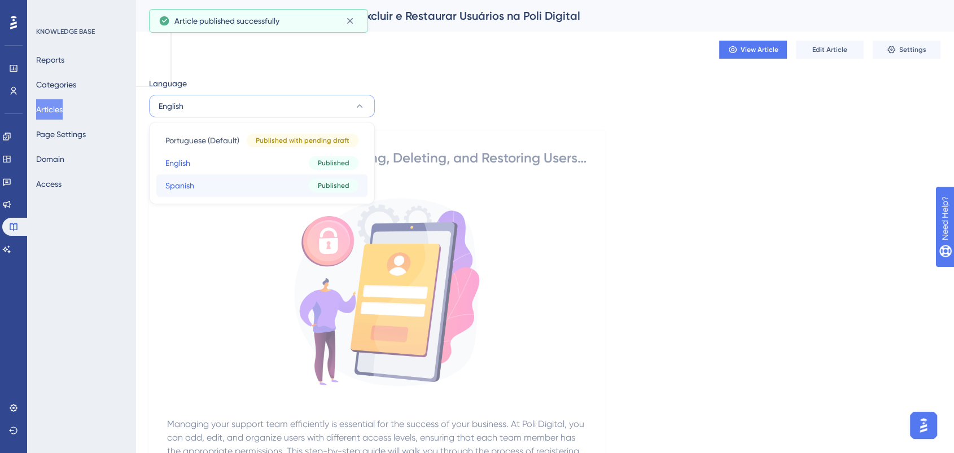
click at [234, 186] on button "Spanish Spanish Published" at bounding box center [261, 185] width 211 height 23
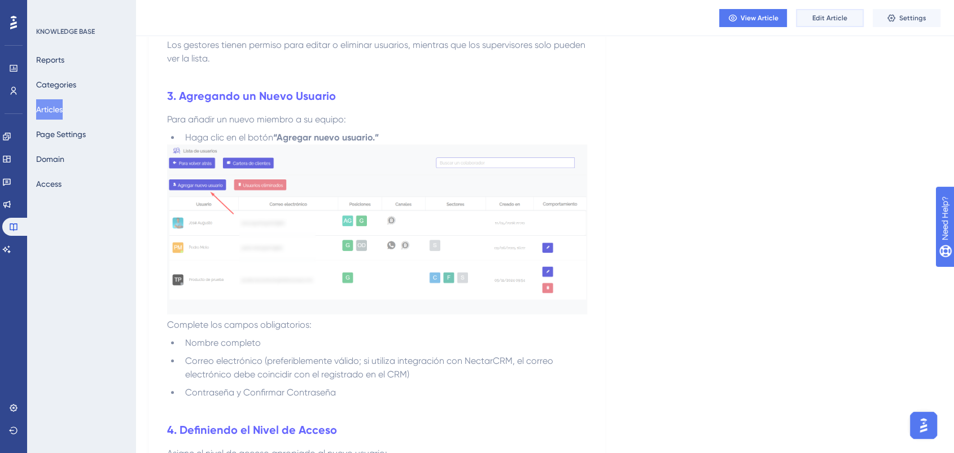
click at [820, 15] on span "Edit Article" at bounding box center [830, 18] width 35 height 9
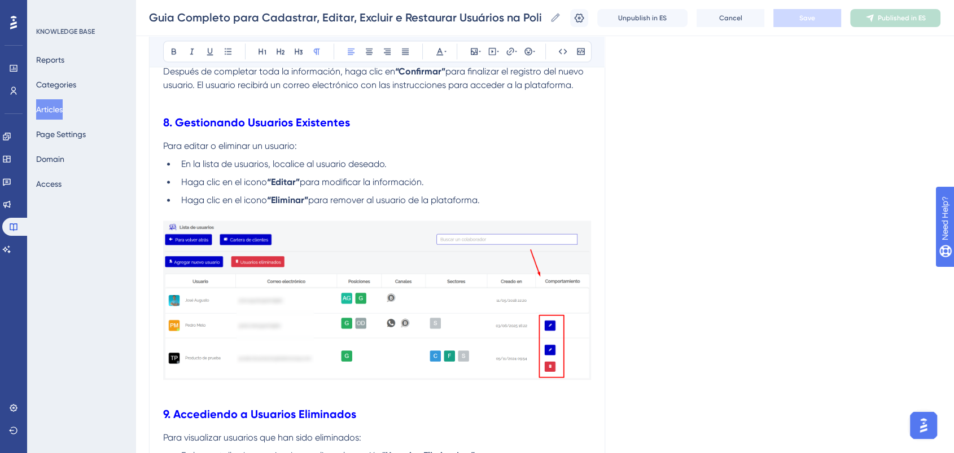
scroll to position [2025, 0]
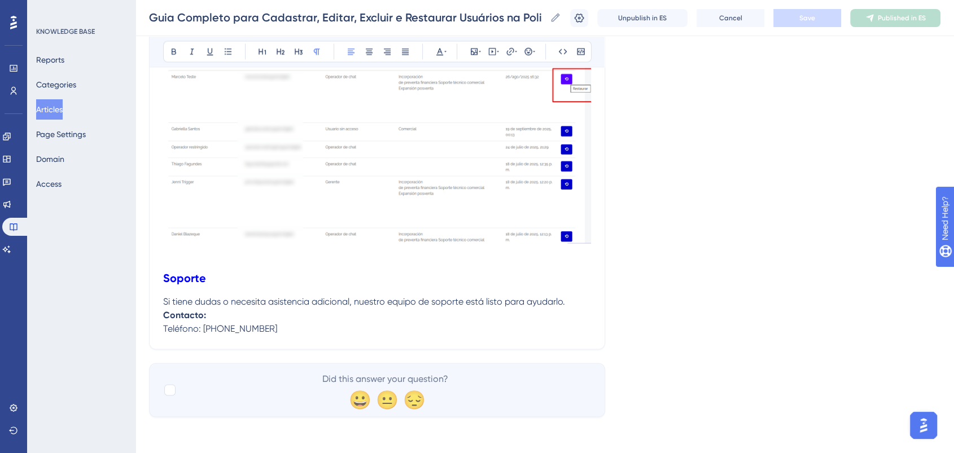
click at [292, 328] on p "Contacto: Teléfono: +55 (62) 3626-6660" at bounding box center [377, 321] width 428 height 27
click at [246, 317] on p "Contacto: Teléfono: +55 (62) 3626-6660" at bounding box center [377, 321] width 428 height 27
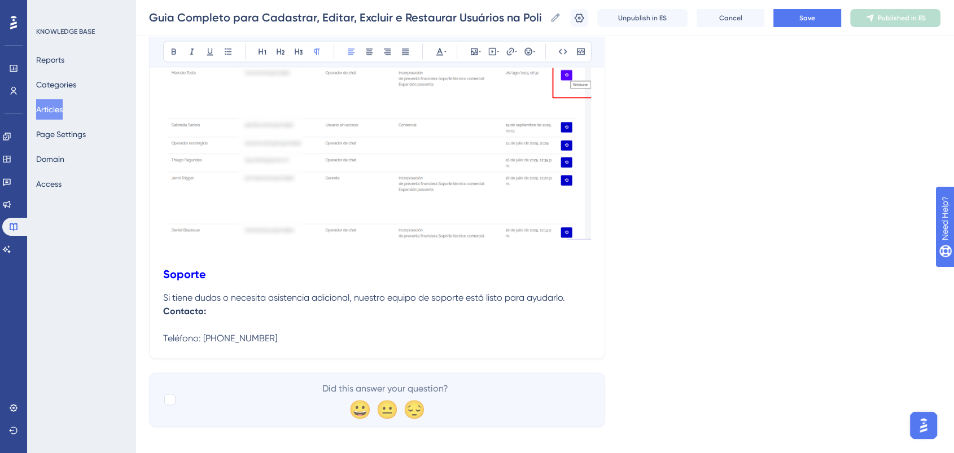
drag, startPoint x: 297, startPoint y: 342, endPoint x: 162, endPoint y: 342, distance: 135.0
drag, startPoint x: 230, startPoint y: 51, endPoint x: 230, endPoint y: 88, distance: 37.3
click at [230, 51] on icon at bounding box center [228, 51] width 9 height 9
drag, startPoint x: 226, startPoint y: 350, endPoint x: 205, endPoint y: 345, distance: 21.5
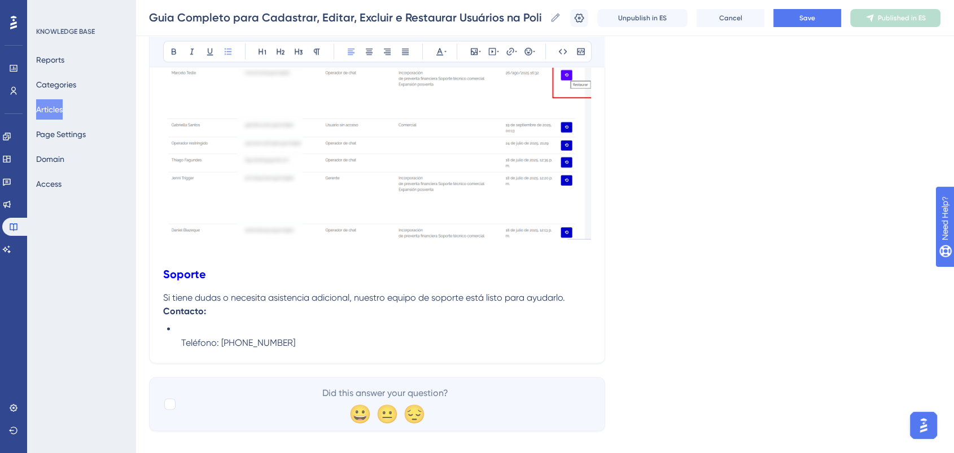
click at [225, 348] on span "Teléfono: +55 (62) 3626-6660" at bounding box center [238, 342] width 114 height 11
click at [181, 346] on li "Teléfono: +55 (62) 3626-6660" at bounding box center [384, 335] width 414 height 27
click at [184, 347] on span "Teléfono: +55 (62) 3626-6660" at bounding box center [238, 342] width 114 height 11
click at [182, 347] on span "Teléfono: +55 (62) 3626-6660" at bounding box center [238, 342] width 114 height 11
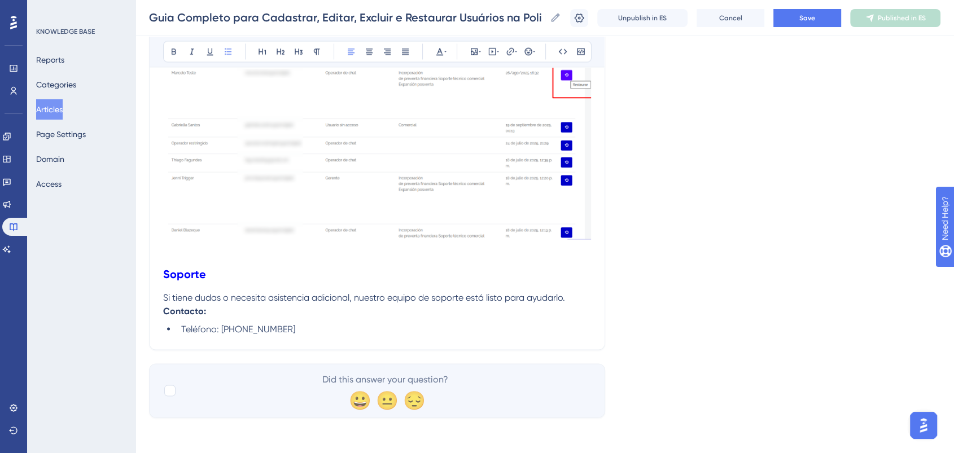
click at [319, 329] on li "Teléfono: +55 (62) 3626-6660" at bounding box center [384, 329] width 414 height 14
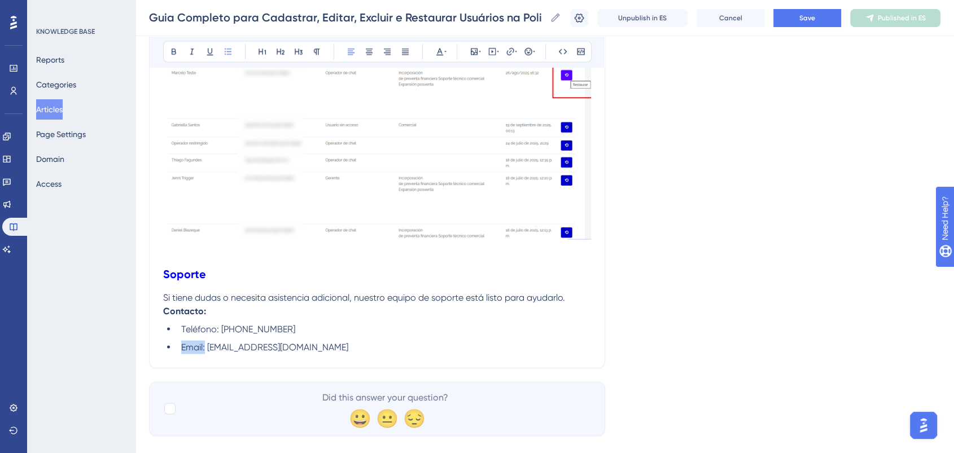
drag, startPoint x: 205, startPoint y: 352, endPoint x: 183, endPoint y: 352, distance: 22.0
click at [183, 352] on li "Email: suporte@poli.digital" at bounding box center [384, 347] width 414 height 14
paste div
click at [372, 354] on li "Correo electrónico: suporte@poli.digital" at bounding box center [384, 347] width 414 height 14
click at [795, 21] on button "Save" at bounding box center [808, 18] width 68 height 18
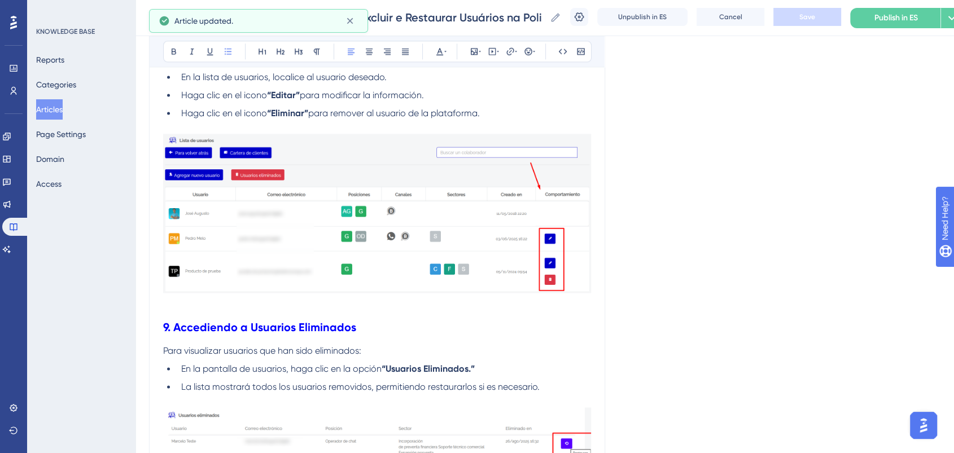
scroll to position [1398, 0]
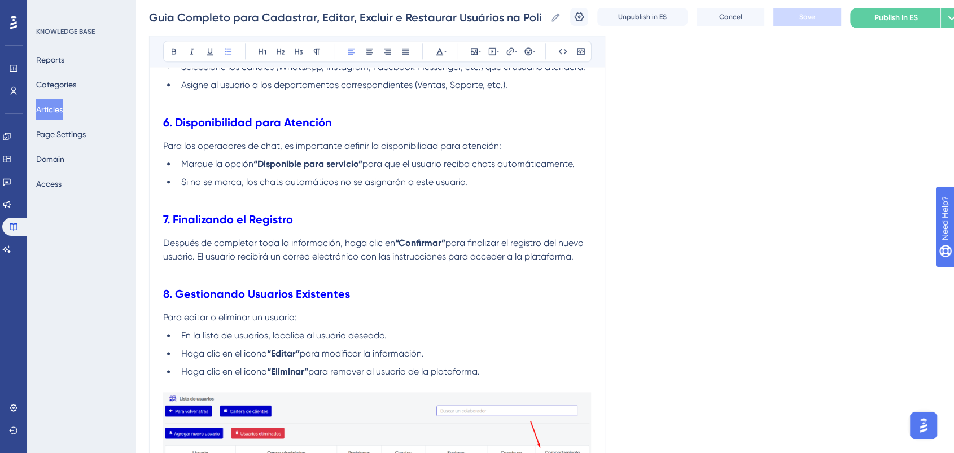
click at [885, 7] on div "Guia Completo para Cadastrar, Editar, Excluir e Restaurar Usuários na Poli Digi…" at bounding box center [545, 18] width 819 height 36
click at [890, 14] on span "Publish in ES" at bounding box center [896, 18] width 43 height 14
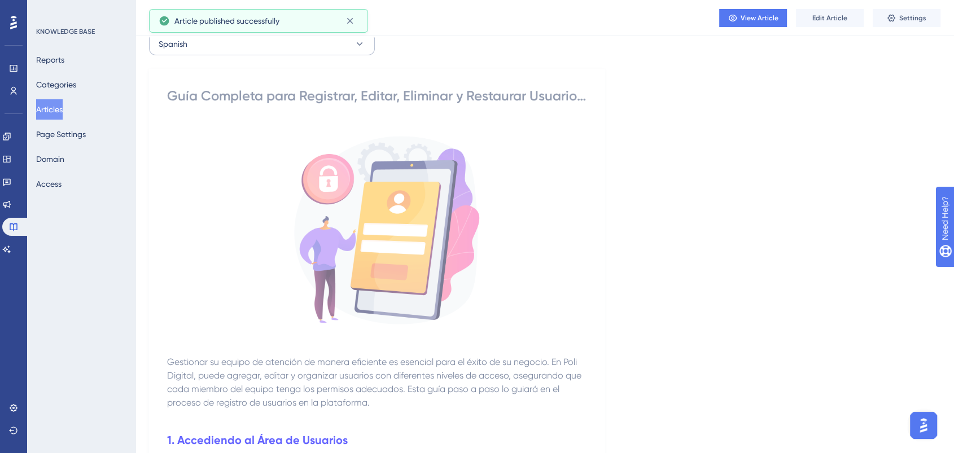
scroll to position [0, 0]
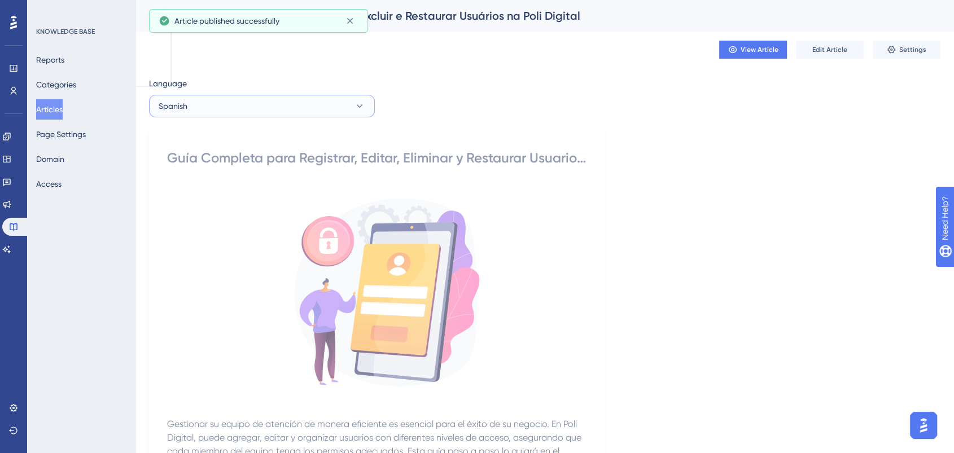
click at [326, 107] on button "Spanish" at bounding box center [262, 106] width 226 height 23
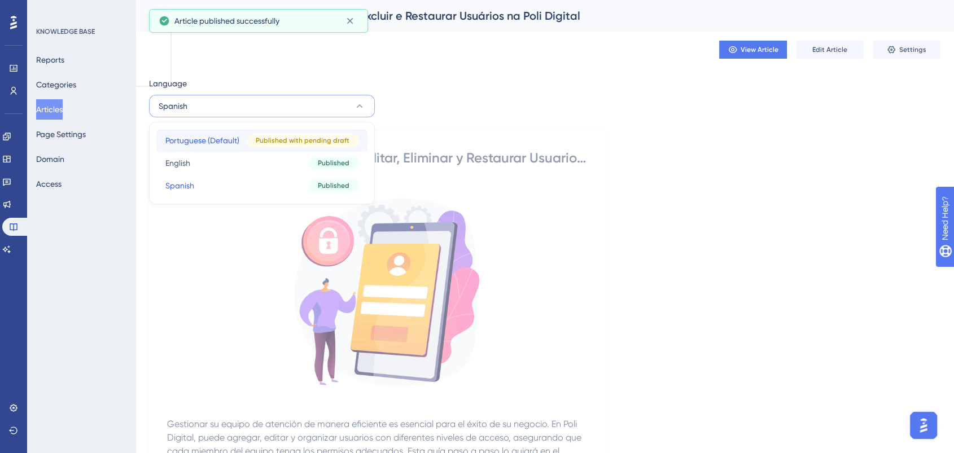
click at [260, 140] on span "Published with pending draft" at bounding box center [303, 140] width 94 height 9
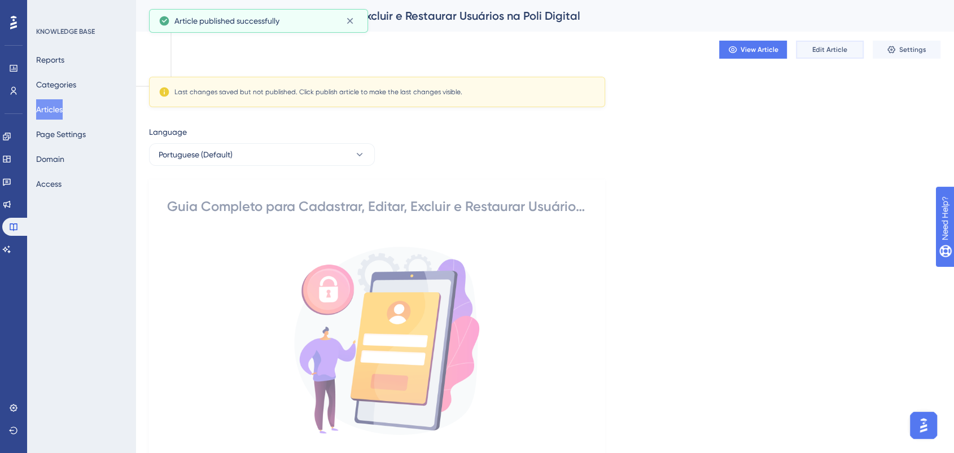
click at [842, 48] on span "Edit Article" at bounding box center [830, 49] width 35 height 9
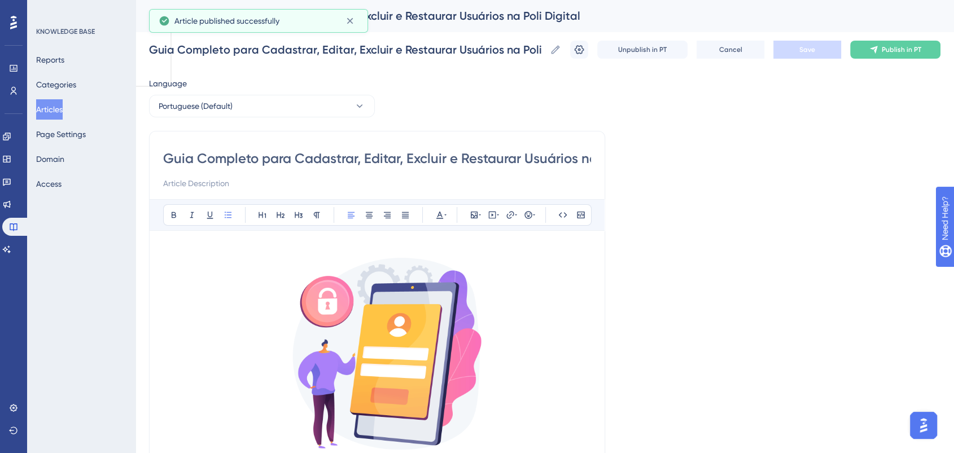
scroll to position [1117, 0]
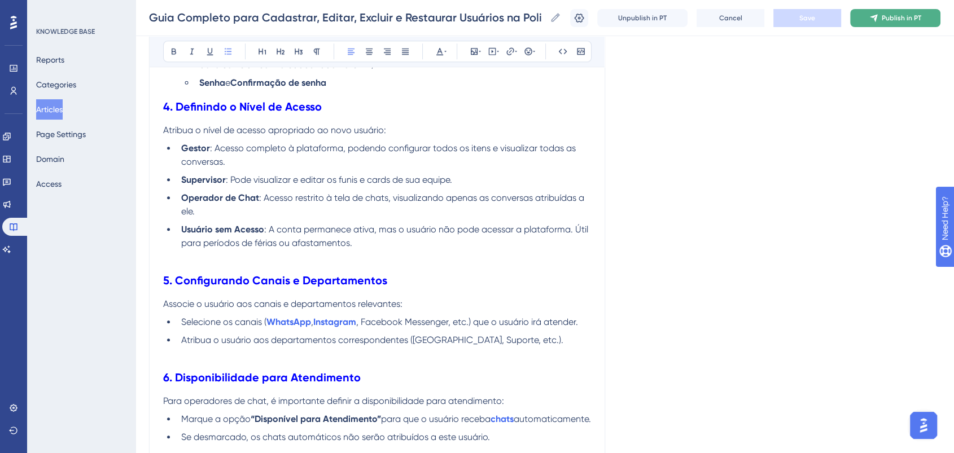
click at [893, 14] on span "Publish in PT" at bounding box center [902, 18] width 40 height 9
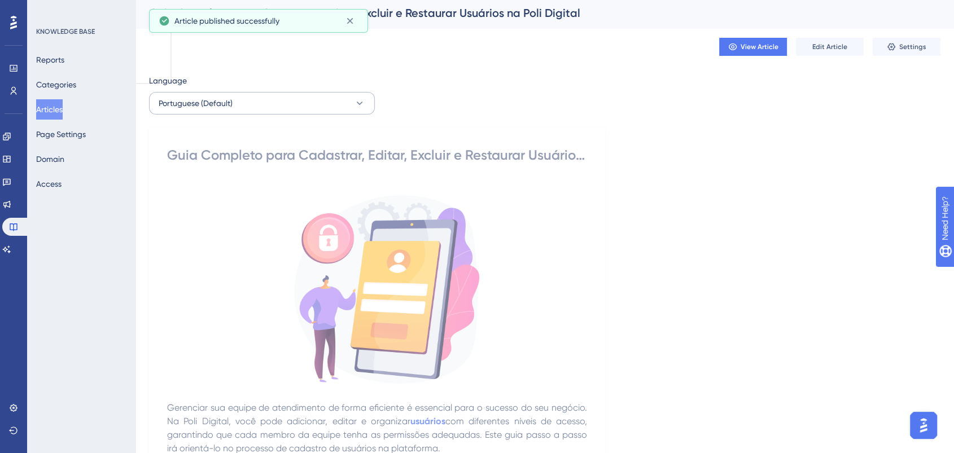
scroll to position [0, 0]
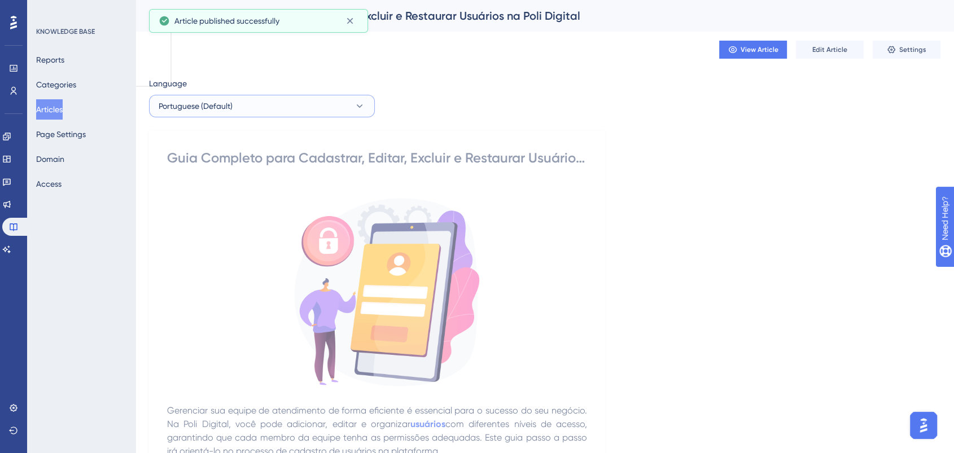
click at [339, 110] on button "Portuguese (Default)" at bounding box center [262, 106] width 226 height 23
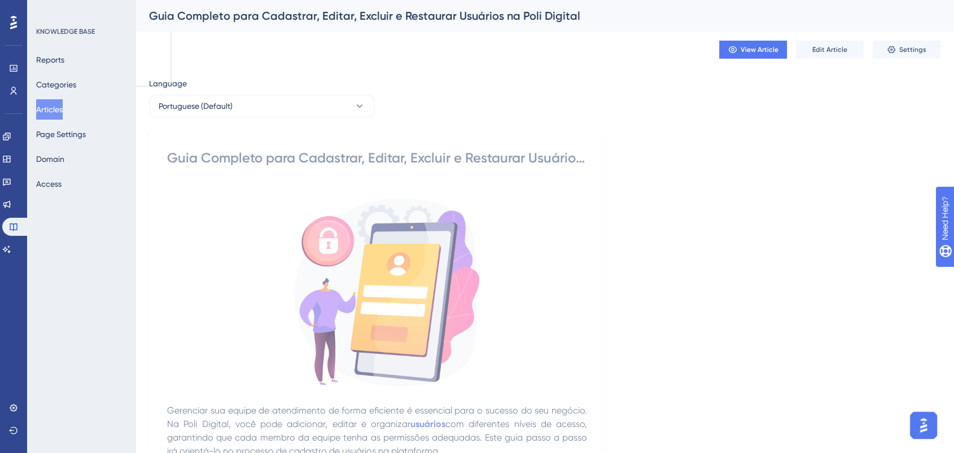
click at [63, 110] on button "Articles" at bounding box center [49, 109] width 27 height 20
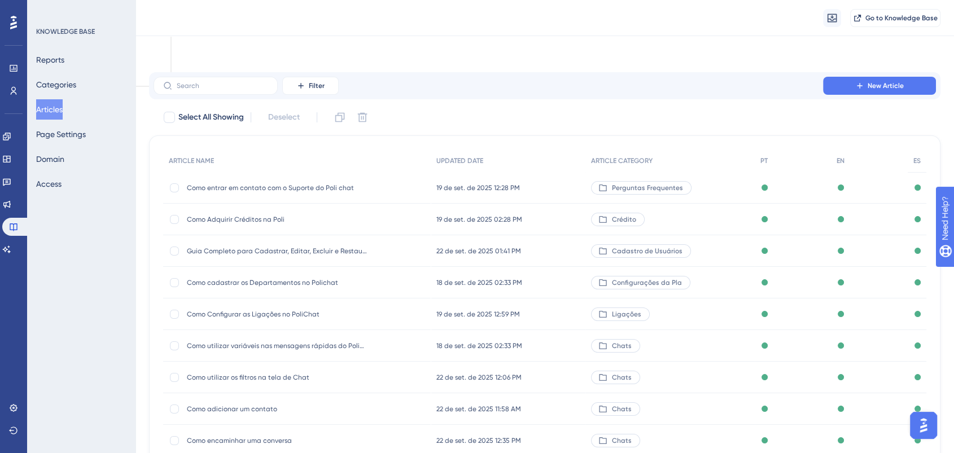
scroll to position [117, 0]
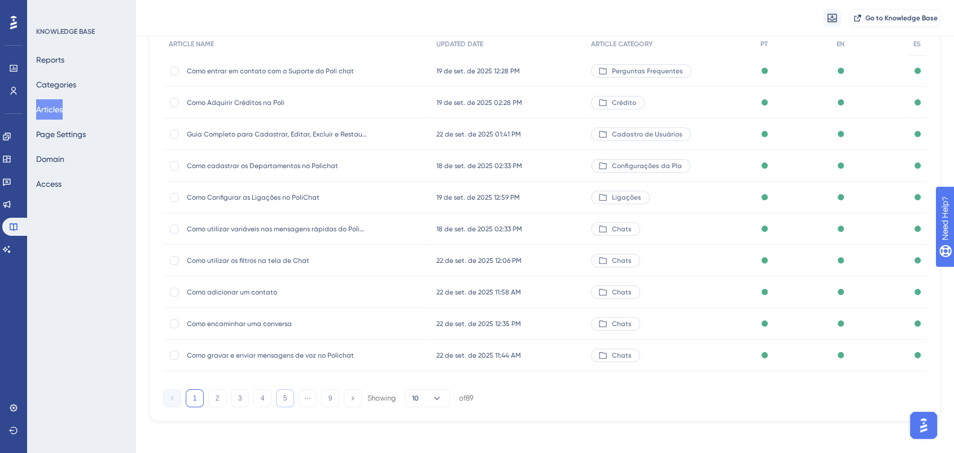
click at [282, 402] on button "5" at bounding box center [285, 399] width 18 height 18
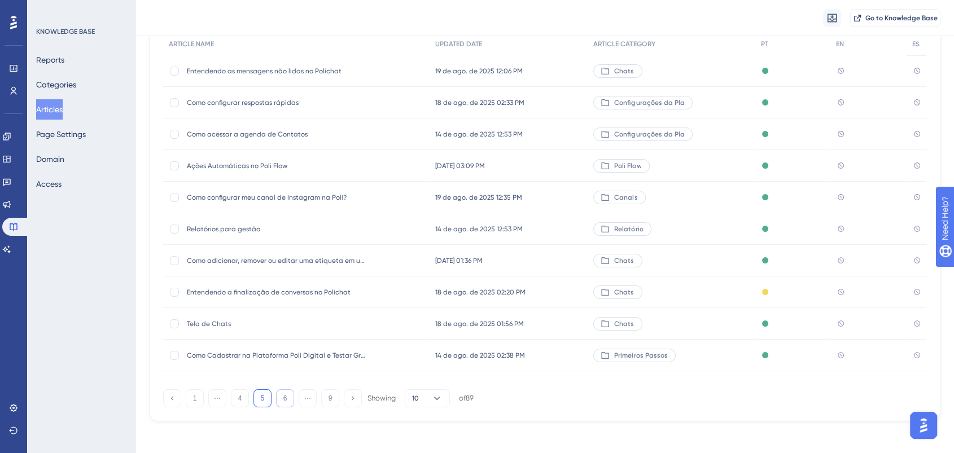
click at [283, 398] on button "6" at bounding box center [285, 399] width 18 height 18
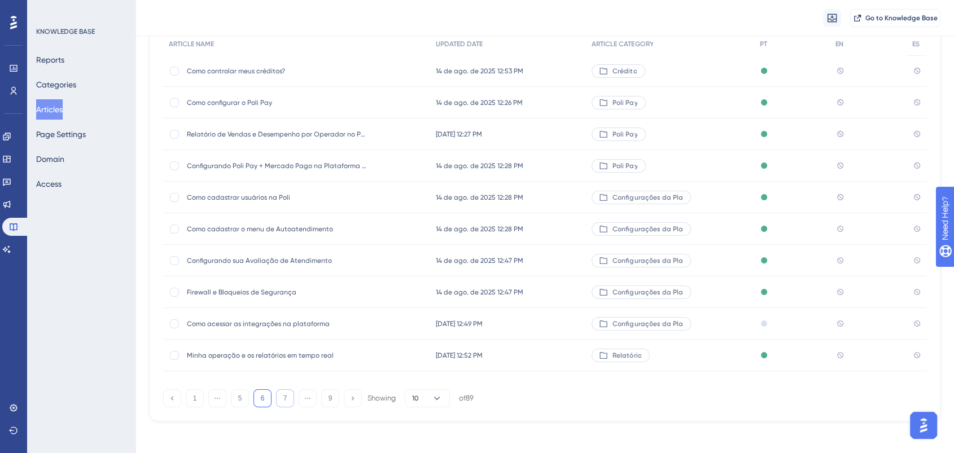
click at [287, 399] on button "7" at bounding box center [285, 399] width 18 height 18
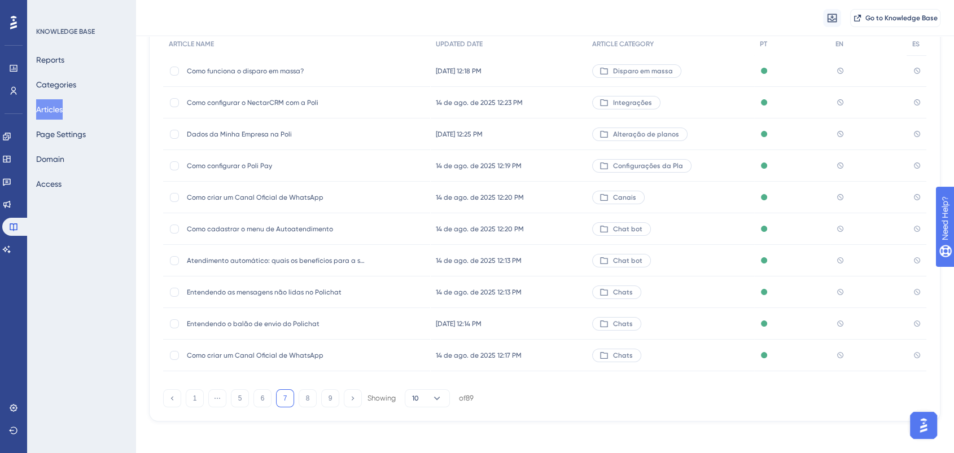
scroll to position [54, 0]
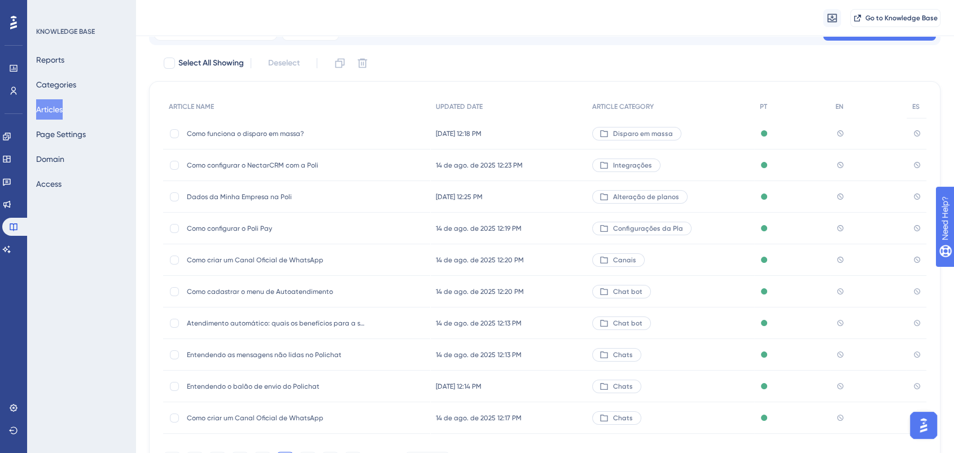
click at [290, 382] on span "Entendendo o balão de envio do Polichat" at bounding box center [277, 386] width 181 height 9
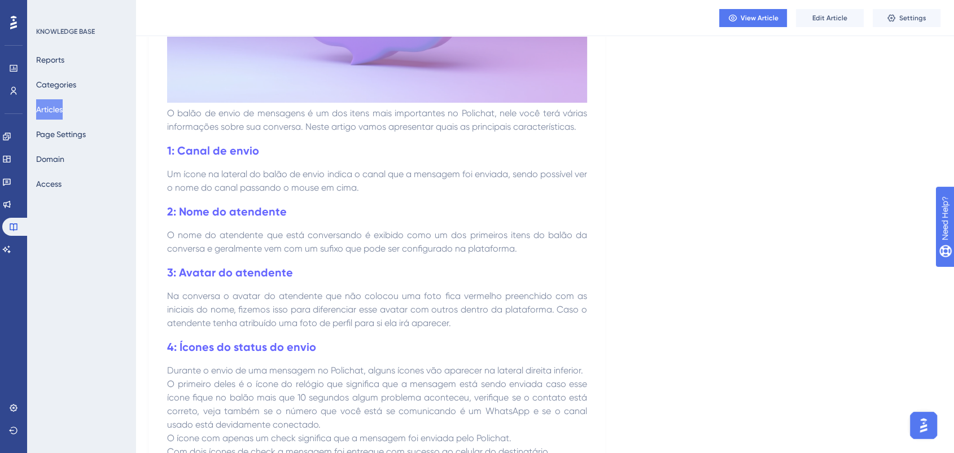
scroll to position [627, 0]
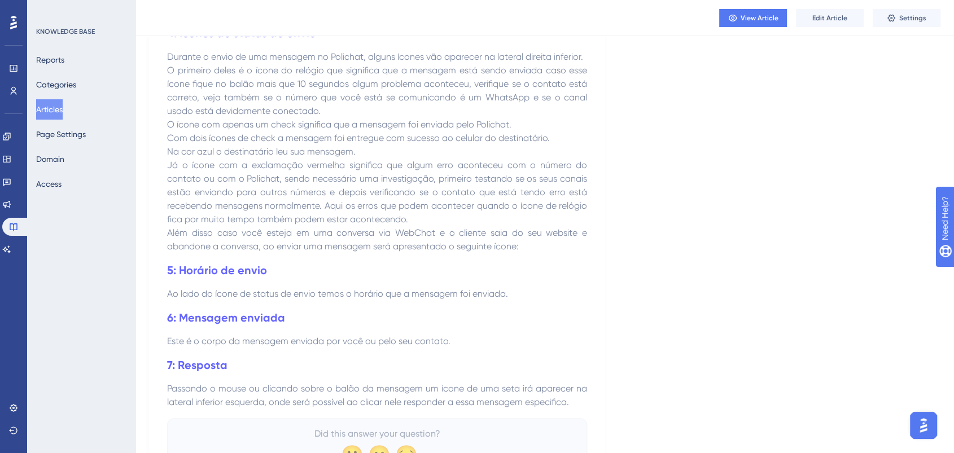
click at [63, 116] on button "Articles" at bounding box center [49, 109] width 27 height 20
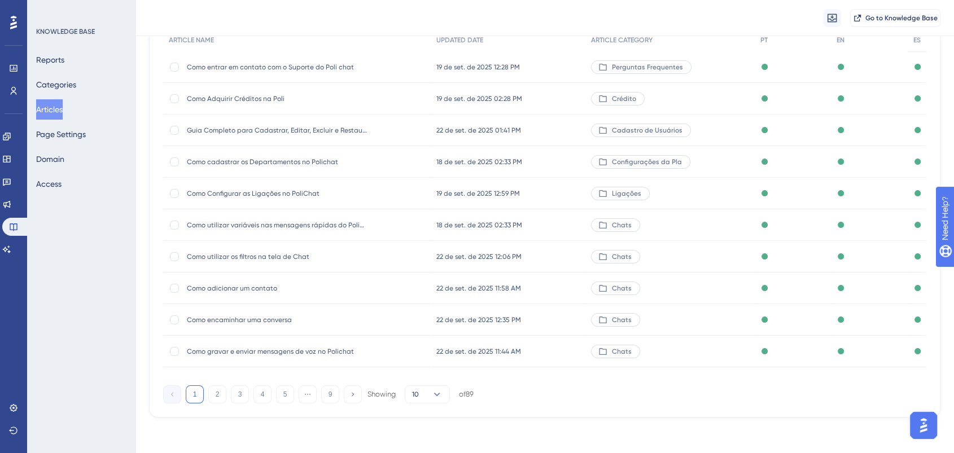
scroll to position [121, 0]
click at [277, 386] on button "5" at bounding box center [285, 394] width 18 height 18
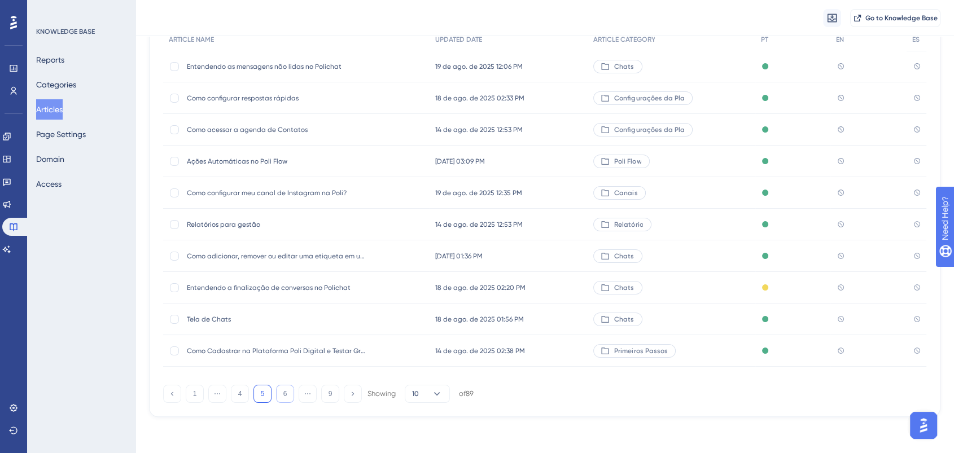
drag, startPoint x: 295, startPoint y: 397, endPoint x: 289, endPoint y: 394, distance: 7.6
click at [294, 396] on div "1 ⋯ 4 5 6 ⋯ 9 Showing 10 of 89" at bounding box center [318, 394] width 311 height 18
click at [289, 394] on button "6" at bounding box center [285, 394] width 18 height 18
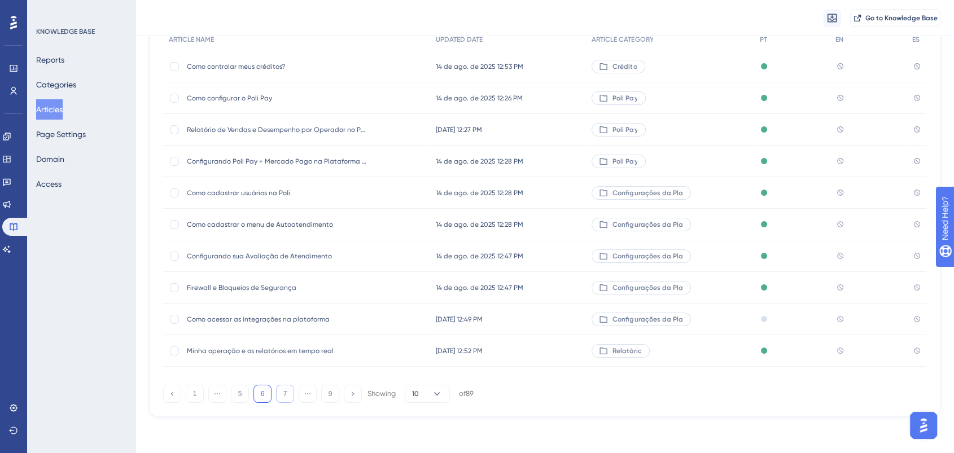
click at [289, 394] on button "7" at bounding box center [285, 394] width 18 height 18
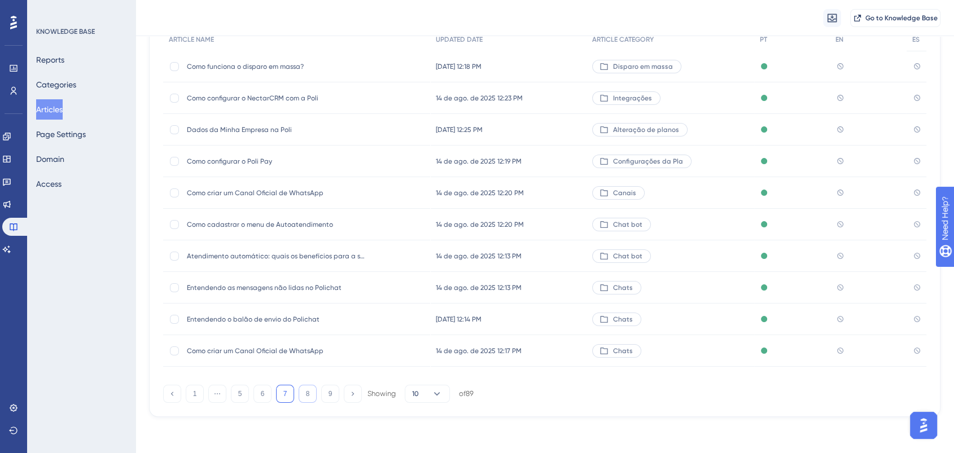
click at [303, 395] on button "8" at bounding box center [308, 394] width 18 height 18
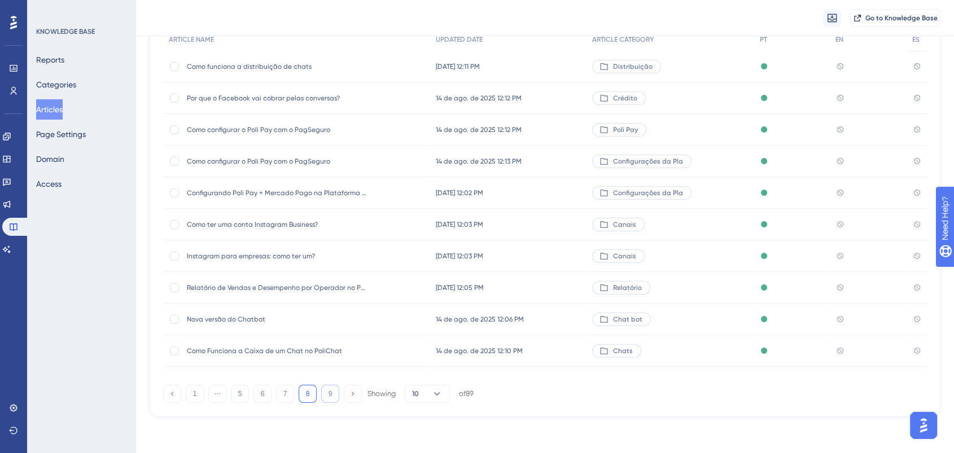
click at [324, 395] on button "9" at bounding box center [330, 394] width 18 height 18
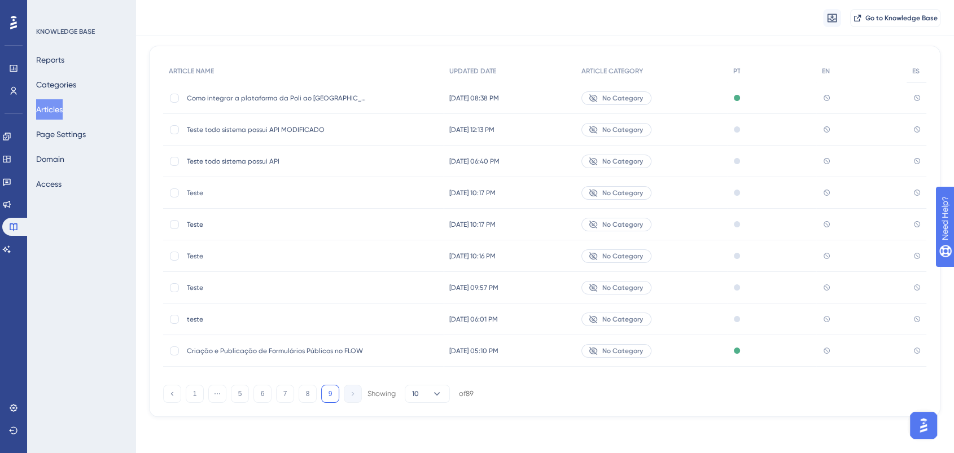
scroll to position [90, 0]
click at [365, 99] on span "Como integrar a plataforma da Poli ao RD Station?" at bounding box center [277, 98] width 181 height 9
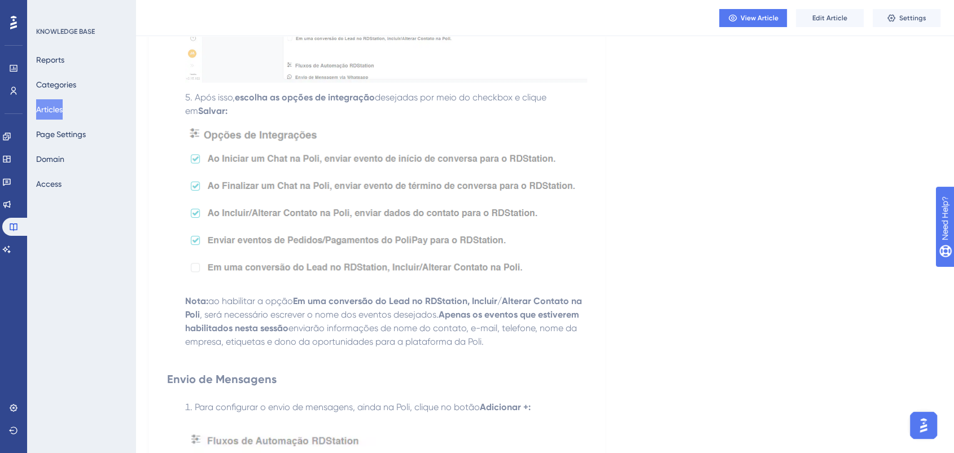
scroll to position [1432, 0]
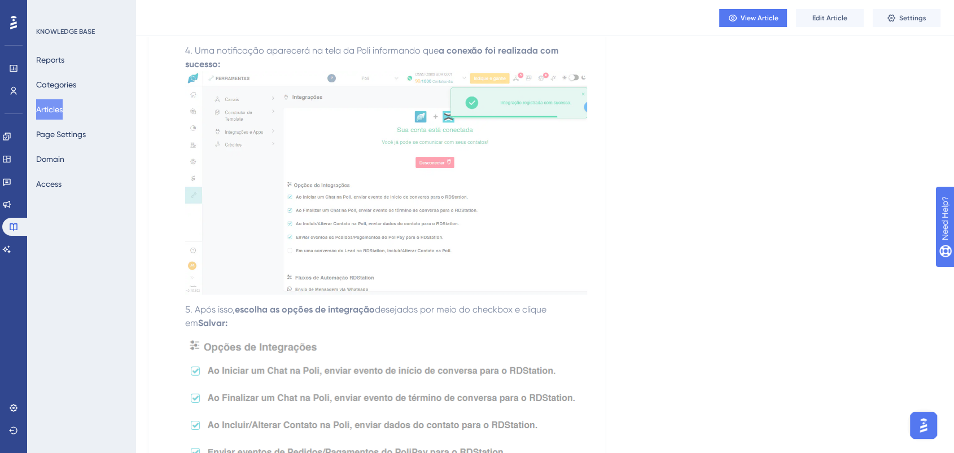
click at [59, 112] on button "Articles" at bounding box center [49, 109] width 27 height 20
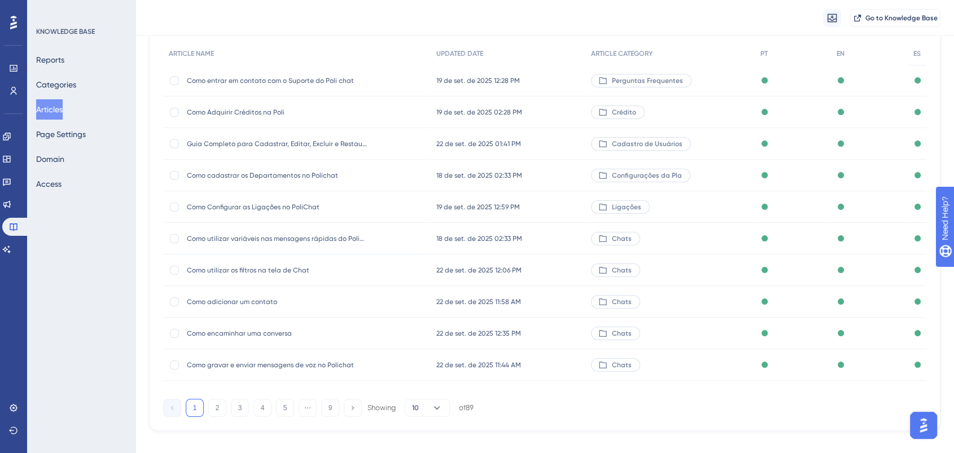
scroll to position [117, 0]
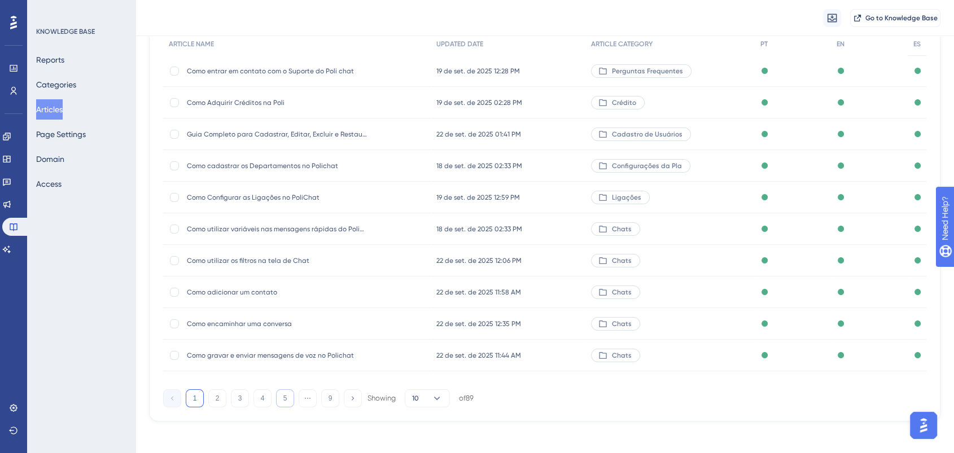
click at [283, 399] on button "5" at bounding box center [285, 399] width 18 height 18
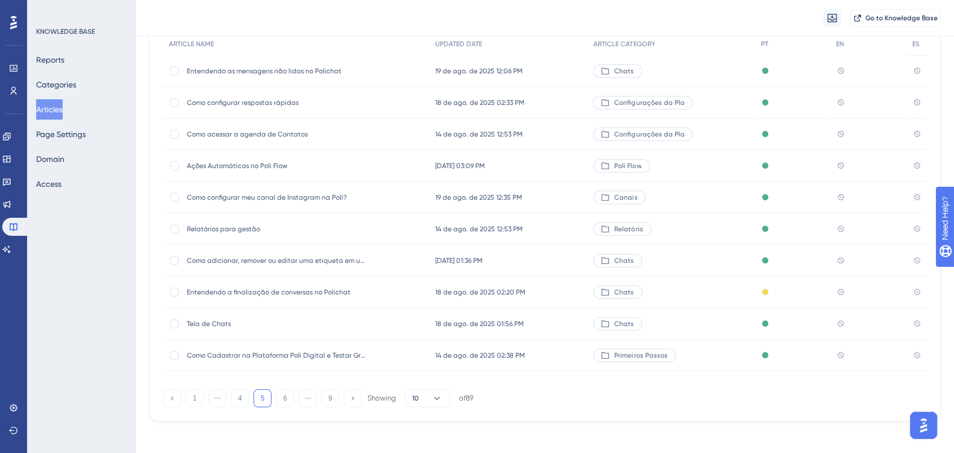
scroll to position [0, 0]
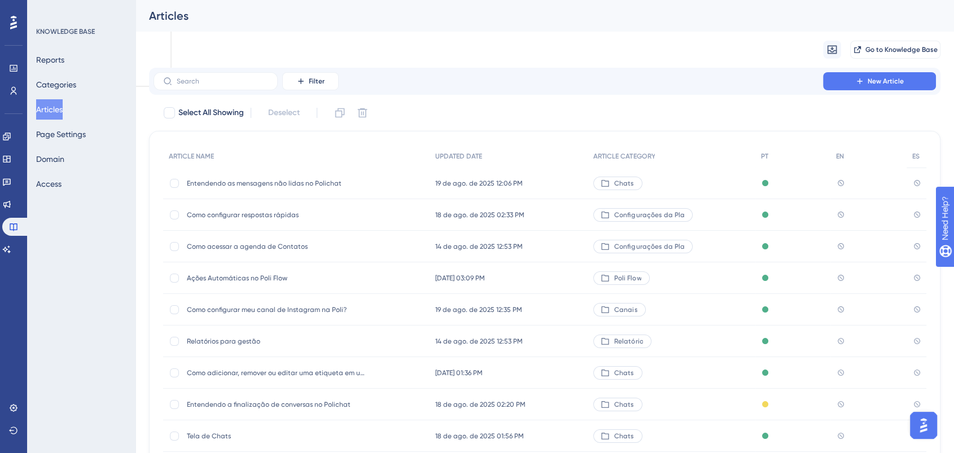
click at [233, 90] on div "Filter New Article" at bounding box center [545, 81] width 792 height 27
click at [228, 86] on label at bounding box center [216, 81] width 124 height 18
click at [228, 85] on input "text" at bounding box center [222, 81] width 91 height 8
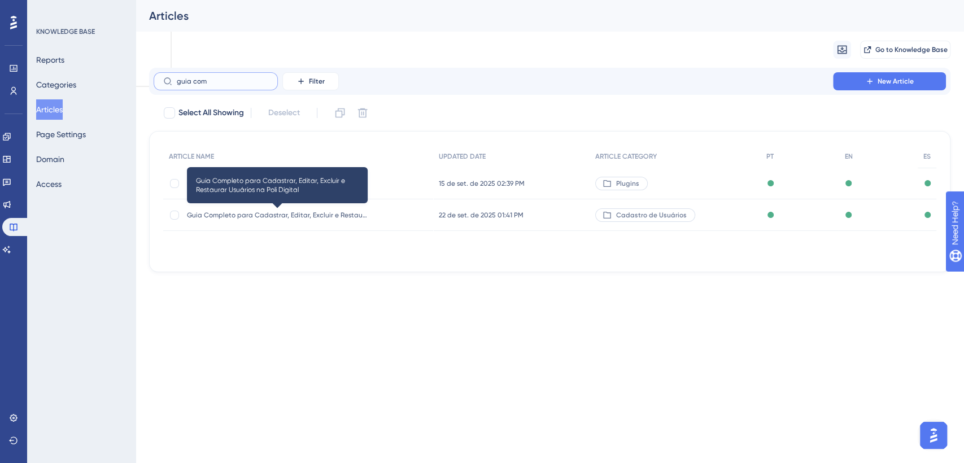
type input "guia com"
click at [339, 219] on span "Guia Completo para Cadastrar, Editar, Excluir e Restaurar Usuários na Poli Digi…" at bounding box center [277, 215] width 181 height 9
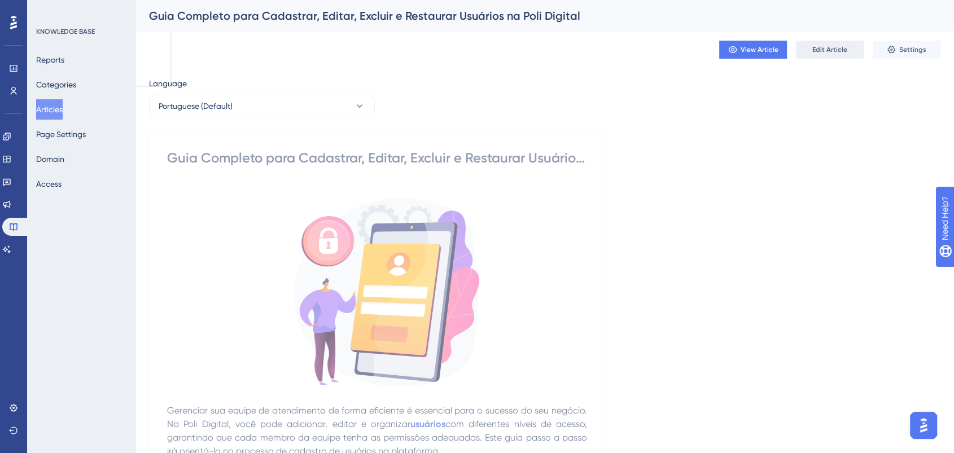
click at [823, 49] on span "Edit Article" at bounding box center [830, 49] width 35 height 9
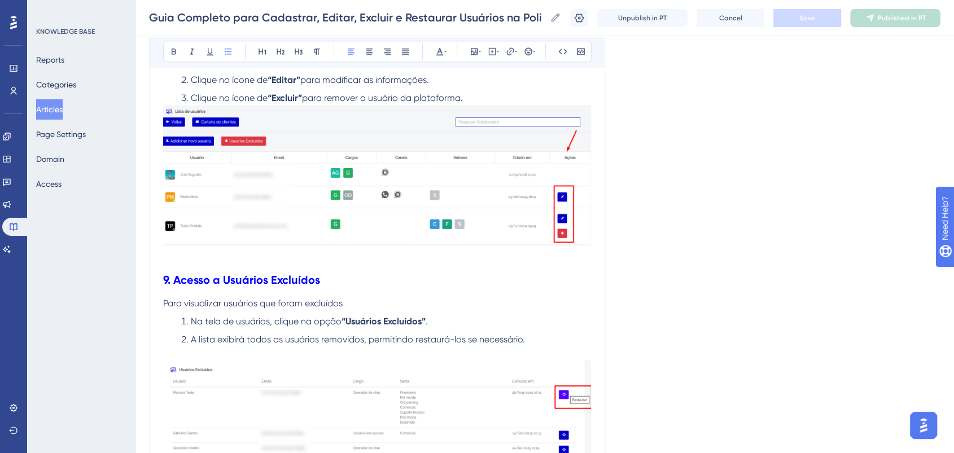
scroll to position [1813, 0]
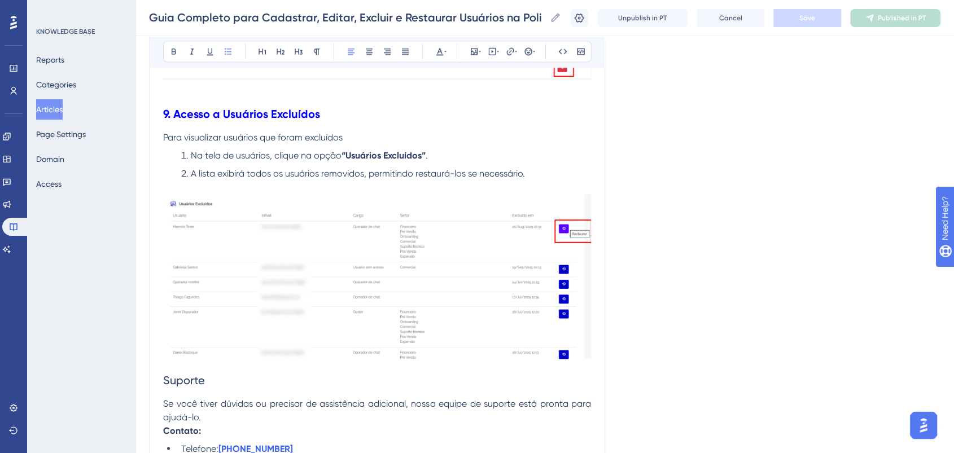
click at [449, 181] on li "A lista exibirá todos os usuários removidos, permitindo restaurá-los se necessá…" at bounding box center [384, 174] width 414 height 14
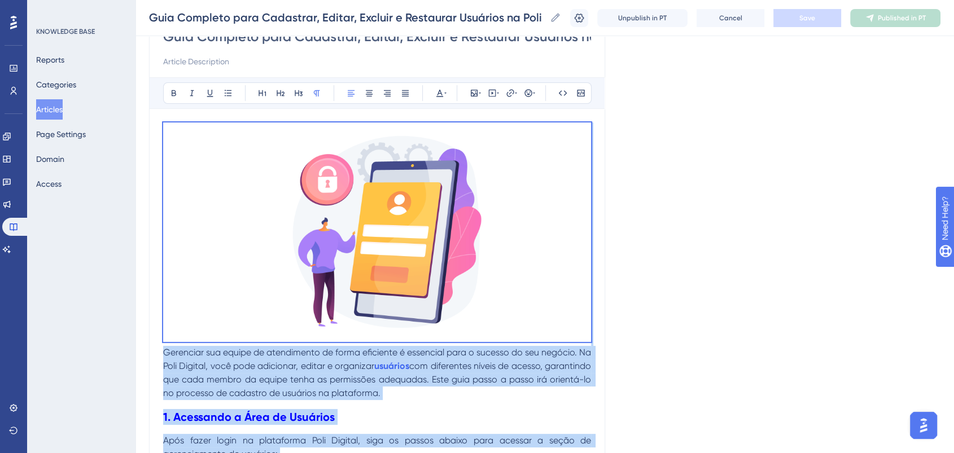
scroll to position [0, 0]
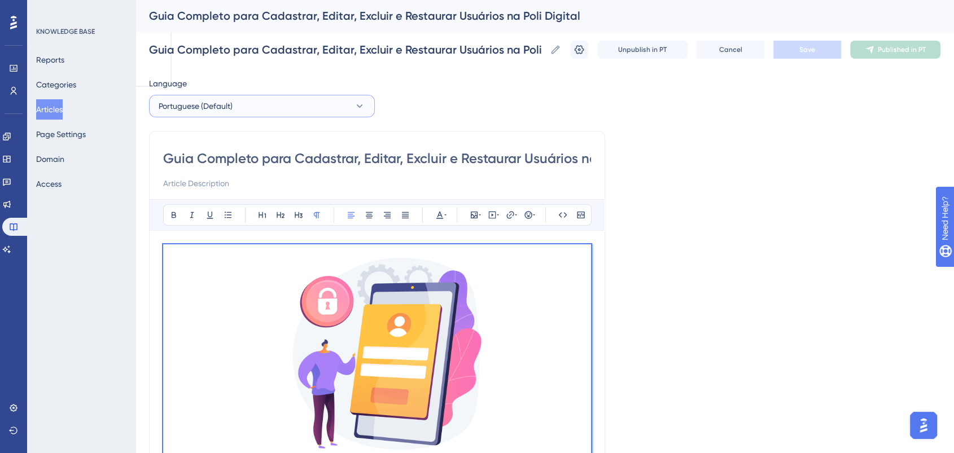
click at [260, 97] on button "Portuguese (Default)" at bounding box center [262, 106] width 226 height 23
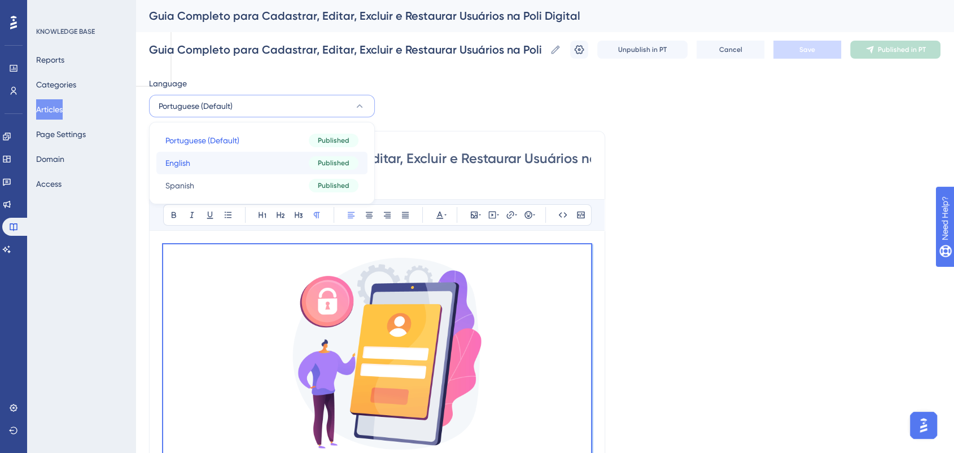
click at [246, 164] on button "English English Published" at bounding box center [261, 163] width 211 height 23
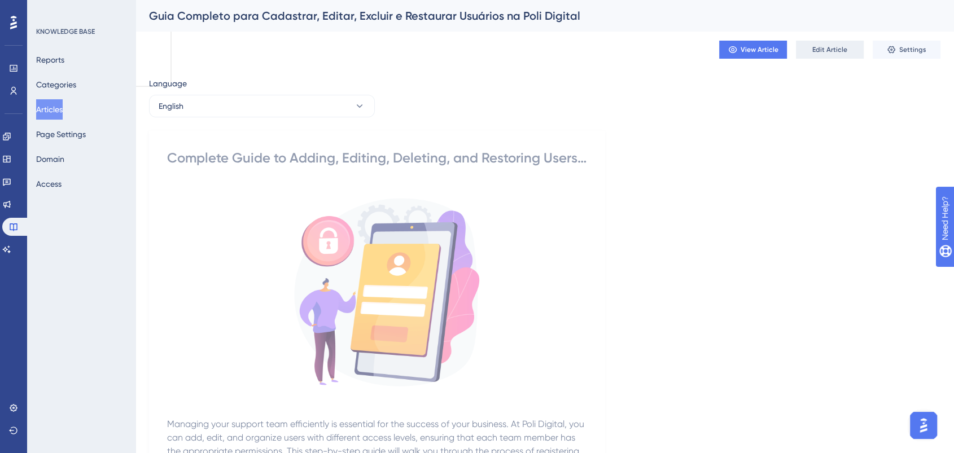
click at [831, 46] on span "Edit Article" at bounding box center [830, 49] width 35 height 9
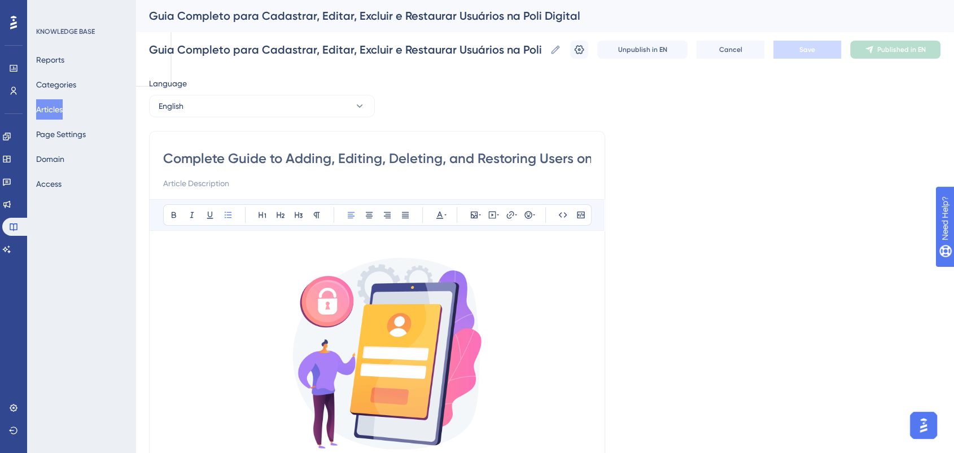
scroll to position [0, 69]
drag, startPoint x: 166, startPoint y: 157, endPoint x: 631, endPoint y: 159, distance: 464.7
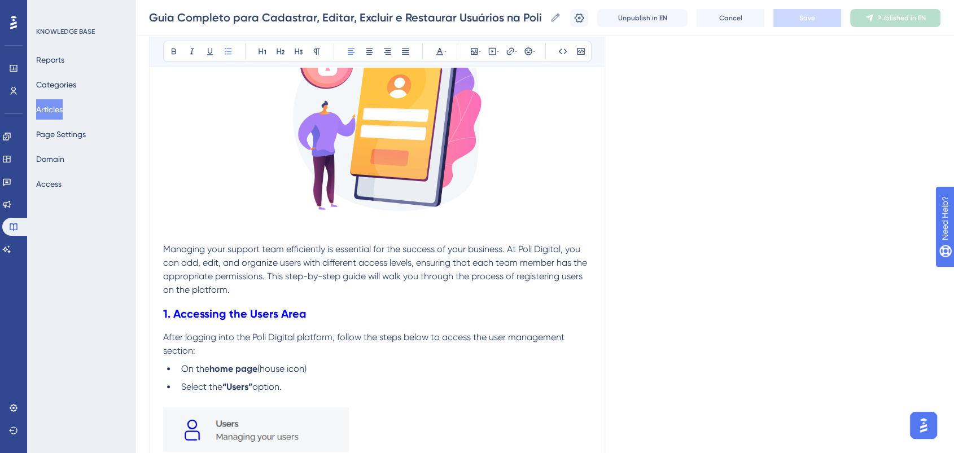
scroll to position [313, 0]
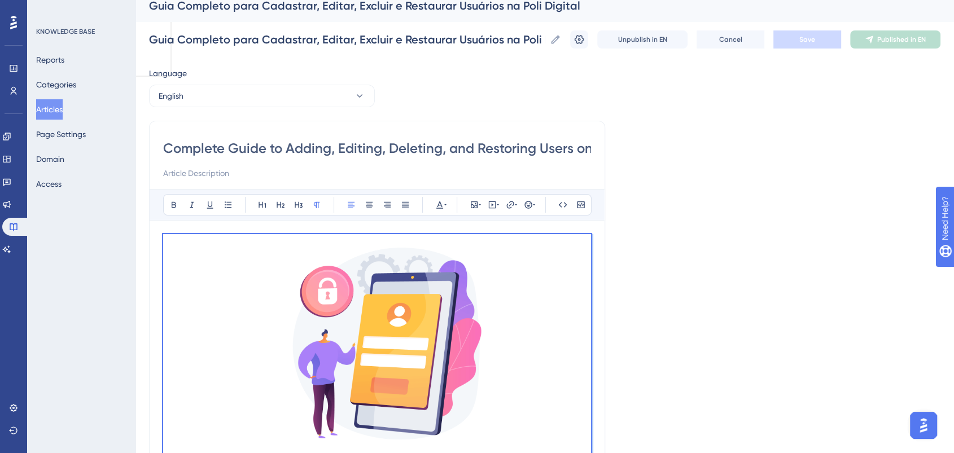
scroll to position [0, 0]
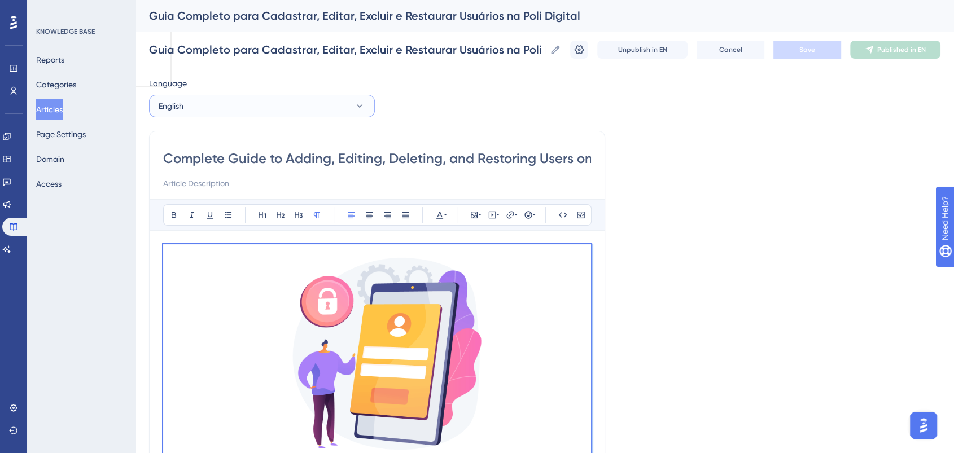
click at [226, 101] on button "English" at bounding box center [262, 106] width 226 height 23
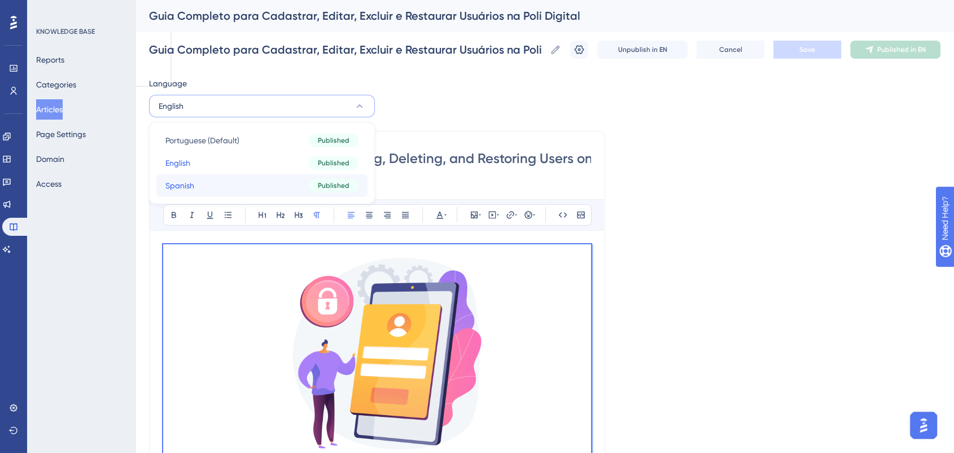
click at [223, 183] on button "Spanish Spanish Published" at bounding box center [261, 185] width 211 height 23
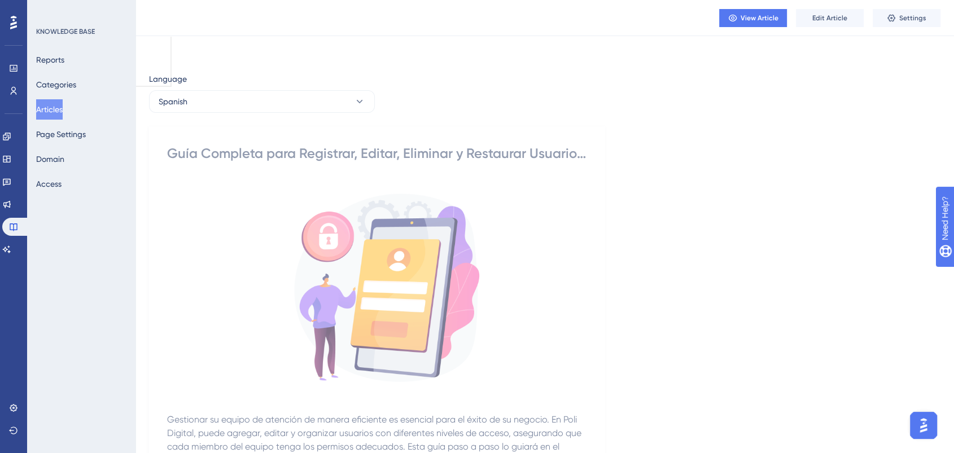
scroll to position [313, 0]
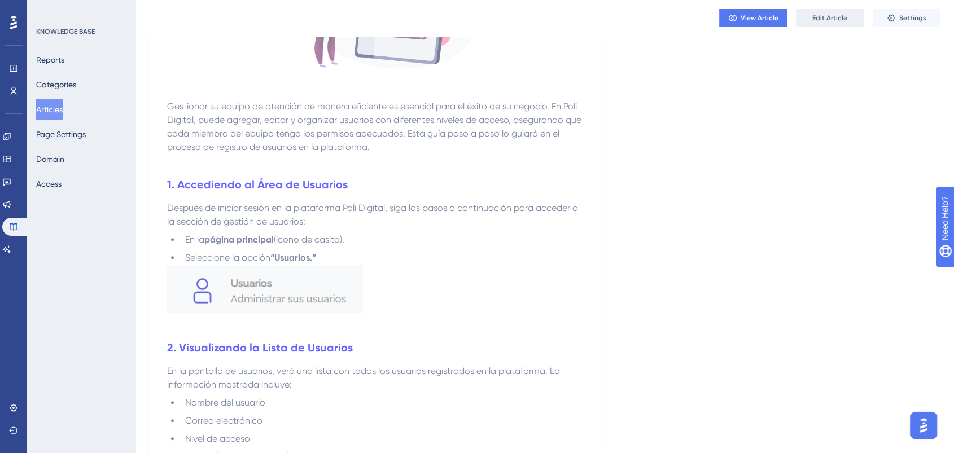
click at [830, 21] on span "Edit Article" at bounding box center [830, 18] width 35 height 9
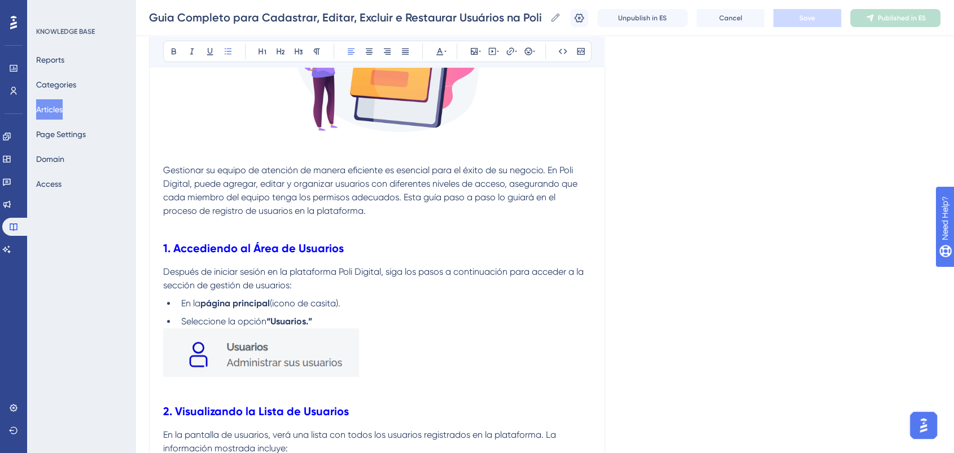
scroll to position [1155, 0]
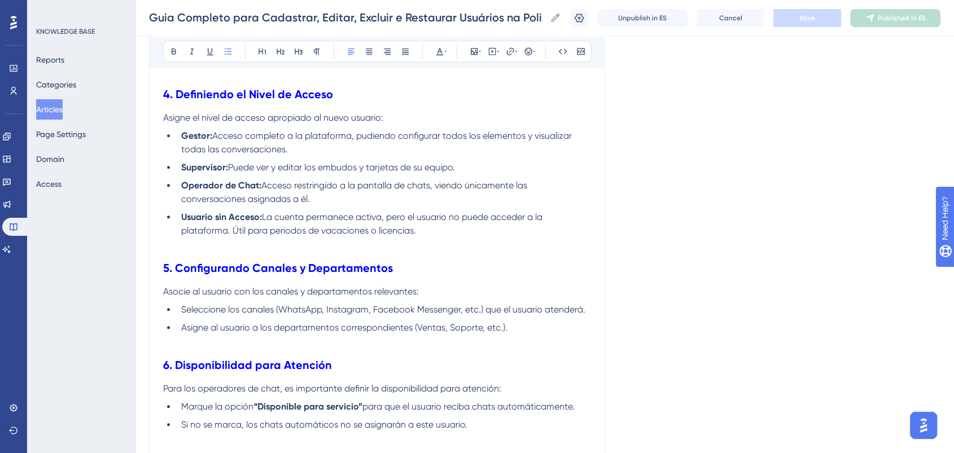
click at [262, 238] on li "Usuario sin Acceso: La cuenta permanece activa, pero el usuario no puede accede…" at bounding box center [384, 224] width 414 height 27
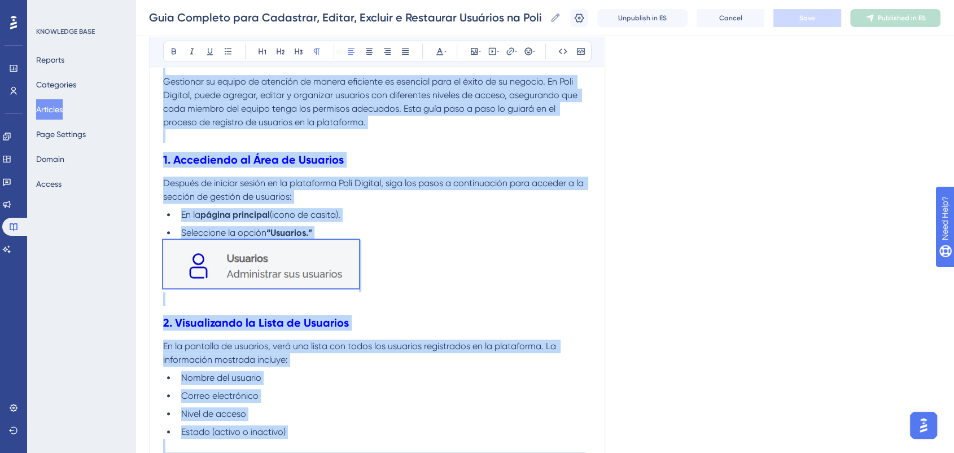
scroll to position [0, 0]
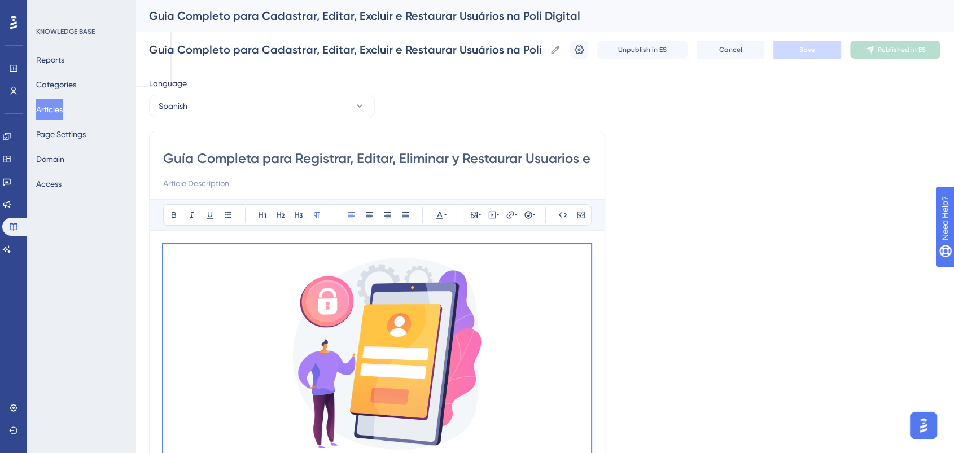
click at [188, 152] on input "Guía Completa para Registrar, Editar, Eliminar y Restaurar Usuarios en Poli Dig…" at bounding box center [377, 159] width 428 height 18
drag, startPoint x: 165, startPoint y: 159, endPoint x: 625, endPoint y: 143, distance: 459.9
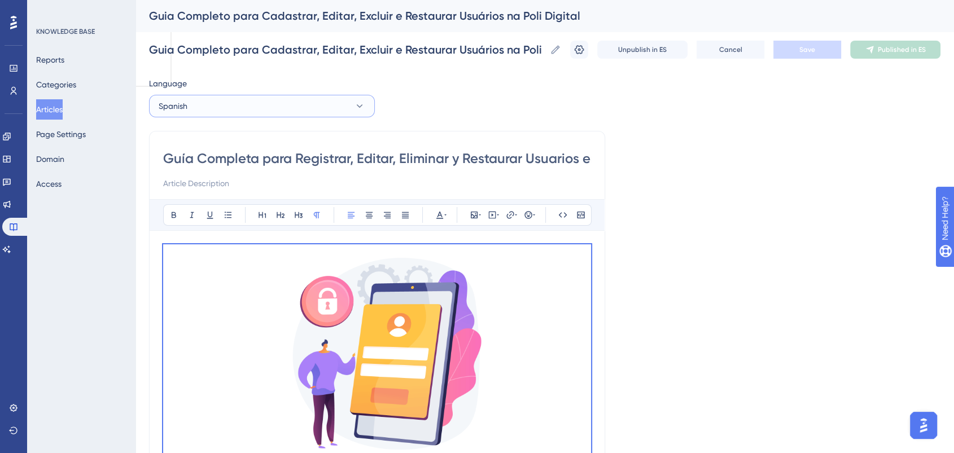
click at [248, 102] on button "Spanish" at bounding box center [262, 106] width 226 height 23
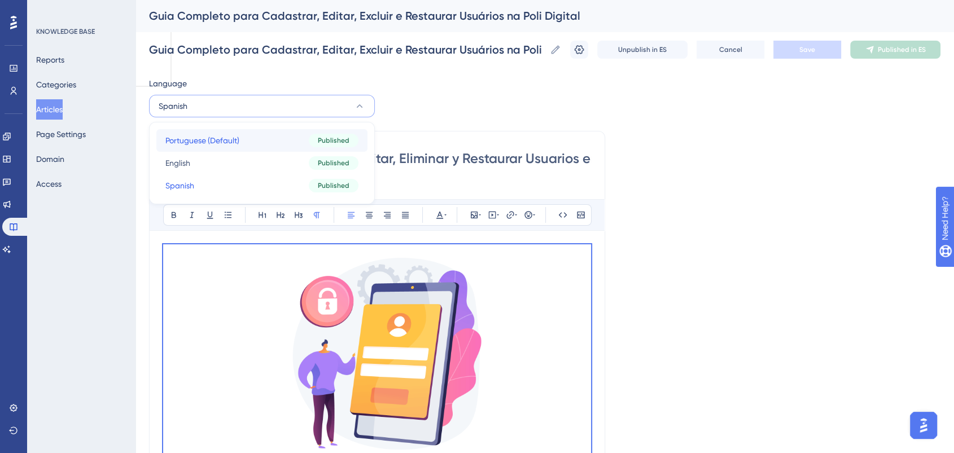
click at [217, 139] on span "Portuguese (Default)" at bounding box center [202, 141] width 74 height 14
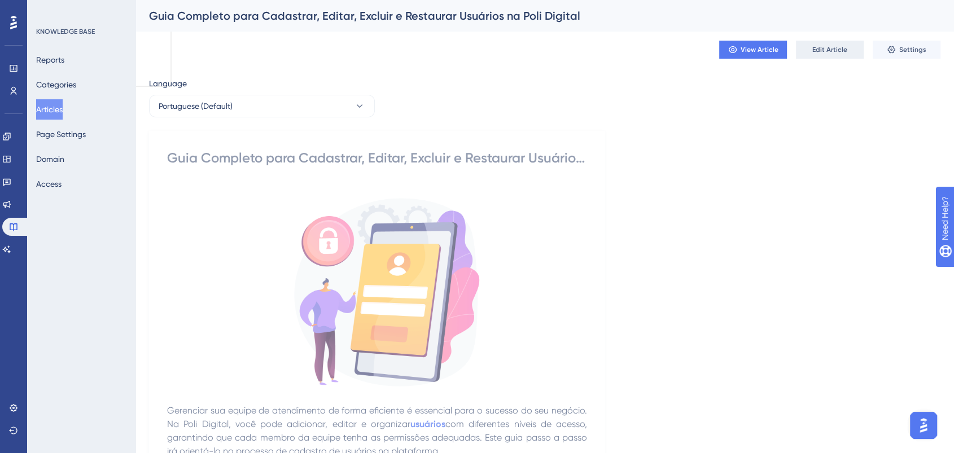
click at [821, 47] on span "Edit Article" at bounding box center [830, 49] width 35 height 9
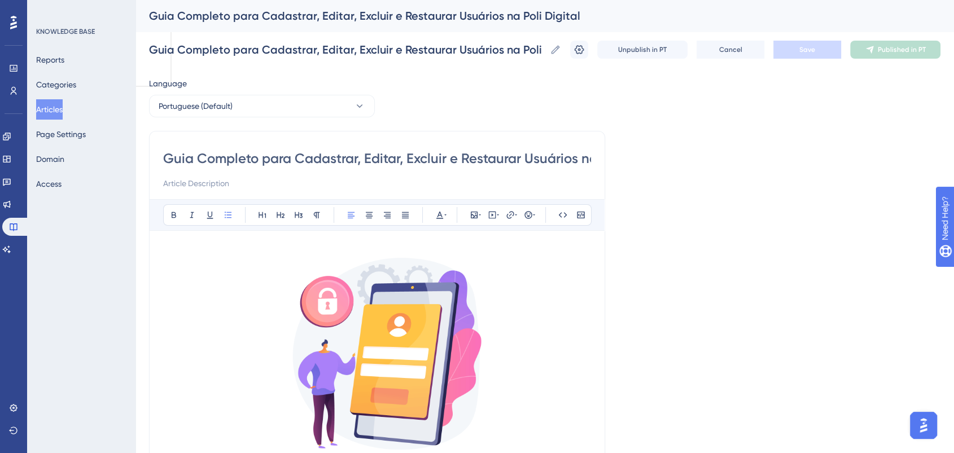
click at [168, 164] on input "Guia Completo para Cadastrar, Editar, Excluir e Restaurar Usuários na Poli Digi…" at bounding box center [377, 159] width 428 height 18
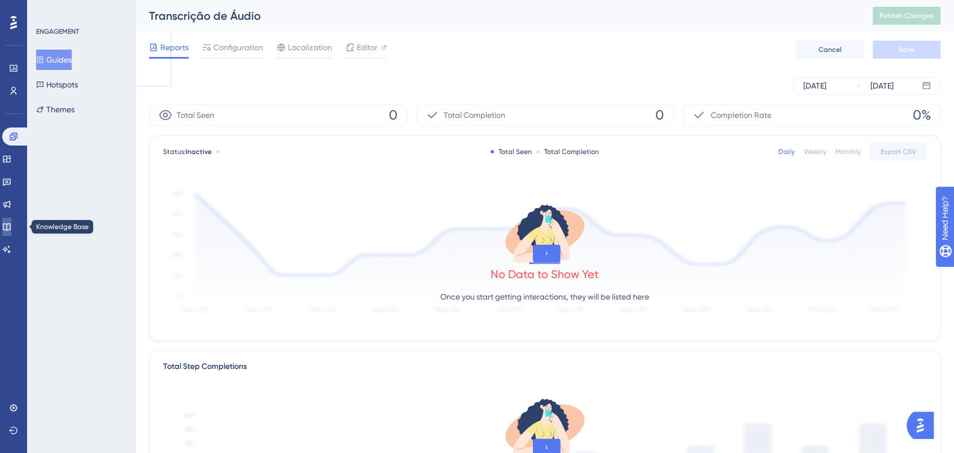
click at [11, 226] on icon at bounding box center [6, 226] width 9 height 9
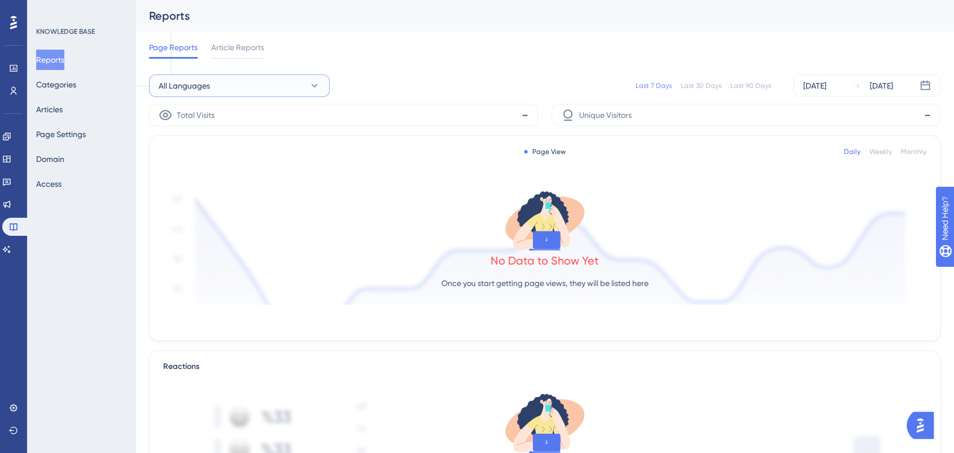
click at [247, 84] on button "All Languages" at bounding box center [239, 86] width 181 height 23
click at [380, 78] on div "Last 7 Days Last 30 Days Last 90 Days Sep 16 2025 Sep 22 2025" at bounding box center [635, 86] width 611 height 23
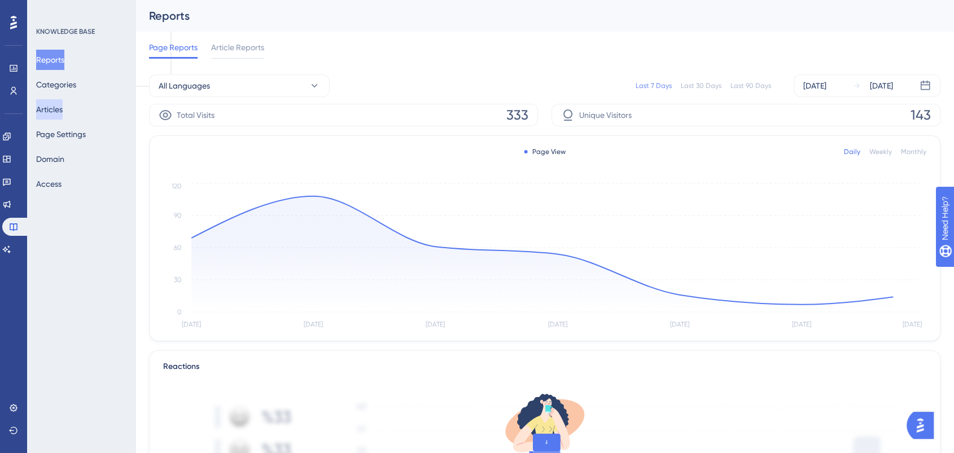
click at [55, 105] on button "Articles" at bounding box center [49, 109] width 27 height 20
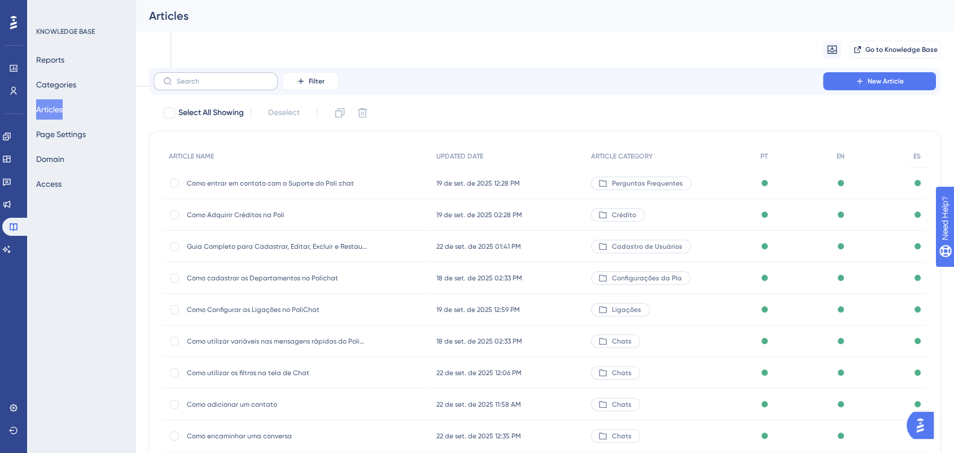
click at [260, 90] on label at bounding box center [216, 81] width 124 height 18
click at [260, 85] on input "text" at bounding box center [222, 81] width 91 height 8
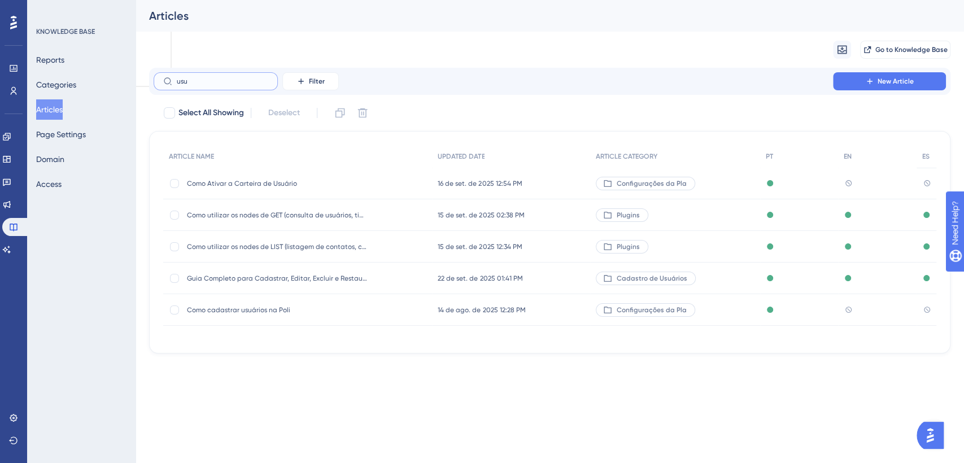
type input "usua"
checkbox input "true"
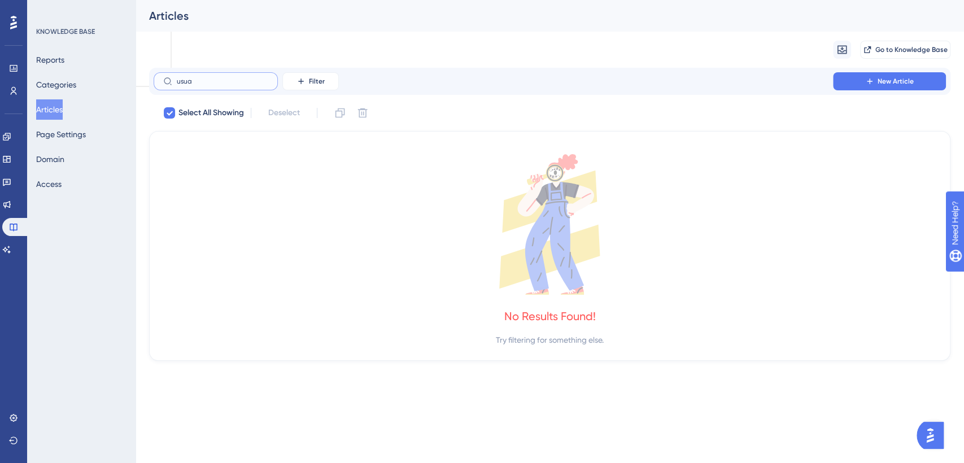
type input "usu"
checkbox input "false"
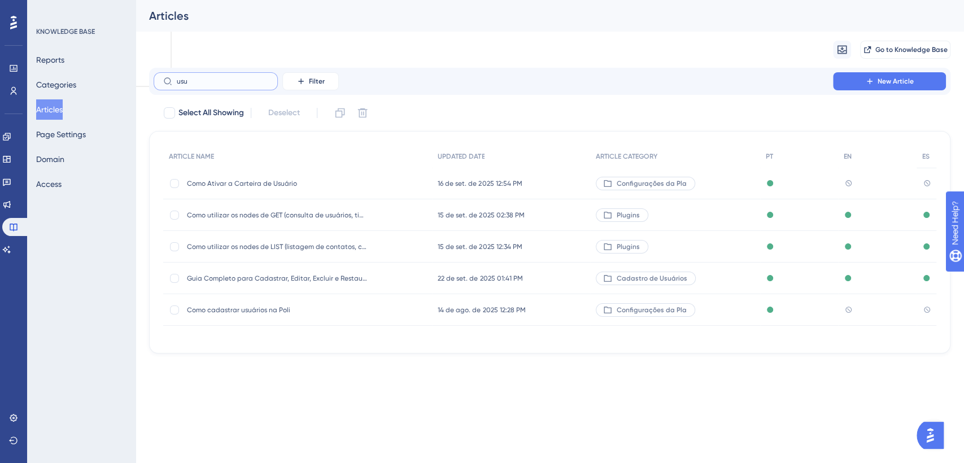
type input "usu"
click at [309, 308] on span "Como cadastrar usuários na Poli" at bounding box center [277, 309] width 181 height 9
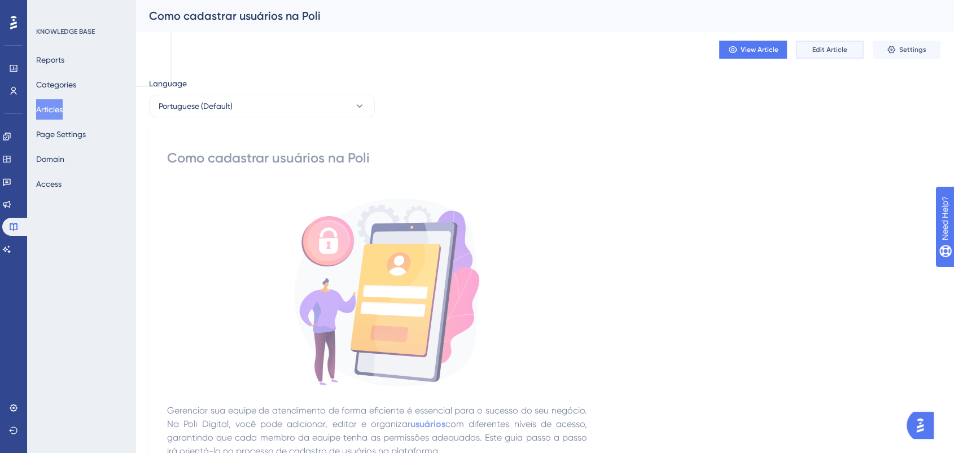
click at [820, 50] on span "Edit Article" at bounding box center [830, 49] width 35 height 9
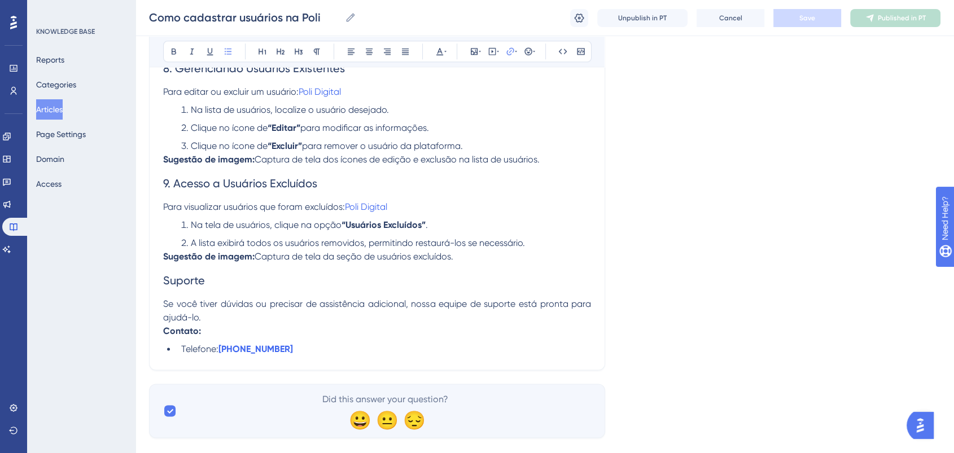
scroll to position [1422, 0]
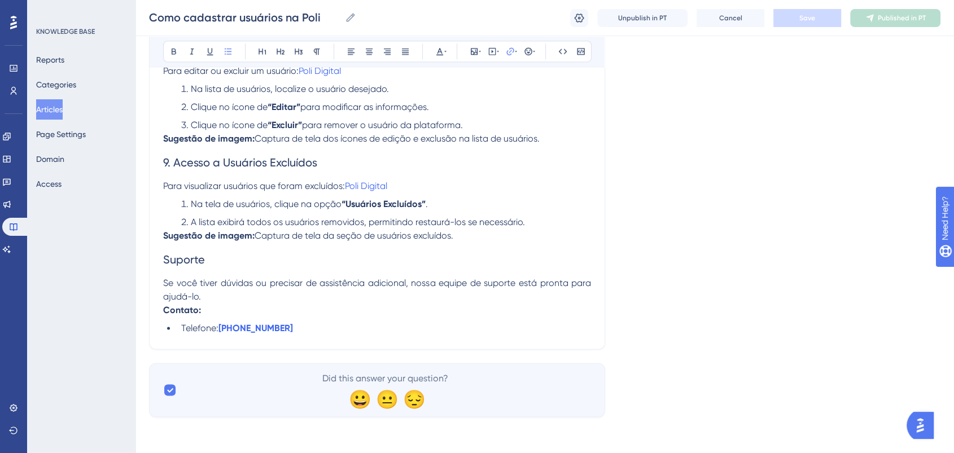
click at [409, 222] on span "A lista exibirá todos os usuários removidos, permitindo restaurá-los se necessá…" at bounding box center [358, 222] width 334 height 11
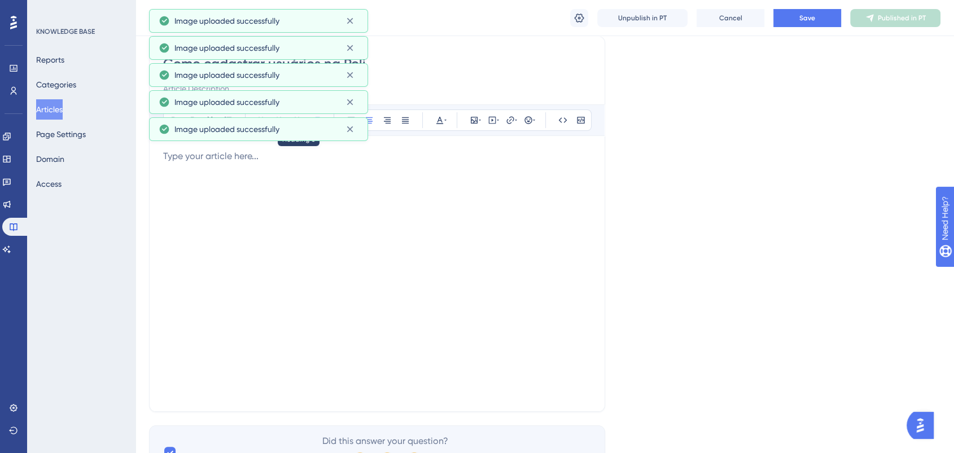
scroll to position [0, 0]
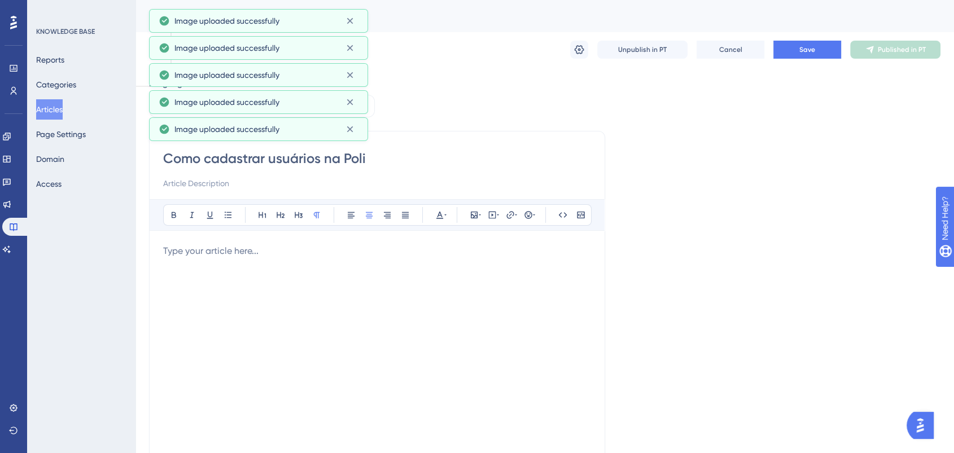
click at [207, 257] on p at bounding box center [377, 251] width 428 height 14
click at [209, 255] on p at bounding box center [377, 251] width 428 height 14
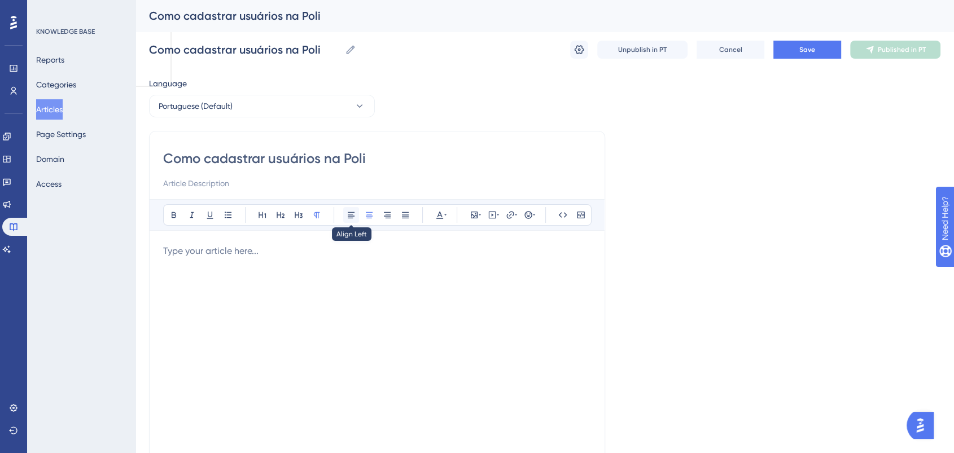
click at [349, 212] on icon at bounding box center [351, 215] width 7 height 6
click at [246, 248] on p at bounding box center [377, 251] width 428 height 14
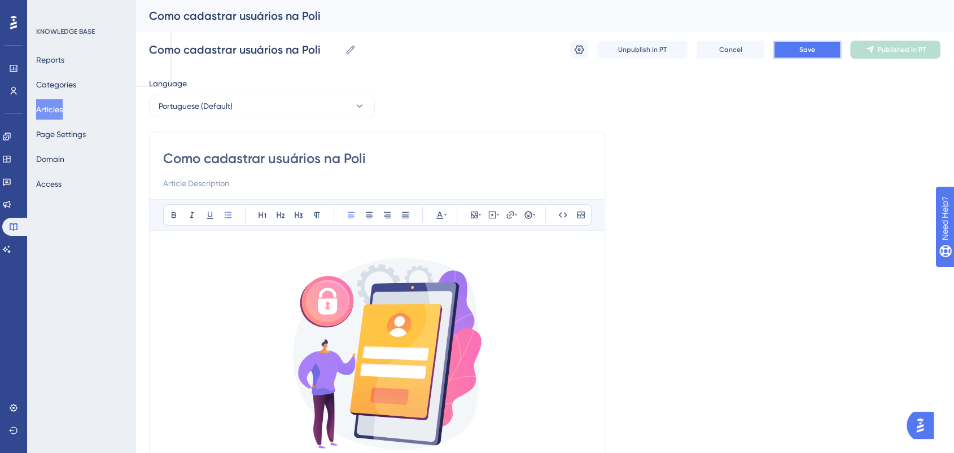
click at [801, 44] on button "Save" at bounding box center [808, 50] width 68 height 18
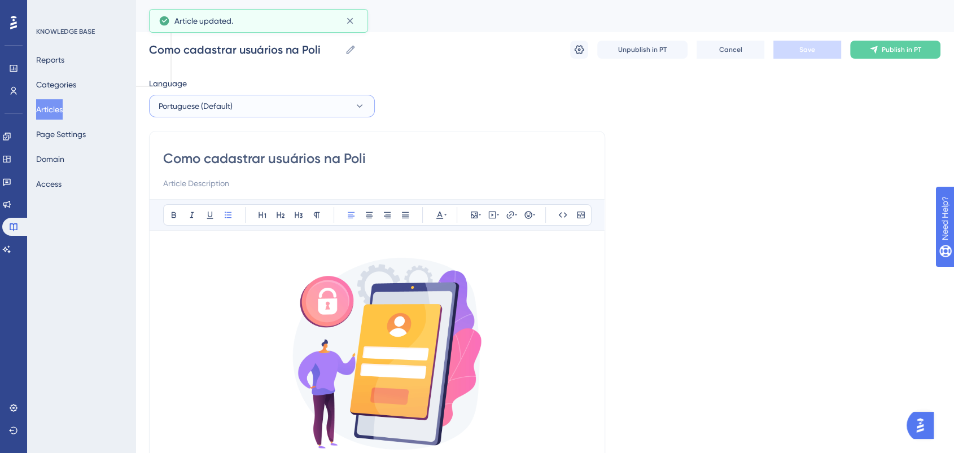
click at [288, 106] on button "Portuguese (Default)" at bounding box center [262, 106] width 226 height 23
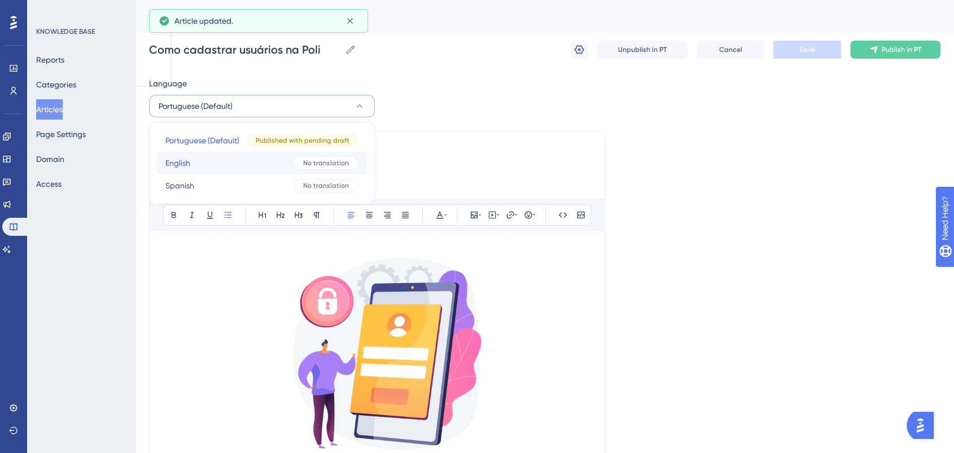
click at [176, 160] on span "English" at bounding box center [177, 163] width 25 height 14
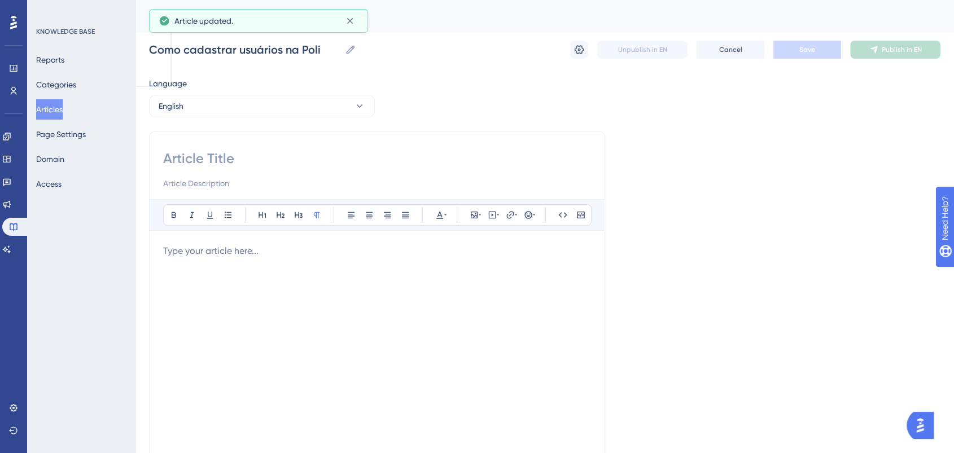
click at [234, 254] on p at bounding box center [377, 251] width 428 height 14
click at [211, 155] on input at bounding box center [377, 159] width 428 height 18
paste input "Complete Guide to Adding, Editing, Deleting, and Restoring Users on Poli Digital"
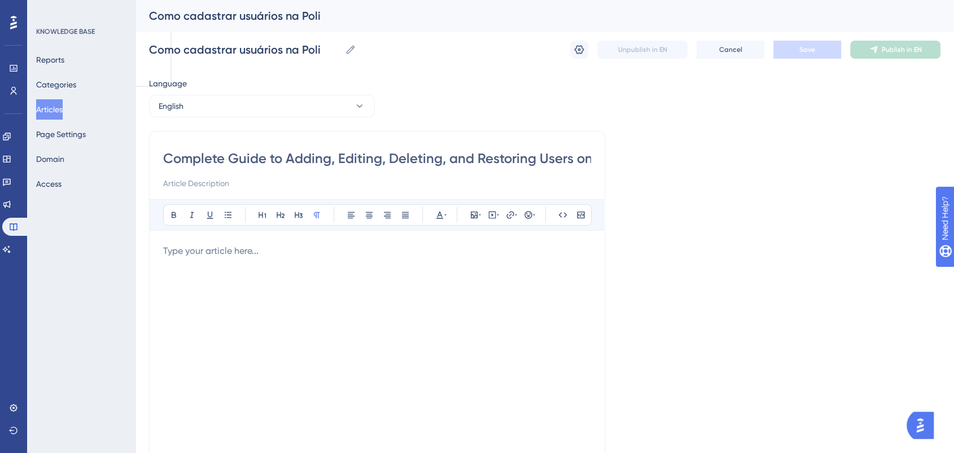
scroll to position [0, 69]
type input "Complete Guide to Adding, Editing, Deleting, and Restoring Users on Poli Digital"
click at [474, 254] on p at bounding box center [377, 251] width 428 height 14
click at [234, 260] on div at bounding box center [377, 368] width 428 height 248
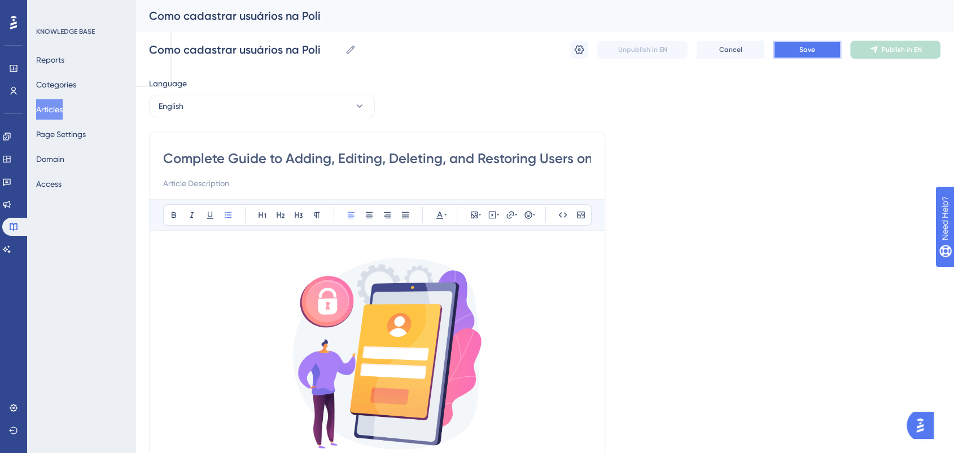
click at [803, 47] on span "Save" at bounding box center [808, 49] width 16 height 9
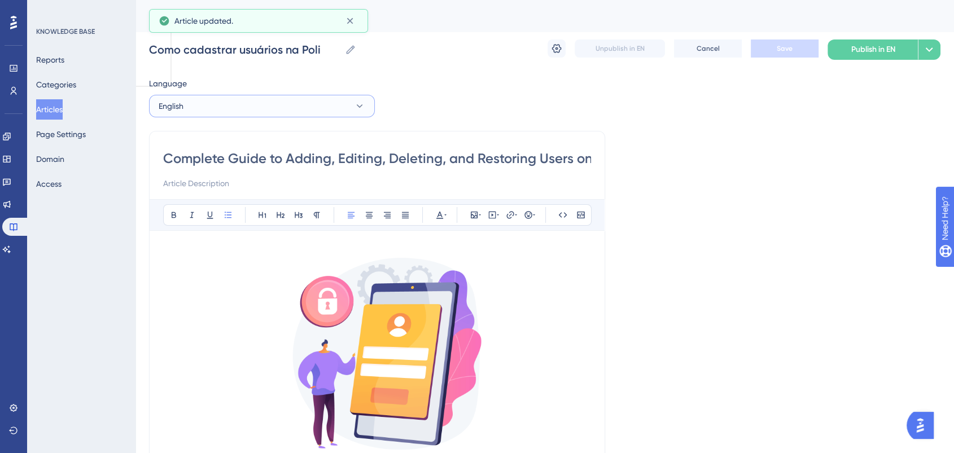
click at [352, 110] on button "English" at bounding box center [262, 106] width 226 height 23
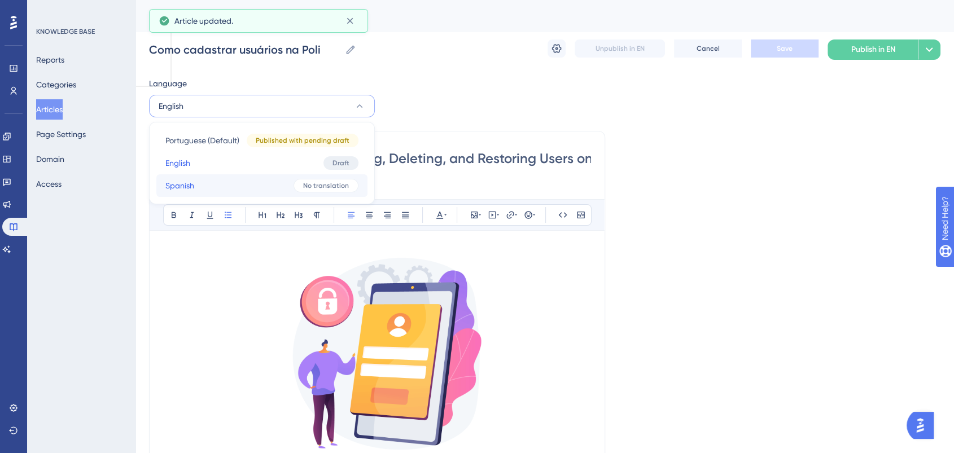
click at [272, 185] on button "Spanish Spanish No translation" at bounding box center [261, 185] width 211 height 23
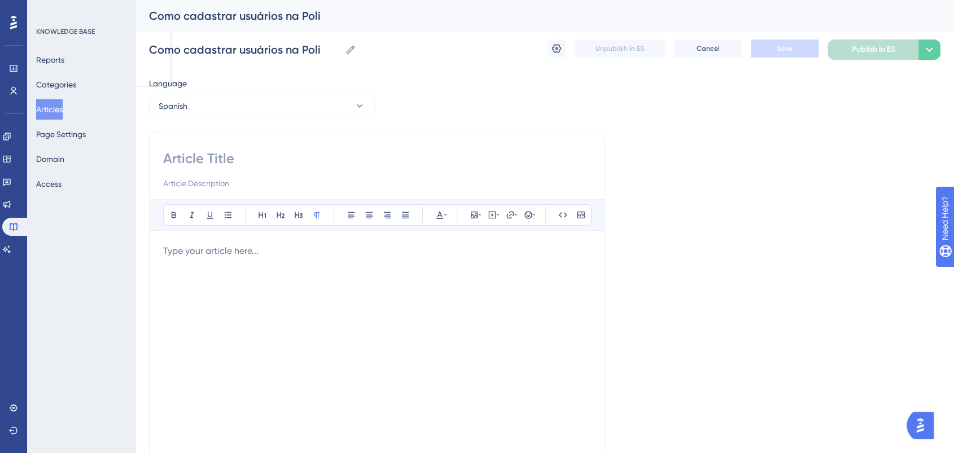
click at [303, 259] on div at bounding box center [377, 368] width 428 height 248
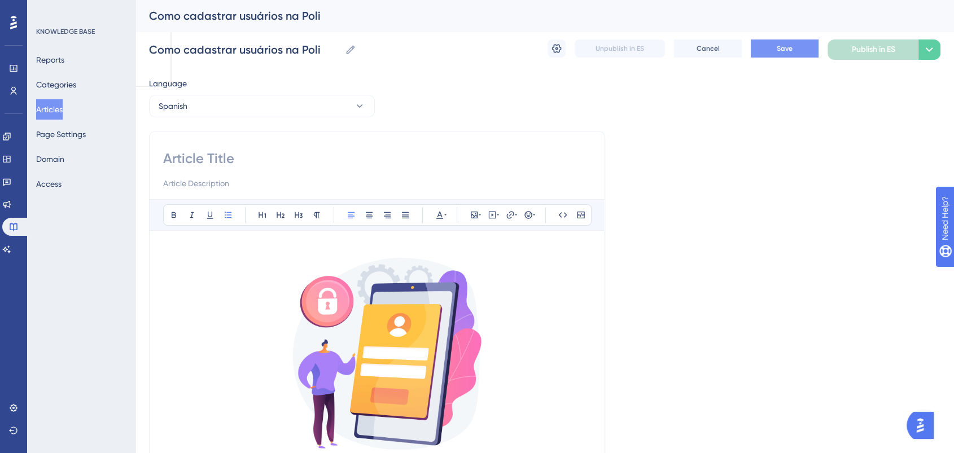
click at [268, 164] on input at bounding box center [377, 159] width 428 height 18
paste input "Guía Completa para Registrar, Editar, Eliminar y Restaurar Usuarios en Poli Dig…"
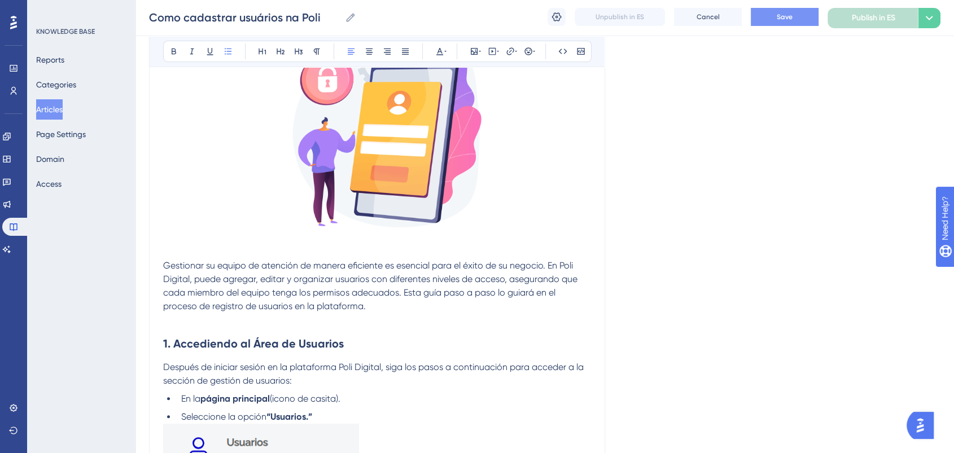
scroll to position [439, 0]
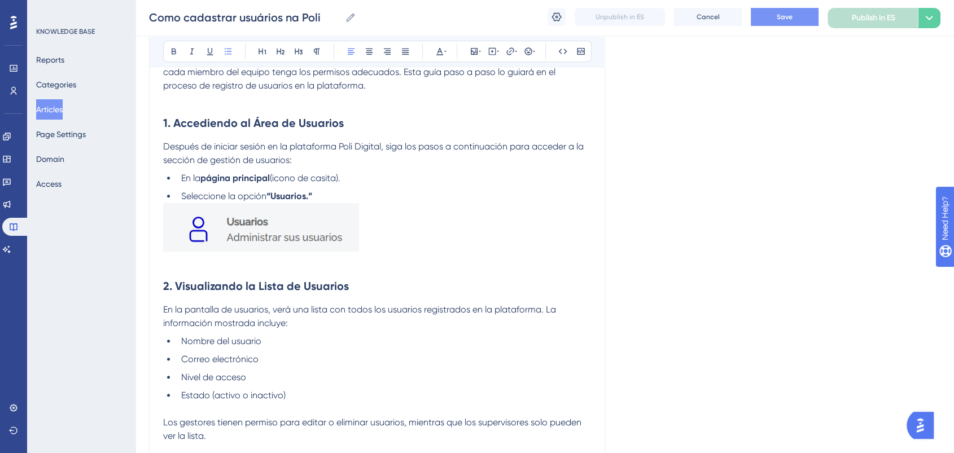
type input "Guía Completa para Registrar, Editar, Eliminar y Restaurar Usuarios en Poli Dig…"
click at [794, 16] on button "Save" at bounding box center [785, 17] width 68 height 18
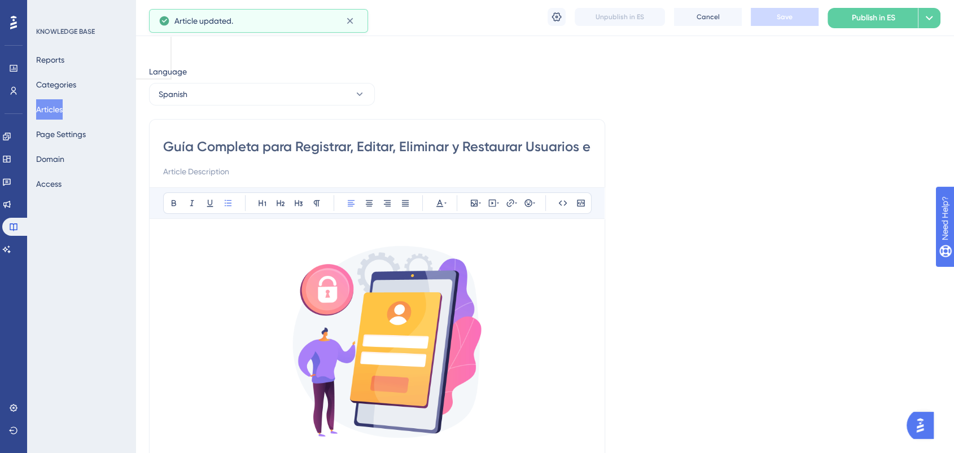
scroll to position [0, 0]
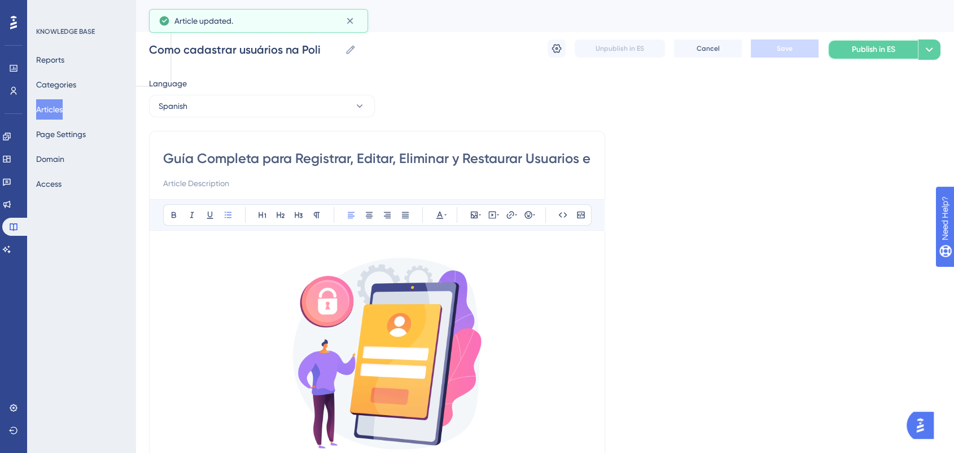
click at [861, 53] on span "Publish in ES" at bounding box center [873, 50] width 43 height 14
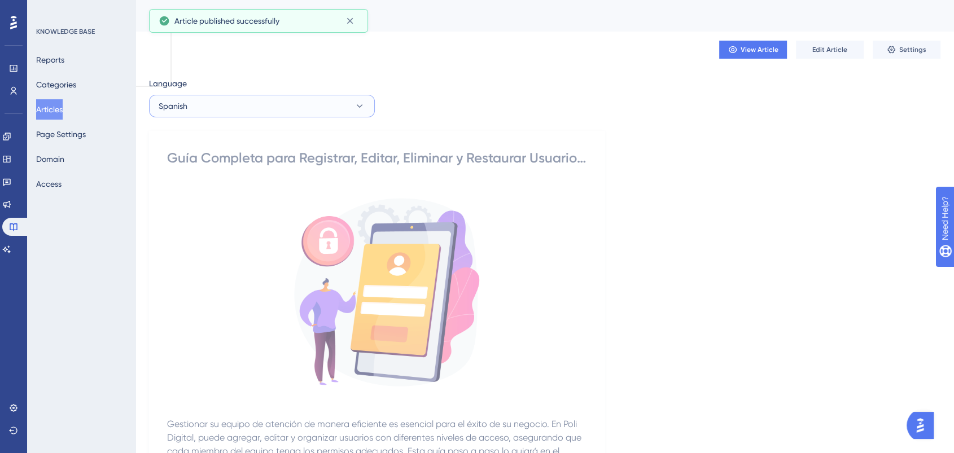
click at [197, 107] on button "Spanish" at bounding box center [262, 106] width 226 height 23
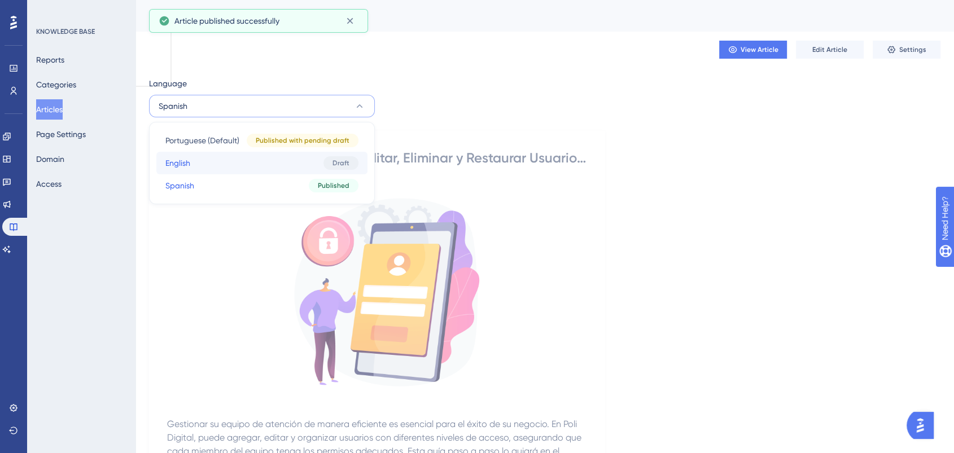
click at [207, 166] on button "English English Draft" at bounding box center [261, 163] width 211 height 23
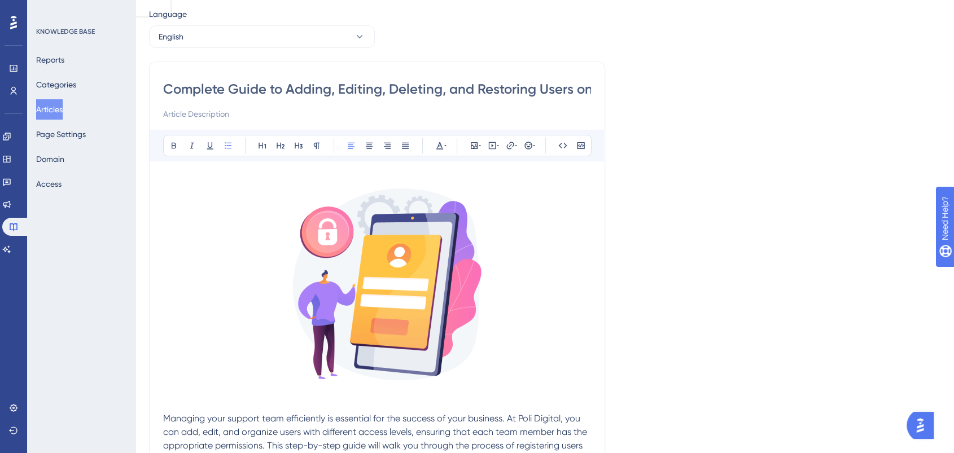
scroll to position [188, 0]
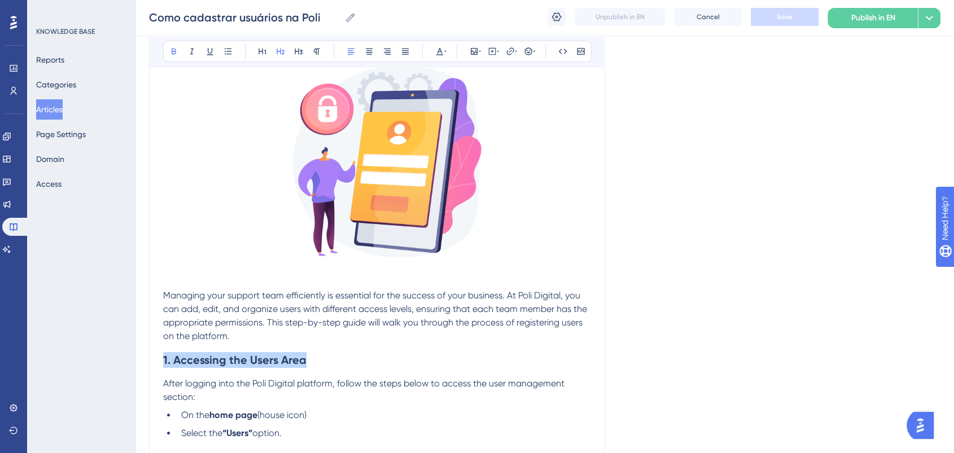
drag, startPoint x: 307, startPoint y: 363, endPoint x: 156, endPoint y: 356, distance: 150.9
click at [444, 53] on icon at bounding box center [445, 51] width 2 height 9
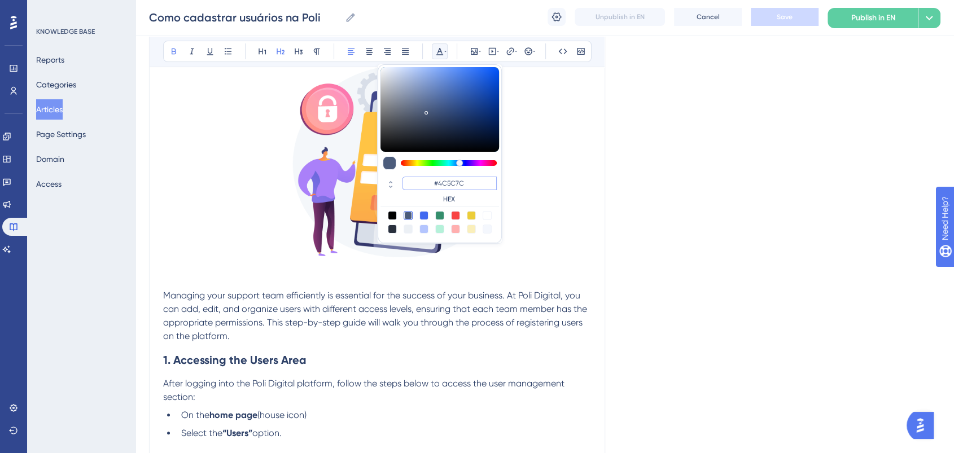
drag, startPoint x: 478, startPoint y: 185, endPoint x: 413, endPoint y: 182, distance: 65.6
click at [413, 182] on input "#4C5C7C" at bounding box center [449, 184] width 95 height 14
type input "#0000FF"
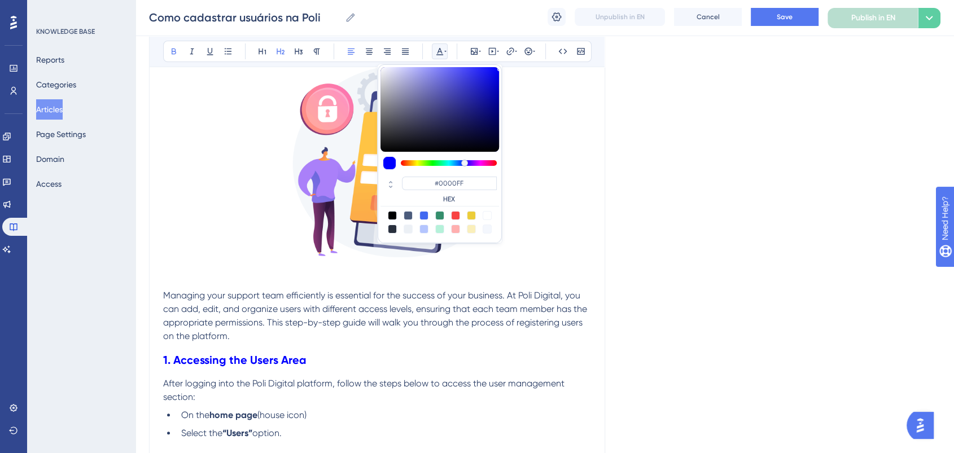
click at [364, 340] on p "Managing your support team efficiently is essential for the success of your bus…" at bounding box center [377, 316] width 428 height 54
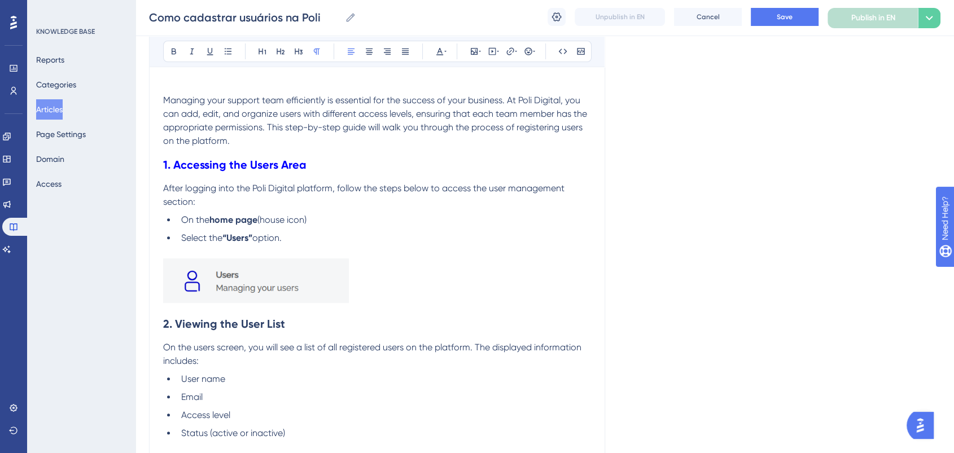
scroll to position [439, 0]
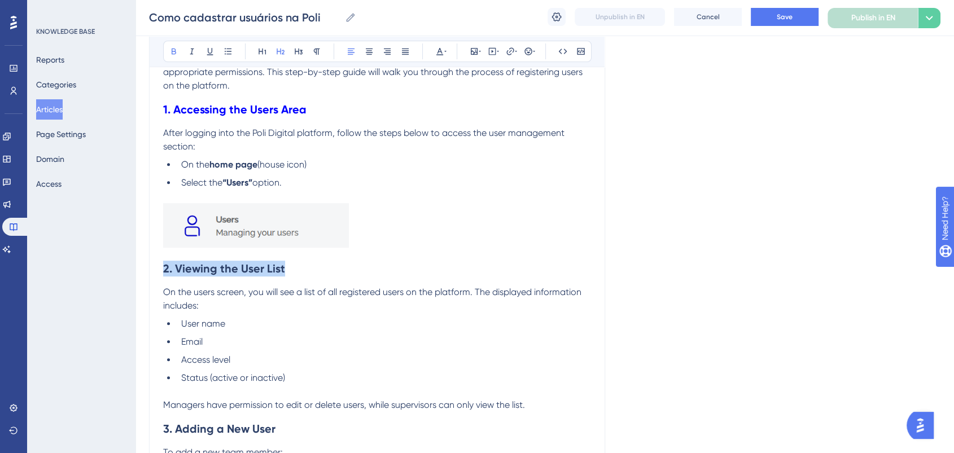
drag, startPoint x: 303, startPoint y: 267, endPoint x: 81, endPoint y: 255, distance: 221.7
click at [438, 47] on icon at bounding box center [439, 51] width 9 height 9
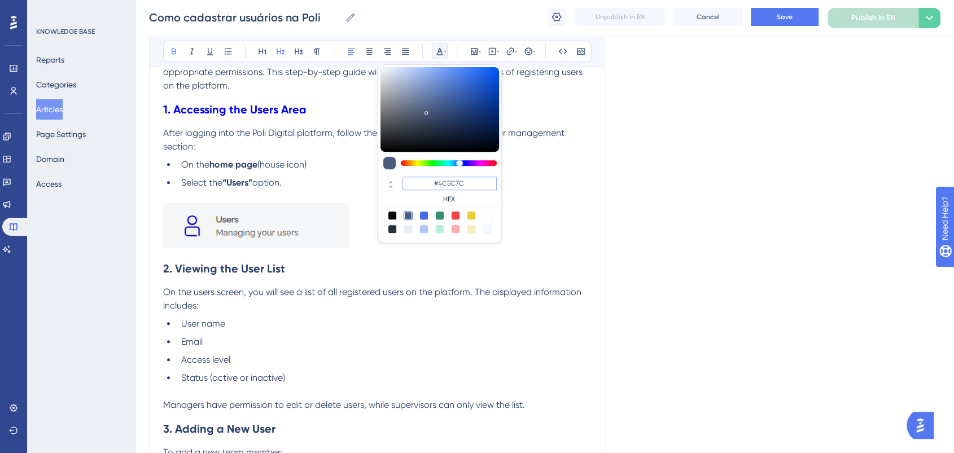
drag, startPoint x: 484, startPoint y: 186, endPoint x: 405, endPoint y: 177, distance: 80.1
click at [405, 177] on input "#4C5C7C" at bounding box center [449, 184] width 95 height 14
paste input "0000FF"
type input "#0000FF"
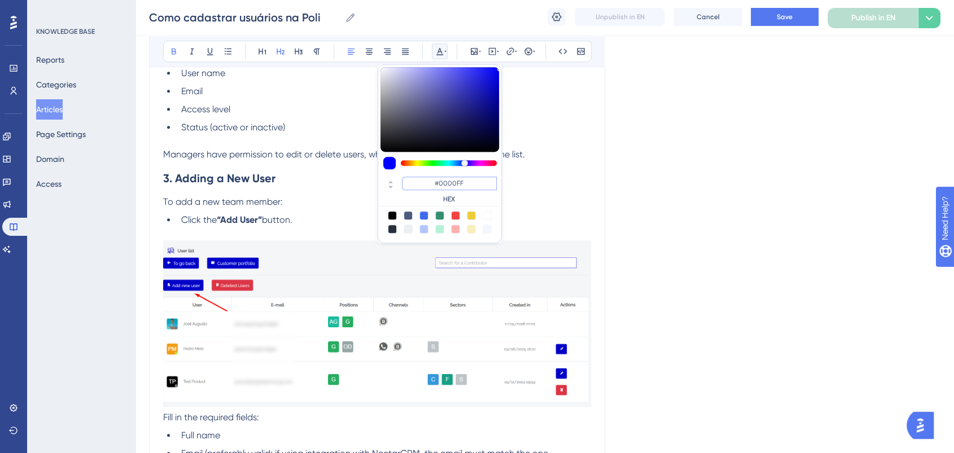
scroll to position [690, 0]
drag, startPoint x: 290, startPoint y: 185, endPoint x: 145, endPoint y: 186, distance: 144.6
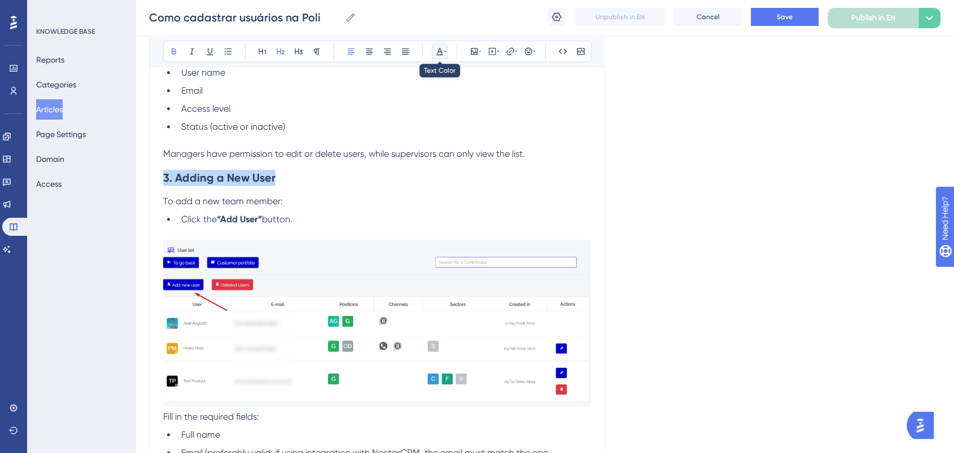
drag, startPoint x: 436, startPoint y: 48, endPoint x: 441, endPoint y: 60, distance: 12.7
click at [438, 52] on icon at bounding box center [439, 51] width 9 height 9
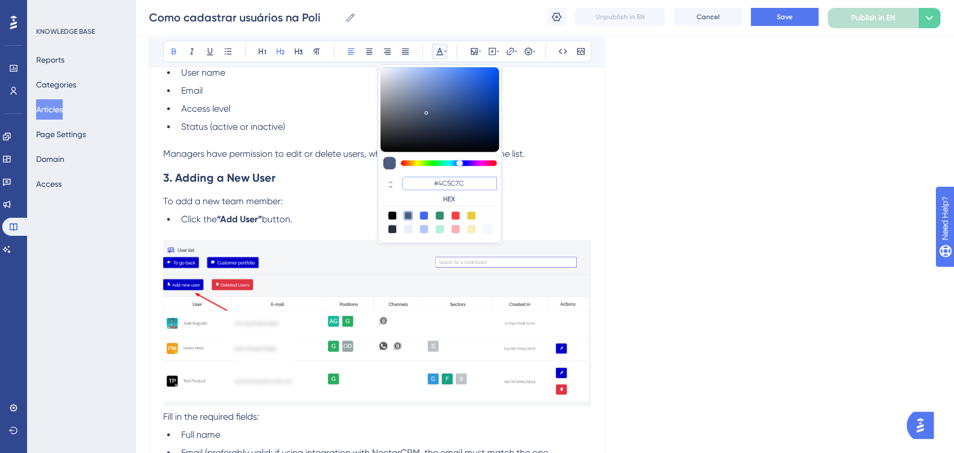
drag, startPoint x: 477, startPoint y: 181, endPoint x: 430, endPoint y: 181, distance: 46.9
click at [430, 181] on input "#4C5C7C" at bounding box center [449, 184] width 95 height 14
paste input "0000FF"
type input "#0000FF"
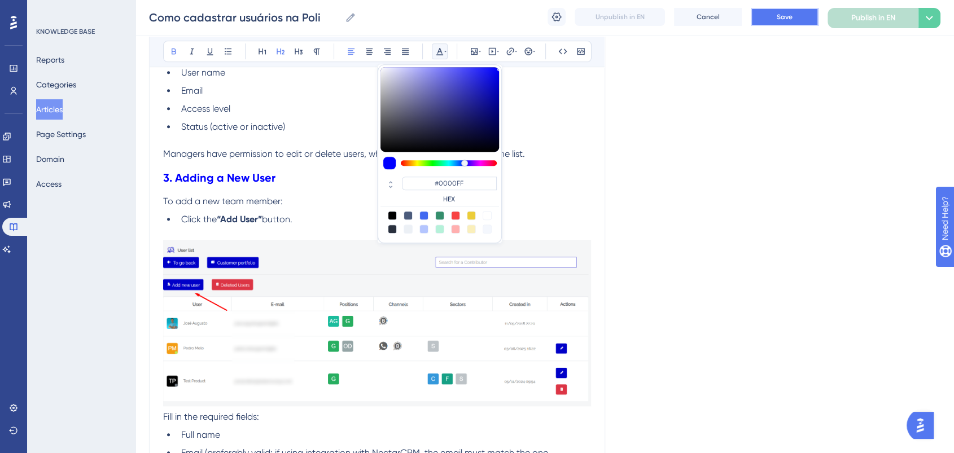
click at [766, 19] on button "Save" at bounding box center [785, 17] width 68 height 18
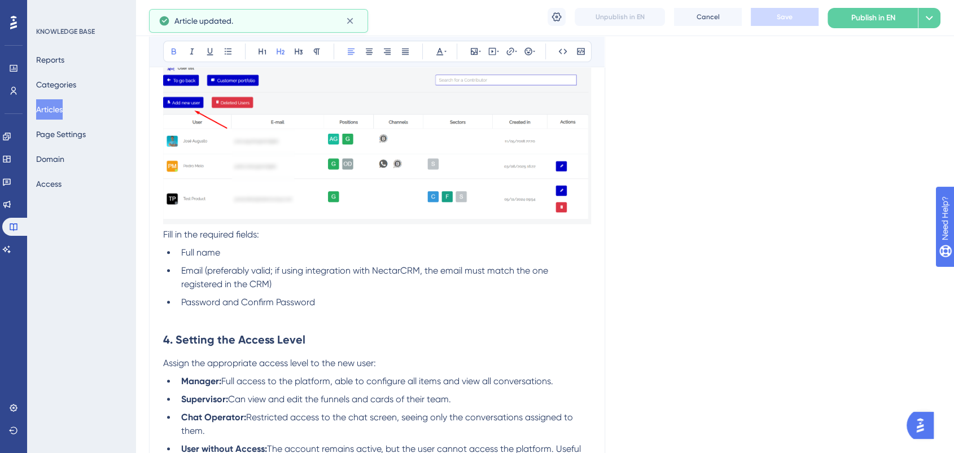
scroll to position [941, 0]
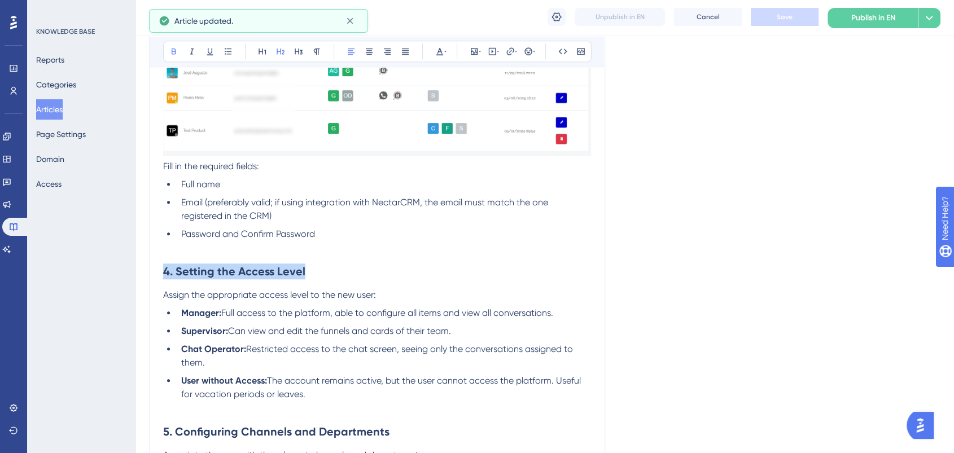
drag, startPoint x: 310, startPoint y: 272, endPoint x: 141, endPoint y: 257, distance: 170.0
click at [141, 257] on div "Performance Users Engagement Widgets Feedback Product Updates Knowledge Base AI…" at bounding box center [545, 273] width 819 height 2429
click at [436, 48] on icon at bounding box center [439, 51] width 9 height 9
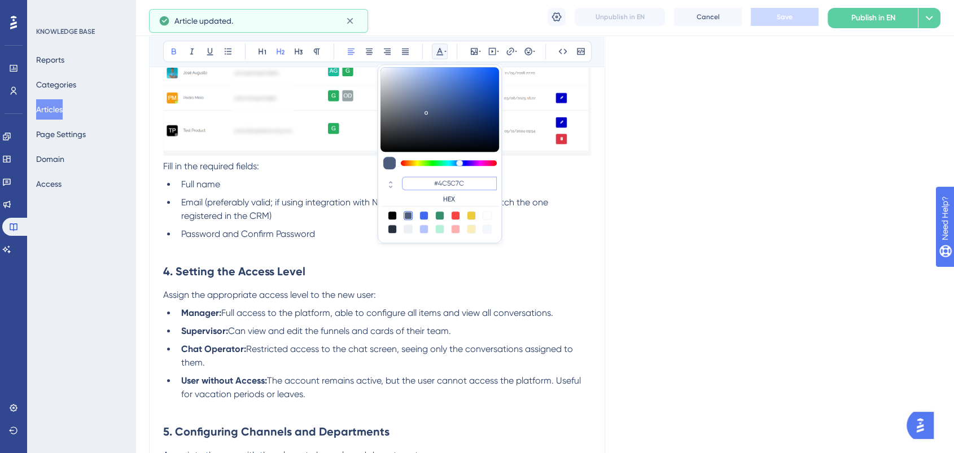
drag, startPoint x: 477, startPoint y: 182, endPoint x: 433, endPoint y: 182, distance: 44.6
click at [433, 182] on input "#4C5C7C" at bounding box center [449, 184] width 95 height 14
paste input "0000FF"
type input "#0000FF"
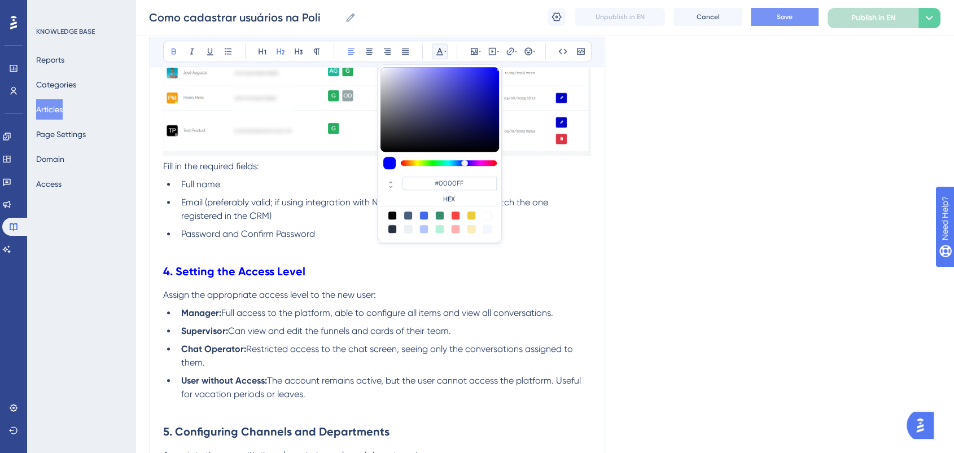
click at [783, 16] on span "Save" at bounding box center [785, 16] width 16 height 9
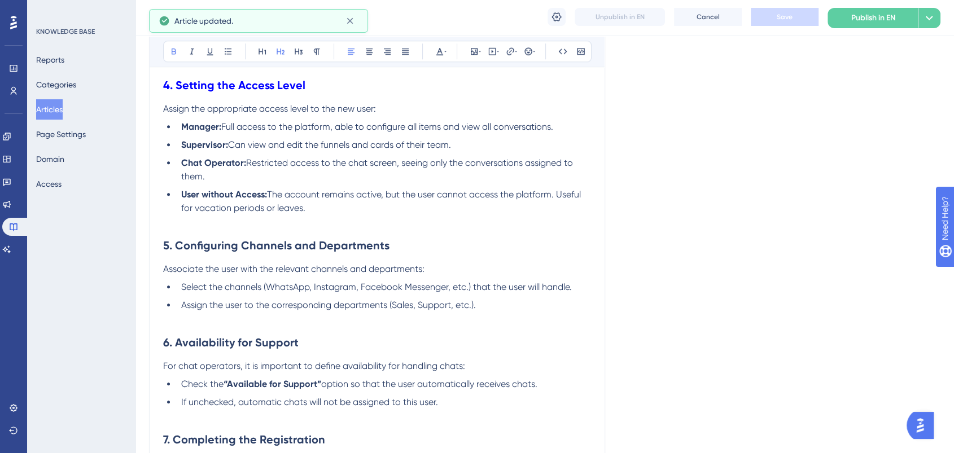
scroll to position [1129, 0]
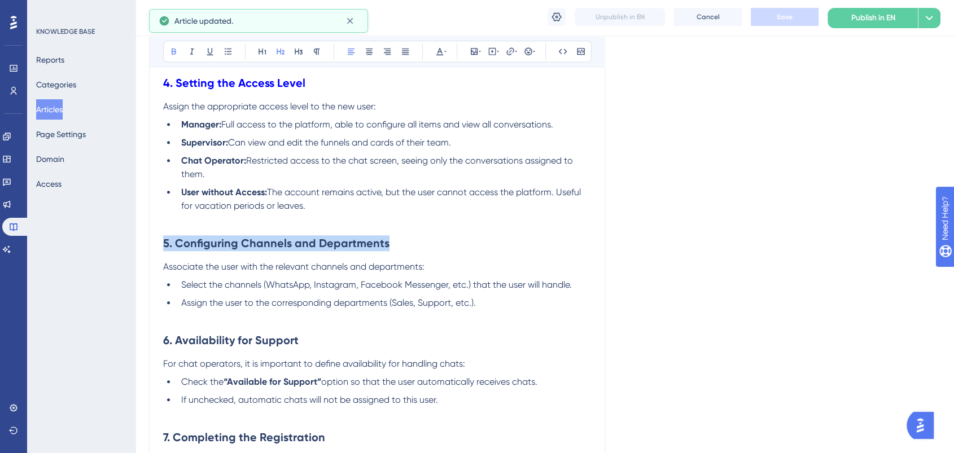
drag, startPoint x: 400, startPoint y: 243, endPoint x: 112, endPoint y: 244, distance: 288.0
click at [136, 244] on div "Performance Users Engagement Widgets Feedback Product Updates Knowledge Base AI…" at bounding box center [545, 85] width 819 height 2429
click at [441, 46] on button at bounding box center [440, 51] width 16 height 16
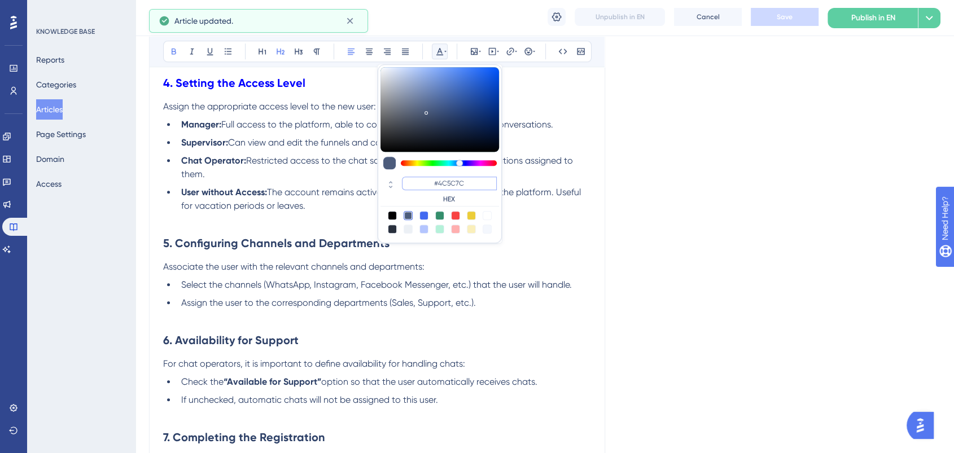
drag, startPoint x: 484, startPoint y: 182, endPoint x: 420, endPoint y: 183, distance: 63.8
click at [420, 183] on input "#4C5C7C" at bounding box center [449, 184] width 95 height 14
paste input "0000FF"
type input "#0000FF"
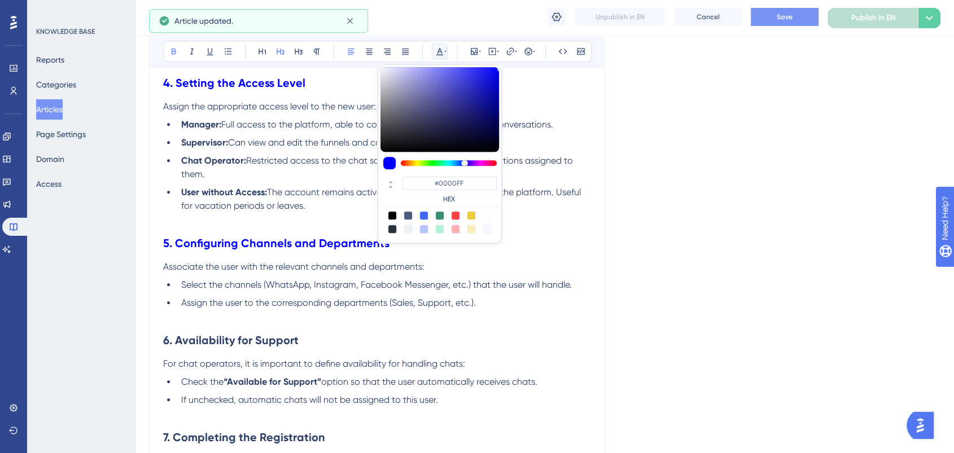
click at [626, 145] on div "Language English Complete Guide to Adding, Editing, Deleting, and Restoring Use…" at bounding box center [545, 112] width 792 height 2338
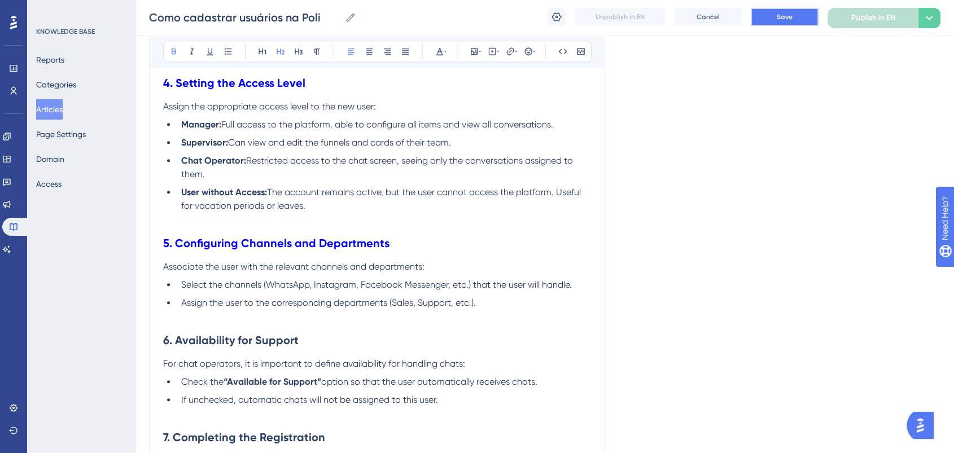
click at [775, 22] on button "Save" at bounding box center [785, 17] width 68 height 18
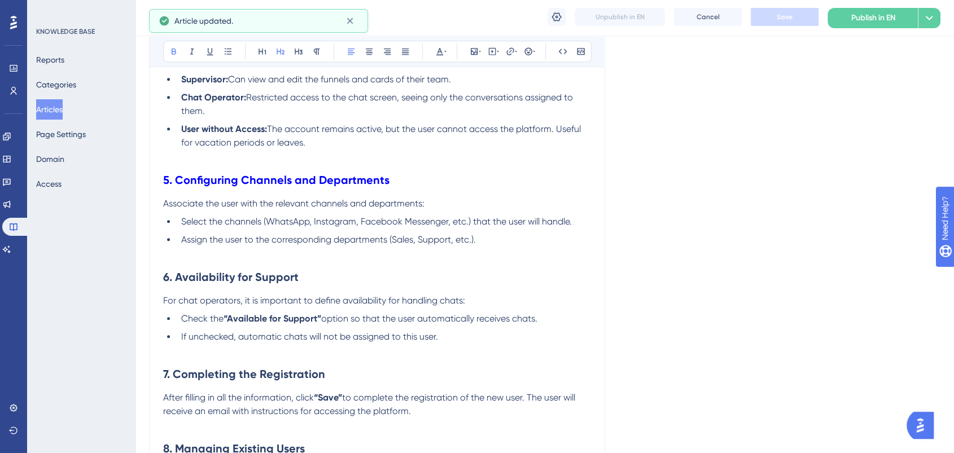
scroll to position [1192, 0]
drag, startPoint x: 311, startPoint y: 283, endPoint x: 638, endPoint y: 73, distance: 388.6
click at [136, 283] on div "Performance Users Engagement Widgets Feedback Product Updates Knowledge Base AI…" at bounding box center [545, 22] width 819 height 2429
click at [437, 46] on button at bounding box center [440, 51] width 16 height 16
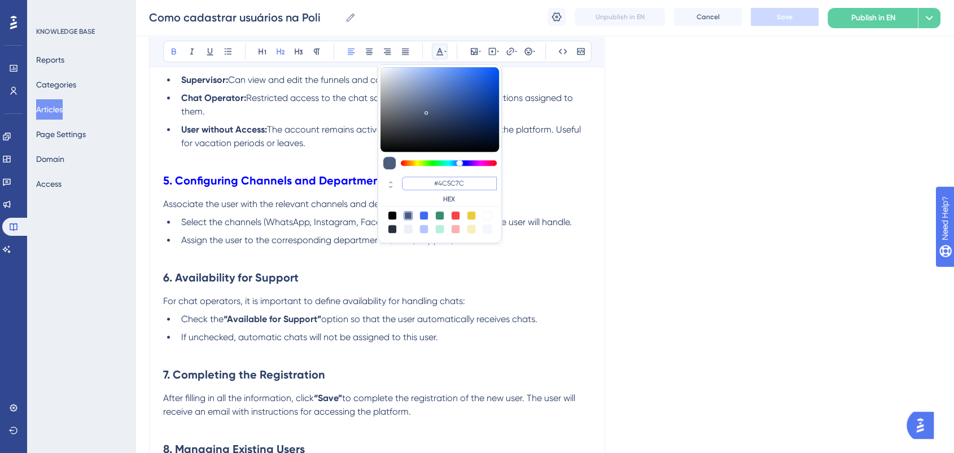
drag, startPoint x: 479, startPoint y: 184, endPoint x: 429, endPoint y: 178, distance: 49.9
click at [429, 178] on input "#4C5C7C" at bounding box center [449, 184] width 95 height 14
paste input "0000FF"
type input "#0000FF"
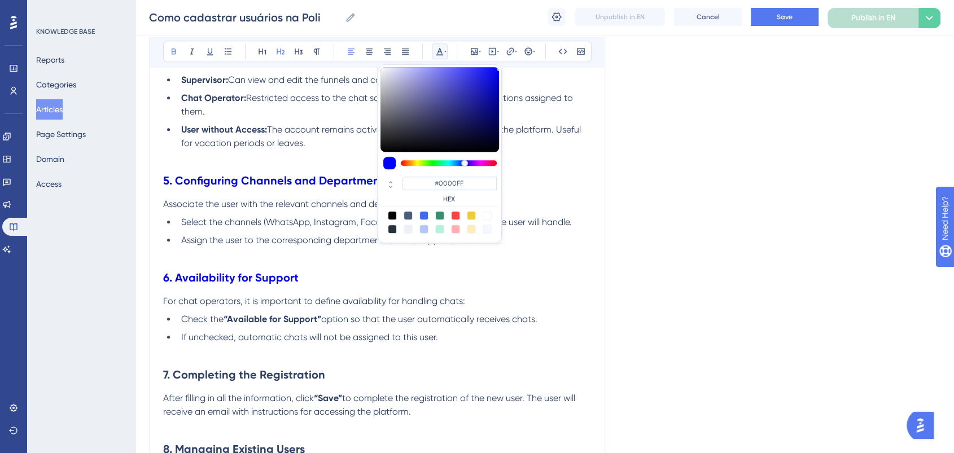
click at [342, 278] on h2 "6. Availability for Support" at bounding box center [377, 278] width 428 height 34
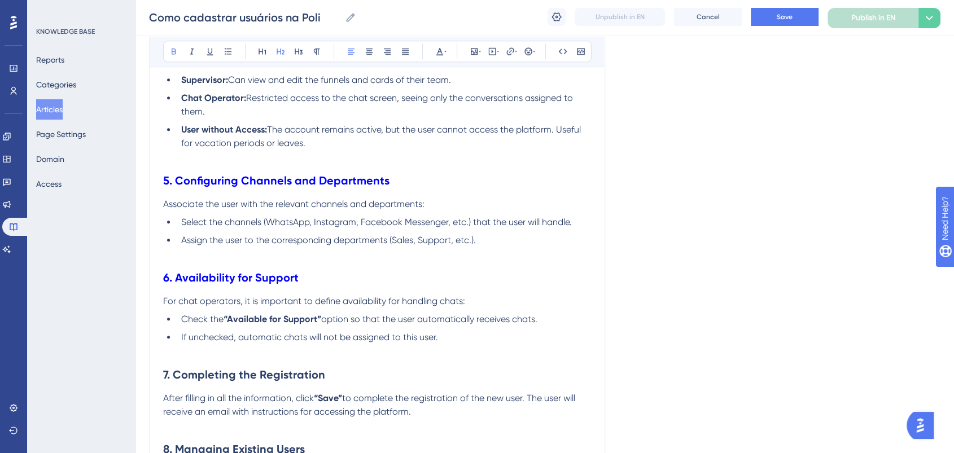
scroll to position [1317, 0]
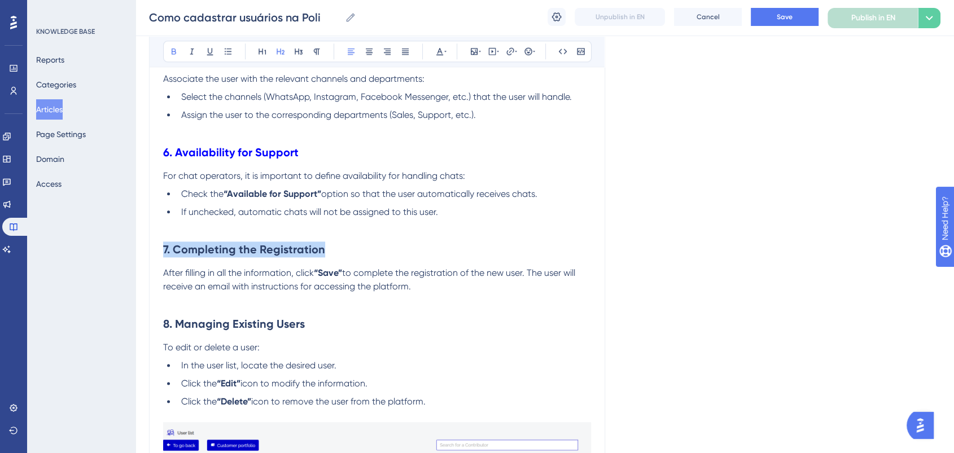
drag, startPoint x: 335, startPoint y: 253, endPoint x: 125, endPoint y: 255, distance: 210.1
click at [444, 51] on icon at bounding box center [445, 51] width 2 height 9
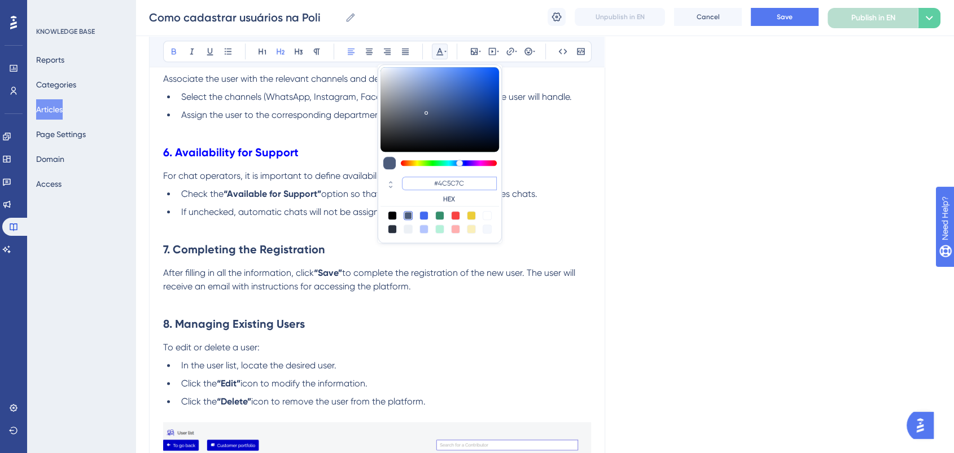
drag, startPoint x: 490, startPoint y: 180, endPoint x: 404, endPoint y: 183, distance: 85.3
click at [404, 183] on input "#4C5C7C" at bounding box center [449, 184] width 95 height 14
paste input "0000FF"
type input "#0000FF"
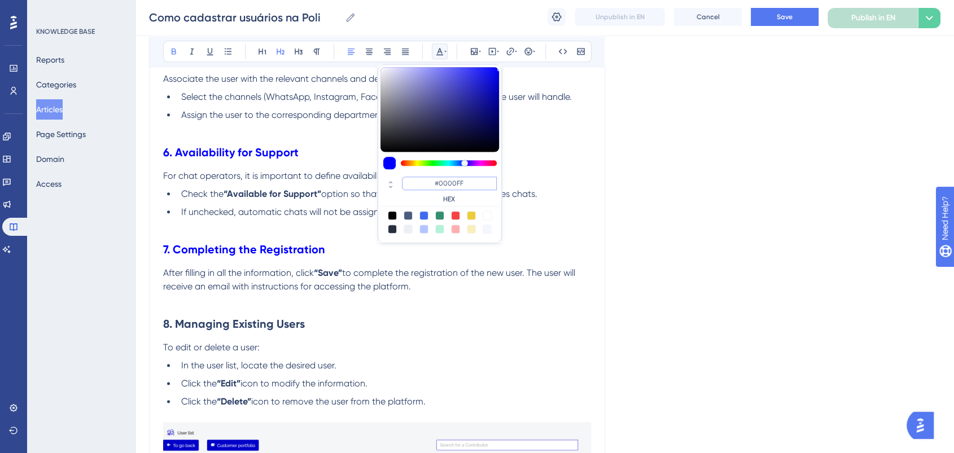
scroll to position [1505, 0]
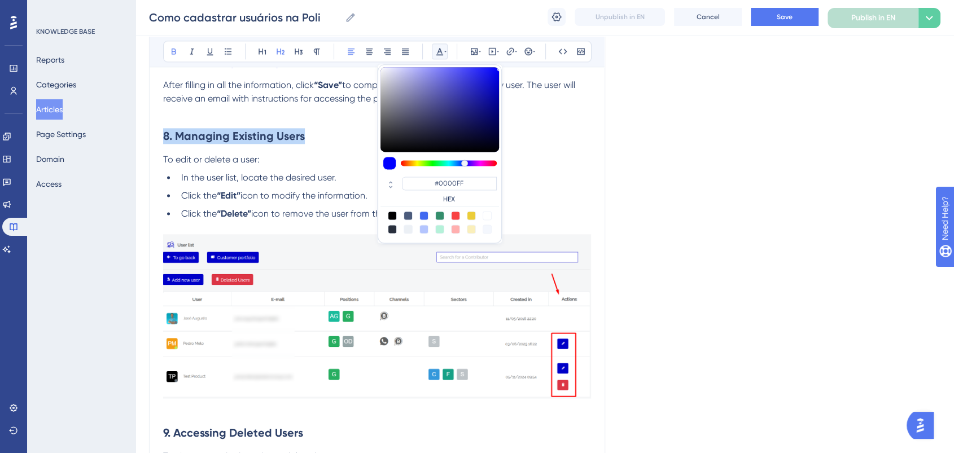
drag, startPoint x: 314, startPoint y: 141, endPoint x: 101, endPoint y: 146, distance: 212.9
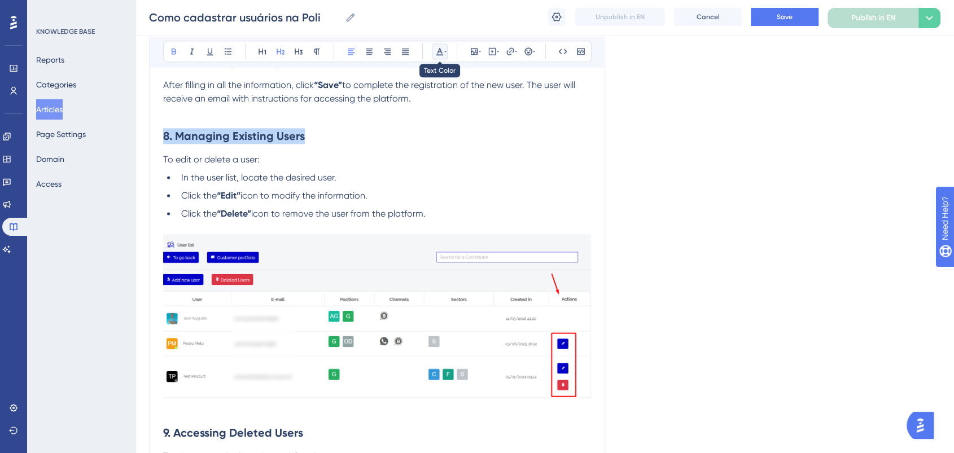
drag, startPoint x: 442, startPoint y: 47, endPoint x: 442, endPoint y: 55, distance: 7.9
click at [442, 48] on icon at bounding box center [439, 51] width 9 height 9
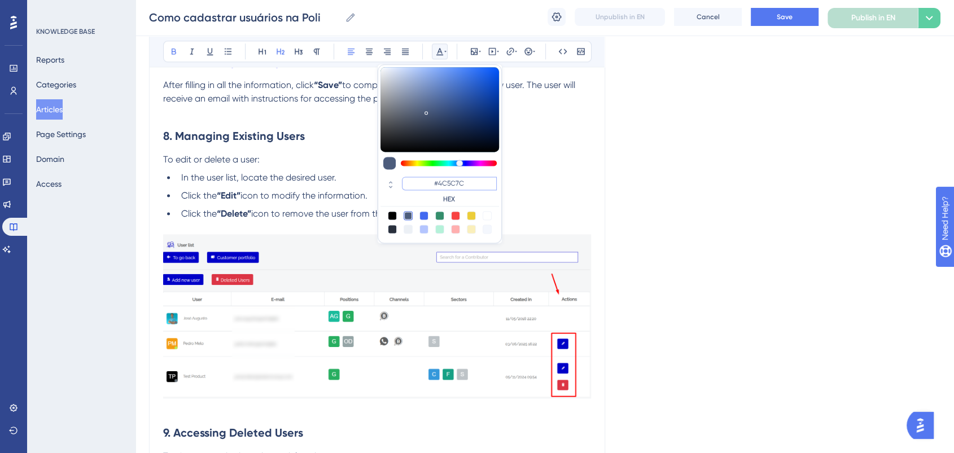
drag, startPoint x: 475, startPoint y: 178, endPoint x: 422, endPoint y: 185, distance: 53.6
click at [422, 185] on input "#4C5C7C" at bounding box center [449, 184] width 95 height 14
paste input "0000FF"
type input "#0000FF"
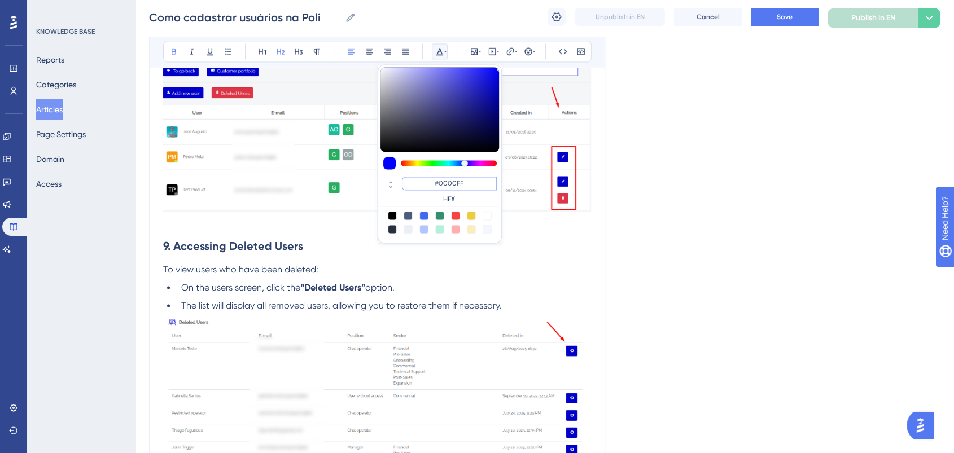
scroll to position [1694, 0]
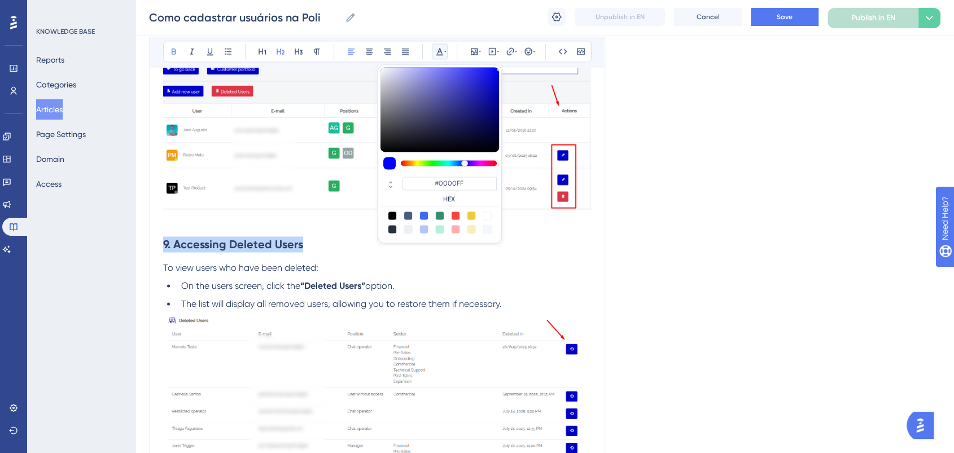
drag, startPoint x: 302, startPoint y: 250, endPoint x: 163, endPoint y: 238, distance: 139.4
click at [163, 238] on h2 "9. Accessing Deleted Users" at bounding box center [377, 245] width 428 height 34
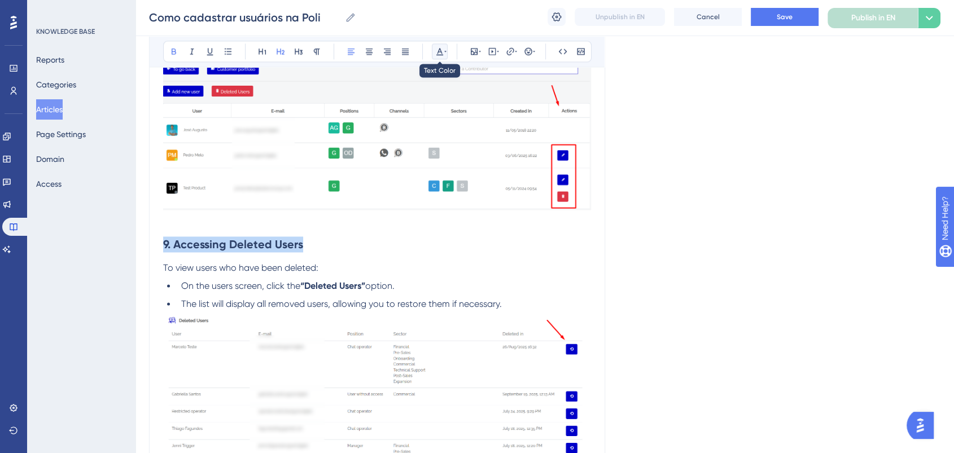
click at [445, 51] on icon at bounding box center [445, 51] width 2 height 9
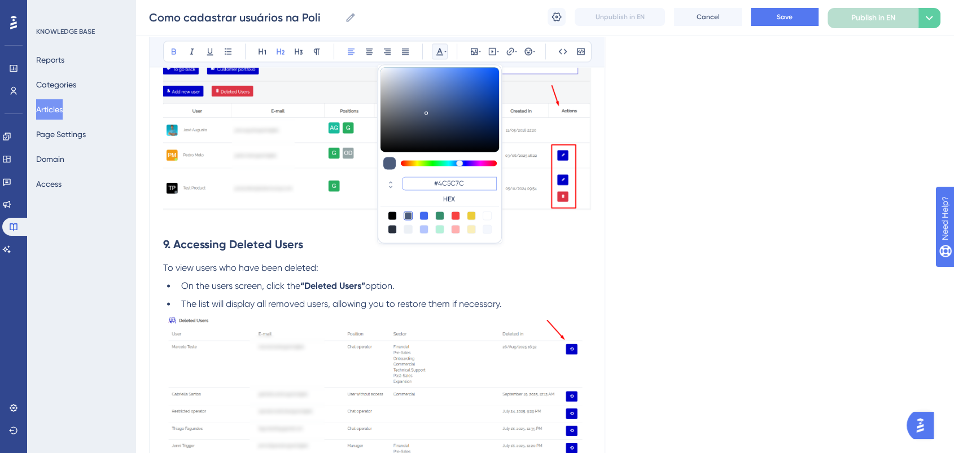
drag, startPoint x: 487, startPoint y: 186, endPoint x: 425, endPoint y: 179, distance: 63.1
click at [425, 179] on input "#4C5C7C" at bounding box center [449, 184] width 95 height 14
paste input "0000FF"
type input "#0000FF"
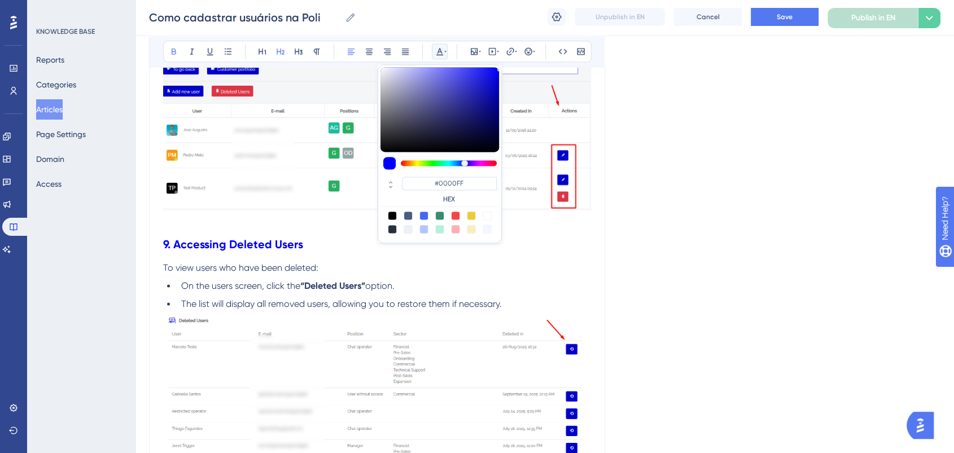
click at [336, 250] on h2 "9. Accessing Deleted Users" at bounding box center [377, 245] width 428 height 34
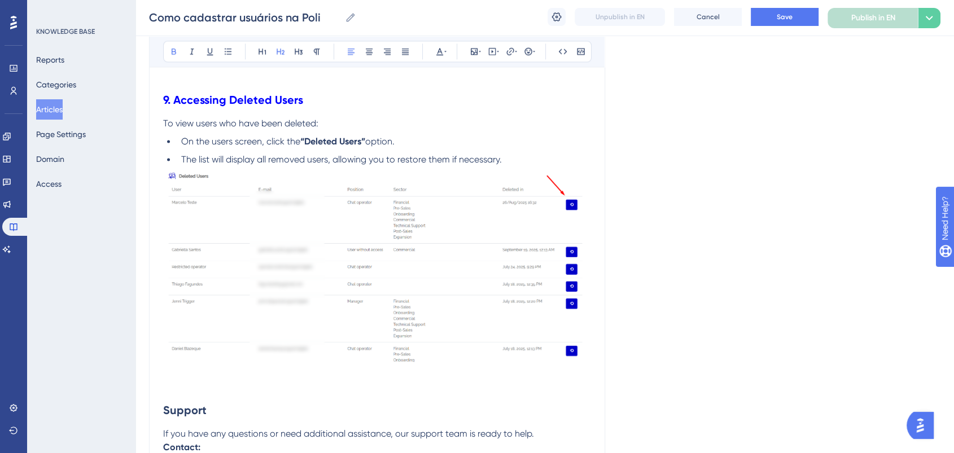
scroll to position [1945, 0]
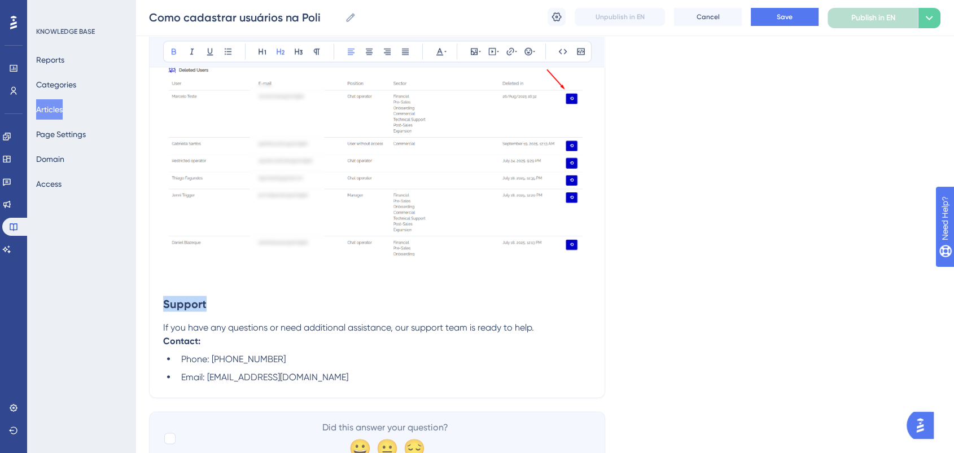
click at [437, 47] on icon at bounding box center [439, 51] width 9 height 9
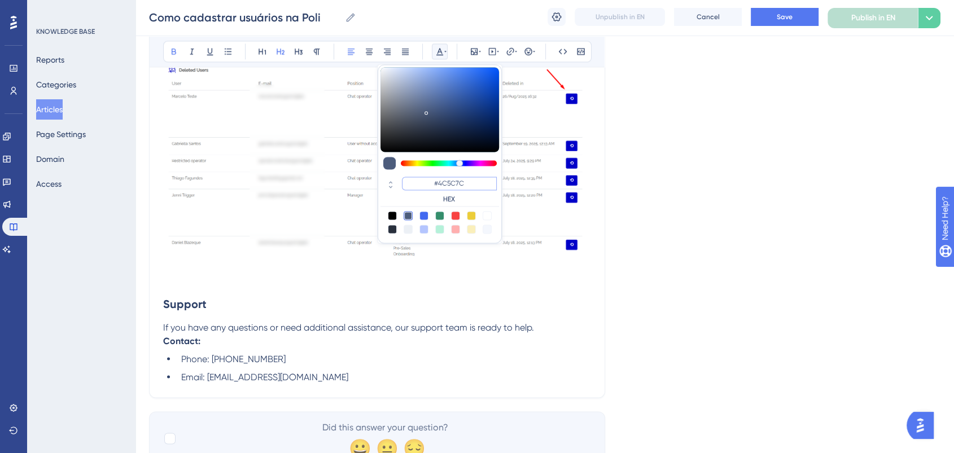
drag, startPoint x: 477, startPoint y: 177, endPoint x: 423, endPoint y: 182, distance: 53.4
click at [423, 182] on input "#4C5C7C" at bounding box center [449, 184] width 95 height 14
paste input "0000FF"
type input "#0000FF"
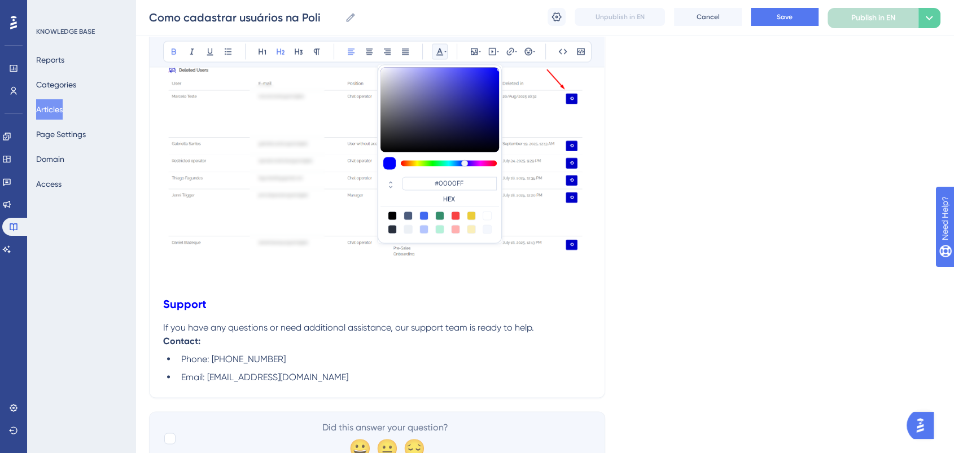
click at [311, 312] on h2 "Support" at bounding box center [377, 304] width 428 height 34
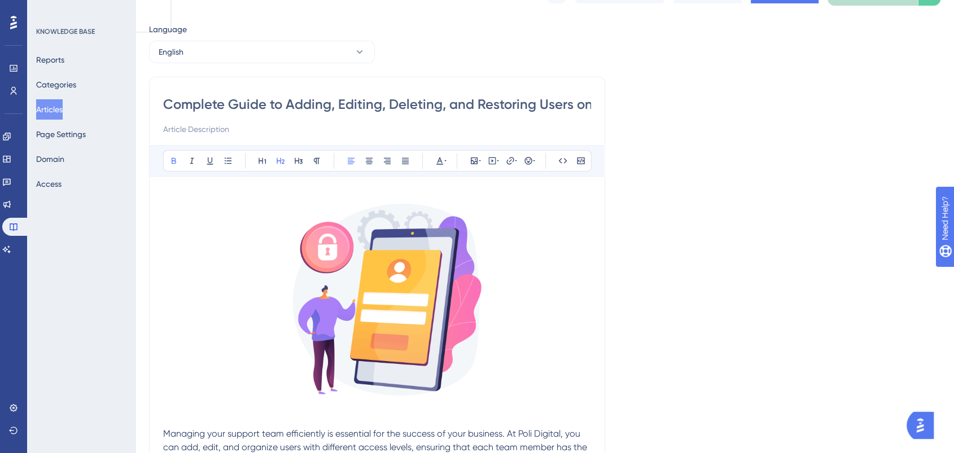
scroll to position [0, 0]
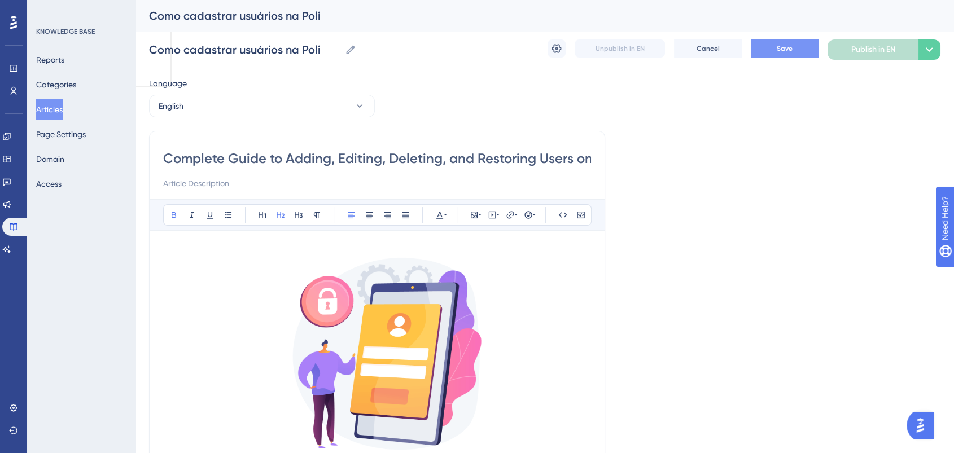
click at [788, 49] on span "Save" at bounding box center [785, 48] width 16 height 9
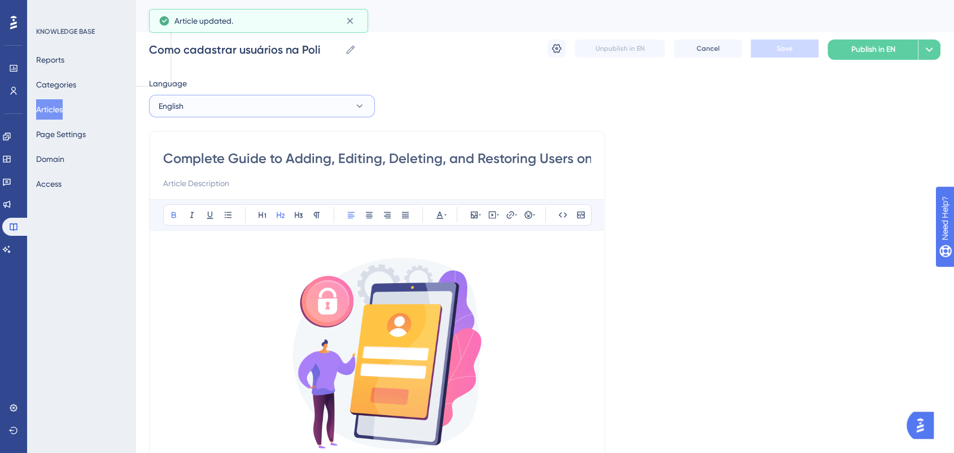
click at [344, 107] on button "English" at bounding box center [262, 106] width 226 height 23
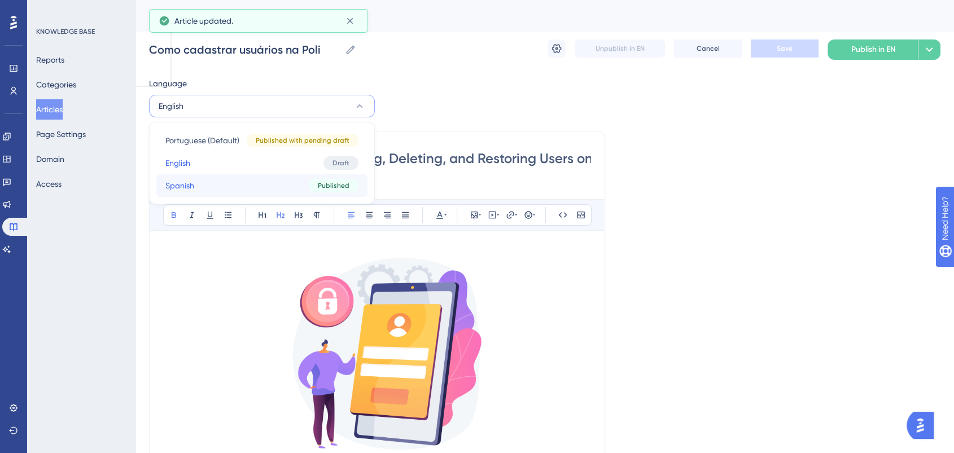
click at [250, 184] on button "Spanish Spanish Published" at bounding box center [261, 185] width 211 height 23
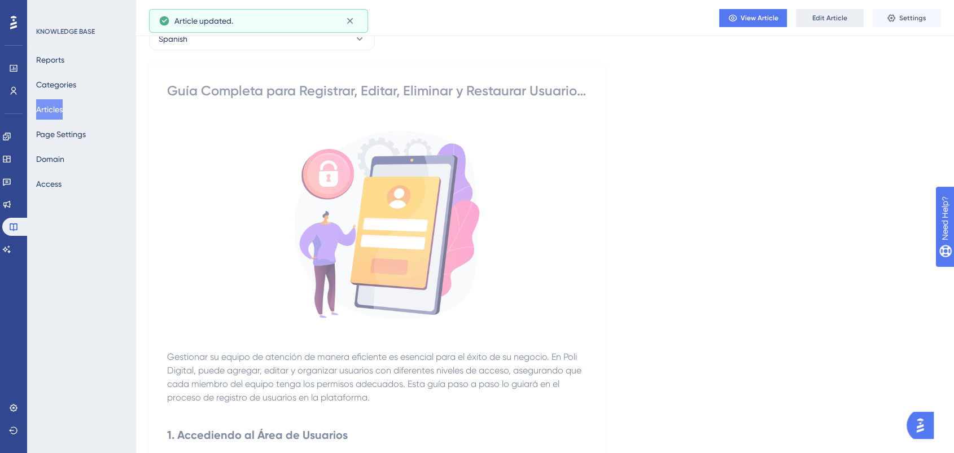
click at [824, 19] on span "Edit Article" at bounding box center [830, 18] width 35 height 9
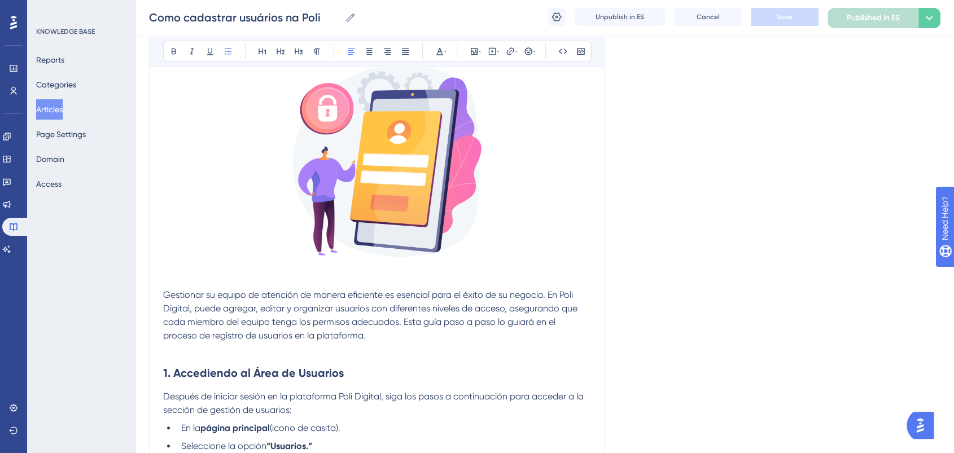
scroll to position [188, 0]
drag, startPoint x: 300, startPoint y: 379, endPoint x: 150, endPoint y: 383, distance: 149.7
click at [438, 52] on icon at bounding box center [439, 51] width 7 height 7
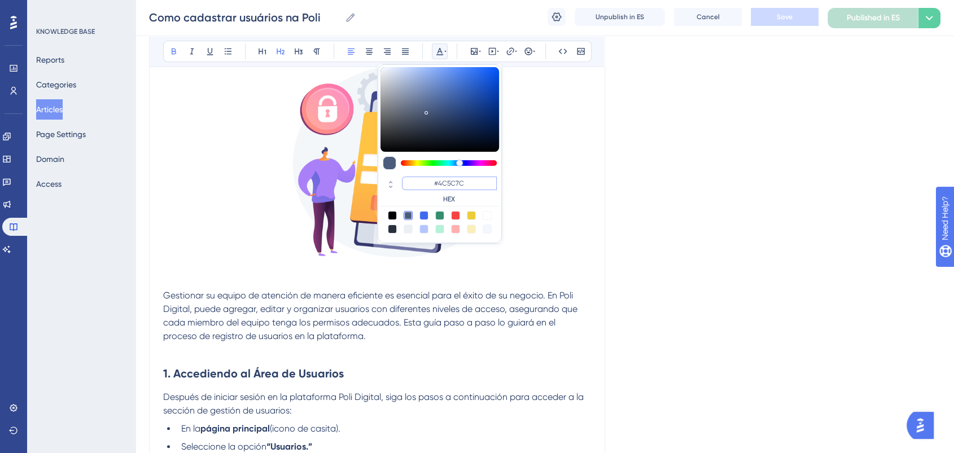
drag, startPoint x: 467, startPoint y: 182, endPoint x: 431, endPoint y: 185, distance: 35.7
click at [431, 185] on input "#4C5C7C" at bounding box center [449, 184] width 95 height 14
paste input "0000FF"
type input "#0000FF"
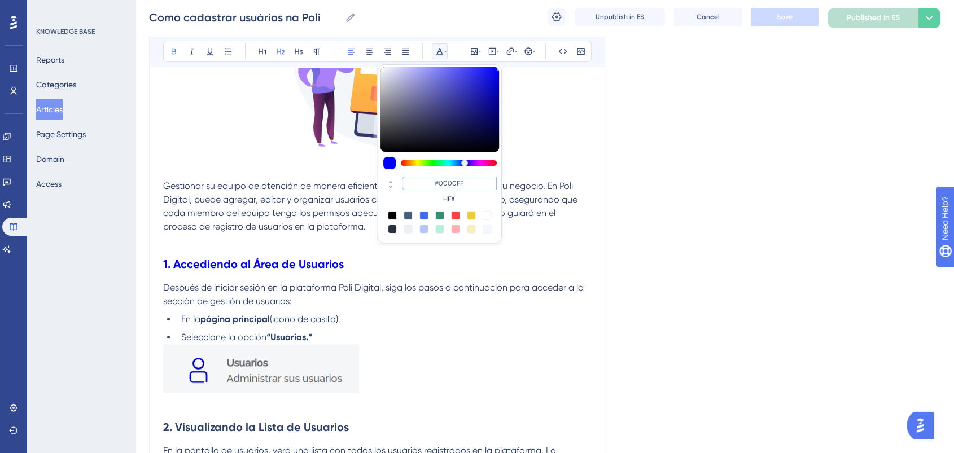
scroll to position [376, 0]
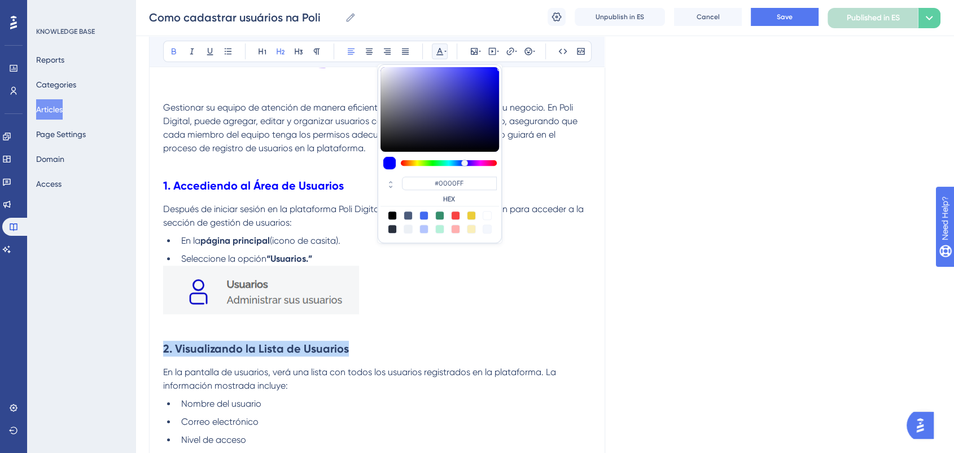
drag, startPoint x: 348, startPoint y: 346, endPoint x: 164, endPoint y: 338, distance: 184.2
click at [164, 338] on h2 "2. Visualizando la Lista de Usuarios" at bounding box center [377, 349] width 428 height 34
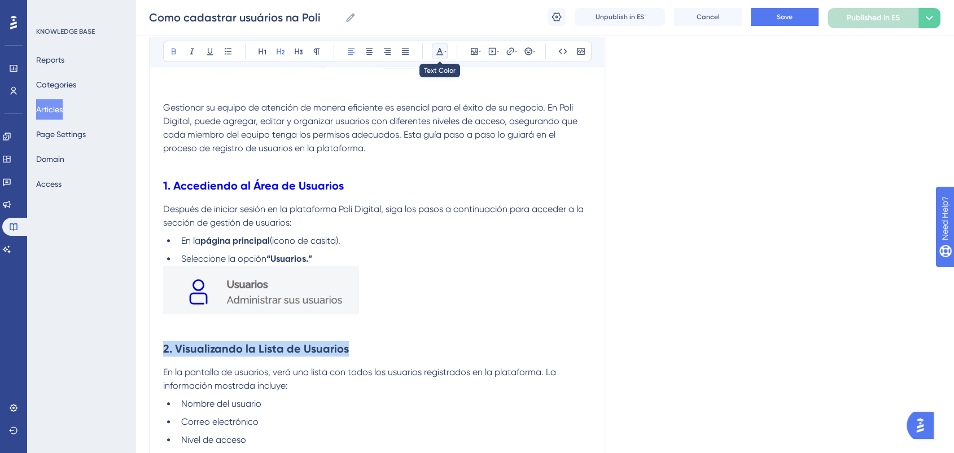
click at [442, 49] on icon at bounding box center [439, 51] width 9 height 9
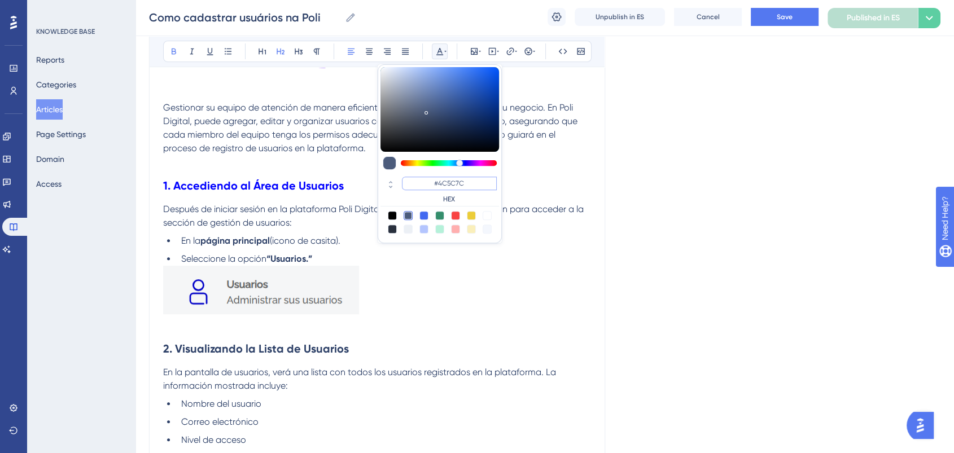
drag, startPoint x: 474, startPoint y: 184, endPoint x: 436, endPoint y: 181, distance: 38.5
click at [436, 181] on input "#4C5C7C" at bounding box center [449, 184] width 95 height 14
paste input "0000FF"
type input "#0000FF"
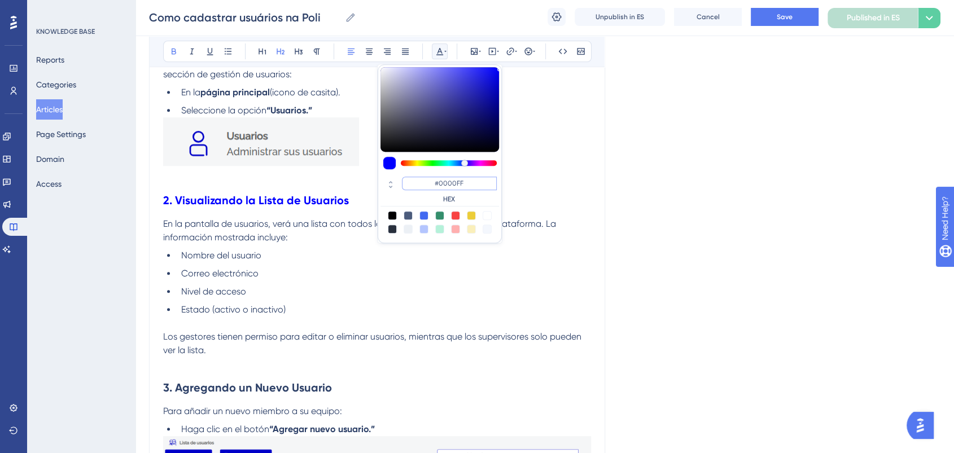
scroll to position [565, 0]
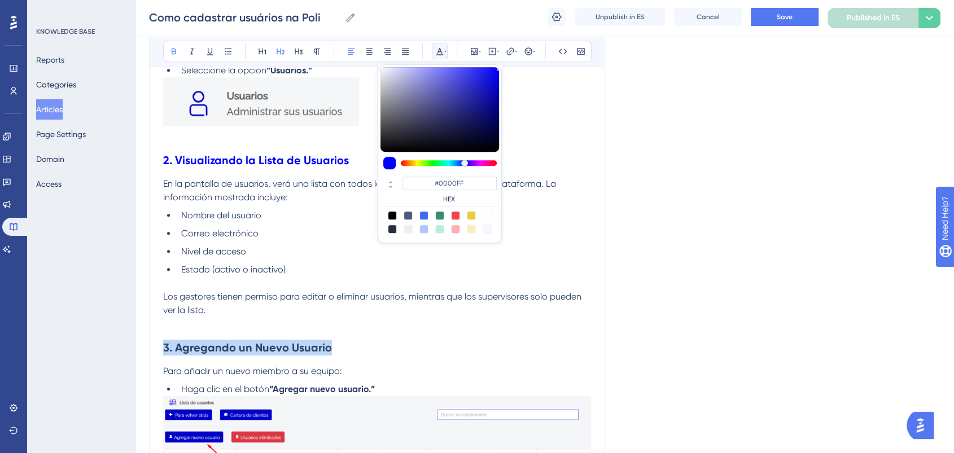
drag, startPoint x: 339, startPoint y: 351, endPoint x: 159, endPoint y: 326, distance: 181.8
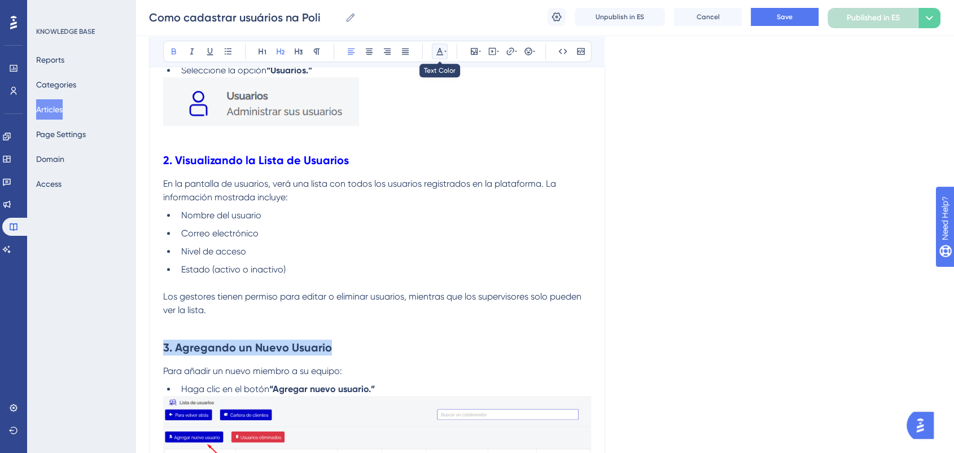
click at [443, 54] on icon at bounding box center [439, 51] width 7 height 7
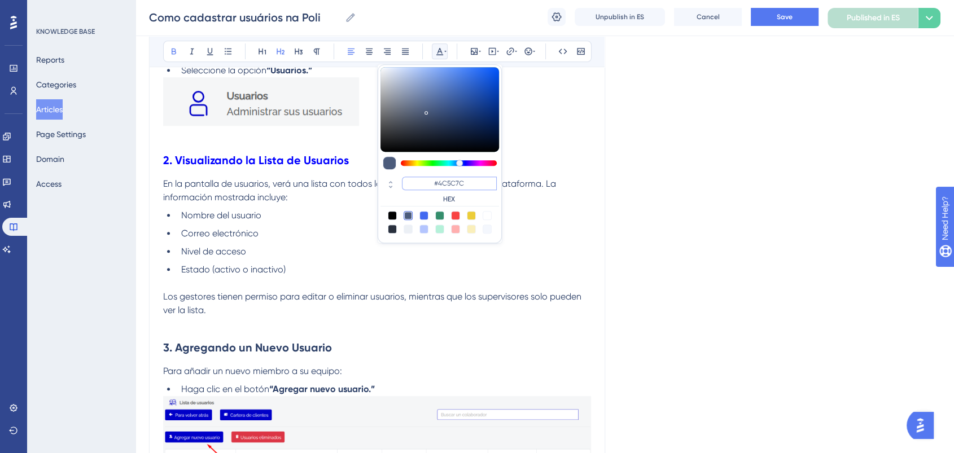
drag, startPoint x: 484, startPoint y: 185, endPoint x: 434, endPoint y: 182, distance: 50.9
click at [434, 182] on input "#4C5C7C" at bounding box center [449, 184] width 95 height 14
paste input "0000FF"
type input "#0000FF"
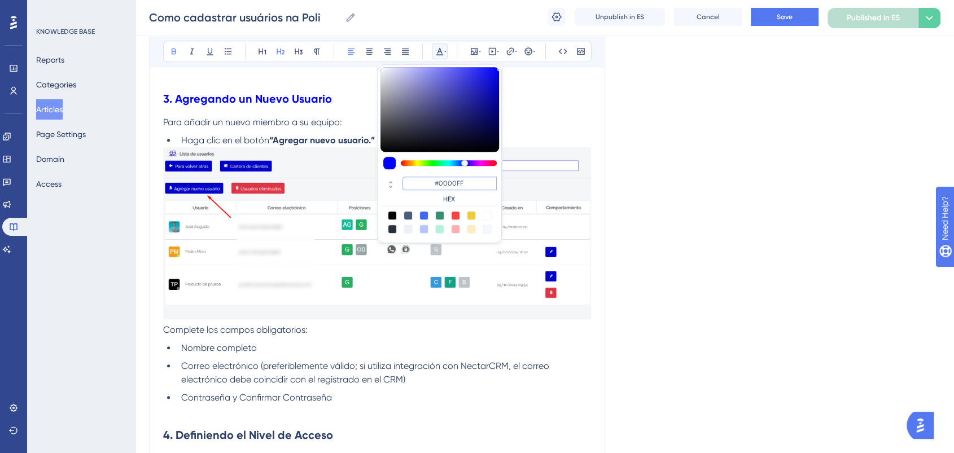
scroll to position [941, 0]
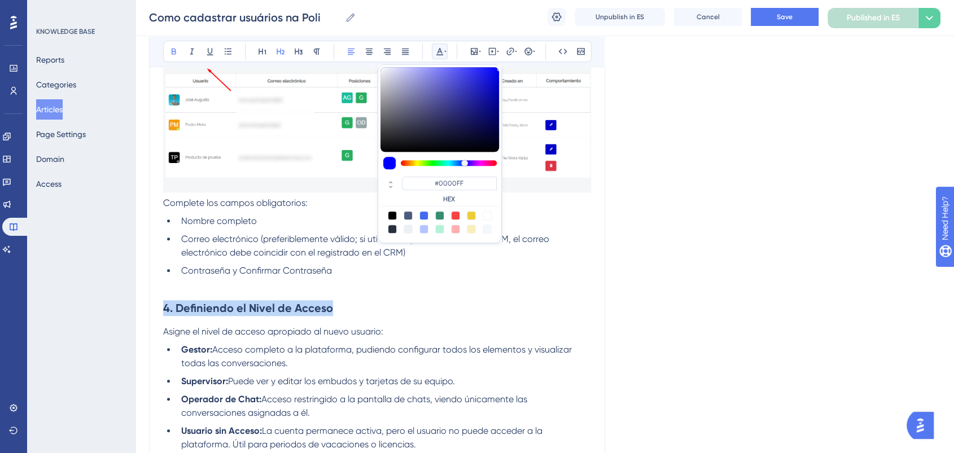
drag, startPoint x: 343, startPoint y: 312, endPoint x: 109, endPoint y: 296, distance: 234.3
click at [136, 296] on div "Performance Users Engagement Widgets Feedback Product Updates Knowledge Base AI…" at bounding box center [545, 298] width 819 height 2479
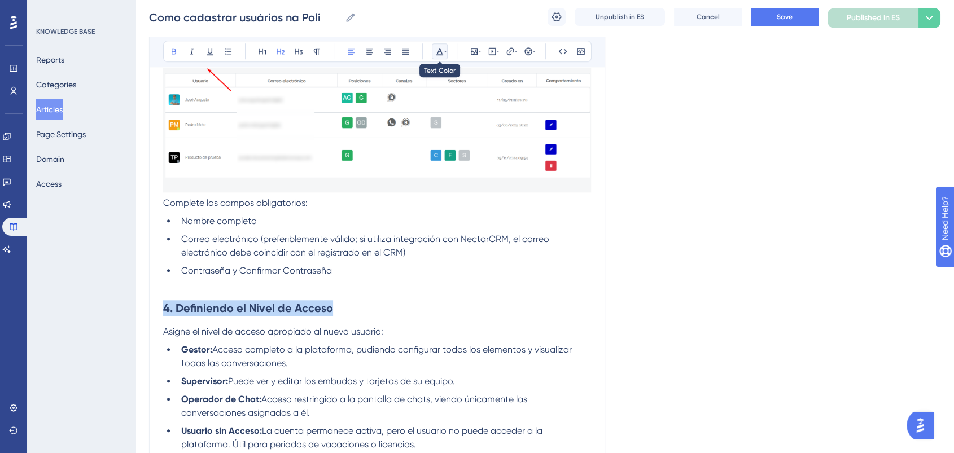
click at [438, 48] on icon at bounding box center [439, 51] width 9 height 9
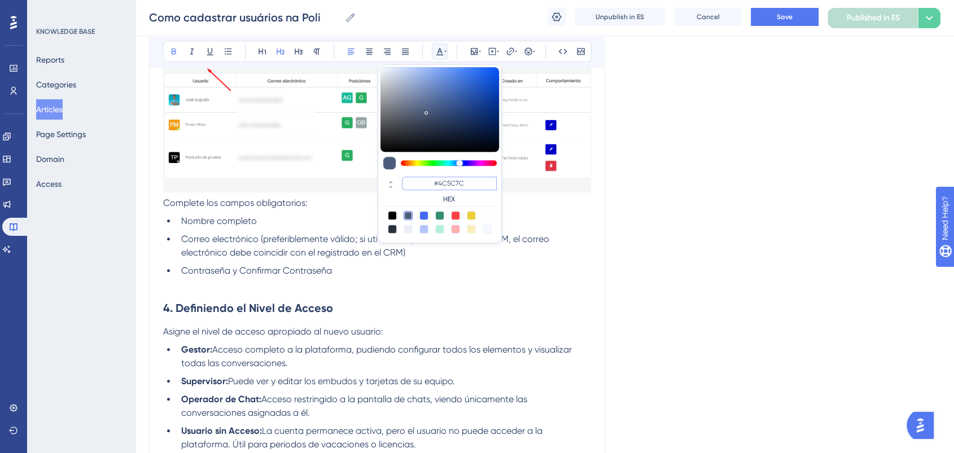
drag, startPoint x: 471, startPoint y: 182, endPoint x: 419, endPoint y: 183, distance: 52.0
click at [419, 183] on input "#4C5C7C" at bounding box center [449, 184] width 95 height 14
paste input "0000FF"
type input "#0000FF"
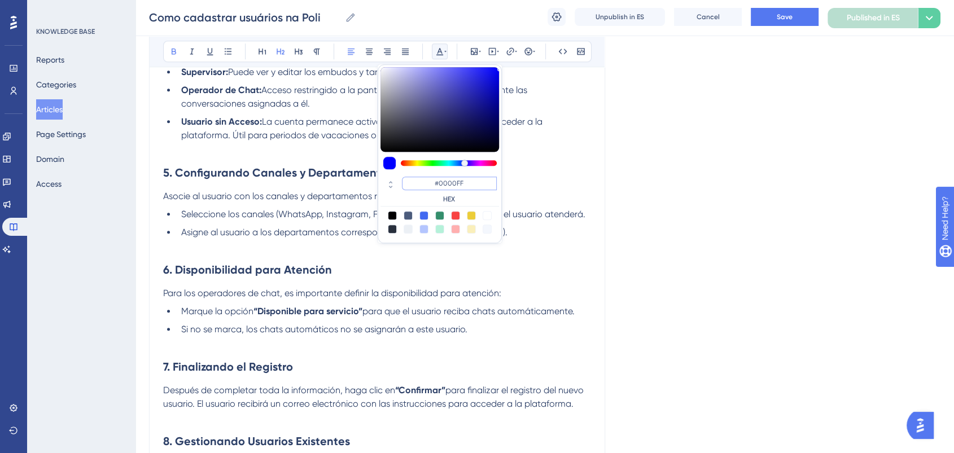
scroll to position [1255, 0]
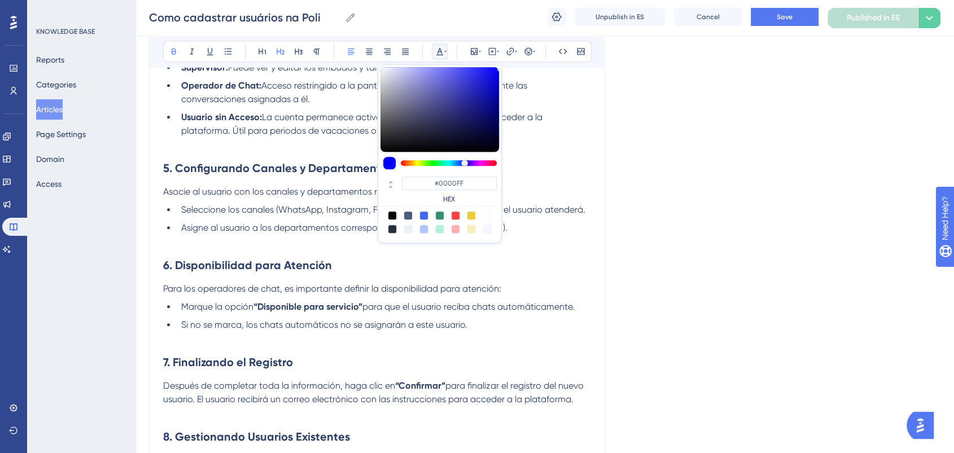
click at [296, 159] on h2 "5. Configurando Canales y Departamentos" at bounding box center [377, 168] width 428 height 34
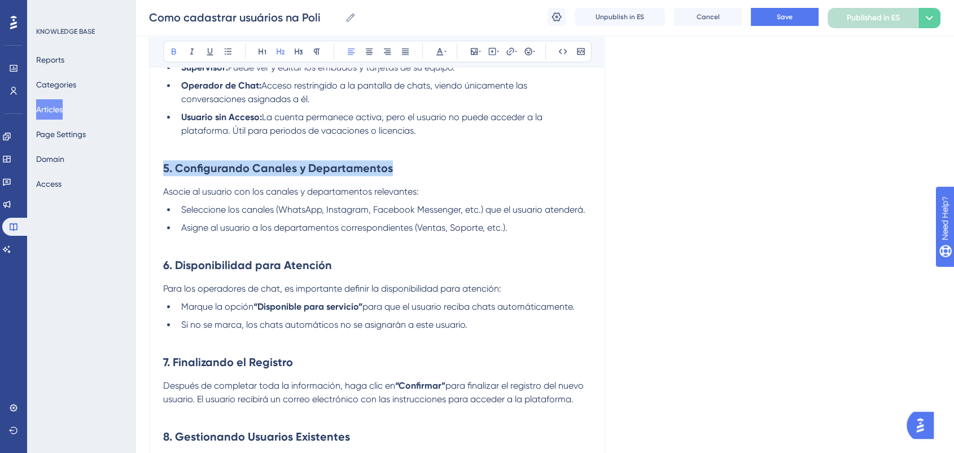
drag, startPoint x: 401, startPoint y: 172, endPoint x: 156, endPoint y: 169, distance: 245.1
click at [156, 169] on div "Guía Completa para Registrar, Editar, Eliminar y Restaurar Usuarios en Poli Dig…" at bounding box center [377, 5] width 456 height 2267
drag, startPoint x: 436, startPoint y: 50, endPoint x: 435, endPoint y: 58, distance: 7.9
click at [436, 50] on icon at bounding box center [439, 51] width 9 height 9
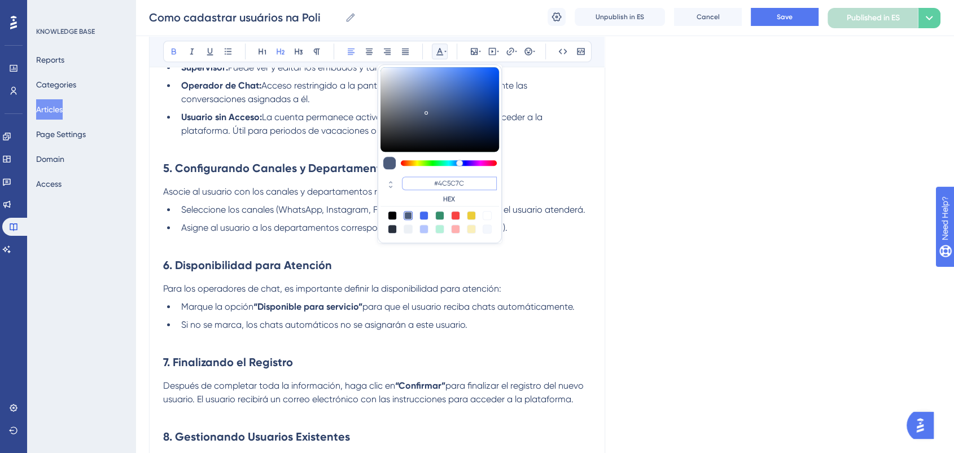
drag, startPoint x: 475, startPoint y: 181, endPoint x: 417, endPoint y: 186, distance: 58.4
click at [417, 186] on input "#4C5C7C" at bounding box center [449, 184] width 95 height 14
paste input "0000FF"
type input "#0000FF"
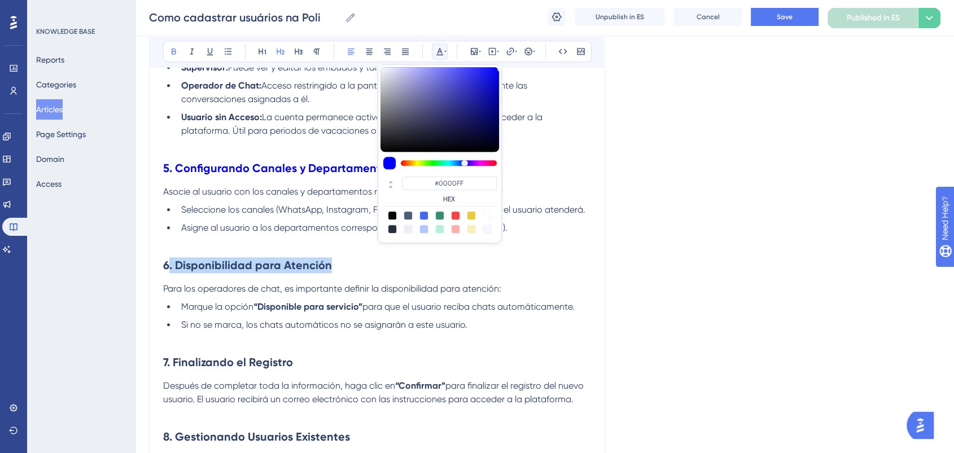
drag, startPoint x: 333, startPoint y: 264, endPoint x: 167, endPoint y: 278, distance: 166.1
click at [167, 278] on h2 "6. Disponibilidad para Atención" at bounding box center [377, 265] width 428 height 34
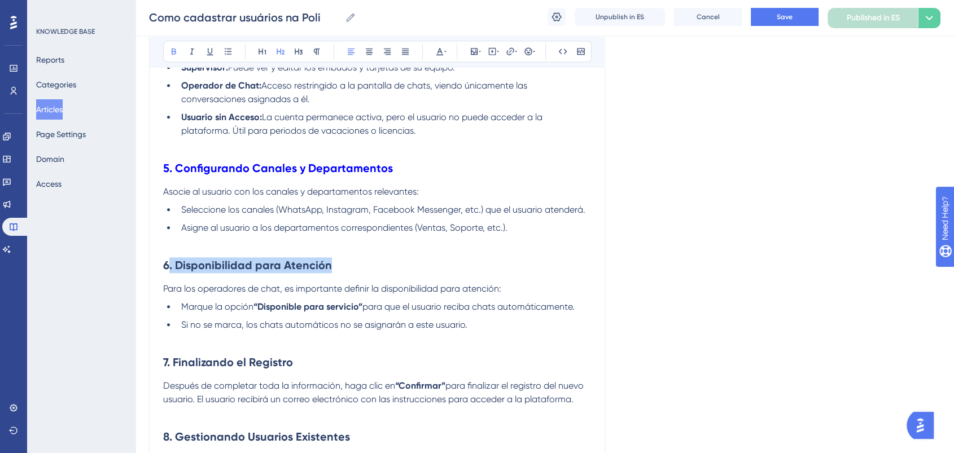
click at [287, 255] on h2 "6. Disponibilidad para Atención" at bounding box center [377, 265] width 428 height 34
drag, startPoint x: 348, startPoint y: 269, endPoint x: 150, endPoint y: 270, distance: 197.6
click at [150, 270] on div "Guía Completa para Registrar, Editar, Eliminar y Restaurar Usuarios en Poli Dig…" at bounding box center [377, 5] width 456 height 2267
click at [438, 51] on icon at bounding box center [439, 51] width 7 height 7
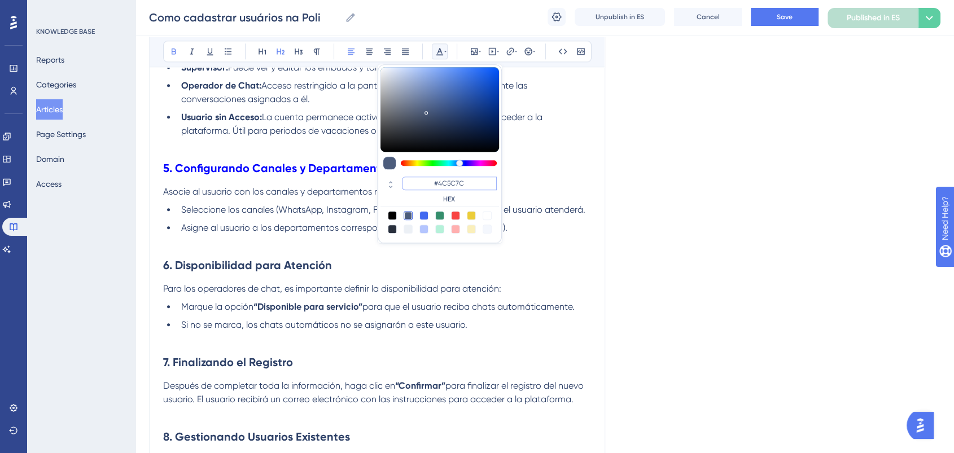
drag, startPoint x: 470, startPoint y: 181, endPoint x: 429, endPoint y: 179, distance: 40.7
click at [429, 179] on input "#4C5C7C" at bounding box center [449, 184] width 95 height 14
paste input "0000FF"
type input "#0000FF"
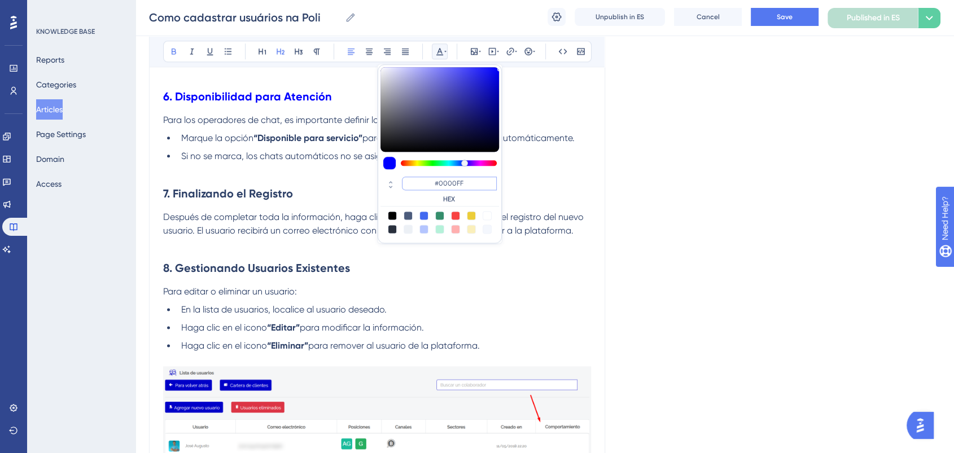
scroll to position [1443, 0]
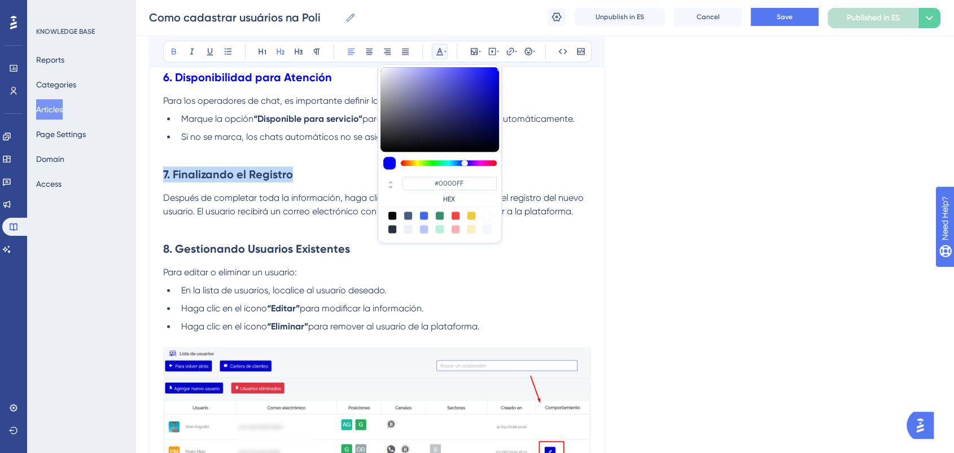
drag, startPoint x: 305, startPoint y: 181, endPoint x: 115, endPoint y: 190, distance: 191.0
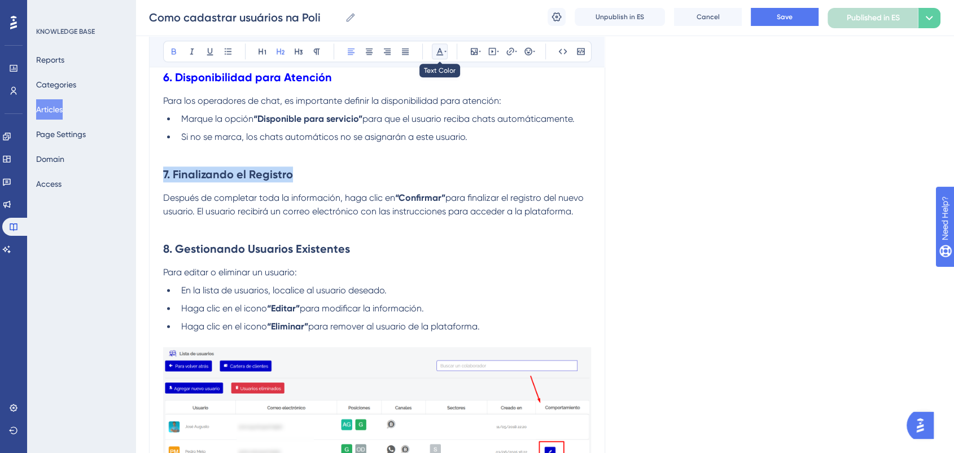
click at [442, 51] on icon at bounding box center [439, 51] width 7 height 7
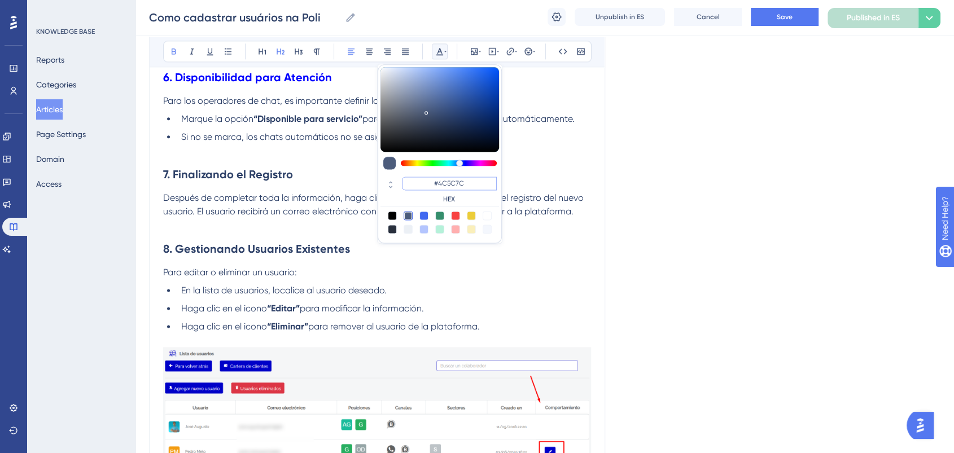
drag, startPoint x: 483, startPoint y: 177, endPoint x: 429, endPoint y: 186, distance: 55.6
click at [429, 186] on input "#4C5C7C" at bounding box center [449, 184] width 95 height 14
paste input "0000FF"
type input "#0000FF"
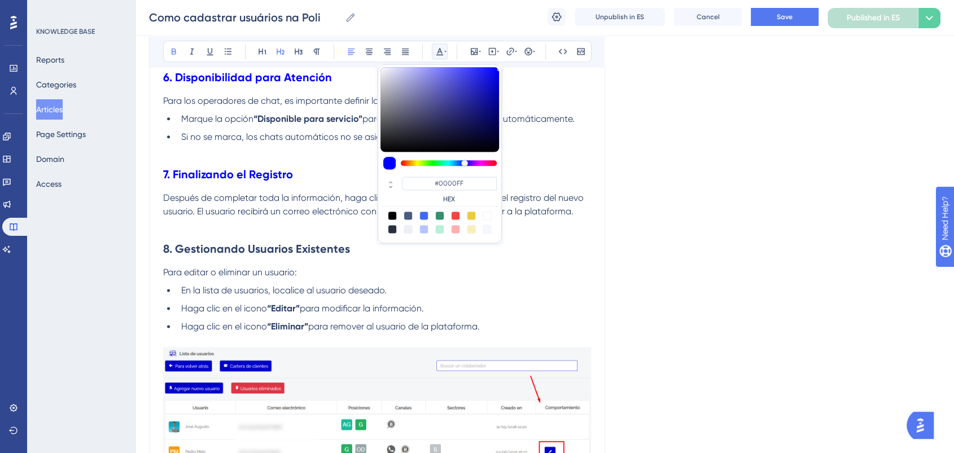
click at [350, 250] on h2 "8. Gestionando Usuarios Existentes" at bounding box center [377, 249] width 428 height 34
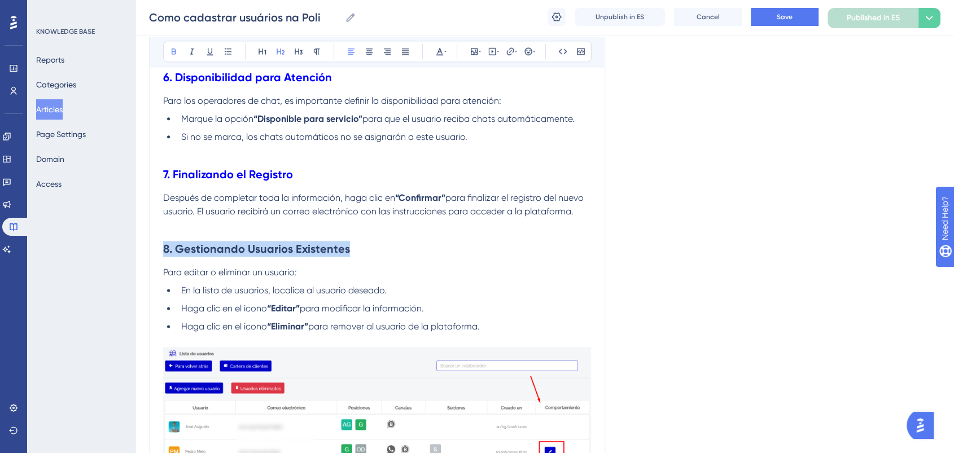
drag, startPoint x: 356, startPoint y: 250, endPoint x: 69, endPoint y: 259, distance: 287.0
click at [441, 49] on icon at bounding box center [439, 51] width 9 height 9
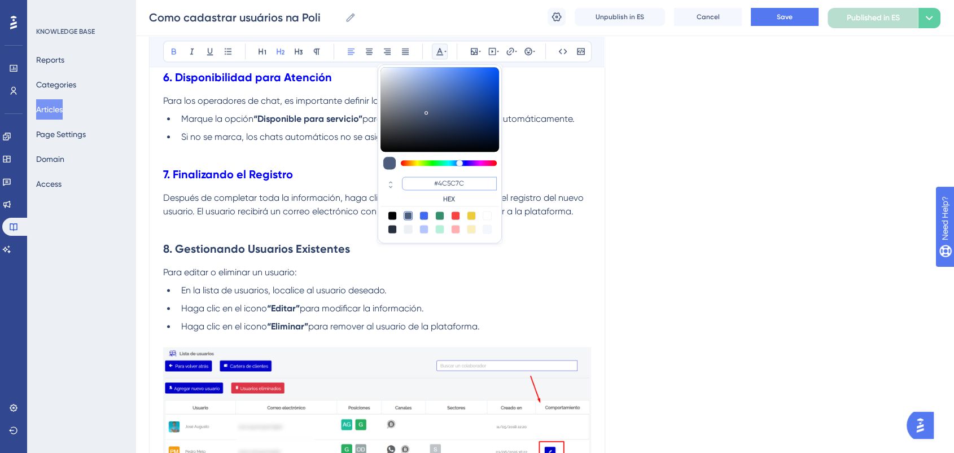
drag, startPoint x: 475, startPoint y: 180, endPoint x: 408, endPoint y: 185, distance: 66.9
click at [408, 185] on input "#4C5C7C" at bounding box center [449, 184] width 95 height 14
paste input "0000FF"
type input "#0000FF"
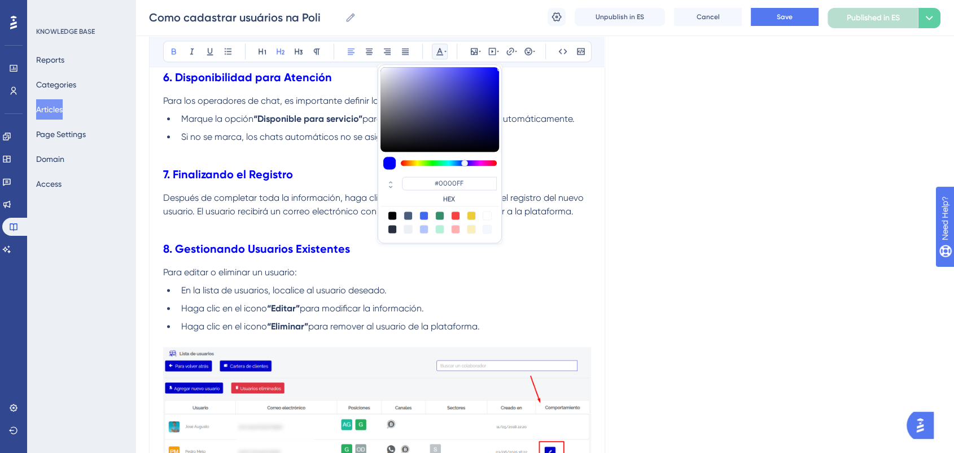
click at [254, 247] on strong "8. Gestionando Usuarios Existentes" at bounding box center [256, 249] width 187 height 14
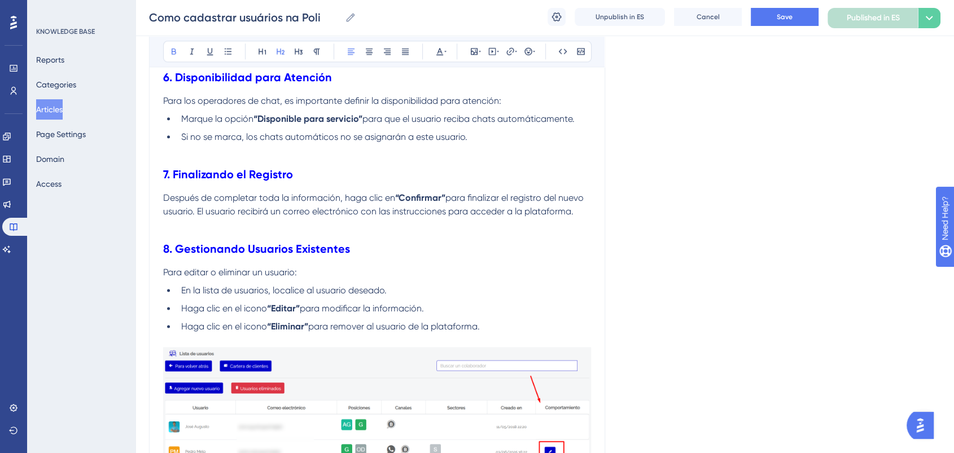
scroll to position [1631, 0]
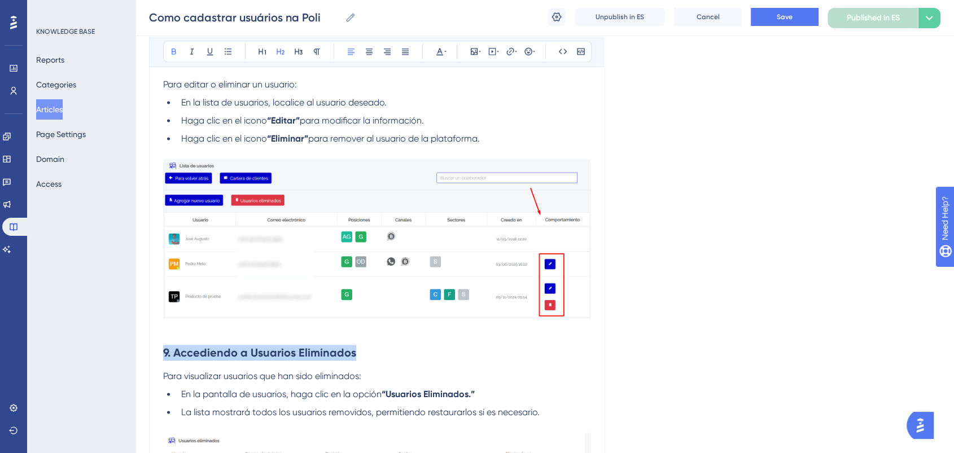
drag, startPoint x: 366, startPoint y: 361, endPoint x: 32, endPoint y: 344, distance: 334.7
drag, startPoint x: 442, startPoint y: 51, endPoint x: 439, endPoint y: 59, distance: 8.6
click at [442, 51] on icon at bounding box center [439, 51] width 9 height 9
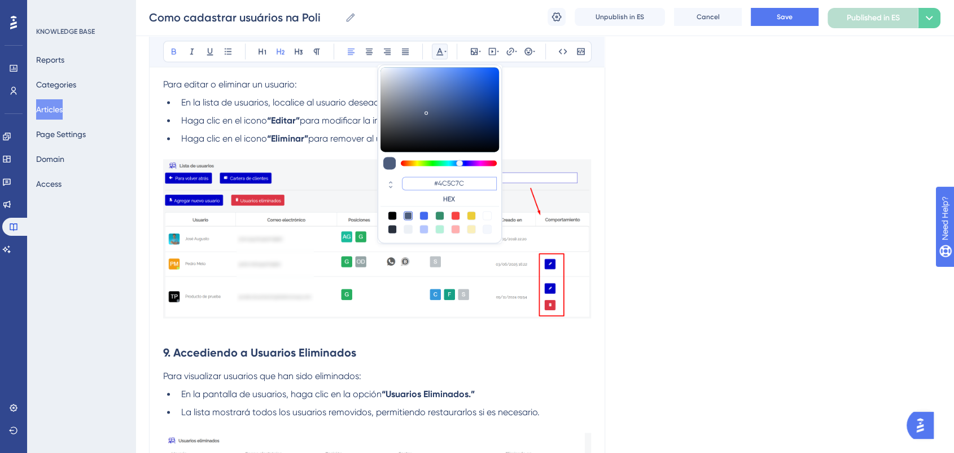
drag, startPoint x: 478, startPoint y: 182, endPoint x: 430, endPoint y: 187, distance: 48.3
click at [430, 187] on input "#4C5C7C" at bounding box center [449, 184] width 95 height 14
paste input "0000FF"
type input "#0000FF"
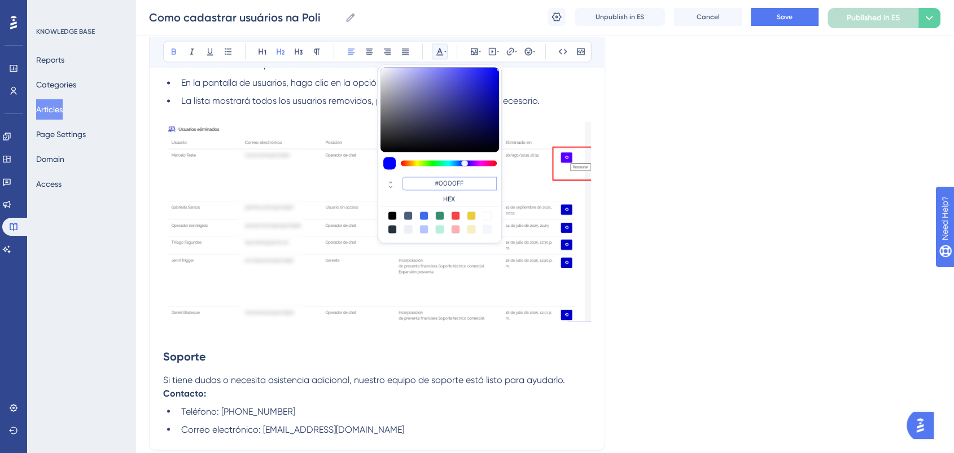
scroll to position [2048, 0]
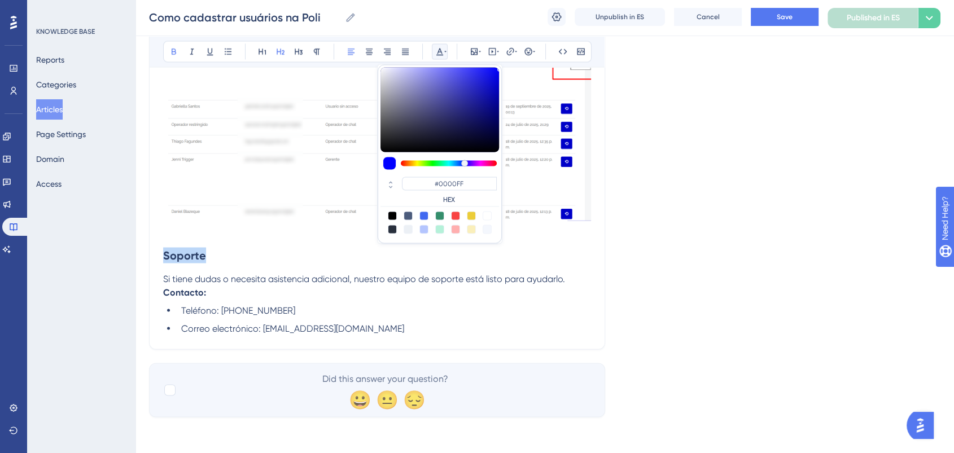
drag, startPoint x: 248, startPoint y: 256, endPoint x: 84, endPoint y: 256, distance: 164.9
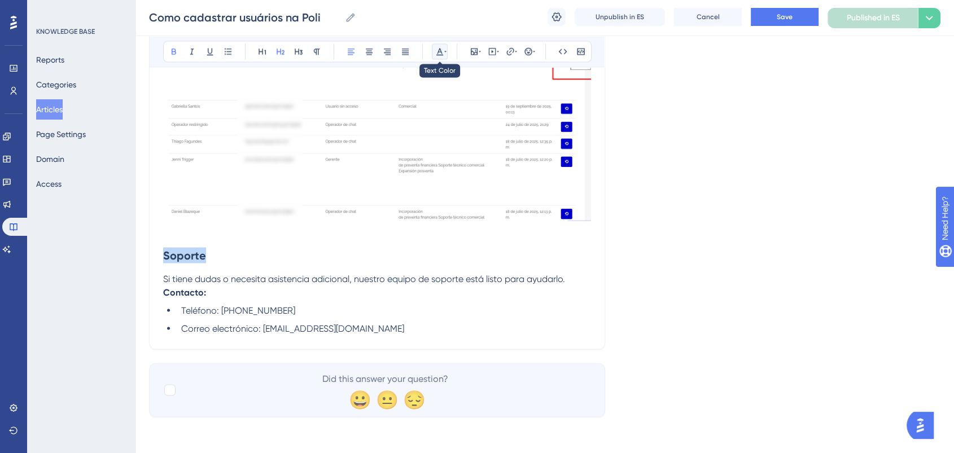
click at [444, 53] on icon at bounding box center [445, 51] width 2 height 9
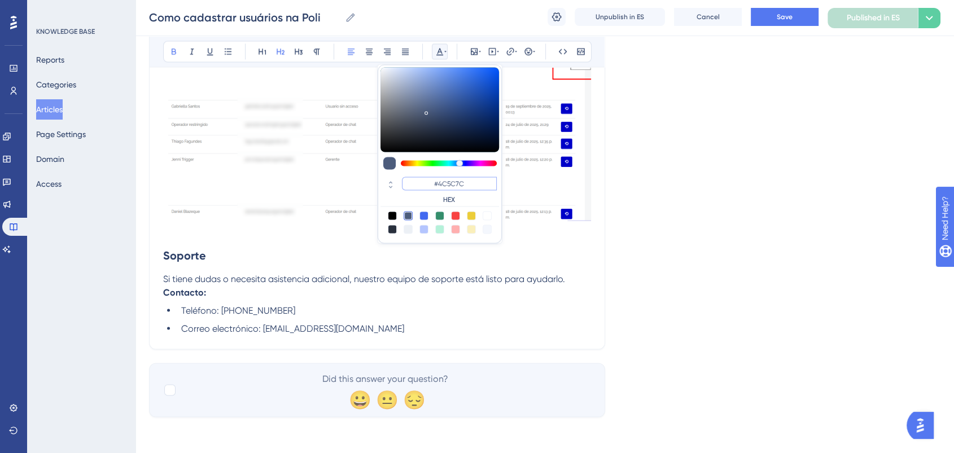
drag, startPoint x: 478, startPoint y: 186, endPoint x: 431, endPoint y: 185, distance: 47.5
click at [431, 185] on input "#4C5C7C" at bounding box center [449, 184] width 95 height 14
paste input "0000FF"
type input "#0000FF"
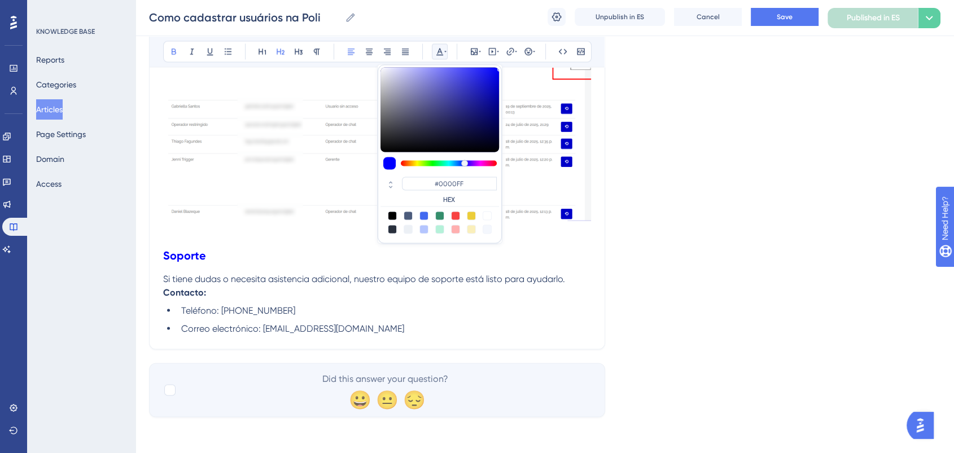
click at [228, 260] on h2 "Soporte" at bounding box center [377, 255] width 428 height 34
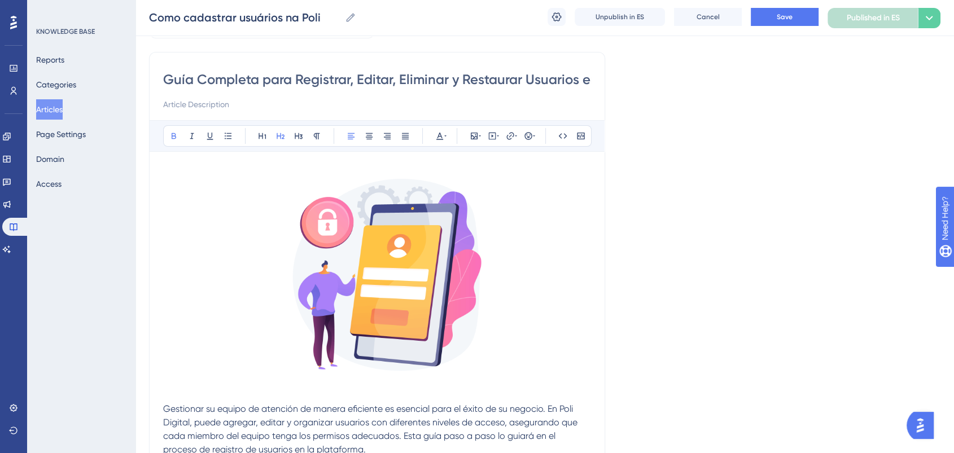
scroll to position [0, 0]
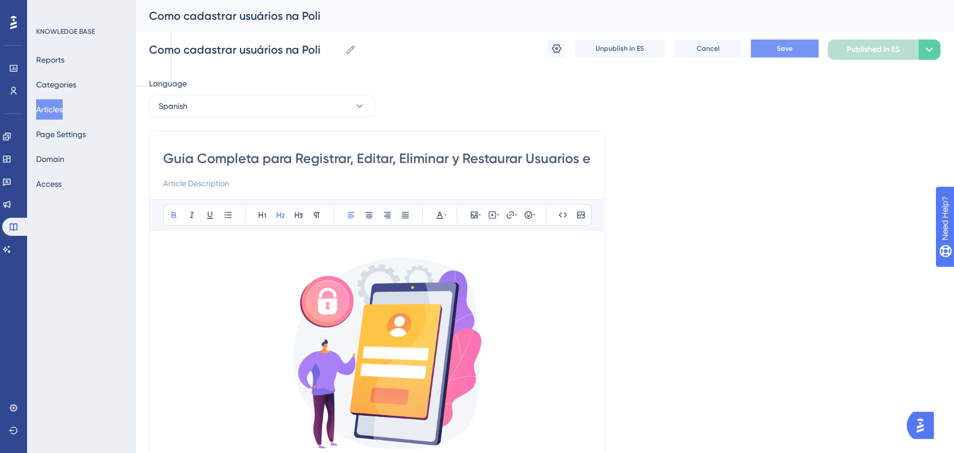
click at [783, 43] on button "Save" at bounding box center [785, 49] width 68 height 18
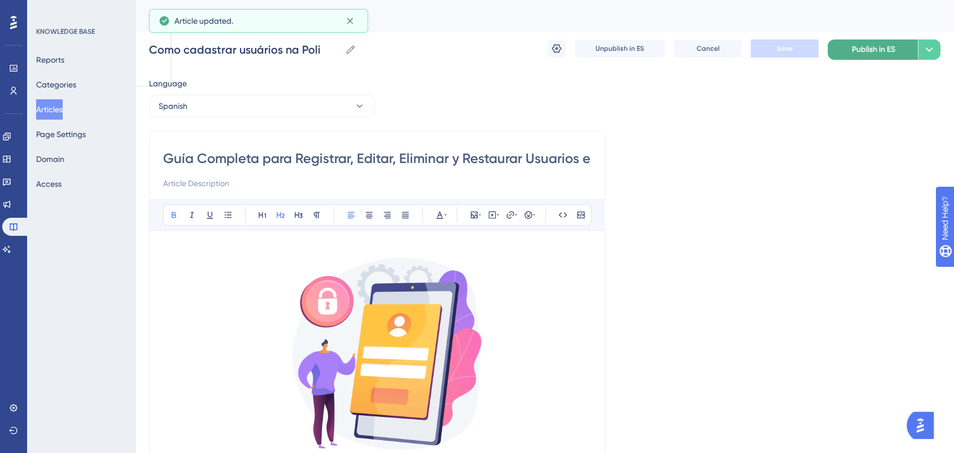
click at [849, 48] on button "Publish in ES" at bounding box center [873, 50] width 90 height 20
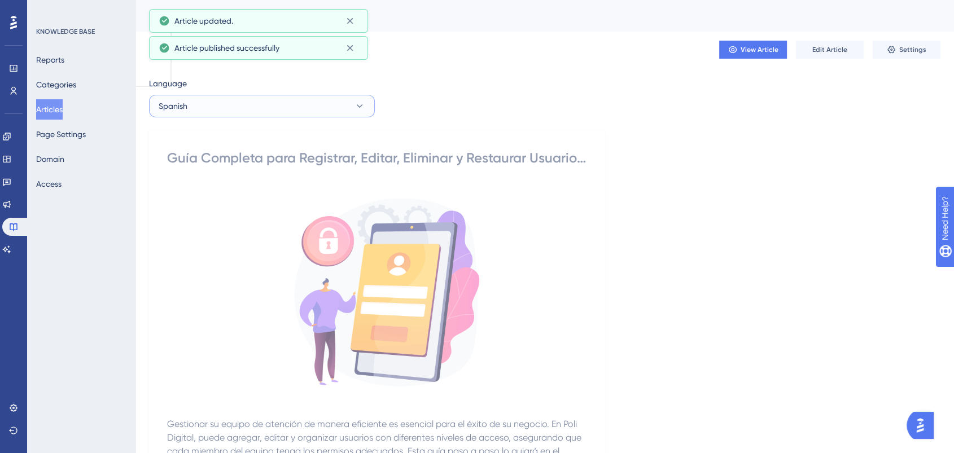
click at [204, 107] on button "Spanish" at bounding box center [262, 106] width 226 height 23
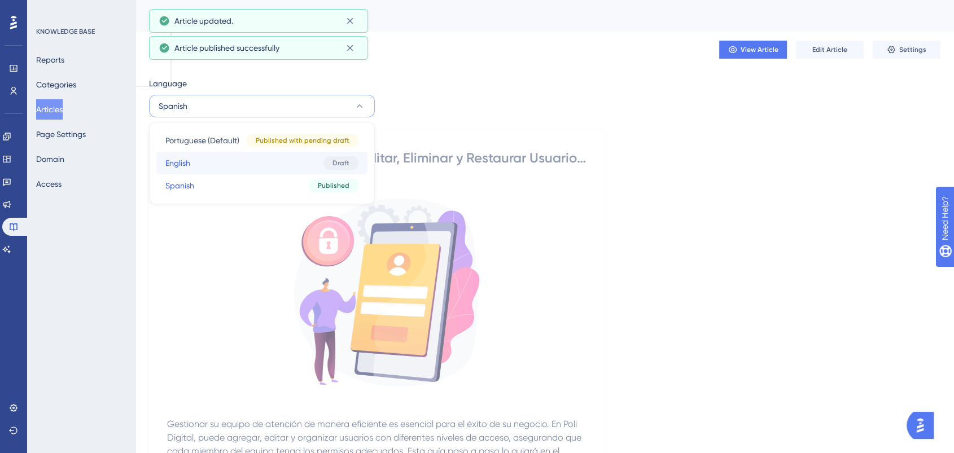
click at [269, 167] on button "English English Draft" at bounding box center [261, 163] width 211 height 23
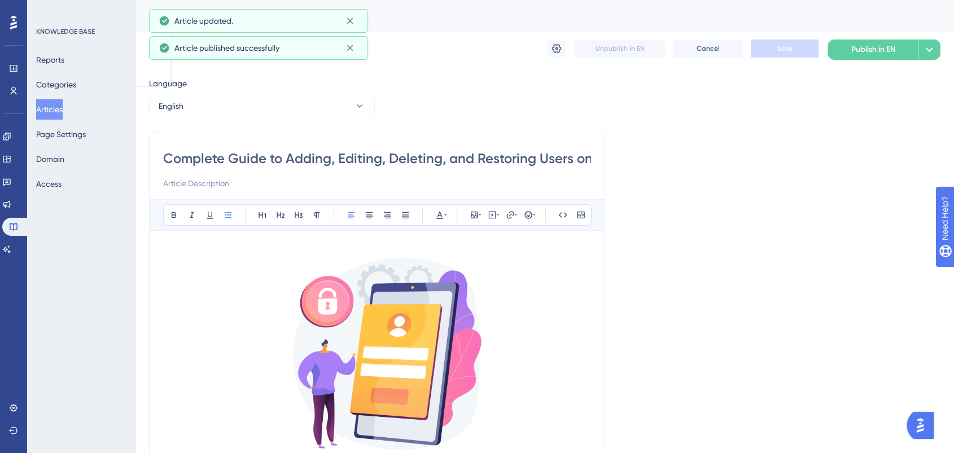
scroll to position [1533, 0]
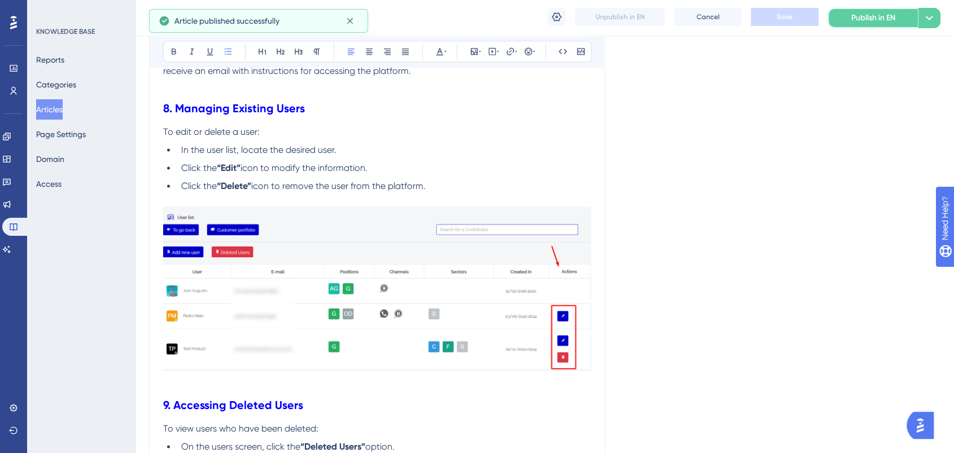
click at [883, 11] on span "Publish in EN" at bounding box center [874, 18] width 44 height 14
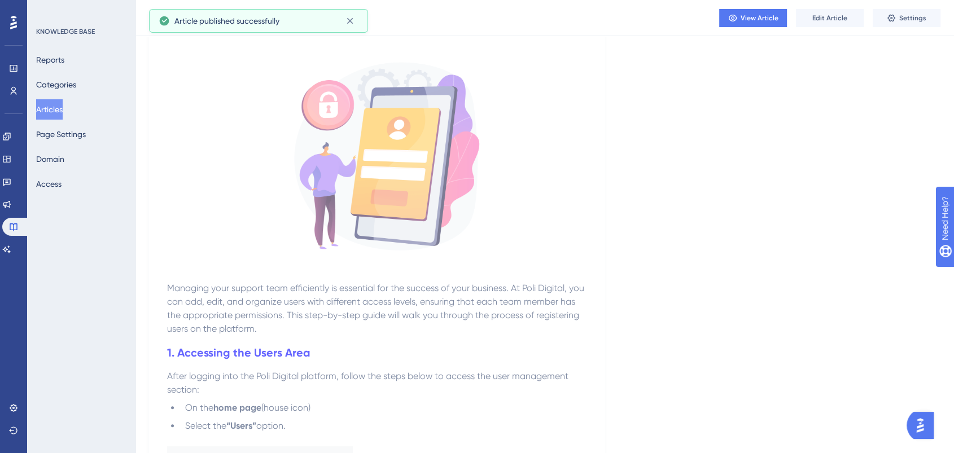
scroll to position [27, 0]
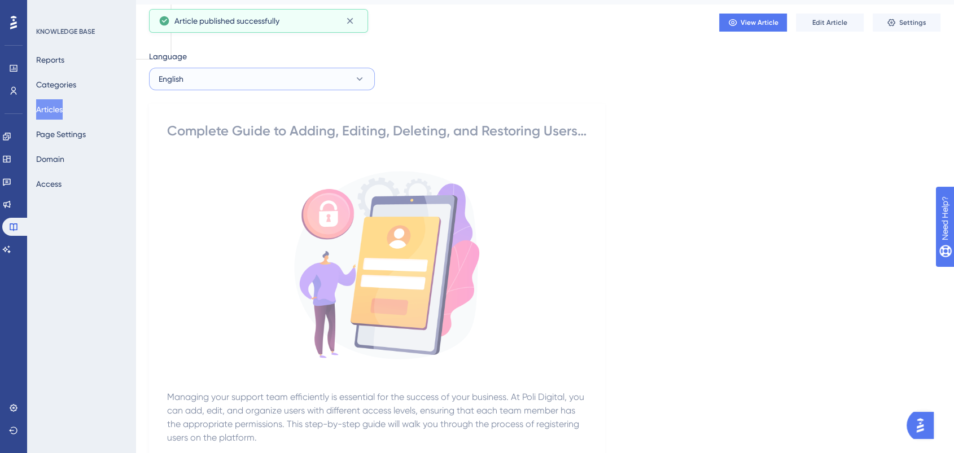
click at [254, 85] on button "English" at bounding box center [262, 79] width 226 height 23
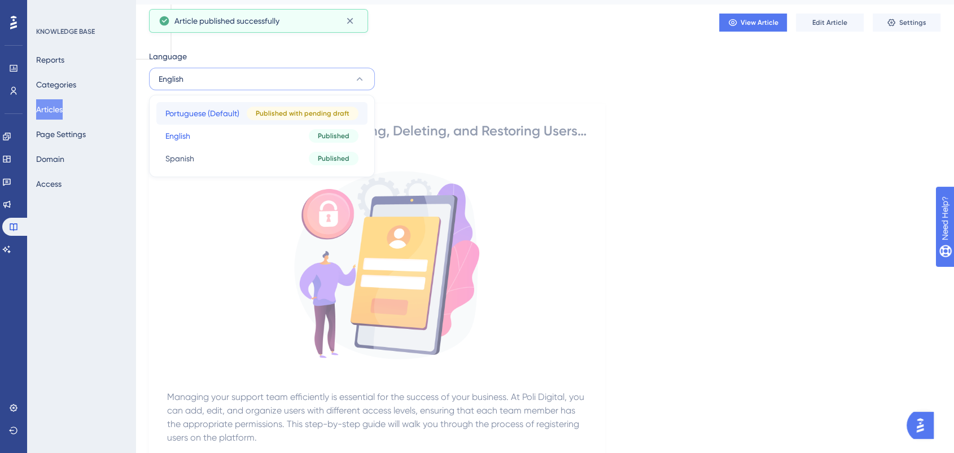
click at [228, 118] on span "Portuguese (Default)" at bounding box center [202, 114] width 74 height 14
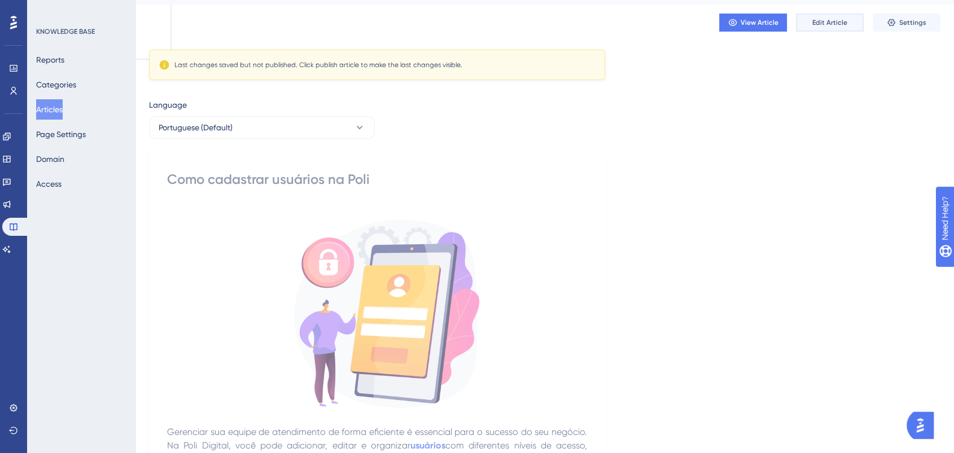
click at [820, 19] on span "Edit Article" at bounding box center [830, 22] width 35 height 9
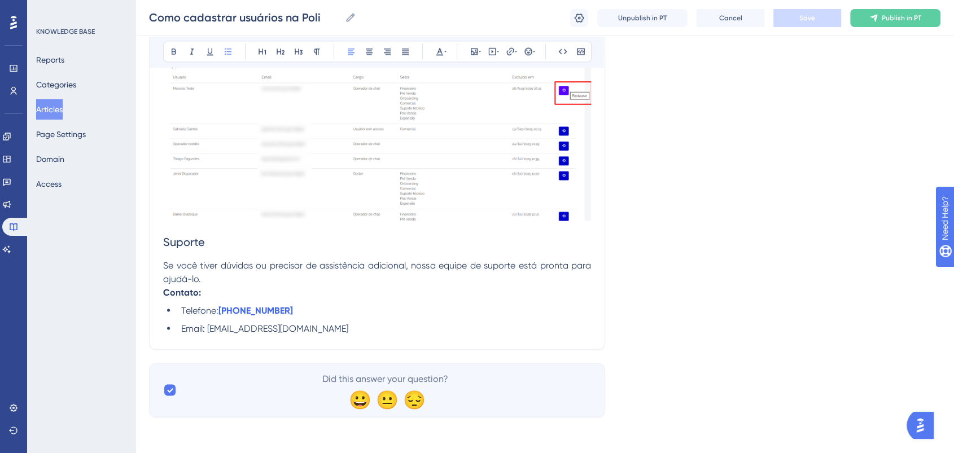
scroll to position [1973, 0]
drag, startPoint x: 219, startPoint y: 246, endPoint x: 160, endPoint y: 241, distance: 58.9
click at [174, 50] on icon at bounding box center [173, 51] width 9 height 9
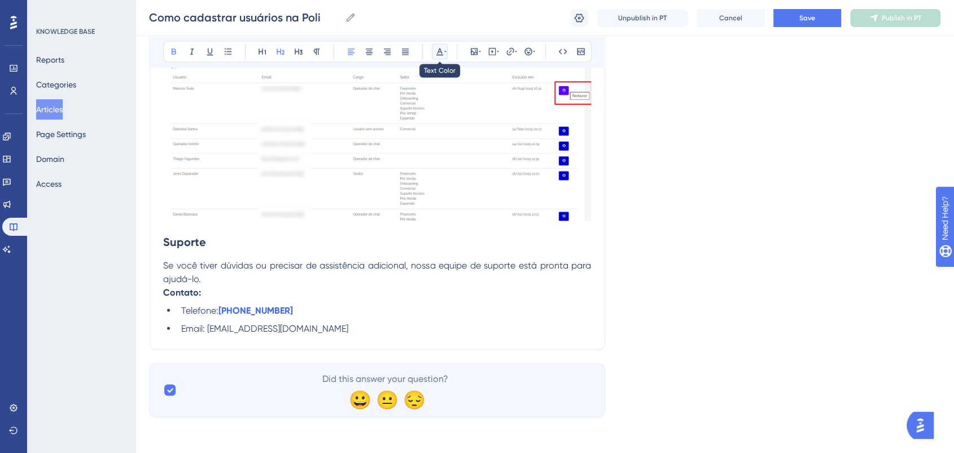
click at [446, 47] on icon at bounding box center [445, 51] width 2 height 9
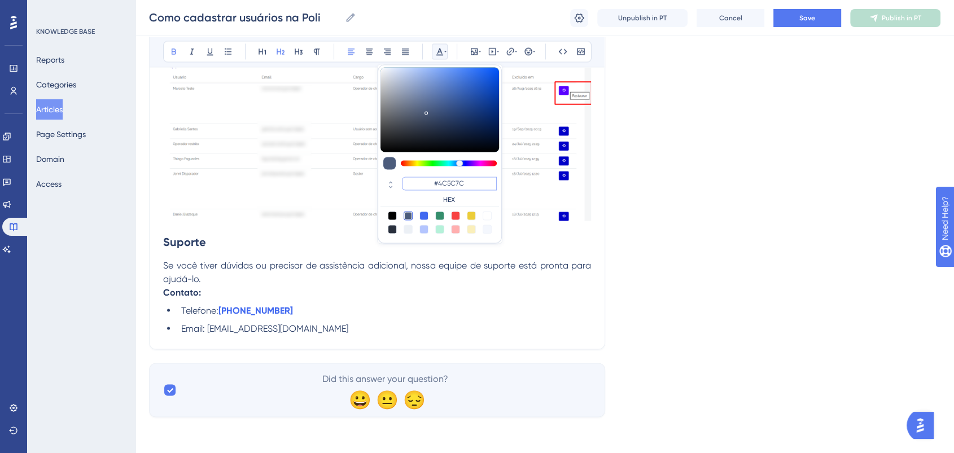
drag, startPoint x: 477, startPoint y: 187, endPoint x: 422, endPoint y: 187, distance: 55.3
click at [422, 187] on input "#4C5C7C" at bounding box center [449, 184] width 95 height 14
paste input "0000FF"
type input "#0000FF"
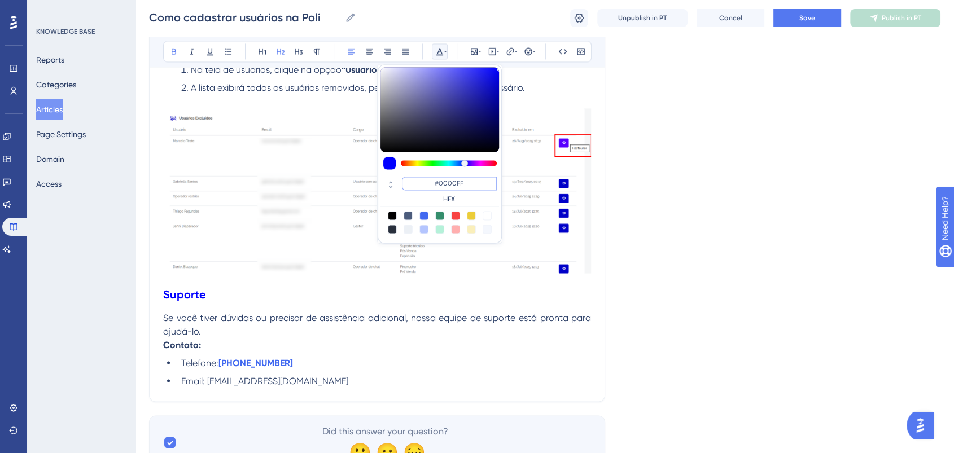
scroll to position [1722, 0]
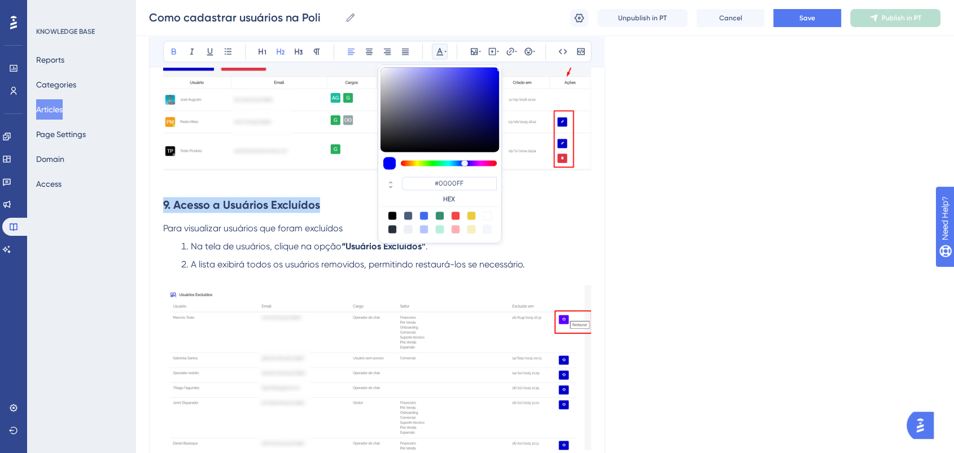
drag, startPoint x: 339, startPoint y: 229, endPoint x: 119, endPoint y: 229, distance: 220.2
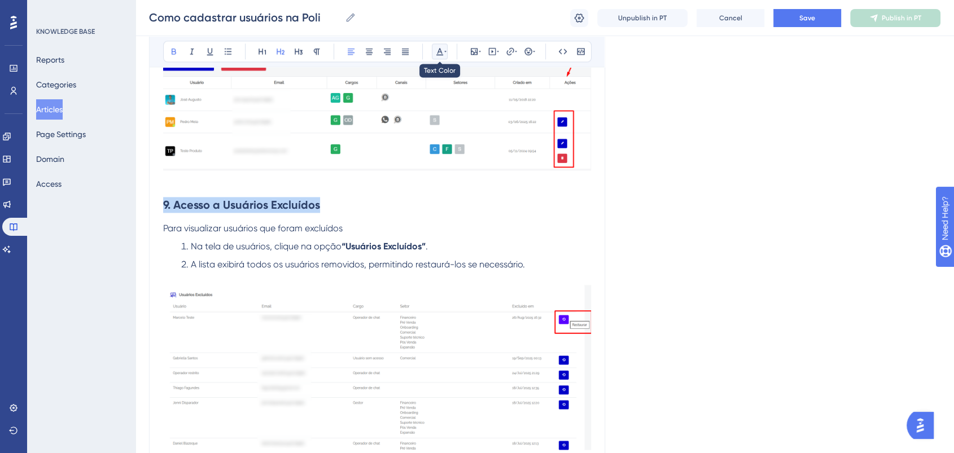
click at [442, 50] on icon at bounding box center [439, 51] width 9 height 9
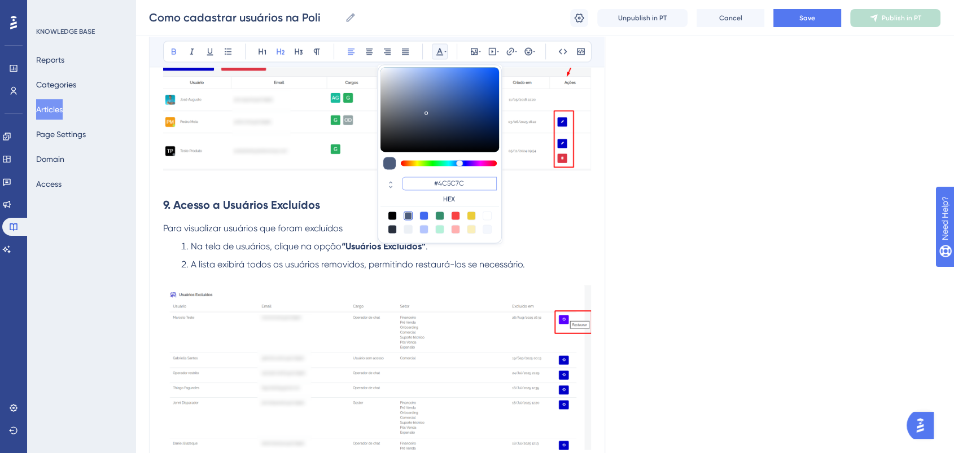
drag, startPoint x: 471, startPoint y: 184, endPoint x: 425, endPoint y: 184, distance: 46.3
click at [425, 184] on input "#4C5C7C" at bounding box center [449, 184] width 95 height 14
paste input "0000FF"
type input "#0000FF"
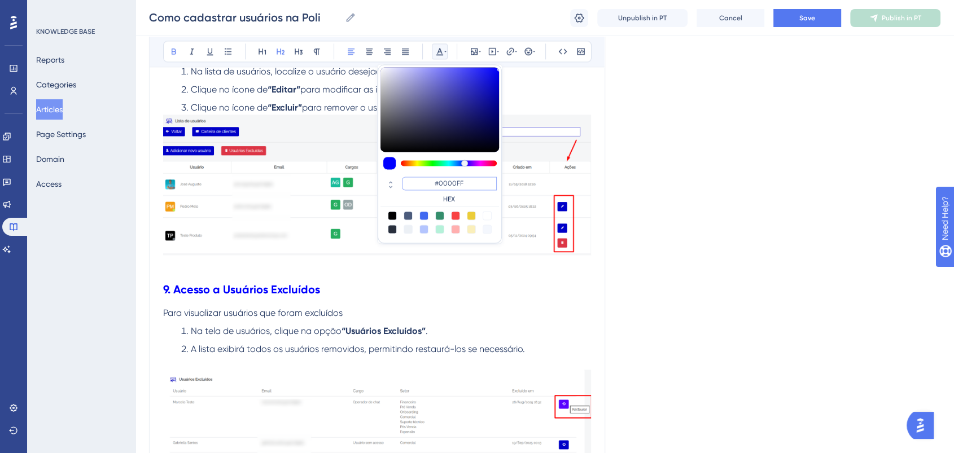
scroll to position [1534, 0]
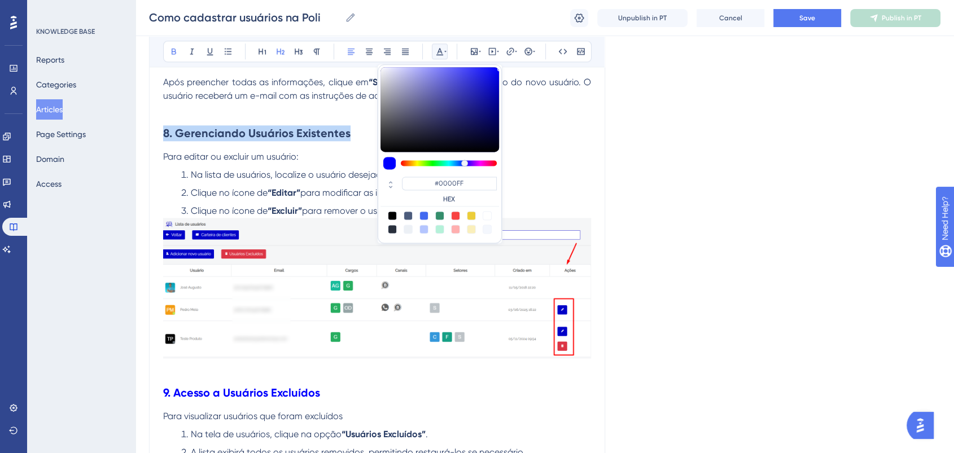
drag, startPoint x: 356, startPoint y: 152, endPoint x: 139, endPoint y: 160, distance: 217.0
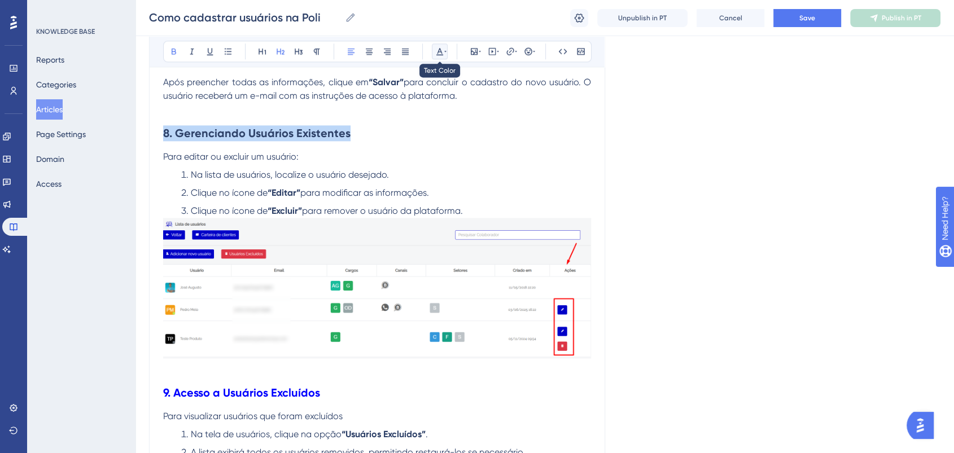
click at [438, 47] on icon at bounding box center [439, 51] width 9 height 9
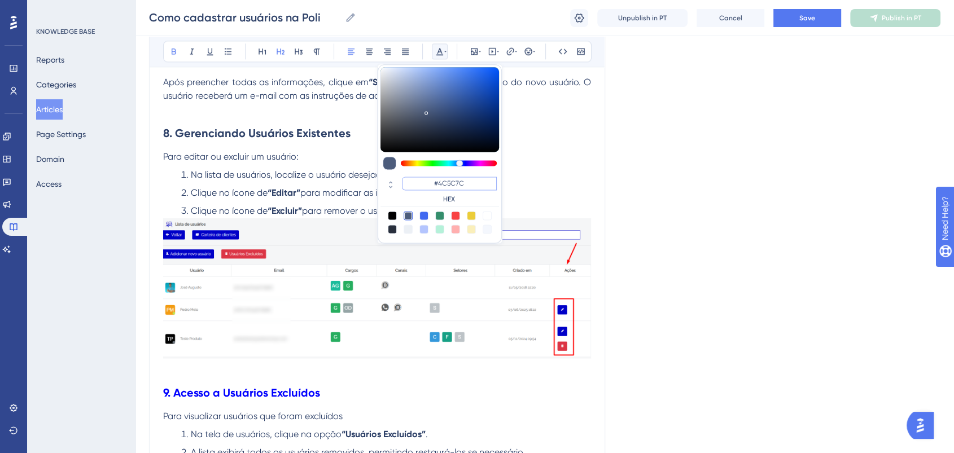
drag, startPoint x: 483, startPoint y: 189, endPoint x: 376, endPoint y: 191, distance: 107.3
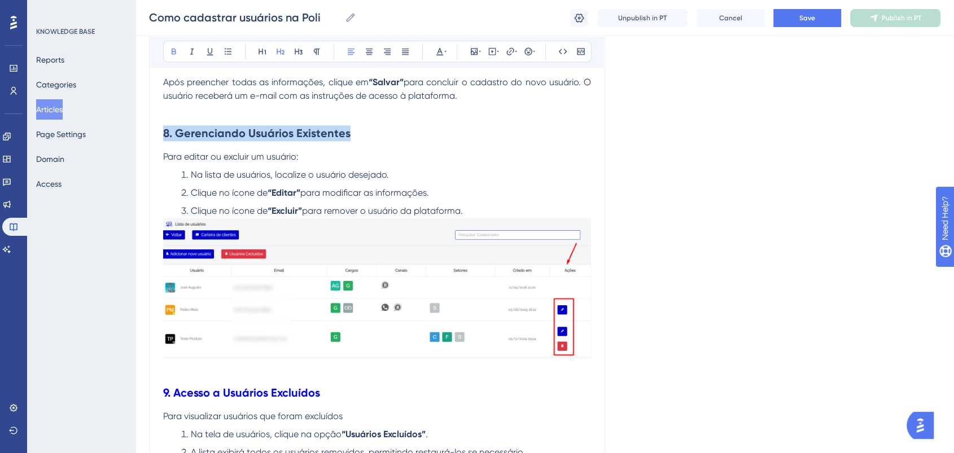
drag, startPoint x: 354, startPoint y: 154, endPoint x: 145, endPoint y: 153, distance: 208.9
click at [446, 53] on icon at bounding box center [445, 51] width 2 height 9
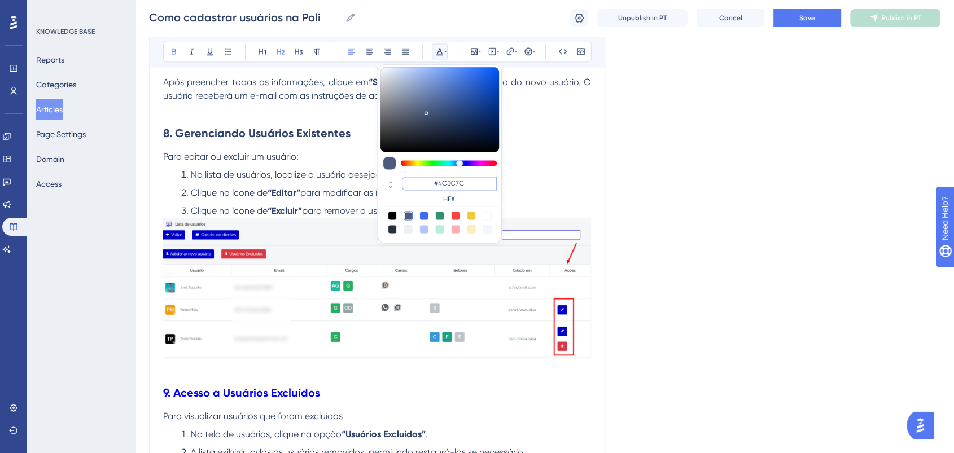
drag, startPoint x: 482, startPoint y: 186, endPoint x: 433, endPoint y: 182, distance: 48.7
click at [433, 182] on input "#4C5C7C" at bounding box center [449, 184] width 95 height 14
paste input "0000FF"
type input "#0000FF"
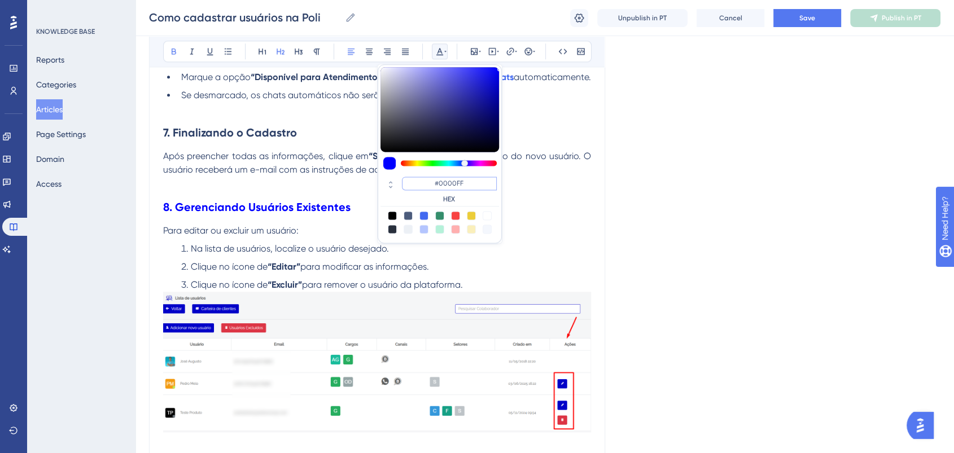
scroll to position [1283, 0]
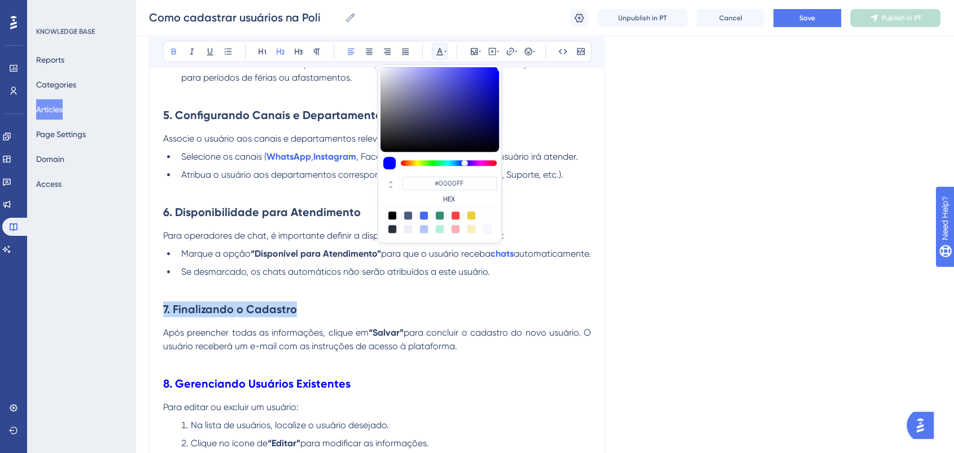
drag, startPoint x: 239, startPoint y: 333, endPoint x: 174, endPoint y: 288, distance: 79.1
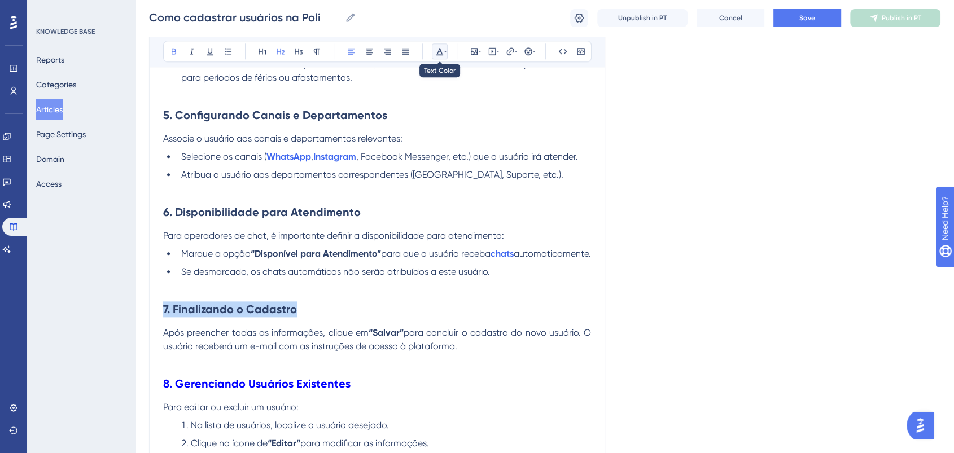
drag, startPoint x: 440, startPoint y: 48, endPoint x: 440, endPoint y: 60, distance: 12.4
click at [439, 54] on icon at bounding box center [439, 51] width 9 height 9
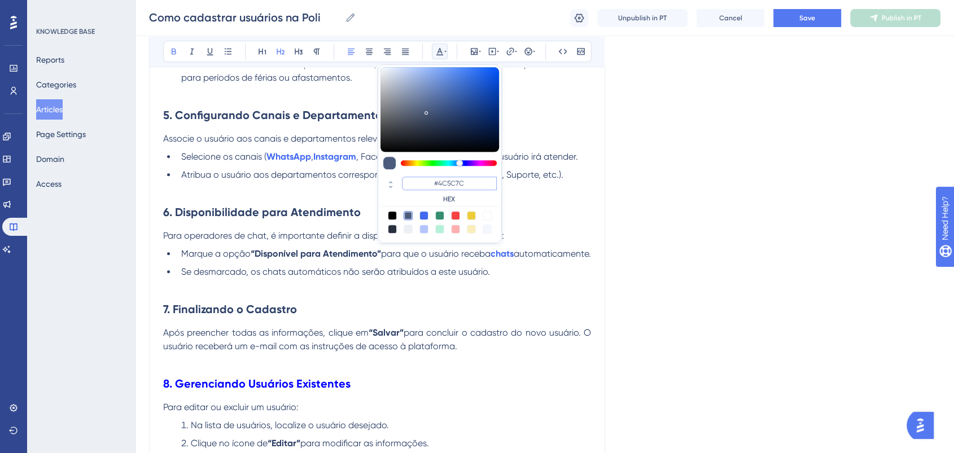
drag, startPoint x: 479, startPoint y: 180, endPoint x: 417, endPoint y: 186, distance: 61.8
click at [417, 186] on input "#4C5C7C" at bounding box center [449, 184] width 95 height 14
paste input "0000FF"
type input "#0000FF"
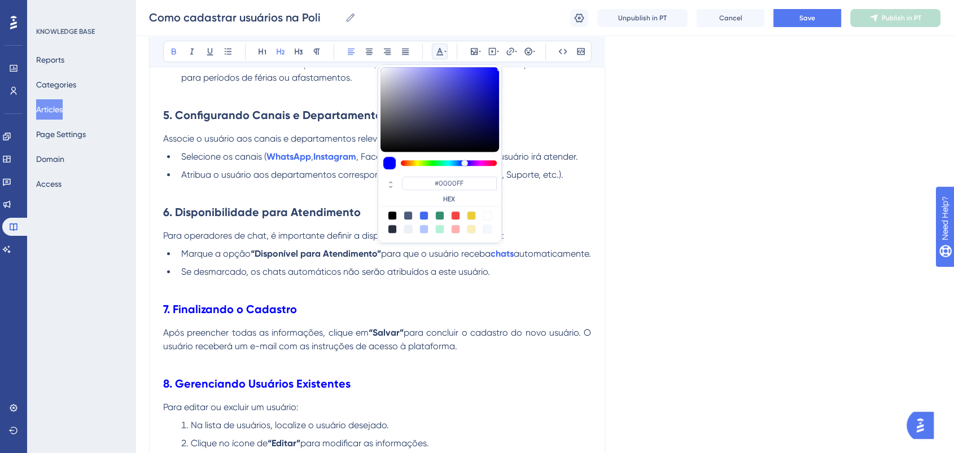
click at [307, 204] on h2 "6. Disponibilidade para Atendimento" at bounding box center [377, 212] width 428 height 34
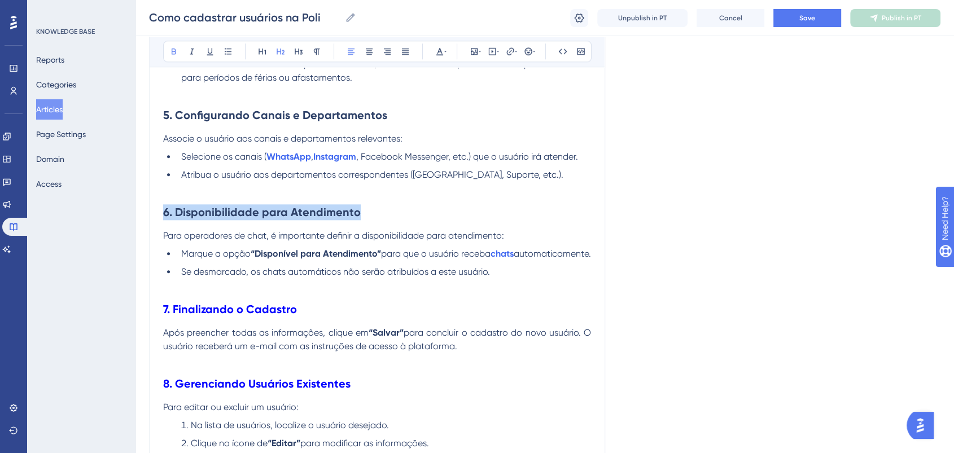
drag, startPoint x: 375, startPoint y: 212, endPoint x: 211, endPoint y: 195, distance: 164.6
click at [163, 219] on h2 "6. Disponibilidade para Atendimento" at bounding box center [377, 212] width 428 height 34
drag, startPoint x: 442, startPoint y: 50, endPoint x: 441, endPoint y: 60, distance: 9.6
click at [441, 51] on icon at bounding box center [439, 51] width 9 height 9
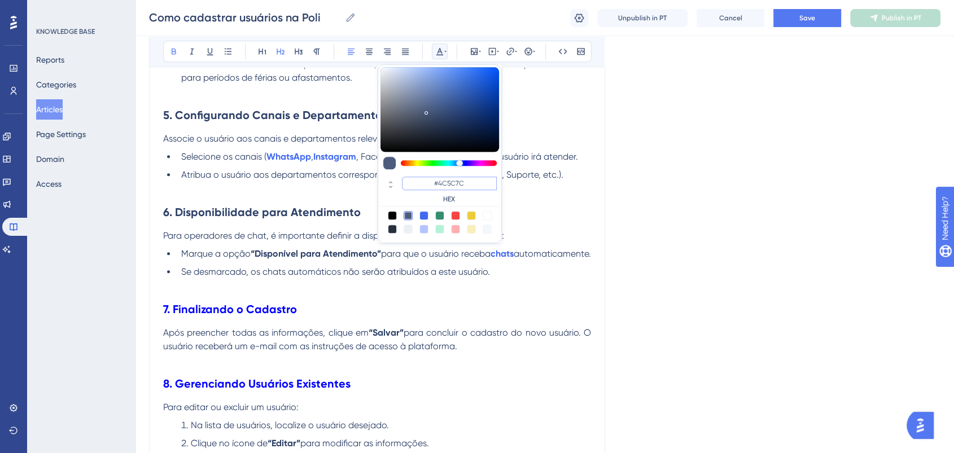
drag, startPoint x: 446, startPoint y: 189, endPoint x: 418, endPoint y: 174, distance: 31.1
click at [418, 177] on input "#4C5C7C" at bounding box center [449, 184] width 95 height 14
paste input "0000FF"
type input "#0000FF"
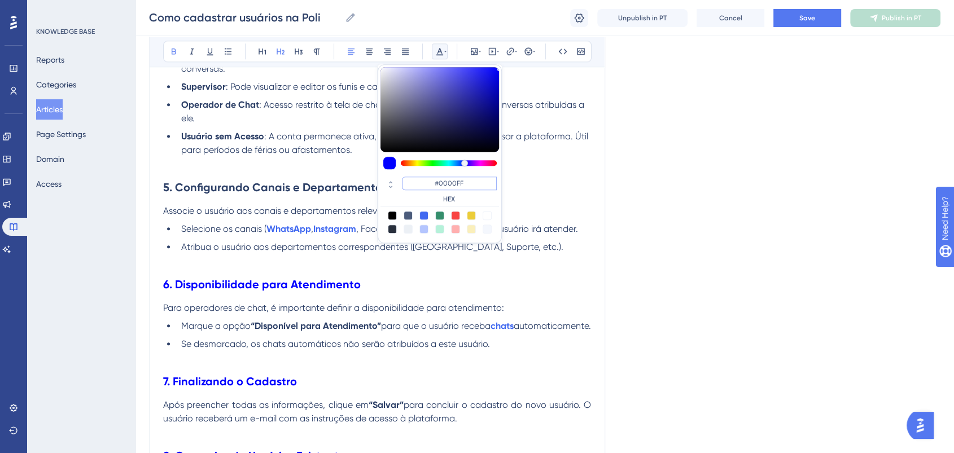
scroll to position [1157, 0]
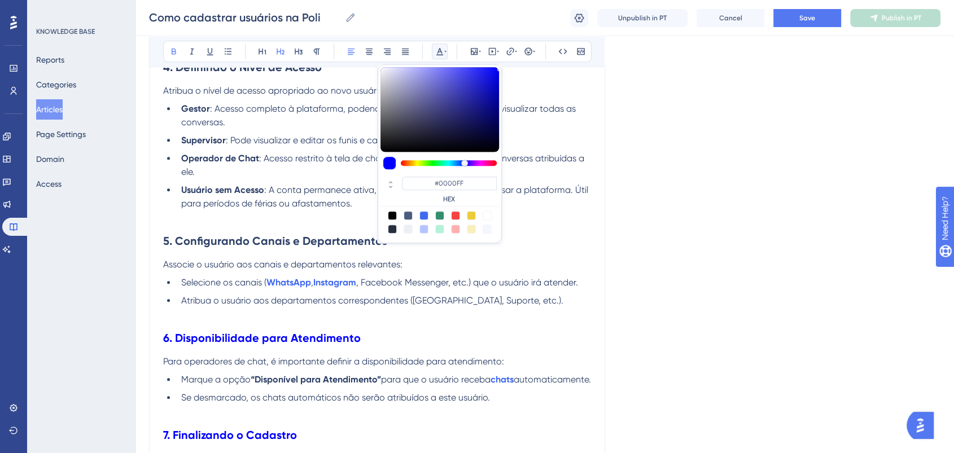
click at [326, 268] on span "Associe o usuário aos canais e departamentos relevantes:​" at bounding box center [282, 264] width 239 height 11
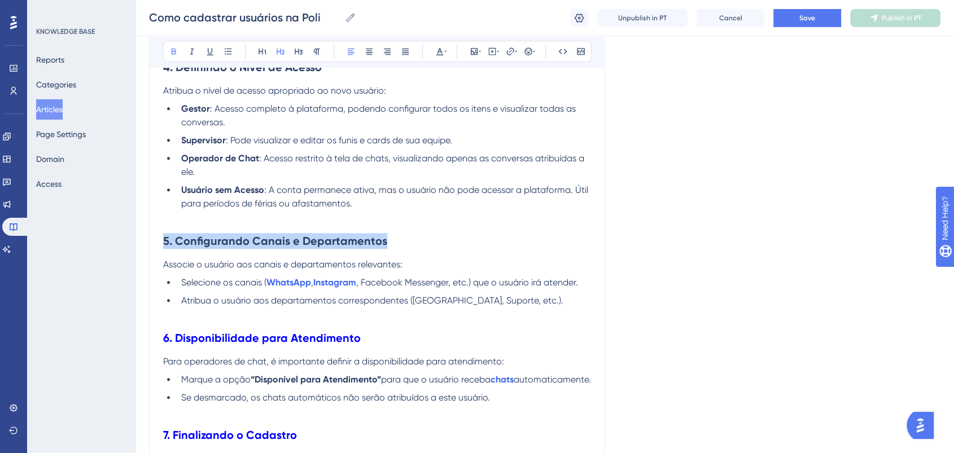
drag, startPoint x: 369, startPoint y: 250, endPoint x: 142, endPoint y: 259, distance: 227.2
click at [142, 259] on div "Performance Users Engagement Widgets Feedback Product Updates Knowledge Base AI…" at bounding box center [545, 36] width 819 height 2386
click at [436, 54] on icon at bounding box center [439, 51] width 7 height 7
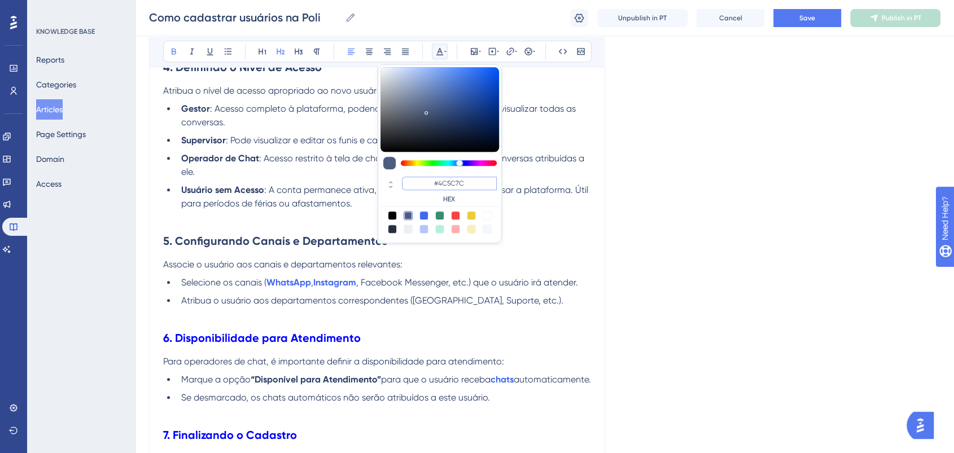
drag, startPoint x: 460, startPoint y: 186, endPoint x: 430, endPoint y: 186, distance: 30.5
click at [430, 186] on input "#4C5C7C" at bounding box center [449, 184] width 95 height 14
paste input "0000FF"
type input "#0000FF"
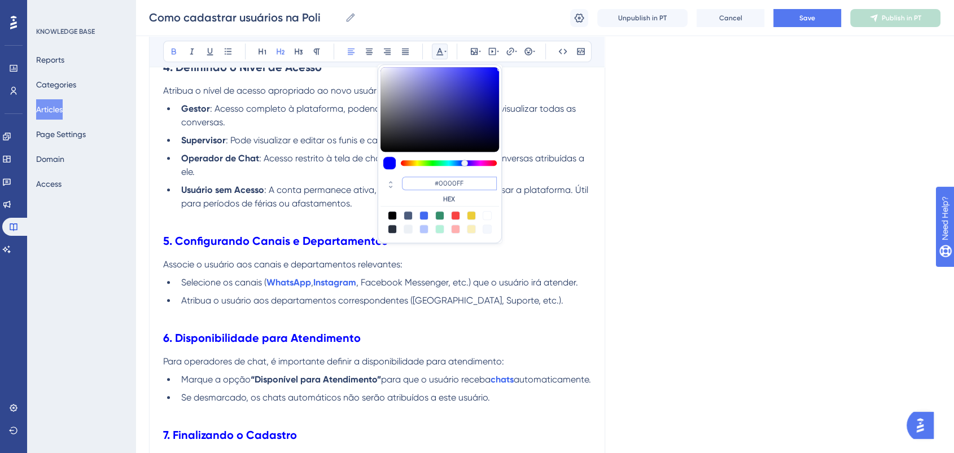
scroll to position [969, 0]
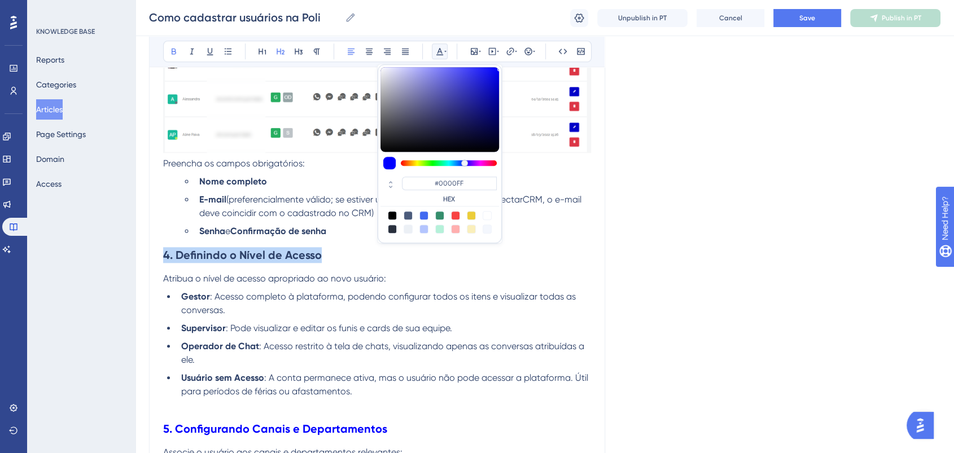
drag, startPoint x: 341, startPoint y: 263, endPoint x: 116, endPoint y: 263, distance: 224.7
click at [136, 263] on div "Performance Users Engagement Widgets Feedback Product Updates Knowledge Base AI…" at bounding box center [545, 224] width 819 height 2386
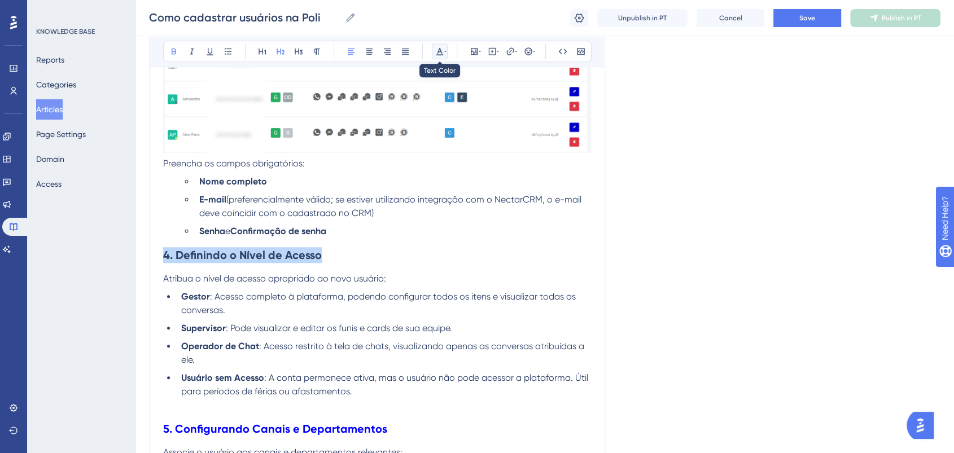
click at [442, 50] on icon at bounding box center [439, 51] width 9 height 9
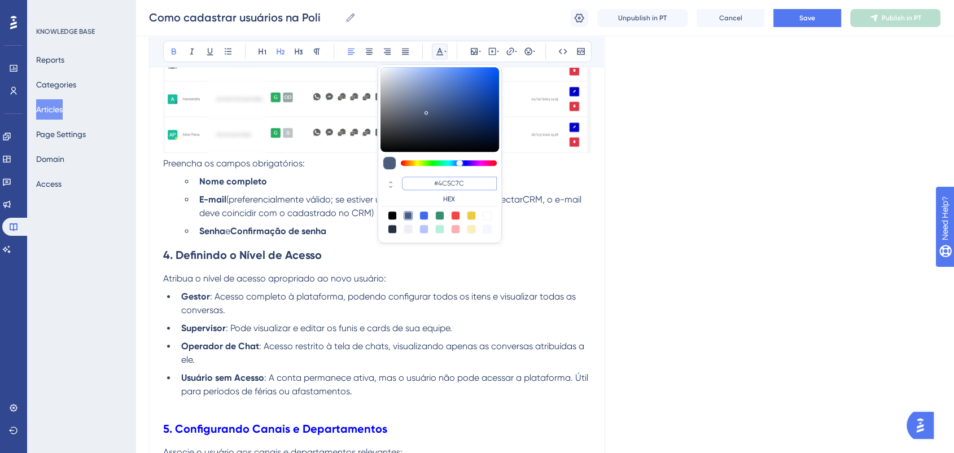
drag, startPoint x: 476, startPoint y: 177, endPoint x: 427, endPoint y: 179, distance: 49.2
click at [427, 179] on input "#4C5C7C" at bounding box center [449, 184] width 95 height 14
paste input "0000FF"
type input "#0000FF"
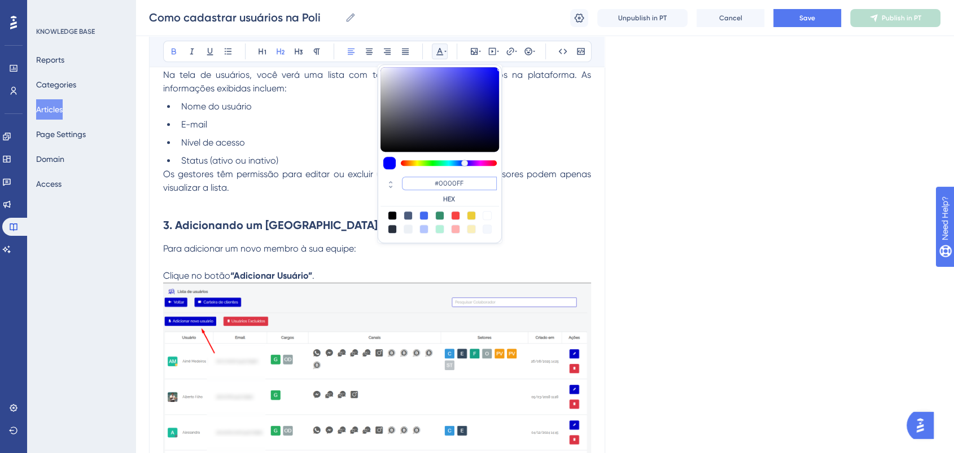
scroll to position [592, 0]
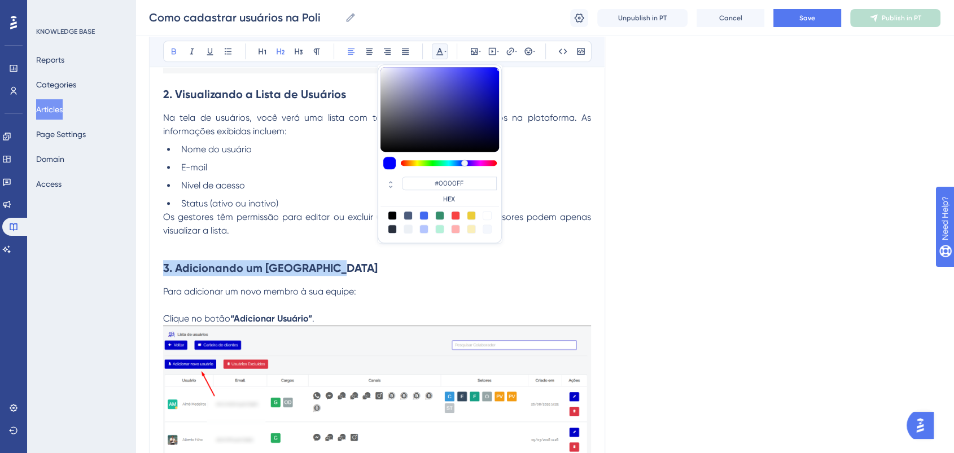
drag, startPoint x: 344, startPoint y: 262, endPoint x: 141, endPoint y: 272, distance: 203.5
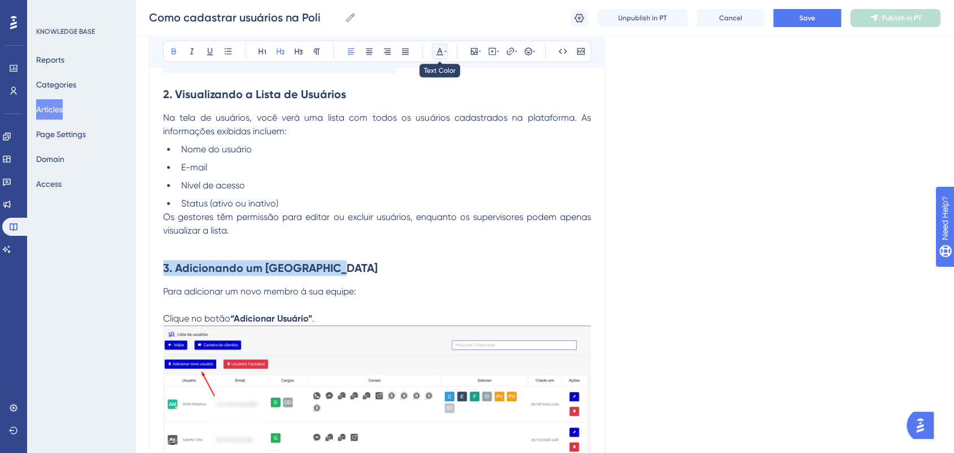
drag, startPoint x: 438, startPoint y: 49, endPoint x: 447, endPoint y: 60, distance: 14.8
click at [438, 49] on icon at bounding box center [439, 51] width 9 height 9
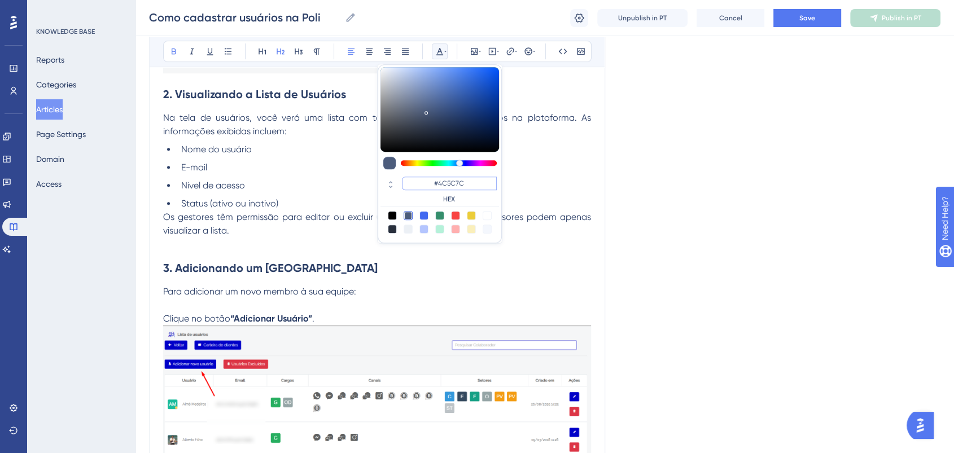
drag, startPoint x: 483, startPoint y: 183, endPoint x: 395, endPoint y: 172, distance: 89.4
click at [395, 172] on div "#4C5C7C HEX" at bounding box center [440, 153] width 124 height 179
paste input "0000FF"
type input "#0000FF"
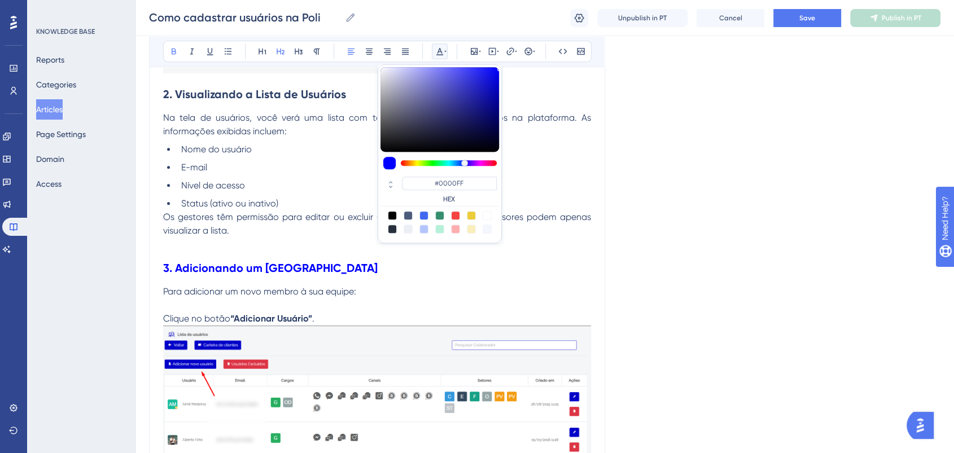
click at [308, 223] on p "Os gestores têm permissão para editar ou excluir usuários, enquanto os supervis…" at bounding box center [377, 224] width 428 height 27
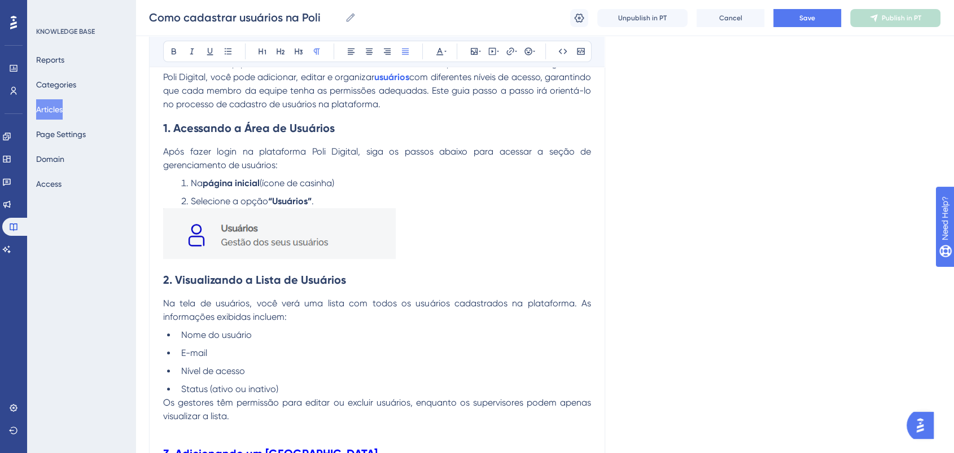
scroll to position [404, 0]
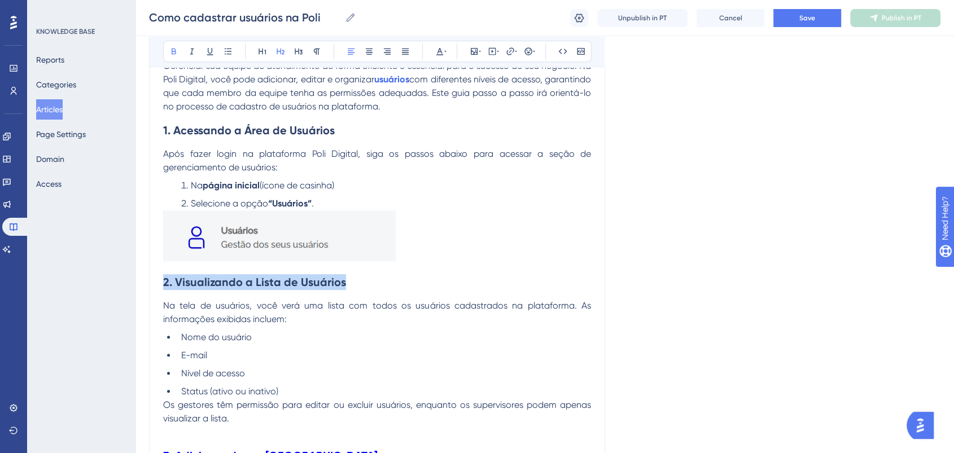
drag, startPoint x: 342, startPoint y: 290, endPoint x: 91, endPoint y: 291, distance: 250.7
click at [430, 56] on div "Bold Italic Underline Bullet Point Heading 1 Heading 2 Heading 3 Normal Align L…" at bounding box center [377, 51] width 429 height 21
drag, startPoint x: 351, startPoint y: 287, endPoint x: 357, endPoint y: 105, distance: 182.5
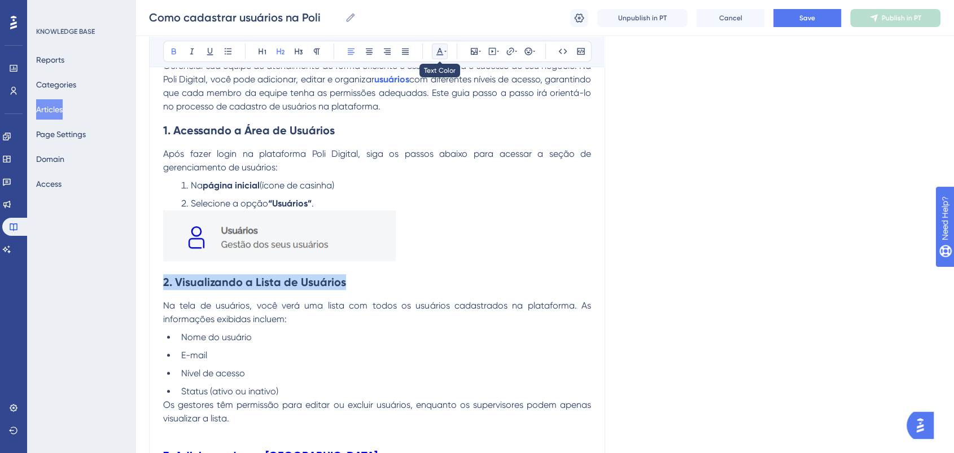
drag, startPoint x: 441, startPoint y: 48, endPoint x: 440, endPoint y: 54, distance: 5.7
click at [440, 50] on icon at bounding box center [439, 51] width 9 height 9
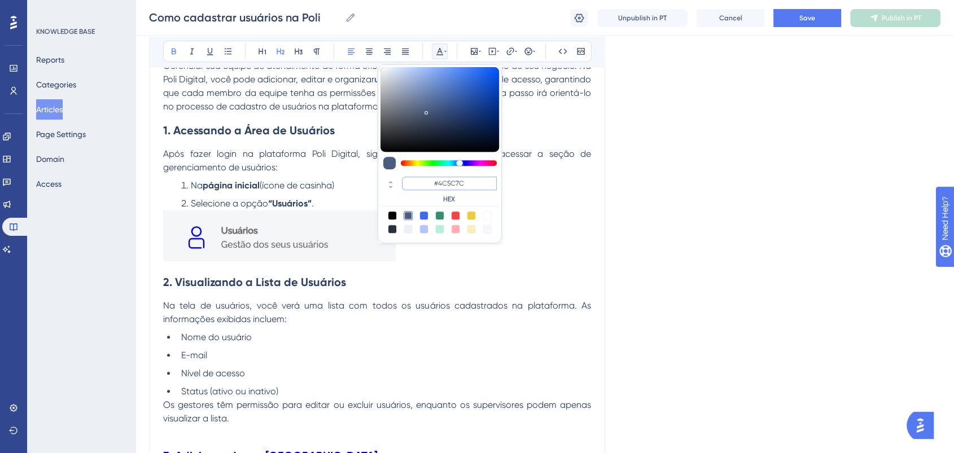
drag, startPoint x: 478, startPoint y: 190, endPoint x: 425, endPoint y: 189, distance: 52.5
click at [425, 189] on input "#4C5C7C" at bounding box center [449, 184] width 95 height 14
paste input "0000FF"
type input "#0000FF"
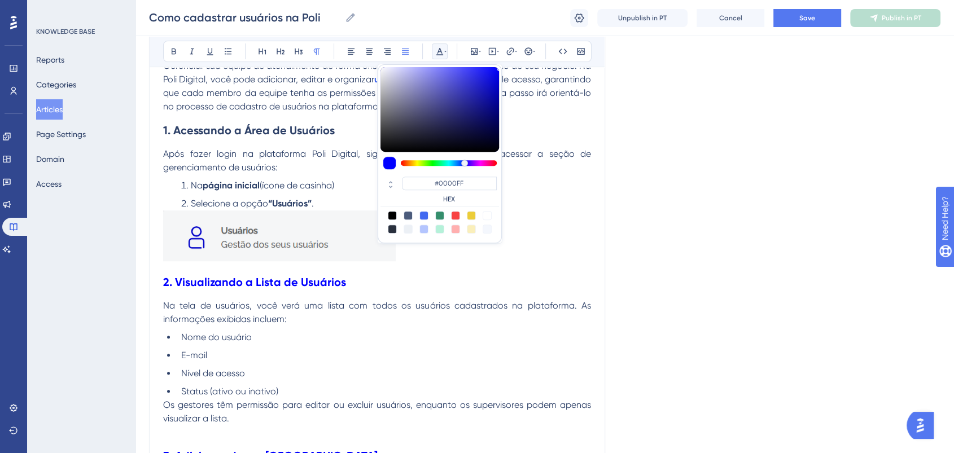
click at [361, 169] on p "Após fazer login na plataforma Poli Digital, siga os passos abaixo para acessar…" at bounding box center [377, 160] width 428 height 27
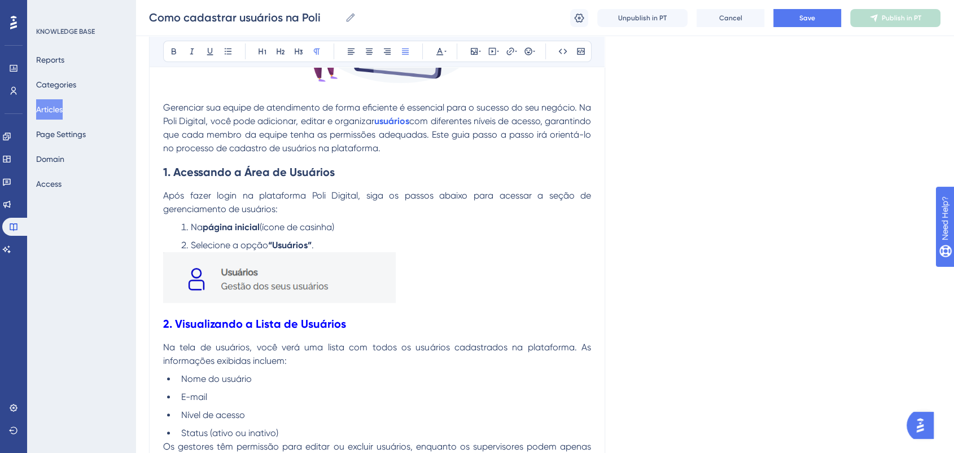
scroll to position [342, 0]
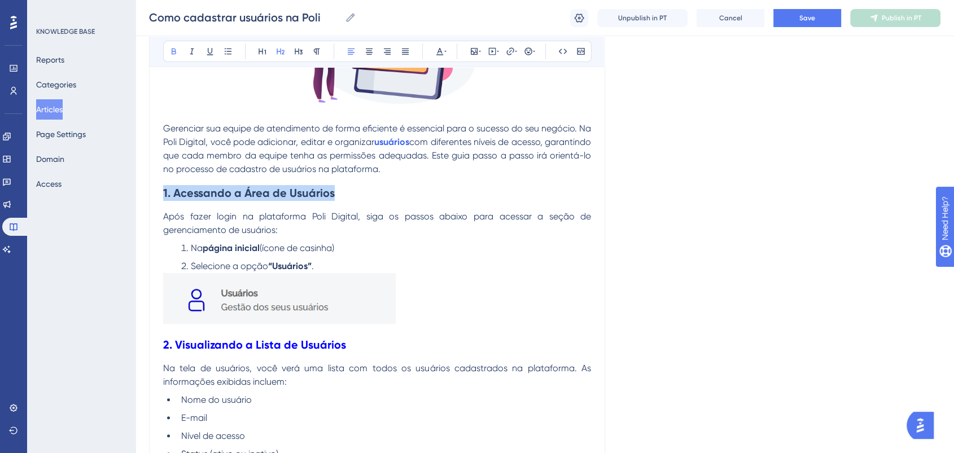
drag, startPoint x: 139, startPoint y: 195, endPoint x: 68, endPoint y: 195, distance: 71.1
click at [438, 50] on icon at bounding box center [439, 51] width 9 height 9
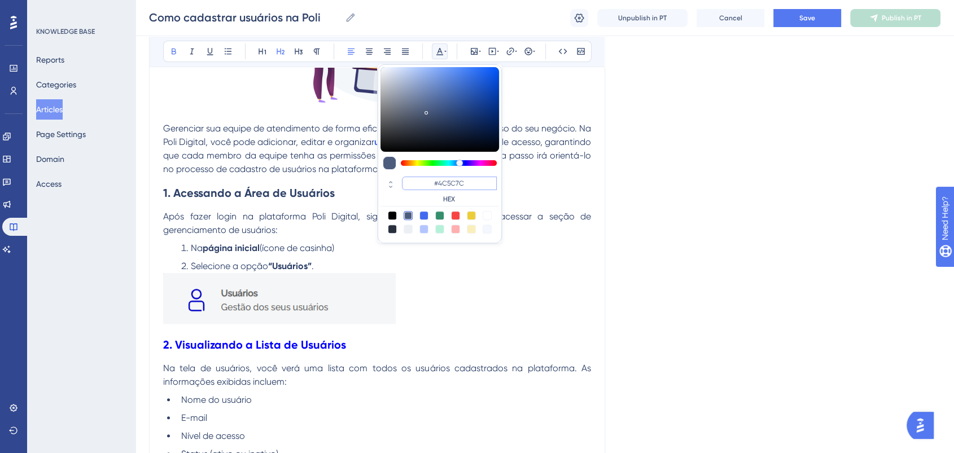
drag, startPoint x: 469, startPoint y: 184, endPoint x: 415, endPoint y: 184, distance: 53.6
click at [415, 184] on input "#4C5C7C" at bounding box center [449, 184] width 95 height 14
paste input "0000FF"
type input "#0000FF"
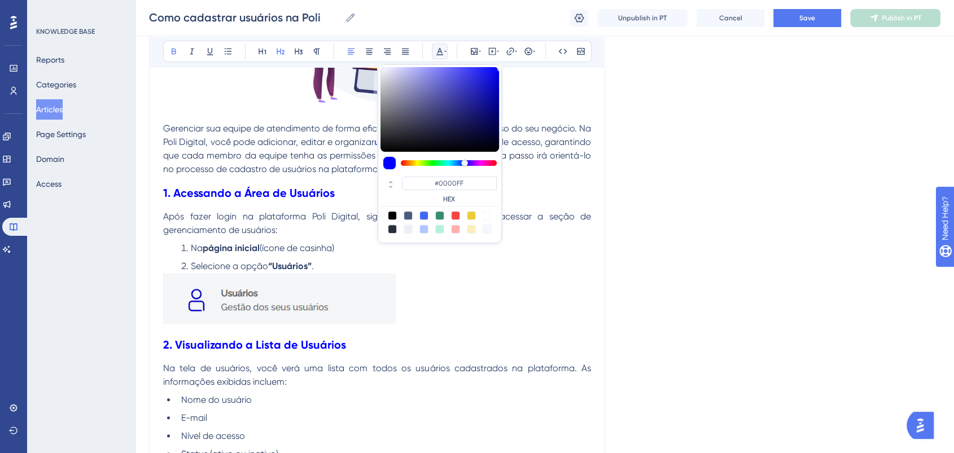
click at [274, 186] on strong "1. Acessando a Área de Usuários" at bounding box center [249, 193] width 172 height 14
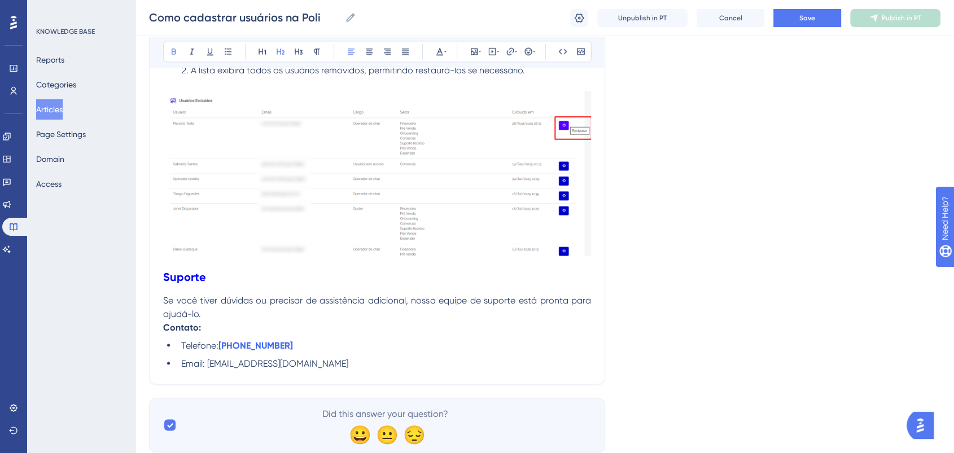
scroll to position [1973, 0]
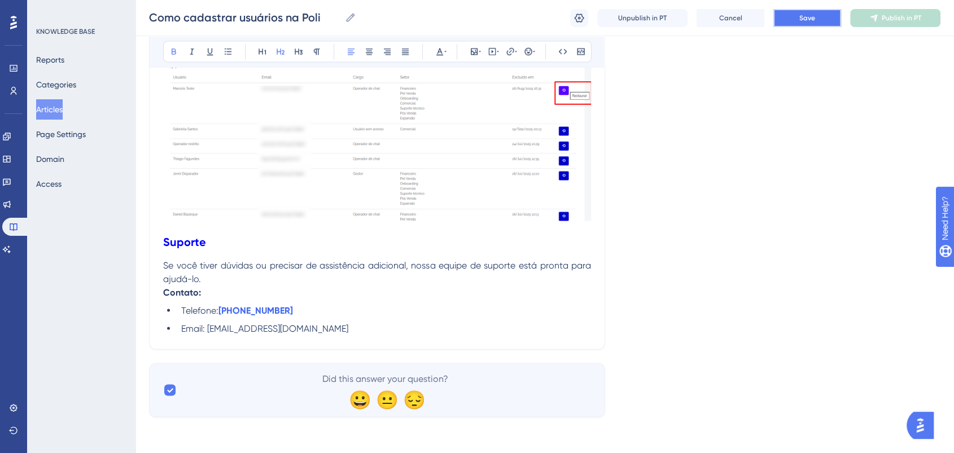
click at [791, 9] on button "Save" at bounding box center [808, 18] width 68 height 18
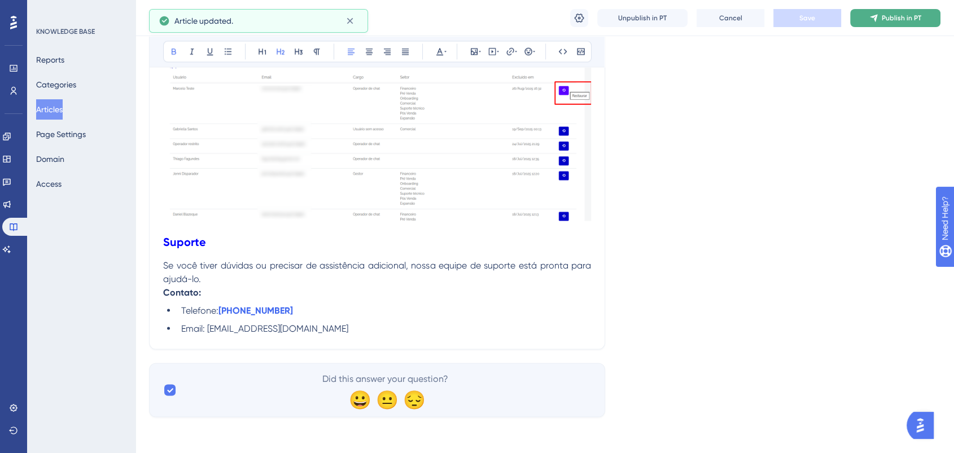
click at [903, 11] on button "Publish in PT" at bounding box center [895, 18] width 90 height 18
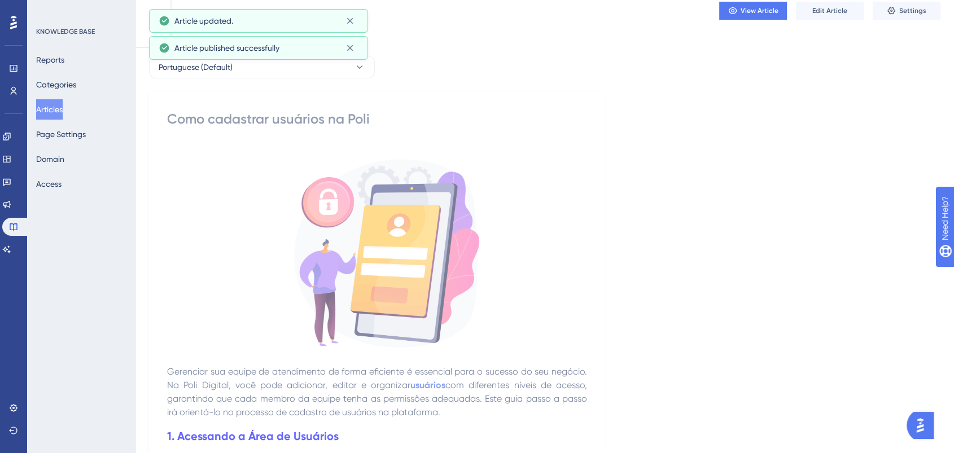
scroll to position [0, 0]
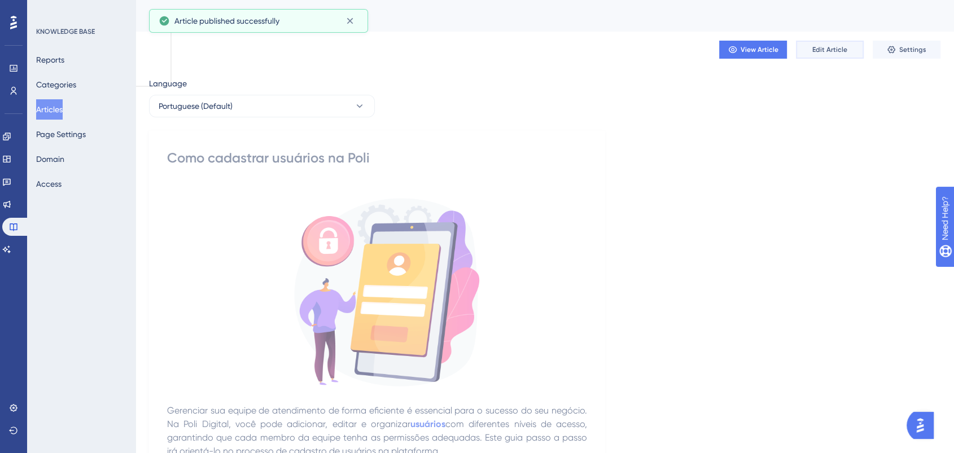
click at [840, 55] on button "Edit Article" at bounding box center [830, 50] width 68 height 18
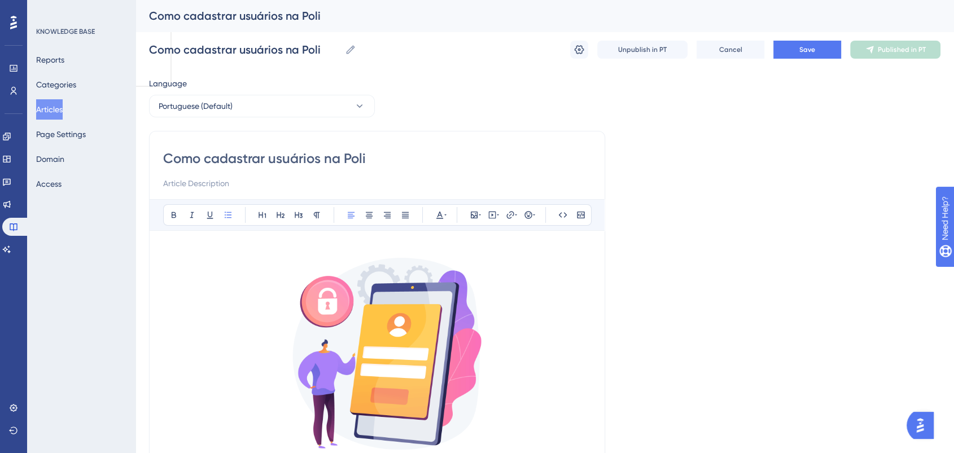
drag, startPoint x: 410, startPoint y: 158, endPoint x: 129, endPoint y: 158, distance: 281.2
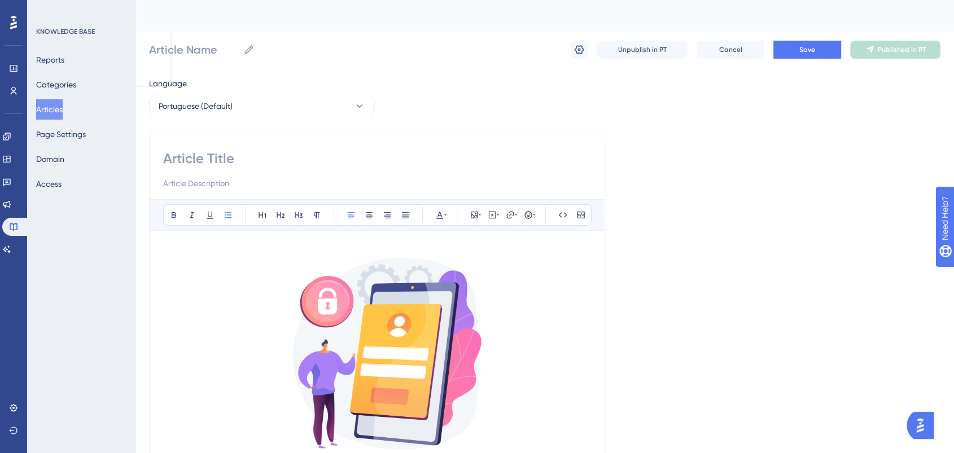
click at [243, 166] on input at bounding box center [377, 159] width 428 height 18
paste input "Guia Completo para Cadastrar, Editar, Excluir e Restaurar Usuários na Poli Digi…"
type input "Guia Completo para Cadastrar, Editar, Excluir e Restaurar Usuários na Poli Digi…"
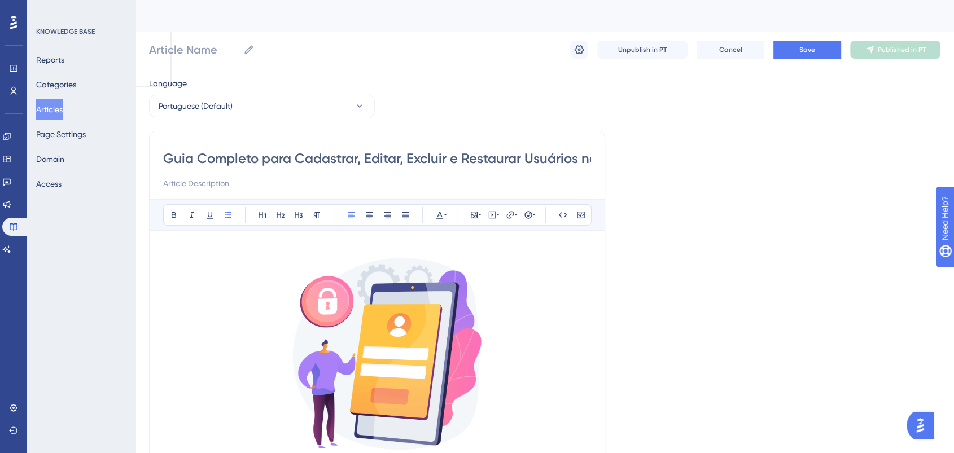
scroll to position [0, 77]
type input "Guia Completo para Cadastrar, Editar, Excluir e Restaurar Usuários na Poli Digi…"
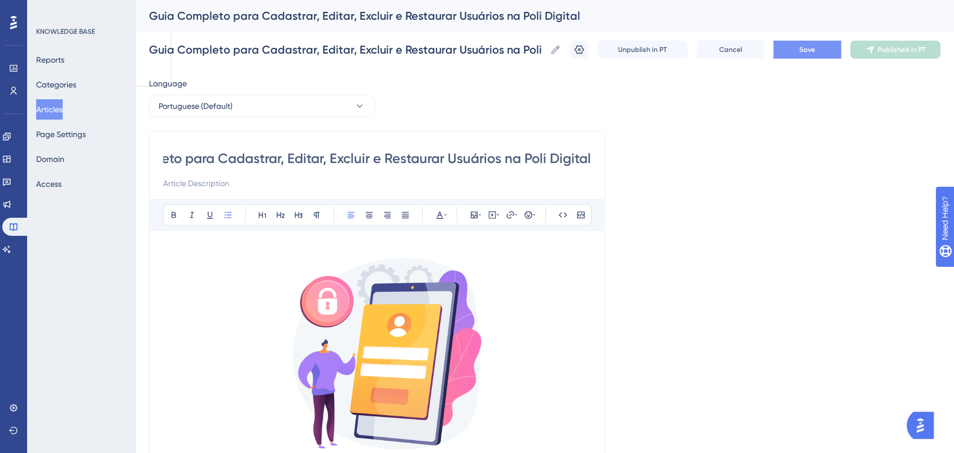
type input "Guia Completo para Cadastrar, Editar, Excluir e Restaurar Usuários na Poli Digi…"
click at [813, 50] on span "Save" at bounding box center [808, 49] width 16 height 9
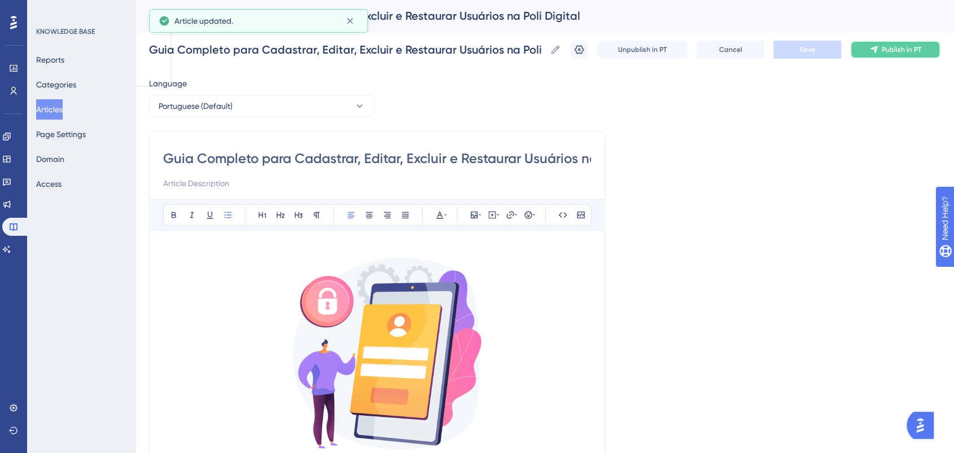
click at [879, 50] on icon at bounding box center [874, 49] width 9 height 9
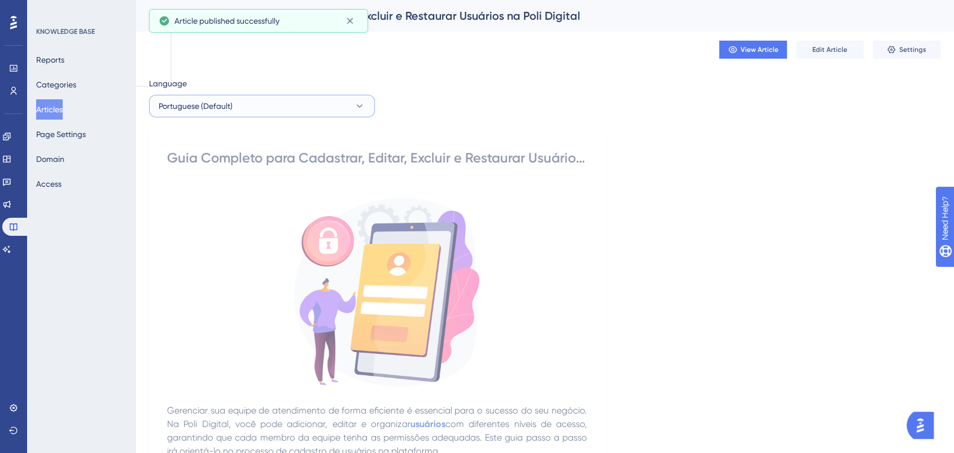
click at [208, 113] on button "Portuguese (Default)" at bounding box center [262, 106] width 226 height 23
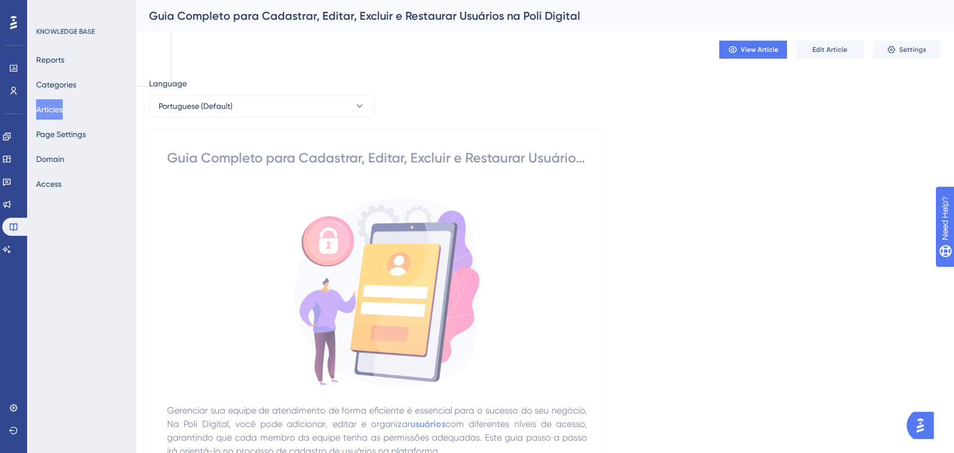
click at [56, 107] on button "Articles" at bounding box center [49, 109] width 27 height 20
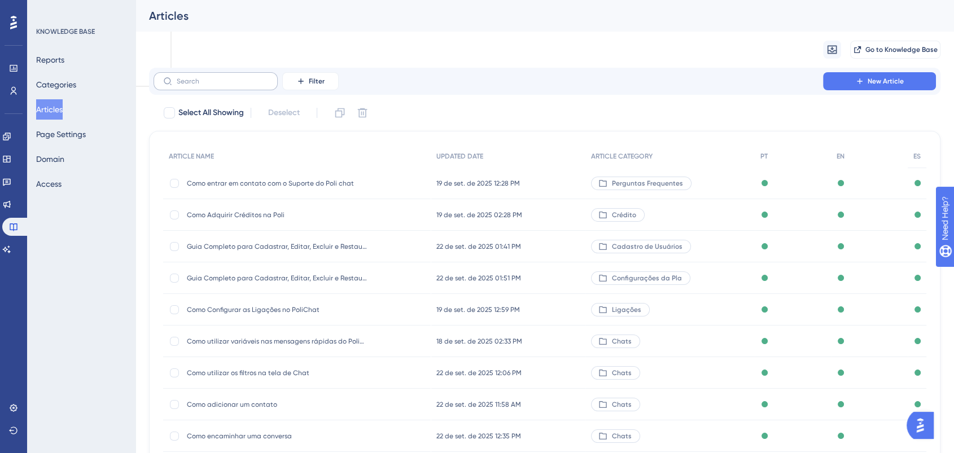
click at [225, 86] on label at bounding box center [216, 81] width 124 height 18
click at [225, 85] on input "text" at bounding box center [222, 81] width 91 height 8
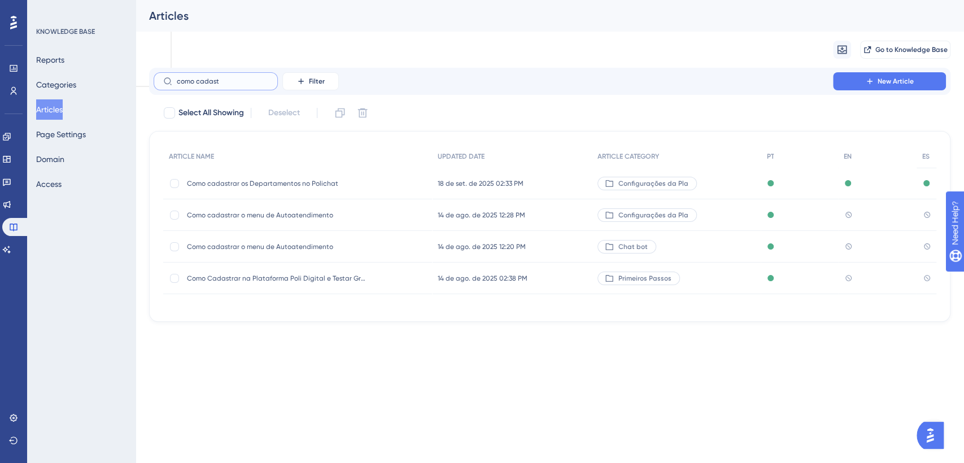
type input "como cadast"
click at [244, 181] on span "Como cadastrar os Departamentos no Polichat" at bounding box center [277, 183] width 181 height 9
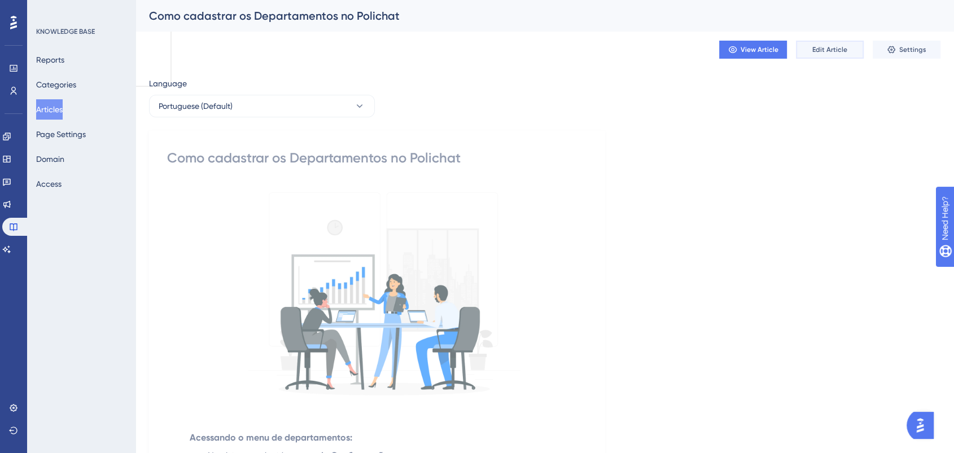
click at [841, 46] on span "Edit Article" at bounding box center [830, 49] width 35 height 9
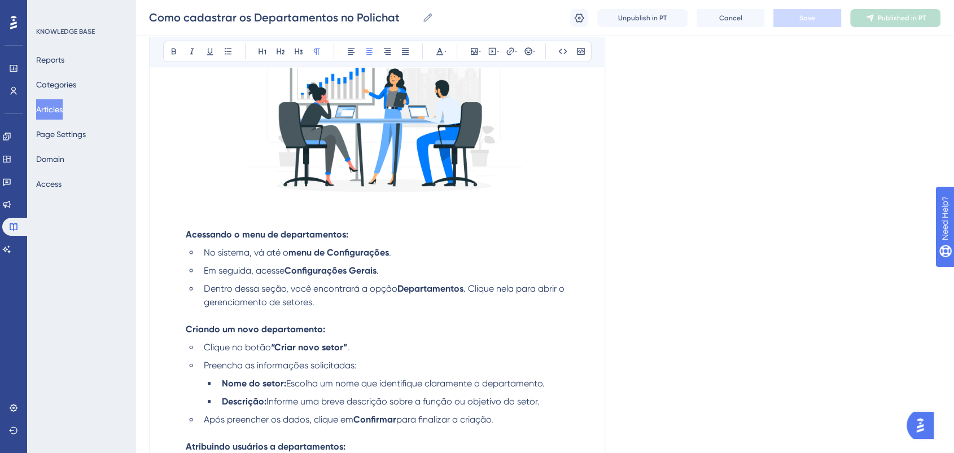
scroll to position [304, 0]
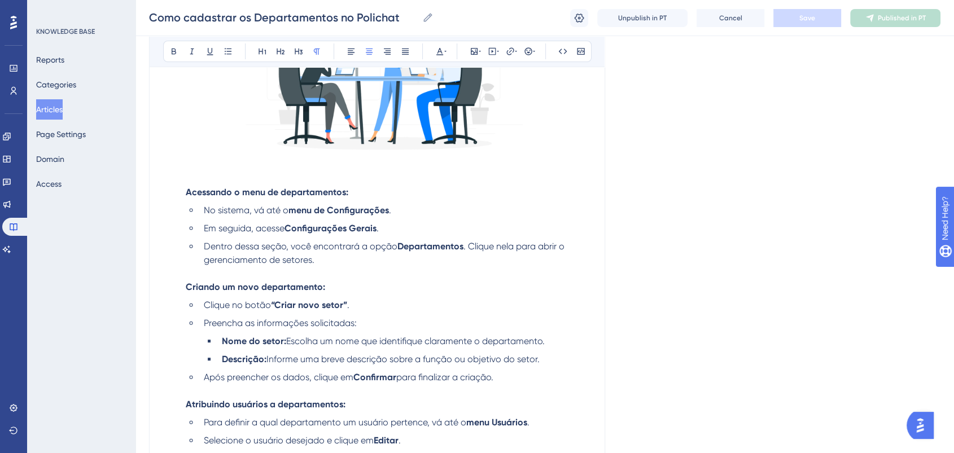
click at [334, 262] on li "Dentro dessa seção, você encontrará a opção Departamentos . Clique nela para ab…" at bounding box center [395, 253] width 392 height 27
click at [338, 262] on li "Dentro dessa seção, você encontrará a opção Departamentos . Clique nela para ab…" at bounding box center [395, 253] width 392 height 27
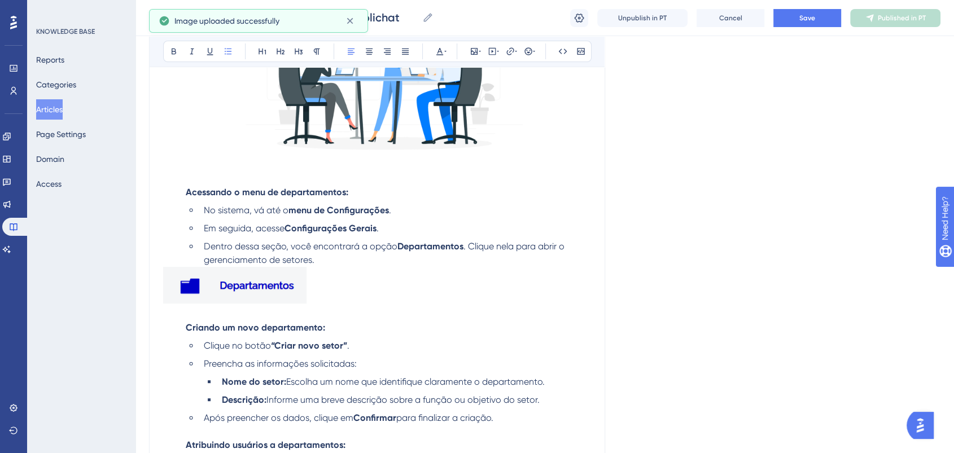
click at [224, 255] on li "Dentro dessa seção, você encontrará a opção Departamentos . Clique nela para ab…" at bounding box center [395, 253] width 392 height 27
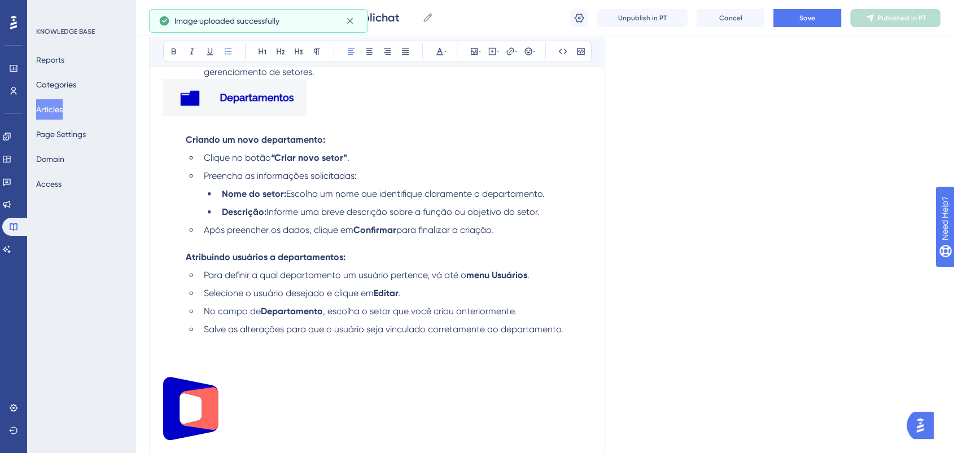
scroll to position [367, 0]
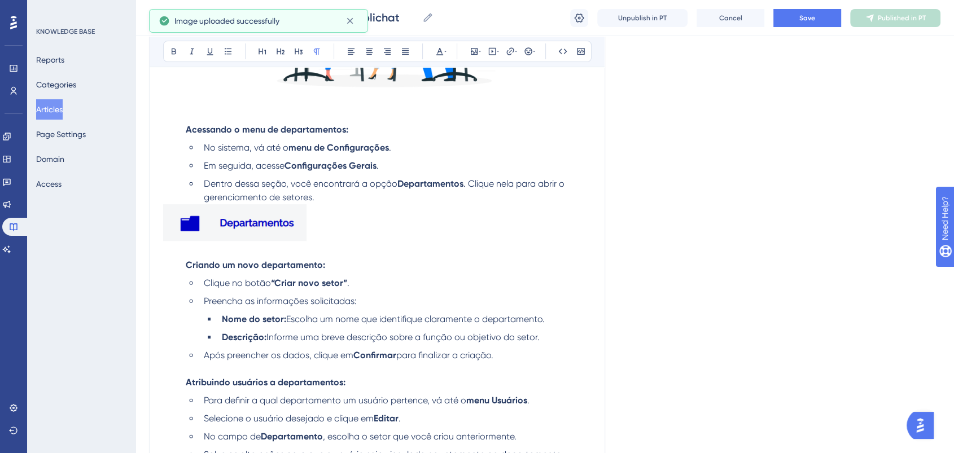
click at [373, 206] on p at bounding box center [377, 224] width 428 height 41
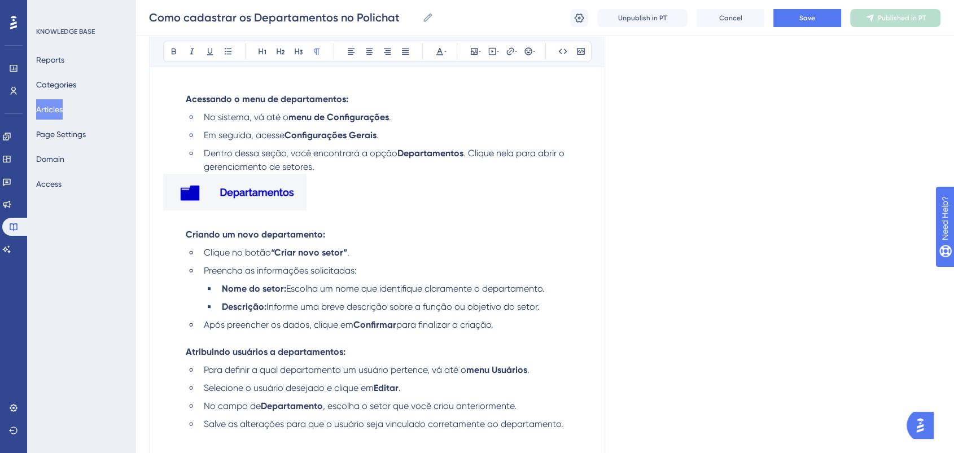
scroll to position [242, 0]
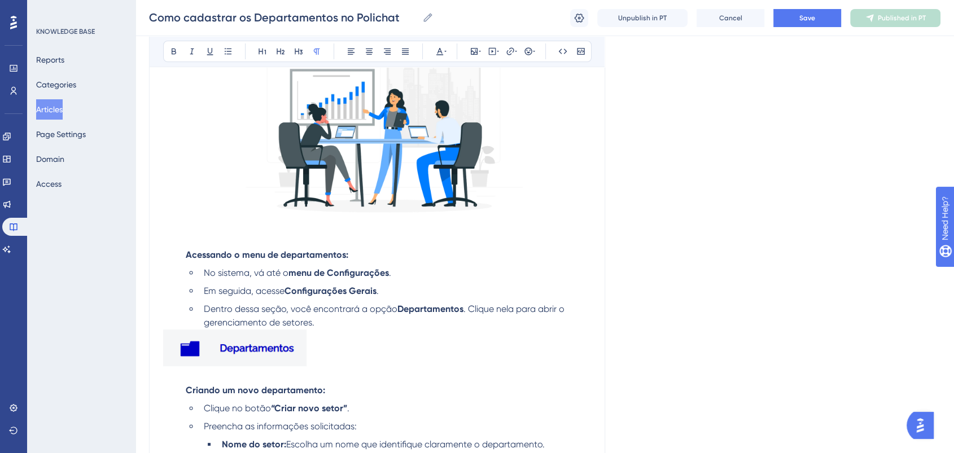
click at [447, 340] on p at bounding box center [377, 350] width 428 height 41
click at [328, 353] on p at bounding box center [377, 350] width 428 height 41
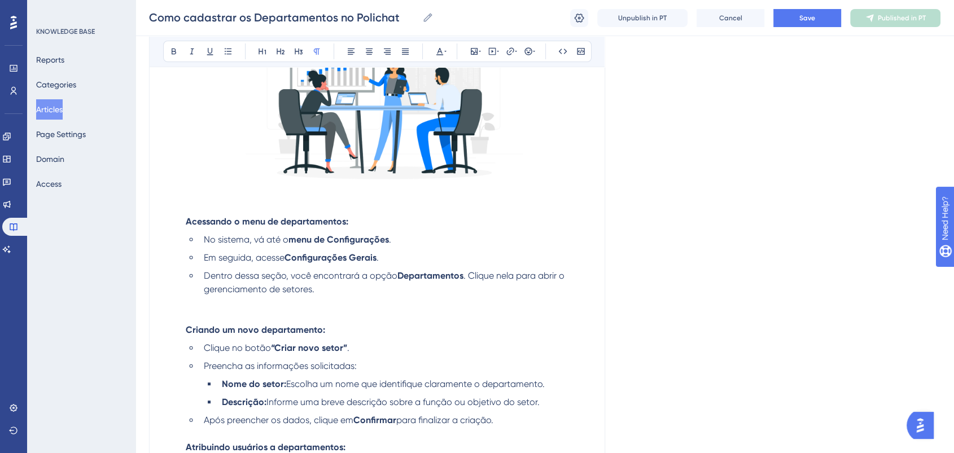
scroll to position [367, 0]
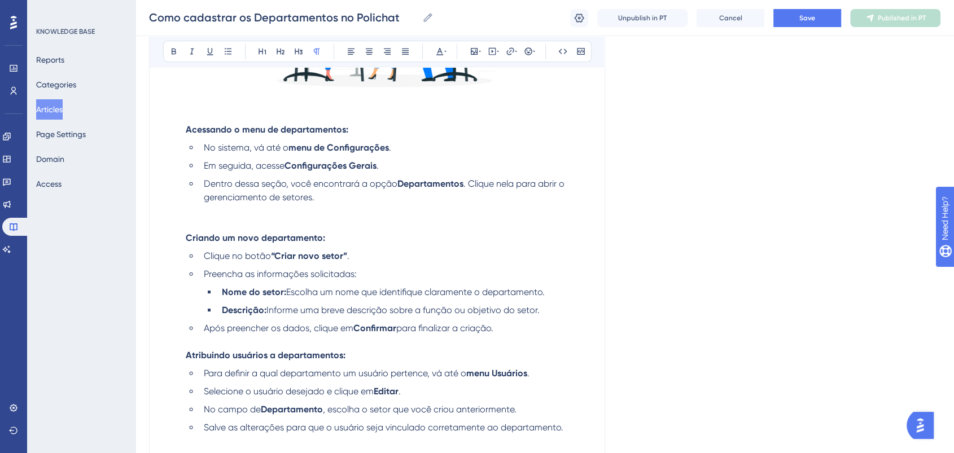
click at [386, 186] on span "Dentro dessa seção, você encontrará a opção" at bounding box center [301, 183] width 194 height 11
click at [339, 198] on li "Dentro dessa seção, você encontrará a opção Departamentos . Clique nela para ab…" at bounding box center [395, 190] width 392 height 27
click at [359, 263] on li "Clique no botão “Criar novo setor” ." at bounding box center [395, 257] width 392 height 14
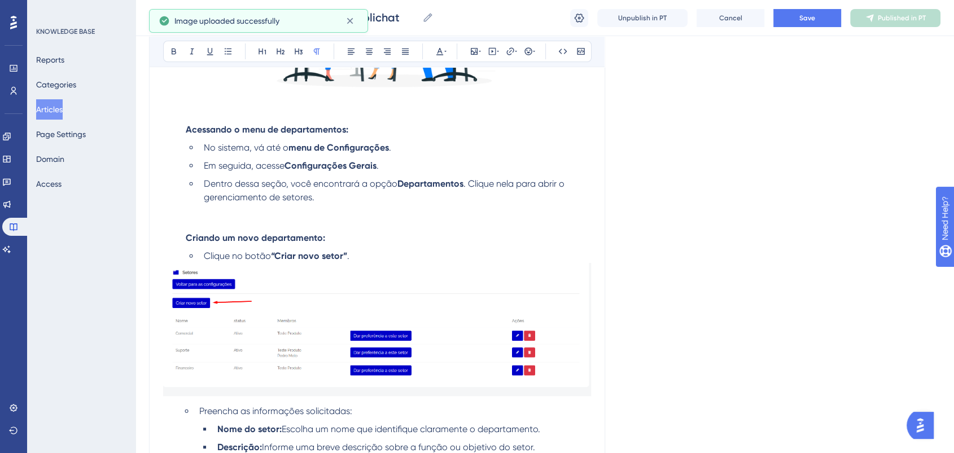
scroll to position [430, 0]
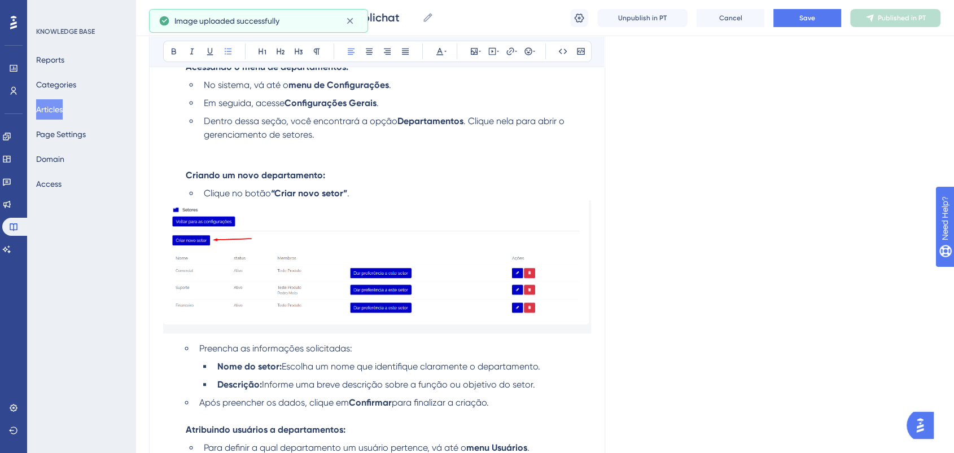
click at [200, 194] on li "Clique no botão “Criar novo setor” ." at bounding box center [395, 194] width 392 height 14
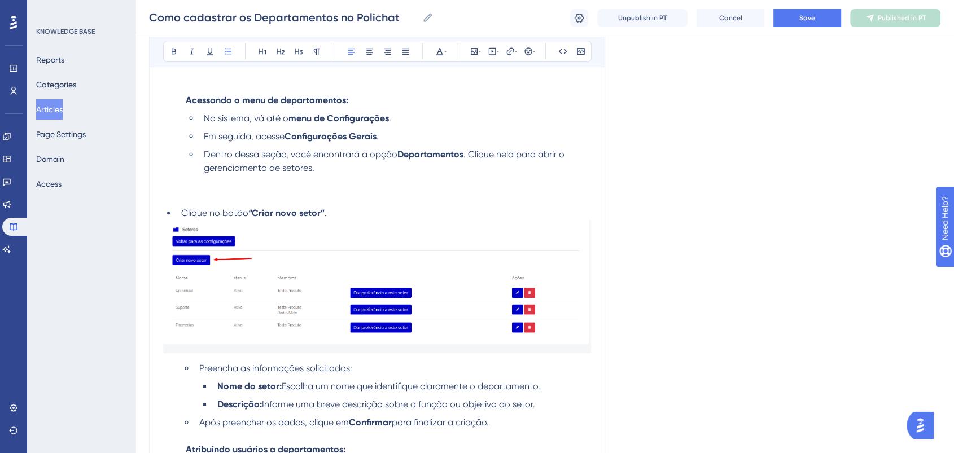
scroll to position [367, 0]
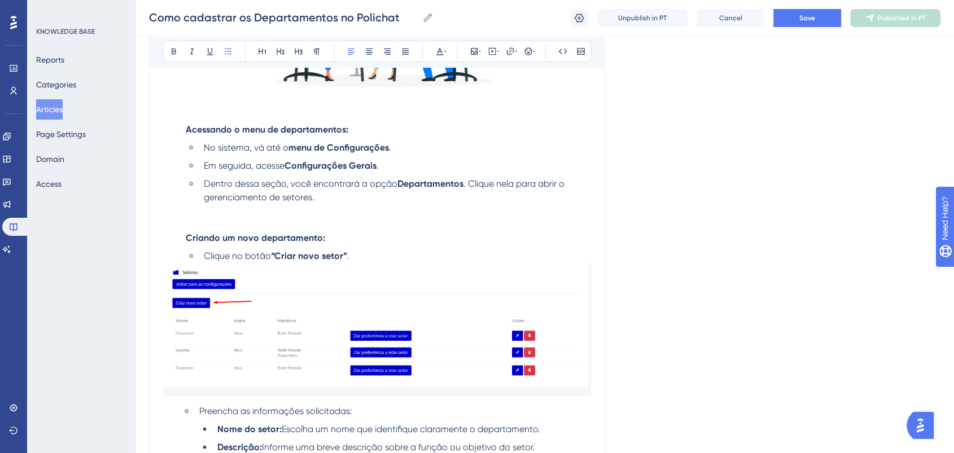
click at [335, 242] on li "Criando um novo departamento: Clique no botão “Criar novo setor” ." at bounding box center [386, 248] width 410 height 32
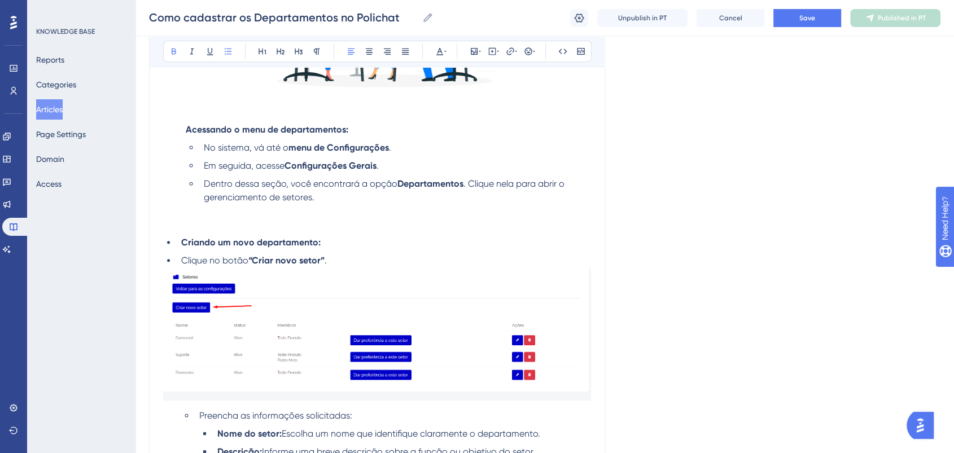
click at [180, 250] on li "Criando um novo departamento:" at bounding box center [384, 243] width 414 height 14
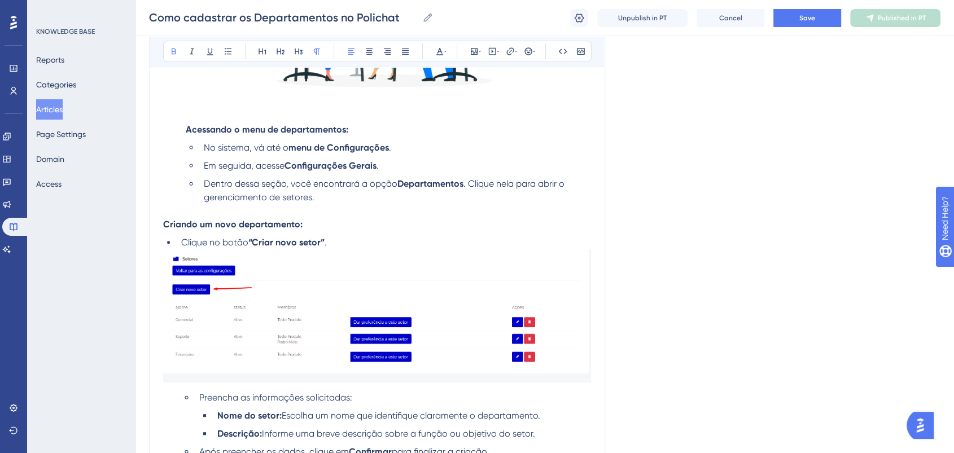
click at [337, 230] on p "Criando um novo departamento:" at bounding box center [377, 225] width 428 height 14
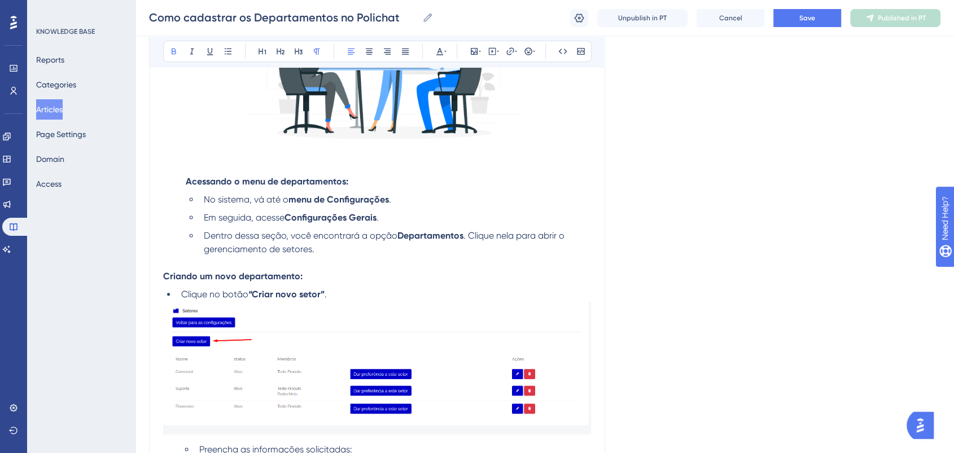
scroll to position [242, 0]
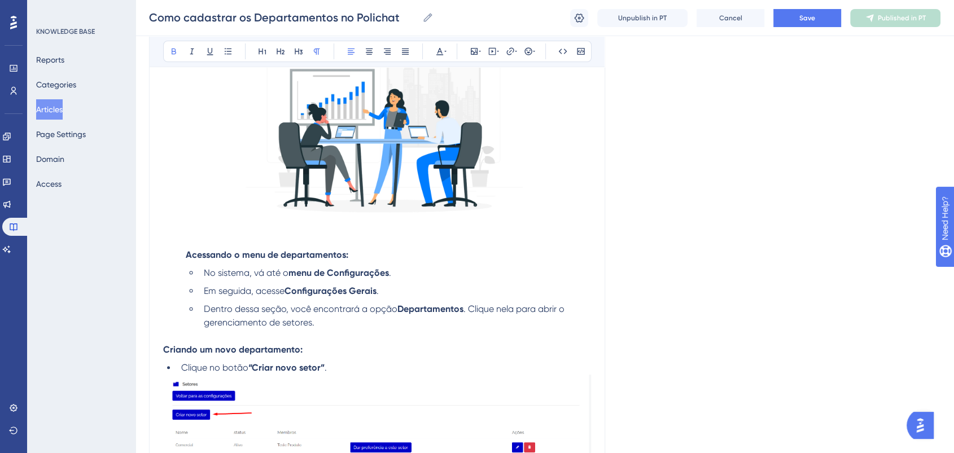
click at [186, 255] on strong "Acessando o menu de departamentos:" at bounding box center [267, 255] width 163 height 11
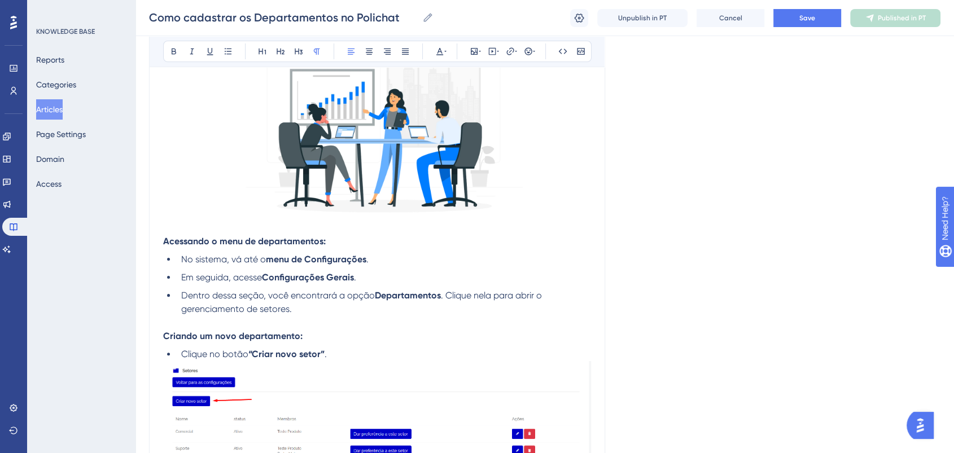
click at [177, 262] on li "No sistema, vá até o menu de Configurações ." at bounding box center [384, 260] width 414 height 14
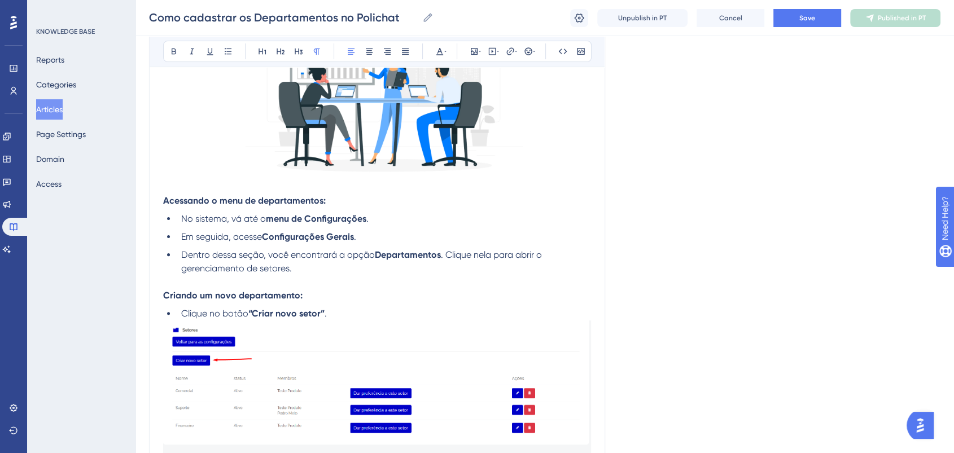
scroll to position [304, 0]
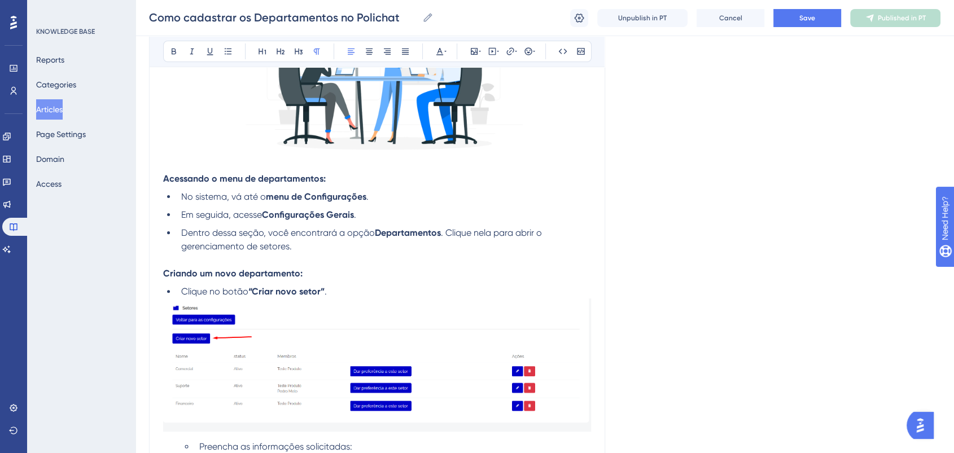
click at [306, 264] on p at bounding box center [377, 261] width 428 height 14
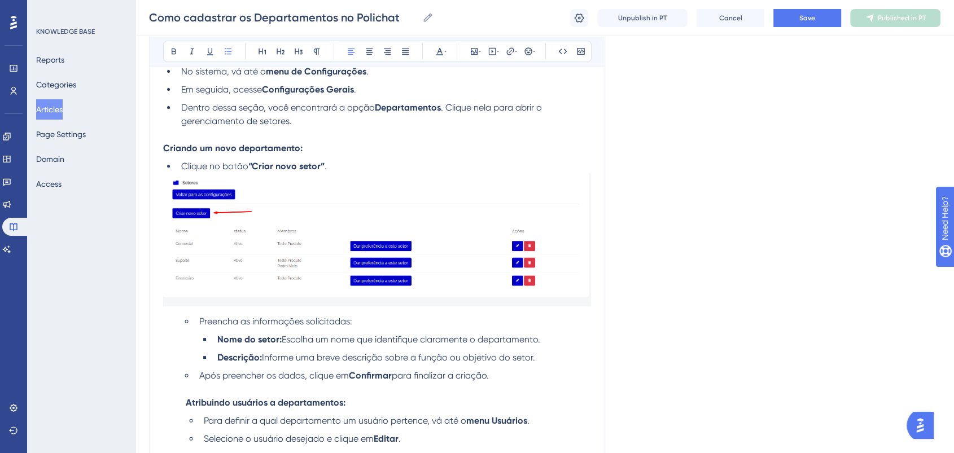
click at [204, 322] on span "Preencha as informações solicitadas:" at bounding box center [275, 321] width 153 height 11
click at [199, 325] on span "Preencha as informações solicitadas:" at bounding box center [275, 321] width 153 height 11
click at [343, 324] on li "Preencha as informações solicitadas:" at bounding box center [384, 322] width 414 height 14
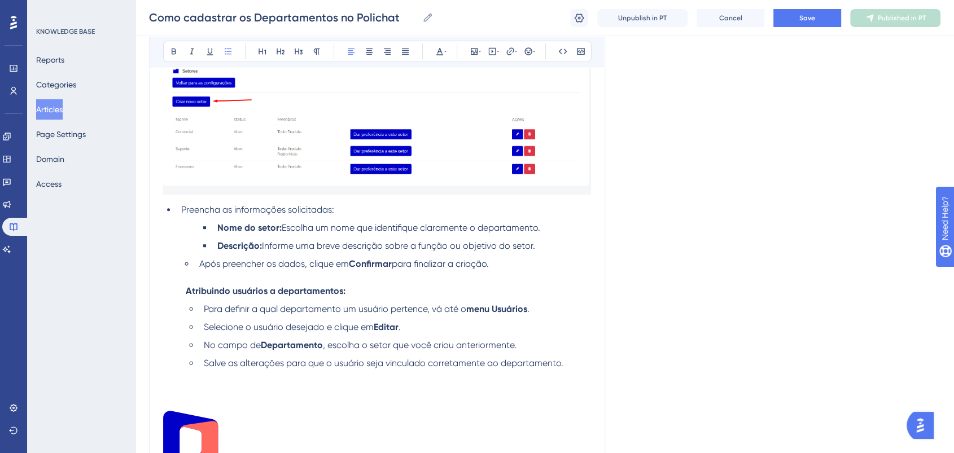
scroll to position [556, 0]
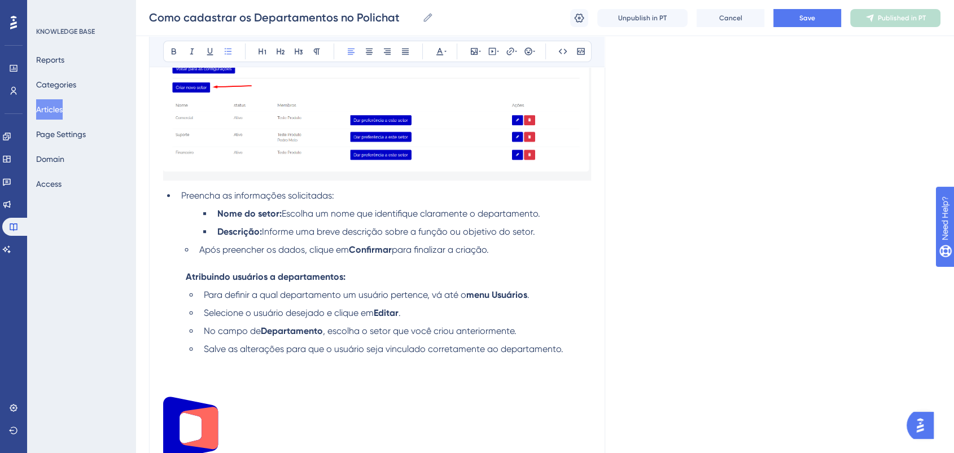
click at [185, 280] on li "Atribuindo usuários a departamentos: Para definir a qual departamento um usuári…" at bounding box center [386, 313] width 410 height 86
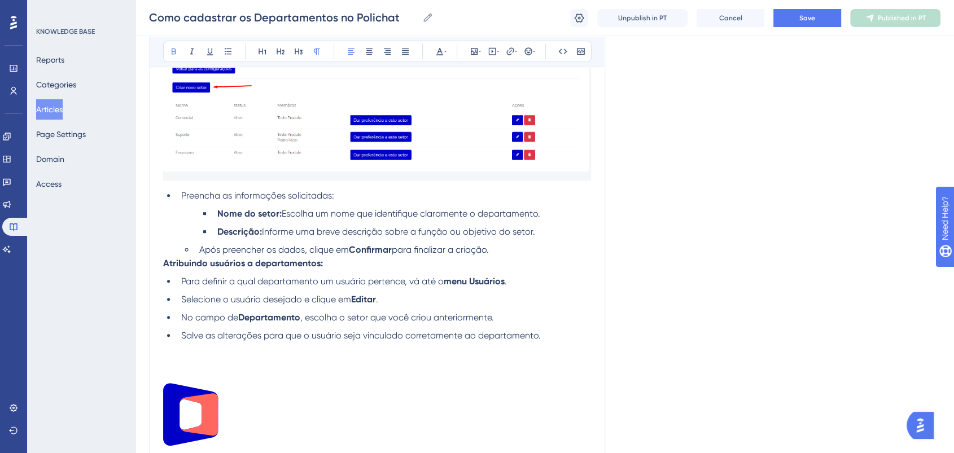
click at [177, 281] on li "Para definir a qual departamento um usuário pertence, vá até o menu Usuários ." at bounding box center [384, 282] width 414 height 14
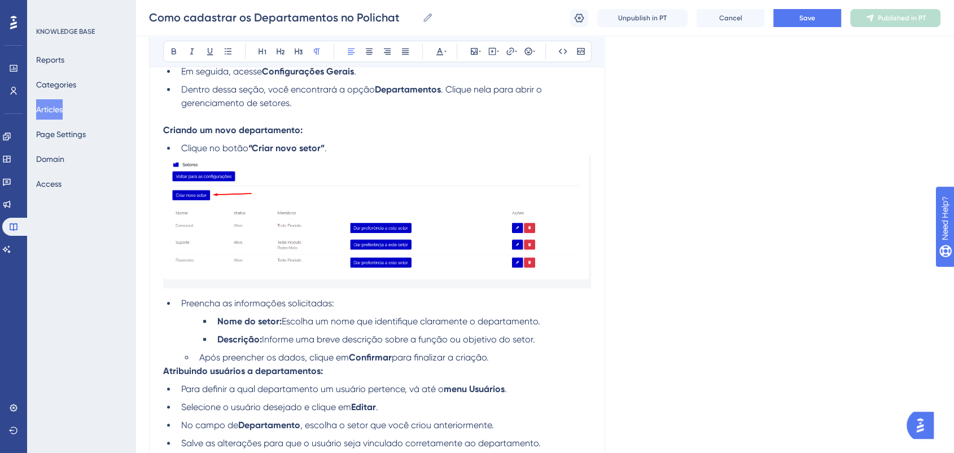
scroll to position [618, 0]
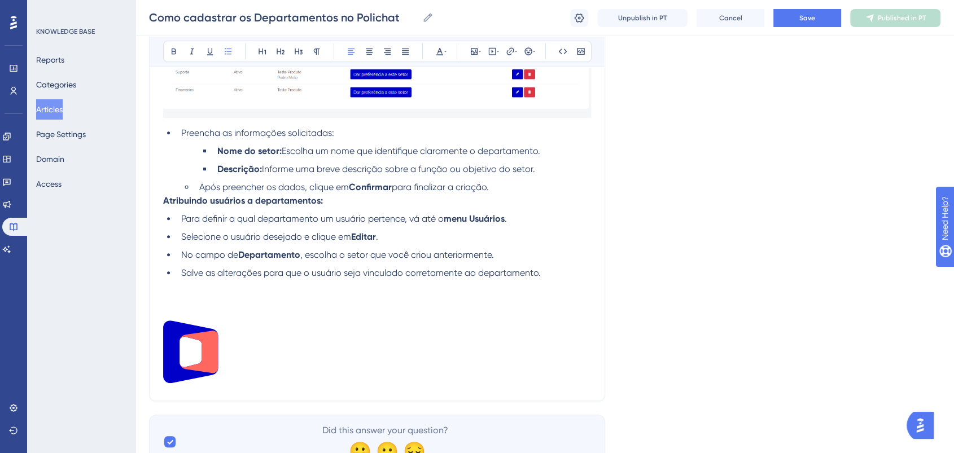
click at [500, 192] on li "Após preencher os dados, clique em Confirmar para finalizar a criação." at bounding box center [393, 188] width 396 height 14
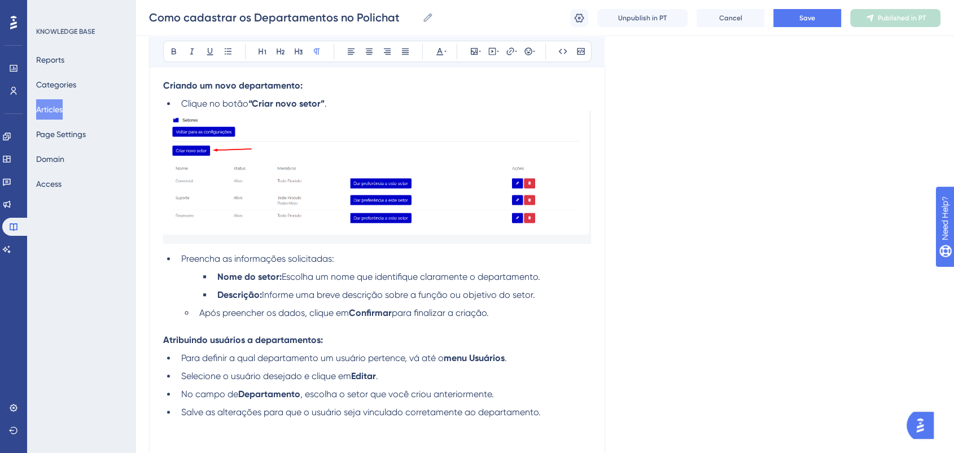
scroll to position [556, 0]
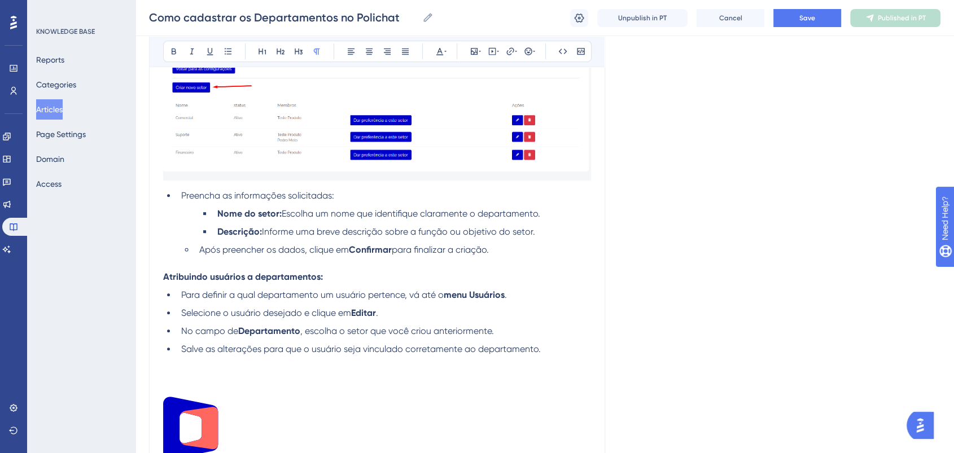
click at [506, 338] on li "No campo de Departamento , escolha o setor que você criou anteriormente." at bounding box center [384, 332] width 414 height 14
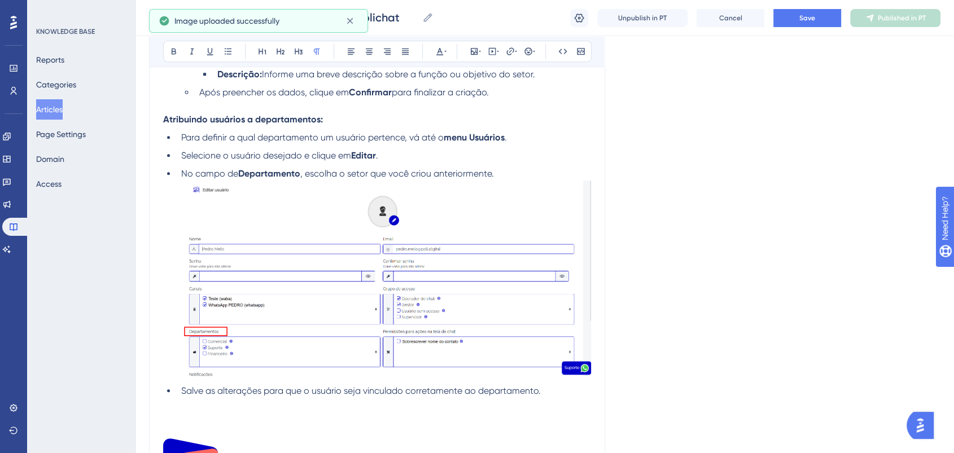
scroll to position [744, 0]
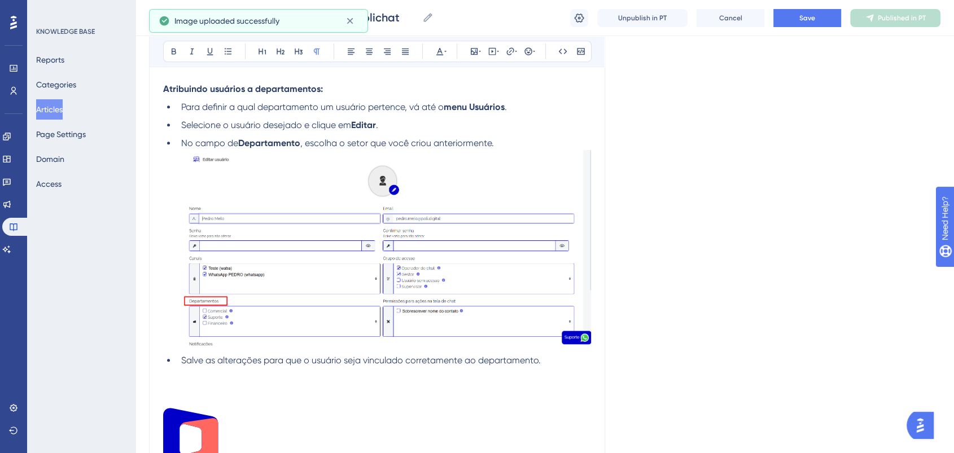
click at [500, 277] on img at bounding box center [386, 247] width 410 height 195
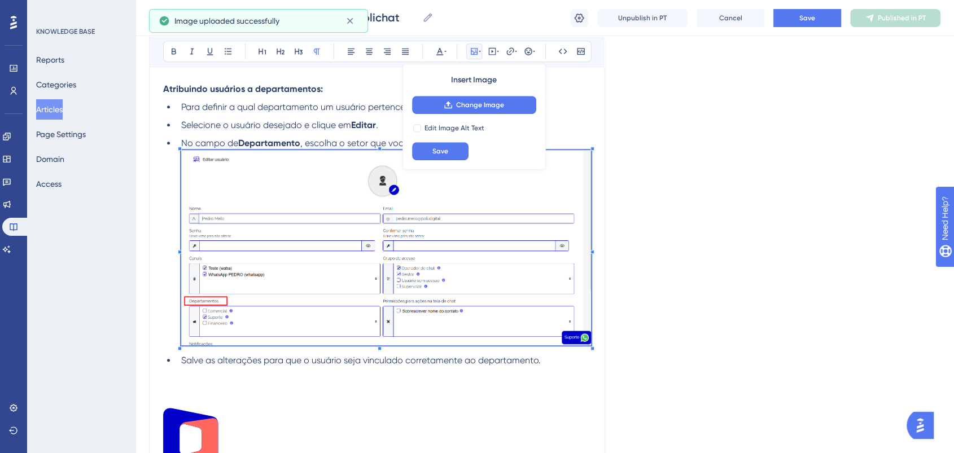
click at [485, 395] on p at bounding box center [377, 388] width 428 height 14
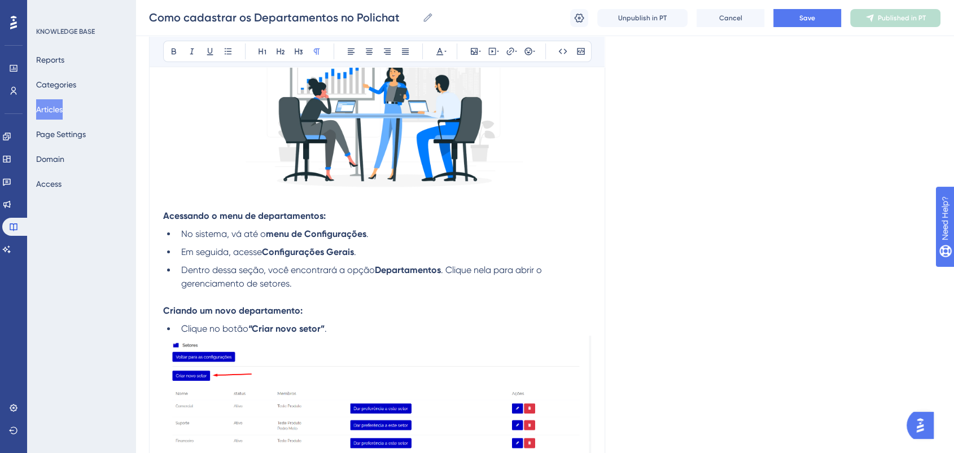
scroll to position [188, 0]
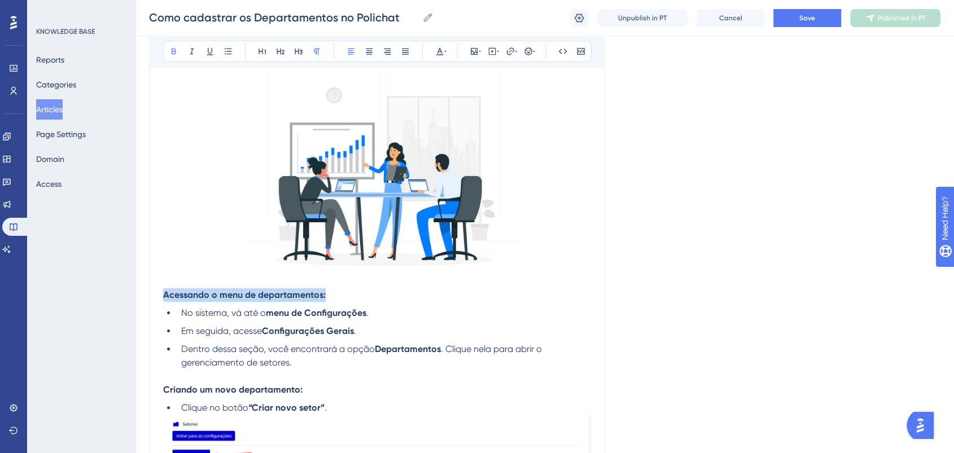
drag, startPoint x: 344, startPoint y: 294, endPoint x: 158, endPoint y: 294, distance: 186.3
click at [277, 54] on icon at bounding box center [280, 51] width 9 height 9
click at [343, 295] on p "Acessando o menu de departamentos: No sistema, vá até o menu de Configurações .…" at bounding box center [377, 329] width 428 height 81
click at [342, 291] on p "Acessando o menu de departamentos:" at bounding box center [377, 296] width 428 height 14
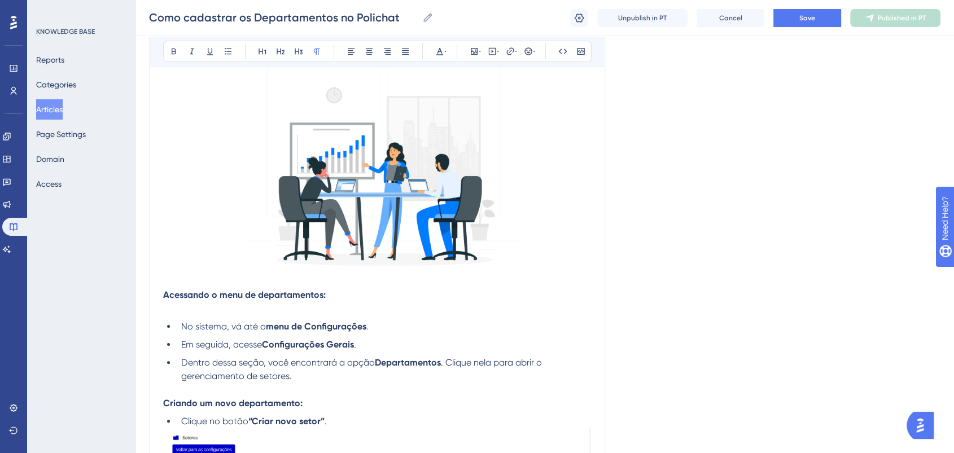
click at [320, 278] on p at bounding box center [377, 282] width 428 height 14
drag, startPoint x: 330, startPoint y: 289, endPoint x: 160, endPoint y: 289, distance: 170.5
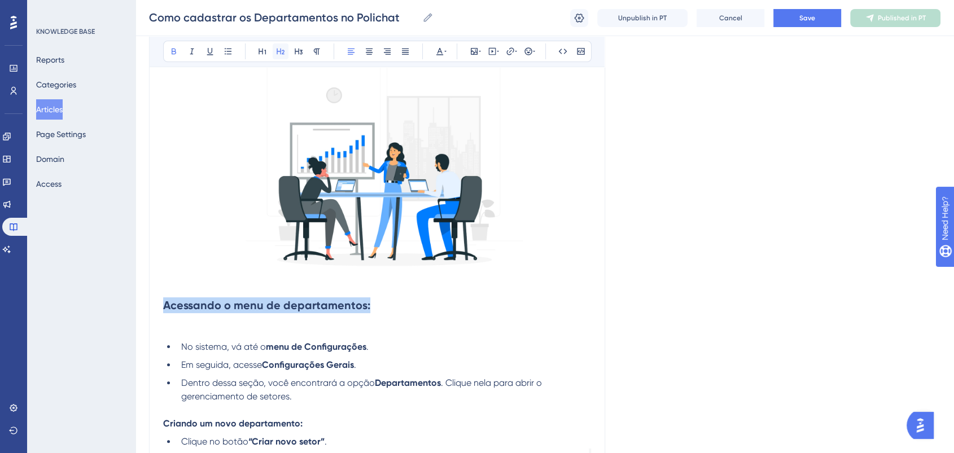
click at [284, 51] on icon at bounding box center [281, 52] width 8 height 6
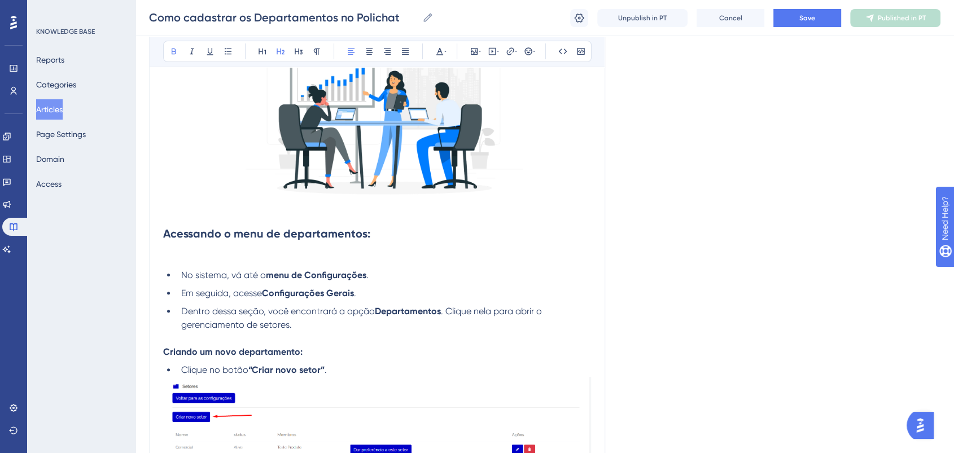
scroll to position [313, 0]
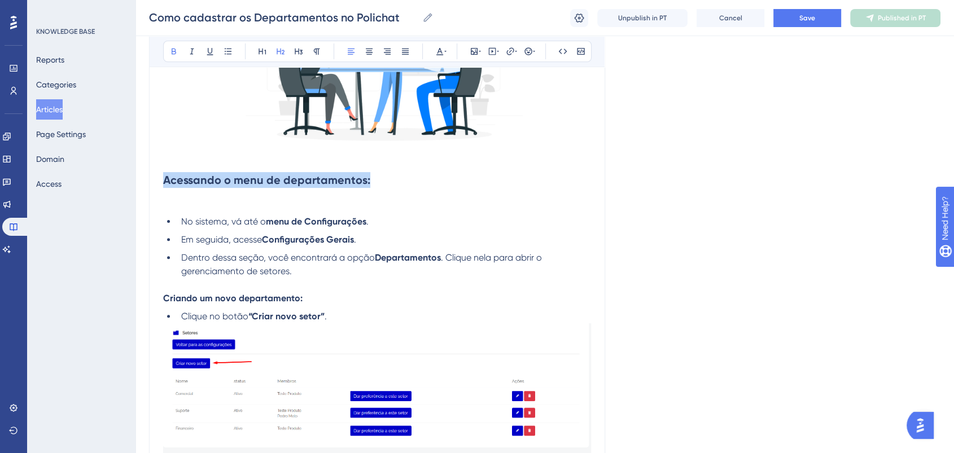
drag, startPoint x: 375, startPoint y: 178, endPoint x: 163, endPoint y: 172, distance: 212.4
click at [163, 172] on h2 "Acessando o menu de departamentos:" at bounding box center [377, 180] width 428 height 34
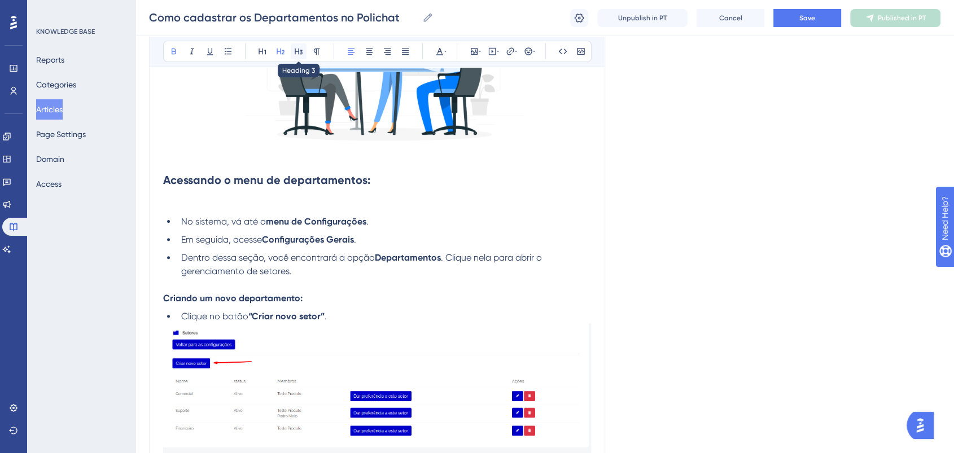
click at [299, 54] on icon at bounding box center [298, 51] width 9 height 9
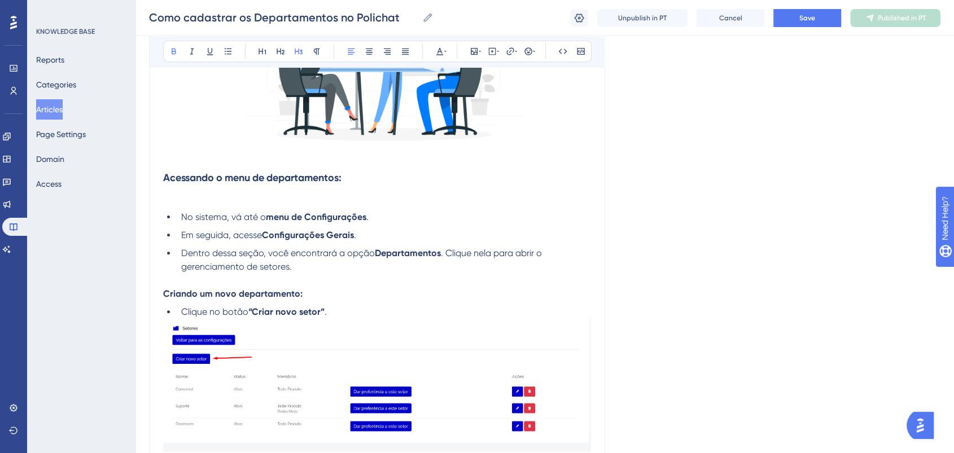
click at [416, 215] on li "No sistema, vá até o menu de Configurações ." at bounding box center [384, 218] width 414 height 14
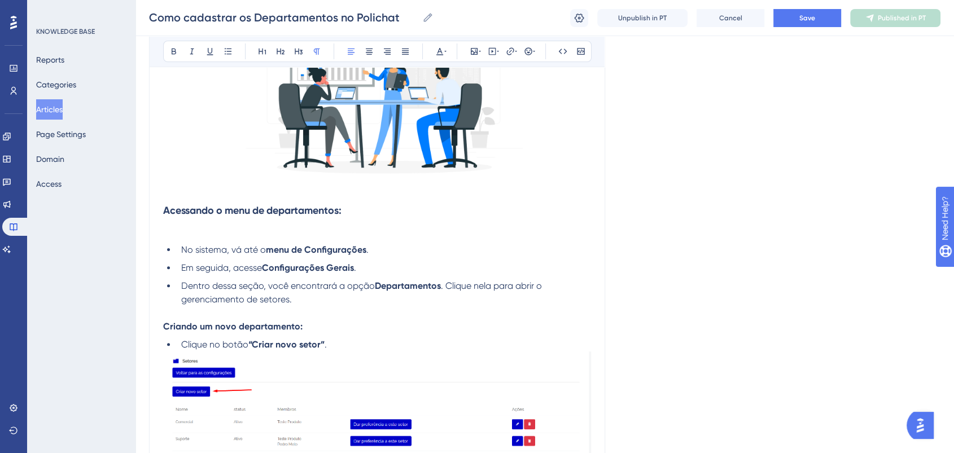
scroll to position [251, 0]
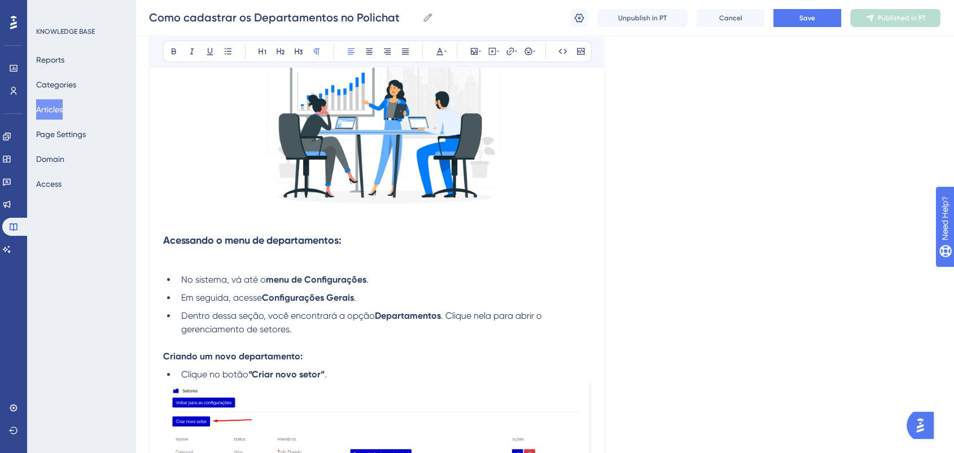
click at [242, 251] on h3 "Acessando o menu de departamentos:" at bounding box center [377, 240] width 428 height 29
click at [198, 258] on p at bounding box center [377, 262] width 428 height 14
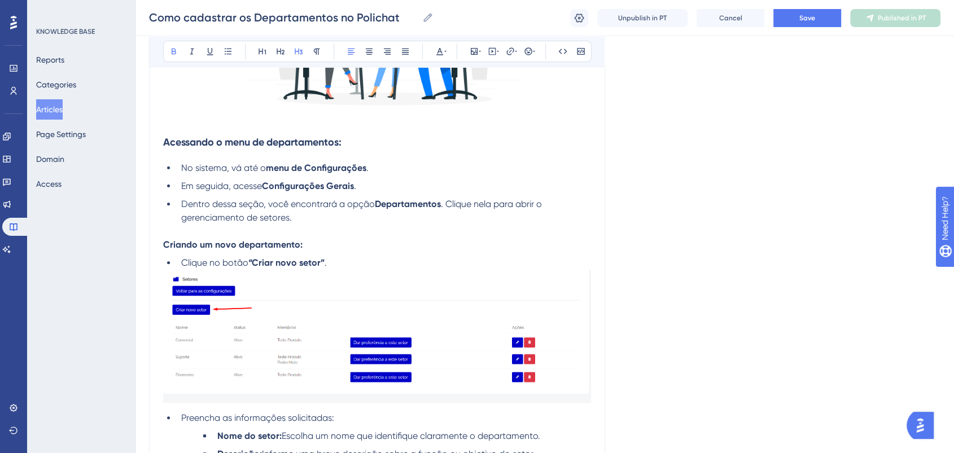
scroll to position [376, 0]
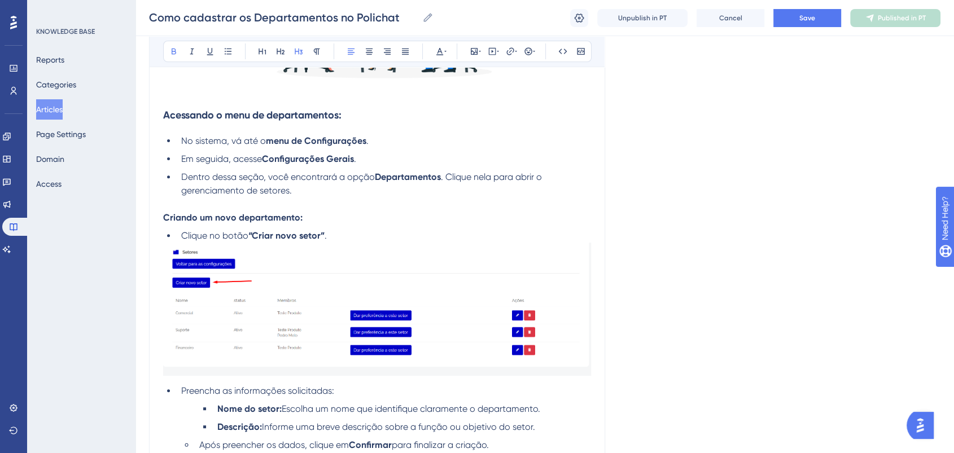
click at [303, 215] on p "Criando um novo departamento:" at bounding box center [377, 218] width 428 height 14
drag, startPoint x: 307, startPoint y: 217, endPoint x: 160, endPoint y: 219, distance: 146.3
click at [160, 219] on div "Como cadastrar os Departamentos no Polichat Bold Italic Underline Bullet Point …" at bounding box center [377, 304] width 456 height 1108
click at [298, 53] on icon at bounding box center [298, 51] width 9 height 9
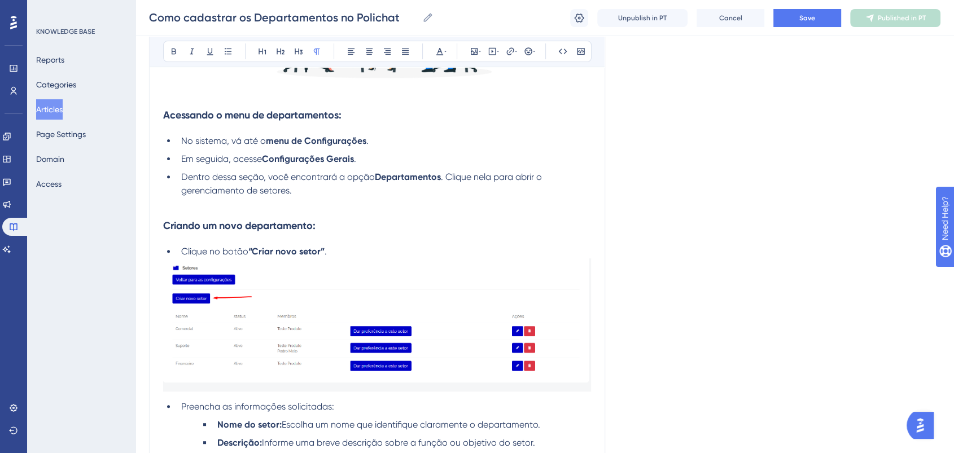
click at [374, 201] on p at bounding box center [377, 205] width 428 height 14
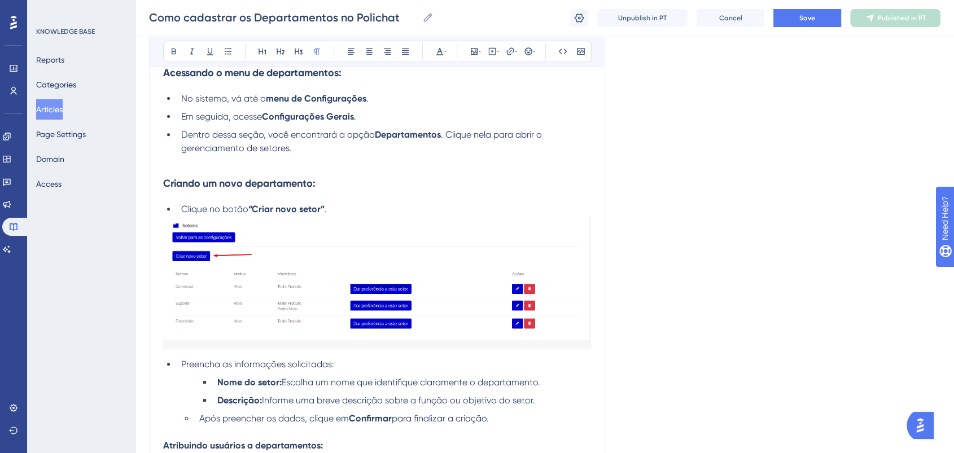
scroll to position [501, 0]
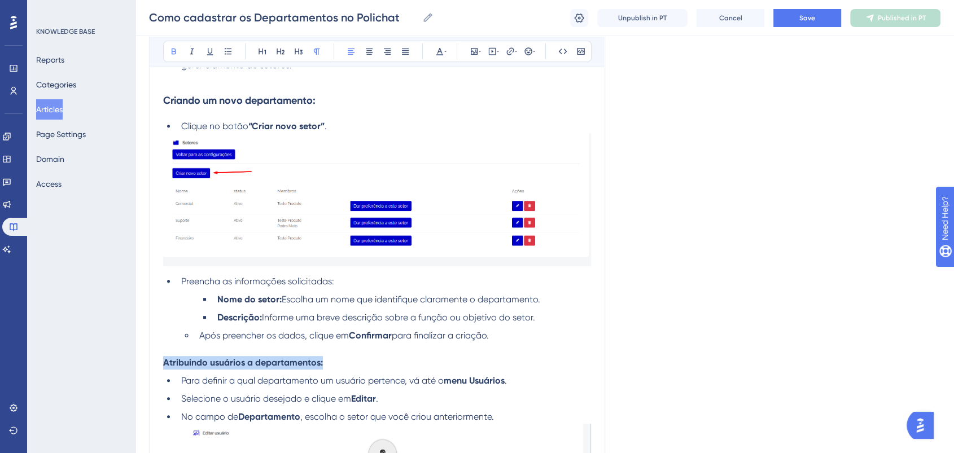
drag, startPoint x: 327, startPoint y: 364, endPoint x: 163, endPoint y: 367, distance: 164.3
click at [163, 367] on div "Como cadastrar os Departamentos no Polichat Bold Italic Underline Bullet Point …" at bounding box center [377, 187] width 456 height 1124
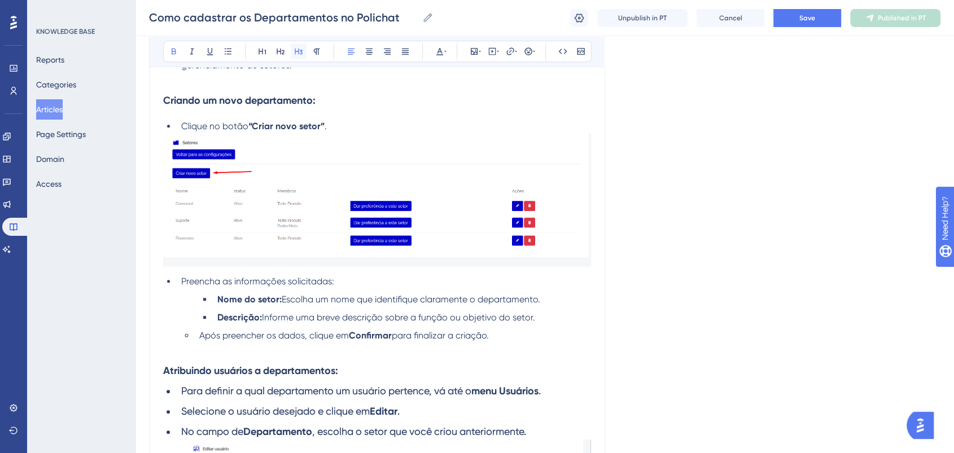
click at [297, 55] on icon at bounding box center [298, 51] width 9 height 9
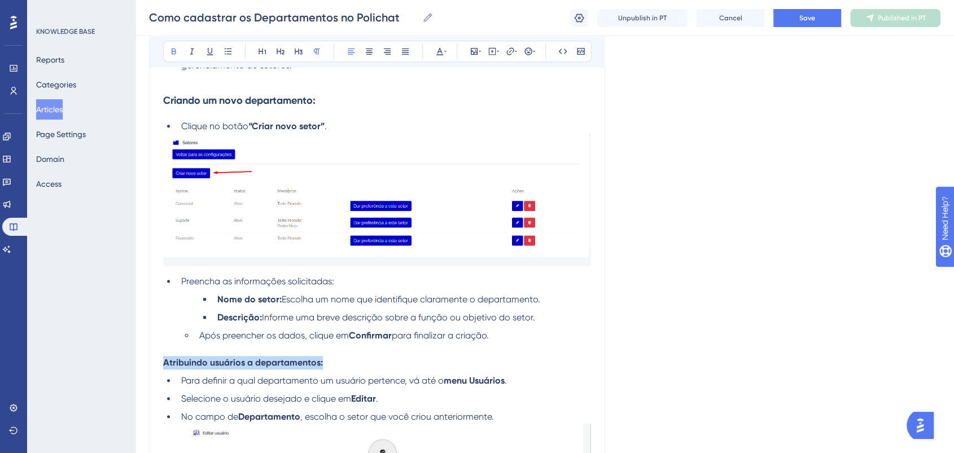
click at [336, 364] on p "Atribuindo usuários a departamentos:" at bounding box center [377, 363] width 428 height 14
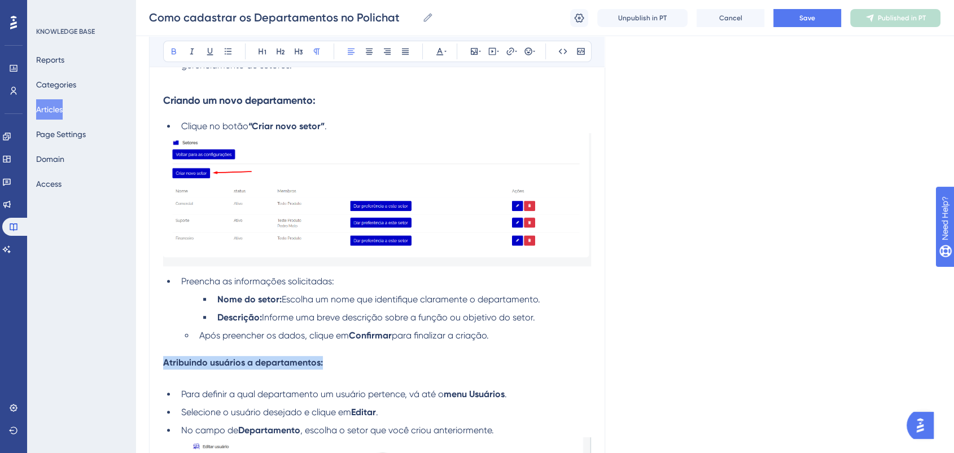
drag, startPoint x: 333, startPoint y: 364, endPoint x: 163, endPoint y: 365, distance: 169.4
click at [163, 365] on p "Atribuindo usuários a departamentos:" at bounding box center [377, 363] width 428 height 14
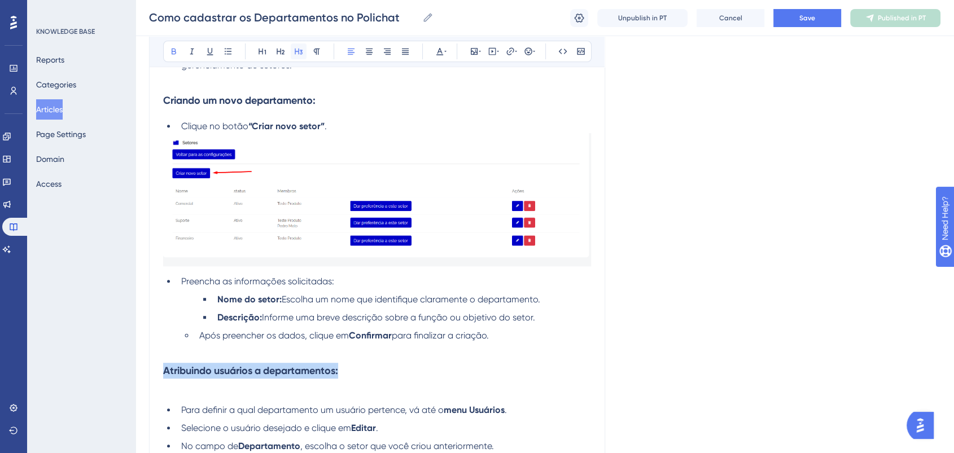
click at [297, 51] on icon at bounding box center [298, 51] width 9 height 9
drag, startPoint x: 417, startPoint y: 338, endPoint x: 313, endPoint y: 394, distance: 118.3
click at [416, 339] on span "para finalizar a criação." at bounding box center [440, 335] width 97 height 11
click at [300, 399] on p at bounding box center [377, 393] width 428 height 14
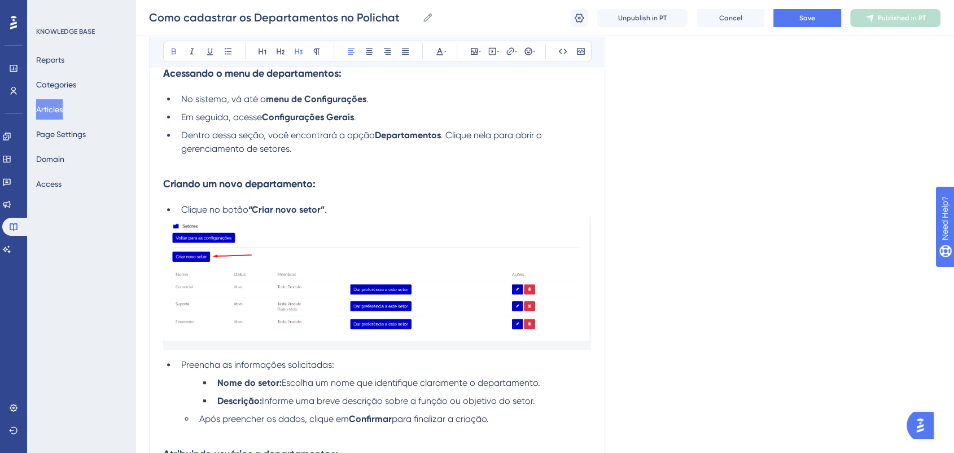
scroll to position [313, 0]
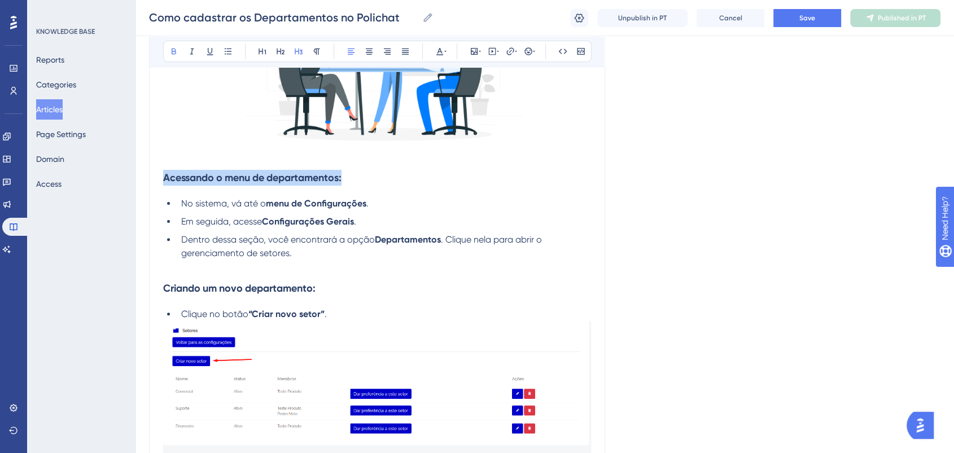
drag, startPoint x: 356, startPoint y: 177, endPoint x: 160, endPoint y: 173, distance: 196.6
click at [160, 173] on div "Como cadastrar os Departamentos no Polichat Bold Italic Underline Bullet Point …" at bounding box center [377, 383] width 456 height 1140
click at [430, 51] on div "Bold Italic Underline Bullet Point Heading 1 Heading 2 Heading 3 Normal Align L…" at bounding box center [377, 51] width 429 height 21
drag, startPoint x: 359, startPoint y: 180, endPoint x: 196, endPoint y: 167, distance: 163.7
click at [155, 182] on div "Como cadastrar os Departamentos no Polichat Bold Italic Underline Bullet Point …" at bounding box center [377, 383] width 456 height 1140
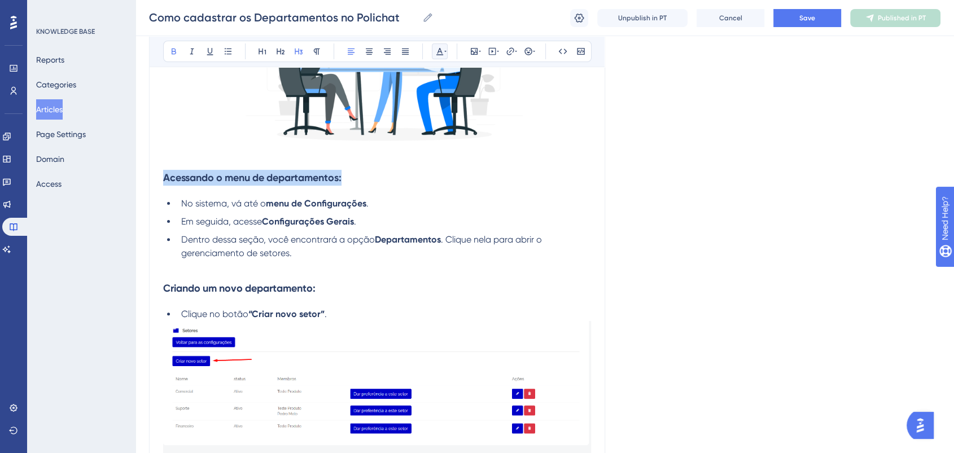
click at [442, 47] on icon at bounding box center [439, 51] width 9 height 9
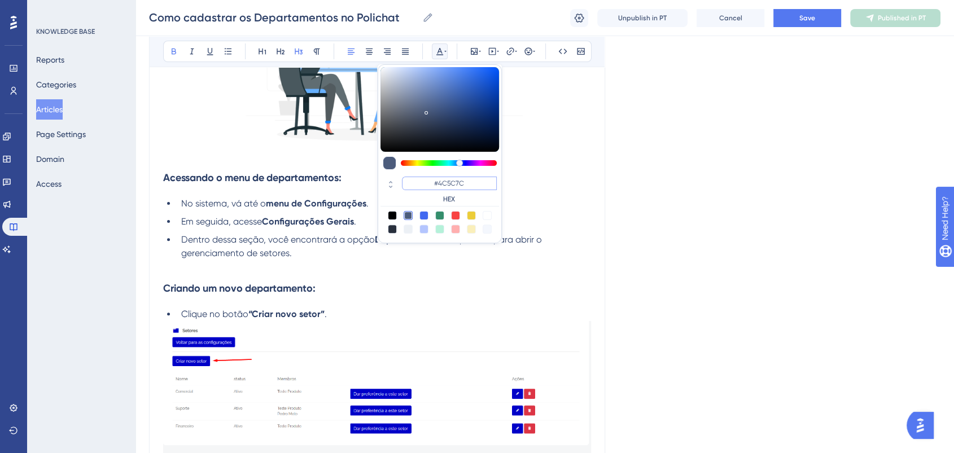
drag, startPoint x: 479, startPoint y: 180, endPoint x: 411, endPoint y: 180, distance: 67.8
click at [411, 180] on input "#4C5C7C" at bounding box center [449, 184] width 95 height 14
type input "#0000FF"
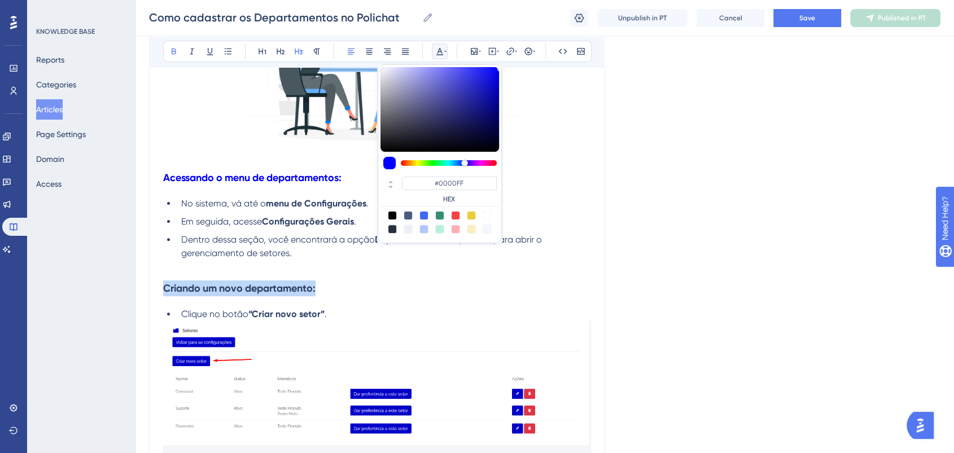
drag, startPoint x: 335, startPoint y: 283, endPoint x: 154, endPoint y: 283, distance: 181.3
click at [154, 283] on div "Como cadastrar os Departamentos no Polichat Bold Italic Underline Bullet Point …" at bounding box center [377, 383] width 456 height 1140
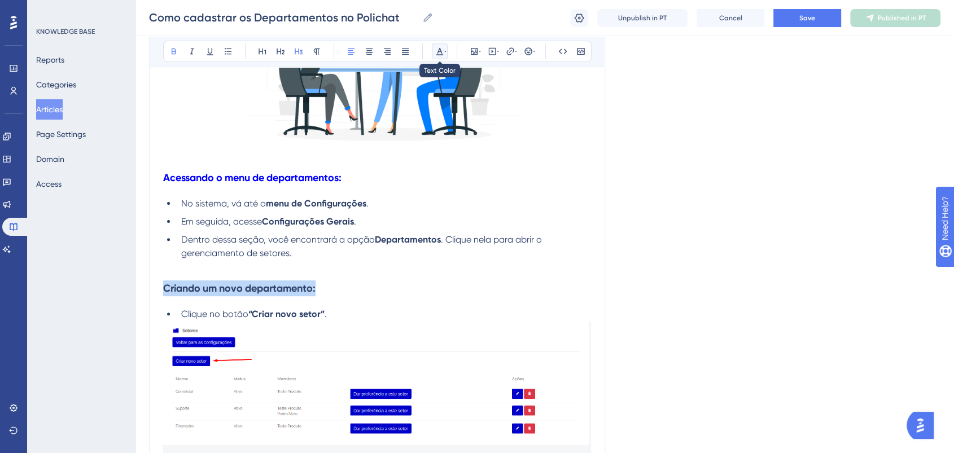
click at [446, 46] on button at bounding box center [440, 51] width 16 height 16
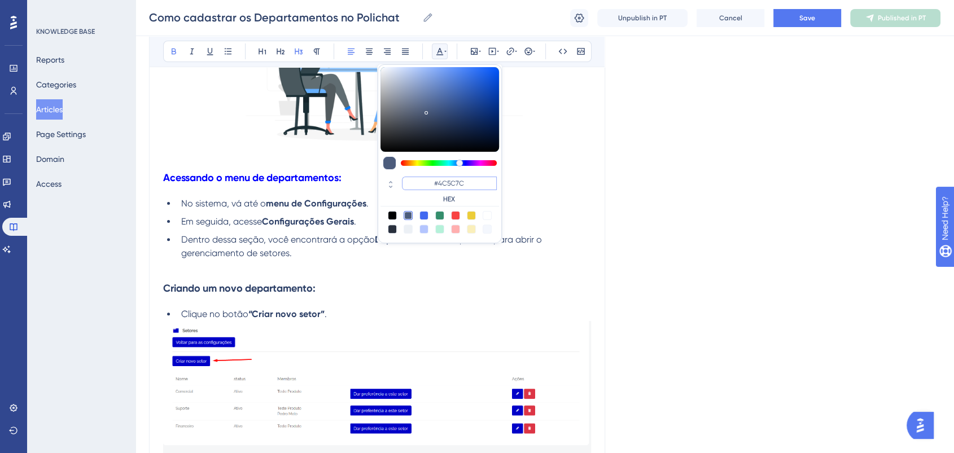
drag, startPoint x: 475, startPoint y: 184, endPoint x: 429, endPoint y: 184, distance: 45.7
click at [429, 184] on input "#4C5C7C" at bounding box center [449, 184] width 95 height 14
paste input "0000FF"
type input "#0000FF"
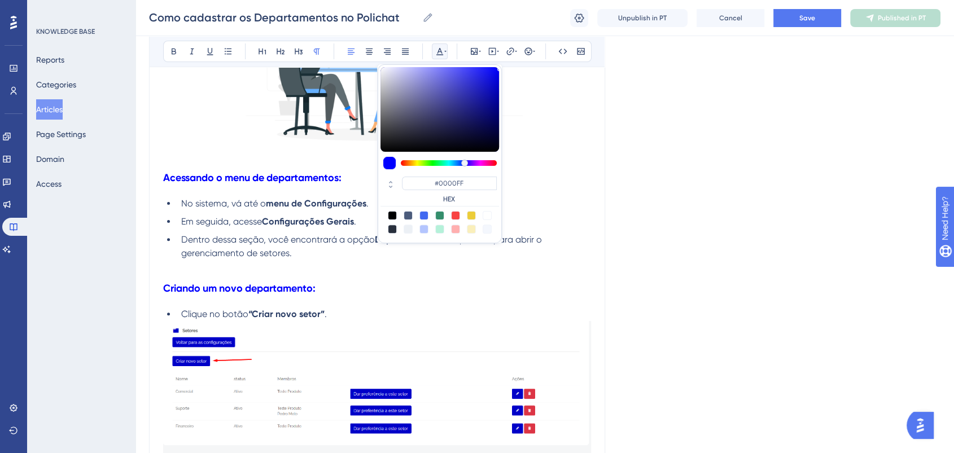
click at [347, 236] on span "Dentro dessa seção, você encontrará a opção" at bounding box center [278, 239] width 194 height 11
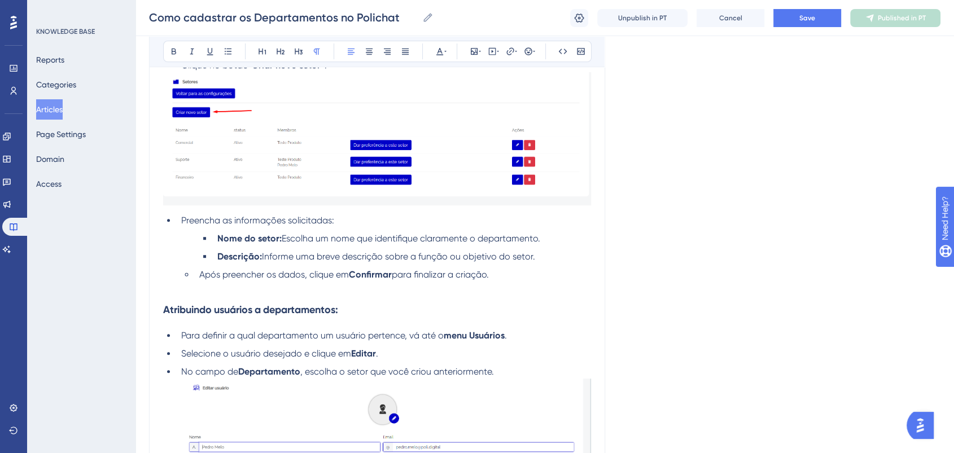
scroll to position [565, 0]
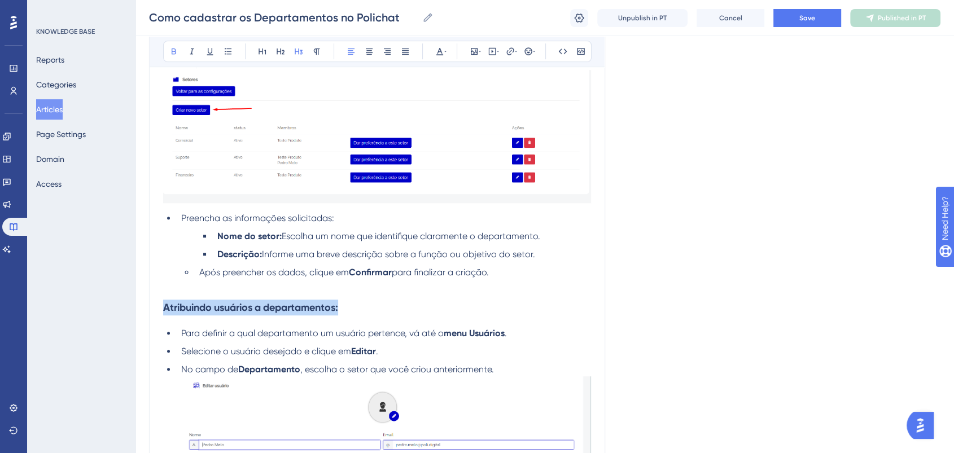
drag, startPoint x: 352, startPoint y: 307, endPoint x: 121, endPoint y: 311, distance: 231.5
click at [136, 311] on div "Performance Users Engagement Widgets Feedback Product Updates Knowledge Base AI…" at bounding box center [545, 111] width 819 height 1352
click at [443, 50] on icon at bounding box center [439, 51] width 9 height 9
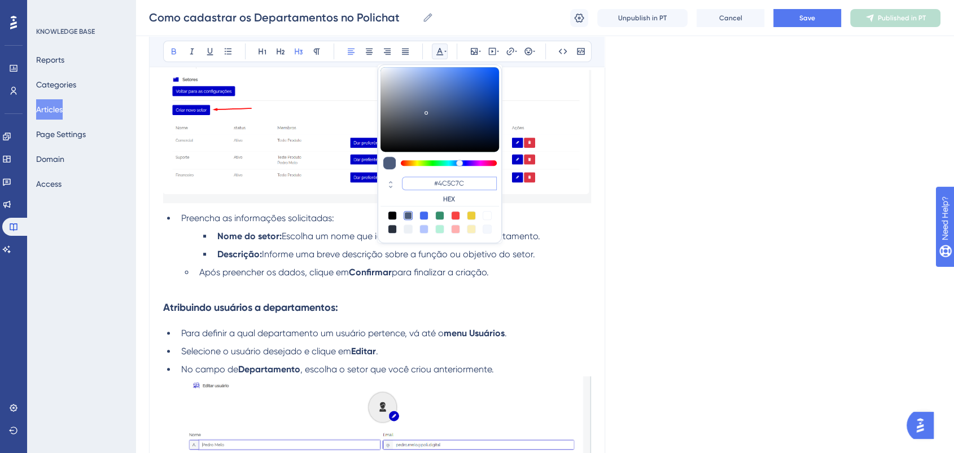
drag, startPoint x: 474, startPoint y: 183, endPoint x: 423, endPoint y: 183, distance: 50.8
click at [423, 183] on input "#4C5C7C" at bounding box center [449, 184] width 95 height 14
paste input "0000FF"
type input "#0000FF"
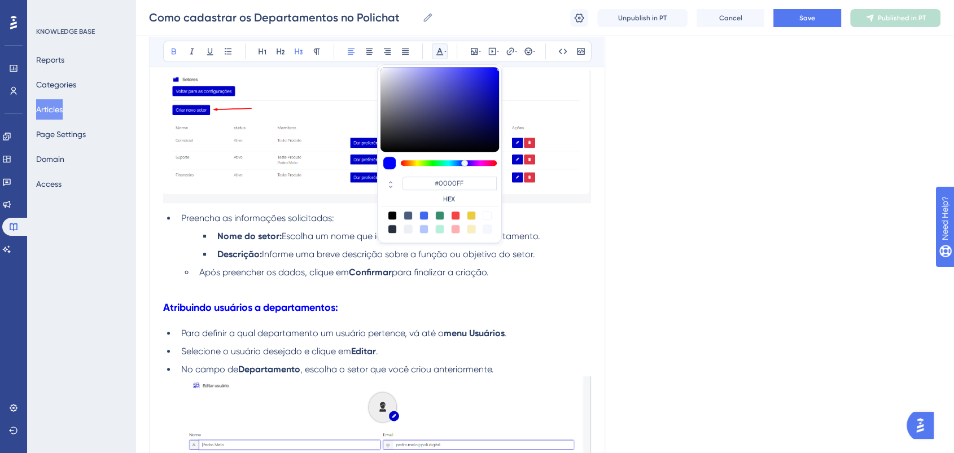
click at [373, 284] on p at bounding box center [377, 287] width 428 height 14
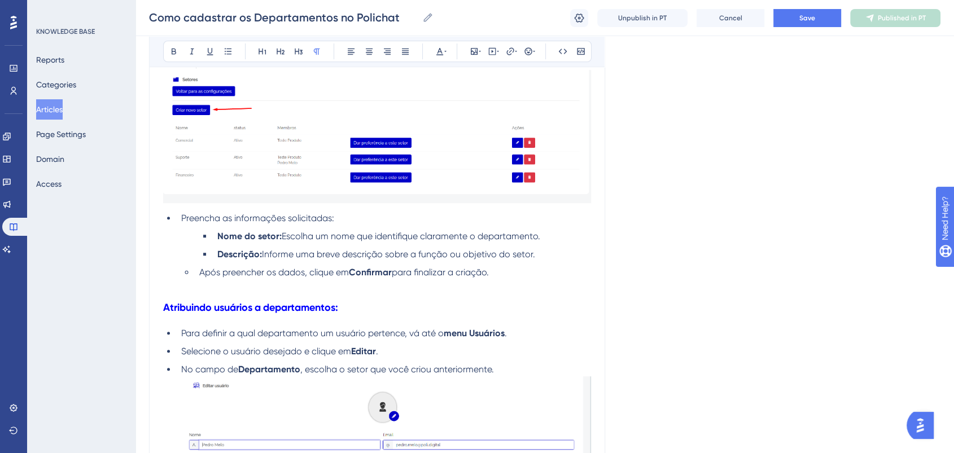
scroll to position [690, 0]
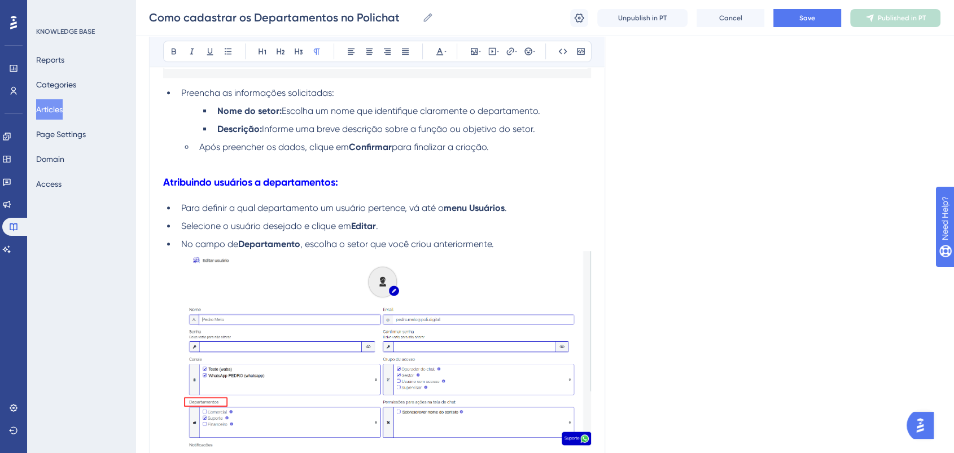
click at [212, 132] on ul "Nome do setor: Escolha um nome que identifique claramente o departamento. Descr…" at bounding box center [395, 120] width 392 height 32
click at [208, 115] on ul "Nome do setor: Escolha um nome que identifique claramente o departamento." at bounding box center [395, 111] width 392 height 14
click at [243, 152] on span "Após preencher os dados, clique em" at bounding box center [274, 147] width 150 height 11
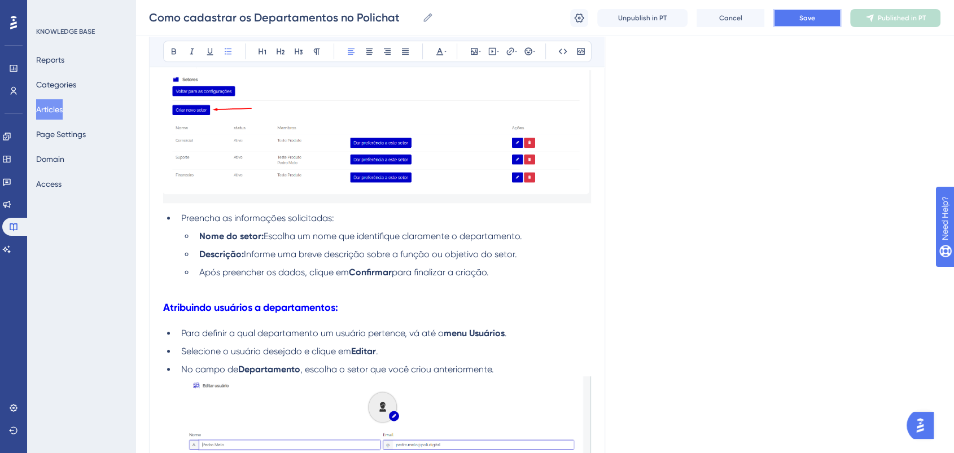
click at [781, 20] on button "Save" at bounding box center [808, 18] width 68 height 18
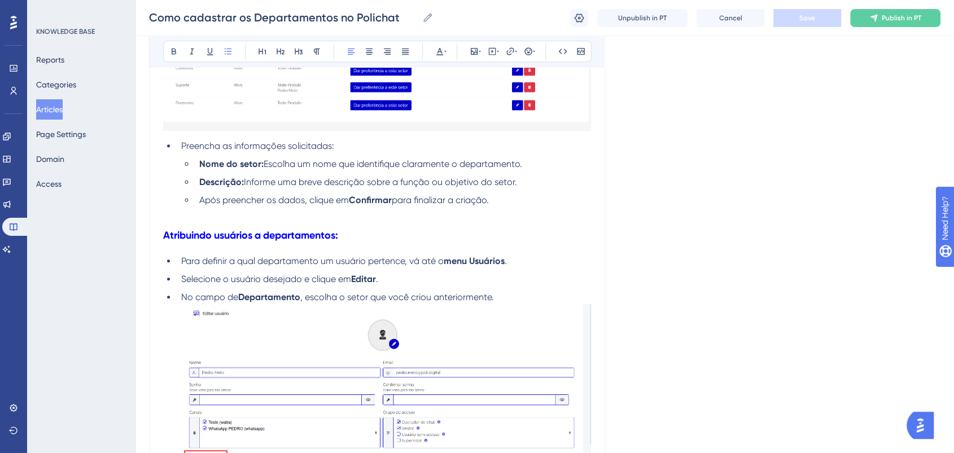
scroll to position [606, 0]
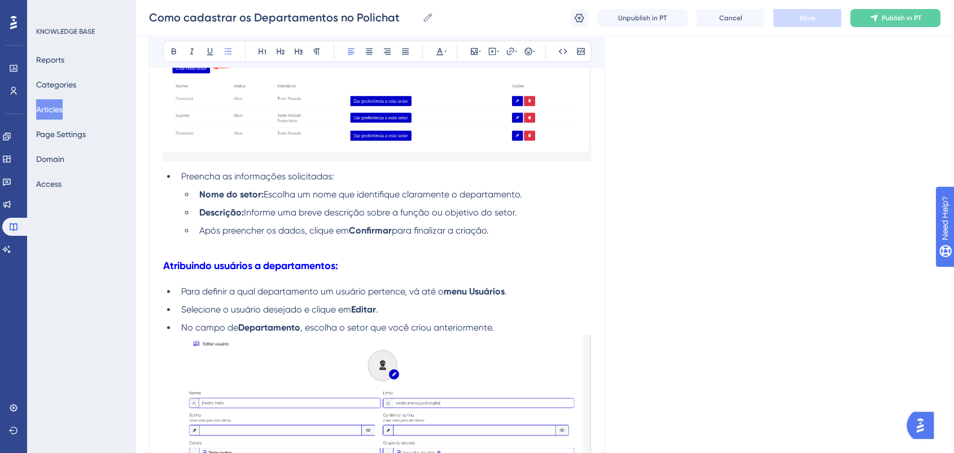
click at [300, 290] on span "Para definir a qual departamento um usuário pertence, vá até o" at bounding box center [312, 291] width 263 height 11
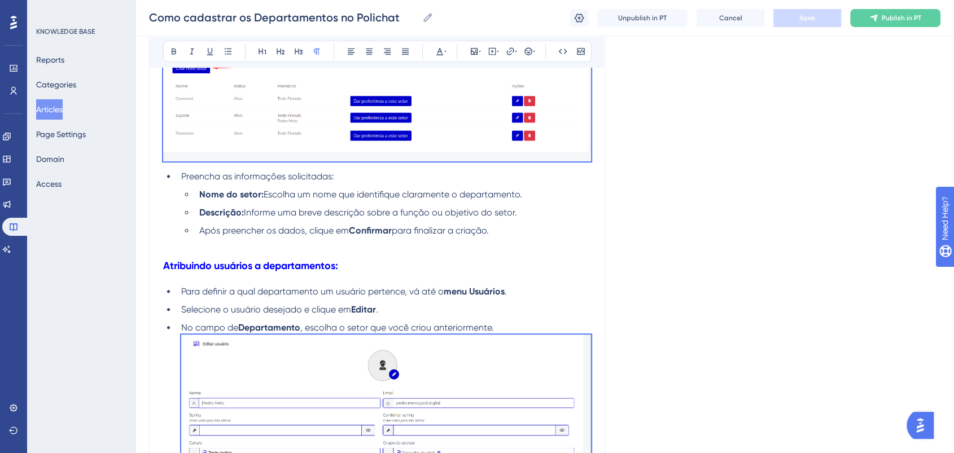
copy div "Acessando o menu de departamentos: No sistema, vá até o menu de Configurações .…"
click at [349, 272] on h3 "Atribuindo usuários a departamentos:" at bounding box center [377, 265] width 428 height 29
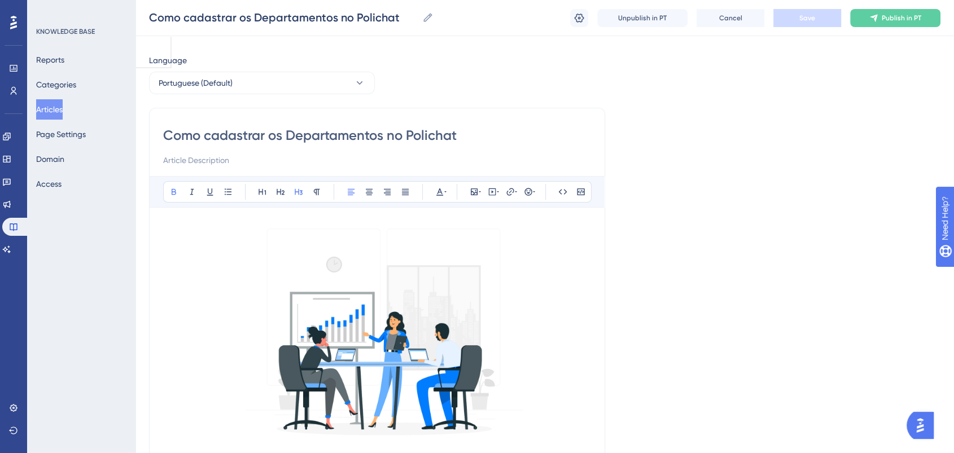
scroll to position [0, 0]
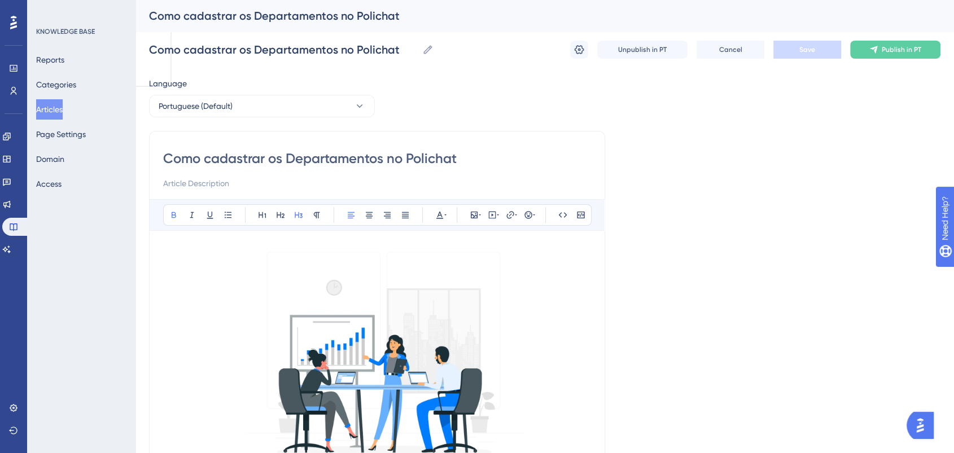
click at [469, 155] on input "Como cadastrar os Departamentos no Polichat" at bounding box center [377, 159] width 428 height 18
drag, startPoint x: 469, startPoint y: 155, endPoint x: 418, endPoint y: 149, distance: 51.7
click at [418, 150] on input "Como cadastrar os Departamentos no Polichat" at bounding box center [377, 159] width 428 height 18
type input "Como cadastrar os Departamentos na Poli"
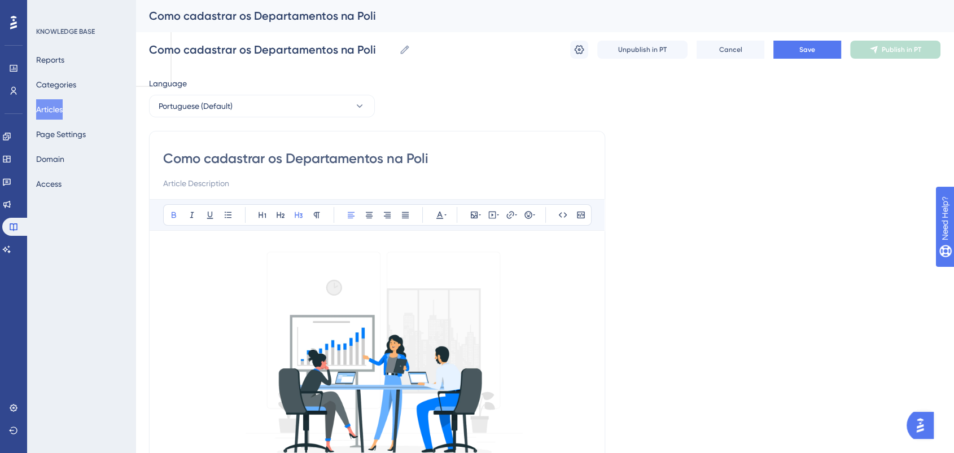
type input "Como cadastrar os Departamentos na Poli"
click at [804, 47] on span "Save" at bounding box center [808, 49] width 16 height 9
drag, startPoint x: 438, startPoint y: 159, endPoint x: 143, endPoint y: 159, distance: 295.3
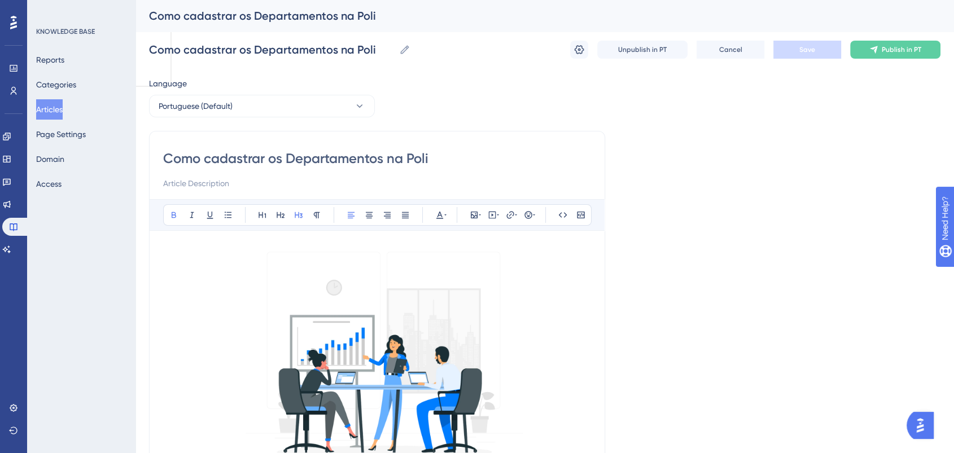
click at [217, 110] on span "Portuguese (Default)" at bounding box center [196, 106] width 74 height 14
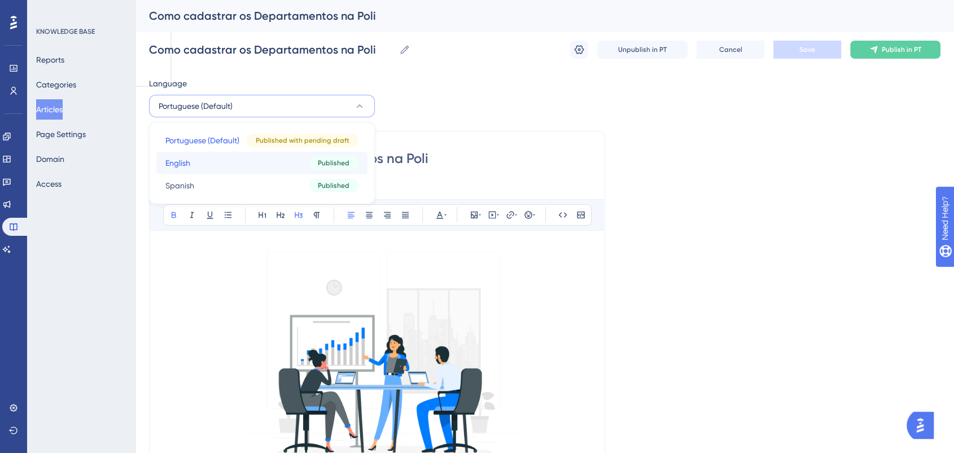
click at [194, 168] on button "English English Published" at bounding box center [261, 163] width 211 height 23
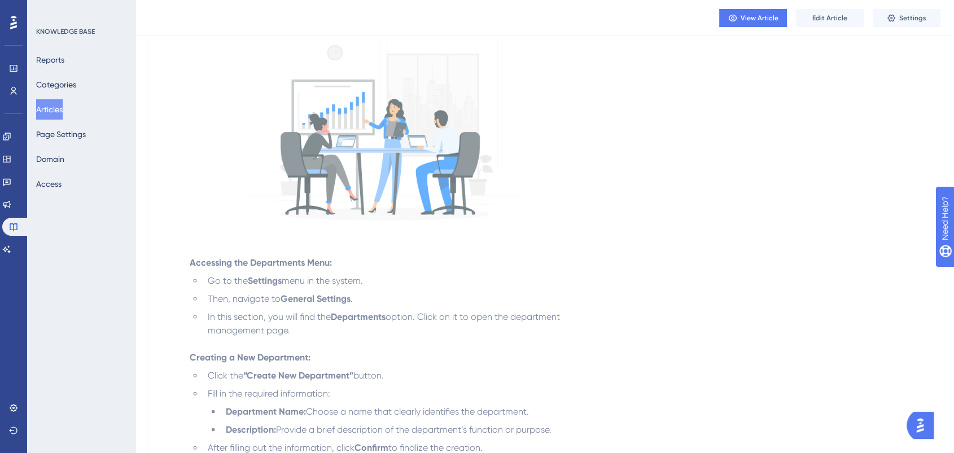
scroll to position [125, 0]
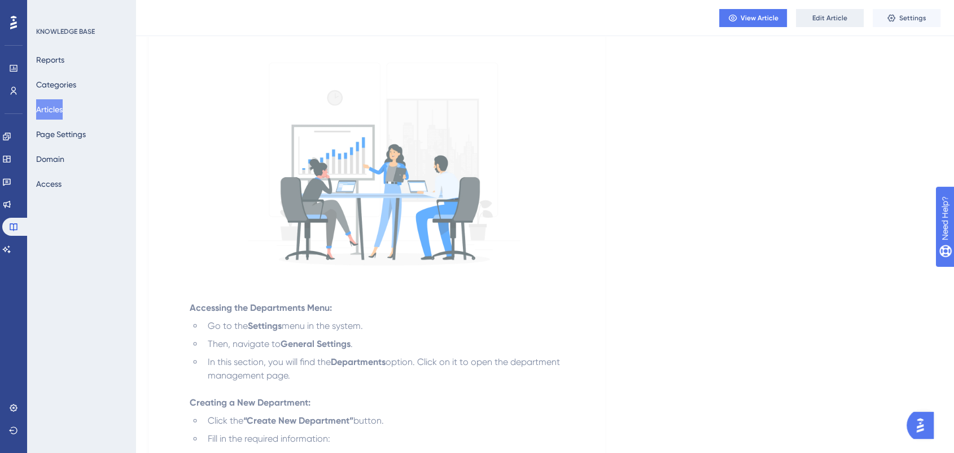
click at [826, 12] on button "Edit Article" at bounding box center [830, 18] width 68 height 18
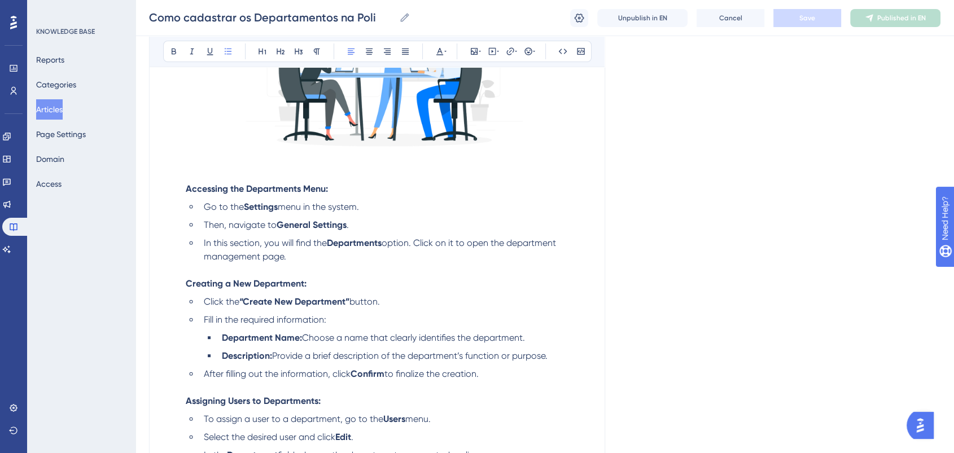
scroll to position [188, 0]
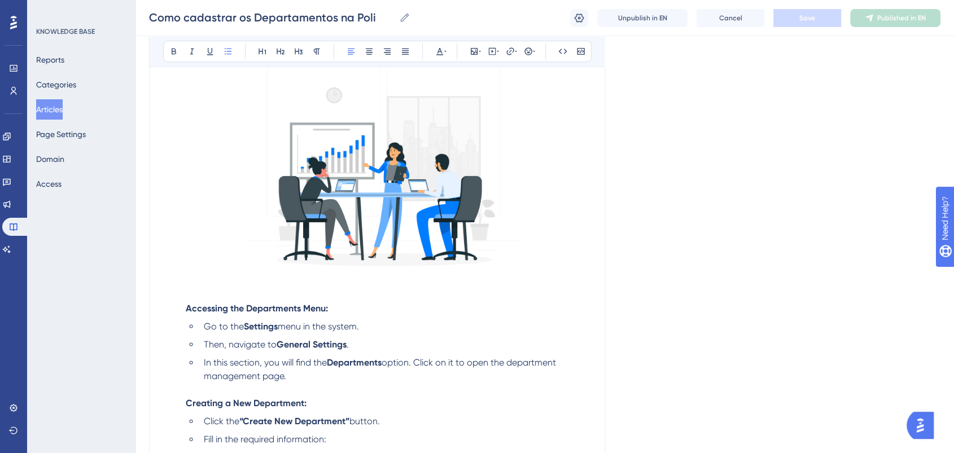
click at [186, 311] on strong "Accessing the Departments Menu:" at bounding box center [257, 308] width 142 height 11
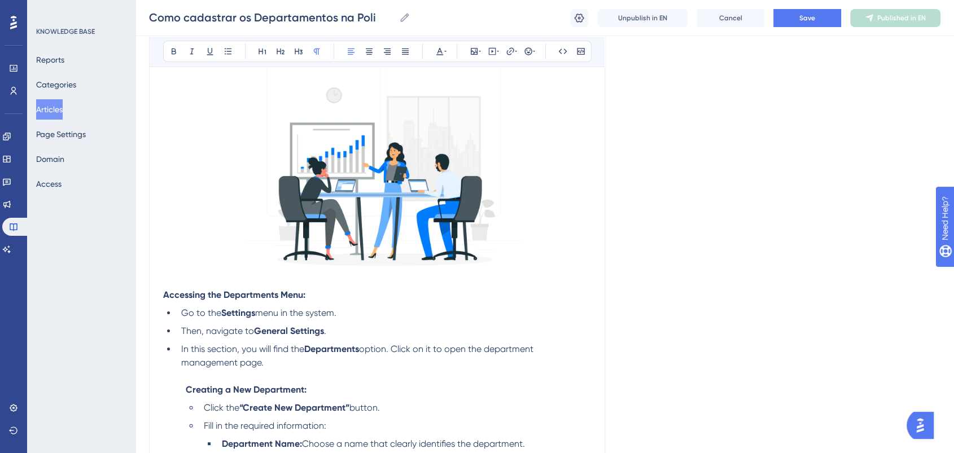
click at [178, 309] on li "Go to the Settings menu in the system." at bounding box center [384, 314] width 414 height 14
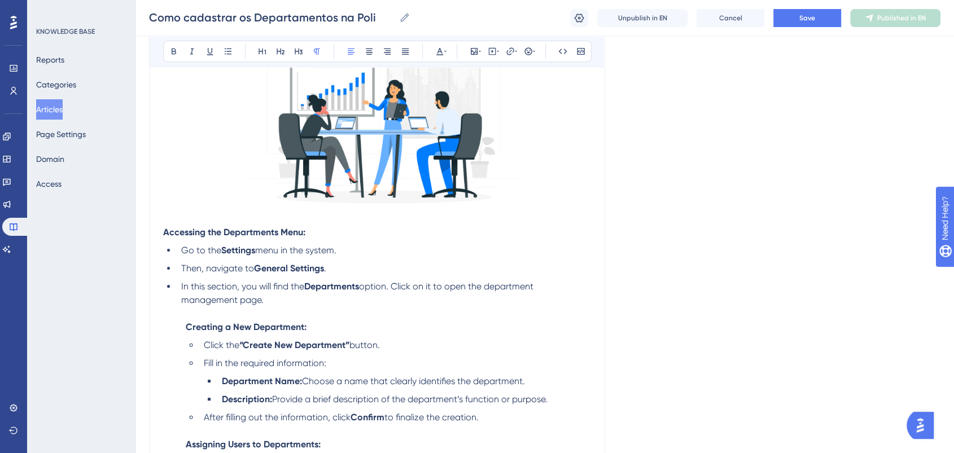
scroll to position [313, 0]
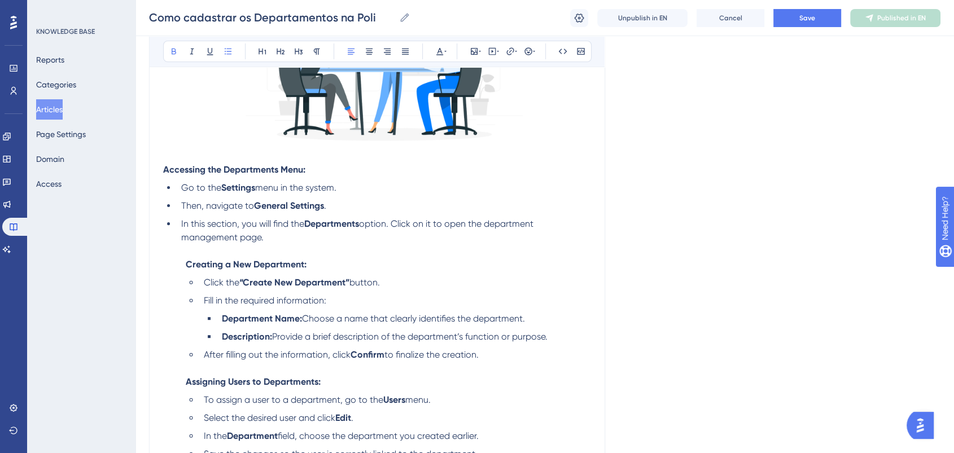
click at [184, 265] on li "Creating a New Department: Click the “Create New Department” button. Fill in th…" at bounding box center [386, 310] width 410 height 104
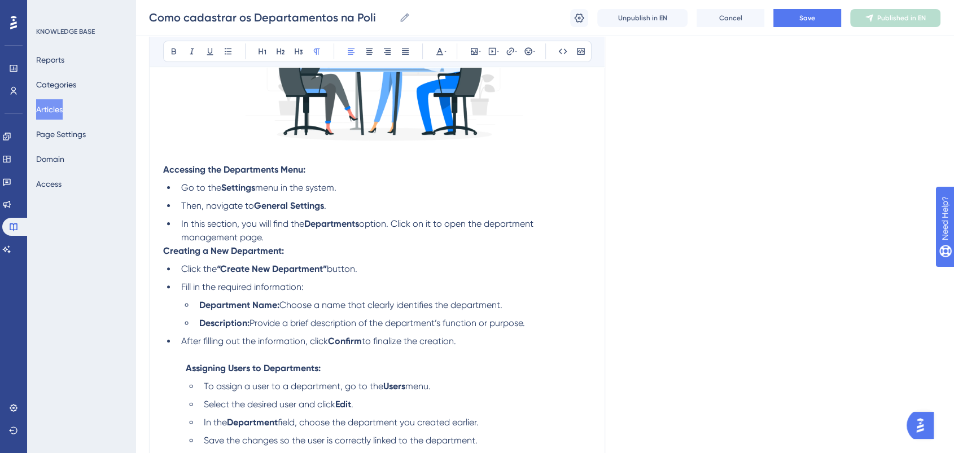
click at [199, 283] on li "Fill in the required information:" at bounding box center [384, 288] width 414 height 14
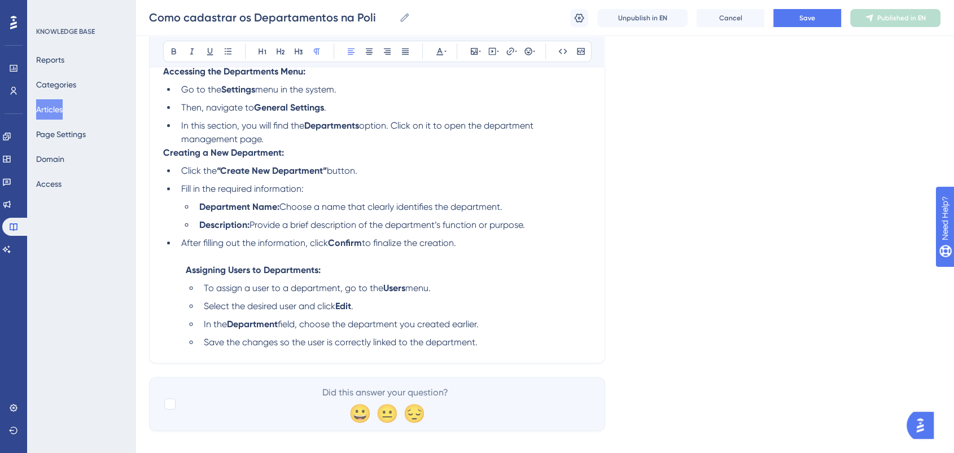
scroll to position [432, 0]
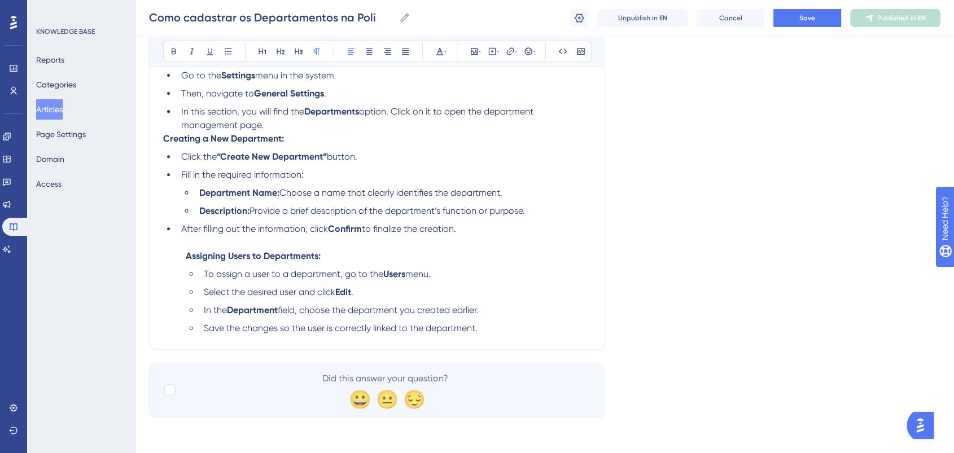
click at [185, 254] on li "Assigning Users to Departments: To assign a user to a department, go to the Use…" at bounding box center [386, 293] width 410 height 86
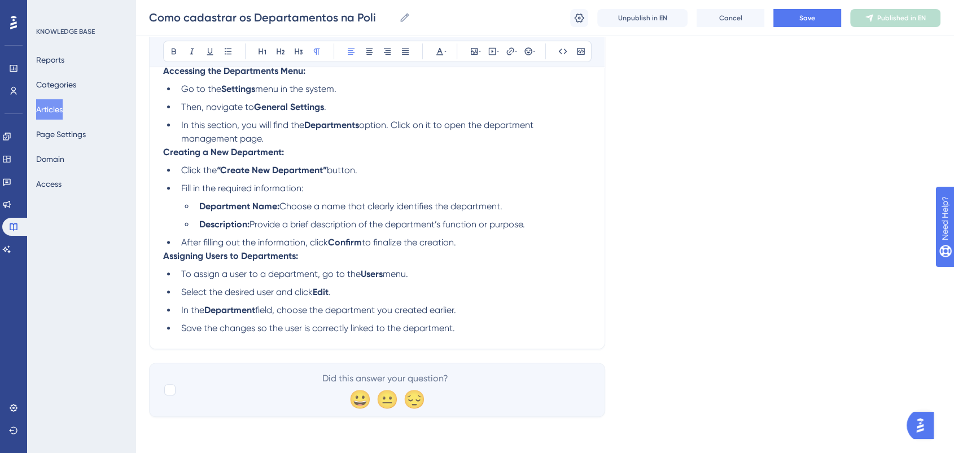
click at [461, 243] on li "After filling out the information, click Confirm to finalize the creation." at bounding box center [384, 243] width 414 height 14
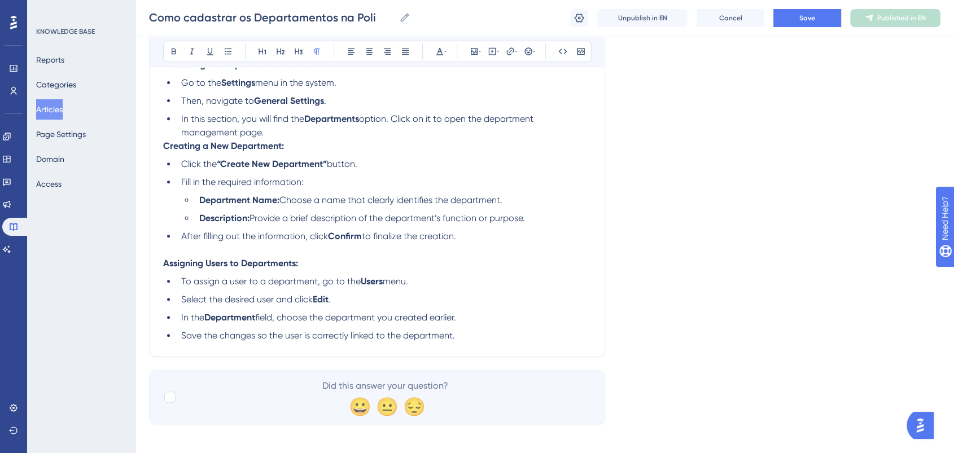
scroll to position [356, 0]
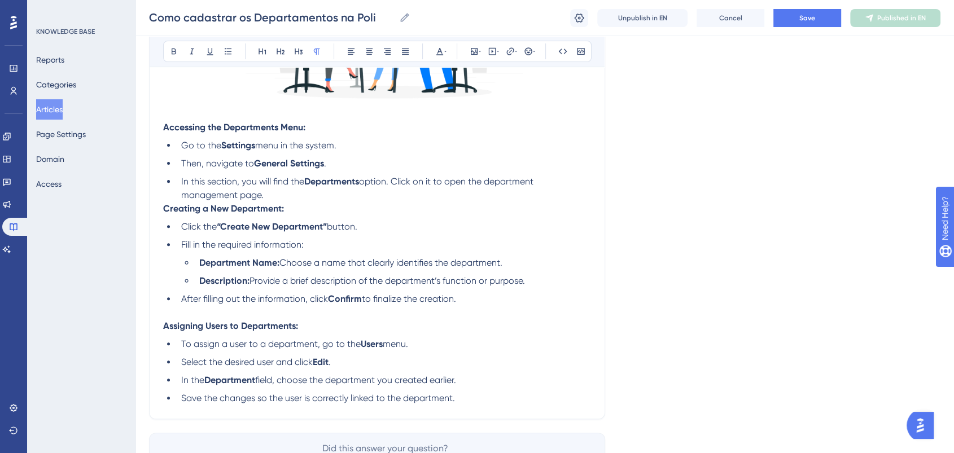
click at [196, 268] on li "Department Name: Choose a name that clearly identifies the department." at bounding box center [393, 263] width 396 height 14
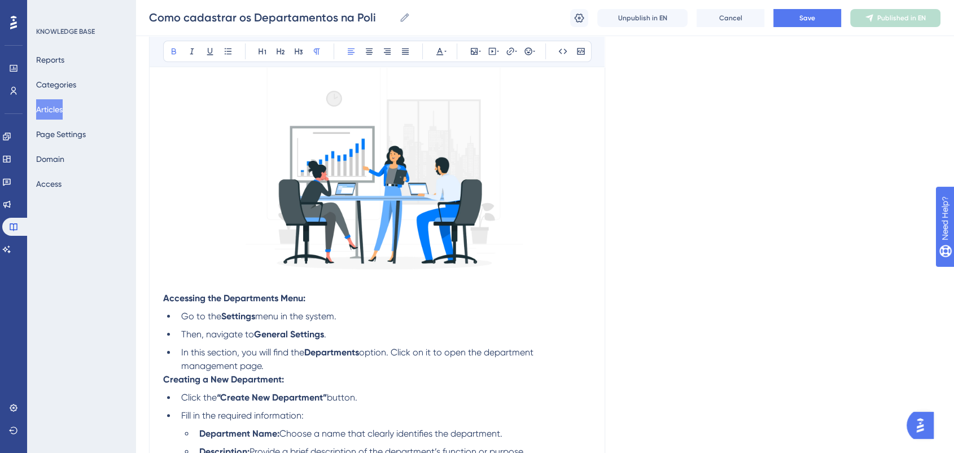
scroll to position [230, 0]
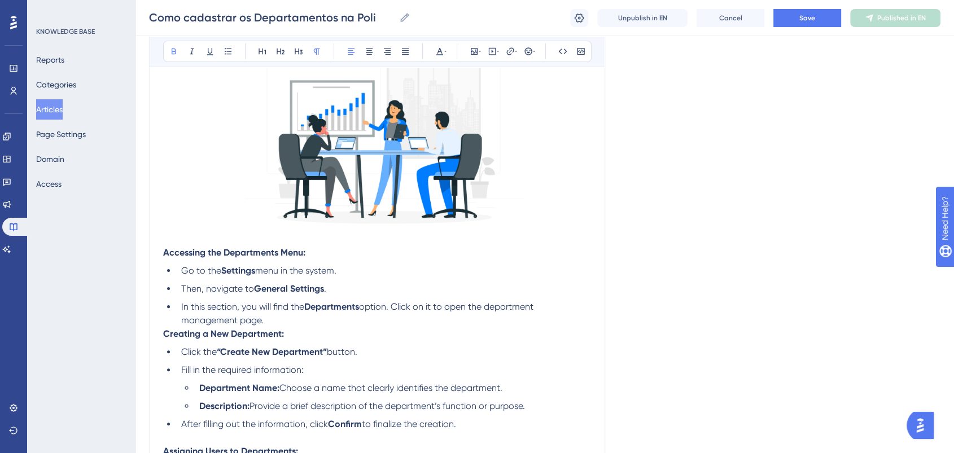
click at [334, 331] on p "Creating a New Department: Click the “Create New Department” button. Fill in th…" at bounding box center [377, 386] width 428 height 117
click at [329, 325] on li "In this section, you will find the Departments option. Click on it to open the …" at bounding box center [384, 313] width 414 height 27
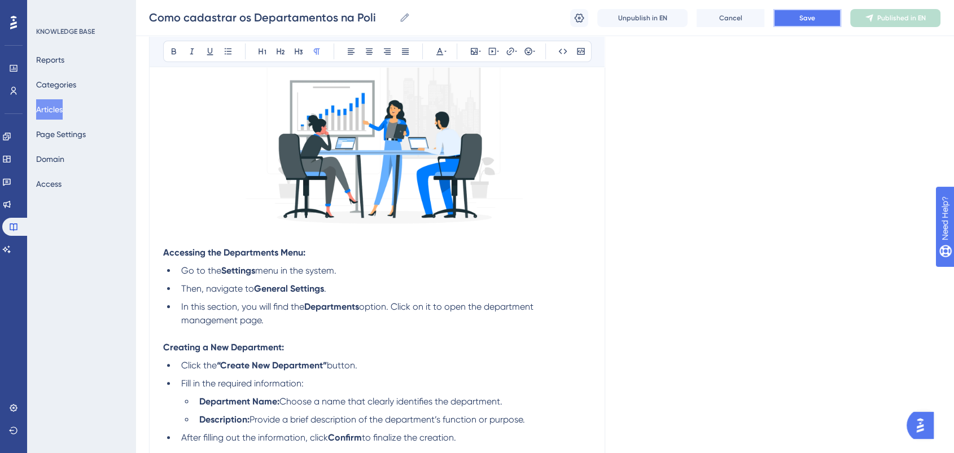
click at [794, 12] on button "Save" at bounding box center [808, 18] width 68 height 18
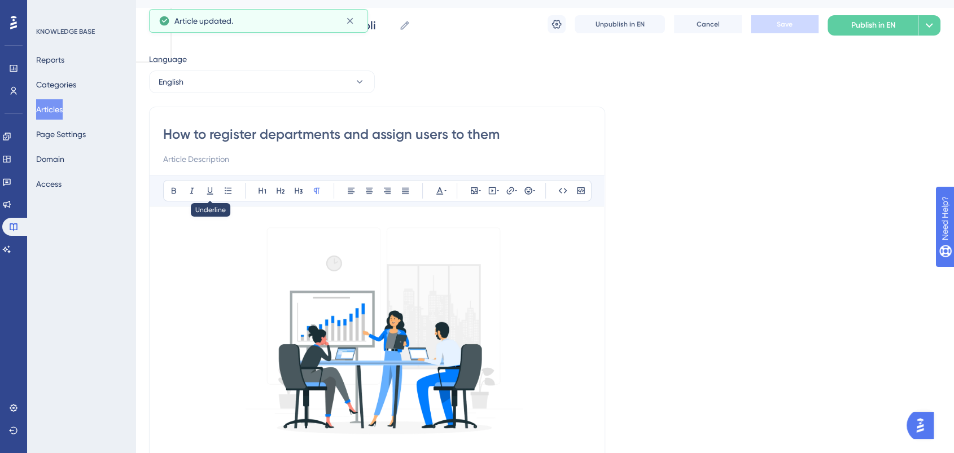
scroll to position [0, 0]
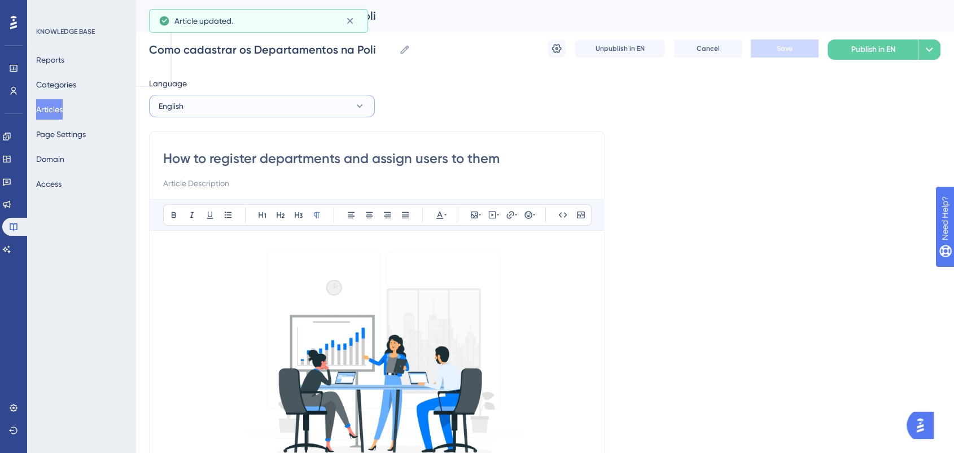
click at [202, 102] on button "English" at bounding box center [262, 106] width 226 height 23
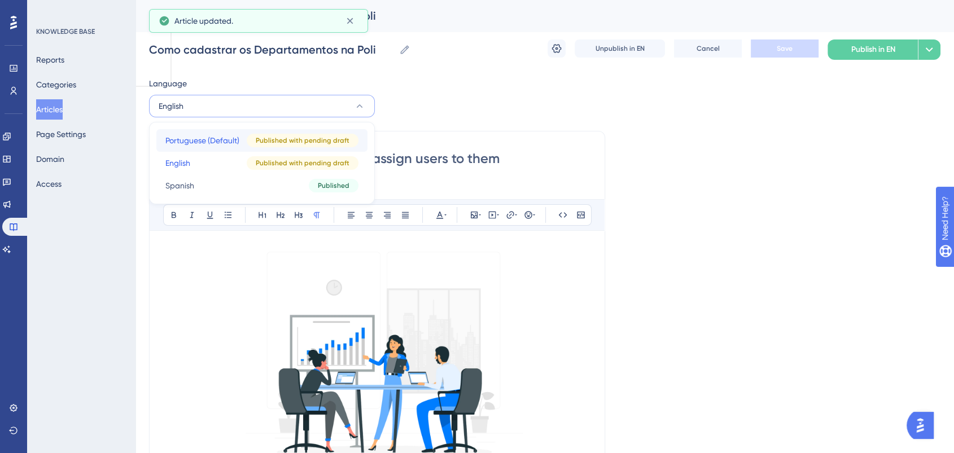
click at [186, 143] on span "Portuguese (Default)" at bounding box center [202, 141] width 74 height 14
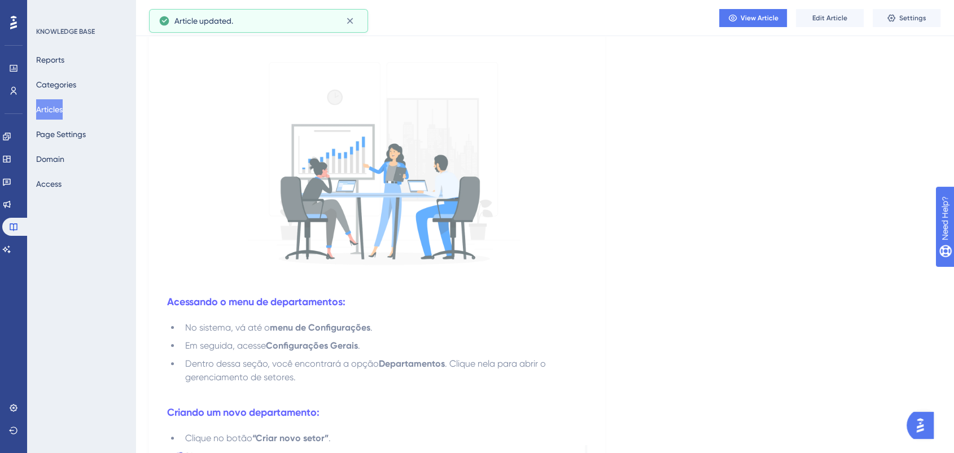
scroll to position [313, 0]
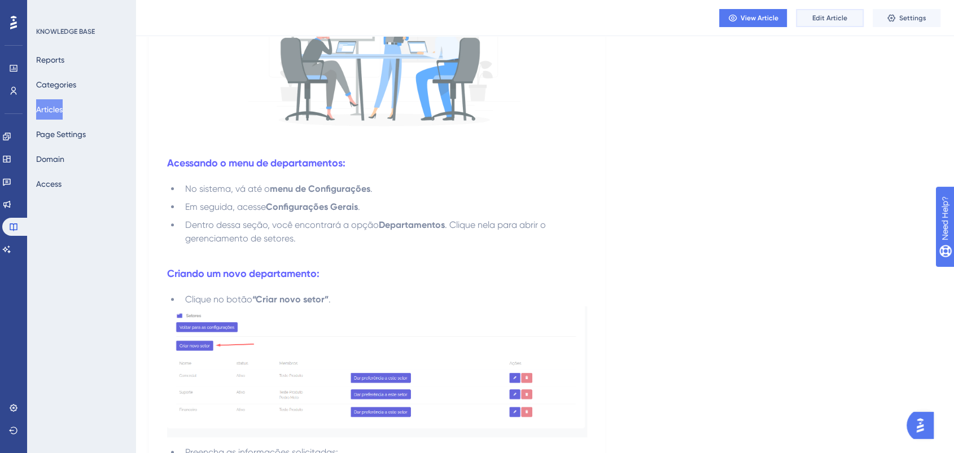
drag, startPoint x: 806, startPoint y: 16, endPoint x: 713, endPoint y: 156, distance: 167.7
click at [713, 156] on div "Performance Users Engagement Widgets Feedback Product Updates Knowledge Base AI…" at bounding box center [545, 353] width 819 height 1333
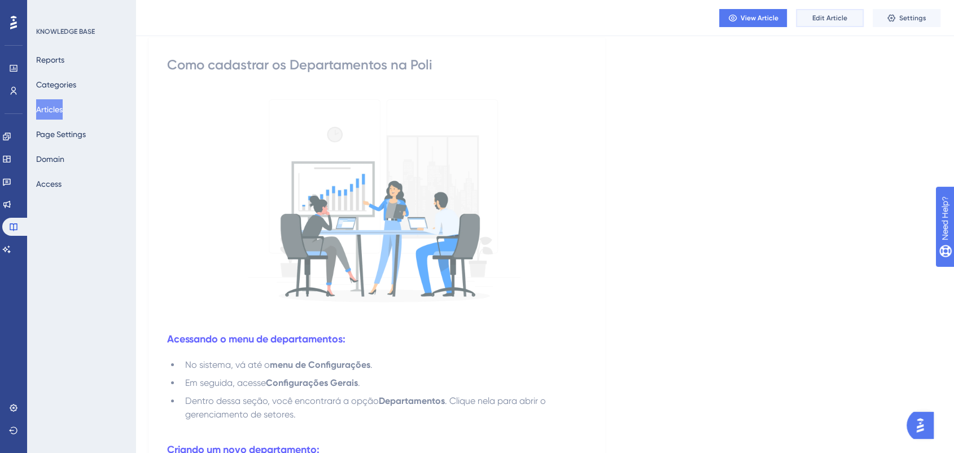
scroll to position [0, 0]
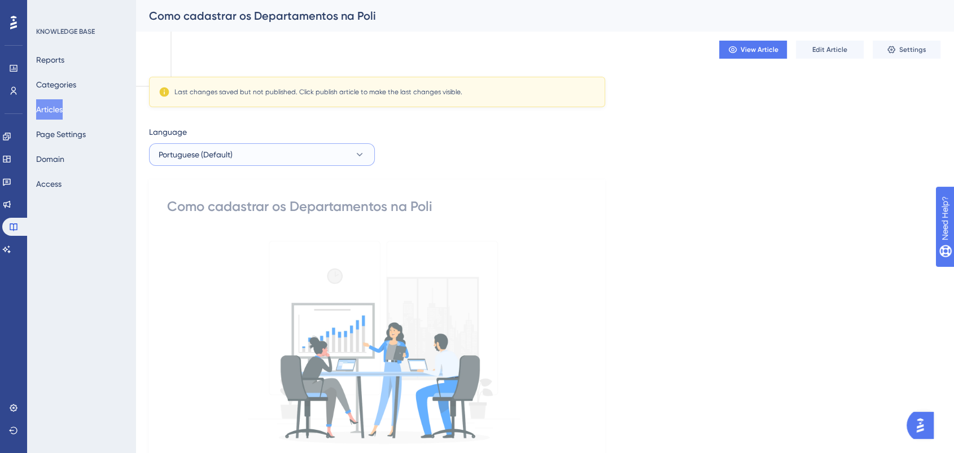
click at [273, 147] on button "Portuguese (Default)" at bounding box center [262, 154] width 226 height 23
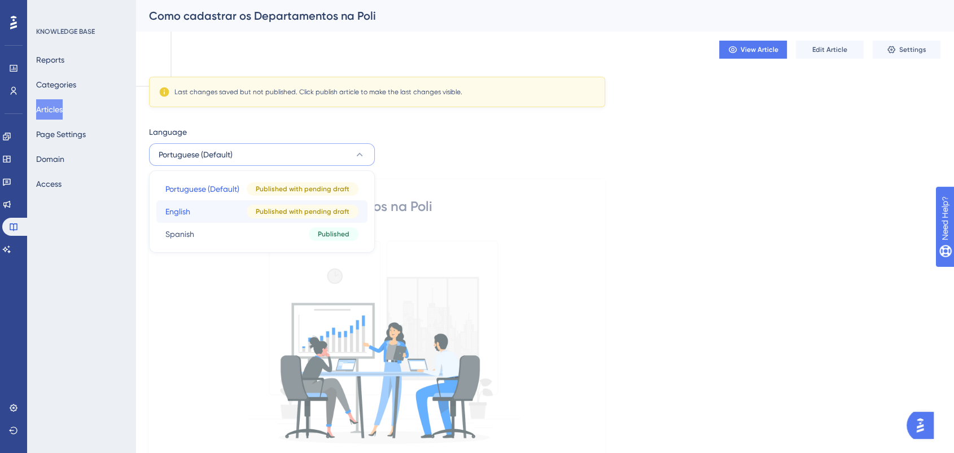
click at [227, 213] on button "English English Published with pending draft" at bounding box center [261, 211] width 211 height 23
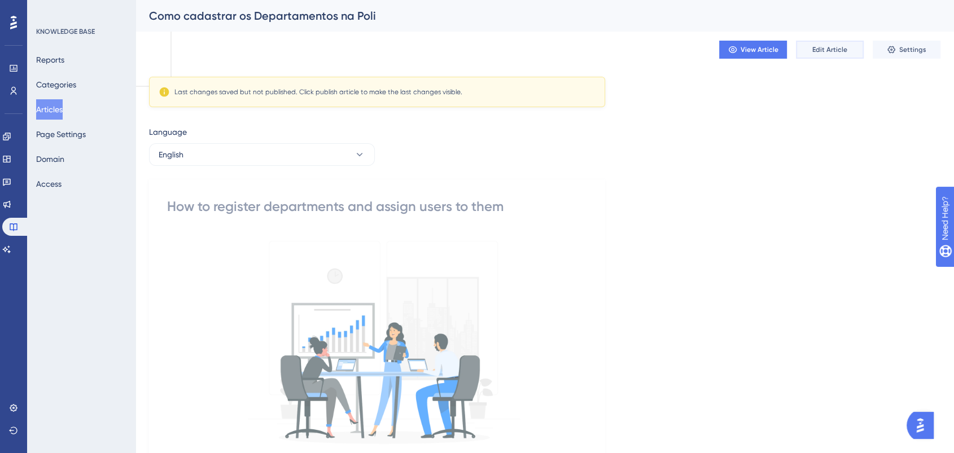
click at [843, 50] on span "Edit Article" at bounding box center [830, 49] width 35 height 9
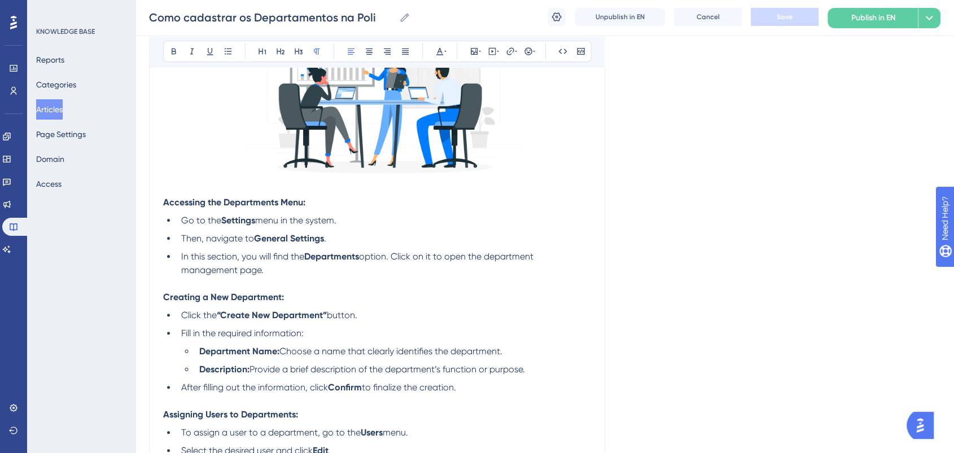
scroll to position [299, 0]
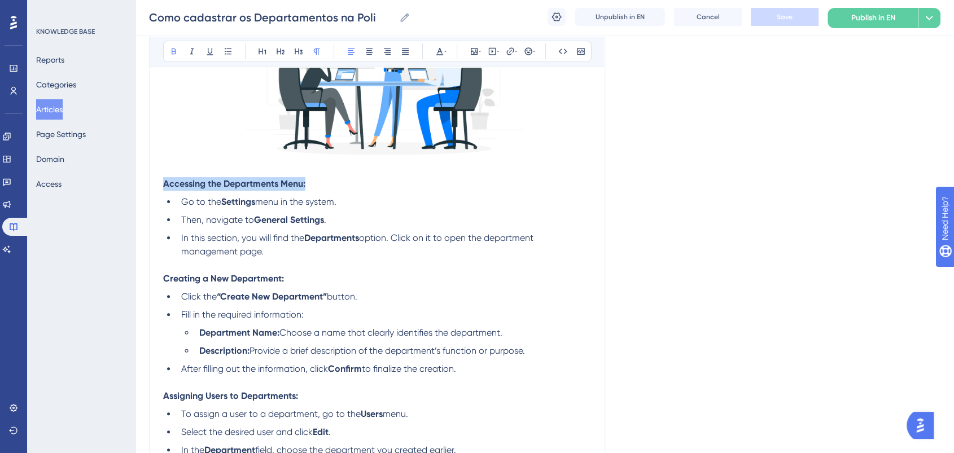
drag, startPoint x: 312, startPoint y: 184, endPoint x: 154, endPoint y: 184, distance: 158.1
click at [154, 184] on div "How to register departments and assign users to them Bold Italic Underline Bull…" at bounding box center [377, 158] width 456 height 662
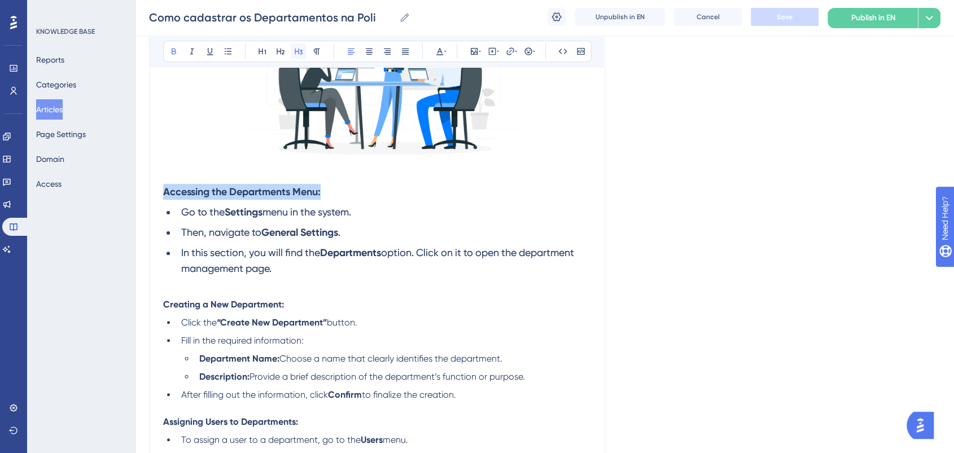
click at [300, 50] on icon at bounding box center [299, 52] width 8 height 6
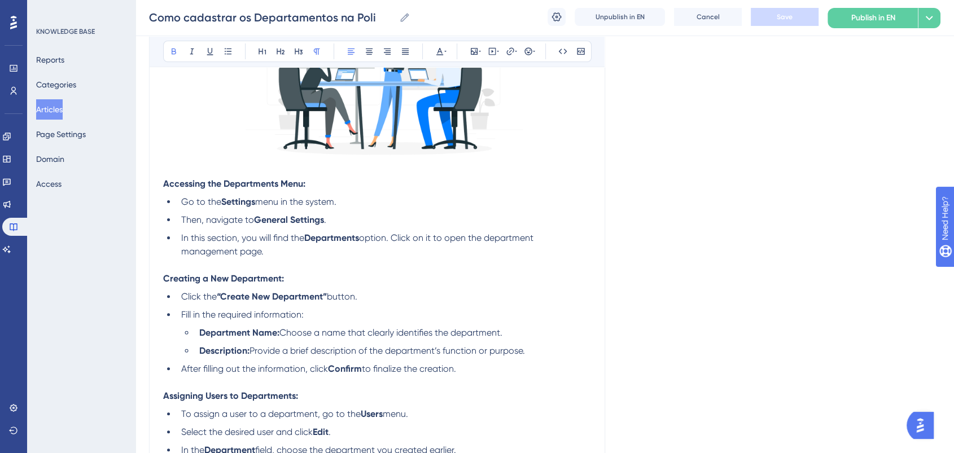
click at [339, 187] on p "Accessing the Departments Menu: Go to the Settings menu in the system. Then, na…" at bounding box center [377, 224] width 428 height 95
click at [335, 187] on p "Accessing the Departments Menu:" at bounding box center [377, 184] width 428 height 14
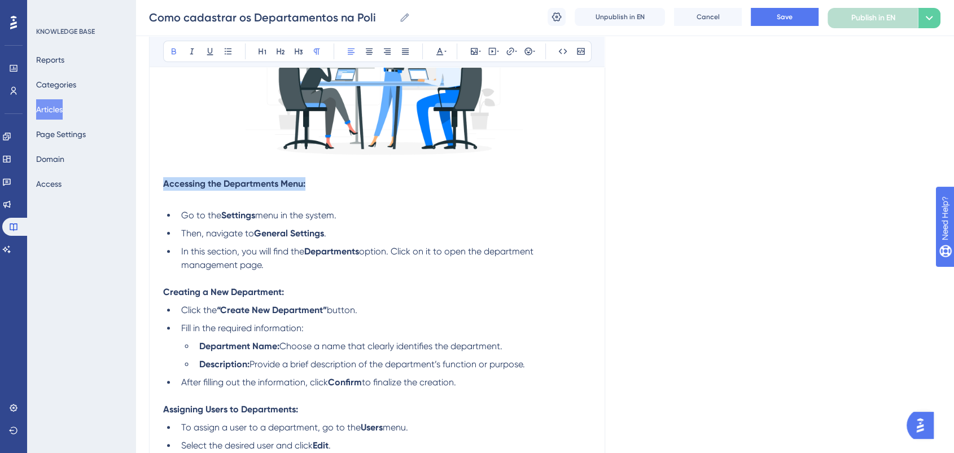
drag, startPoint x: 317, startPoint y: 185, endPoint x: 193, endPoint y: 133, distance: 134.7
click at [156, 186] on div "How to register departments and assign users to them Bold Italic Underline Bull…" at bounding box center [377, 165] width 456 height 676
click at [303, 50] on icon at bounding box center [298, 51] width 9 height 9
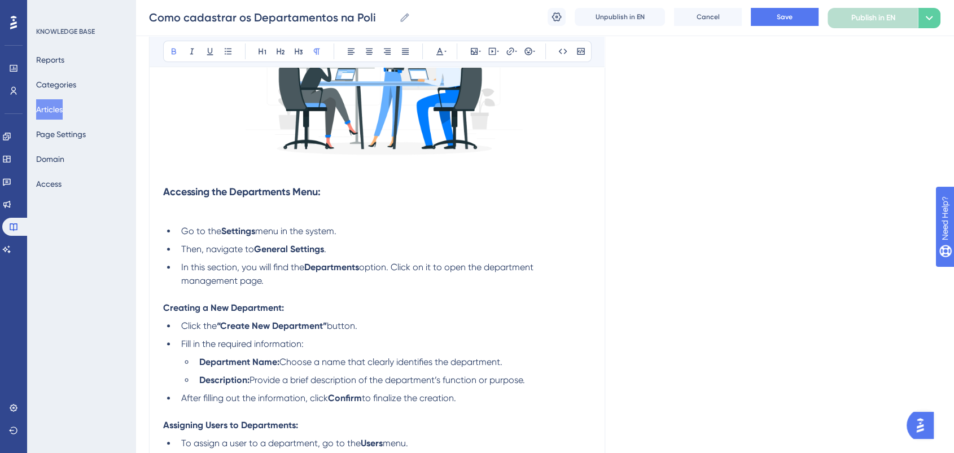
click at [209, 213] on p at bounding box center [377, 214] width 428 height 14
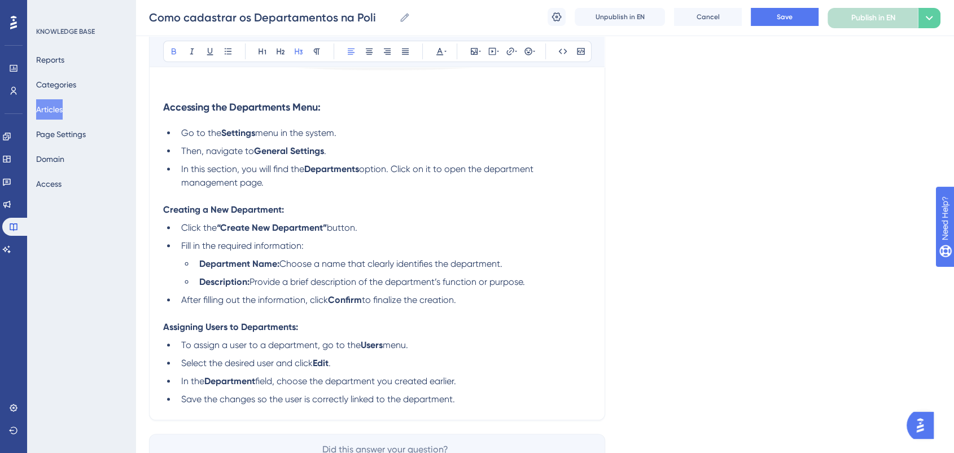
scroll to position [362, 0]
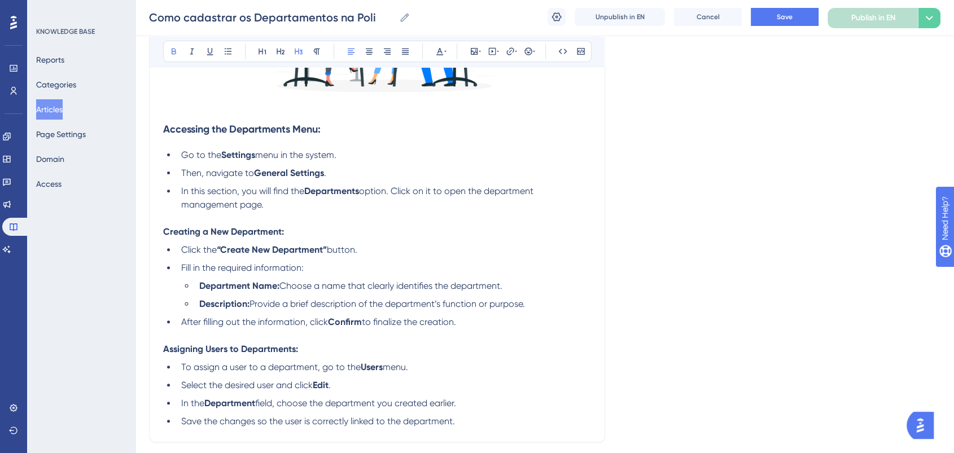
click at [295, 236] on p "Creating a New Department: Click the “Create New Department” button. Fill in th…" at bounding box center [377, 283] width 428 height 117
click at [291, 232] on p "Creating a New Department:" at bounding box center [377, 232] width 428 height 14
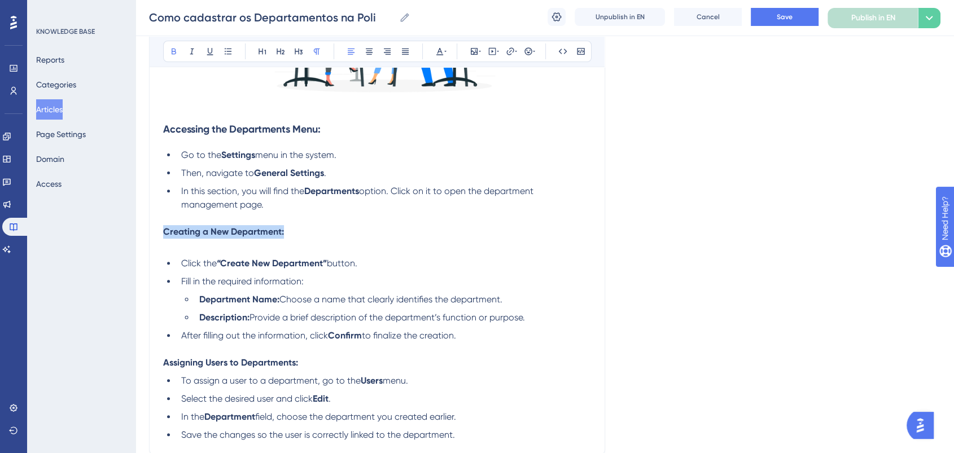
drag, startPoint x: 272, startPoint y: 232, endPoint x: 165, endPoint y: 233, distance: 106.7
click at [165, 233] on p "Creating a New Department:" at bounding box center [377, 232] width 428 height 14
click at [302, 50] on icon at bounding box center [299, 52] width 8 height 6
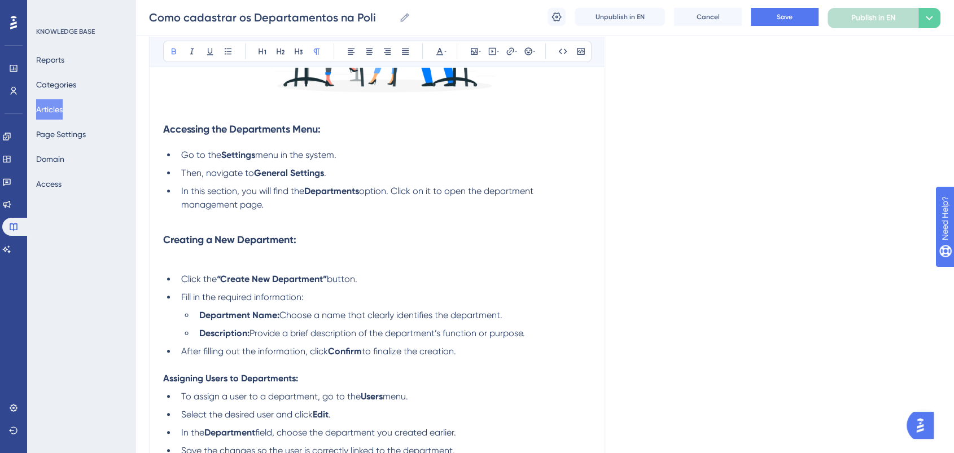
click at [307, 260] on p at bounding box center [377, 262] width 428 height 14
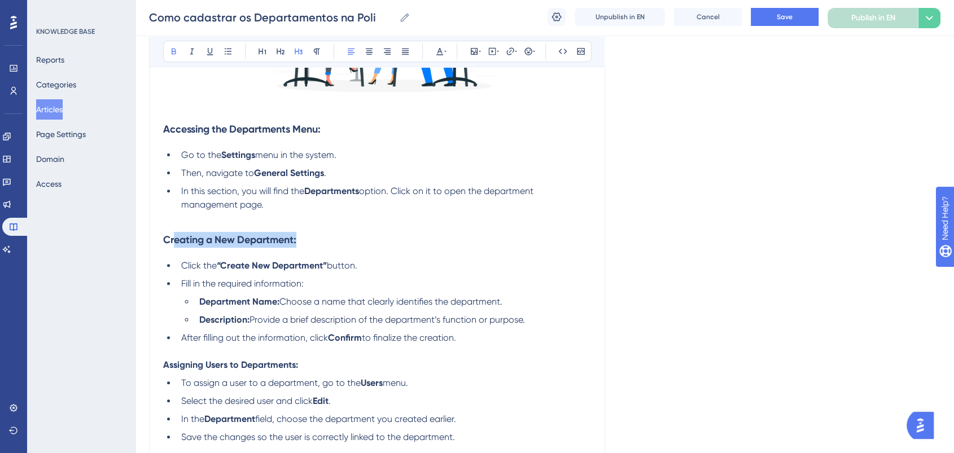
drag, startPoint x: 317, startPoint y: 240, endPoint x: 174, endPoint y: 242, distance: 143.4
click at [174, 242] on h3 "Creating a New Department:" at bounding box center [377, 239] width 428 height 29
click at [361, 255] on div "Accessing the Departments Menu: Go to the Settings menu in the system. Then, na…" at bounding box center [377, 161] width 428 height 566
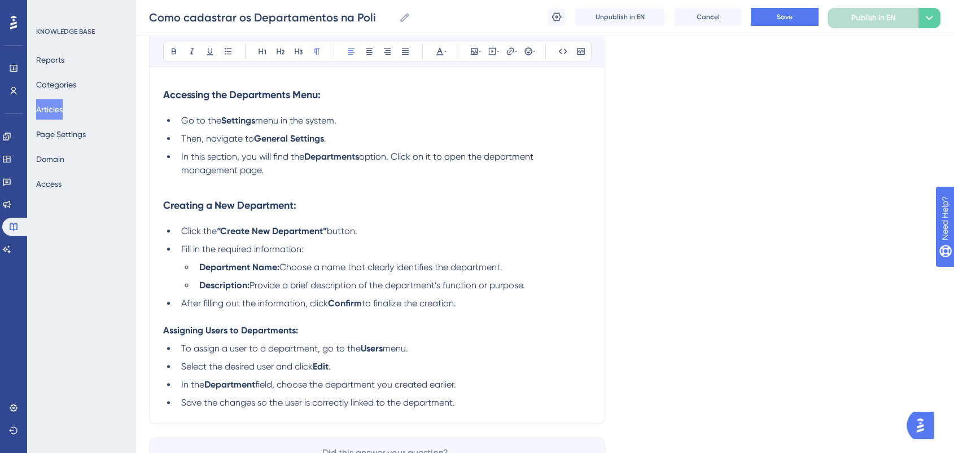
scroll to position [425, 0]
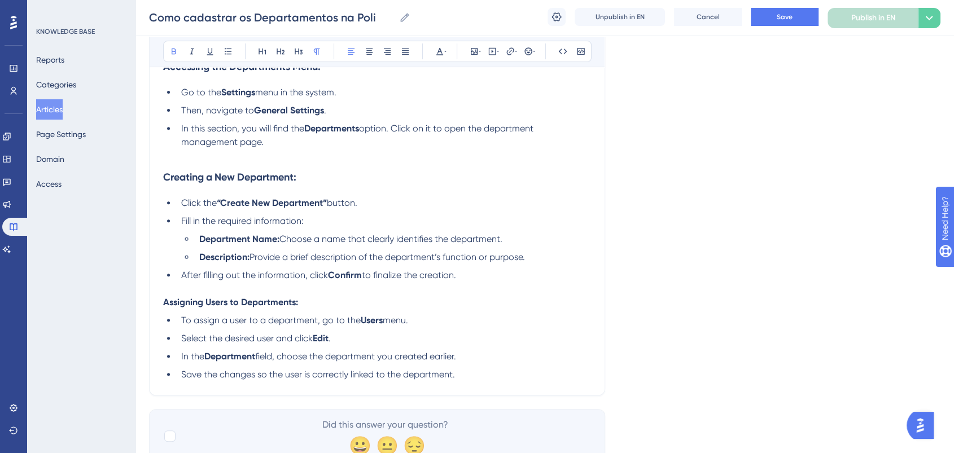
click at [305, 304] on p "Assigning Users to Departments: To assign a user to a department, go to the Use…" at bounding box center [377, 339] width 428 height 86
click at [305, 304] on p "Assigning Users to Departments:" at bounding box center [377, 303] width 428 height 14
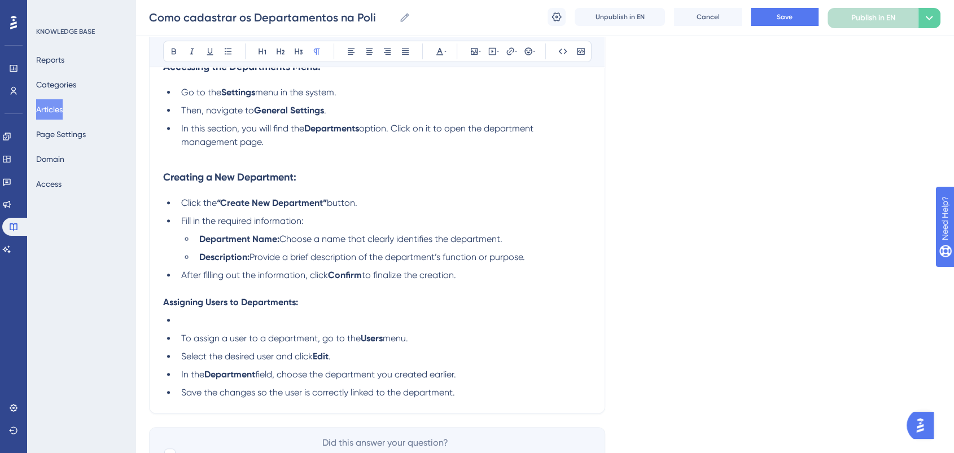
click at [312, 317] on li at bounding box center [384, 321] width 414 height 14
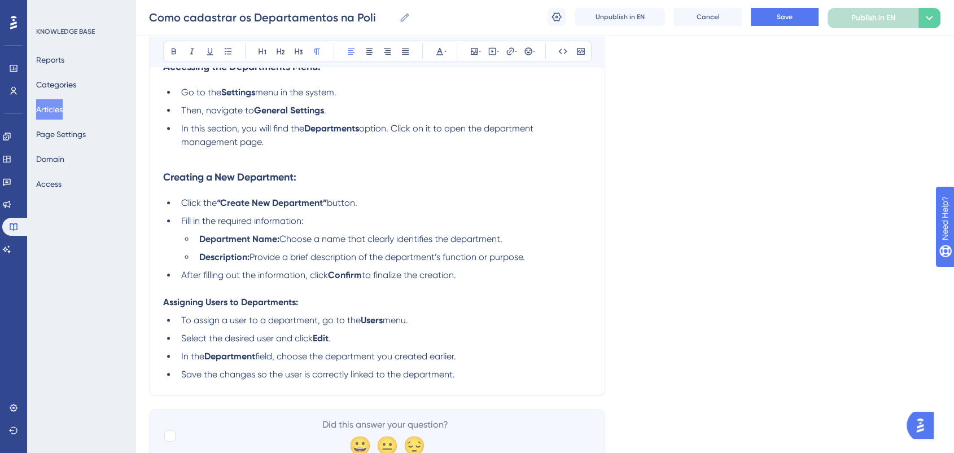
click at [312, 309] on p "Assigning Users to Departments:" at bounding box center [377, 303] width 428 height 14
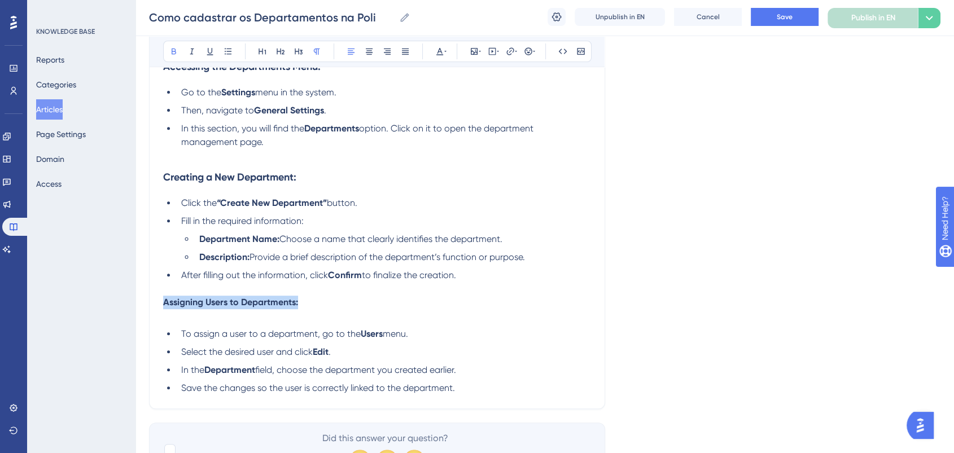
drag, startPoint x: 309, startPoint y: 304, endPoint x: 141, endPoint y: 299, distance: 167.8
click at [141, 299] on div "Performance Users Engagement Widgets Feedback Product Updates Knowledge Base AI…" at bounding box center [545, 35] width 819 height 920
click at [303, 51] on button at bounding box center [299, 51] width 16 height 16
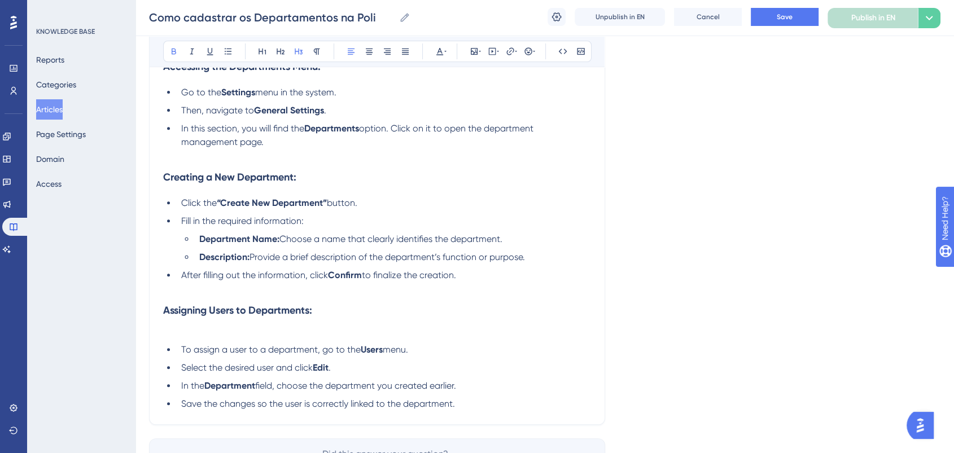
click at [419, 317] on h3 "Assigning Users to Departments:" at bounding box center [377, 310] width 428 height 29
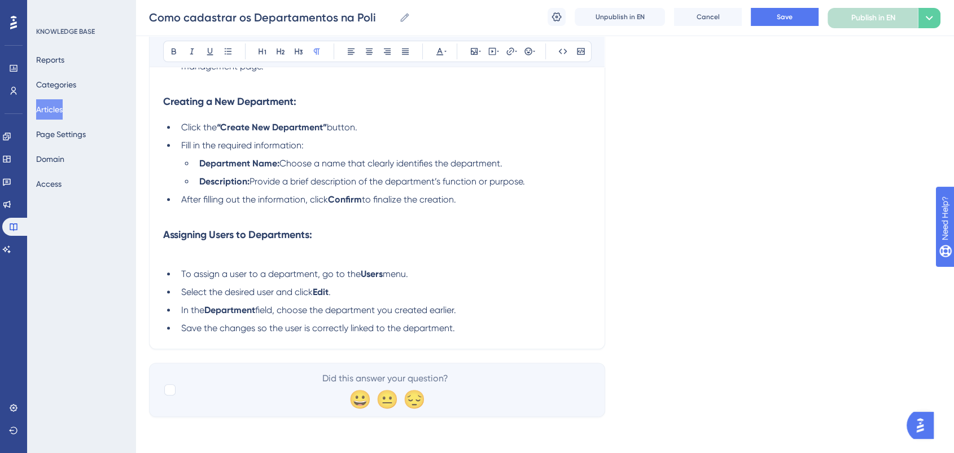
click at [302, 256] on p at bounding box center [377, 257] width 428 height 14
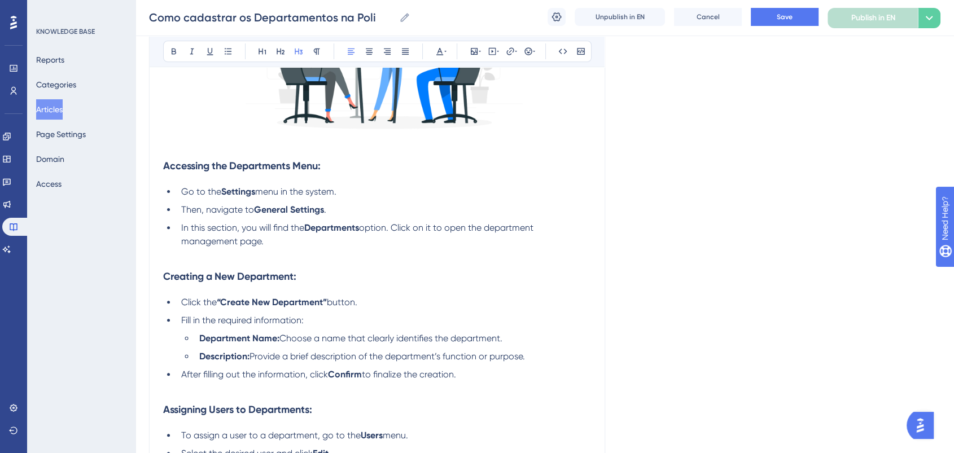
scroll to position [240, 0]
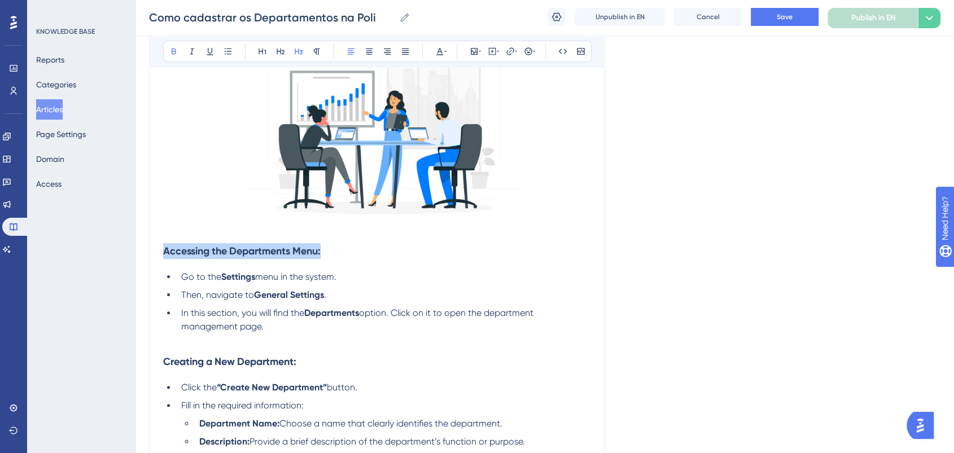
drag, startPoint x: 334, startPoint y: 252, endPoint x: 145, endPoint y: 251, distance: 189.2
click at [145, 251] on div "Performance Users Engagement Widgets Feedback Product Updates Knowledge Base AI…" at bounding box center [545, 221] width 819 height 922
click at [442, 53] on icon at bounding box center [439, 51] width 9 height 9
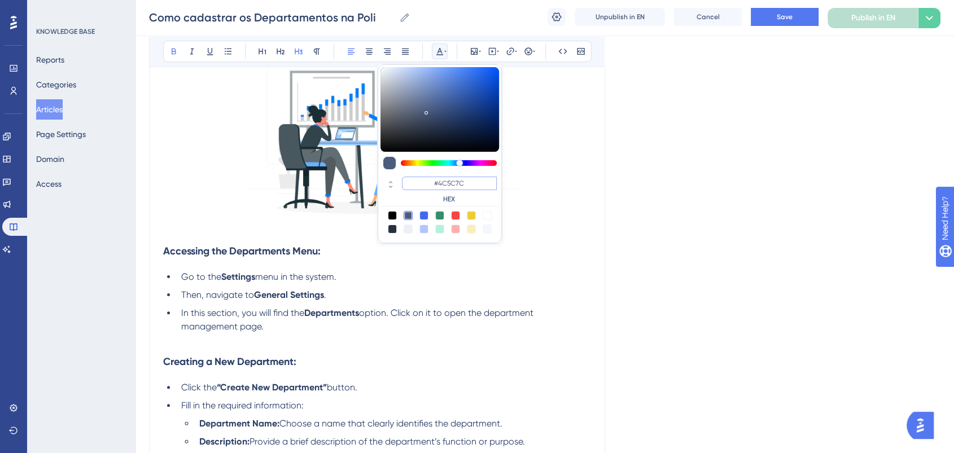
drag, startPoint x: 474, startPoint y: 181, endPoint x: 425, endPoint y: 181, distance: 49.7
click at [425, 181] on input "#4C5C7C" at bounding box center [449, 184] width 95 height 14
type input "#0000FF"
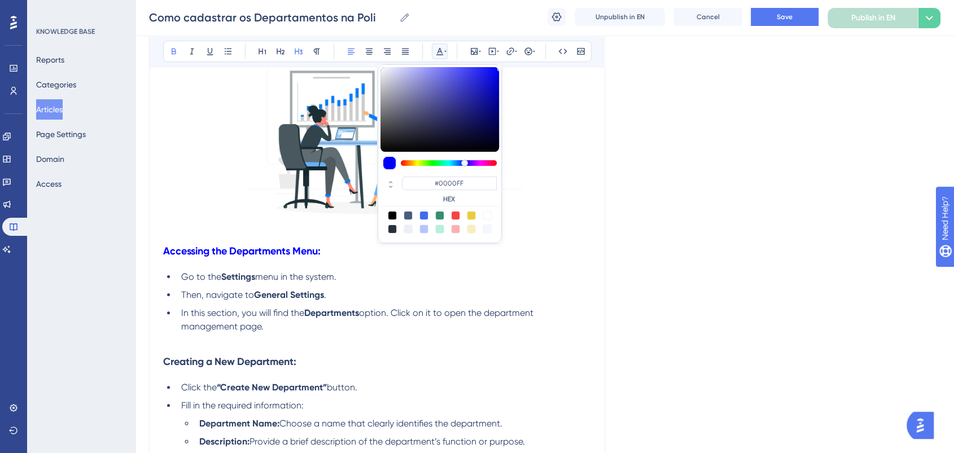
drag, startPoint x: 398, startPoint y: 261, endPoint x: 364, endPoint y: 289, distance: 44.1
click at [388, 268] on div "Accessing the Departments Menu: Go to the Settings menu in the system. Then, na…" at bounding box center [377, 291] width 428 height 582
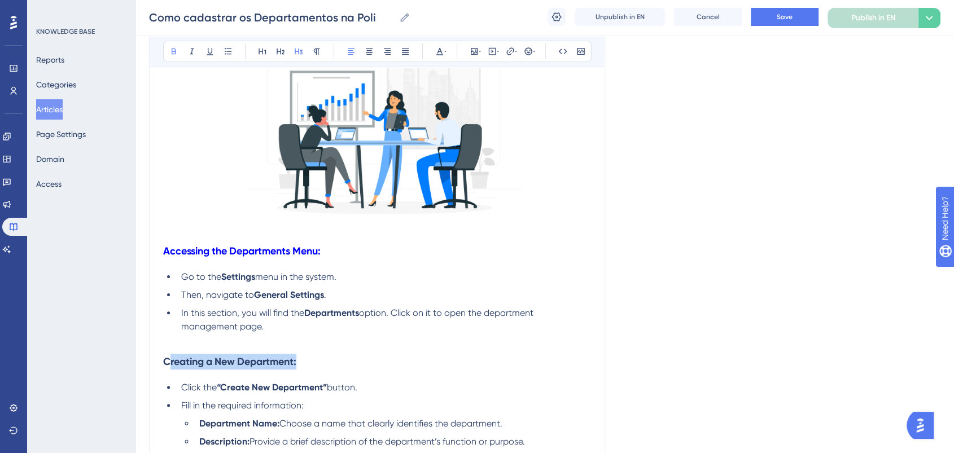
drag, startPoint x: 309, startPoint y: 366, endPoint x: 168, endPoint y: 368, distance: 141.2
click at [168, 368] on h3 "Creating a New Department:" at bounding box center [377, 361] width 428 height 29
drag, startPoint x: 372, startPoint y: 376, endPoint x: 313, endPoint y: 374, distance: 58.2
click at [371, 376] on h3 "Creating a New Department:" at bounding box center [377, 361] width 428 height 29
click at [303, 368] on h3 "Creating a New Department:" at bounding box center [377, 361] width 428 height 29
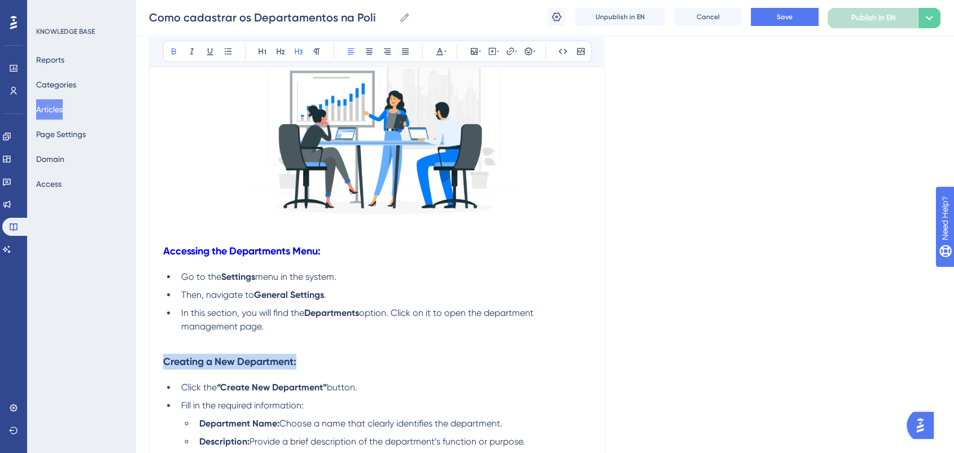
drag, startPoint x: 311, startPoint y: 363, endPoint x: 158, endPoint y: 355, distance: 153.3
click at [158, 355] on div "How to register departments and assign users to them Bold Italic Underline Bull…" at bounding box center [377, 242] width 456 height 710
click at [449, 52] on div "Bold Italic Underline Bullet Point Heading 1 Heading 2 Heading 3 Normal Align L…" at bounding box center [377, 51] width 429 height 21
drag, startPoint x: 331, startPoint y: 364, endPoint x: 368, endPoint y: 89, distance: 277.4
click at [157, 358] on div "How to register departments and assign users to them Bold Italic Underline Bull…" at bounding box center [377, 242] width 456 height 710
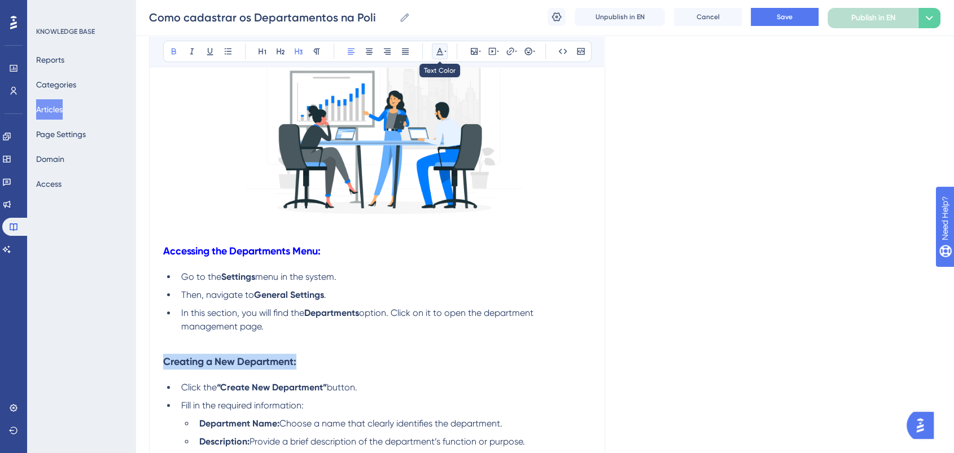
click at [442, 50] on icon at bounding box center [439, 51] width 9 height 9
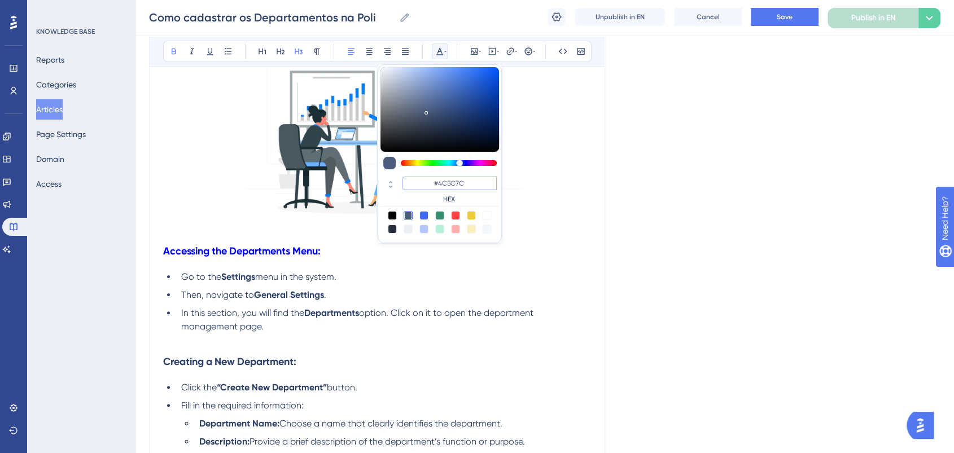
drag, startPoint x: 469, startPoint y: 182, endPoint x: 423, endPoint y: 182, distance: 46.3
click at [423, 182] on input "#4C5C7C" at bounding box center [449, 184] width 95 height 14
type input "#0000FF"
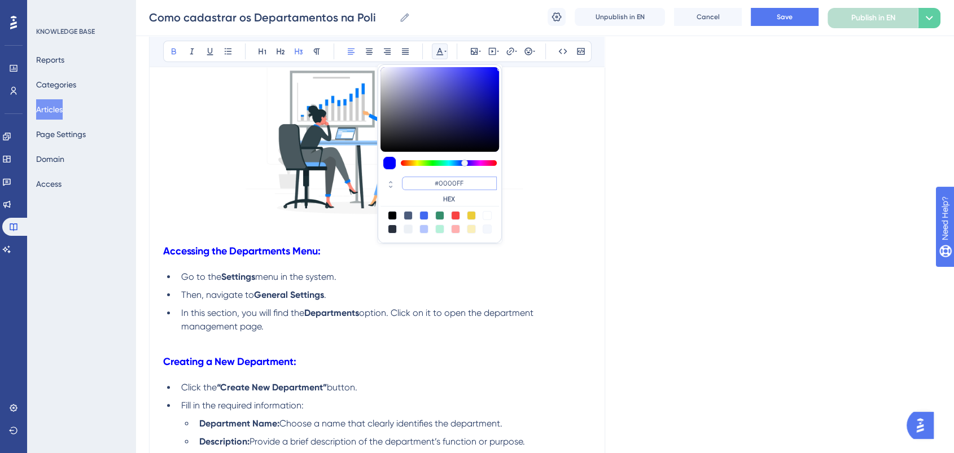
scroll to position [429, 0]
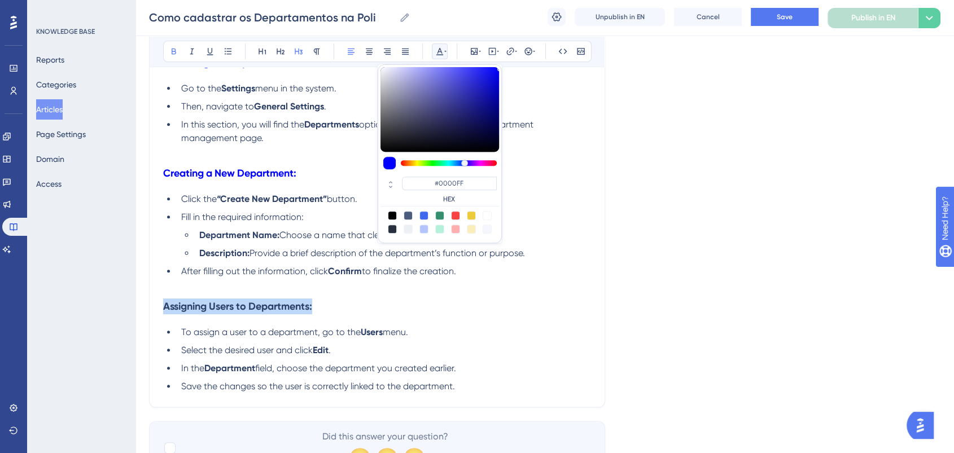
drag, startPoint x: 325, startPoint y: 313, endPoint x: 140, endPoint y: 312, distance: 185.2
click at [136, 313] on div "Performance Users Engagement Widgets Feedback Product Updates Knowledge Base AI…" at bounding box center [545, 32] width 819 height 922
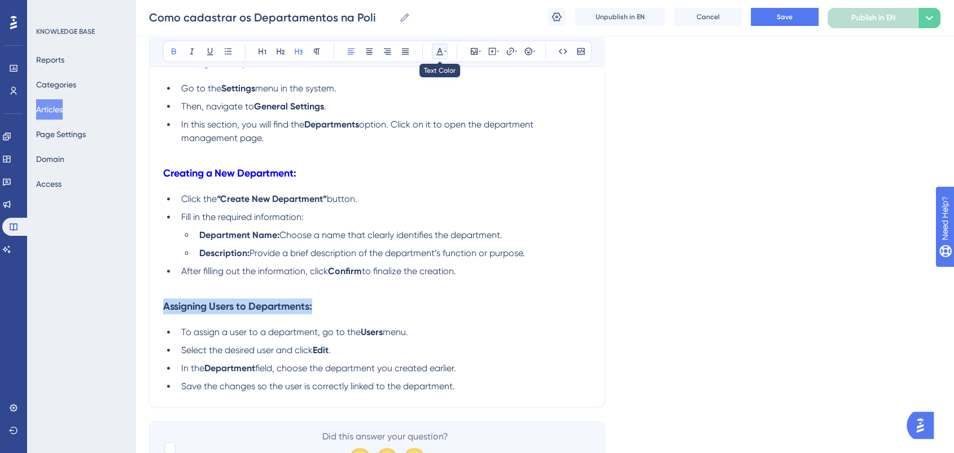
click at [441, 53] on icon at bounding box center [439, 51] width 9 height 9
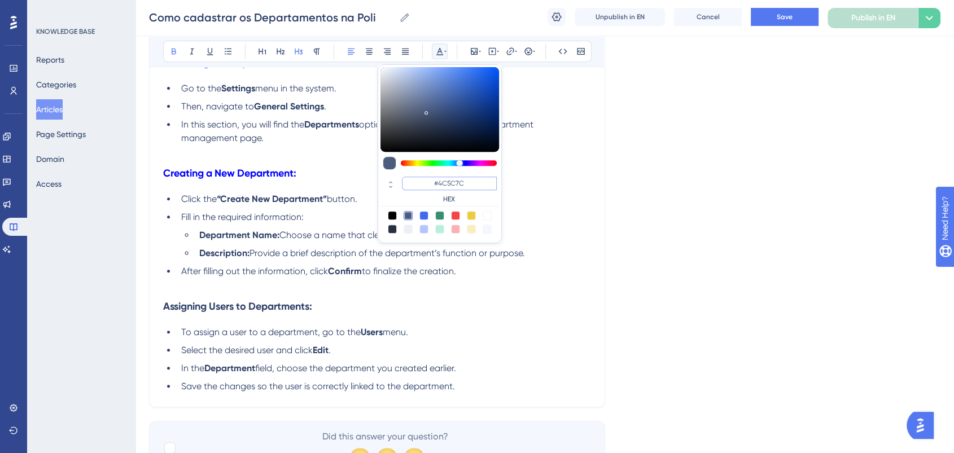
drag, startPoint x: 474, startPoint y: 183, endPoint x: 431, endPoint y: 183, distance: 43.5
click at [431, 183] on input "#4C5C7C" at bounding box center [449, 184] width 95 height 14
paste input "0000FF"
type input "#0000FF"
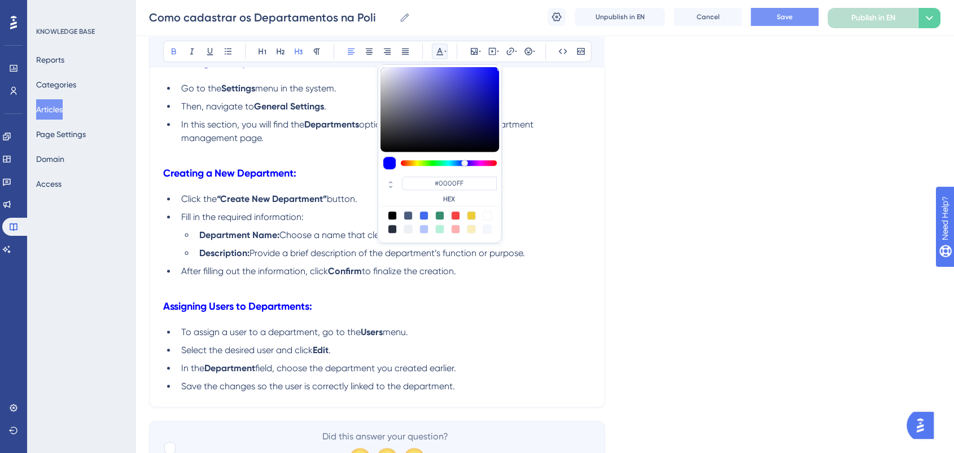
click at [775, 18] on button "Save" at bounding box center [785, 17] width 68 height 18
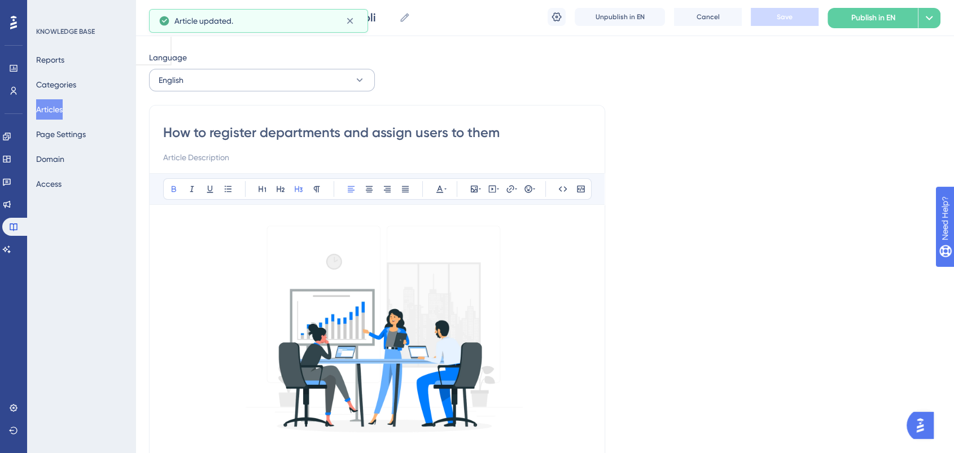
scroll to position [0, 0]
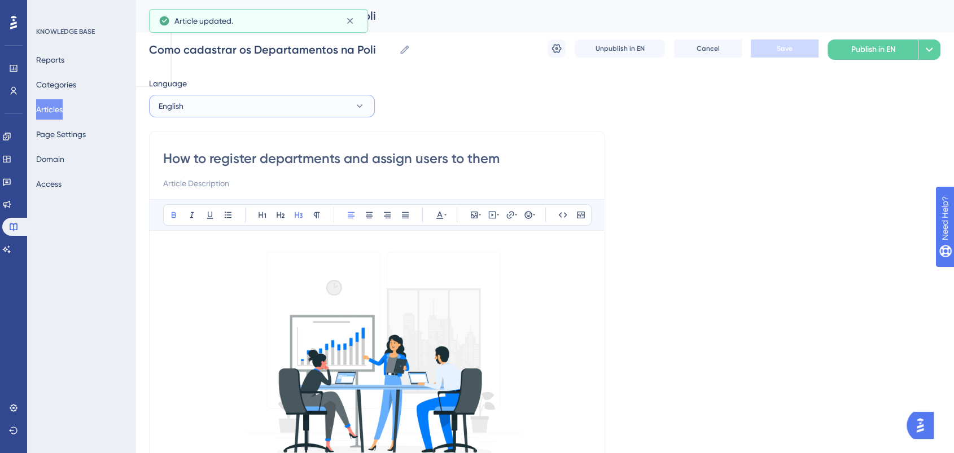
click at [237, 102] on button "English" at bounding box center [262, 106] width 226 height 23
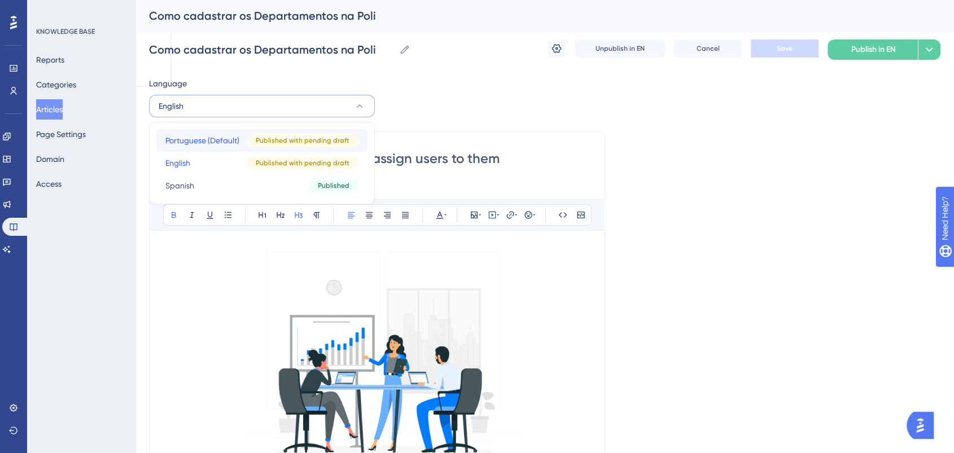
click at [212, 146] on span "Portuguese (Default)" at bounding box center [202, 141] width 74 height 14
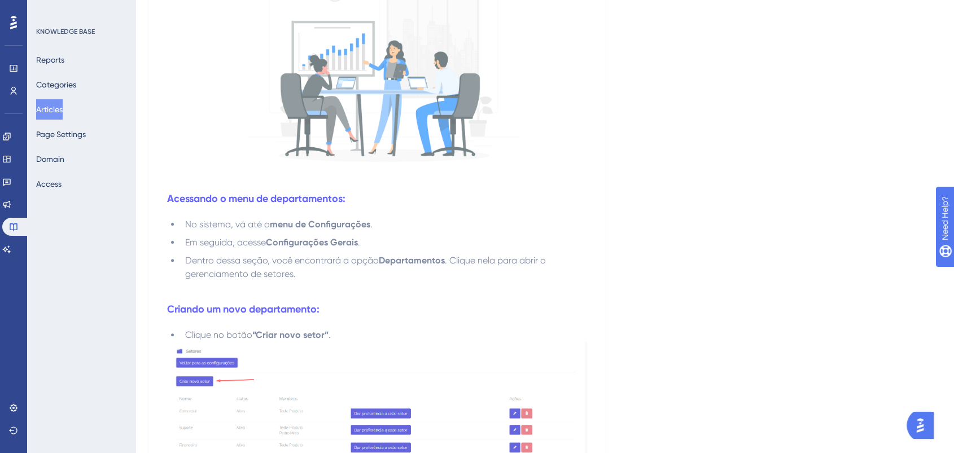
scroll to position [376, 0]
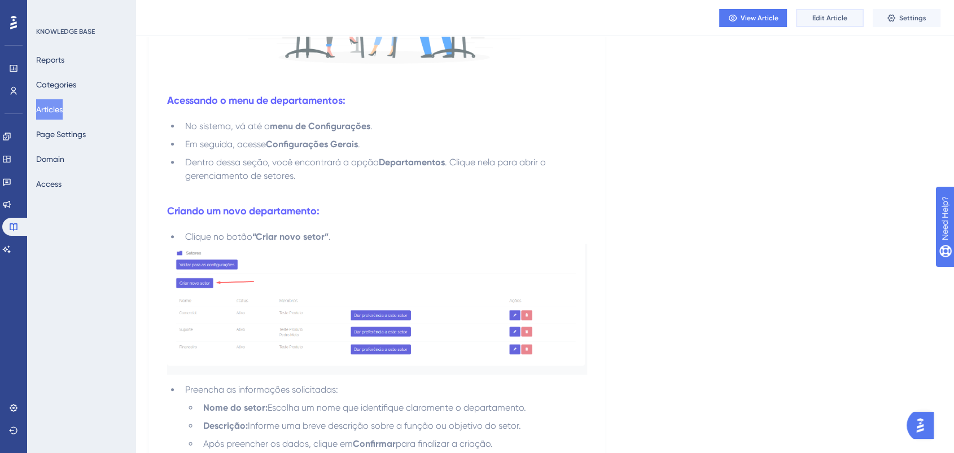
click at [816, 16] on span "Edit Article" at bounding box center [830, 18] width 35 height 9
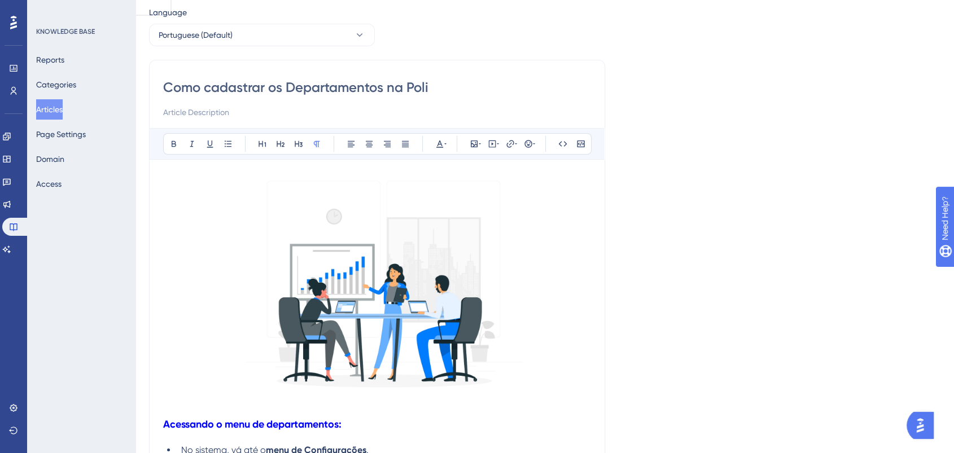
scroll to position [0, 0]
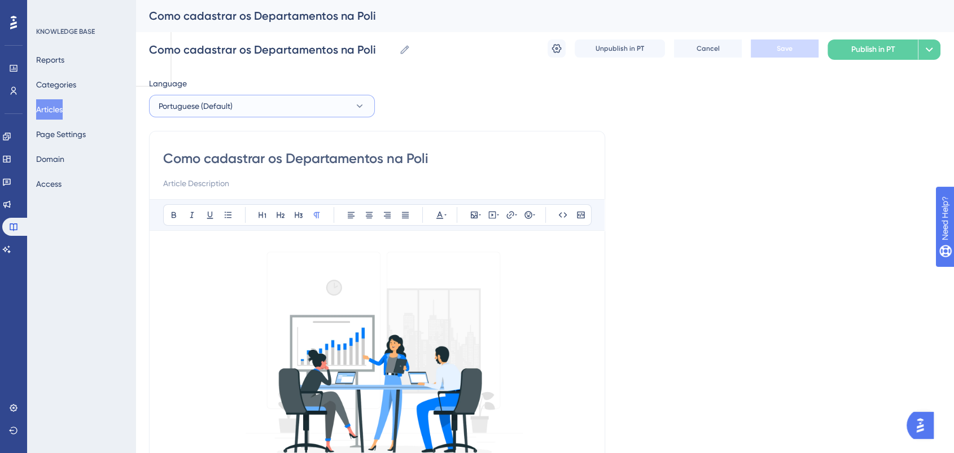
click at [244, 105] on button "Portuguese (Default)" at bounding box center [262, 106] width 226 height 23
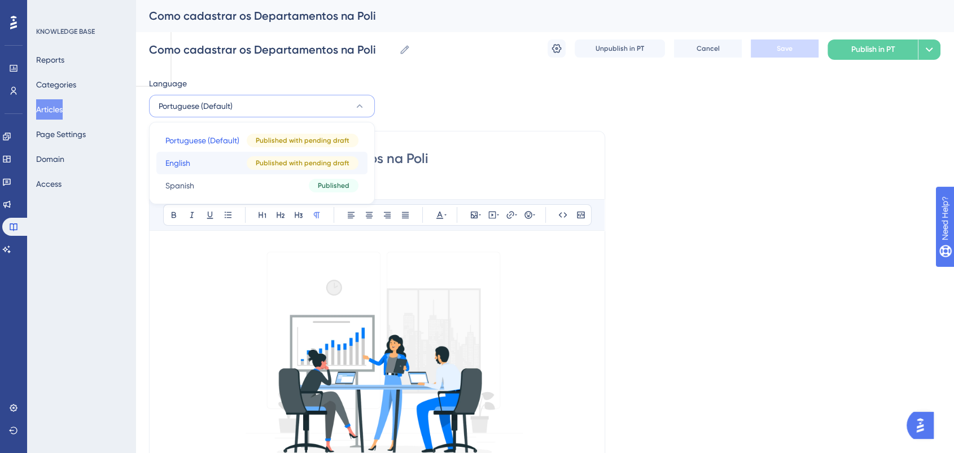
click at [198, 167] on button "English English Published with pending draft" at bounding box center [261, 163] width 211 height 23
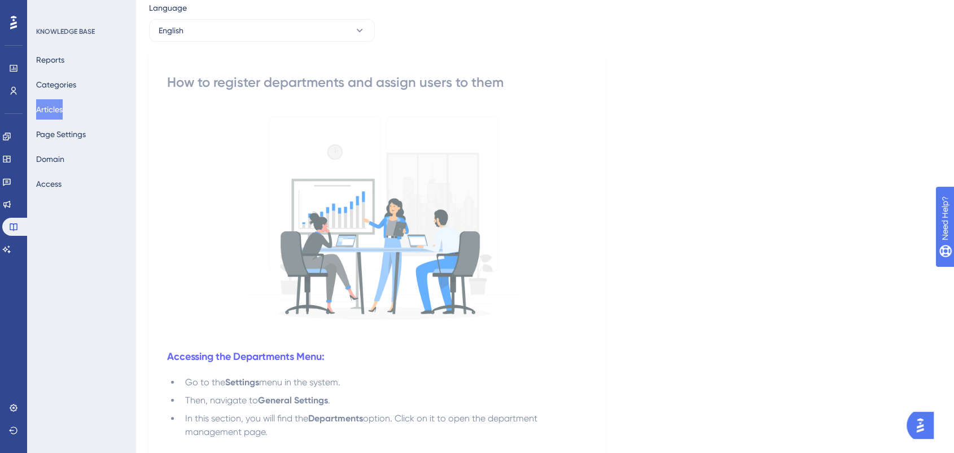
scroll to position [376, 0]
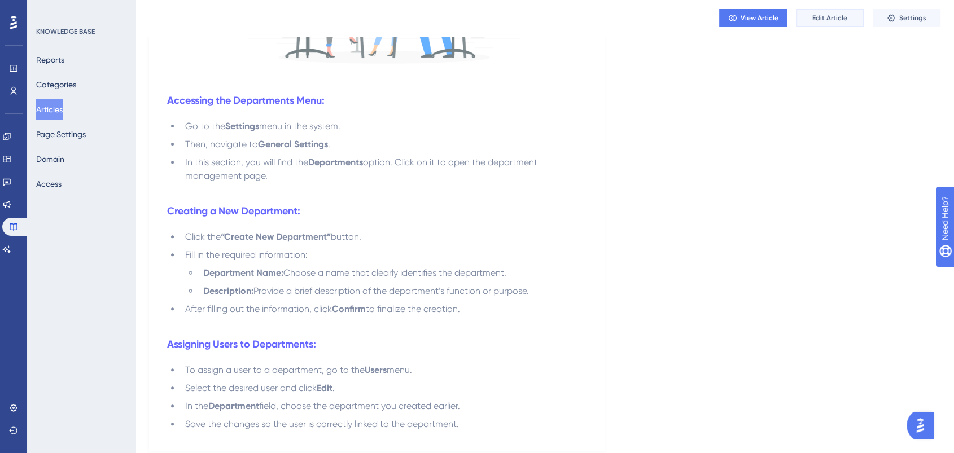
click at [828, 21] on span "Edit Article" at bounding box center [830, 18] width 35 height 9
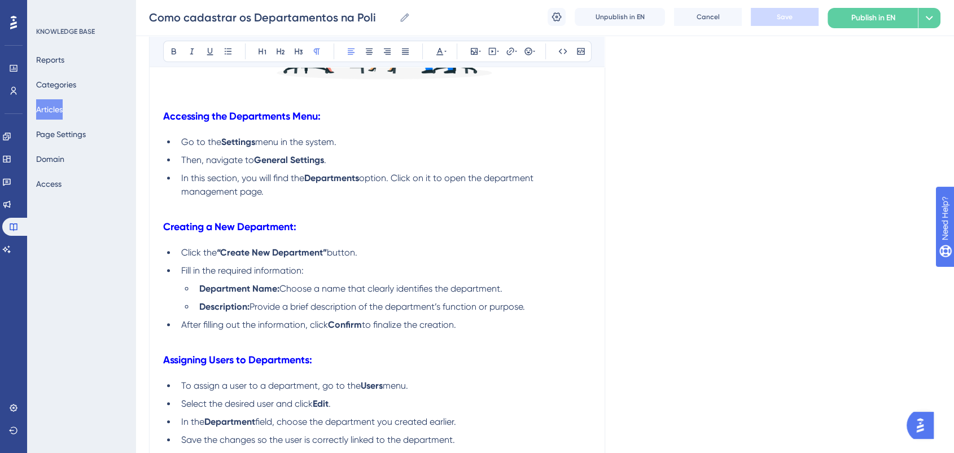
scroll to position [404, 0]
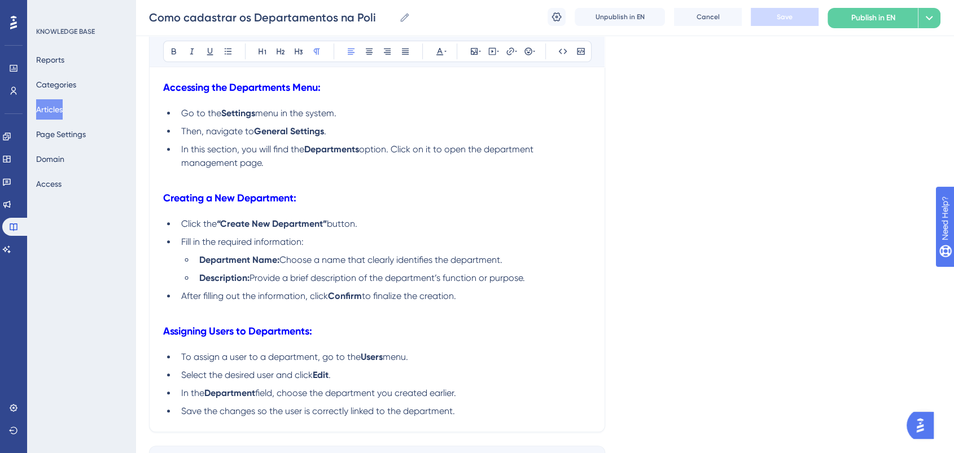
click at [377, 222] on li "Click the “Create New Department” button." at bounding box center [384, 224] width 414 height 14
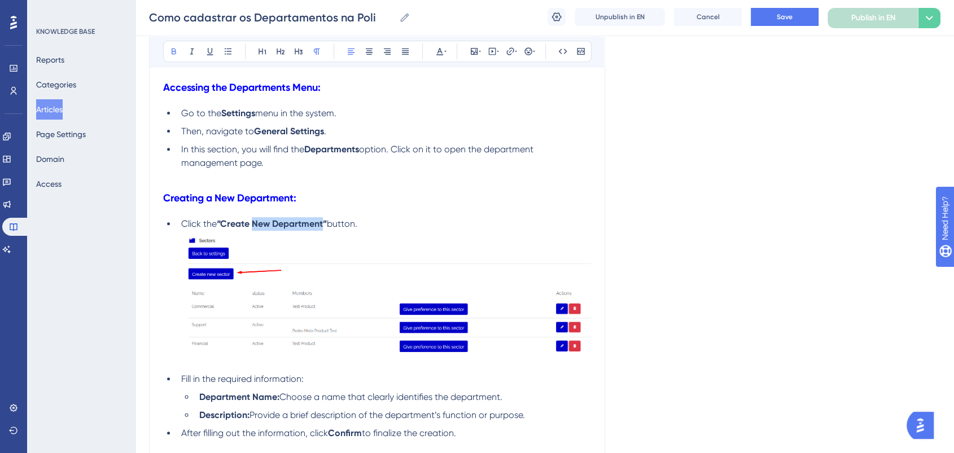
drag, startPoint x: 325, startPoint y: 222, endPoint x: 256, endPoint y: 223, distance: 68.9
click at [256, 223] on strong "“Create New Department”" at bounding box center [272, 224] width 110 height 11
click at [346, 215] on div "Accessing the Departments Menu: Go to the Settings menu in the system. Then, na…" at bounding box center [377, 195] width 428 height 719
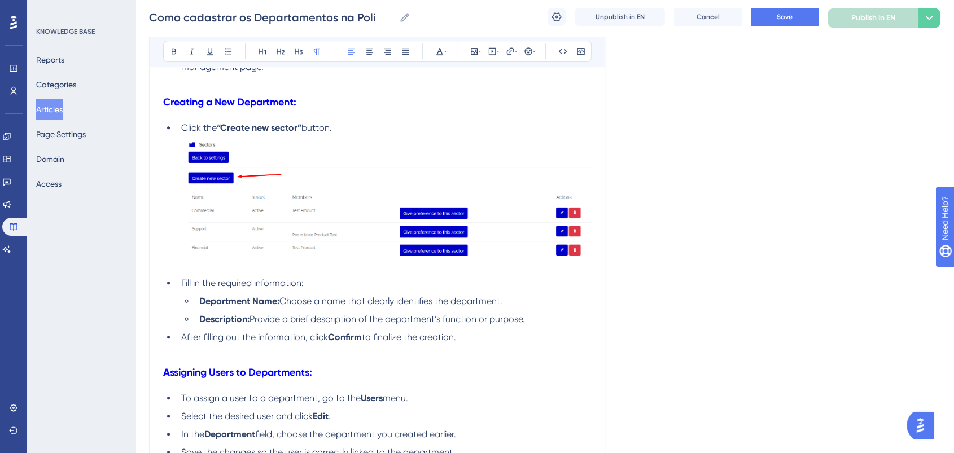
scroll to position [502, 0]
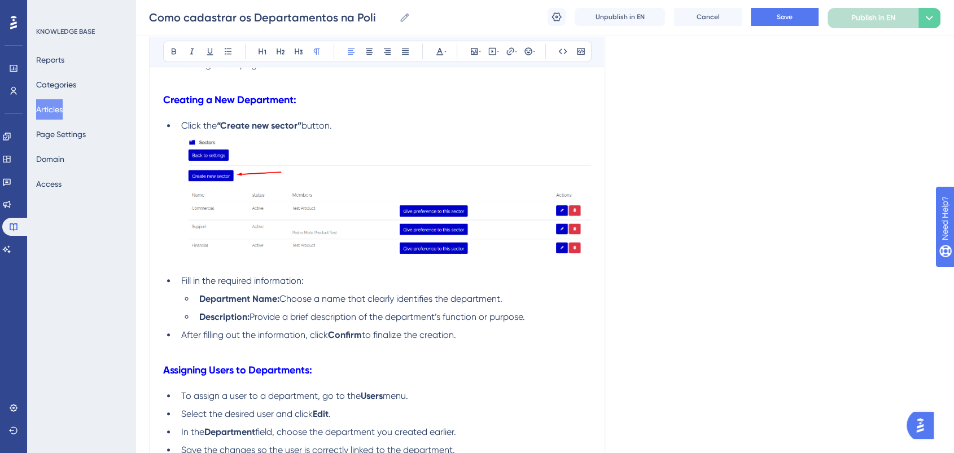
click at [198, 299] on li "Department Name: Choose a name that clearly identifies the department." at bounding box center [393, 299] width 396 height 14
click at [796, 17] on button "Save" at bounding box center [785, 17] width 68 height 18
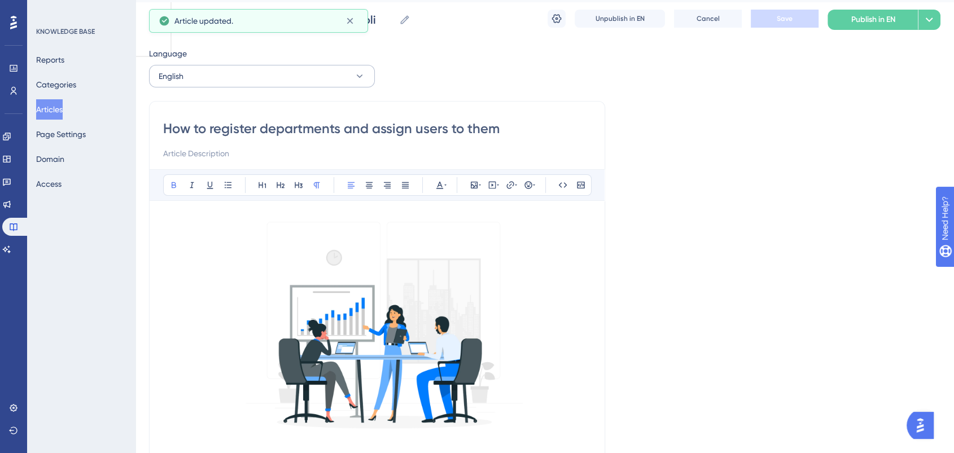
scroll to position [0, 0]
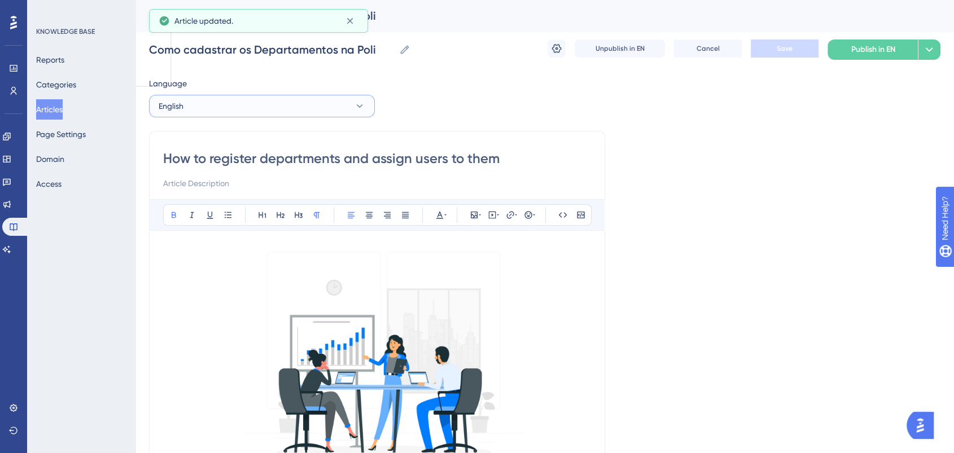
click at [197, 112] on button "English" at bounding box center [262, 106] width 226 height 23
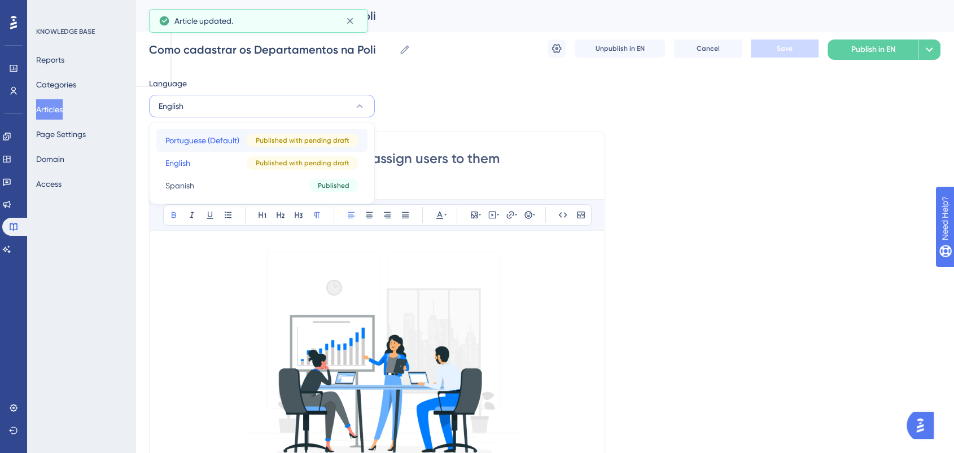
click at [185, 142] on span "Portuguese (Default)" at bounding box center [202, 141] width 74 height 14
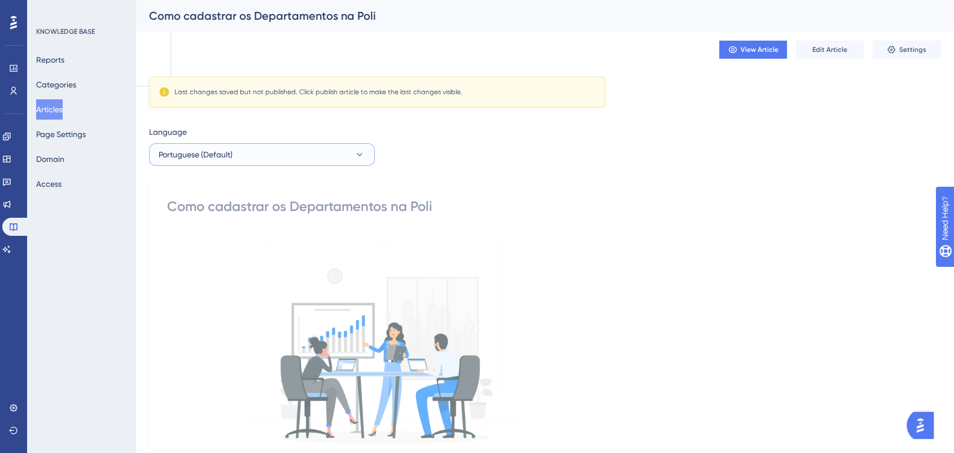
click at [272, 158] on button "Portuguese (Default)" at bounding box center [262, 154] width 226 height 23
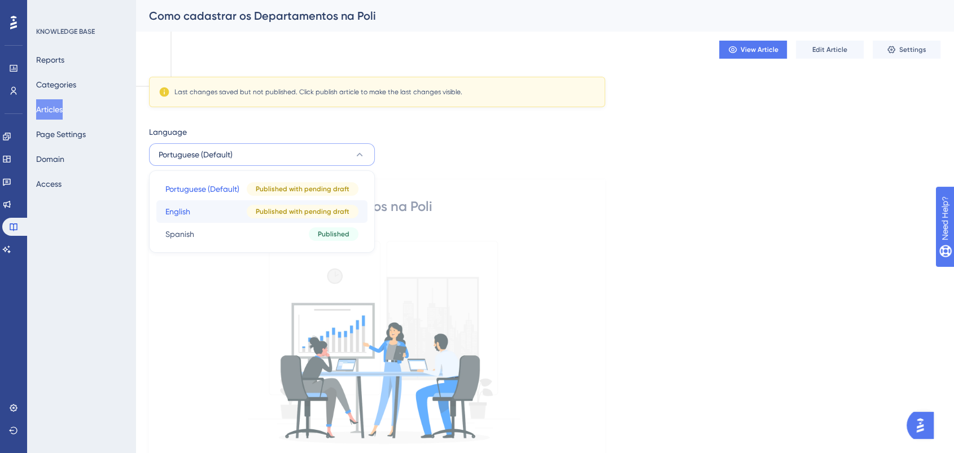
click at [190, 210] on span "English" at bounding box center [177, 212] width 25 height 14
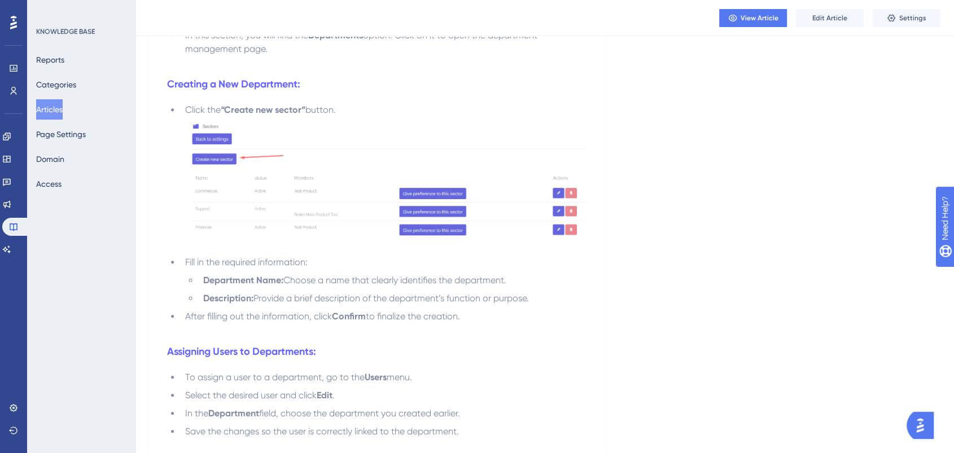
scroll to position [549, 0]
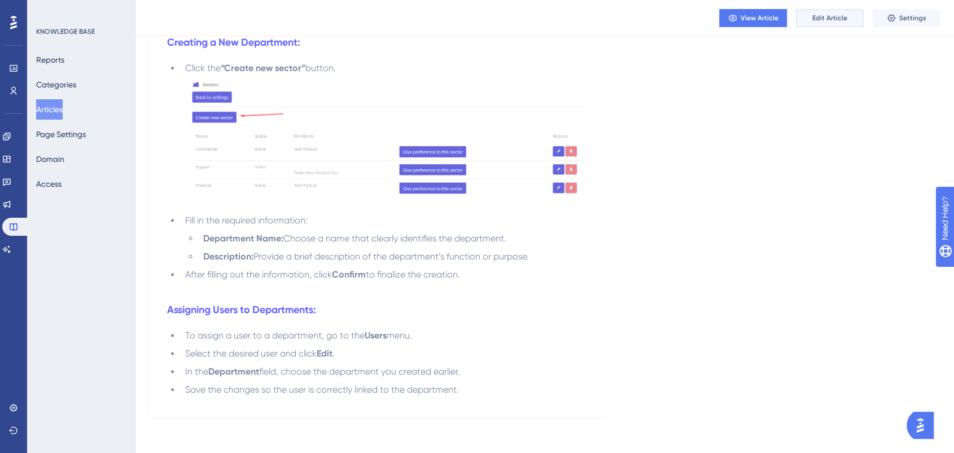
click at [819, 19] on span "Edit Article" at bounding box center [830, 18] width 35 height 9
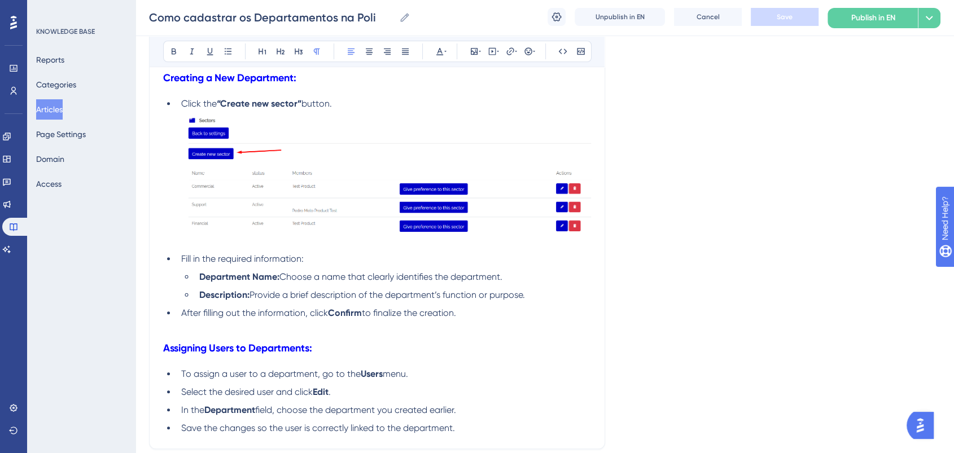
scroll to position [605, 0]
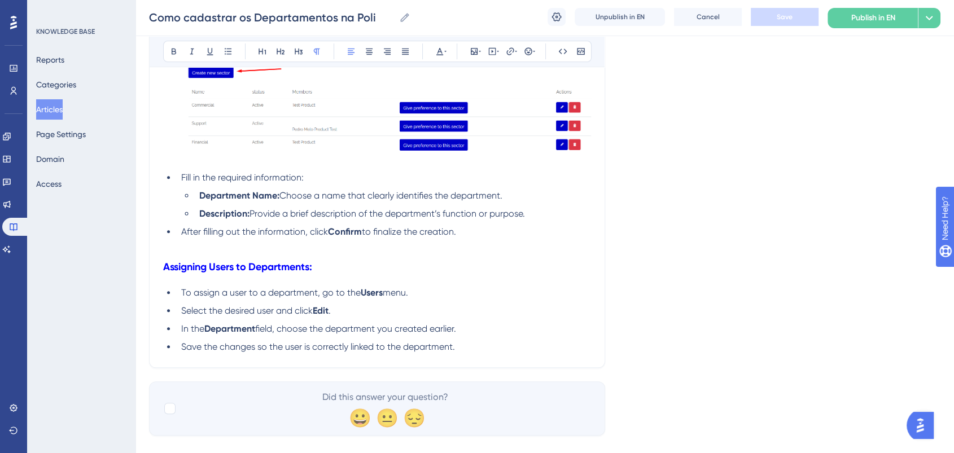
click at [181, 237] on span "After filling out the information, click" at bounding box center [254, 231] width 147 height 11
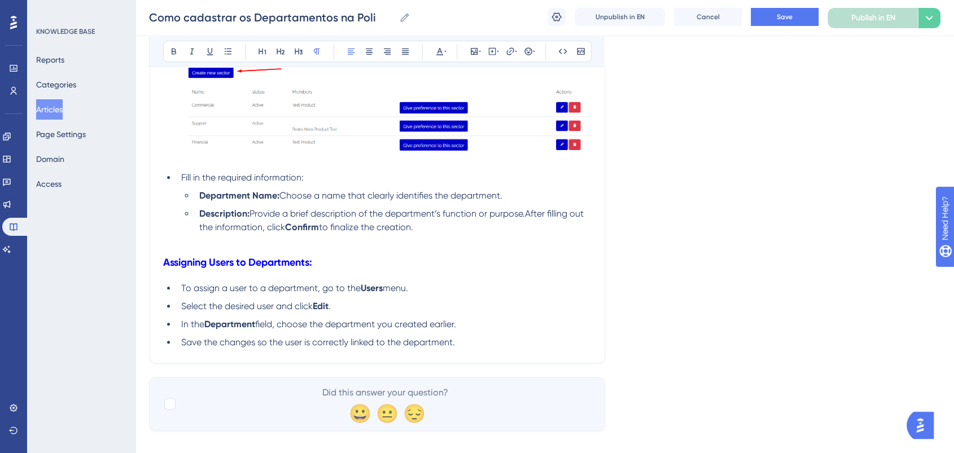
click at [352, 221] on li "Description: Provide a brief description of the department’s function or purpos…" at bounding box center [393, 227] width 396 height 41
click at [531, 213] on span "Provide a brief description of the department’s function or purpose.After filli…" at bounding box center [392, 220] width 387 height 24
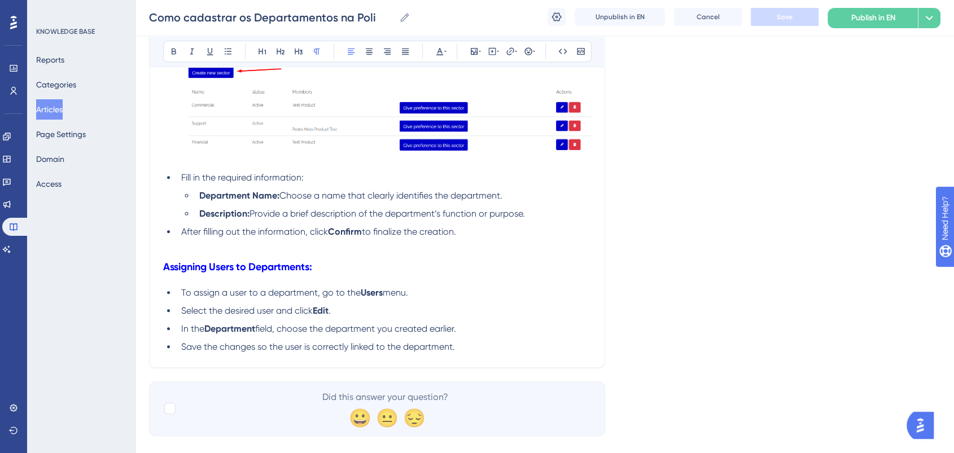
click at [547, 211] on li "Description: Provide a brief description of the department’s function or purpos…" at bounding box center [393, 214] width 396 height 14
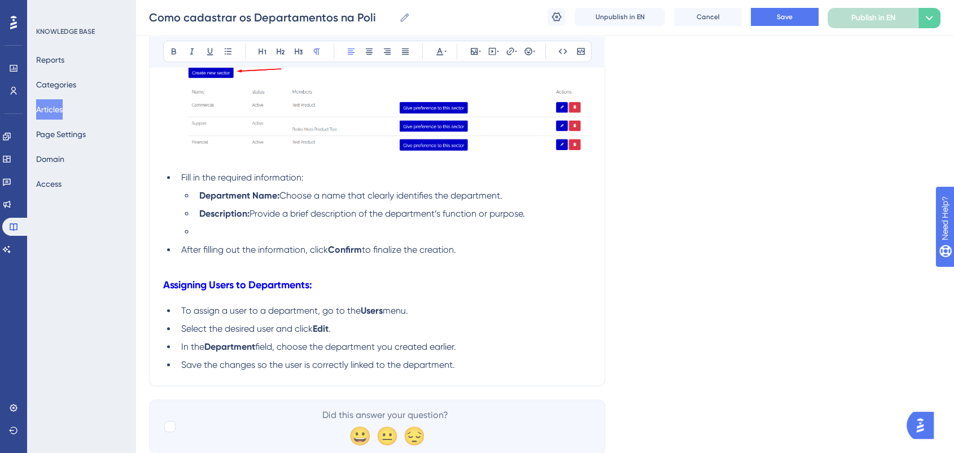
drag, startPoint x: 173, startPoint y: 254, endPoint x: 518, endPoint y: 250, distance: 345.0
click at [518, 250] on ul "Click the “Create new sector” button. Fill in the required information: Departm…" at bounding box center [377, 143] width 428 height 254
copy li "After filling out the information, click Confirm to finalize the creation."
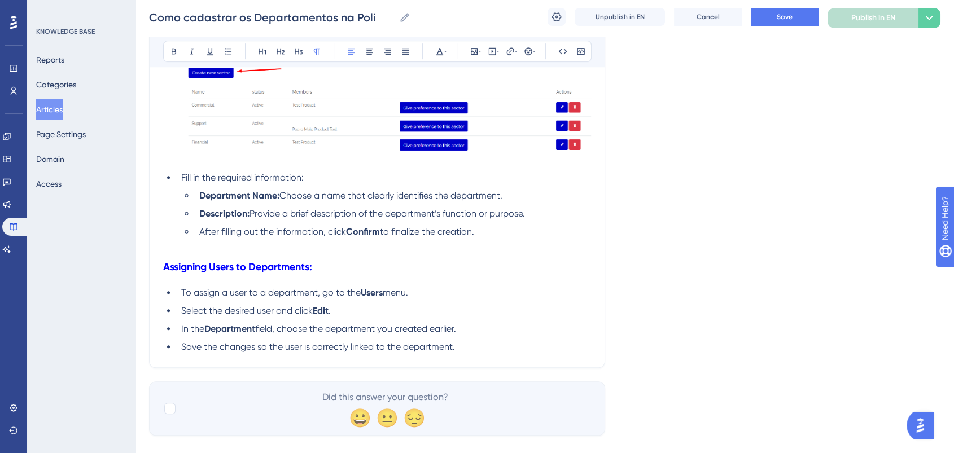
click at [351, 246] on li "After filling out the information, click Confirm to finalize the creation." at bounding box center [393, 238] width 396 height 27
click at [790, 18] on span "Save" at bounding box center [785, 16] width 16 height 9
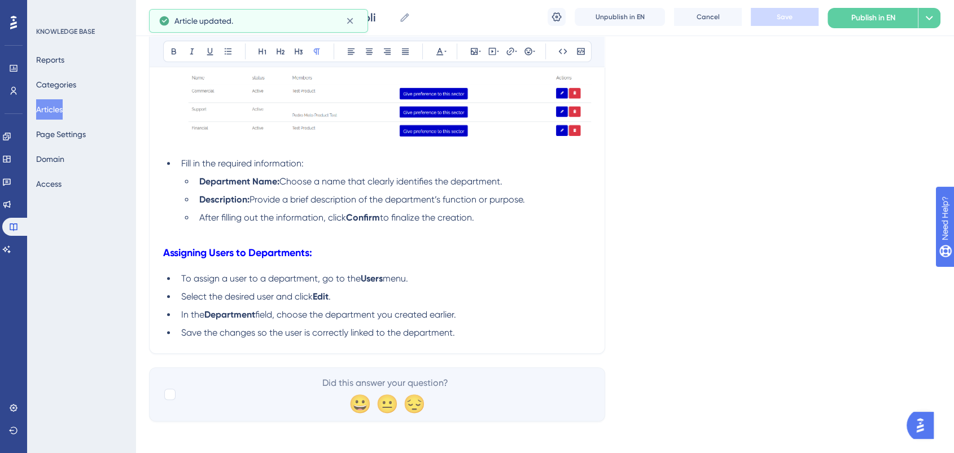
scroll to position [628, 0]
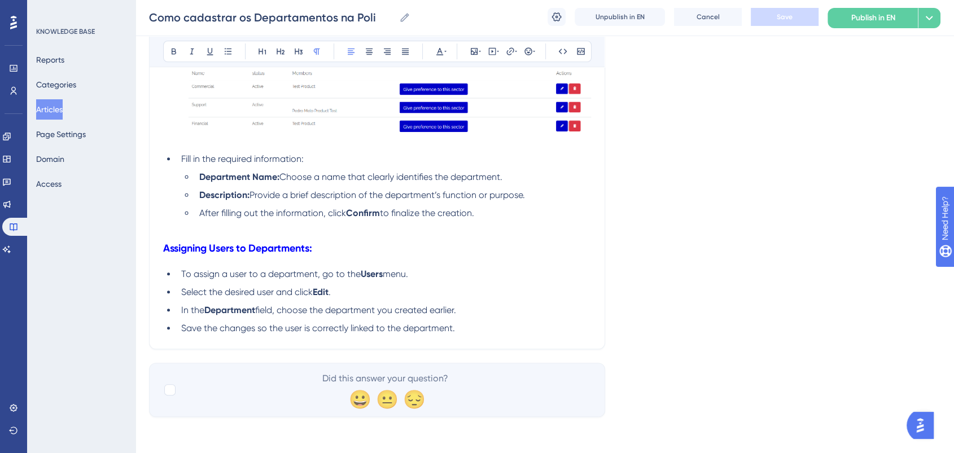
click at [471, 312] on li "In the Department field, choose the department you created earlier." at bounding box center [384, 311] width 414 height 14
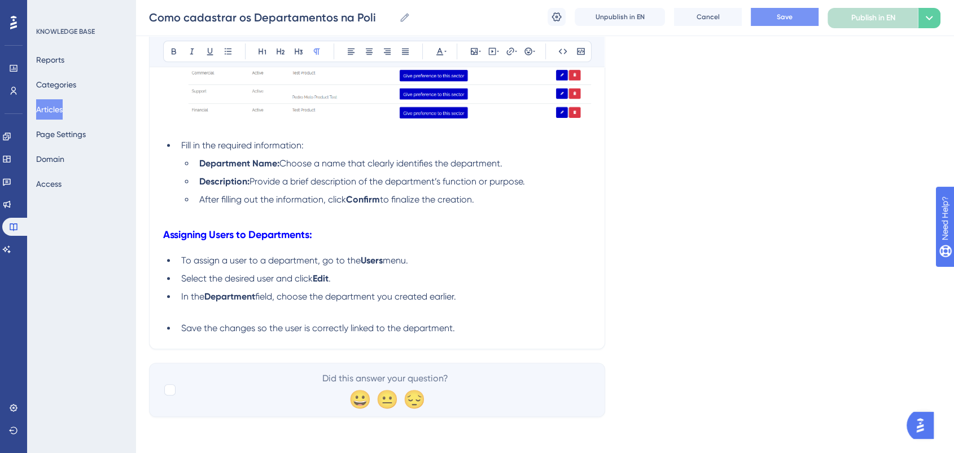
scroll to position [641, 0]
click at [190, 309] on li "In the Department field, choose the department you created earlier." at bounding box center [384, 303] width 414 height 27
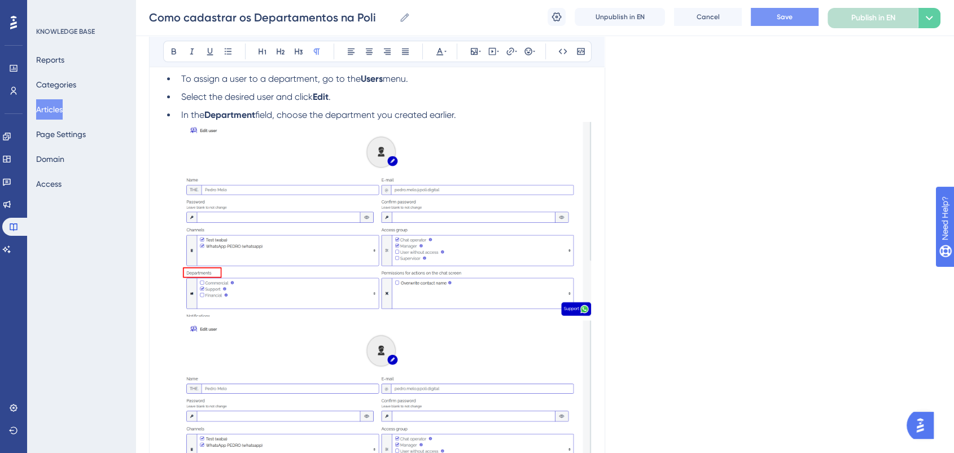
scroll to position [955, 0]
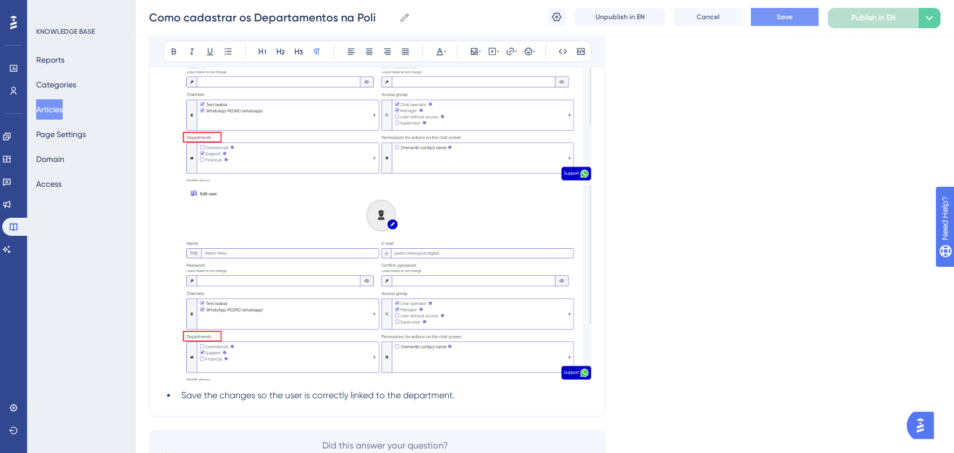
click at [385, 390] on ul "To assign a user to a department, go to the Users menu. Select the desired user…" at bounding box center [377, 170] width 428 height 466
click at [459, 398] on li "Save the changes so the user is correctly linked to the department." at bounding box center [384, 396] width 414 height 14
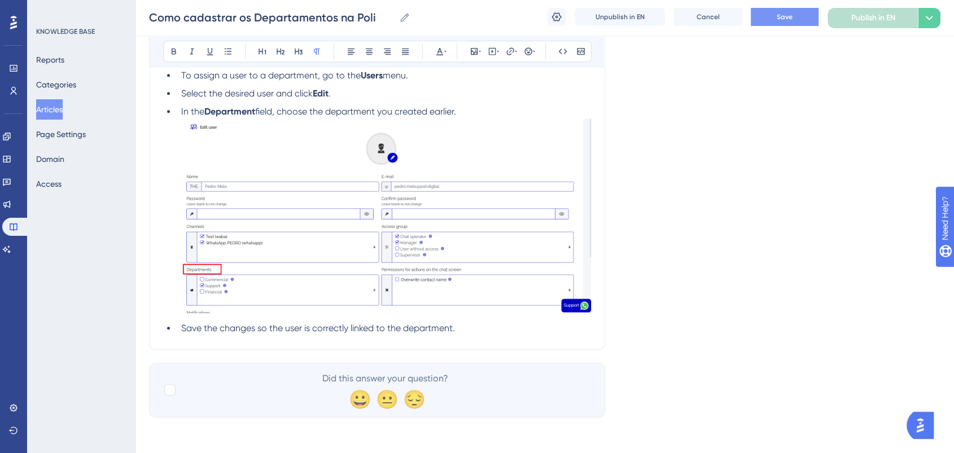
scroll to position [827, 0]
click at [794, 15] on button "Save" at bounding box center [785, 17] width 68 height 18
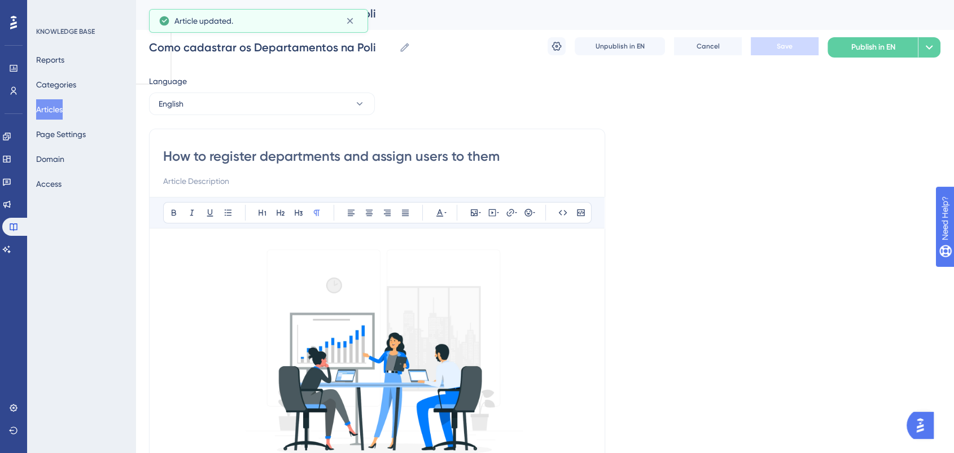
scroll to position [0, 0]
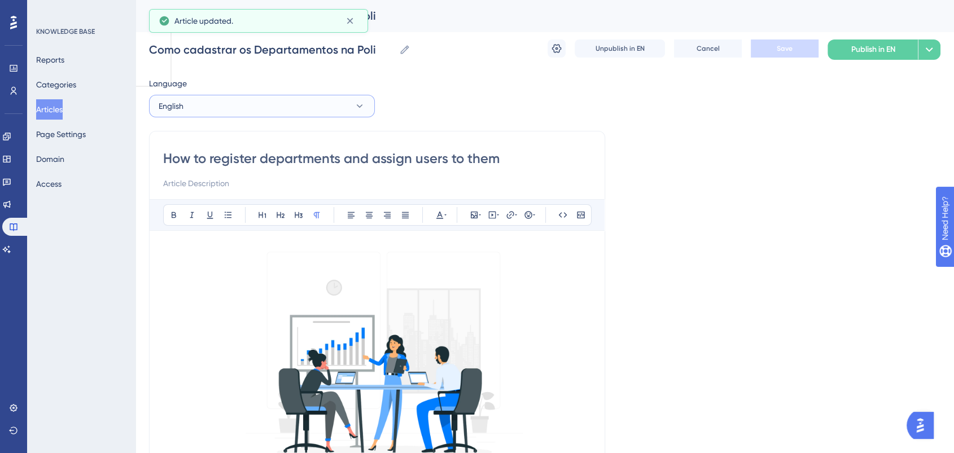
click at [219, 115] on button "English" at bounding box center [262, 106] width 226 height 23
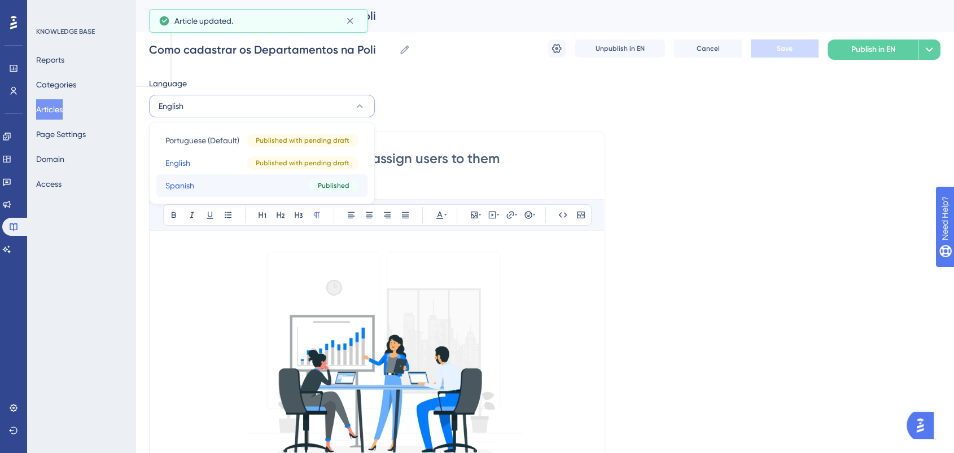
click at [267, 186] on button "Spanish Spanish Published" at bounding box center [261, 185] width 211 height 23
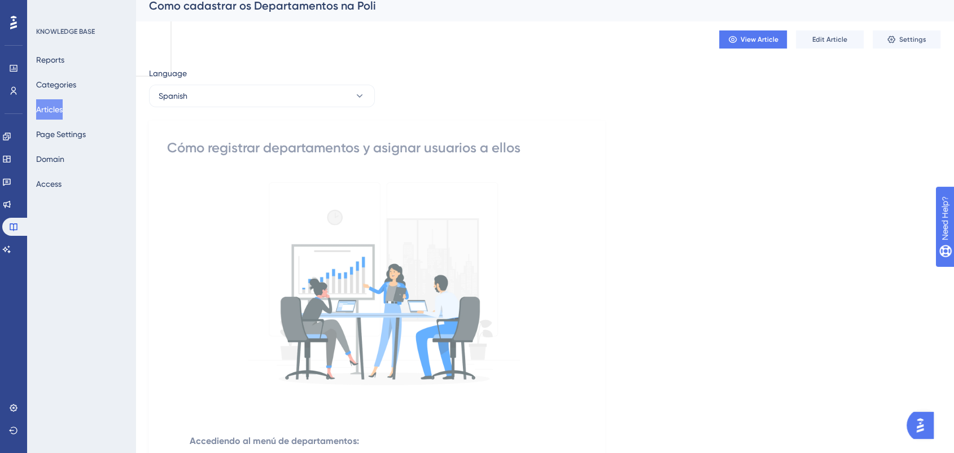
scroll to position [251, 0]
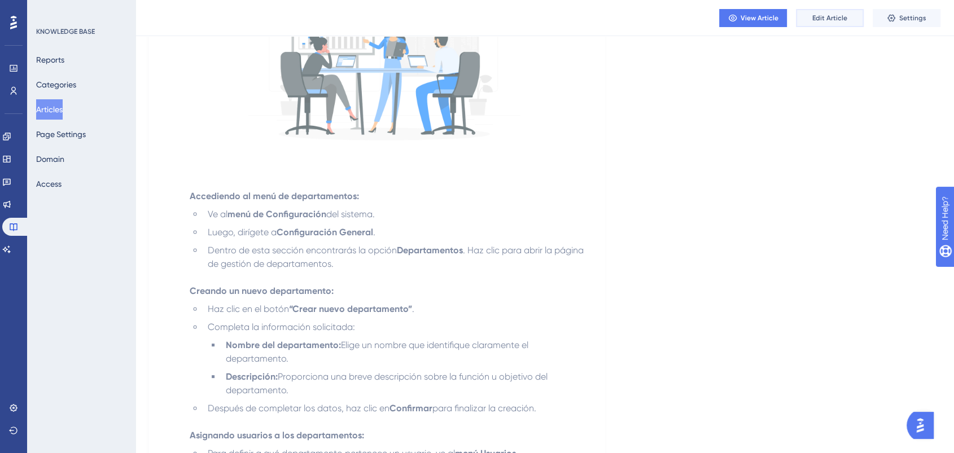
click at [841, 20] on span "Edit Article" at bounding box center [830, 18] width 35 height 9
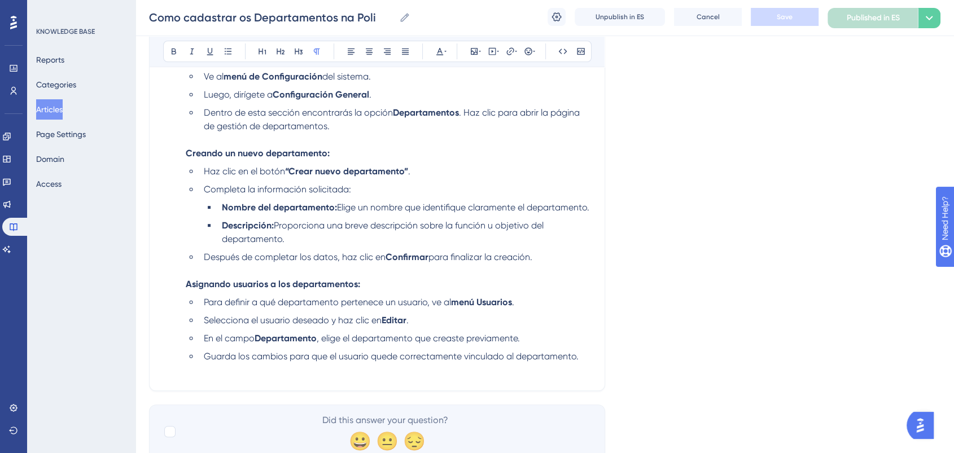
scroll to position [513, 0]
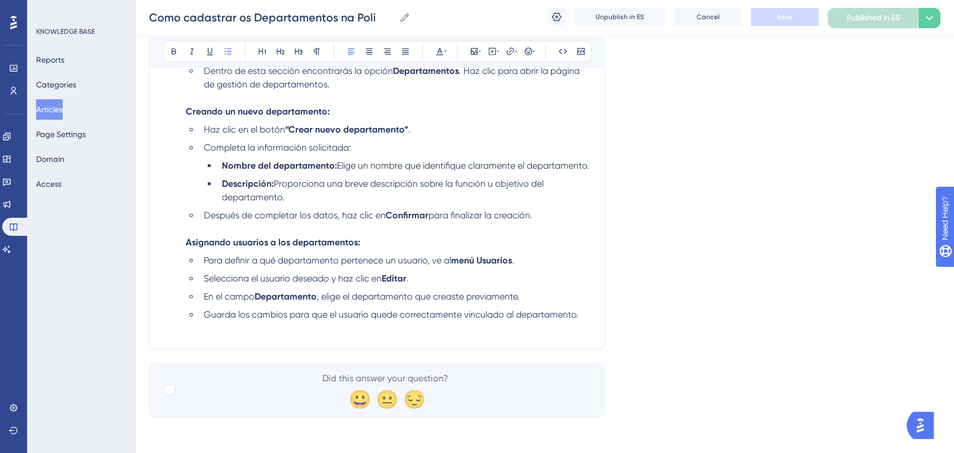
click at [530, 295] on li "En el campo Departamento , elige el departamento que creaste previamente." at bounding box center [395, 297] width 392 height 14
click at [202, 258] on li "Para definir a qué departamento pertenece un usuario, ve al menú Usuarios ." at bounding box center [395, 261] width 392 height 14
click at [184, 244] on li "Asignando usuarios a los departamentos: Para definir a qué departamento pertene…" at bounding box center [386, 279] width 410 height 86
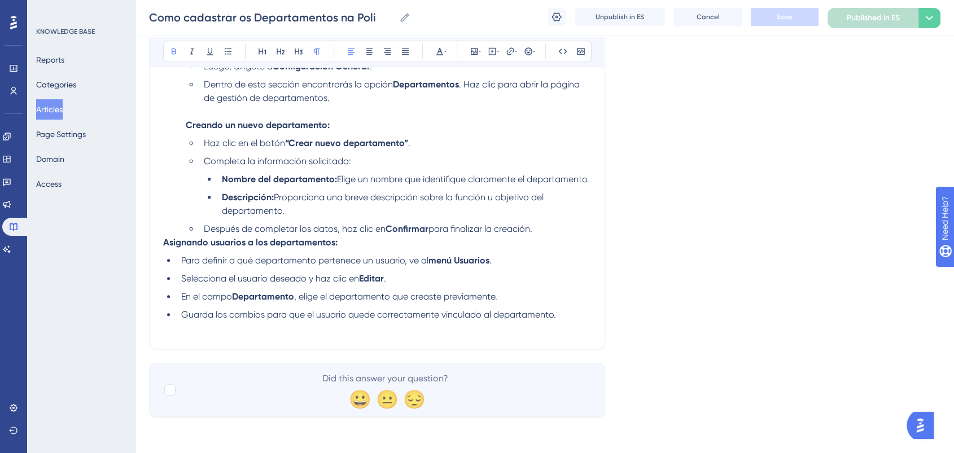
scroll to position [500, 0]
click at [174, 257] on ul "Para definir a qué departamento pertenece un usuario, ve al menú Usuarios . Sel…" at bounding box center [377, 288] width 428 height 68
click at [187, 120] on strong "Creando un nuevo departamento:" at bounding box center [258, 125] width 144 height 11
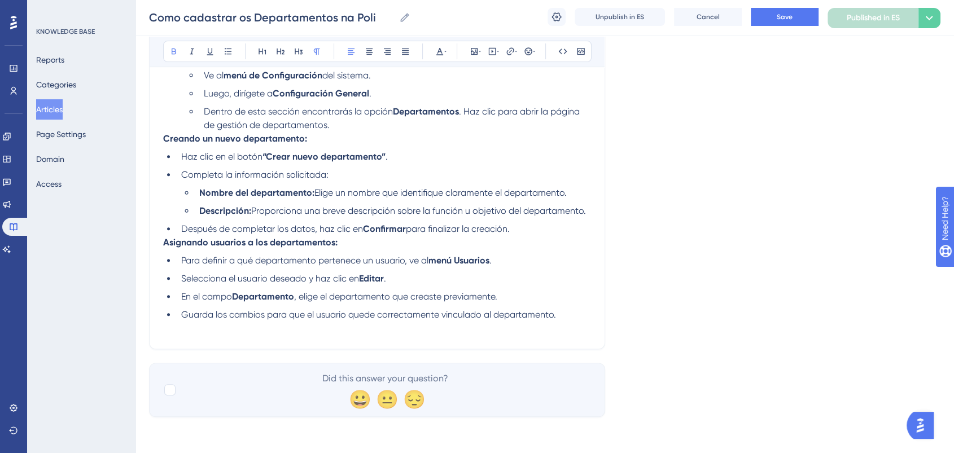
click at [199, 195] on li "Nombre del departamento: Elige un nombre que identifique claramente el departam…" at bounding box center [393, 193] width 396 height 14
click at [198, 189] on li "Nombre del departamento: Elige un nombre que identifique claramente el departam…" at bounding box center [393, 193] width 396 height 14
click at [179, 227] on li "Después de completar los datos, haz clic en Confirmar para finalizar la creació…" at bounding box center [384, 229] width 414 height 14
click at [534, 232] on li "Después de completar los datos, haz clic en Confirmar para finalizar la creació…" at bounding box center [393, 229] width 396 height 14
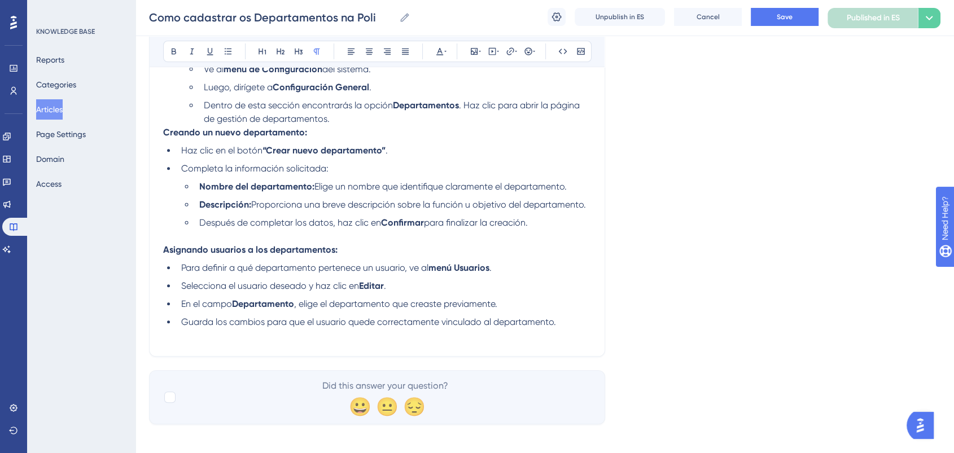
click at [343, 248] on p "Asignando usuarios a los departamentos: Para definir a qué departamento pertene…" at bounding box center [377, 286] width 428 height 86
click at [349, 252] on p "Asignando usuarios a los departamentos: Para definir a qué departamento pertene…" at bounding box center [377, 286] width 428 height 86
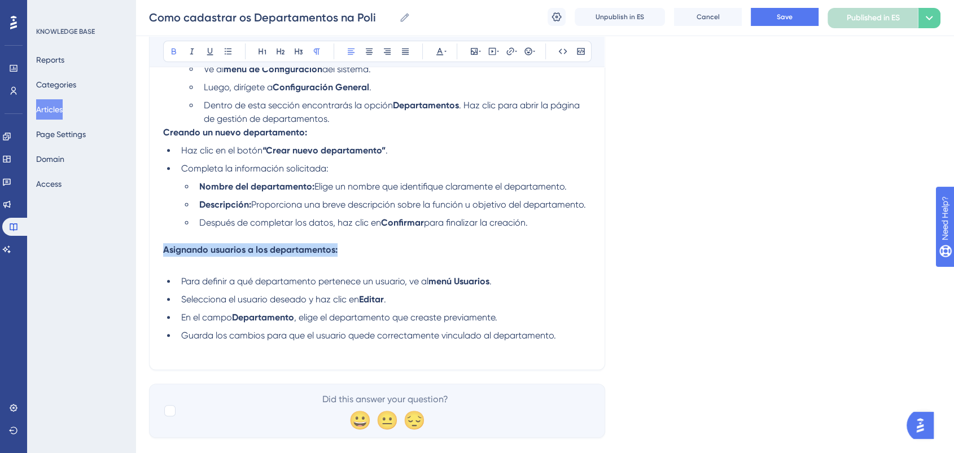
drag, startPoint x: 348, startPoint y: 252, endPoint x: 356, endPoint y: 85, distance: 167.3
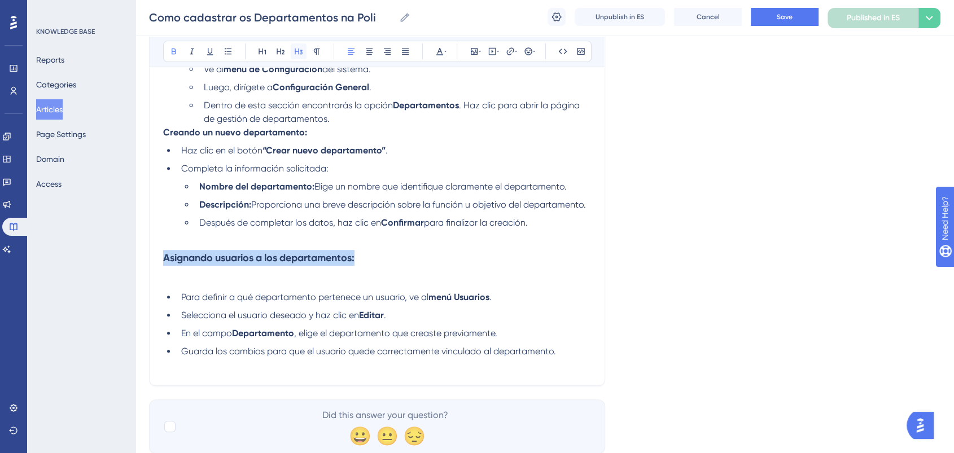
click at [302, 50] on icon at bounding box center [299, 52] width 8 height 6
click at [226, 283] on p "Para definir a qué departamento pertenece un usuario, ve al menú Usuarios . Sel…" at bounding box center [377, 316] width 428 height 86
click at [192, 291] on p "Para definir a qué departamento pertenece un usuario, ve al menú Usuarios . Sel…" at bounding box center [377, 316] width 428 height 86
click at [182, 299] on span "Para definir a qué departamento pertenece un usuario, ve al" at bounding box center [304, 297] width 247 height 11
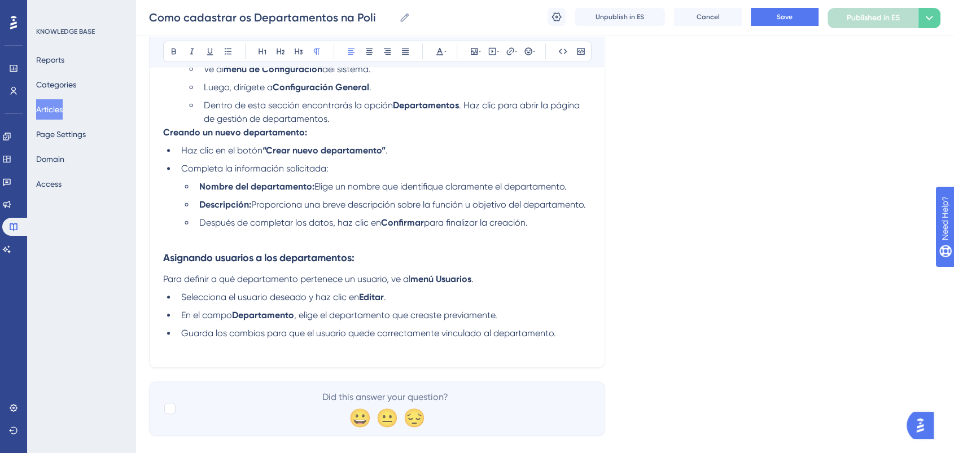
click at [458, 304] on li "Selecciona el usuario deseado y haz clic en Editar ." at bounding box center [384, 298] width 414 height 14
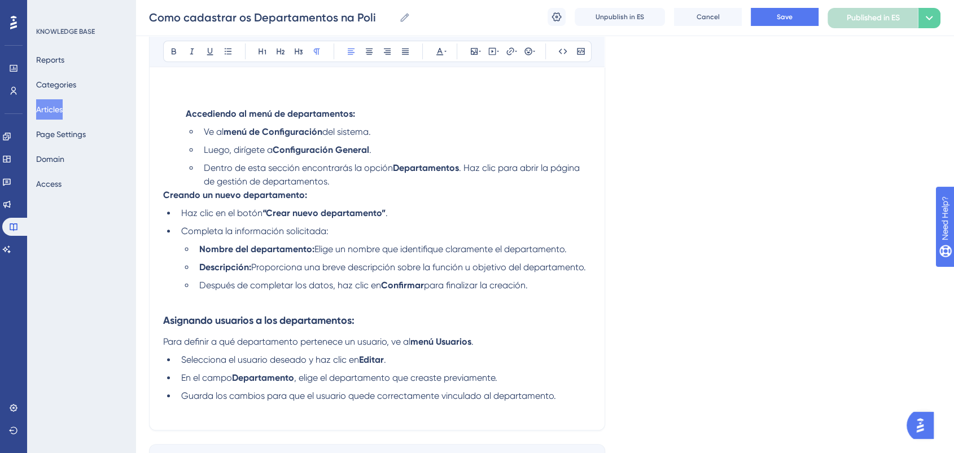
scroll to position [334, 0]
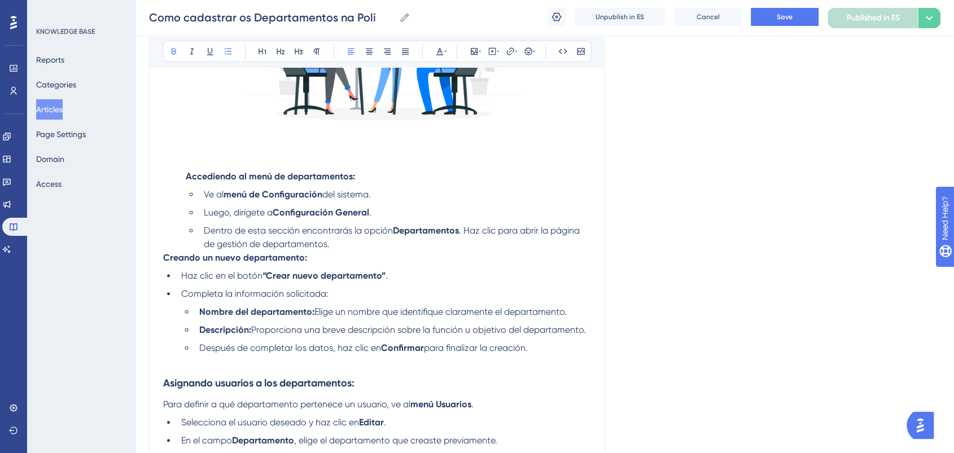
click at [183, 181] on li "Accediendo al menú de departamentos: Ve al menú de Configuración del sistema. L…" at bounding box center [386, 210] width 410 height 81
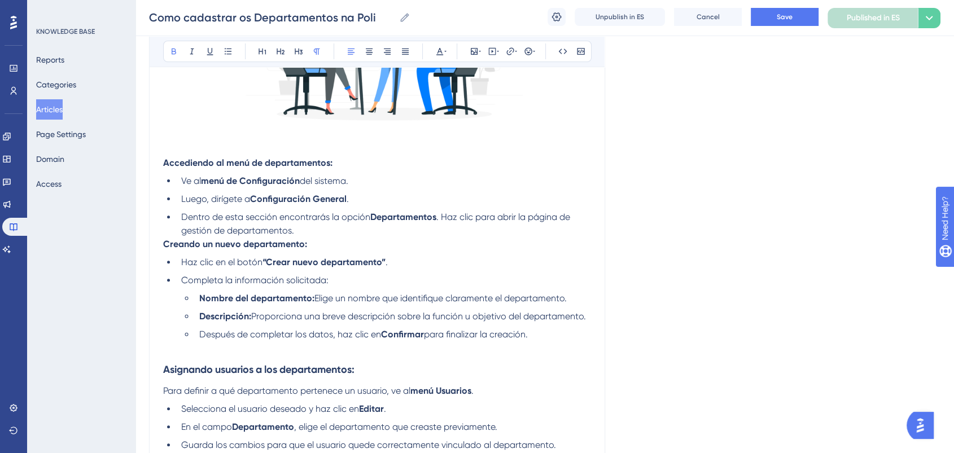
click at [326, 231] on li "Dentro de esta sección encontrarás la opción Departamentos . Haz clic para abri…" at bounding box center [384, 224] width 414 height 27
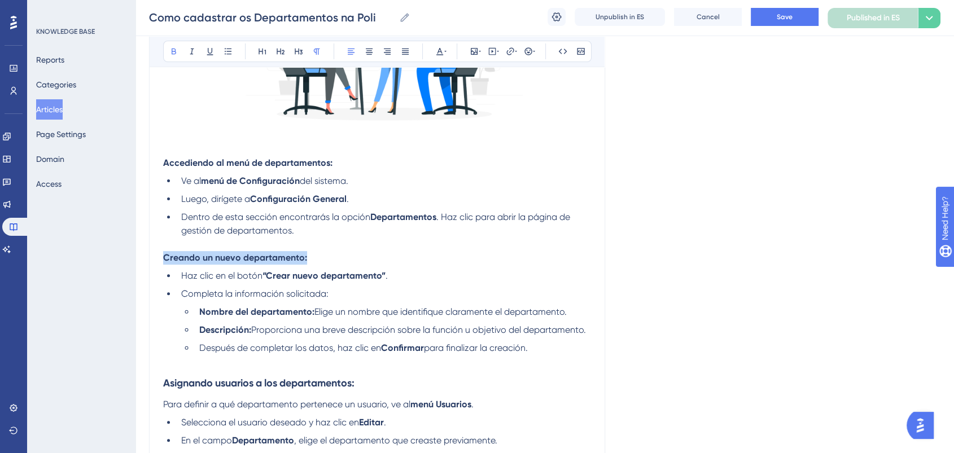
drag, startPoint x: 310, startPoint y: 261, endPoint x: 163, endPoint y: 261, distance: 147.4
click at [163, 261] on p "Creando un nuevo departamento: Haz clic en el botón “Crear nuevo departamento” …" at bounding box center [377, 309] width 428 height 117
click at [294, 50] on icon at bounding box center [298, 51] width 9 height 9
click at [315, 50] on icon at bounding box center [316, 51] width 9 height 9
click at [331, 260] on p "Creando un nuevo departamento: Haz clic en el botón “Crear nuevo departamento” …" at bounding box center [377, 309] width 428 height 117
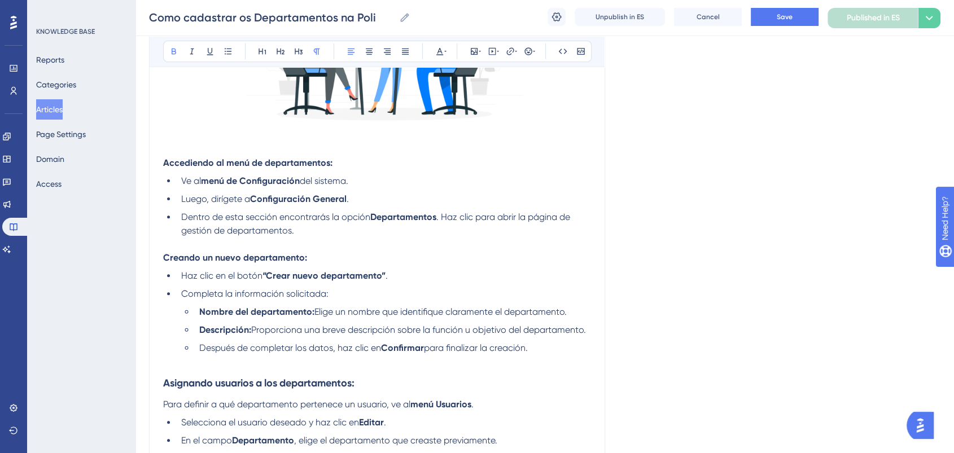
click at [317, 255] on p "Creando un nuevo departamento:" at bounding box center [377, 258] width 428 height 14
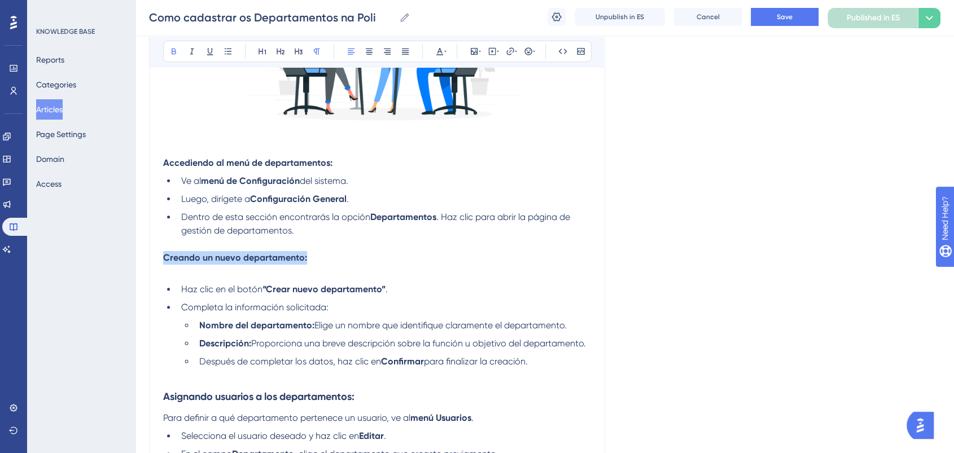
drag, startPoint x: 178, startPoint y: 257, endPoint x: 141, endPoint y: 255, distance: 37.9
click at [141, 255] on div "Performance Users Engagement Widgets Feedback Product Updates Knowledge Base AI…" at bounding box center [545, 129] width 819 height 927
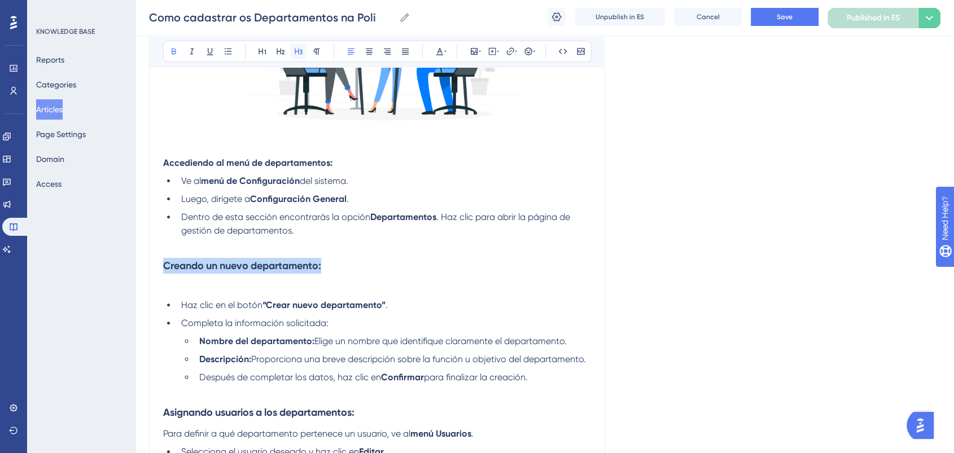
click at [303, 49] on button at bounding box center [299, 51] width 16 height 16
click at [280, 290] on p at bounding box center [377, 288] width 428 height 14
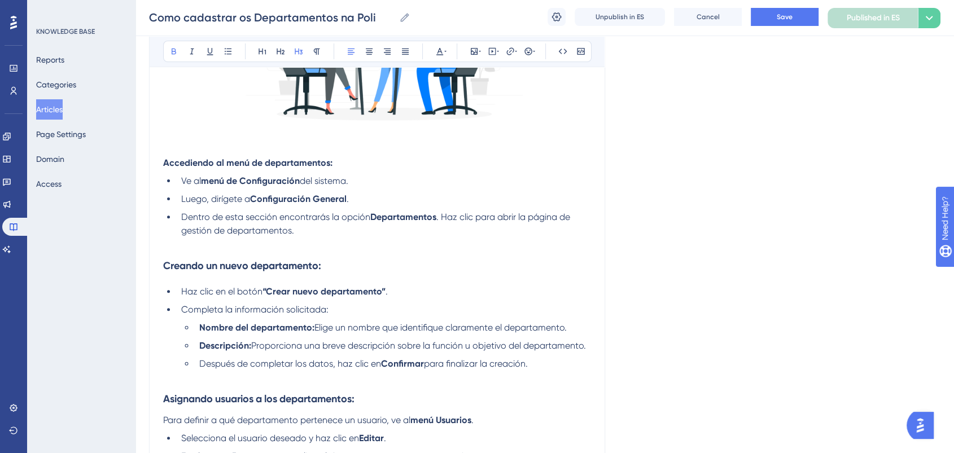
click at [345, 162] on p "Accediendo al menú de departamentos: Ve al menú de Configuración del sistema. L…" at bounding box center [377, 203] width 428 height 95
click at [345, 163] on p "Accediendo al menú de departamentos:" at bounding box center [377, 163] width 428 height 14
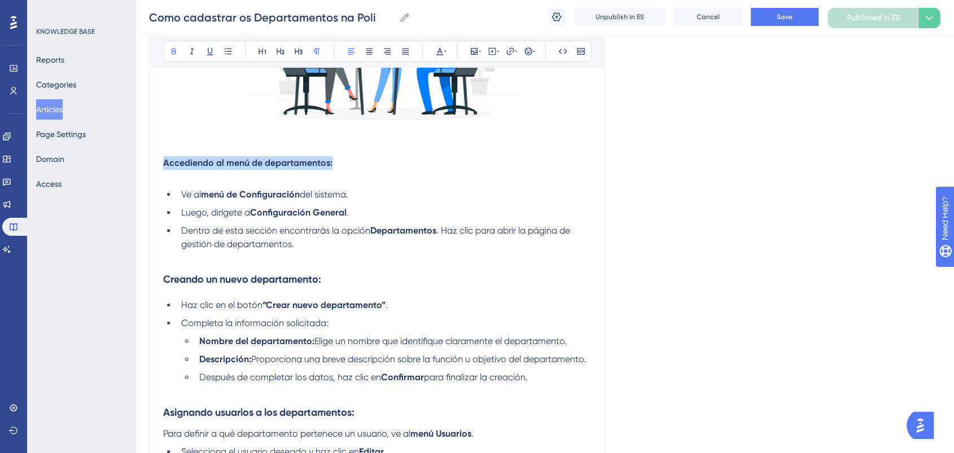
drag, startPoint x: 344, startPoint y: 164, endPoint x: 155, endPoint y: 165, distance: 188.6
click at [155, 165] on div "Cómo registrar departamentos y asignar usuarios a ellos Bold Italic Underline B…" at bounding box center [377, 158] width 456 height 730
click at [302, 52] on icon at bounding box center [299, 52] width 8 height 6
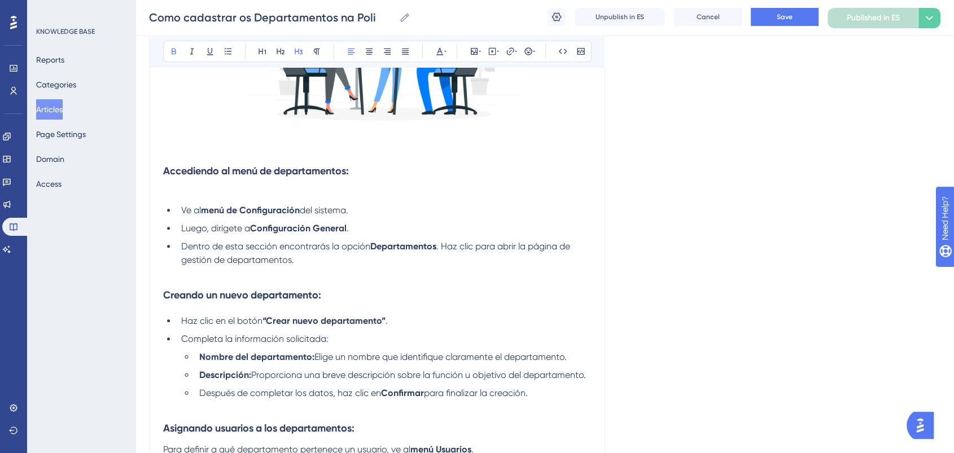
drag, startPoint x: 212, startPoint y: 204, endPoint x: 210, endPoint y: 197, distance: 7.7
click at [209, 204] on li "Ve al menú de Configuración del sistema." at bounding box center [384, 211] width 414 height 14
click at [210, 191] on p at bounding box center [377, 193] width 428 height 14
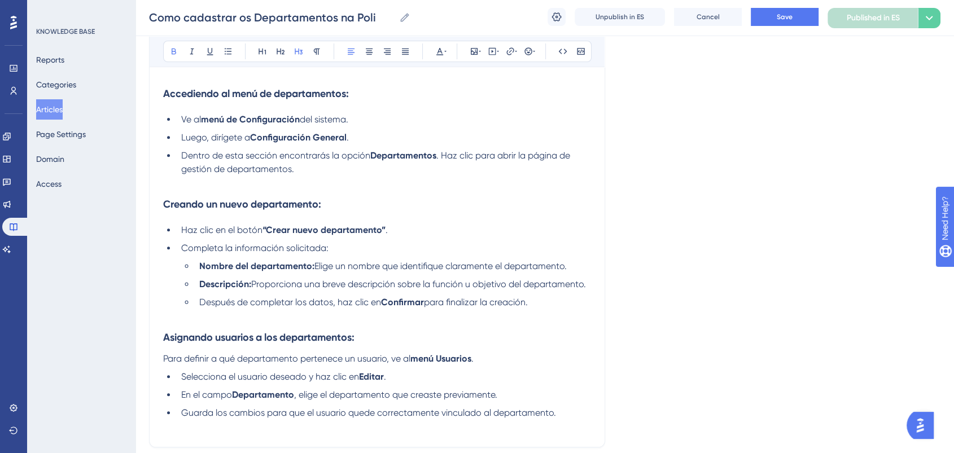
scroll to position [459, 0]
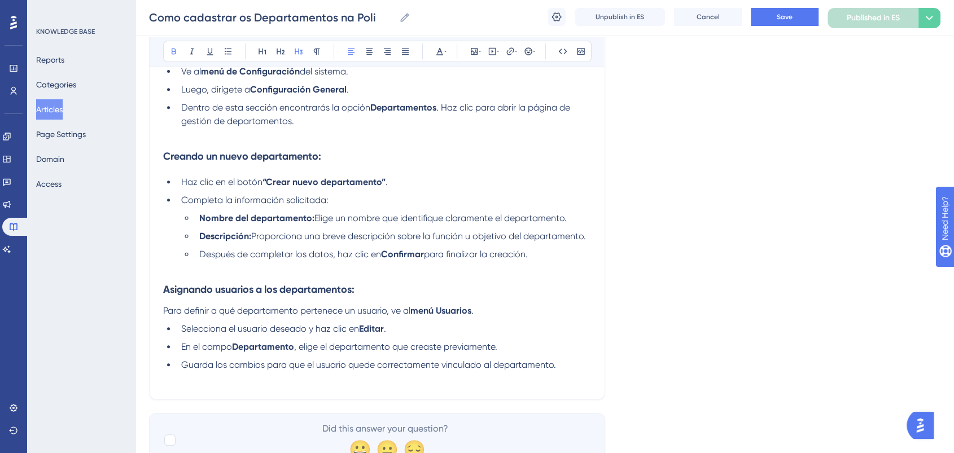
click at [212, 274] on li "Después de completar los datos, haz clic en Confirmar para finalizar la creació…" at bounding box center [393, 261] width 396 height 27
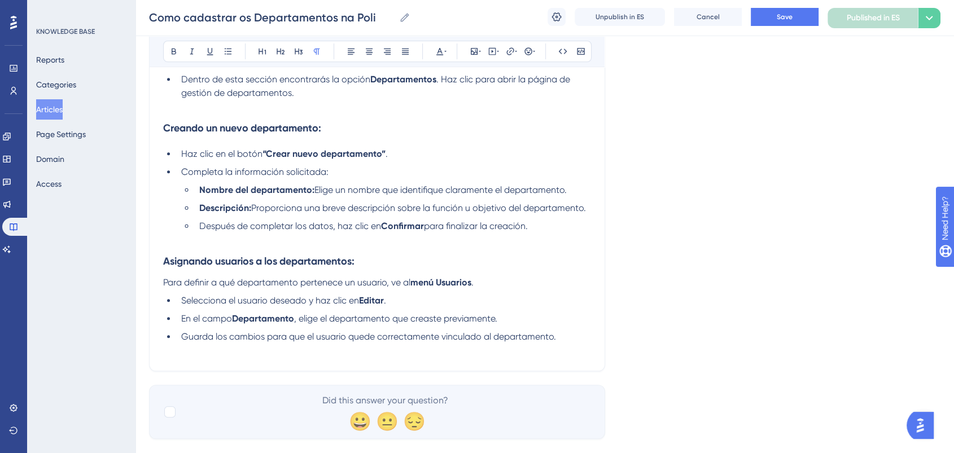
scroll to position [514, 0]
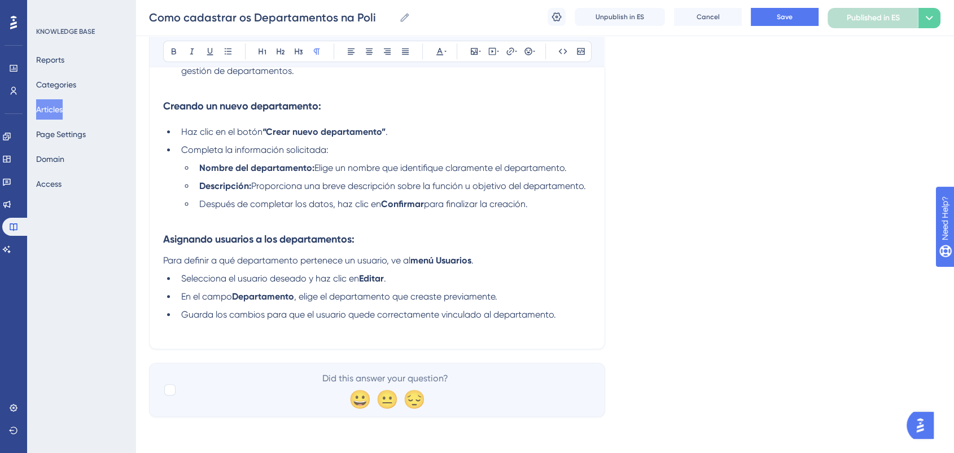
click at [509, 299] on li "En el campo Departamento , elige el departamento que creaste previamente." at bounding box center [384, 297] width 414 height 14
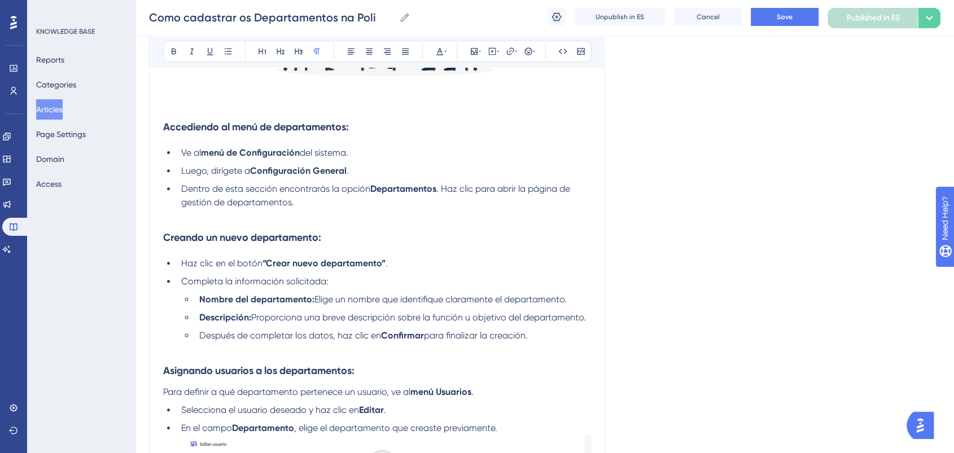
scroll to position [263, 0]
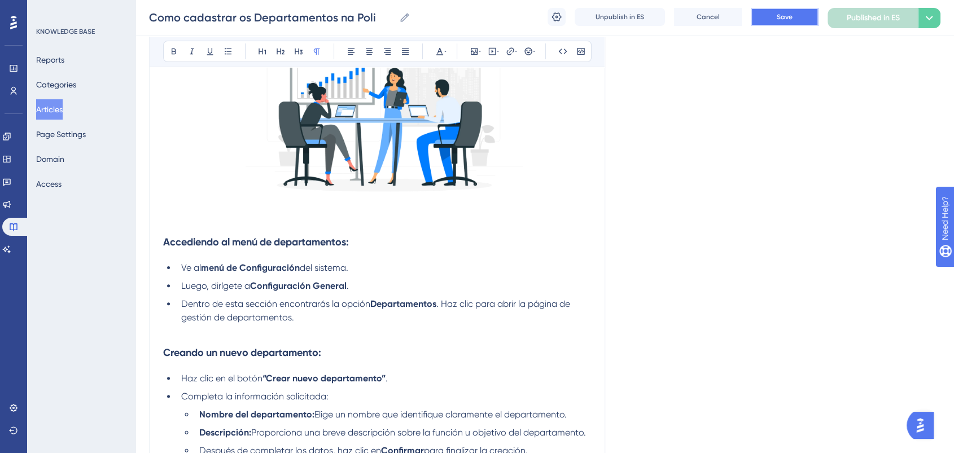
click at [764, 15] on button "Save" at bounding box center [785, 17] width 68 height 18
click at [371, 290] on li "Luego, dirígete a Configuración General ." at bounding box center [384, 287] width 414 height 14
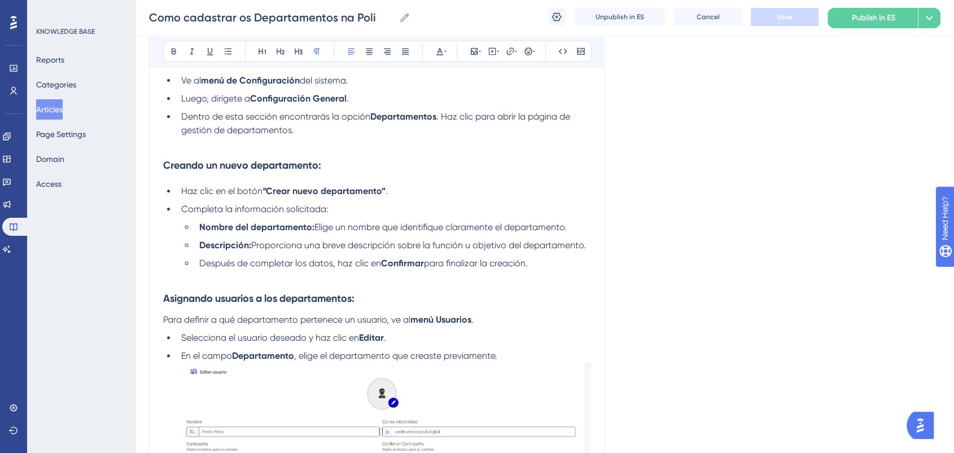
scroll to position [451, 0]
click at [417, 203] on li "Completa la información solicitada:" at bounding box center [384, 209] width 414 height 14
click at [412, 193] on li "Haz clic en el botón “Crear nuevo departamento” ." at bounding box center [384, 191] width 414 height 14
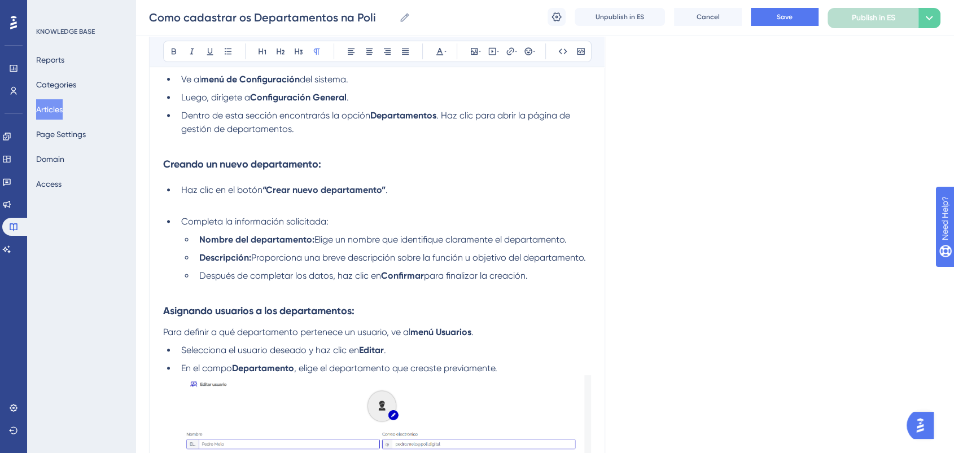
paste div
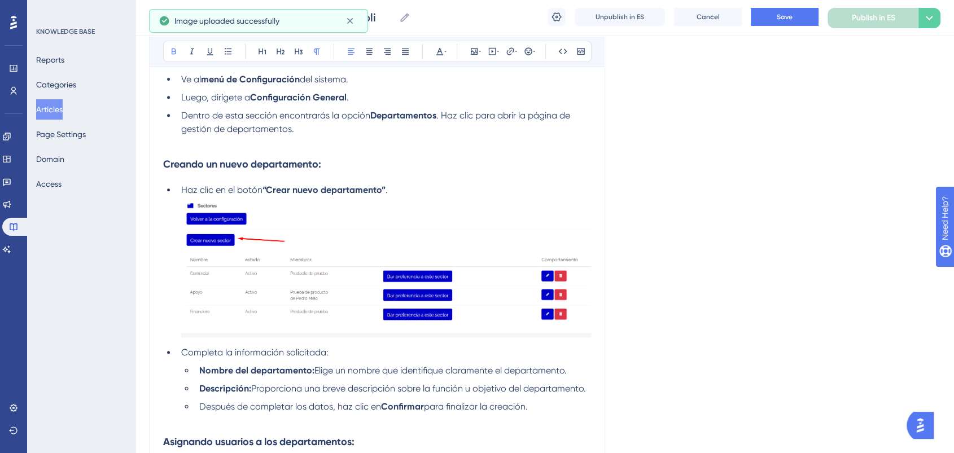
drag, startPoint x: 383, startPoint y: 191, endPoint x: 324, endPoint y: 189, distance: 58.7
click at [324, 189] on strong "“Crear nuevo departamento”" at bounding box center [324, 190] width 123 height 11
click at [387, 197] on li "Haz clic en el botón “Crear nuevo sector” ." at bounding box center [384, 263] width 414 height 158
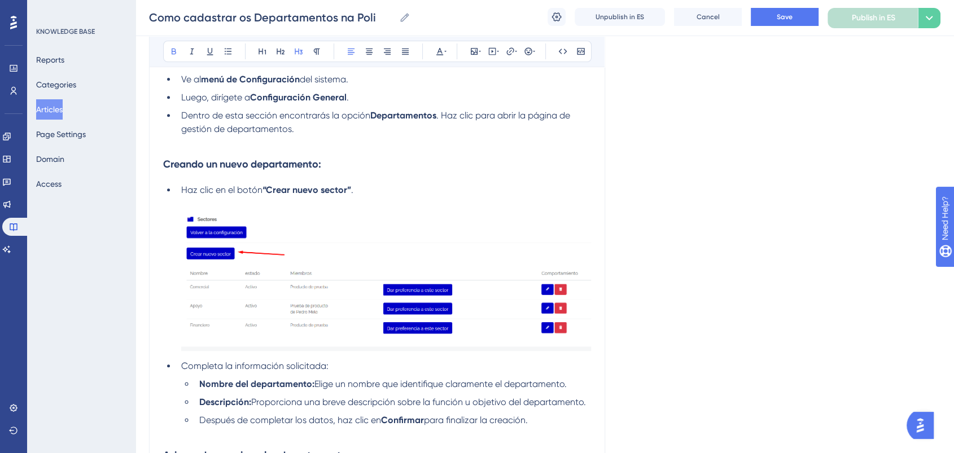
click at [413, 178] on h3 "Creando un nuevo departamento:" at bounding box center [377, 164] width 428 height 29
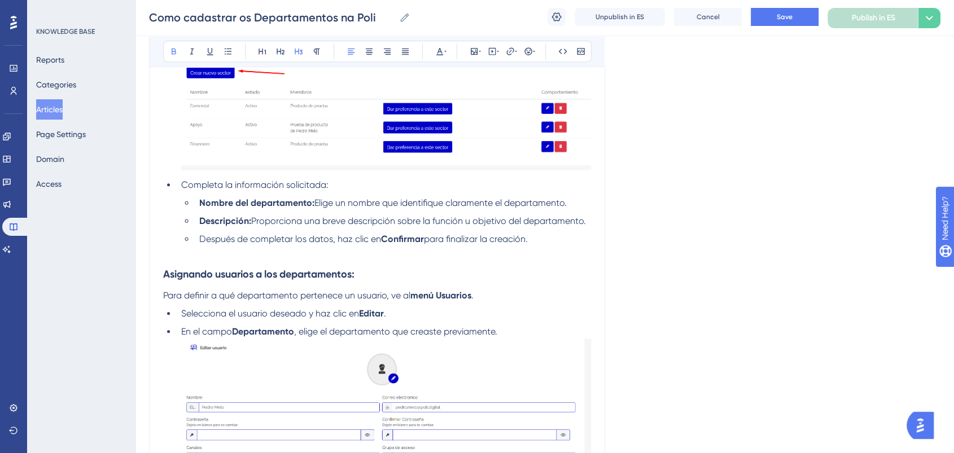
scroll to position [639, 0]
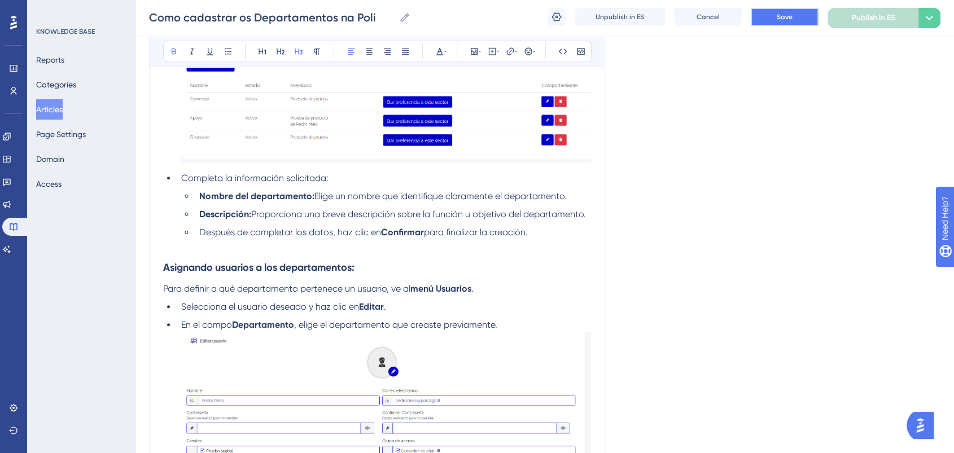
click at [804, 17] on button "Save" at bounding box center [785, 17] width 68 height 18
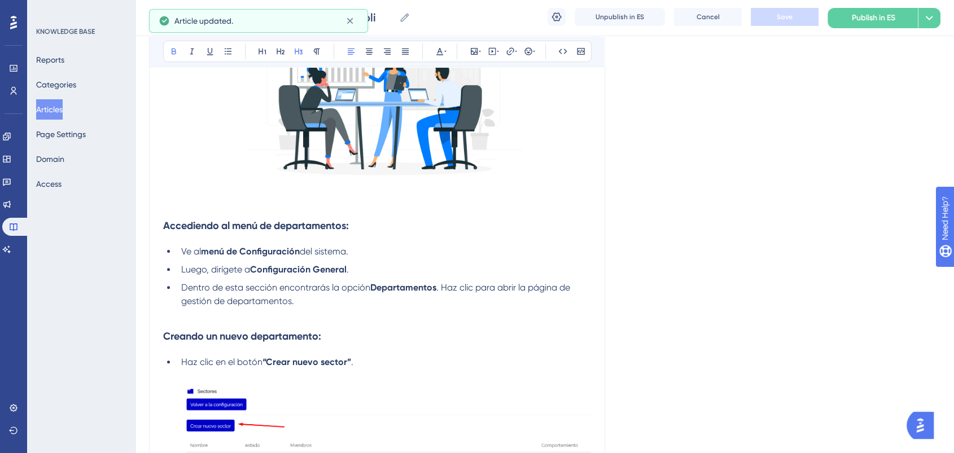
scroll to position [263, 0]
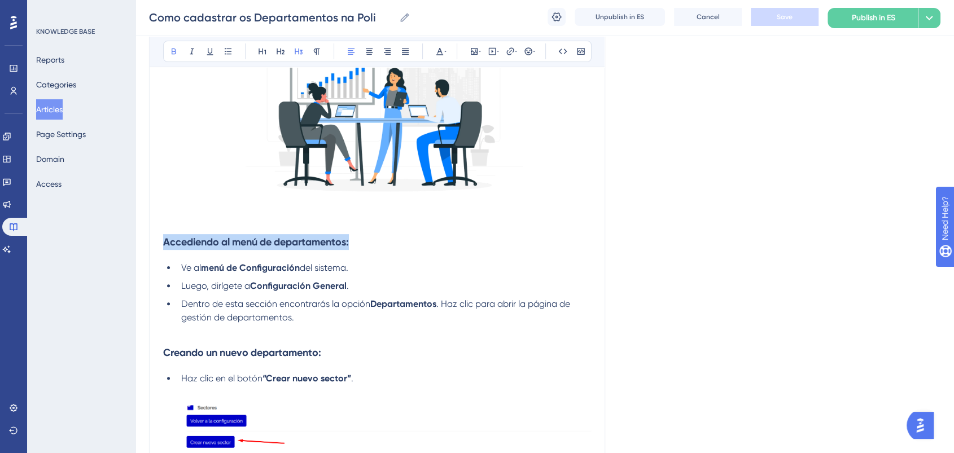
drag, startPoint x: 357, startPoint y: 246, endPoint x: 163, endPoint y: 247, distance: 194.2
click at [163, 247] on h3 "Accediendo al menú de departamentos:" at bounding box center [377, 242] width 428 height 29
click at [443, 50] on icon at bounding box center [439, 51] width 9 height 9
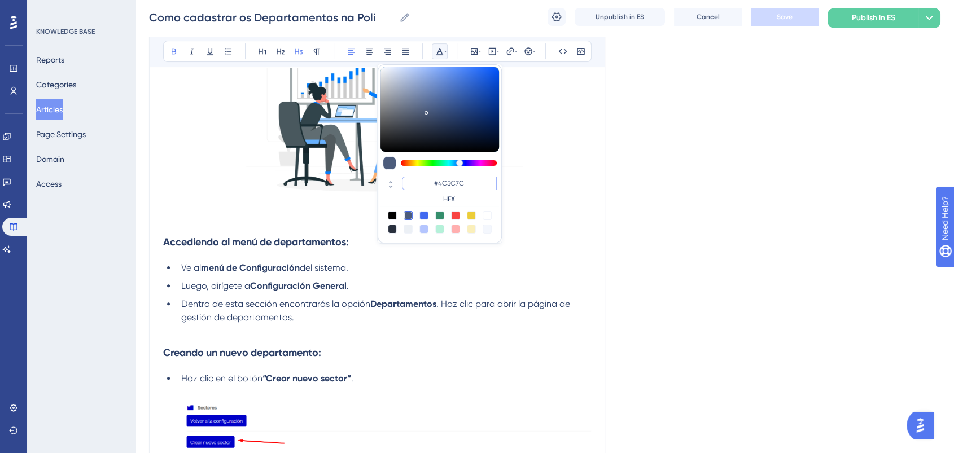
drag, startPoint x: 472, startPoint y: 183, endPoint x: 429, endPoint y: 183, distance: 43.5
click at [429, 183] on input "#4C5C7C" at bounding box center [449, 184] width 95 height 14
type input "#0000FF"
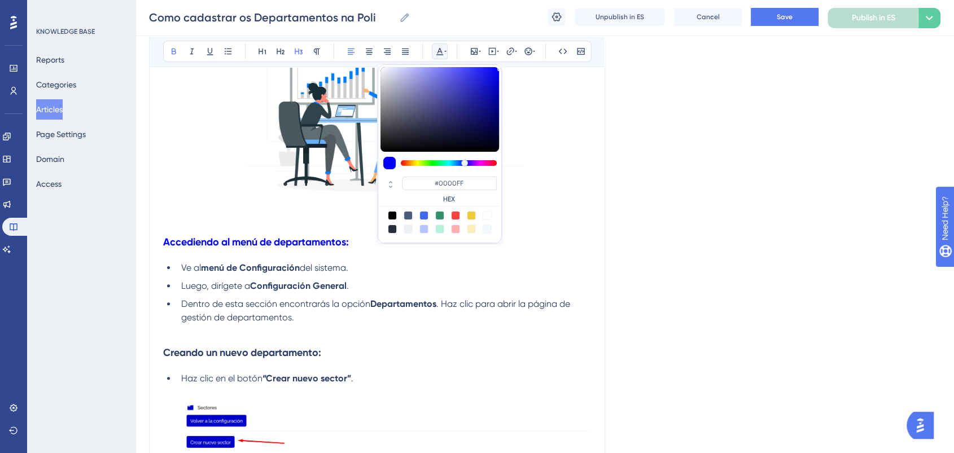
click at [560, 235] on h3 "Accediendo al menú de departamentos:" at bounding box center [377, 242] width 428 height 29
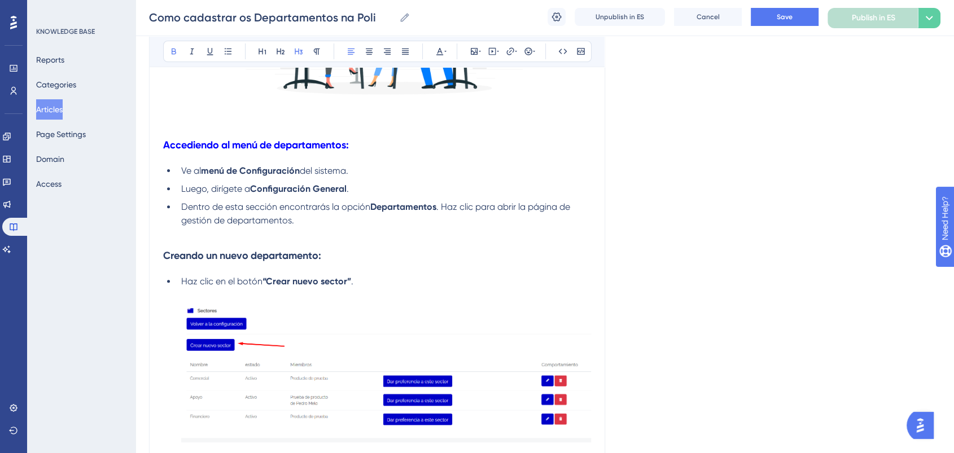
scroll to position [451, 0]
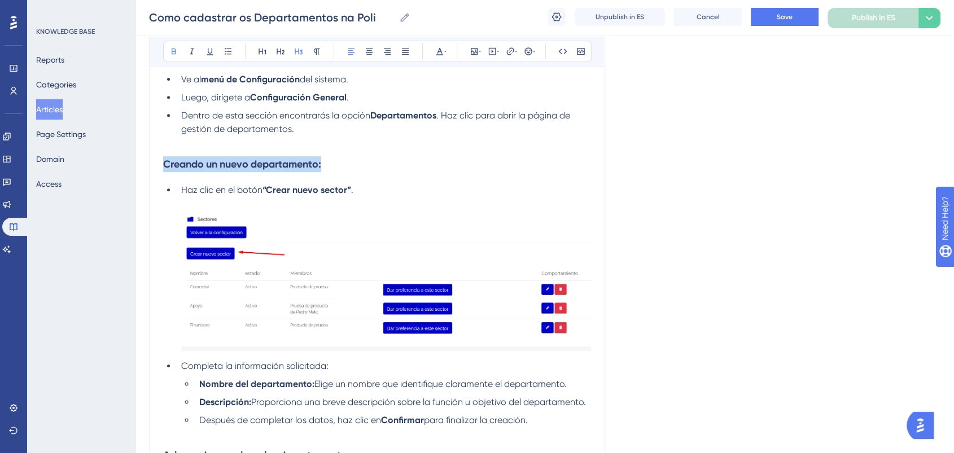
drag, startPoint x: 339, startPoint y: 163, endPoint x: 342, endPoint y: 69, distance: 94.3
click at [136, 165] on div "Performance Users Engagement Widgets Feedback Product Updates Knowledge Base AI…" at bounding box center [545, 198] width 819 height 1299
click at [436, 53] on icon at bounding box center [439, 51] width 9 height 9
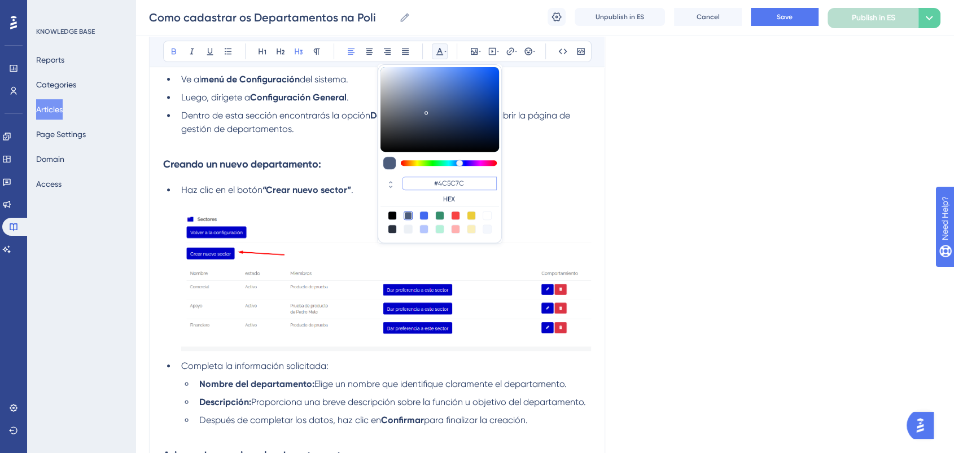
drag, startPoint x: 486, startPoint y: 181, endPoint x: 412, endPoint y: 181, distance: 74.5
click at [412, 181] on input "#4C5C7C" at bounding box center [449, 184] width 95 height 14
paste input "0000FF"
type input "#0000FF"
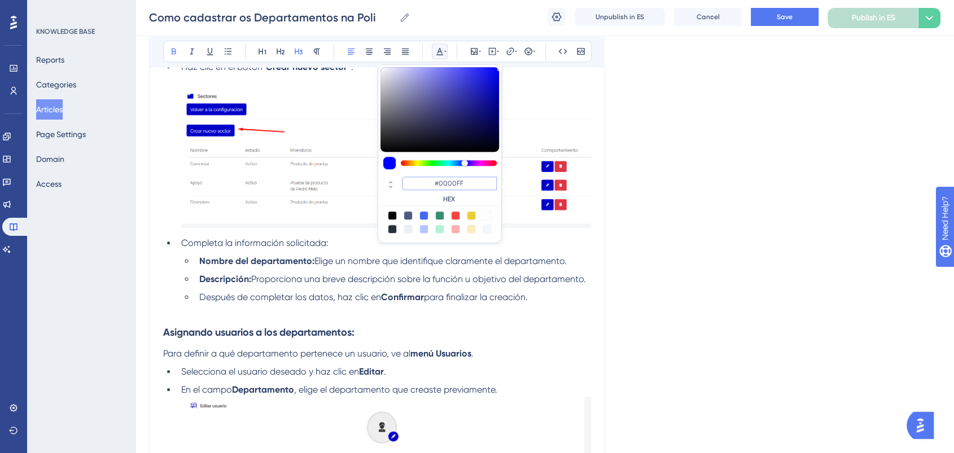
scroll to position [577, 0]
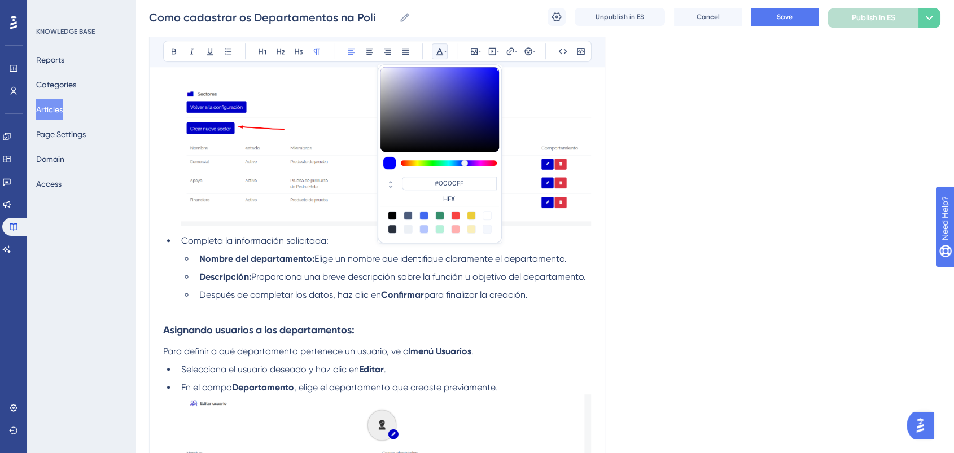
click at [322, 250] on ul "Haz clic en el botón “Crear nuevo sector” . Completa la información solicitada:…" at bounding box center [377, 186] width 428 height 257
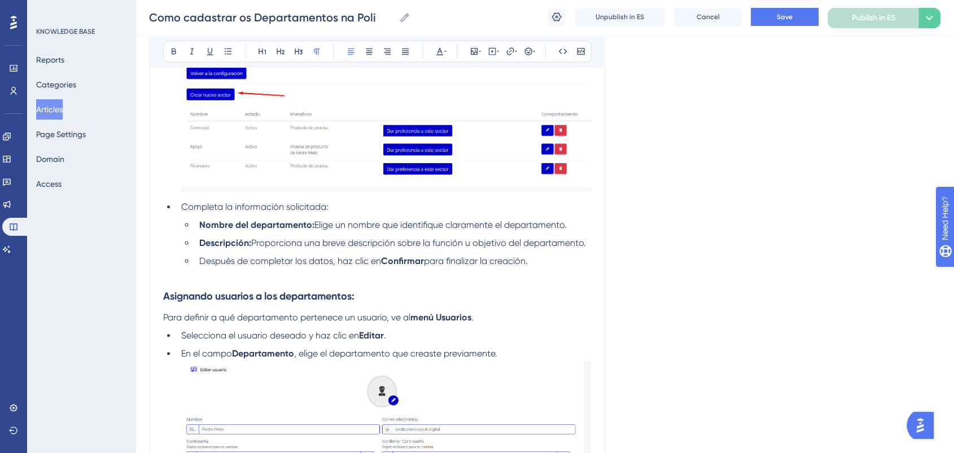
scroll to position [639, 0]
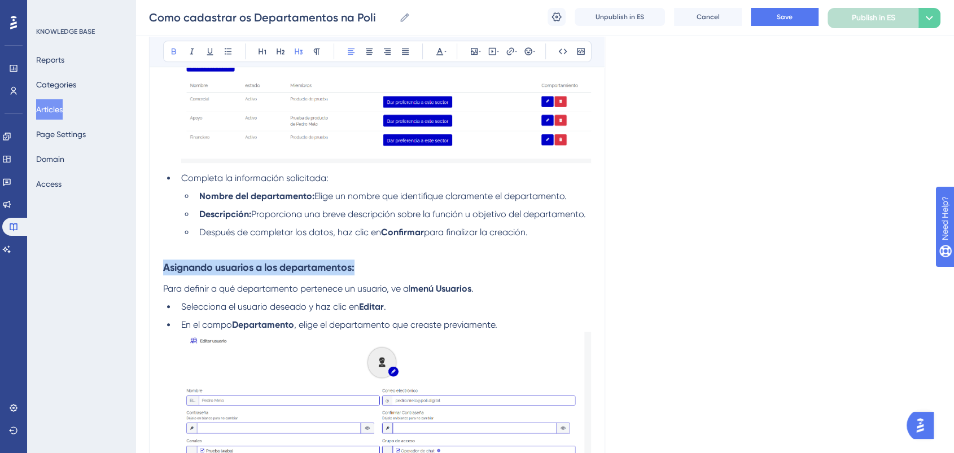
drag, startPoint x: 376, startPoint y: 267, endPoint x: 456, endPoint y: 80, distance: 203.6
click at [136, 269] on div "Performance Users Engagement Widgets Feedback Product Updates Knowledge Base AI…" at bounding box center [545, 10] width 819 height 1299
click at [440, 53] on icon at bounding box center [439, 51] width 9 height 9
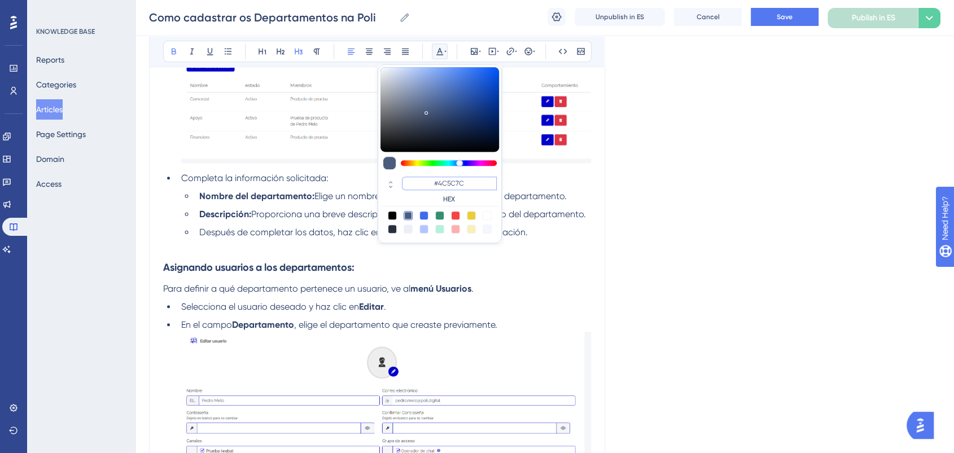
drag, startPoint x: 479, startPoint y: 184, endPoint x: 436, endPoint y: 184, distance: 42.9
click at [436, 184] on input "#4C5C7C" at bounding box center [449, 184] width 95 height 14
paste input "0000FF"
type input "#0000FF"
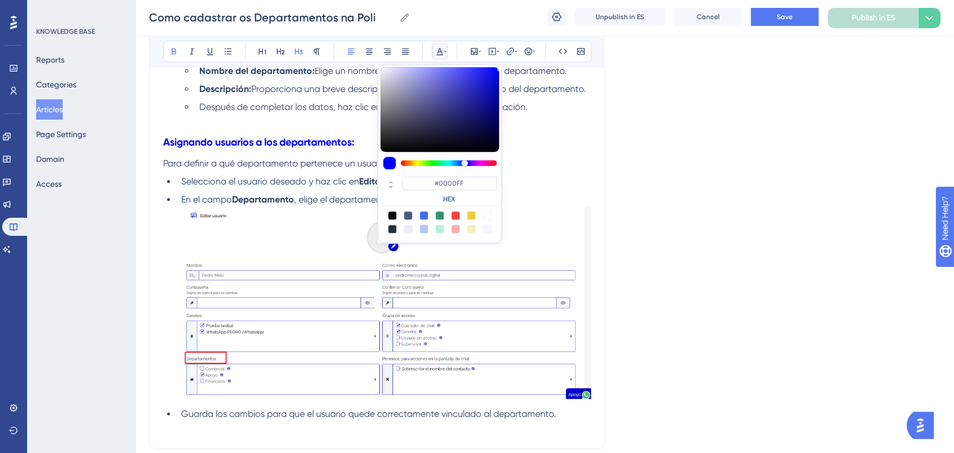
click at [259, 203] on strong "Departamento" at bounding box center [263, 199] width 62 height 11
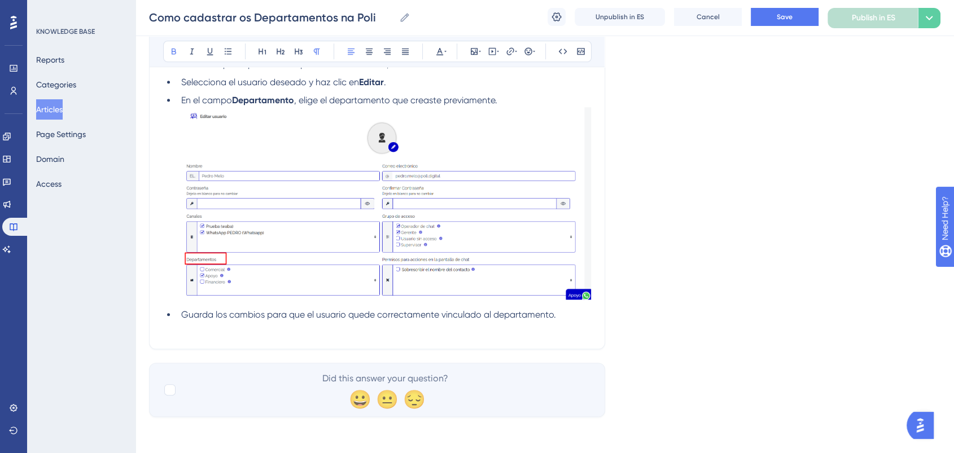
scroll to position [867, 0]
click at [776, 14] on button "Save" at bounding box center [785, 17] width 68 height 18
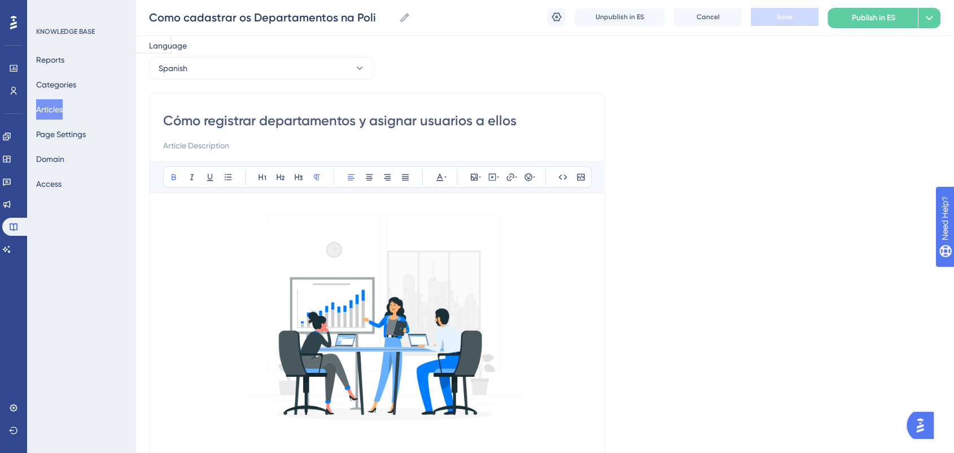
scroll to position [0, 0]
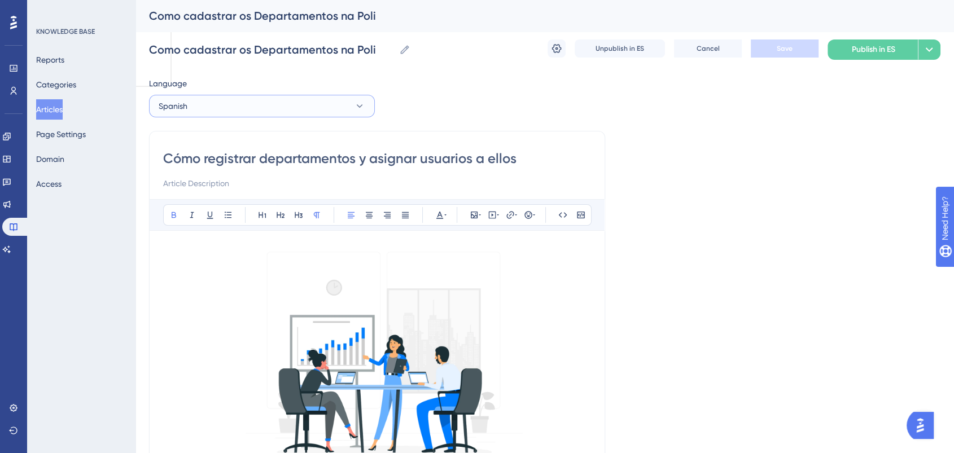
click at [235, 108] on button "Spanish" at bounding box center [262, 106] width 226 height 23
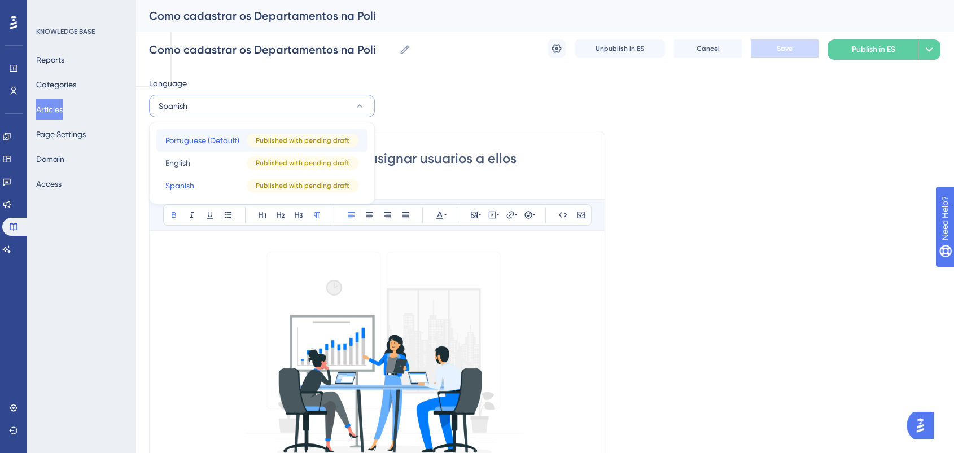
click at [198, 143] on span "Portuguese (Default)" at bounding box center [202, 141] width 74 height 14
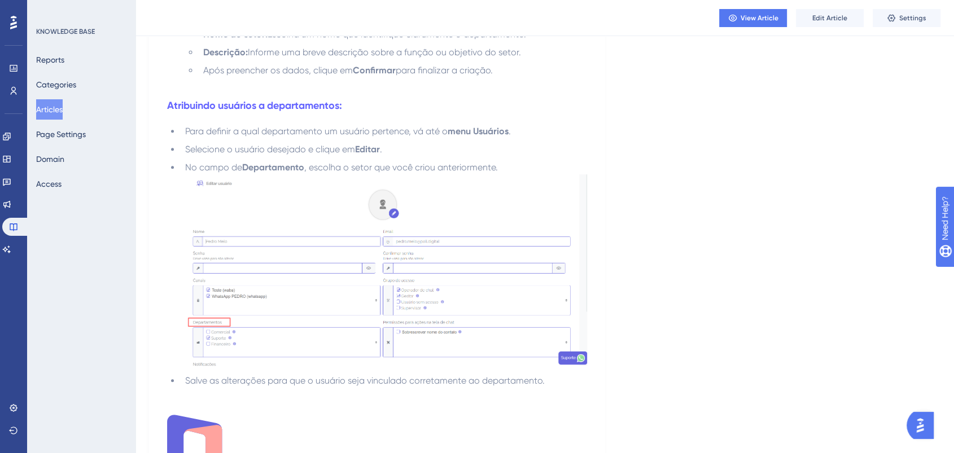
scroll to position [690, 0]
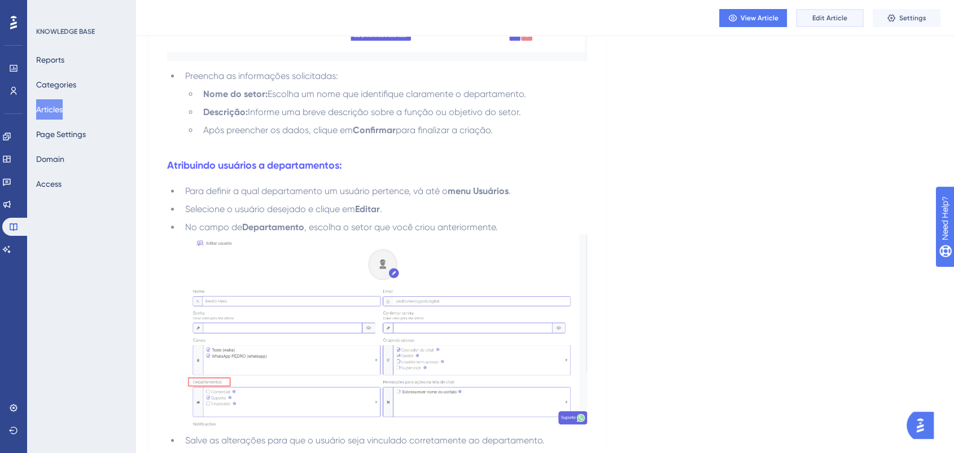
click at [814, 15] on span "Edit Article" at bounding box center [830, 18] width 35 height 9
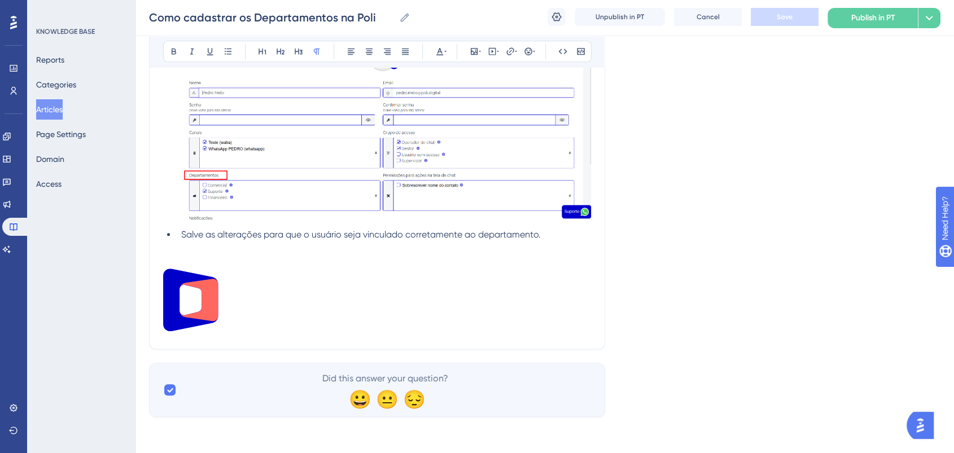
scroll to position [920, 0]
drag, startPoint x: 280, startPoint y: 326, endPoint x: 127, endPoint y: 278, distance: 159.7
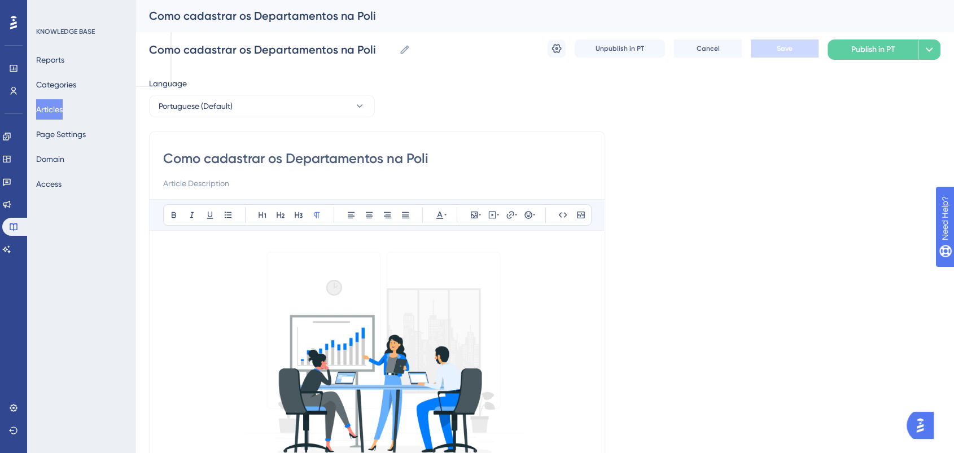
scroll to position [0, 0]
click at [865, 50] on span "Publish in PT" at bounding box center [874, 50] width 44 height 14
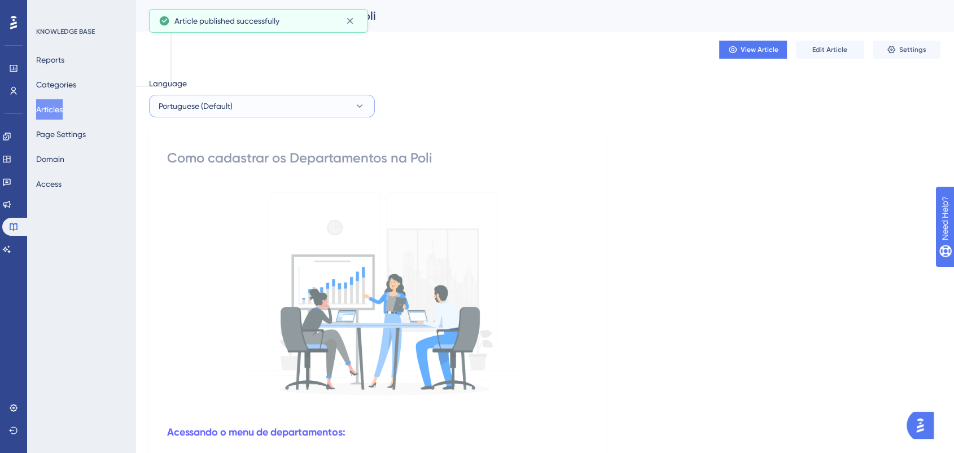
click at [329, 106] on button "Portuguese (Default)" at bounding box center [262, 106] width 226 height 23
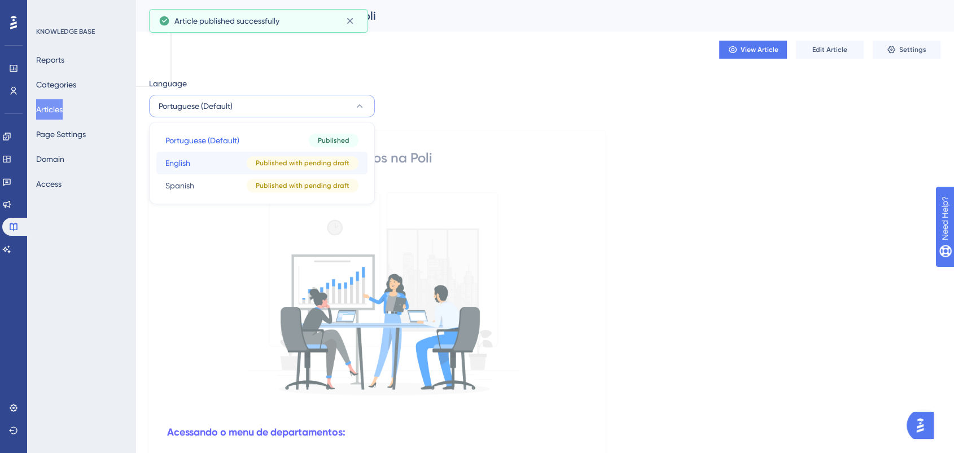
click at [199, 167] on button "English English Published with pending draft" at bounding box center [261, 163] width 211 height 23
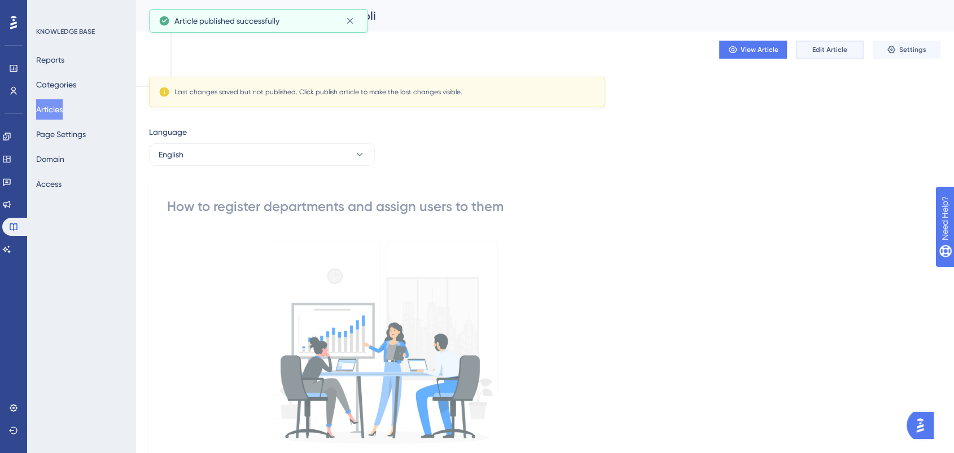
click at [835, 45] on span "Edit Article" at bounding box center [830, 49] width 35 height 9
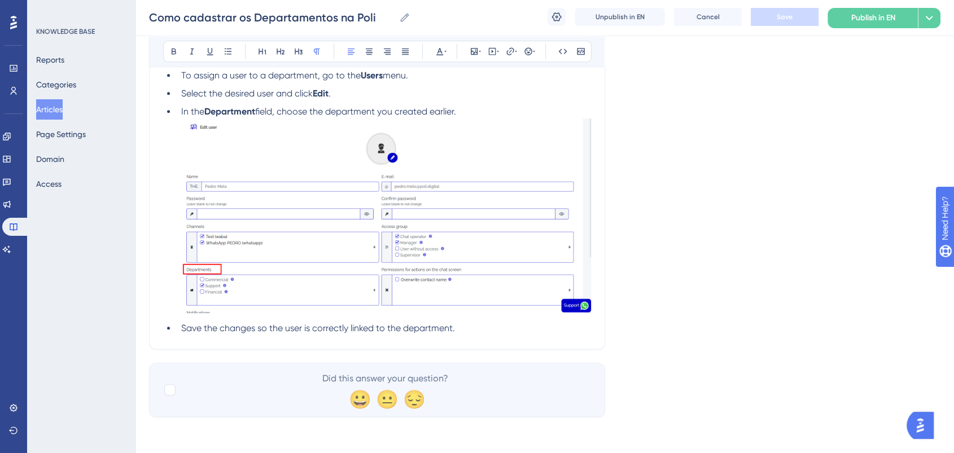
scroll to position [827, 0]
click at [464, 326] on li "Save the changes so the user is correctly linked to the department." at bounding box center [384, 329] width 414 height 14
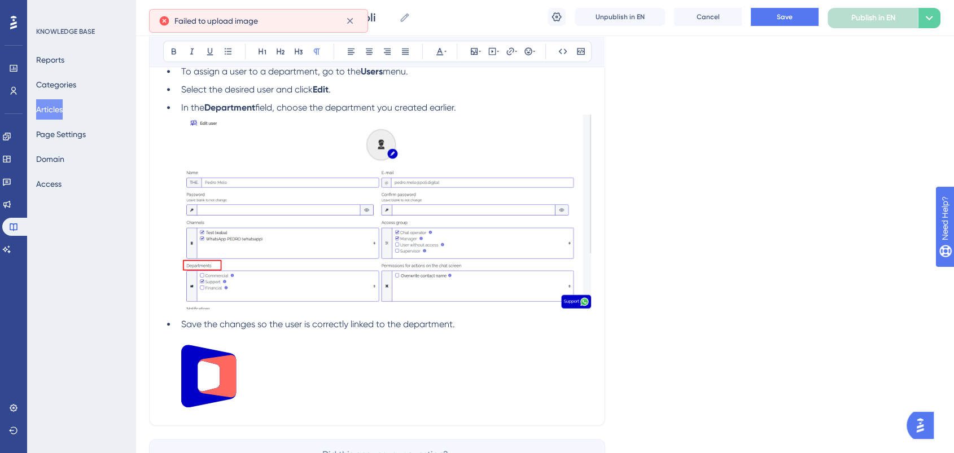
click at [465, 335] on li "Save the changes so the user is correctly linked to the department." at bounding box center [384, 365] width 414 height 94
click at [468, 329] on li "Save the changes so the user is correctly linked to the department." at bounding box center [384, 365] width 414 height 94
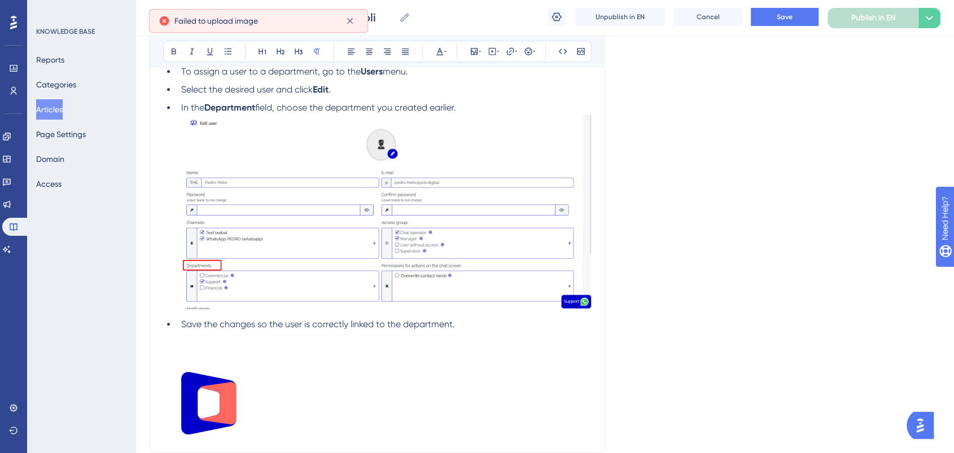
click at [503, 336] on li "Save the changes so the user is correctly linked to the department." at bounding box center [384, 378] width 414 height 121
click at [343, 363] on li "Save the changes so the user is correctly linked to the department." at bounding box center [384, 378] width 414 height 121
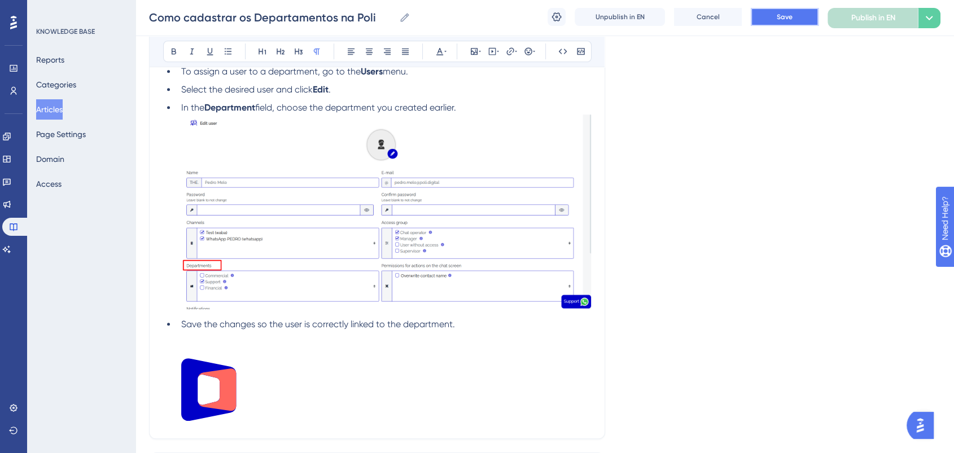
click at [777, 15] on span "Save" at bounding box center [785, 16] width 16 height 9
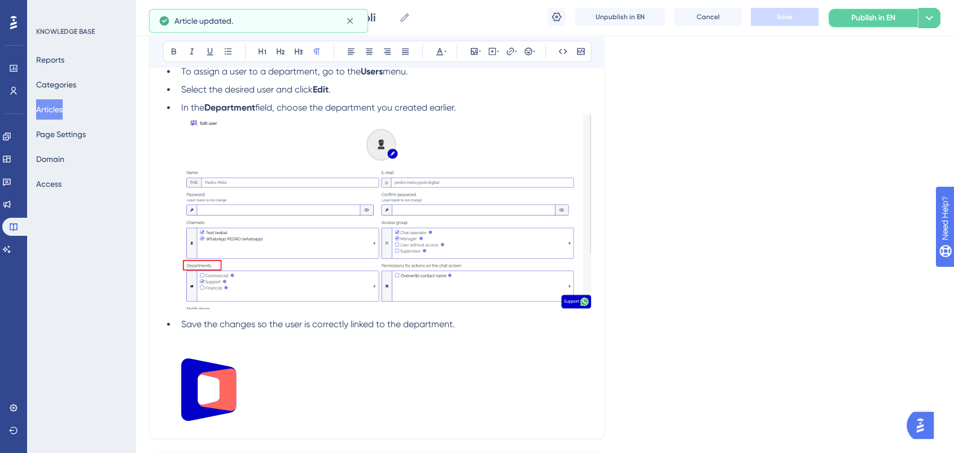
click at [857, 20] on span "Publish in EN" at bounding box center [874, 18] width 44 height 14
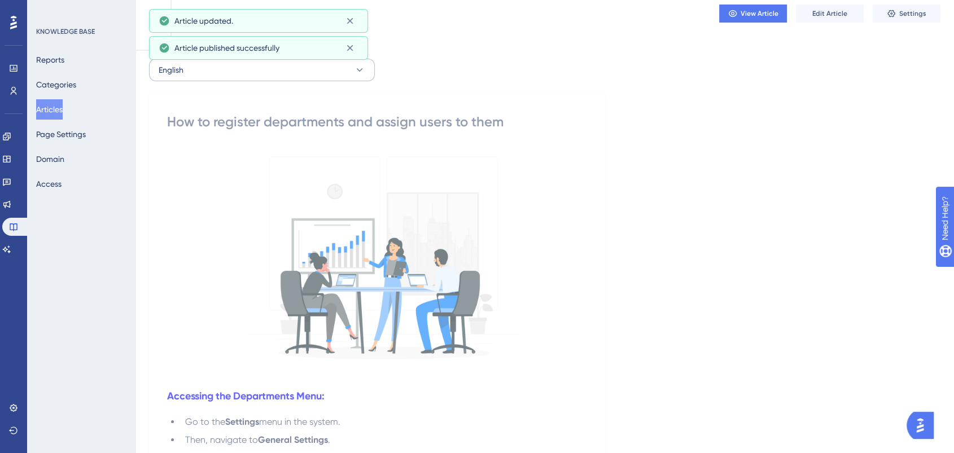
scroll to position [0, 0]
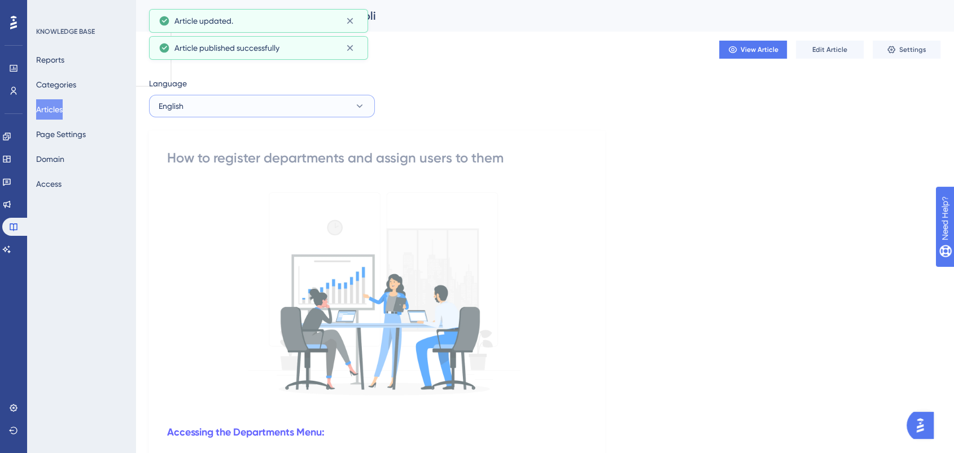
click at [303, 107] on button "English" at bounding box center [262, 106] width 226 height 23
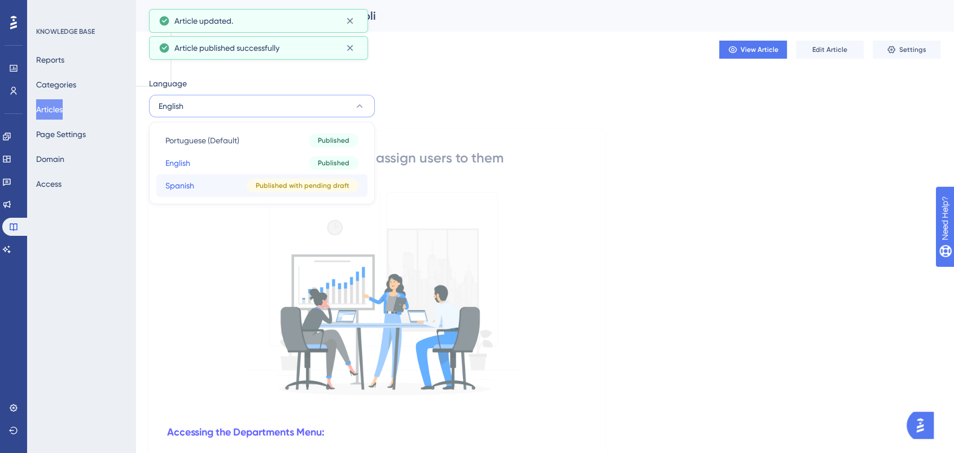
click at [224, 182] on button "Spanish Spanish Published with pending draft" at bounding box center [261, 185] width 211 height 23
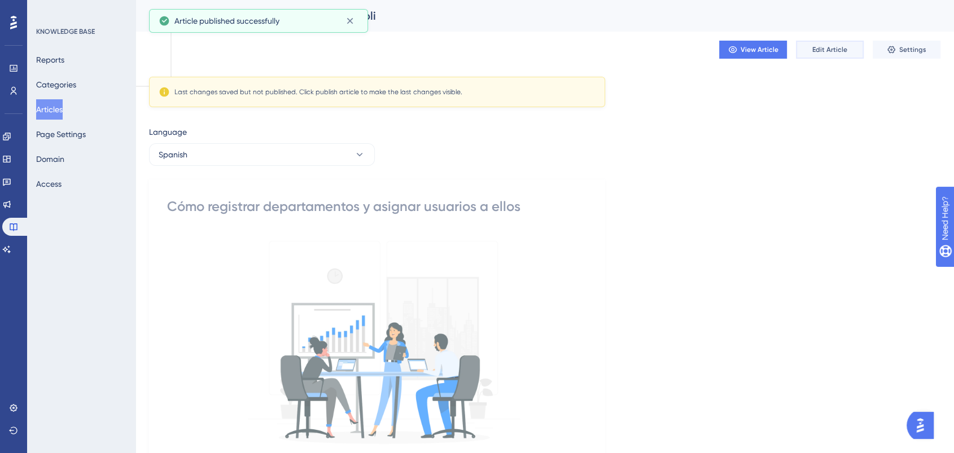
click at [831, 51] on span "Edit Article" at bounding box center [830, 49] width 35 height 9
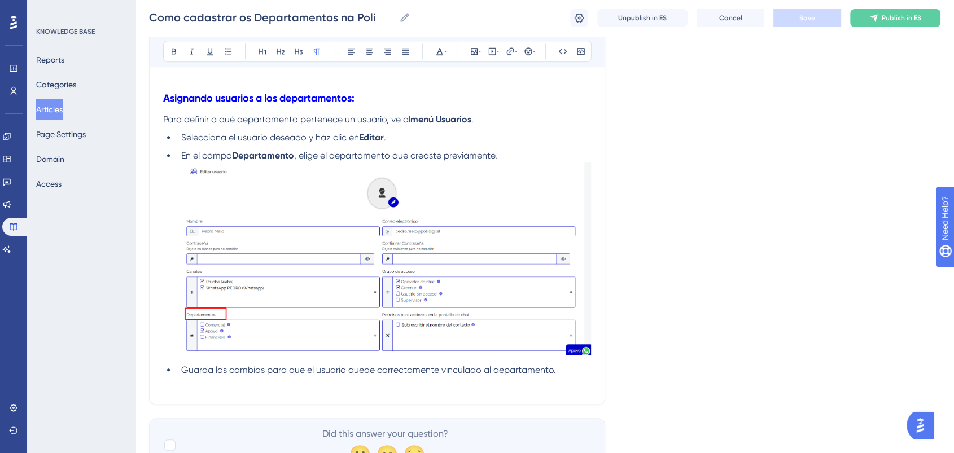
scroll to position [867, 0]
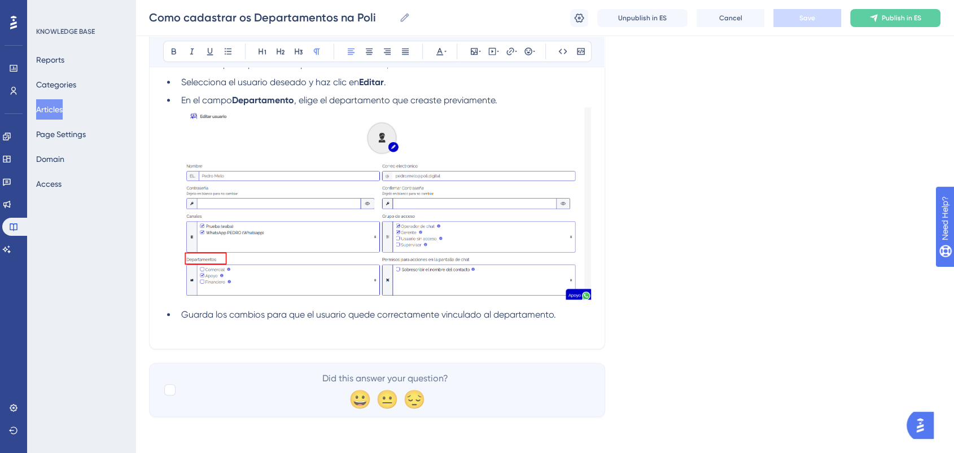
click at [570, 317] on li "Guarda los cambios para que el usuario quede correctamente vinculado al departa…" at bounding box center [384, 315] width 414 height 14
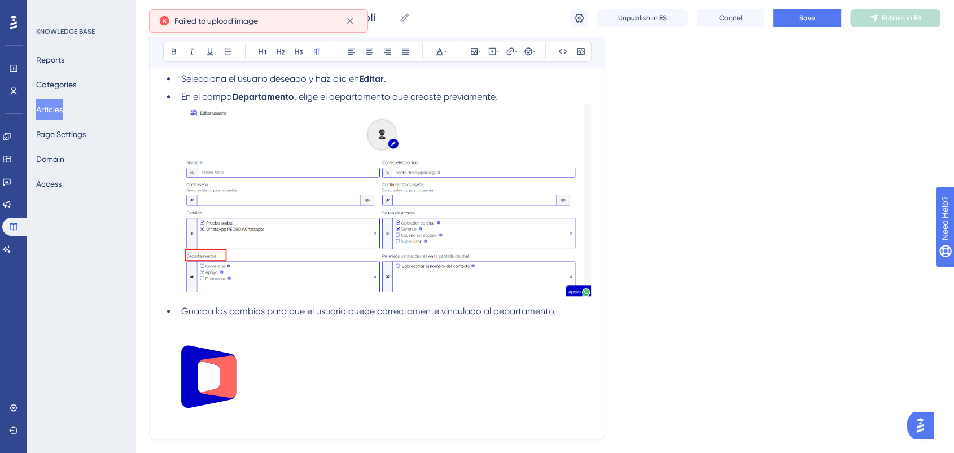
click at [259, 339] on li "Guarda los cambios para que el usuario quede correctamente vinculado al departa…" at bounding box center [384, 358] width 414 height 107
click at [815, 28] on div "Como cadastrar os Departamentos na Poli Como cadastrar os Departamentos na Poli…" at bounding box center [545, 18] width 819 height 36
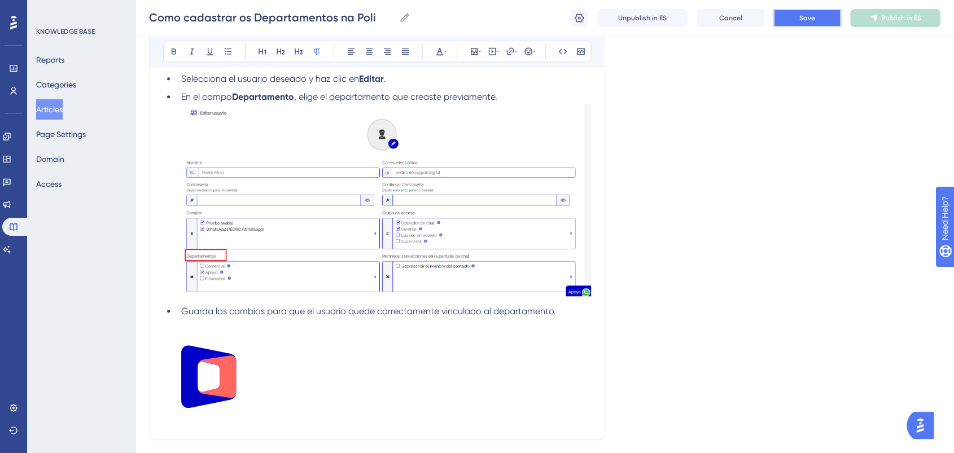
click at [817, 20] on button "Save" at bounding box center [808, 18] width 68 height 18
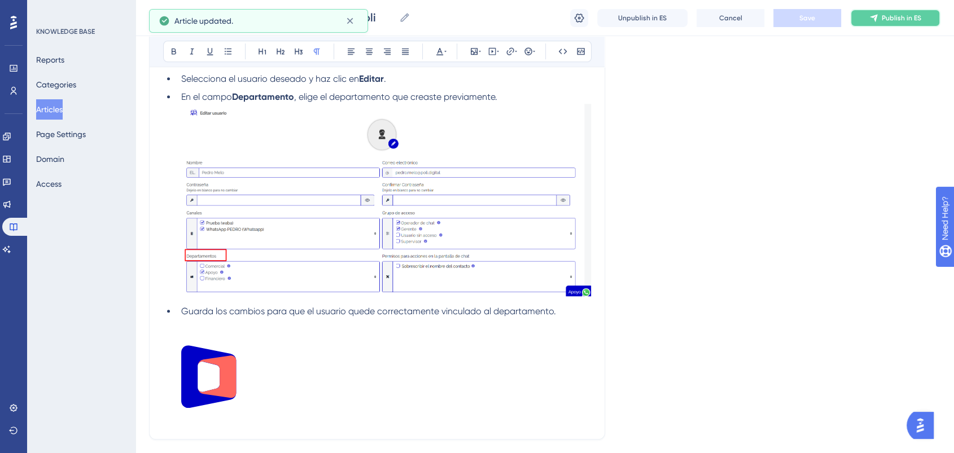
click at [882, 17] on span "Publish in ES" at bounding box center [902, 18] width 40 height 9
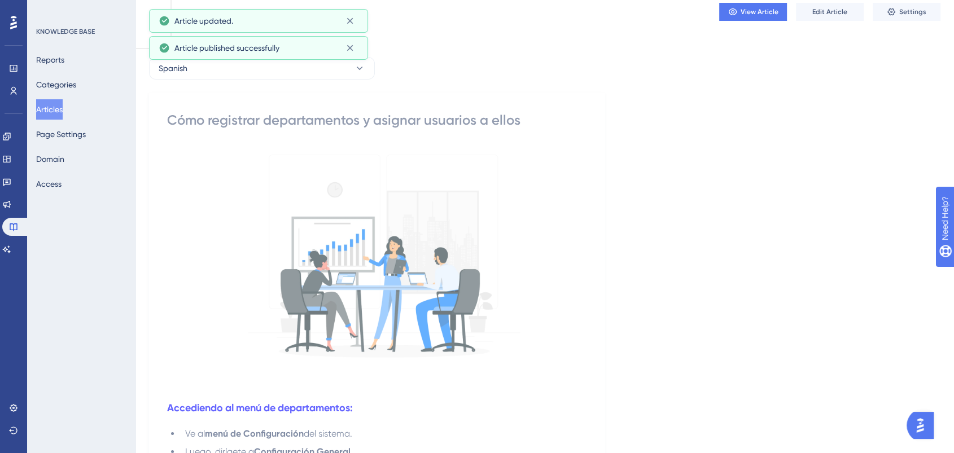
scroll to position [0, 0]
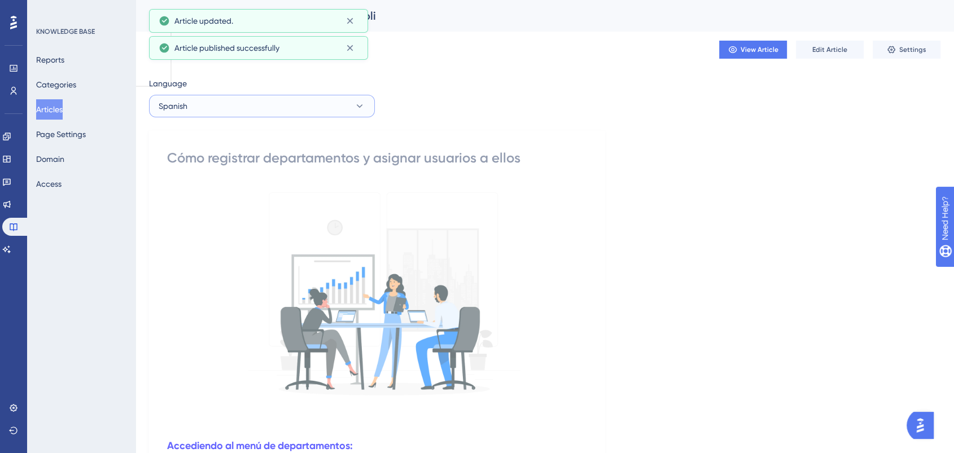
click at [194, 111] on button "Spanish" at bounding box center [262, 106] width 226 height 23
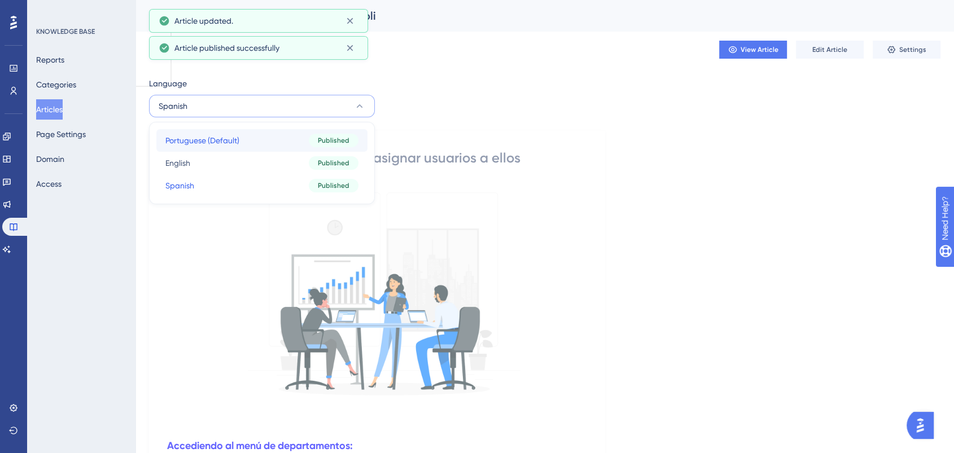
click at [189, 139] on span "Portuguese (Default)" at bounding box center [202, 141] width 74 height 14
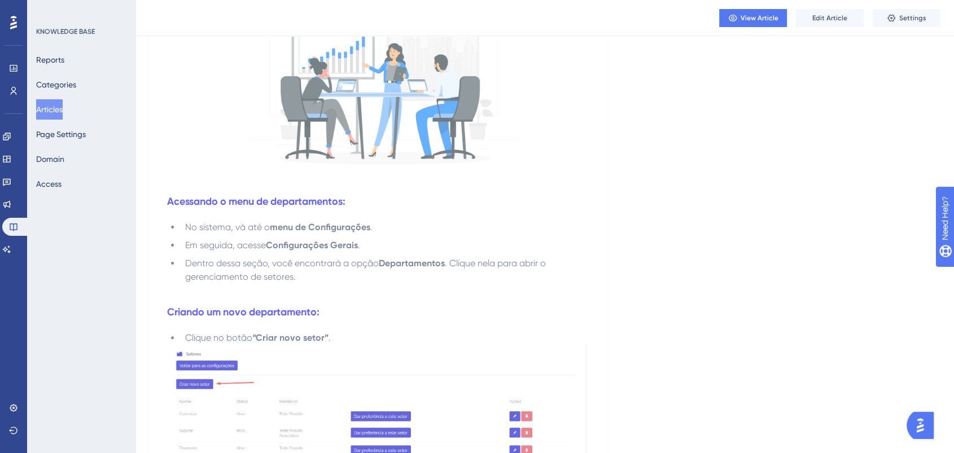
scroll to position [251, 0]
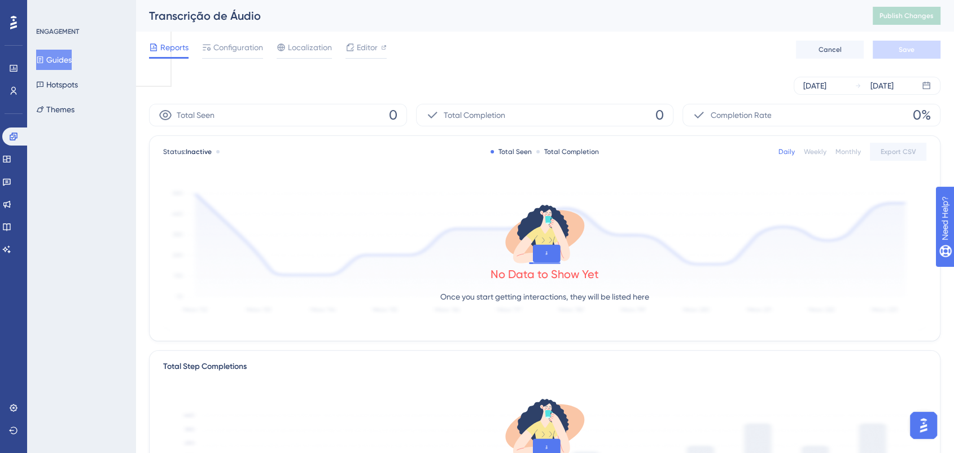
click at [260, 114] on div "Total Seen 0" at bounding box center [278, 115] width 258 height 23
click at [11, 226] on link at bounding box center [6, 227] width 9 height 18
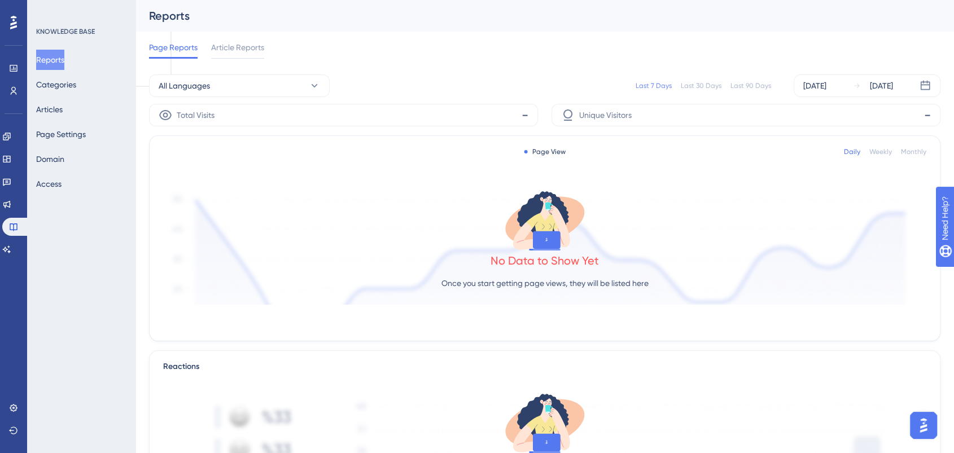
click at [208, 114] on span "Total Visits" at bounding box center [196, 115] width 38 height 14
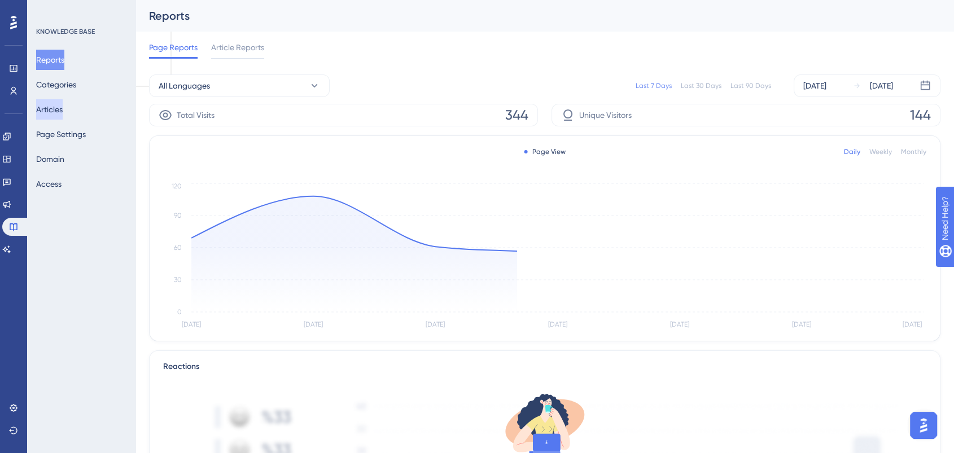
click at [59, 107] on button "Articles" at bounding box center [49, 109] width 27 height 20
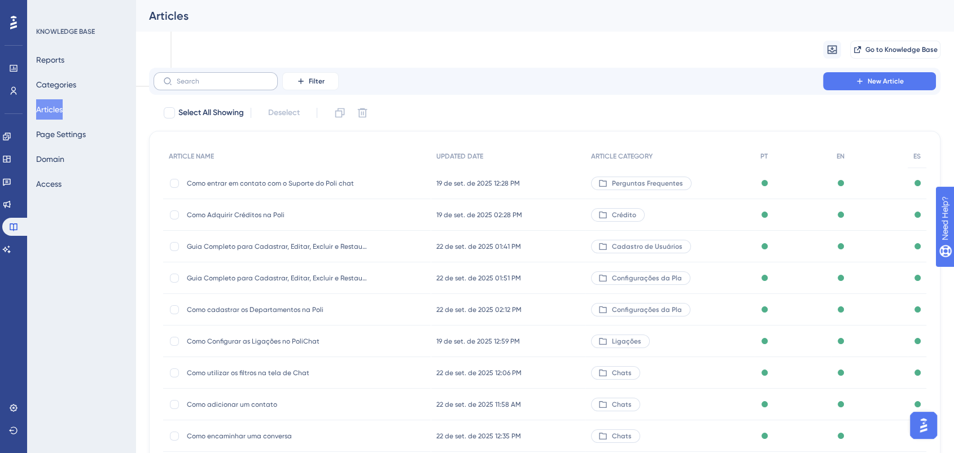
click at [243, 86] on label at bounding box center [216, 81] width 124 height 18
click at [243, 85] on input "text" at bounding box center [222, 81] width 91 height 8
type input "mia"
checkbox input "true"
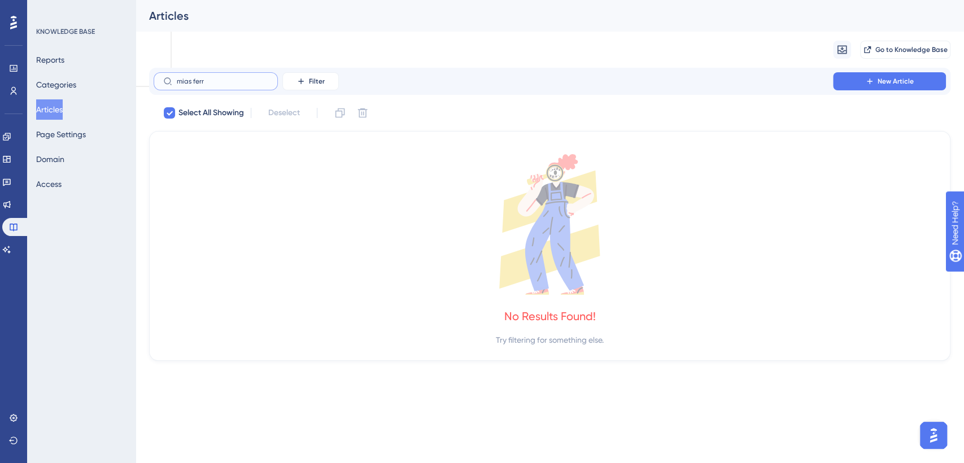
type input "mias ferra"
drag, startPoint x: 84, startPoint y: 90, endPoint x: 59, endPoint y: 89, distance: 24.3
click at [136, 89] on div "Performance Users Engagement Widgets Feedback Product Updates Knowledge Base AI…" at bounding box center [550, 189] width 828 height 379
checkbox input "false"
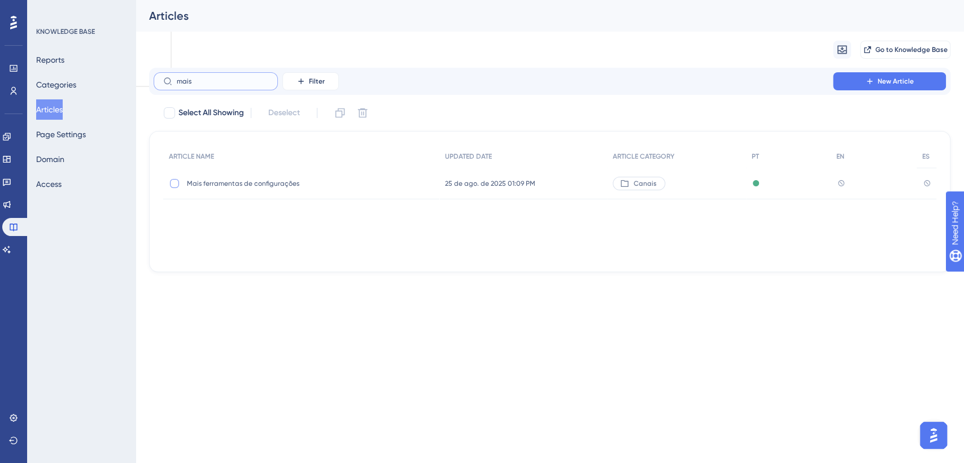
type input "mais"
click at [174, 182] on div at bounding box center [174, 183] width 9 height 9
checkbox input "true"
click at [366, 115] on icon at bounding box center [363, 113] width 10 height 10
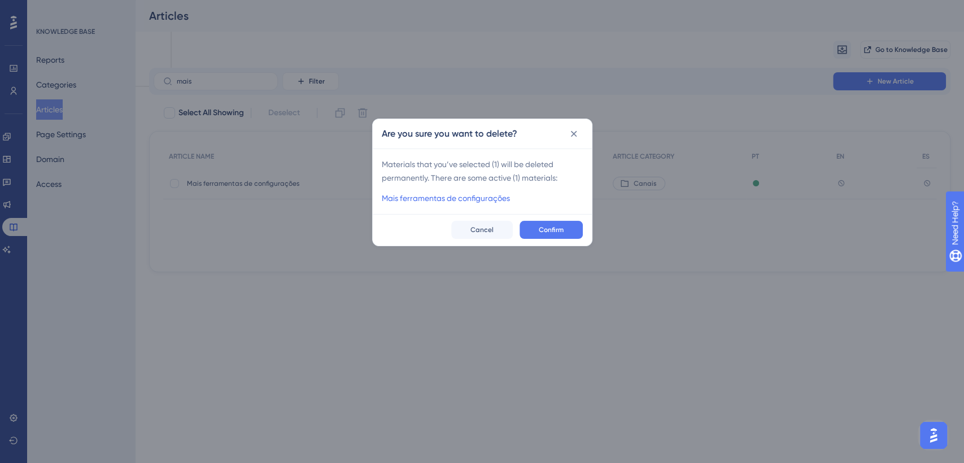
checkbox input "false"
click at [553, 233] on span "Confirm" at bounding box center [551, 229] width 25 height 9
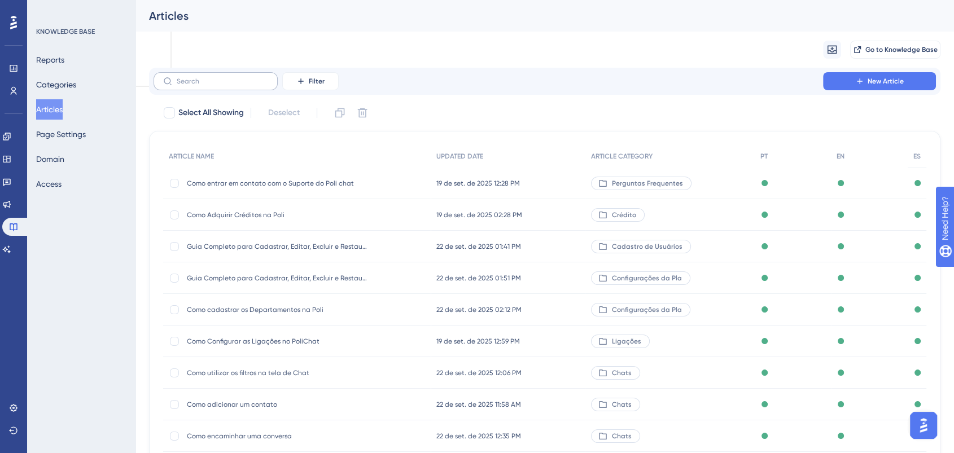
click at [213, 87] on label at bounding box center [216, 81] width 124 height 18
click at [213, 85] on input "text" at bounding box center [222, 81] width 91 height 8
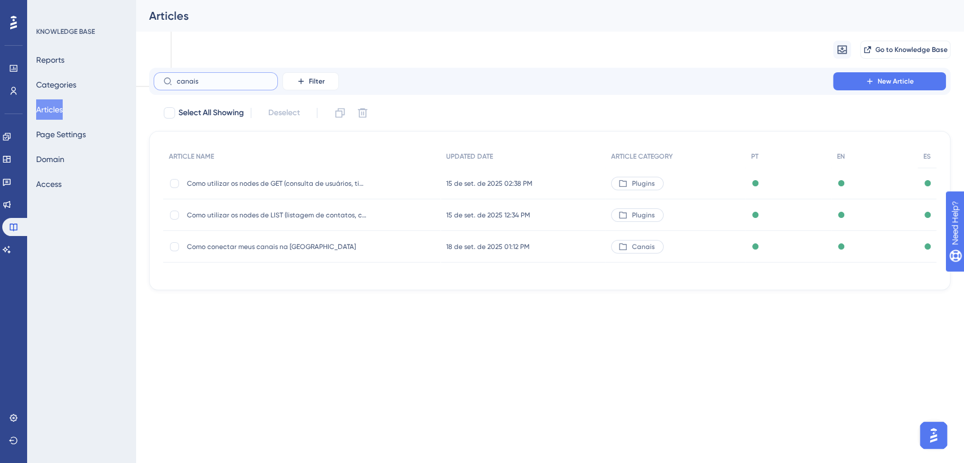
type input "canais"
click at [323, 250] on span "Como conectar meus canais na Poli" at bounding box center [277, 246] width 181 height 9
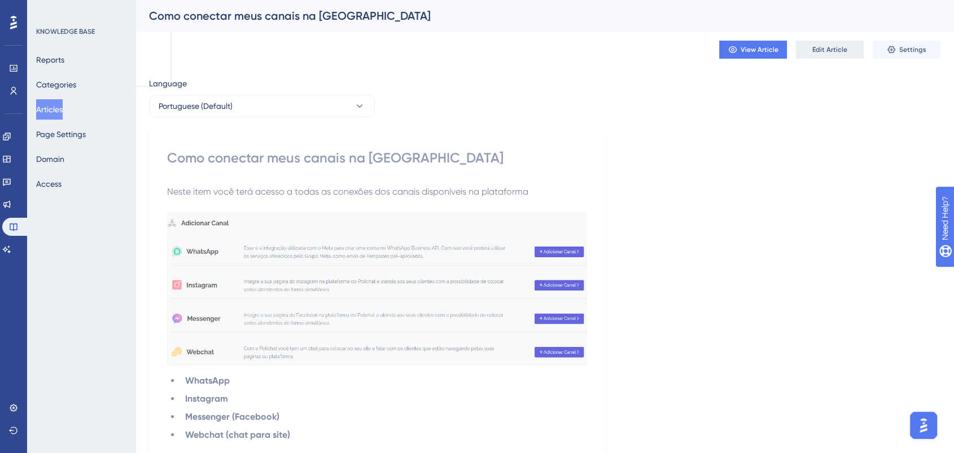
click at [847, 46] on button "Edit Article" at bounding box center [830, 50] width 68 height 18
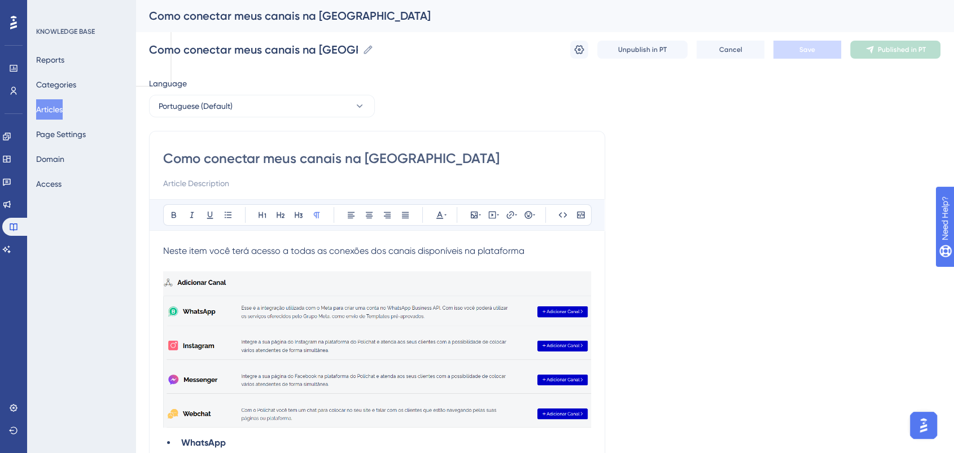
scroll to position [963, 0]
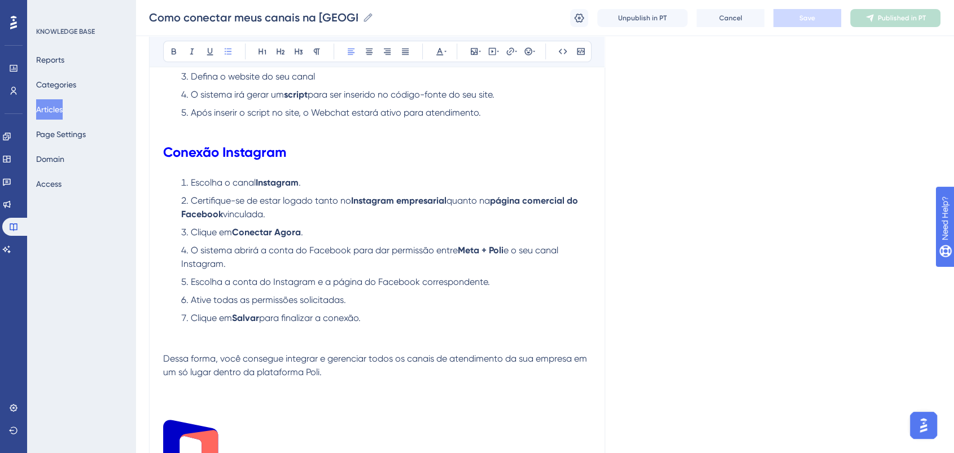
click at [420, 287] on span "Escolha a conta do Instagram e a página do Facebook correspondente." at bounding box center [340, 282] width 299 height 11
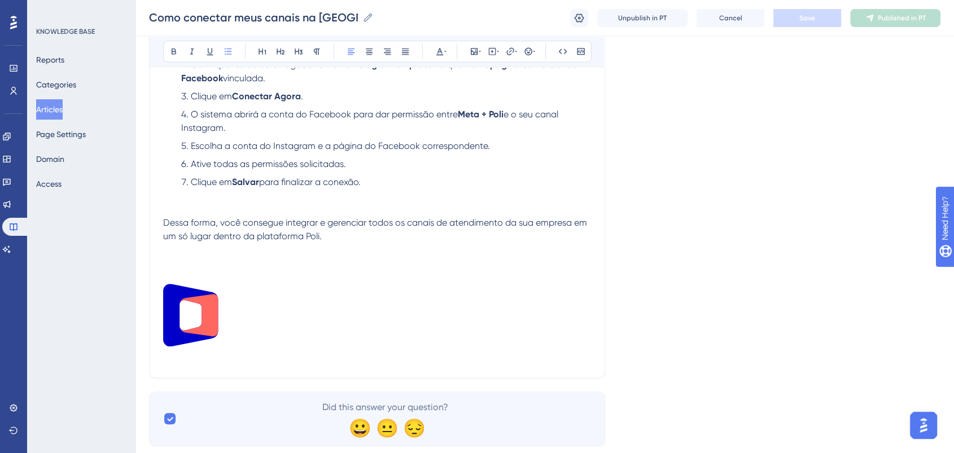
scroll to position [1077, 0]
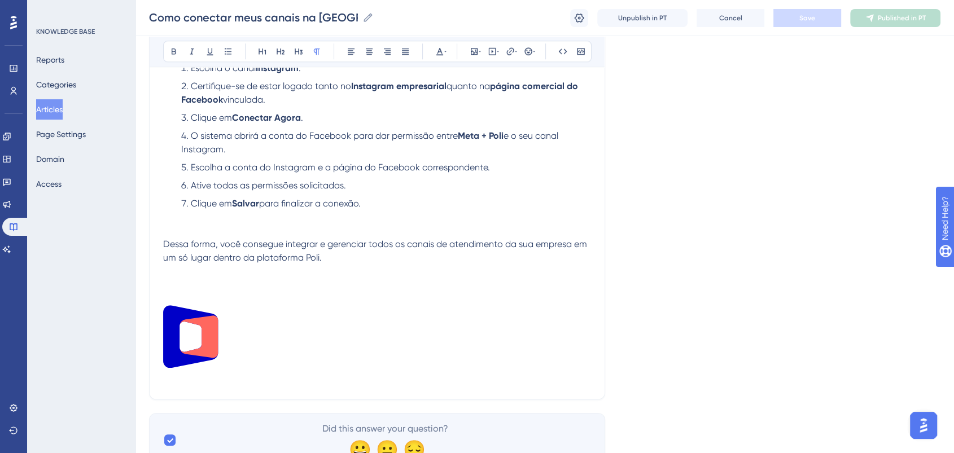
click at [354, 224] on p at bounding box center [377, 218] width 428 height 14
drag, startPoint x: 272, startPoint y: 178, endPoint x: 418, endPoint y: 186, distance: 147.0
click at [418, 174] on li "Escolha a conta do Instagram e a página do Facebook correspondente." at bounding box center [384, 168] width 414 height 14
drag, startPoint x: 509, startPoint y: 51, endPoint x: 503, endPoint y: 63, distance: 13.2
click at [508, 53] on icon at bounding box center [510, 51] width 9 height 9
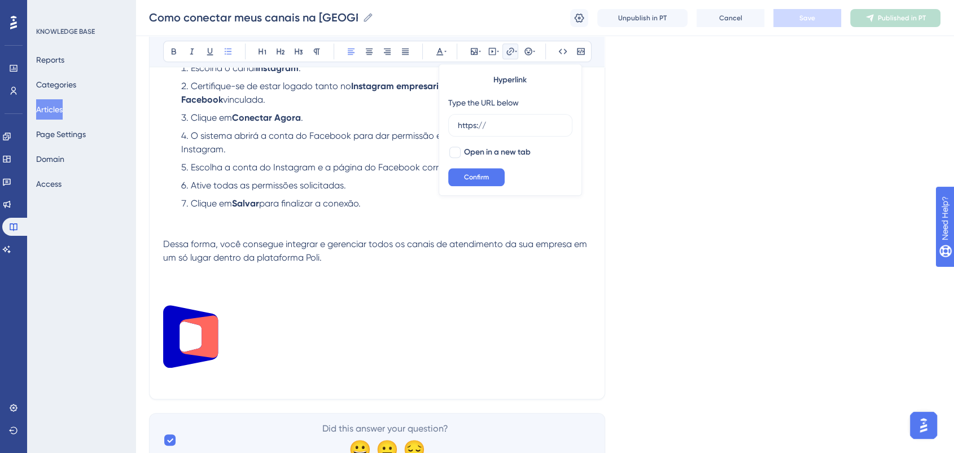
drag, startPoint x: 516, startPoint y: 123, endPoint x: 446, endPoint y: 123, distance: 70.0
click at [446, 123] on div "Hyperlink Type the URL below https:// Open in a new tab Confirm" at bounding box center [510, 130] width 143 height 132
type input "https://poli.digital/blog/como-vincular-a-conta-do-instagram-ao-facebook/?"
click at [478, 176] on span "Confirm" at bounding box center [476, 177] width 25 height 9
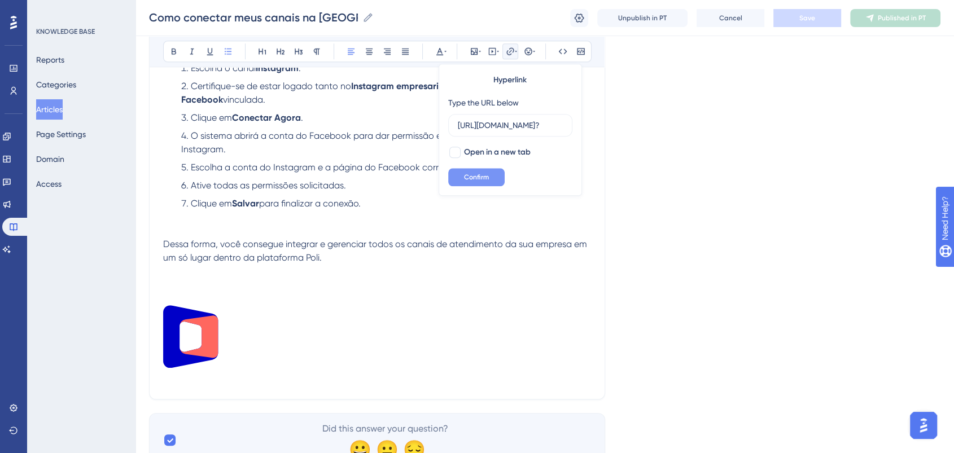
scroll to position [0, 0]
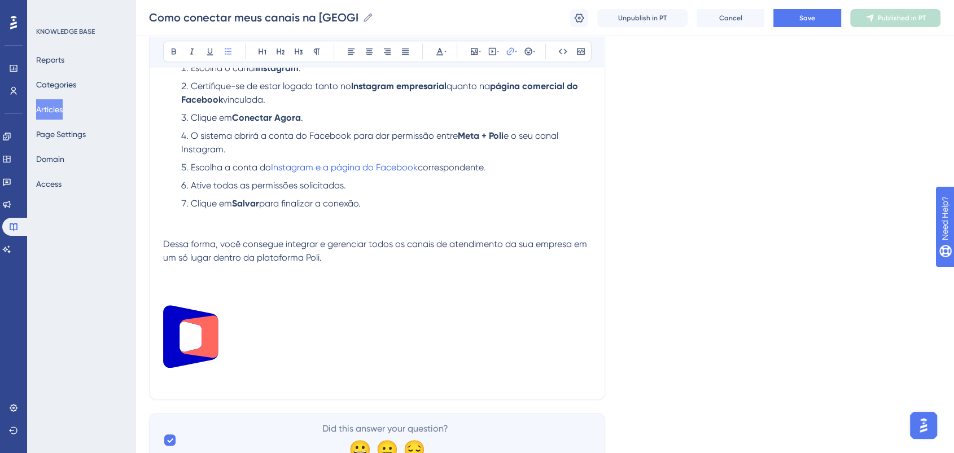
click at [499, 209] on li "Clique em Salvar para finalizar a conexão." at bounding box center [384, 204] width 414 height 14
click at [833, 19] on button "Save" at bounding box center [808, 18] width 68 height 18
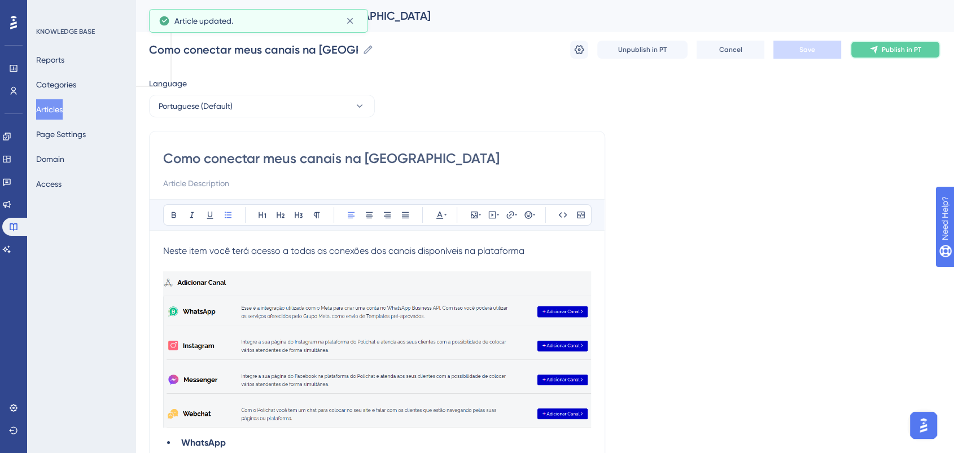
click at [874, 45] on icon at bounding box center [874, 49] width 9 height 9
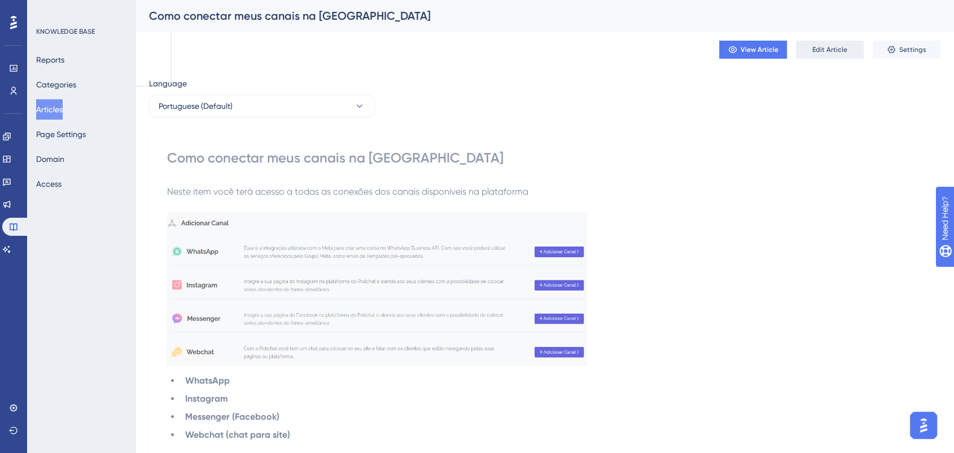
click at [824, 49] on span "Edit Article" at bounding box center [830, 49] width 35 height 9
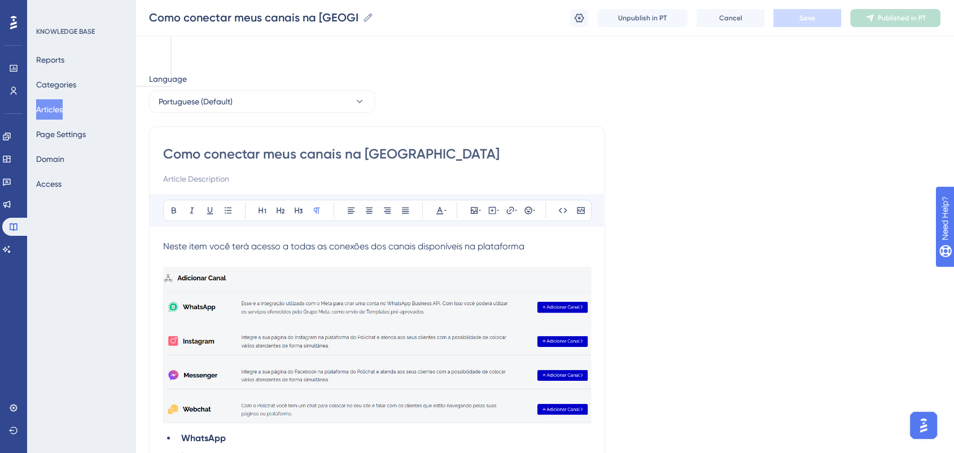
scroll to position [963, 0]
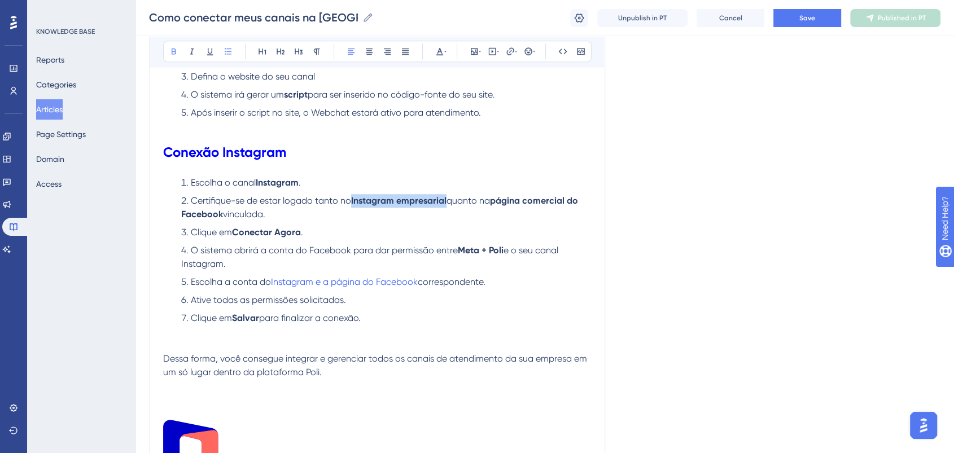
drag, startPoint x: 354, startPoint y: 211, endPoint x: 447, endPoint y: 212, distance: 93.2
click at [447, 206] on strong "Instagram empresarial" at bounding box center [398, 200] width 95 height 11
click at [512, 50] on icon at bounding box center [510, 51] width 9 height 9
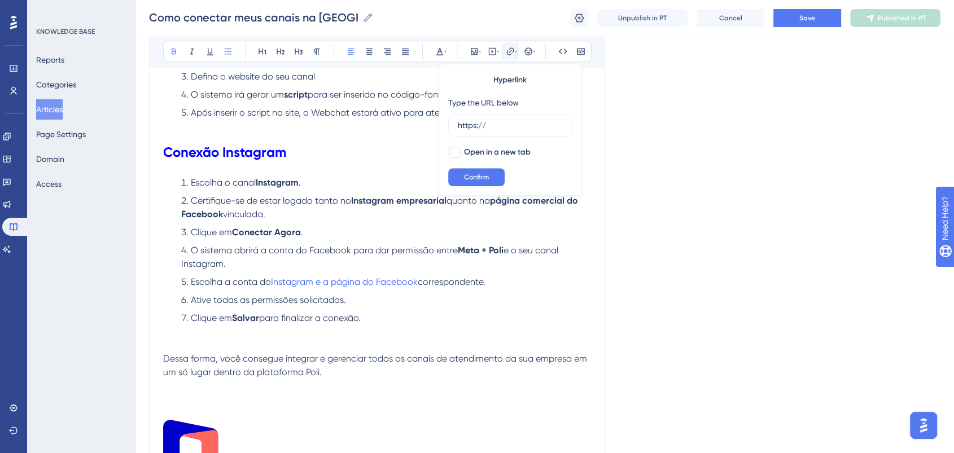
drag, startPoint x: 507, startPoint y: 124, endPoint x: 459, endPoint y: 141, distance: 50.4
click at [456, 123] on label "https://" at bounding box center [510, 125] width 124 height 23
click at [458, 123] on input "https://" at bounding box center [510, 125] width 105 height 12
type input "https://ajuda.poli.digital/pt/articles/14873-instagram-para-empresas-como-ter-um"
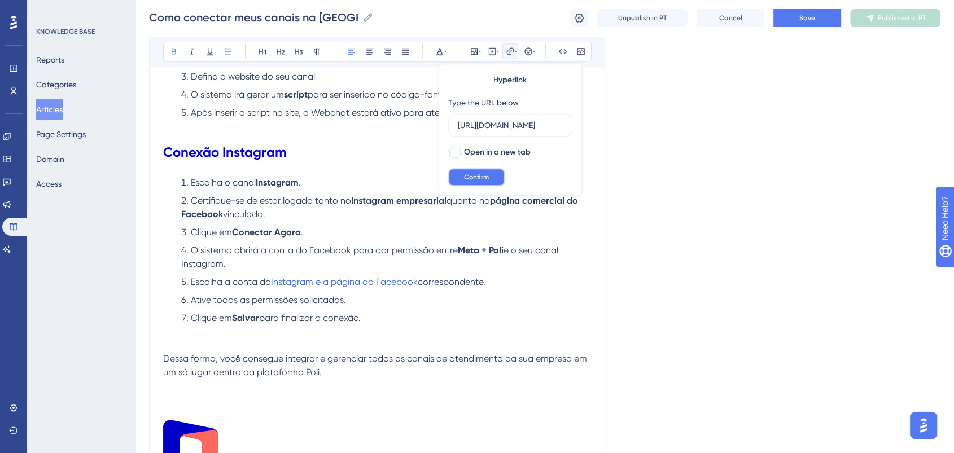
click at [473, 174] on span "Confirm" at bounding box center [476, 177] width 25 height 9
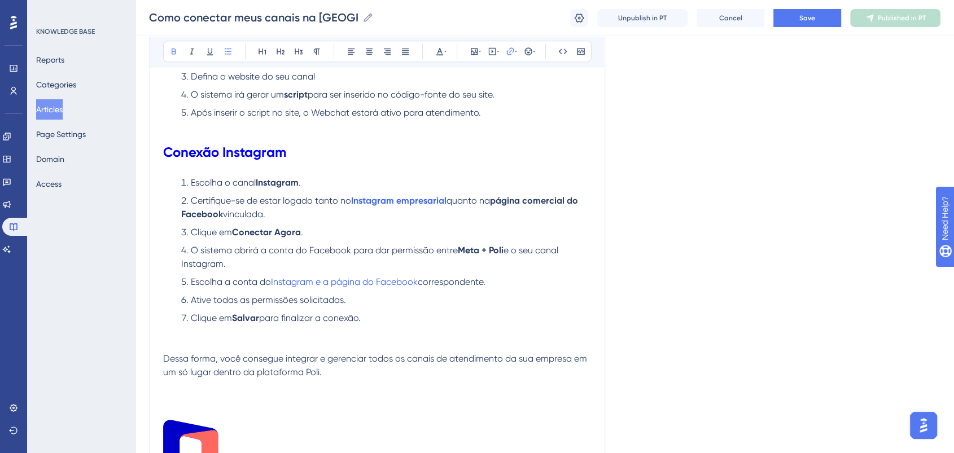
click at [497, 221] on li "Certifique-se de estar logado tanto no Instagram empresarial quanto na página c…" at bounding box center [384, 207] width 414 height 27
click at [817, 14] on button "Save" at bounding box center [808, 18] width 68 height 18
click at [876, 14] on icon at bounding box center [874, 18] width 9 height 9
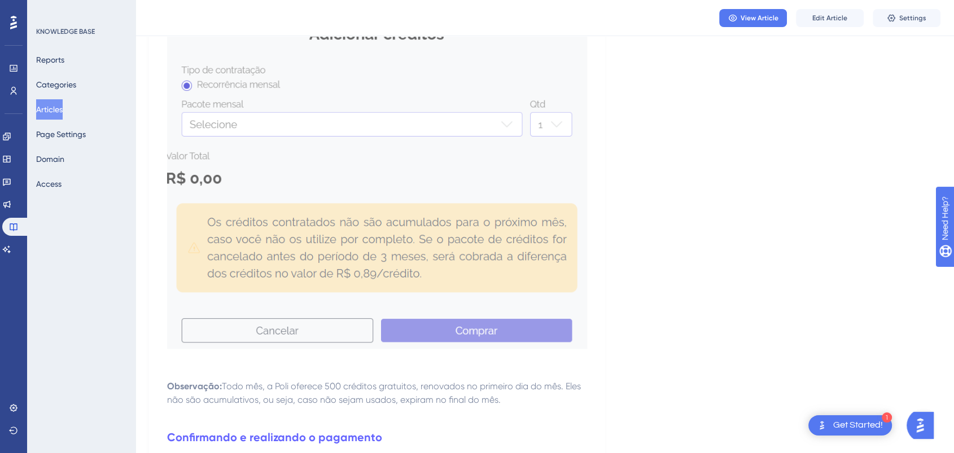
scroll to position [1564, 0]
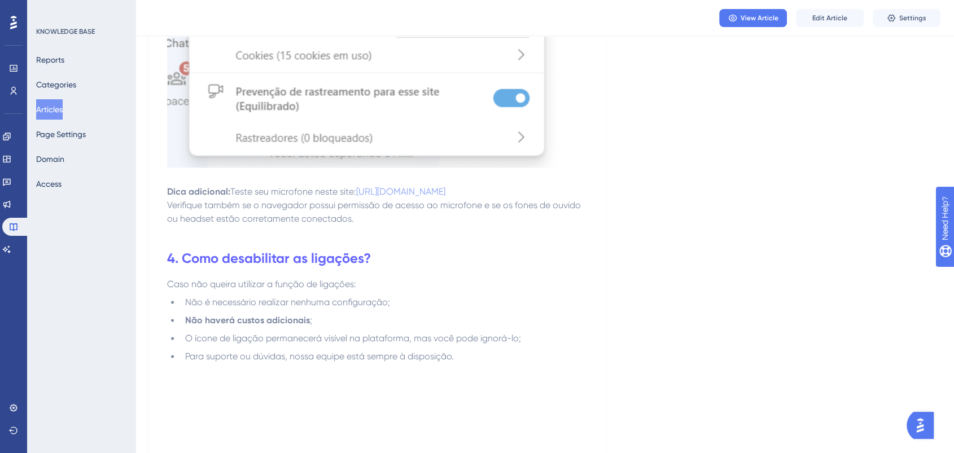
scroll to position [1536, 0]
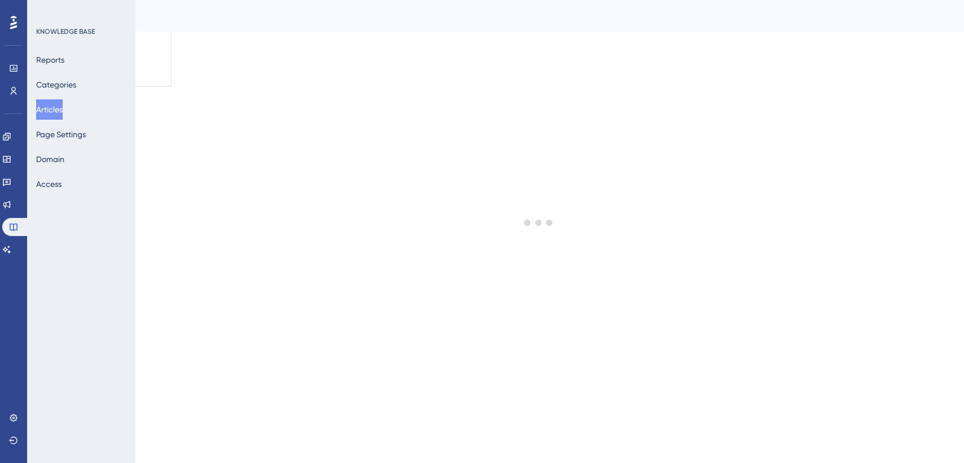
click at [732, 124] on div at bounding box center [538, 223] width 851 height 382
